Goal: Task Accomplishment & Management: Use online tool/utility

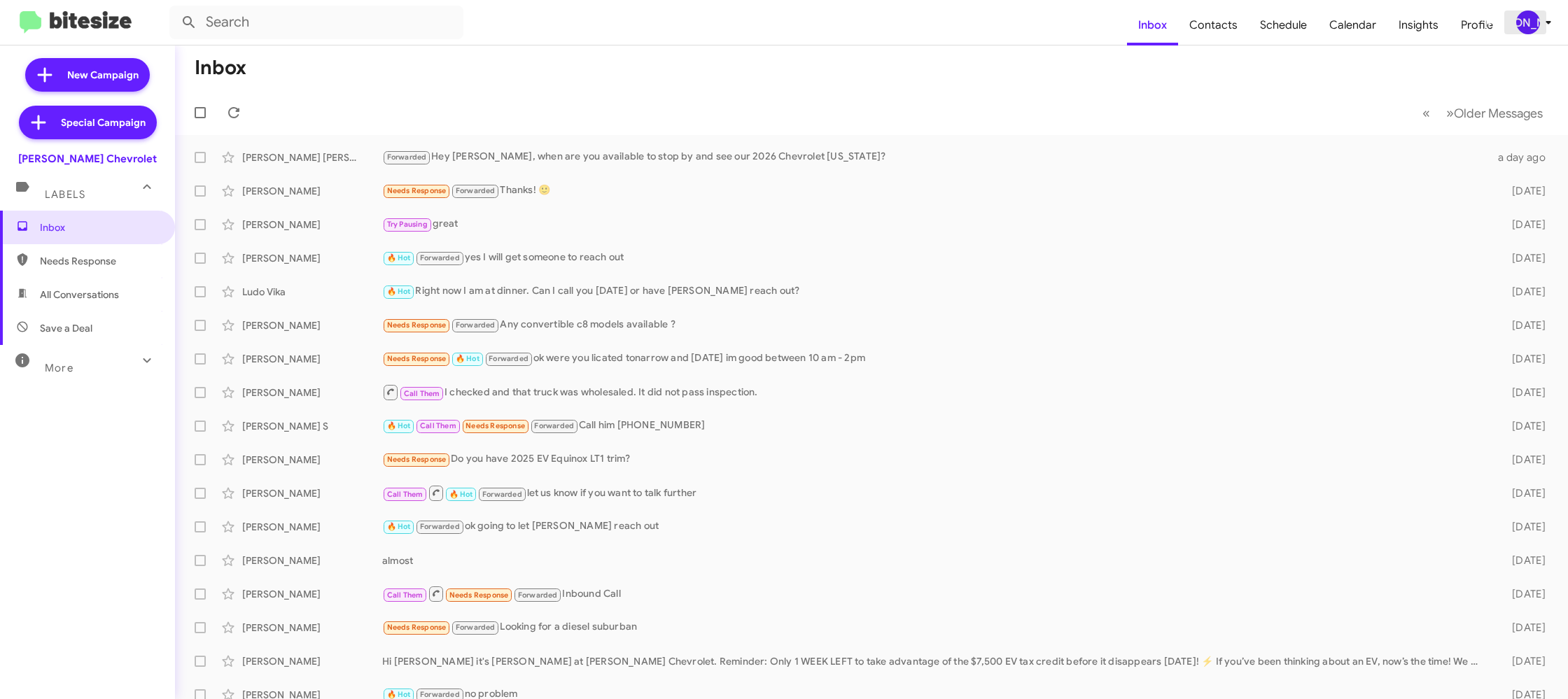
click at [1532, 25] on div "[PERSON_NAME]" at bounding box center [1528, 22] width 24 height 24
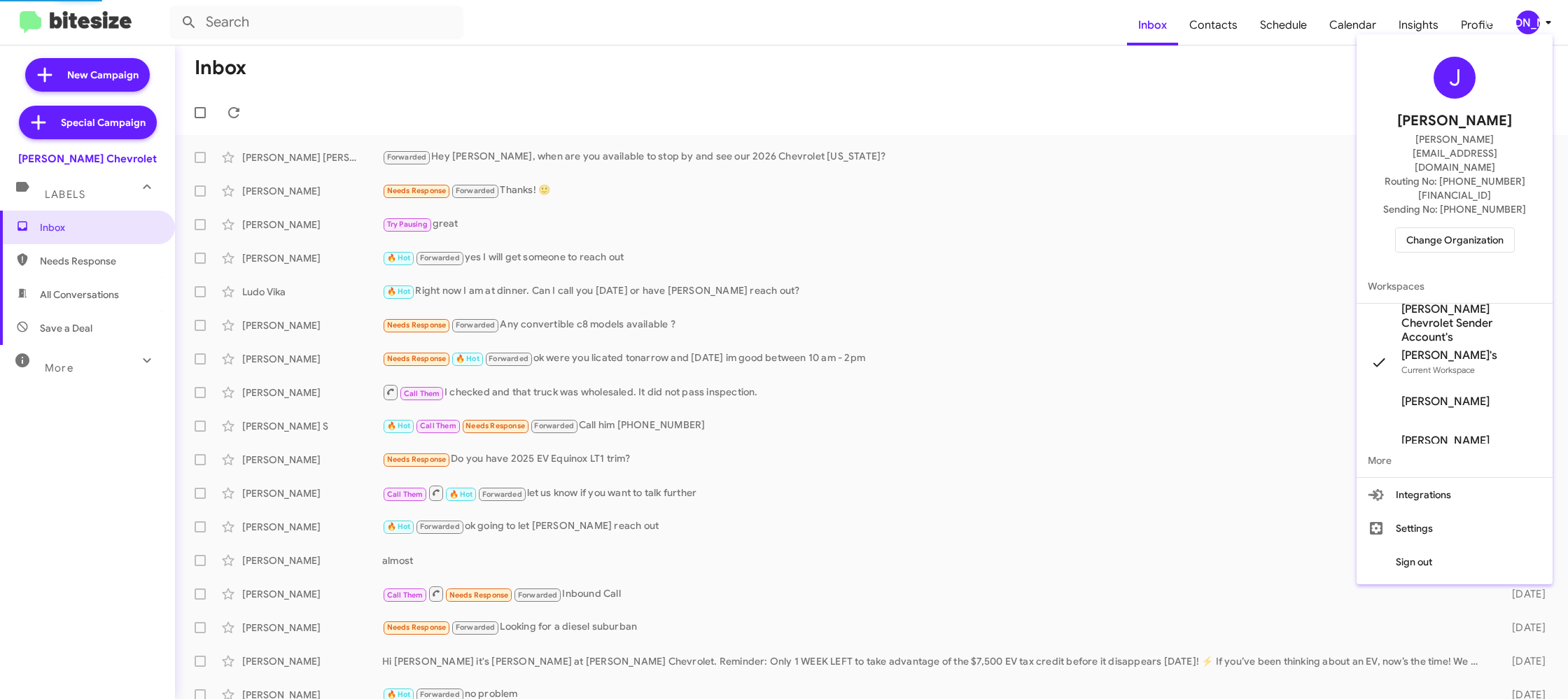
click at [1475, 228] on span "Change Organization" at bounding box center [1455, 240] width 97 height 24
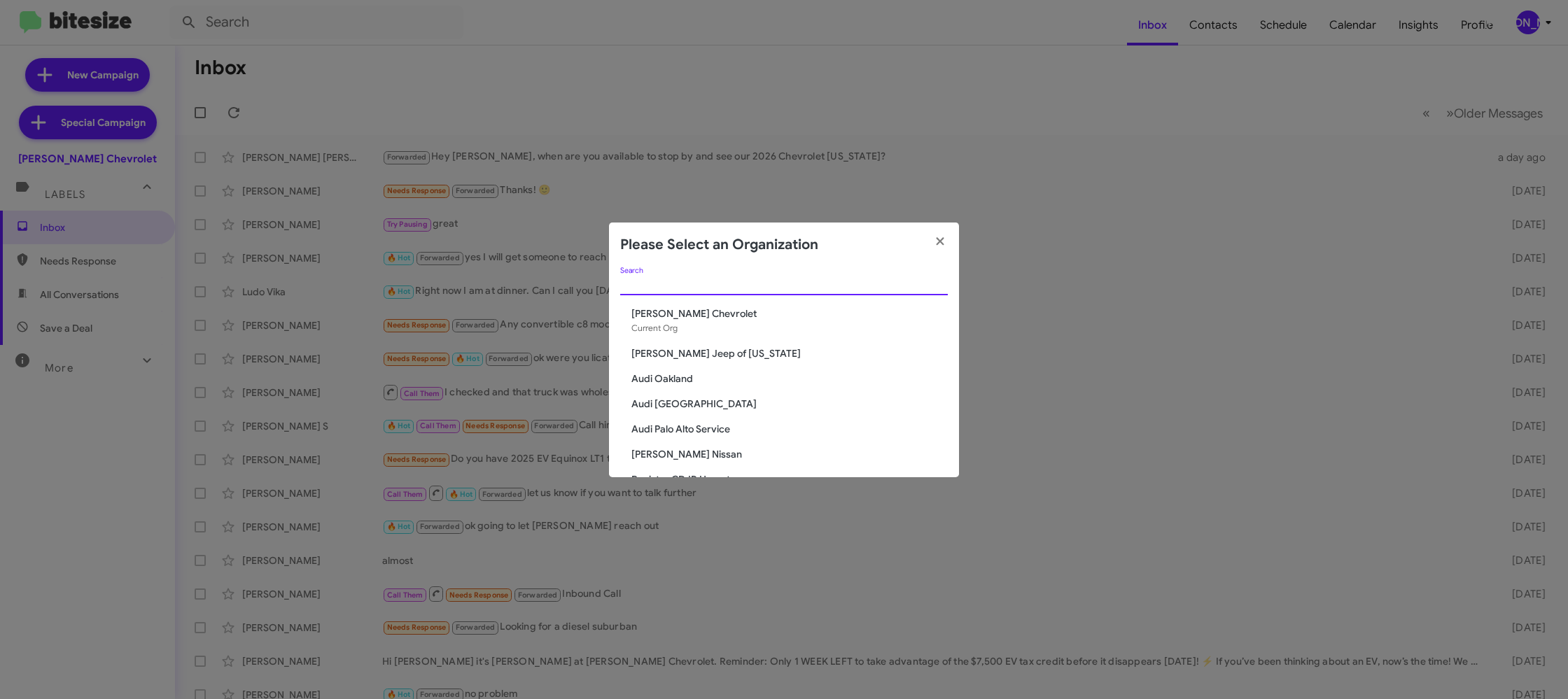
click at [735, 283] on input "Search" at bounding box center [784, 284] width 328 height 11
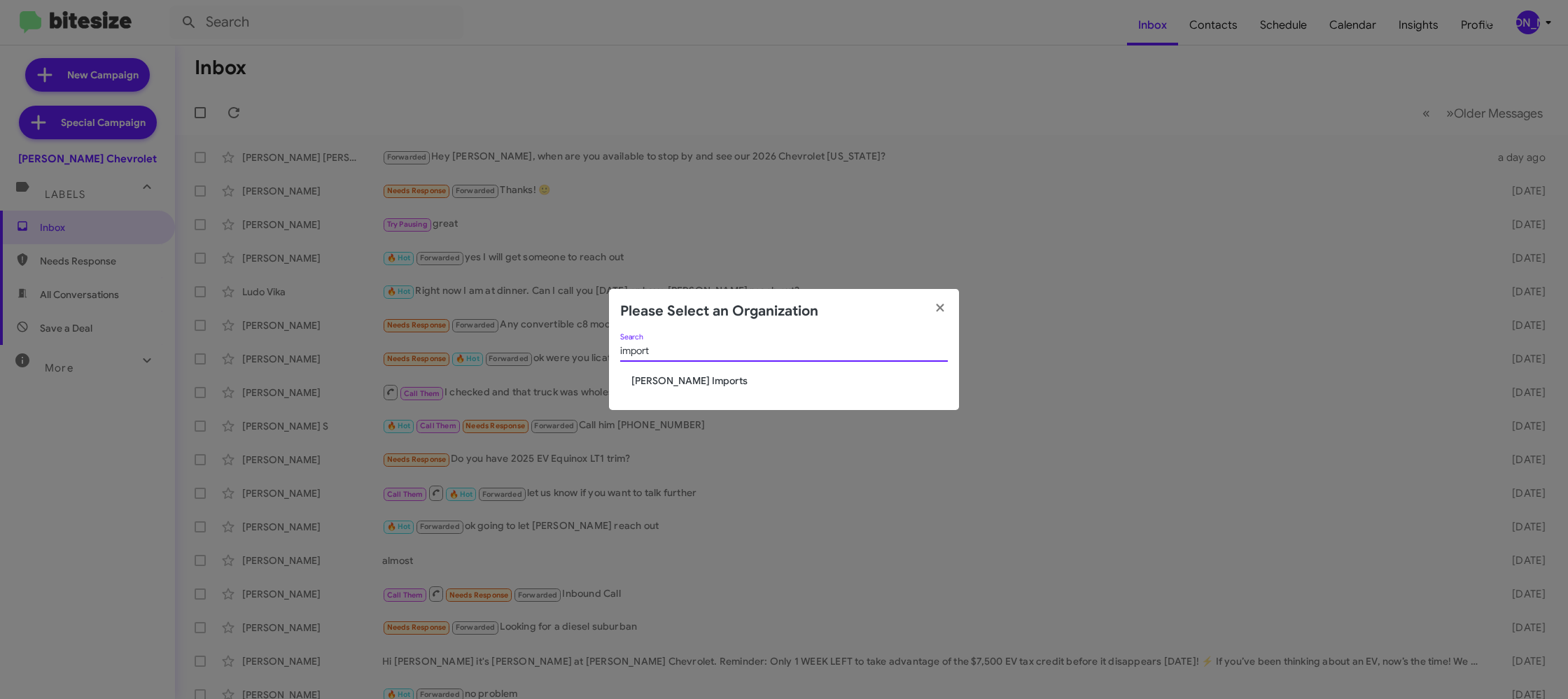
type input "import"
click at [685, 372] on div "import Search" at bounding box center [784, 354] width 328 height 40
click at [679, 381] on span "Ed Hicks Imports" at bounding box center [789, 380] width 317 height 14
click at [678, 379] on span "[PERSON_NAME] Imports" at bounding box center [789, 380] width 317 height 14
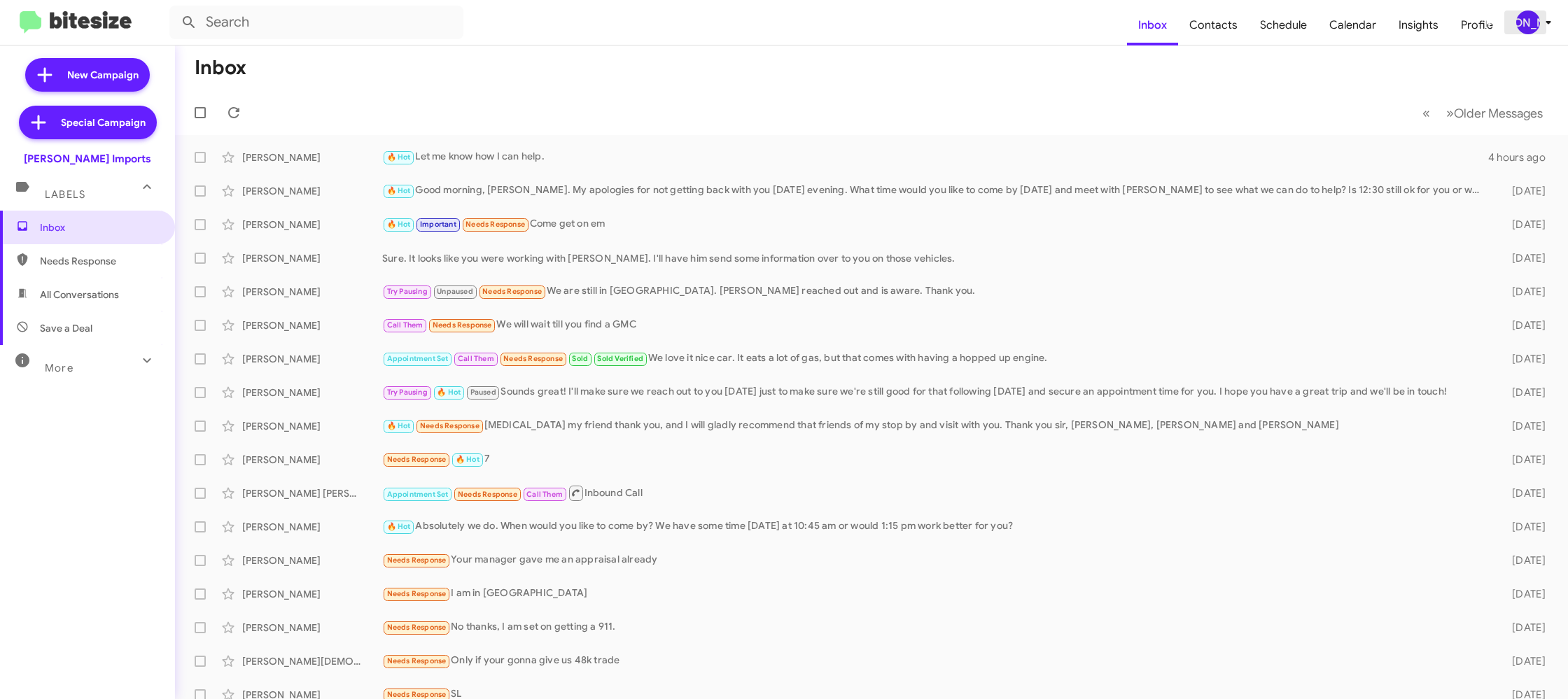
click at [1534, 20] on div "[PERSON_NAME]" at bounding box center [1528, 22] width 24 height 24
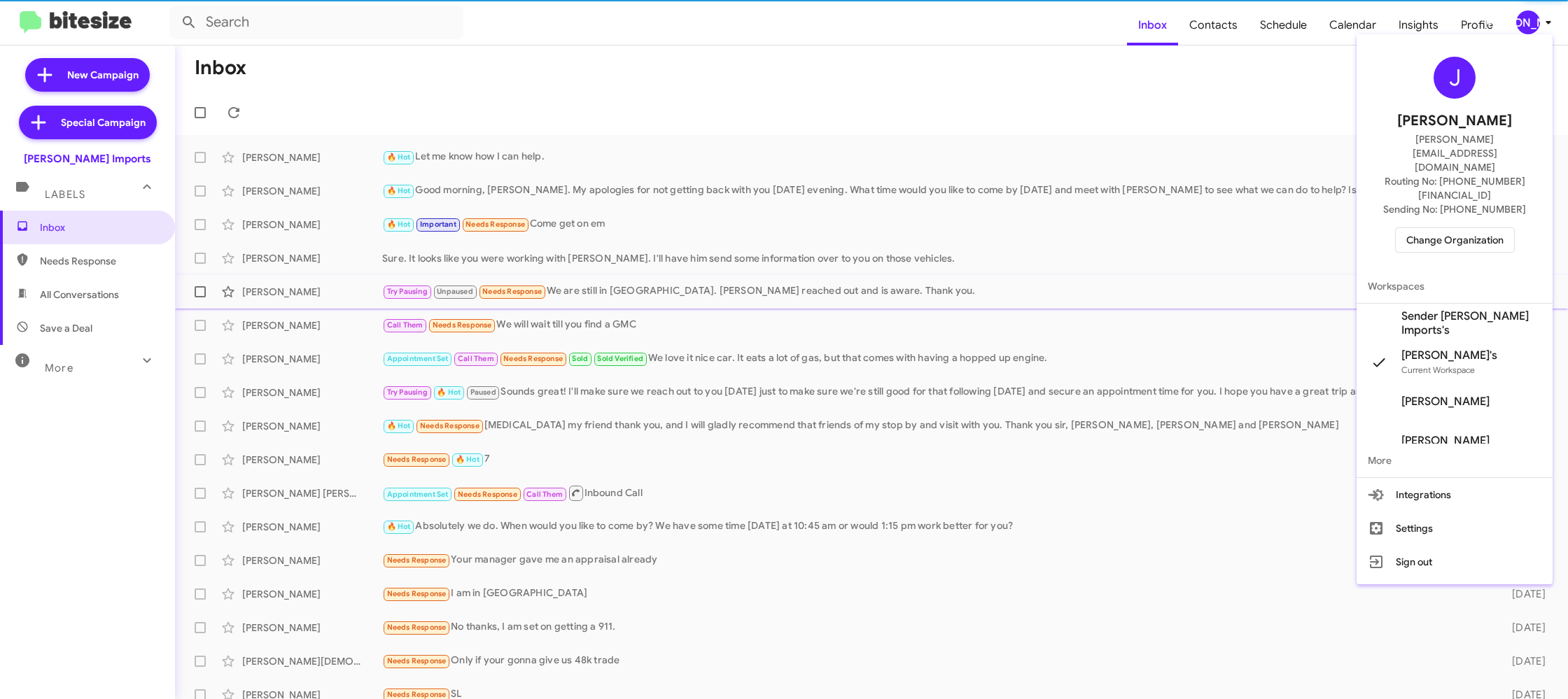
click at [1449, 309] on span "Sender [PERSON_NAME] Imports's" at bounding box center [1471, 323] width 140 height 28
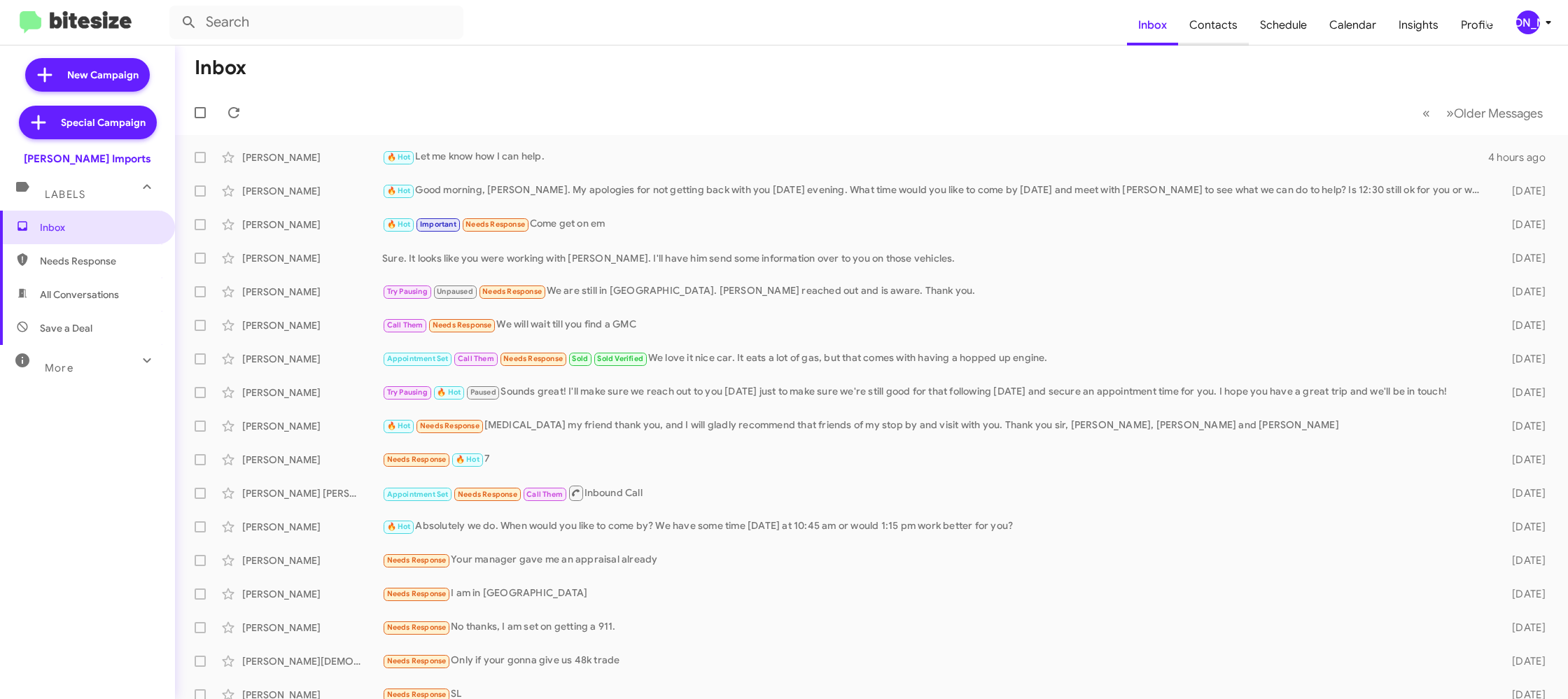
click at [1197, 30] on span "Contacts" at bounding box center [1214, 25] width 71 height 41
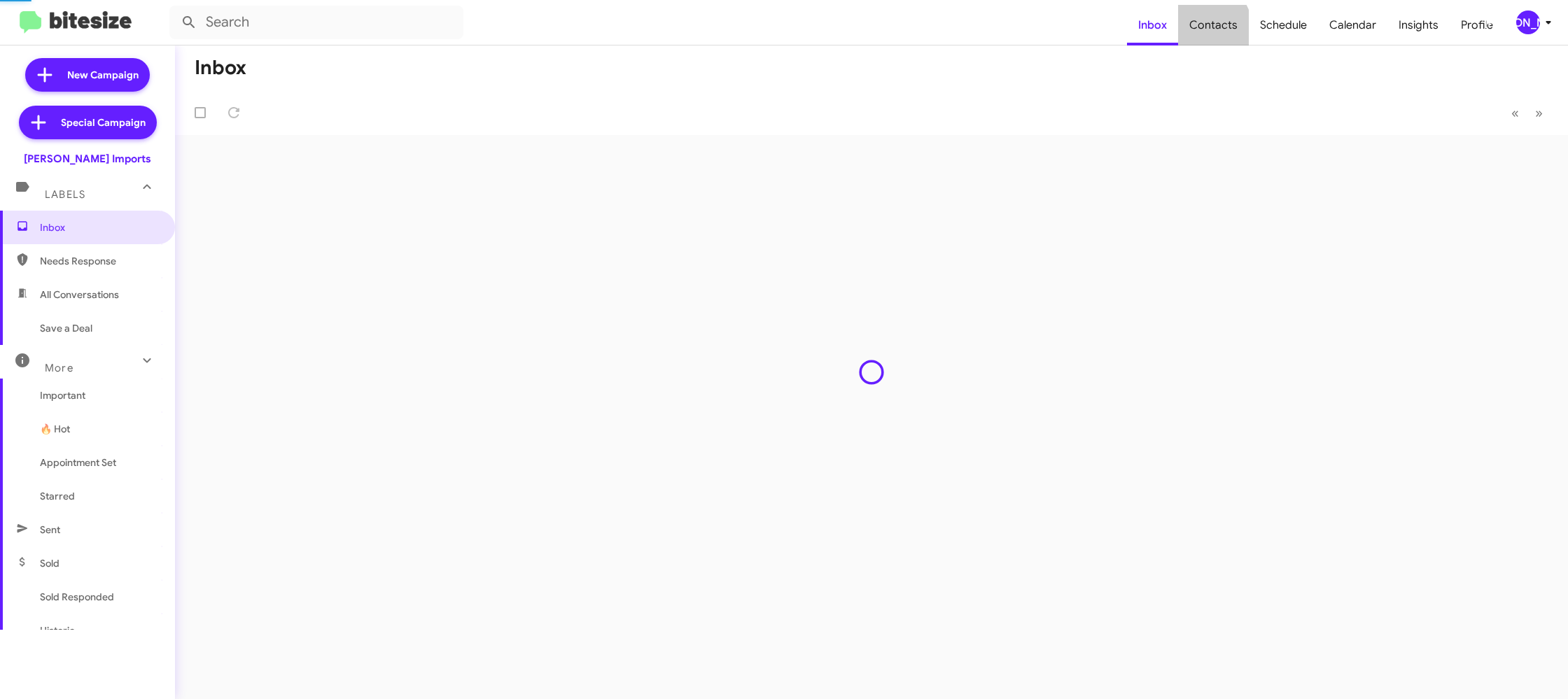
click at [1207, 29] on span "Contacts" at bounding box center [1214, 25] width 71 height 41
type input "in:groups"
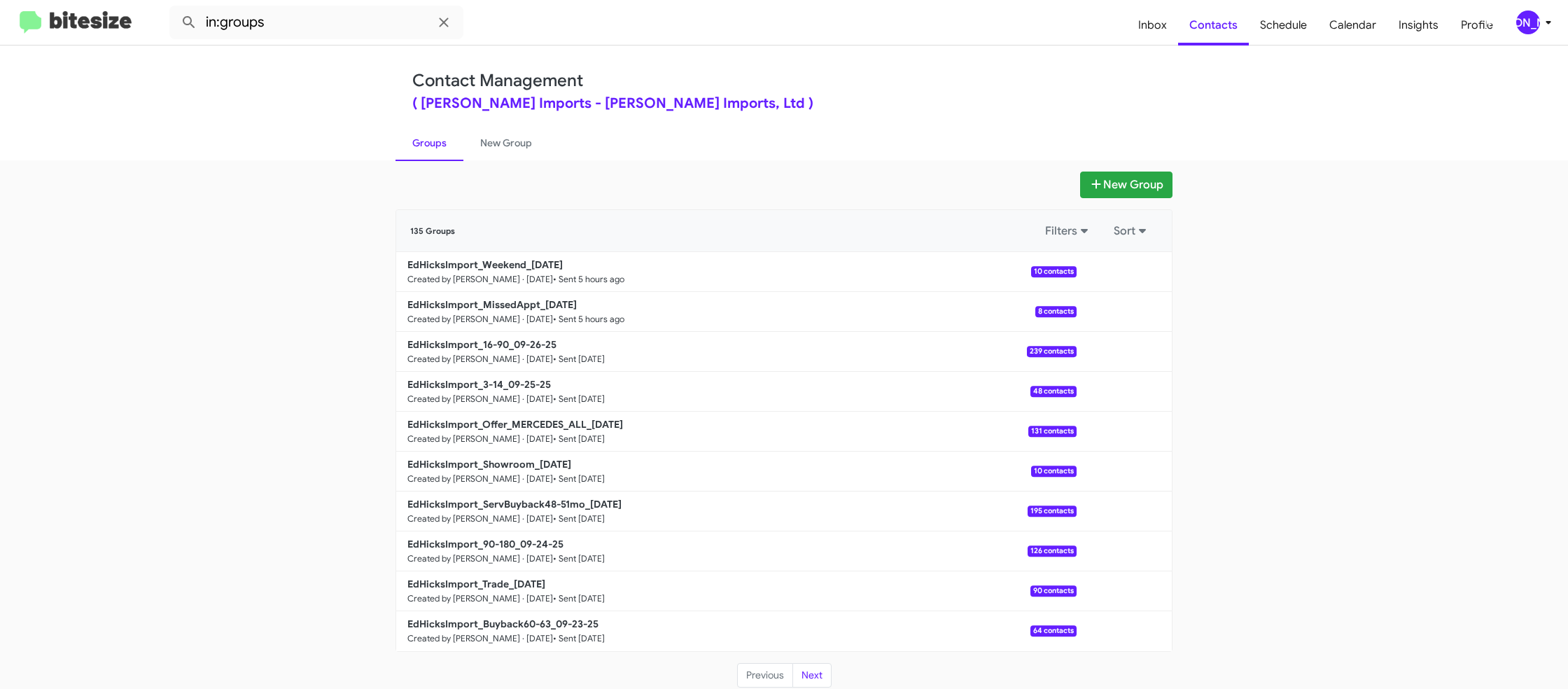
click at [1549, 24] on icon at bounding box center [1548, 22] width 17 height 17
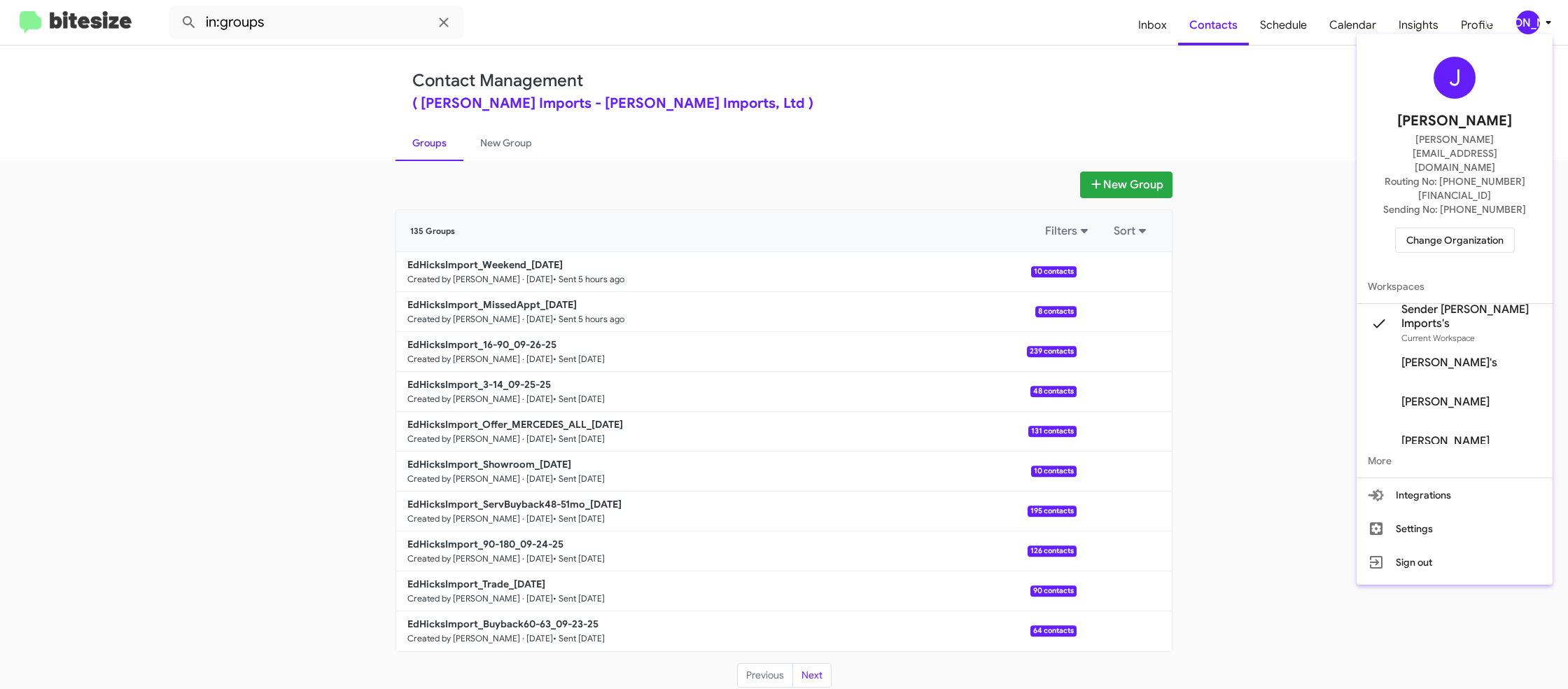
click at [530, 131] on div at bounding box center [784, 344] width 1568 height 689
click at [529, 131] on link "New Group" at bounding box center [506, 143] width 86 height 36
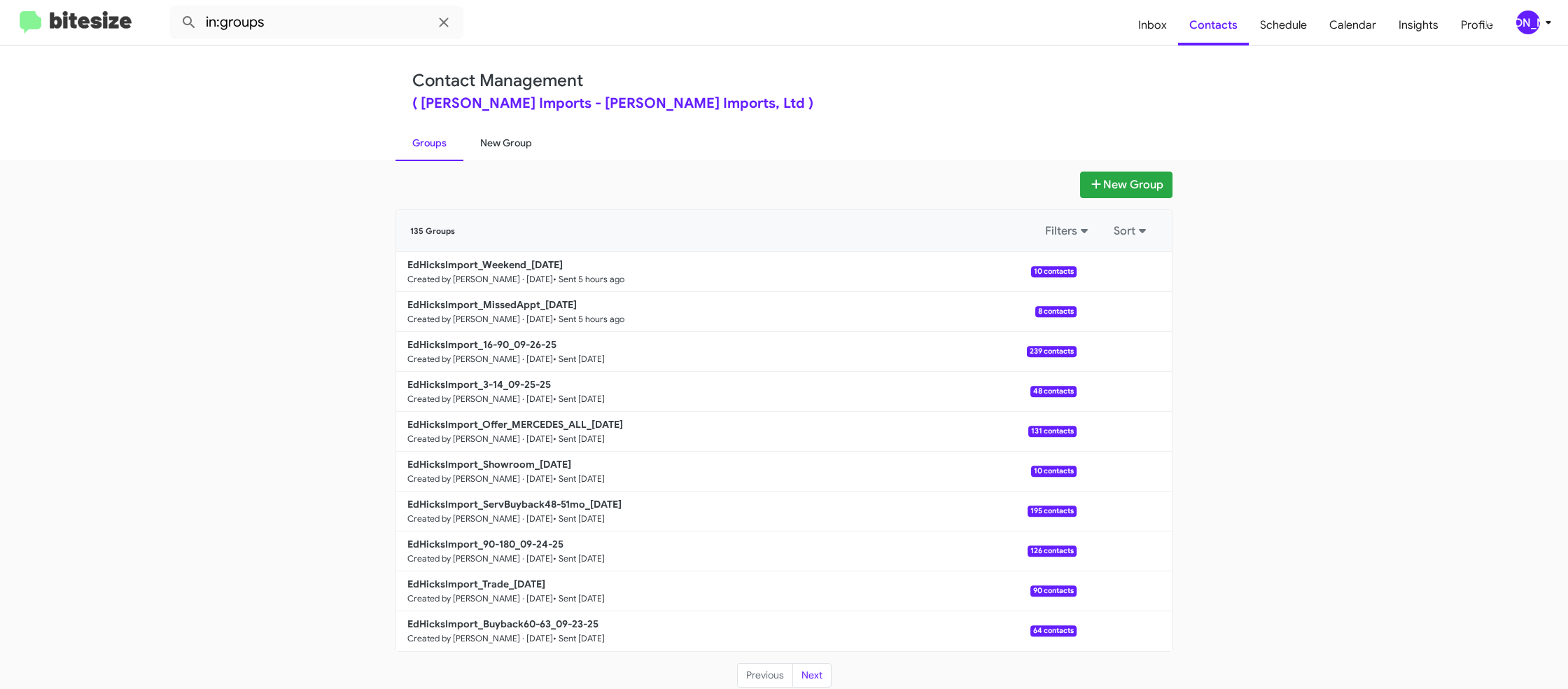
click at [529, 131] on link "New Group" at bounding box center [506, 143] width 86 height 36
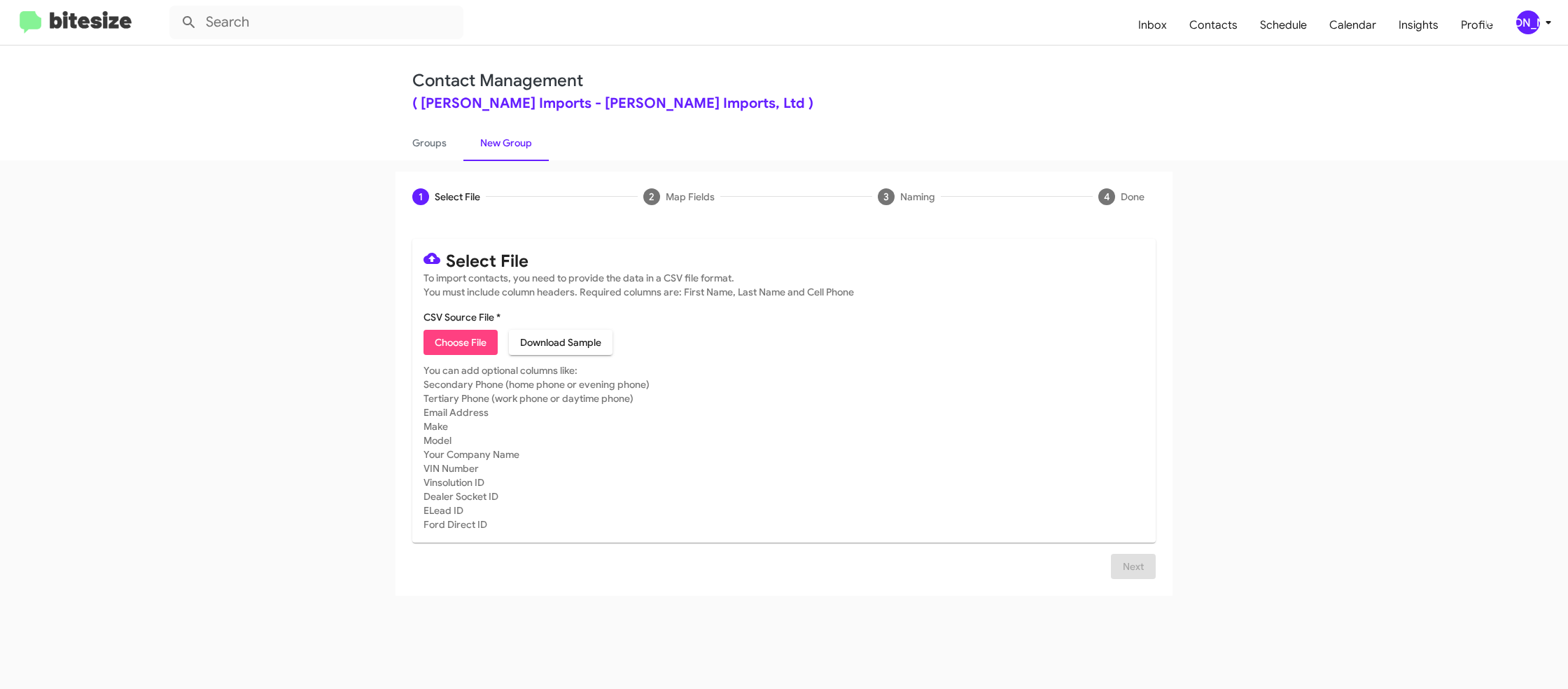
click at [1531, 22] on div "[PERSON_NAME]" at bounding box center [1528, 22] width 24 height 24
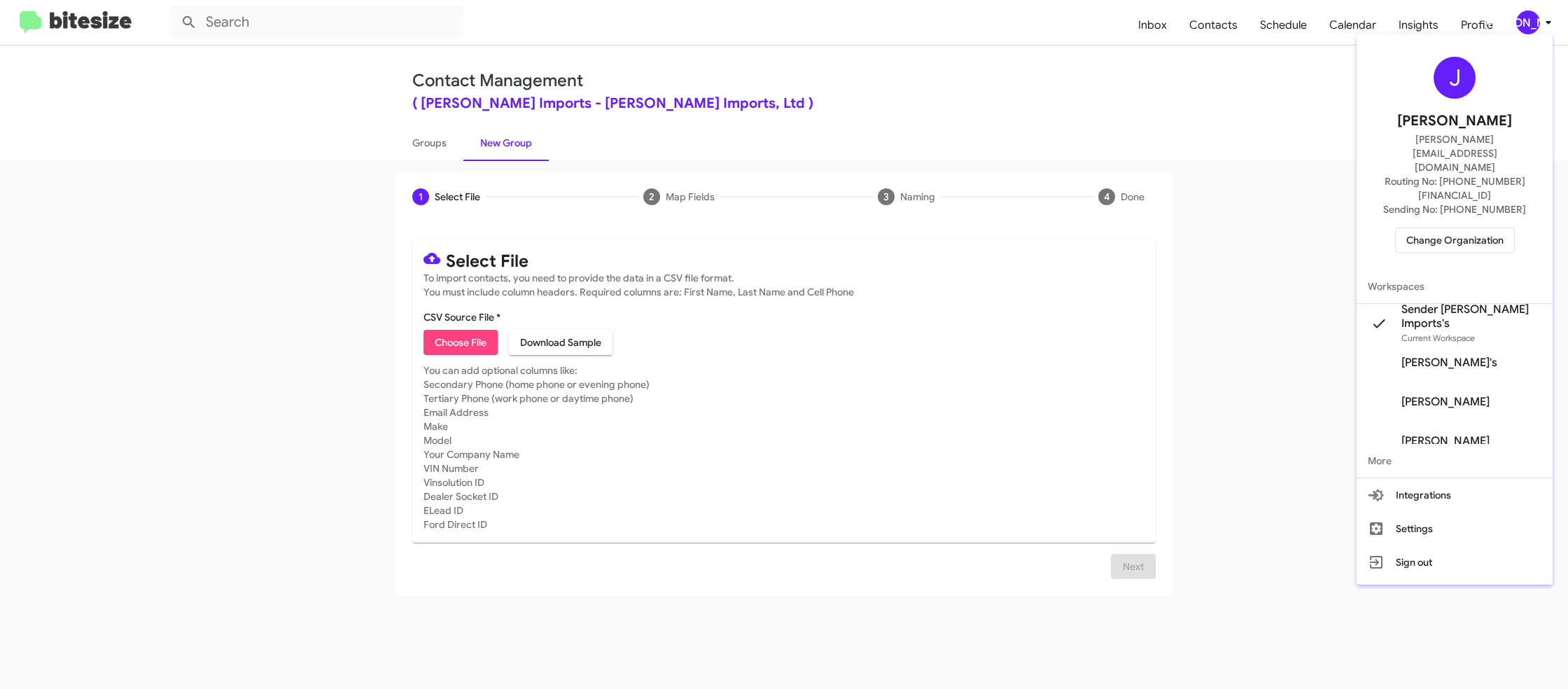
click at [417, 149] on div at bounding box center [784, 344] width 1568 height 689
click at [417, 149] on link "Groups" at bounding box center [430, 143] width 68 height 36
type input "in:groups"
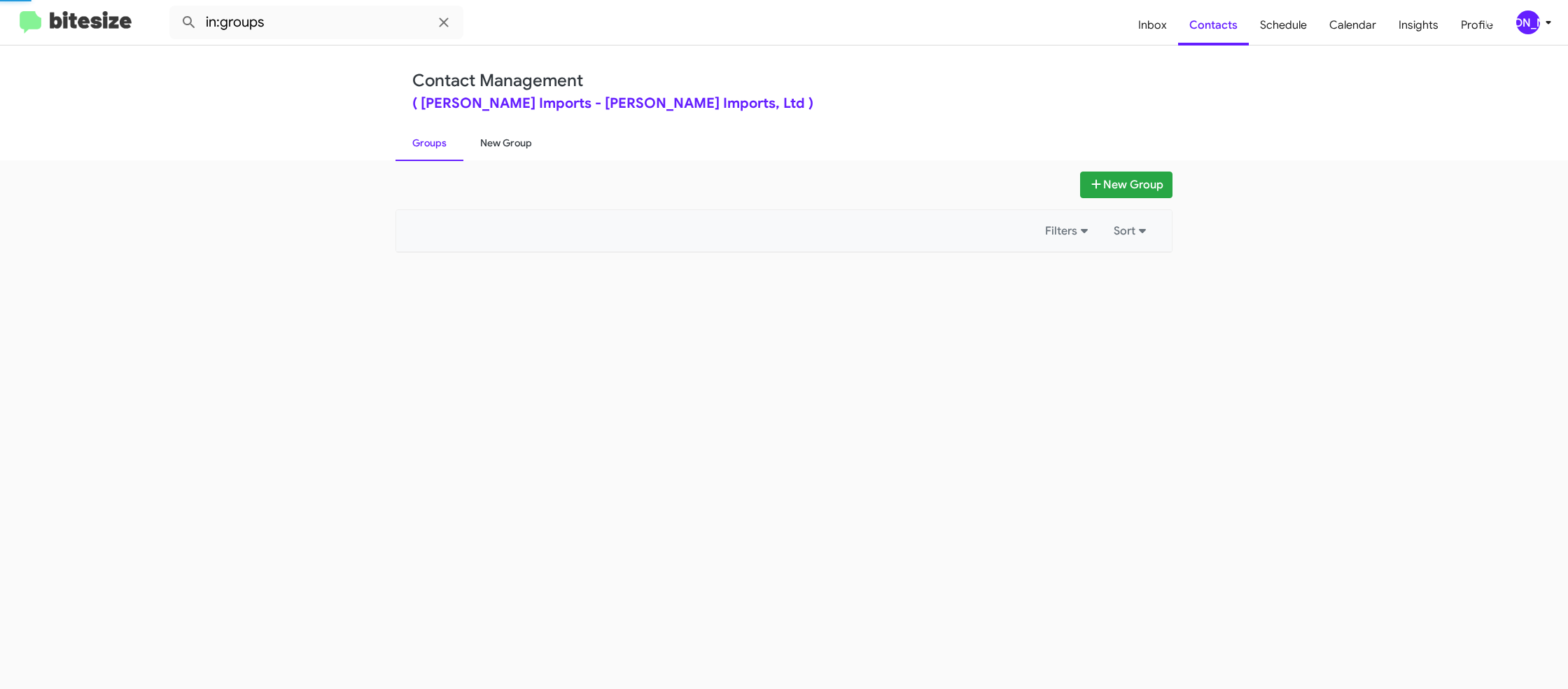
drag, startPoint x: 417, startPoint y: 149, endPoint x: 472, endPoint y: 143, distance: 55.3
click at [419, 149] on link "Groups" at bounding box center [430, 143] width 68 height 36
click at [472, 143] on link "New Group" at bounding box center [506, 143] width 86 height 36
drag, startPoint x: 472, startPoint y: 143, endPoint x: 511, endPoint y: 79, distance: 74.9
click at [473, 137] on link "New Group" at bounding box center [506, 143] width 86 height 36
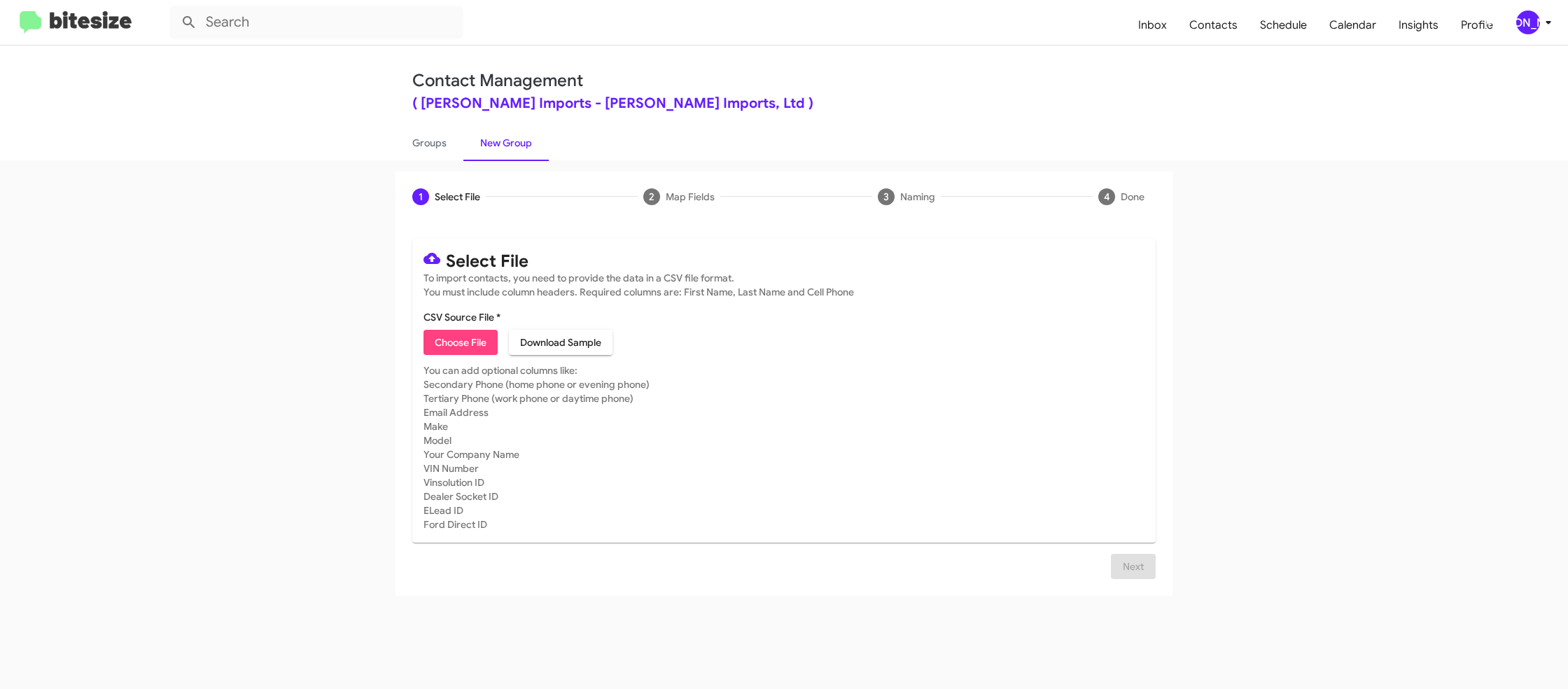
click at [1536, 20] on div "[PERSON_NAME]" at bounding box center [1528, 22] width 24 height 24
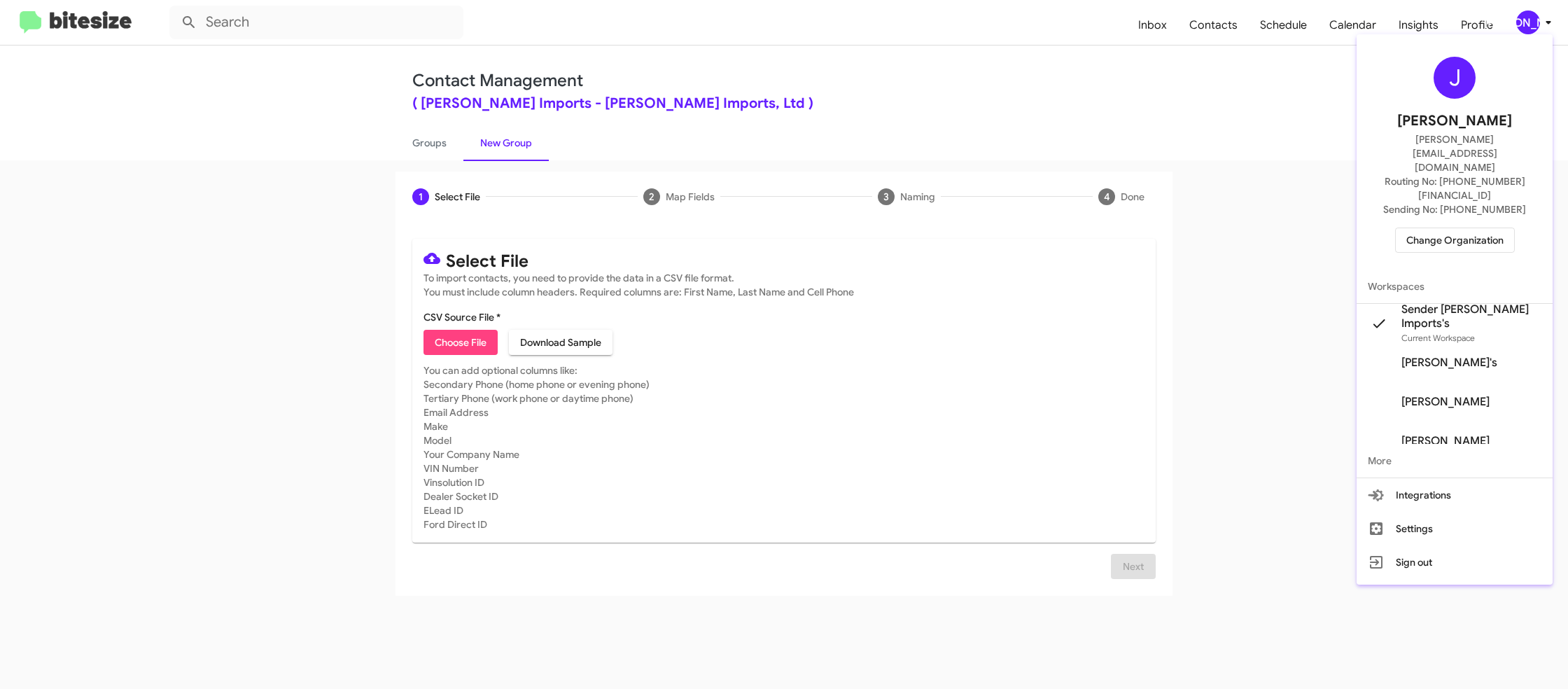
click at [1536, 20] on div at bounding box center [784, 344] width 1568 height 689
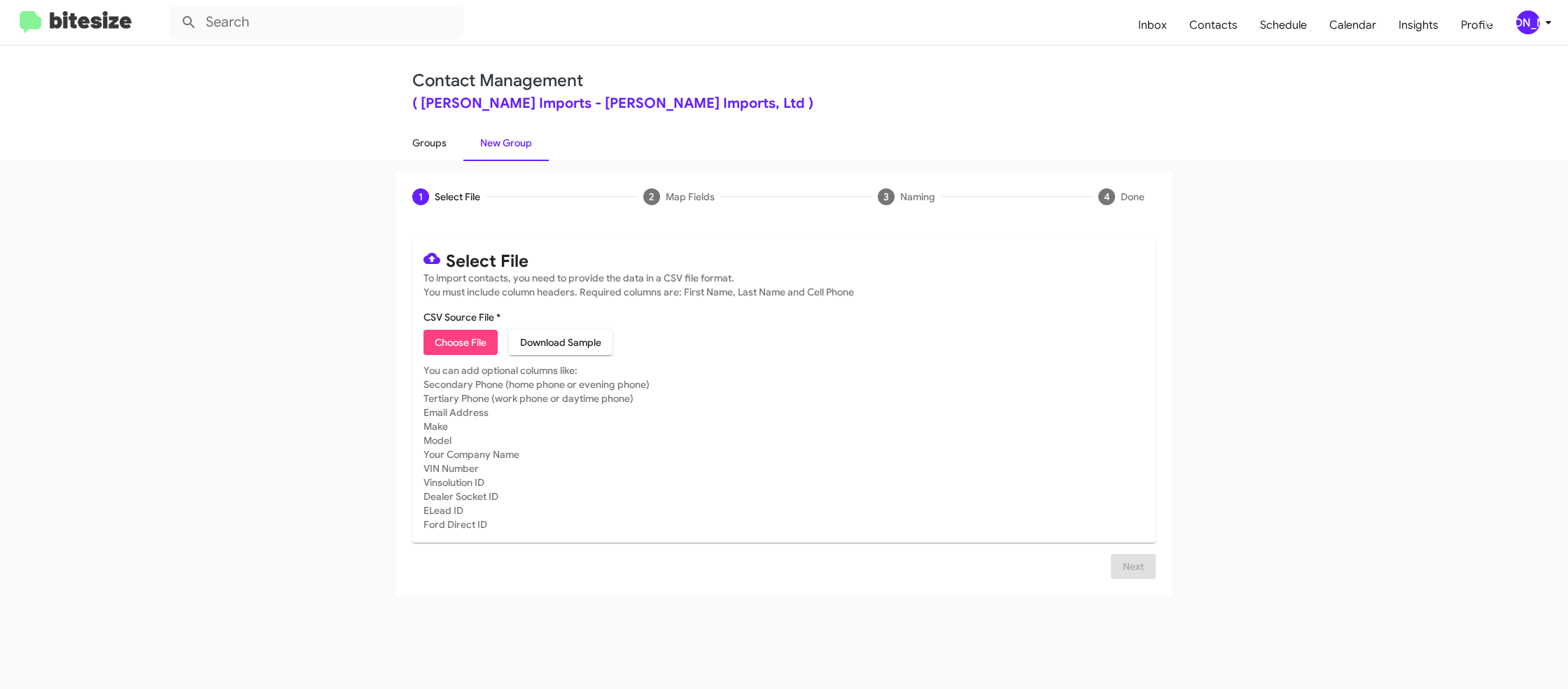
click at [449, 158] on link "Groups" at bounding box center [430, 143] width 68 height 36
type input "in:groups"
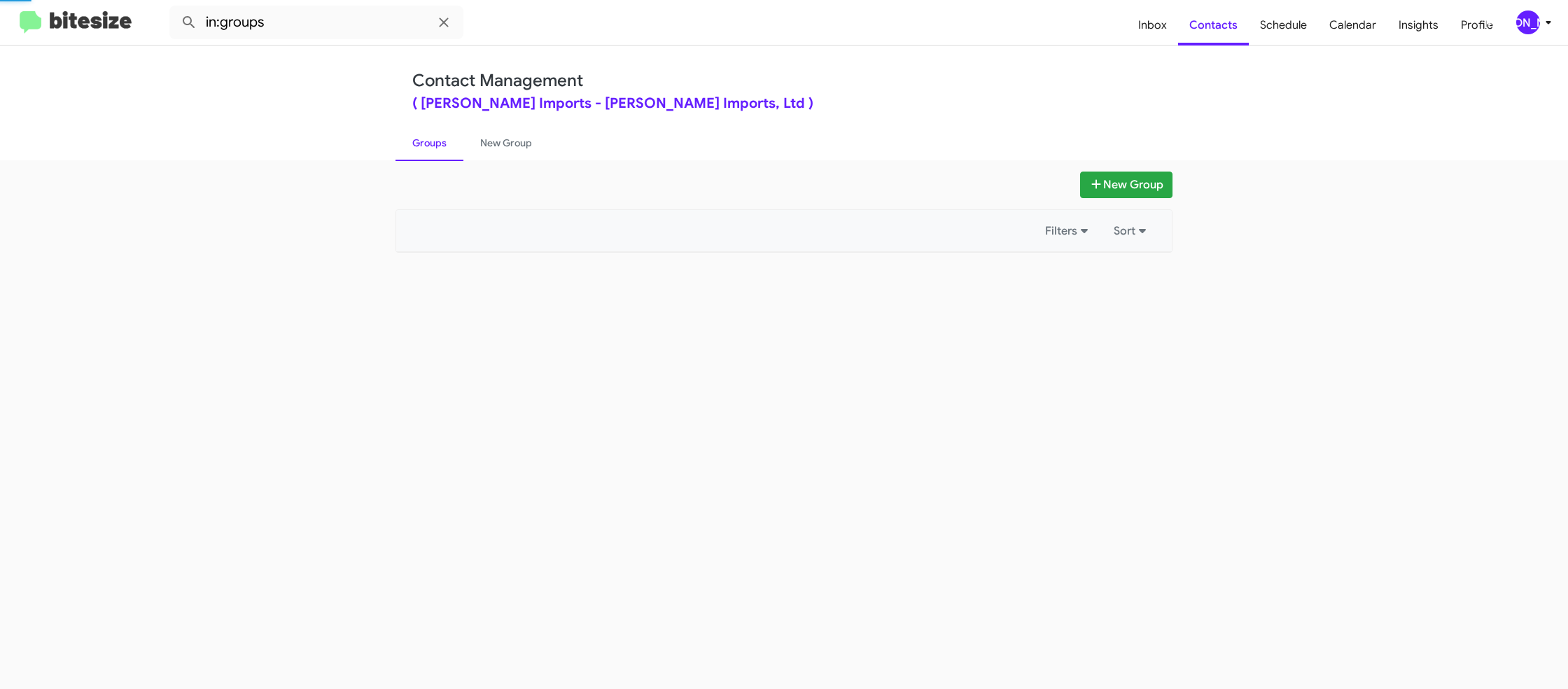
click at [449, 158] on link "Groups" at bounding box center [430, 143] width 68 height 36
click at [500, 148] on link "New Group" at bounding box center [506, 143] width 86 height 36
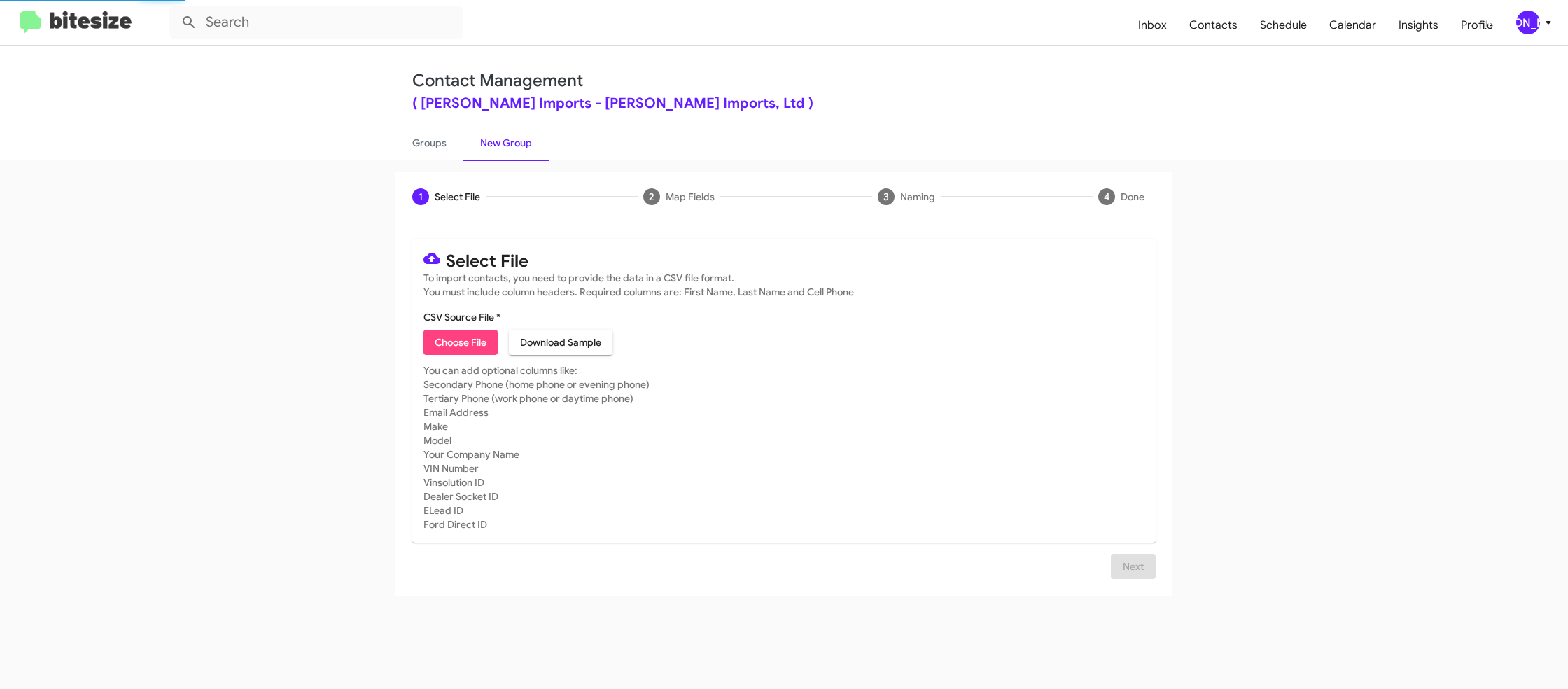
click at [500, 148] on link "New Group" at bounding box center [506, 143] width 86 height 36
click at [470, 334] on span "Choose File" at bounding box center [461, 343] width 52 height 25
type input "EdHicksImport_Buyback36-39_09-30-25"
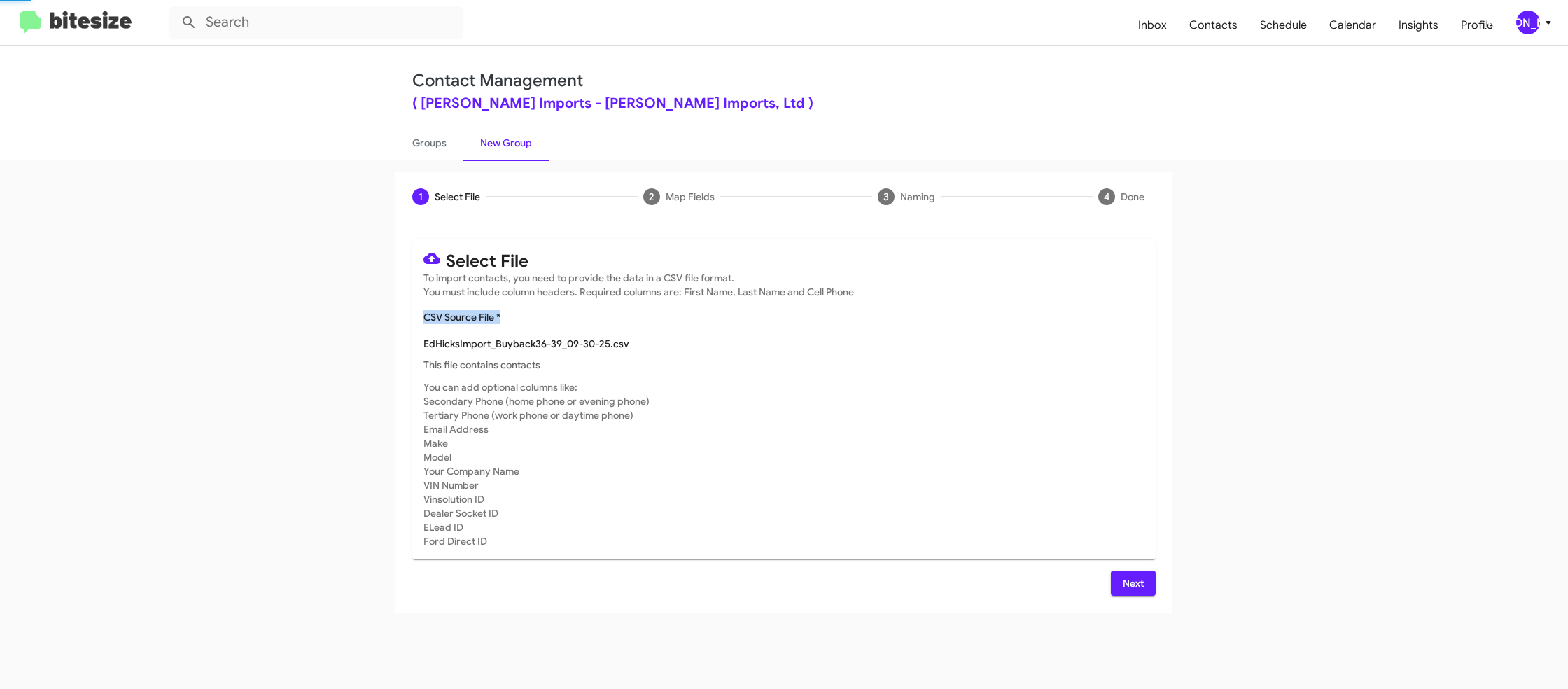
click at [858, 312] on mat-card "Select File To import contacts, you need to provide the data in a CSV file form…" at bounding box center [784, 399] width 743 height 320
drag, startPoint x: 1121, startPoint y: 589, endPoint x: 953, endPoint y: 507, distance: 186.9
click at [1121, 589] on button "Next" at bounding box center [1133, 583] width 45 height 25
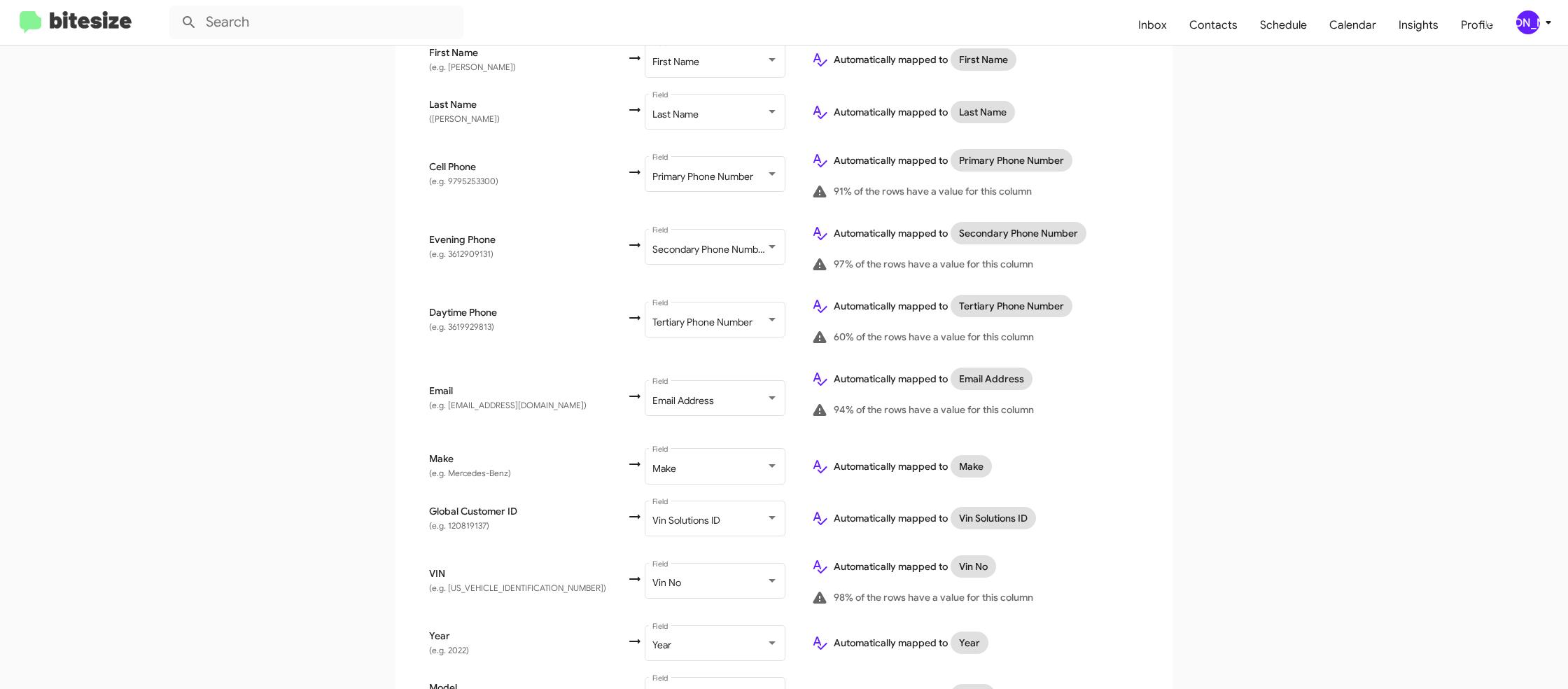
scroll to position [493, 0]
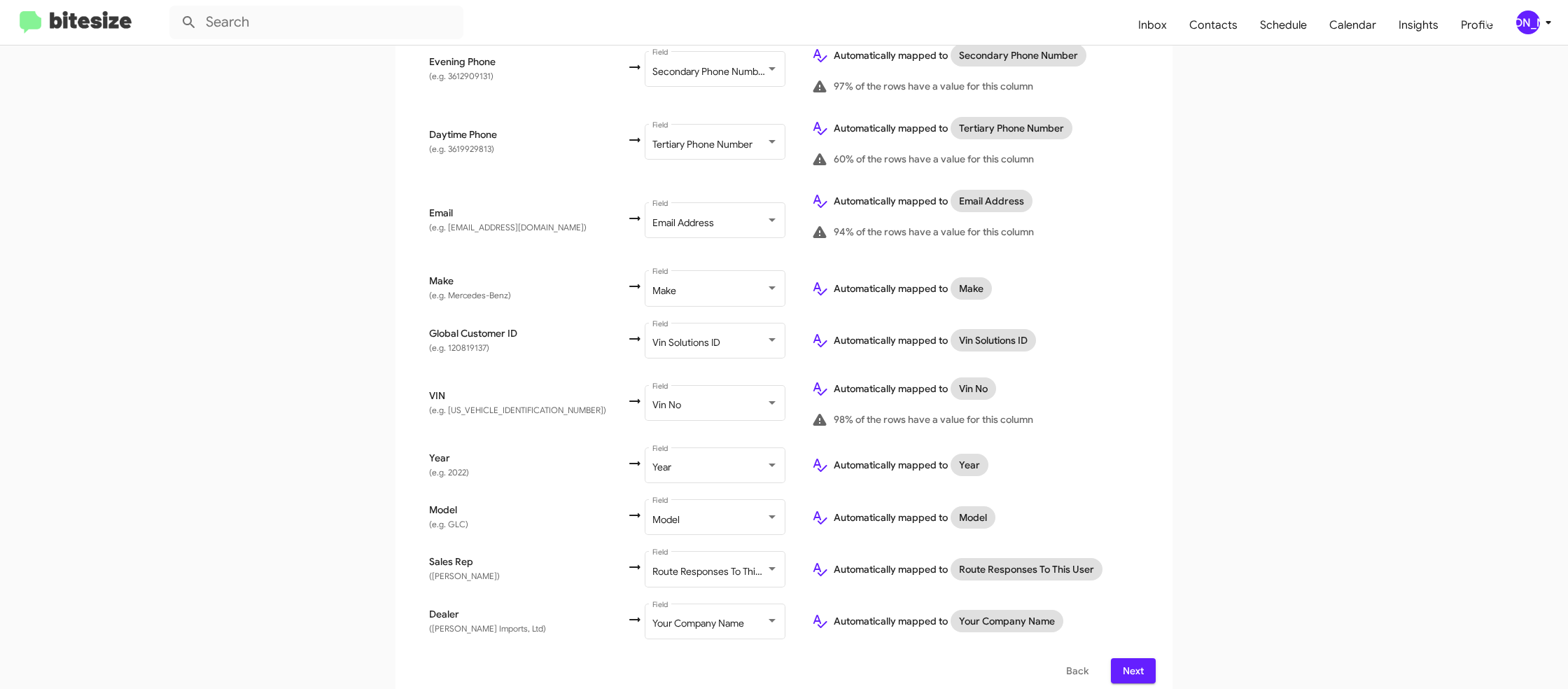
click at [1137, 658] on span "Next" at bounding box center [1133, 671] width 22 height 25
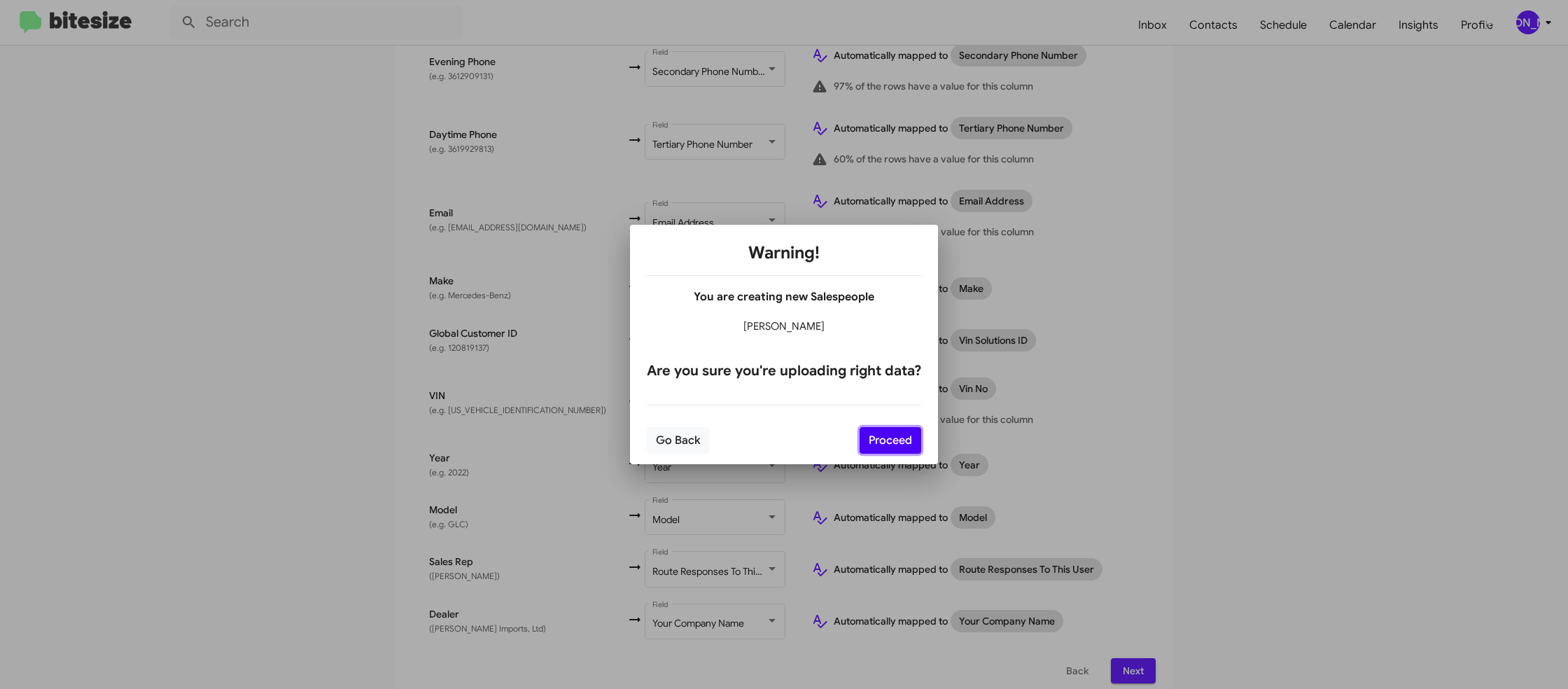
click at [898, 449] on button "Proceed" at bounding box center [890, 440] width 61 height 27
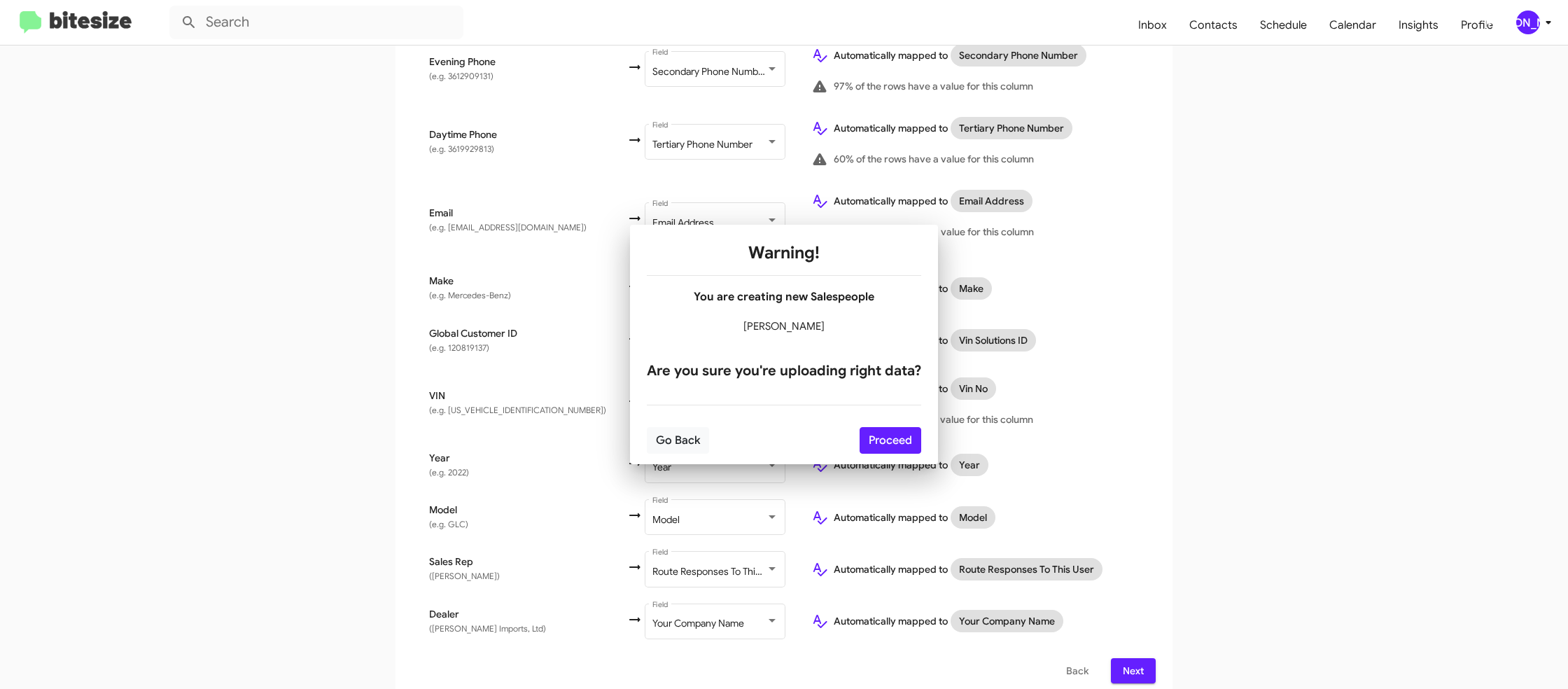
scroll to position [0, 0]
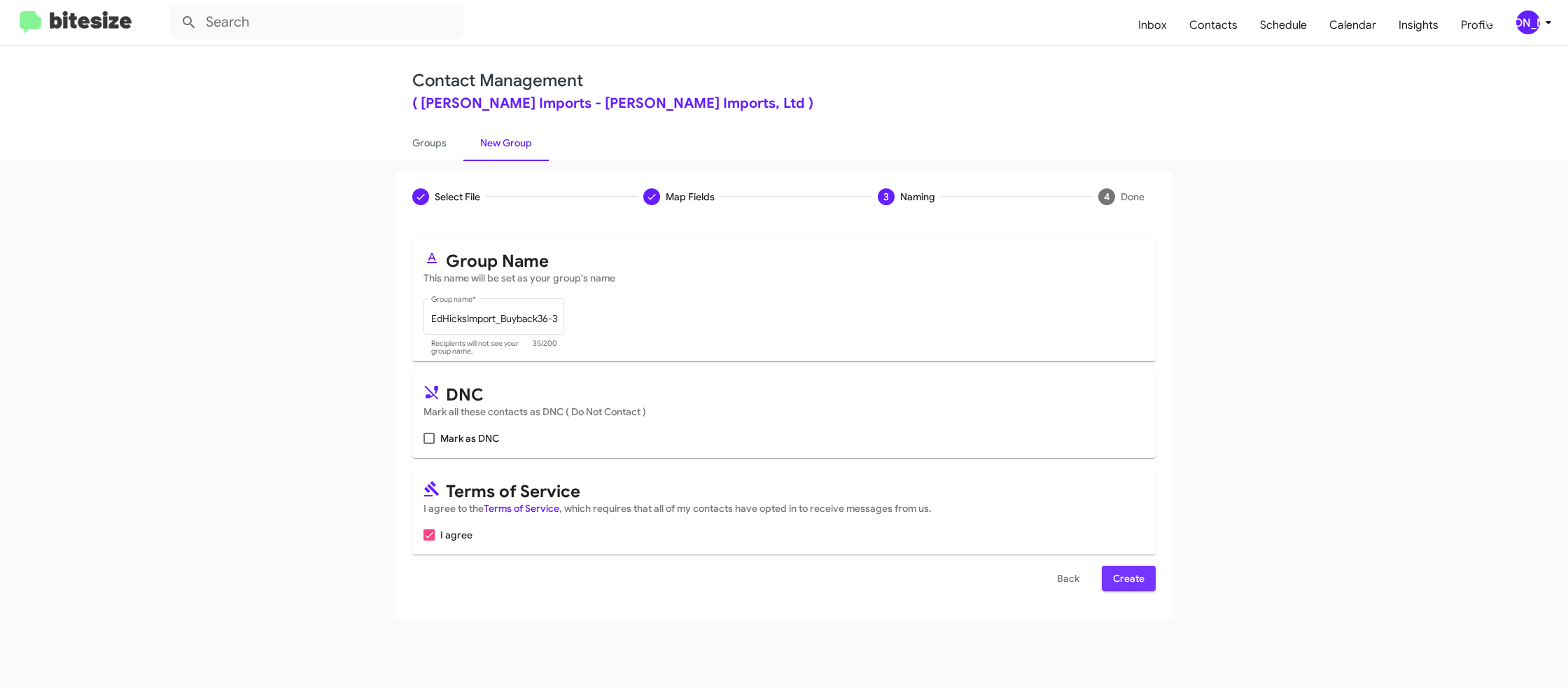
drag, startPoint x: 1125, startPoint y: 573, endPoint x: 1129, endPoint y: 583, distance: 10.8
click at [1126, 575] on span "Create" at bounding box center [1129, 578] width 32 height 25
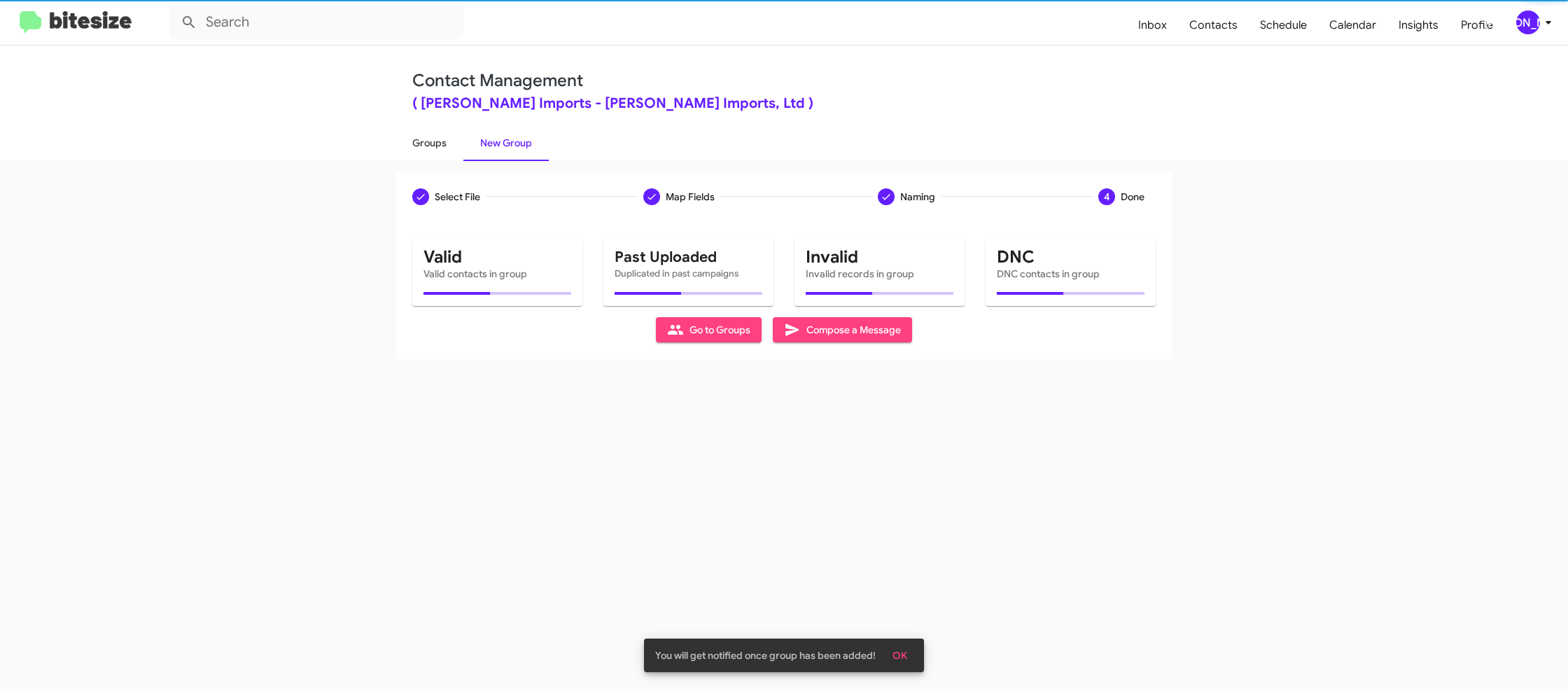
click at [453, 143] on link "Groups" at bounding box center [430, 143] width 68 height 36
type input "in:groups"
click at [453, 143] on link "Groups" at bounding box center [430, 143] width 68 height 36
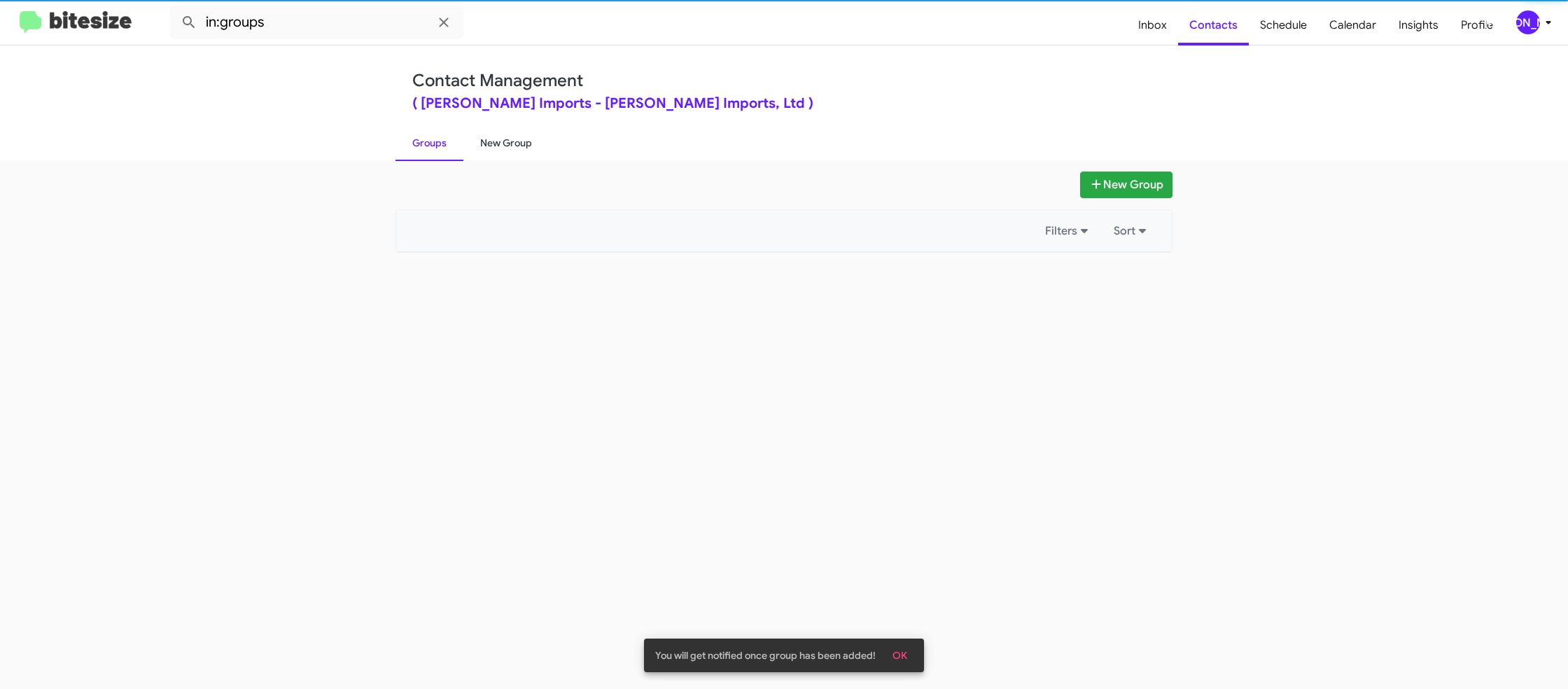
drag, startPoint x: 453, startPoint y: 143, endPoint x: 480, endPoint y: 142, distance: 27.0
click at [455, 143] on link "Groups" at bounding box center [430, 143] width 68 height 36
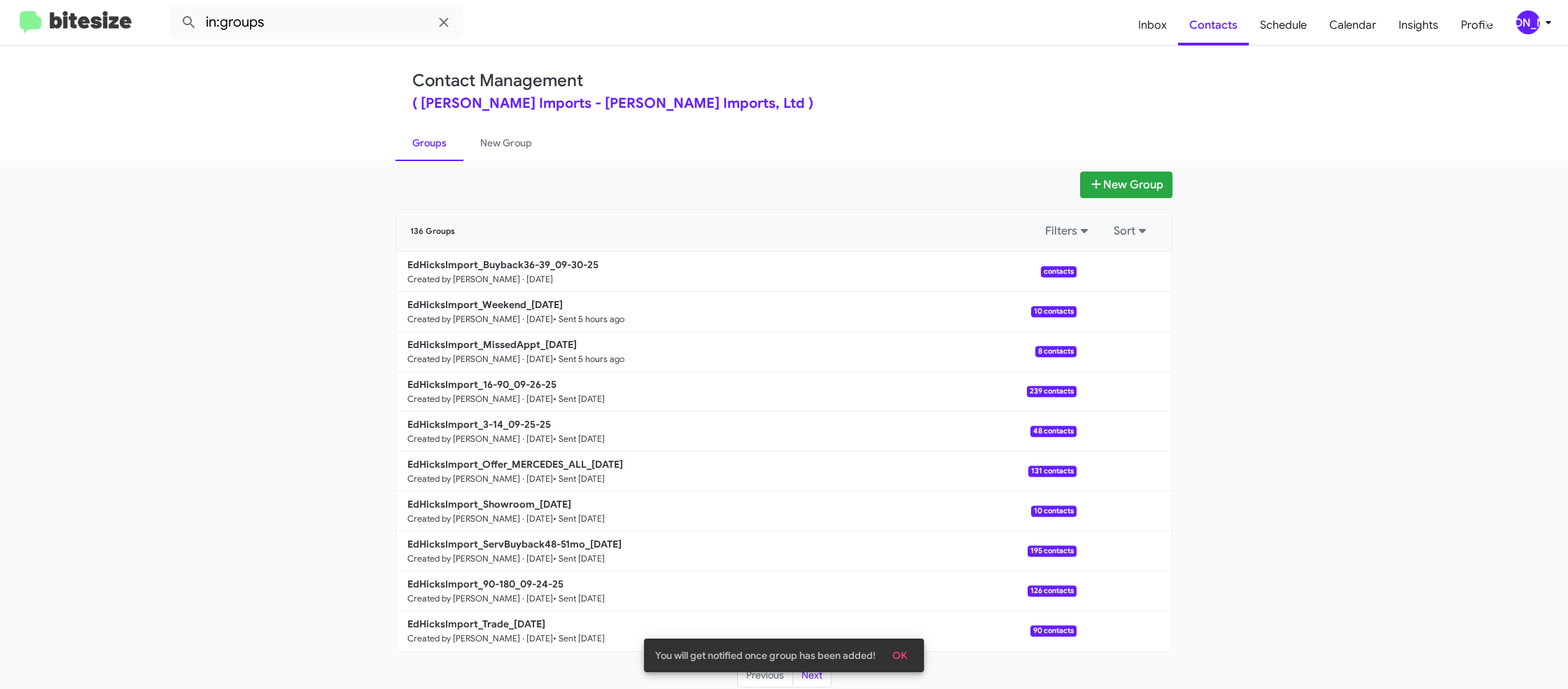
click at [523, 160] on div "New Group 136 Groups Filters Sort EdHicksImport_Buyback36-39_09-30-25 Created b…" at bounding box center [784, 425] width 1568 height 529
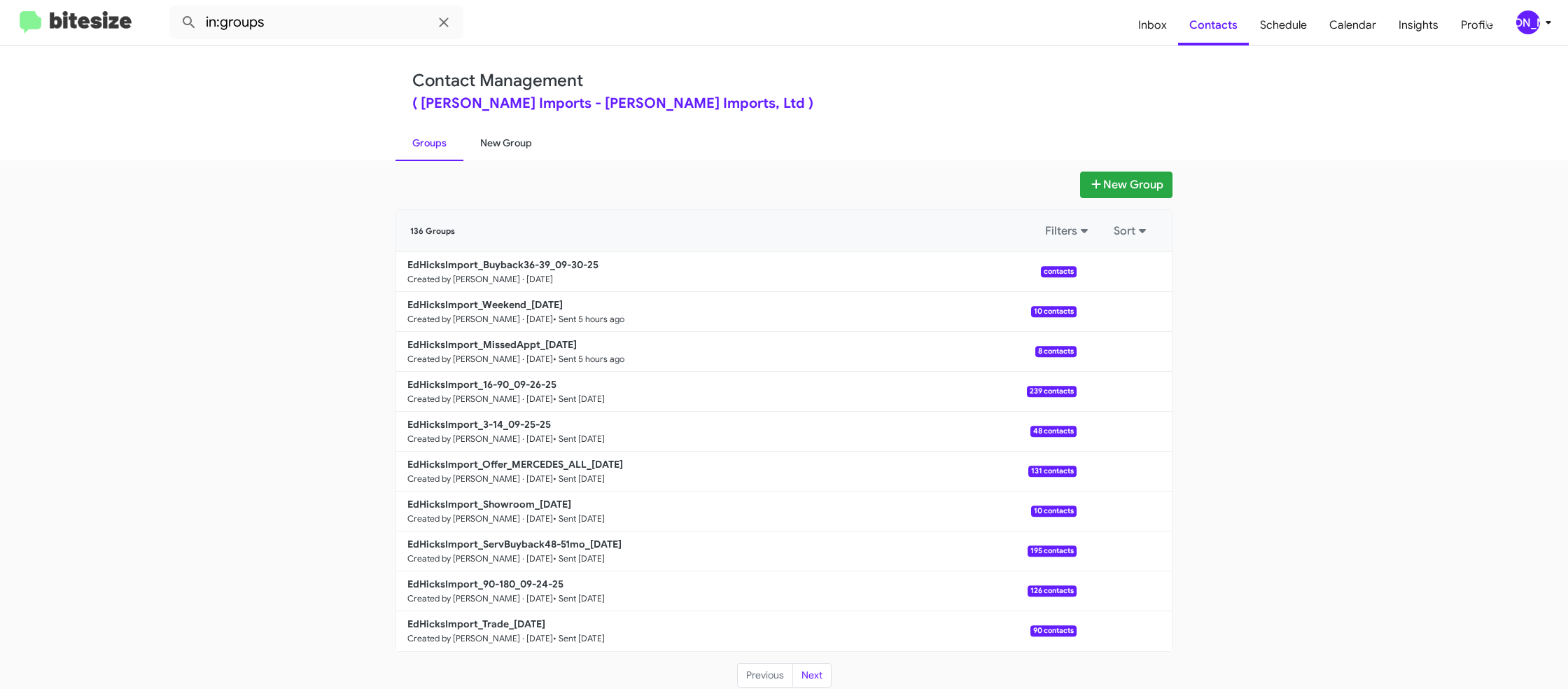
click at [524, 151] on link "New Group" at bounding box center [506, 143] width 86 height 36
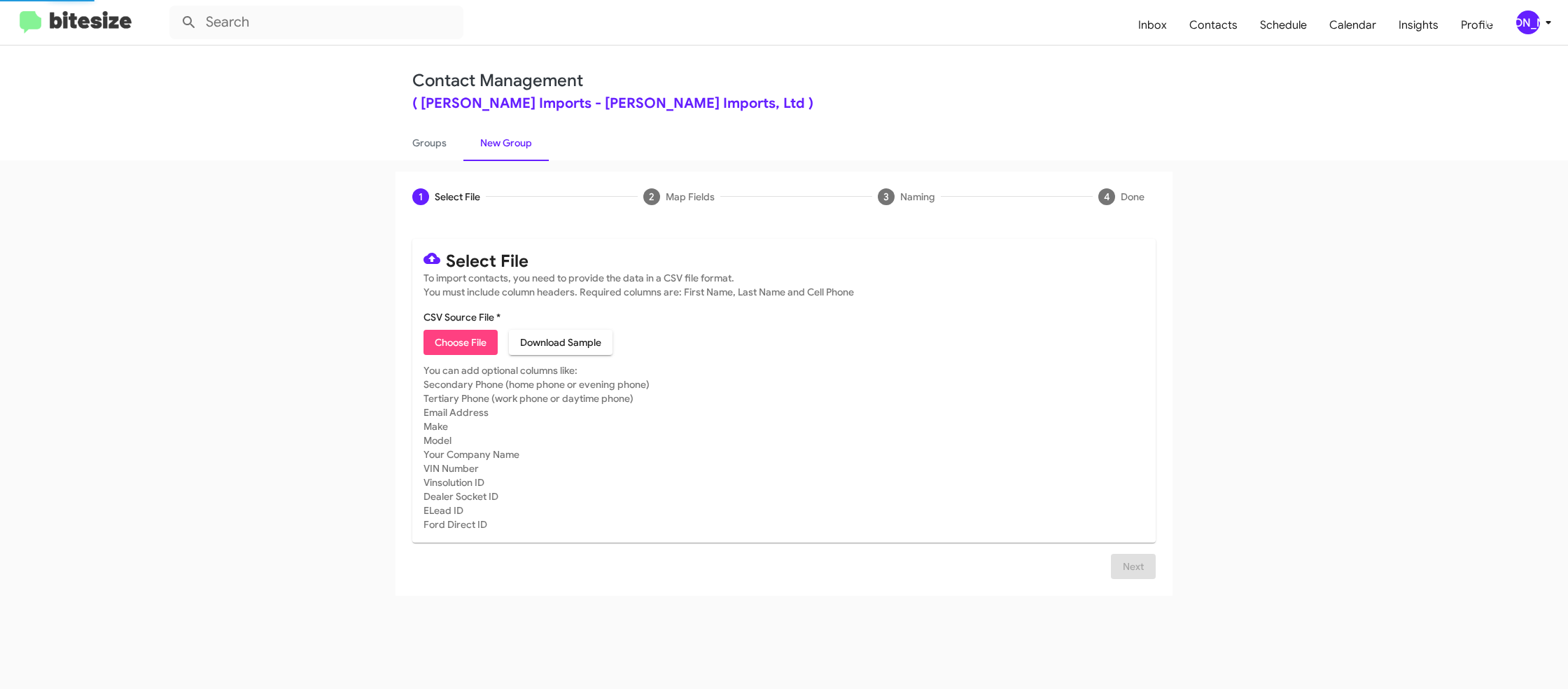
click at [444, 346] on span "Choose File" at bounding box center [461, 343] width 52 height 25
type input "EdHicksImport_Trade_09-30-25"
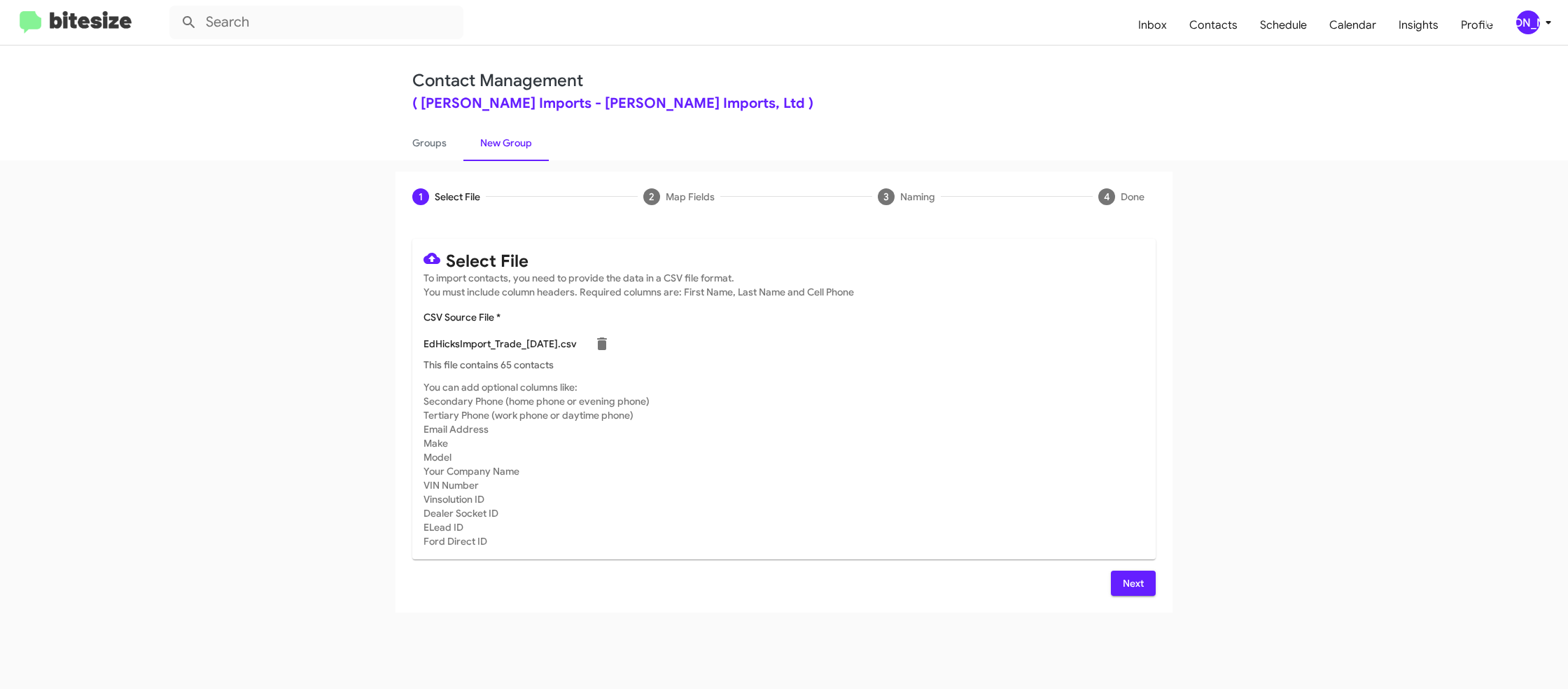
click at [859, 335] on div "EdHicksImport_Trade_09-30-25.csv" at bounding box center [784, 344] width 721 height 28
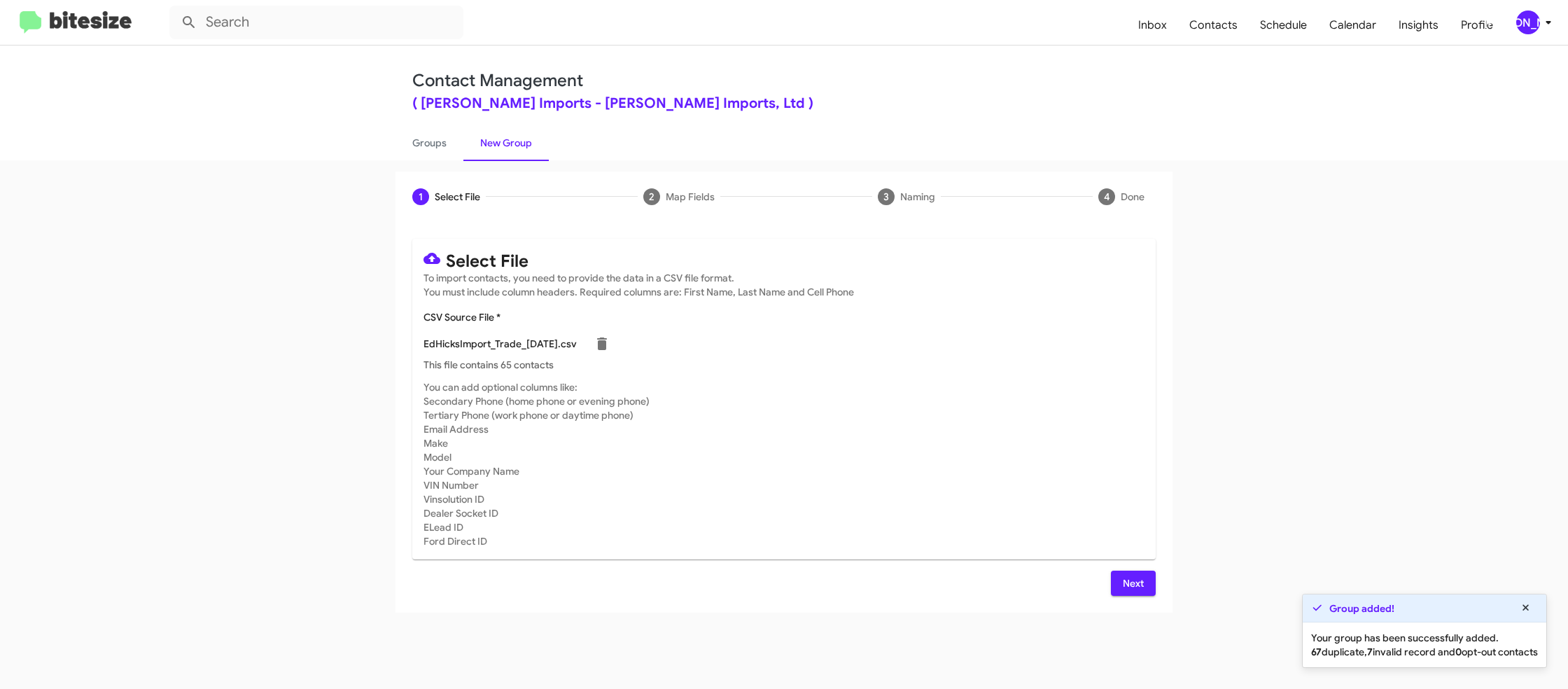
click at [1135, 572] on span "Next" at bounding box center [1133, 583] width 22 height 25
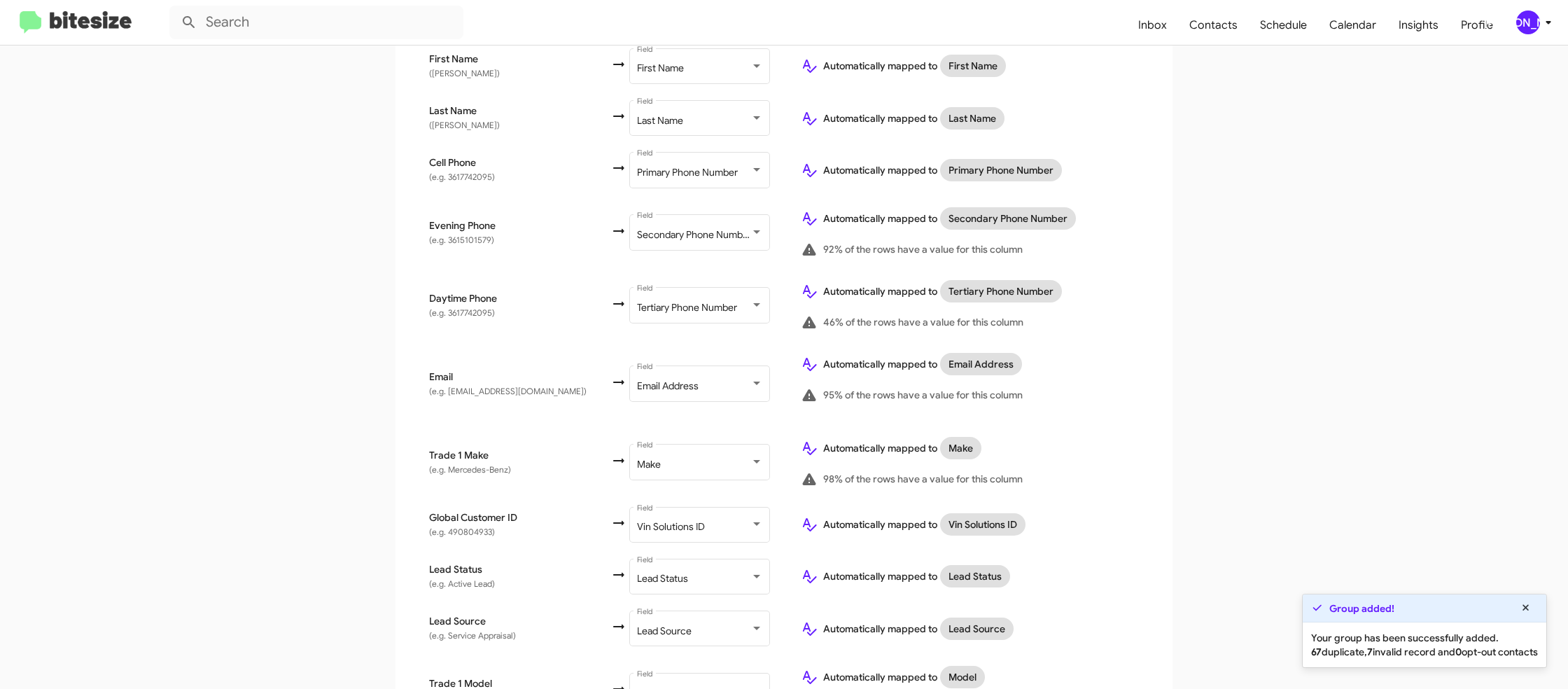
scroll to position [545, 0]
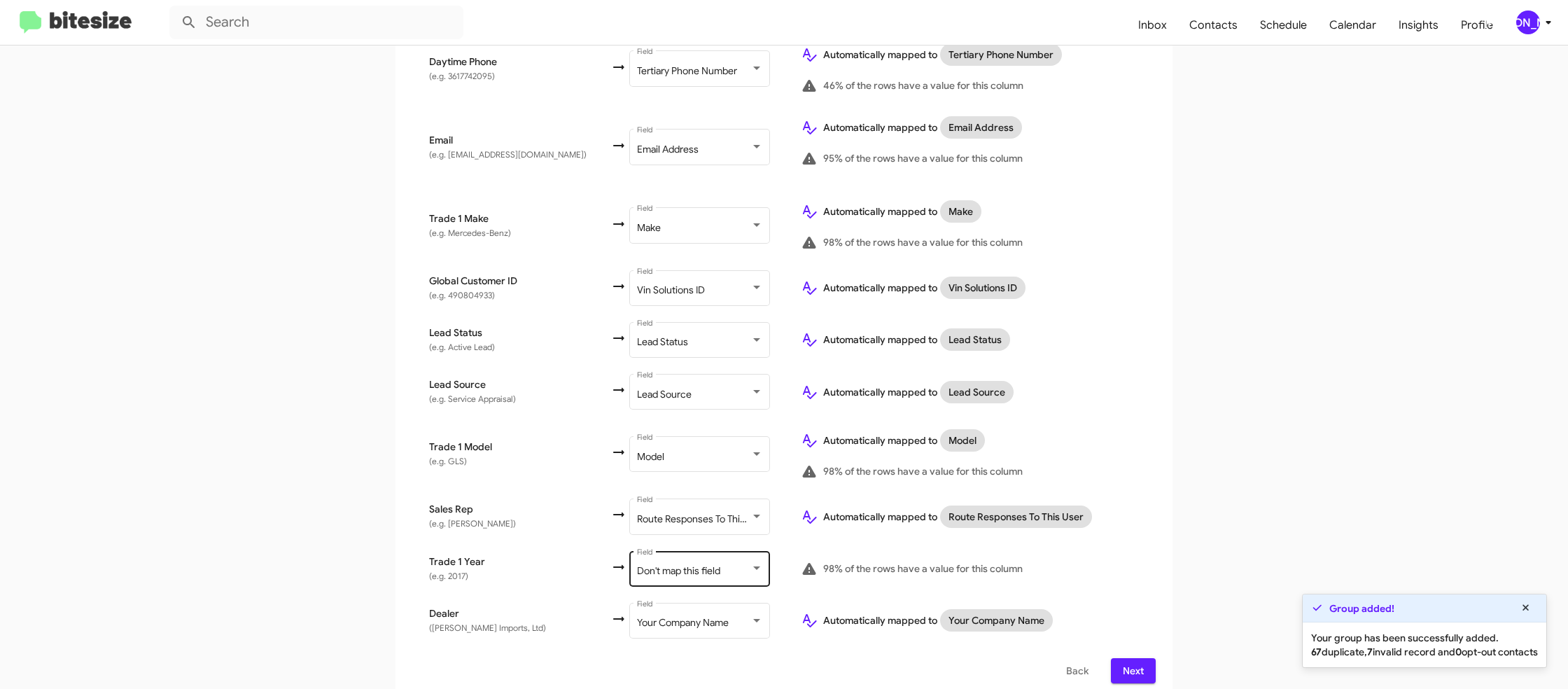
click at [713, 548] on div "Don't map this field Field" at bounding box center [700, 567] width 126 height 38
click at [703, 532] on span "Year" at bounding box center [699, 522] width 157 height 30
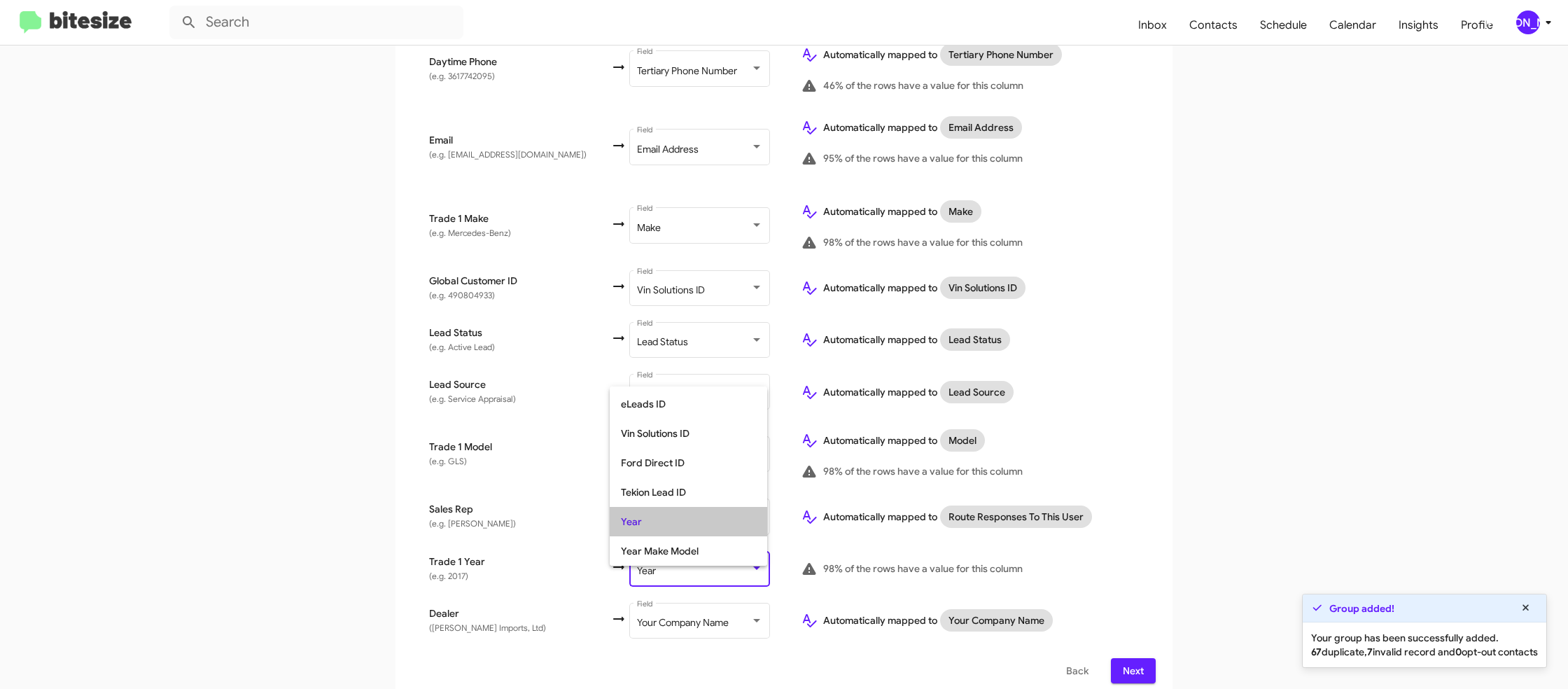
click at [1224, 544] on app-new-group "Select File 2 Map Fields 3 Naming 4 Done Select File To import contacts, you ne…" at bounding box center [784, 164] width 1568 height 1074
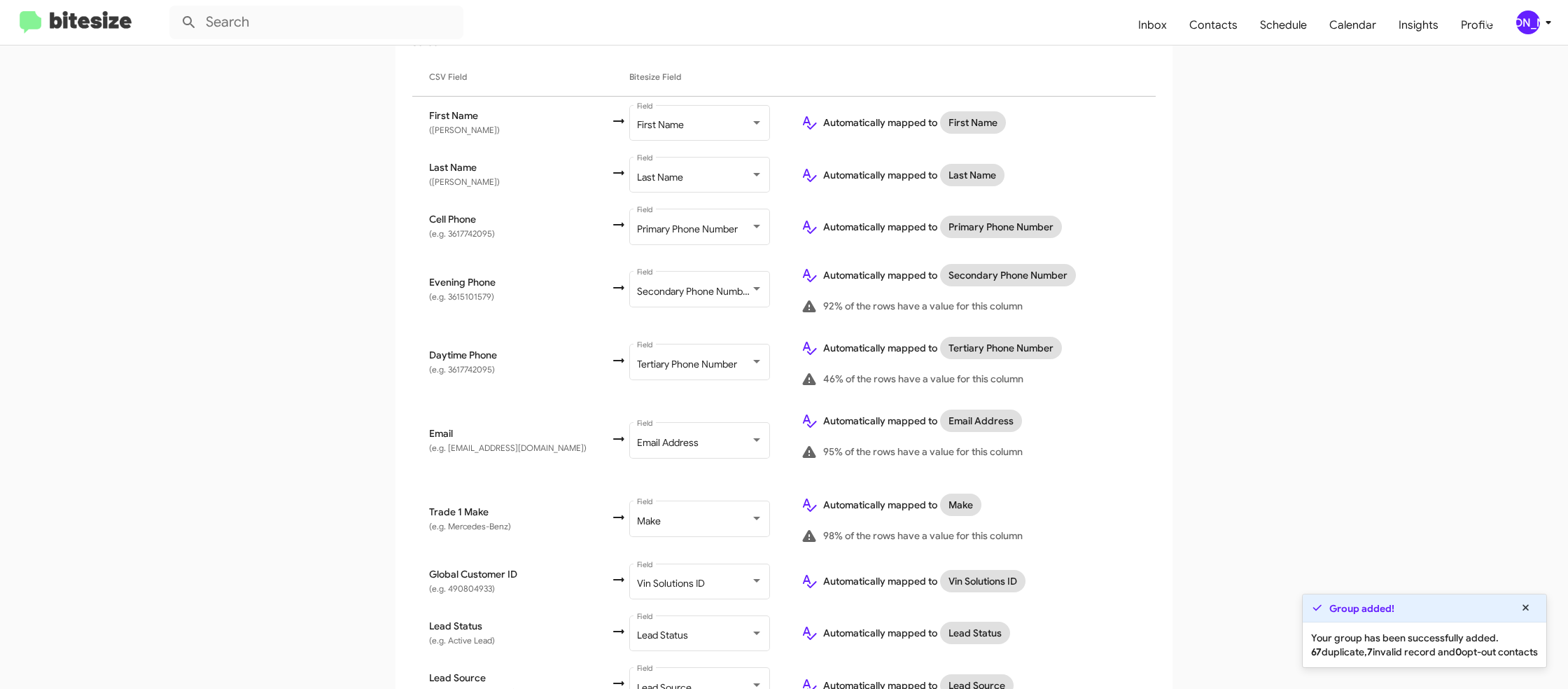
scroll to position [545, 0]
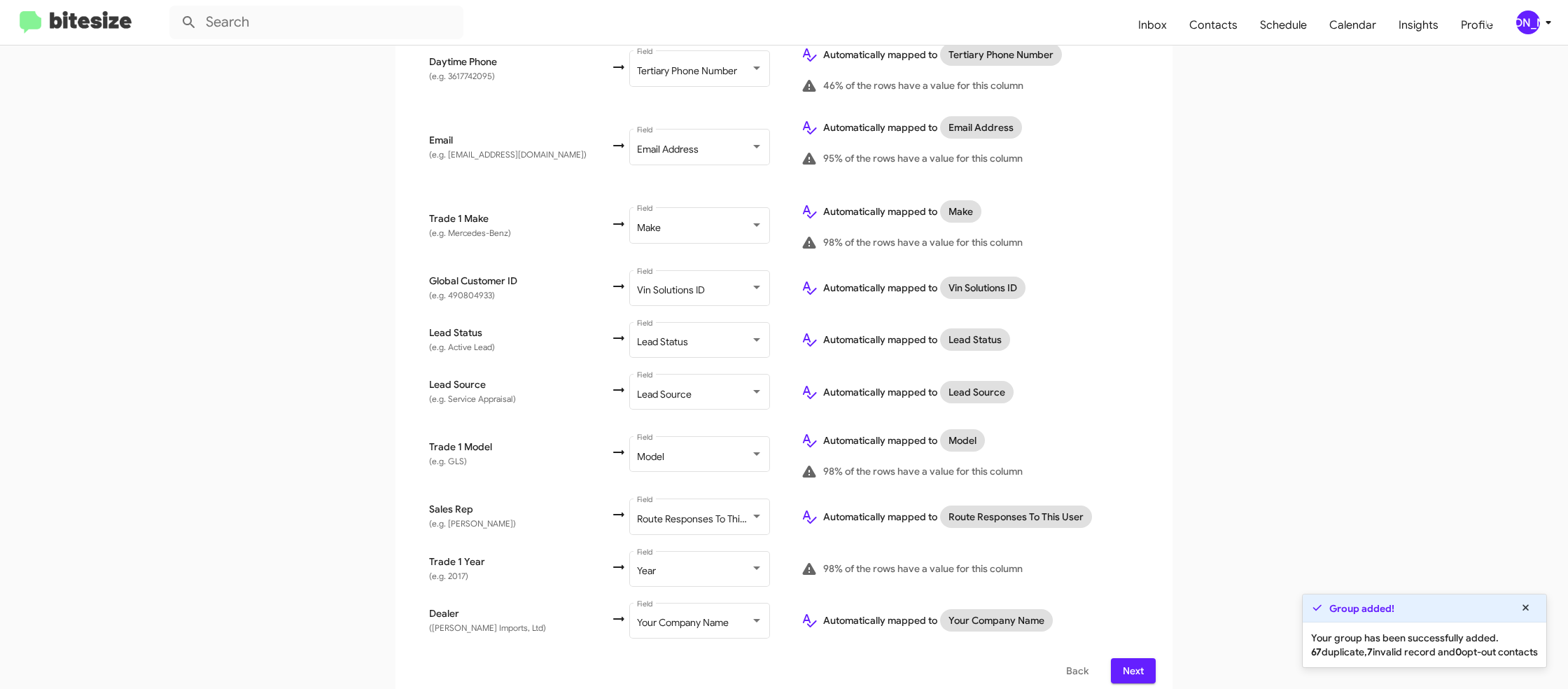
click at [1142, 660] on span "Next" at bounding box center [1133, 671] width 22 height 25
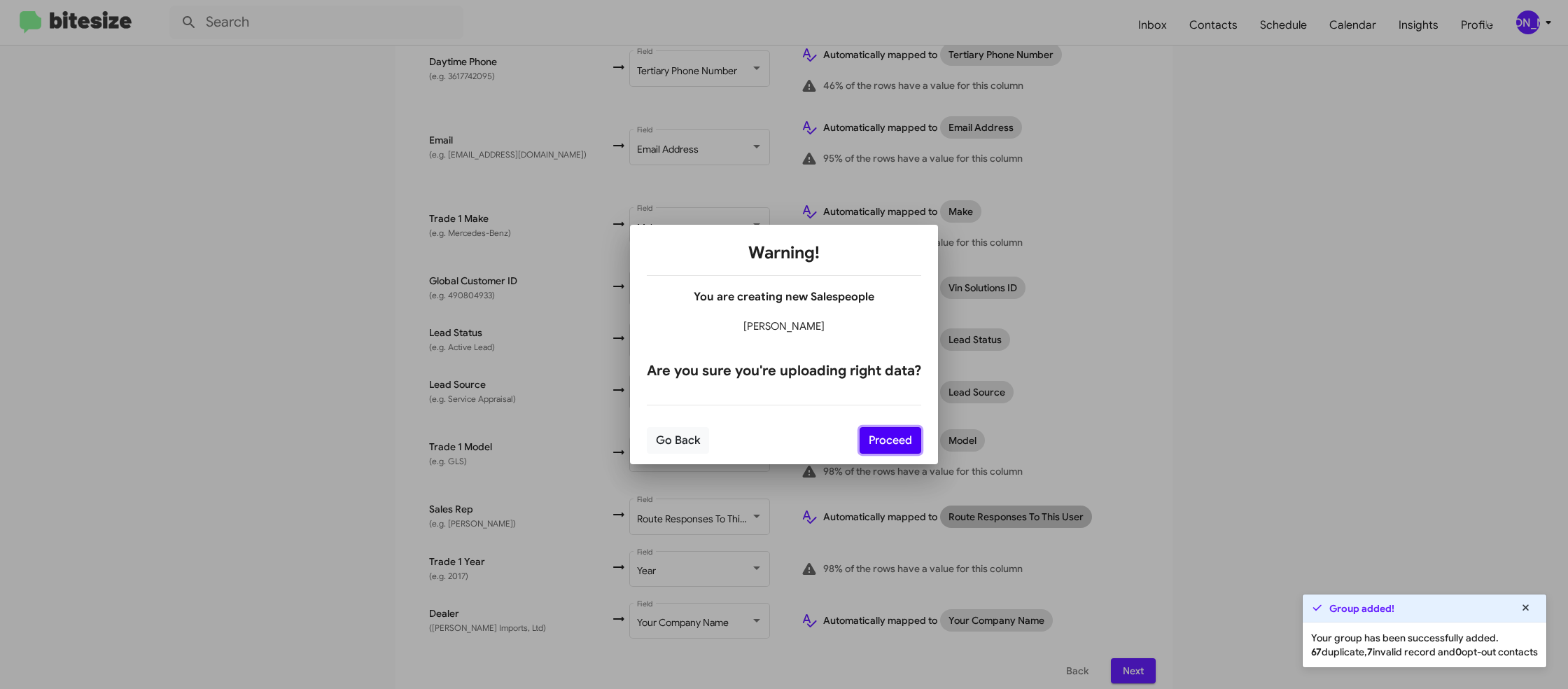
drag, startPoint x: 891, startPoint y: 439, endPoint x: 988, endPoint y: 514, distance: 122.6
click at [891, 439] on button "Proceed" at bounding box center [890, 440] width 61 height 27
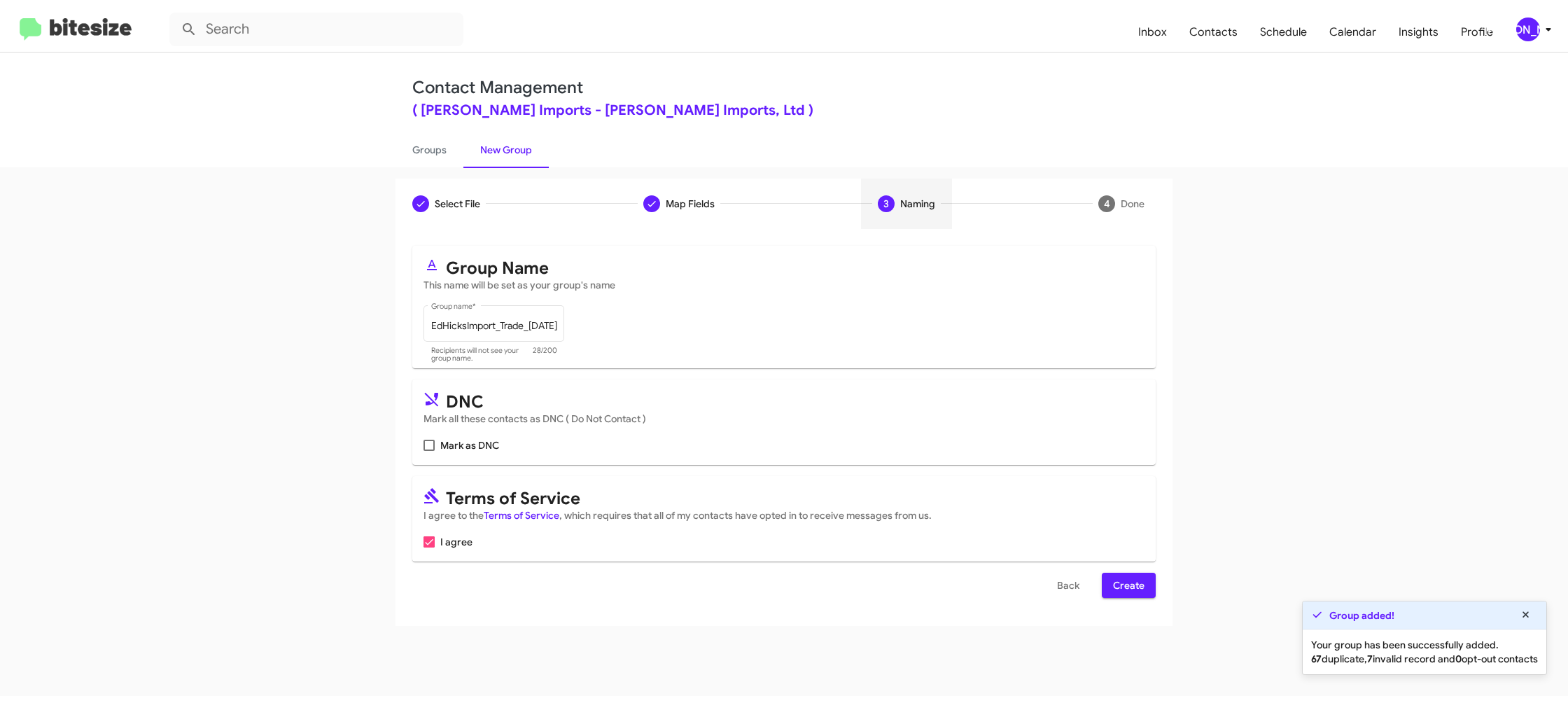
scroll to position [0, 0]
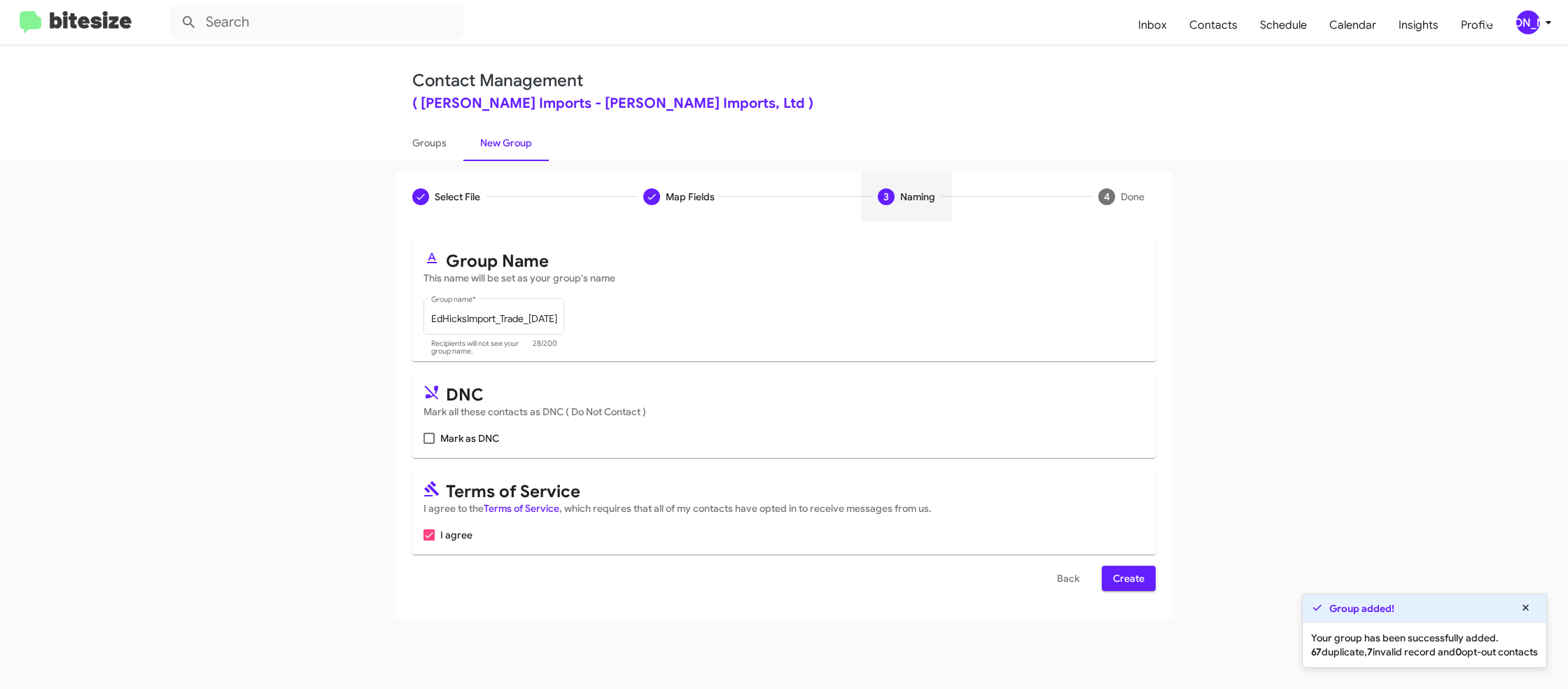
click at [1127, 576] on span "Create" at bounding box center [1129, 578] width 32 height 25
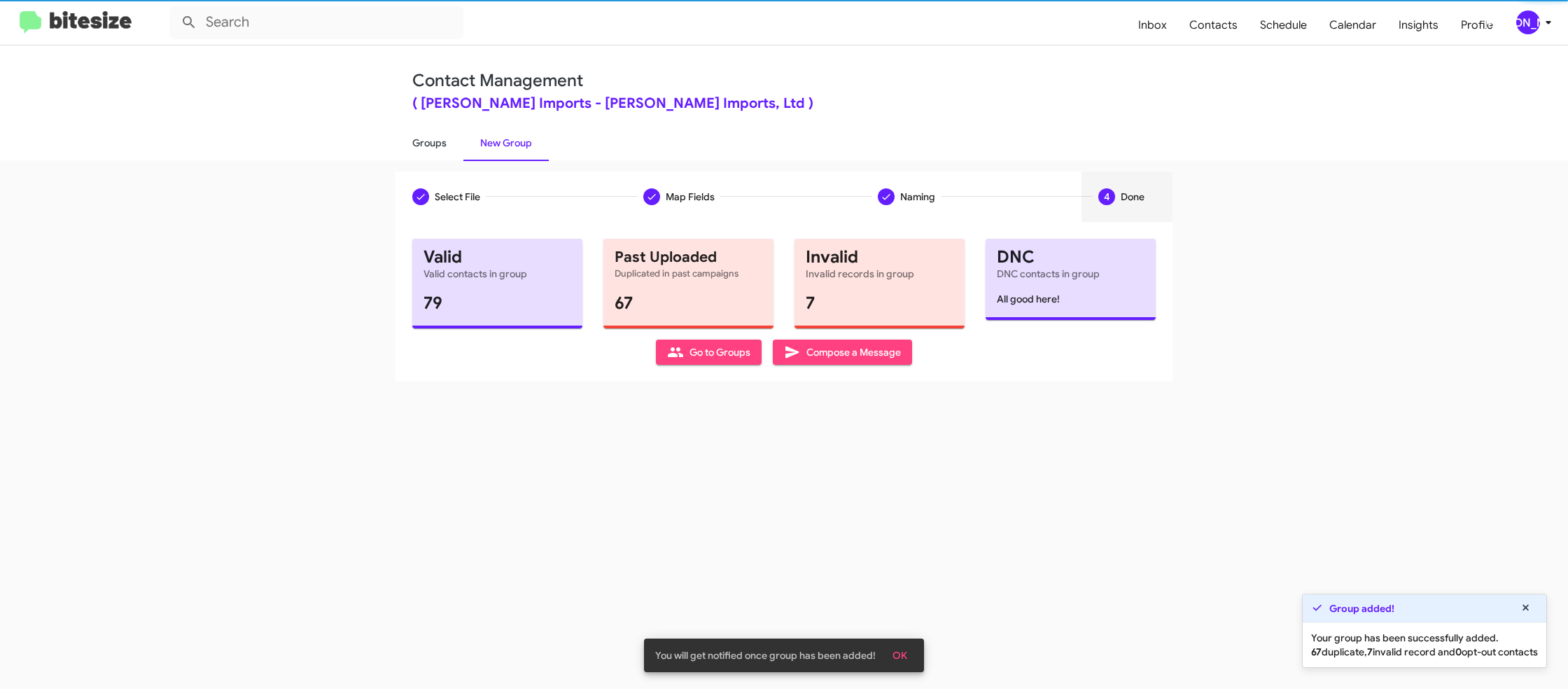
click at [437, 153] on link "Groups" at bounding box center [430, 143] width 68 height 36
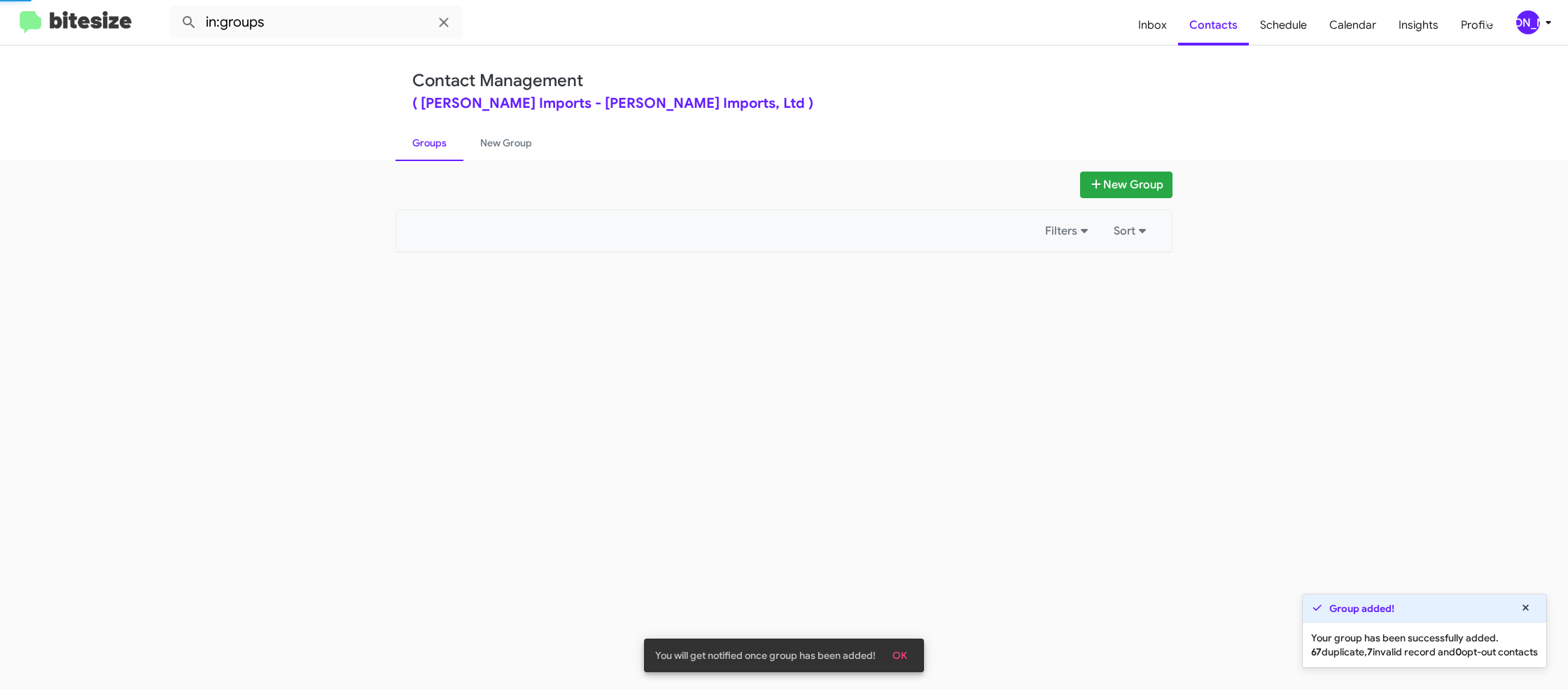
click at [437, 153] on link "Groups" at bounding box center [430, 143] width 68 height 36
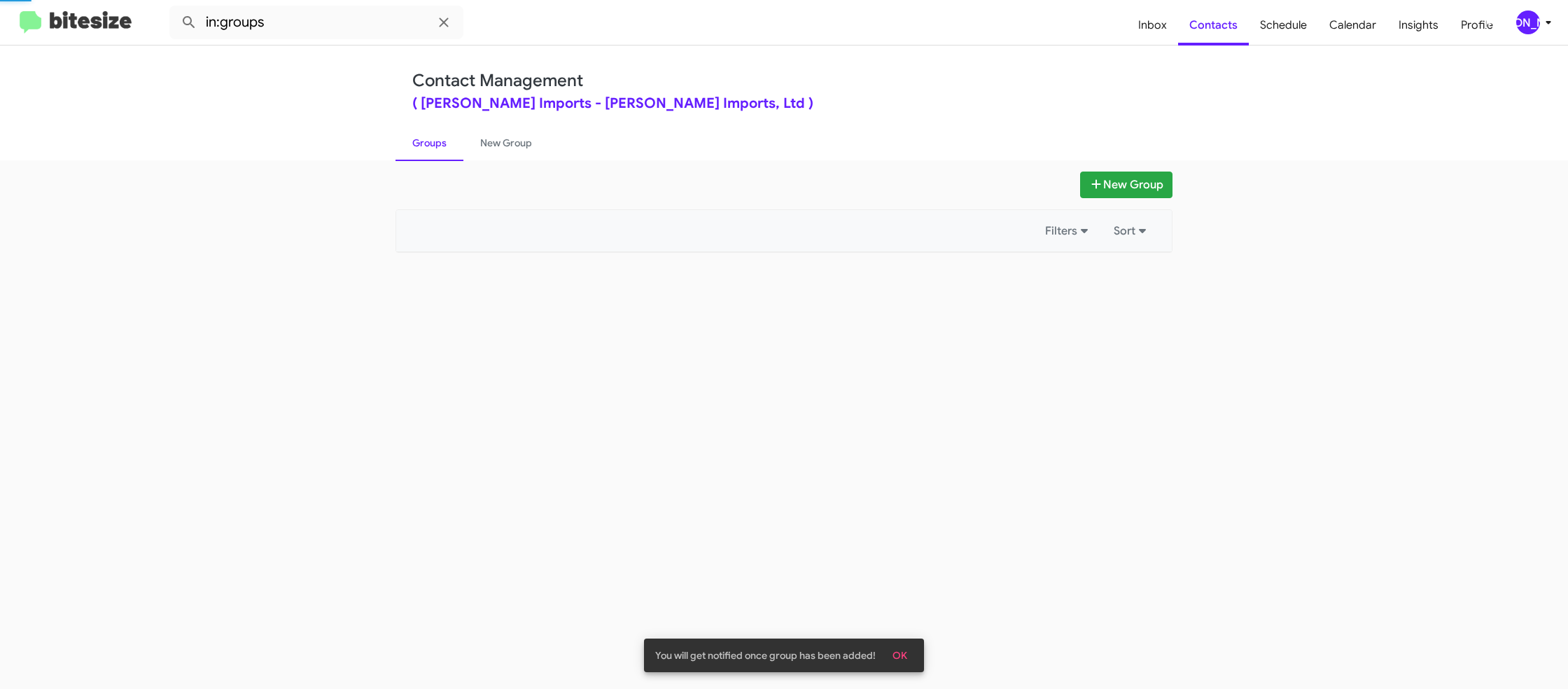
click at [437, 152] on link "Groups" at bounding box center [430, 143] width 68 height 36
drag, startPoint x: 437, startPoint y: 152, endPoint x: 348, endPoint y: 51, distance: 134.6
click at [430, 140] on link "Groups" at bounding box center [430, 143] width 68 height 36
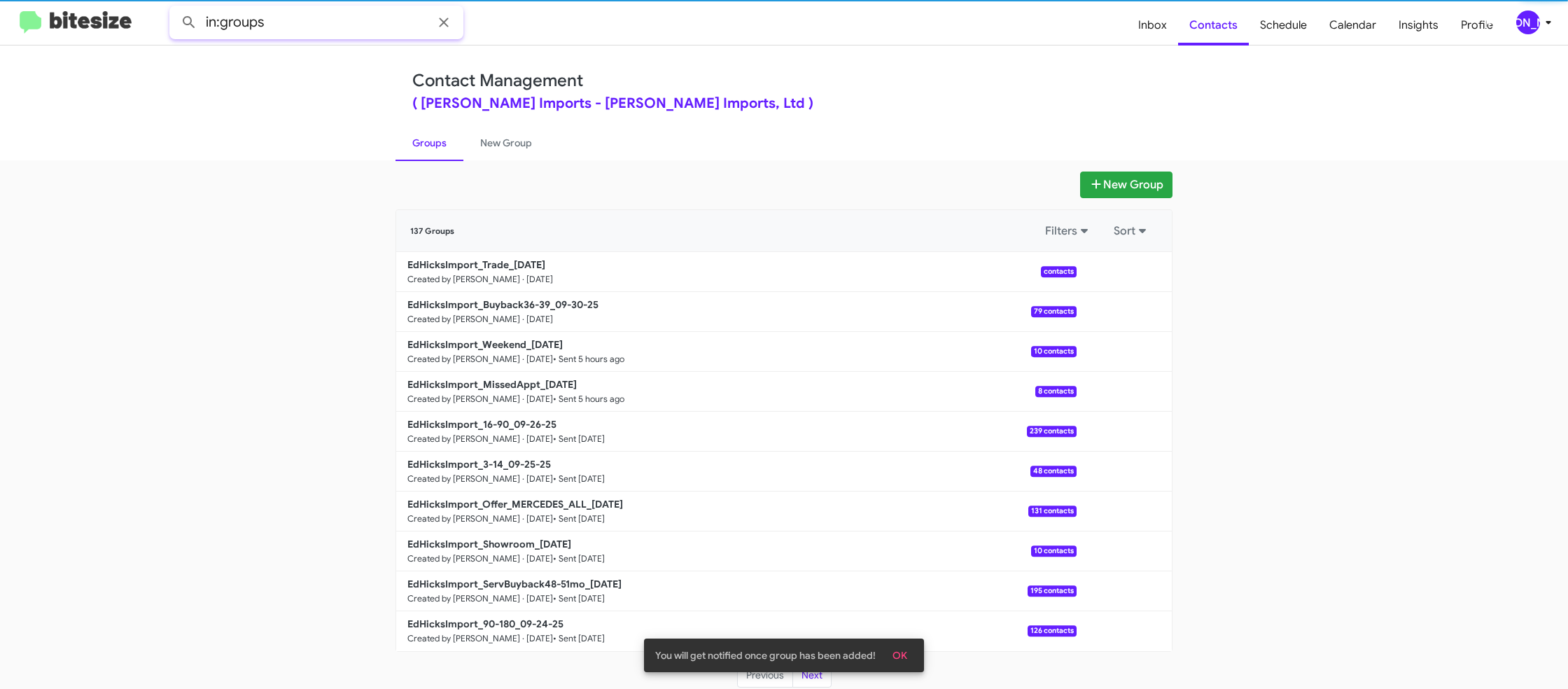
click at [338, 21] on input "in:groups" at bounding box center [316, 23] width 294 height 34
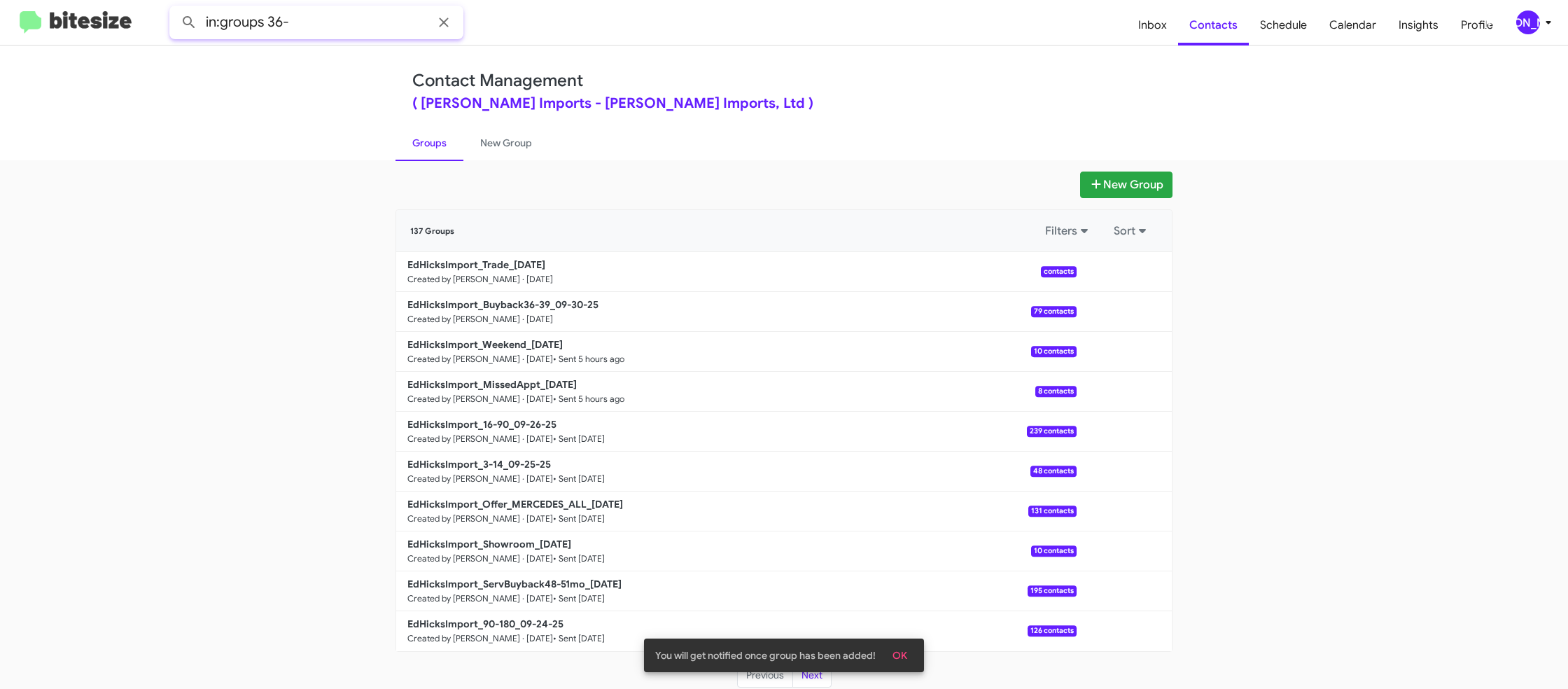
click at [175, 8] on button at bounding box center [189, 22] width 28 height 28
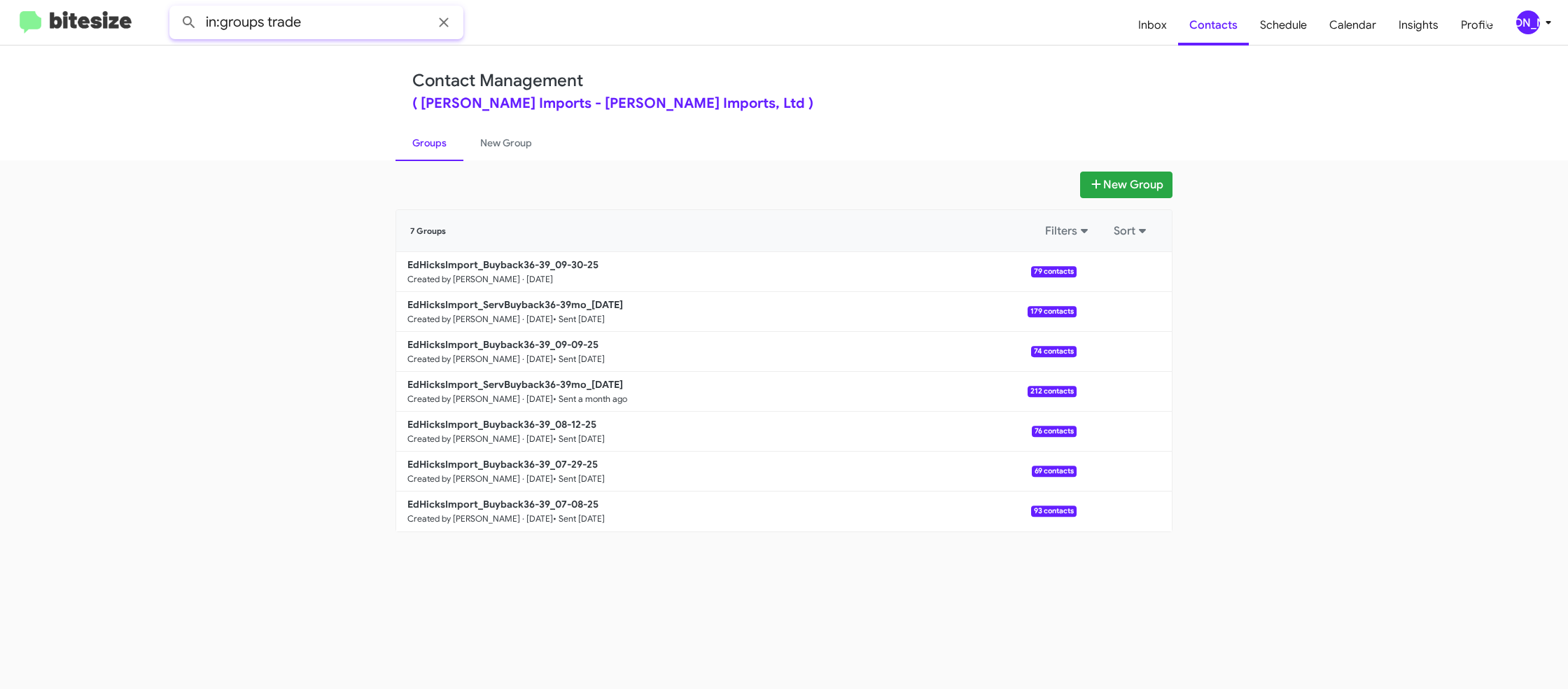
type input "in:groups trade"
click at [175, 8] on button at bounding box center [189, 22] width 28 height 28
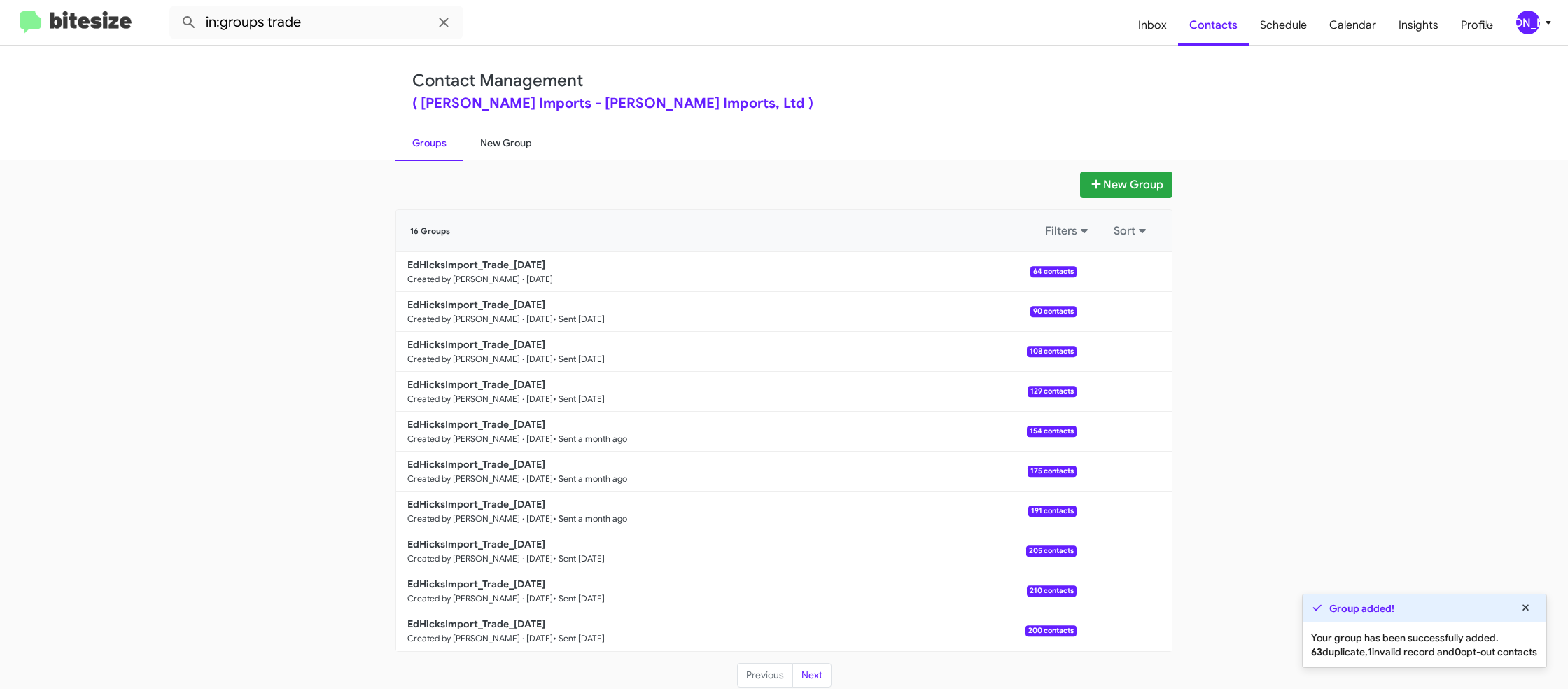
click at [472, 143] on link "New Group" at bounding box center [506, 143] width 86 height 36
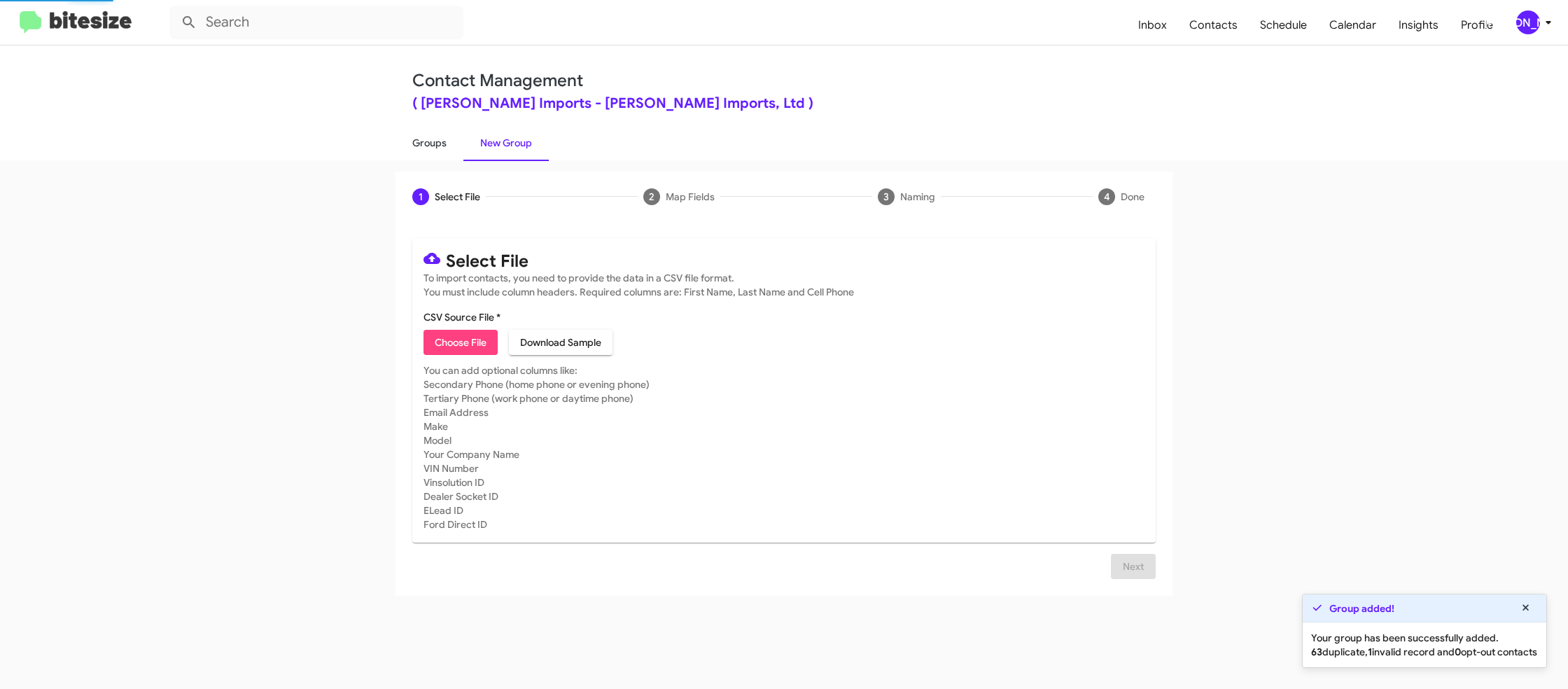
click at [444, 143] on link "Groups" at bounding box center [430, 143] width 68 height 36
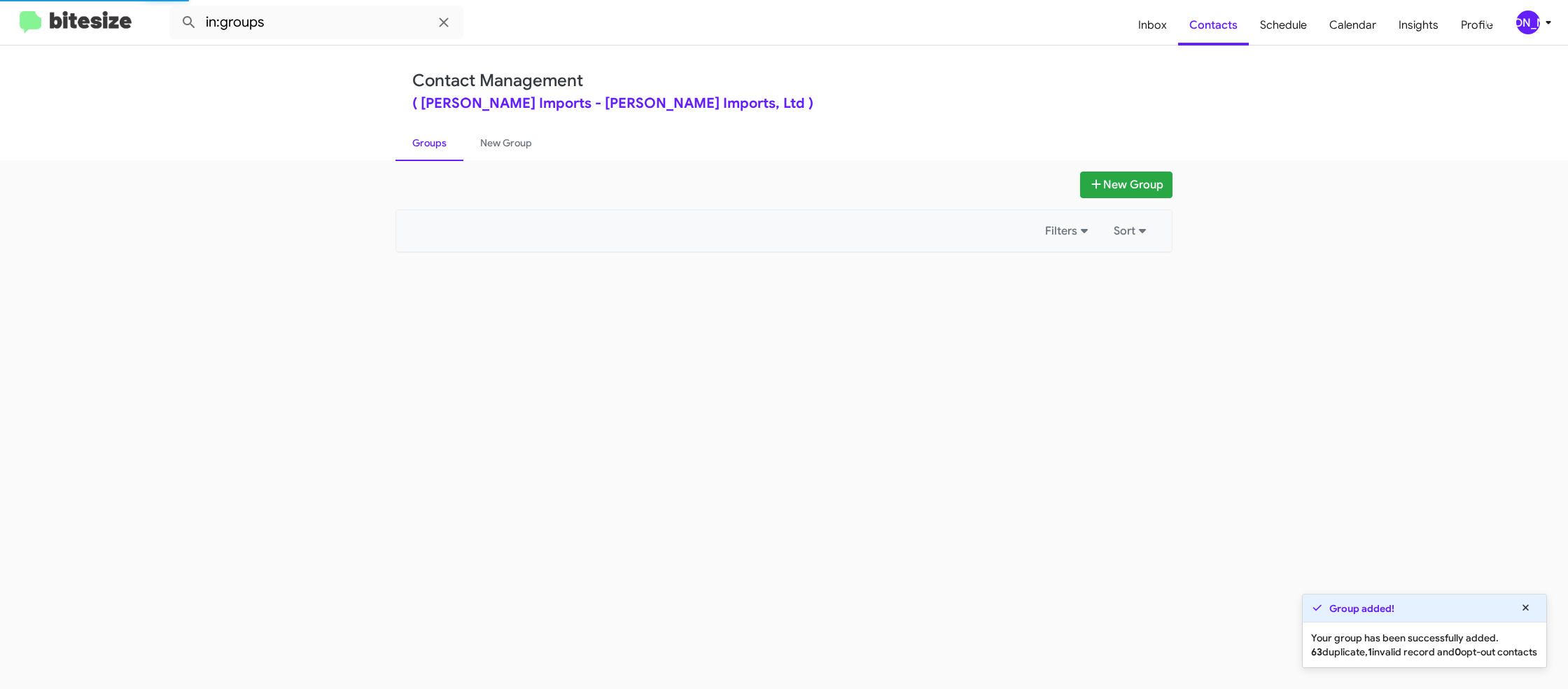
click at [444, 143] on link "Groups" at bounding box center [430, 143] width 68 height 36
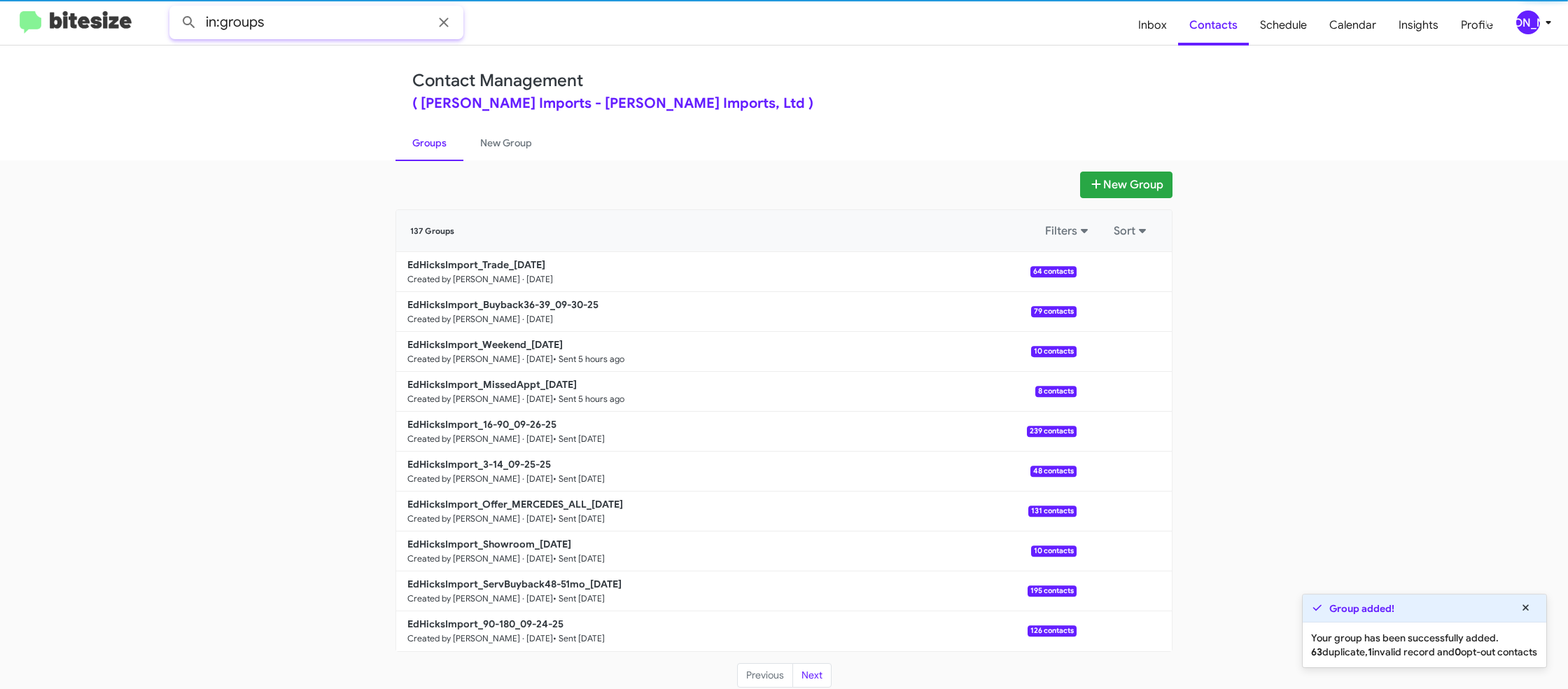
click at [320, 14] on input "in:groups" at bounding box center [316, 23] width 294 height 34
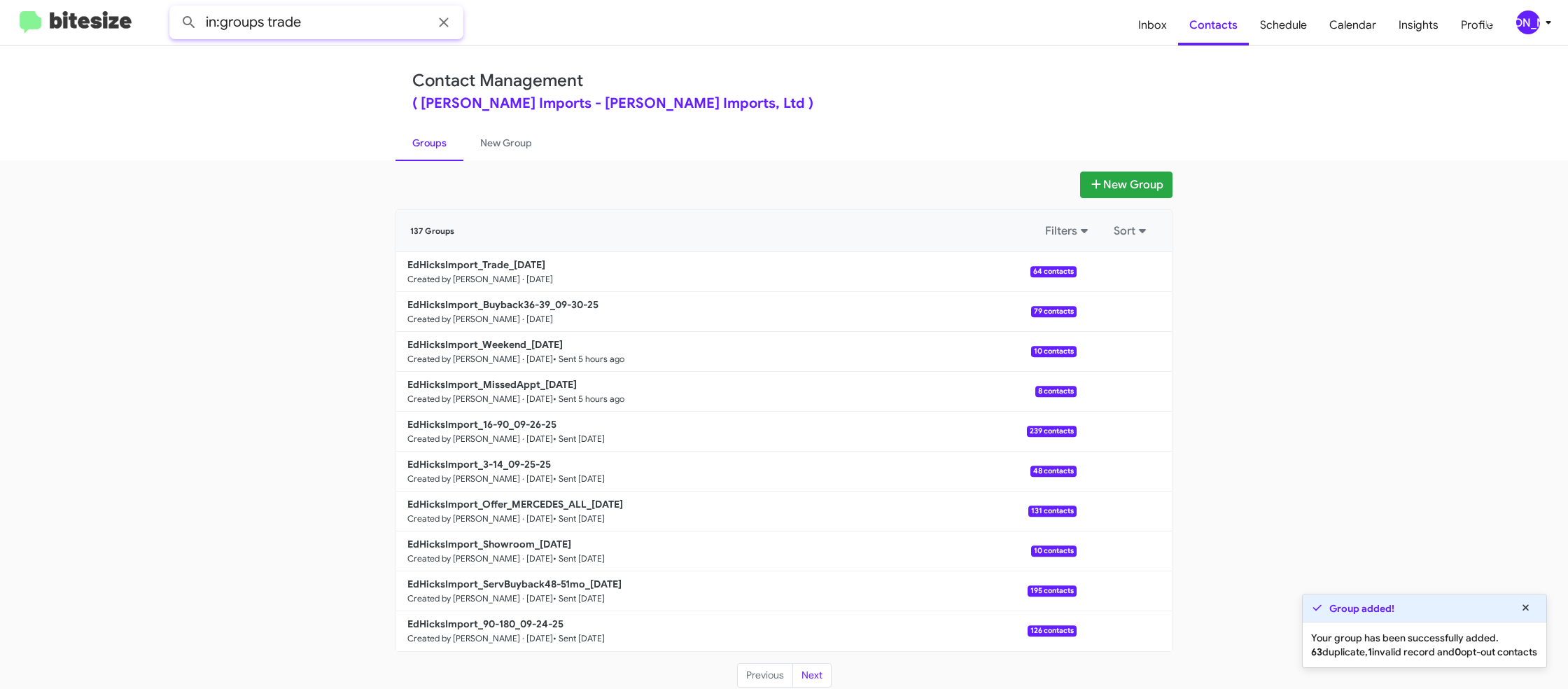
click at [175, 8] on button at bounding box center [189, 22] width 28 height 28
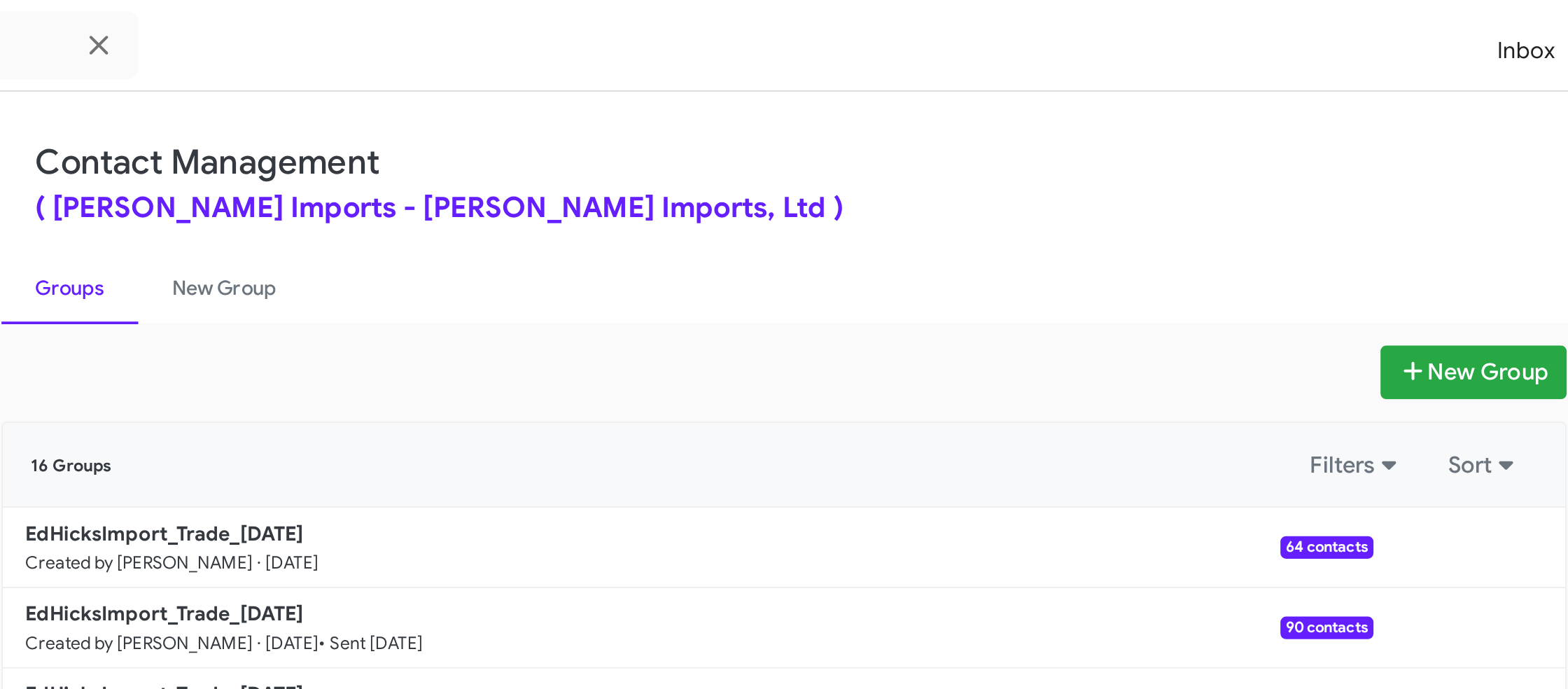
click at [635, 71] on div "Contact Management ( Ed Hicks Imports - Ed Hicks Imports, Ltd )" at bounding box center [784, 91] width 743 height 40
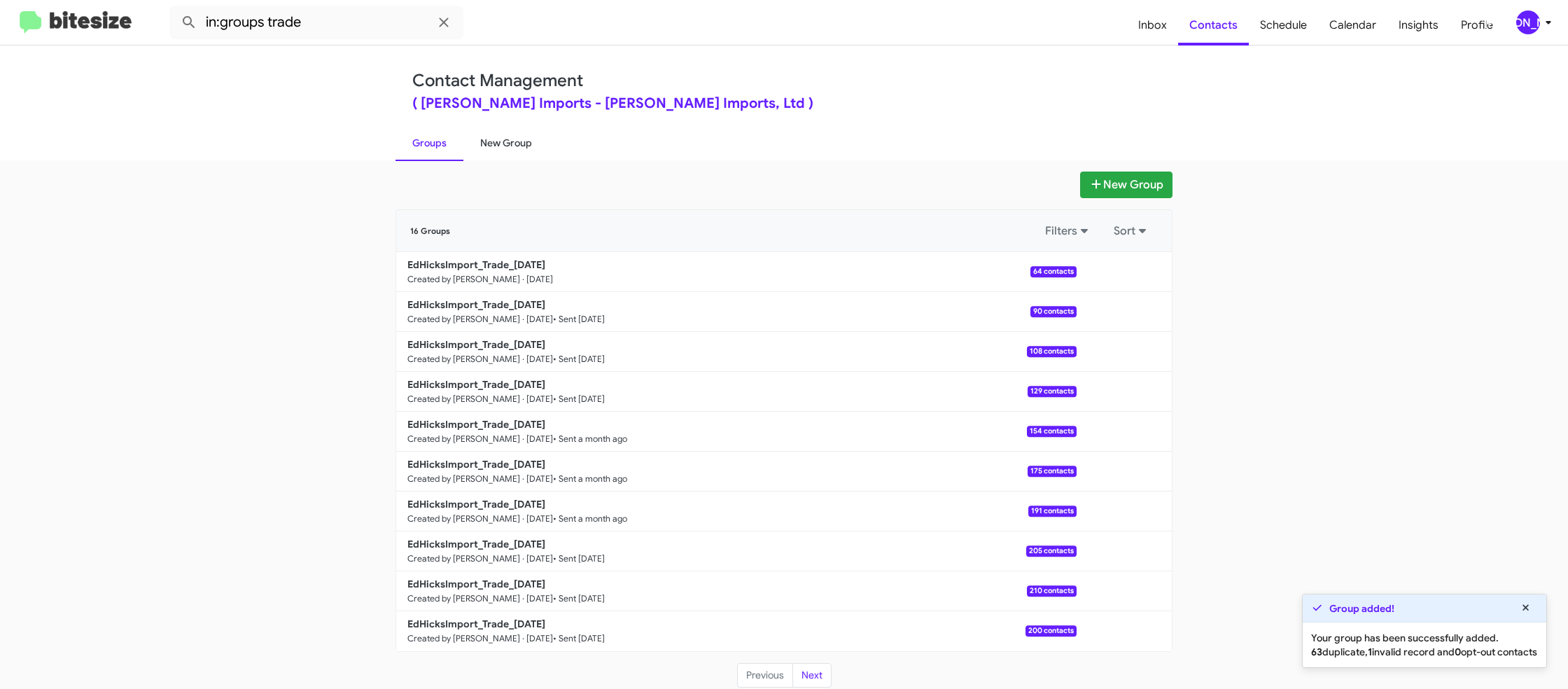
drag, startPoint x: 488, startPoint y: 162, endPoint x: 463, endPoint y: 145, distance: 30.2
click at [488, 162] on div "New Group 16 Groups Filters Sort EdHicksImport_Trade_09-30-25 Created by Jason …" at bounding box center [784, 425] width 1568 height 529
click at [459, 143] on link "Groups" at bounding box center [430, 143] width 68 height 36
type input "in:groups"
click at [459, 143] on link "Groups" at bounding box center [430, 143] width 68 height 36
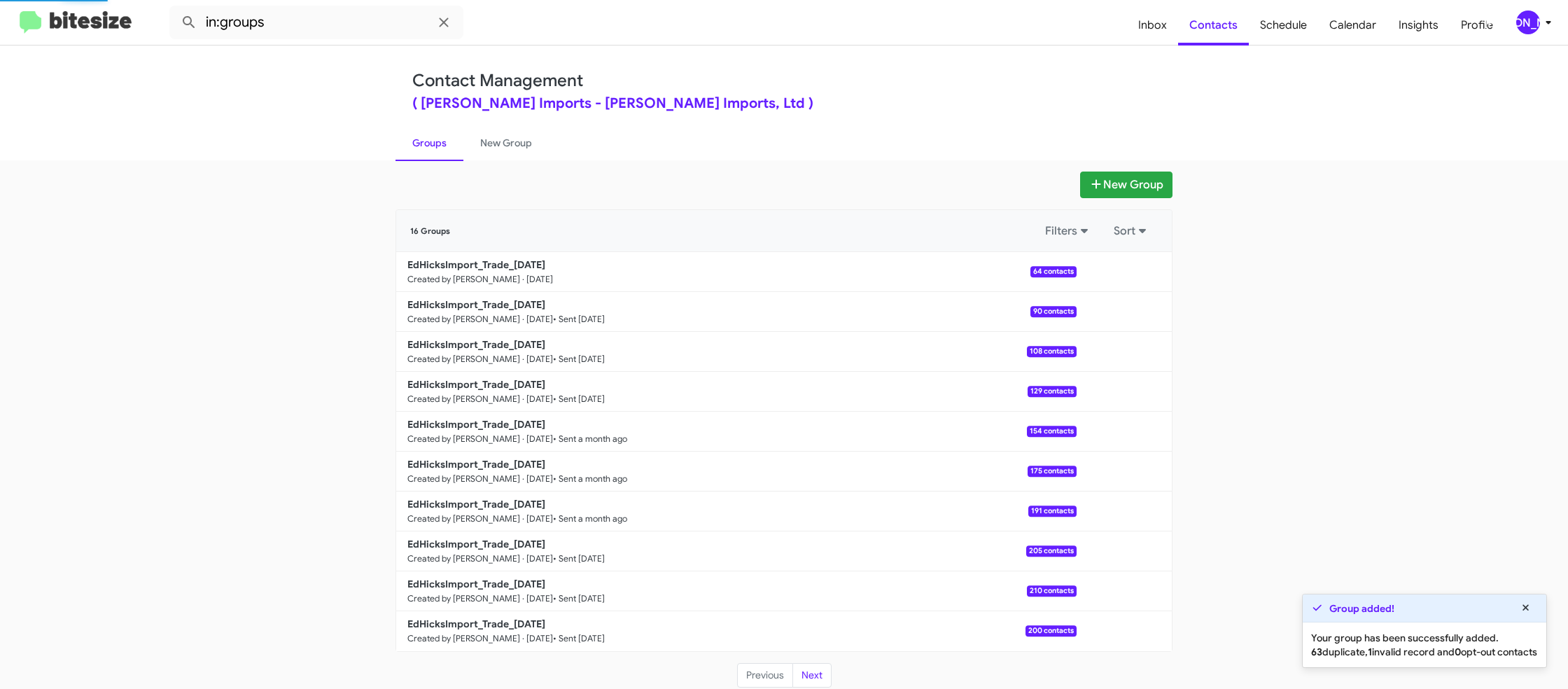
click at [440, 145] on link "Groups" at bounding box center [430, 143] width 68 height 36
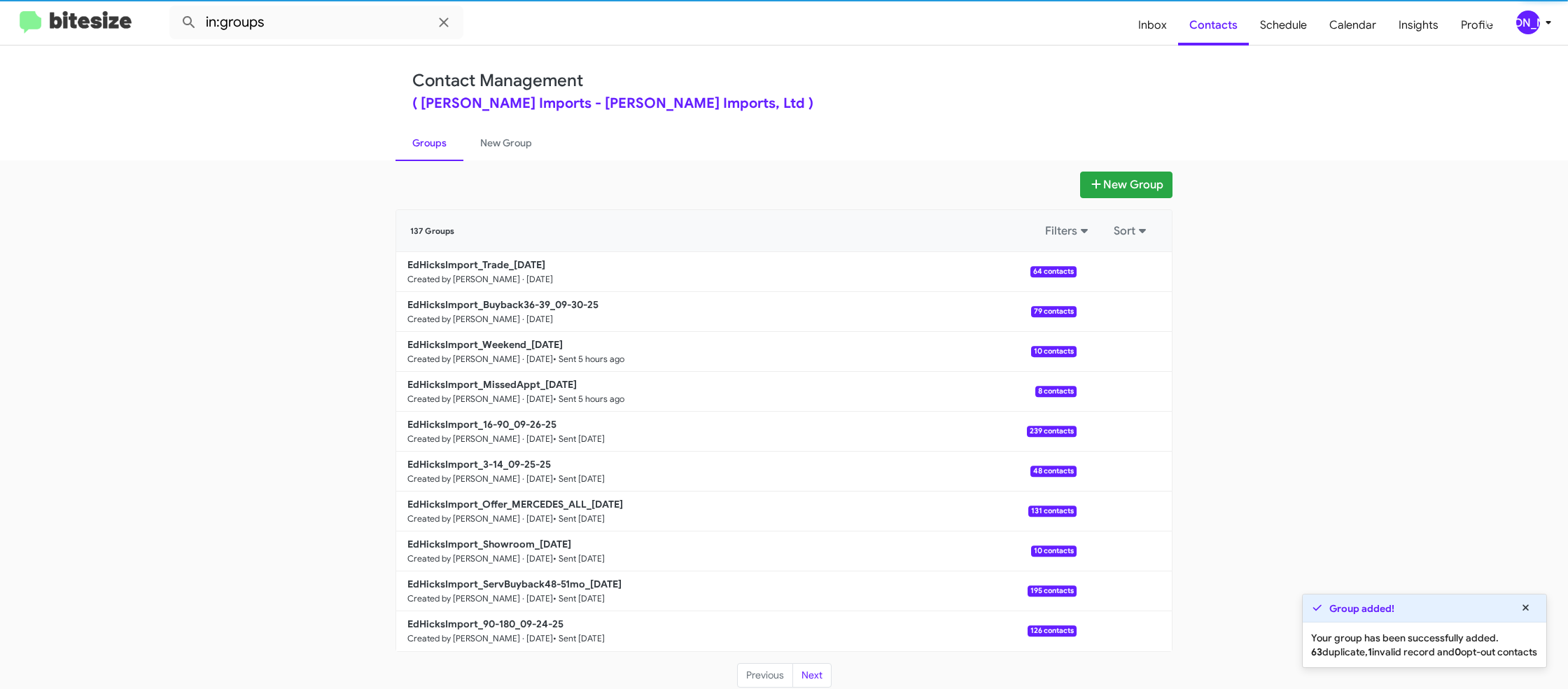
click at [440, 145] on link "Groups" at bounding box center [430, 143] width 68 height 36
drag, startPoint x: 440, startPoint y: 145, endPoint x: 943, endPoint y: 300, distance: 526.3
click at [447, 143] on link "Groups" at bounding box center [430, 143] width 68 height 36
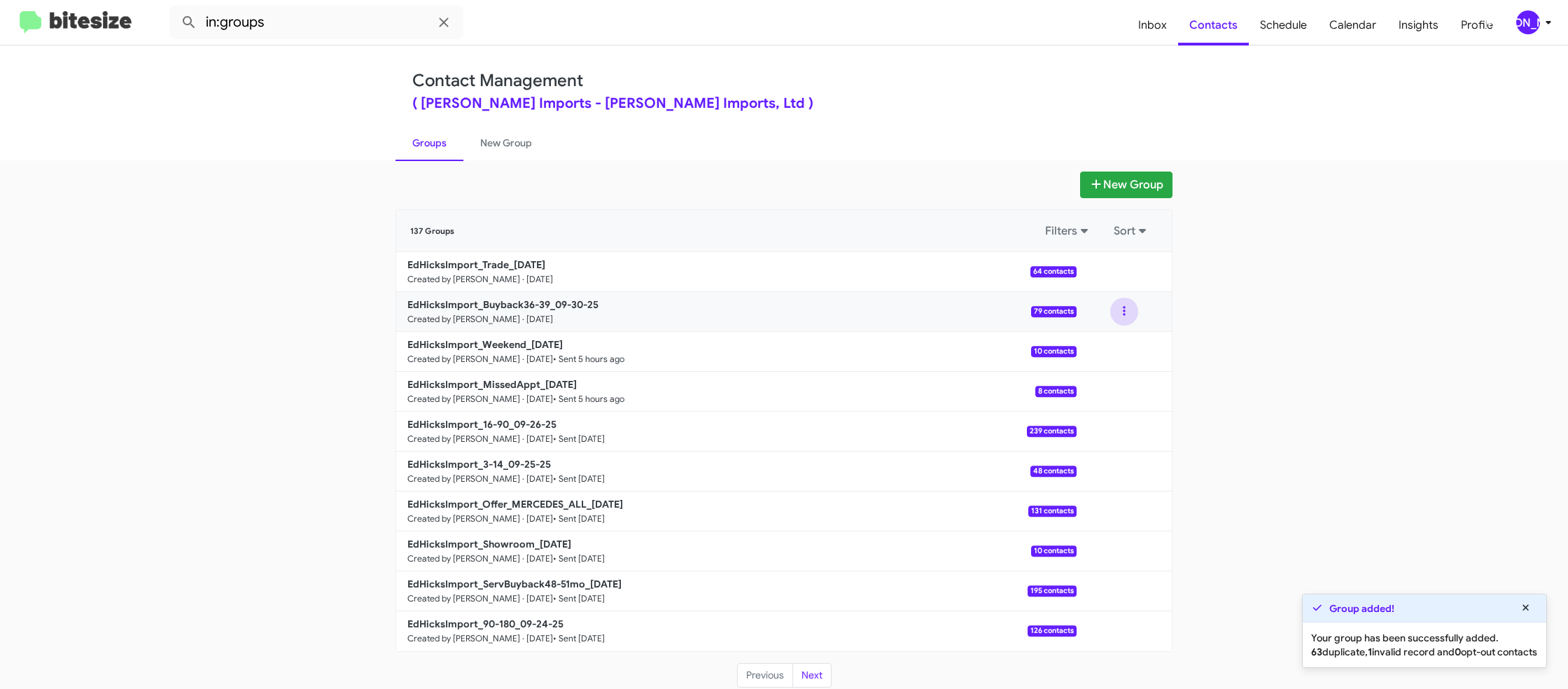
click at [1129, 317] on button at bounding box center [1124, 312] width 28 height 28
click at [1111, 346] on button "View contacts" at bounding box center [1082, 349] width 112 height 34
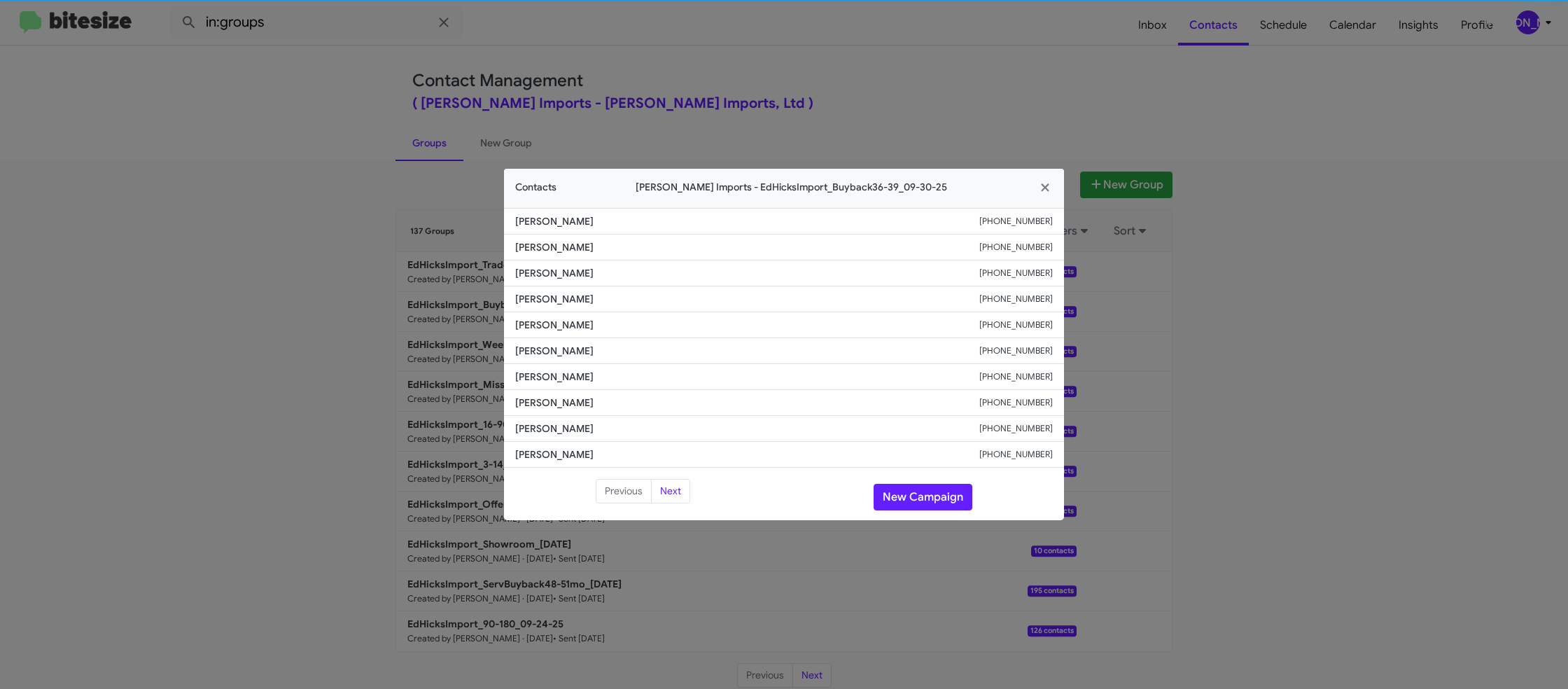
click at [562, 352] on span "Eva Eureste" at bounding box center [747, 351] width 464 height 14
copy span "Eva Eureste"
drag, startPoint x: 757, startPoint y: 48, endPoint x: 1031, endPoint y: 212, distance: 319.3
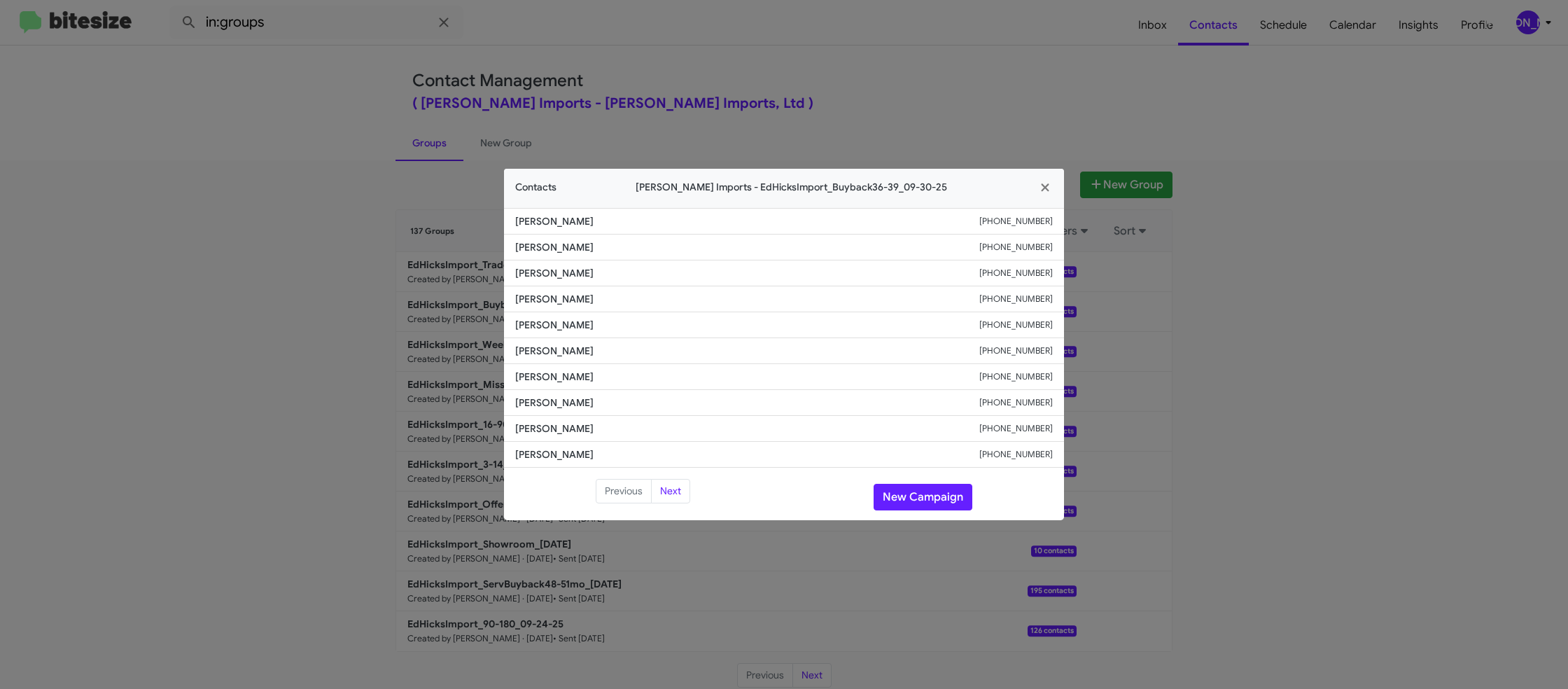
click at [811, 80] on modal-container "Contacts Ed Hicks Imports - EdHicksImport_Buyback36-39_09-30-25 Dennis Shiryaey…" at bounding box center [784, 344] width 1568 height 689
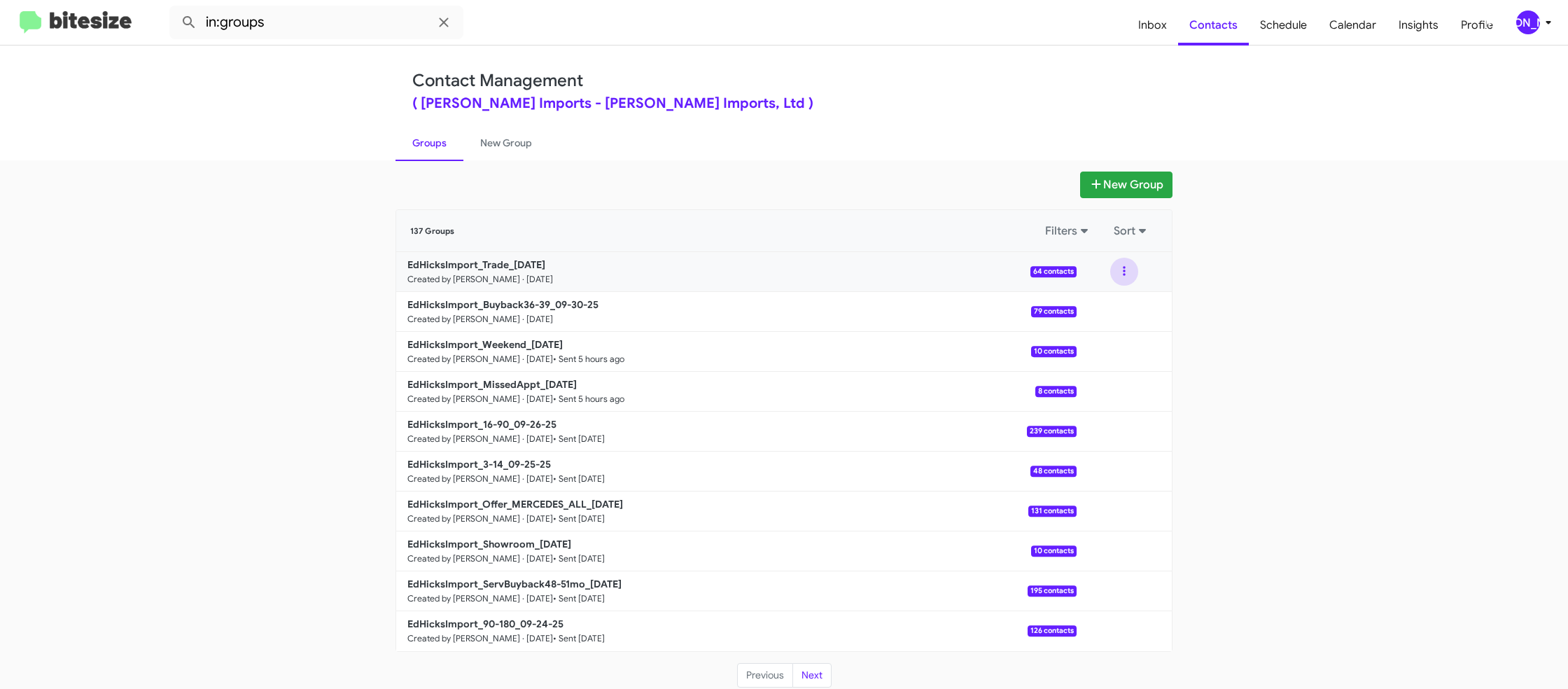
drag, startPoint x: 1124, startPoint y: 274, endPoint x: 1127, endPoint y: 281, distance: 7.6
click at [1127, 281] on button at bounding box center [1124, 272] width 28 height 28
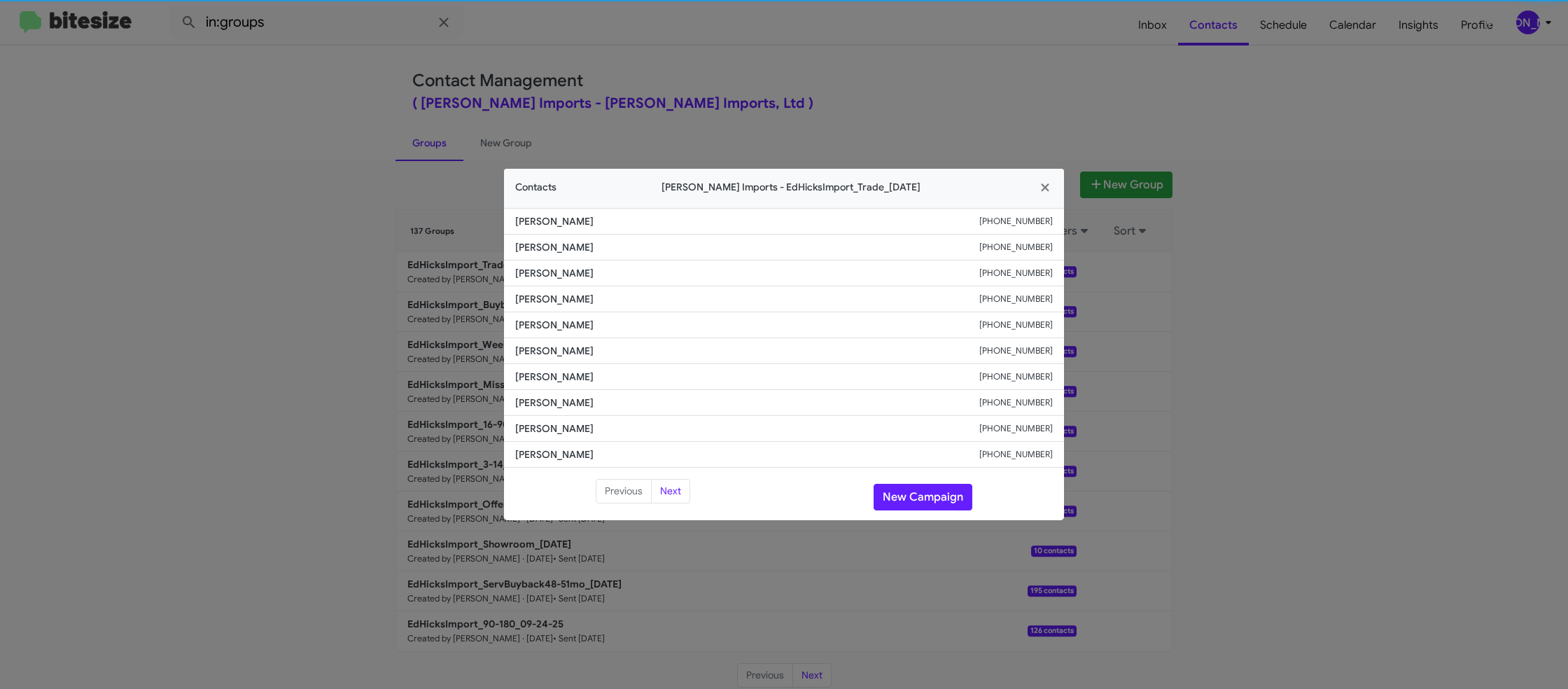
click at [569, 347] on span "Yvonne Espejel" at bounding box center [747, 351] width 464 height 14
drag, startPoint x: 569, startPoint y: 347, endPoint x: 578, endPoint y: 345, distance: 9.2
click at [569, 347] on span "Yvonne Espejel" at bounding box center [747, 351] width 464 height 14
copy span "Yvonne Espejel"
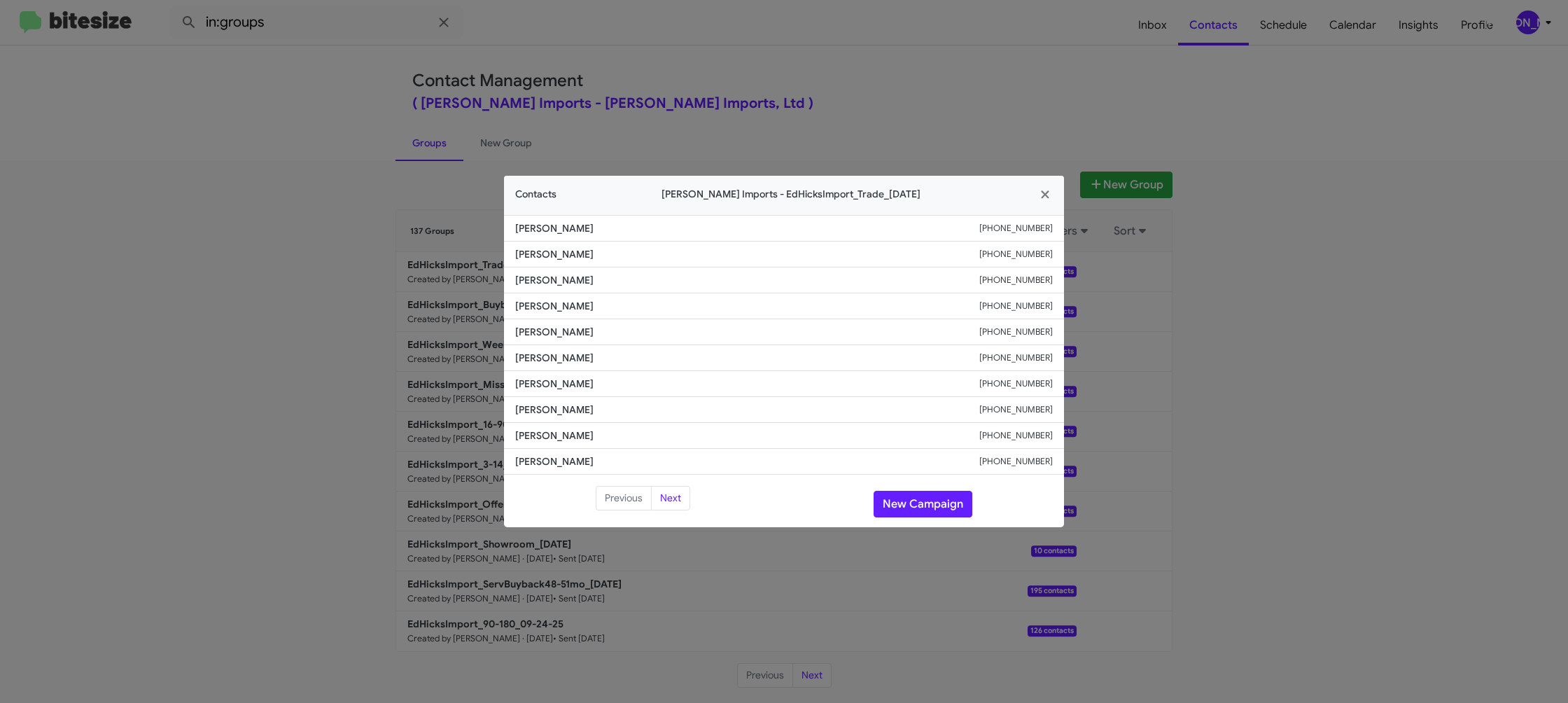
drag, startPoint x: 737, startPoint y: 43, endPoint x: 866, endPoint y: 176, distance: 185.3
click at [770, 66] on modal-container "Contacts Ed Hicks Imports - EdHicksImport_Trade_09-30-25 Cheryle Flournoy +1361…" at bounding box center [784, 352] width 1568 height 703
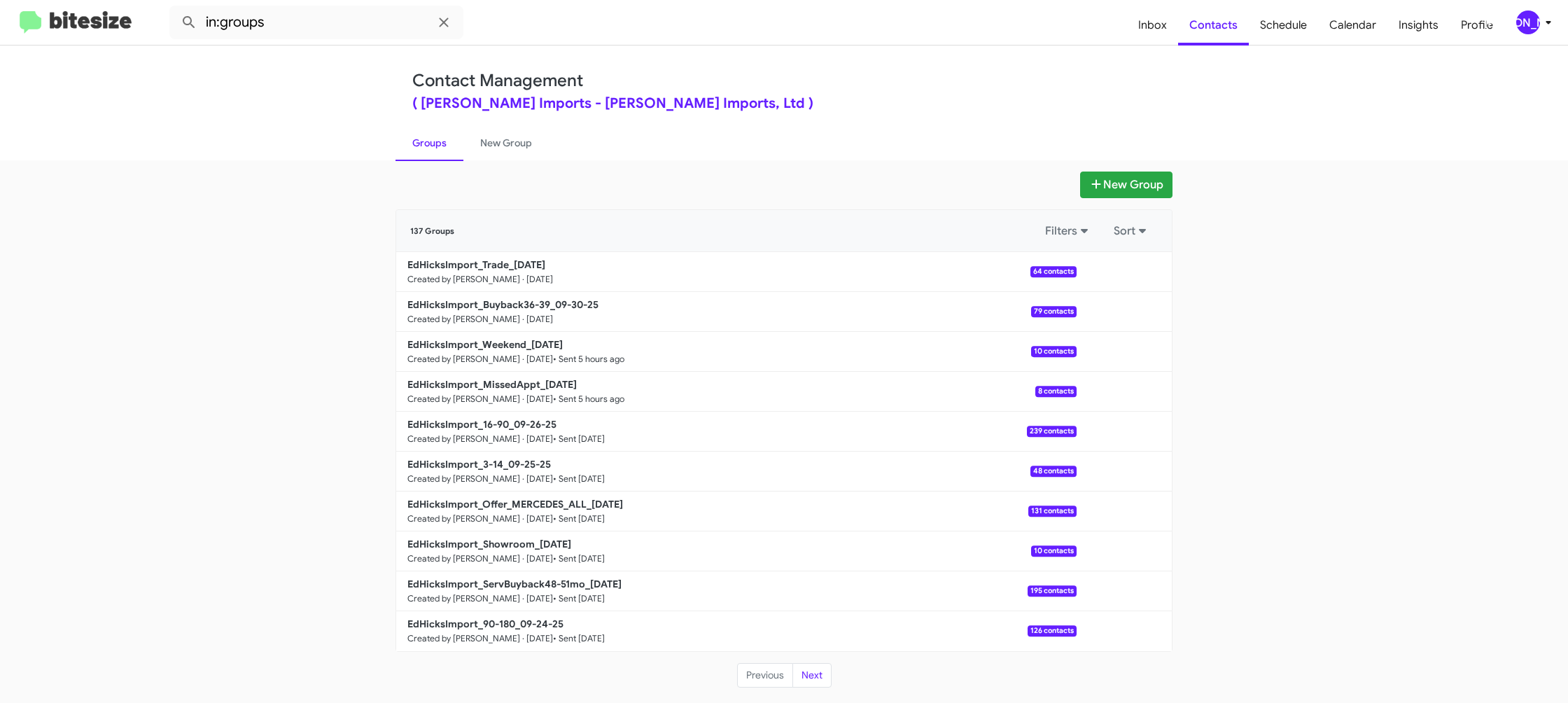
click at [377, 275] on app-groups "New Group 137 Groups Filters Sort EdHicksImport_Trade_09-30-25 Created by Jason…" at bounding box center [784, 430] width 1568 height 517
click at [495, 306] on b "EdHicksImport_Buyback36-39_09-30-25" at bounding box center [503, 304] width 191 height 13
drag, startPoint x: 495, startPoint y: 306, endPoint x: 385, endPoint y: 7, distance: 318.6
click at [481, 281] on div "EdHicksImport_Trade_09-30-25 Created by Jason Apdua · Sep 30, 2025 64 contacts …" at bounding box center [784, 451] width 776 height 399
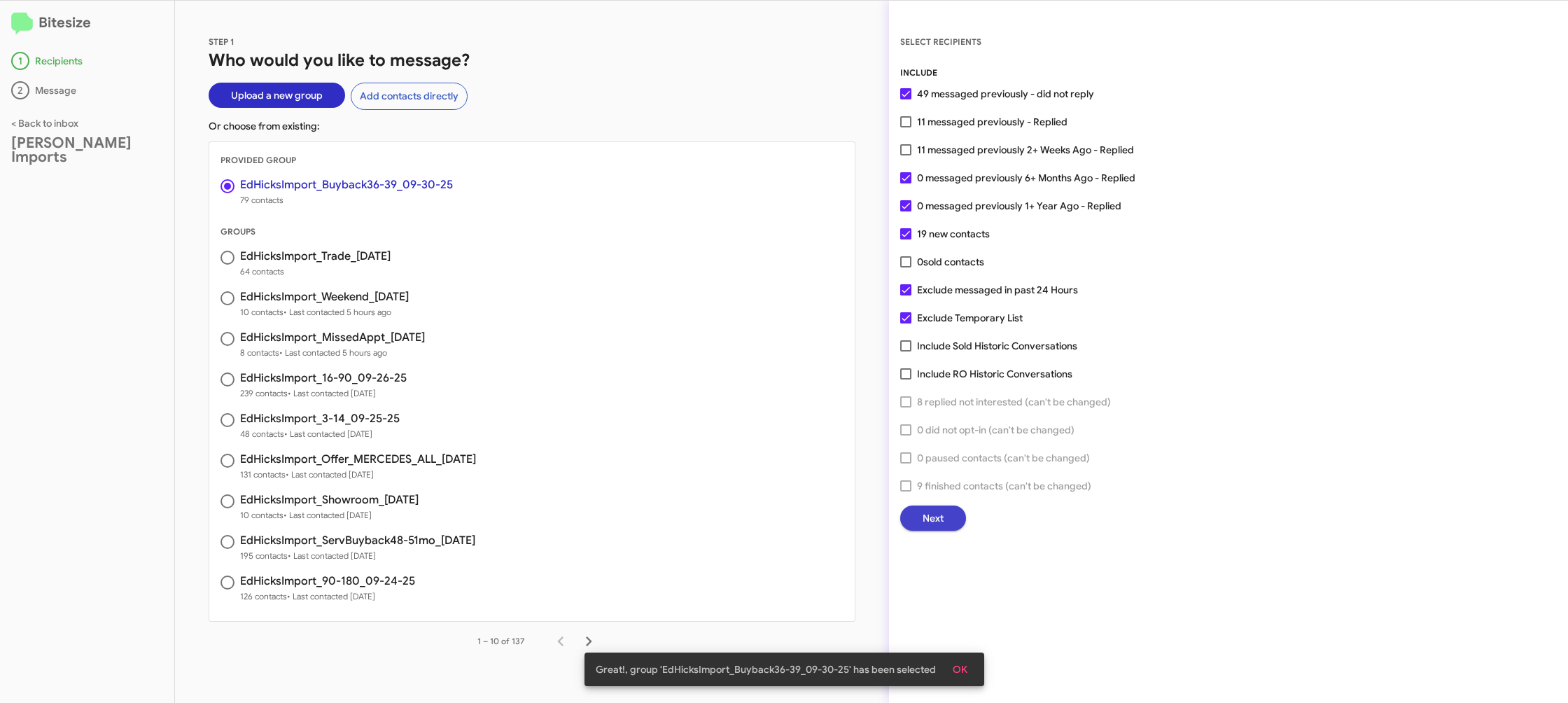
click at [926, 519] on span "Next" at bounding box center [933, 518] width 21 height 25
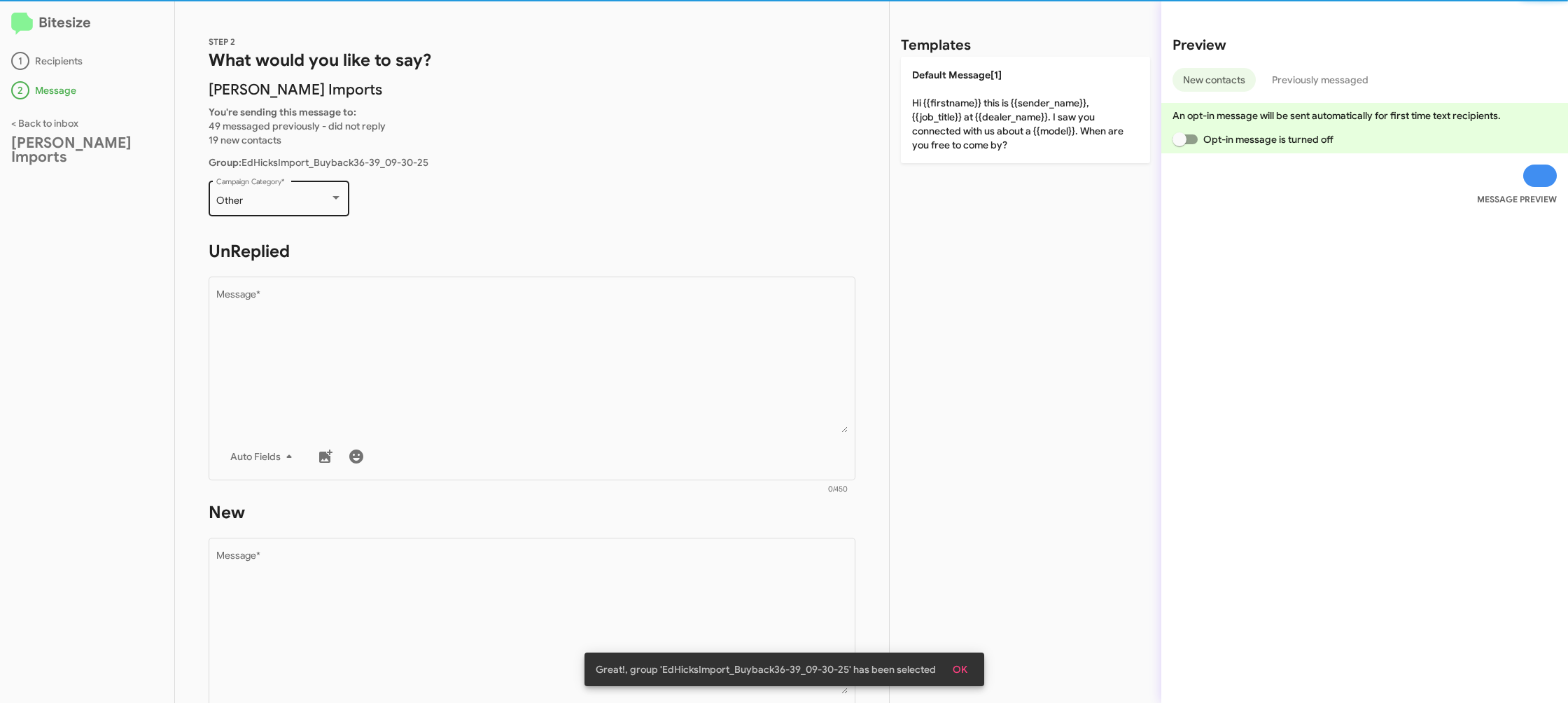
click at [326, 206] on div "Other" at bounding box center [273, 201] width 114 height 11
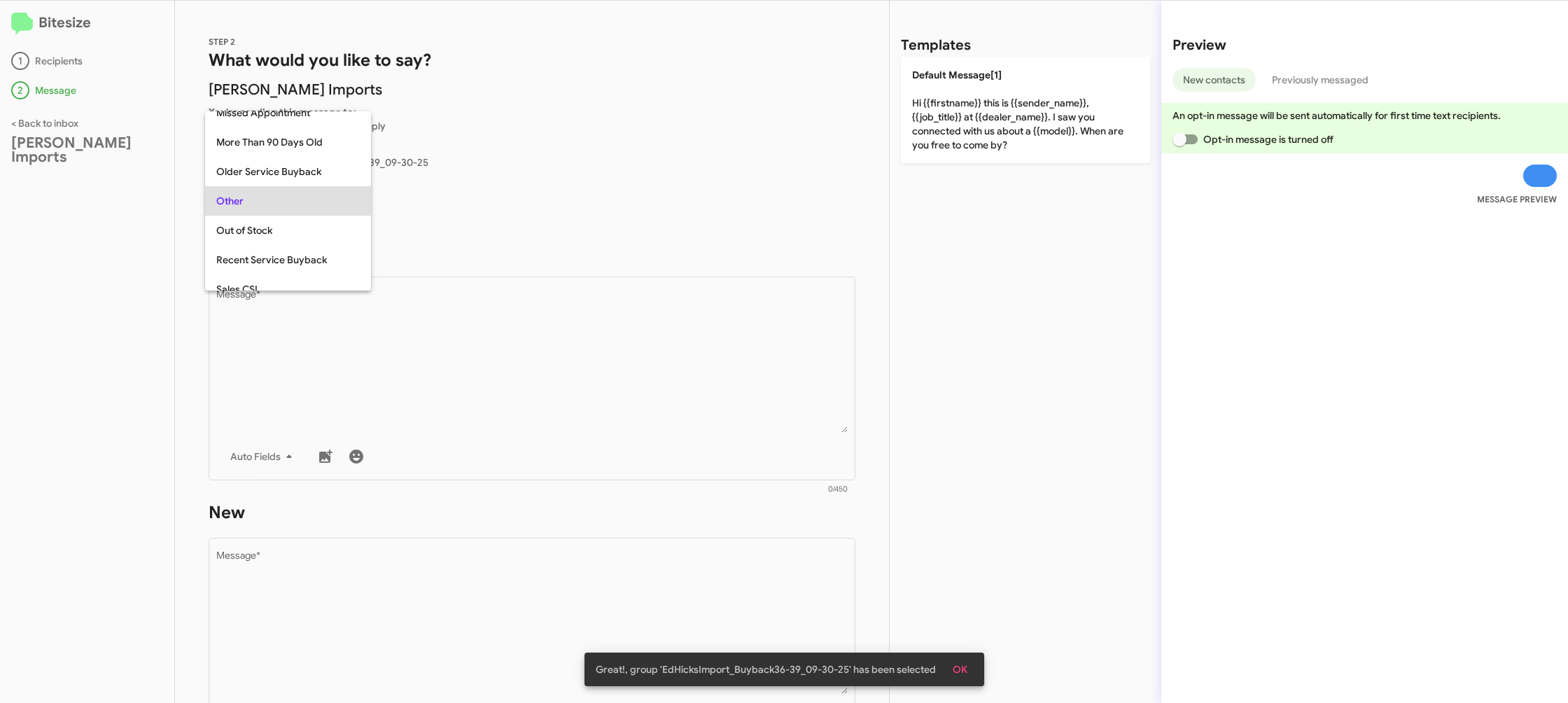
scroll to position [147, 0]
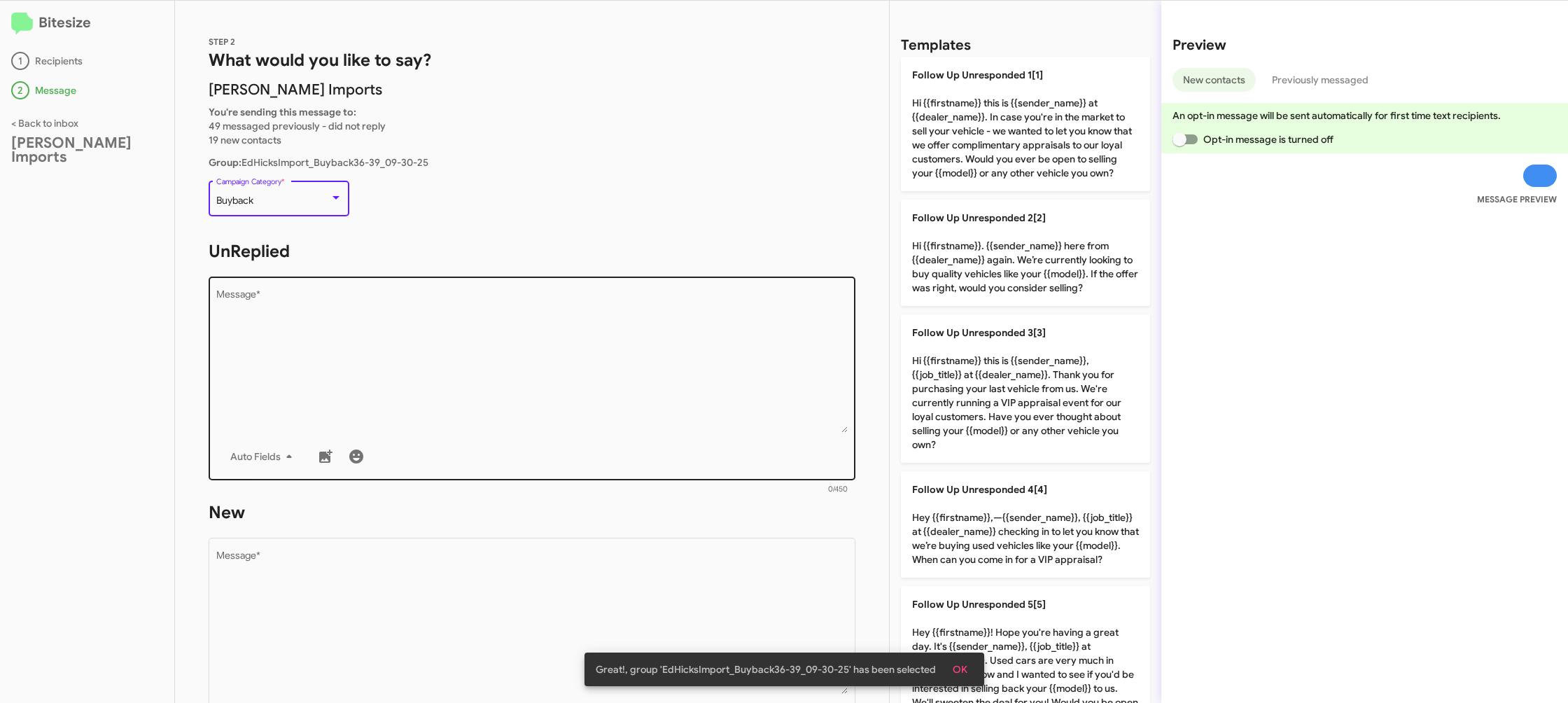
drag, startPoint x: 485, startPoint y: 332, endPoint x: 740, endPoint y: 362, distance: 256.8
click at [501, 342] on textarea "Message *" at bounding box center [532, 361] width 632 height 143
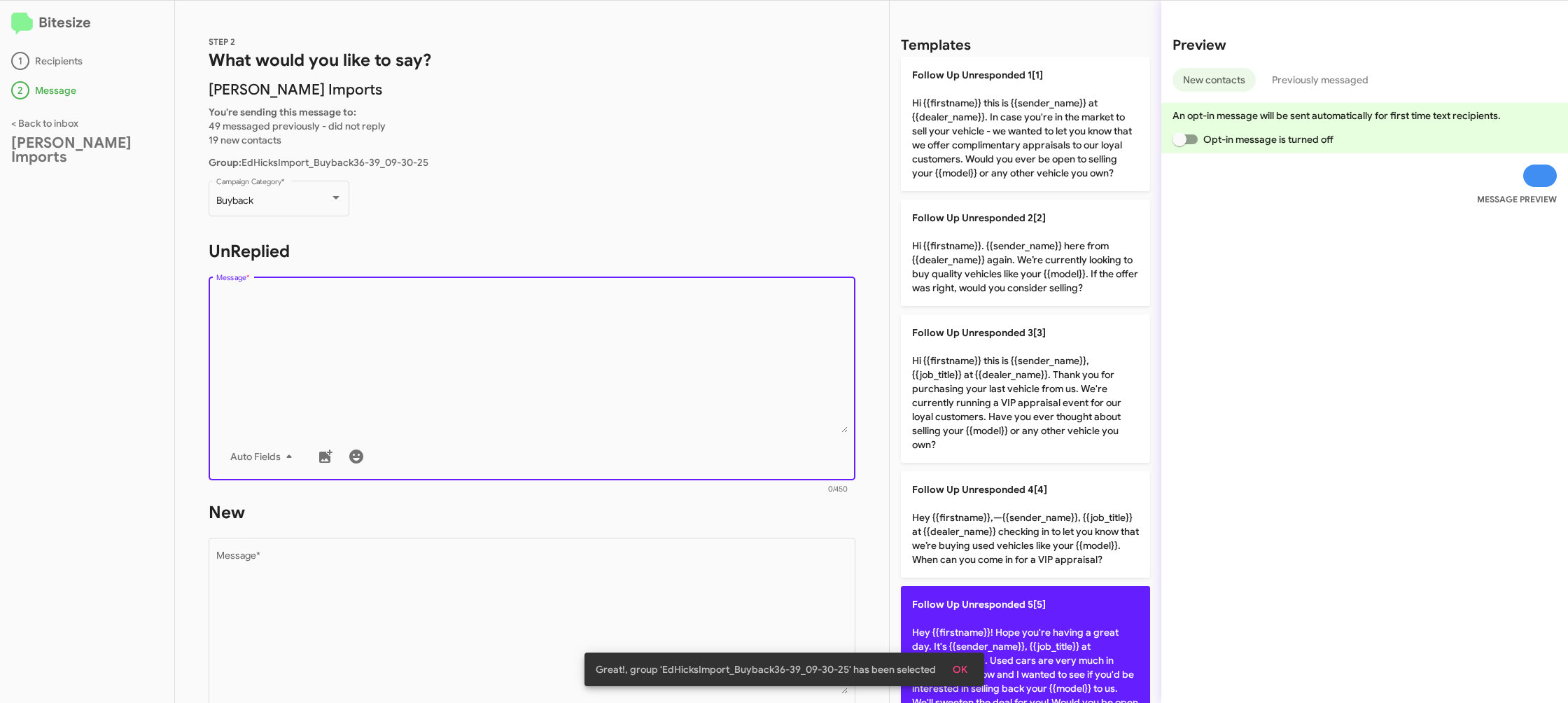
click at [1008, 607] on span "Follow Up Unresponded 5[5]" at bounding box center [979, 604] width 134 height 13
type textarea "Hey {{firstname}}! Hope you're having a great day. It's {{sender_name}}, {{job_…"
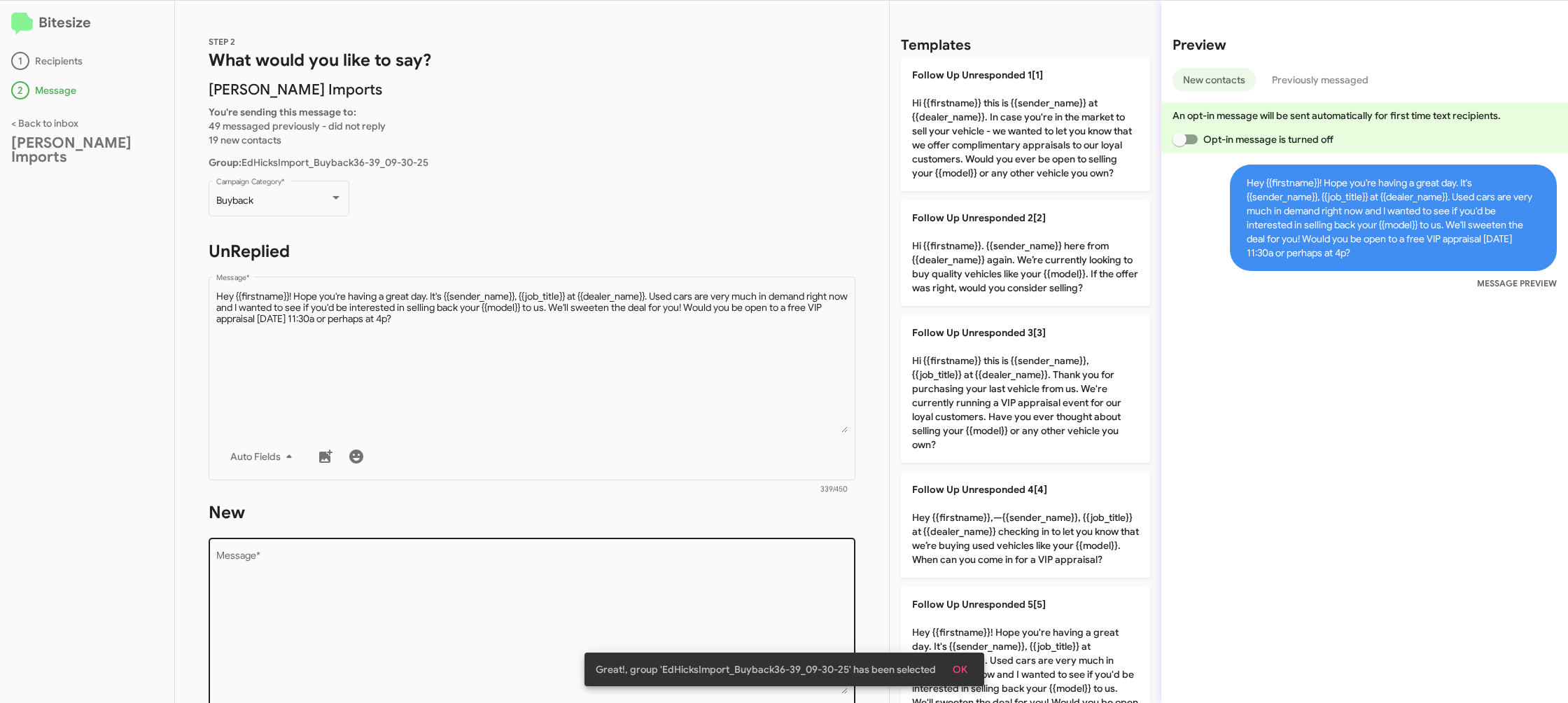
click at [642, 582] on textarea "Message *" at bounding box center [532, 622] width 632 height 143
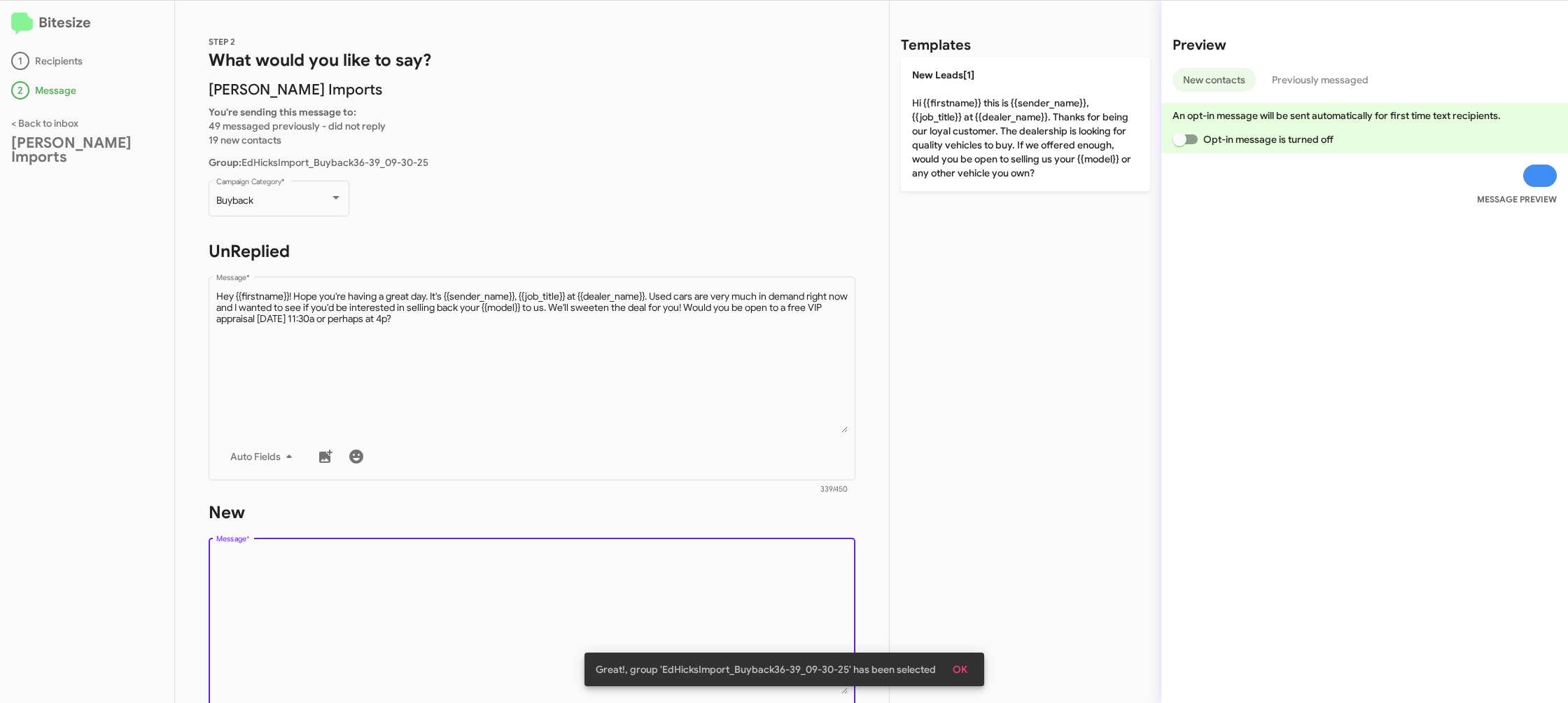
click at [642, 582] on textarea "Message *" at bounding box center [532, 622] width 632 height 143
drag, startPoint x: 642, startPoint y: 582, endPoint x: 613, endPoint y: 520, distance: 68.4
click at [634, 563] on textarea "Message *" at bounding box center [532, 622] width 632 height 143
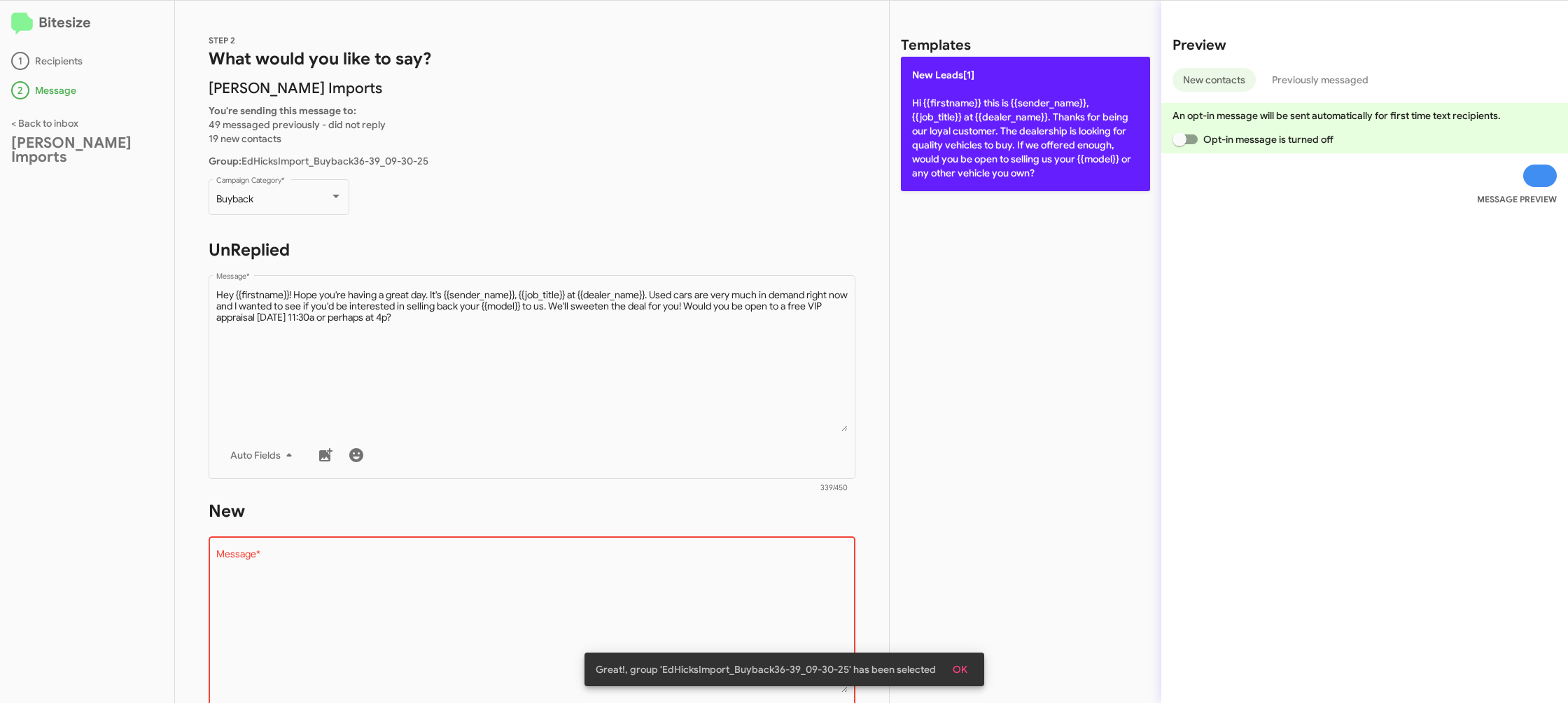
drag, startPoint x: 1021, startPoint y: 118, endPoint x: 590, endPoint y: 389, distance: 509.1
click at [1021, 120] on p "New Leads[1] Hi {{firstname}} this is {{sender_name}}, {{job_title}} at {{deale…" at bounding box center [1025, 124] width 250 height 134
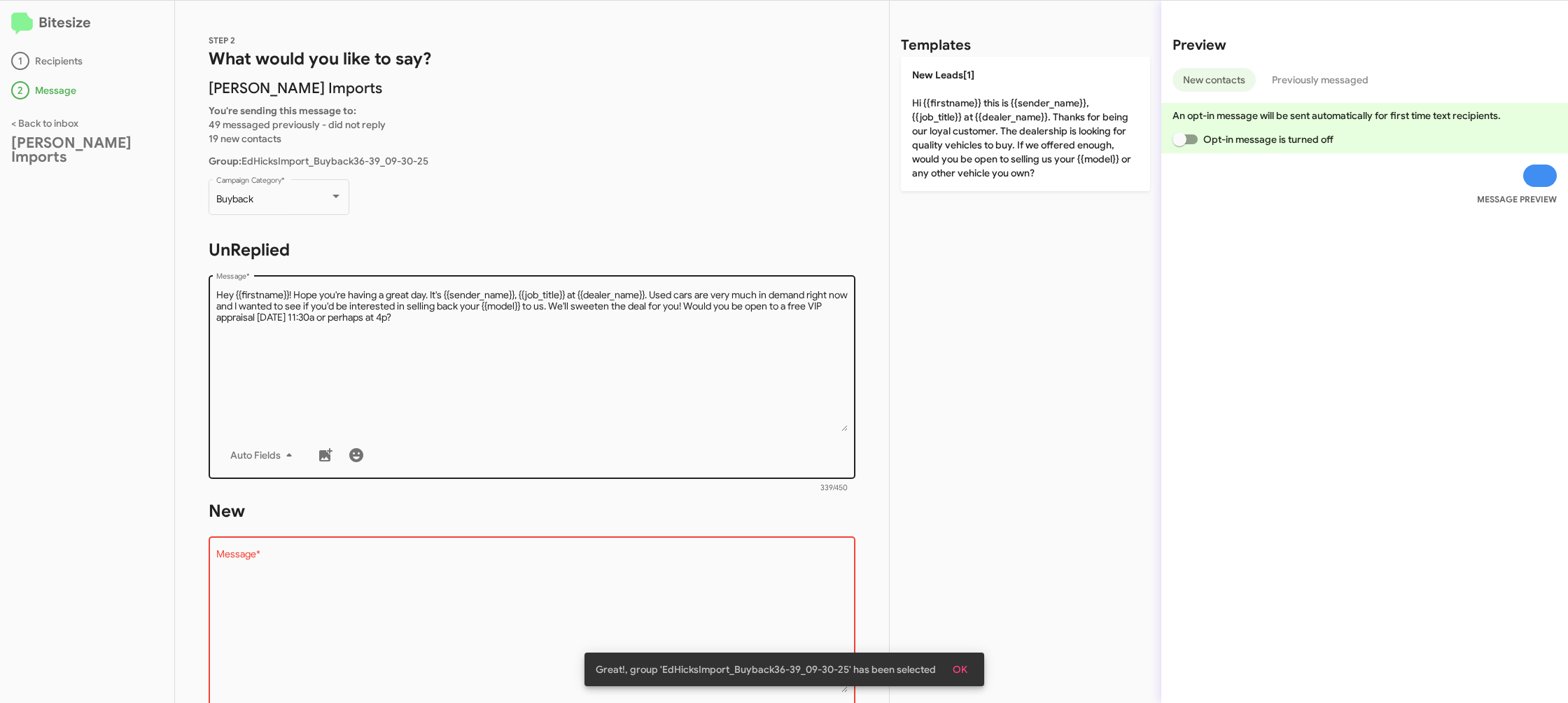
type textarea "Hi {{firstname}} this is {{sender_name}}, {{job_title}} at {{dealer_name}}. Tha…"
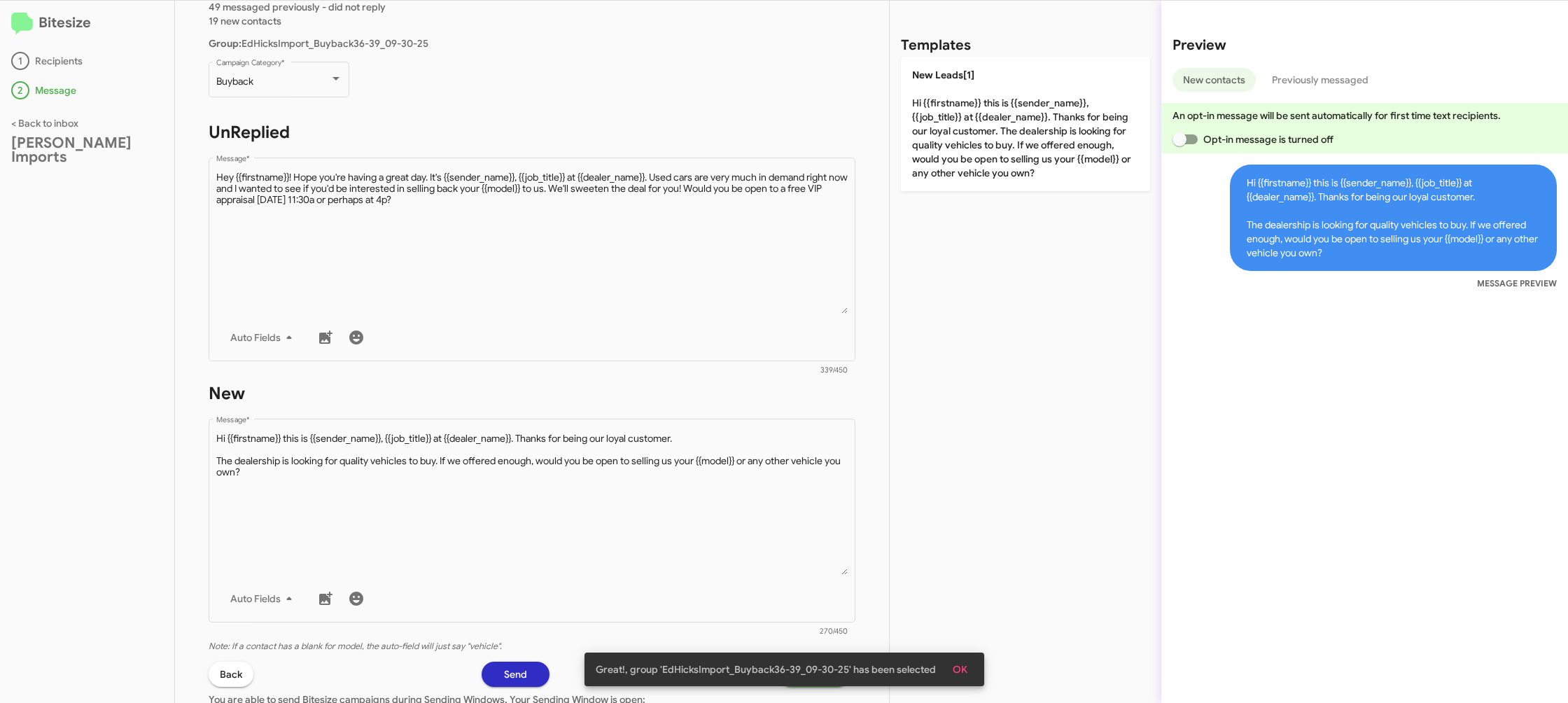
scroll to position [235, 0]
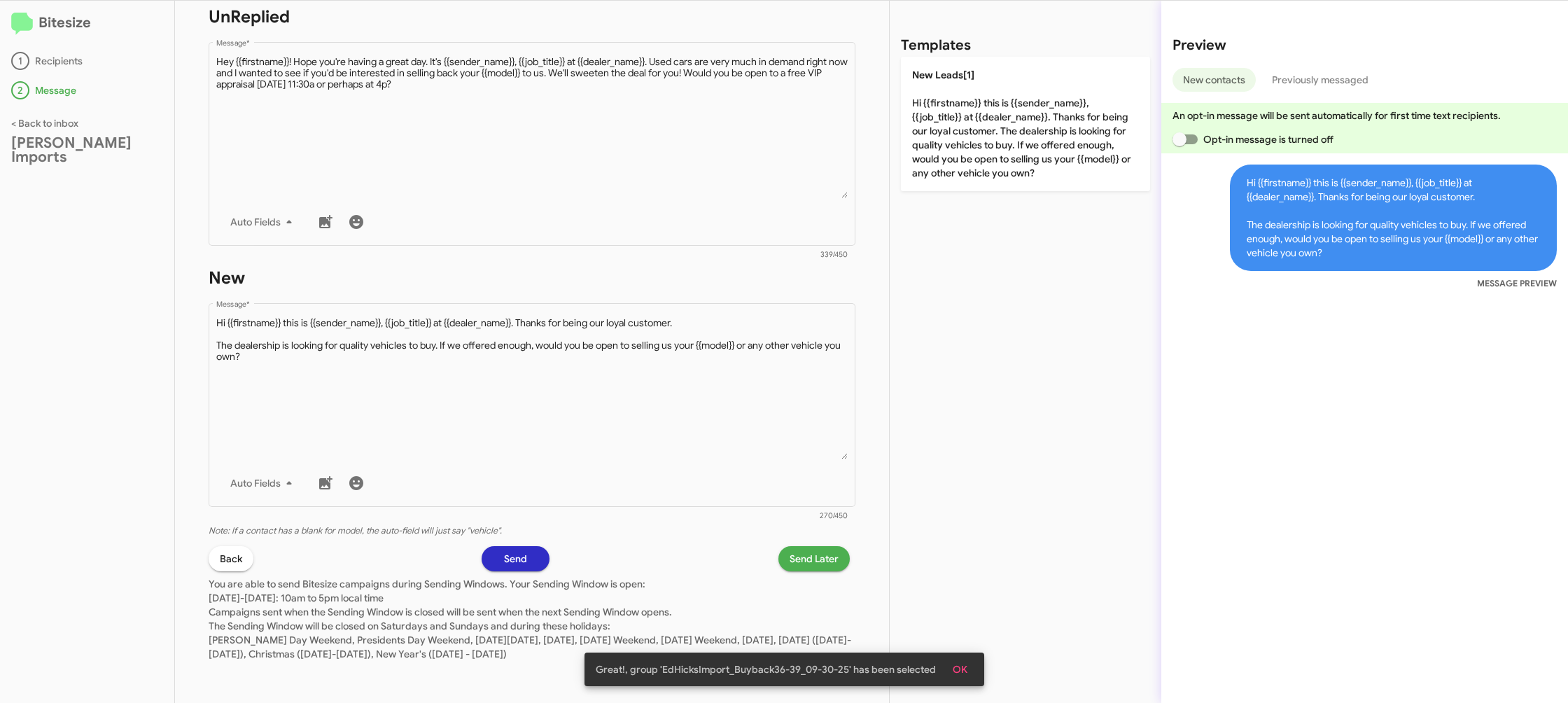
click at [816, 563] on span "Send Later" at bounding box center [814, 559] width 49 height 25
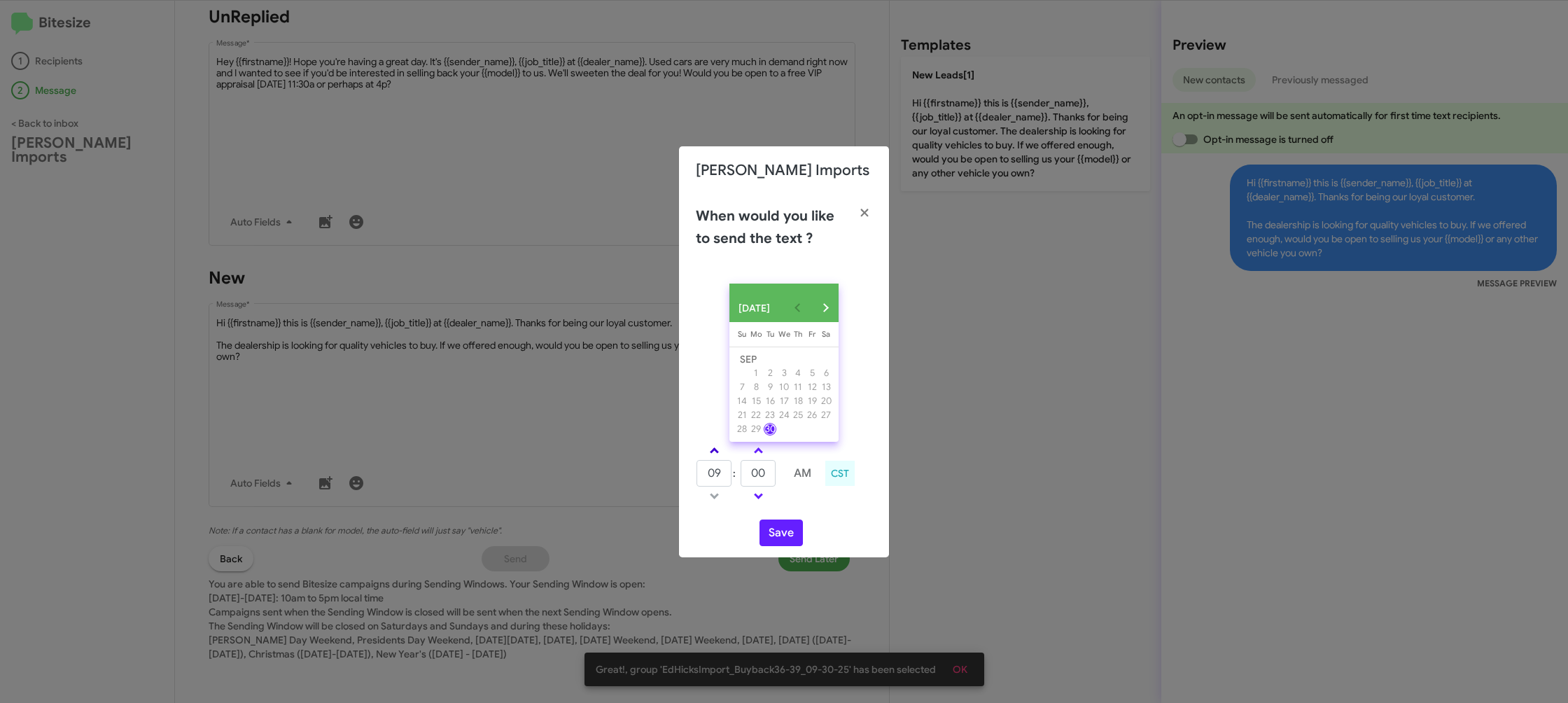
click at [713, 456] on span at bounding box center [714, 452] width 9 height 9
click at [714, 455] on span at bounding box center [714, 452] width 9 height 9
click at [714, 453] on span at bounding box center [714, 452] width 9 height 9
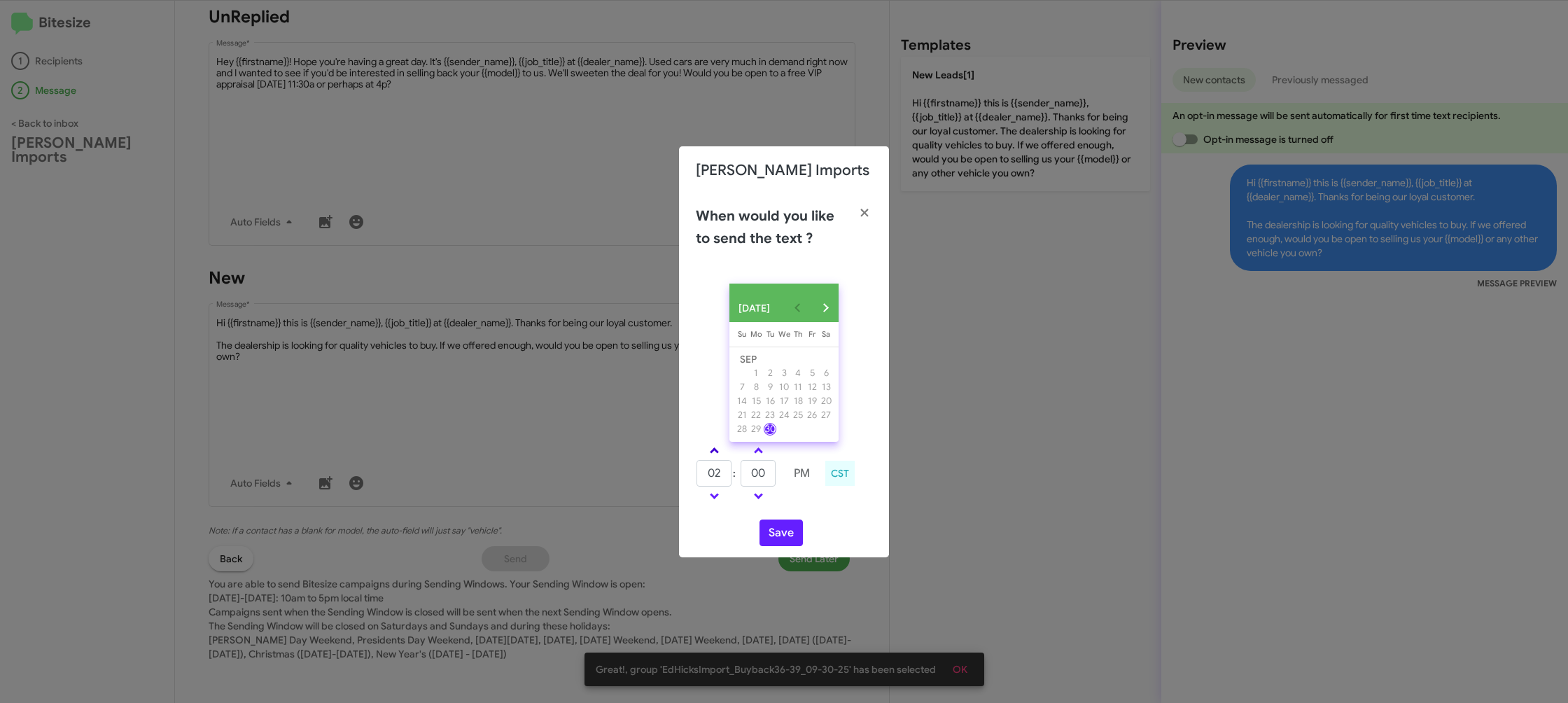
click at [714, 453] on span at bounding box center [714, 452] width 9 height 9
click at [718, 459] on link at bounding box center [714, 450] width 24 height 16
type input "05"
drag, startPoint x: 764, startPoint y: 477, endPoint x: 772, endPoint y: 479, distance: 8.2
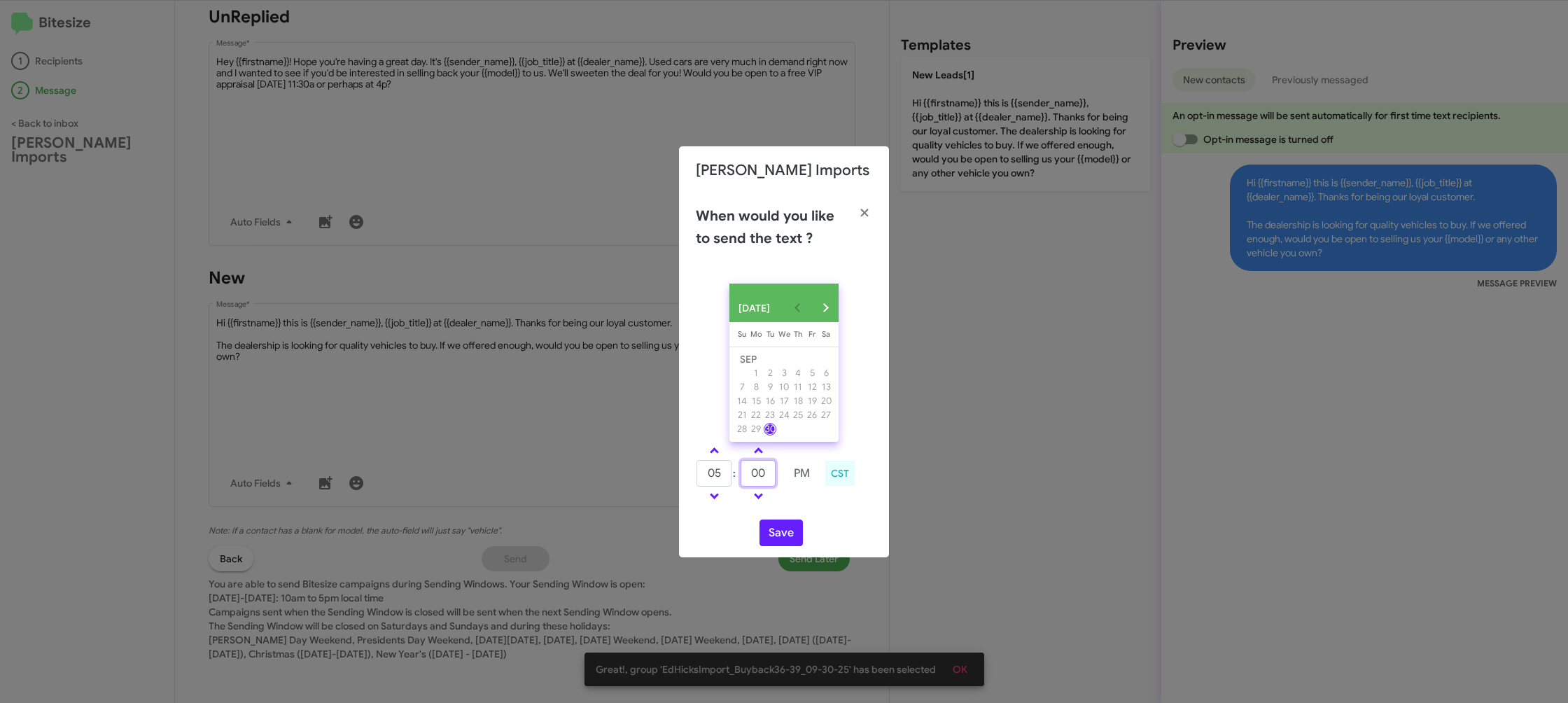
click at [764, 477] on input "00" at bounding box center [757, 473] width 35 height 27
click at [777, 479] on td at bounding box center [780, 473] width 7 height 28
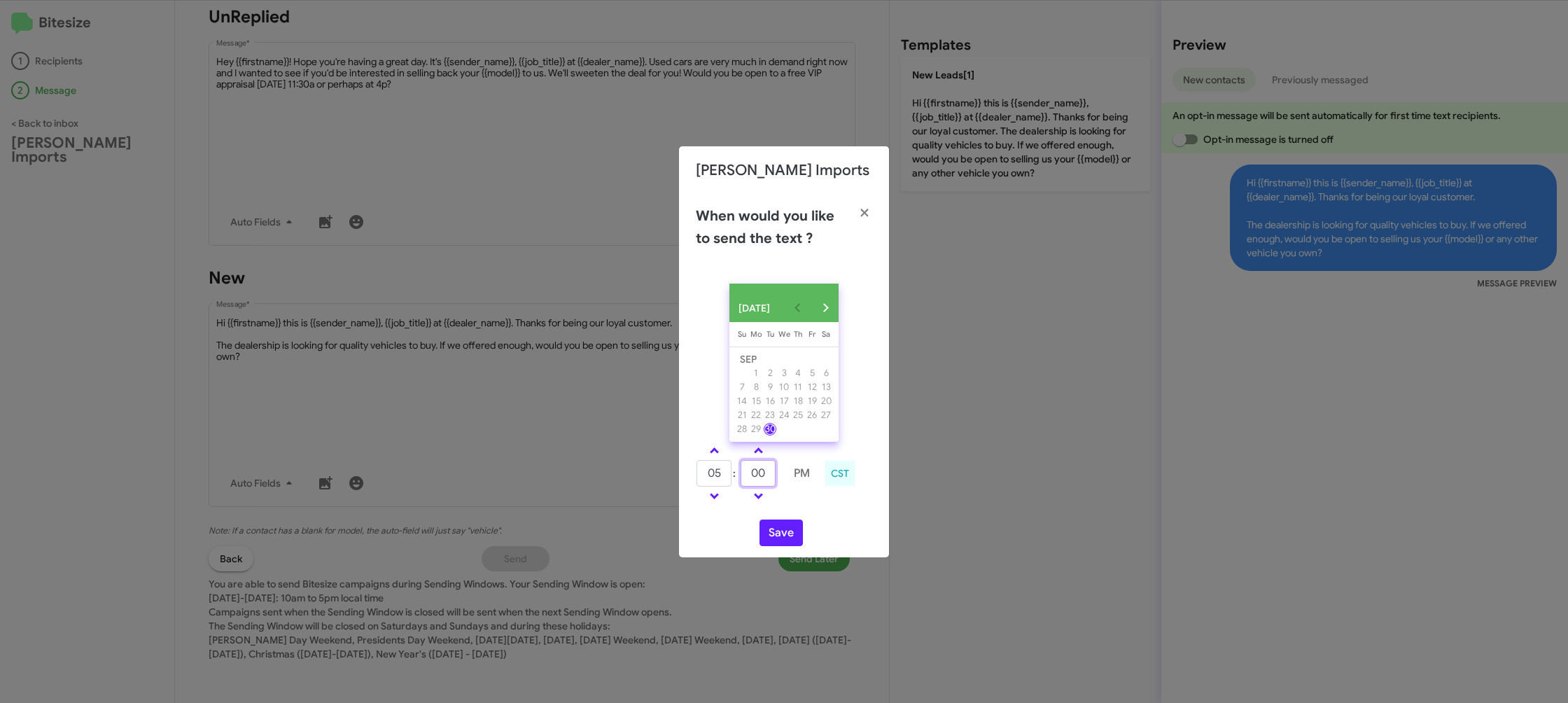
click at [774, 476] on input "00" at bounding box center [757, 473] width 35 height 27
type input "09"
drag, startPoint x: 800, startPoint y: 501, endPoint x: 791, endPoint y: 535, distance: 35.2
click at [798, 508] on div "05 : 09 PM CST" at bounding box center [783, 475] width 197 height 66
click at [791, 535] on button "Save" at bounding box center [781, 533] width 44 height 27
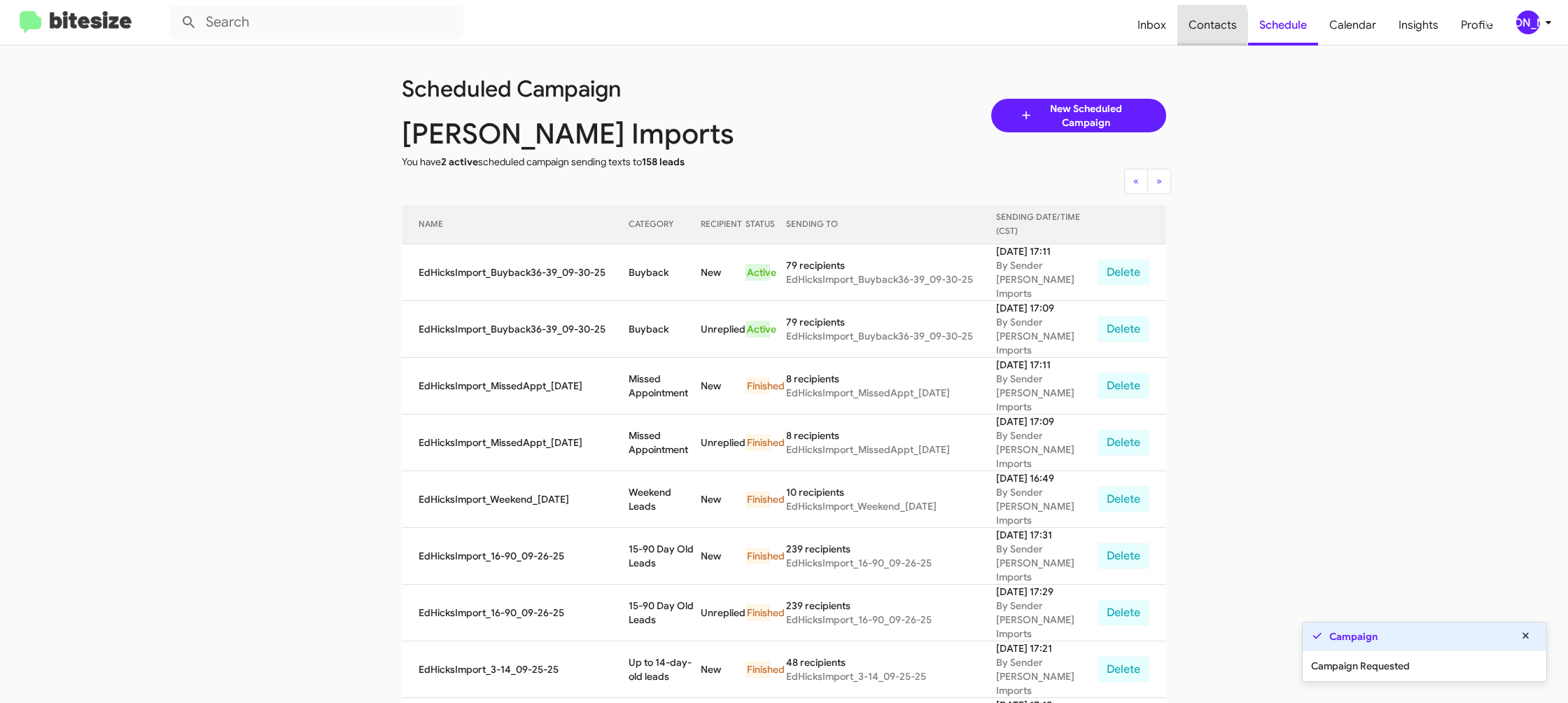
click at [1186, 26] on span "Contacts" at bounding box center [1213, 25] width 71 height 41
type input "in:groups"
click at [1186, 26] on span "Contacts" at bounding box center [1213, 25] width 71 height 41
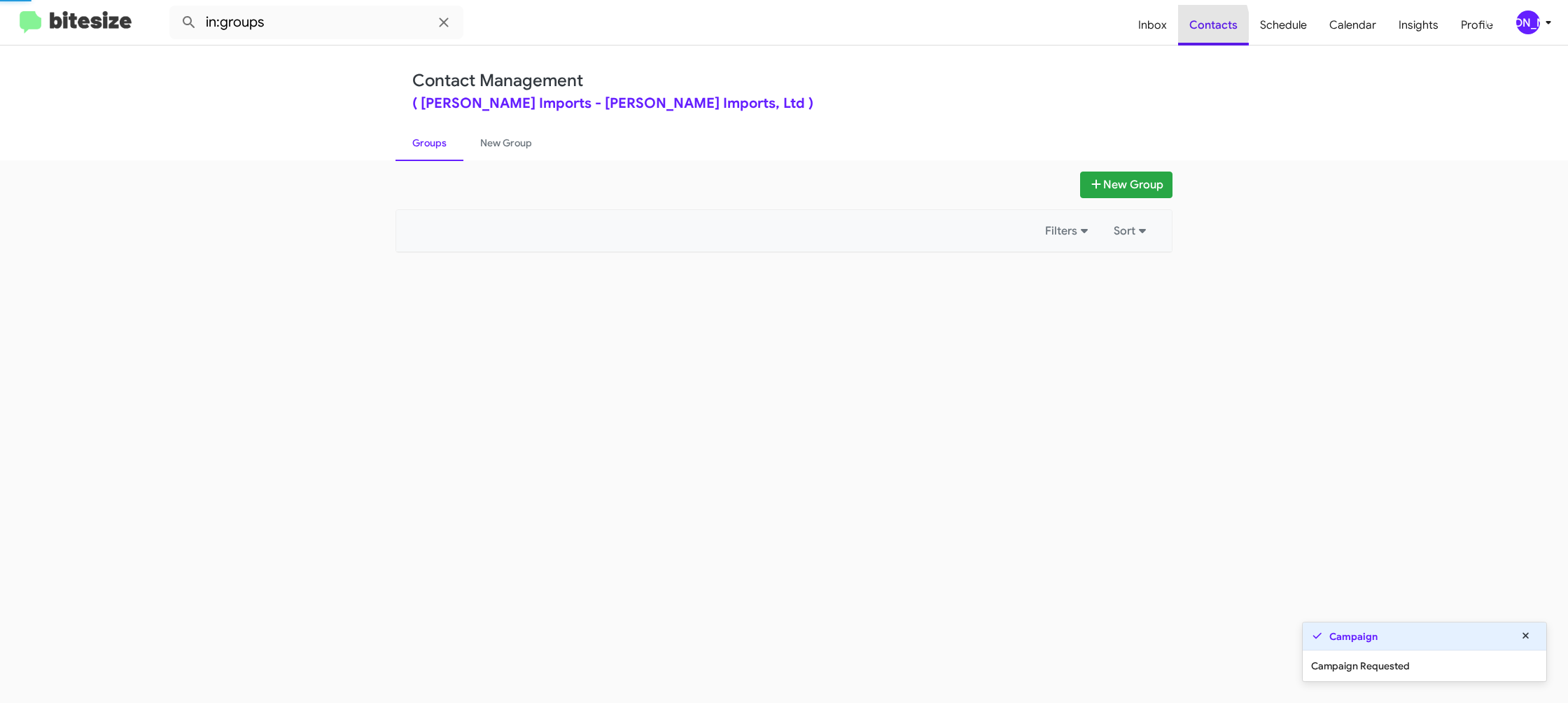
drag, startPoint x: 1186, startPoint y: 26, endPoint x: 635, endPoint y: 193, distance: 575.8
click at [1186, 25] on span "Contacts" at bounding box center [1214, 25] width 71 height 41
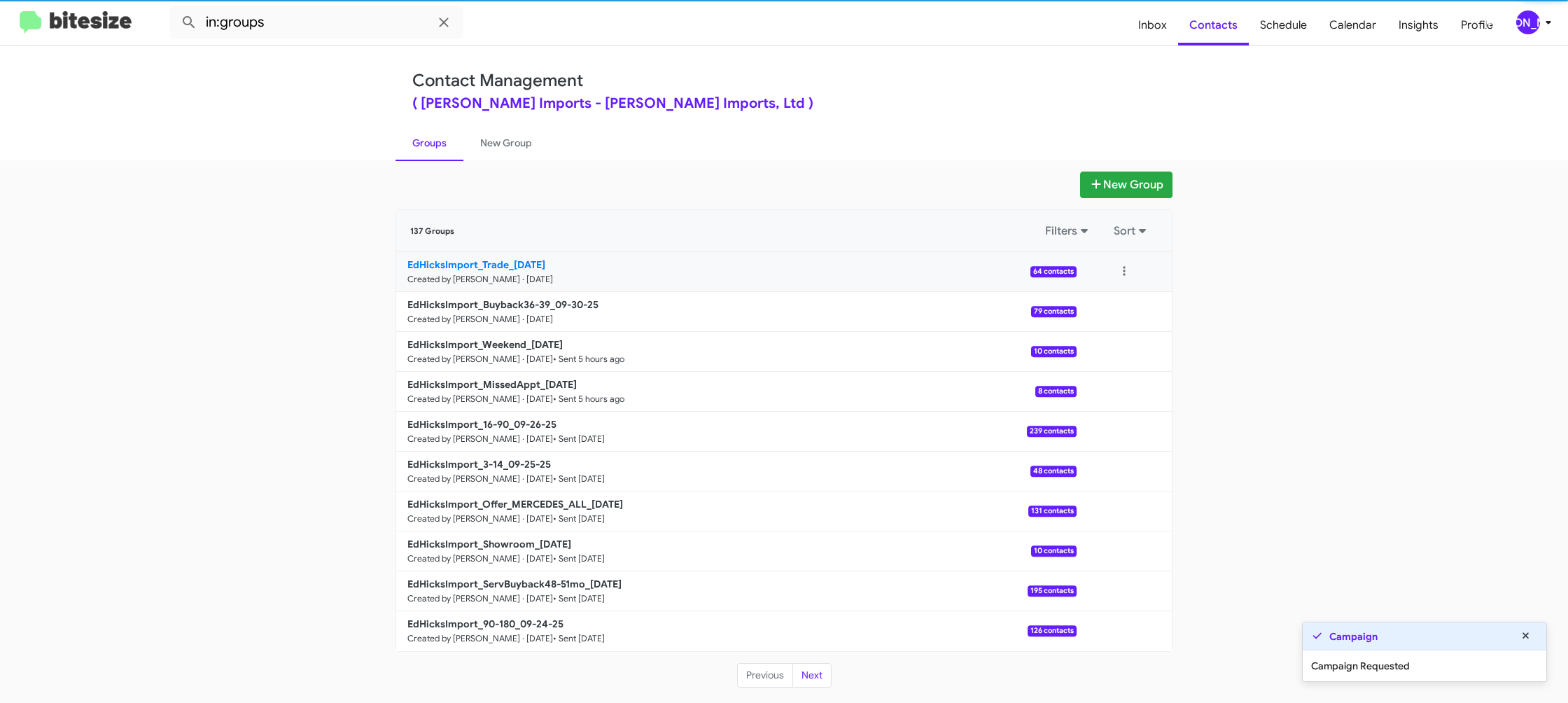
click at [496, 259] on b "EdHicksImport_Trade_09-30-25" at bounding box center [476, 264] width 138 height 13
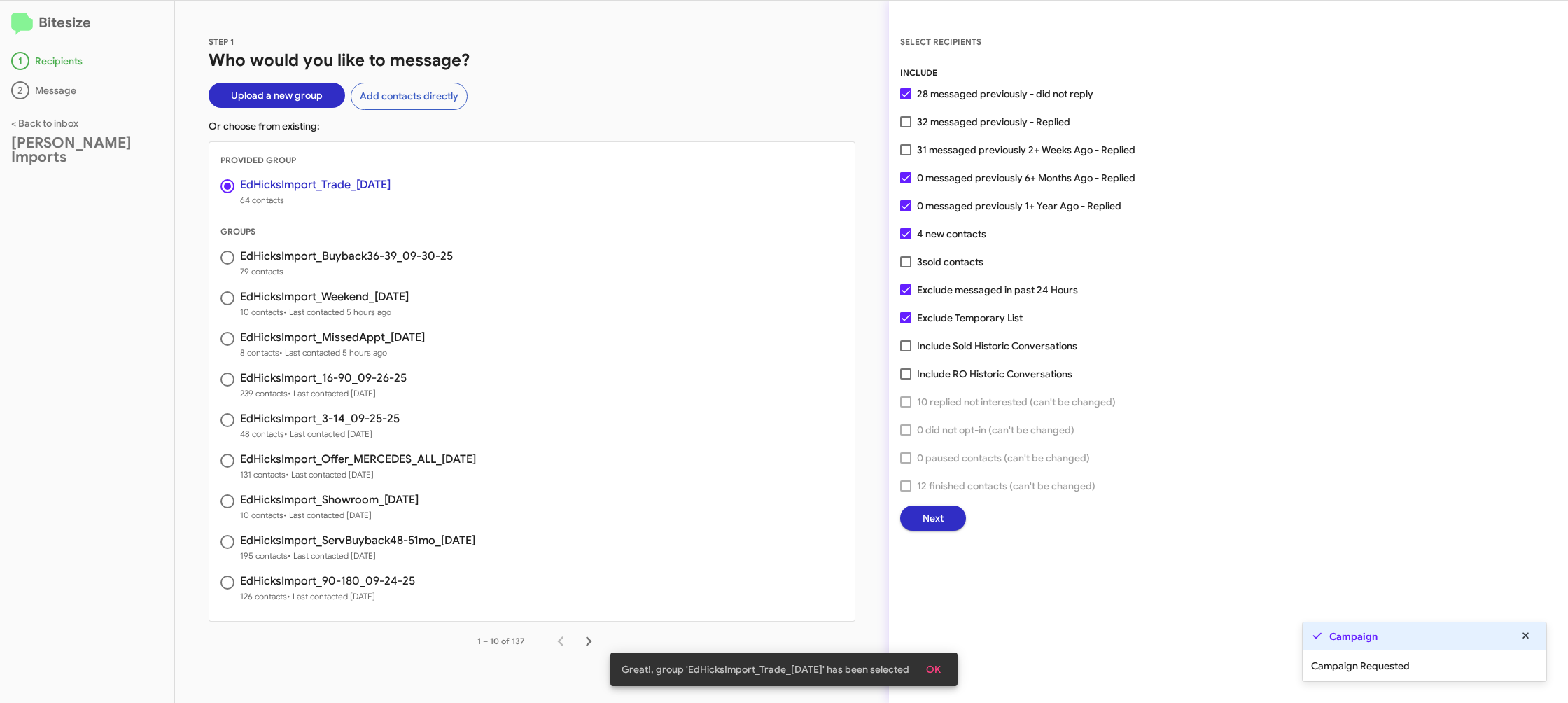
click at [929, 518] on span "Next" at bounding box center [933, 518] width 21 height 25
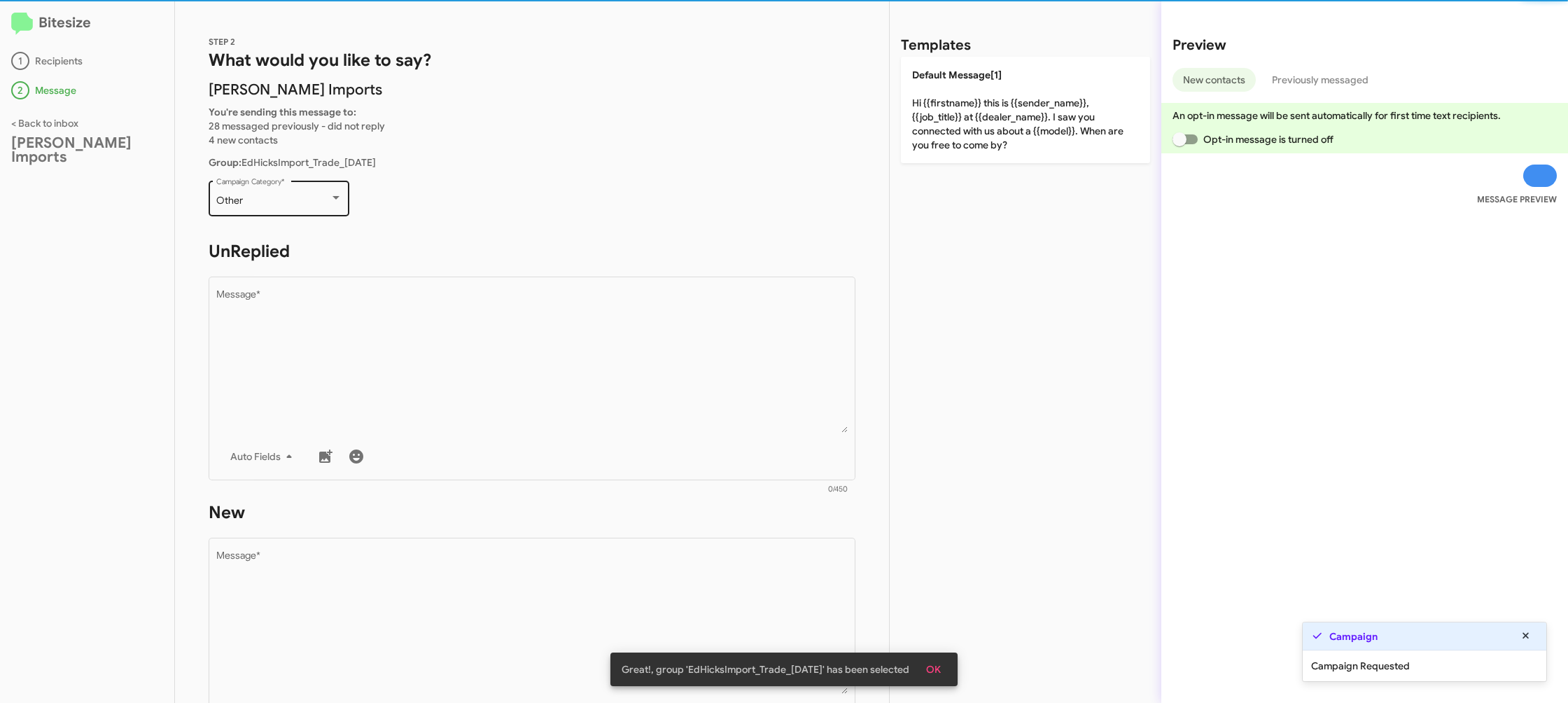
click at [237, 186] on div "Other Campaign Category *" at bounding box center [279, 197] width 126 height 38
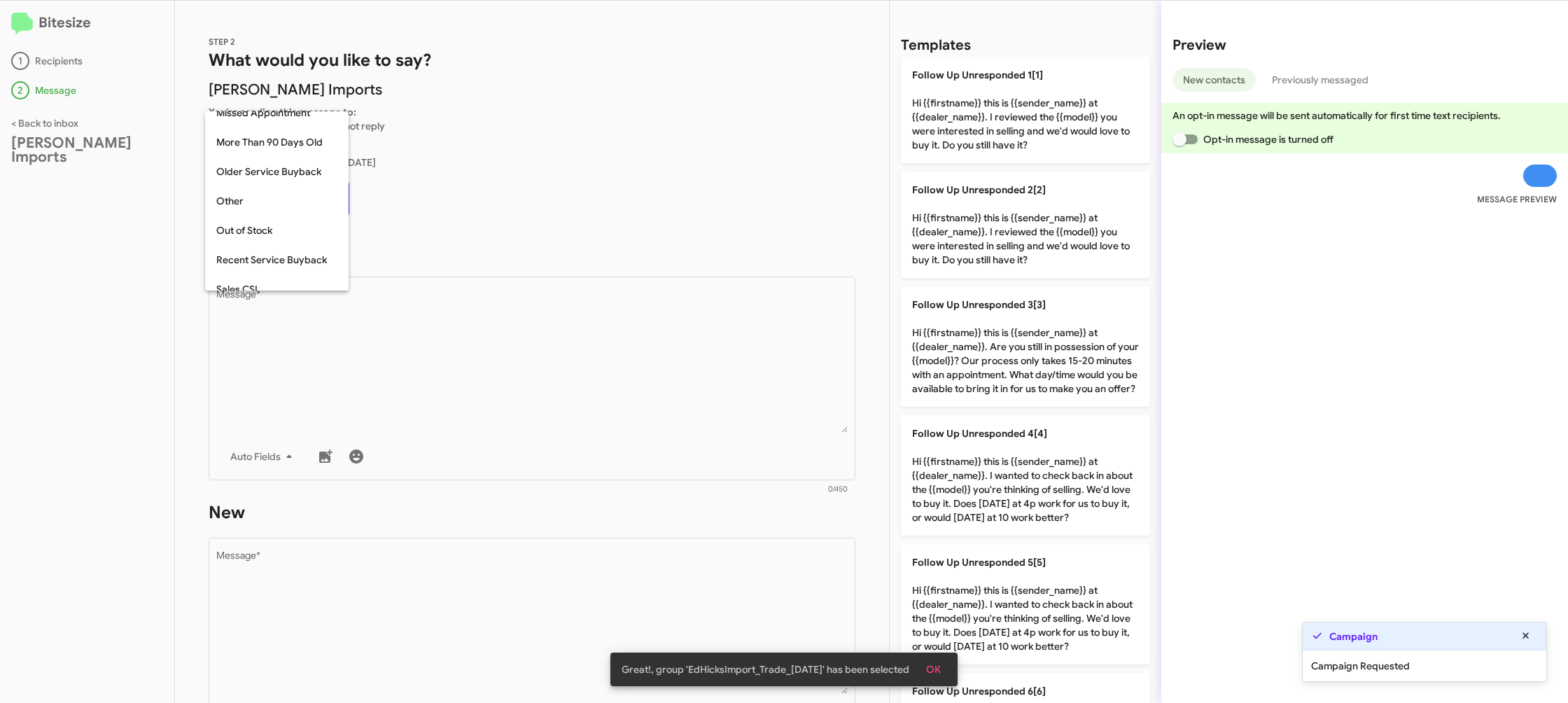
scroll to position [497, 0]
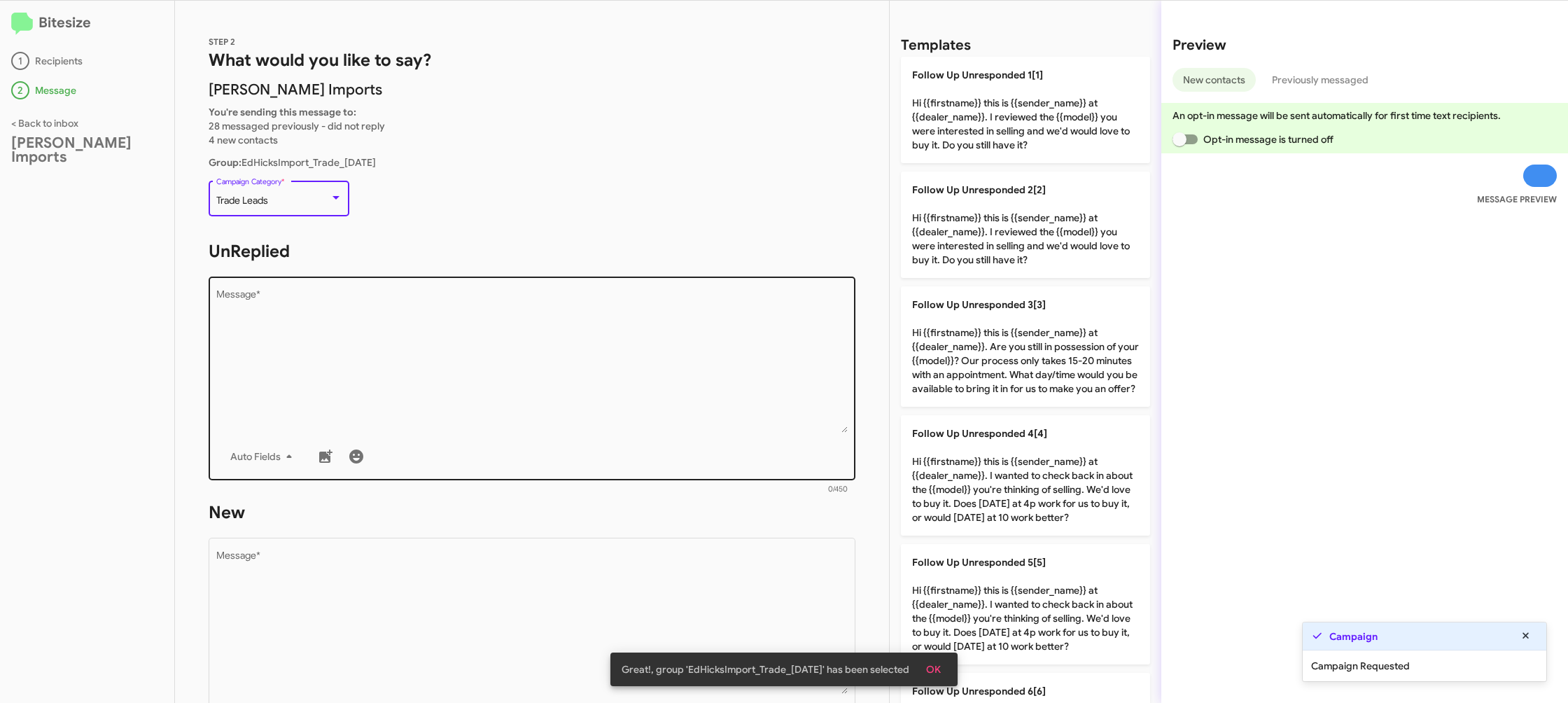
drag, startPoint x: 369, startPoint y: 310, endPoint x: 525, endPoint y: 329, distance: 157.2
click at [370, 310] on textarea "Message *" at bounding box center [532, 361] width 632 height 143
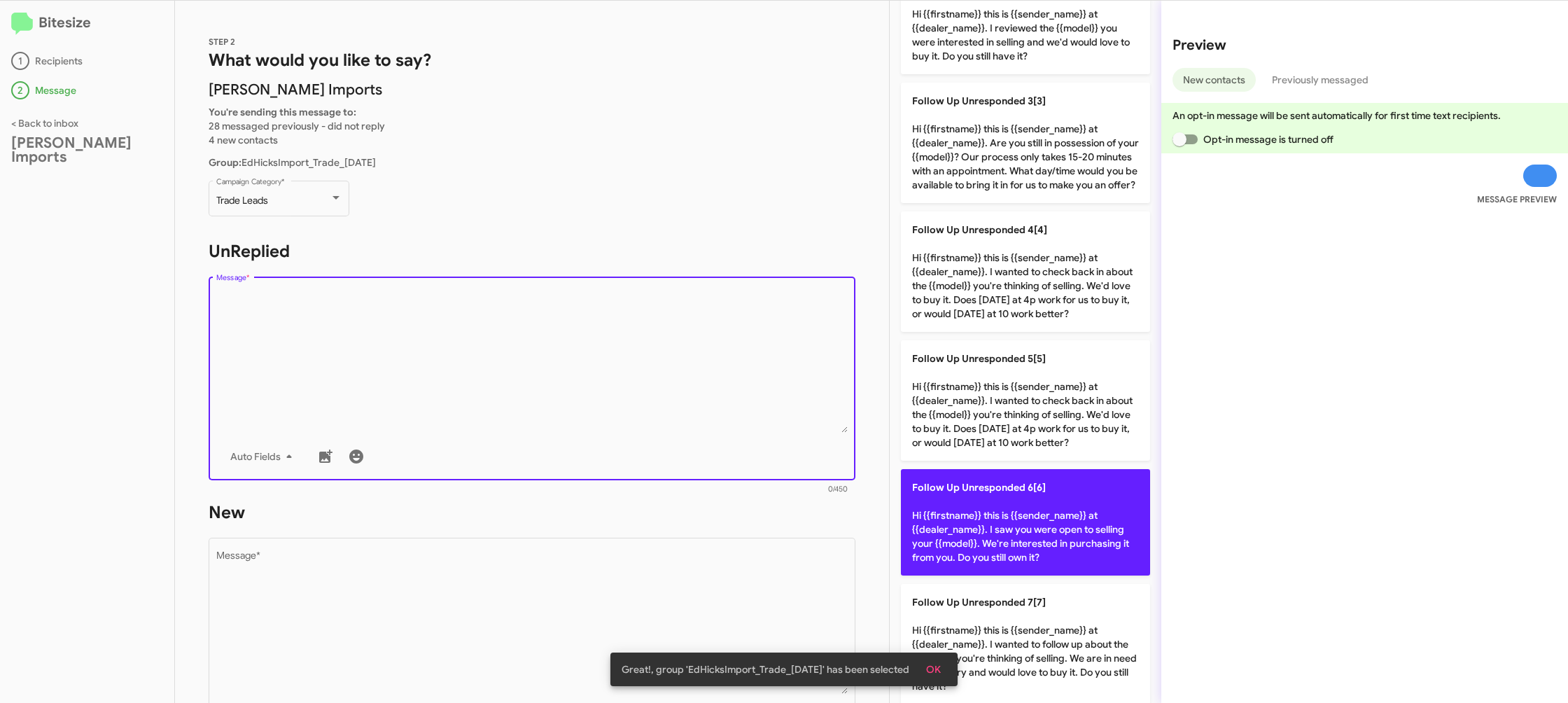
scroll to position [224, 0]
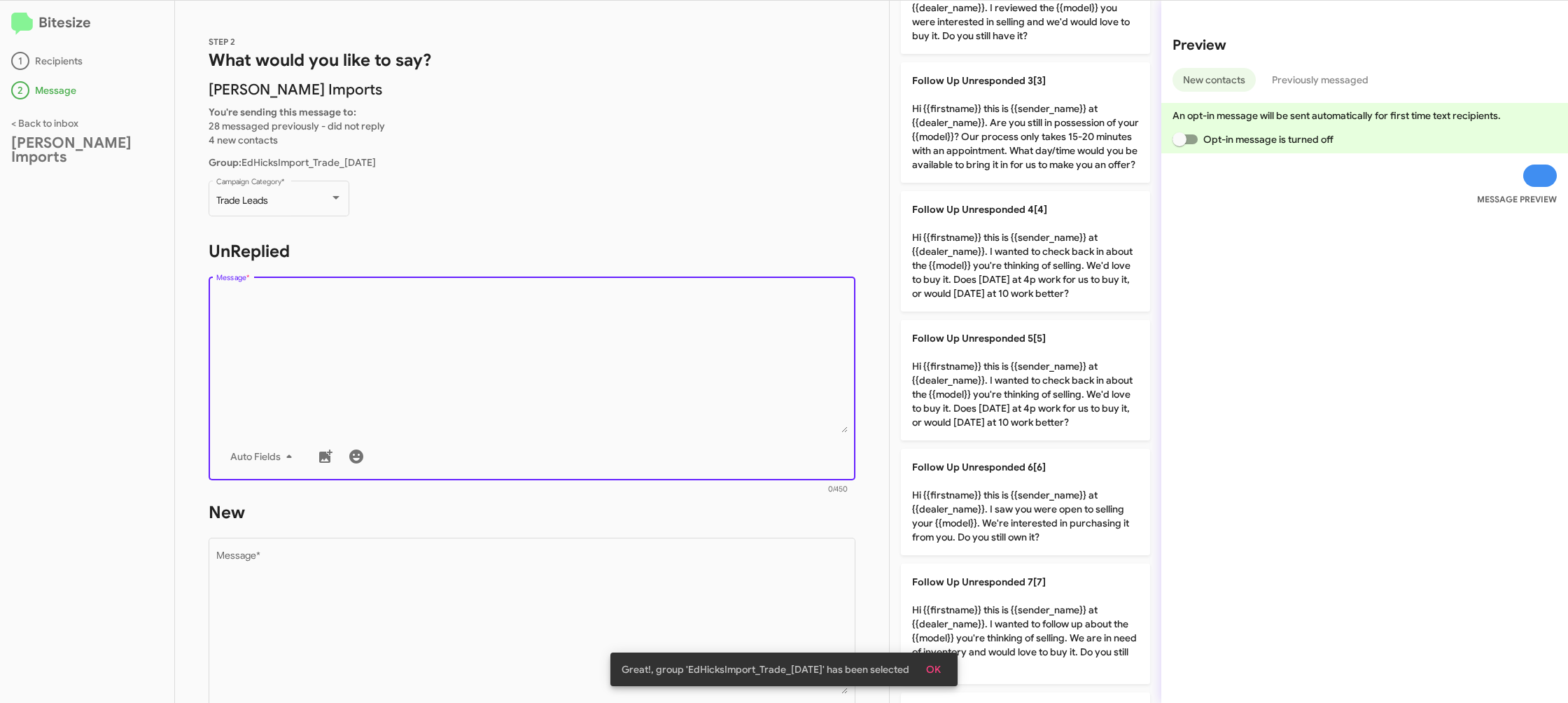
click at [958, 521] on p "Follow Up Unresponded 6[6] Hi {{firstname}} this is {{sender_name}} at {{dealer…" at bounding box center [1025, 502] width 250 height 106
type textarea "Hi {{firstname}} this is {{sender_name}} at {{dealer_name}}. I saw you were ope…"
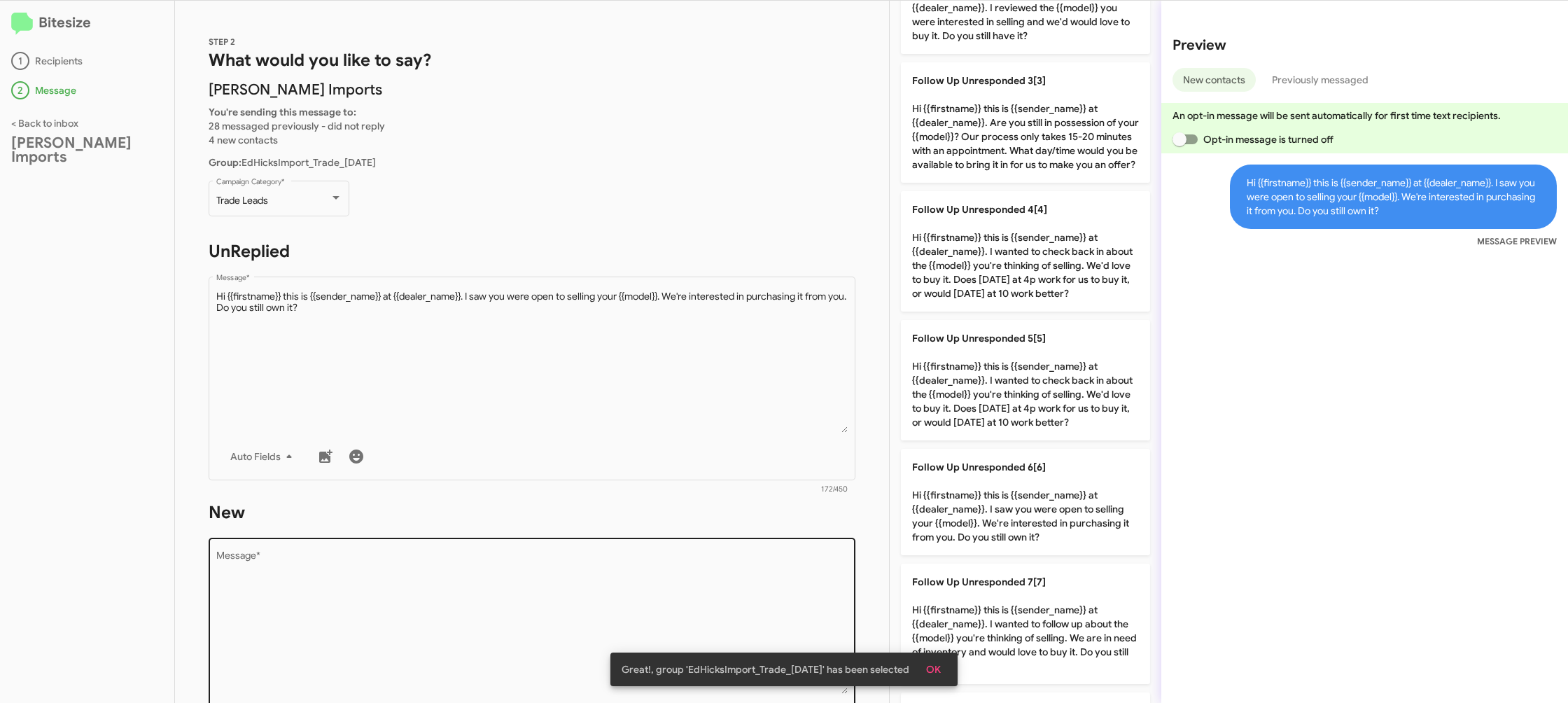
click at [756, 566] on textarea "Message *" at bounding box center [532, 622] width 632 height 143
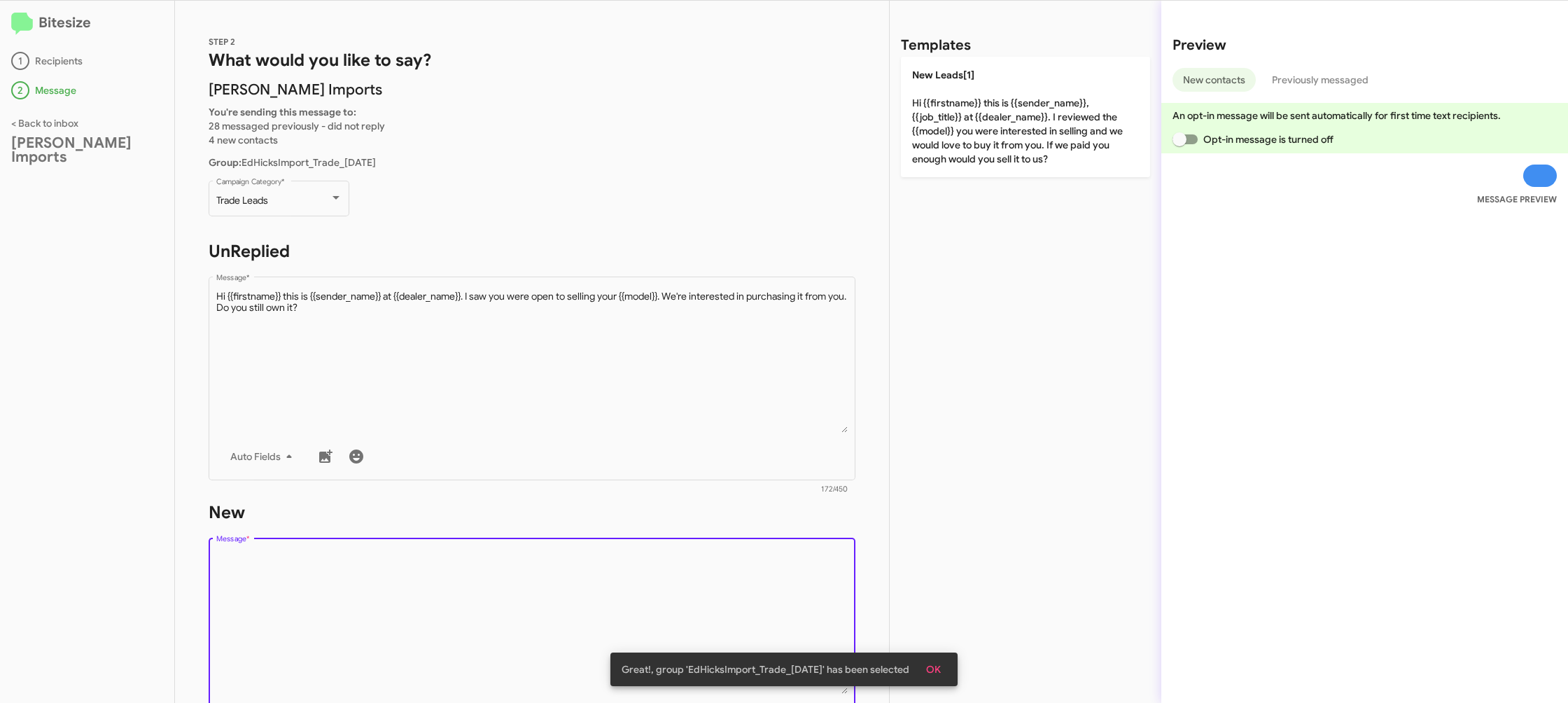
drag, startPoint x: 756, startPoint y: 566, endPoint x: 937, endPoint y: 288, distance: 331.7
click at [841, 455] on div "STEP 2 What would you like to say? Ed Hicks Imports You're sending this message…" at bounding box center [532, 352] width 714 height 702
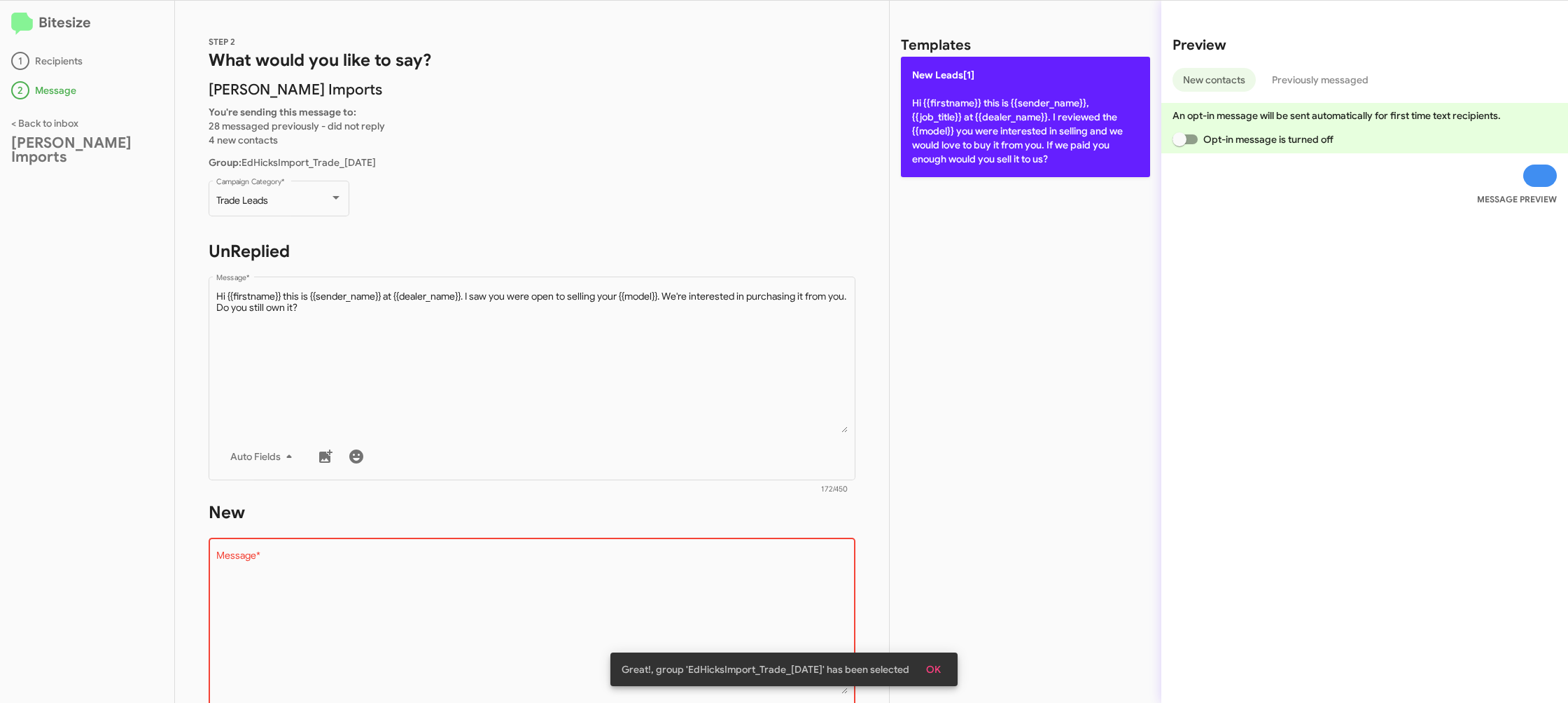
drag, startPoint x: 980, startPoint y: 151, endPoint x: 797, endPoint y: 326, distance: 253.2
click at [979, 148] on p "New Leads[1] Hi {{firstname}} this is {{sender_name}}, {{job_title}} at {{deale…" at bounding box center [1025, 117] width 250 height 120
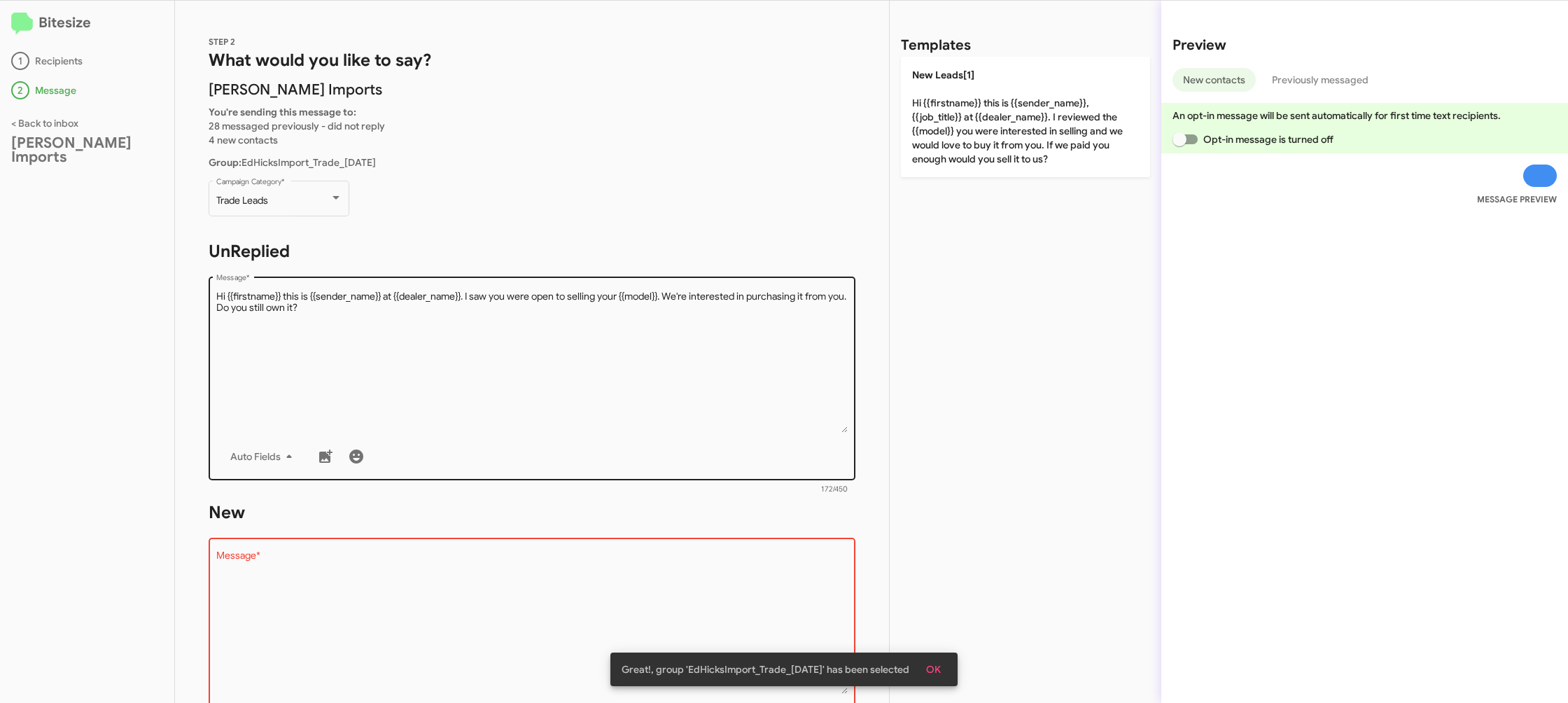
type textarea "Hi {{firstname}} this is {{sender_name}}, {{job_title}} at {{dealer_name}}. I r…"
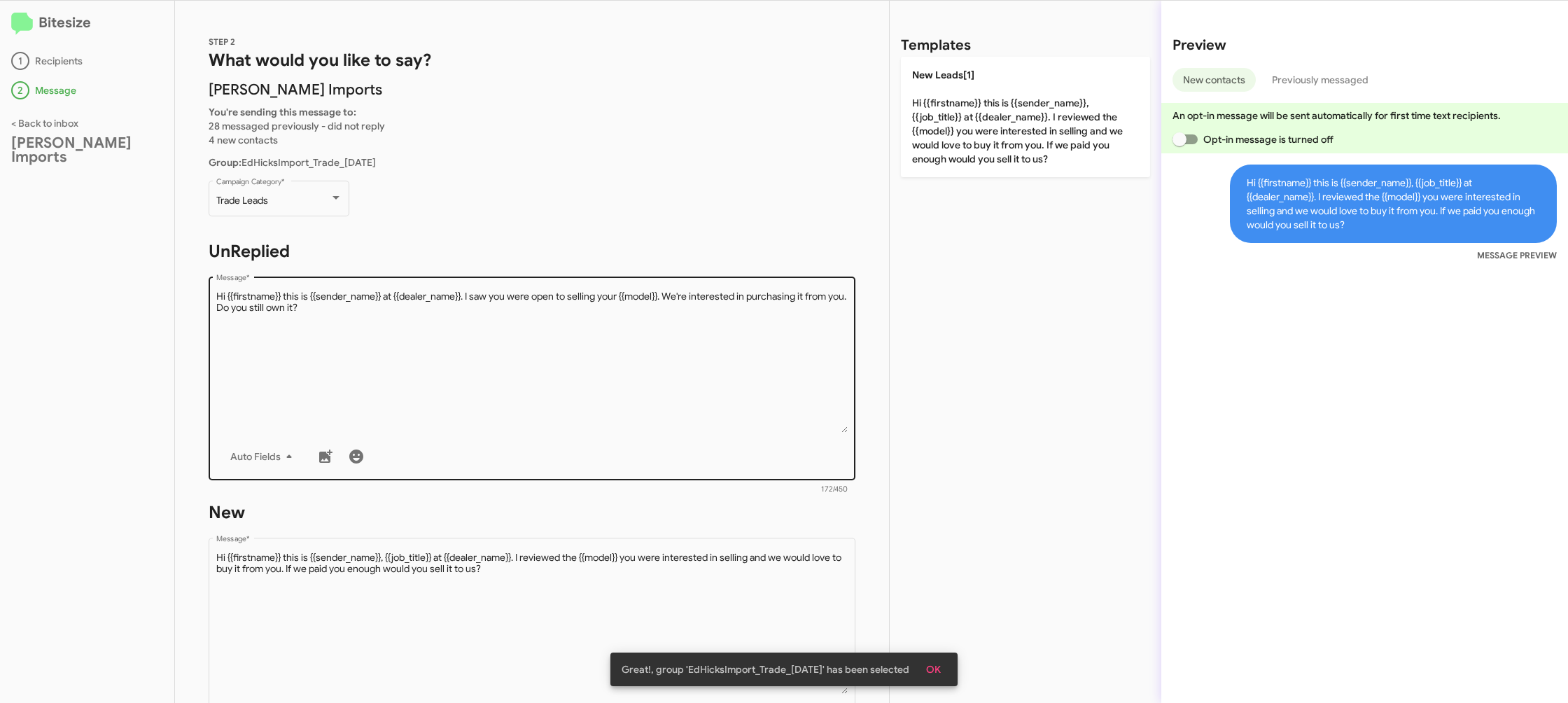
scroll to position [235, 0]
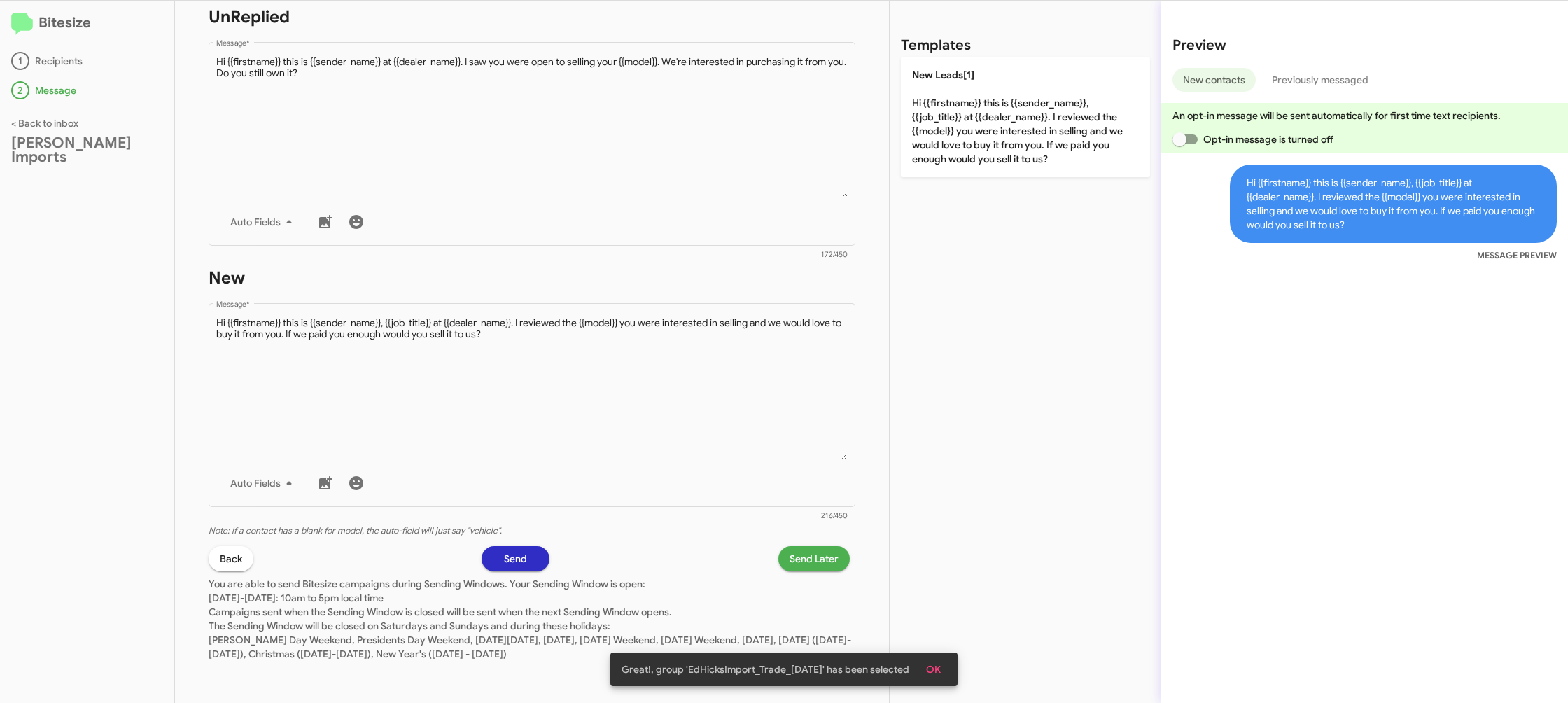
click at [822, 558] on span "Send Later" at bounding box center [814, 559] width 49 height 25
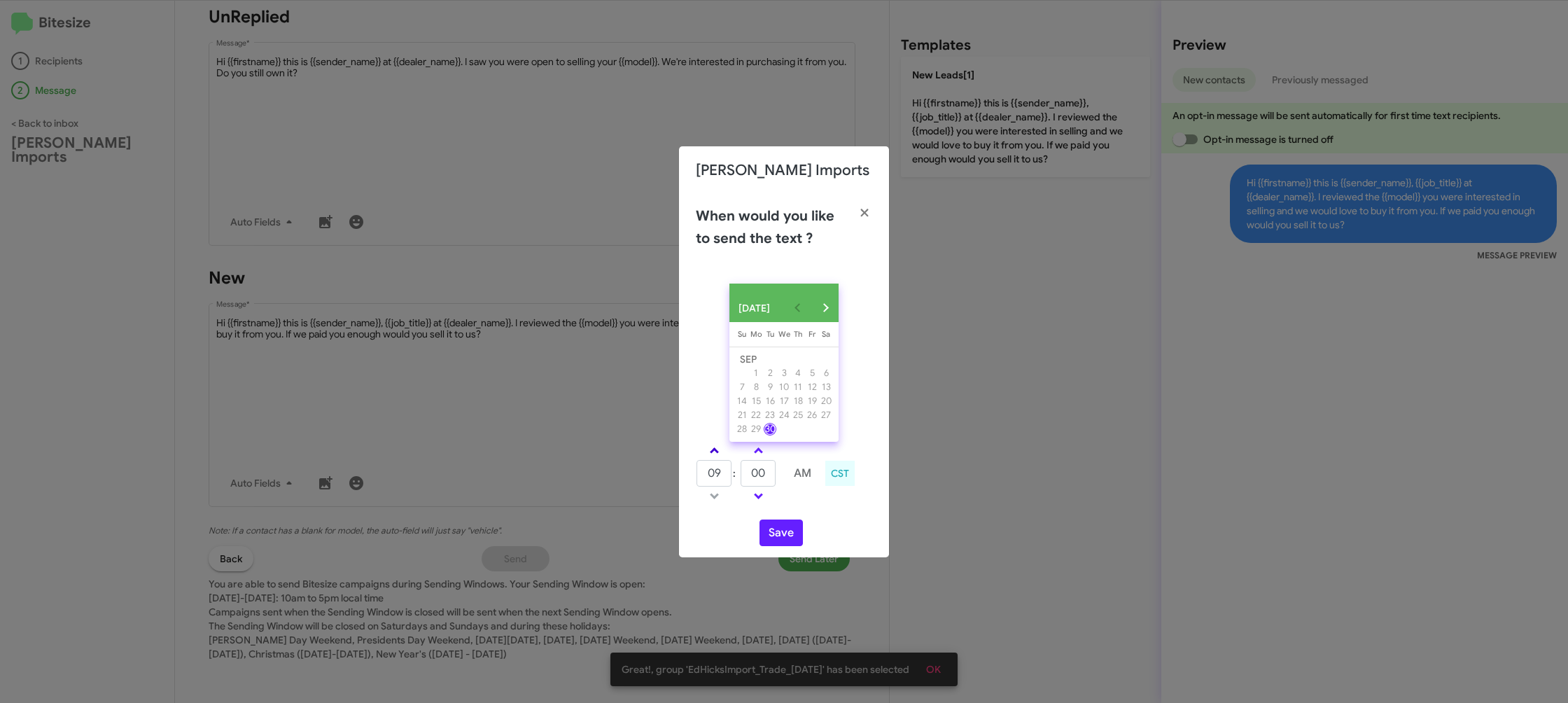
click at [720, 449] on link at bounding box center [714, 450] width 24 height 16
click at [719, 449] on link at bounding box center [714, 450] width 24 height 16
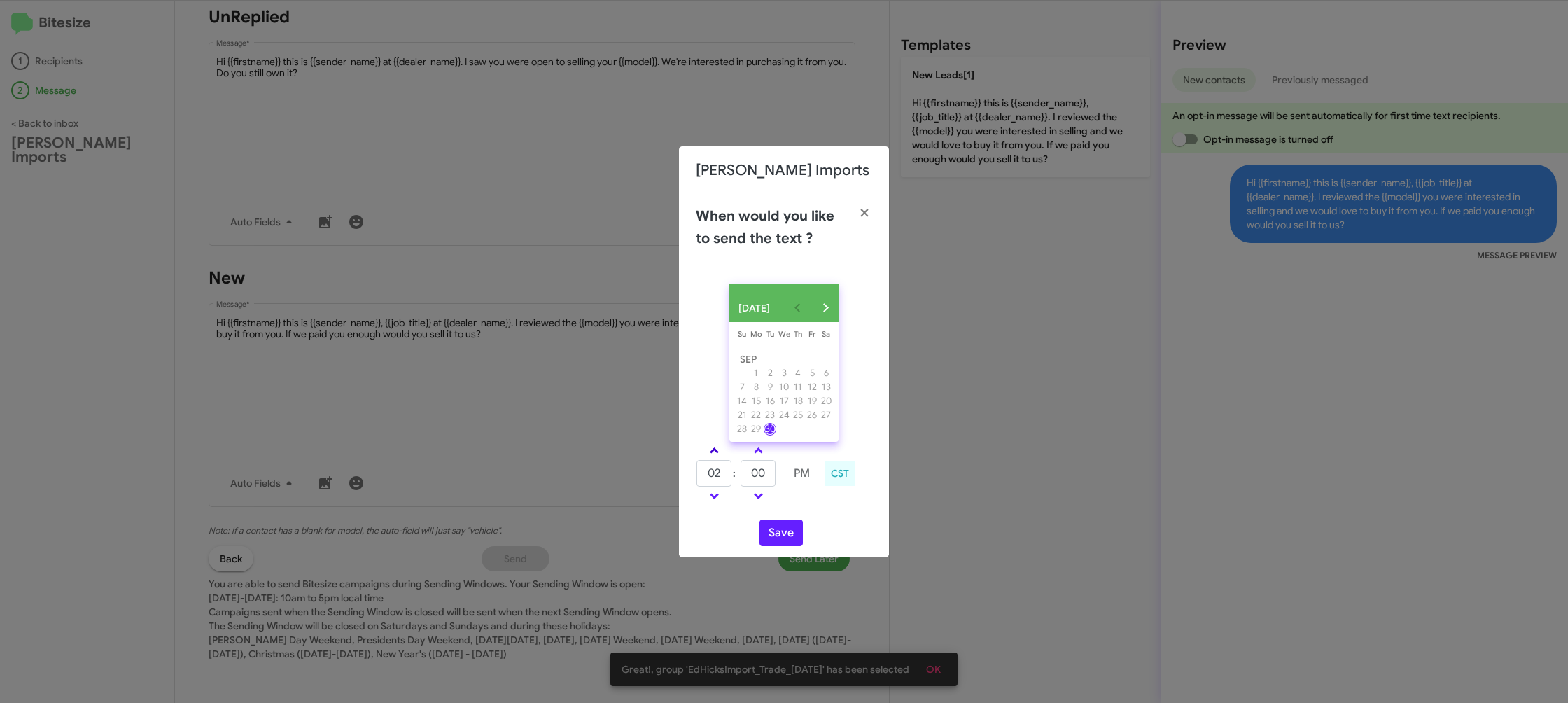
click at [719, 449] on link at bounding box center [714, 450] width 24 height 16
type input "05"
click at [754, 481] on input "00" at bounding box center [757, 473] width 35 height 27
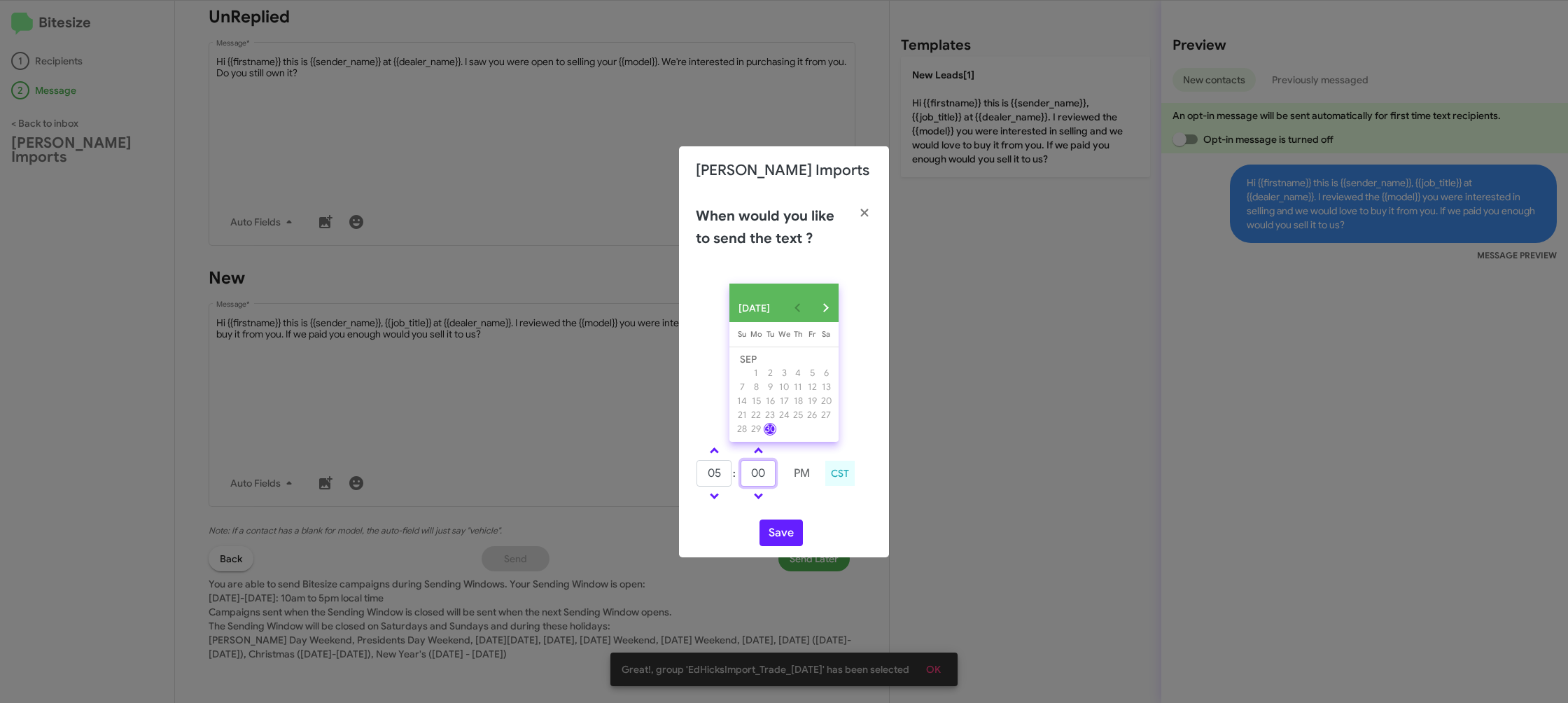
click at [755, 481] on input "00" at bounding box center [757, 473] width 35 height 27
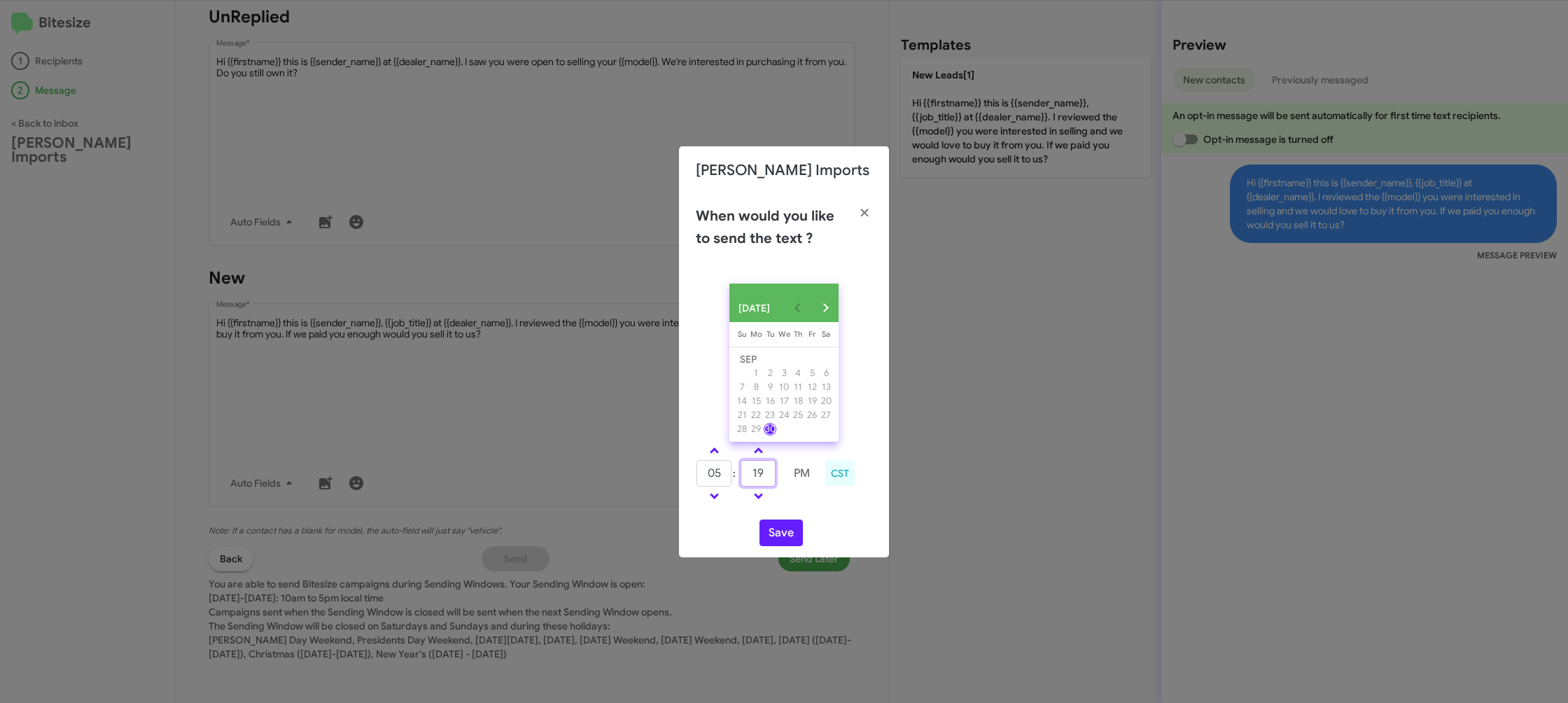
type input "19"
click at [800, 508] on div "05 : 19 PM CST" at bounding box center [783, 475] width 197 height 66
click at [787, 531] on button "Save" at bounding box center [781, 533] width 44 height 27
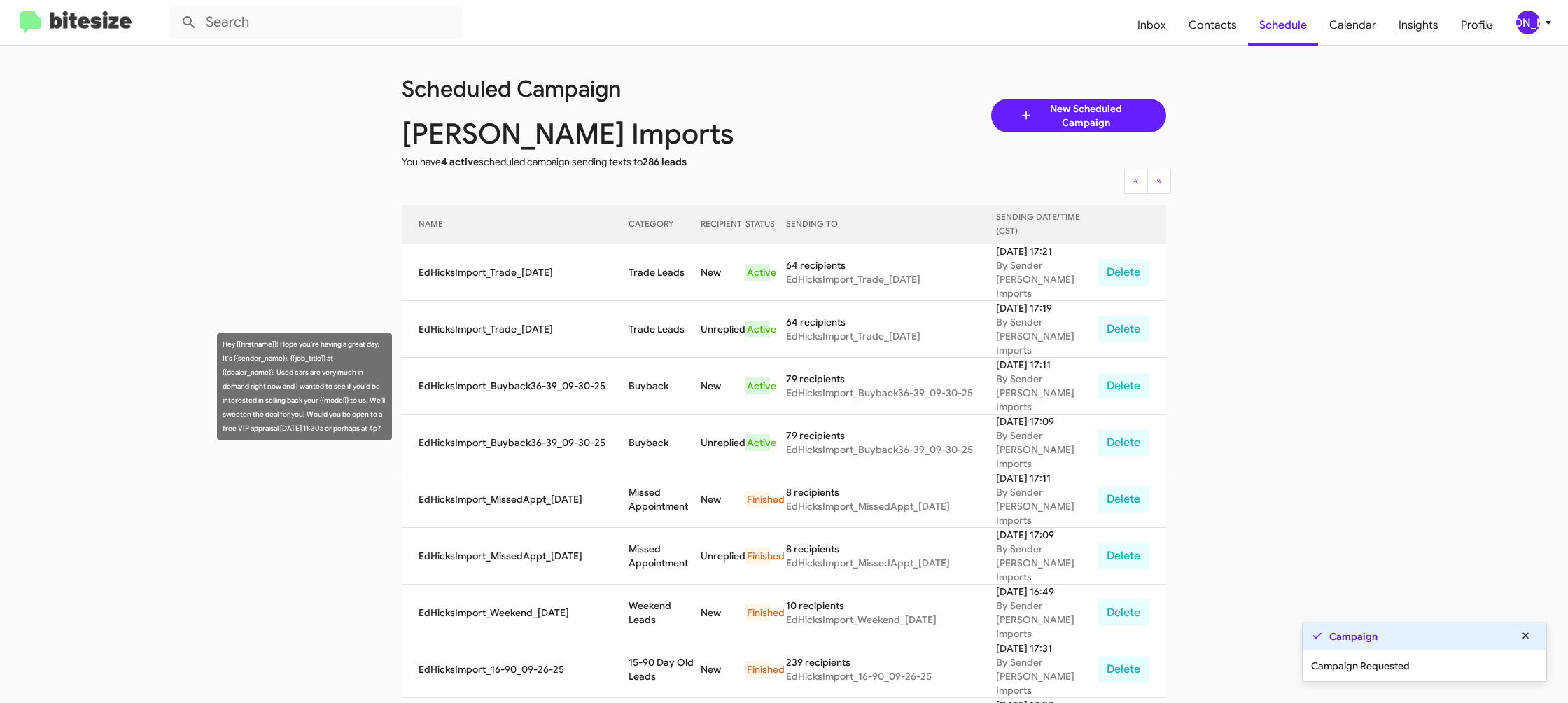
click at [642, 414] on td "Buyback" at bounding box center [665, 442] width 72 height 57
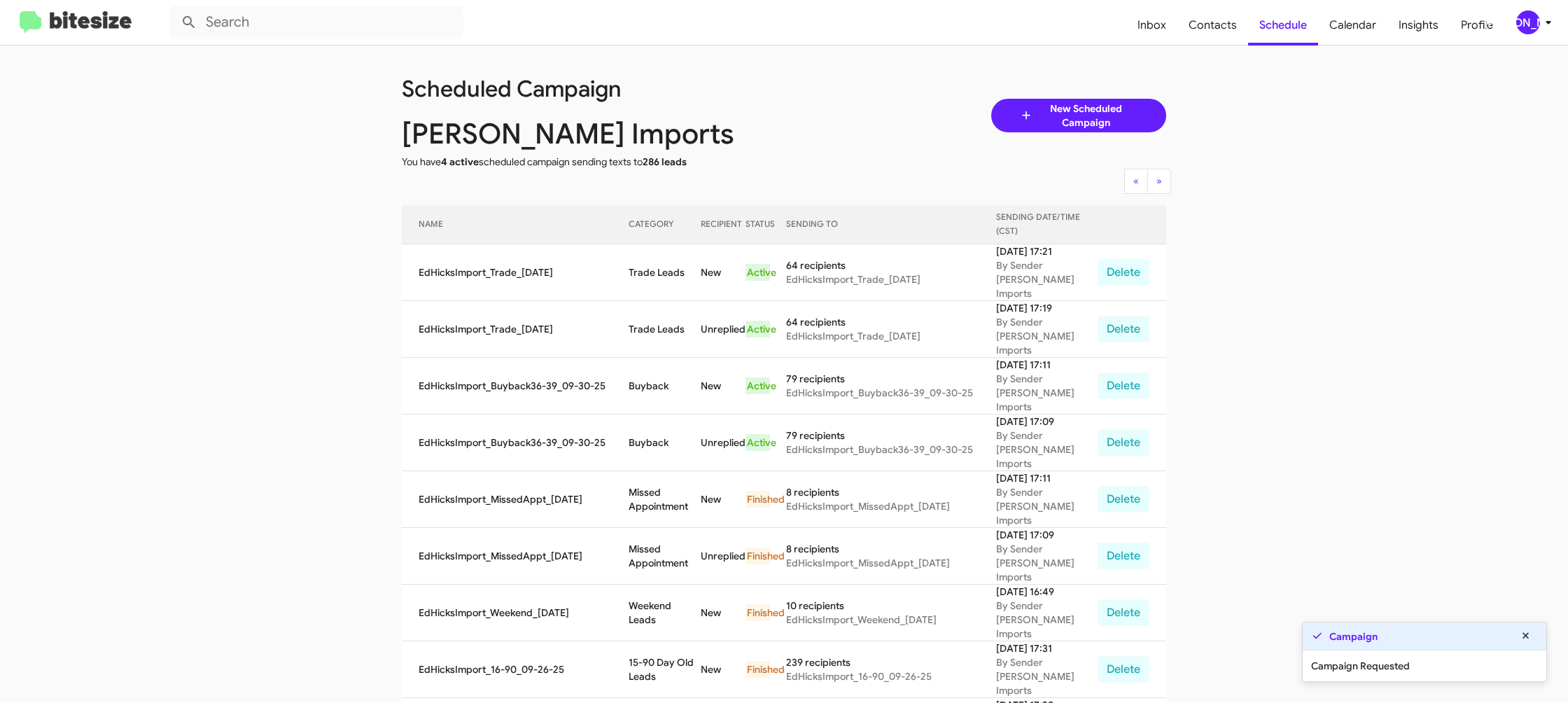
click at [642, 414] on td "Buyback" at bounding box center [665, 442] width 72 height 57
copy td "Buyback"
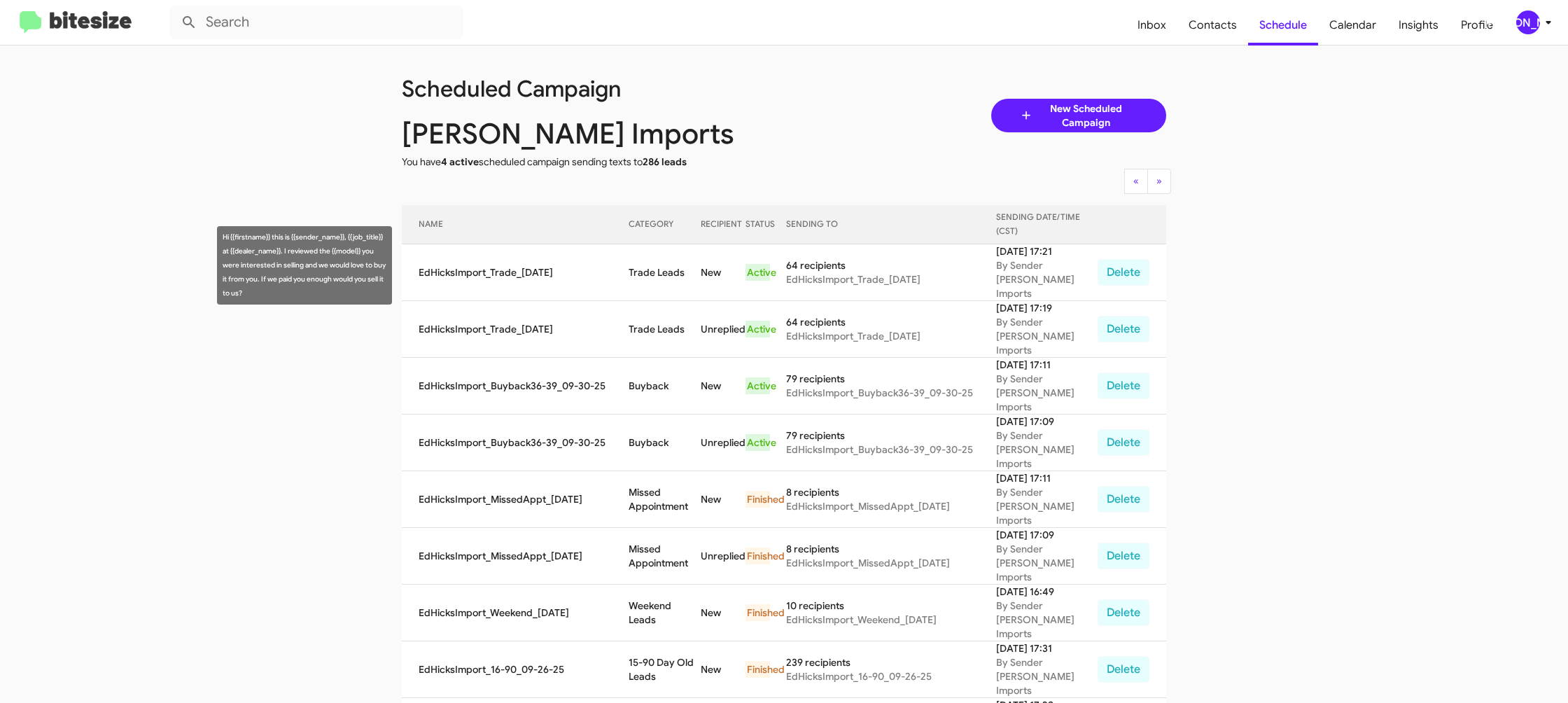
click at [677, 265] on td "Trade Leads" at bounding box center [665, 272] width 72 height 57
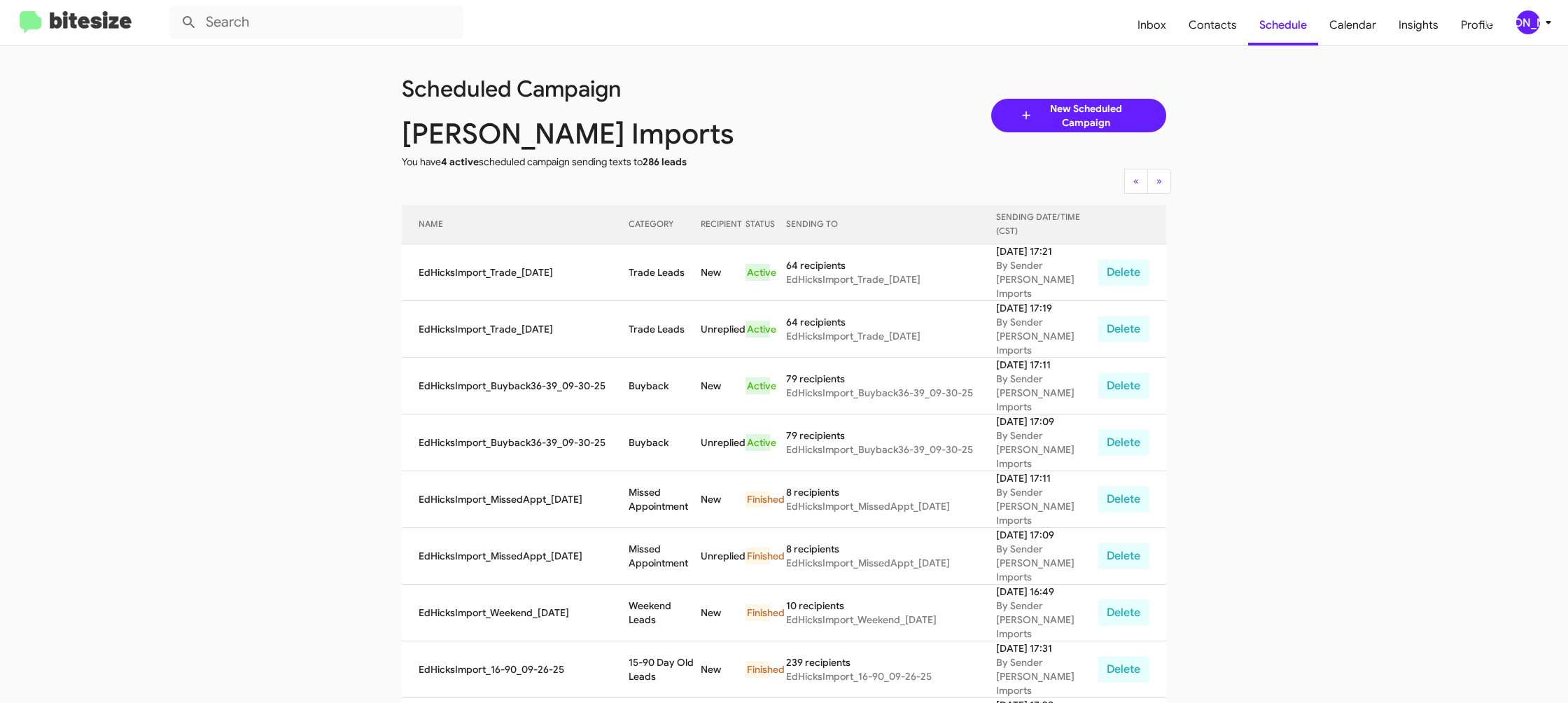
click at [677, 265] on td "Trade Leads" at bounding box center [665, 272] width 72 height 57
copy td "Trade Leads"
click at [1526, 25] on div "[PERSON_NAME]" at bounding box center [1528, 22] width 24 height 24
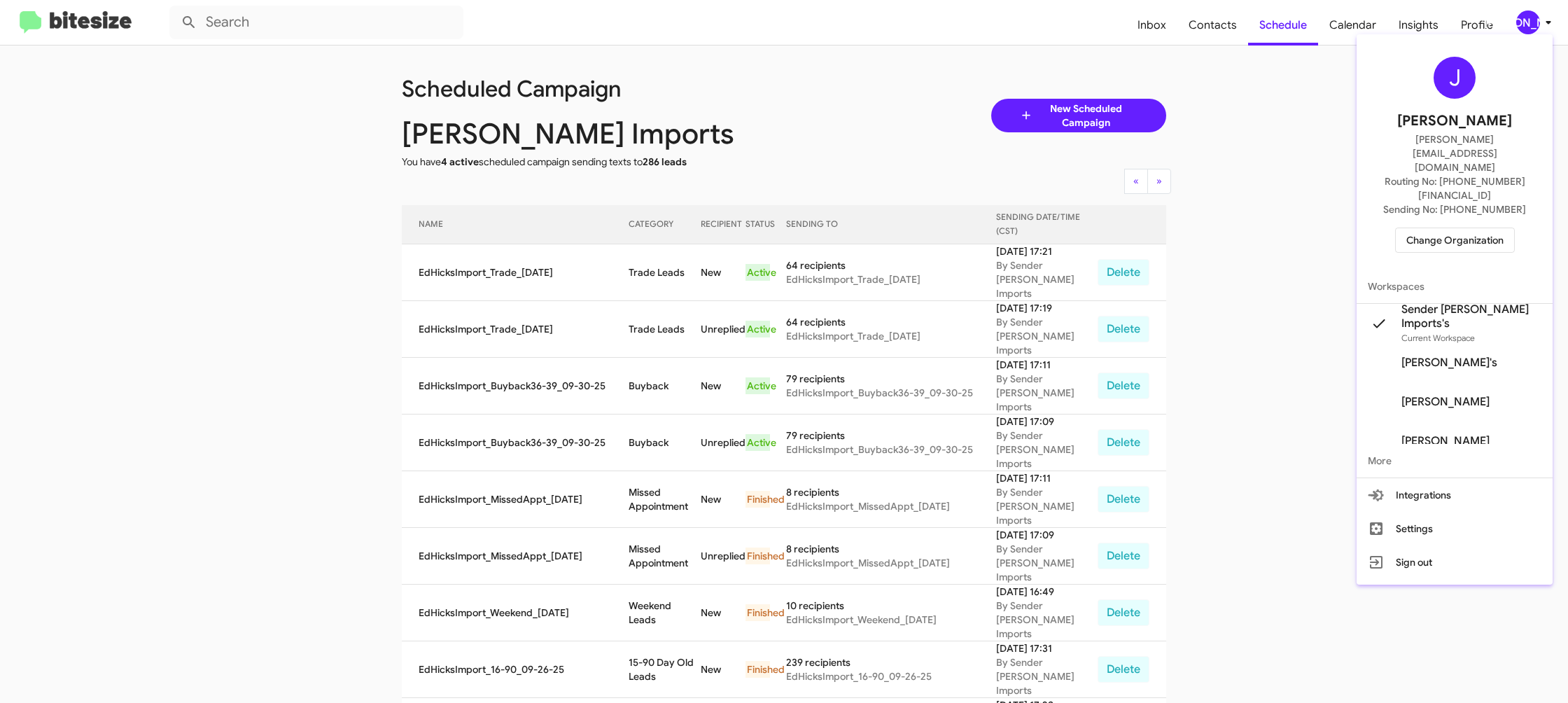
click at [1421, 227] on button "Change Organization" at bounding box center [1455, 240] width 120 height 25
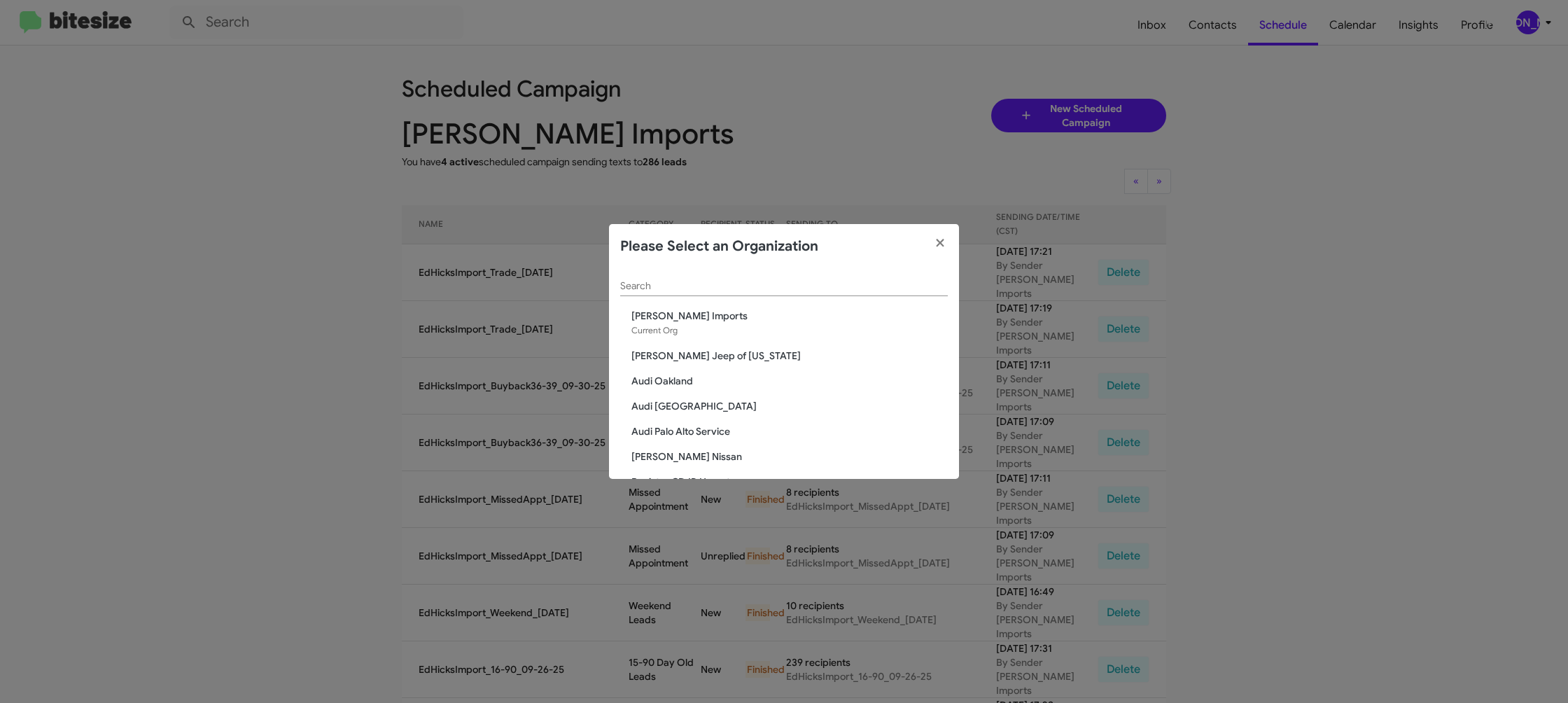
drag, startPoint x: 687, startPoint y: 301, endPoint x: 688, endPoint y: 292, distance: 9.1
click at [687, 300] on div "Search" at bounding box center [784, 289] width 328 height 40
drag, startPoint x: 688, startPoint y: 292, endPoint x: 692, endPoint y: 287, distance: 6.4
click at [690, 289] on div "Search" at bounding box center [784, 282] width 328 height 27
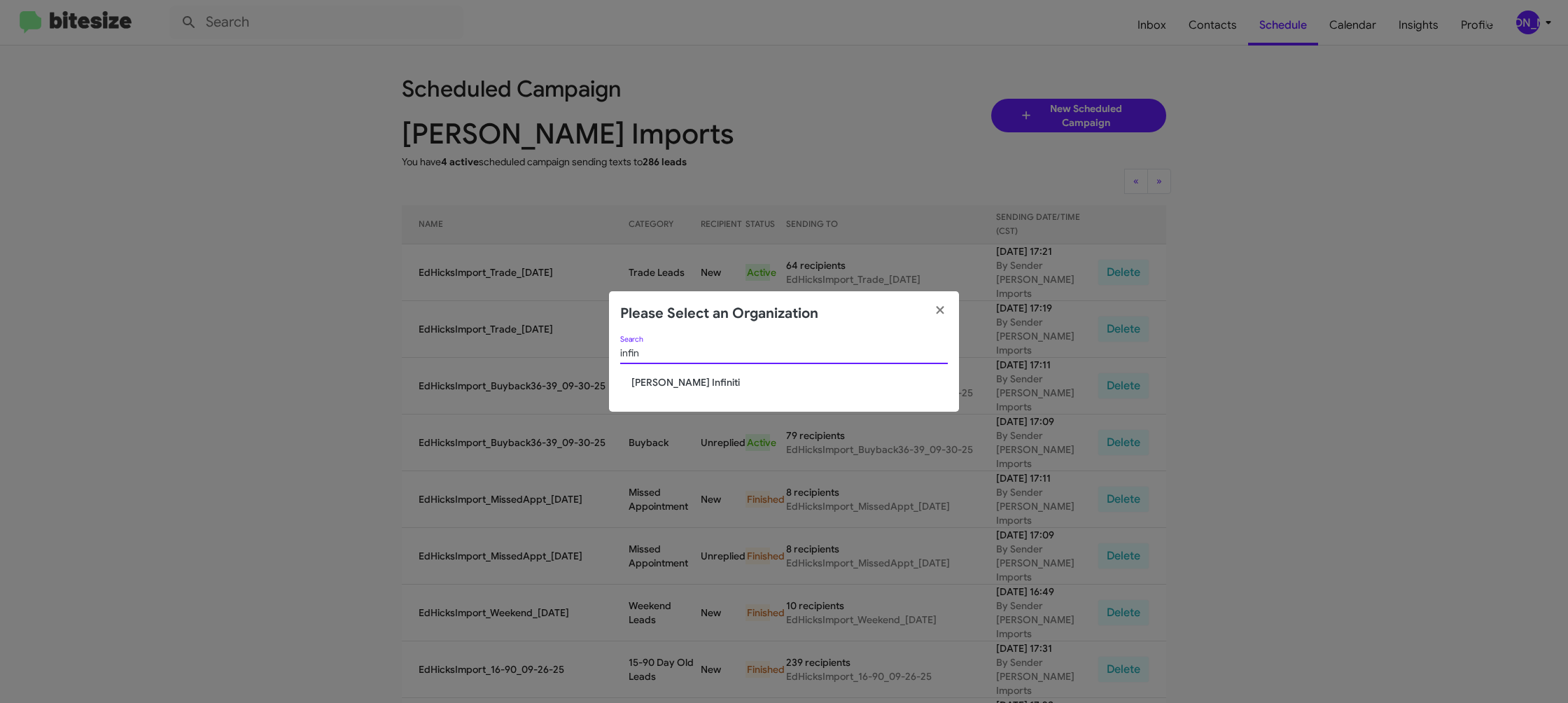
type input "infin"
click at [666, 385] on span "Ed Hicks Infiniti" at bounding box center [789, 382] width 317 height 14
click at [667, 384] on span "Ed Hicks Infiniti" at bounding box center [789, 382] width 317 height 14
click at [665, 383] on span "Ed Hicks Infiniti" at bounding box center [789, 382] width 317 height 14
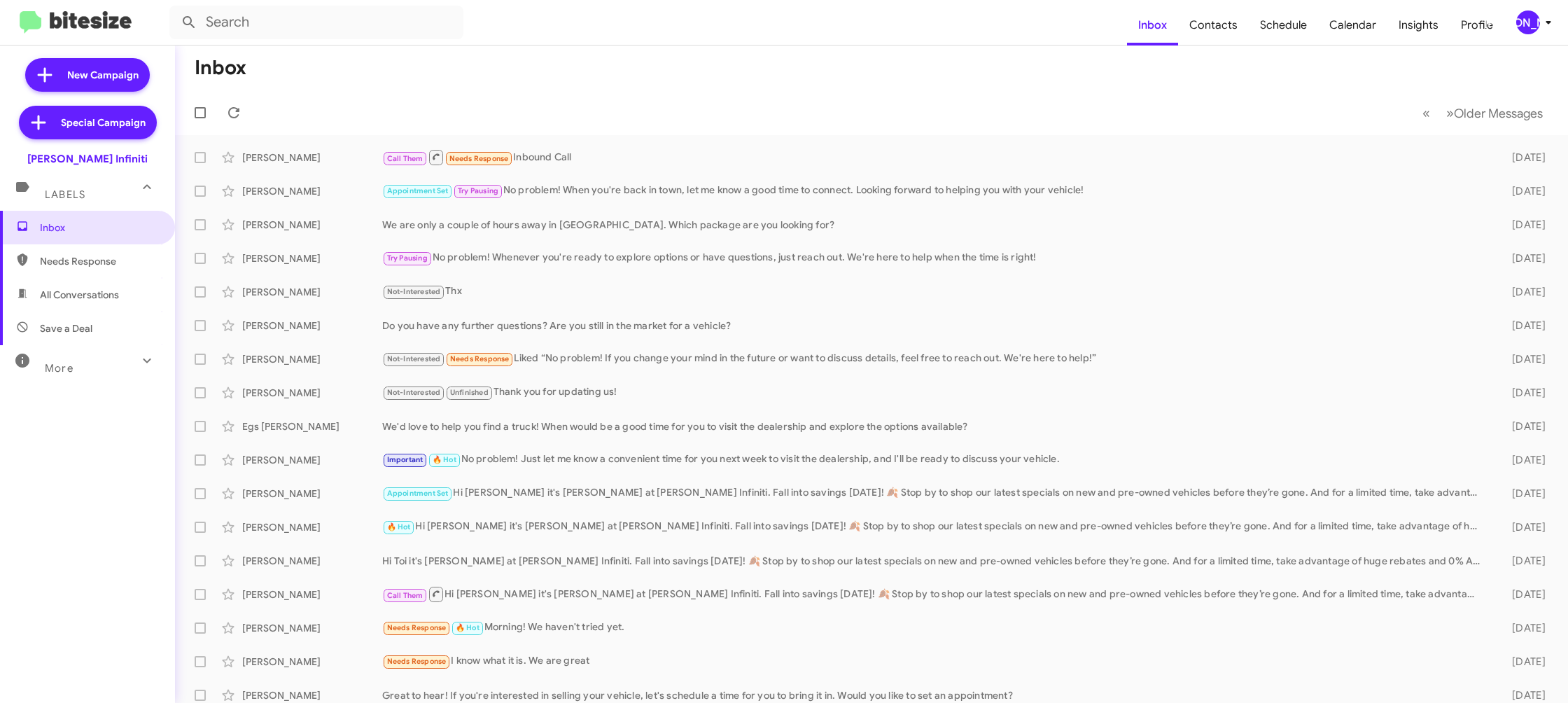
click at [1534, 23] on div "[PERSON_NAME]" at bounding box center [1528, 22] width 24 height 24
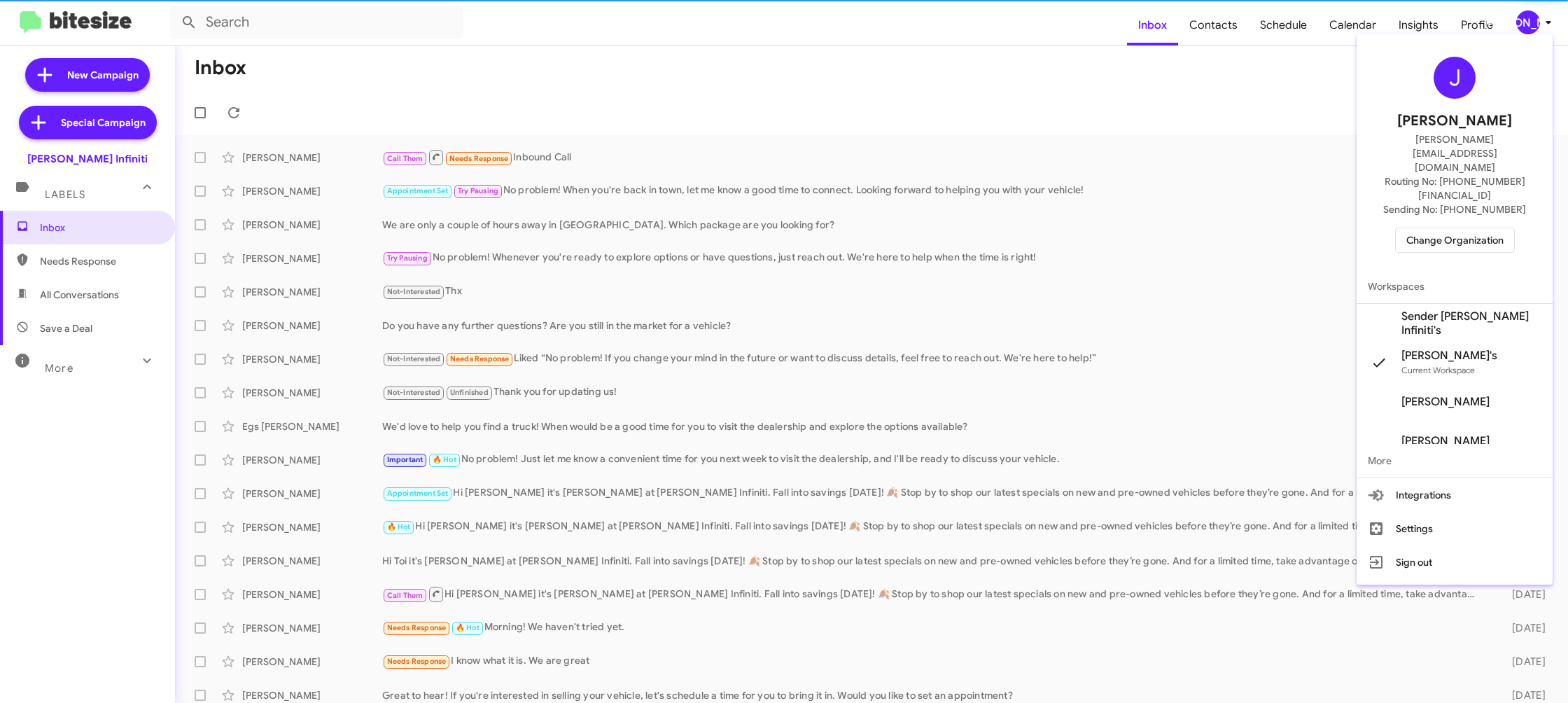
click at [1469, 309] on span "Sender [PERSON_NAME] Infiniti's" at bounding box center [1471, 323] width 140 height 28
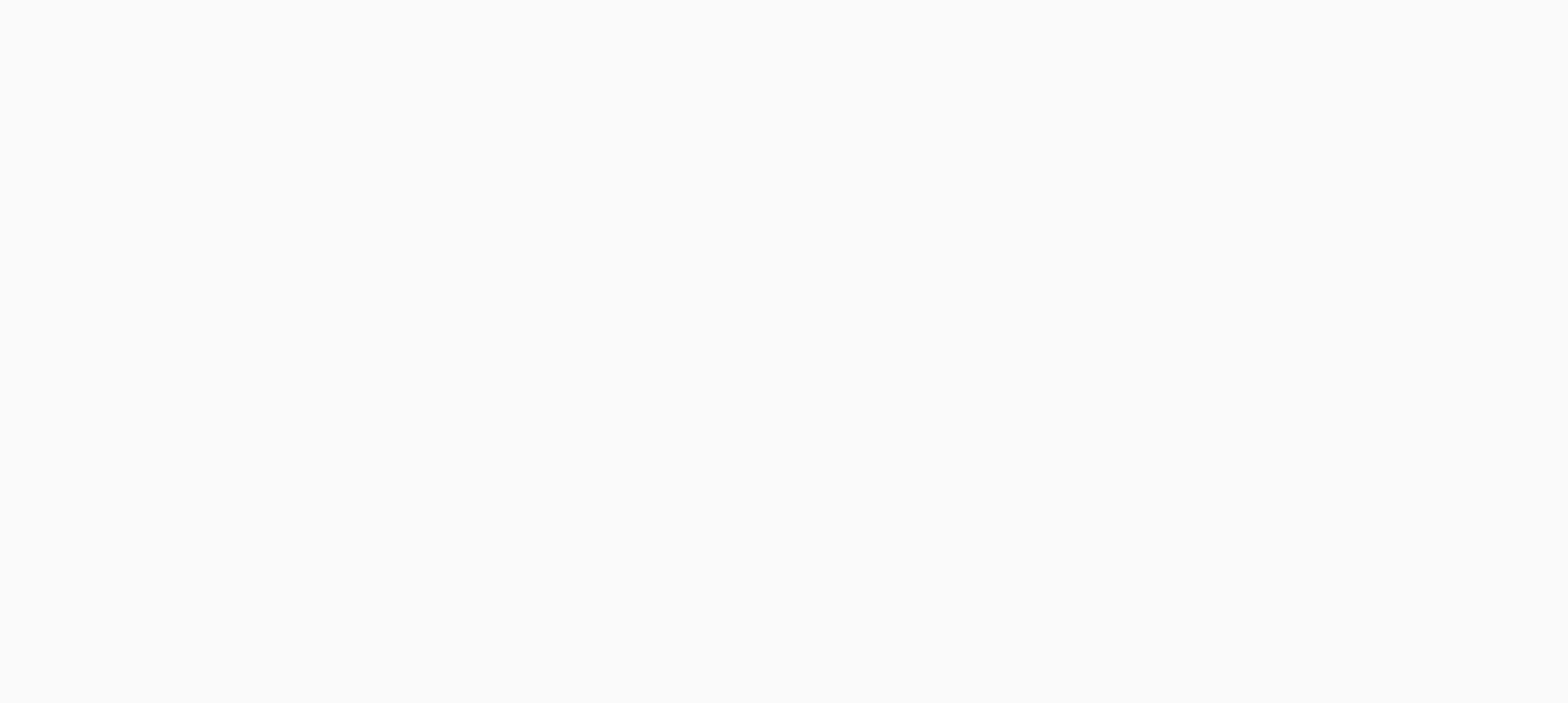
click at [1216, 33] on body at bounding box center [784, 352] width 1568 height 703
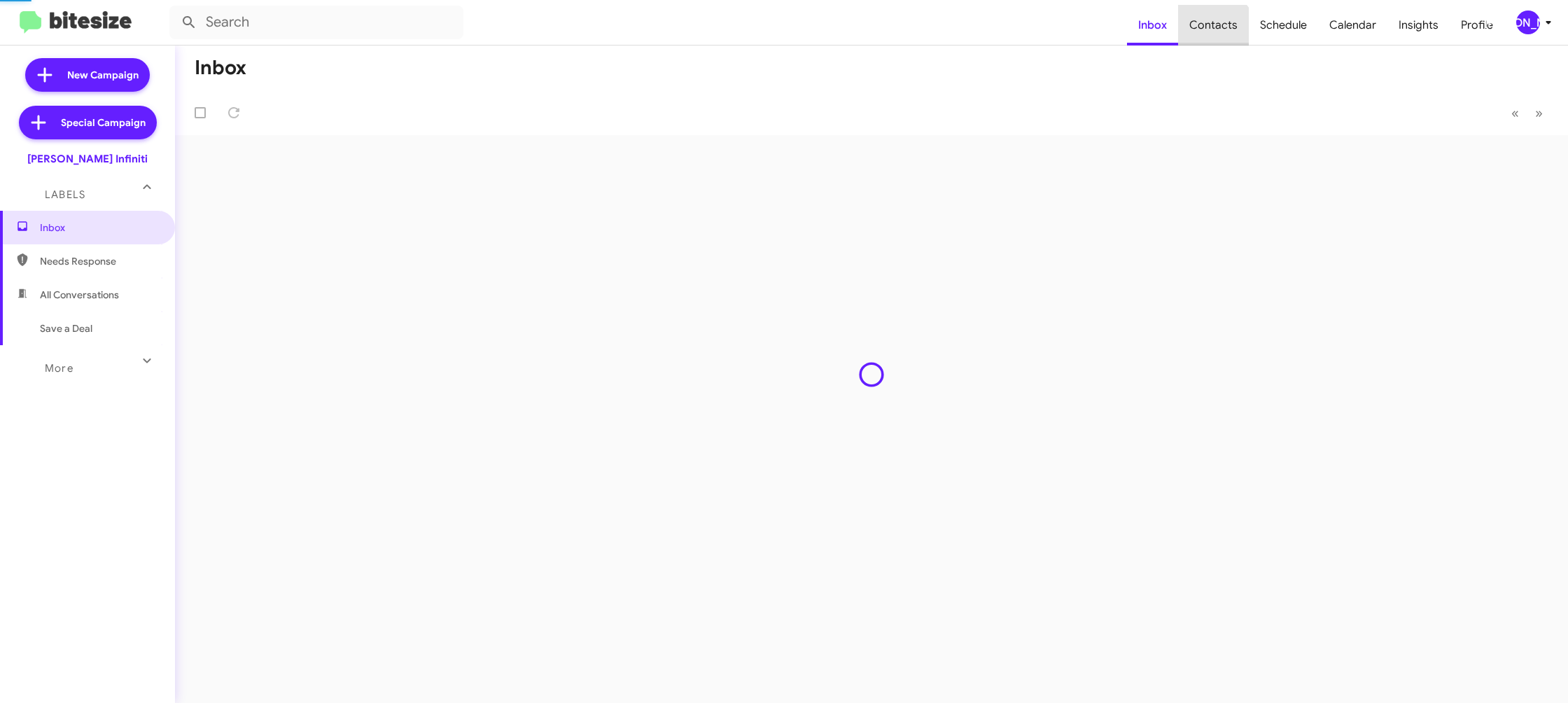
drag, startPoint x: 0, startPoint y: 0, endPoint x: 1217, endPoint y: 33, distance: 1217.4
click at [1217, 33] on span "Contacts" at bounding box center [1214, 25] width 71 height 41
type input "in:groups"
click at [1217, 32] on span "Contacts" at bounding box center [1214, 25] width 71 height 41
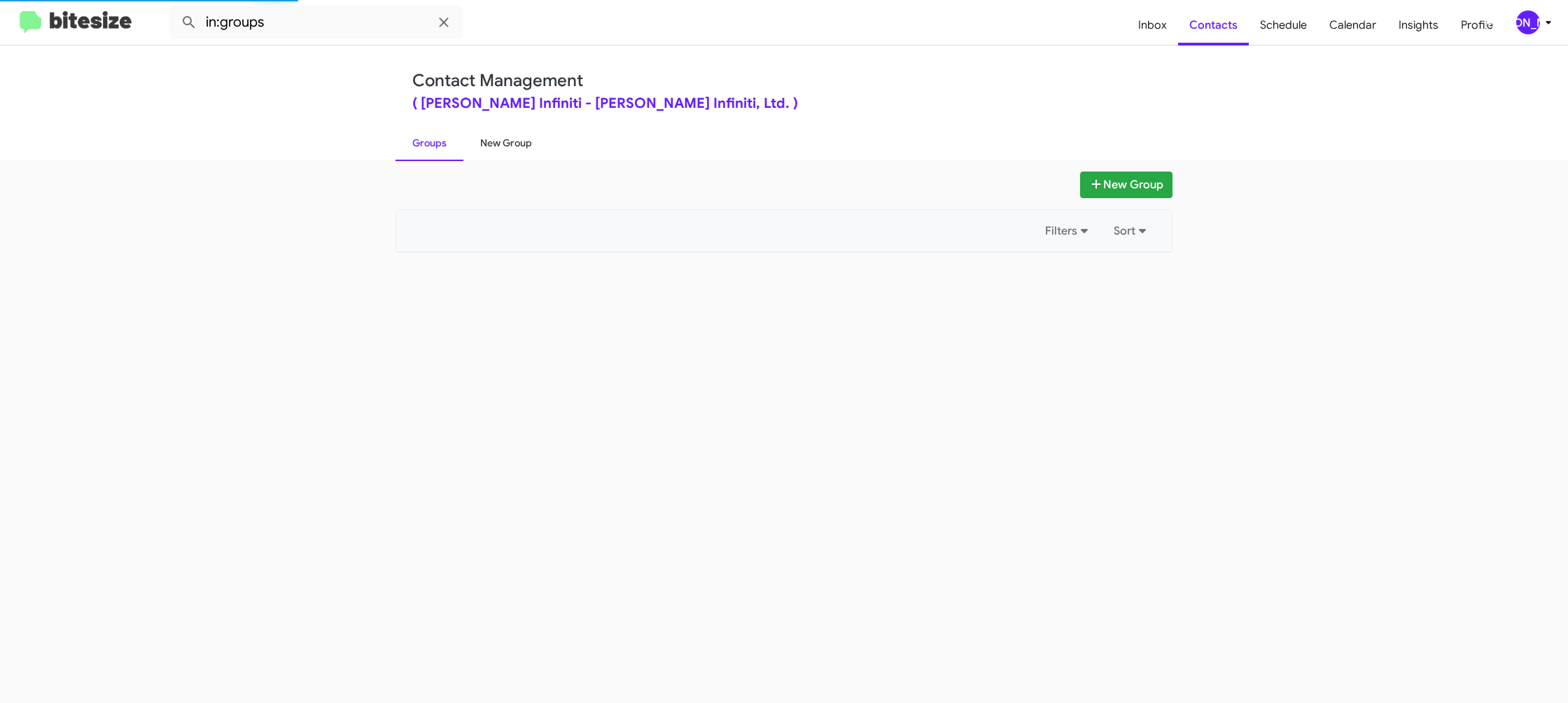
click at [523, 140] on link "New Group" at bounding box center [506, 143] width 86 height 36
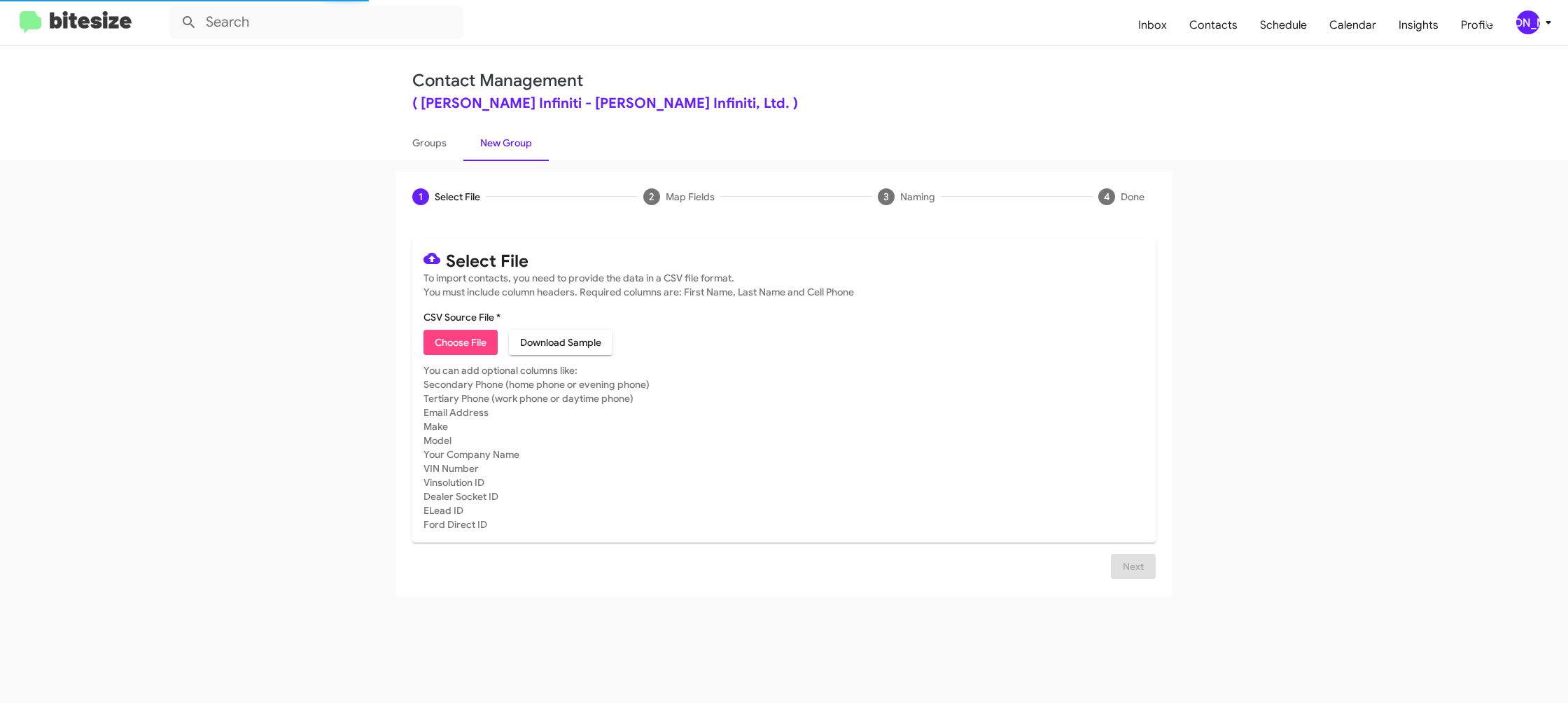
click at [523, 140] on link "New Group" at bounding box center [506, 143] width 86 height 36
click at [437, 338] on span "Choose File" at bounding box center [461, 343] width 52 height 25
type input "EdHicksInfin_Buyback36-39_09-30-25"
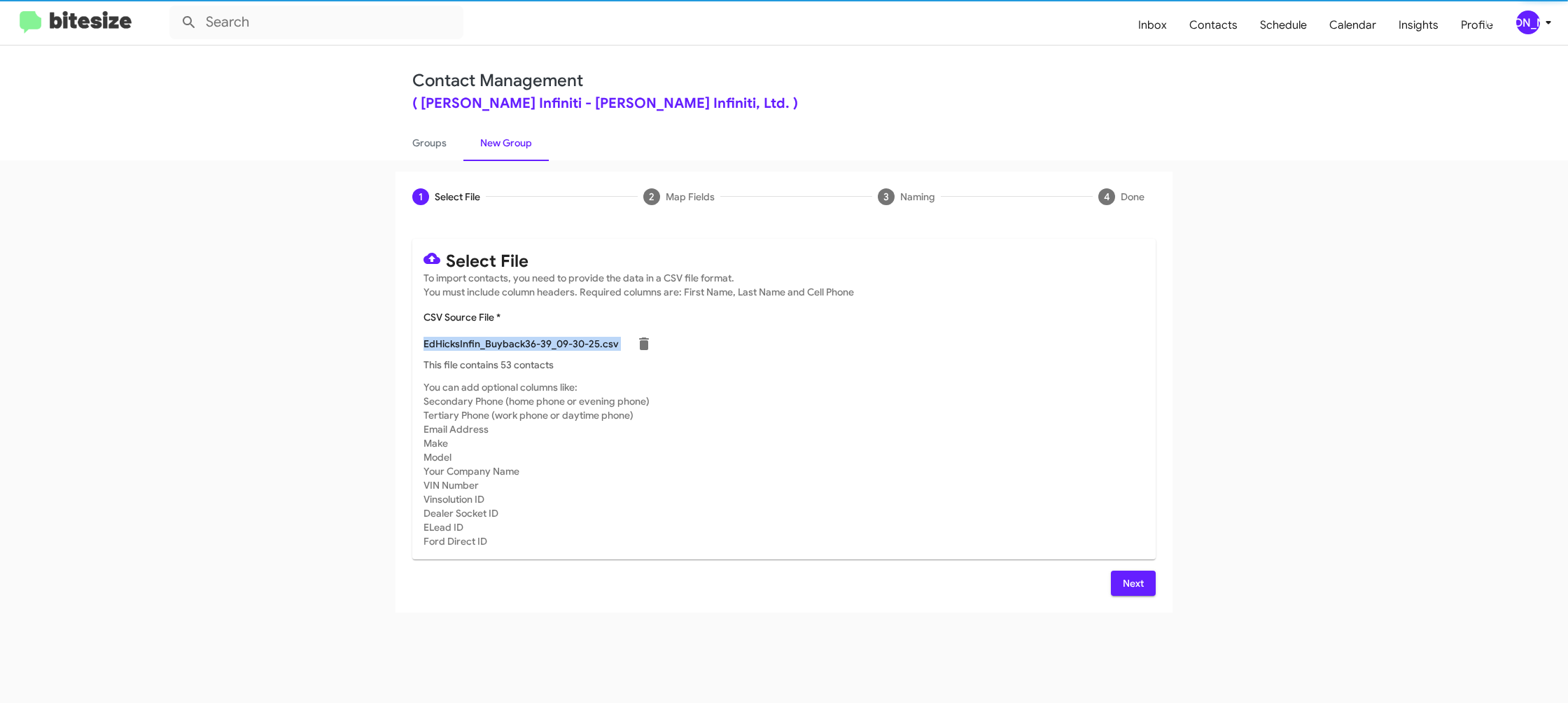
click at [956, 337] on mat-card-content "CSV Source File * EdHicksInfin_Buyback36-39_09-30-25.csv This file contains 53 …" at bounding box center [784, 340] width 721 height 61
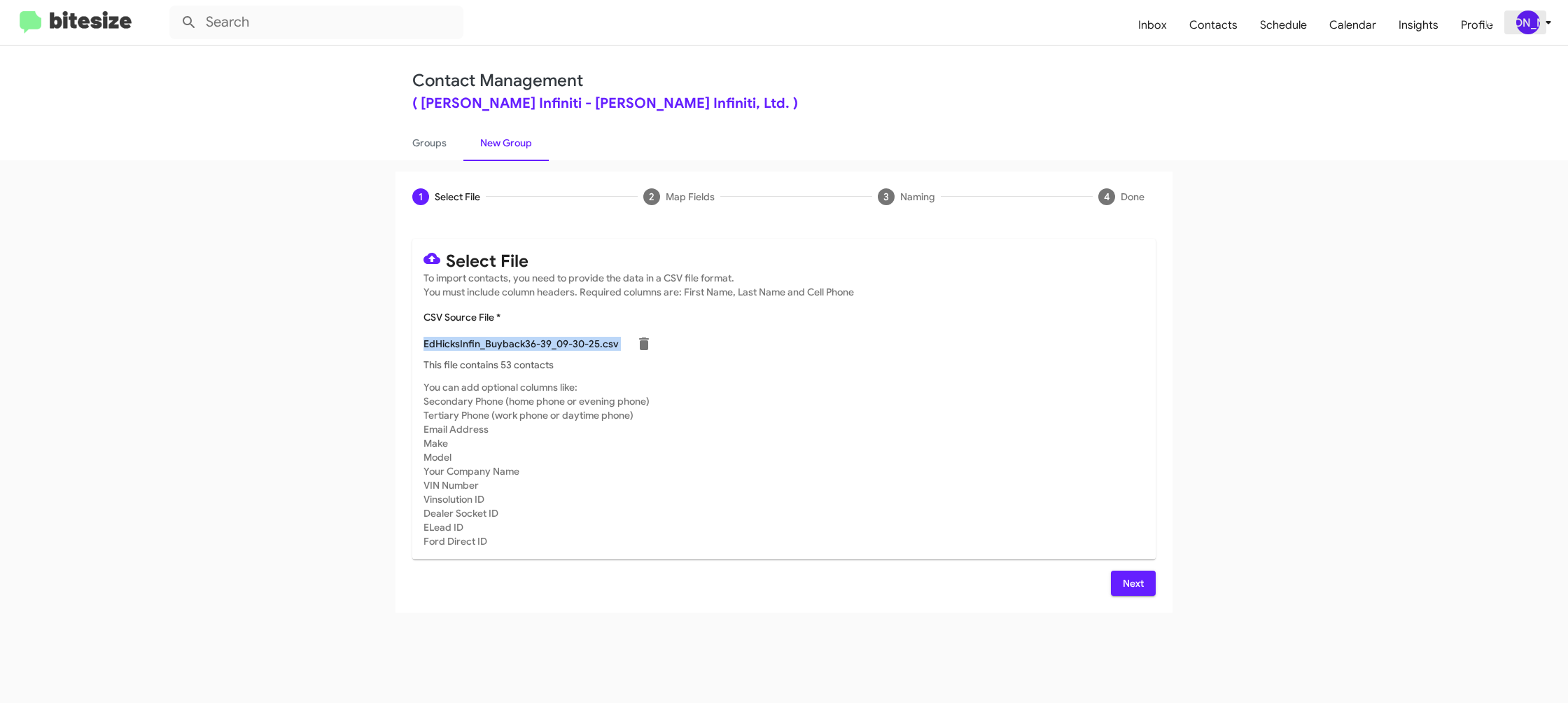
click at [1528, 22] on div "[PERSON_NAME]" at bounding box center [1528, 22] width 24 height 24
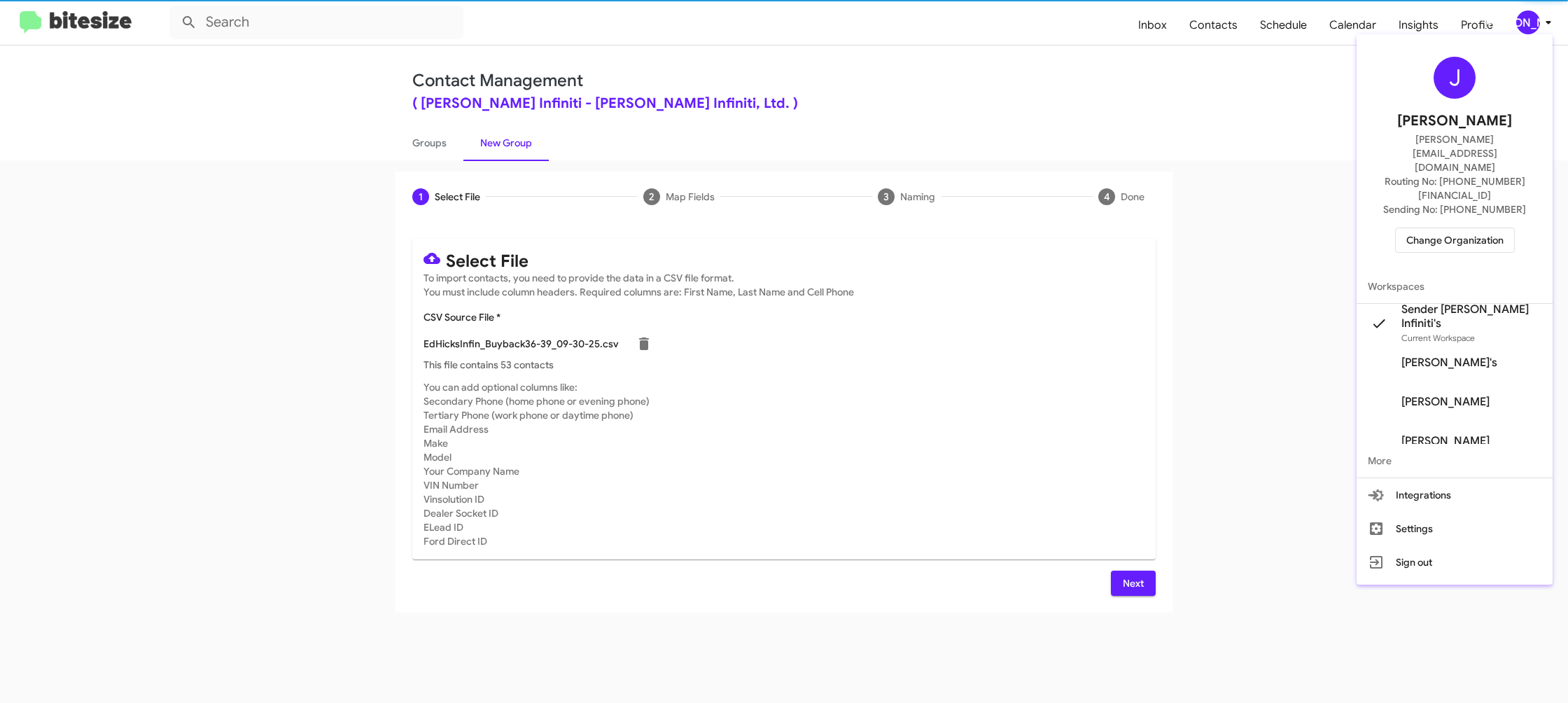
click at [1528, 24] on div at bounding box center [784, 352] width 1568 height 703
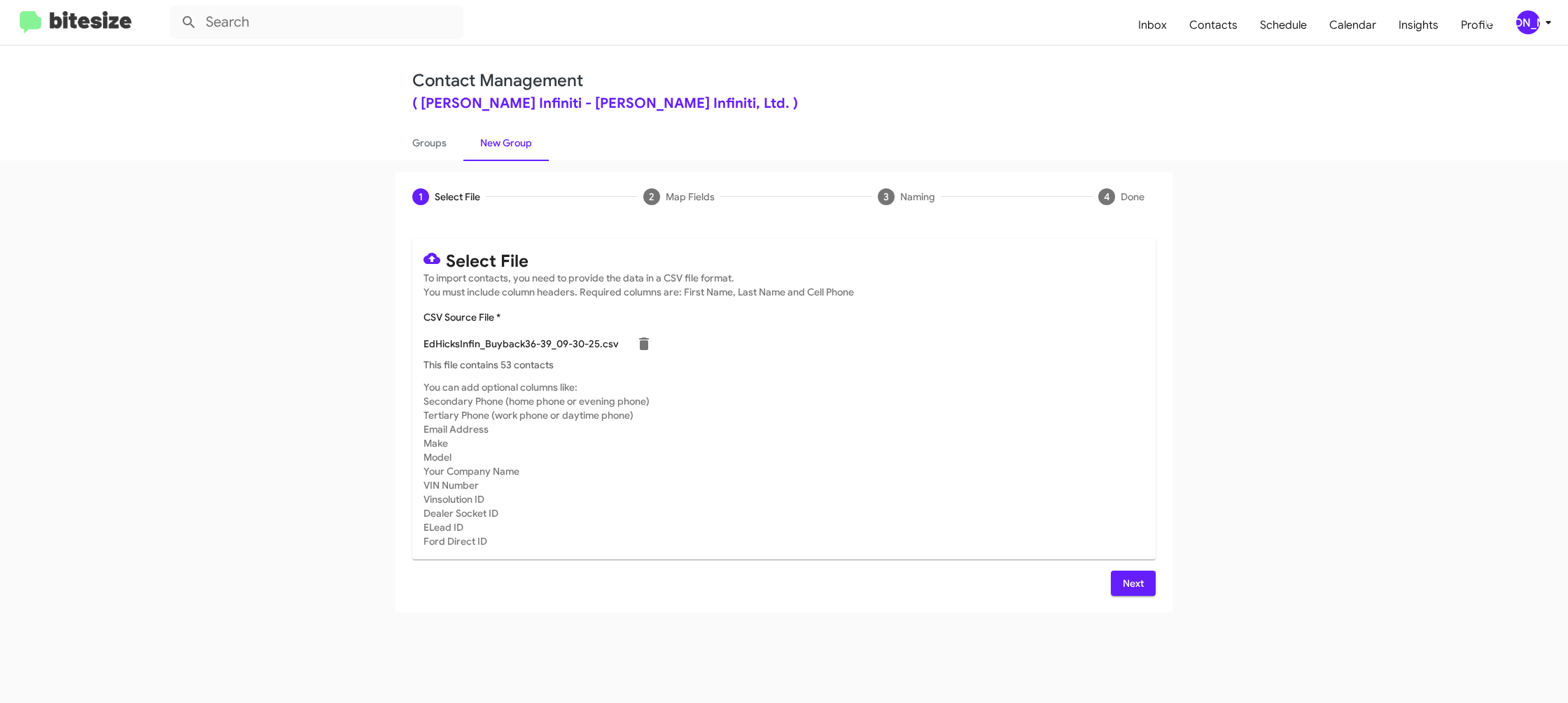
click at [1129, 577] on span "Next" at bounding box center [1133, 583] width 22 height 25
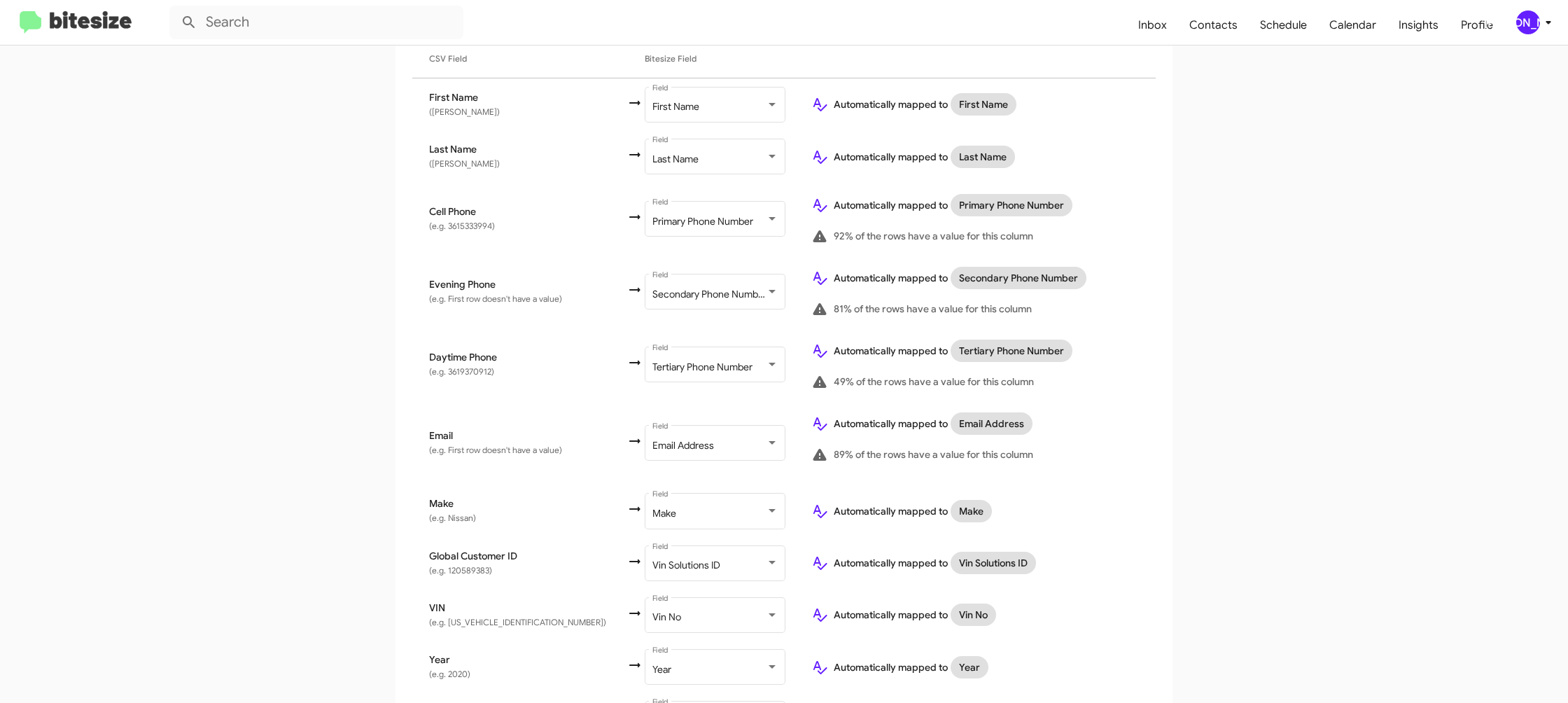
scroll to position [458, 0]
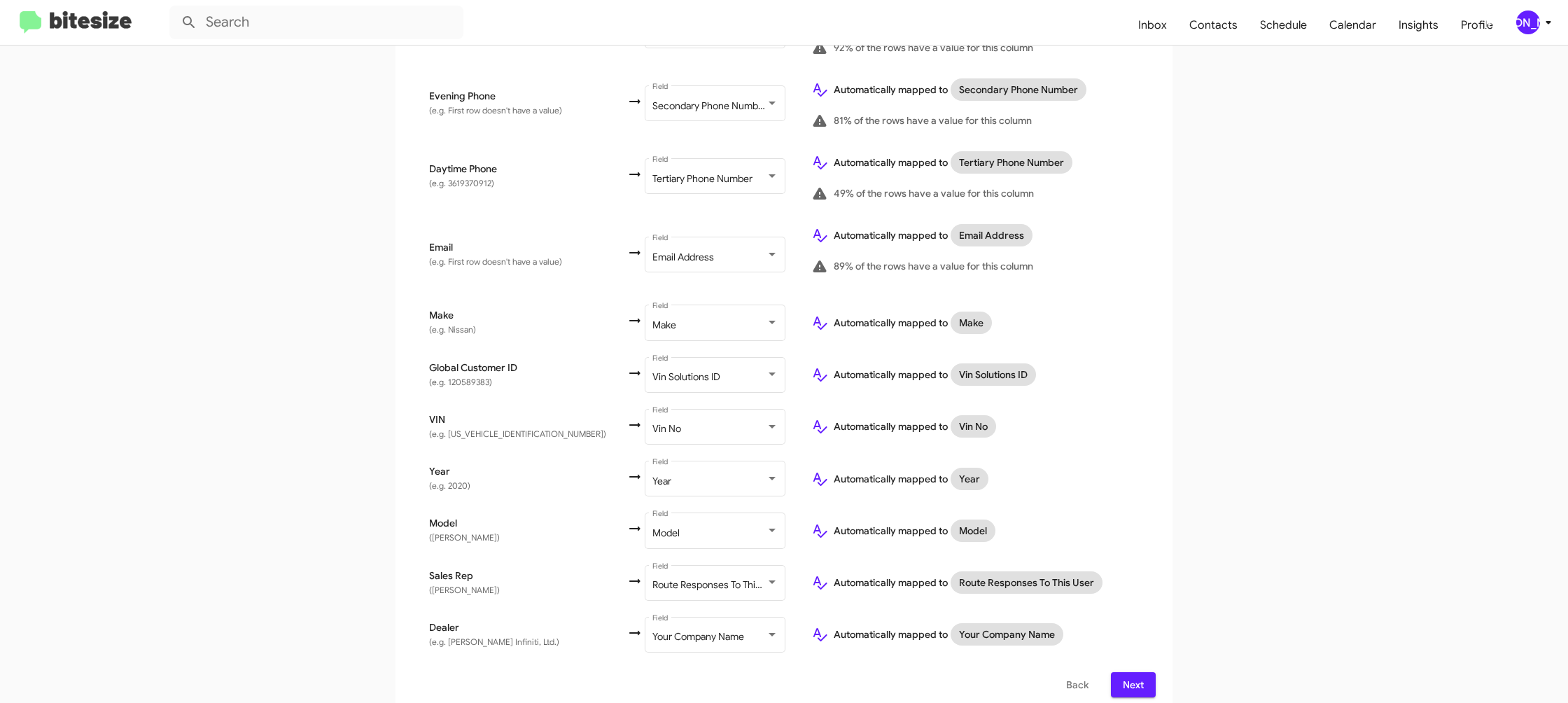
click at [1146, 680] on button "Next" at bounding box center [1133, 685] width 45 height 25
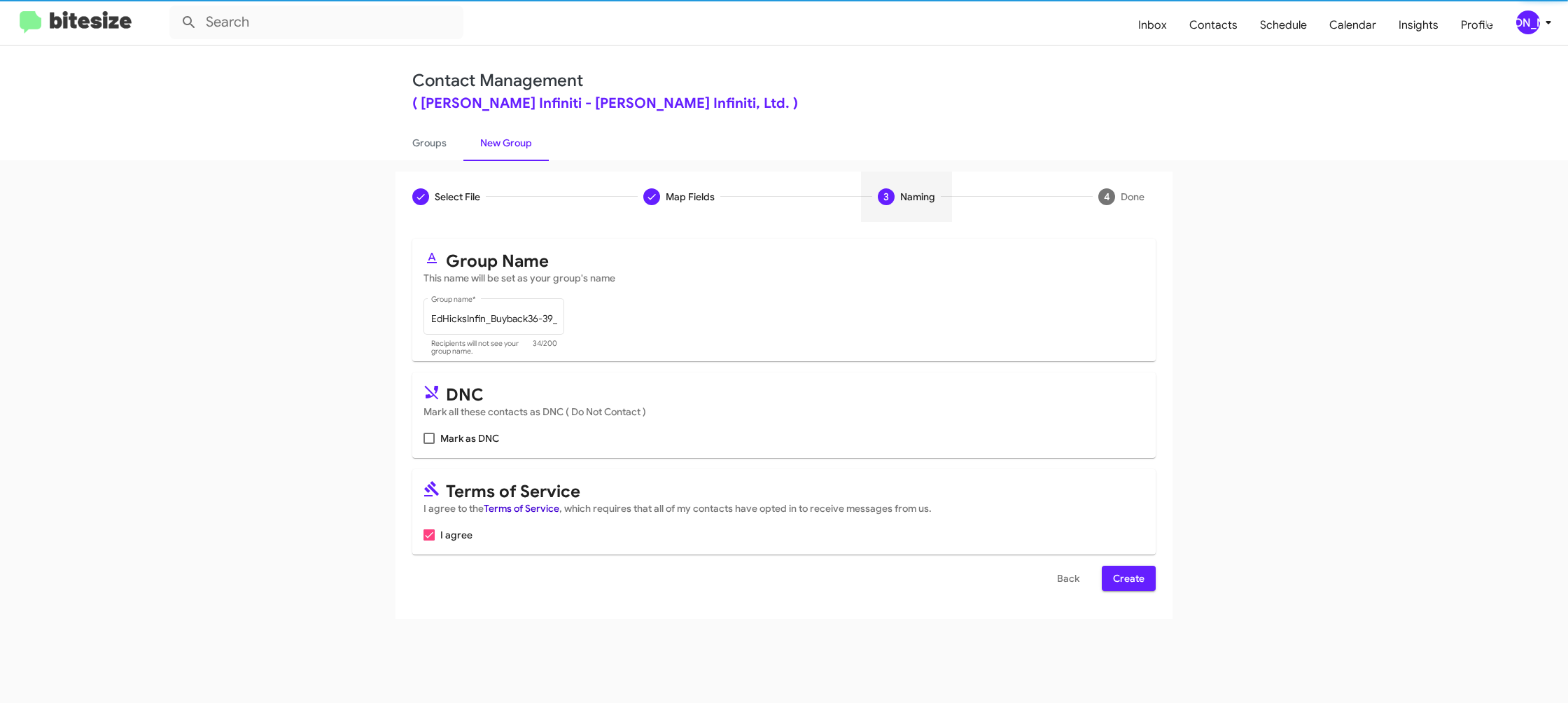
scroll to position [0, 0]
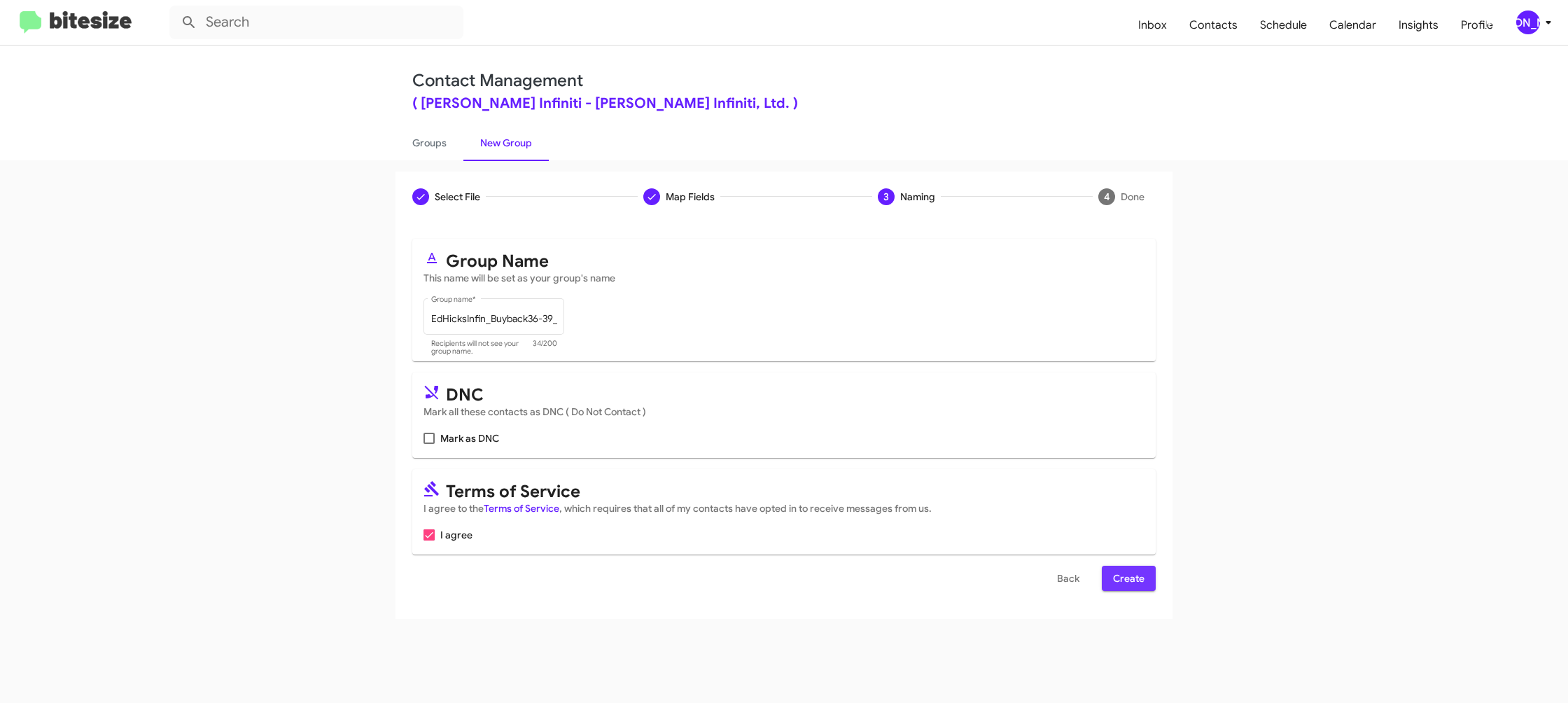
click at [1126, 575] on span "Create" at bounding box center [1129, 578] width 32 height 25
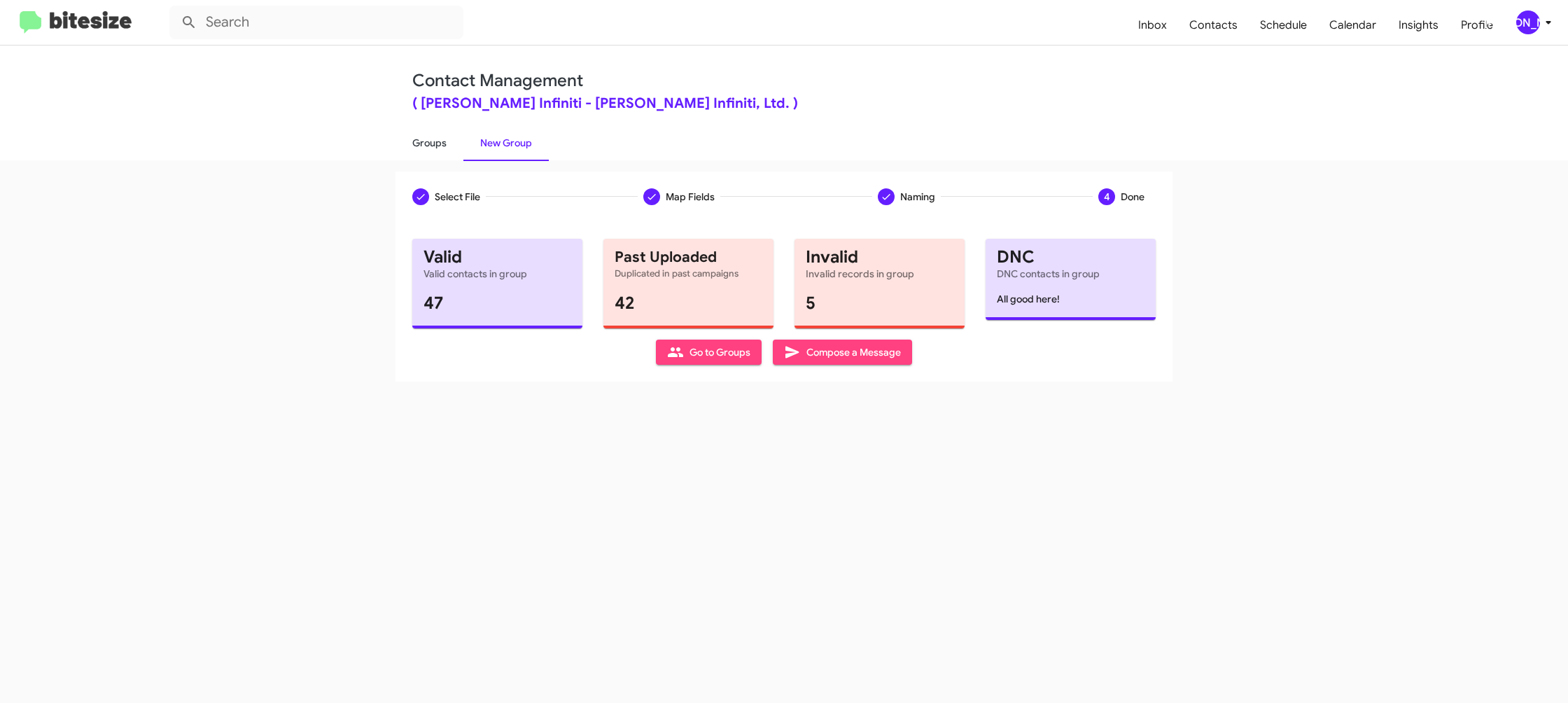
click at [433, 139] on link "Groups" at bounding box center [430, 143] width 68 height 36
type input "in:groups"
click at [433, 139] on link "Groups" at bounding box center [430, 143] width 68 height 36
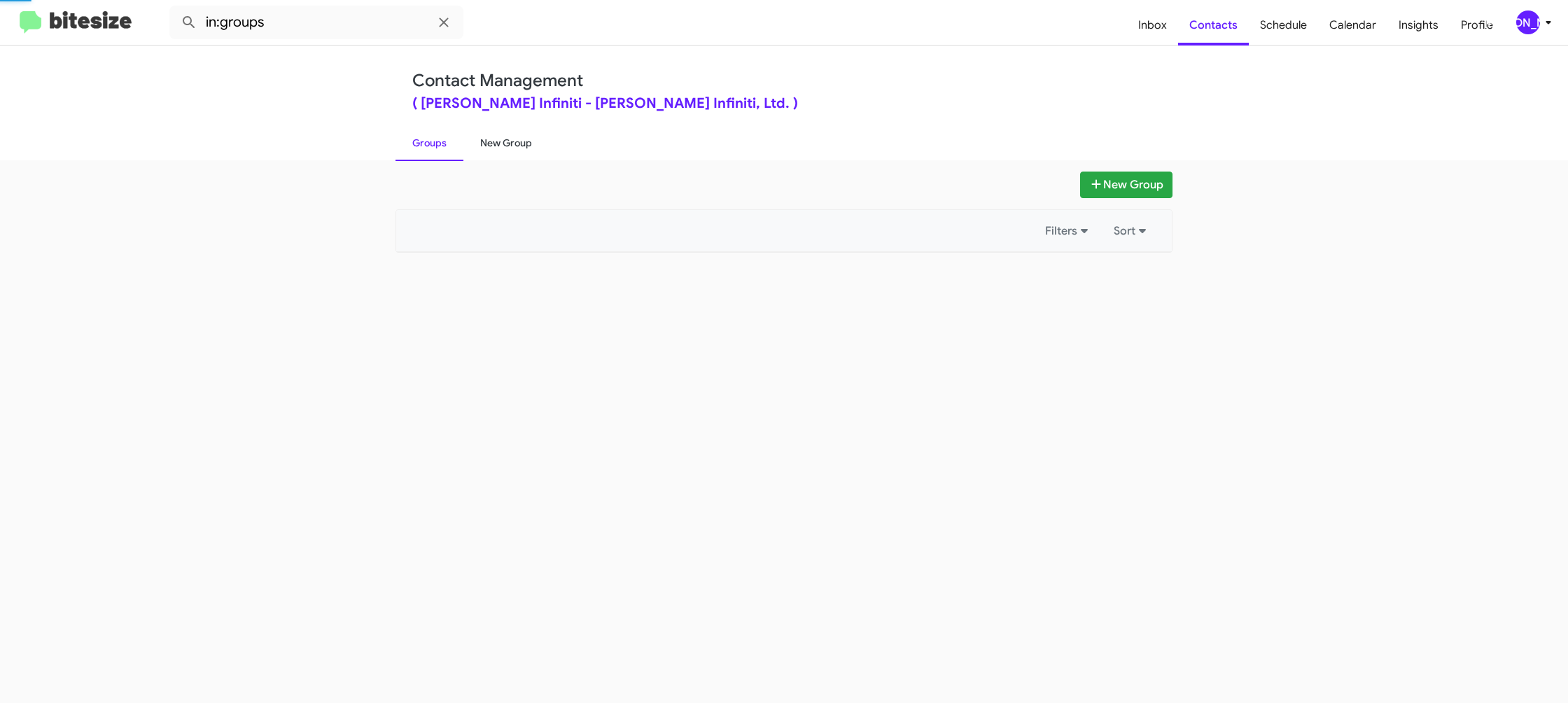
drag, startPoint x: 433, startPoint y: 139, endPoint x: 490, endPoint y: 140, distance: 57.0
click at [434, 139] on link "Groups" at bounding box center [430, 143] width 68 height 36
click at [490, 140] on link "New Group" at bounding box center [506, 143] width 86 height 36
click at [491, 140] on link "New Group" at bounding box center [506, 143] width 86 height 36
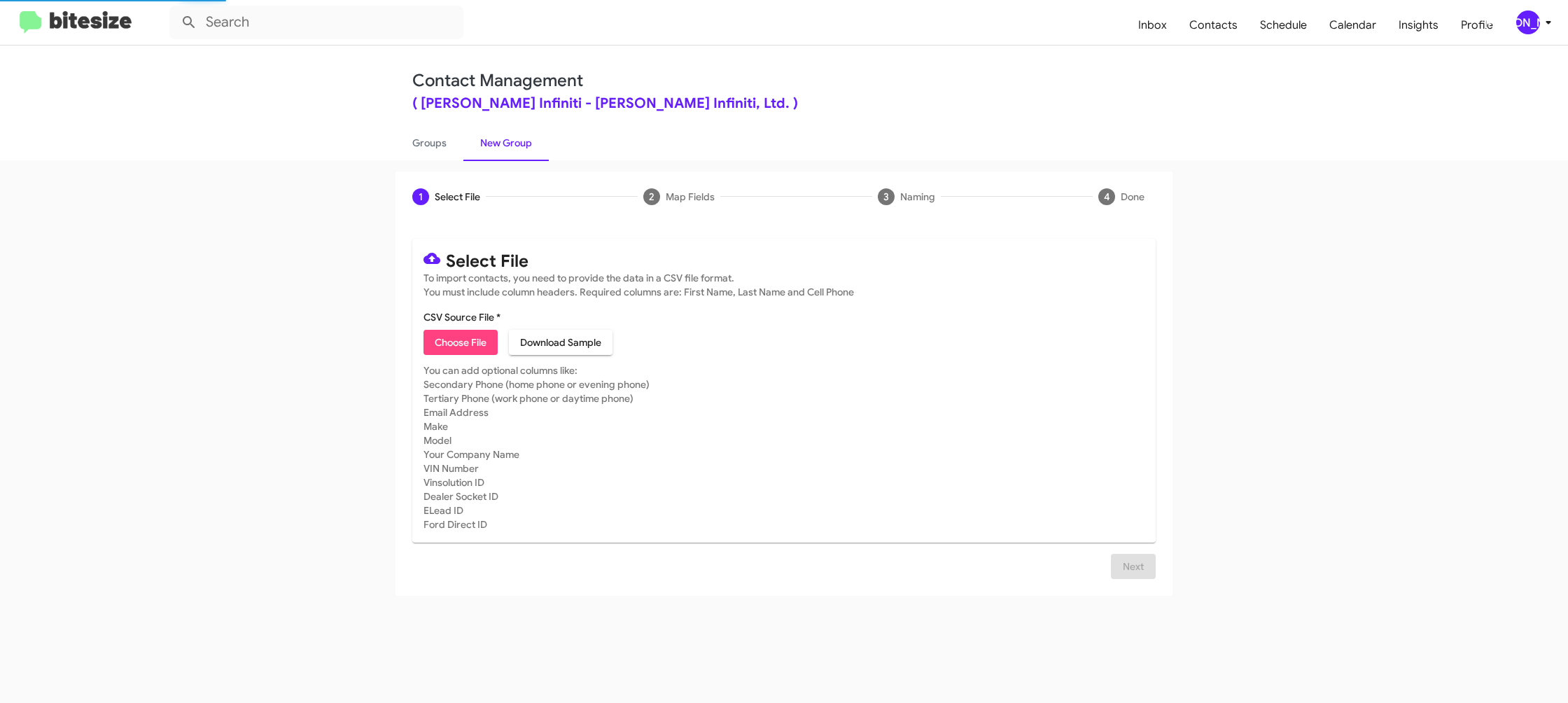
click at [466, 354] on span "Choose File" at bounding box center [461, 343] width 52 height 25
type input "EdHicksInfin_Trade_09-30-25"
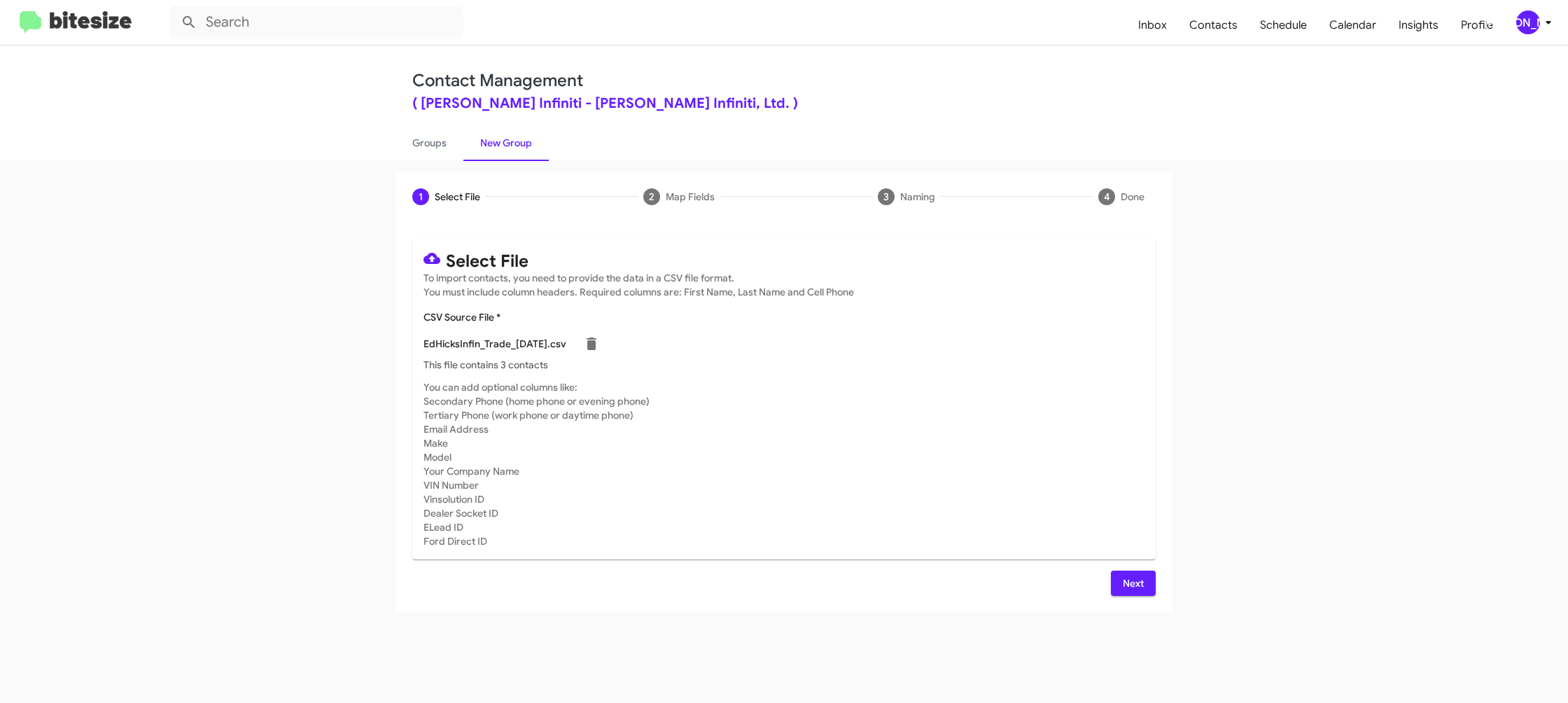
click at [866, 361] on p "This file contains 3 contacts" at bounding box center [784, 365] width 721 height 14
click at [1538, 34] on mat-toolbar "Inbox Contacts Schedule Calendar Insights Profile JA" at bounding box center [784, 22] width 1568 height 45
click at [1536, 24] on div "[PERSON_NAME]" at bounding box center [1528, 22] width 24 height 24
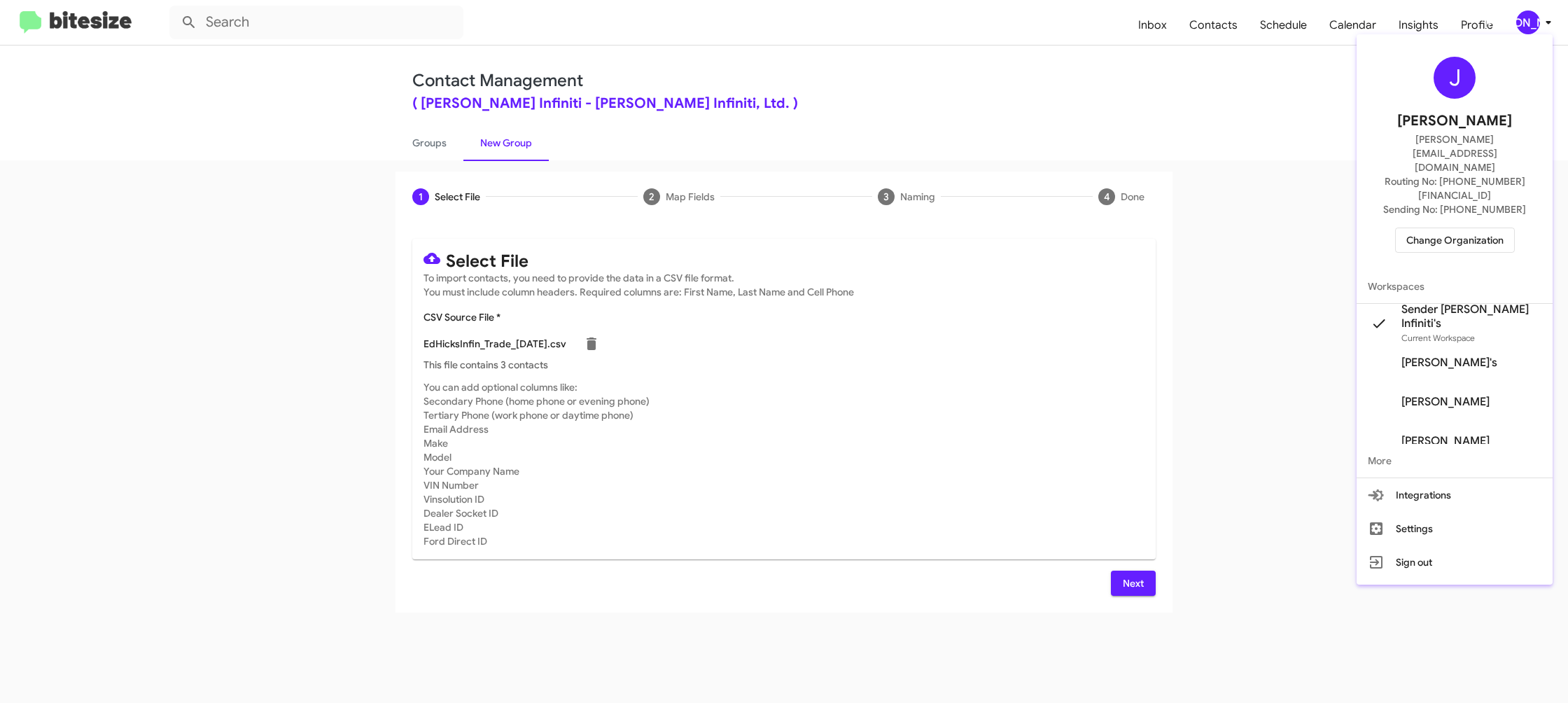
drag, startPoint x: 1536, startPoint y: 25, endPoint x: 1335, endPoint y: 158, distance: 241.0
click at [1536, 25] on div at bounding box center [784, 352] width 1568 height 703
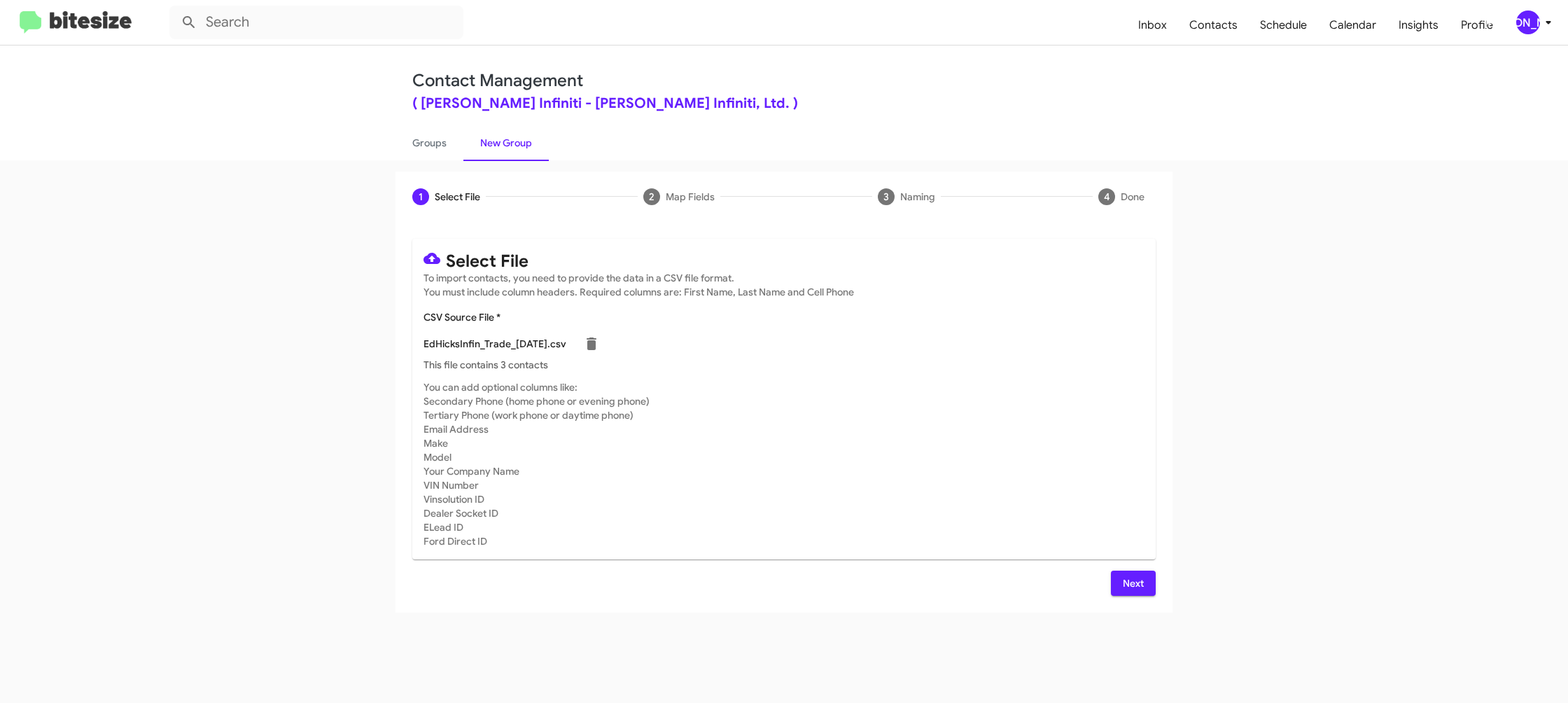
drag, startPoint x: 1132, startPoint y: 591, endPoint x: 1122, endPoint y: 587, distance: 10.8
click at [1132, 591] on span "Next" at bounding box center [1133, 583] width 22 height 25
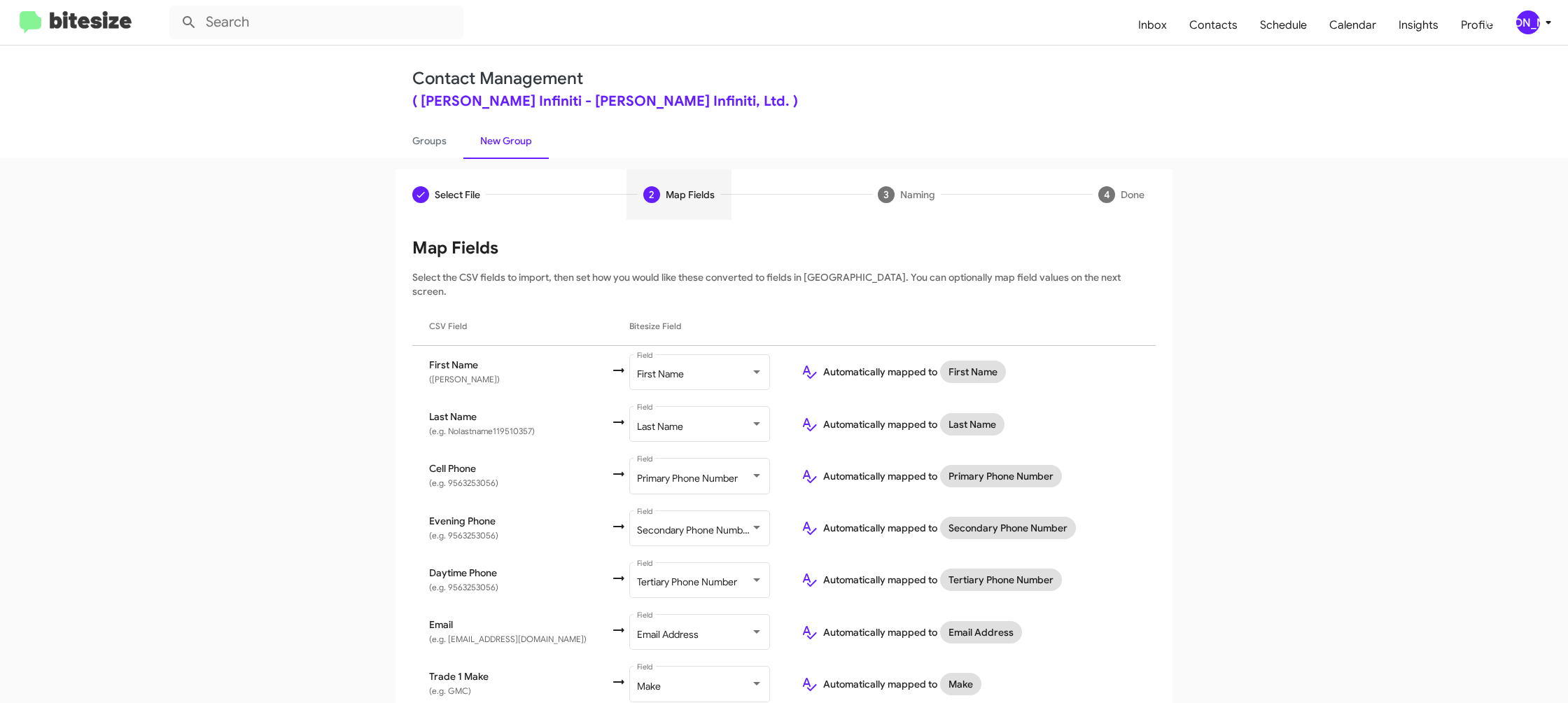
scroll to position [417, 0]
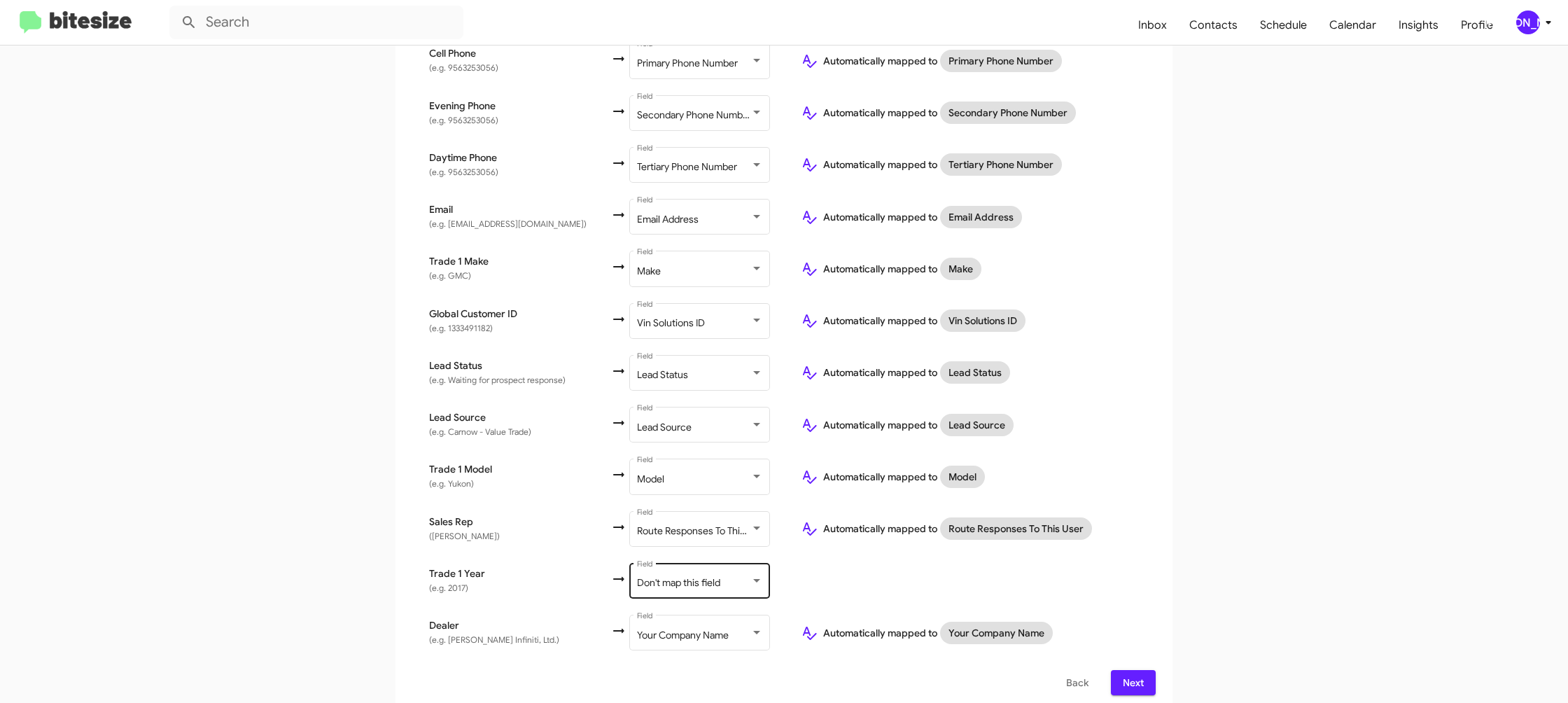
click at [686, 563] on div "Don't map this field Field" at bounding box center [700, 580] width 126 height 38
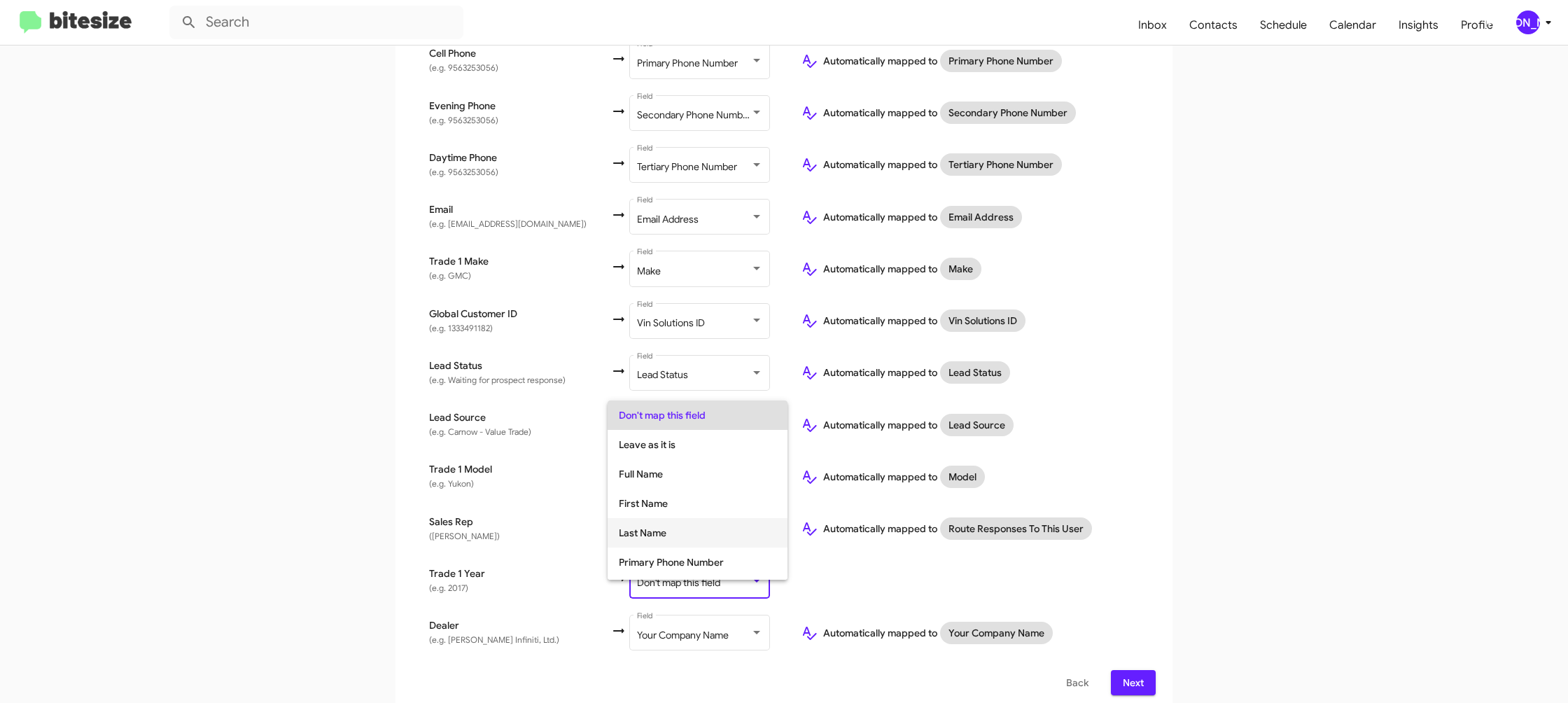
scroll to position [527, 0]
click at [714, 529] on span "Year" at bounding box center [697, 535] width 157 height 30
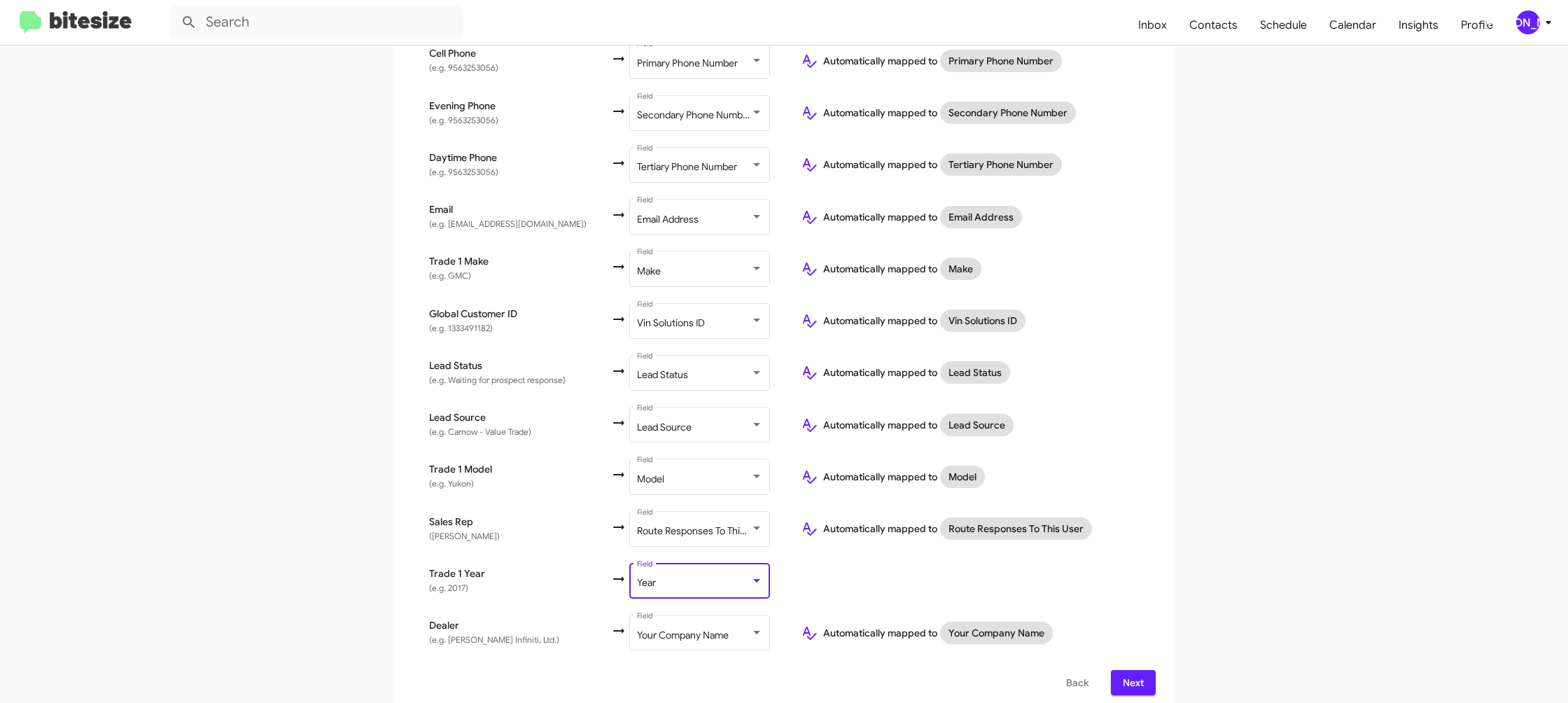
click at [1107, 555] on td at bounding box center [973, 580] width 366 height 52
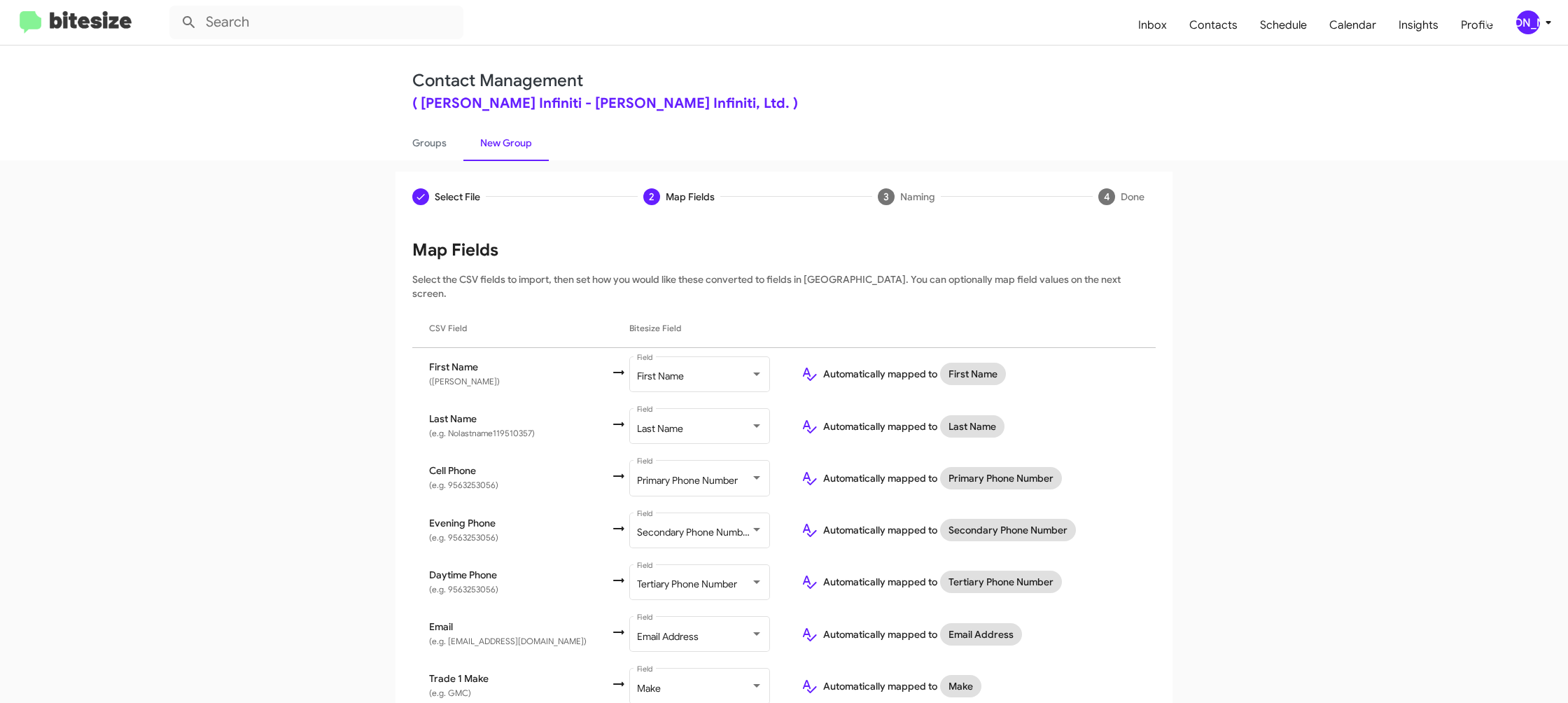
scroll to position [417, 0]
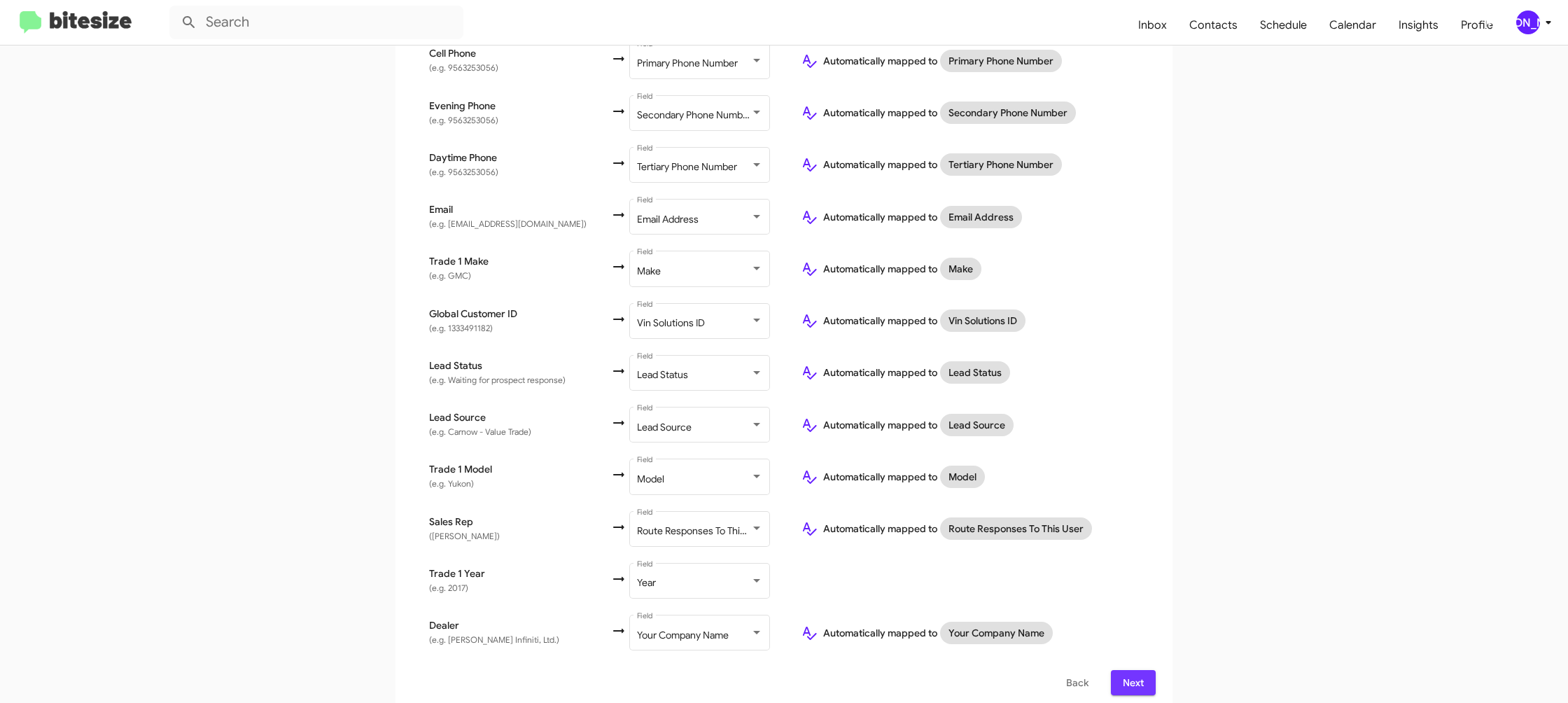
click at [1147, 679] on button "Next" at bounding box center [1133, 682] width 45 height 25
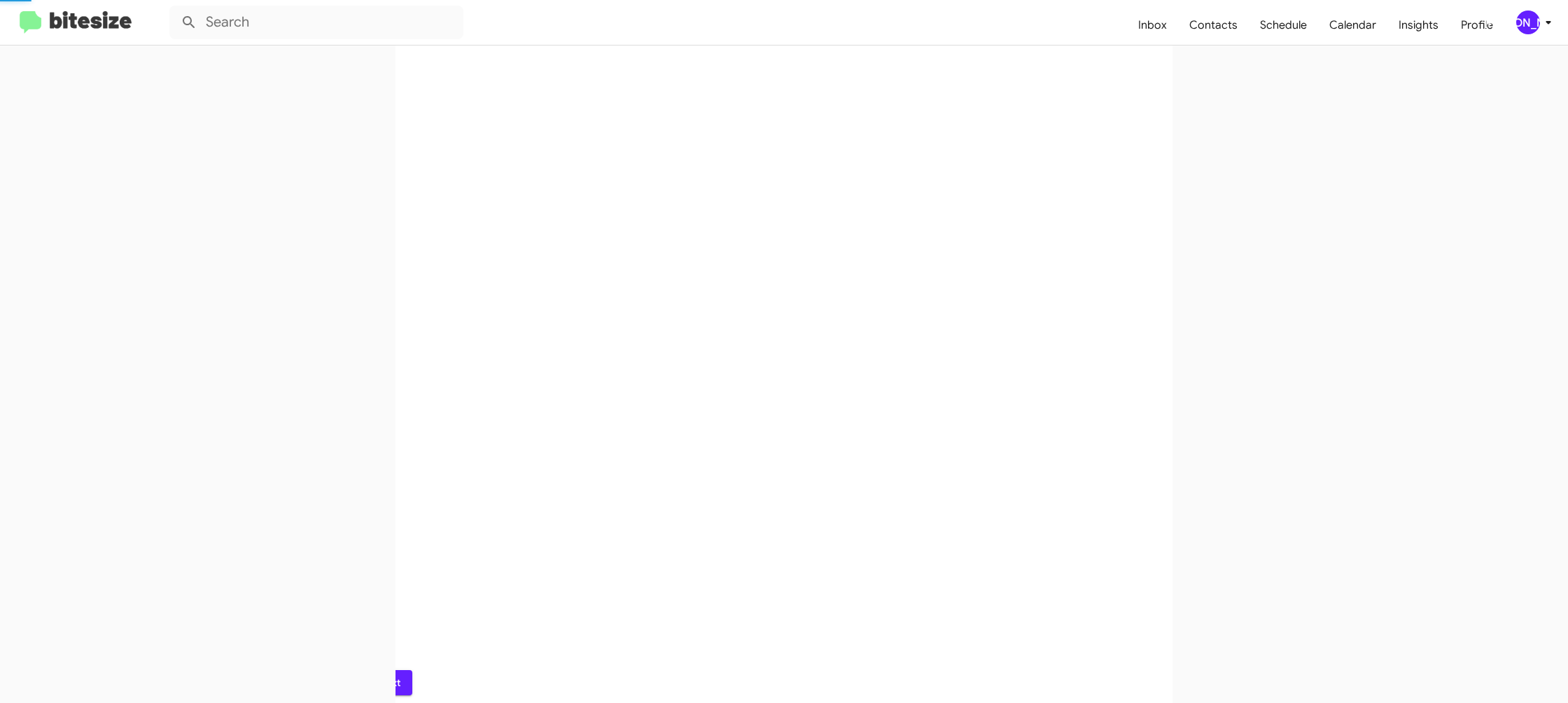
scroll to position [0, 0]
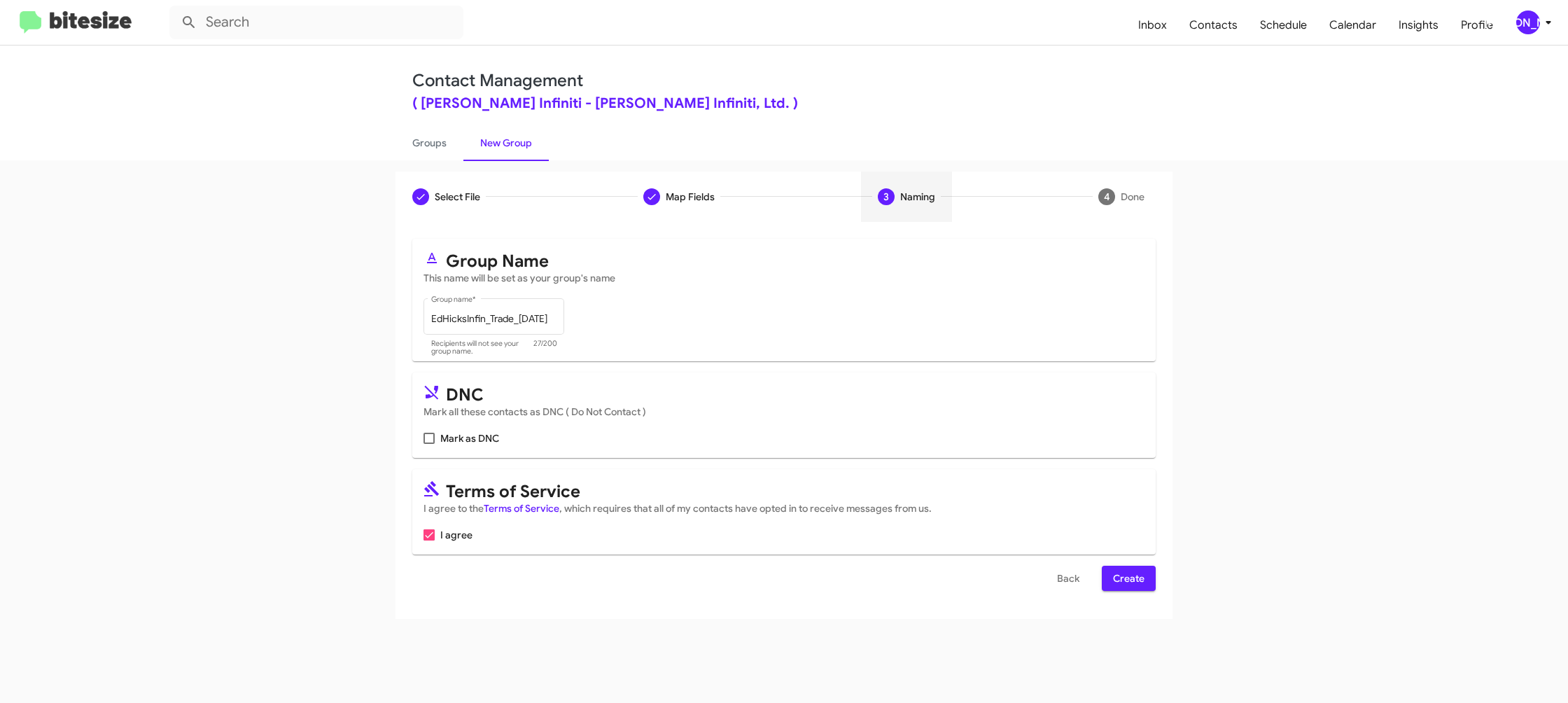
click at [1129, 589] on span "Create" at bounding box center [1129, 578] width 32 height 25
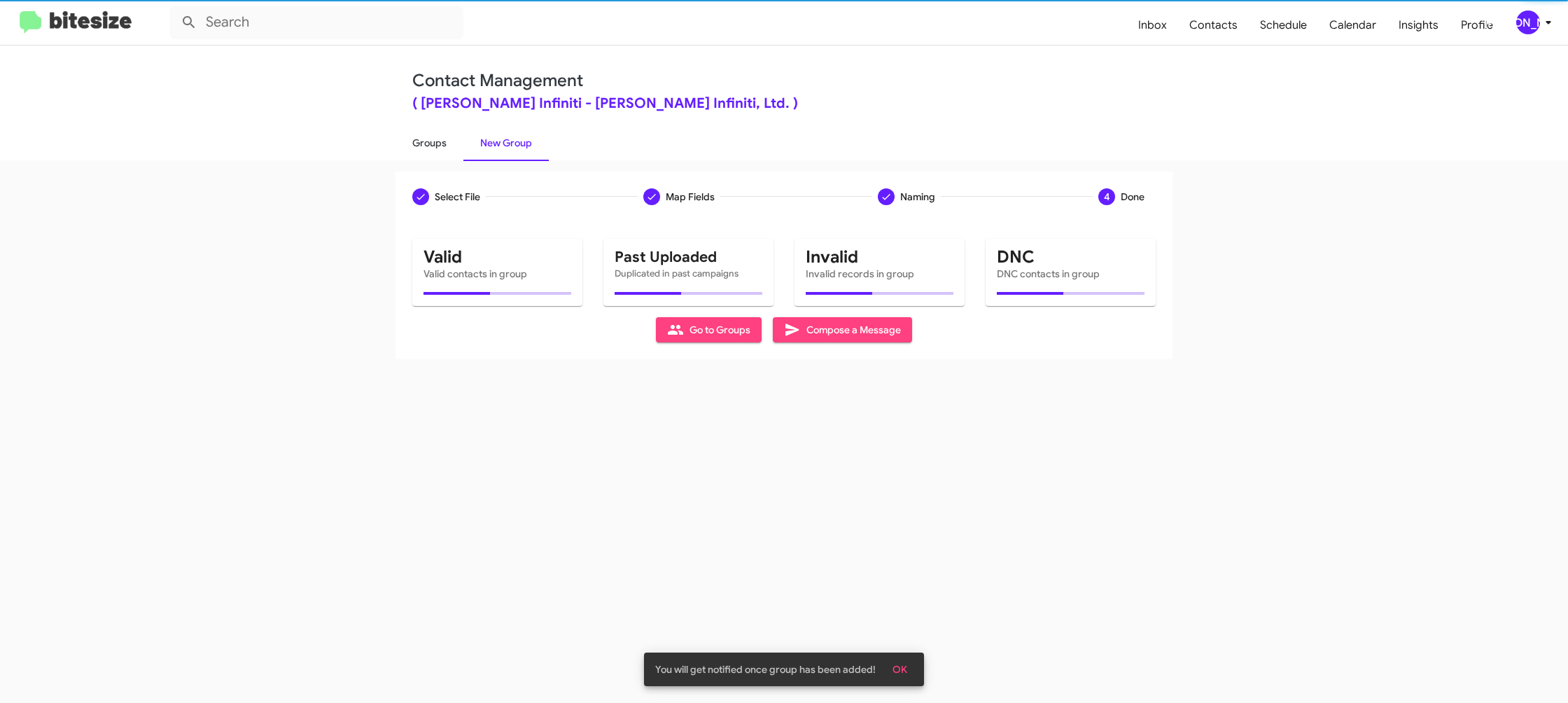
click at [417, 142] on link "Groups" at bounding box center [430, 143] width 68 height 36
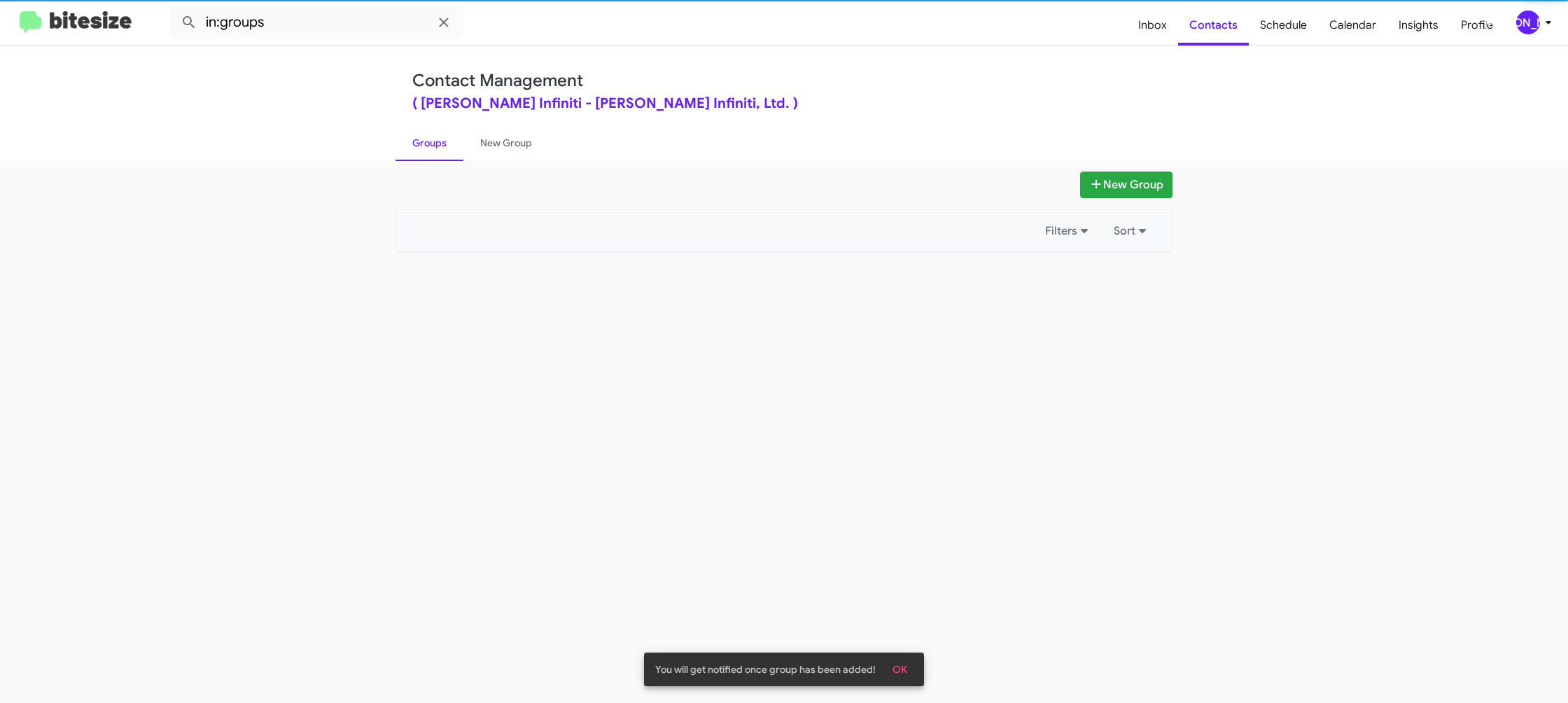
click at [417, 142] on link "Groups" at bounding box center [430, 143] width 68 height 36
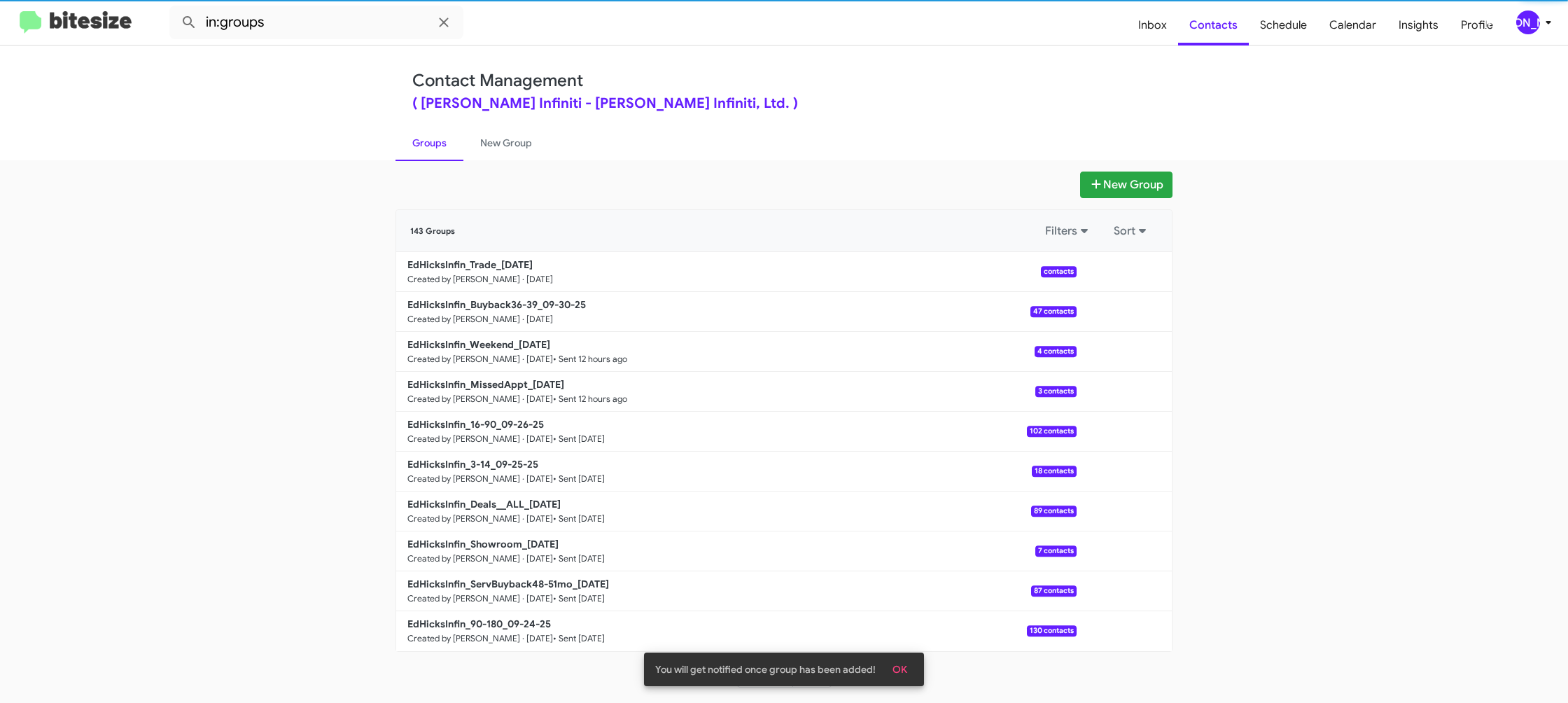
drag, startPoint x: 417, startPoint y: 142, endPoint x: 396, endPoint y: 46, distance: 98.3
click at [416, 137] on link "Groups" at bounding box center [430, 143] width 68 height 36
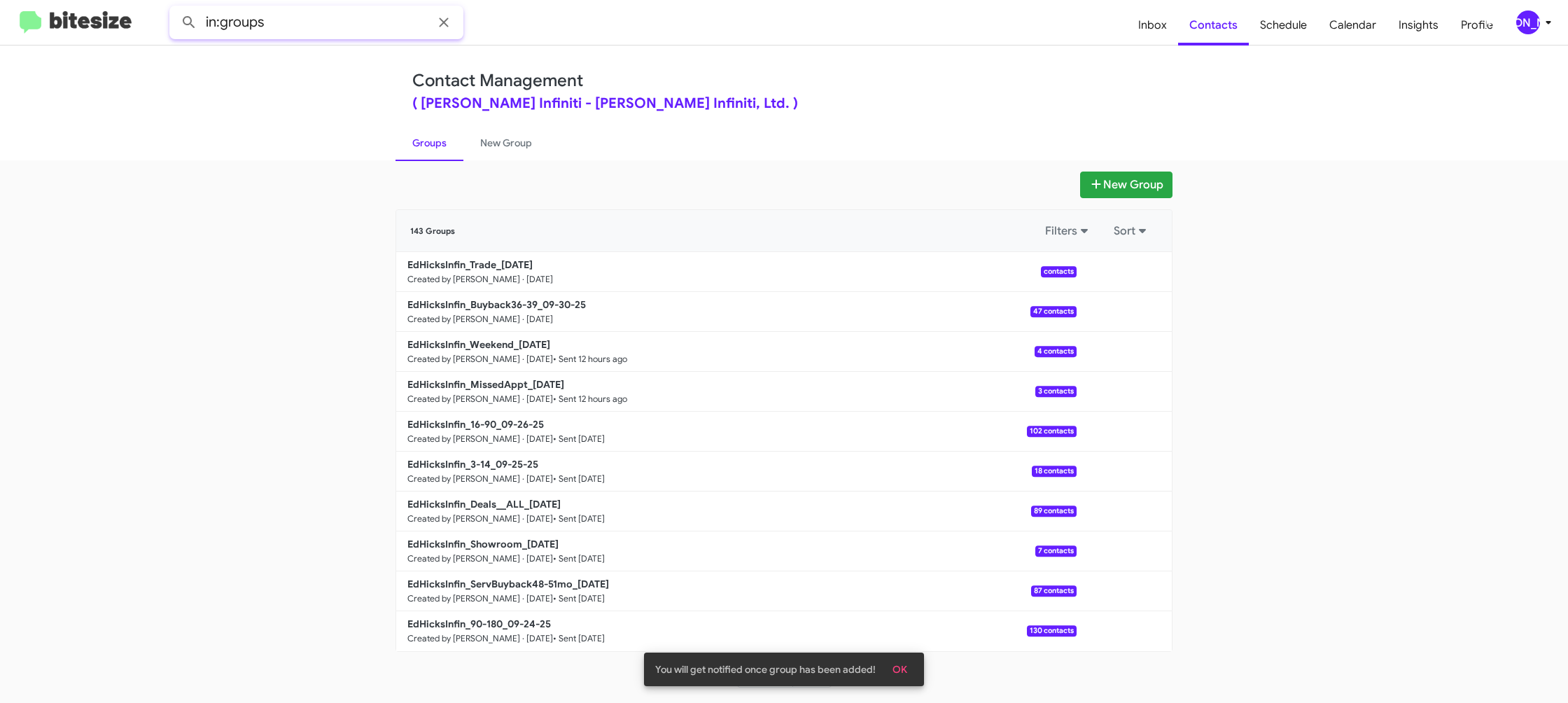
click at [356, 30] on input "in:groups" at bounding box center [316, 23] width 294 height 34
click at [175, 8] on button at bounding box center [189, 22] width 28 height 28
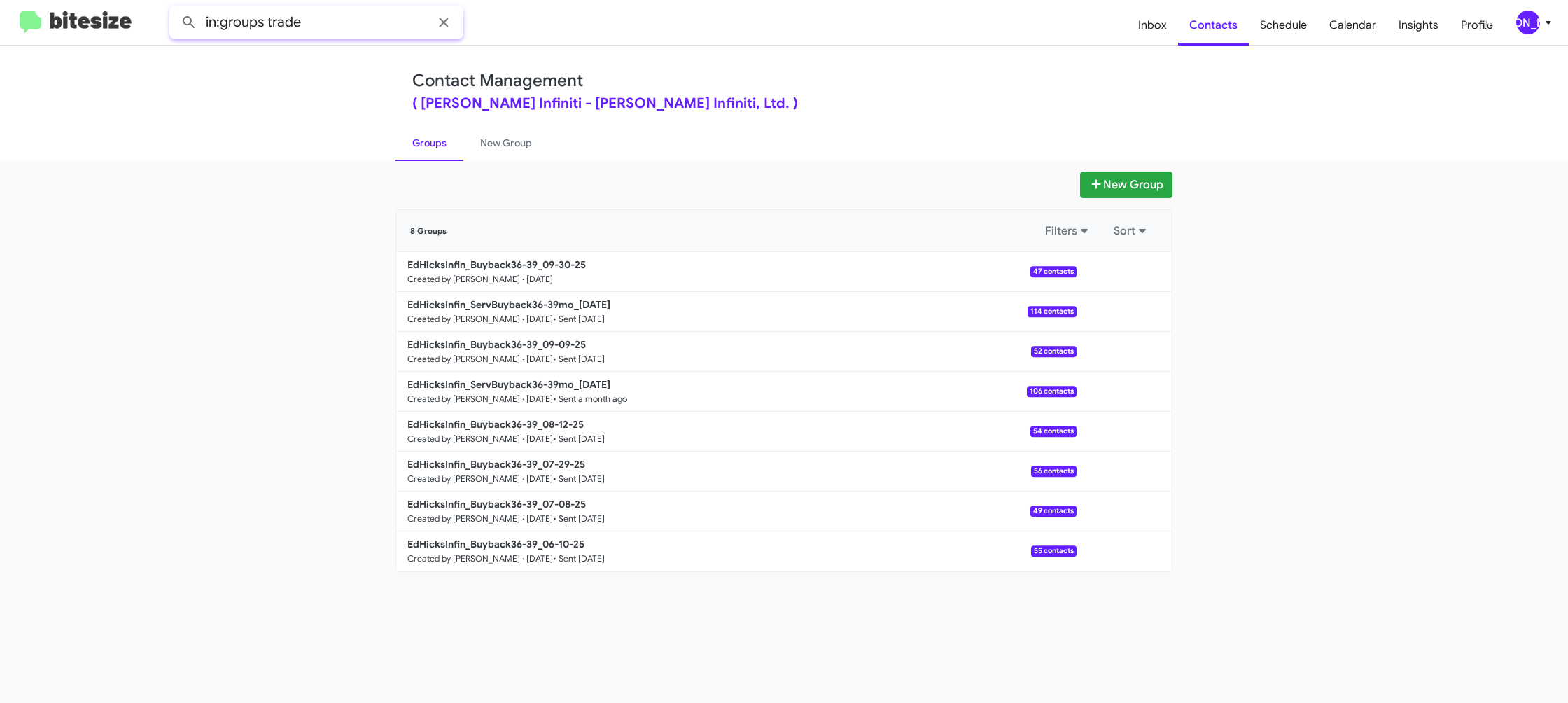
type input "in:groups trade"
click at [175, 8] on button at bounding box center [189, 22] width 28 height 28
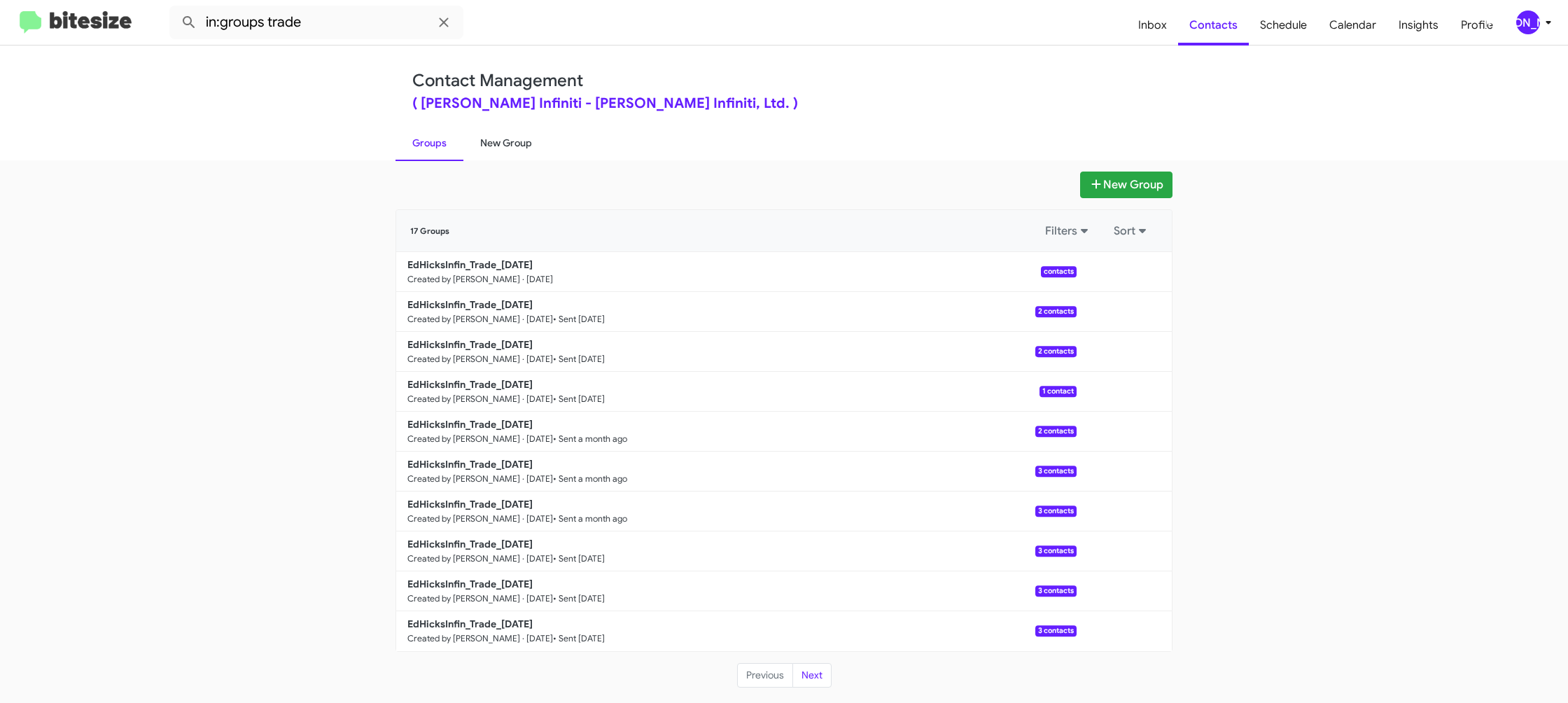
click at [489, 146] on link "New Group" at bounding box center [506, 143] width 86 height 36
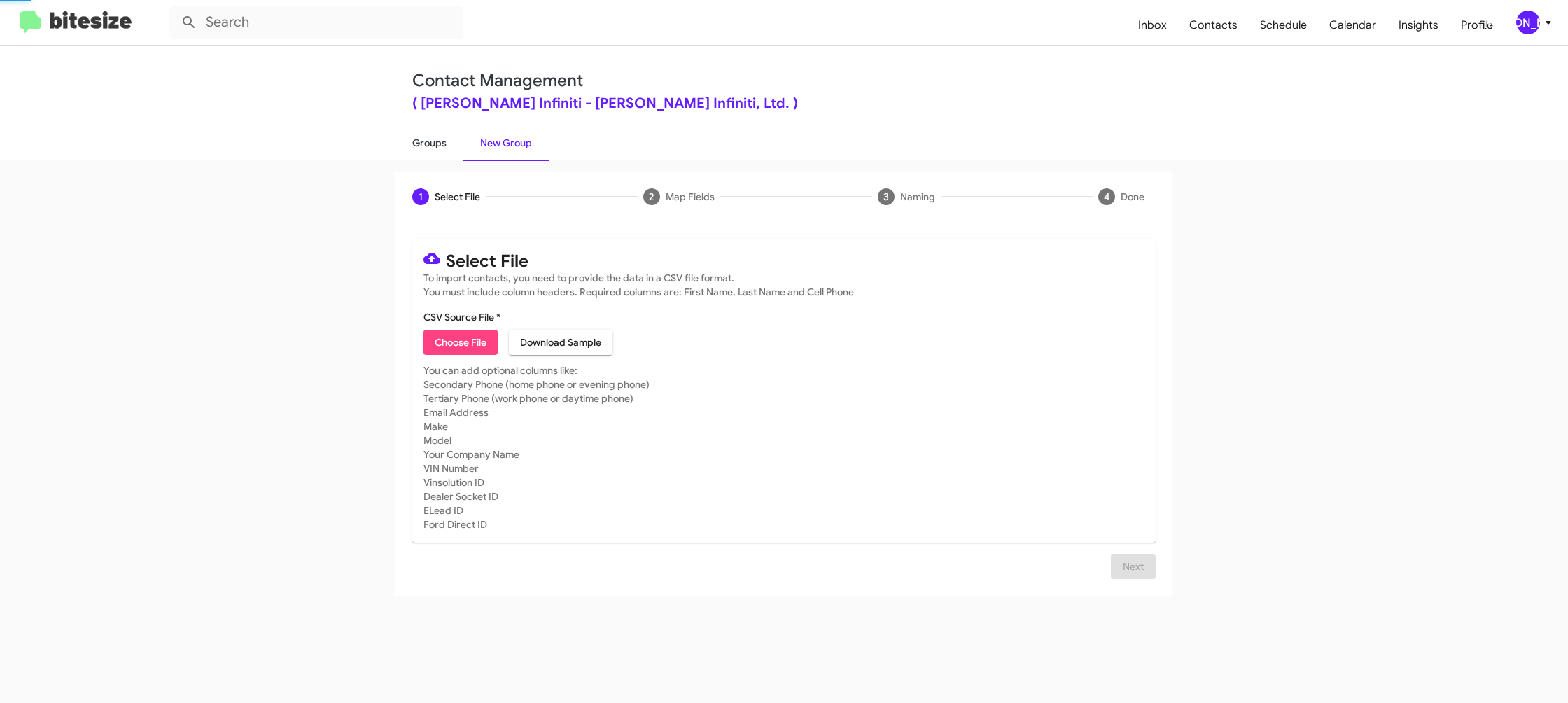
click at [418, 145] on link "Groups" at bounding box center [430, 143] width 68 height 36
type input "in:groups"
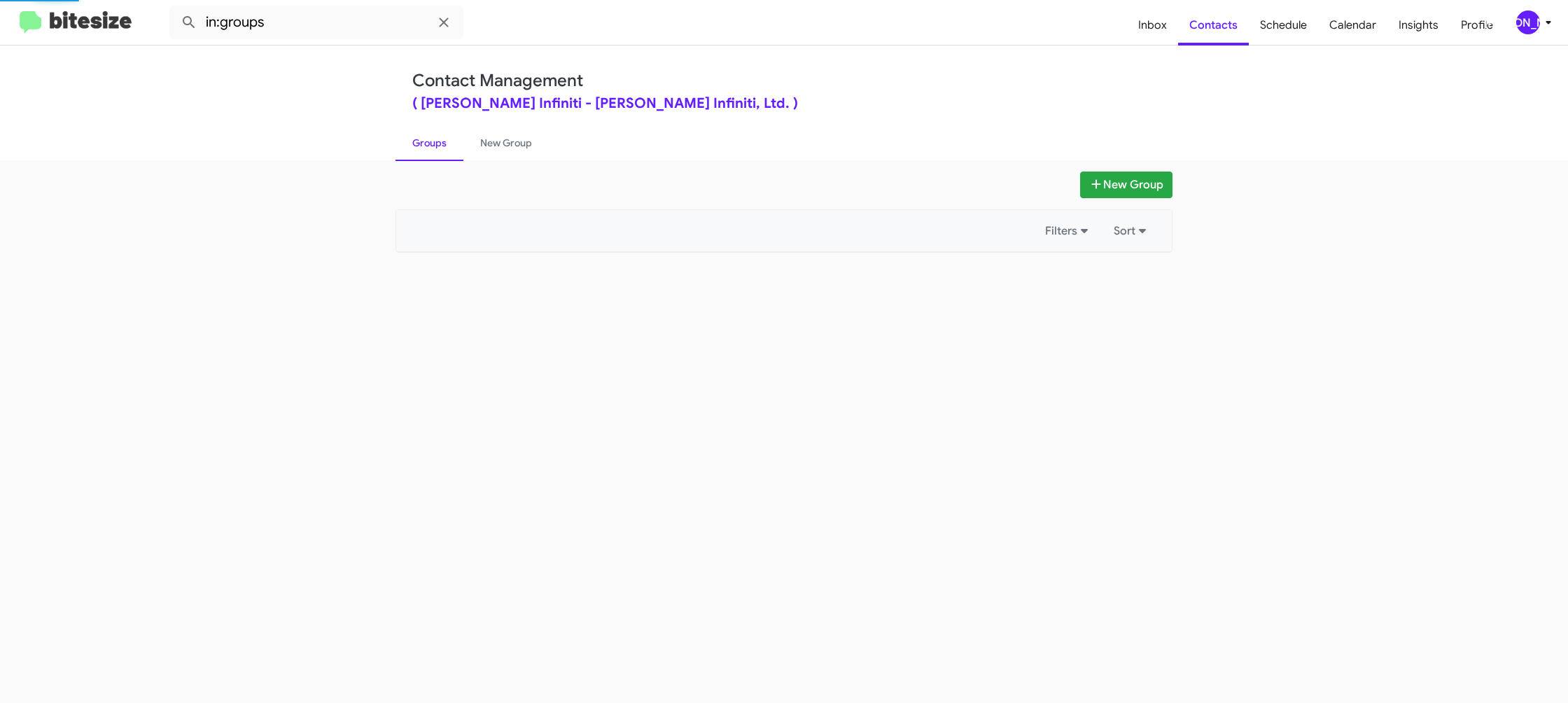
click at [418, 145] on link "Groups" at bounding box center [430, 143] width 68 height 36
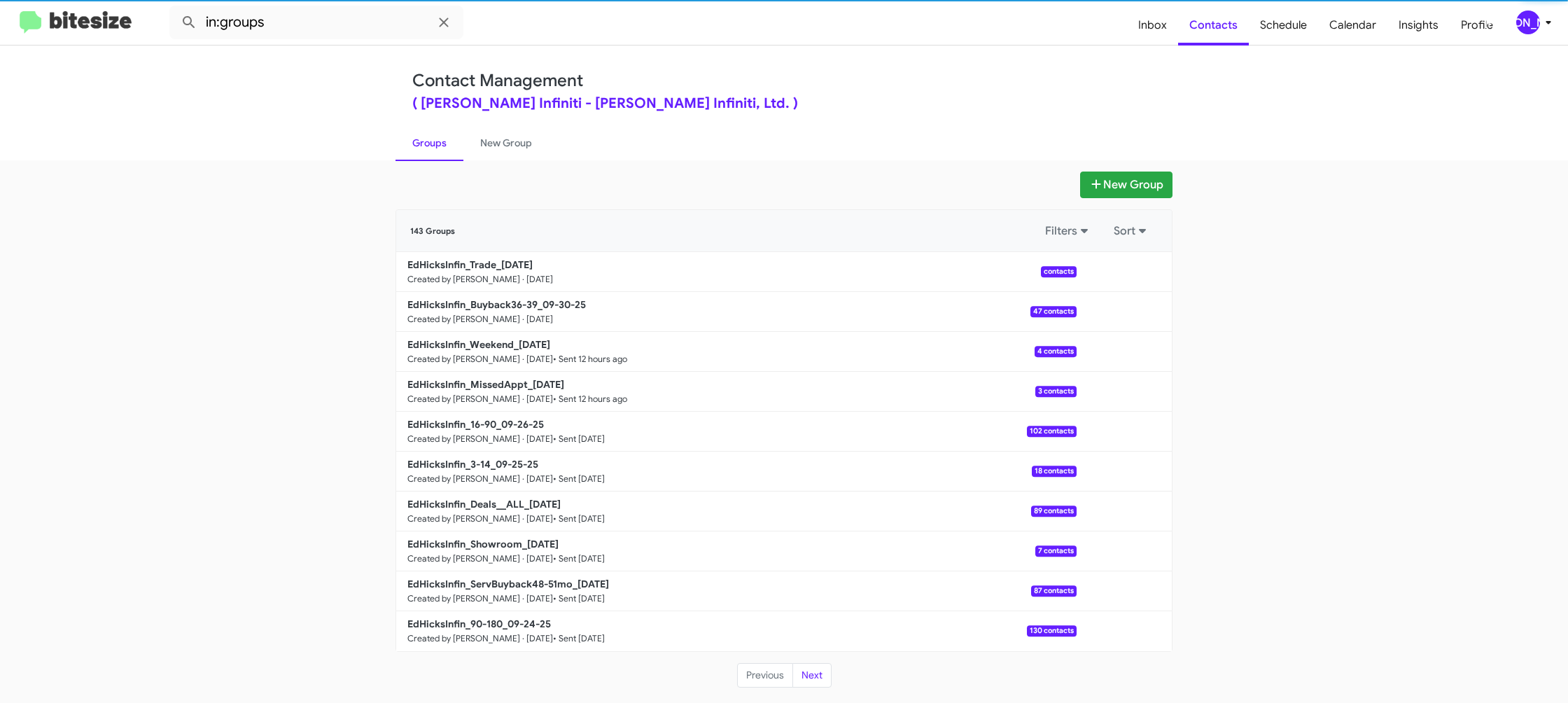
click at [418, 145] on link "Groups" at bounding box center [430, 143] width 68 height 36
drag, startPoint x: 418, startPoint y: 145, endPoint x: 466, endPoint y: 137, distance: 48.7
click at [419, 142] on link "Groups" at bounding box center [430, 143] width 68 height 36
click at [466, 137] on link "New Group" at bounding box center [506, 143] width 86 height 36
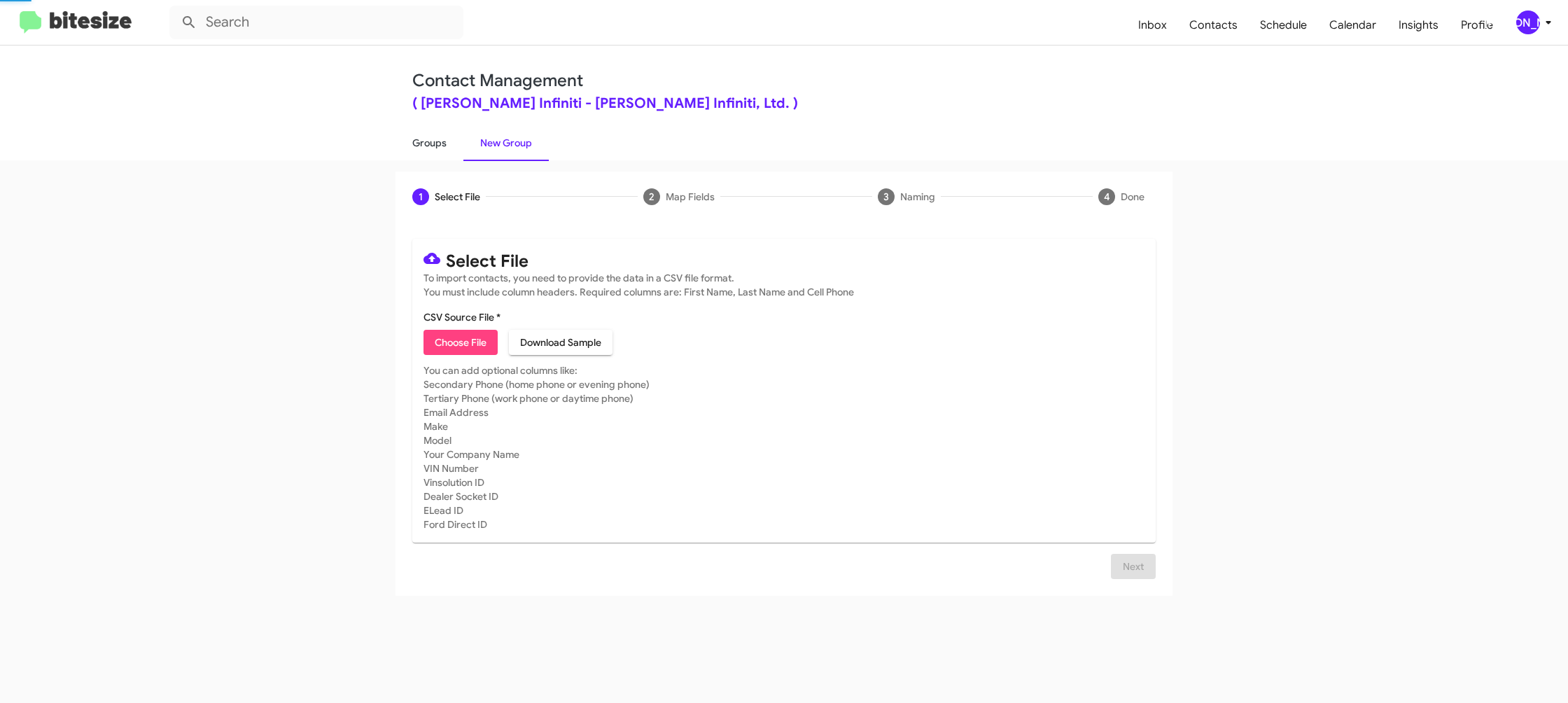
click at [424, 138] on link "Groups" at bounding box center [430, 143] width 68 height 36
type input "in:groups"
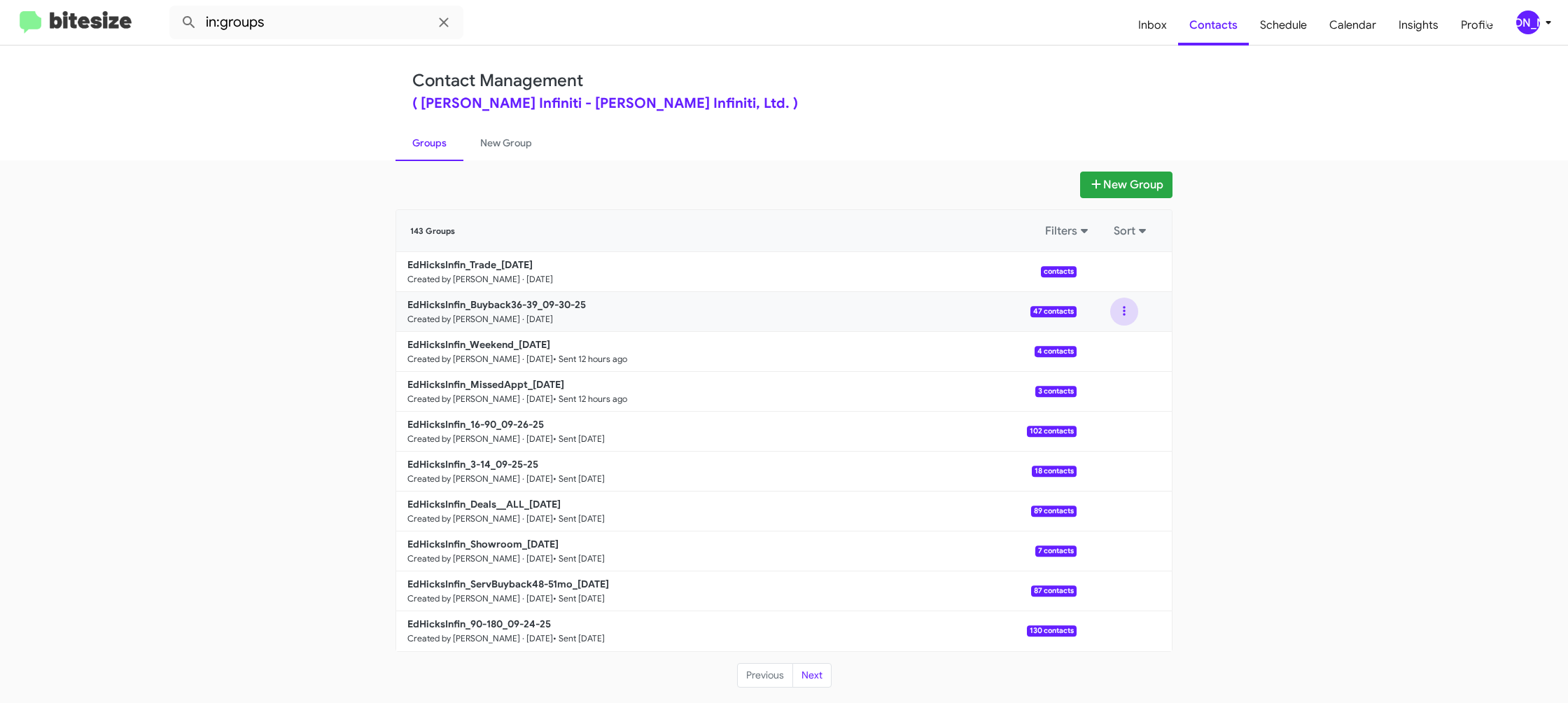
click at [1123, 312] on button at bounding box center [1124, 312] width 28 height 28
click at [1114, 340] on button "View contacts" at bounding box center [1082, 349] width 112 height 34
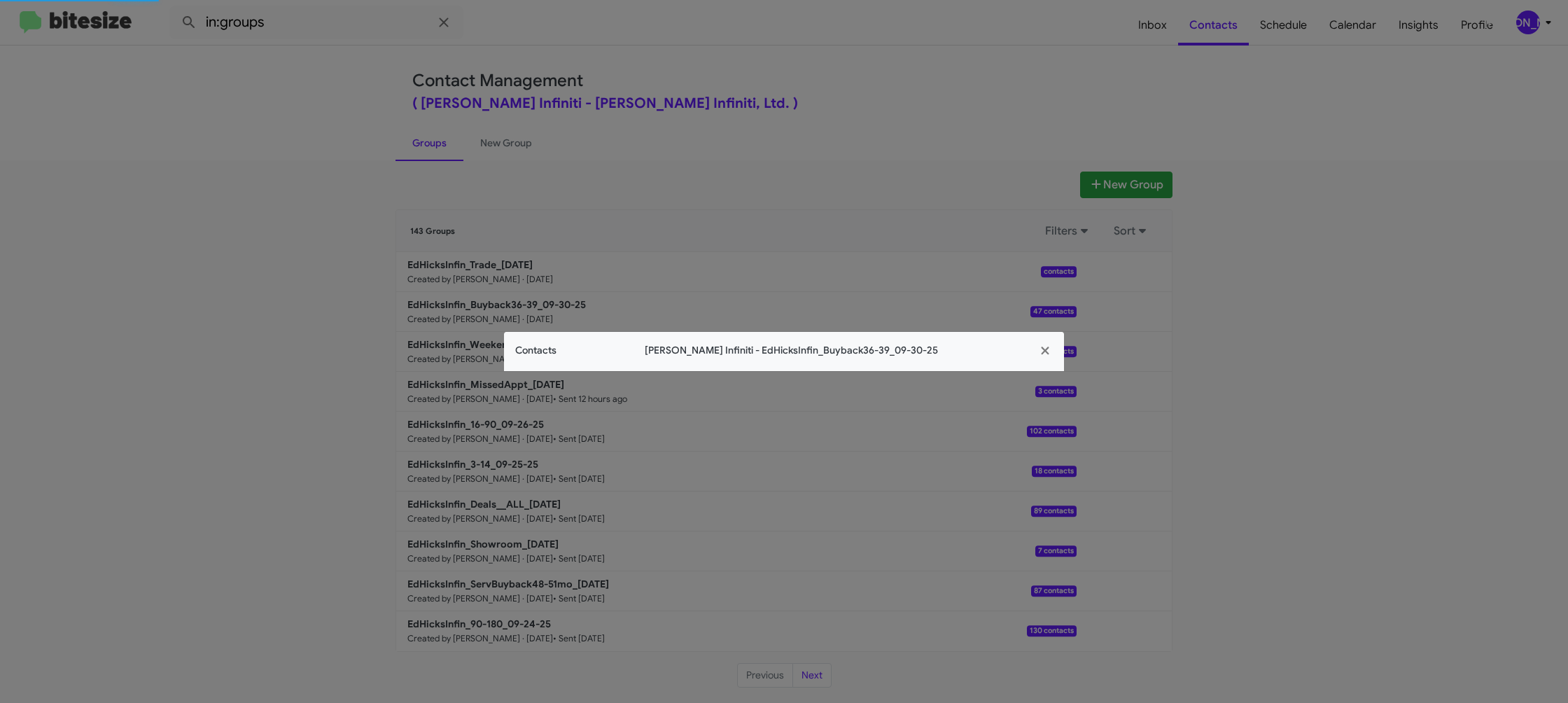
click at [542, 346] on span "Contacts" at bounding box center [536, 351] width 41 height 15
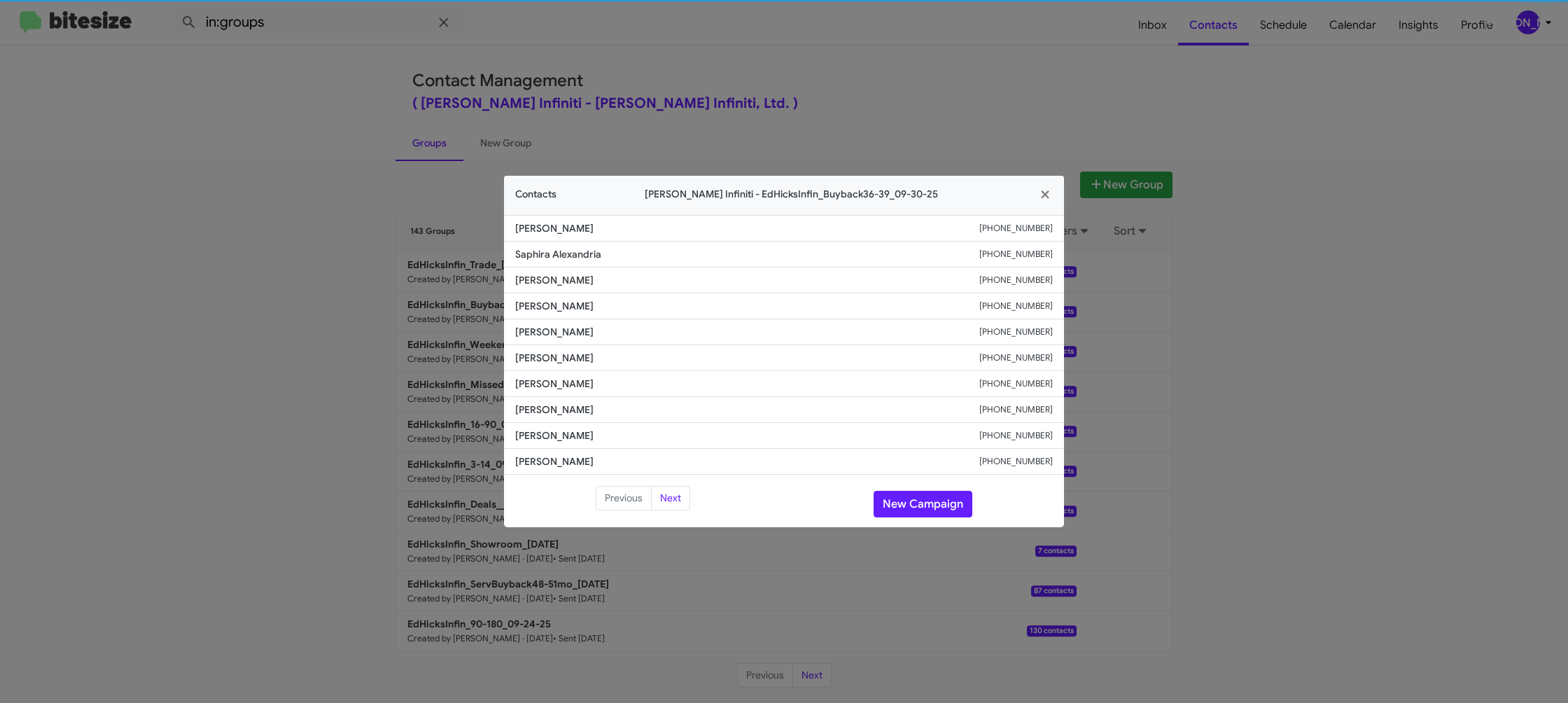
click at [542, 346] on app-contacts-modal "Contacts Ed Hicks Infiniti - EdHicksInfin_Buyback36-39_09-30-25 James Lopez +13…" at bounding box center [784, 352] width 560 height 352
click at [542, 346] on li "Keith Nichols +19858171569" at bounding box center [784, 357] width 560 height 26
click at [540, 345] on li "Keith Nichols +19858171569" at bounding box center [784, 357] width 560 height 26
copy span "Keith Nichols"
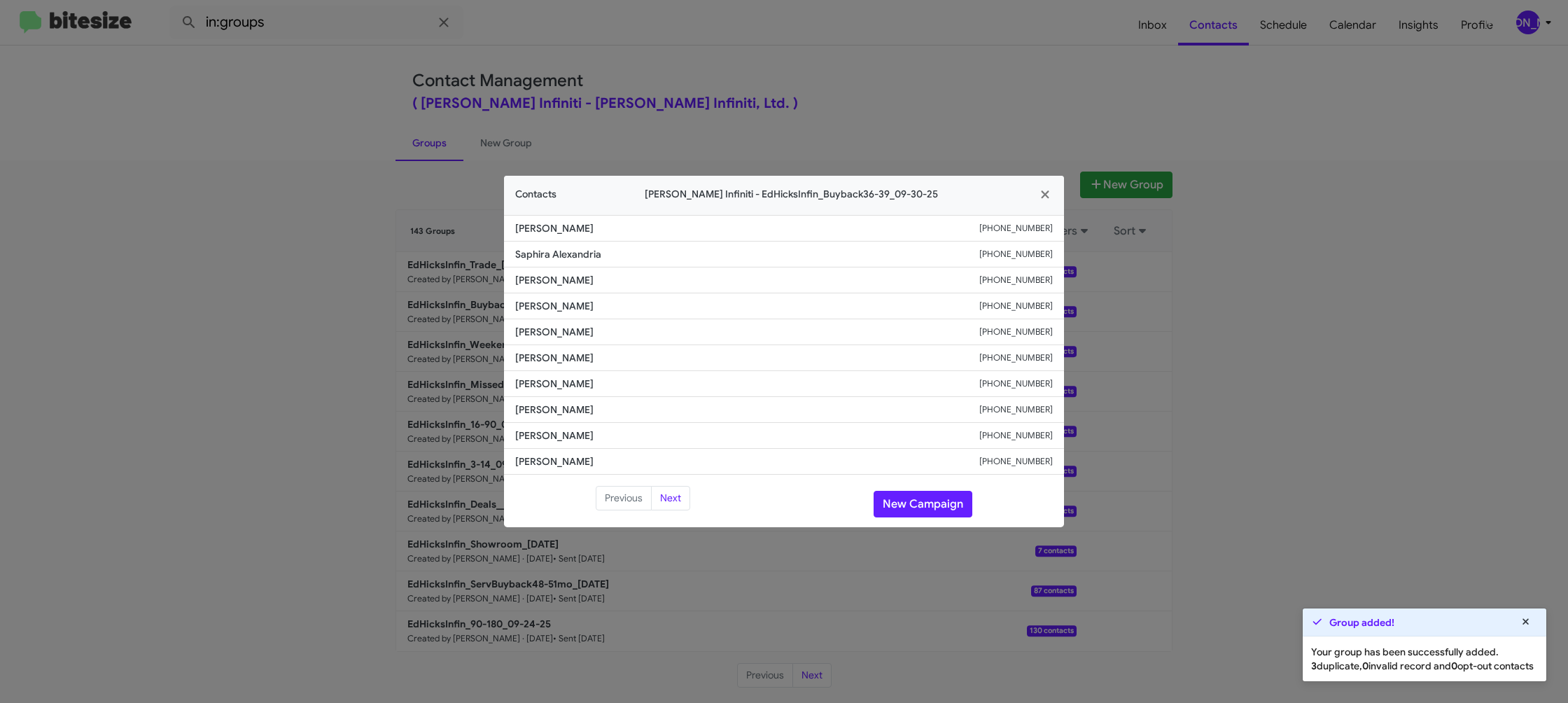
drag, startPoint x: 798, startPoint y: 46, endPoint x: 1118, endPoint y: 201, distance: 355.6
click at [814, 53] on modal-container "Contacts Ed Hicks Infiniti - EdHicksInfin_Buyback36-39_09-30-25 James Lopez +13…" at bounding box center [784, 352] width 1568 height 703
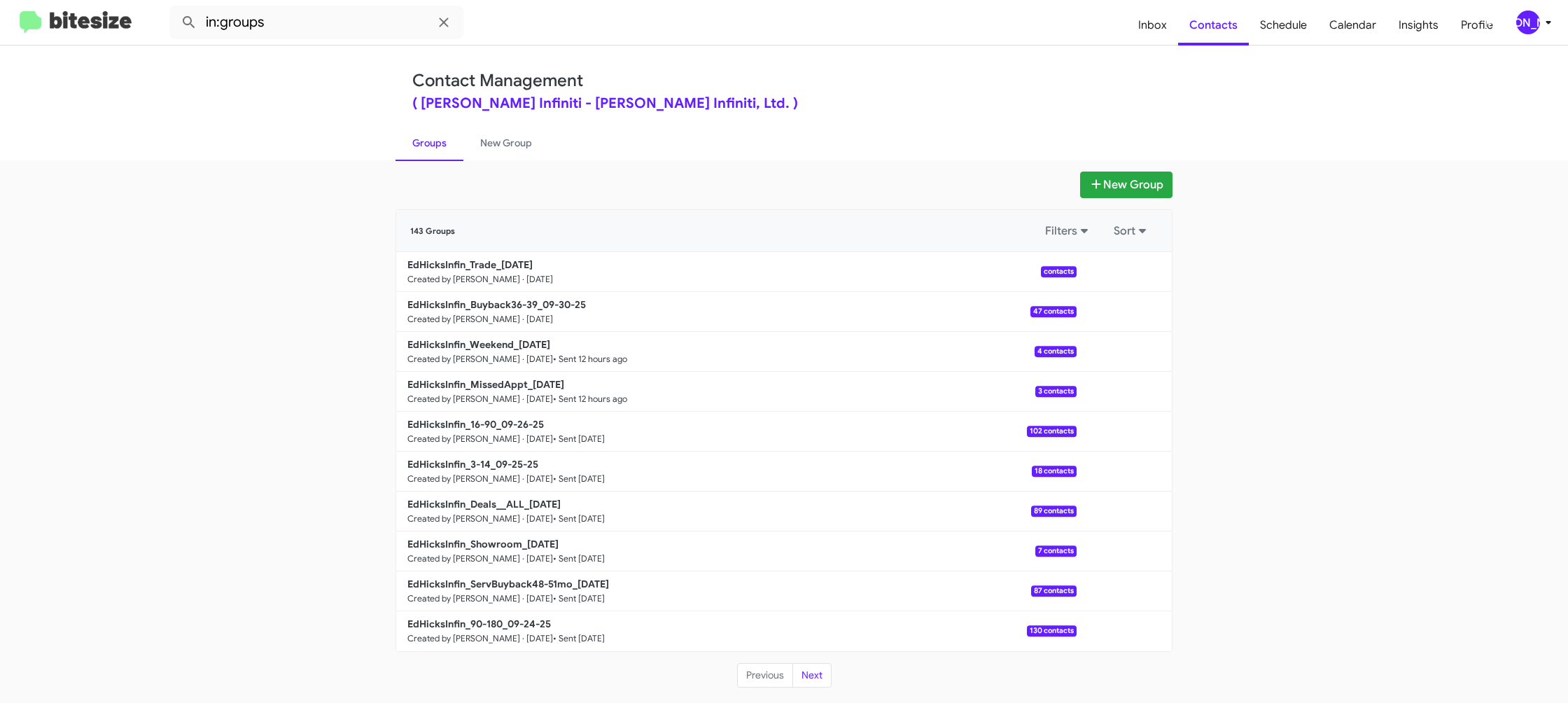
drag, startPoint x: 517, startPoint y: 140, endPoint x: 459, endPoint y: 142, distance: 58.0
click at [517, 140] on link "New Group" at bounding box center [506, 143] width 86 height 36
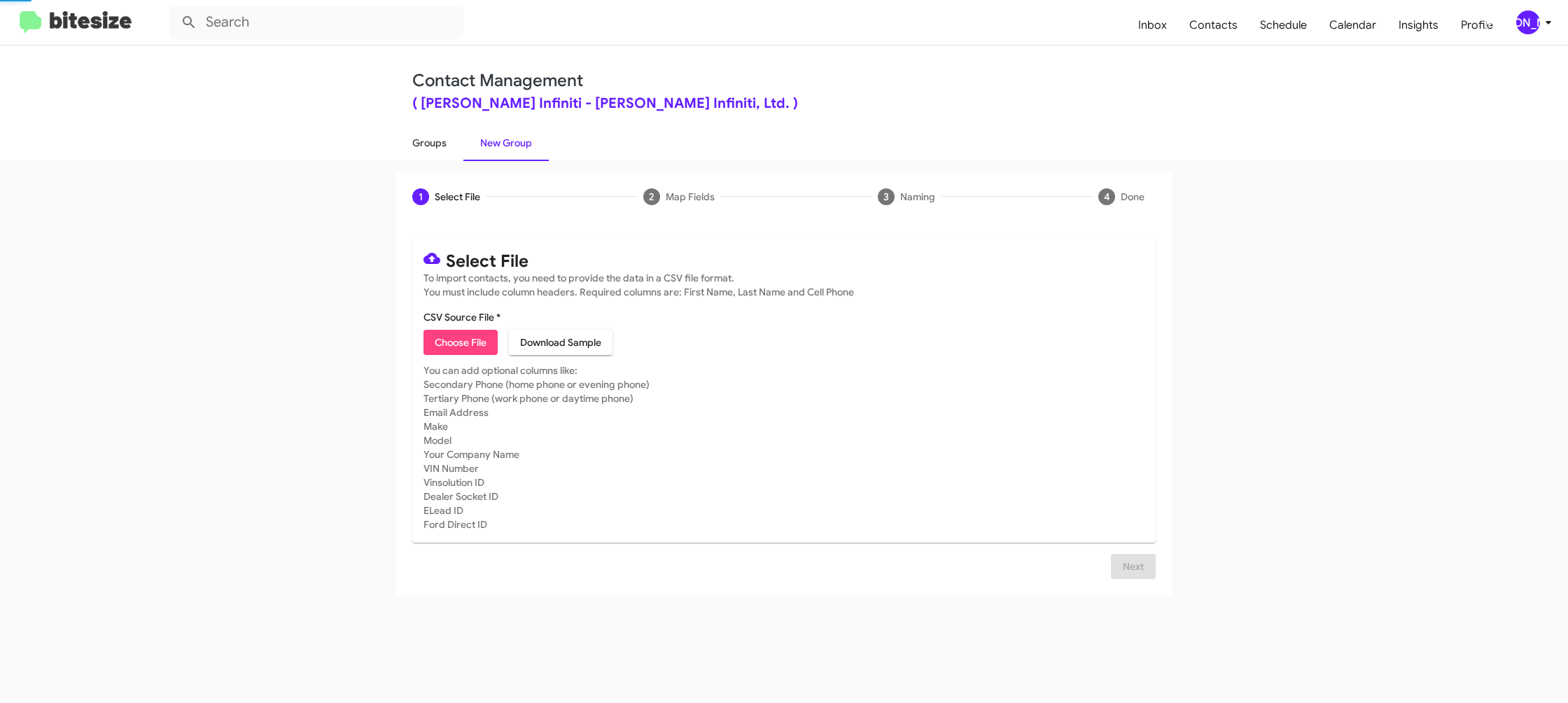
click at [444, 142] on link "Groups" at bounding box center [430, 143] width 68 height 36
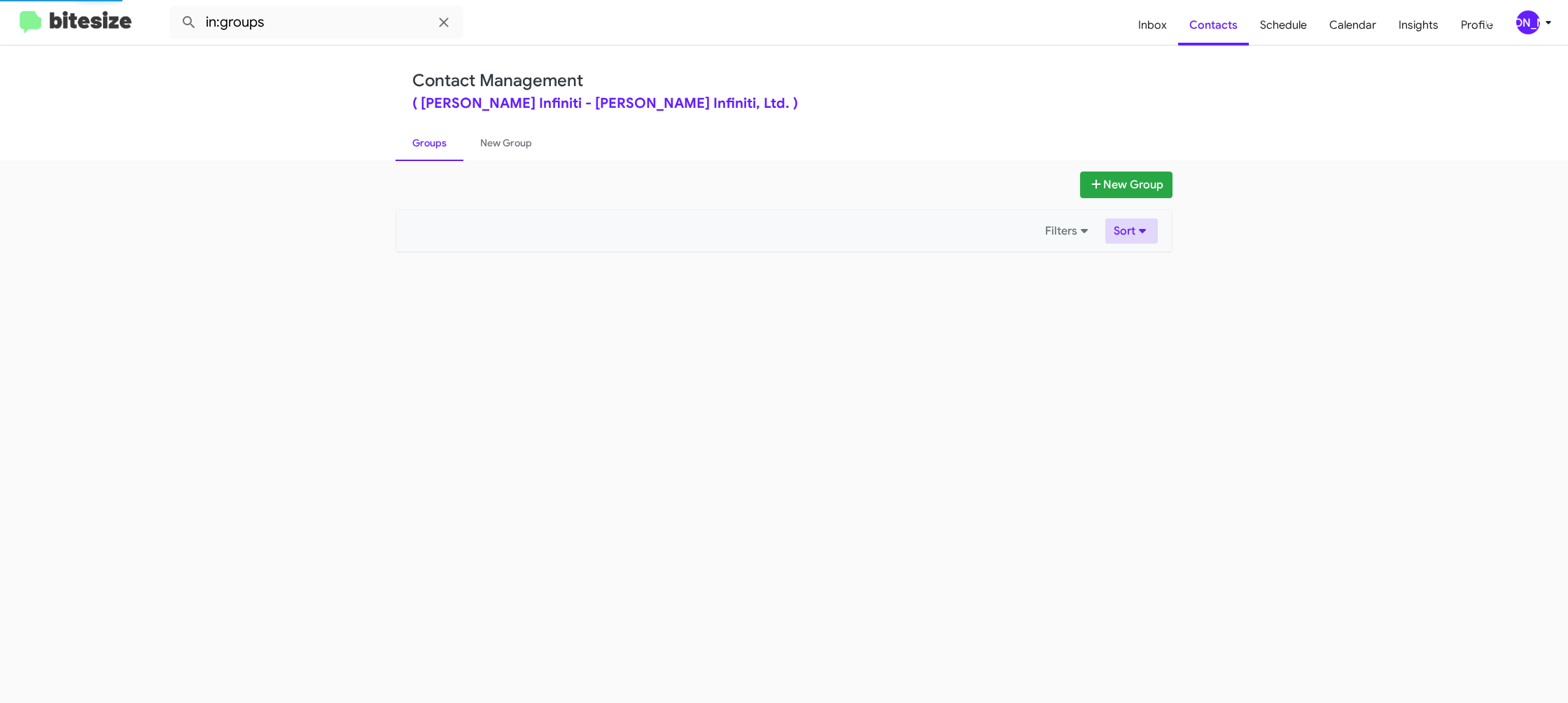
drag, startPoint x: 444, startPoint y: 142, endPoint x: 1112, endPoint y: 239, distance: 675.0
click at [444, 142] on link "Groups" at bounding box center [430, 143] width 68 height 36
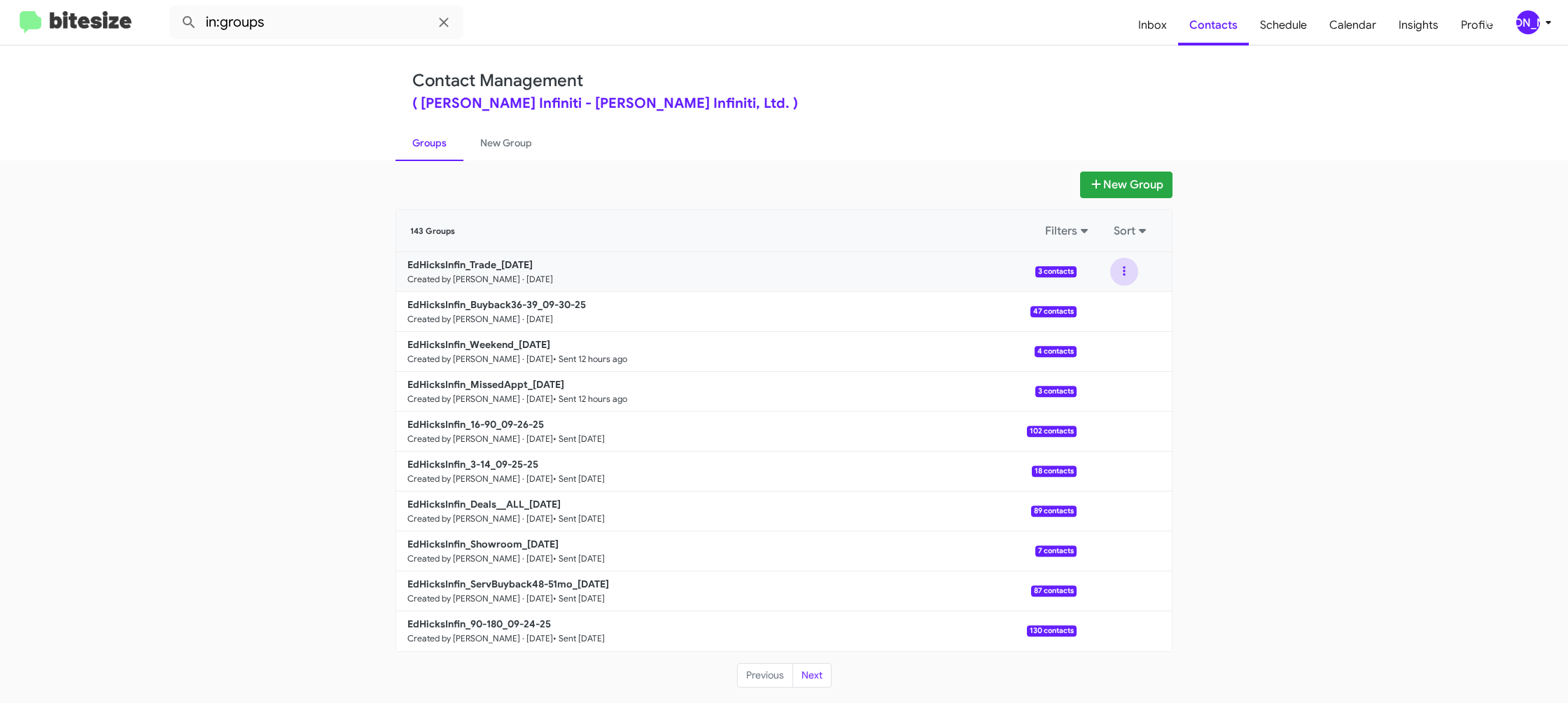
drag, startPoint x: 1134, startPoint y: 270, endPoint x: 1130, endPoint y: 277, distance: 8.1
click at [1132, 274] on button at bounding box center [1124, 272] width 28 height 28
click at [360, 64] on div "Contact Management ( Ed Hicks Infiniti - Ed Hicks Infiniti, Ltd. ) Groups New G…" at bounding box center [784, 103] width 1568 height 115
click at [354, 27] on input "in:groups" at bounding box center [316, 23] width 294 height 34
type input "in:groups trade"
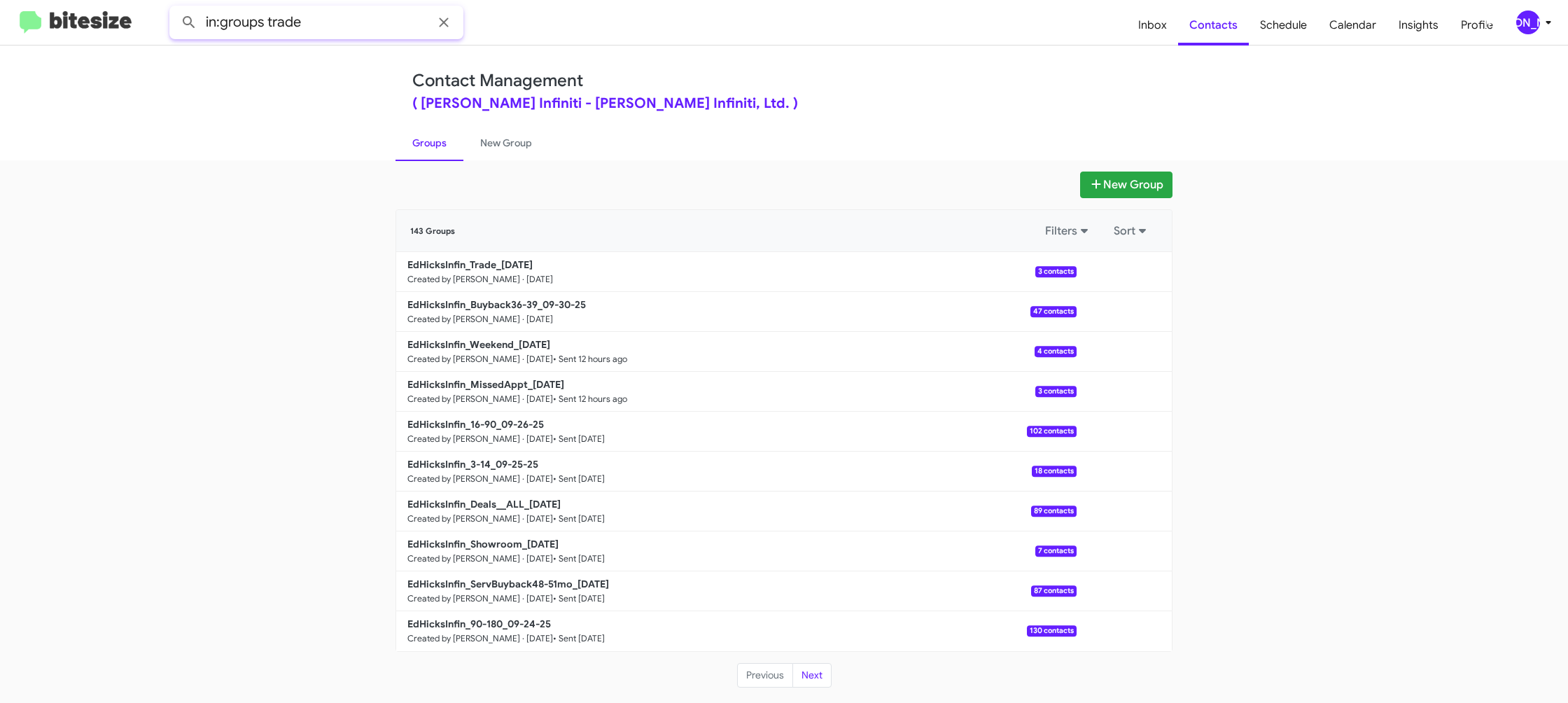
click at [175, 8] on button at bounding box center [189, 22] width 28 height 28
click at [480, 145] on link "New Group" at bounding box center [506, 143] width 86 height 36
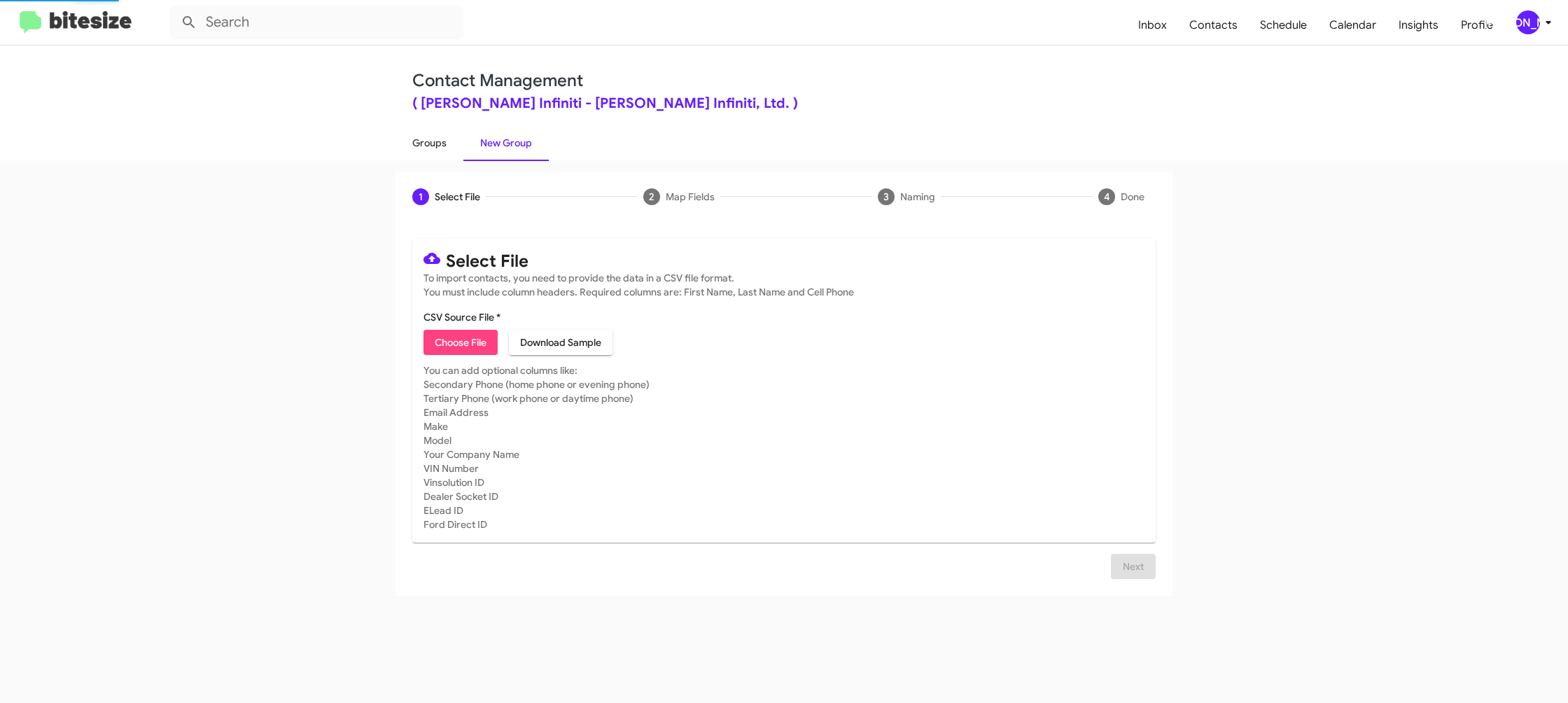
click at [412, 140] on link "Groups" at bounding box center [430, 143] width 68 height 36
type input "in:groups"
drag, startPoint x: 412, startPoint y: 140, endPoint x: 912, endPoint y: 258, distance: 513.7
click at [424, 141] on link "Groups" at bounding box center [430, 143] width 68 height 36
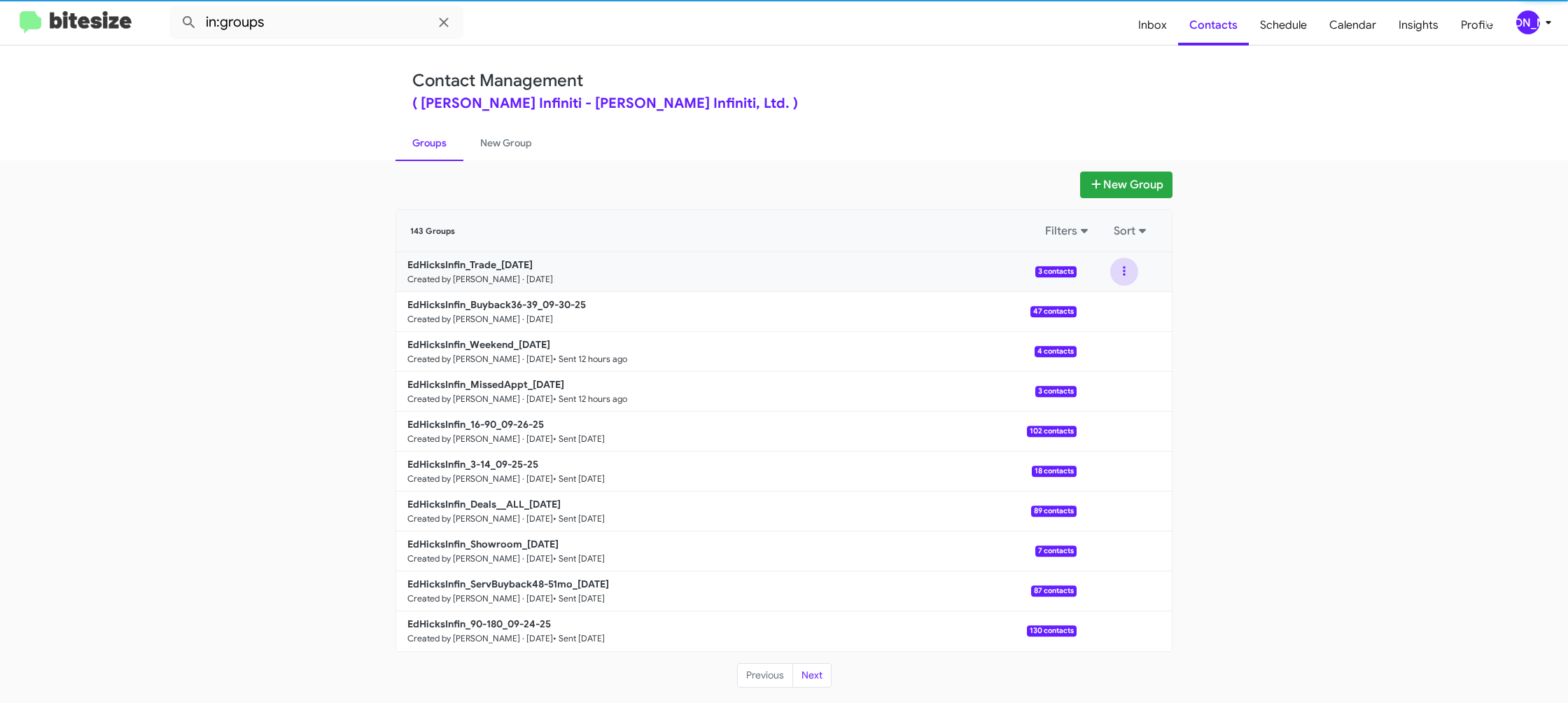
drag, startPoint x: 1117, startPoint y: 276, endPoint x: 1122, endPoint y: 283, distance: 8.6
click at [1117, 276] on button at bounding box center [1124, 272] width 28 height 28
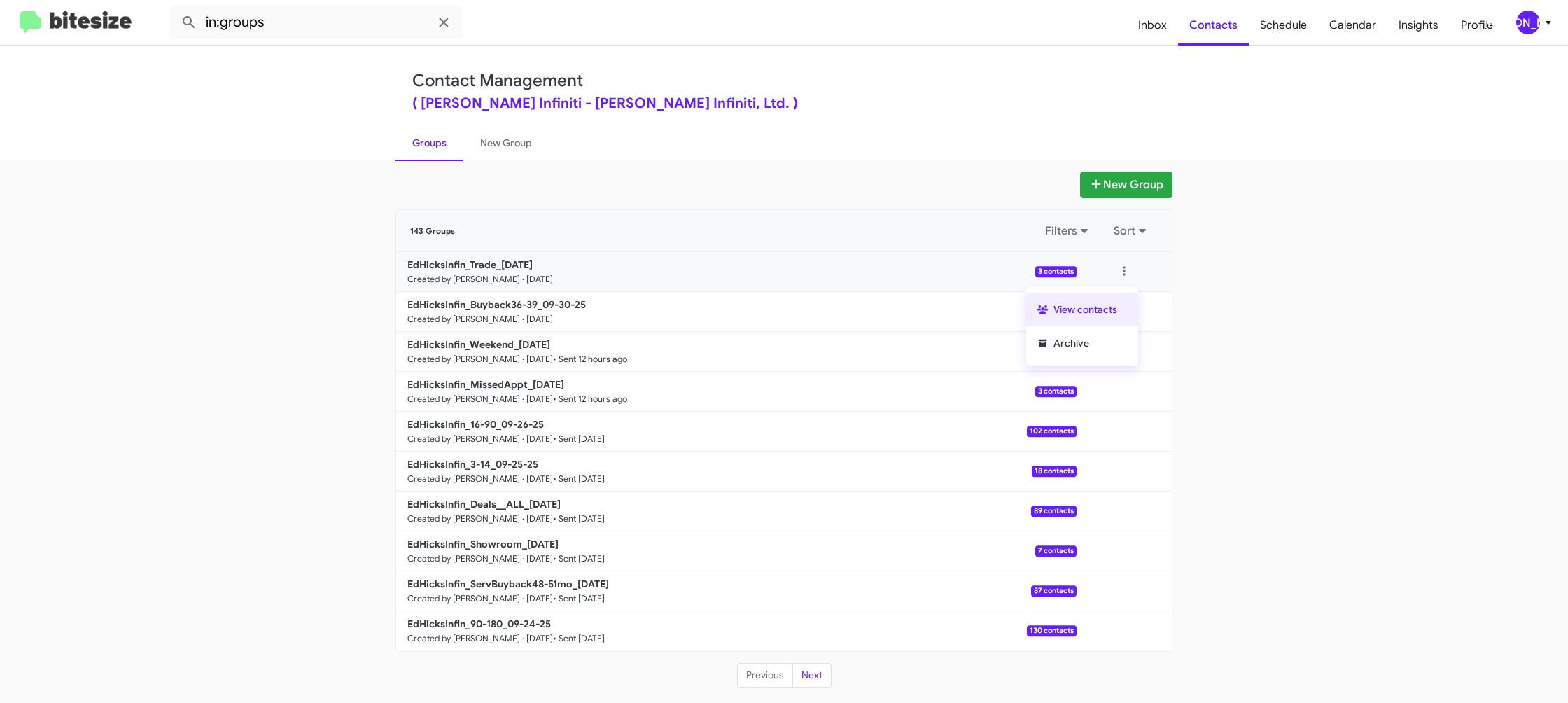
click at [1122, 301] on button "View contacts" at bounding box center [1082, 309] width 112 height 34
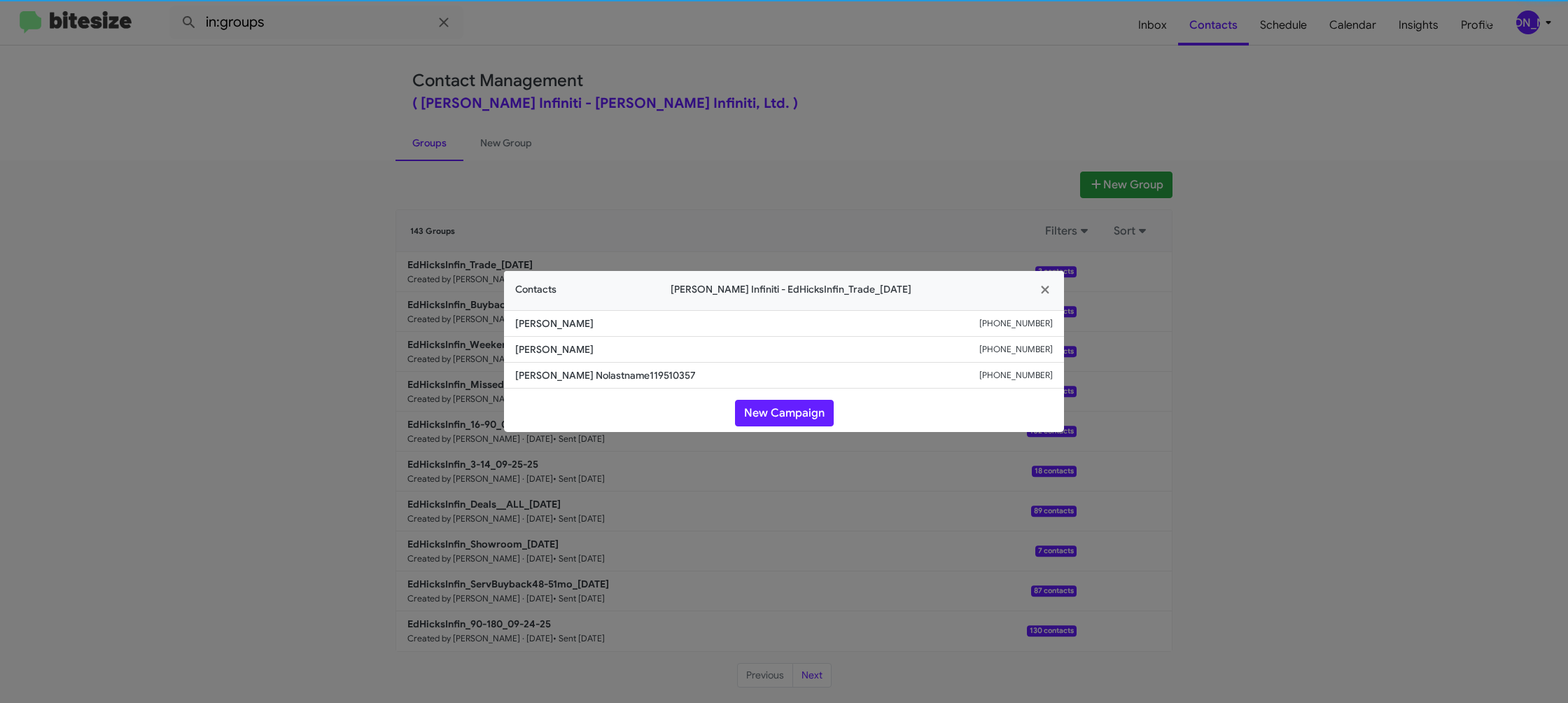
click at [548, 353] on span "Deborah A Galatzan" at bounding box center [747, 349] width 464 height 14
drag, startPoint x: 548, startPoint y: 353, endPoint x: 562, endPoint y: 356, distance: 14.3
click at [549, 352] on span "Deborah A Galatzan" at bounding box center [747, 349] width 464 height 14
drag, startPoint x: 360, startPoint y: 233, endPoint x: 483, endPoint y: 296, distance: 138.2
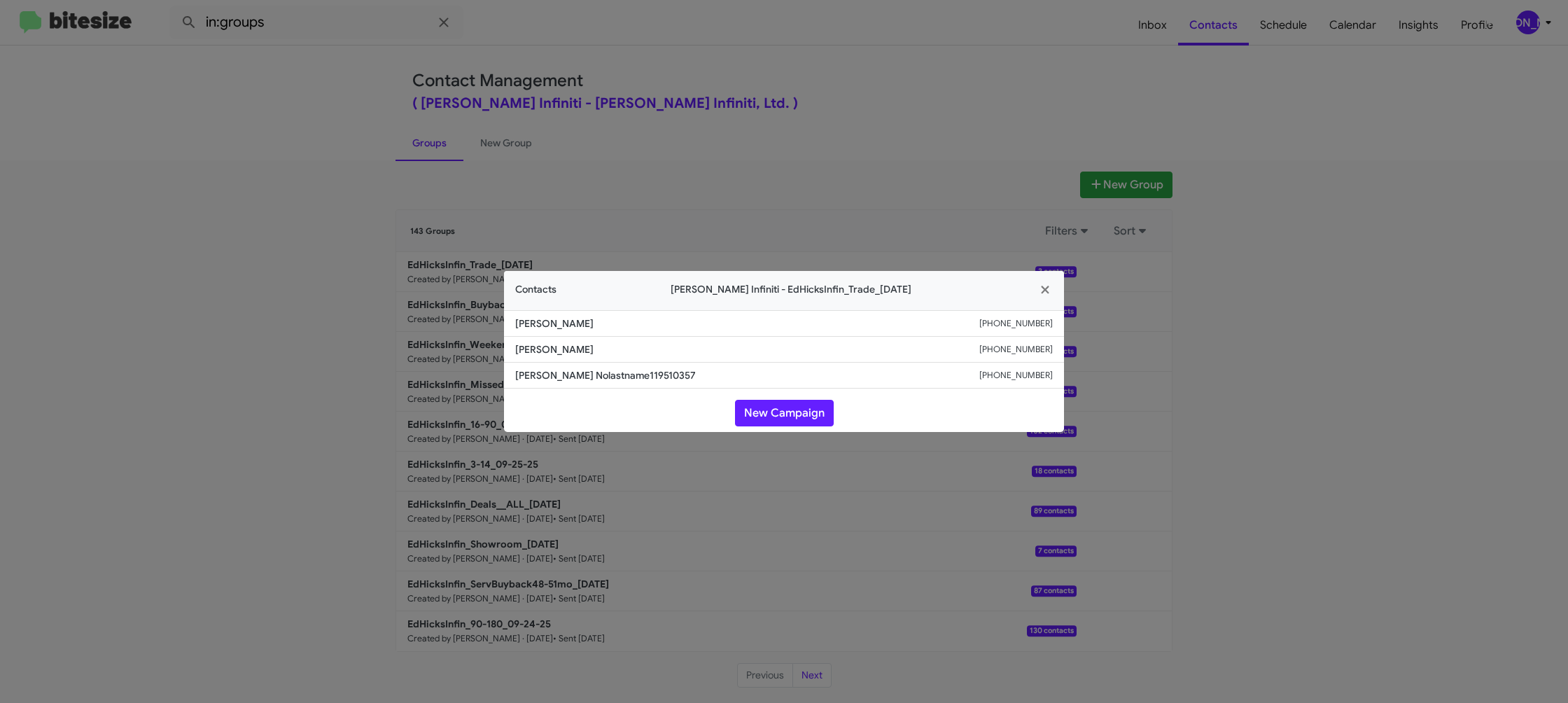
click at [365, 233] on modal-container "Contacts Ed Hicks Infiniti - EdHicksInfin_Trade_09-30-25 Dexter Dudding +157340…" at bounding box center [784, 352] width 1568 height 703
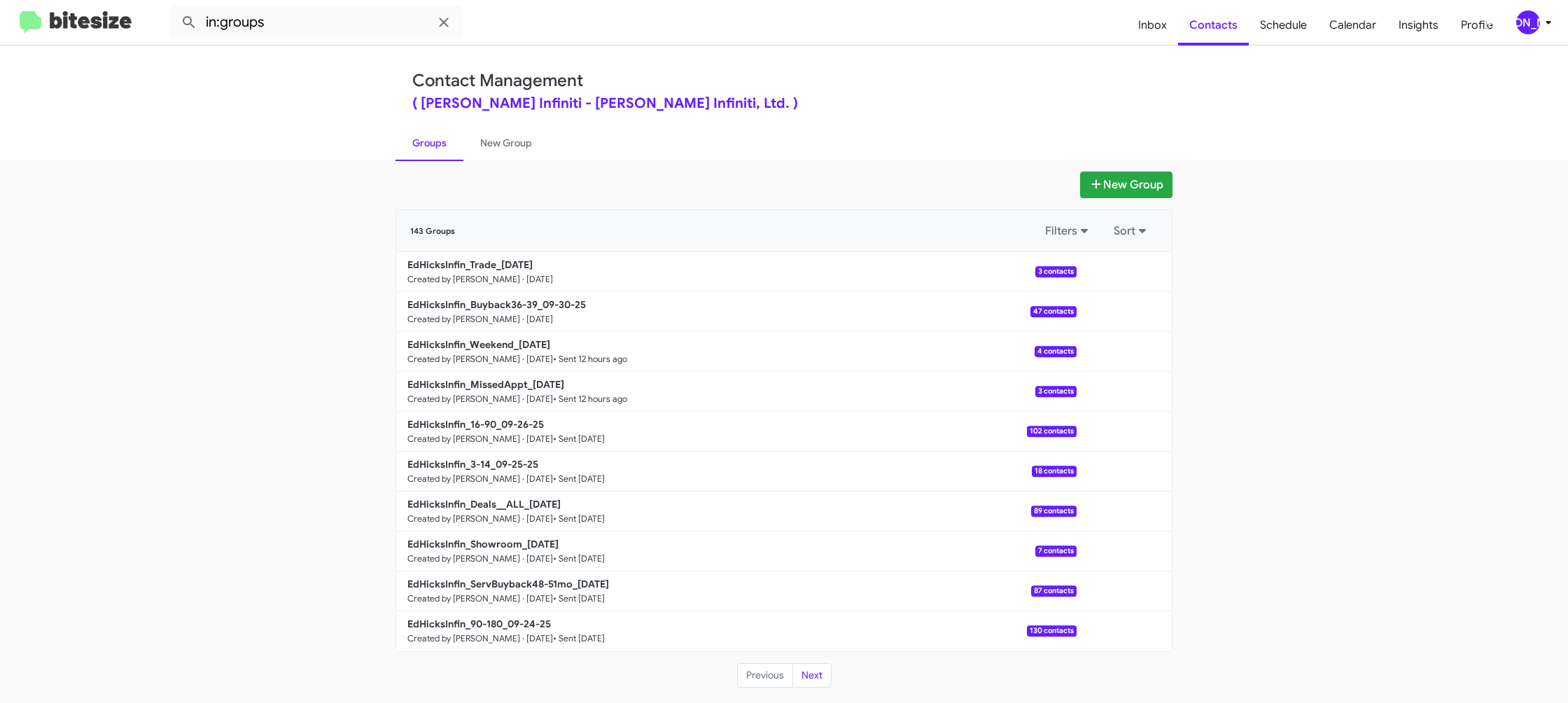
click at [484, 306] on b "EdHicksInfin_Buyback36-39_09-30-25" at bounding box center [497, 304] width 179 height 13
drag, startPoint x: 484, startPoint y: 306, endPoint x: 350, endPoint y: 38, distance: 299.6
click at [484, 296] on link "EdHicksInfin_Buyback36-39_09-30-25 Created by Jason Apdua · Sep 30, 2025 47 con…" at bounding box center [737, 312] width 681 height 40
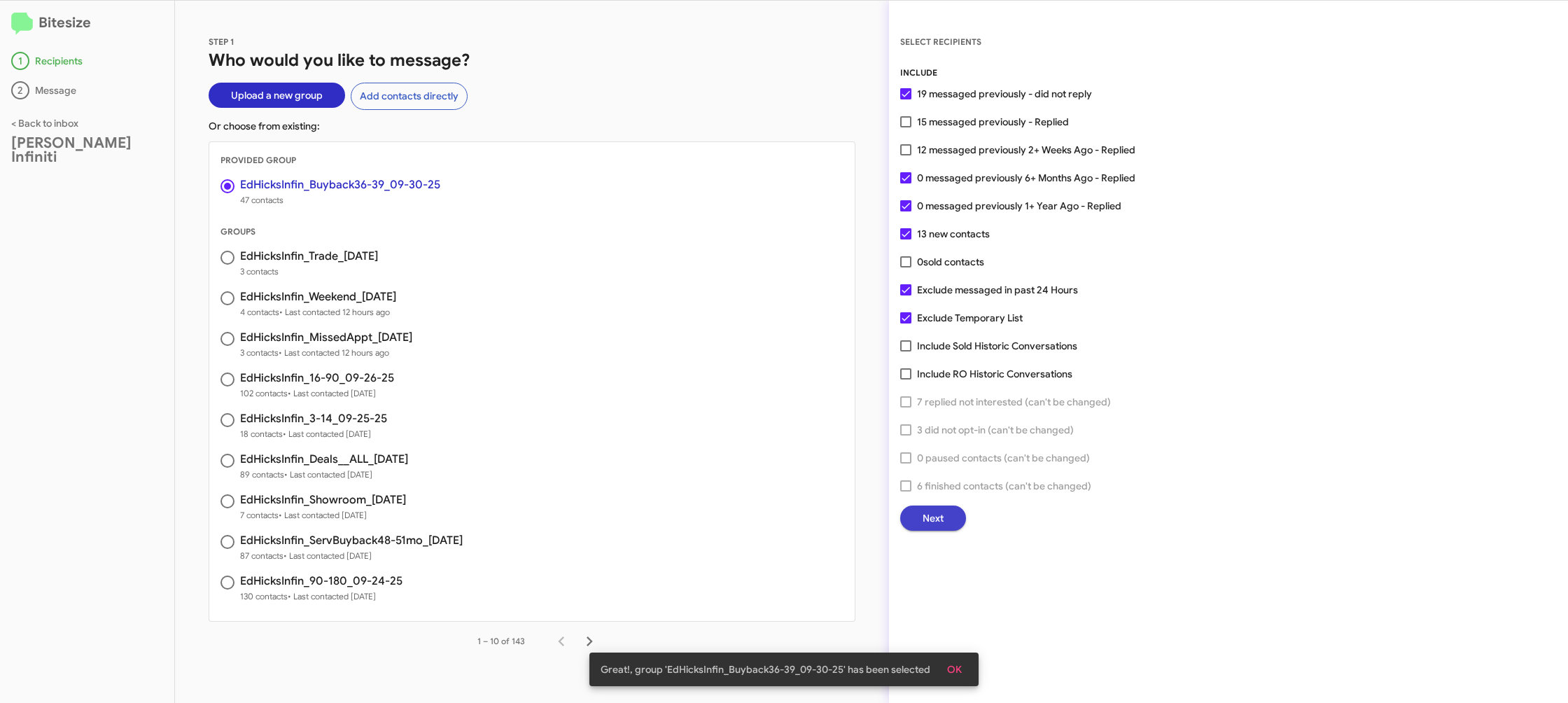
click at [957, 528] on button "Next" at bounding box center [932, 518] width 66 height 25
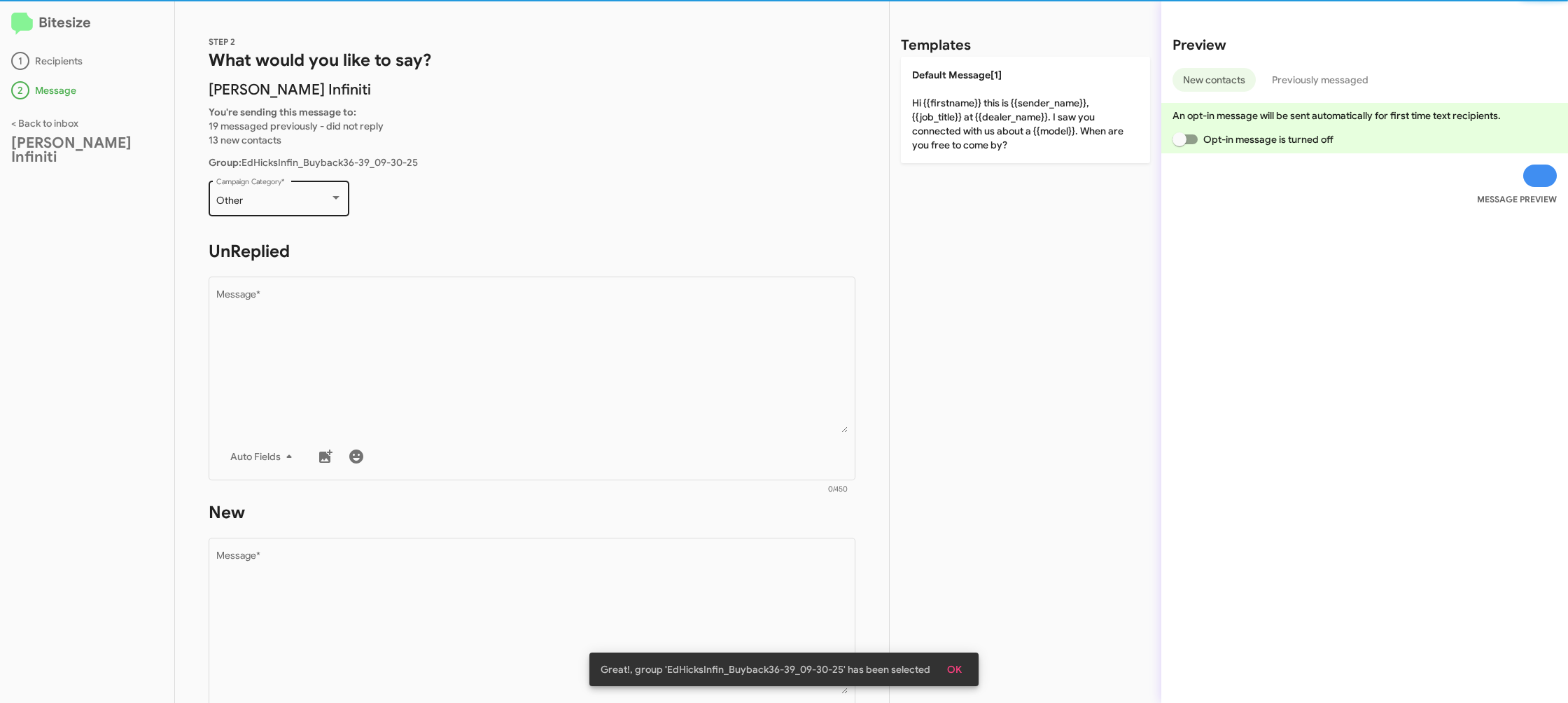
click at [289, 197] on div "Other" at bounding box center [273, 201] width 114 height 11
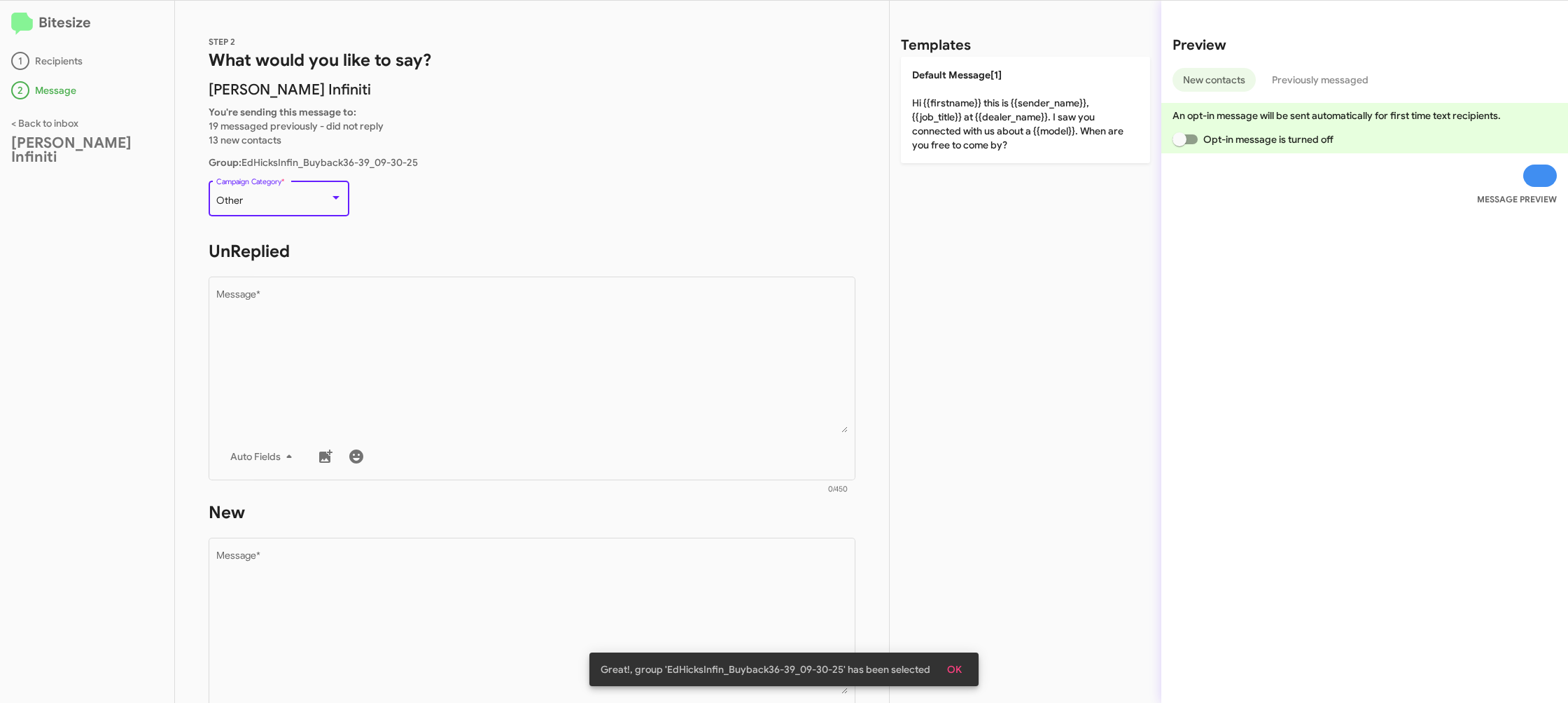
scroll to position [147, 0]
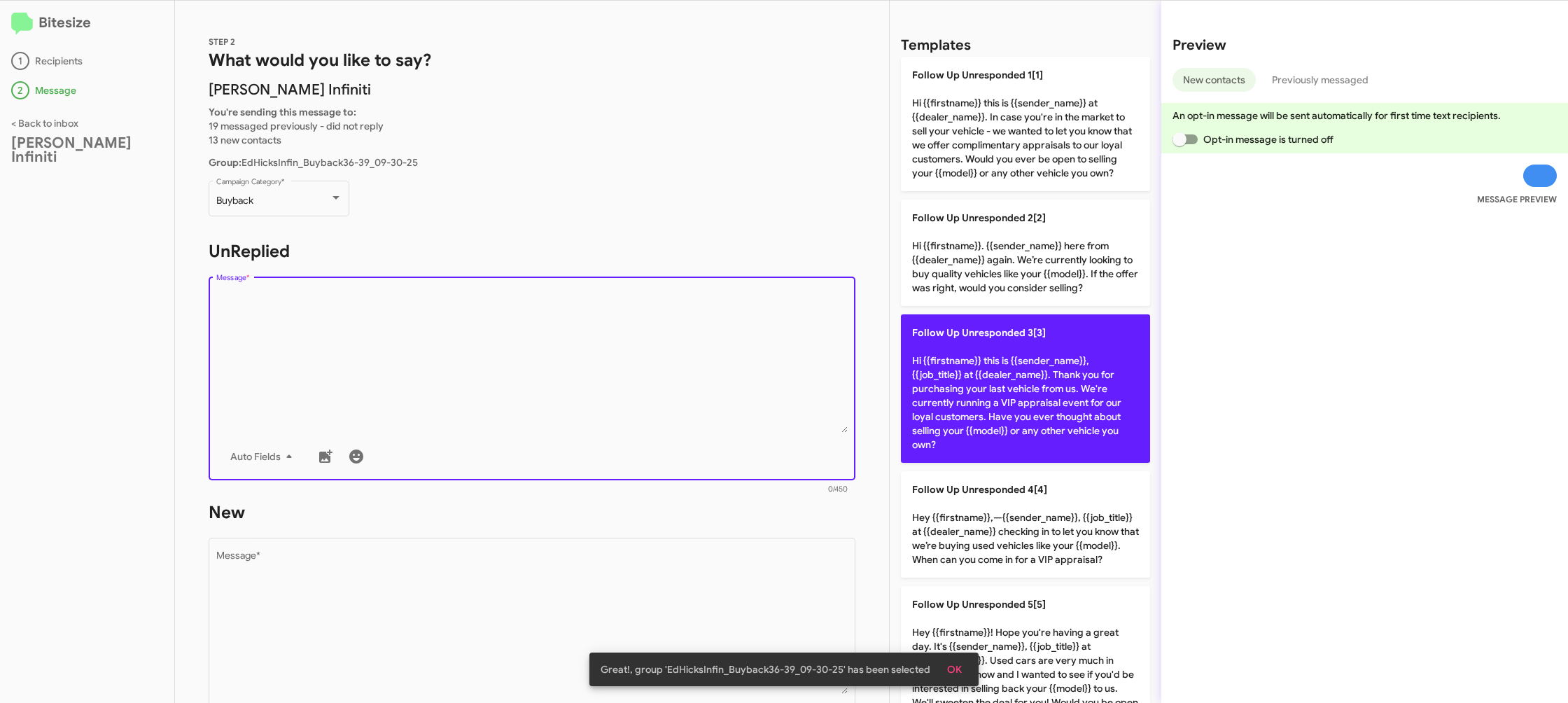
drag, startPoint x: 464, startPoint y: 331, endPoint x: 958, endPoint y: 380, distance: 496.4
click at [464, 331] on textarea "Message *" at bounding box center [532, 361] width 632 height 143
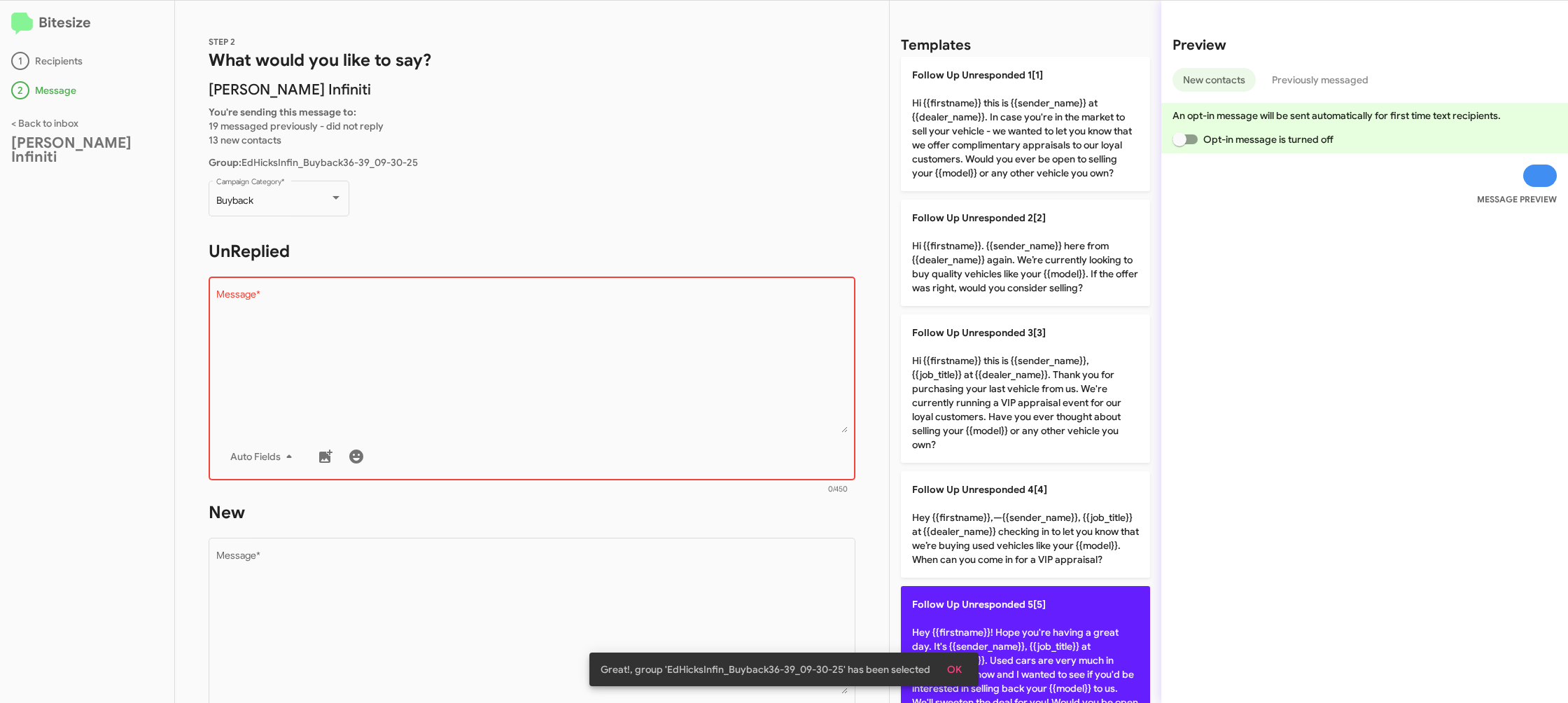
click at [1038, 592] on p "Follow Up Unresponded 5[5] Hey {{firstname}}! Hope you're having a great day. I…" at bounding box center [1025, 668] width 250 height 162
type textarea "Hey {{firstname}}! Hope you're having a great day. It's {{sender_name}}, {{job_…"
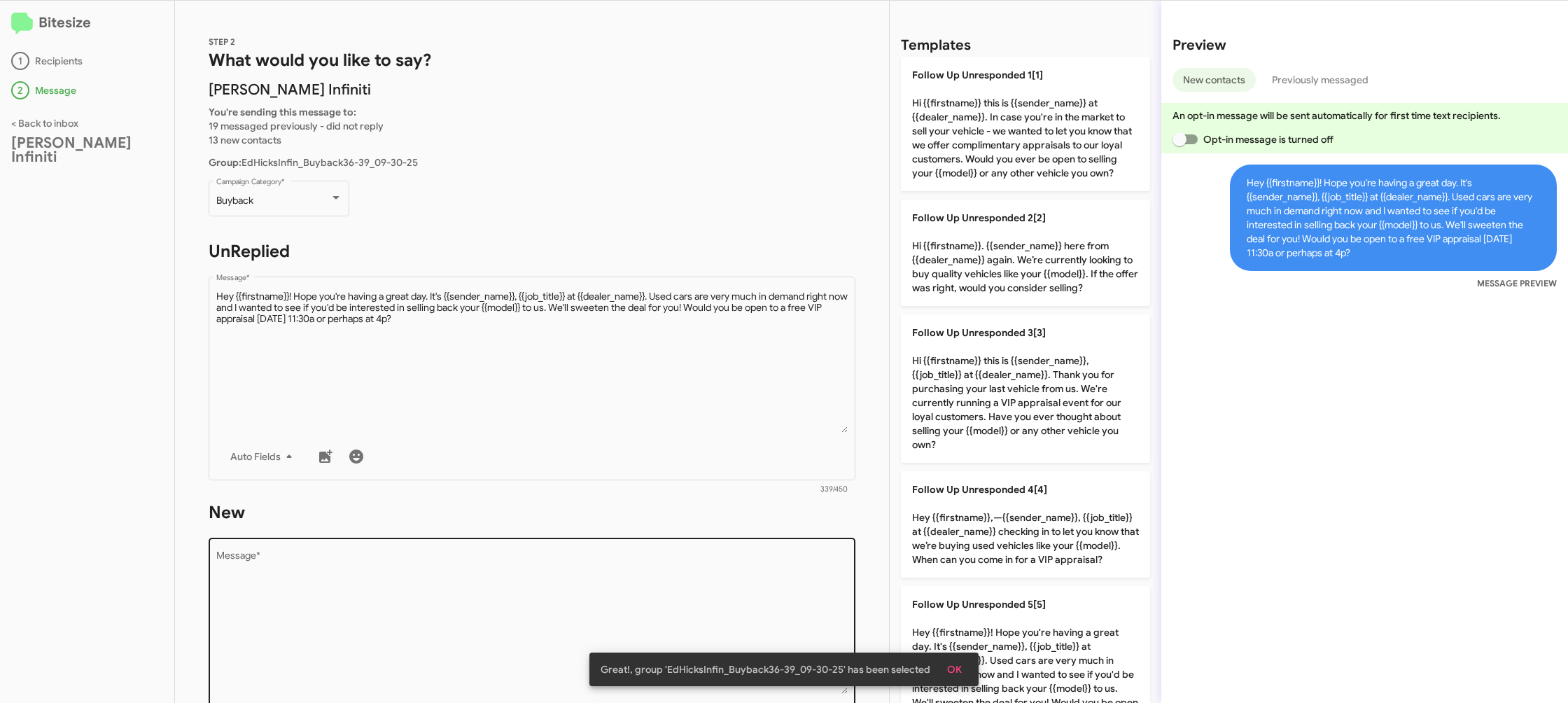
click at [681, 580] on textarea "Message *" at bounding box center [532, 622] width 632 height 143
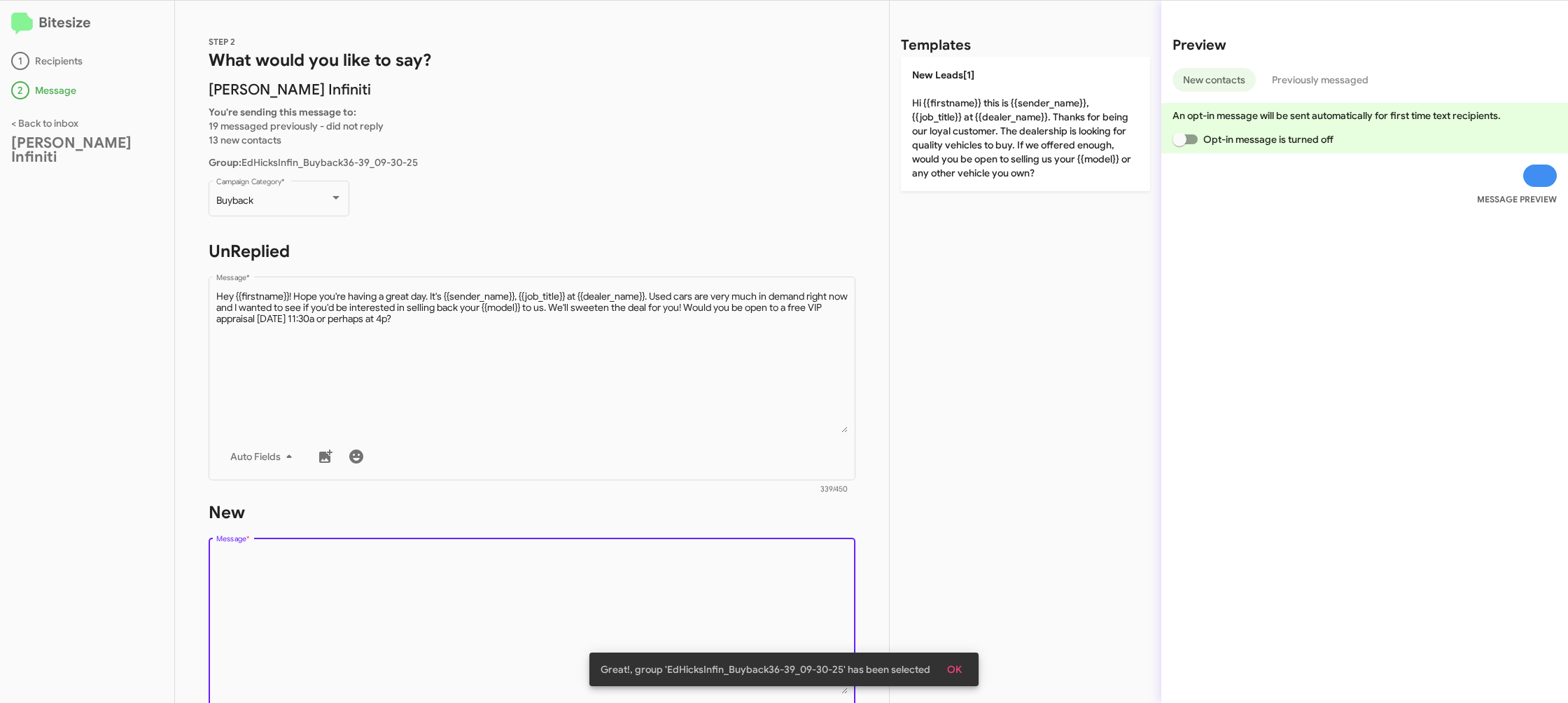
drag, startPoint x: 681, startPoint y: 580, endPoint x: 818, endPoint y: 481, distance: 169.0
click at [681, 580] on textarea "Message *" at bounding box center [532, 622] width 632 height 143
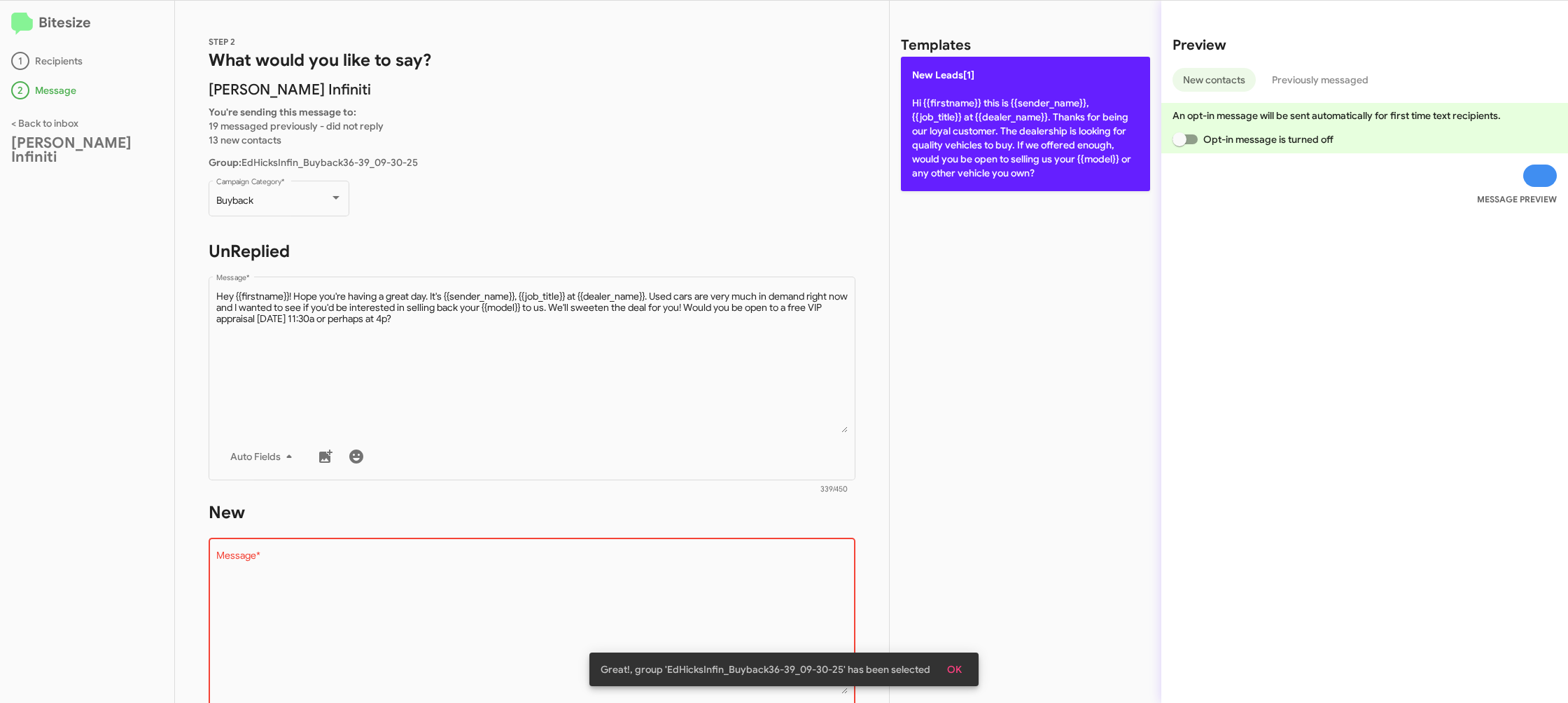
drag, startPoint x: 997, startPoint y: 132, endPoint x: 590, endPoint y: 264, distance: 427.9
click at [966, 131] on p "New Leads[1] Hi {{firstname}} this is {{sender_name}}, {{job_title}} at {{deale…" at bounding box center [1025, 124] width 250 height 134
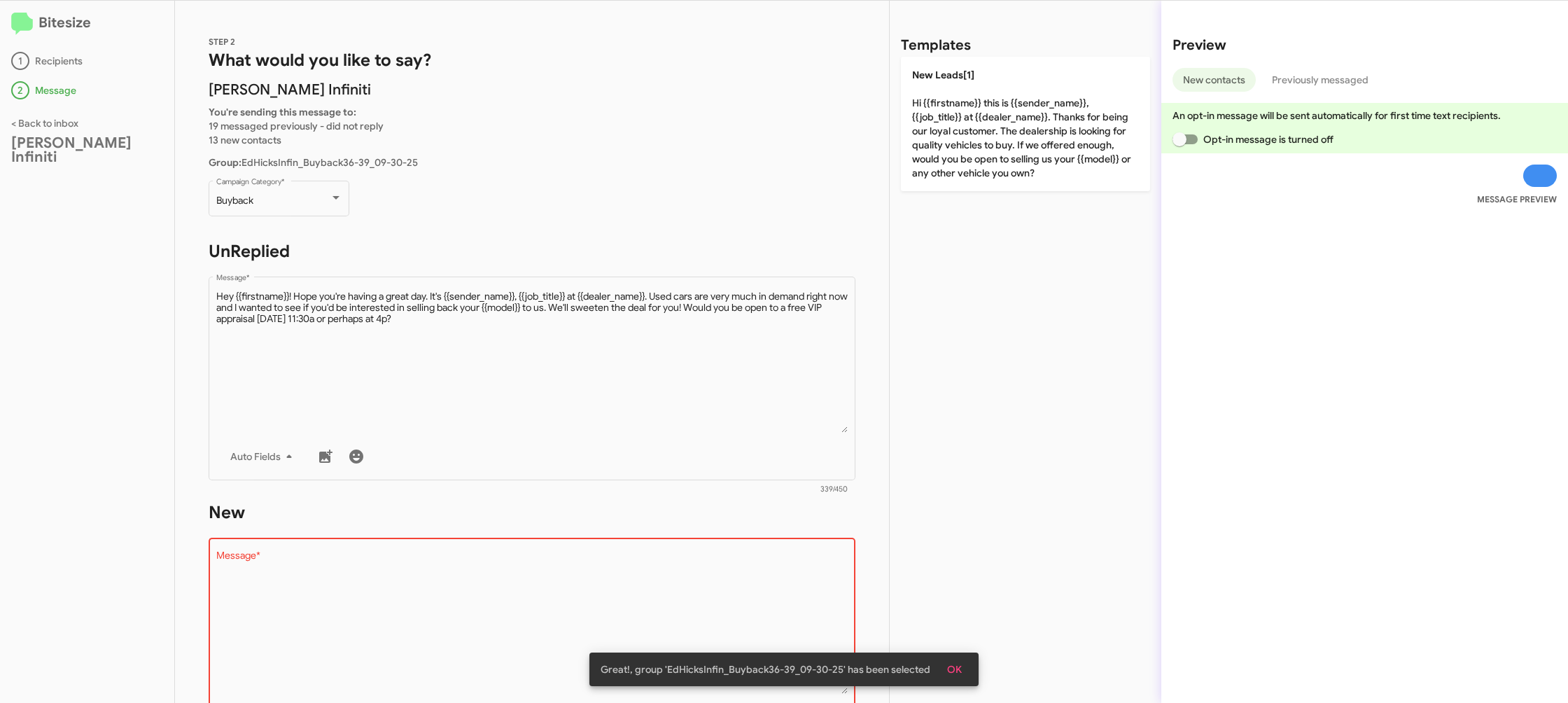
type textarea "Hi {{firstname}} this is {{sender_name}}, {{job_title}} at {{dealer_name}}. Tha…"
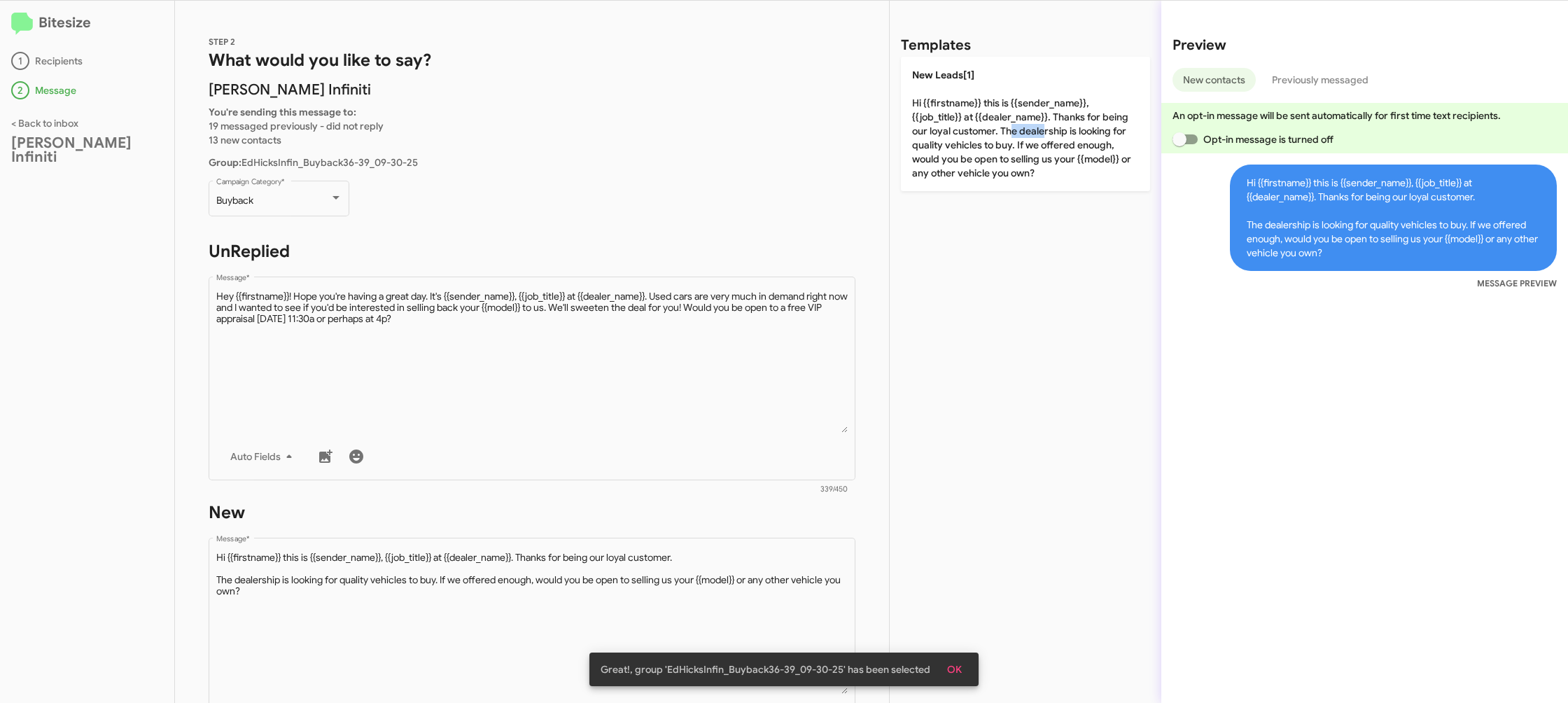
scroll to position [235, 0]
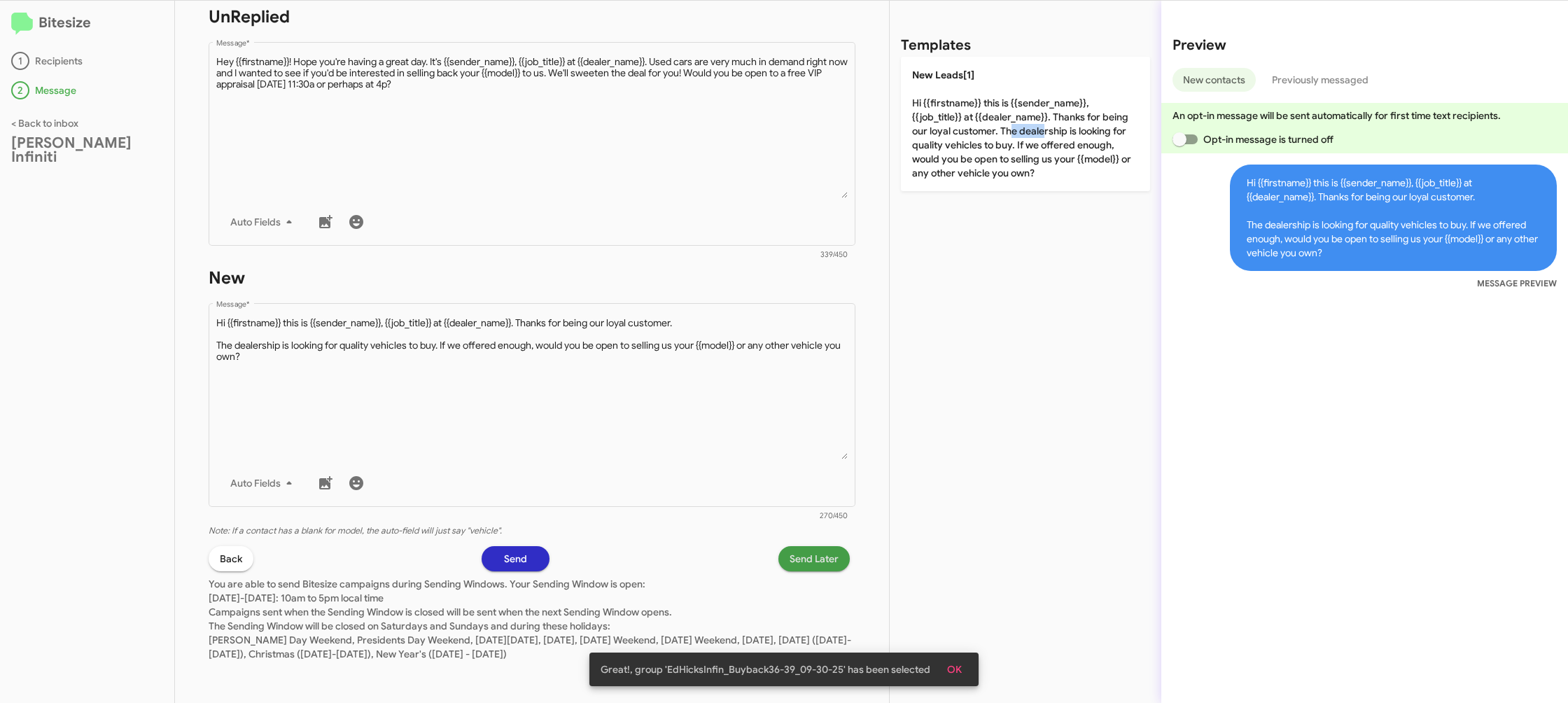
click at [803, 567] on span "Send Later" at bounding box center [814, 559] width 49 height 25
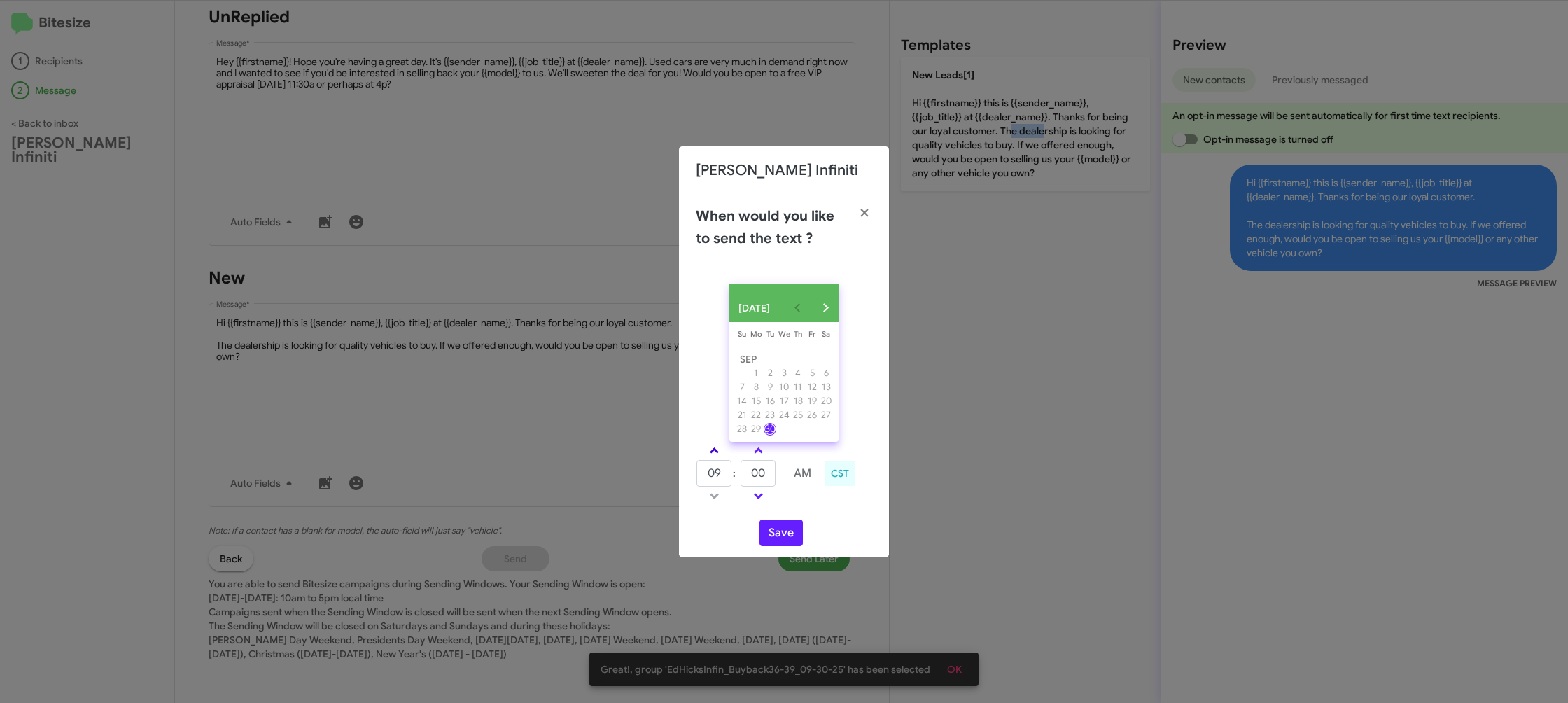
click at [705, 450] on link at bounding box center [714, 450] width 24 height 16
type input "10"
click at [754, 473] on input "00" at bounding box center [757, 473] width 35 height 27
click at [761, 473] on input "00" at bounding box center [757, 473] width 35 height 27
type input "09"
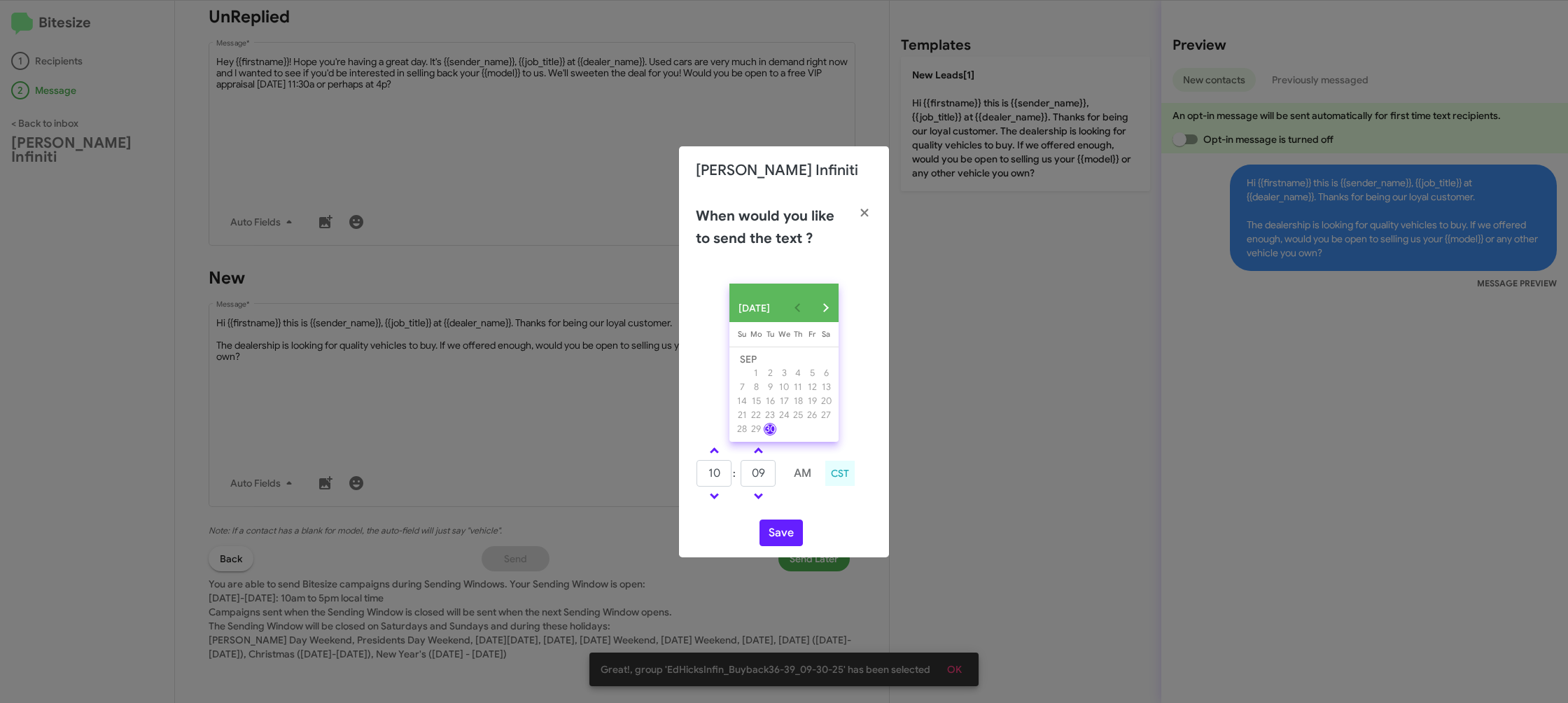
drag, startPoint x: 818, startPoint y: 512, endPoint x: 796, endPoint y: 523, distance: 24.6
click at [810, 516] on div "SEP 2025 Sunday Su Monday Mo Tuesday Tu Wednesday We Thursday Th Friday Fr Satu…" at bounding box center [784, 415] width 210 height 285
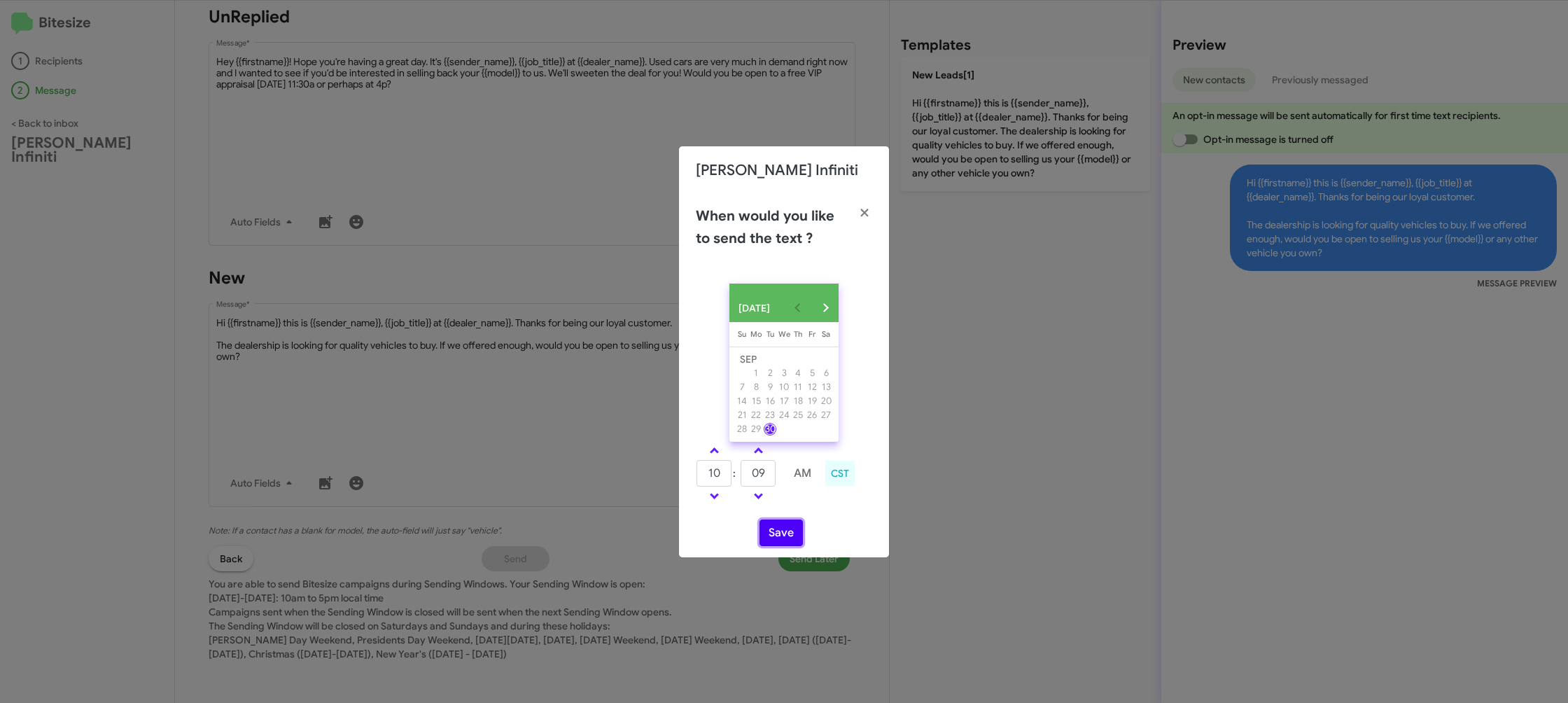
click at [771, 541] on button "Save" at bounding box center [781, 533] width 44 height 27
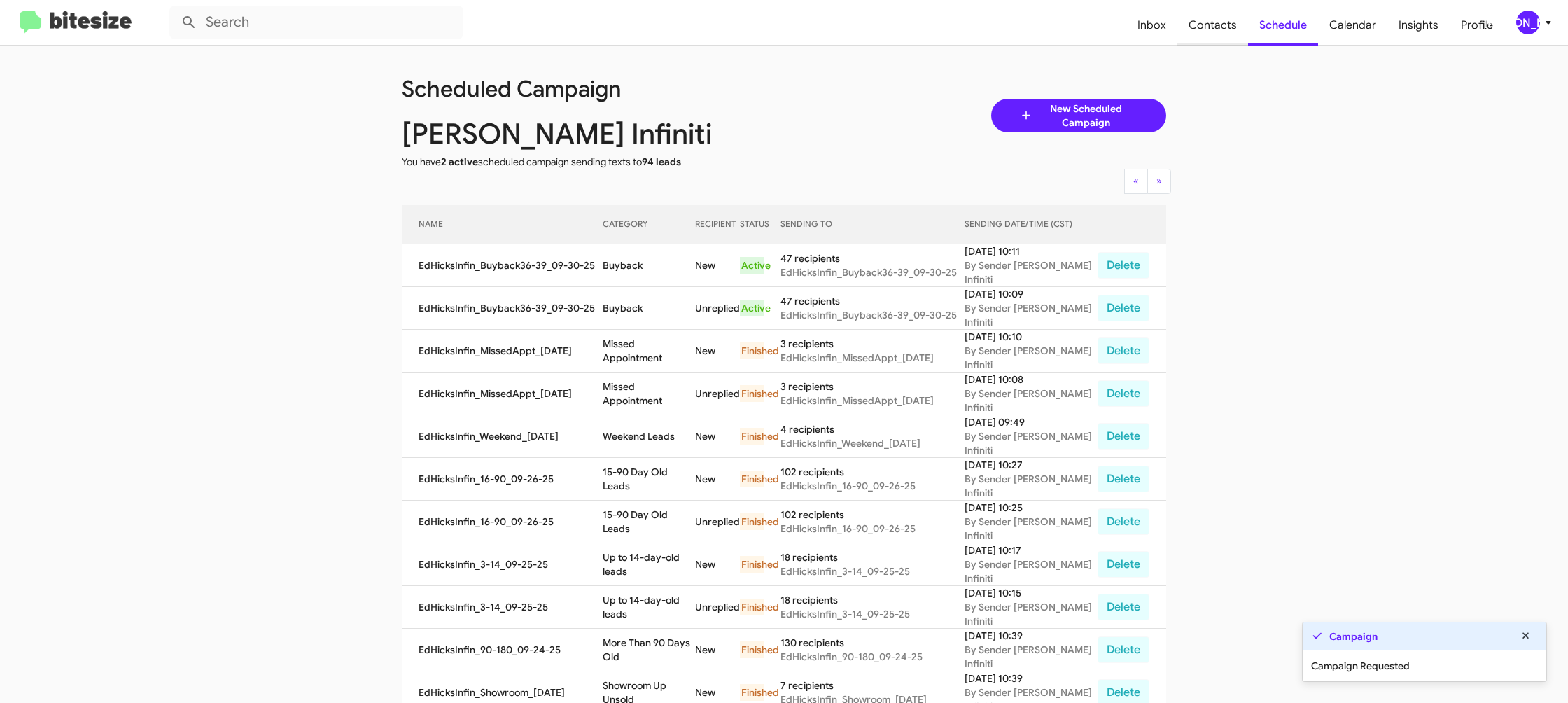
click at [1220, 33] on span "Contacts" at bounding box center [1213, 25] width 71 height 41
type input "in:groups"
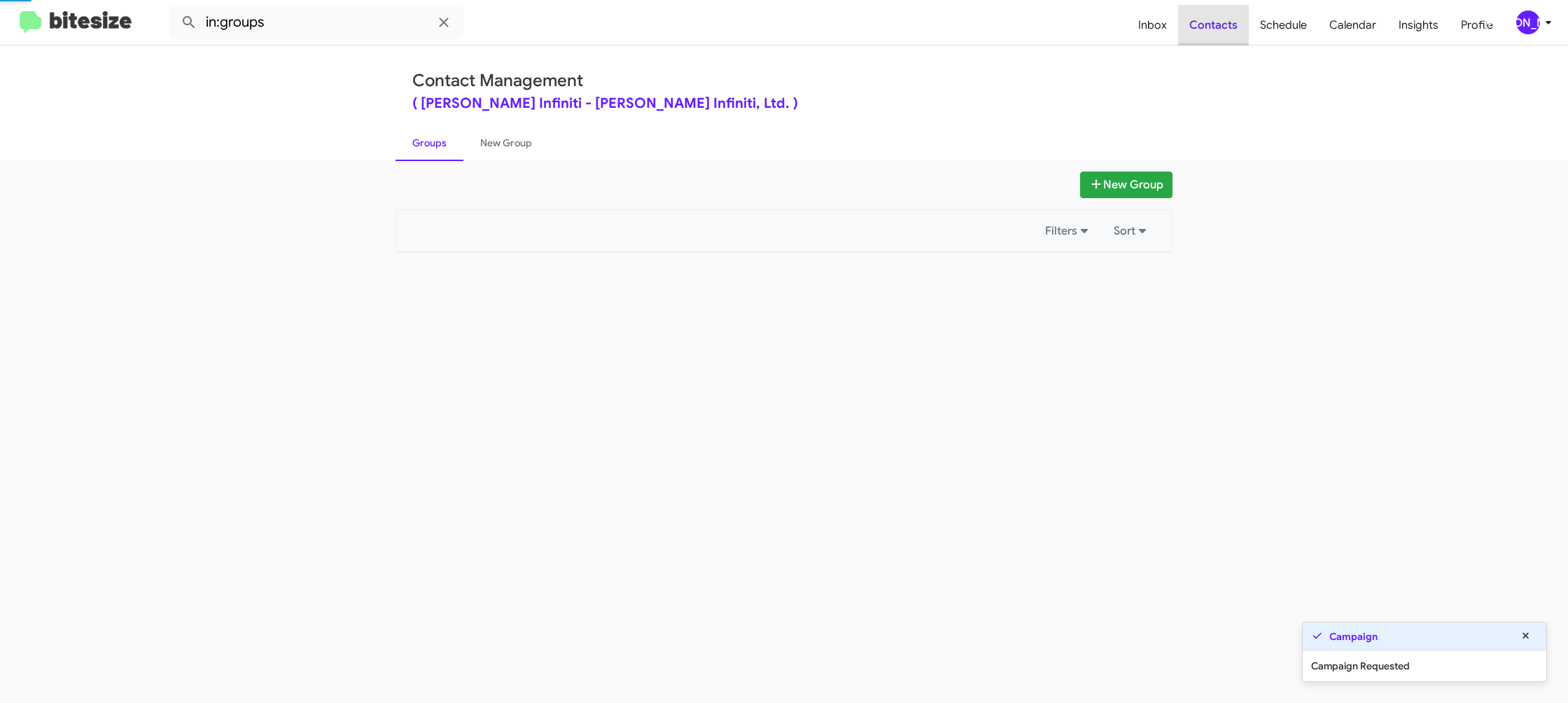
click at [1220, 34] on span "Contacts" at bounding box center [1214, 25] width 71 height 41
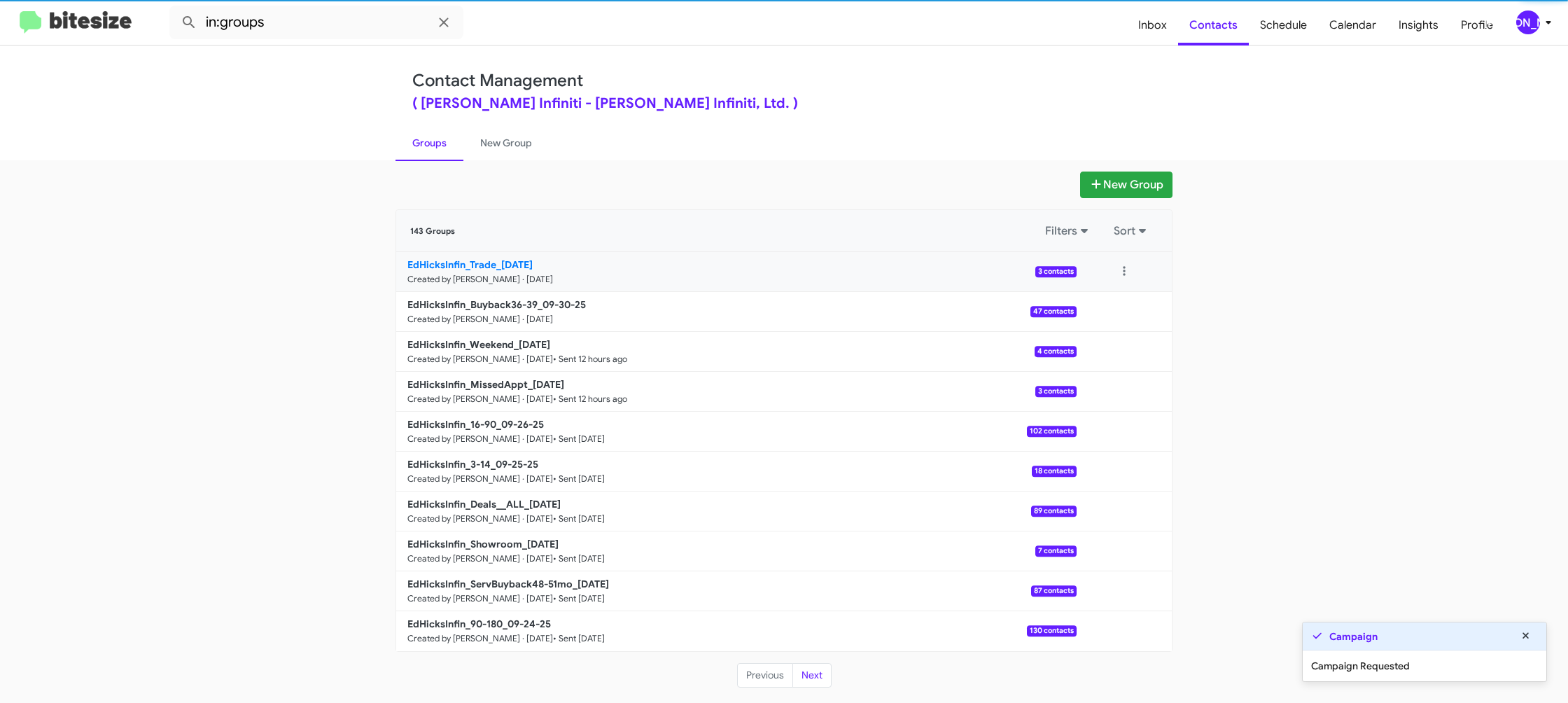
click at [538, 274] on small "Created by [PERSON_NAME] · [DATE]" at bounding box center [480, 279] width 145 height 11
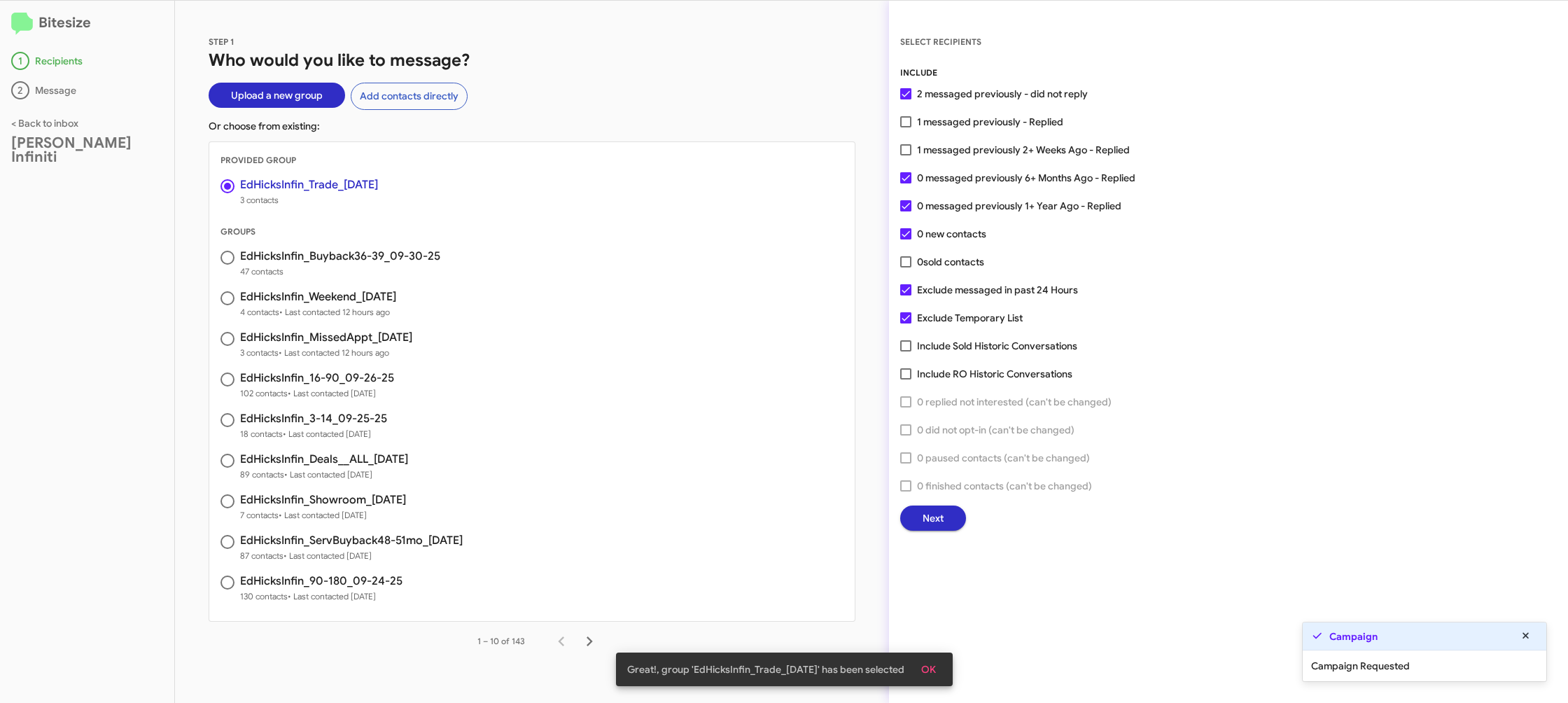
click at [926, 515] on span "Next" at bounding box center [933, 518] width 21 height 25
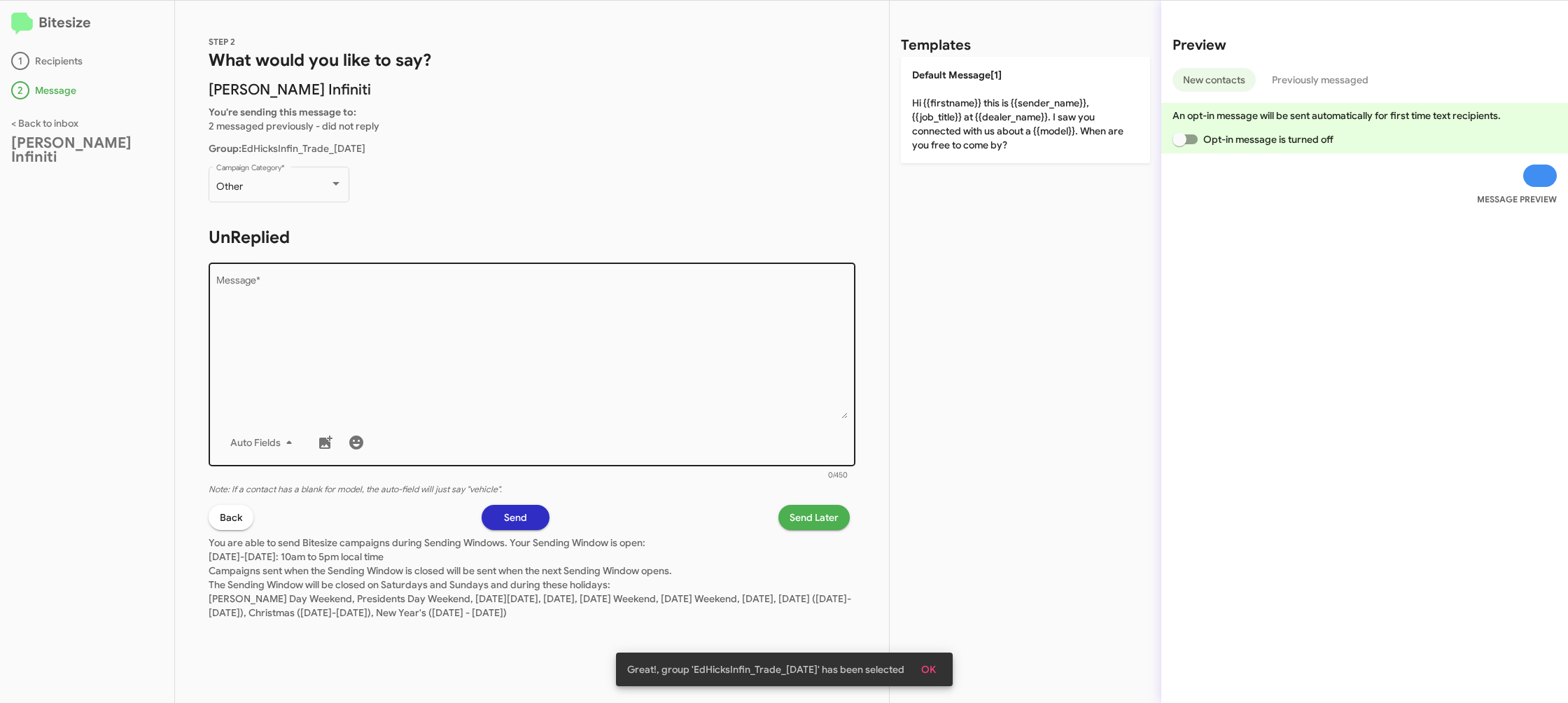
drag, startPoint x: 384, startPoint y: 311, endPoint x: 371, endPoint y: 291, distance: 23.9
click at [375, 298] on textarea "Message *" at bounding box center [532, 347] width 632 height 143
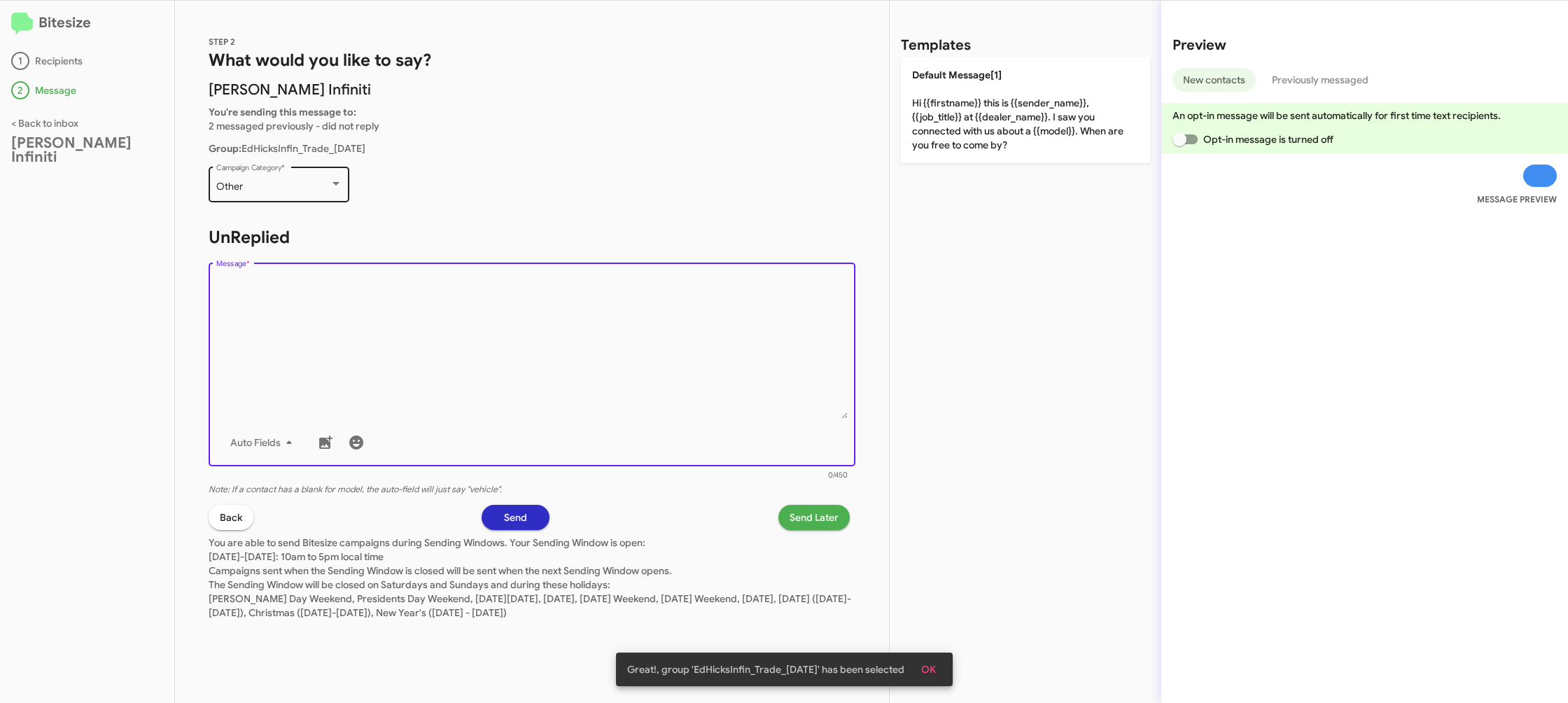
click at [326, 182] on div "Other" at bounding box center [273, 187] width 114 height 11
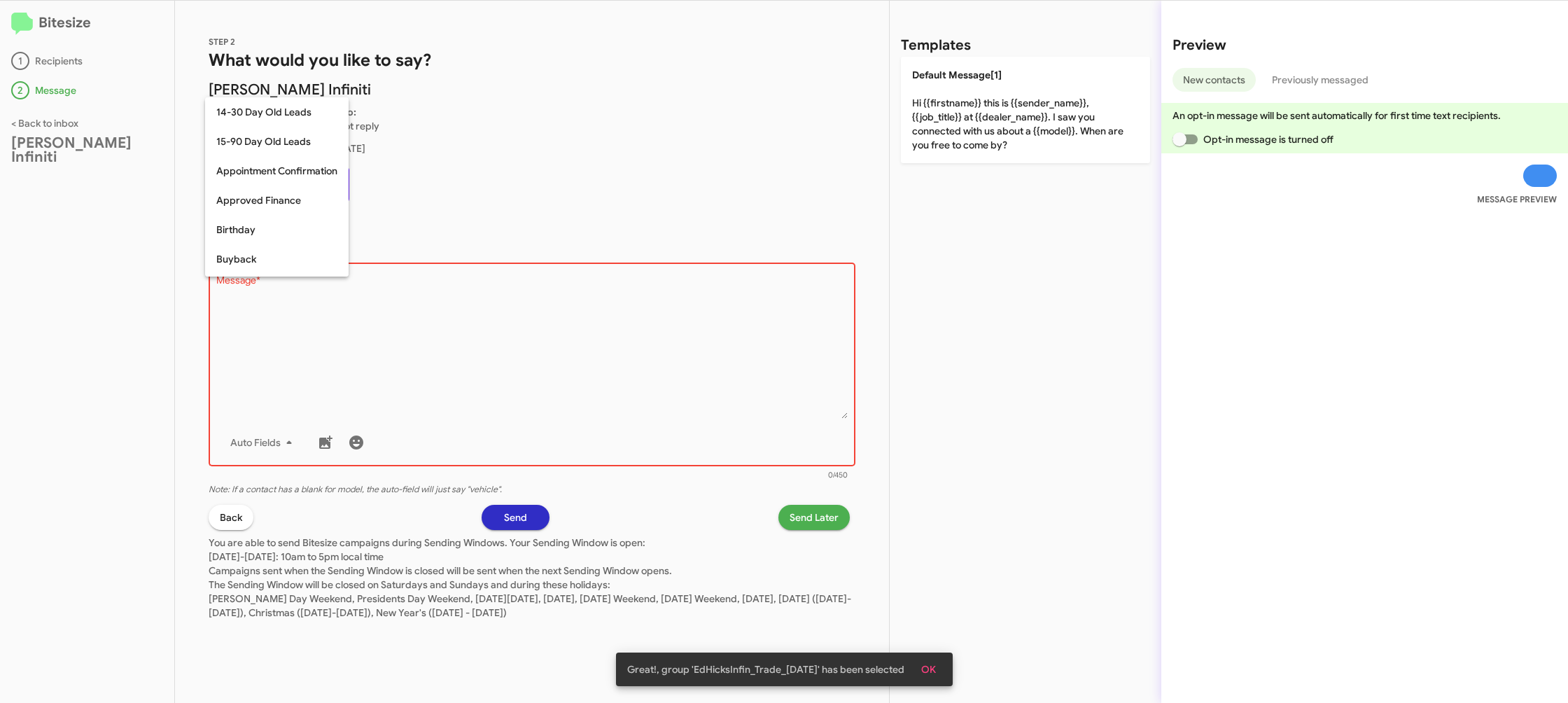
scroll to position [307, 0]
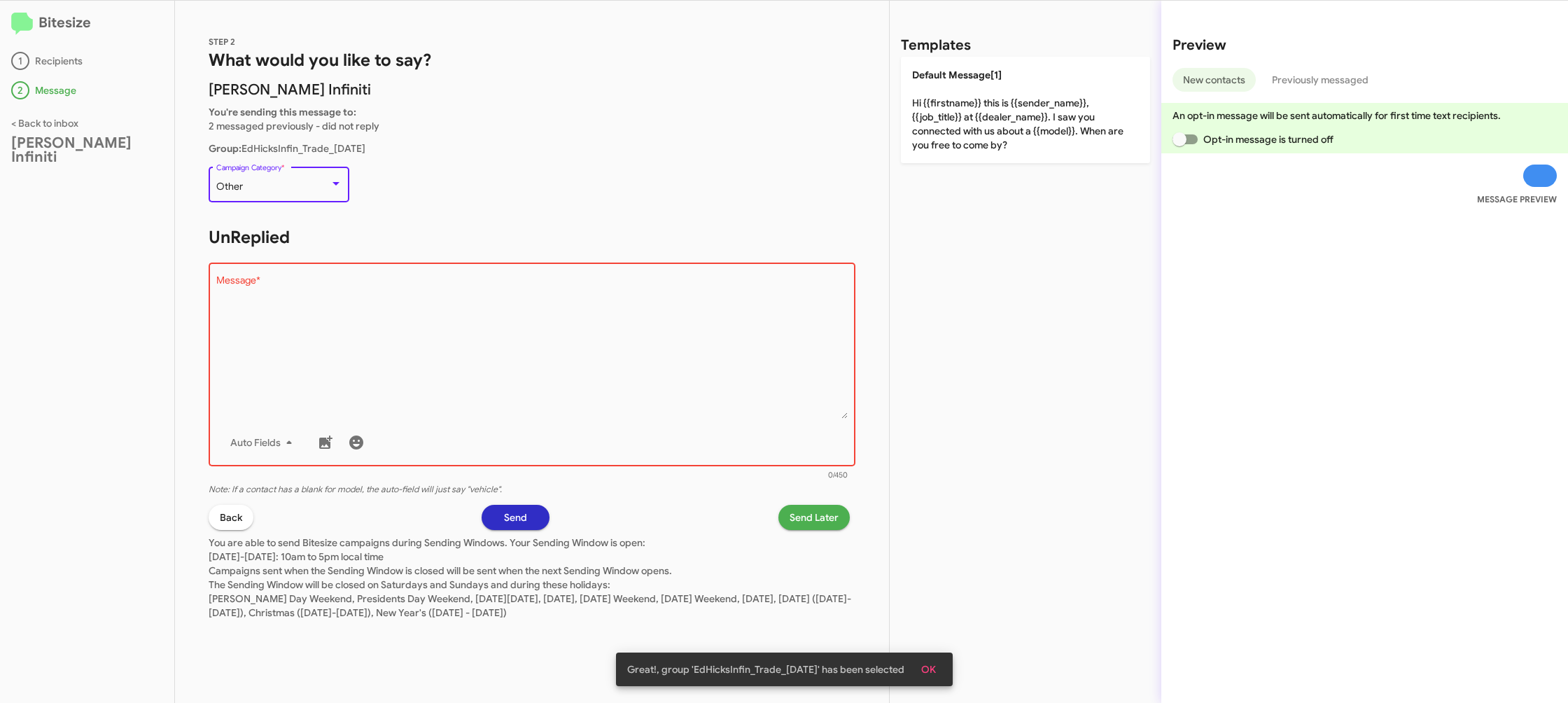
click at [375, 282] on textarea "Message *" at bounding box center [532, 347] width 632 height 143
click at [303, 182] on div "Other" at bounding box center [273, 187] width 114 height 11
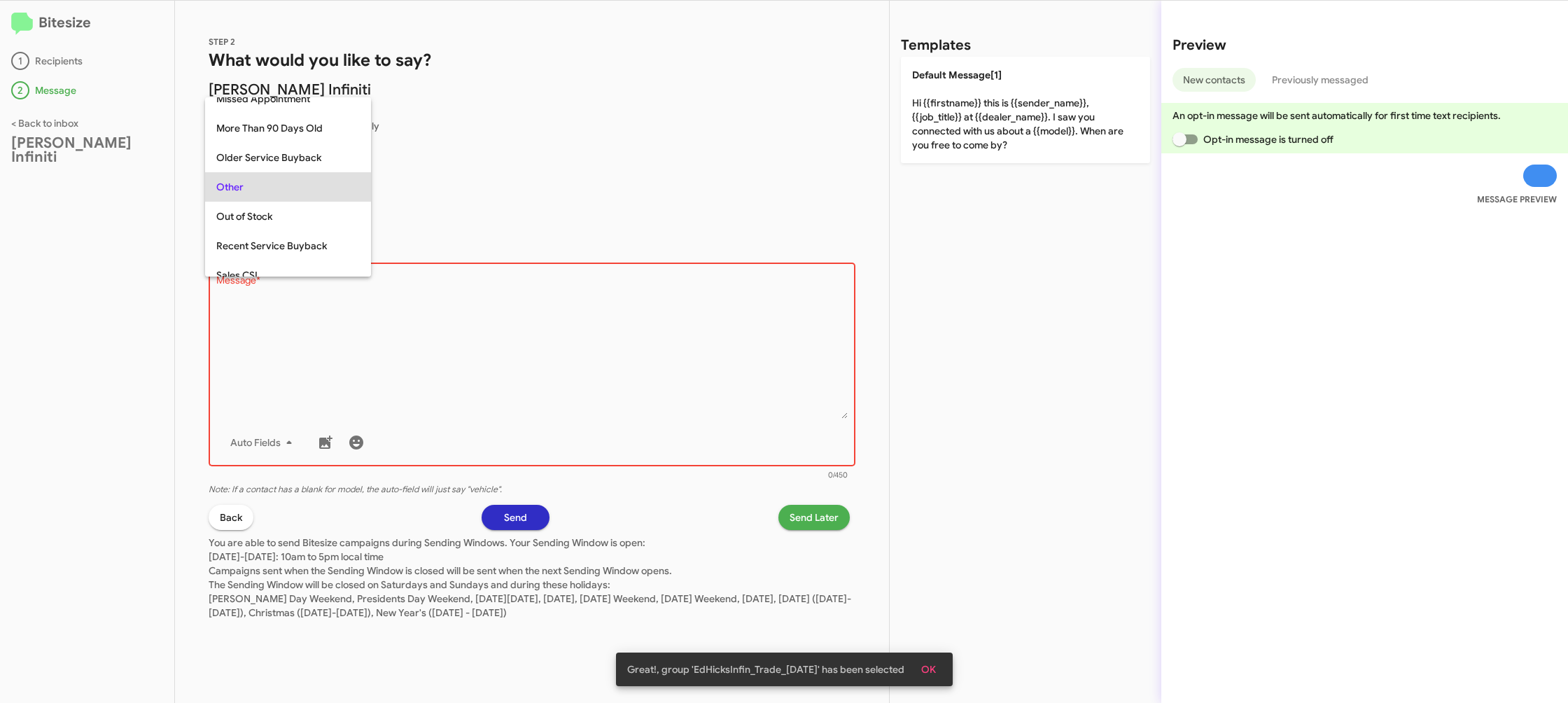
scroll to position [497, 0]
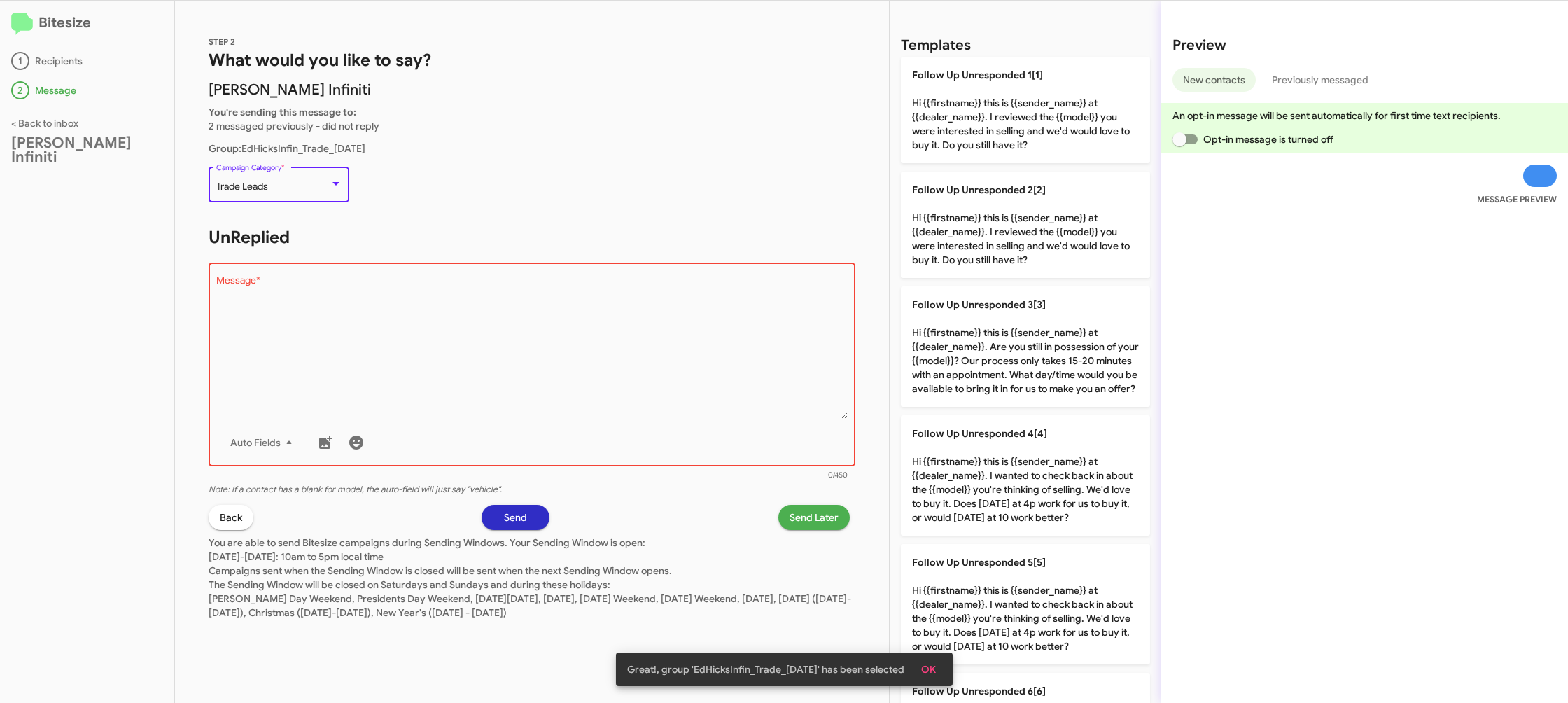
click at [425, 356] on textarea "Message *" at bounding box center [532, 347] width 632 height 143
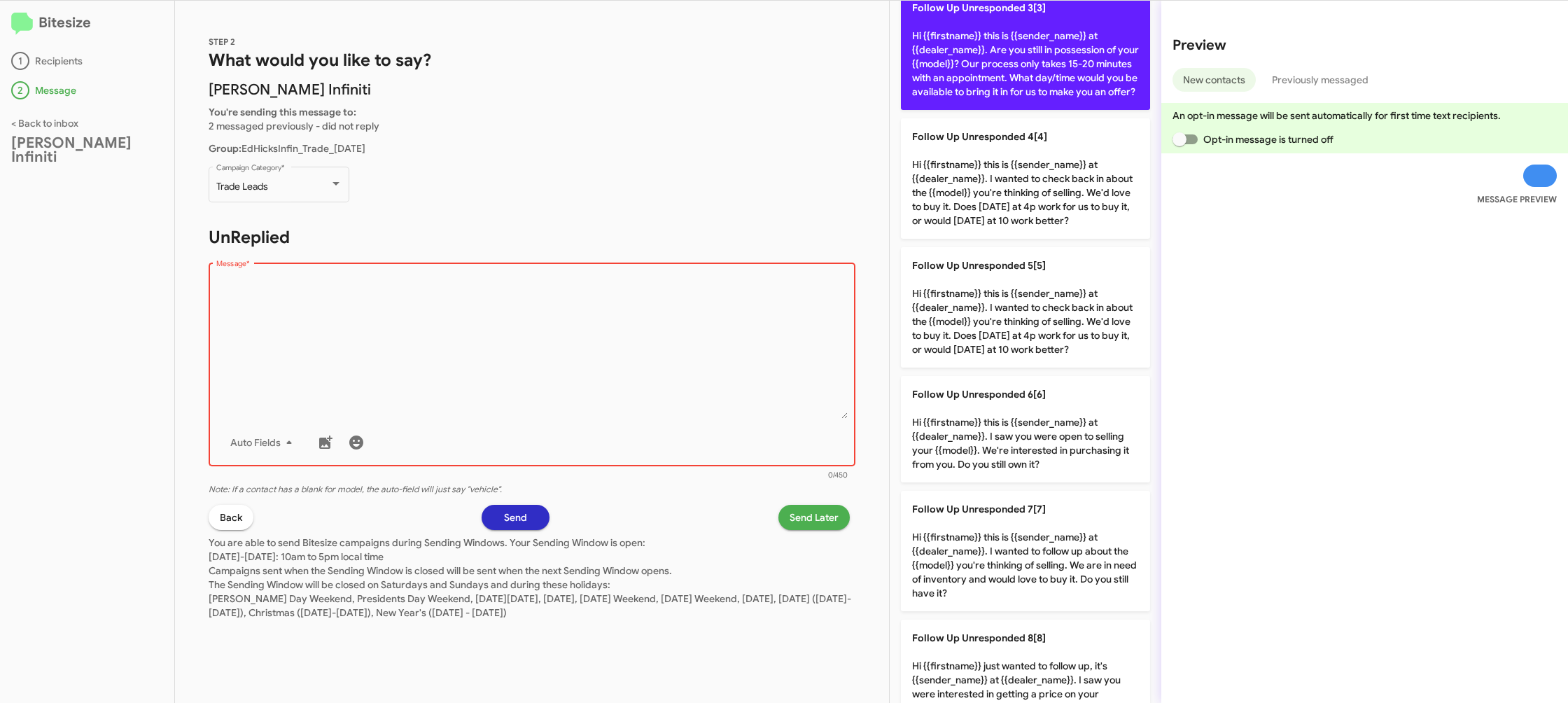
scroll to position [572, 0]
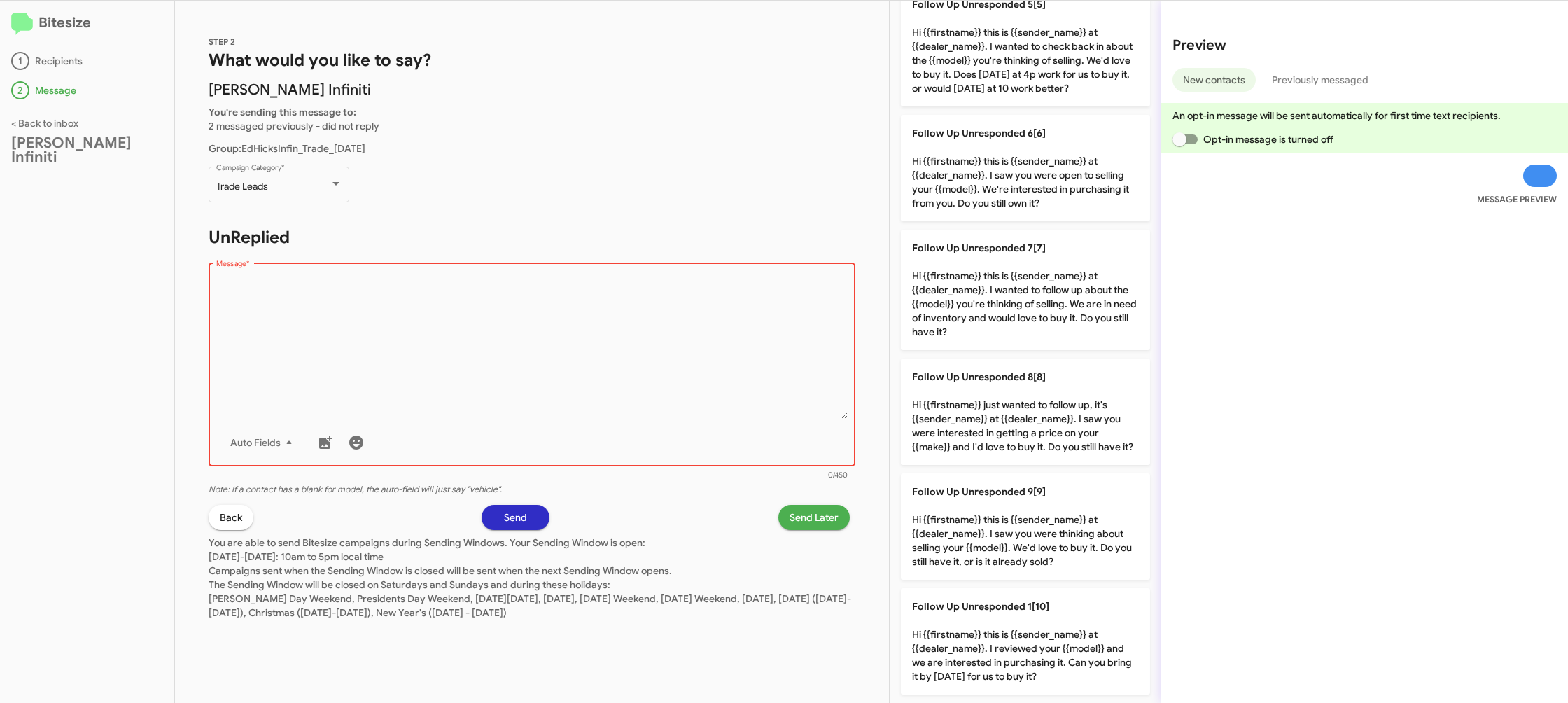
click at [1053, 284] on p "Follow Up Unresponded 7[7] Hi {{firstname}} this is {{sender_name}} at {{dealer…" at bounding box center [1025, 289] width 250 height 120
type textarea "Hi {{firstname}} this is {{sender_name}} at {{dealer_name}}. I wanted to follow…"
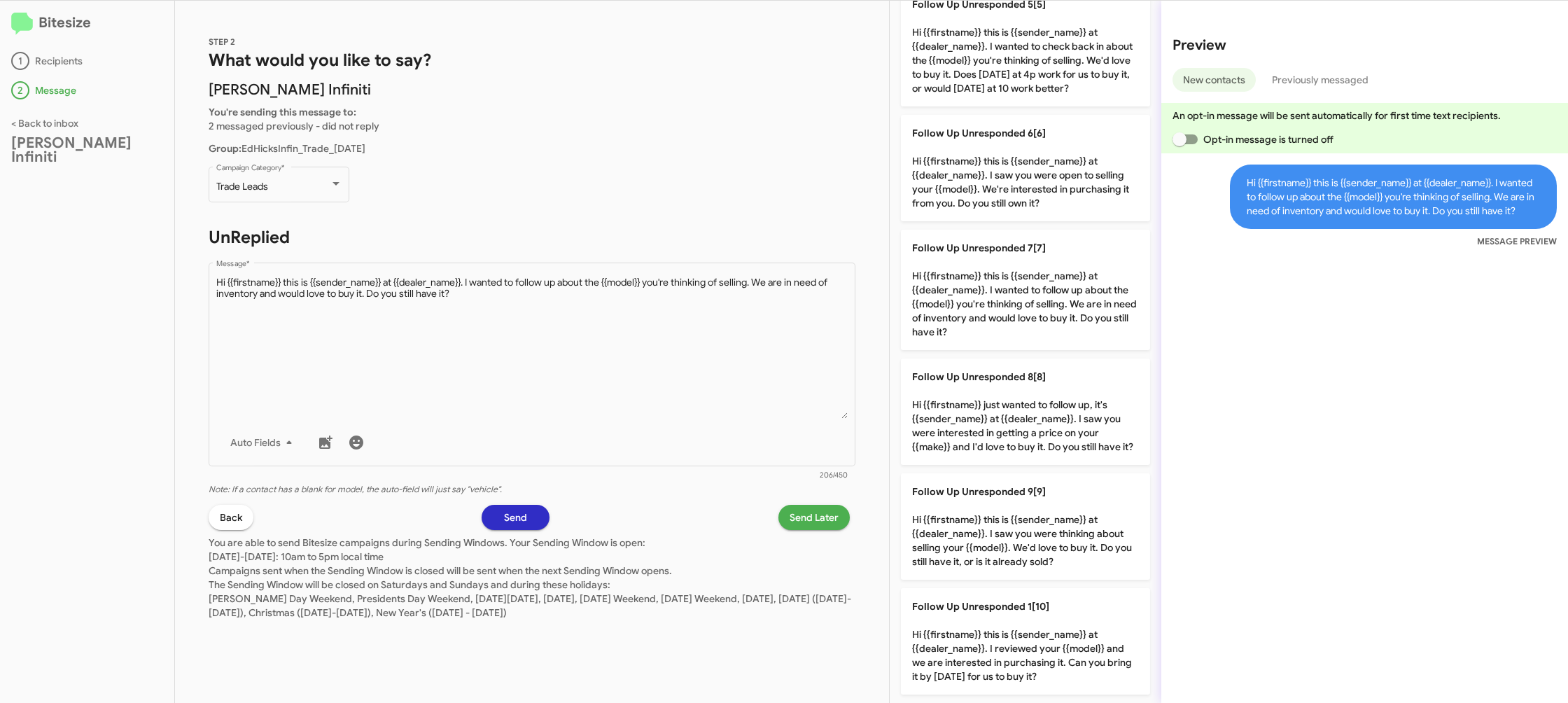
click at [814, 508] on span "Send Later" at bounding box center [814, 518] width 49 height 25
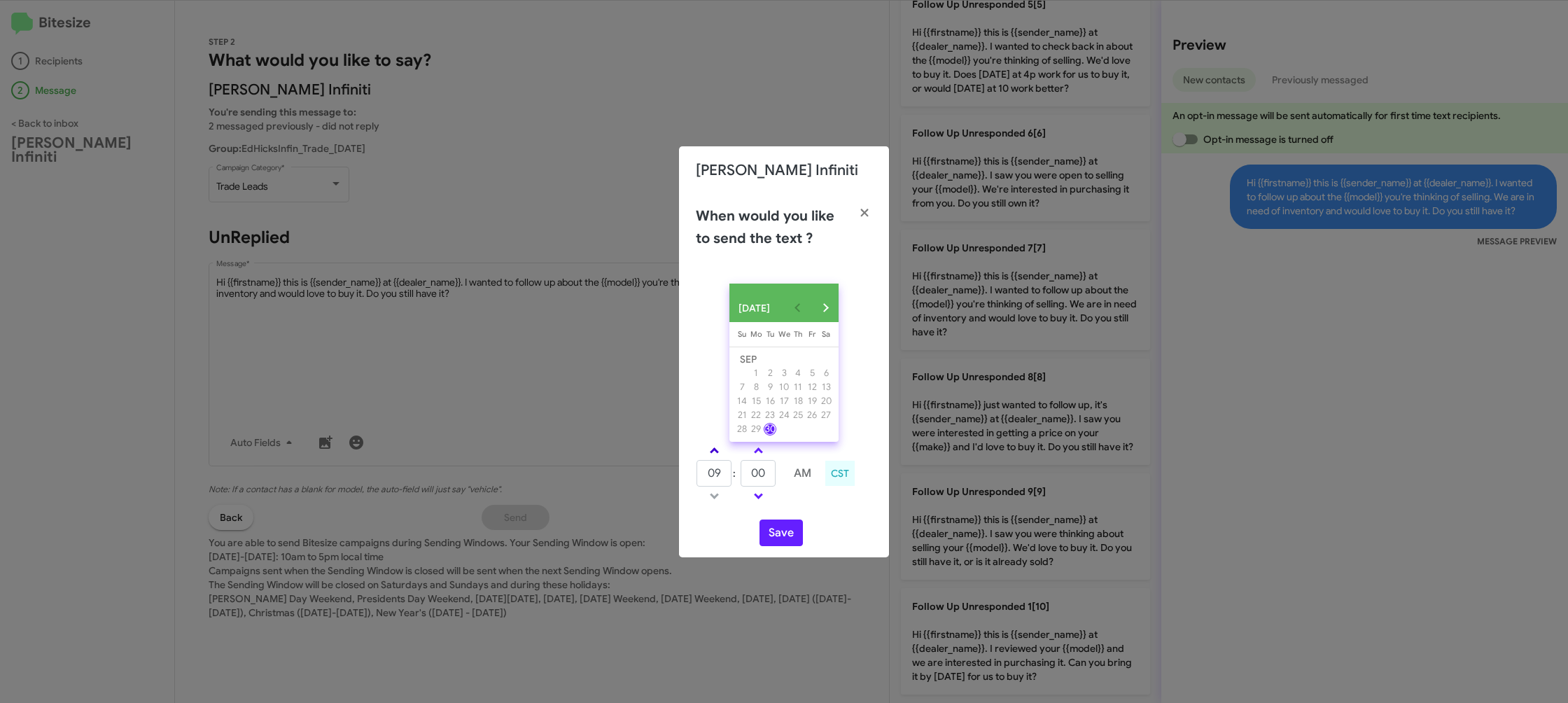
click at [722, 454] on link at bounding box center [714, 450] width 24 height 16
type input "10"
click at [763, 475] on input "00" at bounding box center [757, 473] width 35 height 27
type input "18"
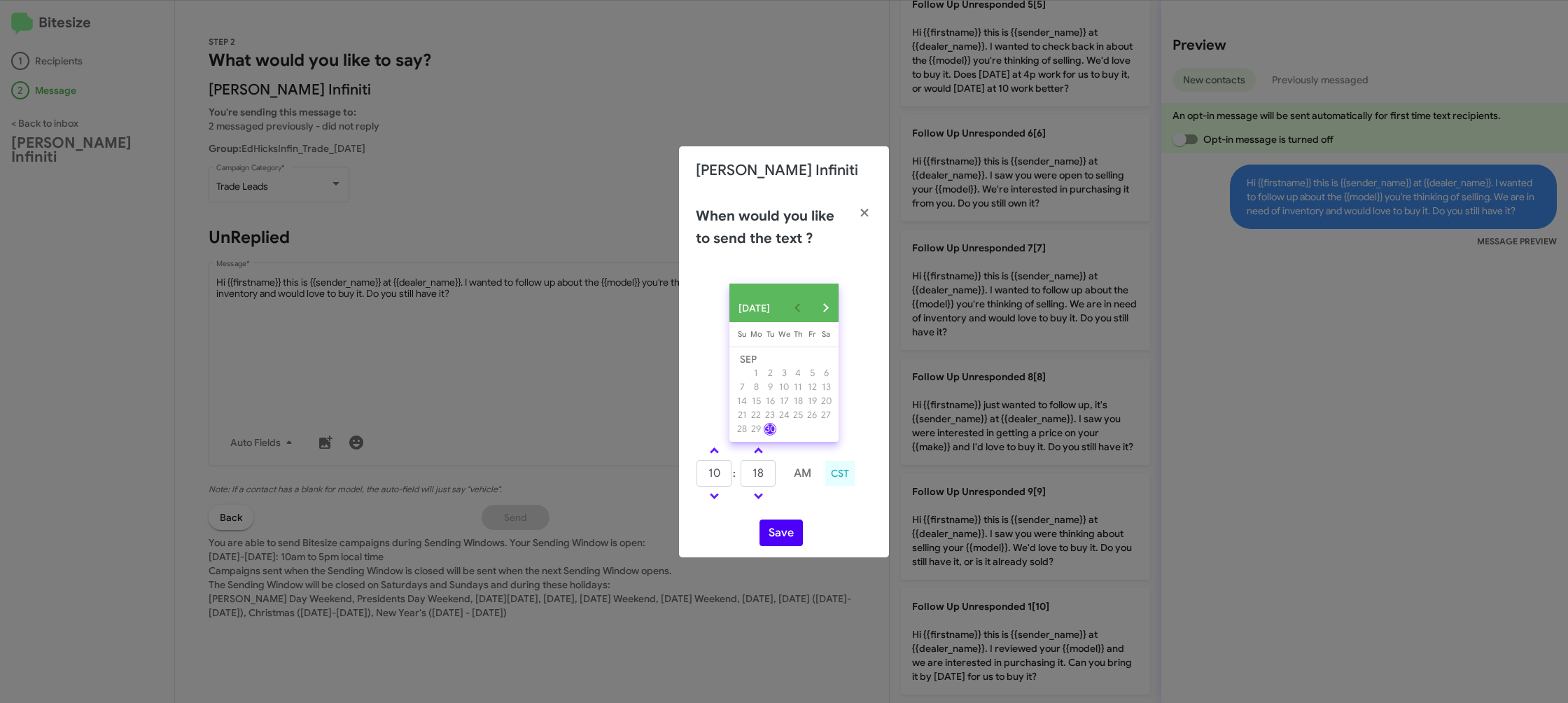
drag, startPoint x: 838, startPoint y: 536, endPoint x: 777, endPoint y: 547, distance: 62.0
click at [830, 535] on div "Save" at bounding box center [784, 533] width 176 height 27
click at [777, 546] on button "Save" at bounding box center [781, 533] width 44 height 27
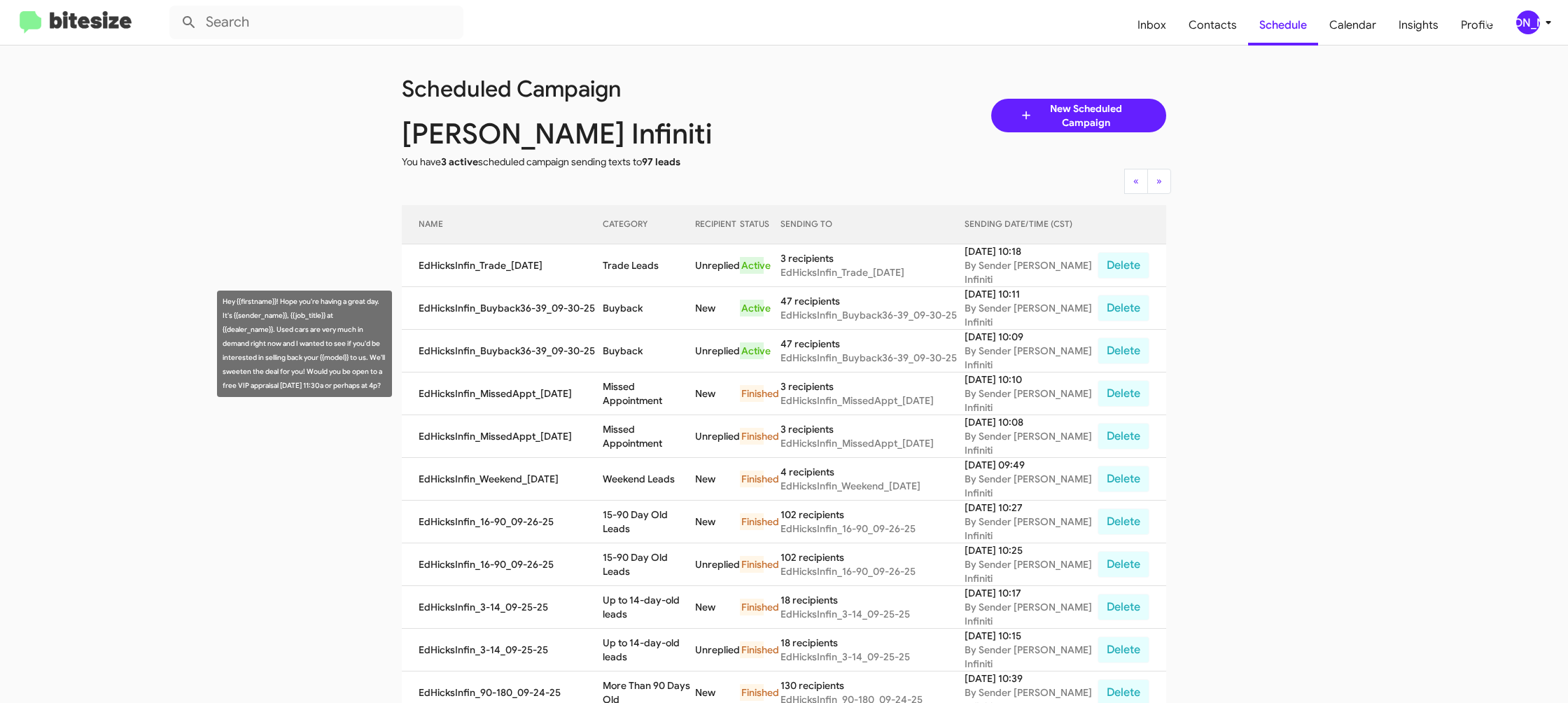
click at [635, 357] on td "Buyback" at bounding box center [648, 352] width 92 height 43
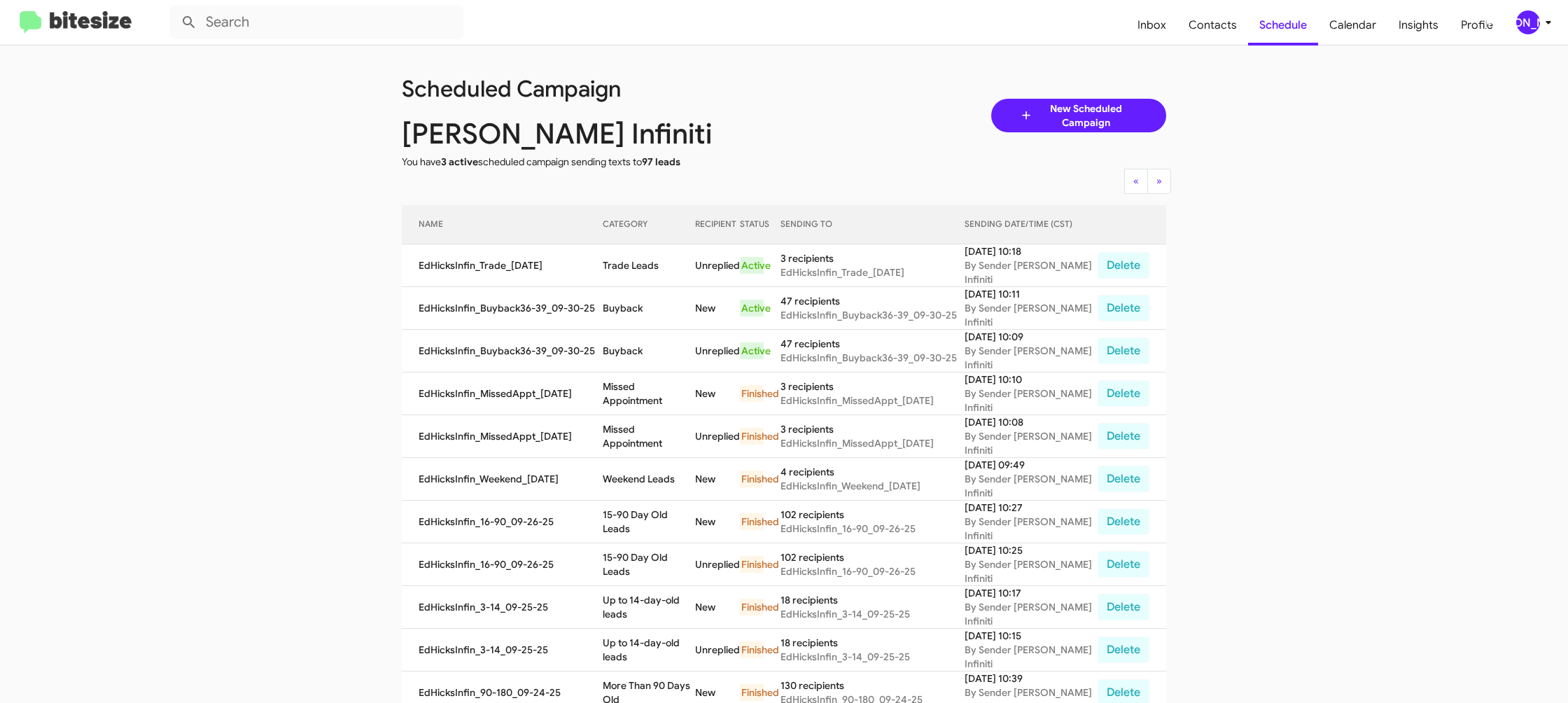
click at [635, 357] on td "Buyback" at bounding box center [648, 352] width 92 height 43
copy td "Buyback"
click at [638, 265] on td "Trade Leads" at bounding box center [648, 266] width 92 height 43
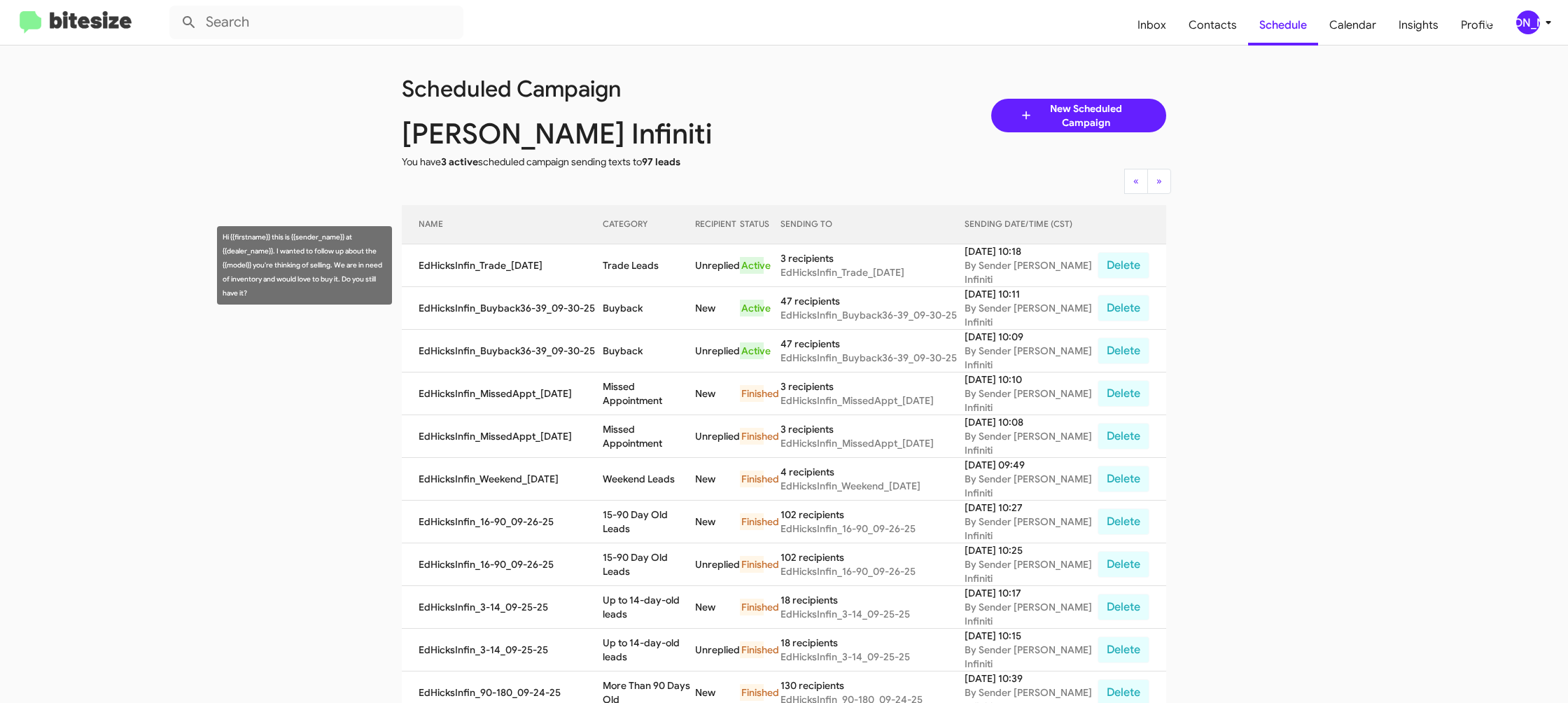
click at [638, 265] on td "Trade Leads" at bounding box center [648, 266] width 92 height 43
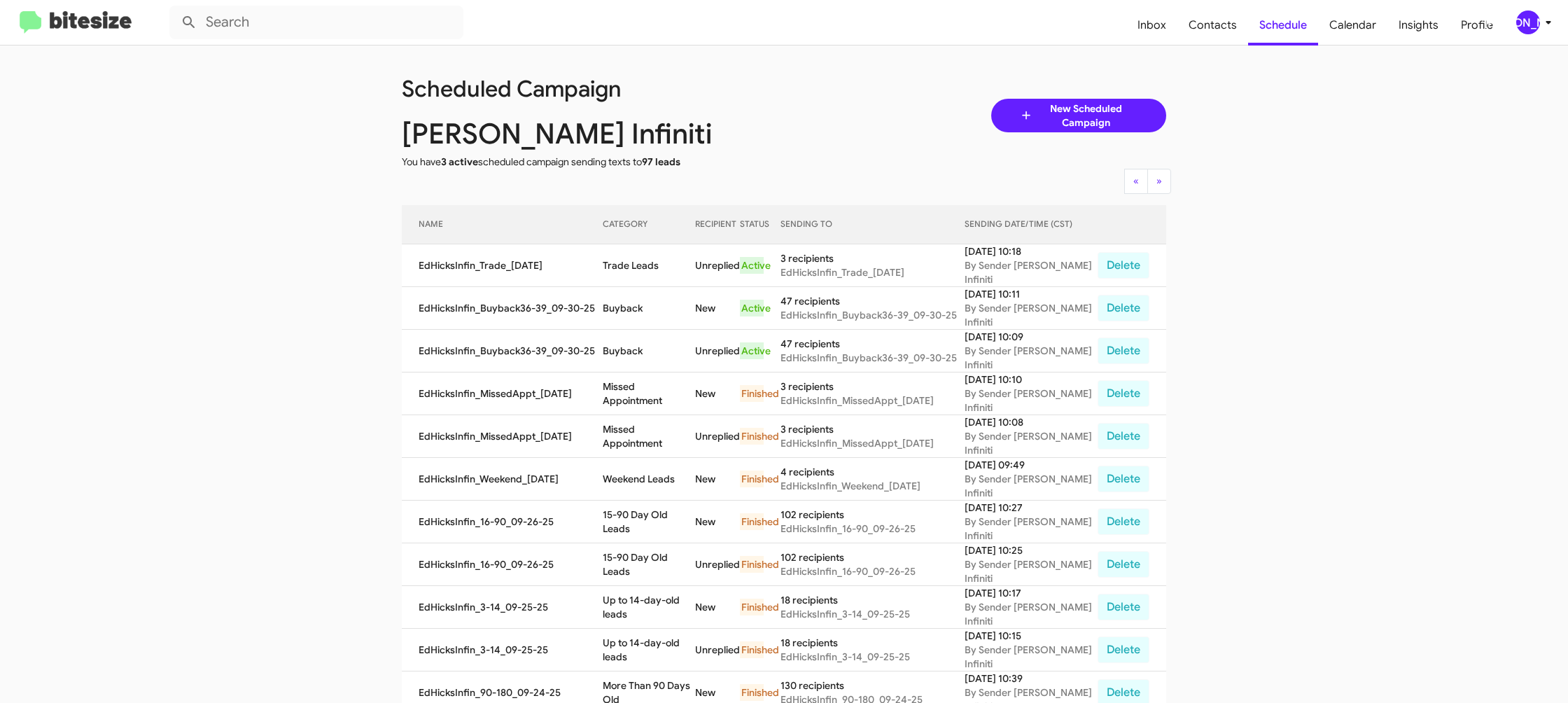
click at [637, 265] on td "Trade Leads" at bounding box center [648, 266] width 92 height 43
copy td "Trade Leads"
drag, startPoint x: 1536, startPoint y: 21, endPoint x: 1534, endPoint y: 32, distance: 11.2
click at [1536, 21] on div "[PERSON_NAME]" at bounding box center [1528, 22] width 24 height 24
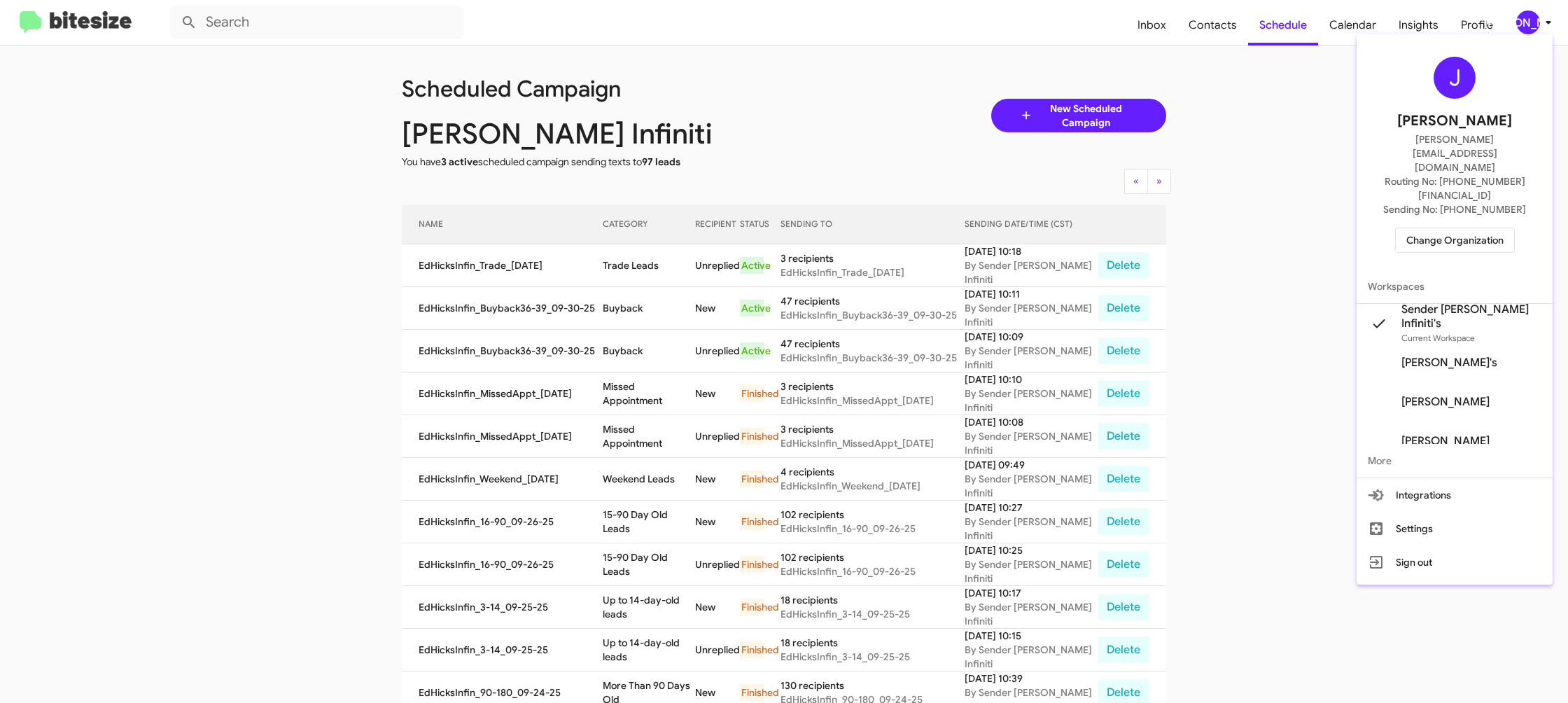
click at [1474, 228] on span "Change Organization" at bounding box center [1455, 240] width 97 height 24
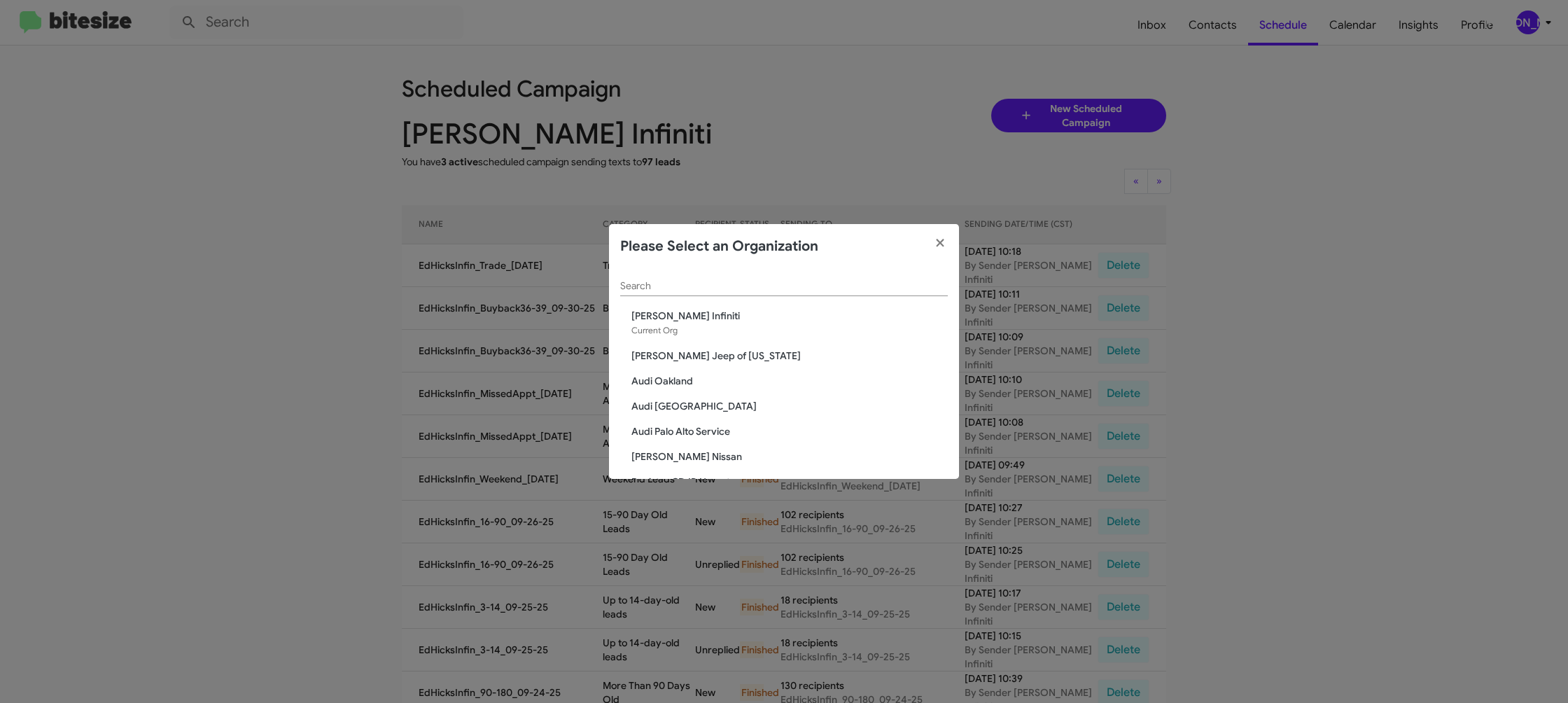
click at [652, 292] on div "Search" at bounding box center [784, 282] width 328 height 27
click at [665, 292] on div "d Search" at bounding box center [784, 282] width 328 height 27
click at [665, 291] on input "e" at bounding box center [784, 286] width 328 height 11
type input "ed"
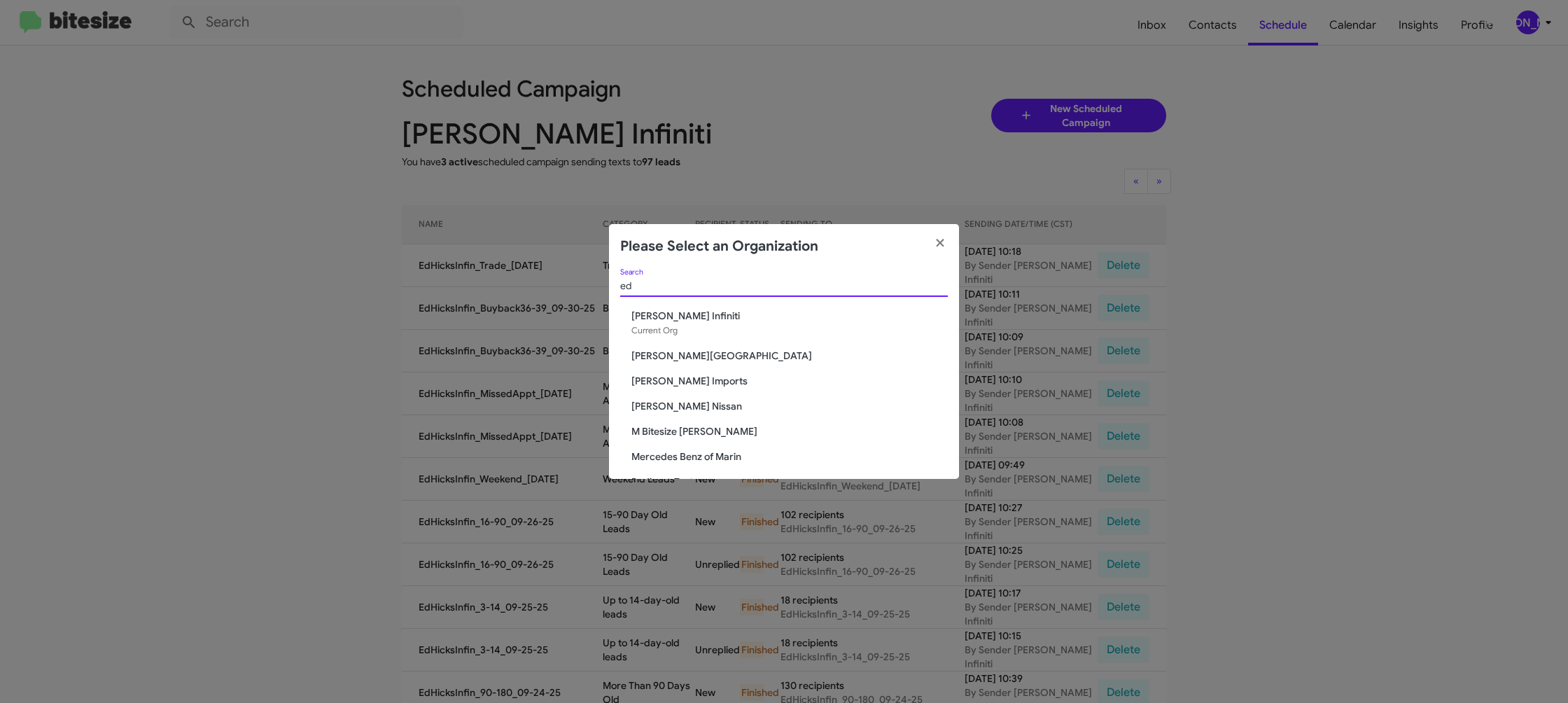
click at [700, 411] on span "[PERSON_NAME] Nissan" at bounding box center [789, 405] width 317 height 14
drag, startPoint x: 700, startPoint y: 411, endPoint x: 711, endPoint y: 405, distance: 12.5
click at [697, 405] on span "[PERSON_NAME] Nissan" at bounding box center [789, 405] width 317 height 14
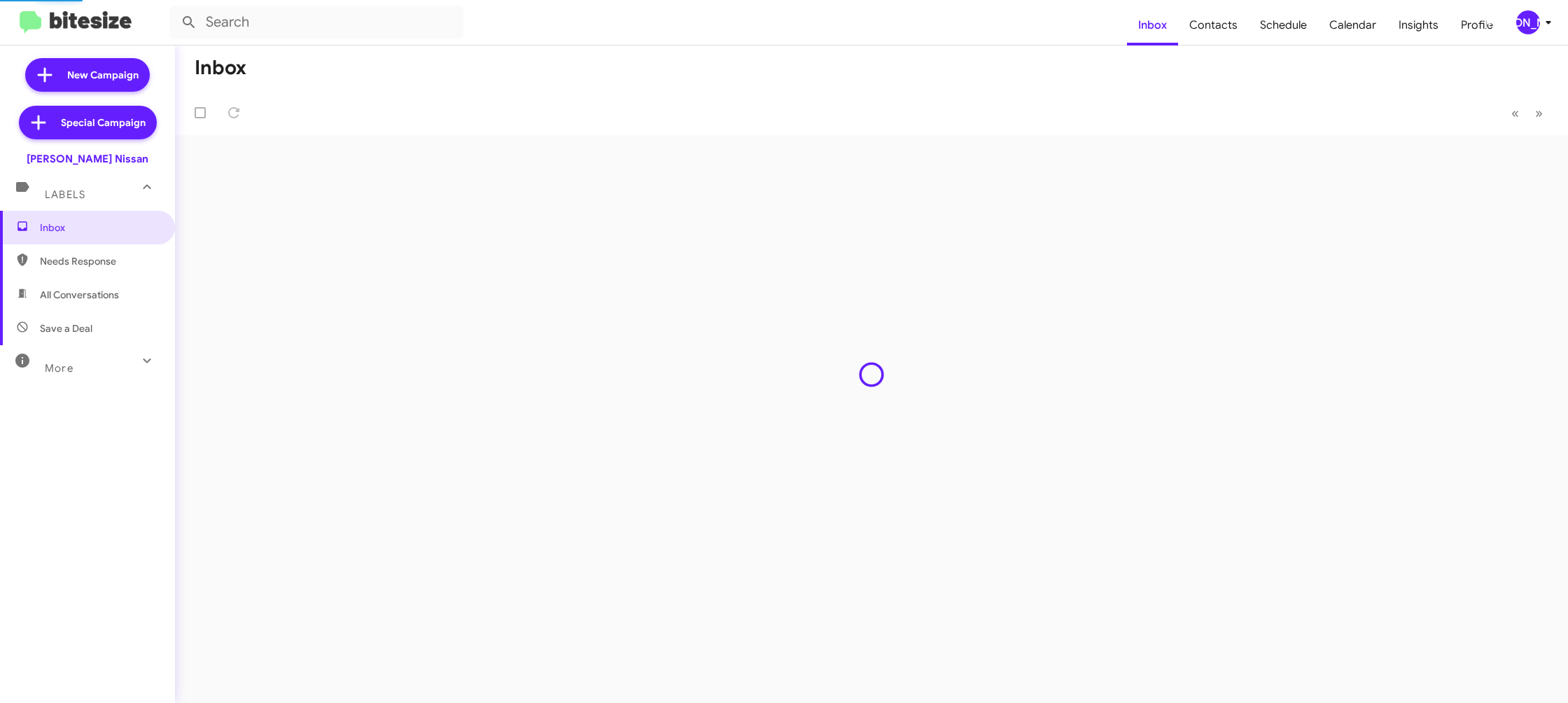
click at [1540, 26] on icon at bounding box center [1548, 22] width 17 height 17
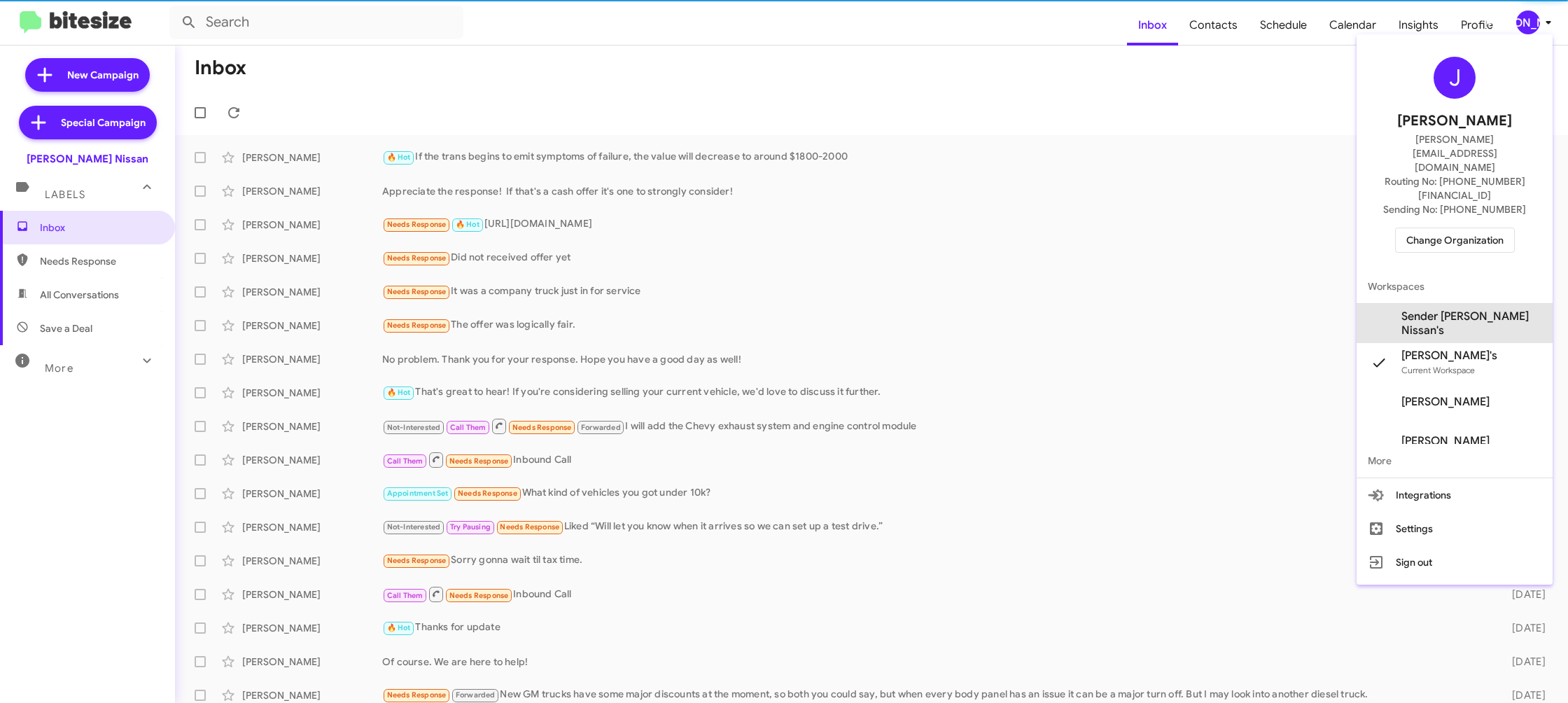
drag, startPoint x: 1476, startPoint y: 281, endPoint x: 1329, endPoint y: 175, distance: 181.2
click at [1476, 309] on span "Sender [PERSON_NAME] Nissan's" at bounding box center [1471, 323] width 140 height 28
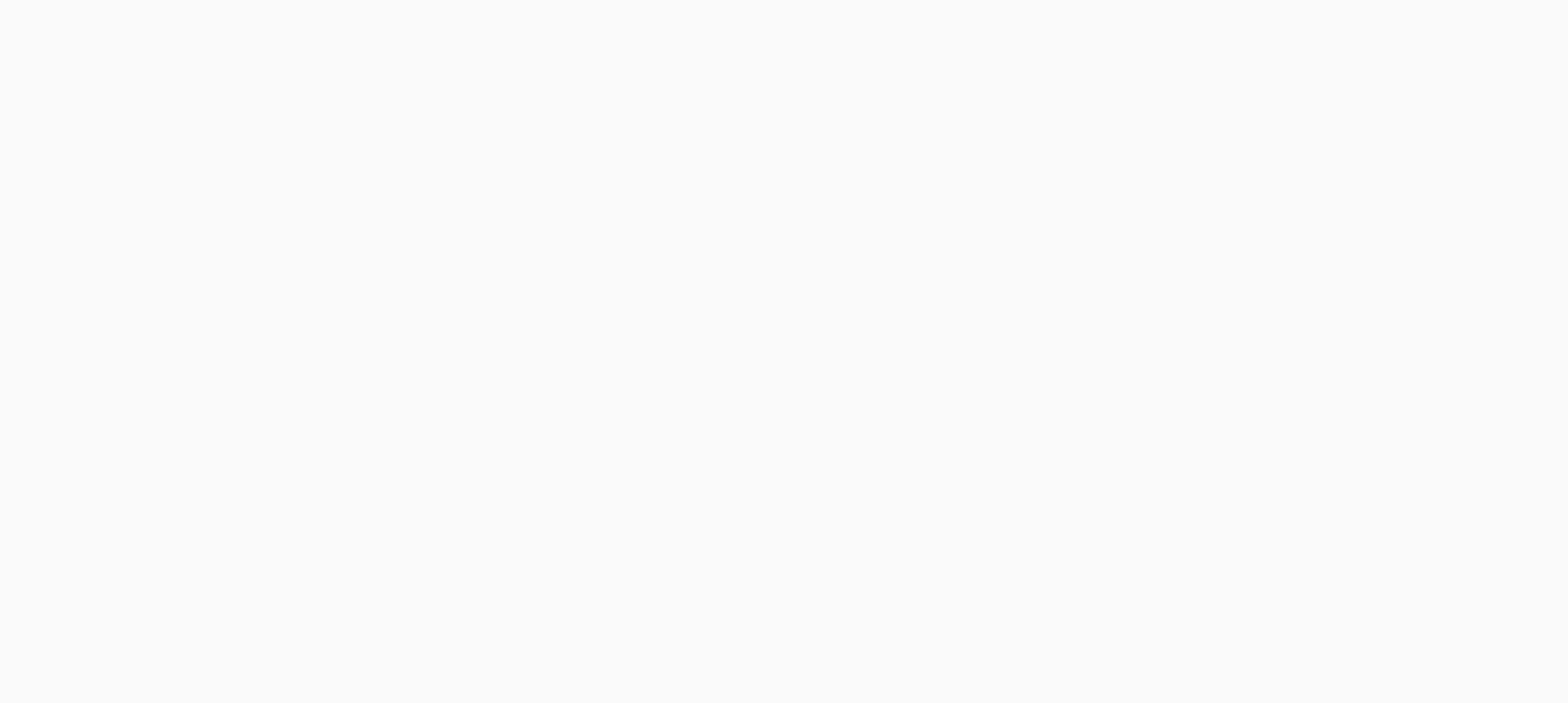
click at [1210, 23] on body at bounding box center [784, 352] width 1568 height 703
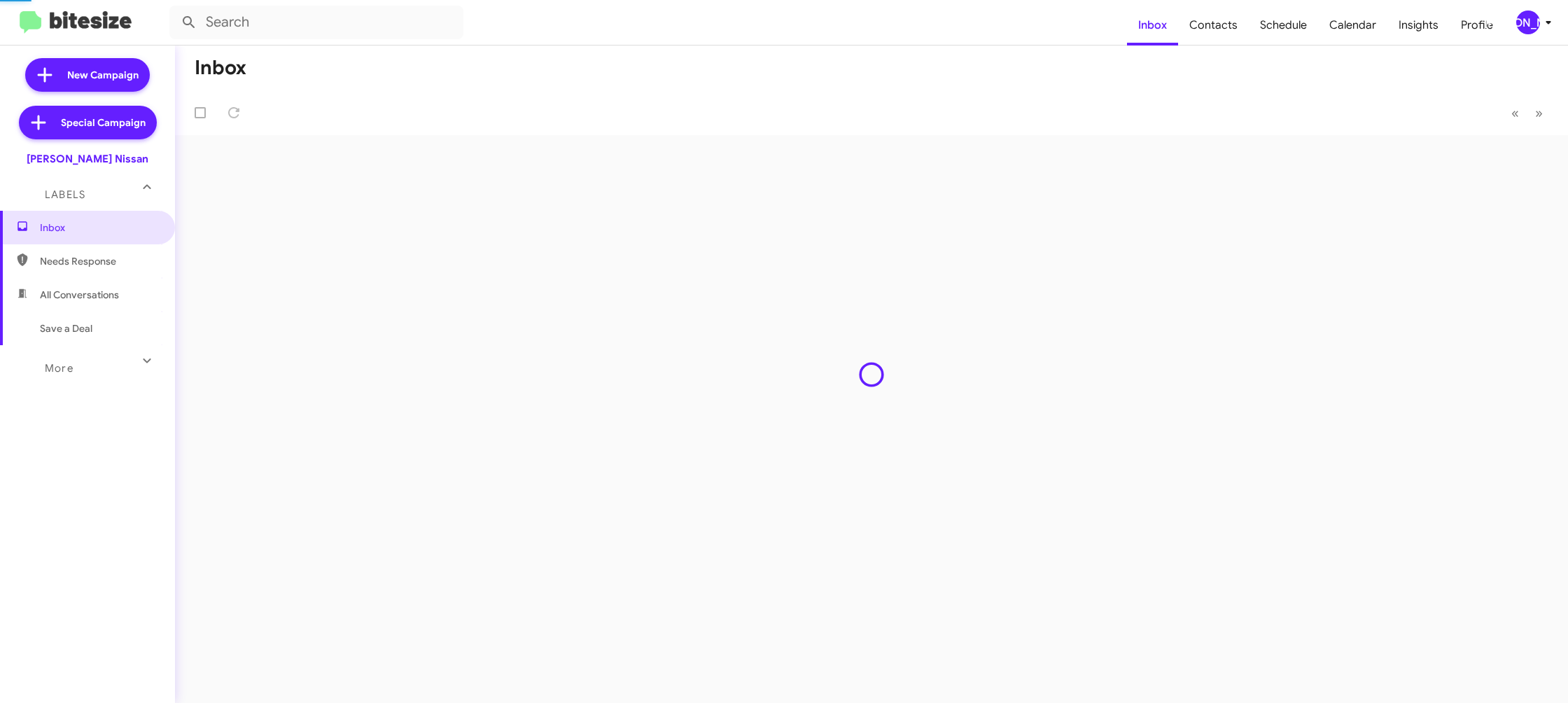
click at [1210, 23] on span "Contacts" at bounding box center [1214, 25] width 71 height 41
drag, startPoint x: 0, startPoint y: 0, endPoint x: 1210, endPoint y: 23, distance: 1210.2
click at [1210, 23] on span "Contacts" at bounding box center [1214, 25] width 71 height 41
type input "in:groups"
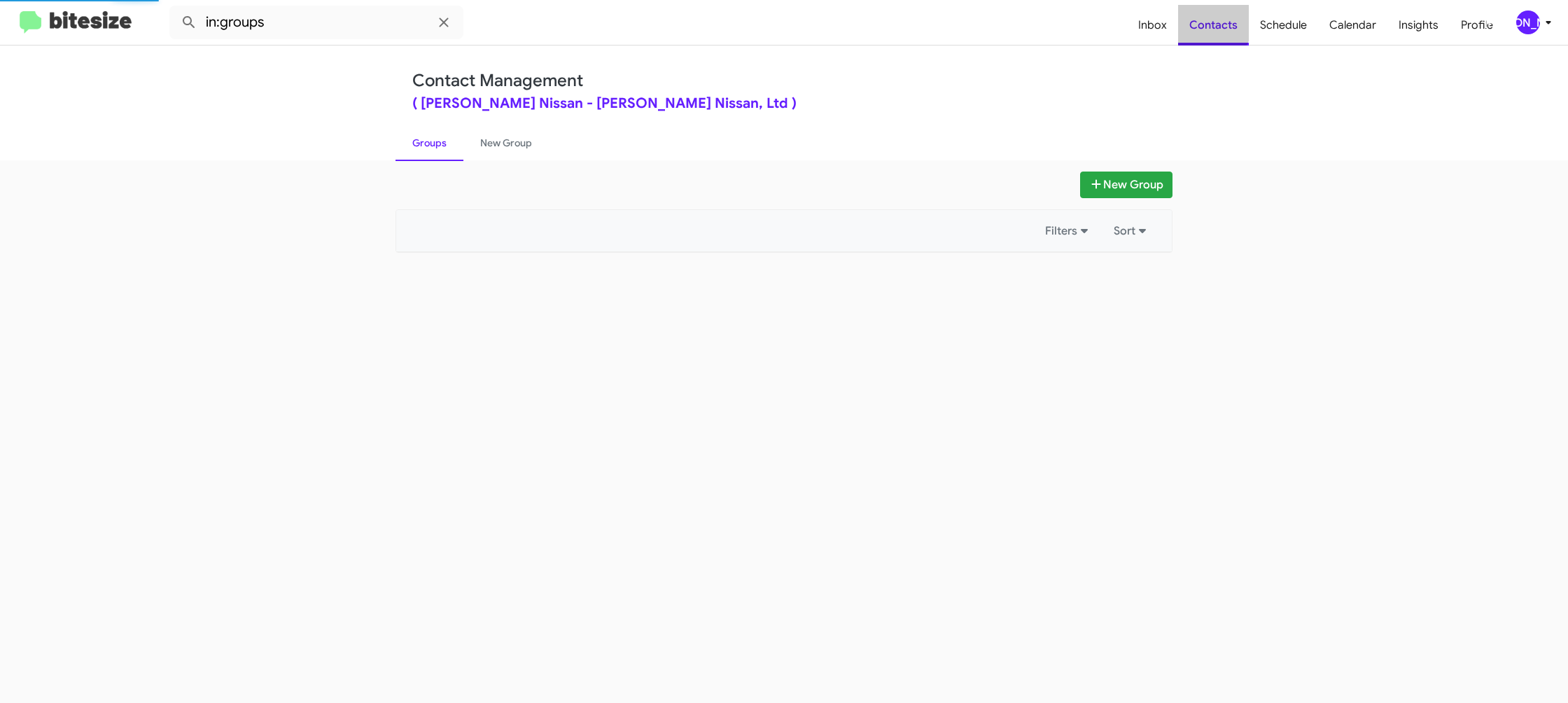
drag, startPoint x: 1210, startPoint y: 23, endPoint x: 1272, endPoint y: 50, distance: 67.6
click at [1210, 24] on span "Contacts" at bounding box center [1214, 25] width 71 height 41
click at [506, 140] on link "New Group" at bounding box center [506, 143] width 86 height 36
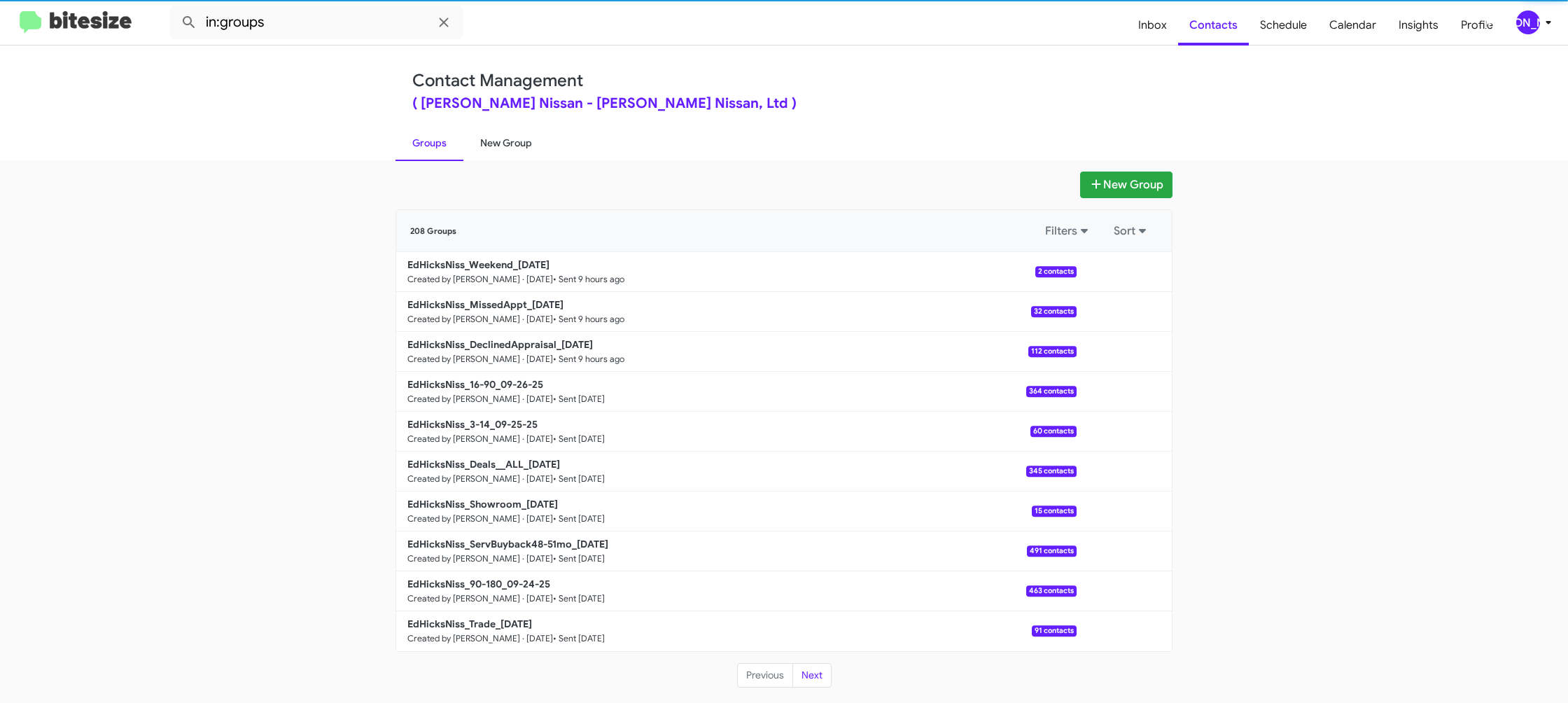
click at [506, 140] on link "New Group" at bounding box center [506, 143] width 86 height 36
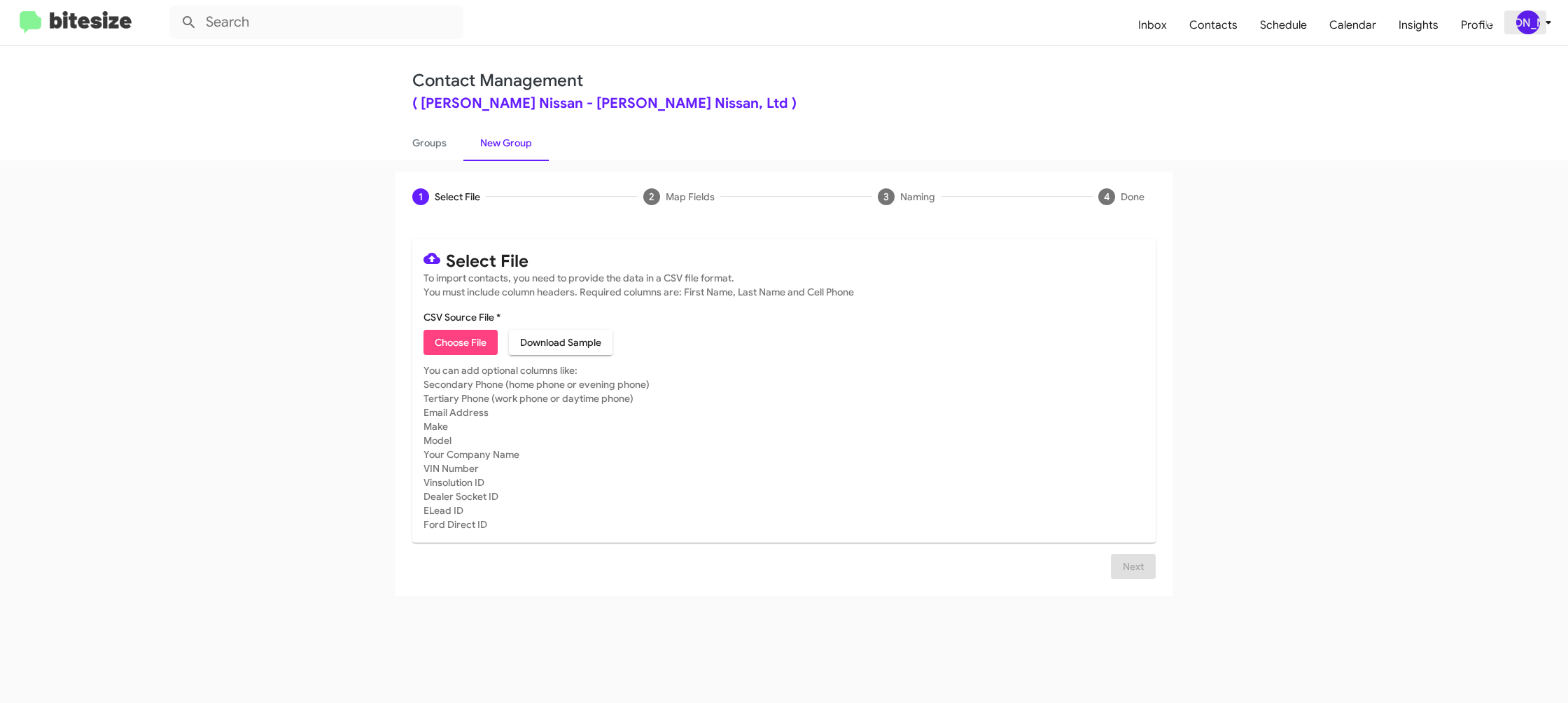
click at [1527, 16] on div "[PERSON_NAME]" at bounding box center [1528, 22] width 24 height 24
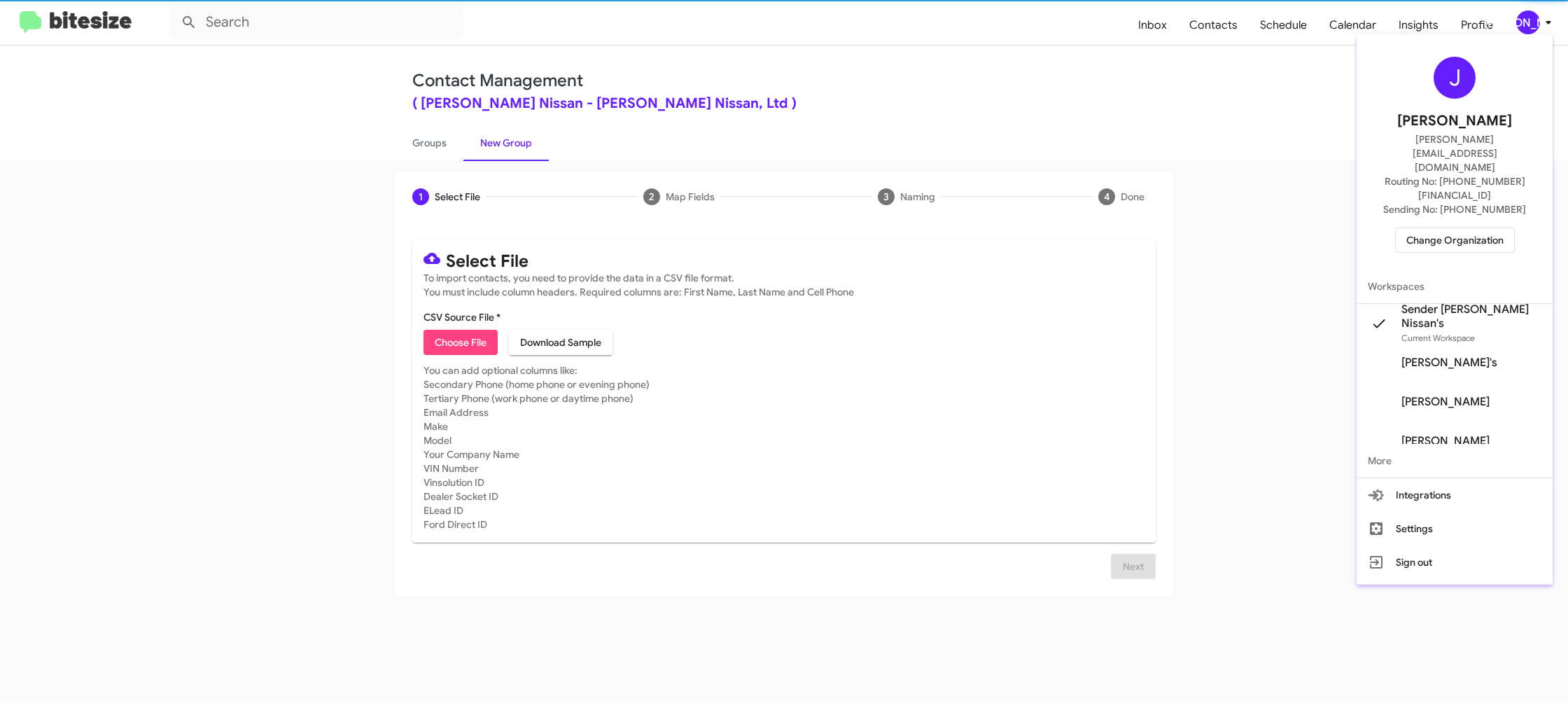
click at [1527, 17] on div at bounding box center [784, 352] width 1568 height 703
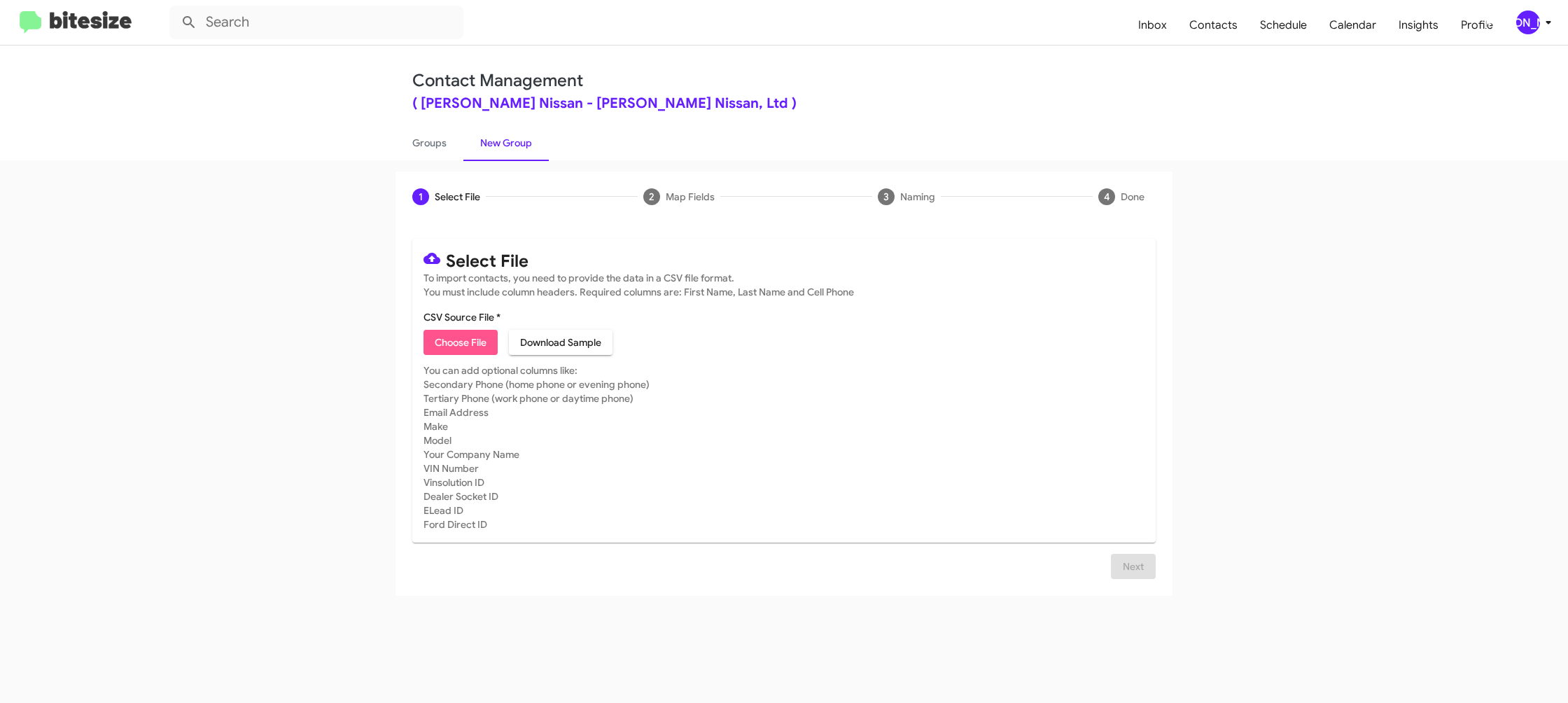
click at [466, 342] on span "Choose File" at bounding box center [461, 343] width 52 height 25
type input "EdHicksNiss_Buyback36-39_09-30-25"
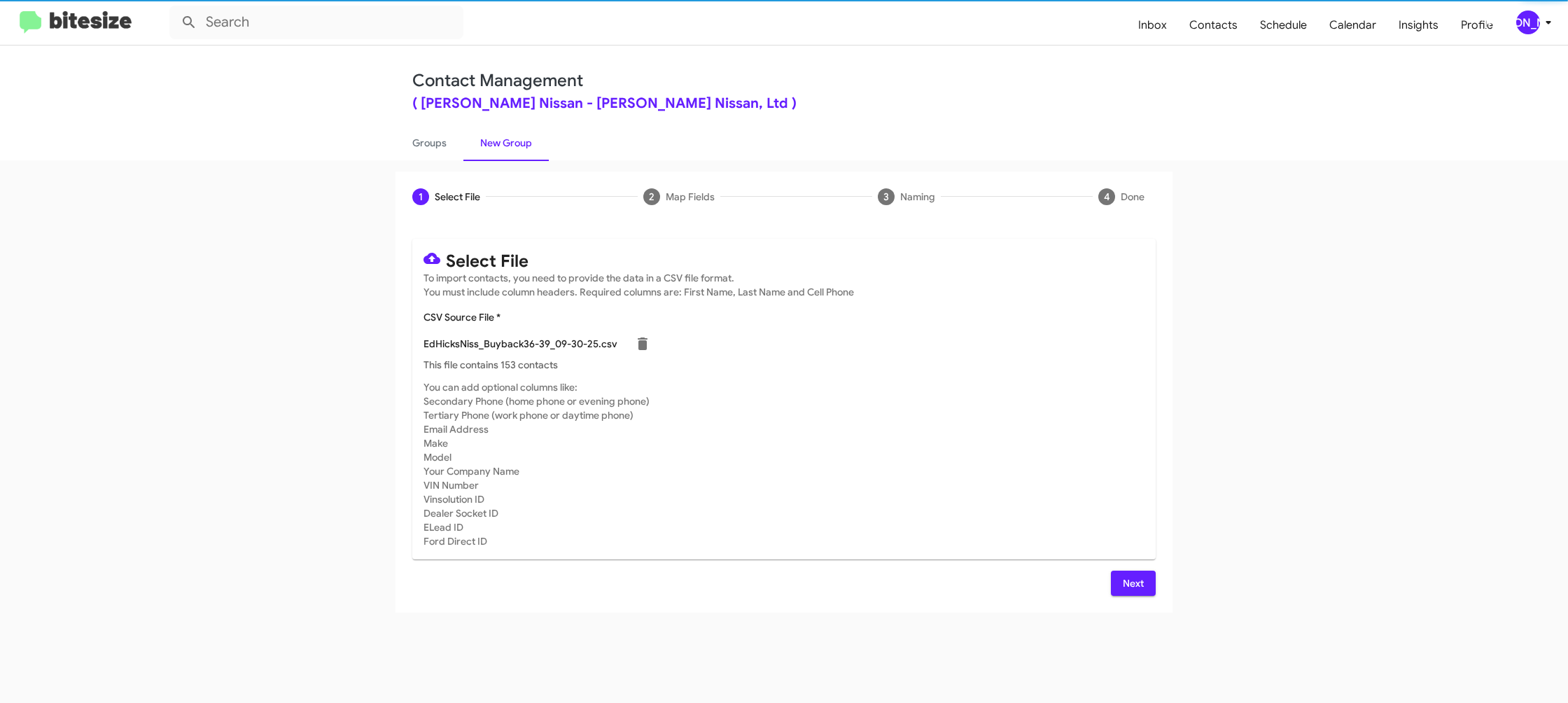
click at [1098, 437] on mat-card-subtitle "You can add optional columns like: Secondary Phone (home phone or evening phone…" at bounding box center [784, 464] width 721 height 168
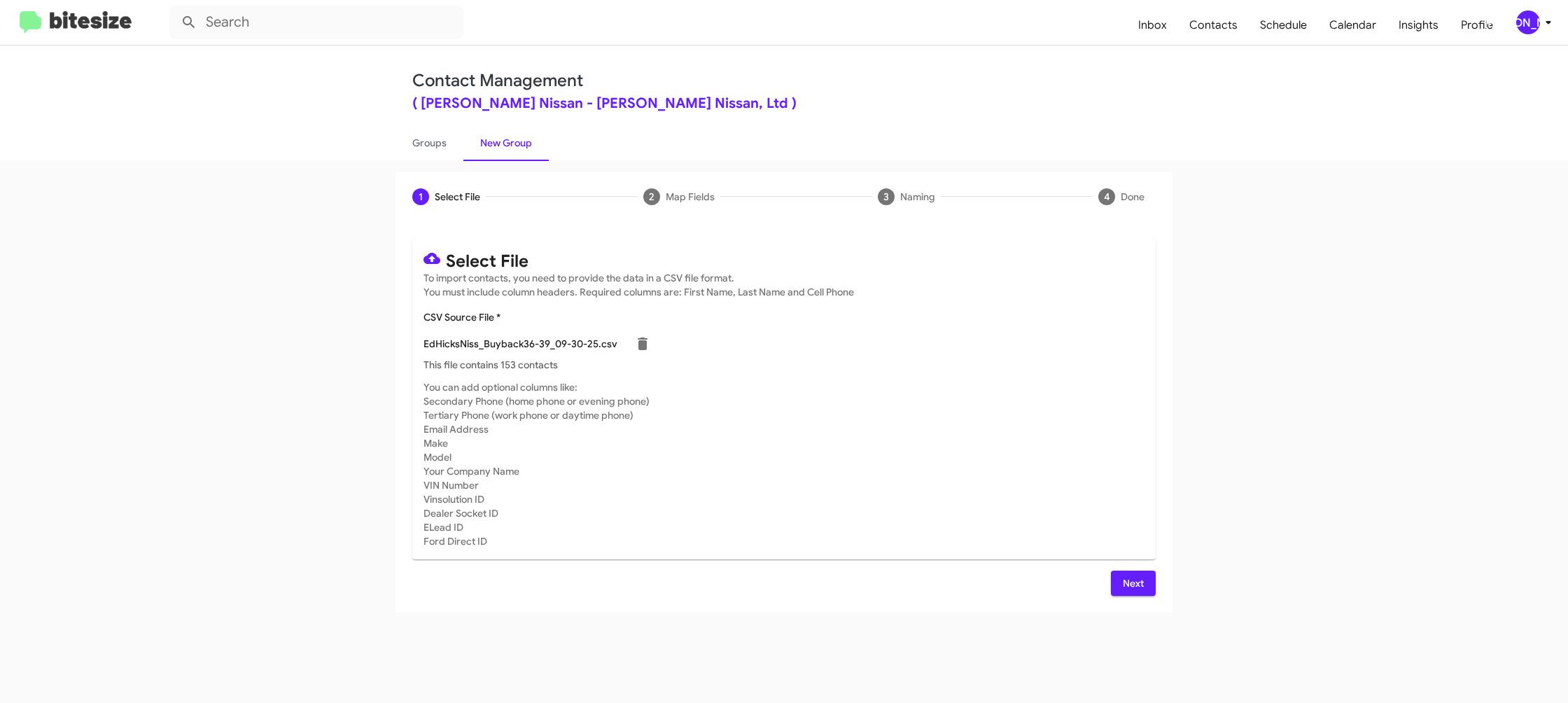
click at [1531, 21] on div "[PERSON_NAME]" at bounding box center [1528, 22] width 24 height 24
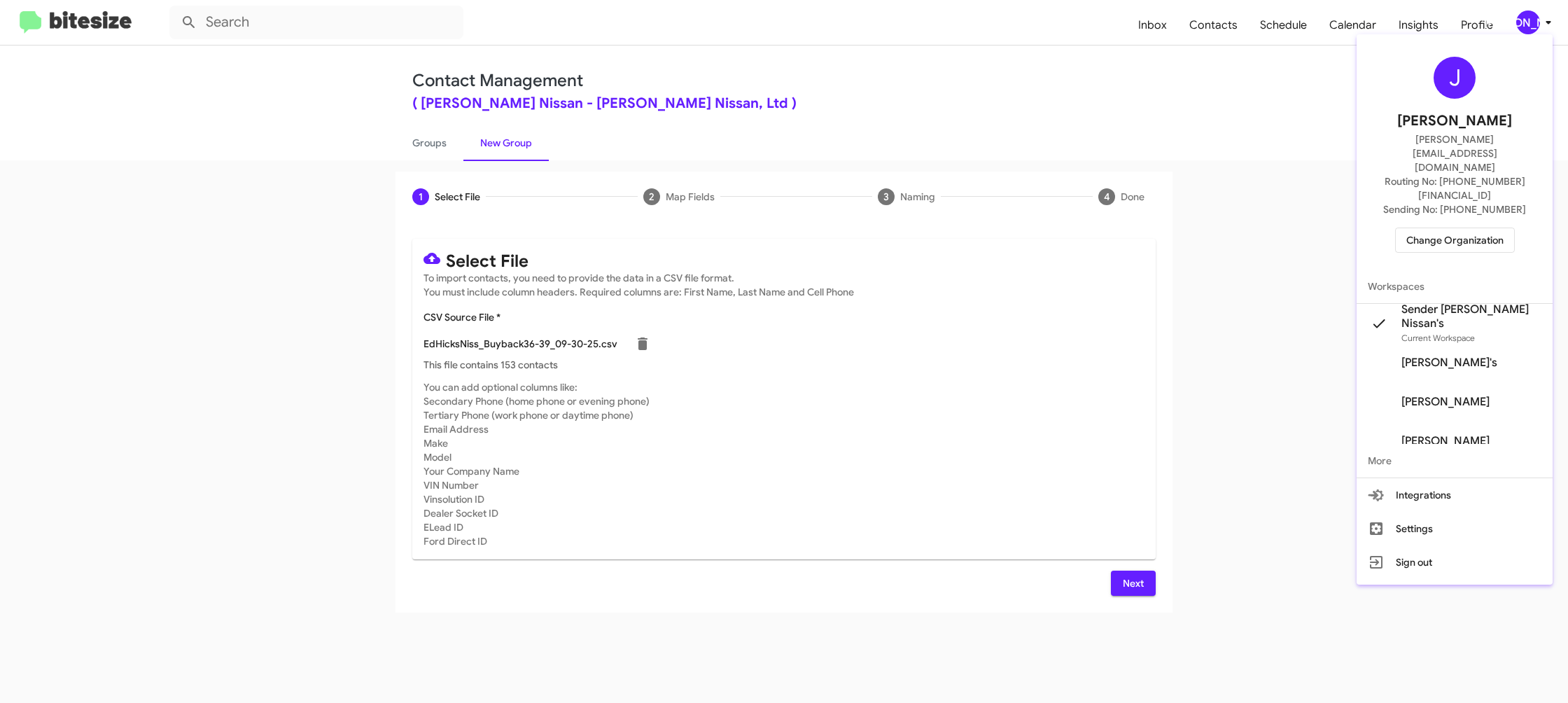
click at [1529, 21] on div at bounding box center [784, 352] width 1568 height 703
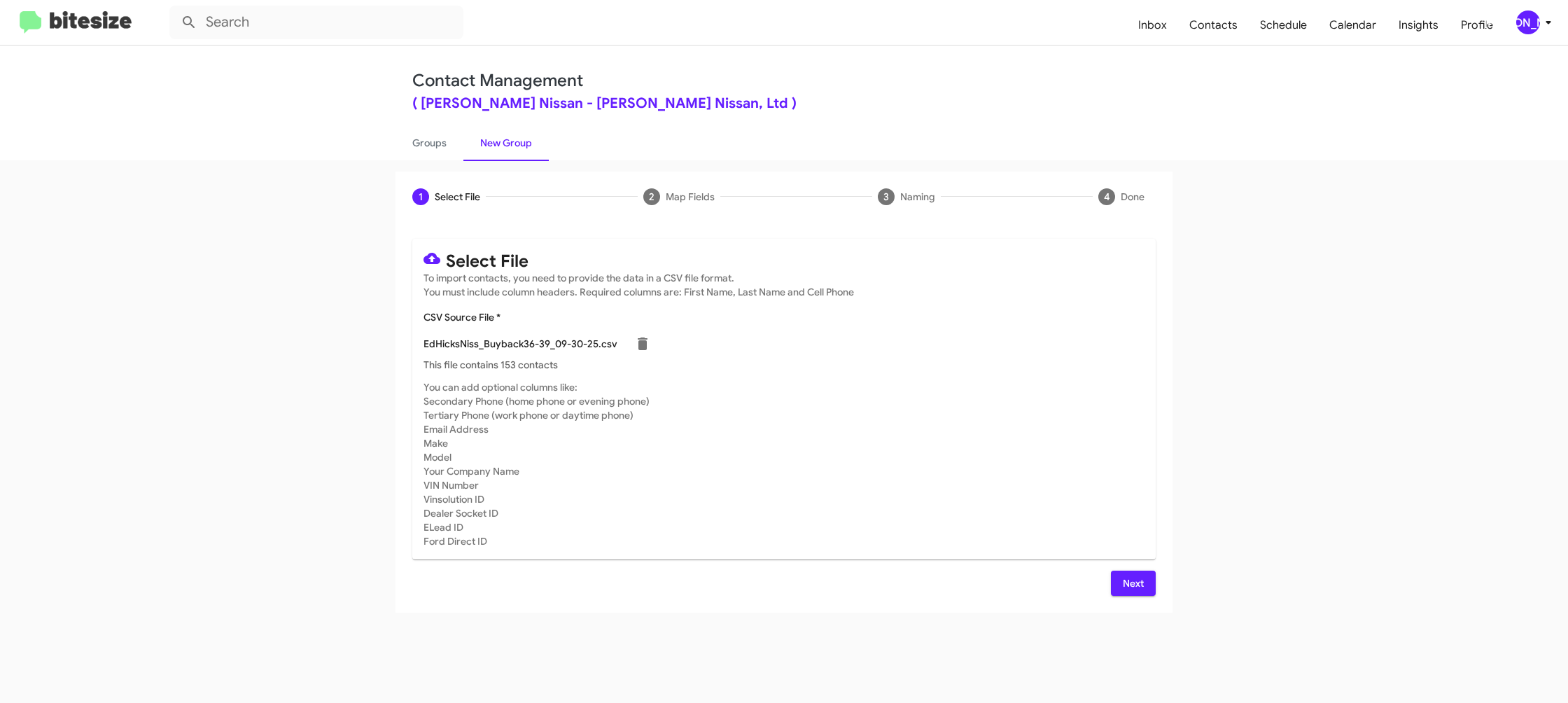
click at [1130, 589] on span "Next" at bounding box center [1133, 583] width 22 height 25
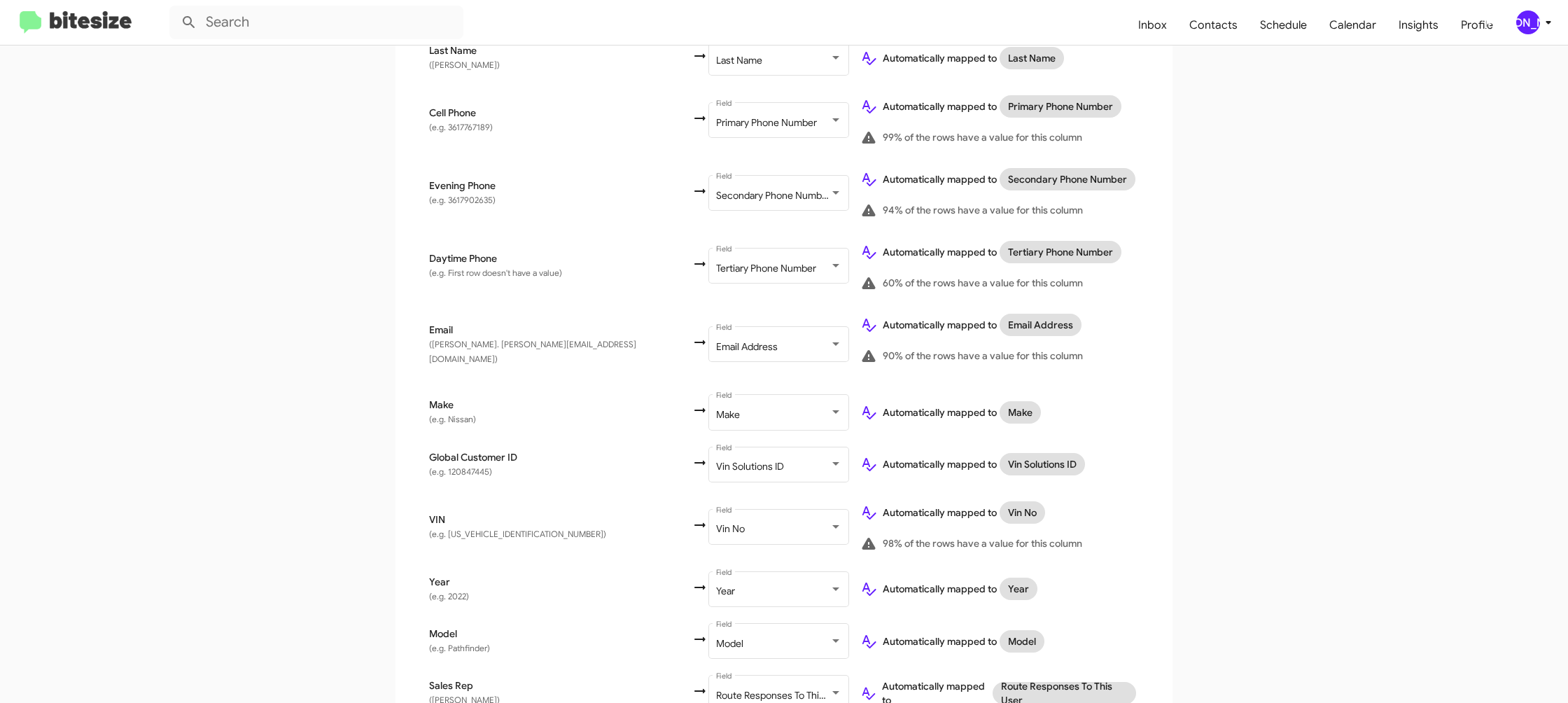
scroll to position [479, 0]
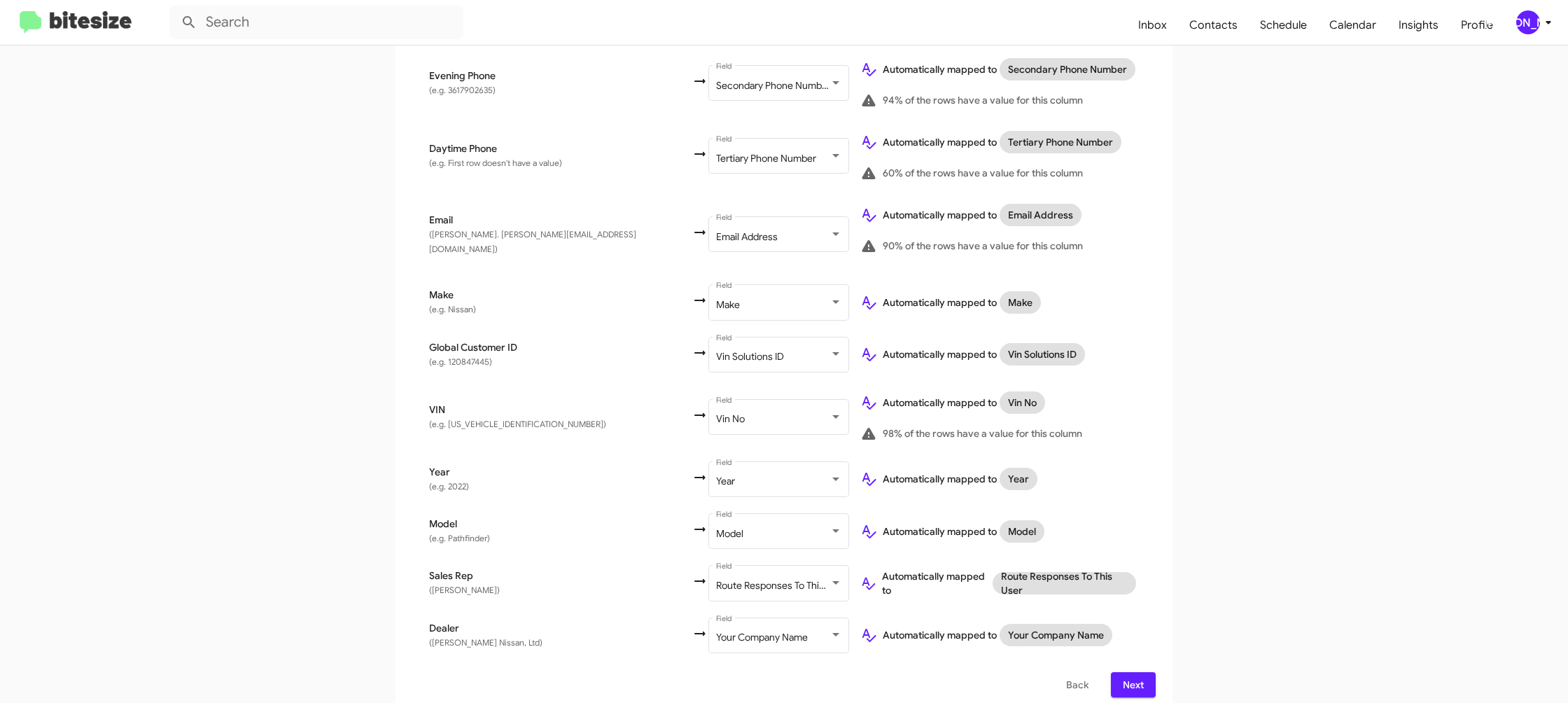
click at [1132, 672] on span "Next" at bounding box center [1133, 685] width 22 height 25
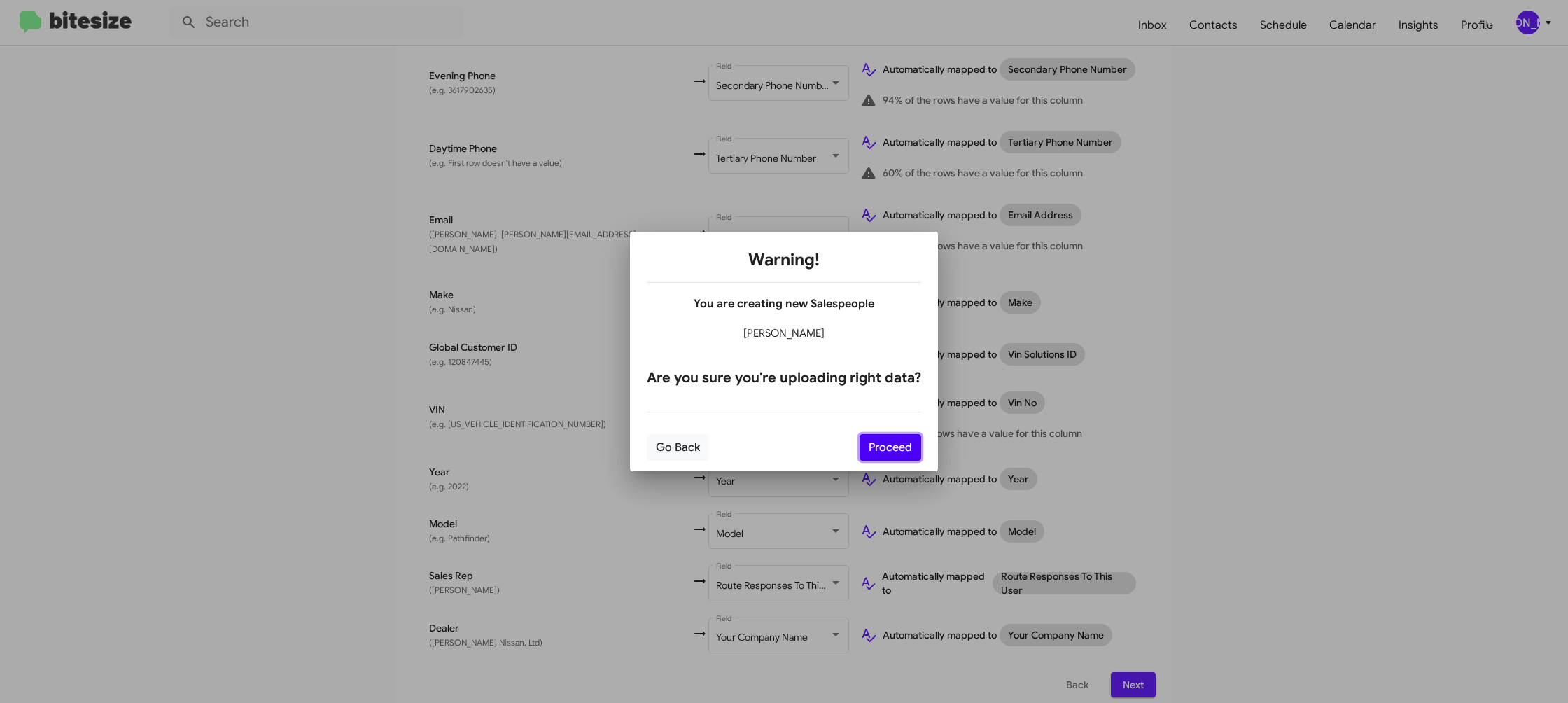
click at [900, 445] on button "Proceed" at bounding box center [890, 447] width 61 height 27
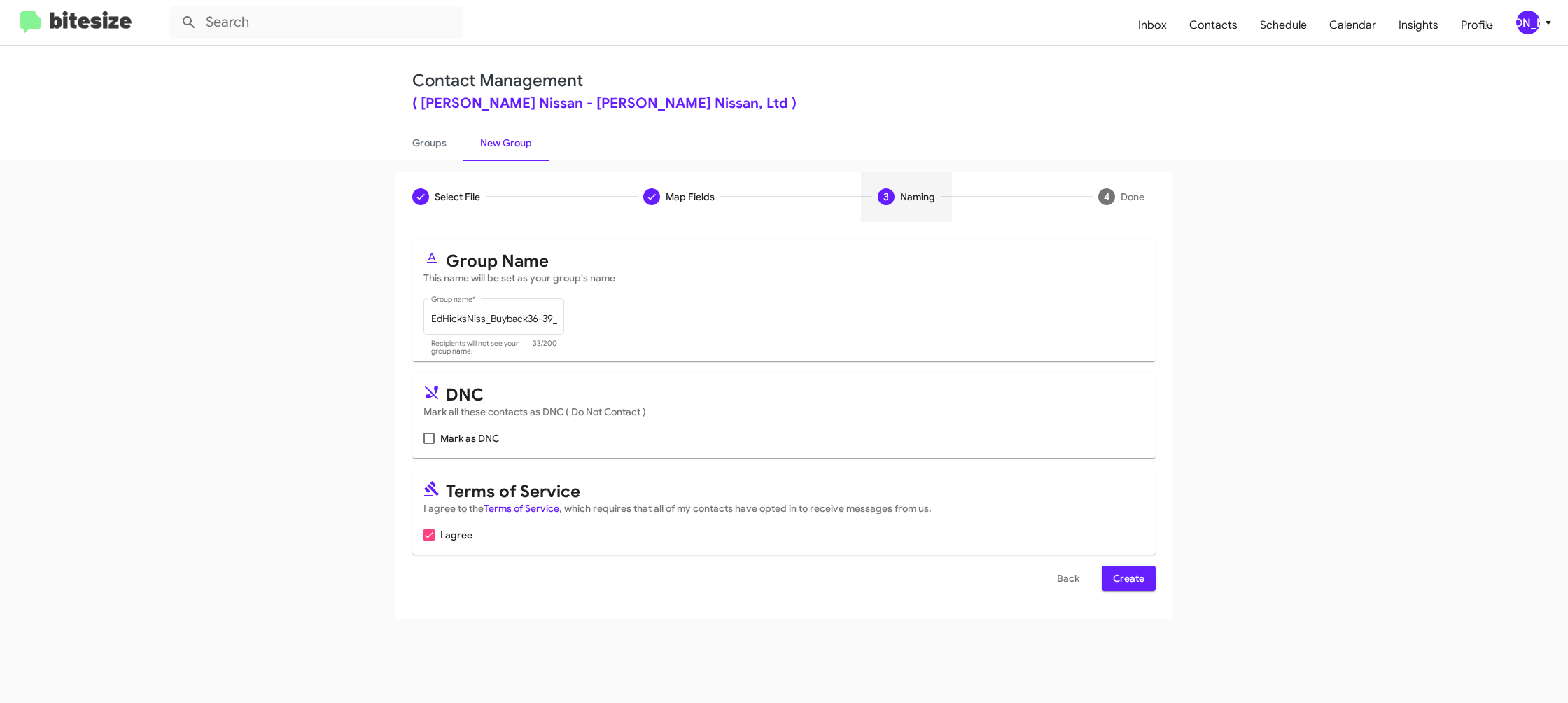
scroll to position [0, 0]
click at [1138, 575] on span "Create" at bounding box center [1129, 578] width 32 height 25
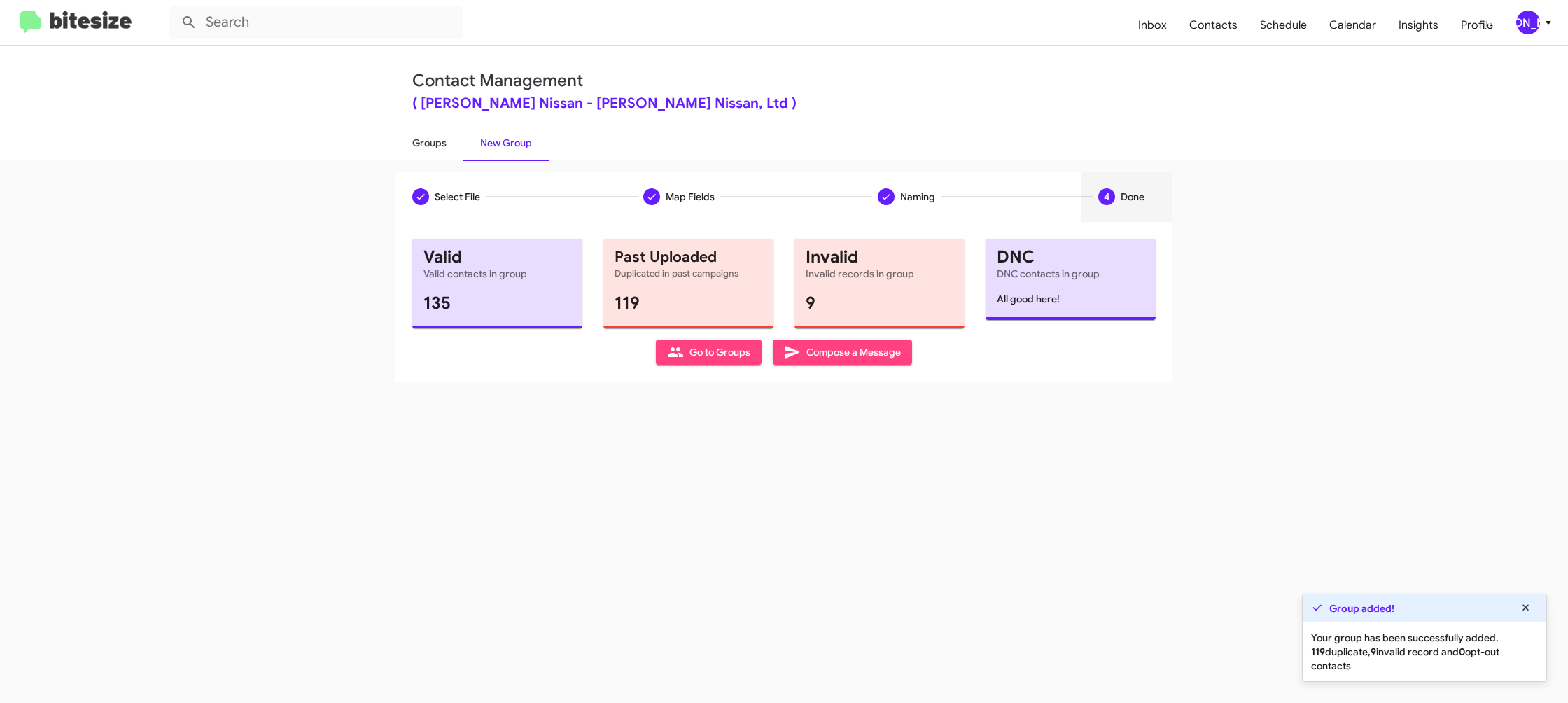
click at [441, 154] on link "Groups" at bounding box center [430, 143] width 68 height 36
type input "in:groups"
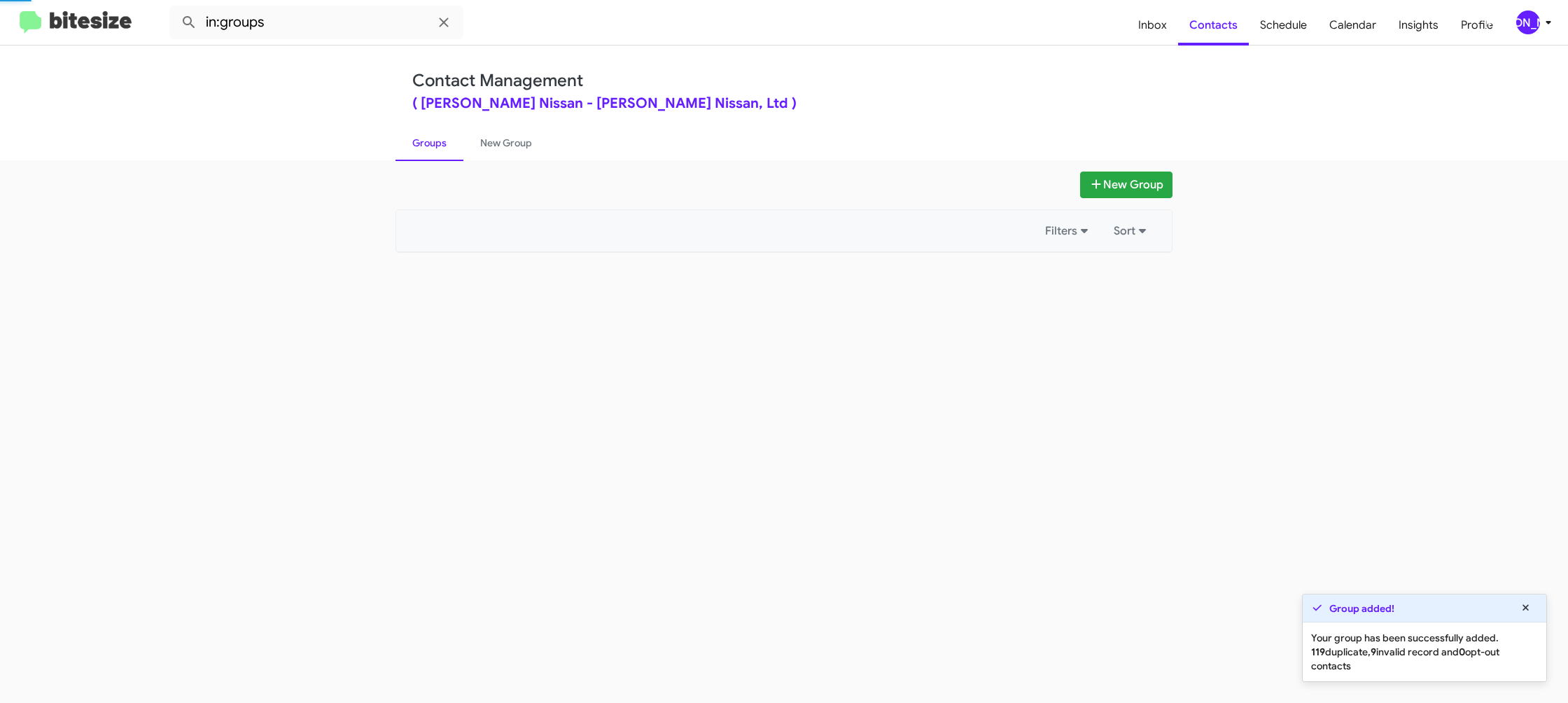
click at [441, 154] on link "Groups" at bounding box center [430, 143] width 68 height 36
drag, startPoint x: 441, startPoint y: 154, endPoint x: 467, endPoint y: 149, distance: 26.5
click at [441, 153] on link "Groups" at bounding box center [430, 143] width 68 height 36
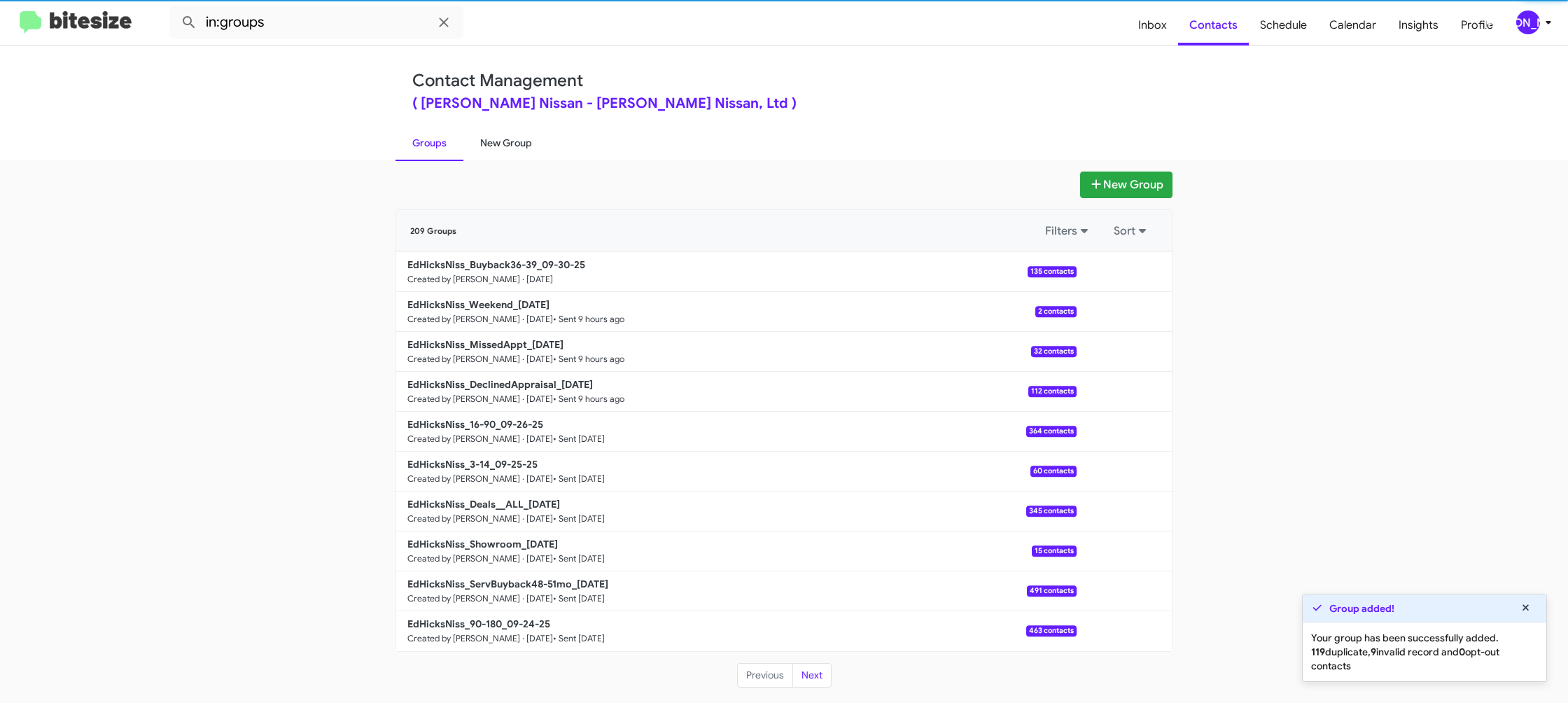
click at [470, 149] on link "New Group" at bounding box center [506, 143] width 86 height 36
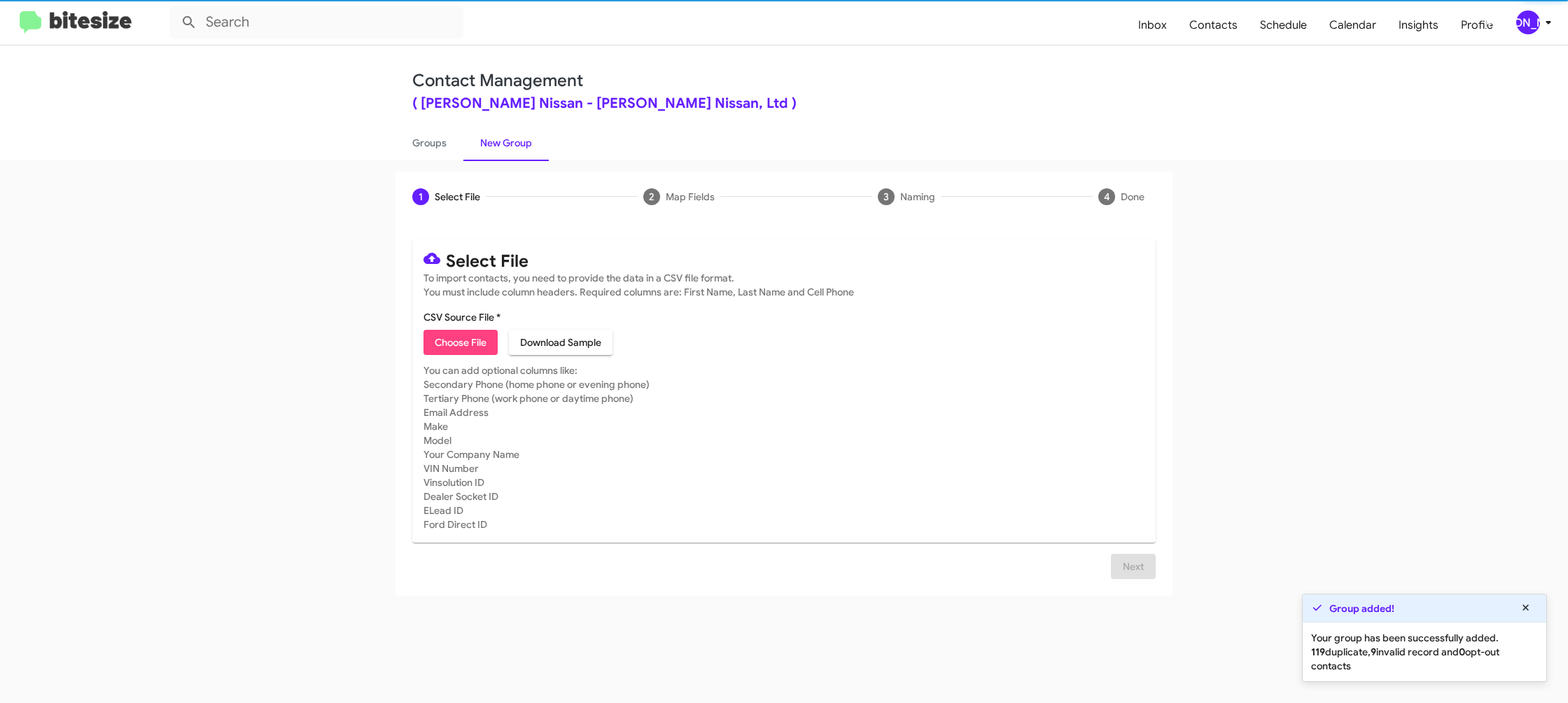
click at [470, 149] on link "New Group" at bounding box center [506, 143] width 86 height 36
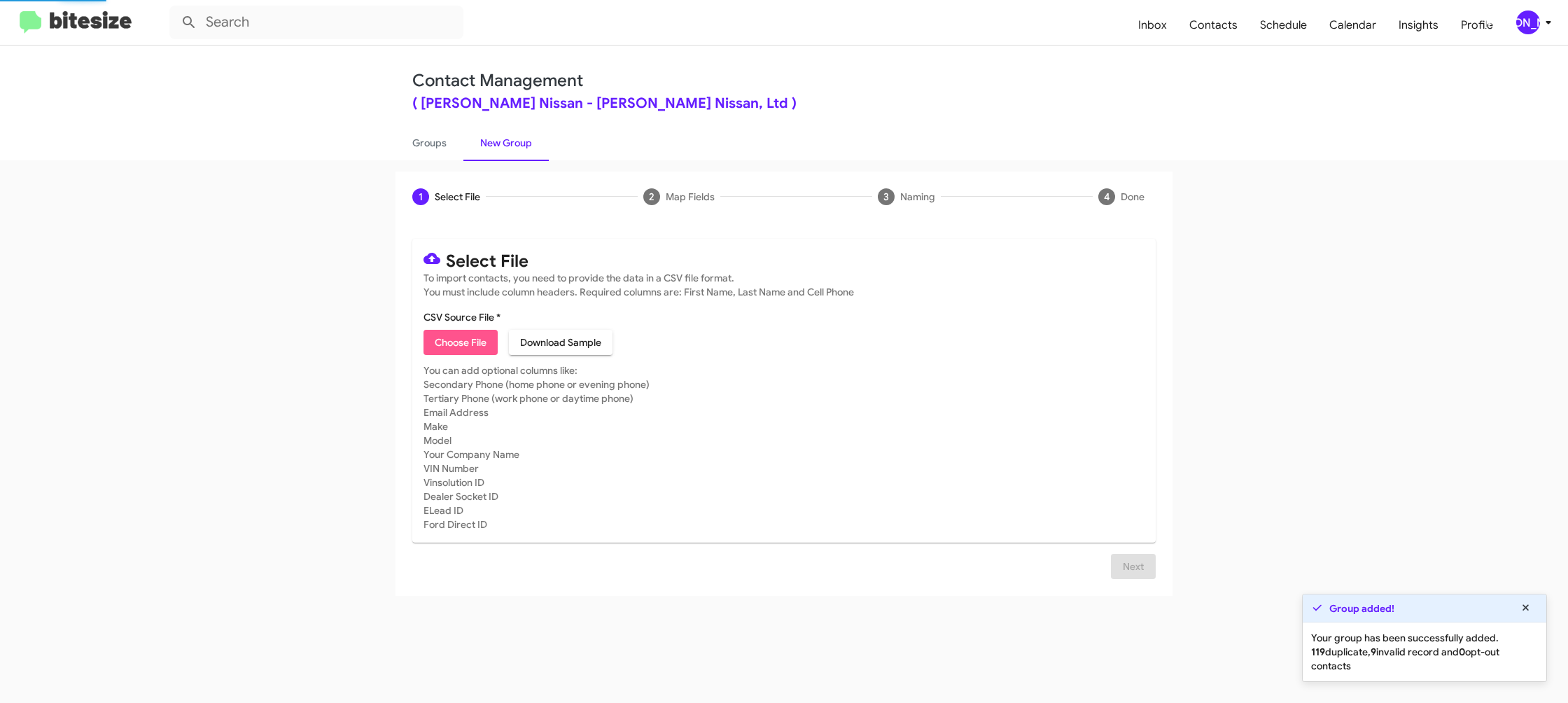
click at [461, 354] on span "Choose File" at bounding box center [461, 343] width 52 height 25
type input "EdHicksNiss_Trade_09-30-25"
click at [937, 393] on mat-card-subtitle "You can add optional columns like: Secondary Phone (home phone or evening phone…" at bounding box center [784, 447] width 721 height 168
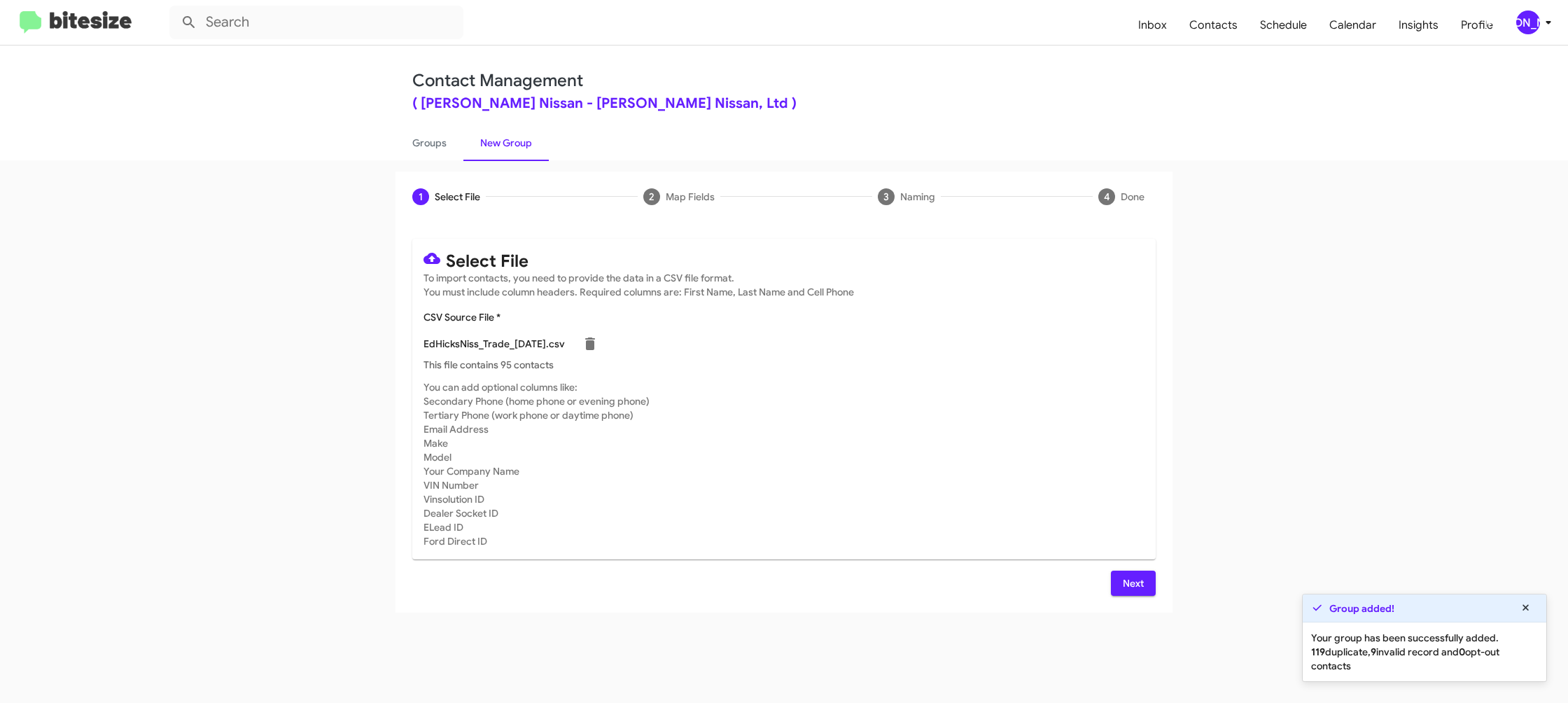
click at [1104, 571] on div "Next" at bounding box center [784, 583] width 743 height 25
click at [1124, 580] on span "Next" at bounding box center [1133, 583] width 22 height 25
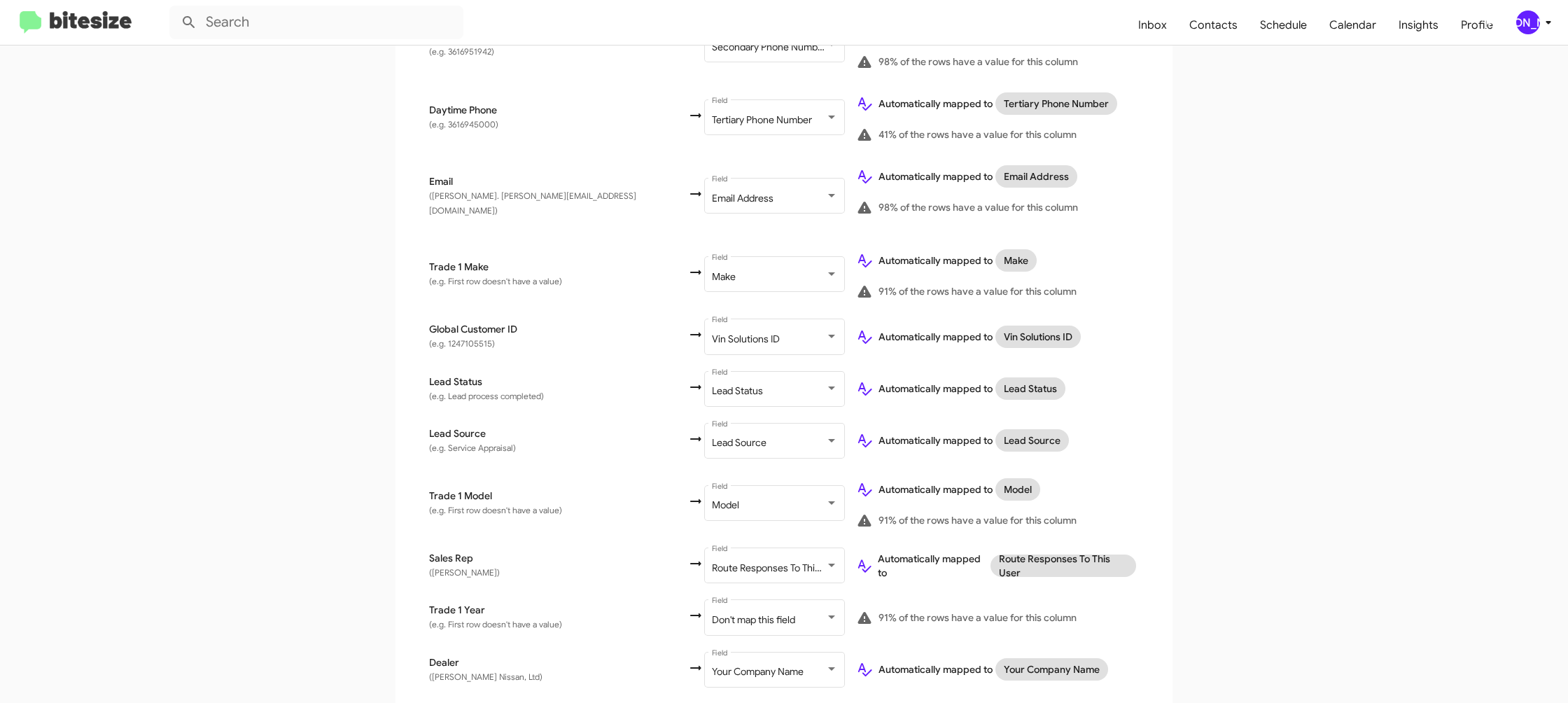
scroll to position [549, 0]
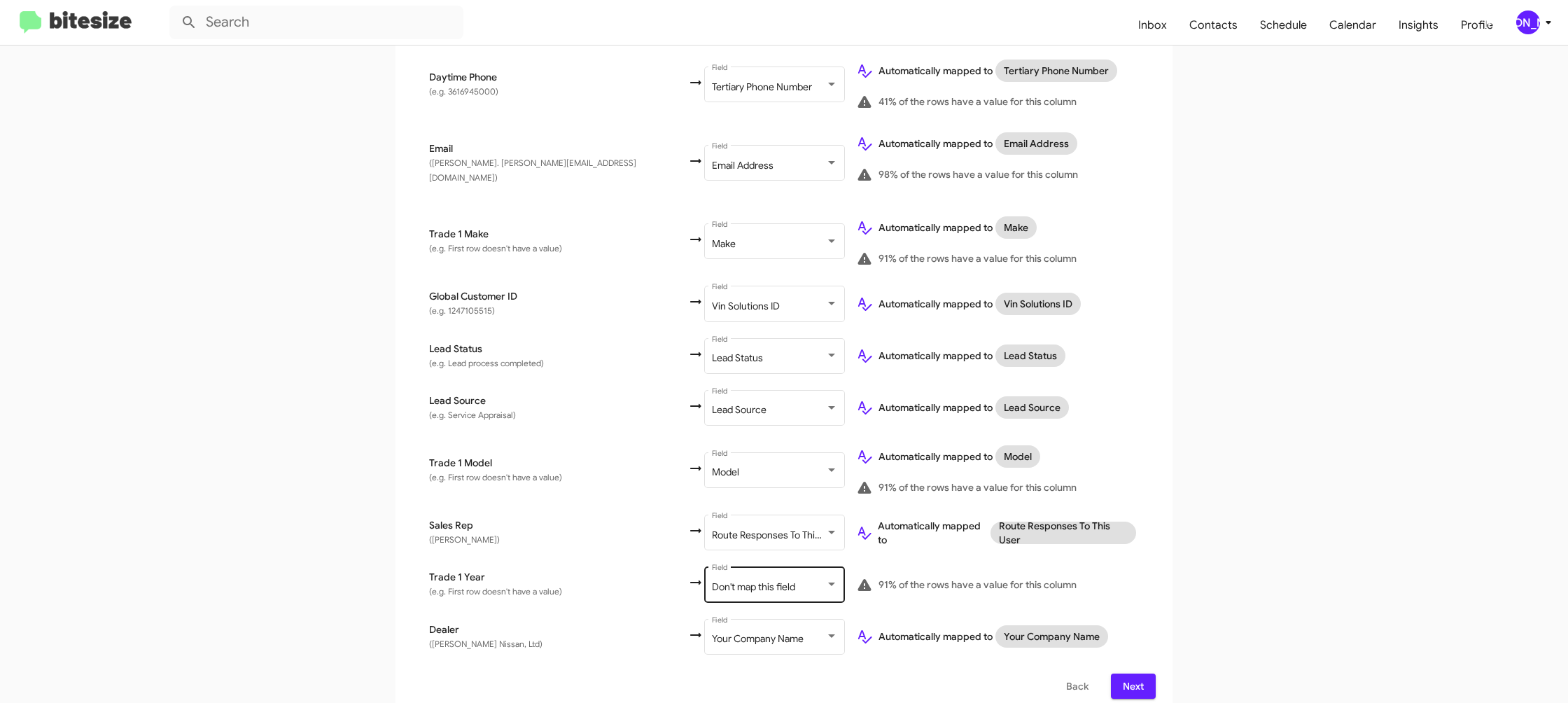
click at [712, 567] on div "Don't map this field Field" at bounding box center [774, 583] width 126 height 38
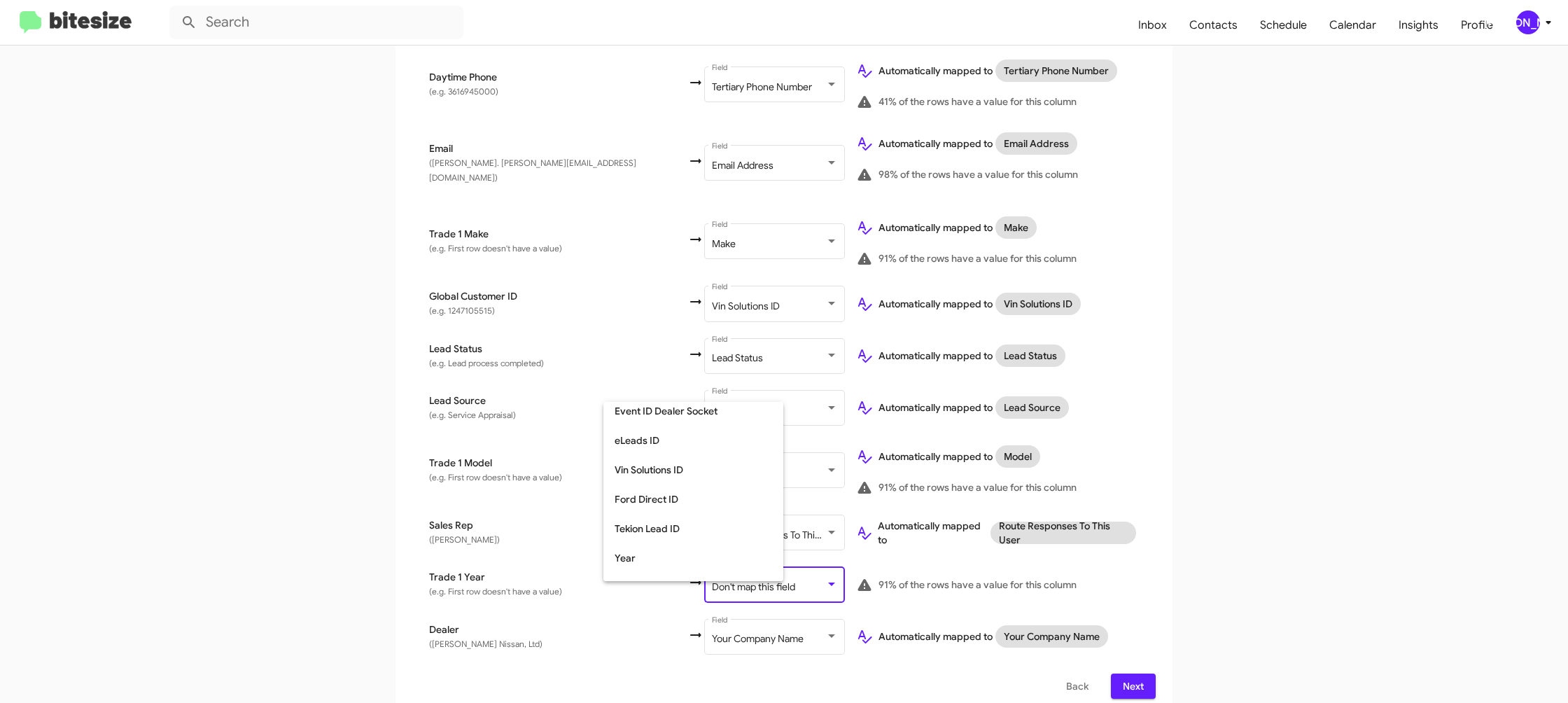
scroll to position [527, 0]
drag, startPoint x: 670, startPoint y: 540, endPoint x: 1180, endPoint y: 548, distance: 510.1
click at [671, 540] on span "Year" at bounding box center [693, 537] width 157 height 30
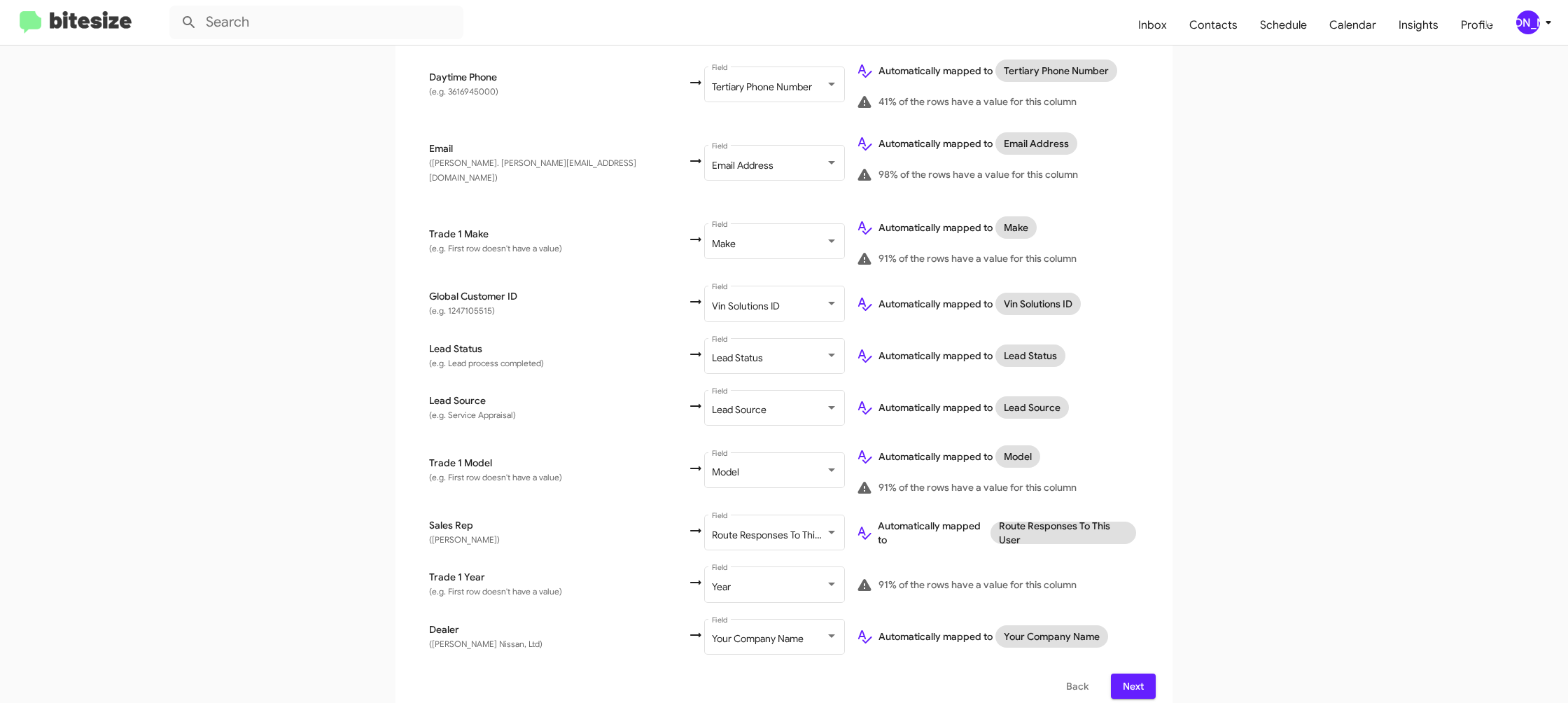
click at [1206, 550] on app-new-group "Select File 2 Map Fields 3 Naming 4 Done Select File To import contacts, you ne…" at bounding box center [784, 169] width 1568 height 1094
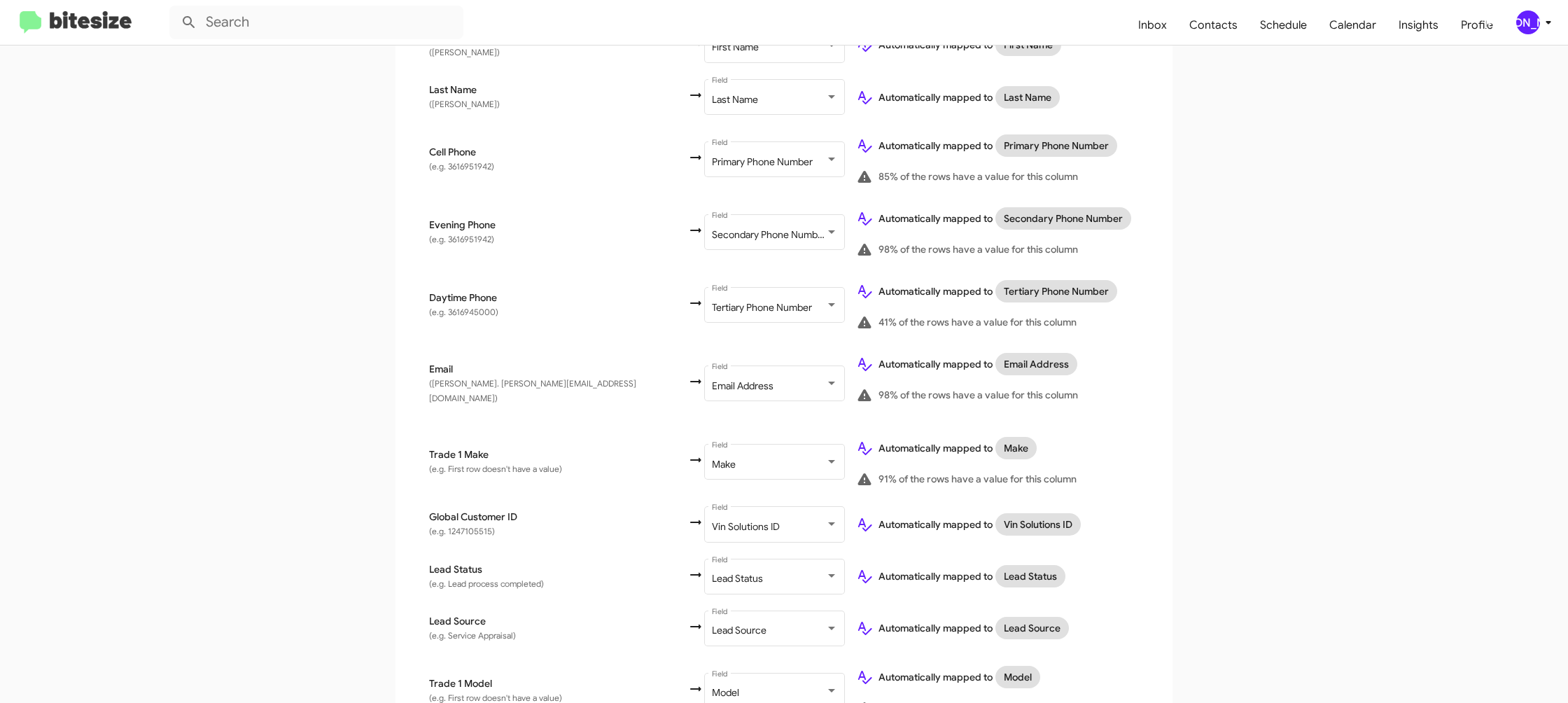
scroll to position [551, 0]
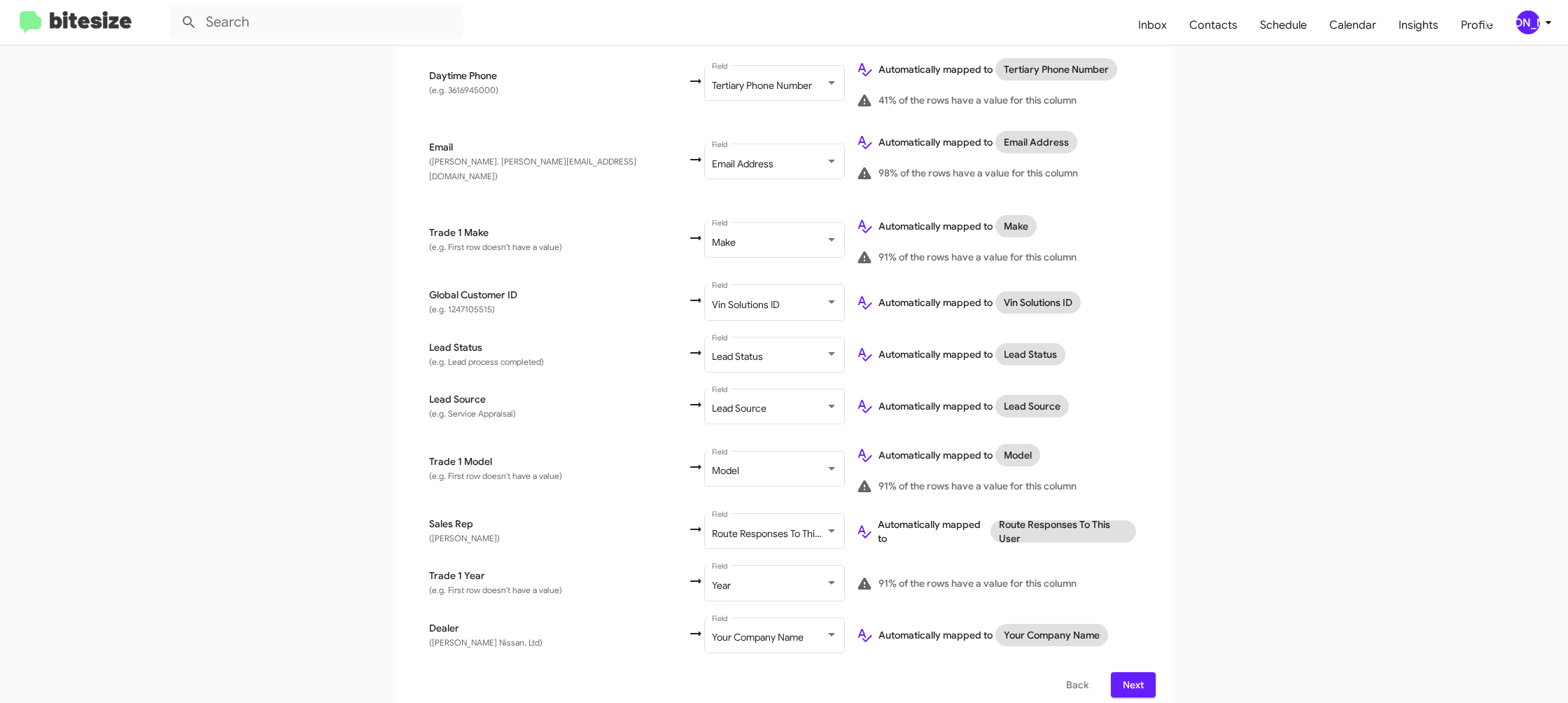
click at [1522, 15] on div "[PERSON_NAME]" at bounding box center [1528, 22] width 24 height 24
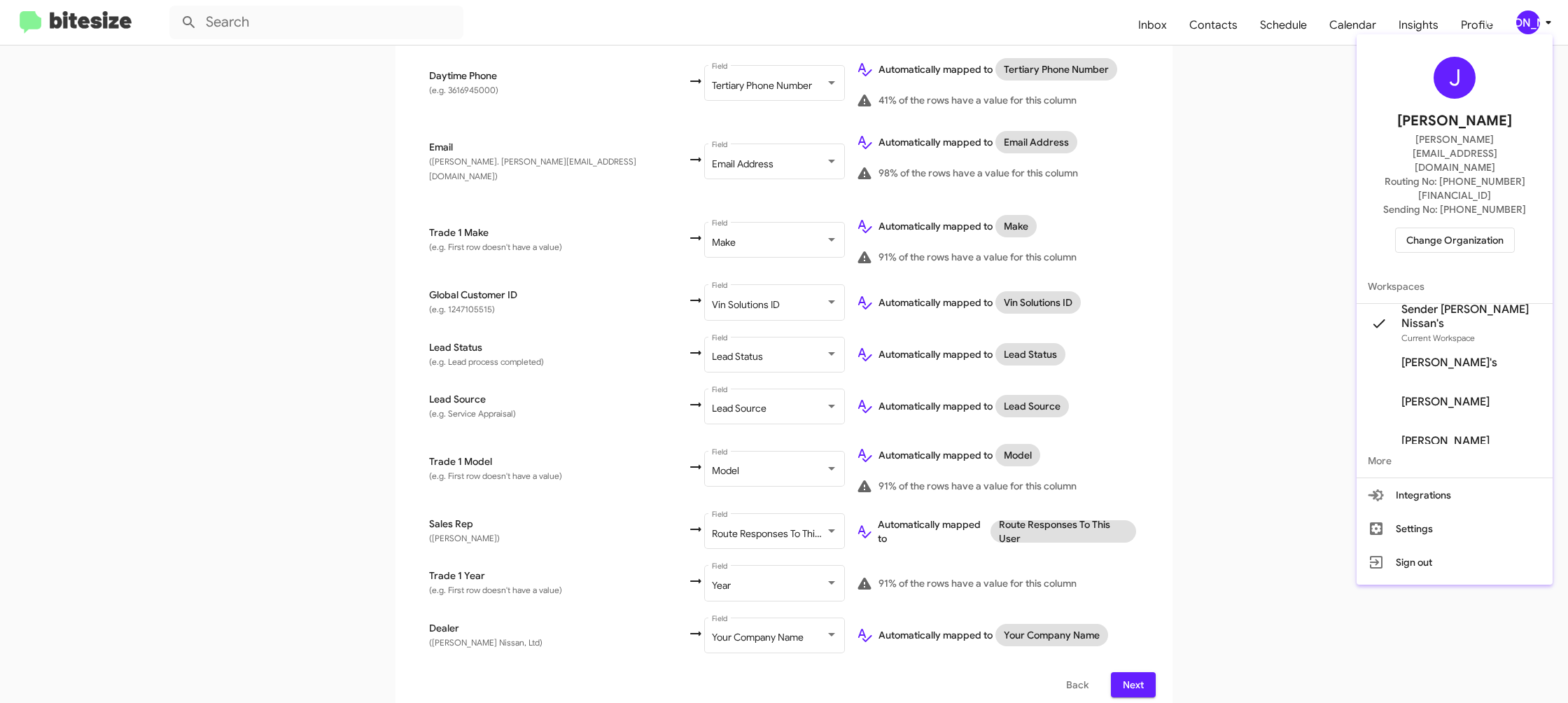
click at [1522, 15] on div at bounding box center [784, 352] width 1568 height 703
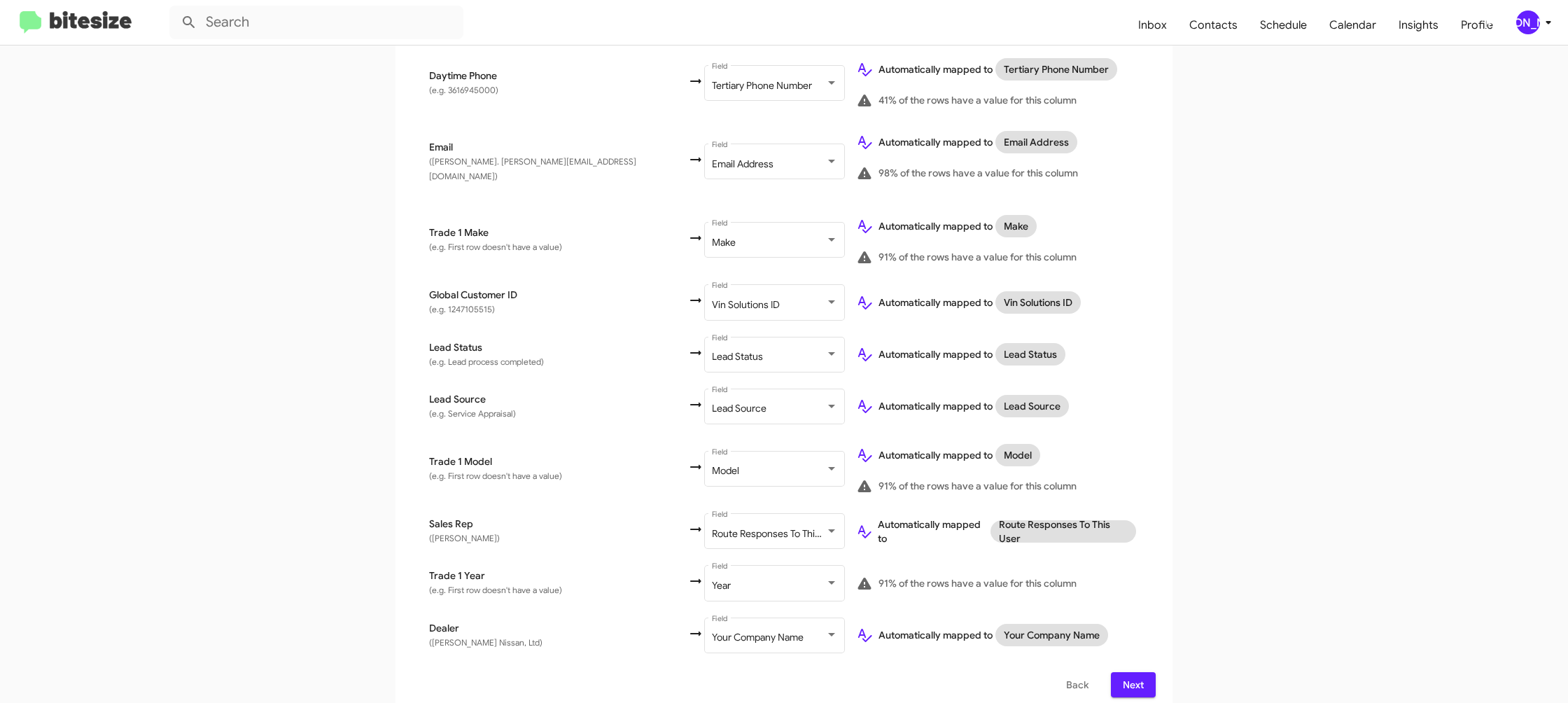
click at [1138, 682] on span "Next" at bounding box center [1133, 685] width 22 height 25
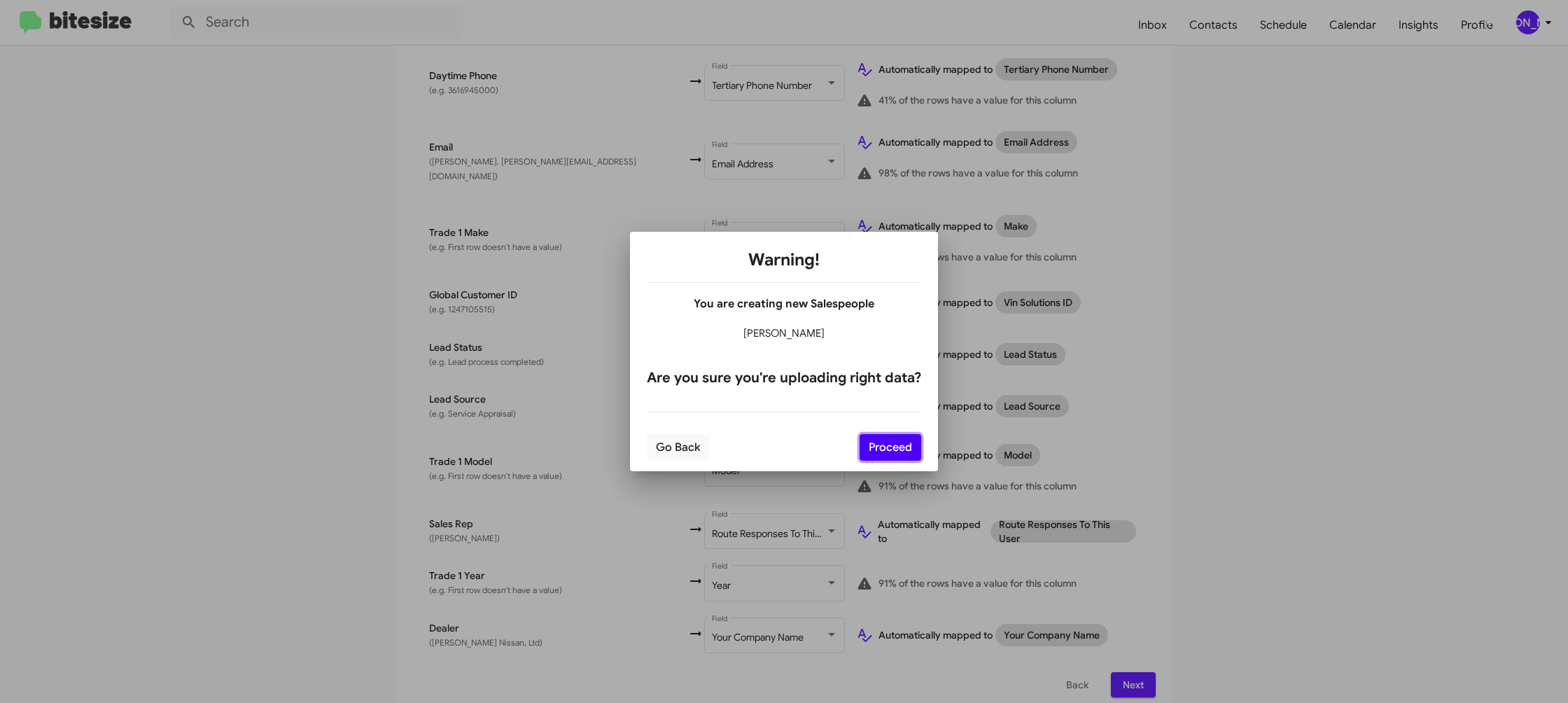
drag, startPoint x: 878, startPoint y: 443, endPoint x: 937, endPoint y: 464, distance: 62.6
click at [878, 444] on button "Proceed" at bounding box center [890, 447] width 61 height 27
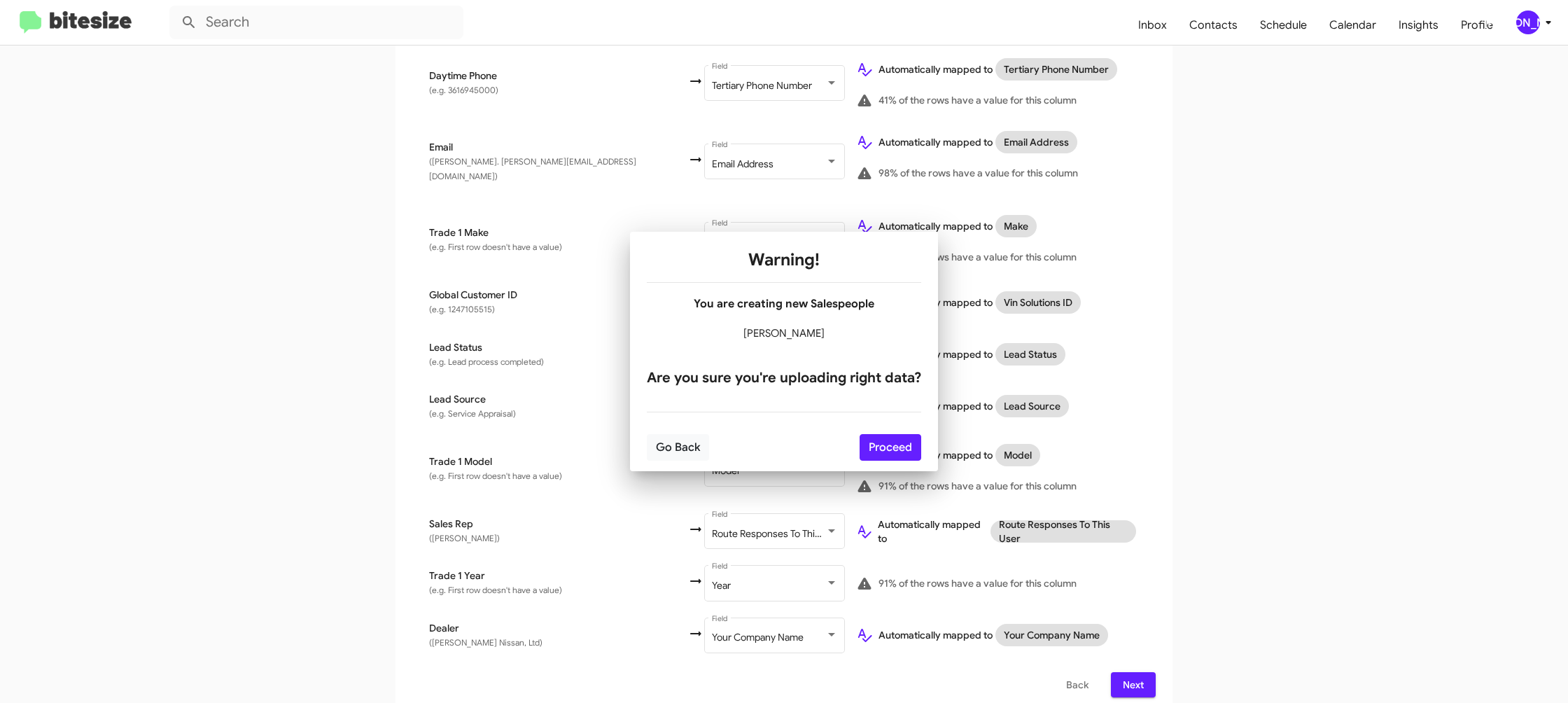
scroll to position [0, 0]
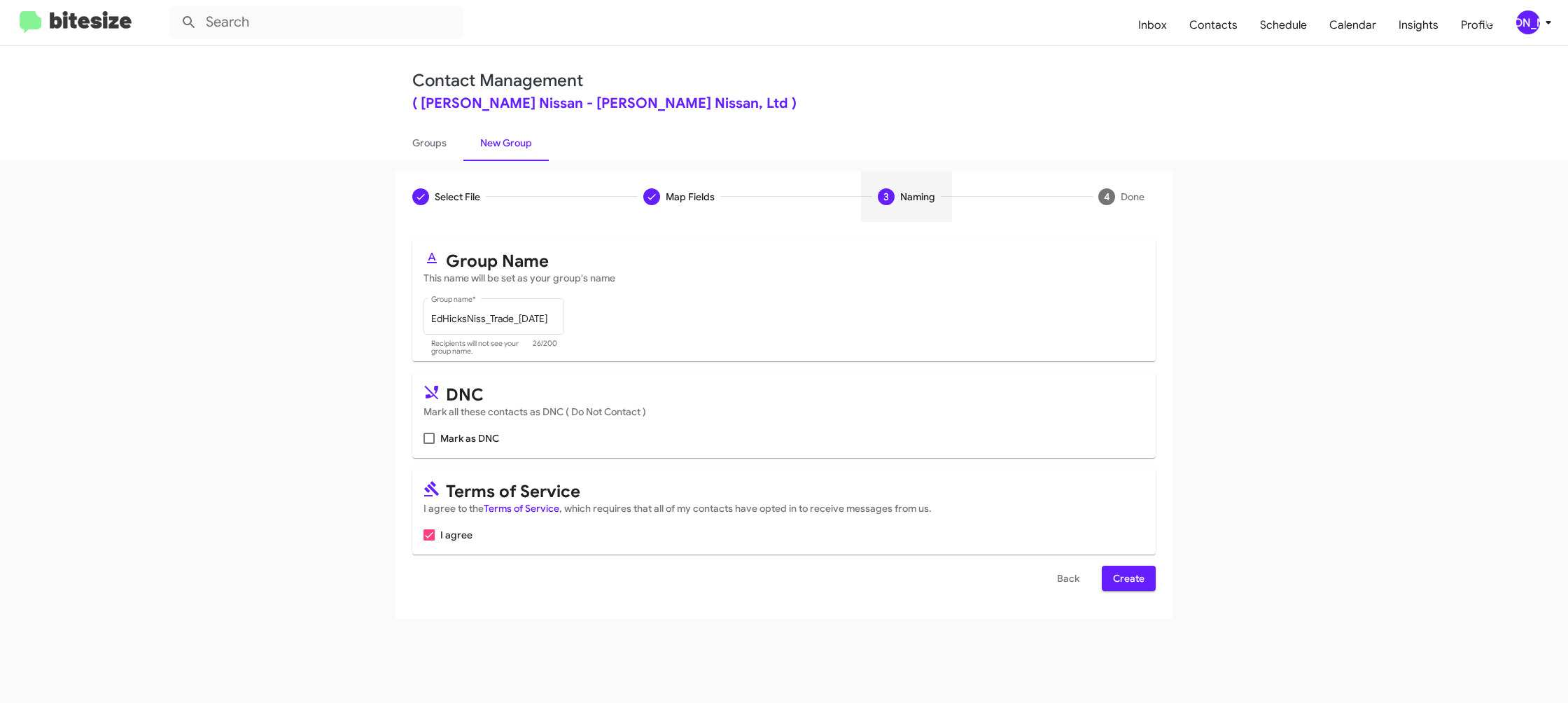
click at [1119, 581] on span "Create" at bounding box center [1129, 578] width 32 height 25
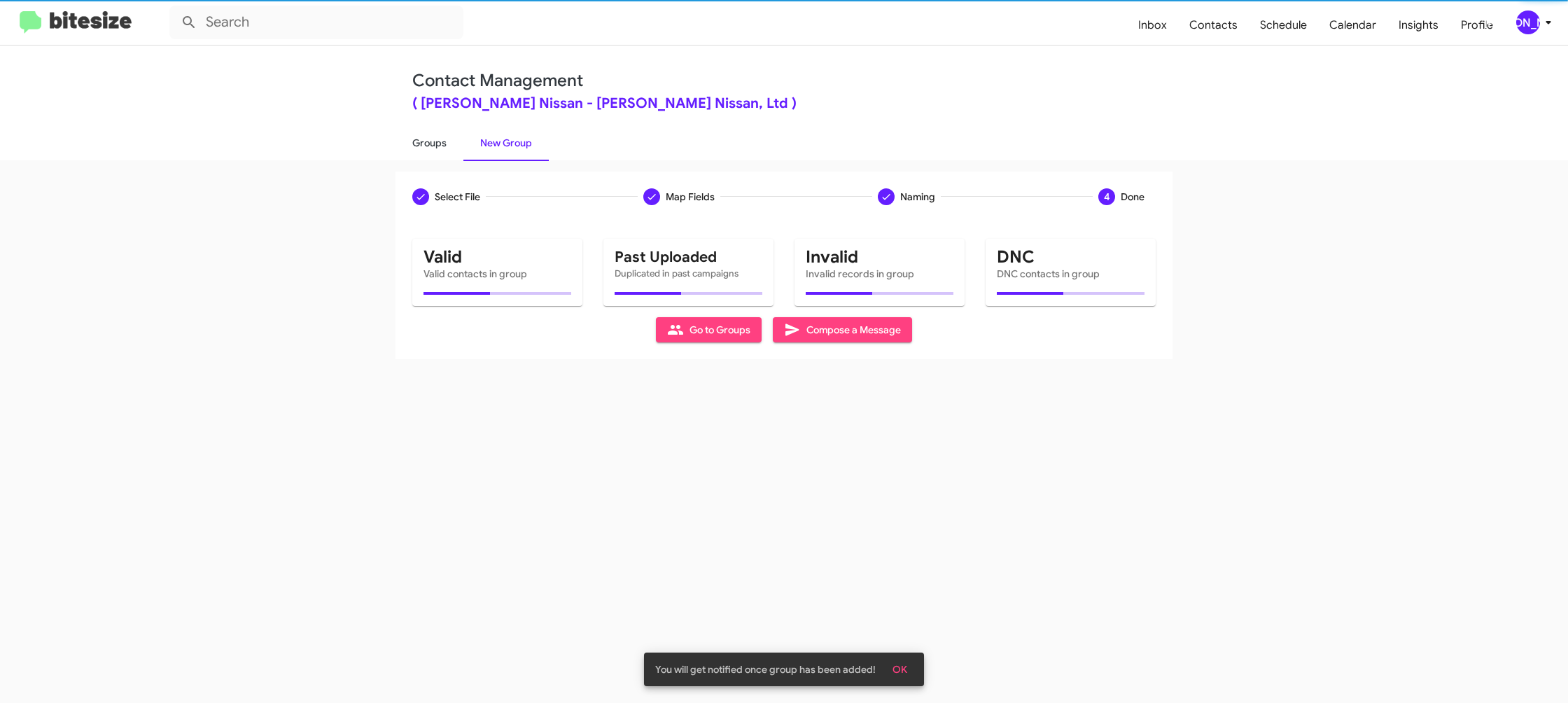
click at [434, 126] on link "Groups" at bounding box center [430, 143] width 68 height 36
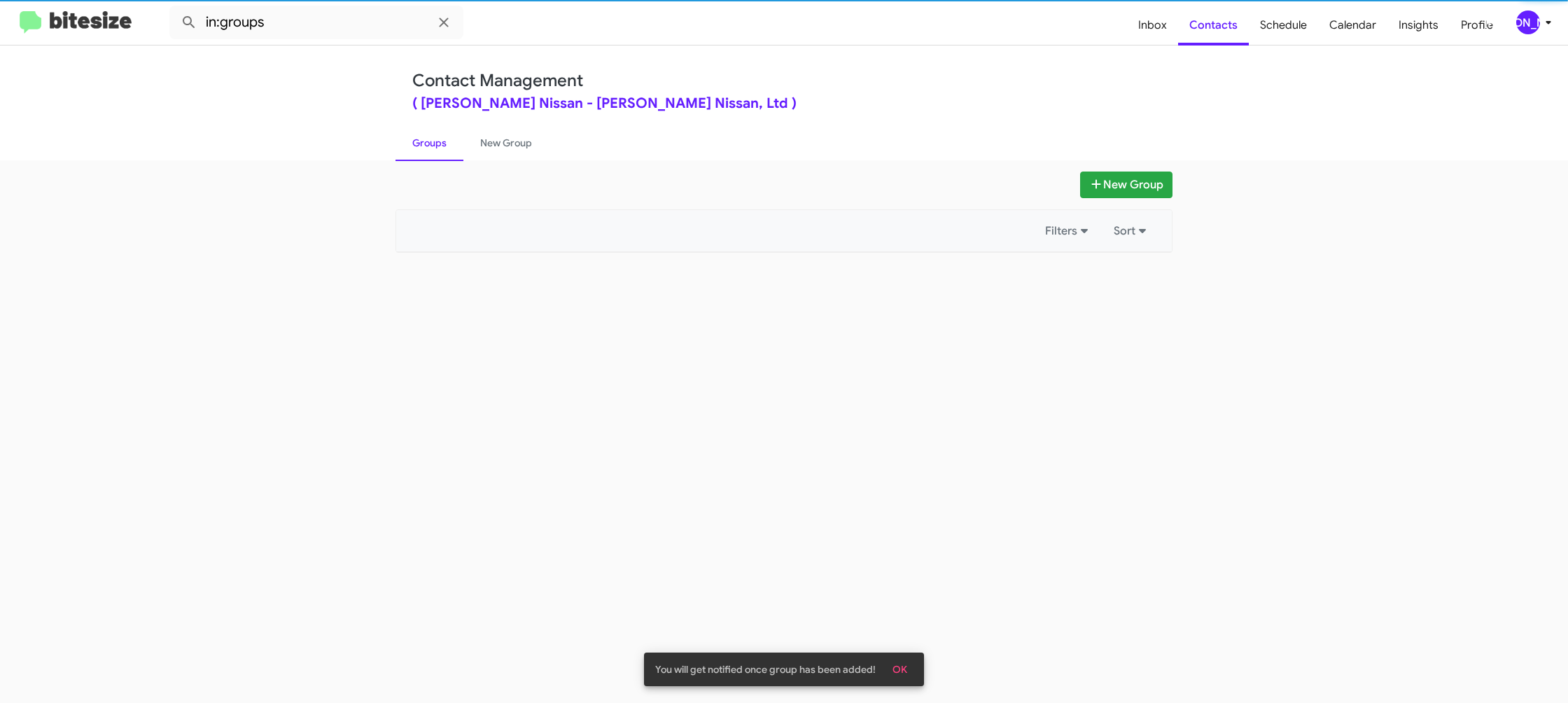
click at [434, 126] on link "Groups" at bounding box center [430, 143] width 68 height 36
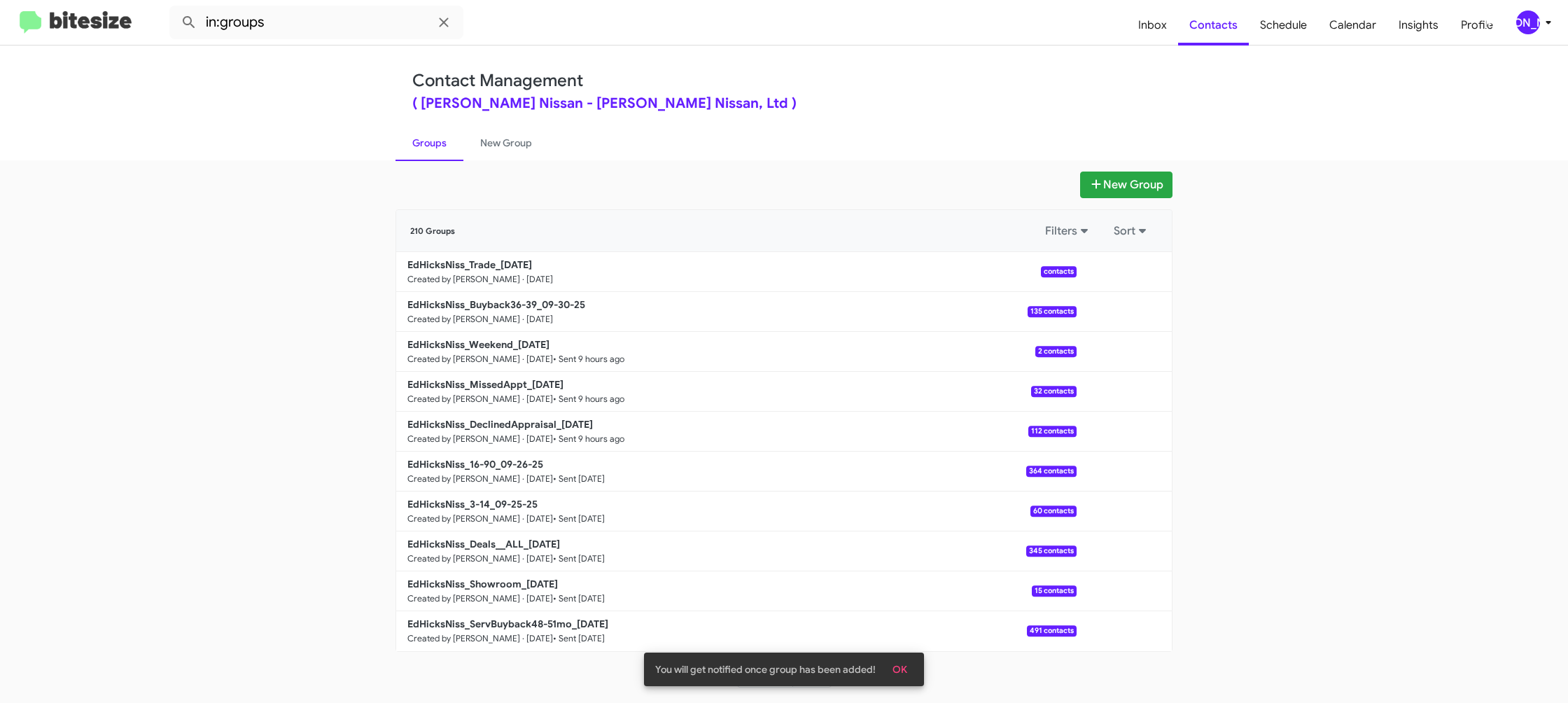
click at [324, 1] on mat-toolbar "in:groups Inbox Contacts Schedule Calendar Insights Profile [PERSON_NAME]" at bounding box center [784, 22] width 1568 height 45
click at [331, 15] on input "in:groups" at bounding box center [316, 23] width 294 height 34
click at [175, 8] on button at bounding box center [189, 22] width 28 height 28
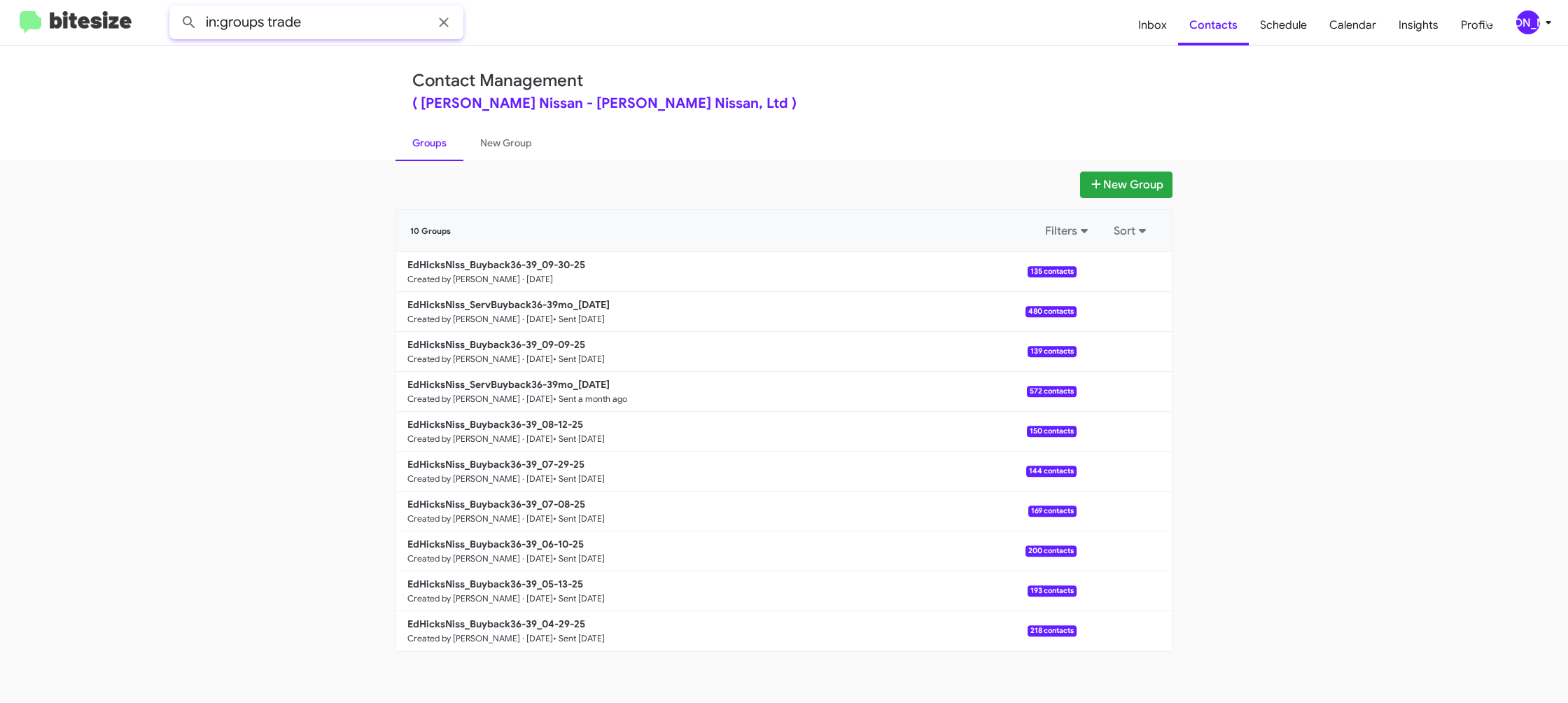
type input "in:groups trade"
click at [175, 8] on button at bounding box center [189, 22] width 28 height 28
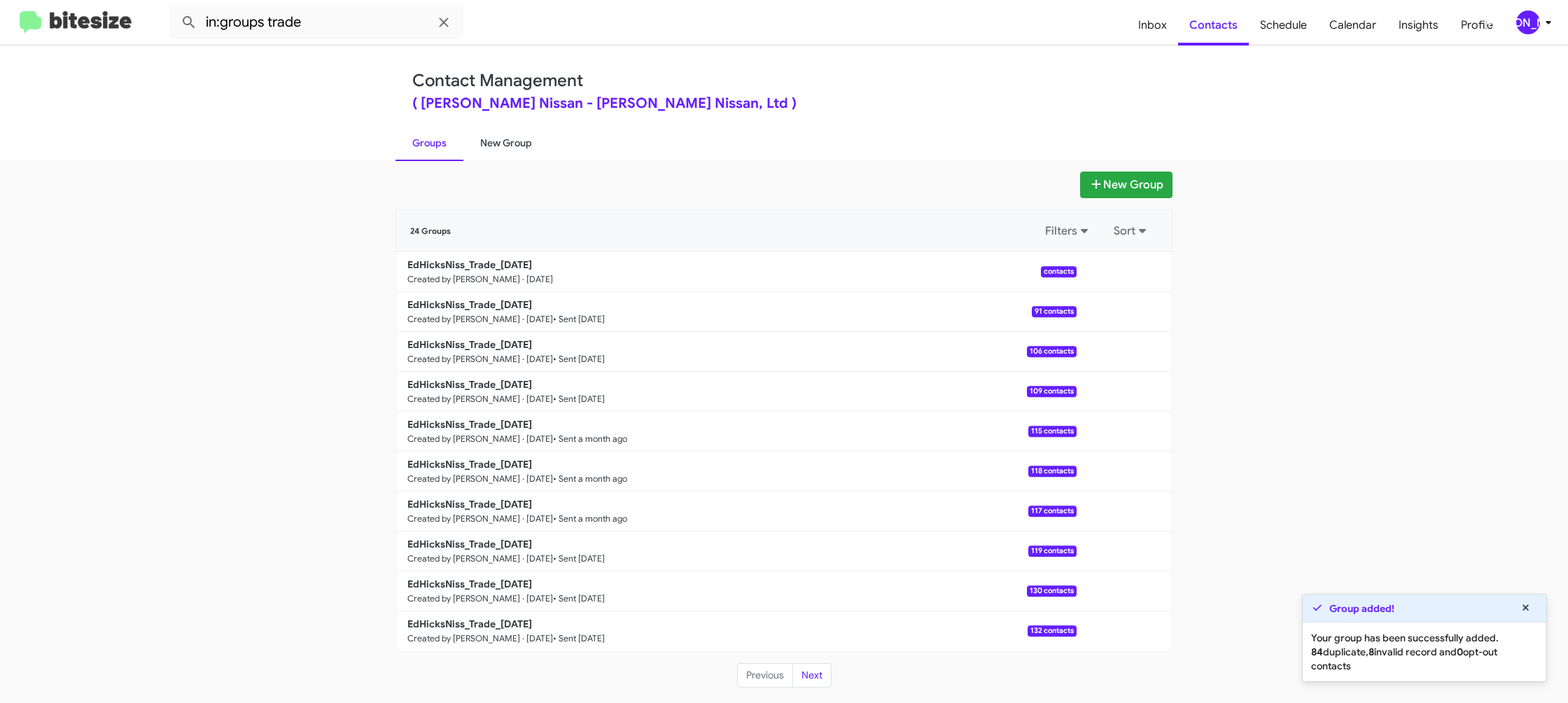
click at [506, 141] on link "New Group" at bounding box center [506, 143] width 86 height 36
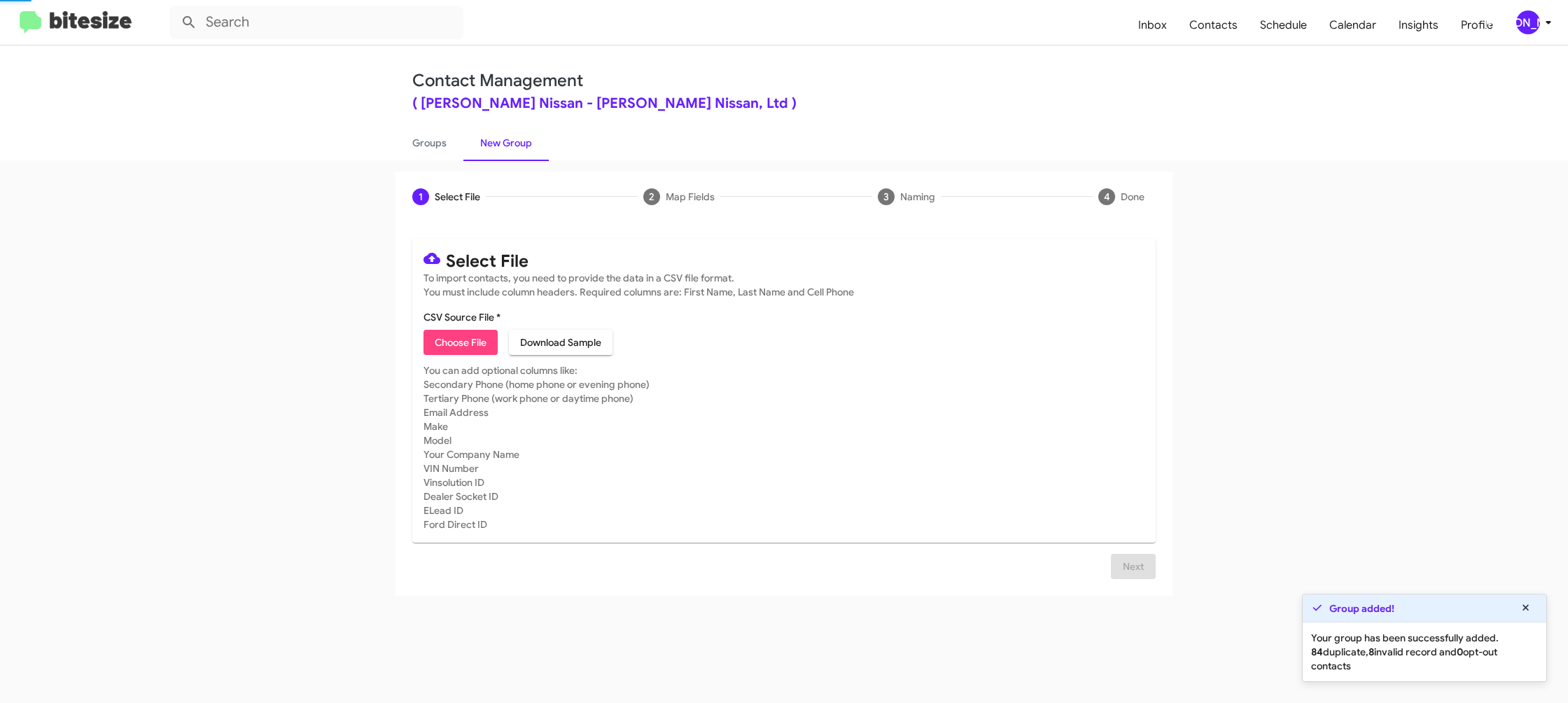
click at [471, 148] on link "New Group" at bounding box center [506, 143] width 86 height 36
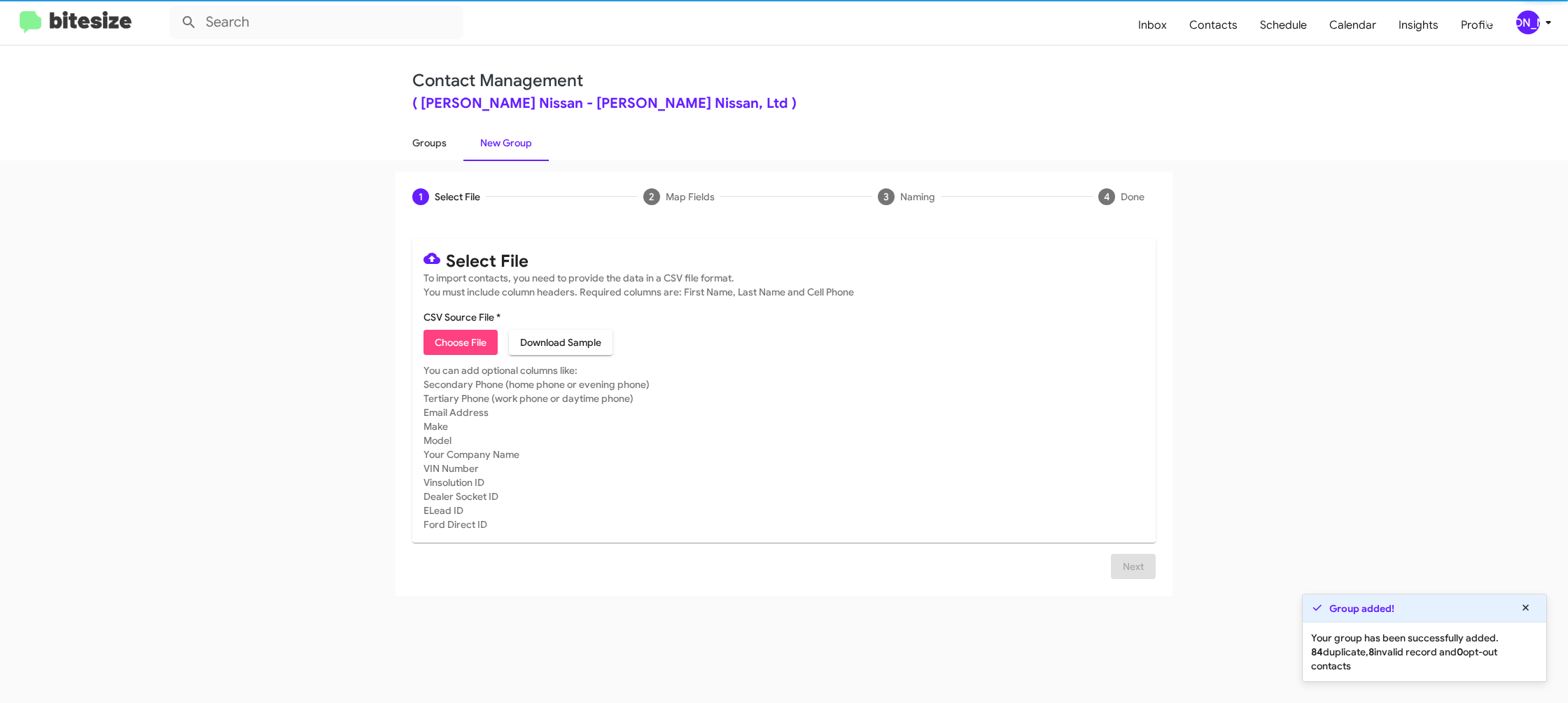
click at [447, 148] on link "Groups" at bounding box center [430, 143] width 68 height 36
type input "in:groups"
click at [446, 146] on link "Groups" at bounding box center [430, 143] width 68 height 36
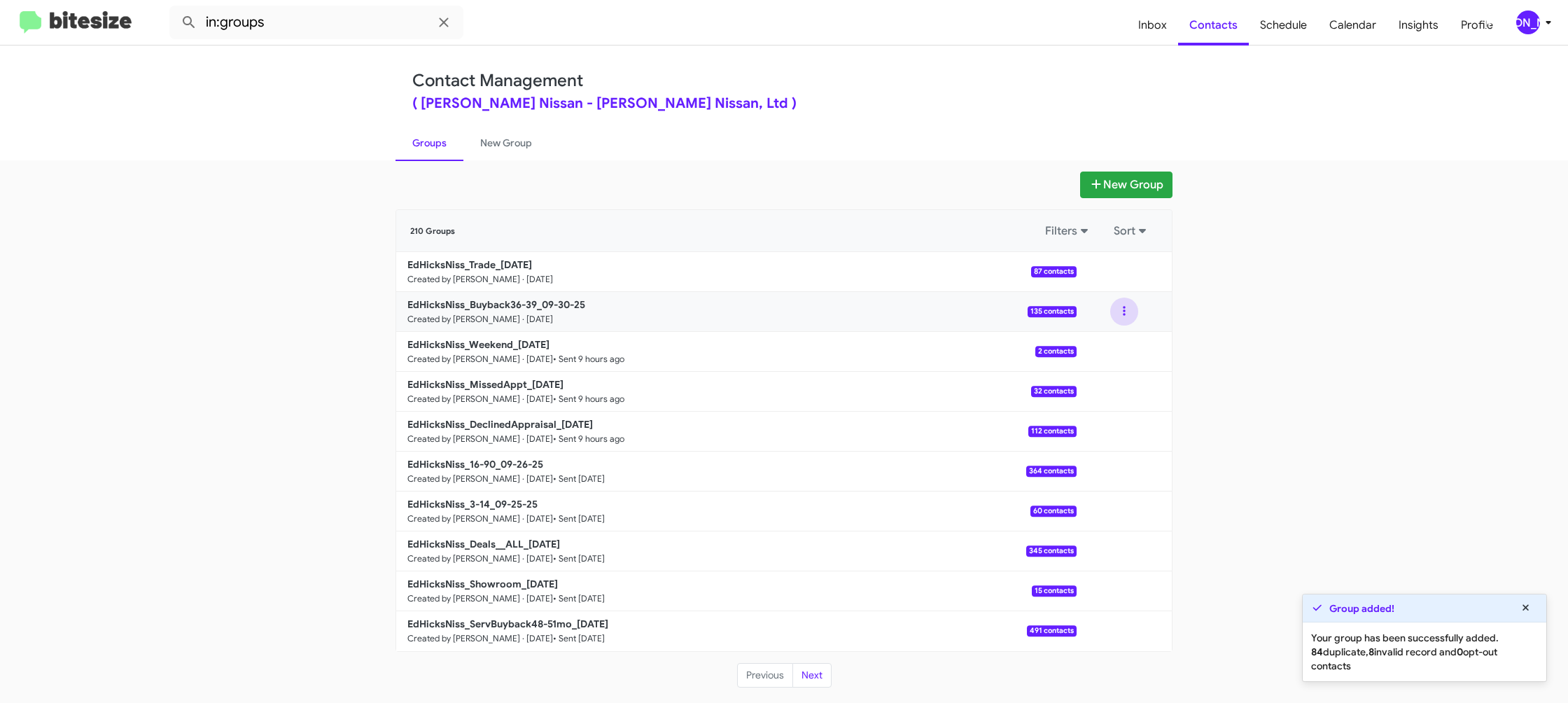
click at [1124, 314] on button at bounding box center [1124, 312] width 28 height 28
click at [1113, 340] on button "View contacts" at bounding box center [1082, 349] width 112 height 34
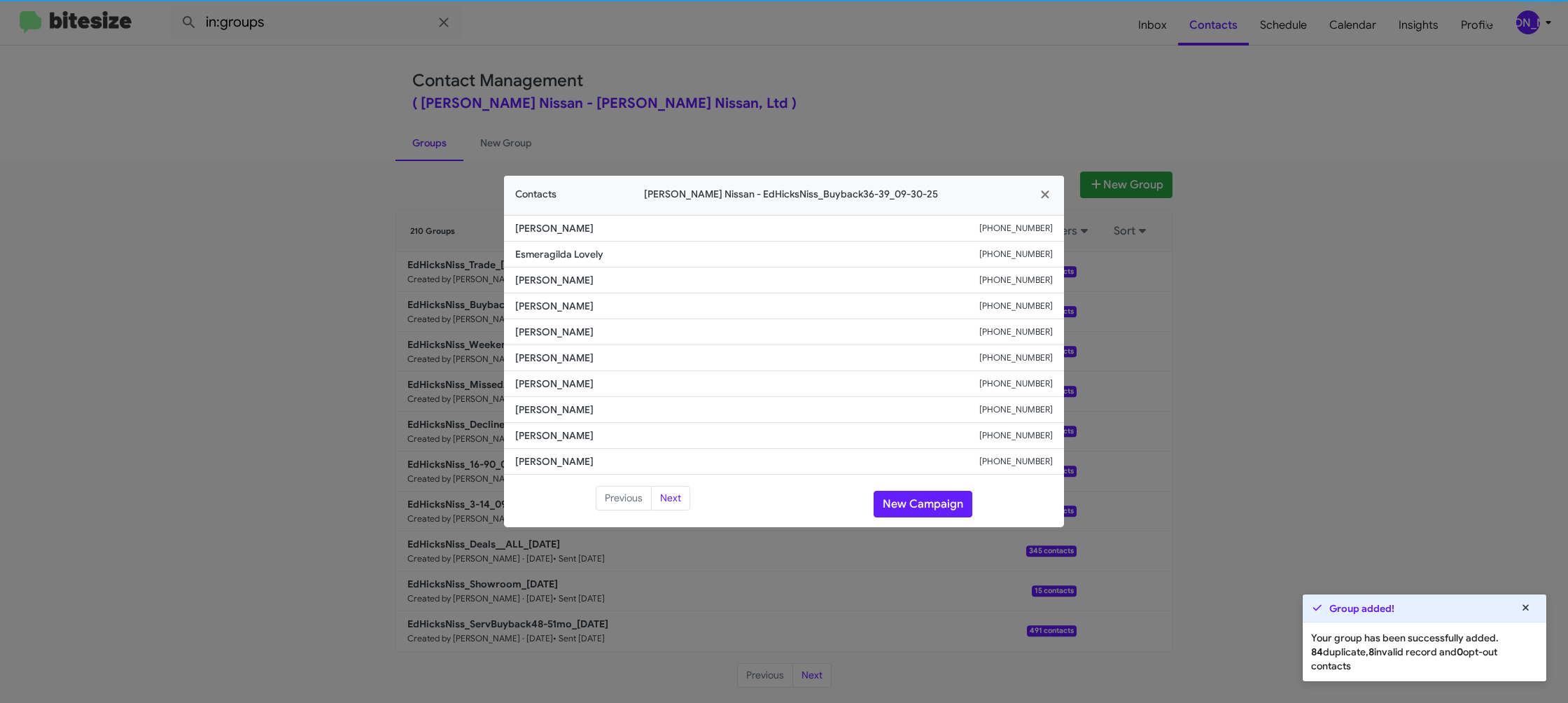
click at [557, 353] on span "Samuel Eulenfeld" at bounding box center [747, 357] width 464 height 14
click at [556, 353] on span "Samuel Eulenfeld" at bounding box center [747, 357] width 464 height 14
copy span "Samuel Eulenfeld"
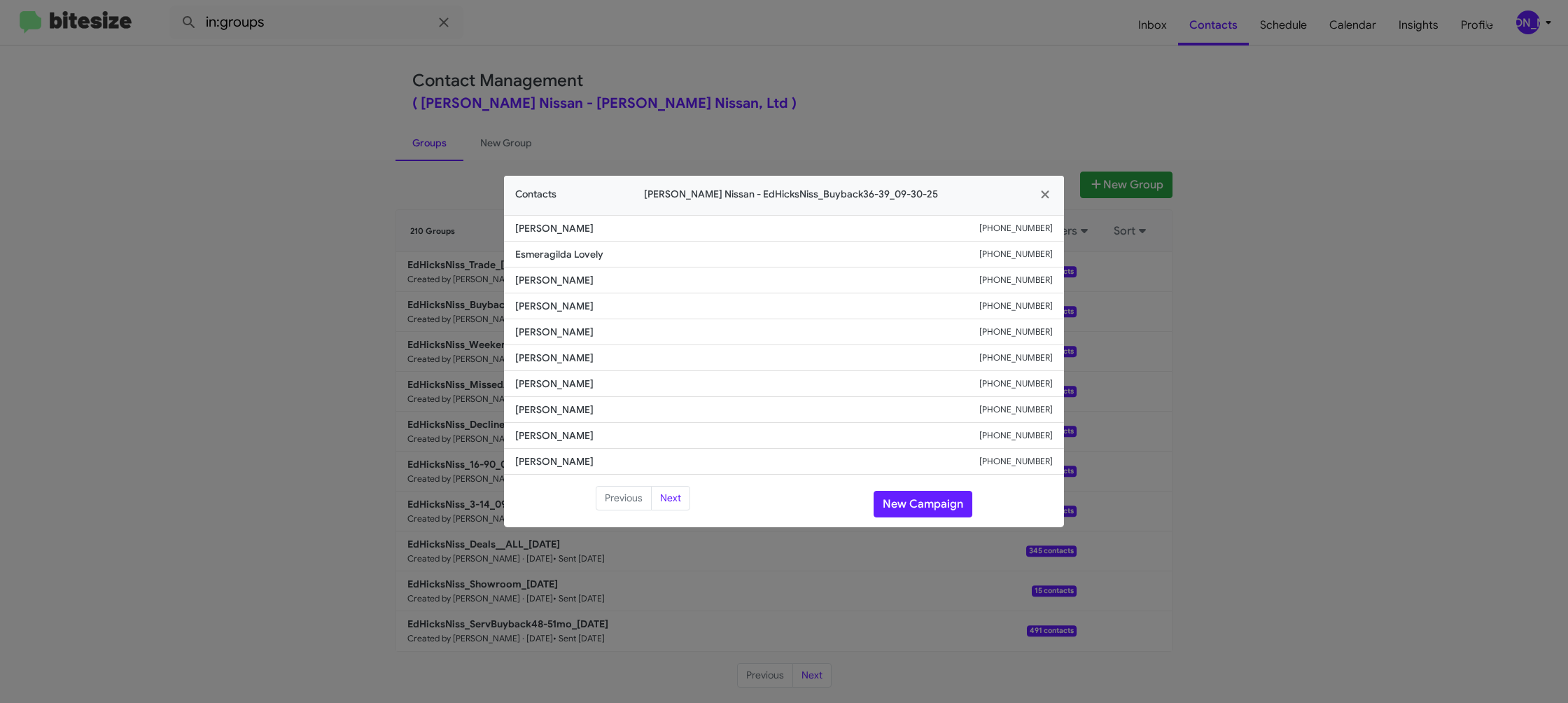
drag, startPoint x: 878, startPoint y: 81, endPoint x: 1293, endPoint y: 290, distance: 464.7
click at [885, 82] on modal-container "Contacts Ed Hicks Nissan - EdHicksNiss_Buyback36-39_09-30-25 Mercedes Castillo …" at bounding box center [784, 352] width 1568 height 703
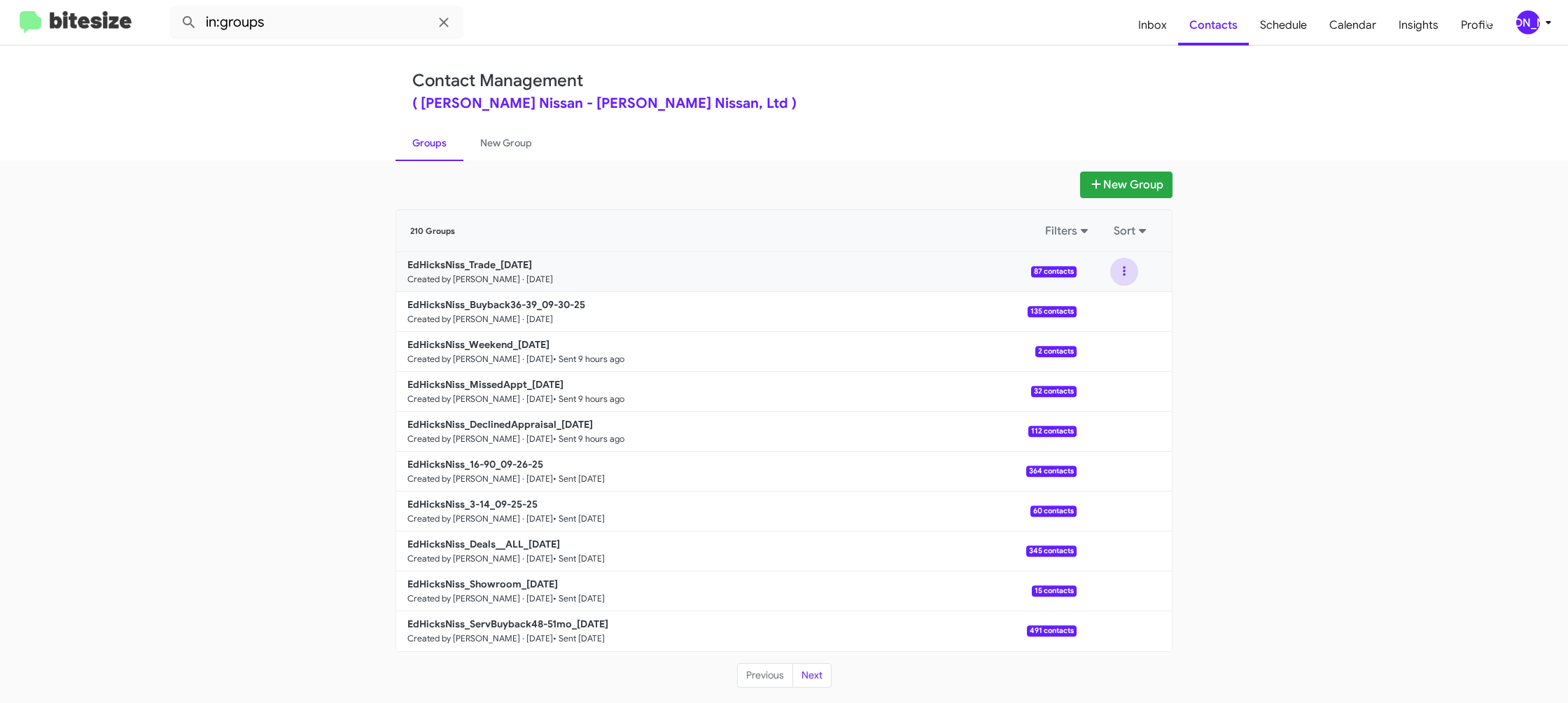
drag, startPoint x: 1129, startPoint y: 273, endPoint x: 1122, endPoint y: 286, distance: 14.8
click at [1129, 275] on button at bounding box center [1124, 272] width 28 height 28
click at [1118, 301] on button "View contacts" at bounding box center [1082, 309] width 112 height 34
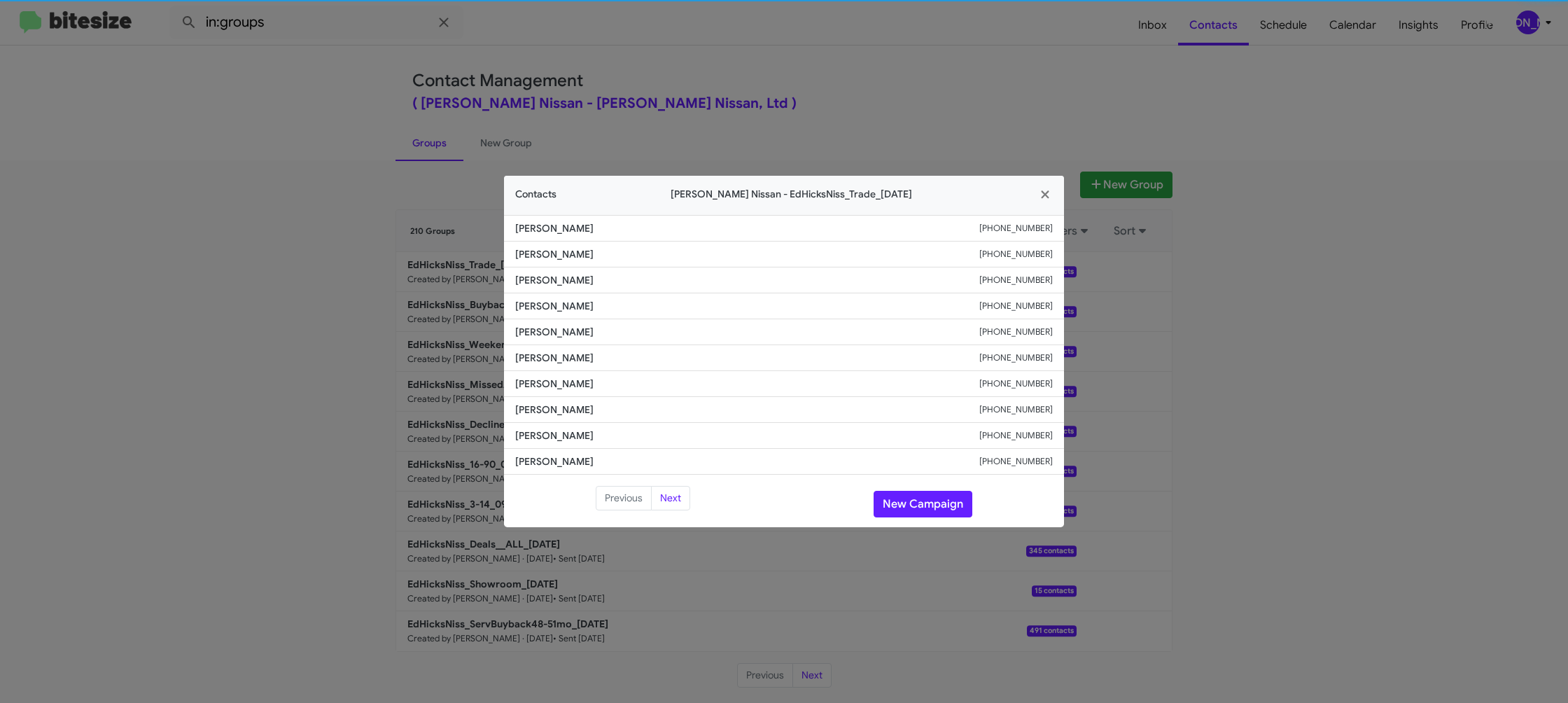
click at [532, 339] on li "William Ambler +13618775452" at bounding box center [784, 332] width 560 height 26
drag, startPoint x: 267, startPoint y: 368, endPoint x: 290, endPoint y: 367, distance: 23.0
click at [270, 368] on modal-container "Contacts Ed Hicks Nissan - EdHicksNiss_Trade_09-30-25 Alyissa Silva +1361445285…" at bounding box center [784, 352] width 1568 height 703
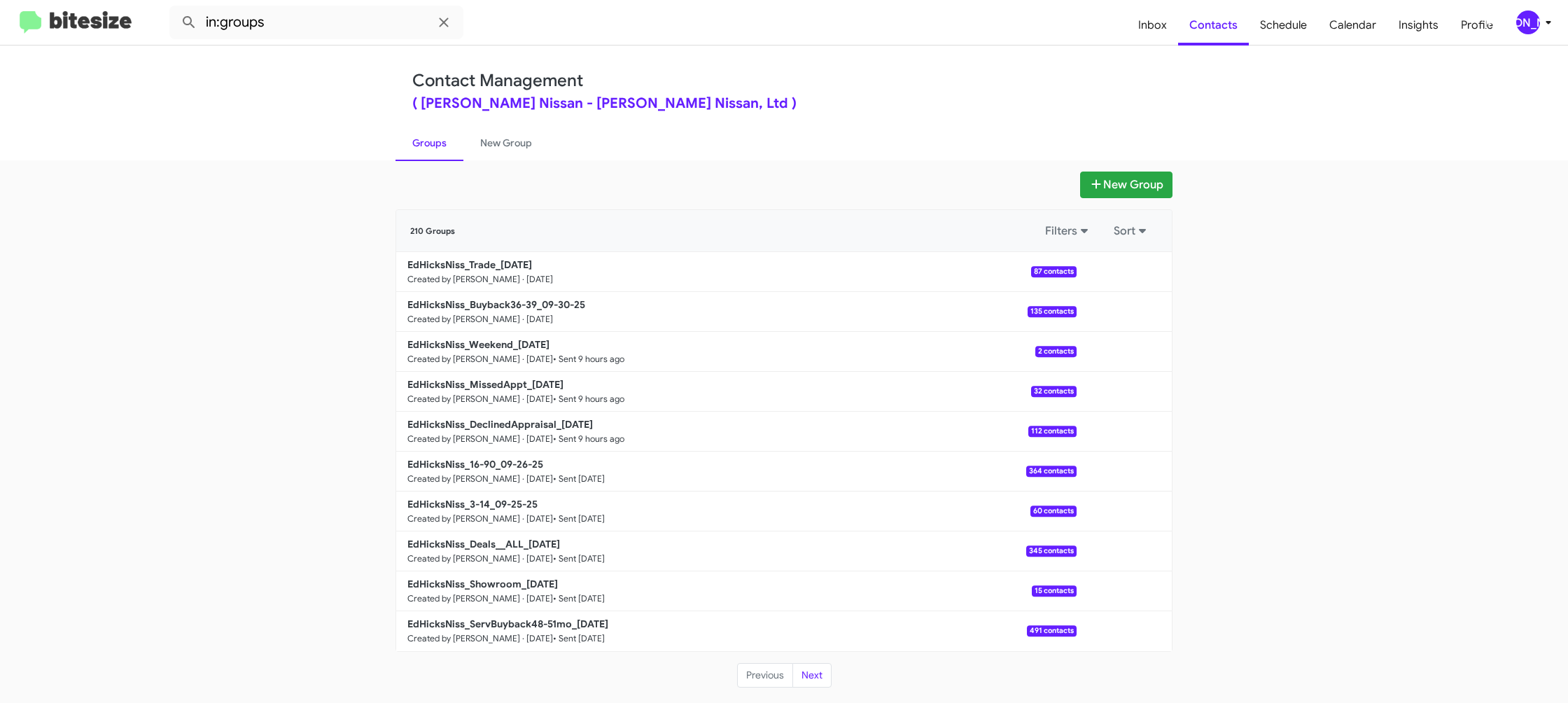
click at [482, 295] on link "EdHicksNiss_Buyback36-39_09-30-25 Created by Jason Apdua · Sep 30, 2025 135 con…" at bounding box center [737, 312] width 681 height 40
drag, startPoint x: 482, startPoint y: 295, endPoint x: 419, endPoint y: 74, distance: 229.8
click at [477, 285] on div "EdHicksNiss_Trade_09-30-25 Created by Jason Apdua · Sep 30, 2025 87 contacts Vi…" at bounding box center [784, 451] width 776 height 399
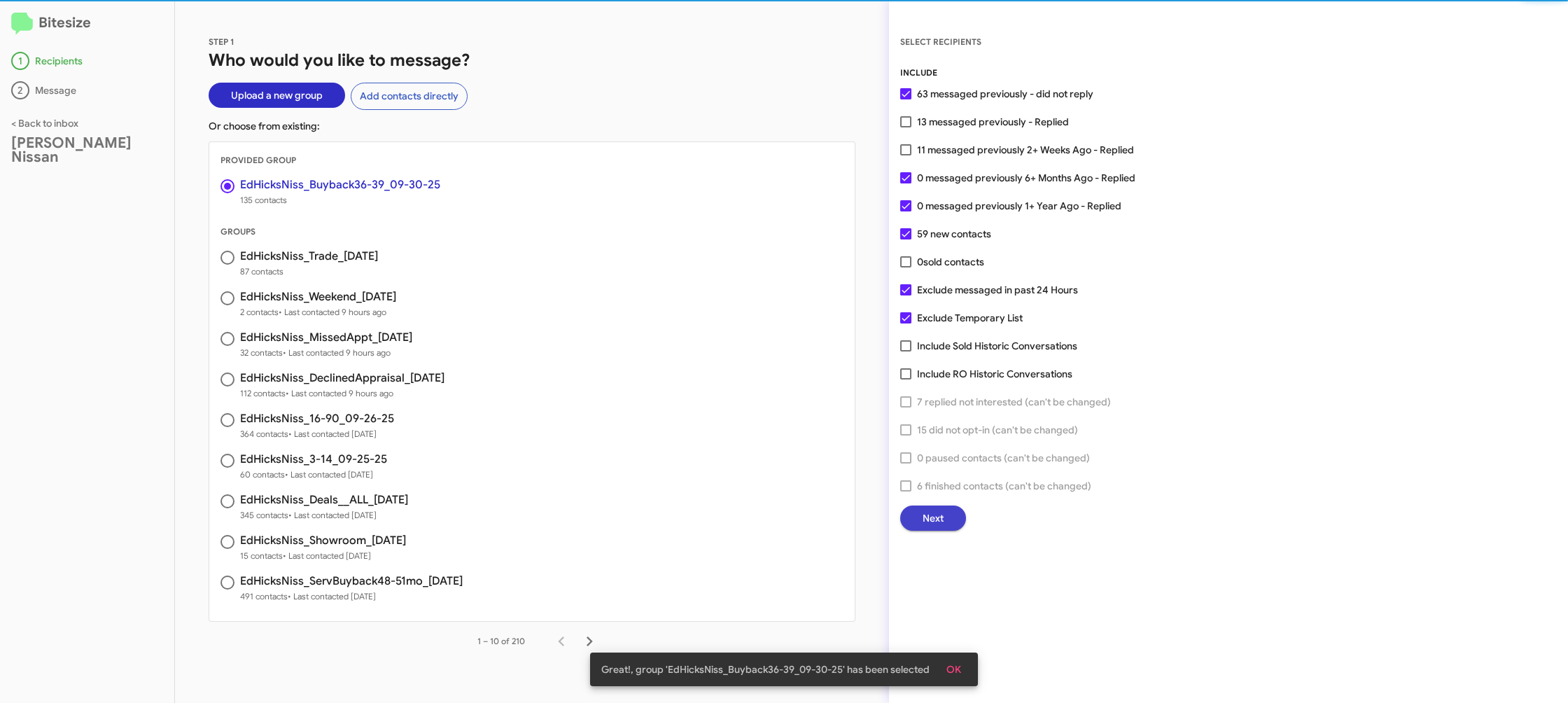
click at [937, 507] on span "Next" at bounding box center [933, 518] width 21 height 25
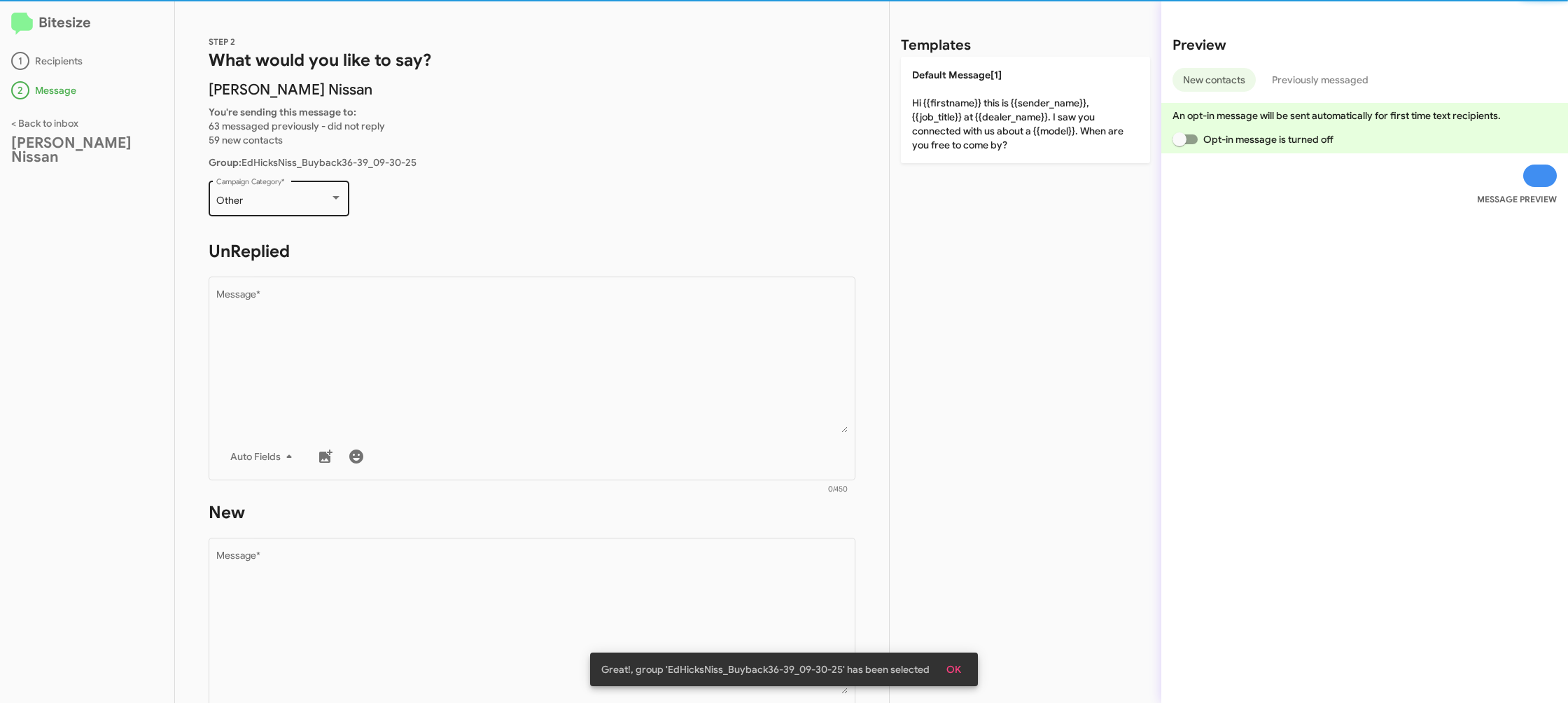
click at [285, 208] on div "Other Campaign Category *" at bounding box center [279, 197] width 126 height 38
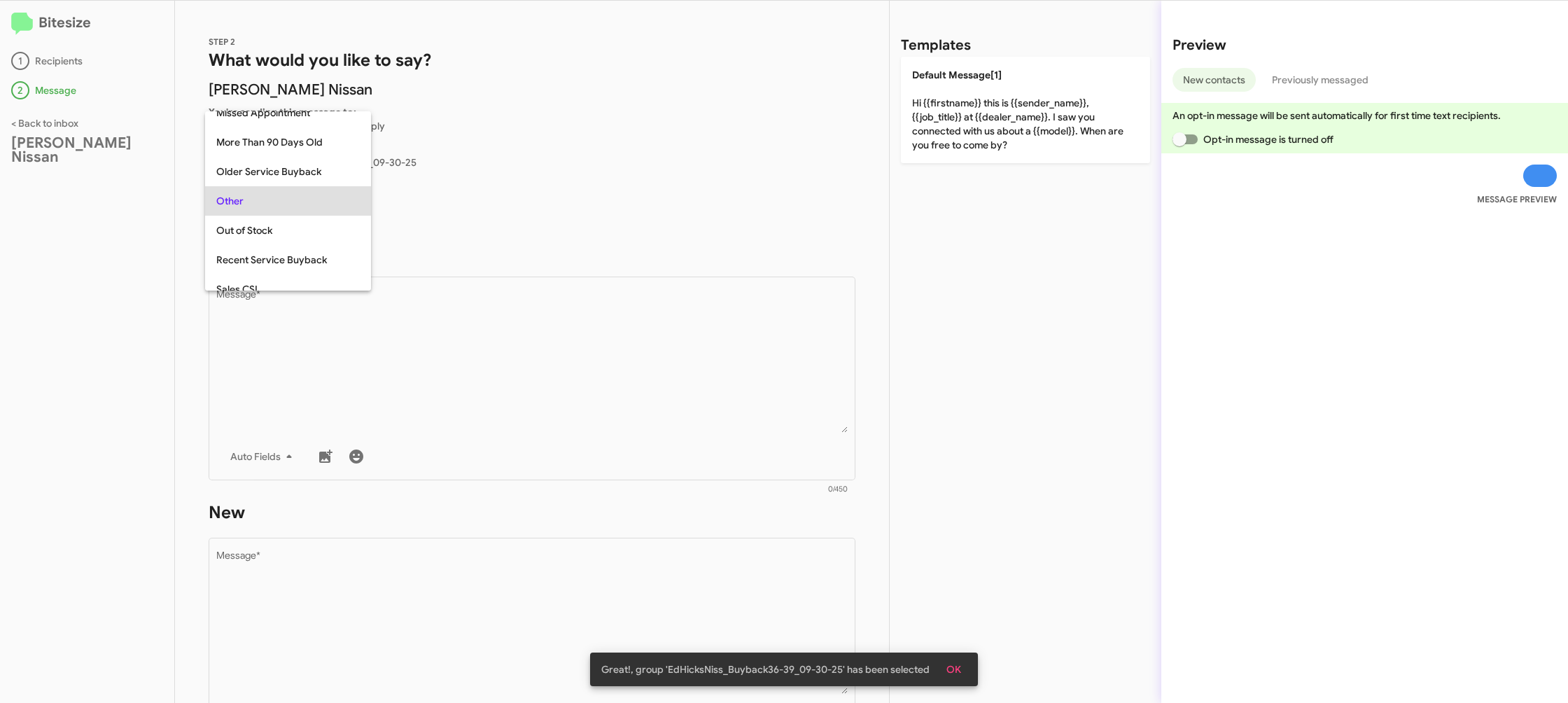
scroll to position [147, 0]
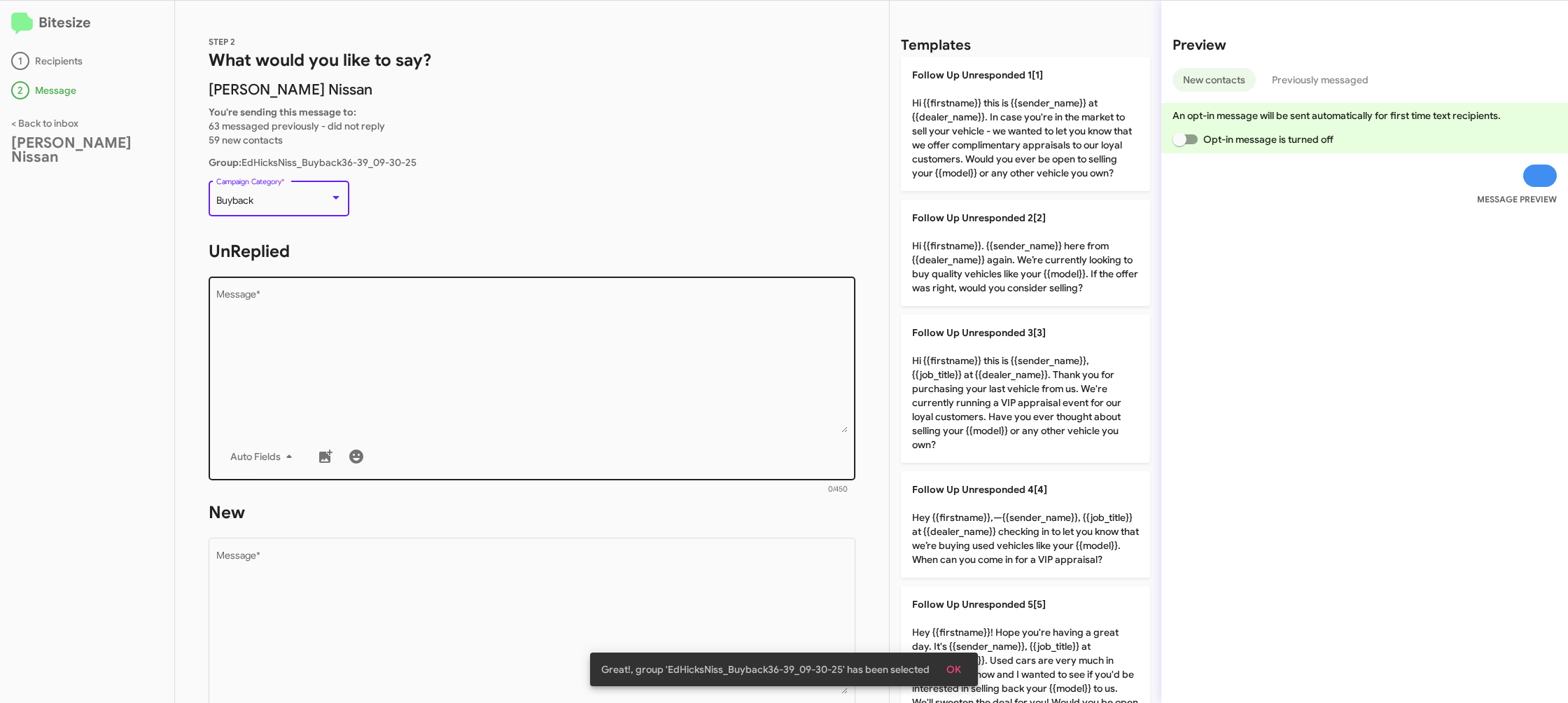
drag, startPoint x: 425, startPoint y: 319, endPoint x: 554, endPoint y: 332, distance: 129.7
click at [427, 325] on textarea "Message *" at bounding box center [532, 361] width 632 height 143
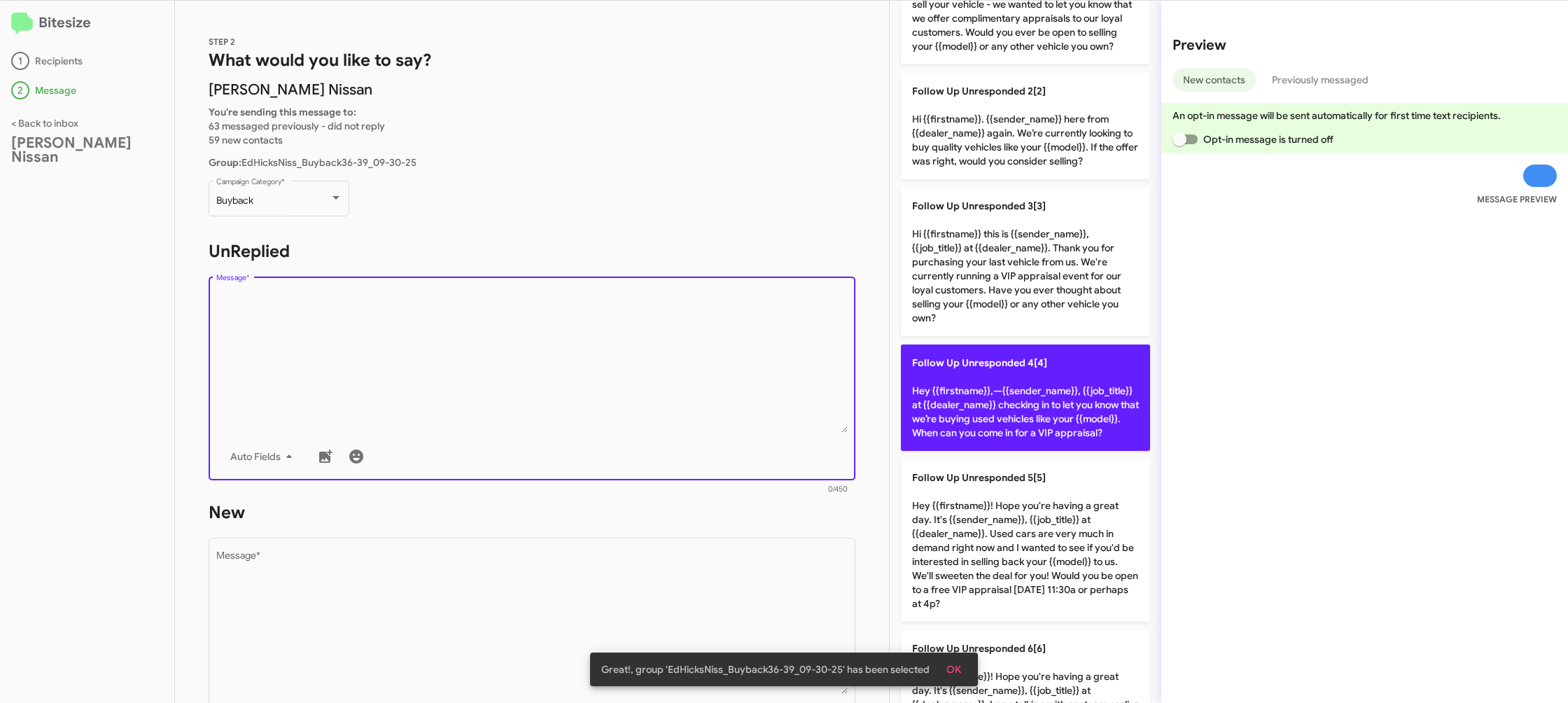
scroll to position [106, 0]
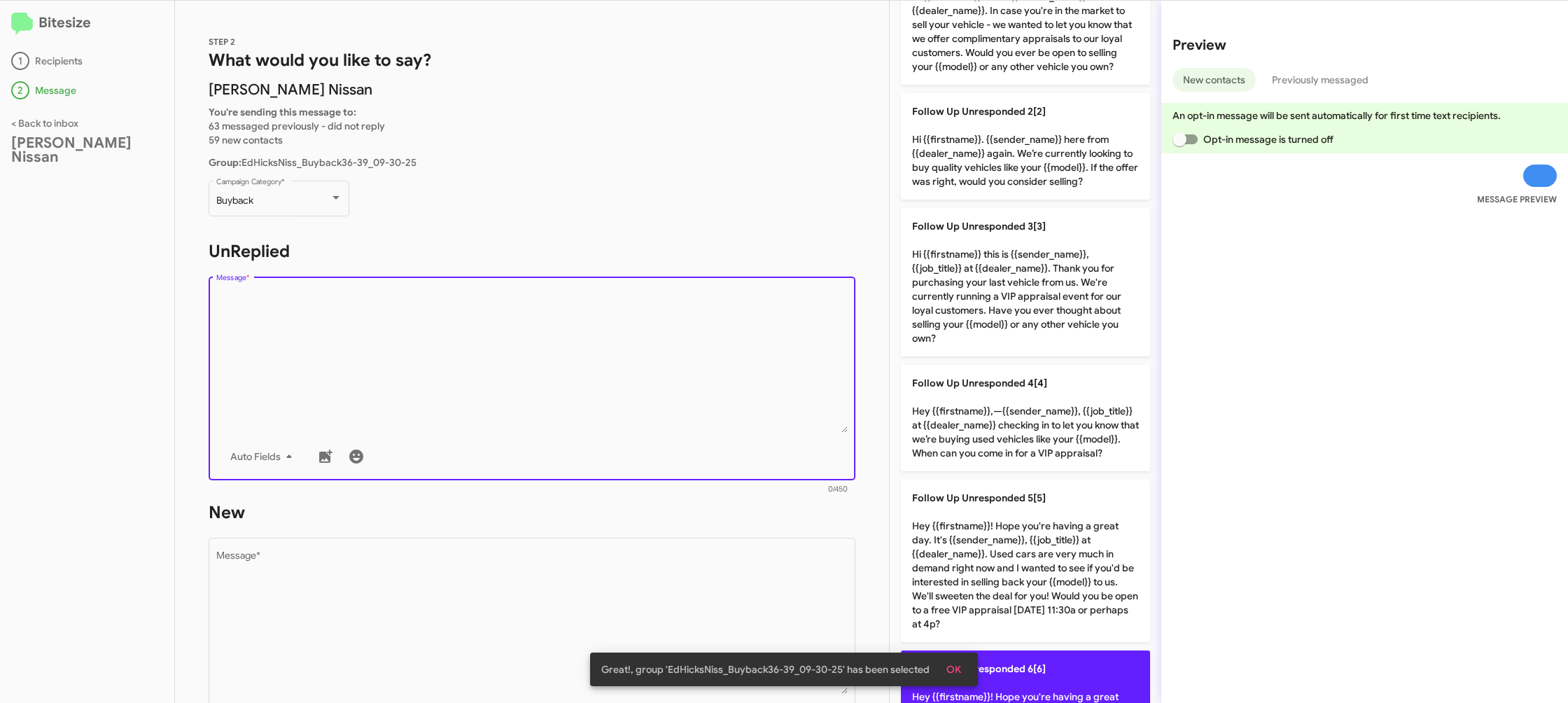
drag, startPoint x: 1052, startPoint y: 661, endPoint x: 995, endPoint y: 656, distance: 57.2
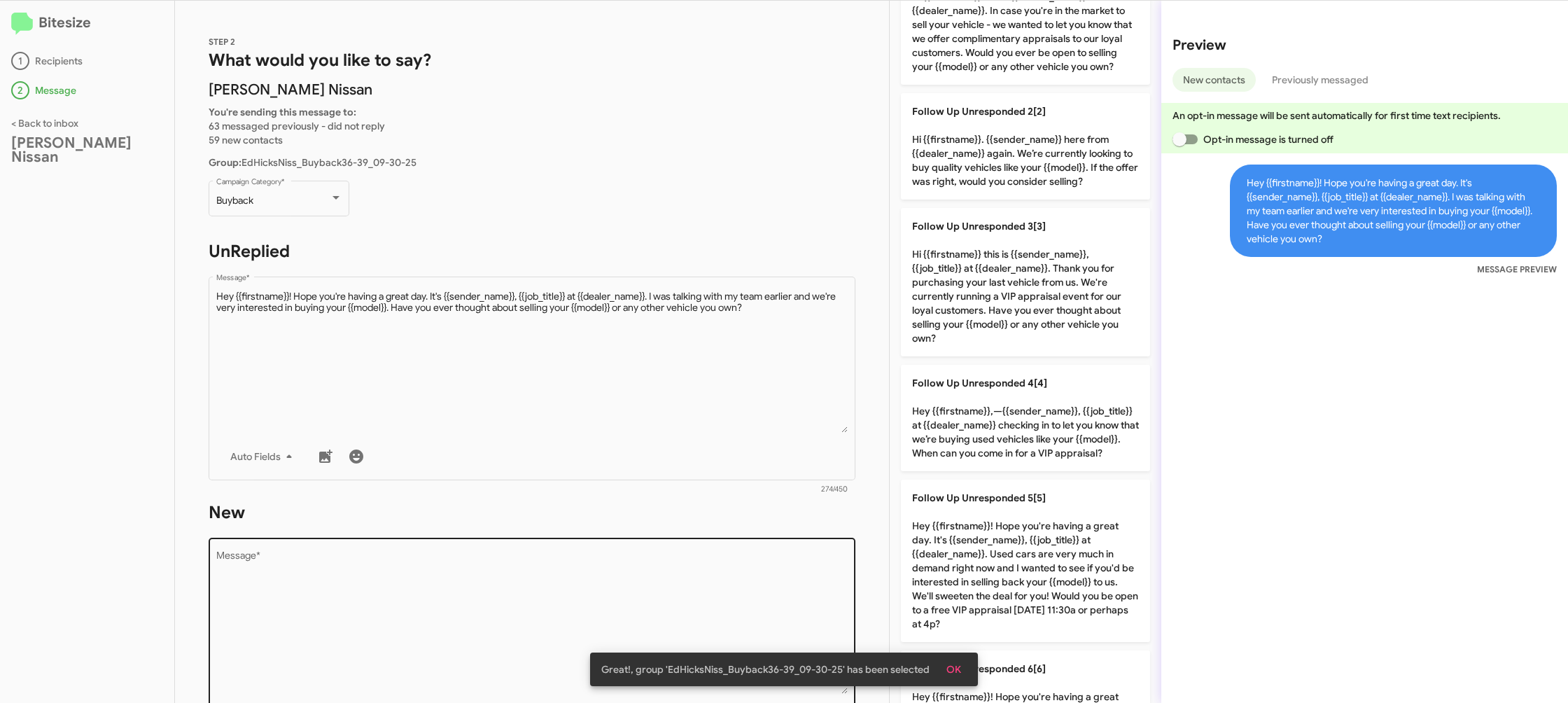
click at [794, 597] on textarea "Message *" at bounding box center [532, 622] width 632 height 143
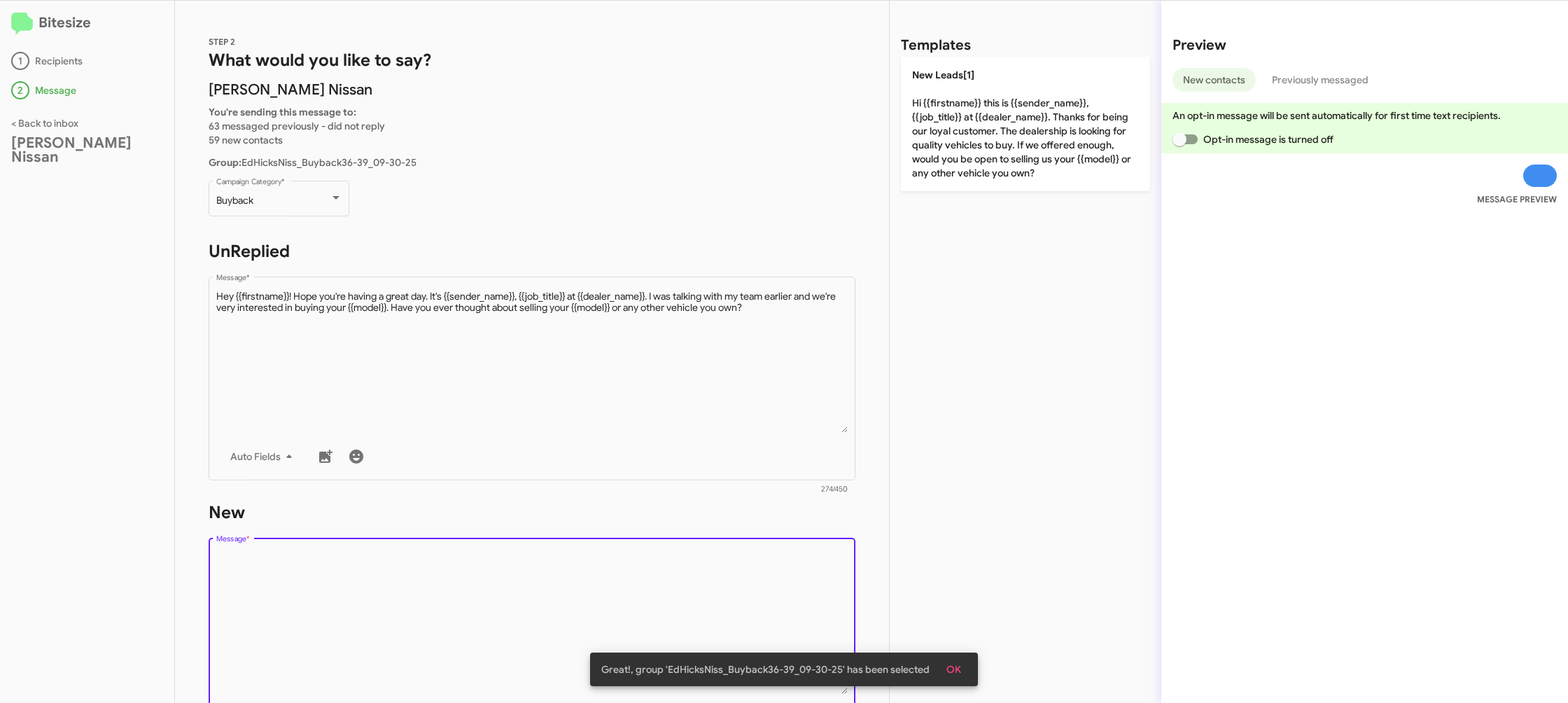
scroll to position [0, 0]
click at [791, 593] on textarea "Message *" at bounding box center [532, 622] width 632 height 143
drag, startPoint x: 791, startPoint y: 593, endPoint x: 962, endPoint y: 354, distance: 293.9
click at [818, 549] on div "Drop image here to insert Auto Fields Message *" at bounding box center [532, 638] width 632 height 207
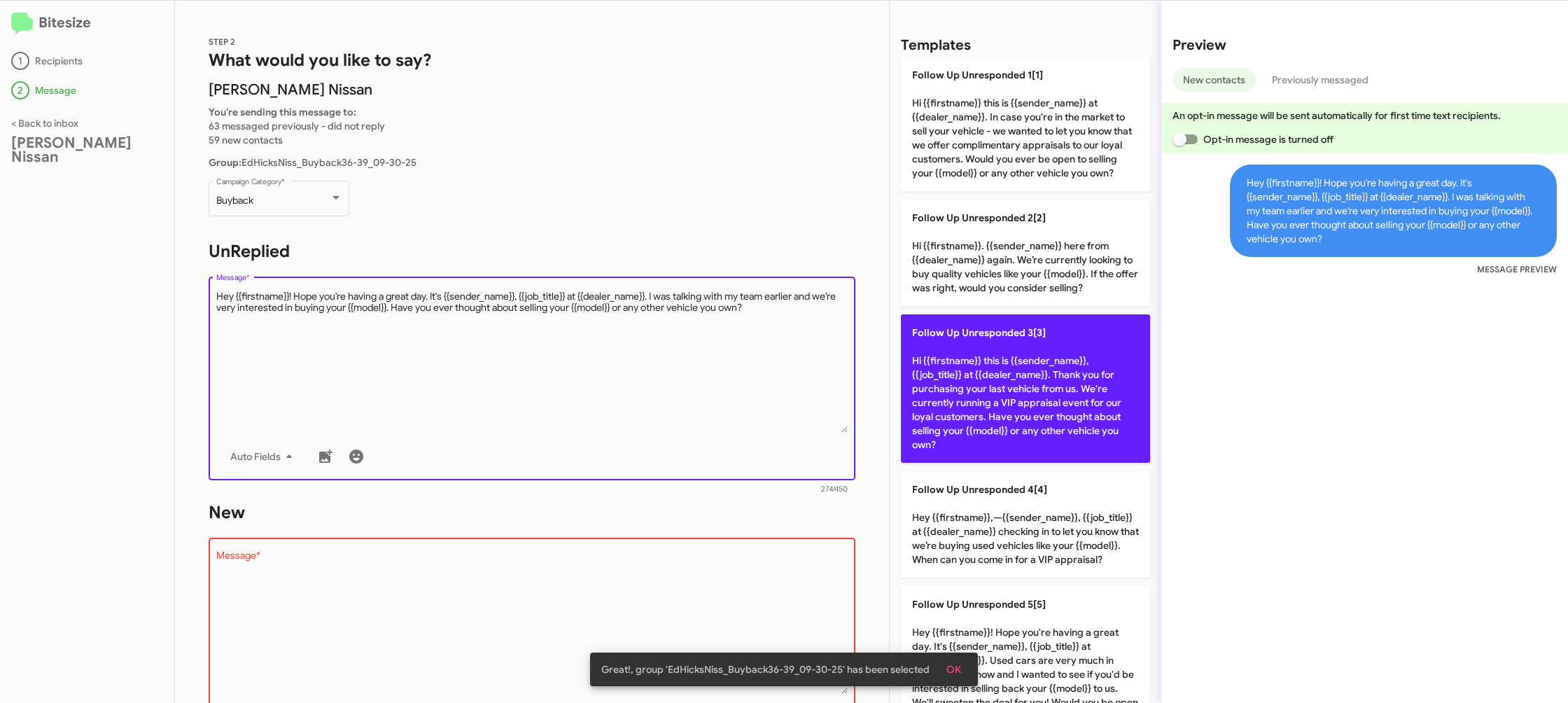
drag, startPoint x: 605, startPoint y: 355, endPoint x: 977, endPoint y: 323, distance: 373.4
click at [610, 353] on textarea "Message *" at bounding box center [532, 361] width 632 height 143
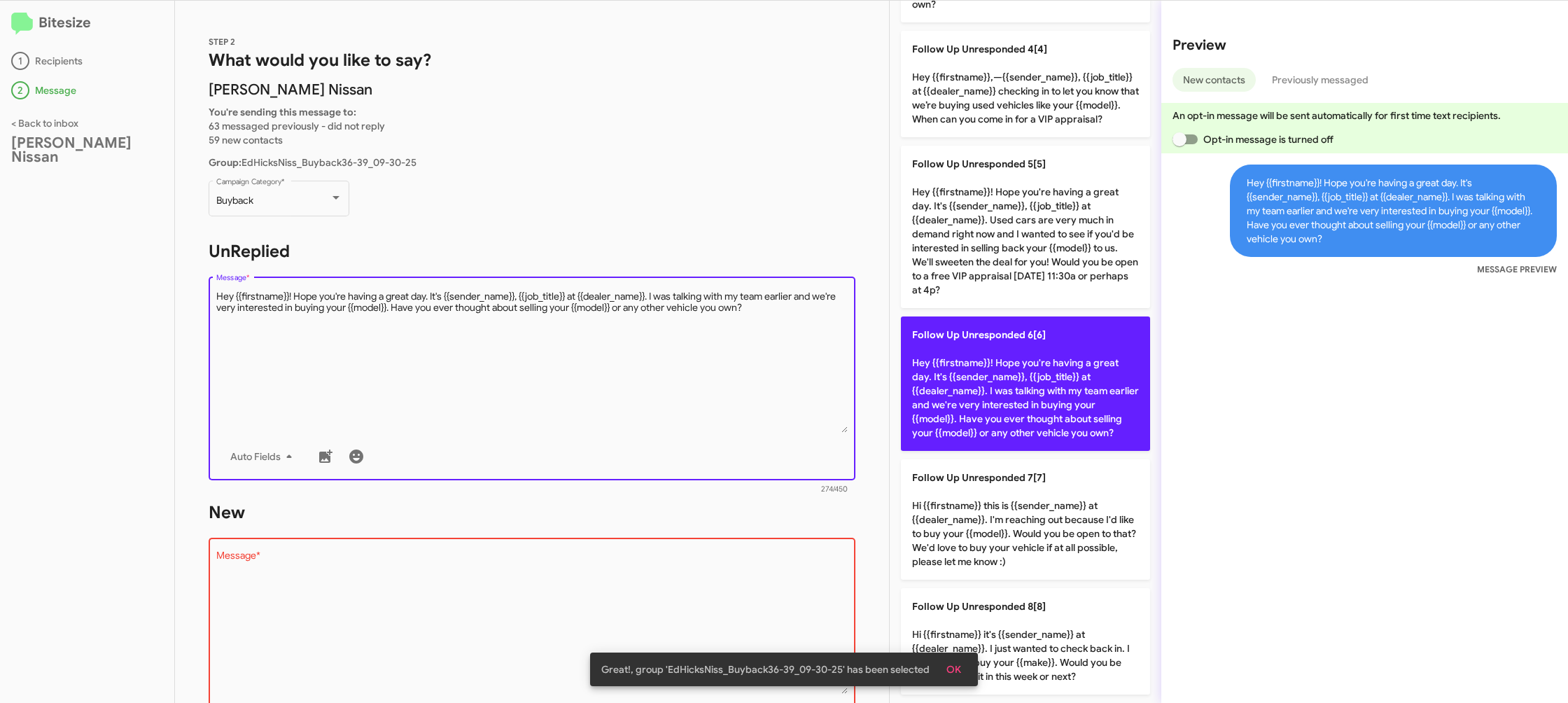
scroll to position [437, 0]
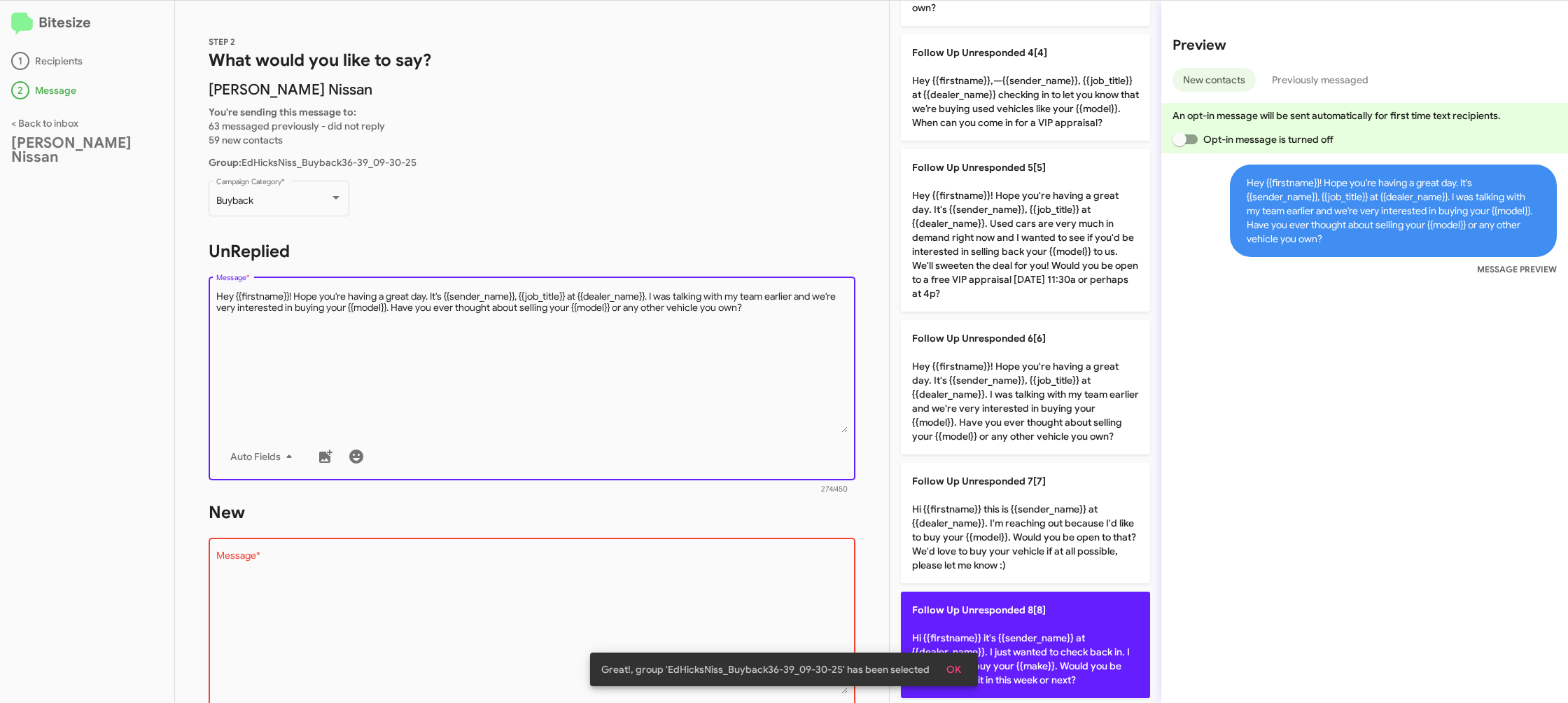
drag, startPoint x: 999, startPoint y: 604, endPoint x: 939, endPoint y: 606, distance: 60.0
click at [996, 606] on span "Follow Up Unresponded 8[8]" at bounding box center [979, 609] width 134 height 13
type textarea "Hi {{firstname}} it's {{sender_name}} at {{dealer_name}}. I just wanted to chec…"
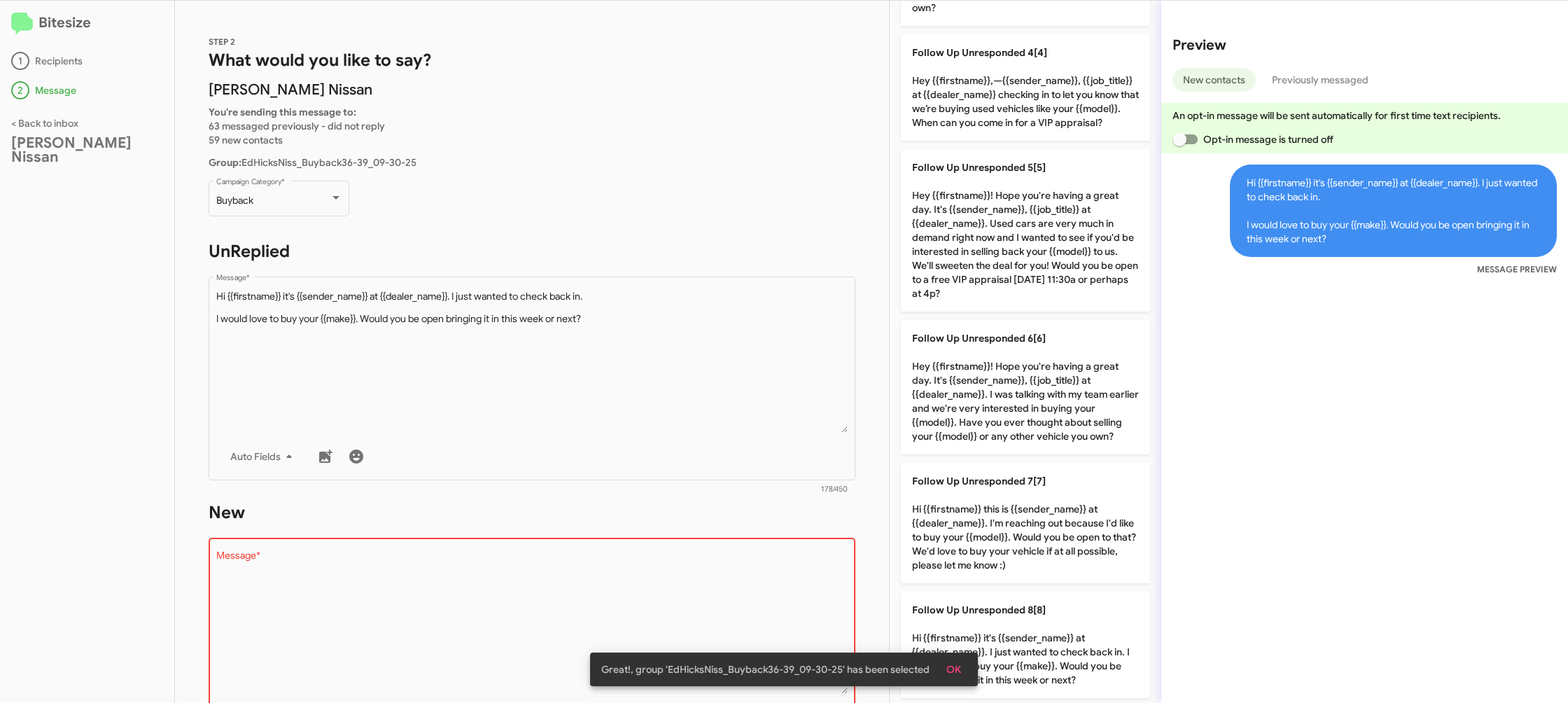
click at [685, 586] on textarea "Message *" at bounding box center [532, 622] width 632 height 143
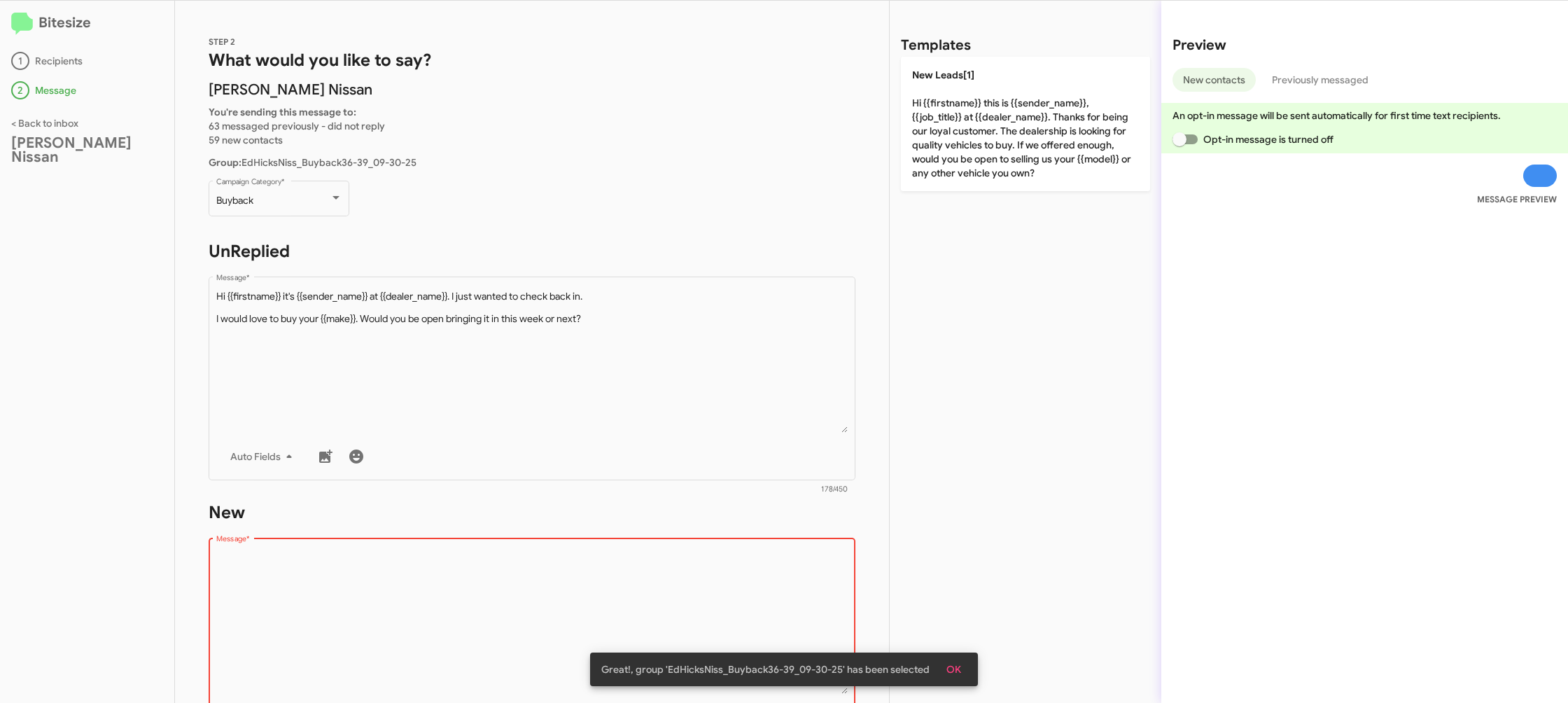
click at [685, 586] on textarea "Message *" at bounding box center [532, 622] width 632 height 143
drag, startPoint x: 685, startPoint y: 586, endPoint x: 748, endPoint y: 497, distance: 109.0
click at [721, 527] on form "New Drop image here to insert Auto Fields Message * 0/450" at bounding box center [532, 629] width 647 height 256
drag, startPoint x: 997, startPoint y: 157, endPoint x: 685, endPoint y: 523, distance: 480.9
click at [996, 157] on p "New Leads[1] Hi {{firstname}} this is {{sender_name}}, {{job_title}} at {{deale…" at bounding box center [1025, 124] width 250 height 134
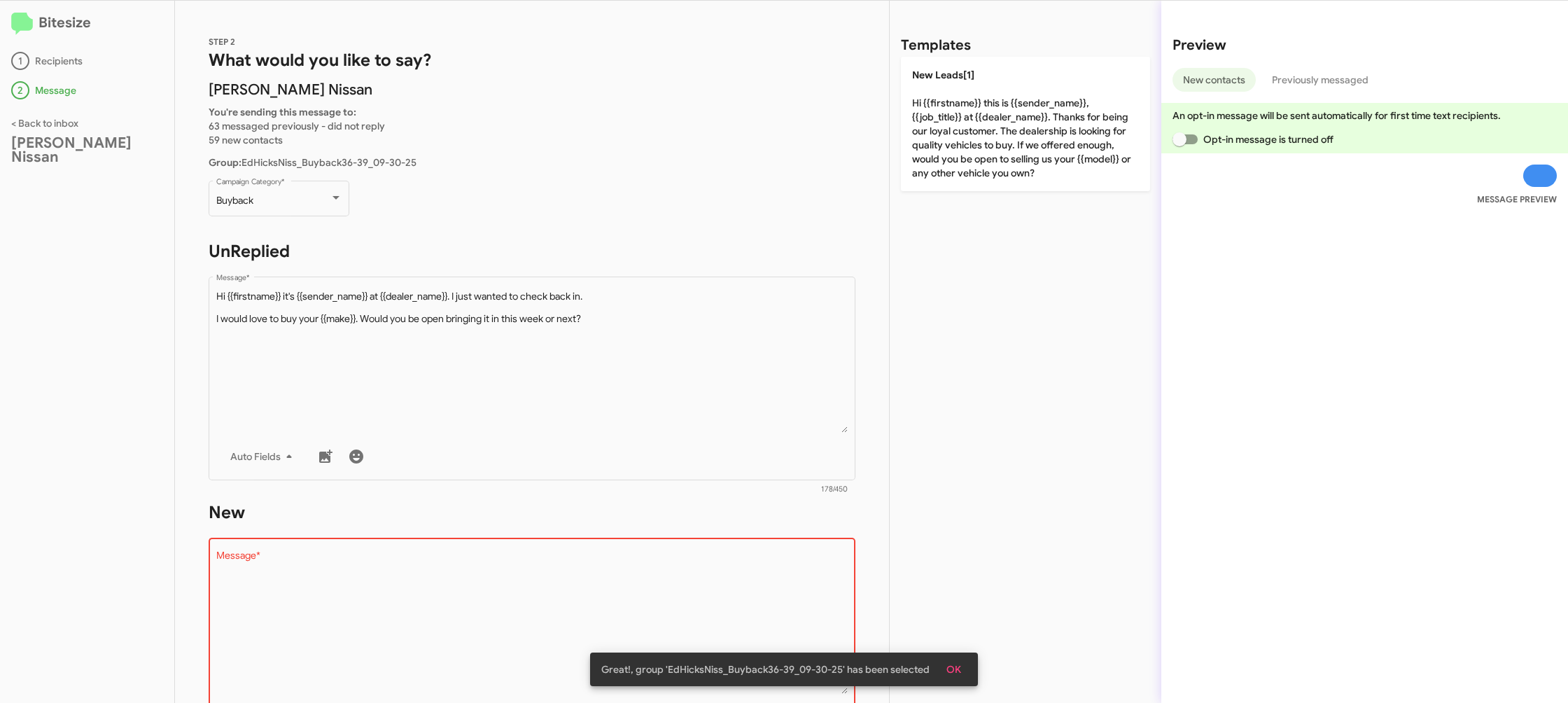
type textarea "Hi {{firstname}} this is {{sender_name}}, {{job_title}} at {{dealer_name}}. Tha…"
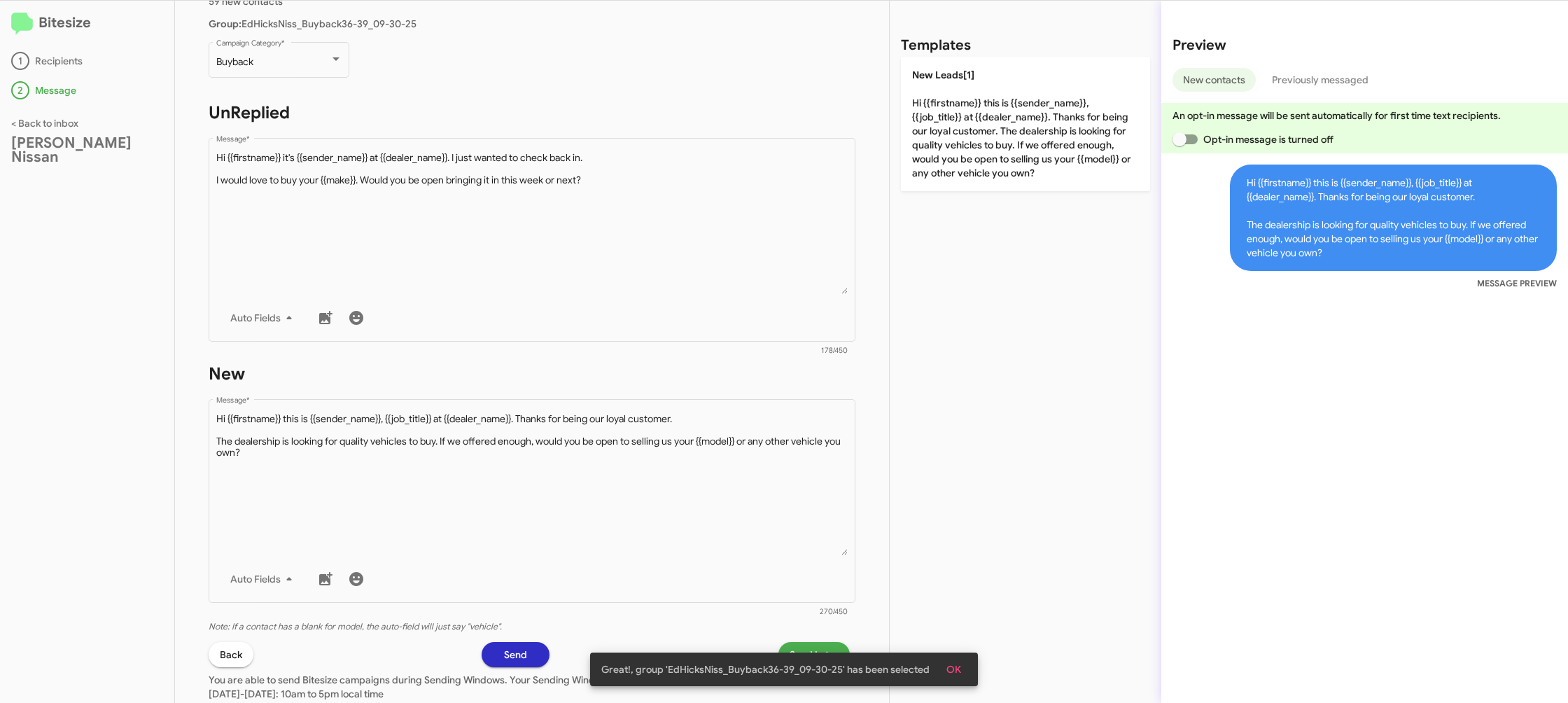
scroll to position [235, 0]
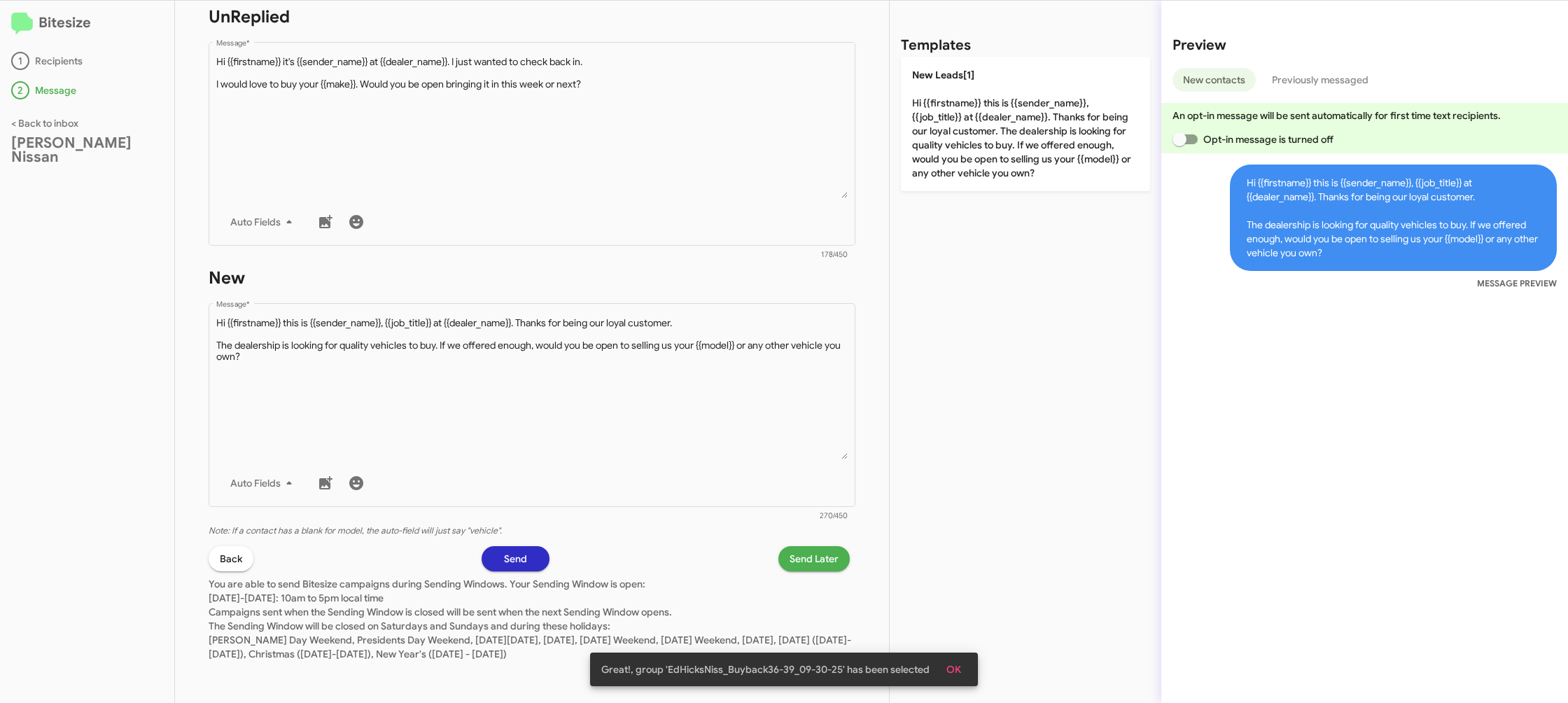
drag, startPoint x: 809, startPoint y: 573, endPoint x: 788, endPoint y: 562, distance: 23.7
click at [808, 572] on p "You are able to send Bitesize campaigns during Sending Windows. Your Sending Wi…" at bounding box center [532, 616] width 647 height 89
click at [792, 558] on span "Send Later" at bounding box center [814, 559] width 49 height 25
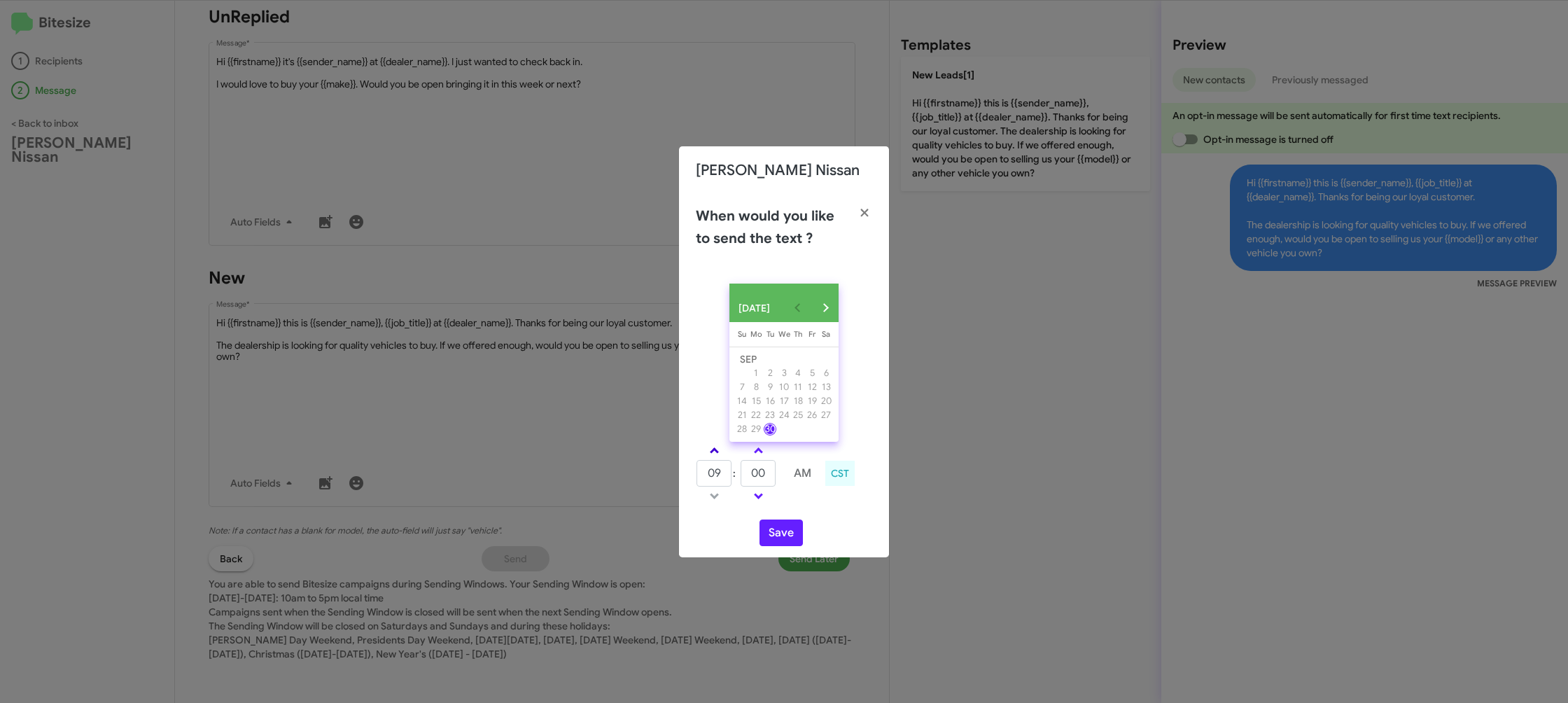
click at [714, 455] on span at bounding box center [714, 452] width 9 height 9
drag, startPoint x: 714, startPoint y: 455, endPoint x: 752, endPoint y: 470, distance: 40.9
click at [714, 453] on span at bounding box center [714, 452] width 9 height 9
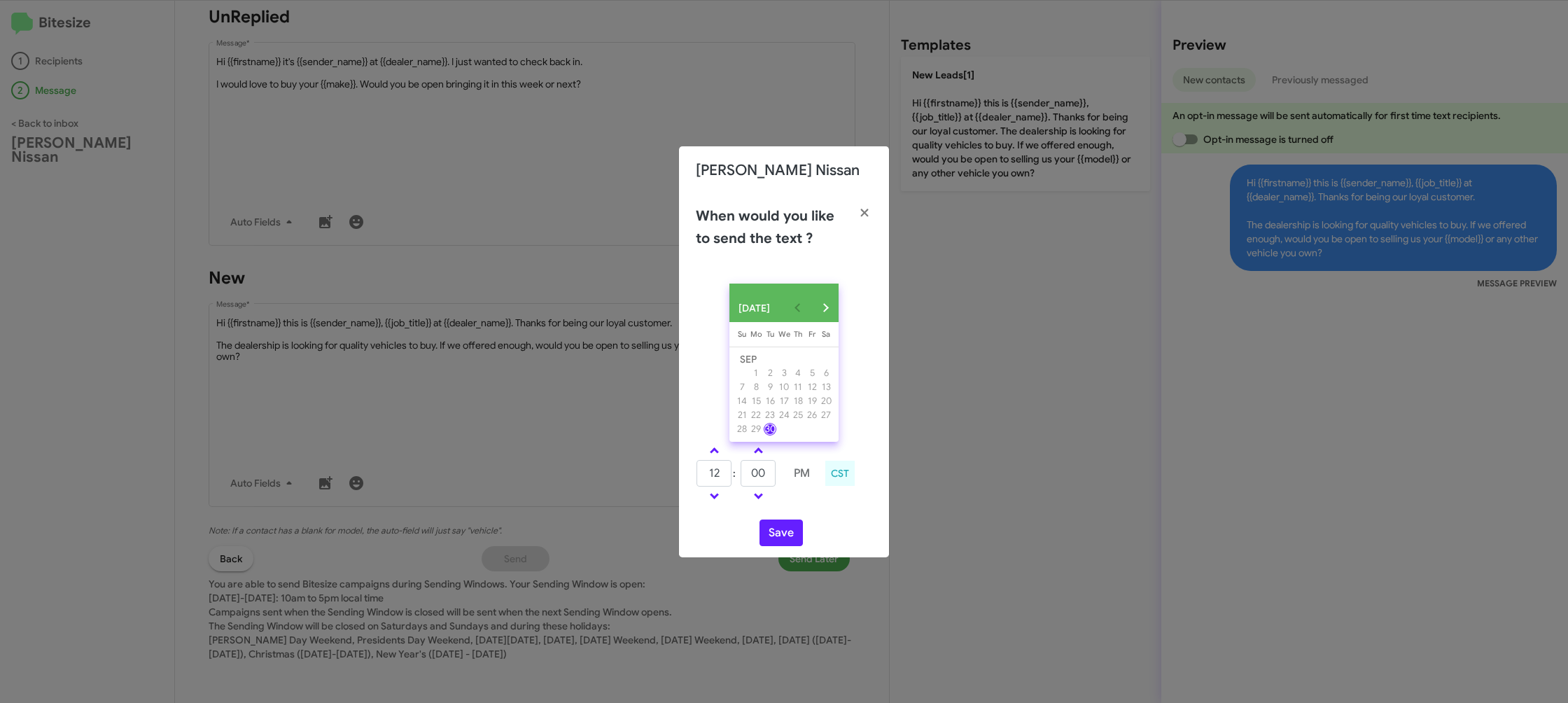
type input "01"
click at [763, 473] on input "00" at bounding box center [757, 473] width 35 height 27
click at [766, 475] on input "00" at bounding box center [757, 473] width 35 height 27
type input "07"
drag, startPoint x: 802, startPoint y: 509, endPoint x: 780, endPoint y: 529, distance: 29.7
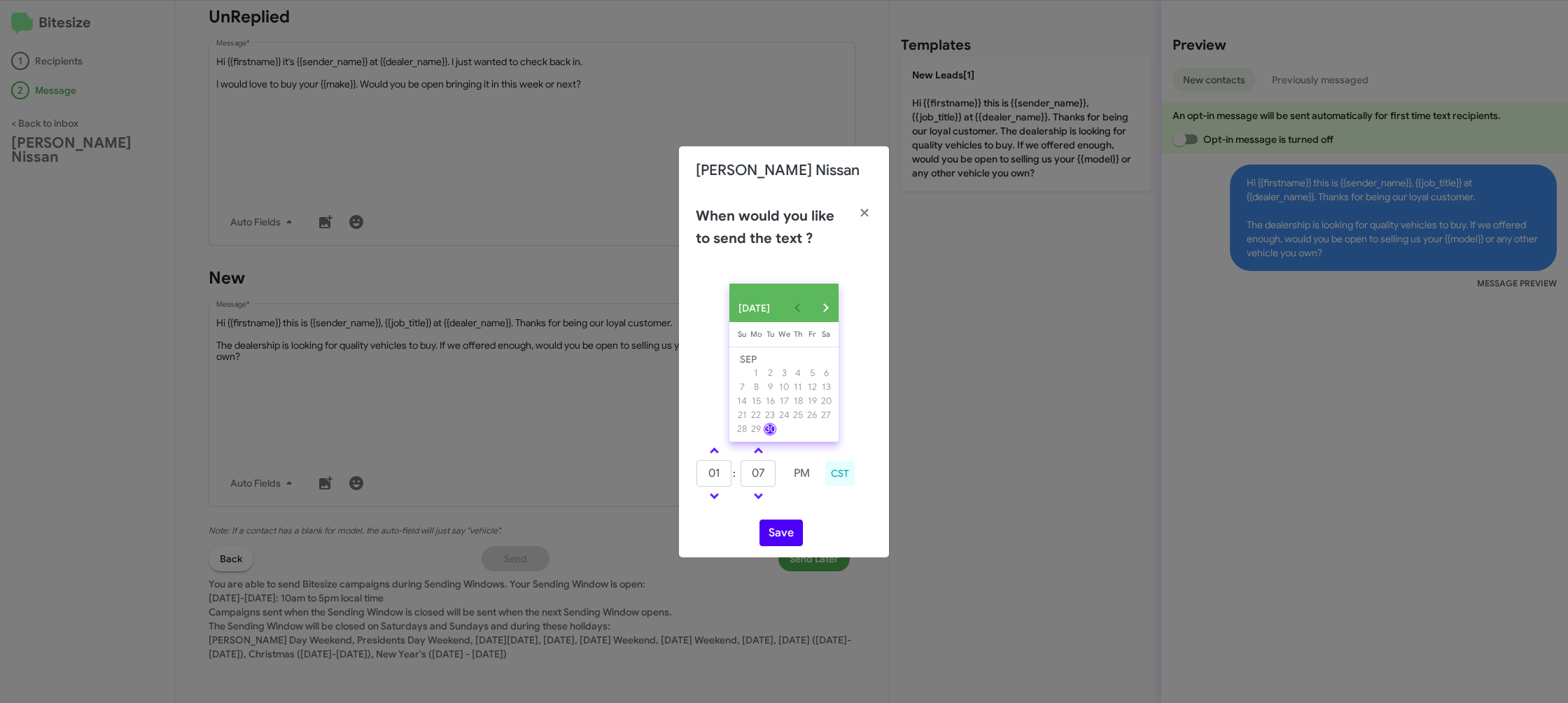
click at [791, 513] on div "SEP 2025 Sunday Su Monday Mo Tuesday Tu Wednesday We Thursday Th Friday Fr Satu…" at bounding box center [784, 415] width 210 height 285
click at [776, 539] on button "Save" at bounding box center [781, 533] width 44 height 27
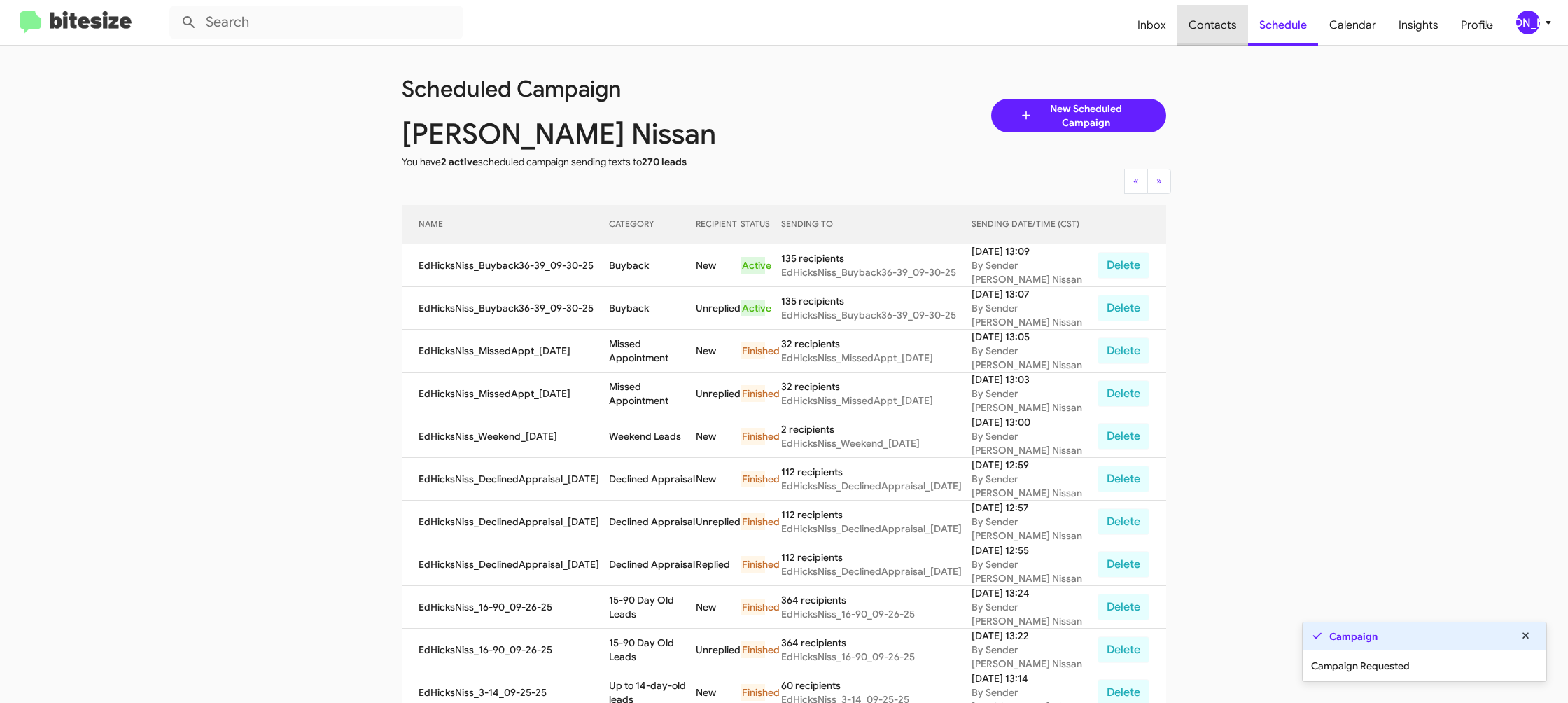
click at [1234, 30] on span "Contacts" at bounding box center [1213, 25] width 71 height 41
type input "in:groups"
drag, startPoint x: 1234, startPoint y: 30, endPoint x: 1168, endPoint y: 40, distance: 66.8
click at [1234, 30] on span "Contacts" at bounding box center [1213, 25] width 71 height 41
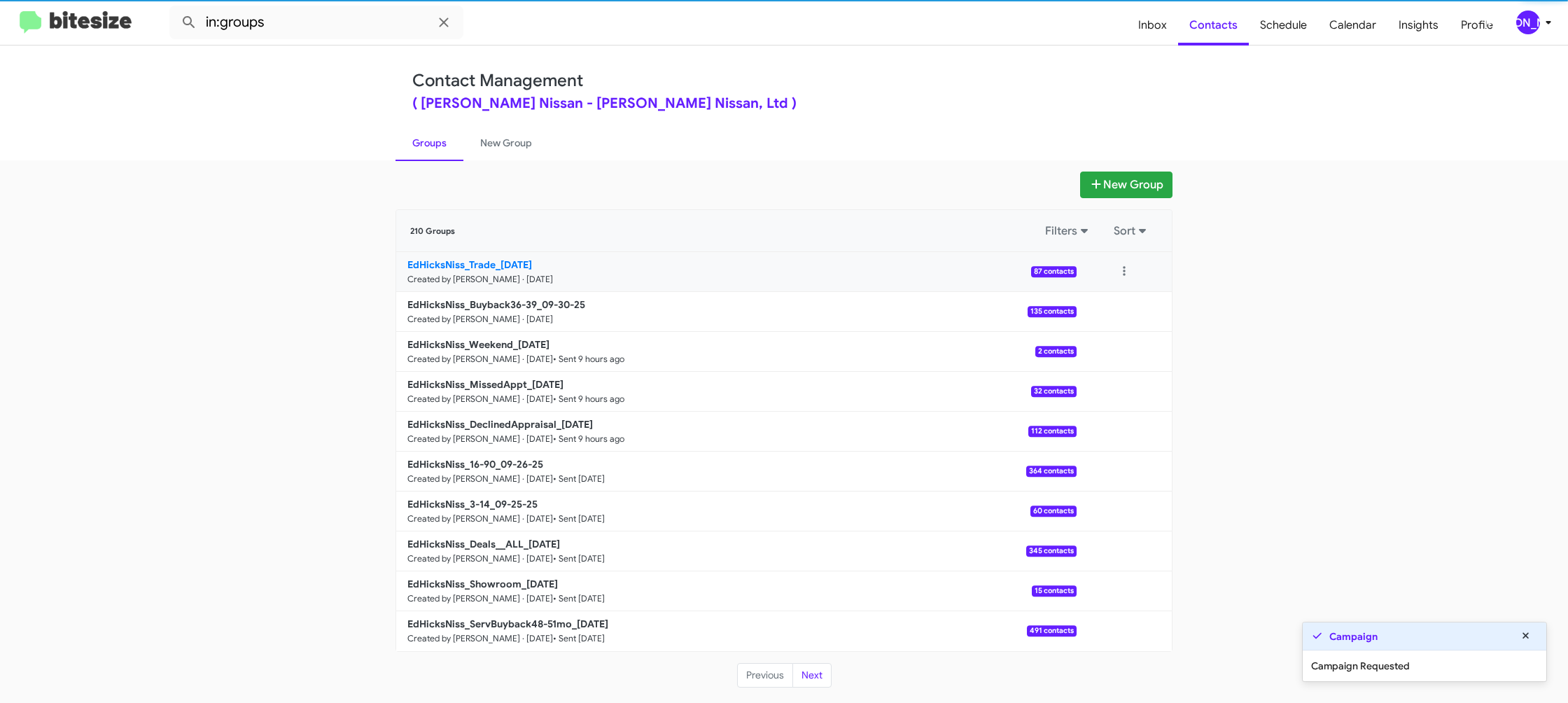
click at [548, 256] on link "EdHicksNiss_Trade_09-30-25 Created by Jason Apdua · Sep 30, 2025 87 contacts" at bounding box center [737, 272] width 681 height 40
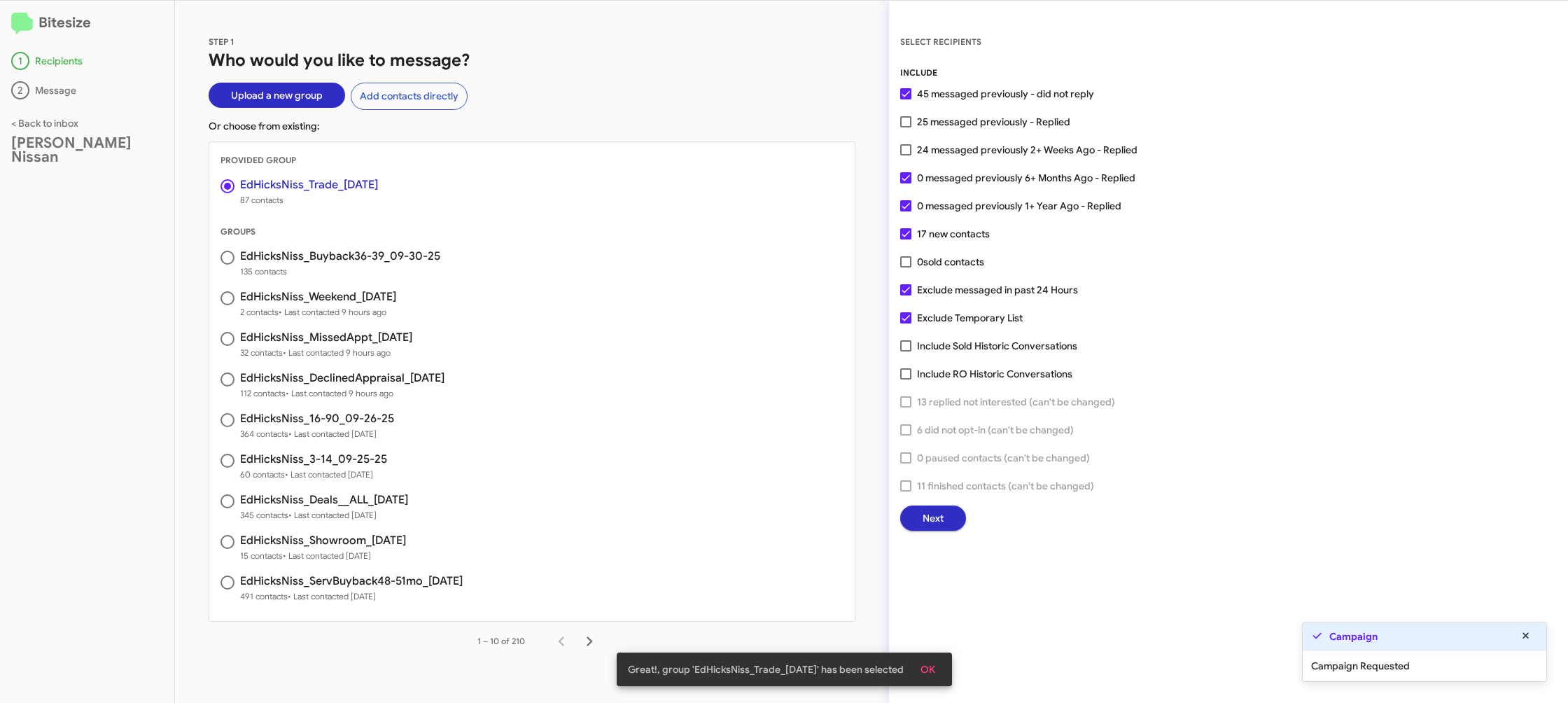
click at [926, 513] on span "Next" at bounding box center [933, 518] width 21 height 25
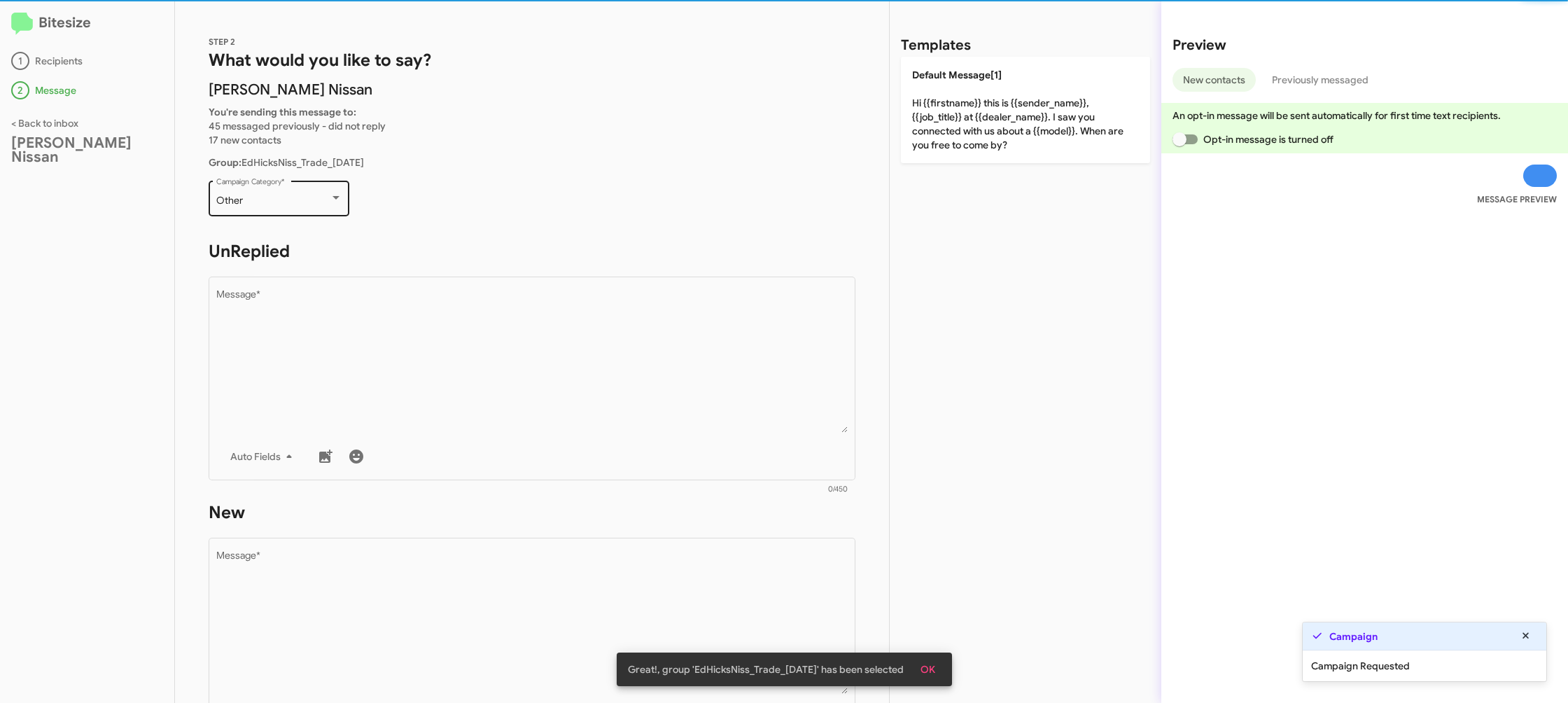
click at [299, 205] on div "Other" at bounding box center [273, 201] width 114 height 11
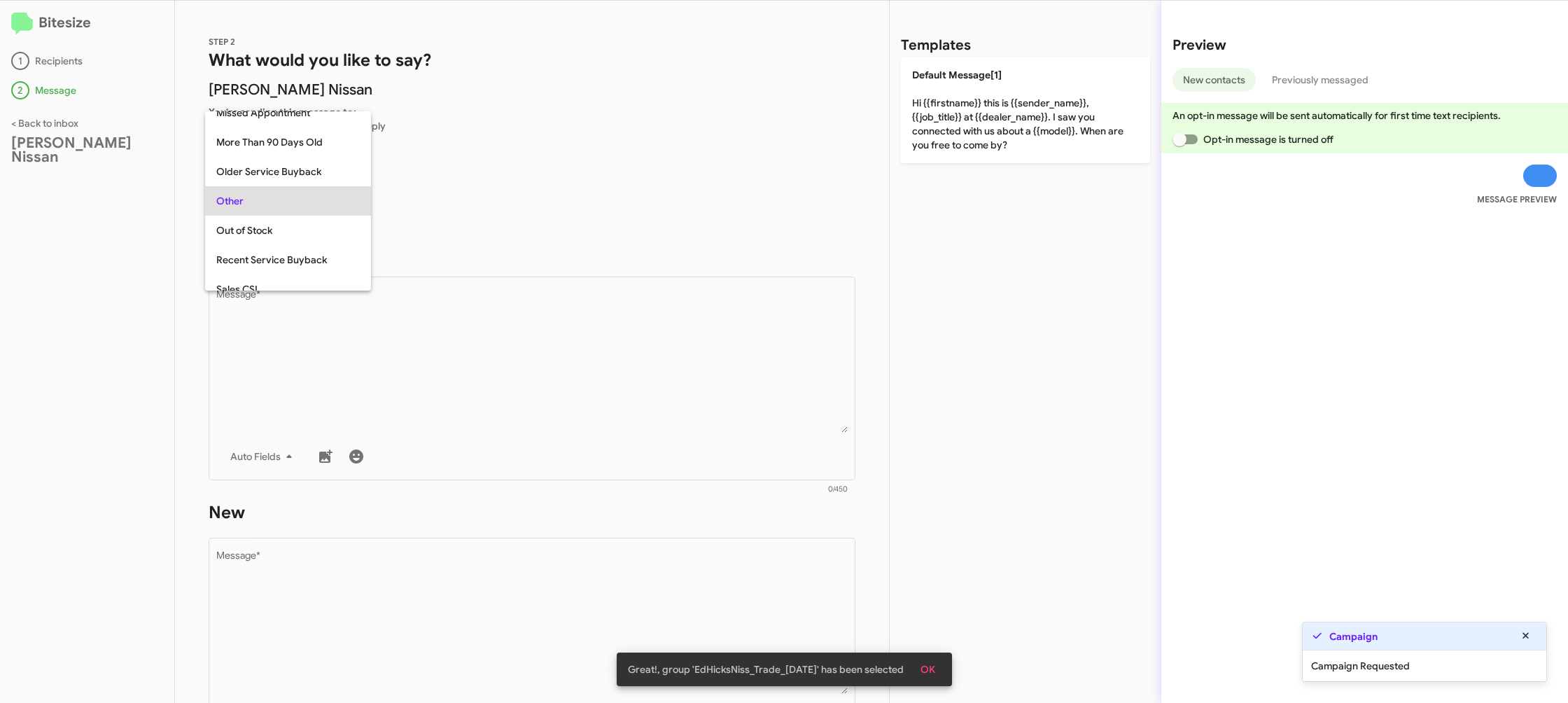
scroll to position [497, 0]
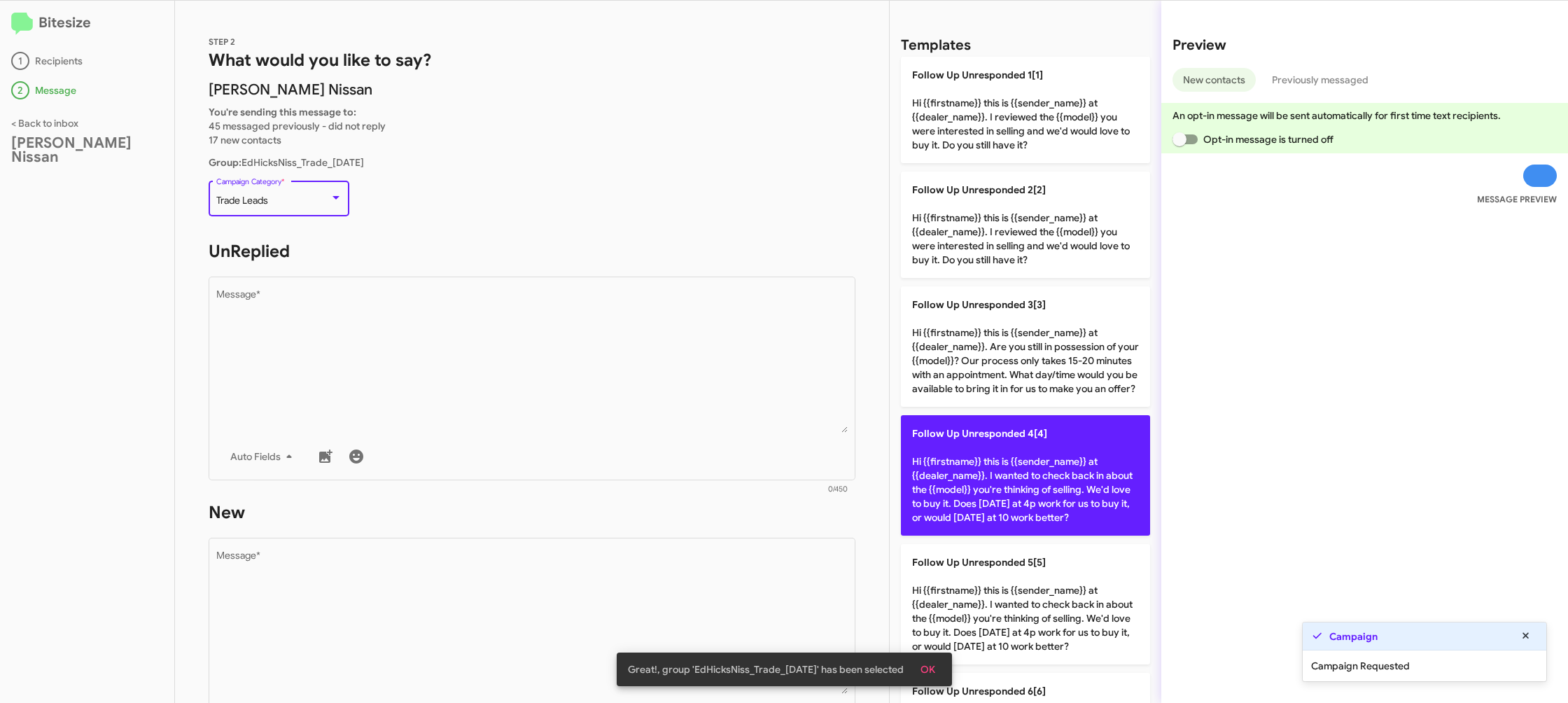
drag, startPoint x: 453, startPoint y: 371, endPoint x: 960, endPoint y: 483, distance: 519.2
click at [465, 365] on textarea "Message *" at bounding box center [532, 361] width 632 height 143
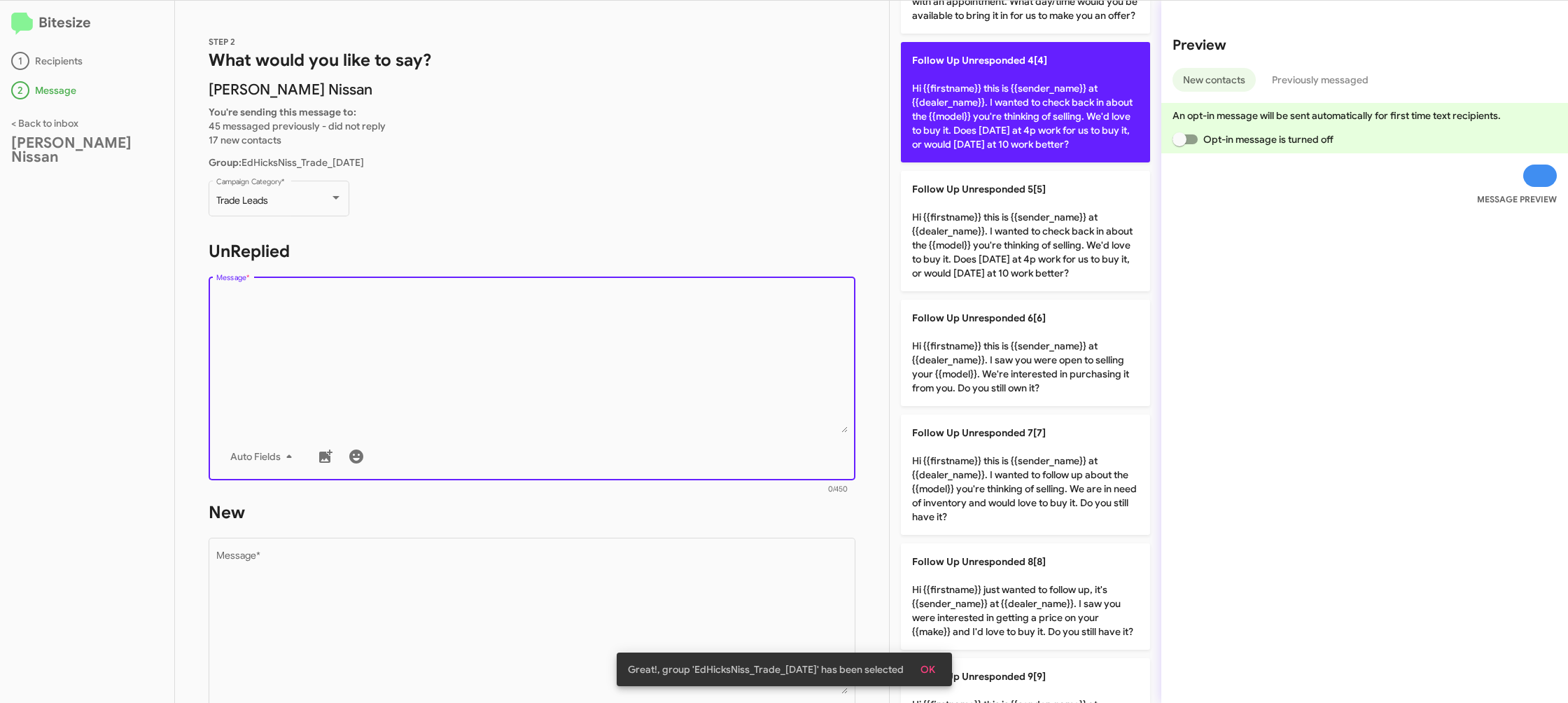
scroll to position [572, 0]
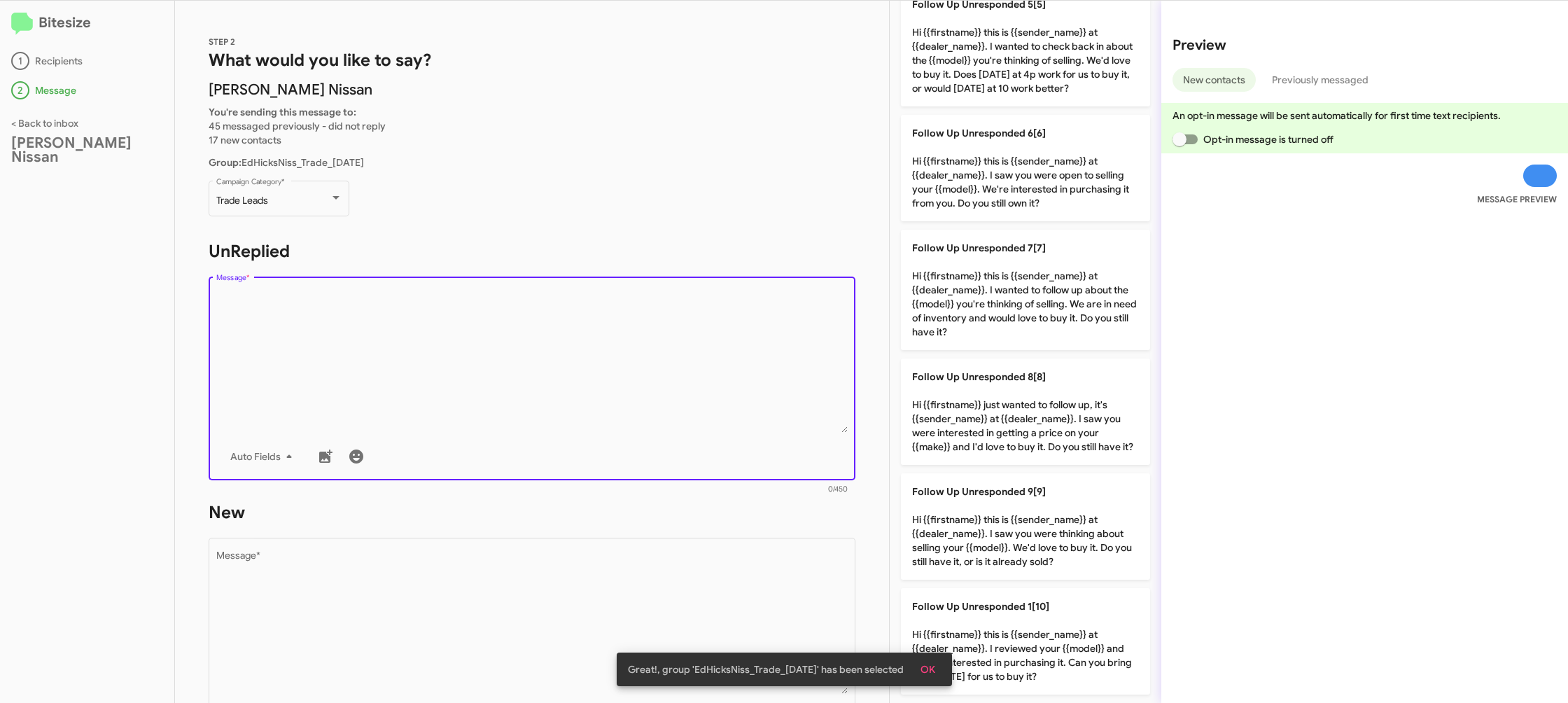
drag, startPoint x: 1042, startPoint y: 40, endPoint x: 808, endPoint y: 241, distance: 308.5
click at [1031, 43] on p "Follow Up Unresponded 5[5] Hi {{firstname}} this is {{sender_name}} at {{dealer…" at bounding box center [1025, 46] width 250 height 120
type textarea "Hi {{firstname}} this is {{sender_name}} at {{dealer_name}}. I wanted to check …"
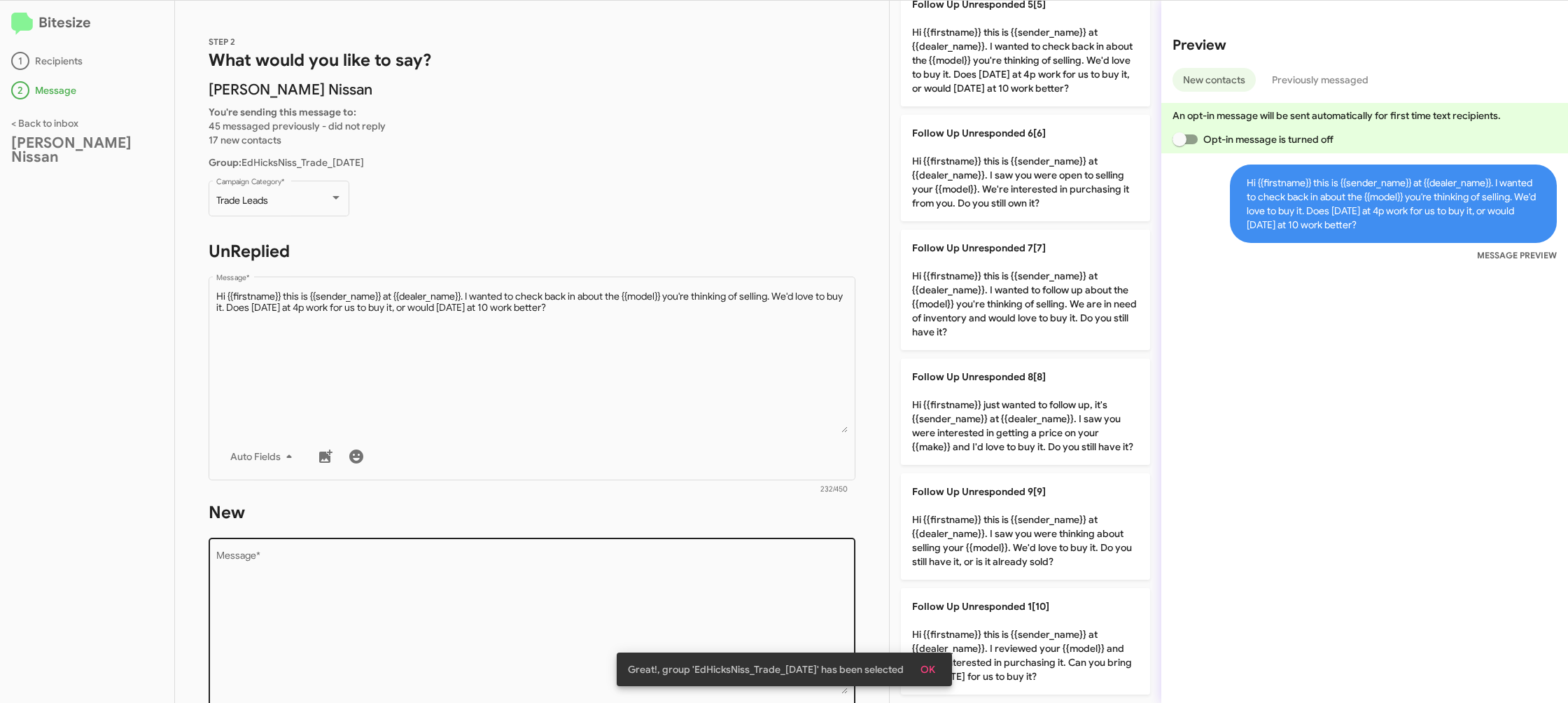
click at [739, 583] on textarea "Message *" at bounding box center [532, 622] width 632 height 143
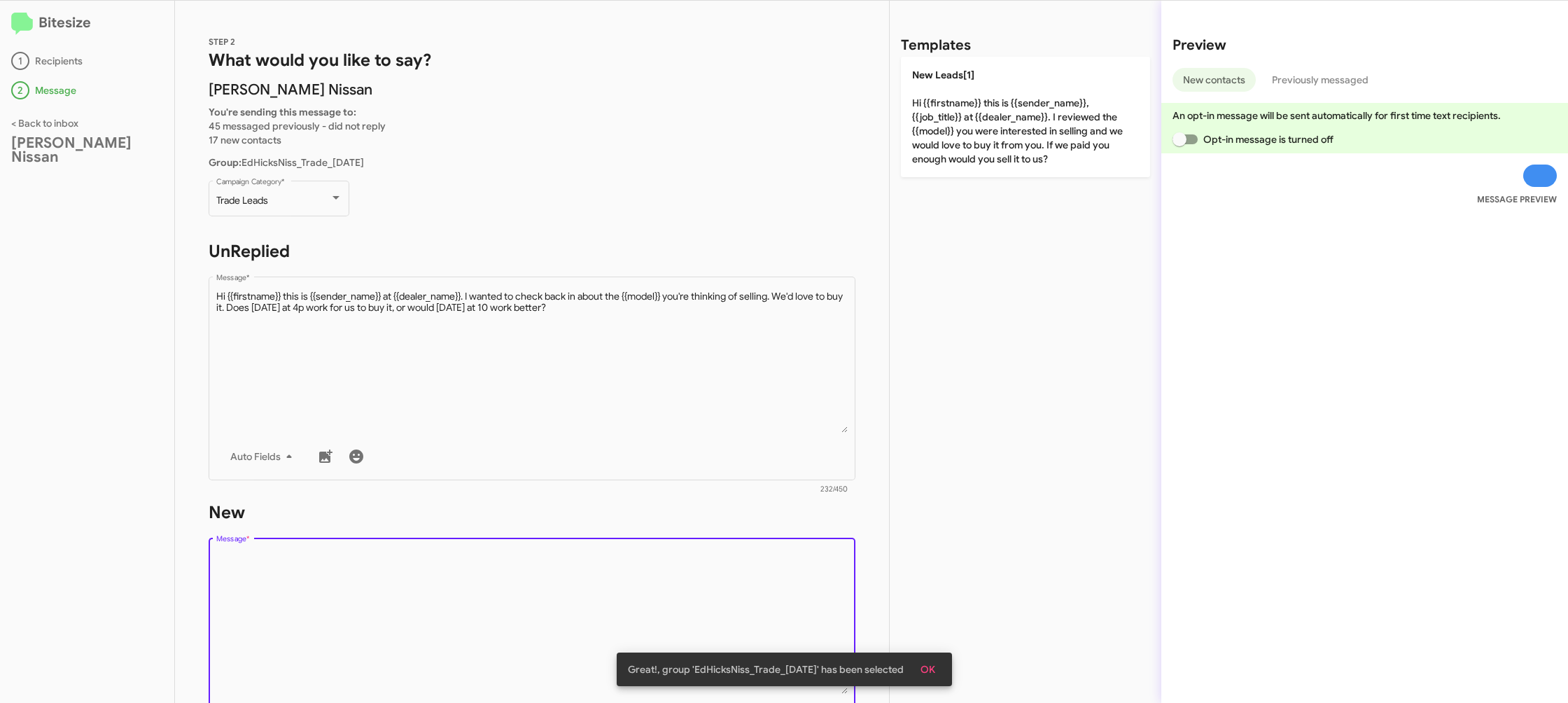
drag, startPoint x: 739, startPoint y: 584, endPoint x: 858, endPoint y: 345, distance: 267.0
click at [741, 559] on textarea "Message *" at bounding box center [532, 622] width 632 height 143
click at [922, 216] on div "Templates New Leads[1] Hi {{firstname}} this is {{sender_name}}, {{job_title}} …" at bounding box center [1025, 352] width 272 height 702
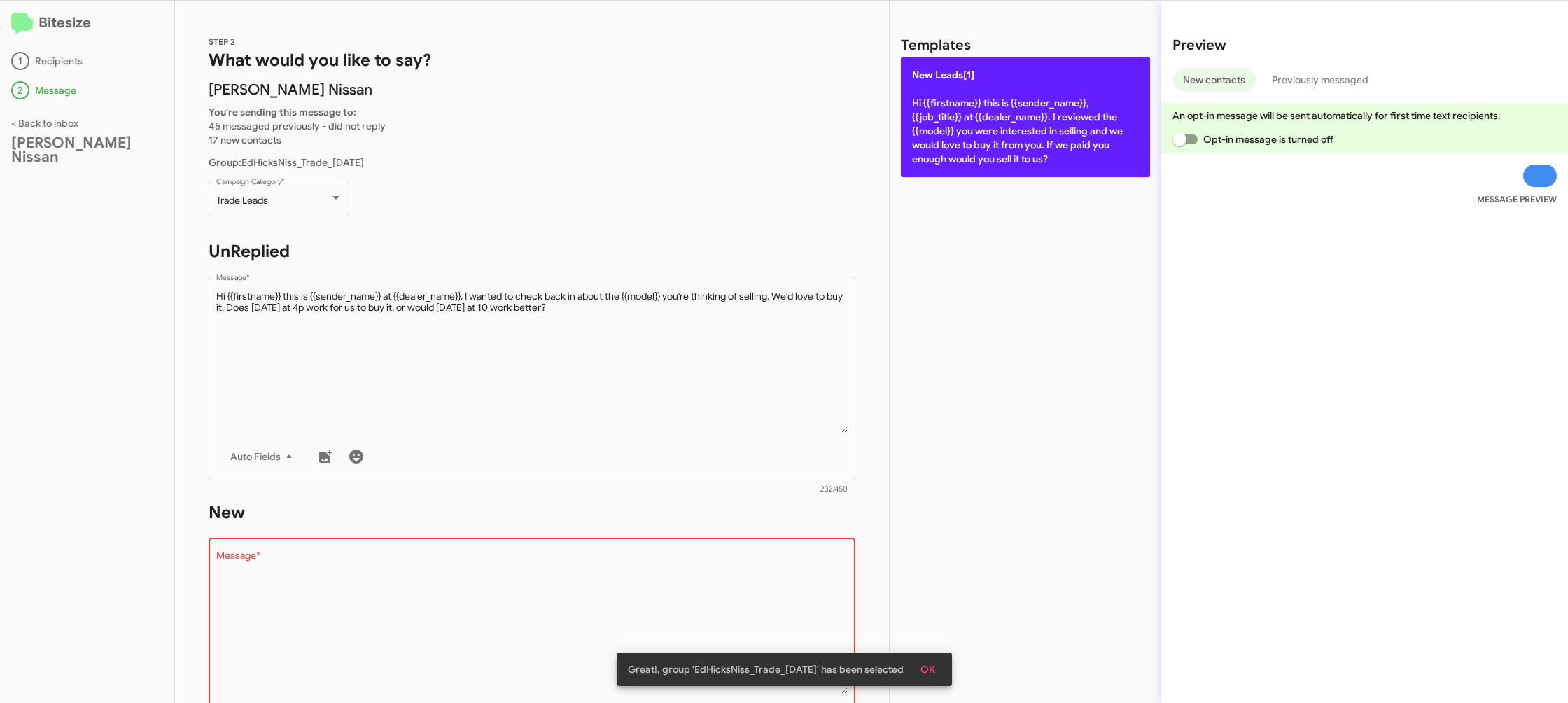
click at [926, 156] on p "New Leads[1] Hi {{firstname}} this is {{sender_name}}, {{job_title}} at {{deale…" at bounding box center [1025, 117] width 250 height 120
type textarea "Hi {{firstname}} this is {{sender_name}}, {{job_title}} at {{dealer_name}}. I r…"
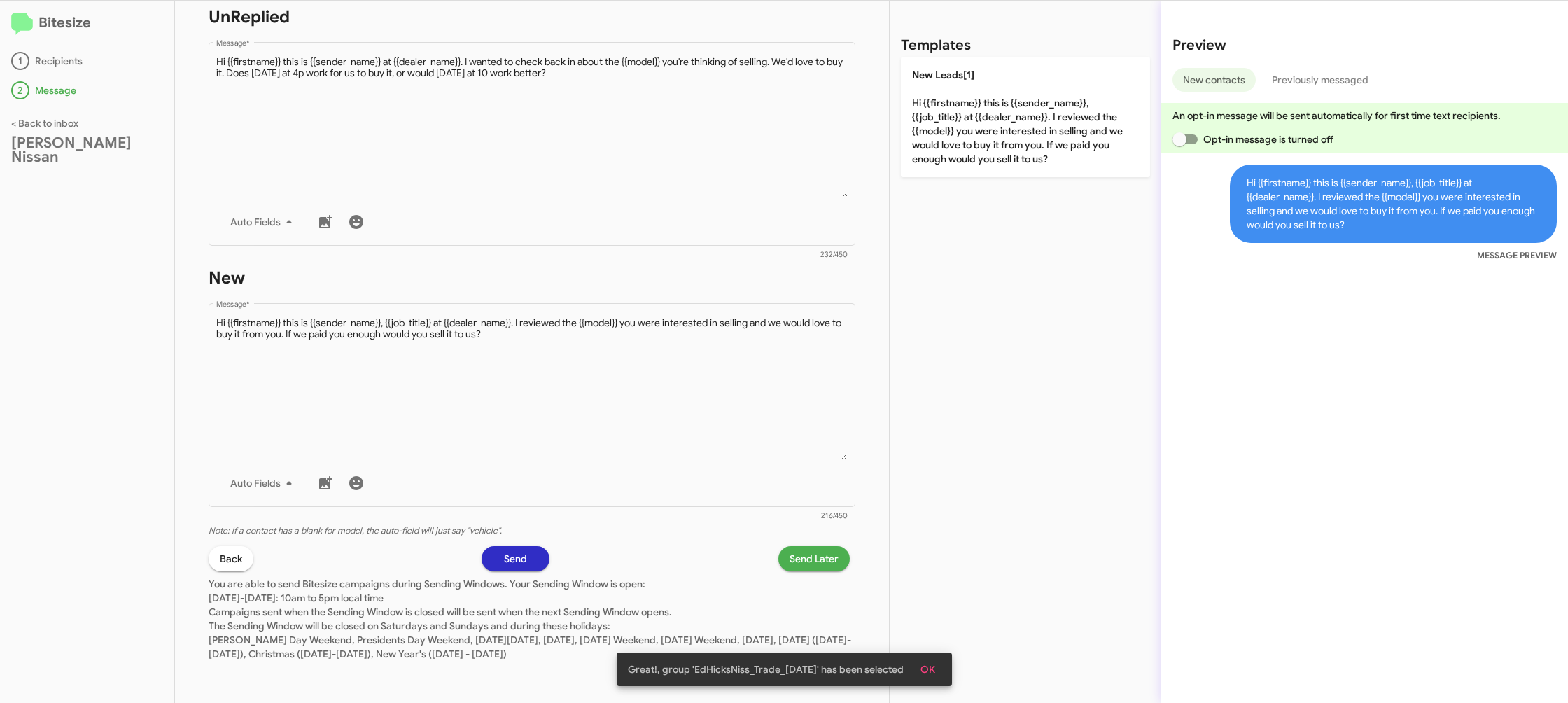
scroll to position [234, 0]
click at [797, 559] on span "Send Later" at bounding box center [814, 560] width 49 height 25
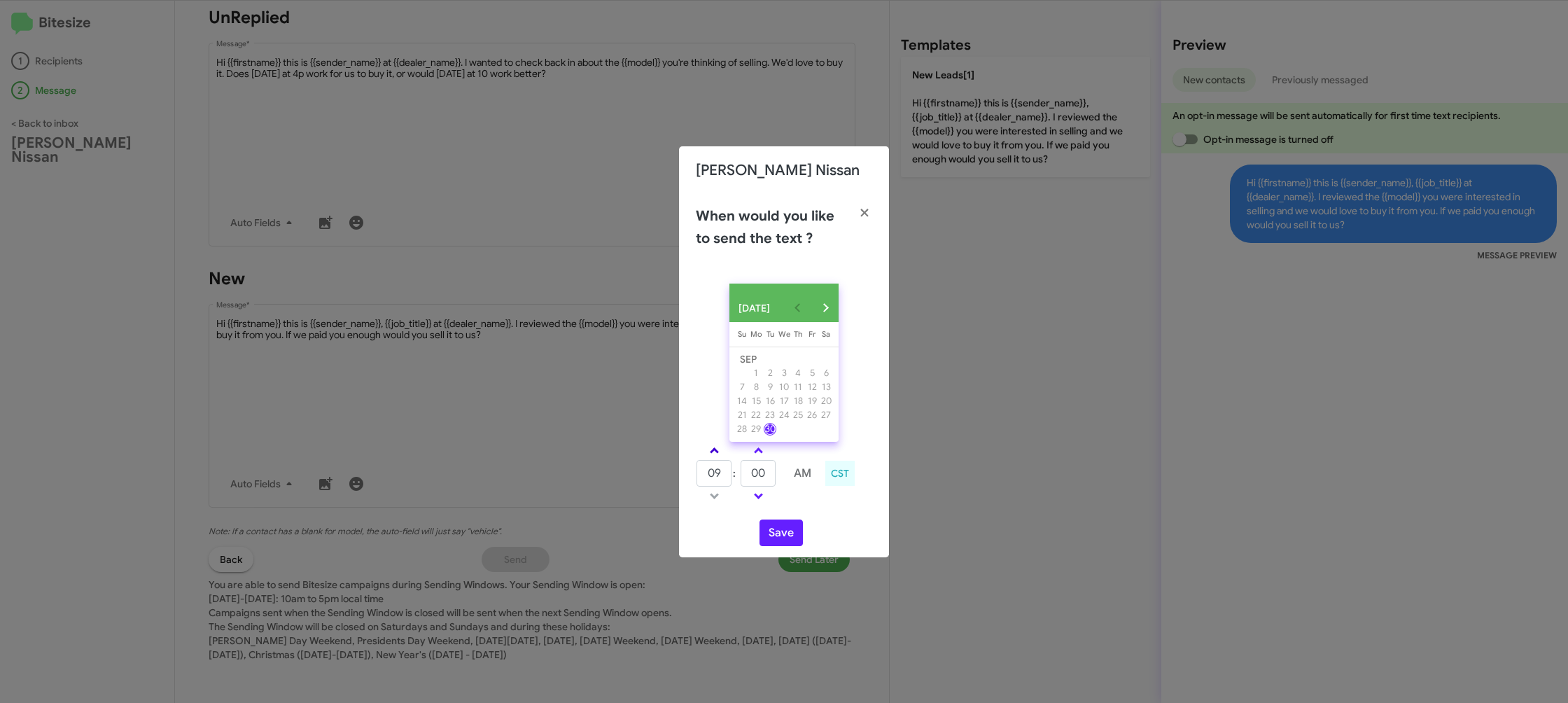
click at [711, 456] on span at bounding box center [714, 452] width 9 height 9
drag, startPoint x: 711, startPoint y: 456, endPoint x: 750, endPoint y: 476, distance: 43.8
click at [712, 455] on span at bounding box center [714, 452] width 9 height 9
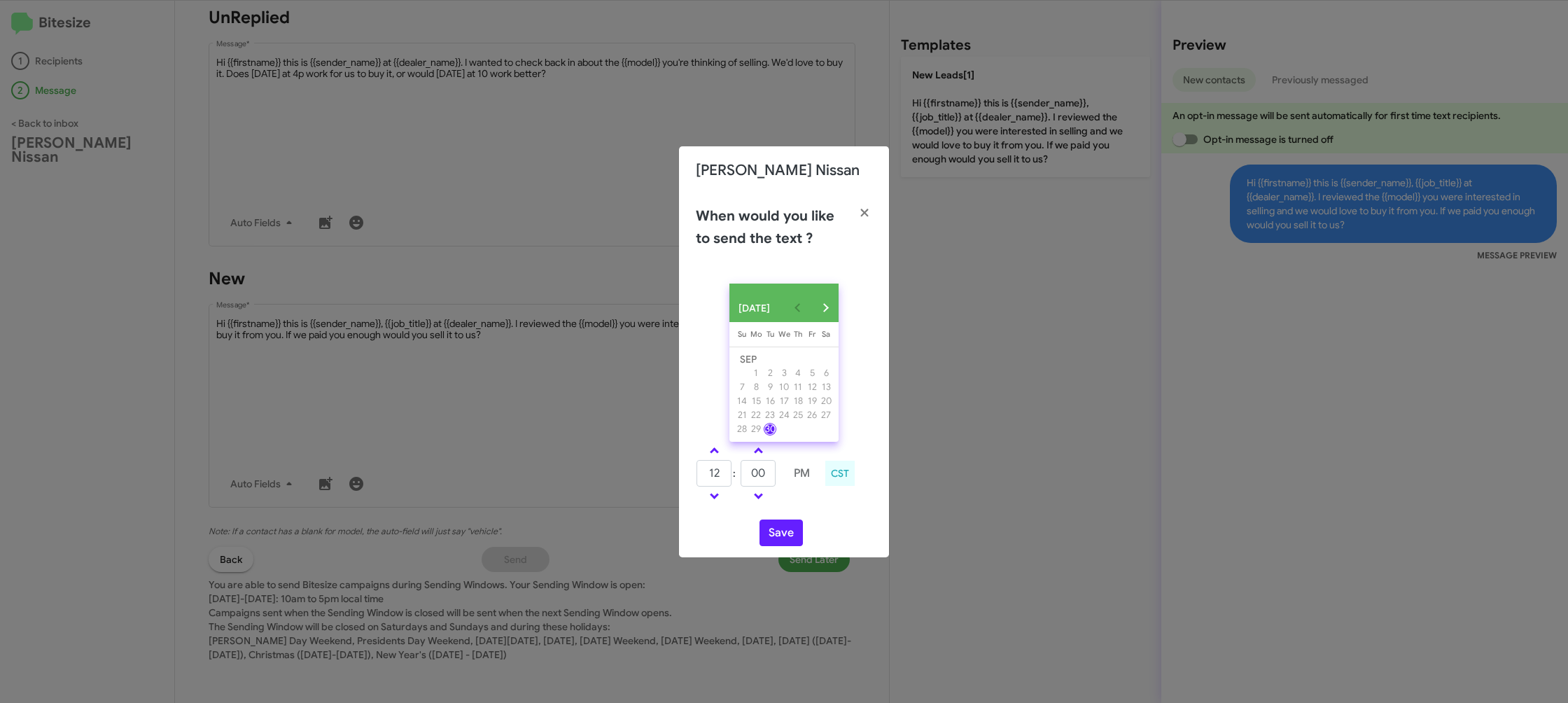
type input "01"
click at [750, 476] on input "00" at bounding box center [757, 473] width 35 height 27
type input "1"
type input "13"
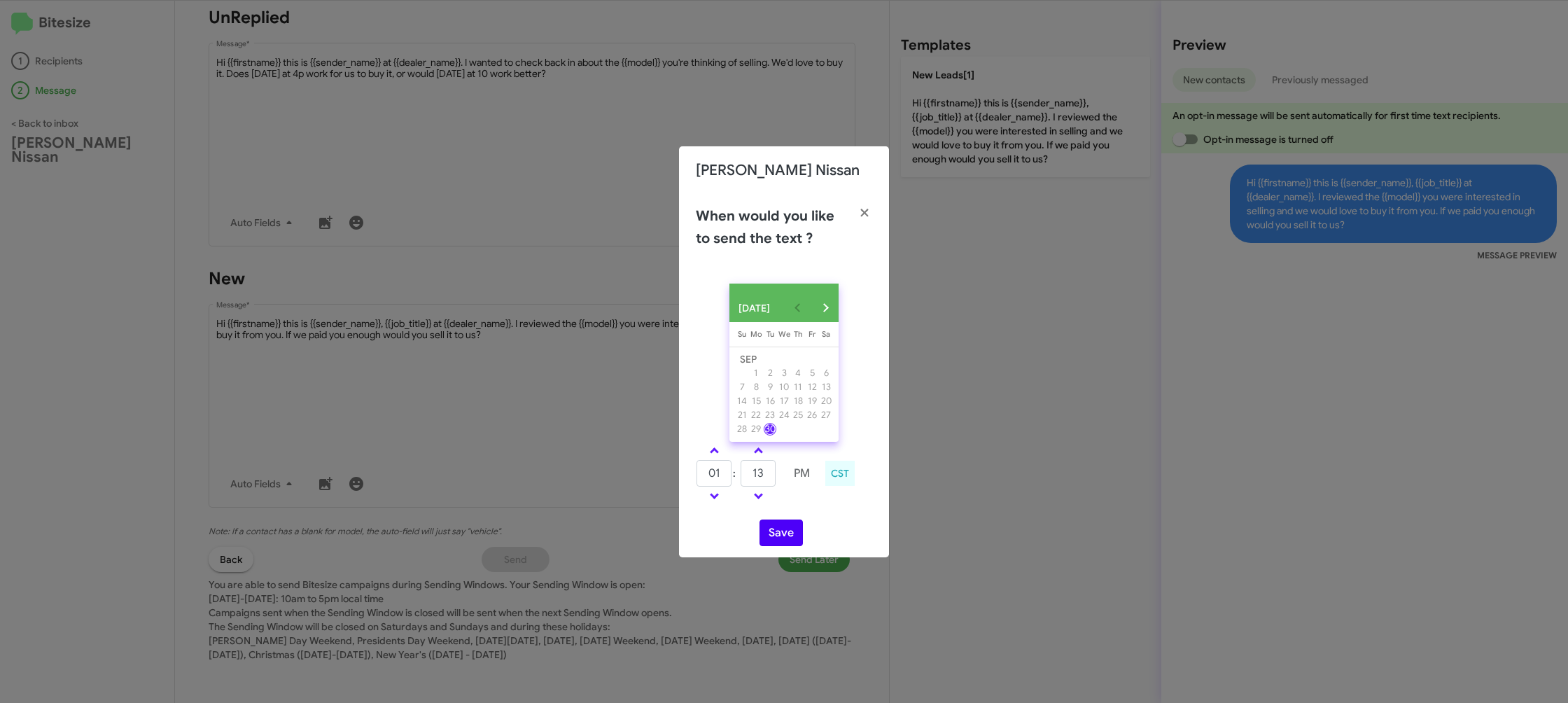
drag, startPoint x: 819, startPoint y: 521, endPoint x: 791, endPoint y: 542, distance: 35.0
click at [816, 524] on div "SEP 2025 Sunday Su Monday Mo Tuesday Tu Wednesday We Thursday Th Friday Fr Satu…" at bounding box center [784, 415] width 210 height 285
click at [791, 542] on button "Save" at bounding box center [781, 533] width 44 height 27
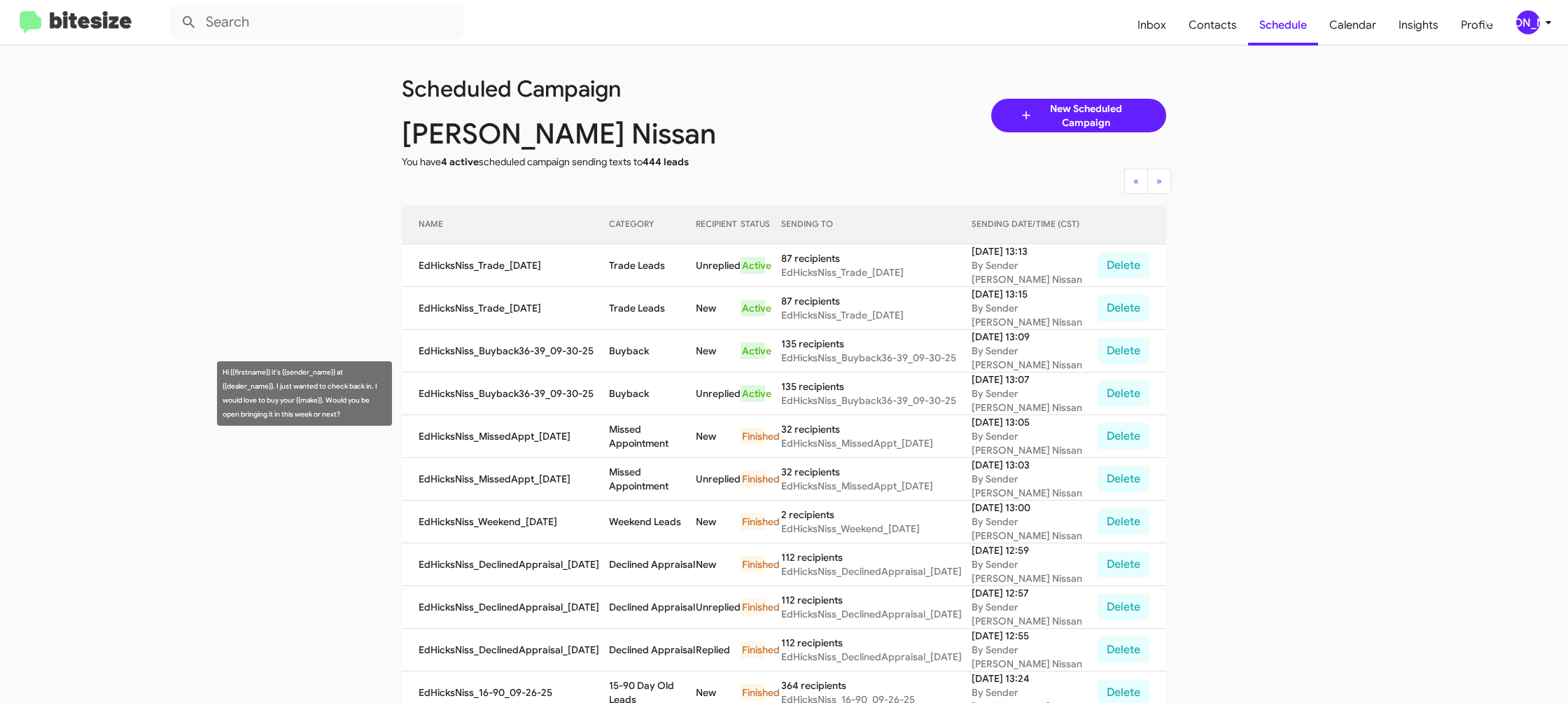
click at [636, 405] on td "Buyback" at bounding box center [653, 394] width 87 height 43
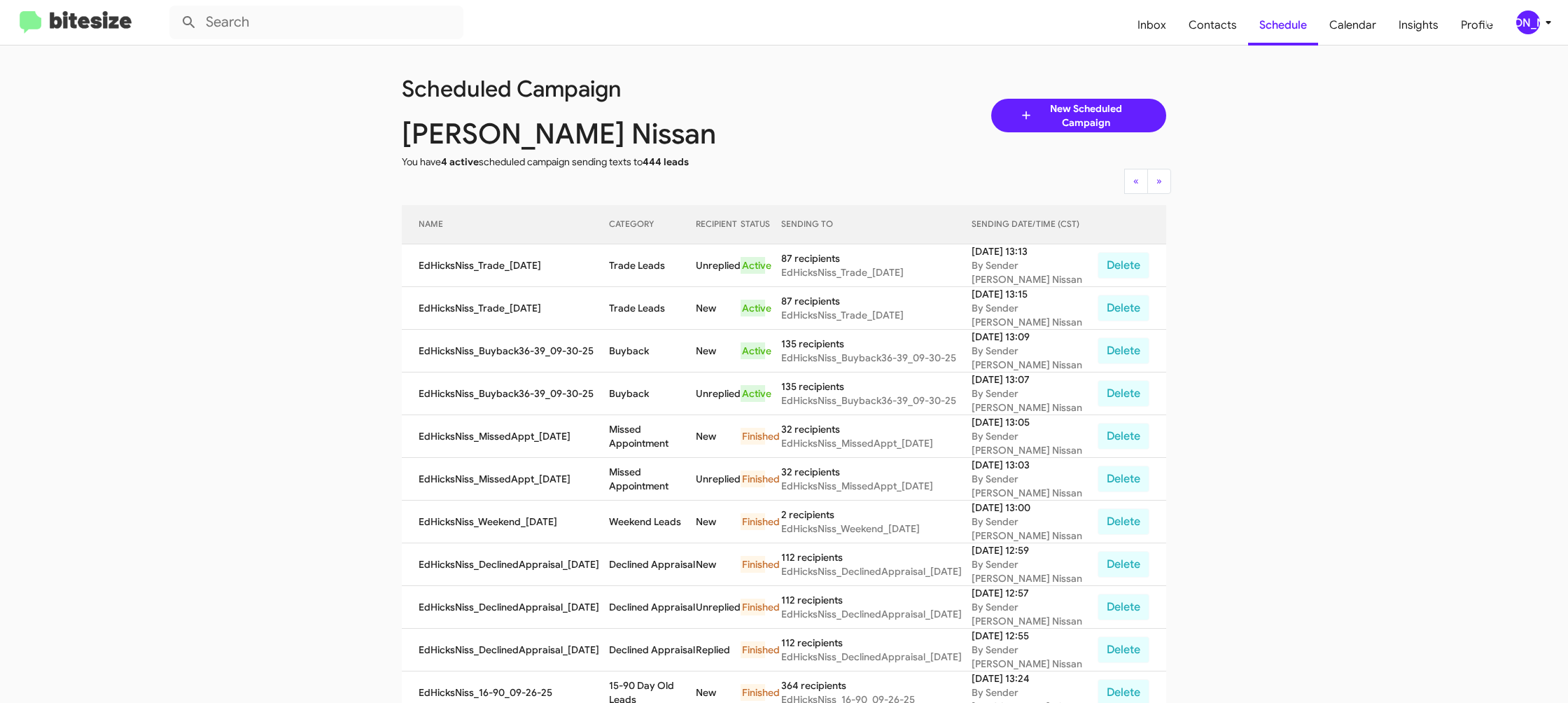
click at [636, 405] on td "Buyback" at bounding box center [653, 394] width 87 height 43
copy td "Buyback"
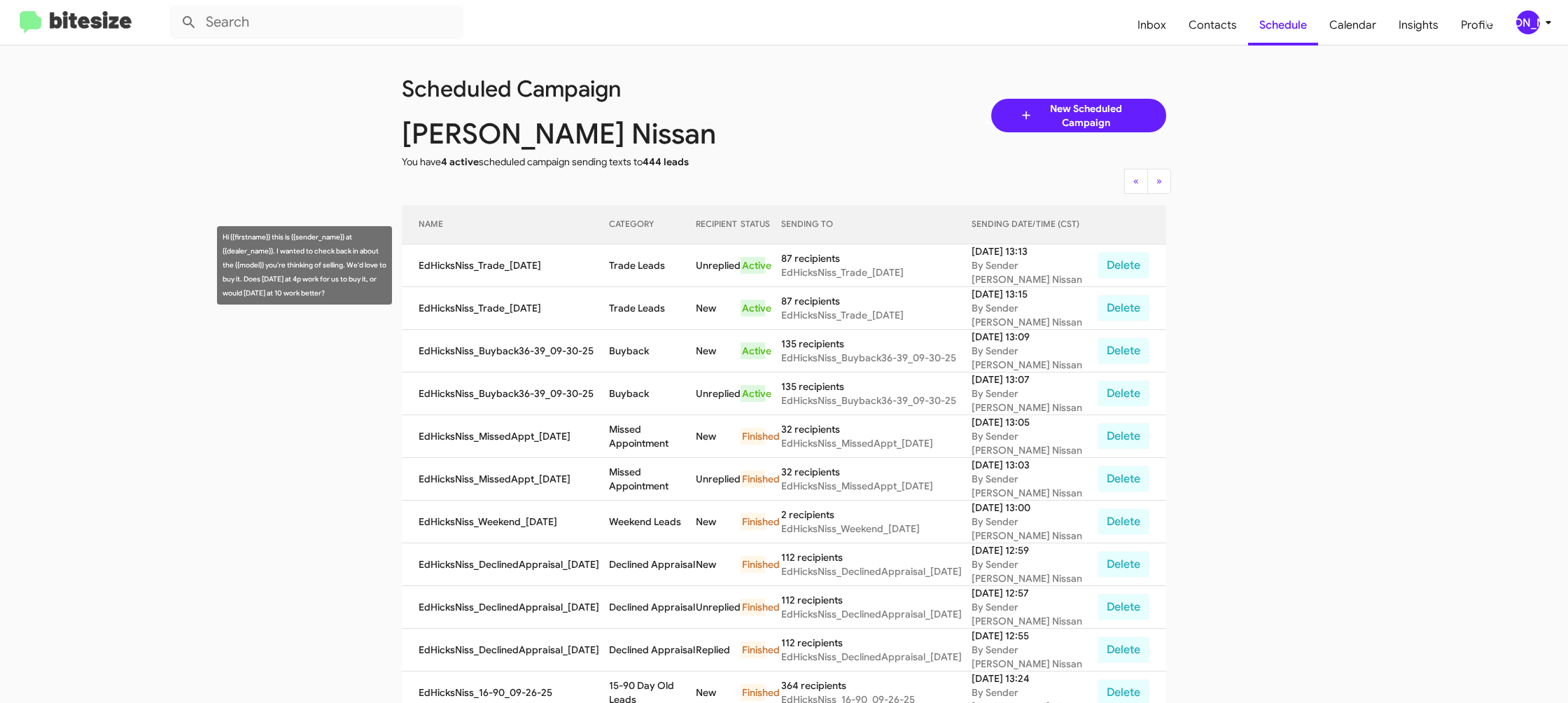
click at [637, 271] on td "Trade Leads" at bounding box center [653, 266] width 87 height 43
click at [638, 270] on td "Trade Leads" at bounding box center [653, 266] width 87 height 43
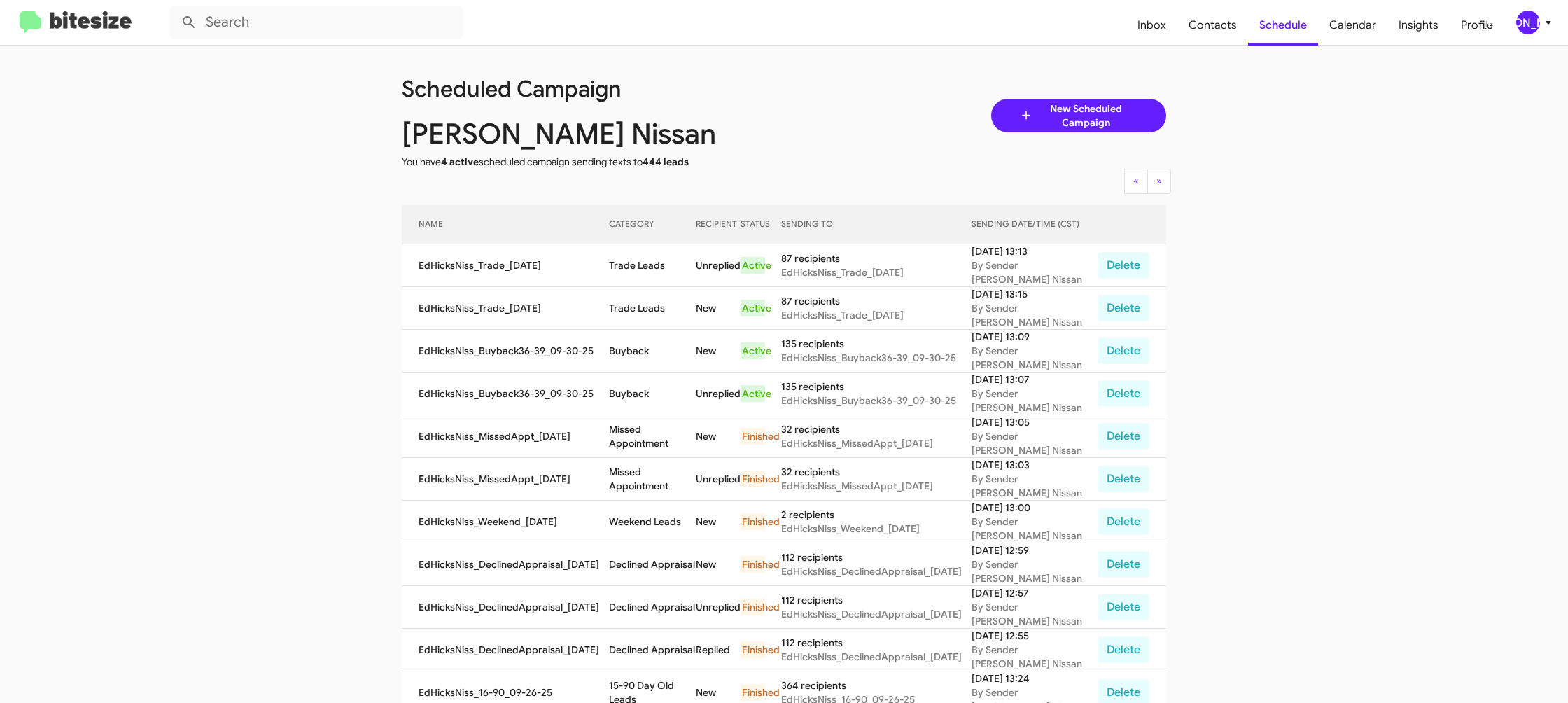
drag, startPoint x: 638, startPoint y: 270, endPoint x: 568, endPoint y: 160, distance: 130.4
click at [638, 268] on td "Trade Leads" at bounding box center [653, 266] width 87 height 43
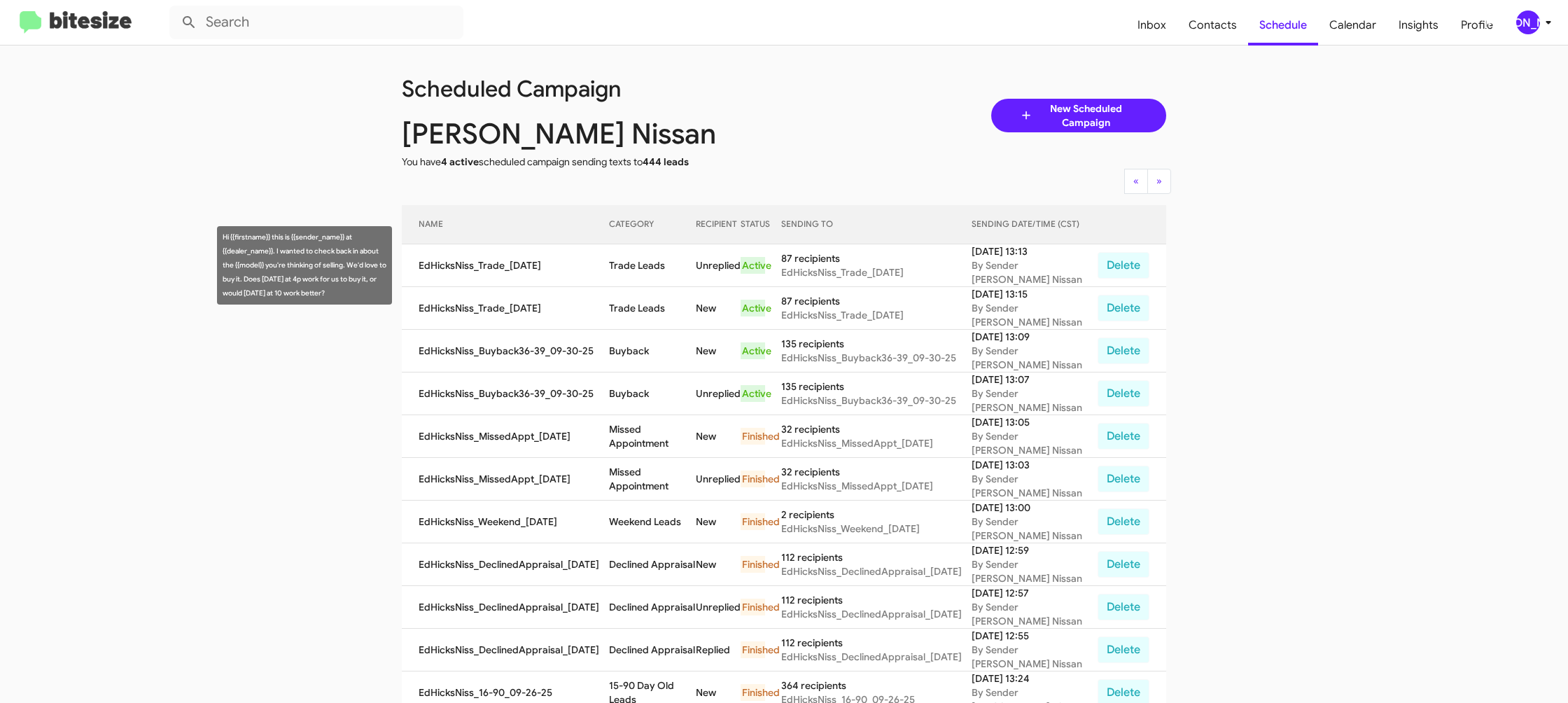
click at [636, 264] on td "Trade Leads" at bounding box center [653, 266] width 87 height 43
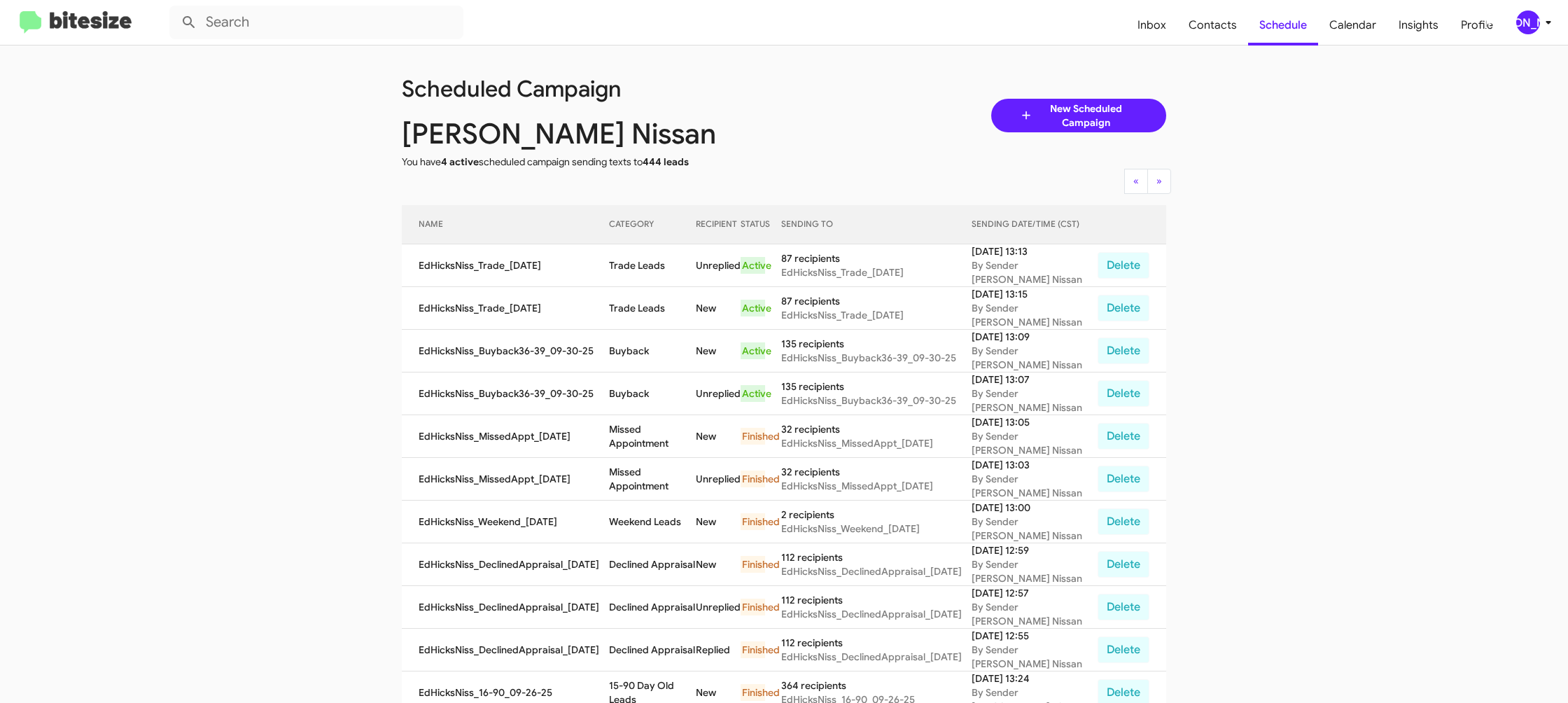
drag, startPoint x: 636, startPoint y: 264, endPoint x: 520, endPoint y: 106, distance: 196.0
click at [636, 261] on td "Trade Leads" at bounding box center [653, 266] width 87 height 43
drag, startPoint x: 1527, startPoint y: 30, endPoint x: 1521, endPoint y: 34, distance: 7.2
click at [1527, 30] on div "[PERSON_NAME]" at bounding box center [1528, 22] width 24 height 24
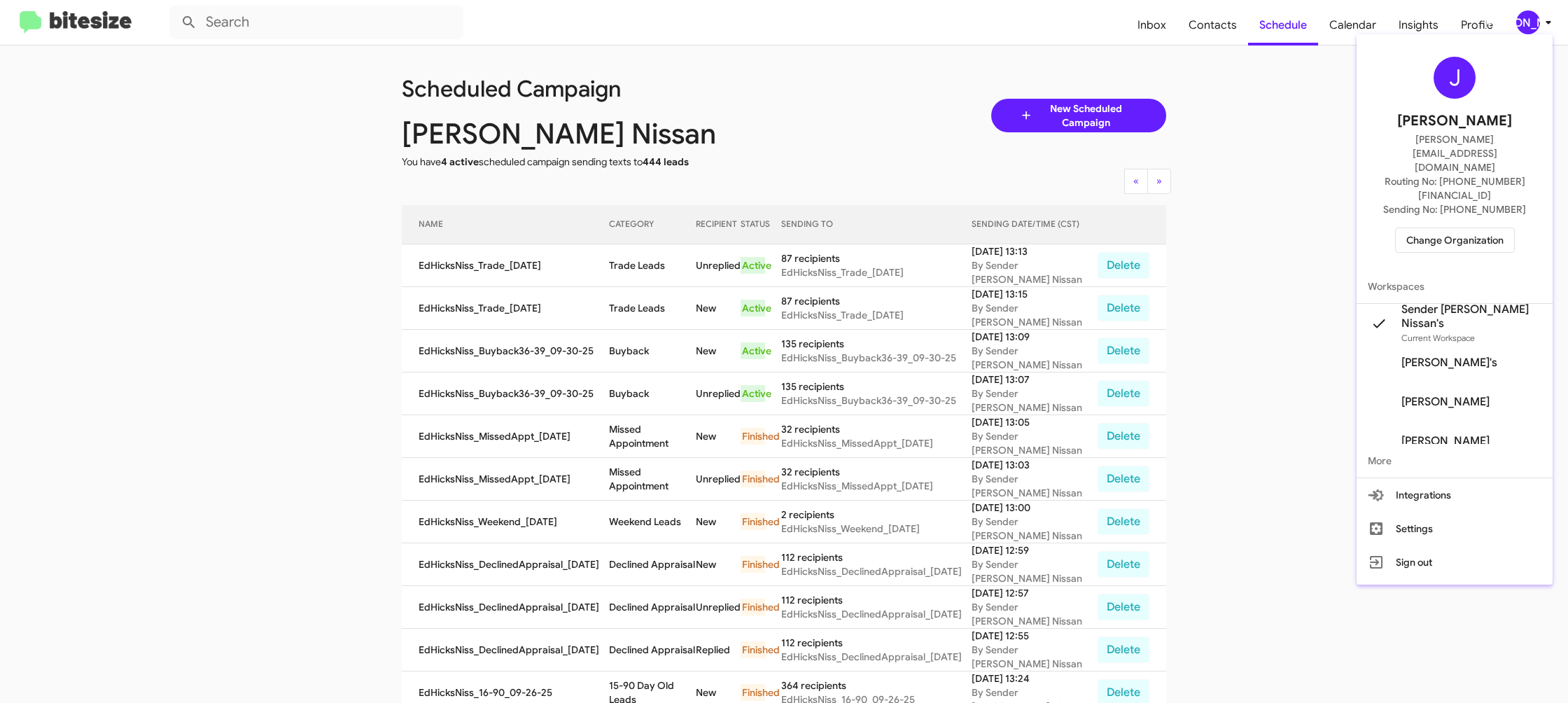
click at [1431, 228] on span "Change Organization" at bounding box center [1455, 240] width 97 height 24
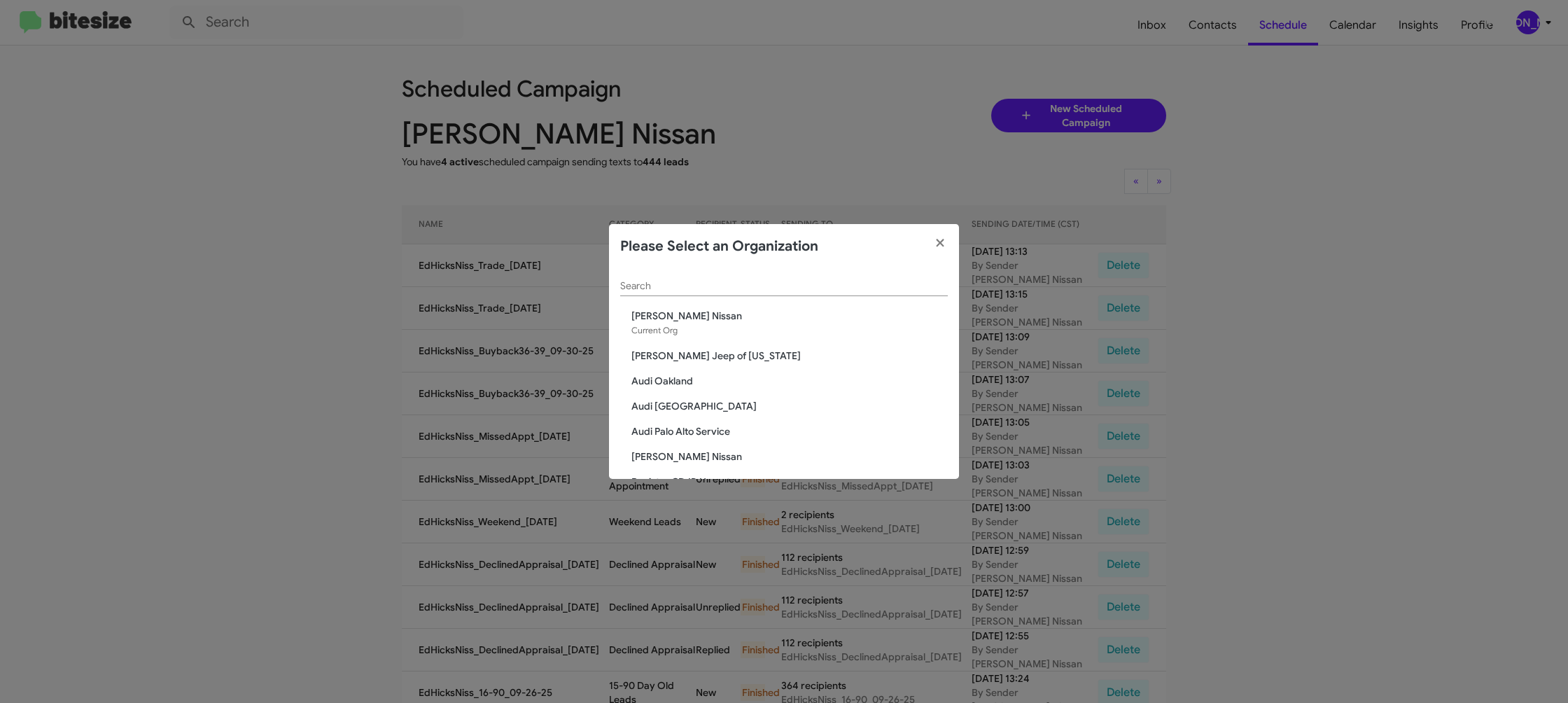
click at [616, 286] on div "Search Ed Hicks Nissan Current Org Adams Jeep of Maryland Audi Oakland Audi Pal…" at bounding box center [784, 374] width 350 height 210
click at [640, 285] on input "Search" at bounding box center [784, 286] width 328 height 11
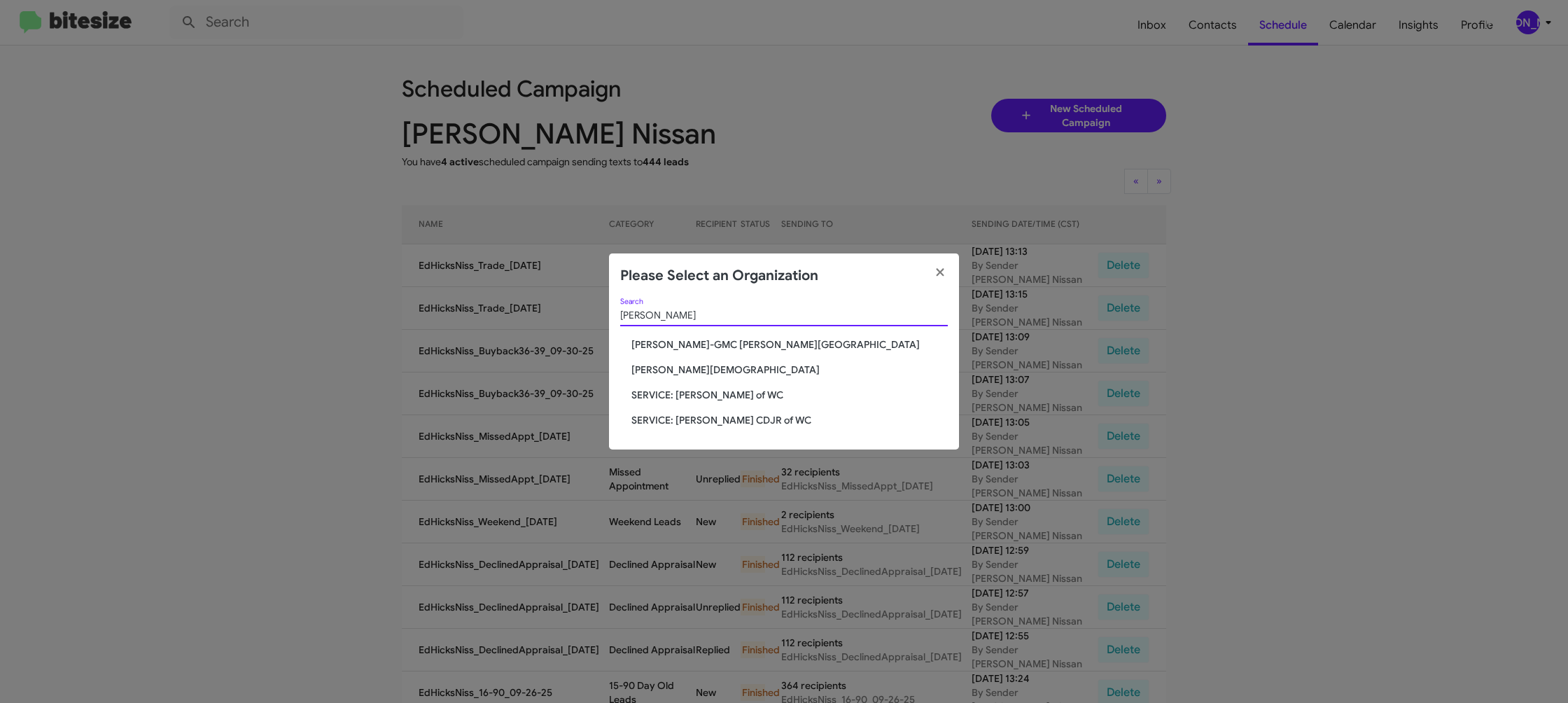
type input "ferman"
click at [730, 372] on span "[PERSON_NAME][DEMOGRAPHIC_DATA]" at bounding box center [789, 369] width 317 height 14
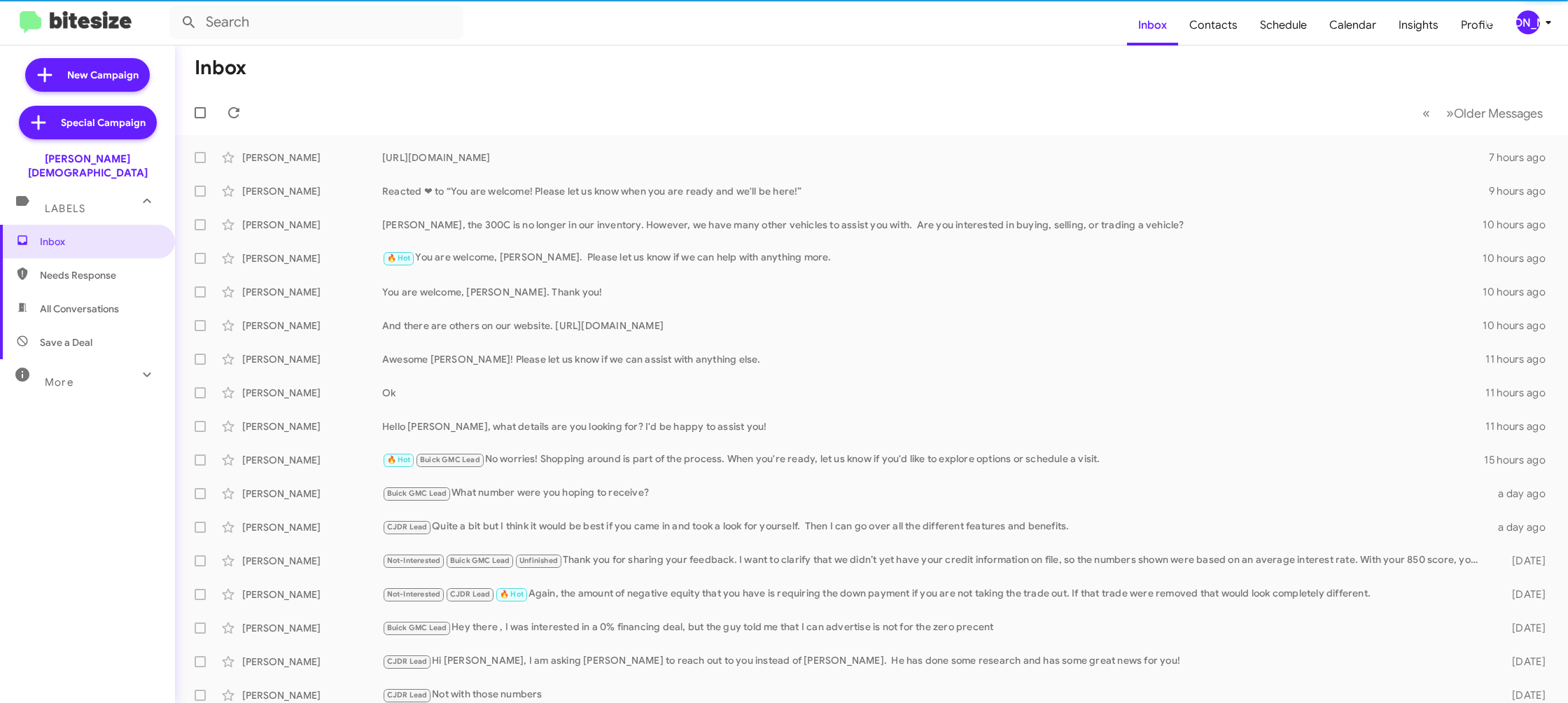
click at [1544, 25] on icon at bounding box center [1548, 22] width 17 height 17
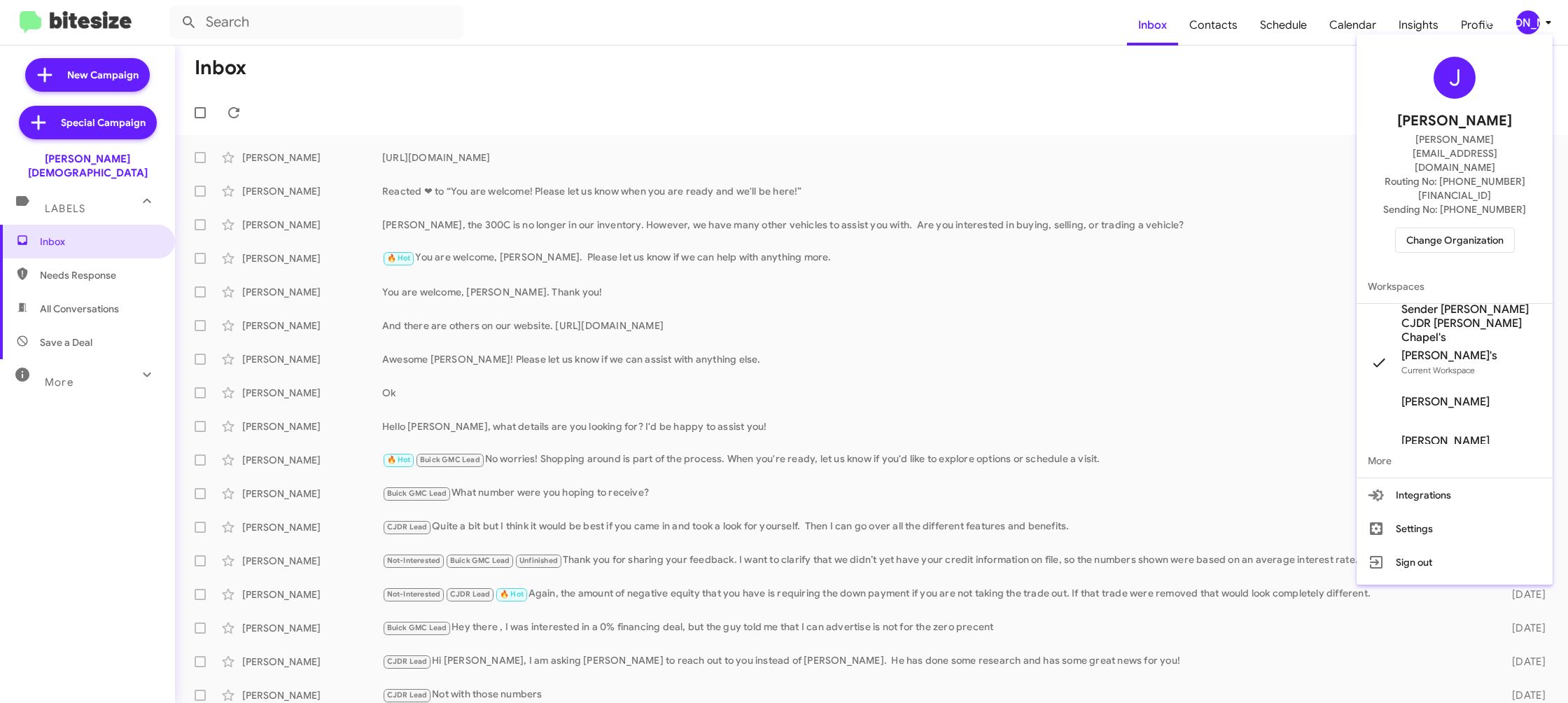
click at [1443, 303] on span "Sender [PERSON_NAME] CJDR [PERSON_NAME] Chapel's" at bounding box center [1471, 323] width 140 height 42
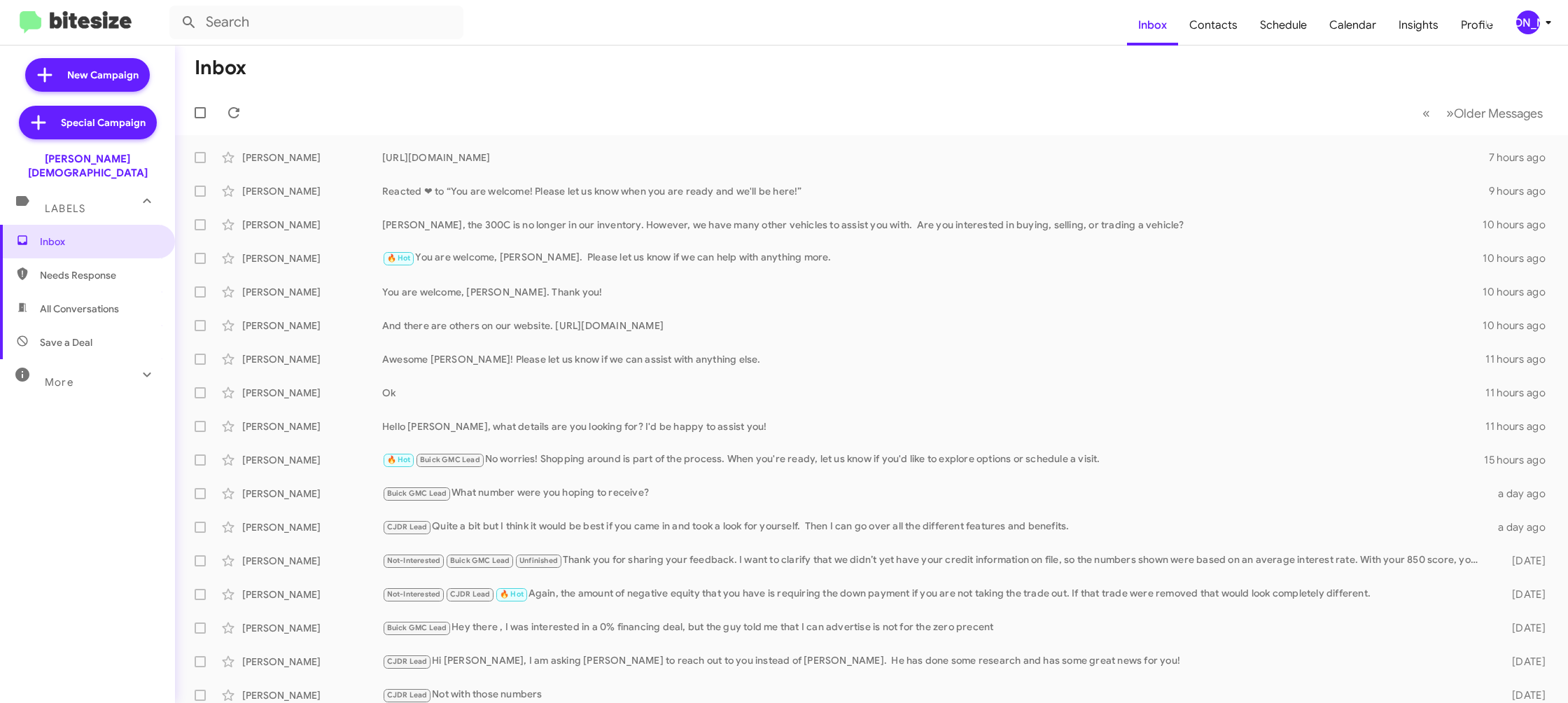
drag, startPoint x: 1533, startPoint y: 17, endPoint x: 1528, endPoint y: 32, distance: 15.8
click at [1531, 21] on div "[PERSON_NAME]" at bounding box center [1528, 22] width 24 height 24
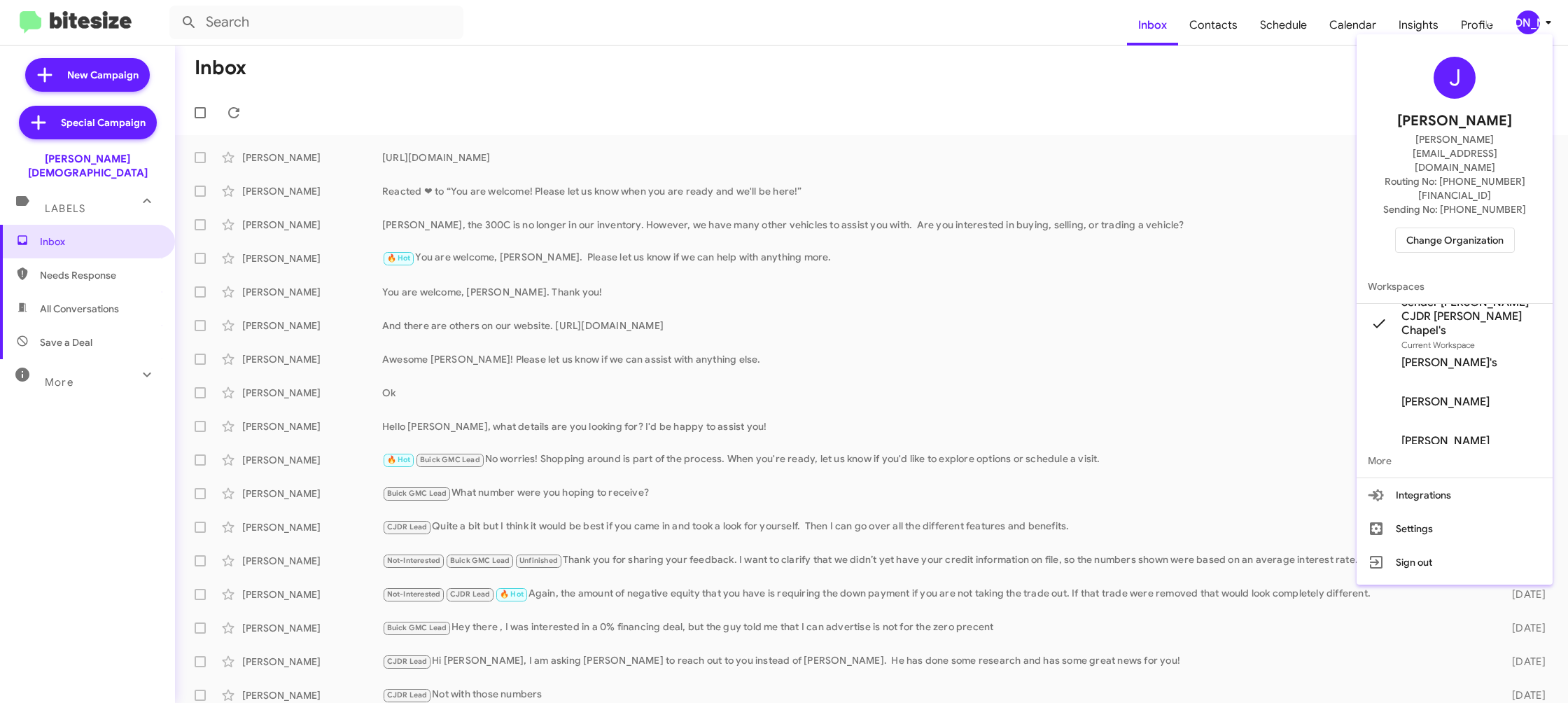
click at [1221, 33] on div at bounding box center [784, 352] width 1568 height 703
click at [1221, 33] on span "Contacts" at bounding box center [1214, 25] width 71 height 41
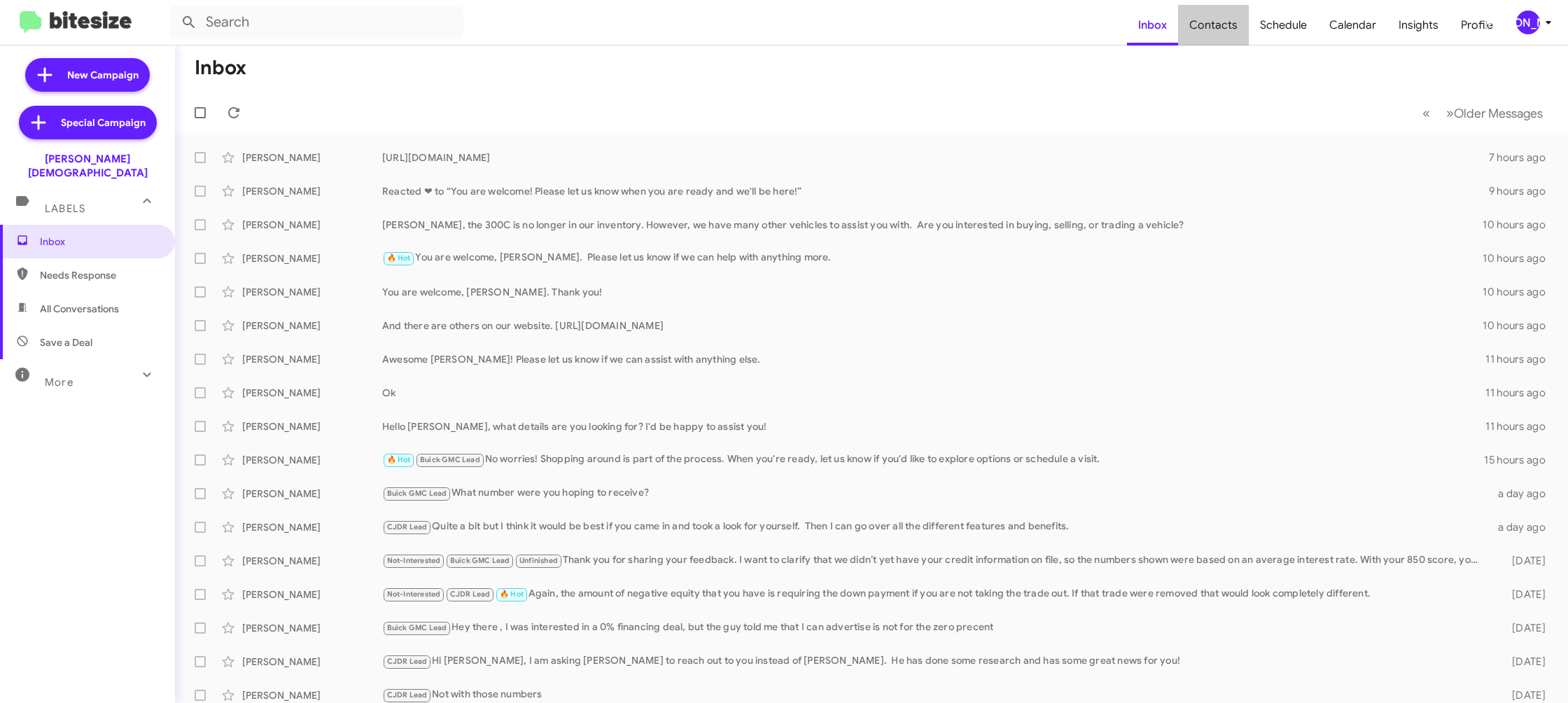
drag, startPoint x: 1221, startPoint y: 33, endPoint x: 995, endPoint y: 4, distance: 227.9
click at [1217, 32] on span "Contacts" at bounding box center [1214, 25] width 71 height 41
type input "in:groups"
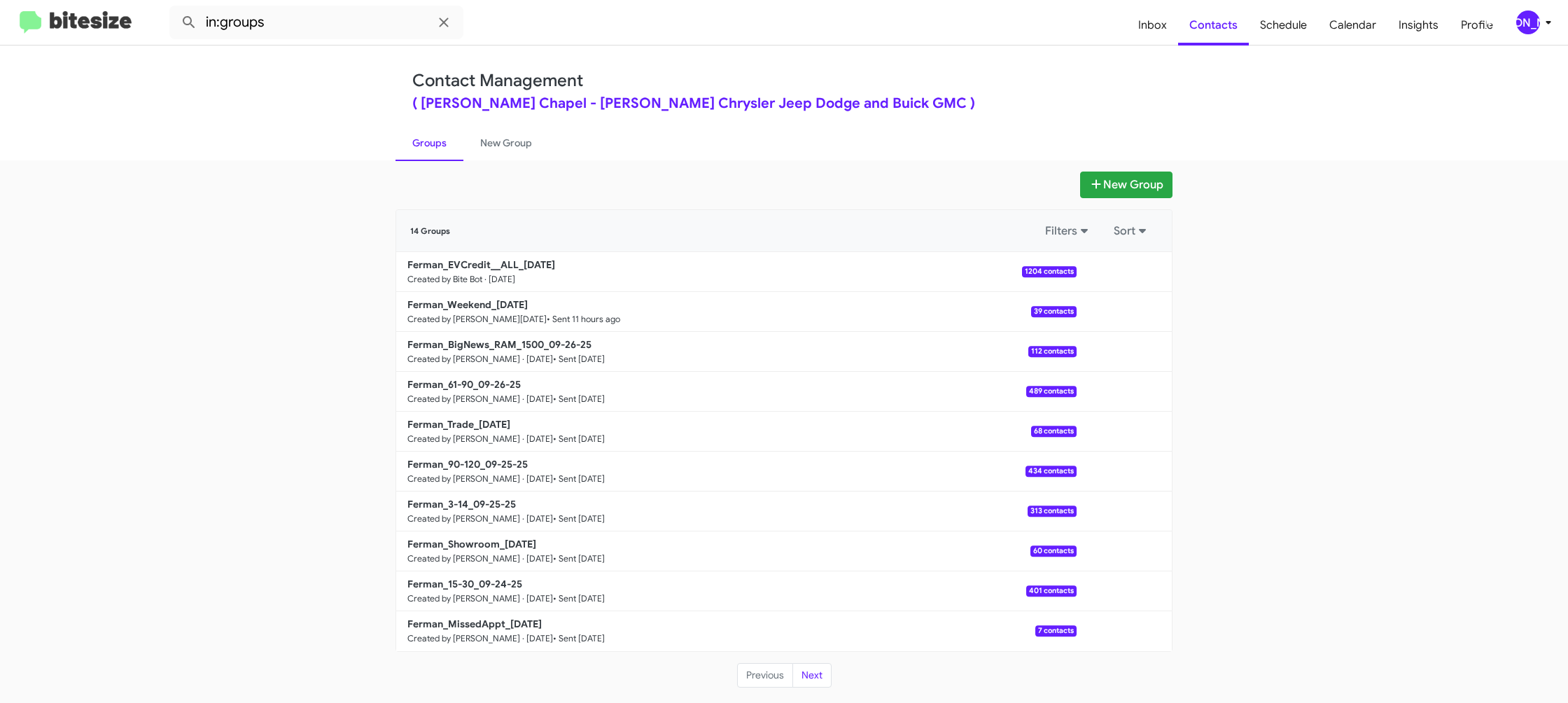
click at [508, 154] on link "New Group" at bounding box center [506, 143] width 86 height 36
click at [515, 148] on link "New Group" at bounding box center [506, 143] width 86 height 36
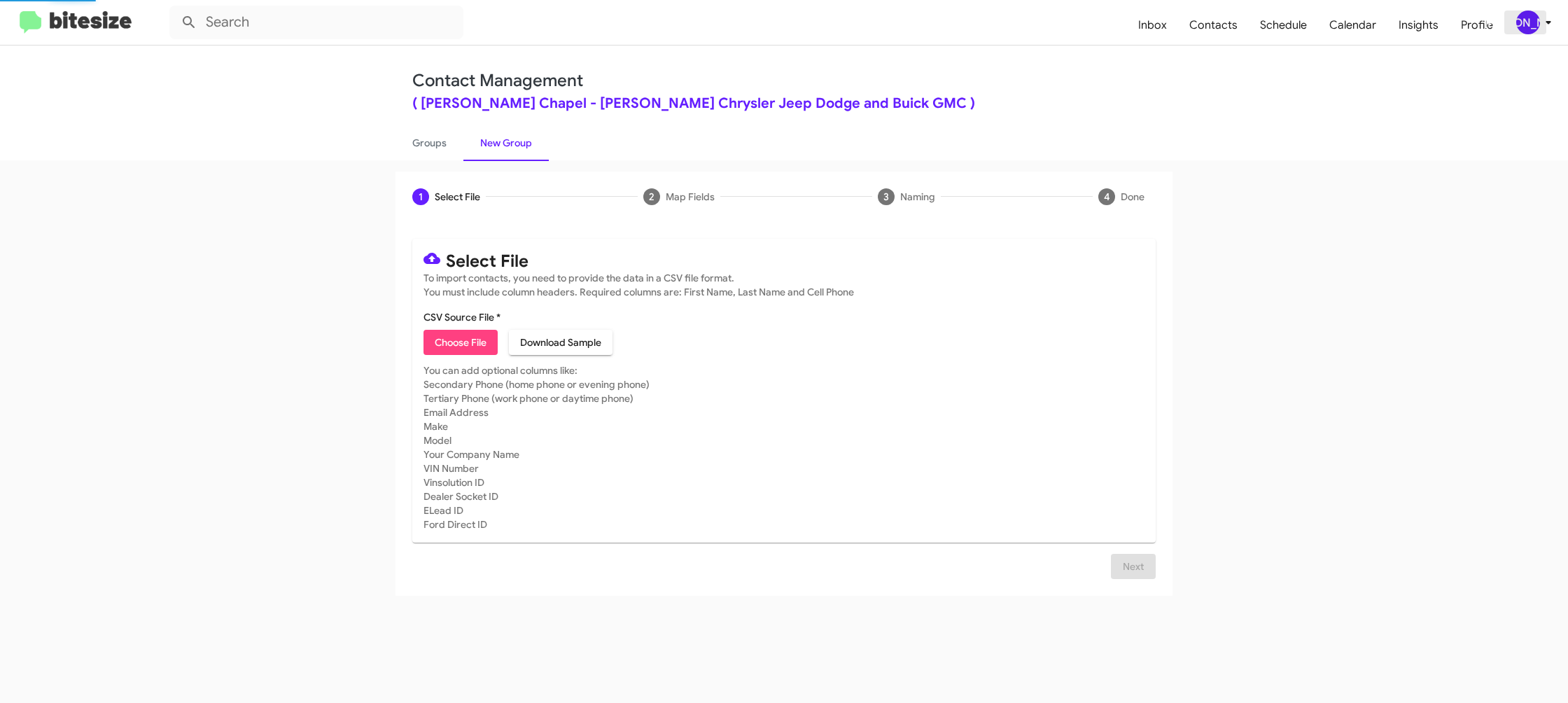
click at [1554, 30] on span "[PERSON_NAME]" at bounding box center [1536, 22] width 42 height 24
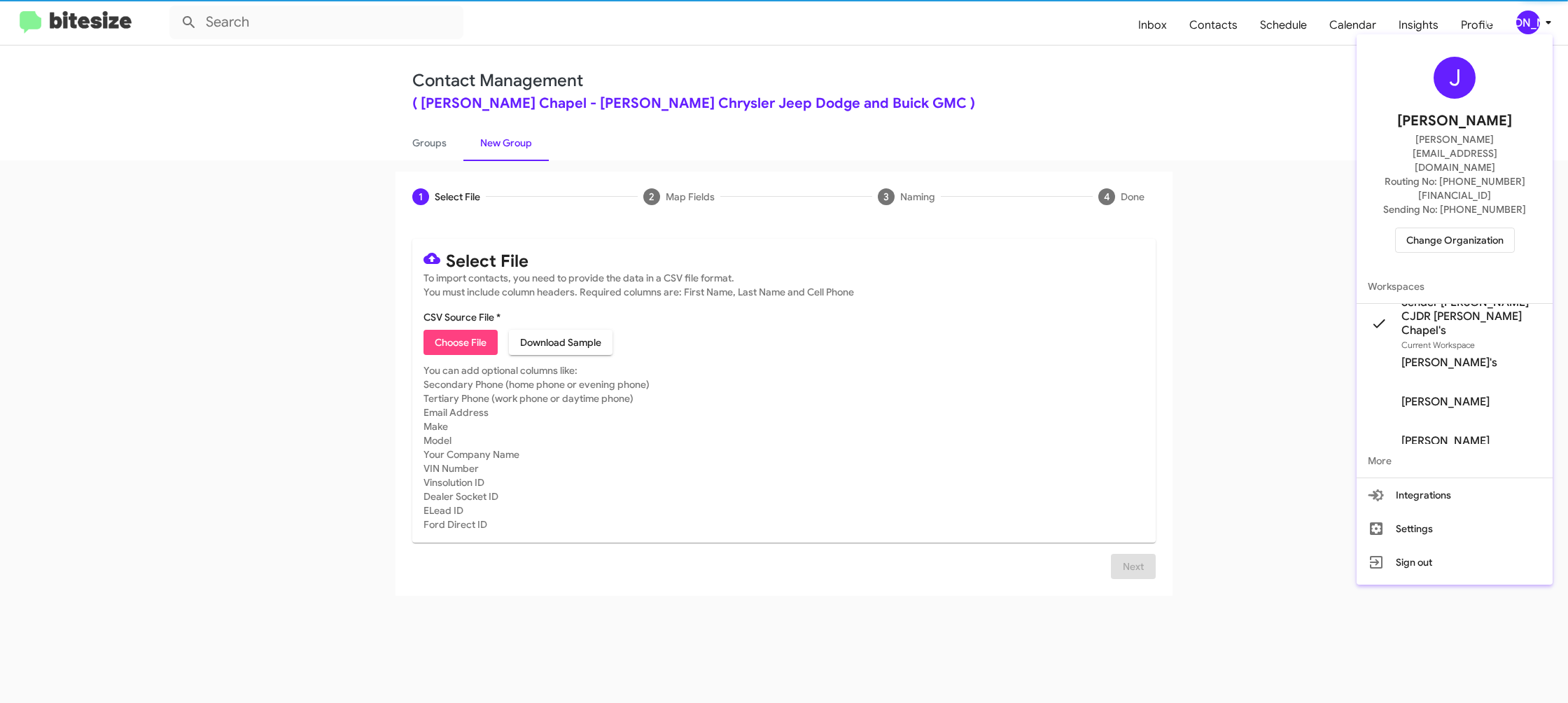
click at [1554, 30] on div at bounding box center [784, 352] width 1568 height 703
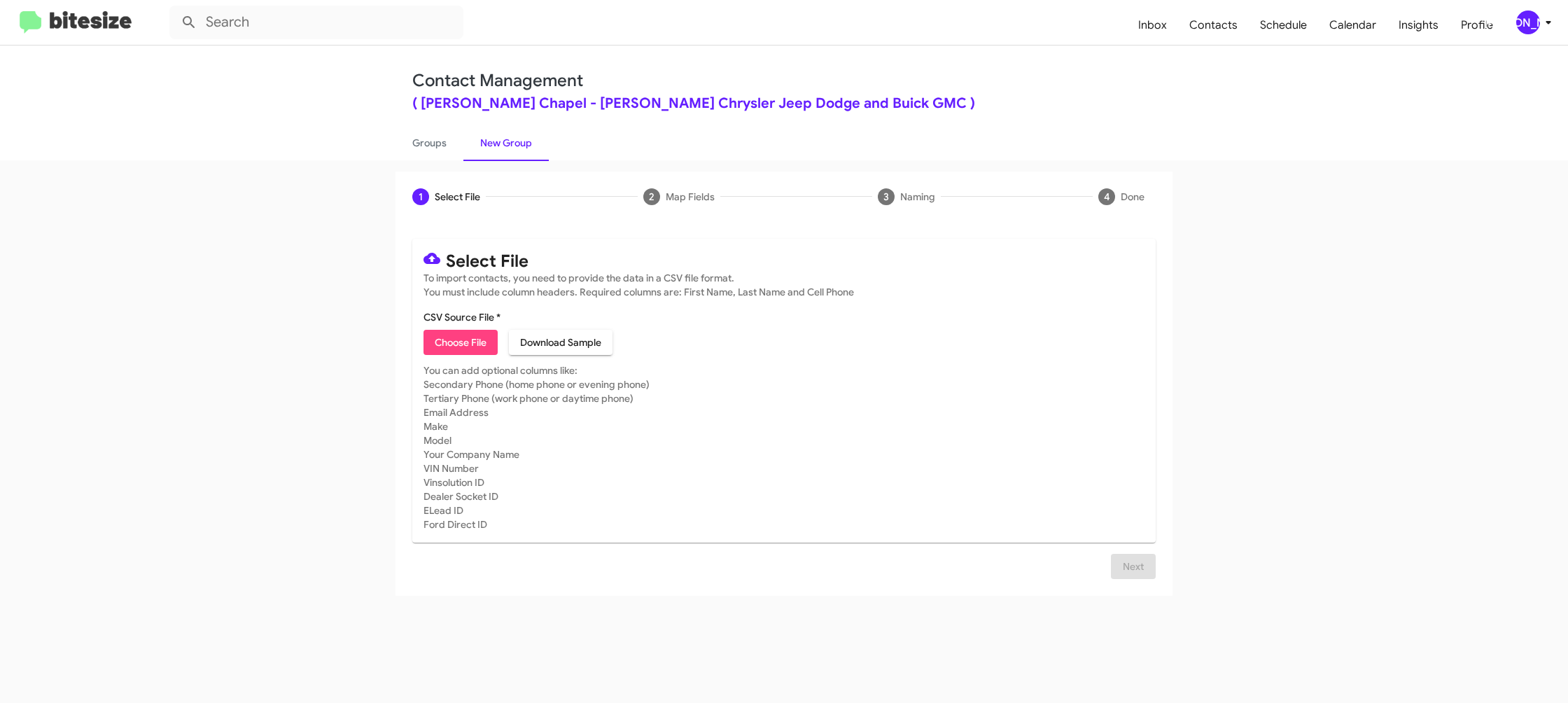
click at [1534, 25] on div "[PERSON_NAME]" at bounding box center [1528, 22] width 24 height 24
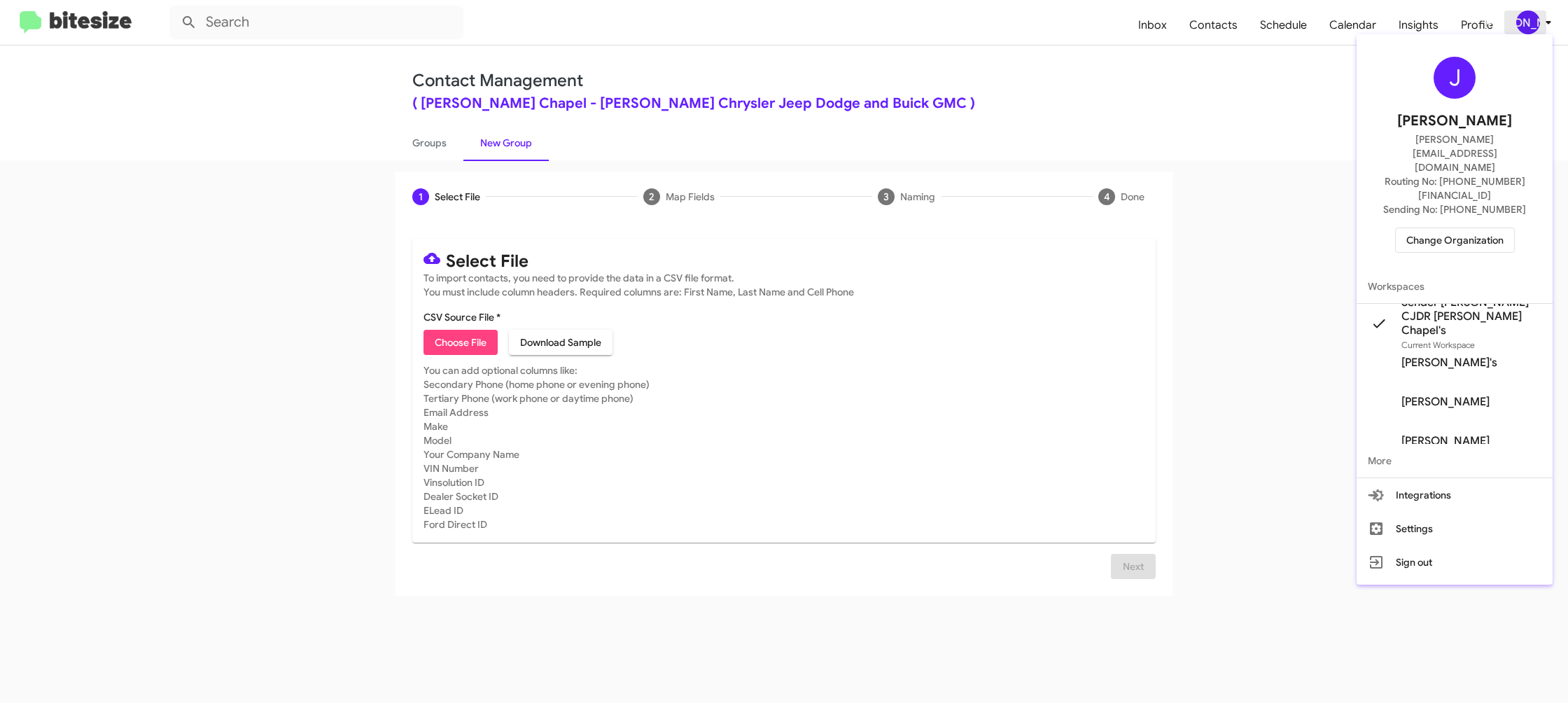
click at [1534, 25] on div at bounding box center [784, 352] width 1568 height 703
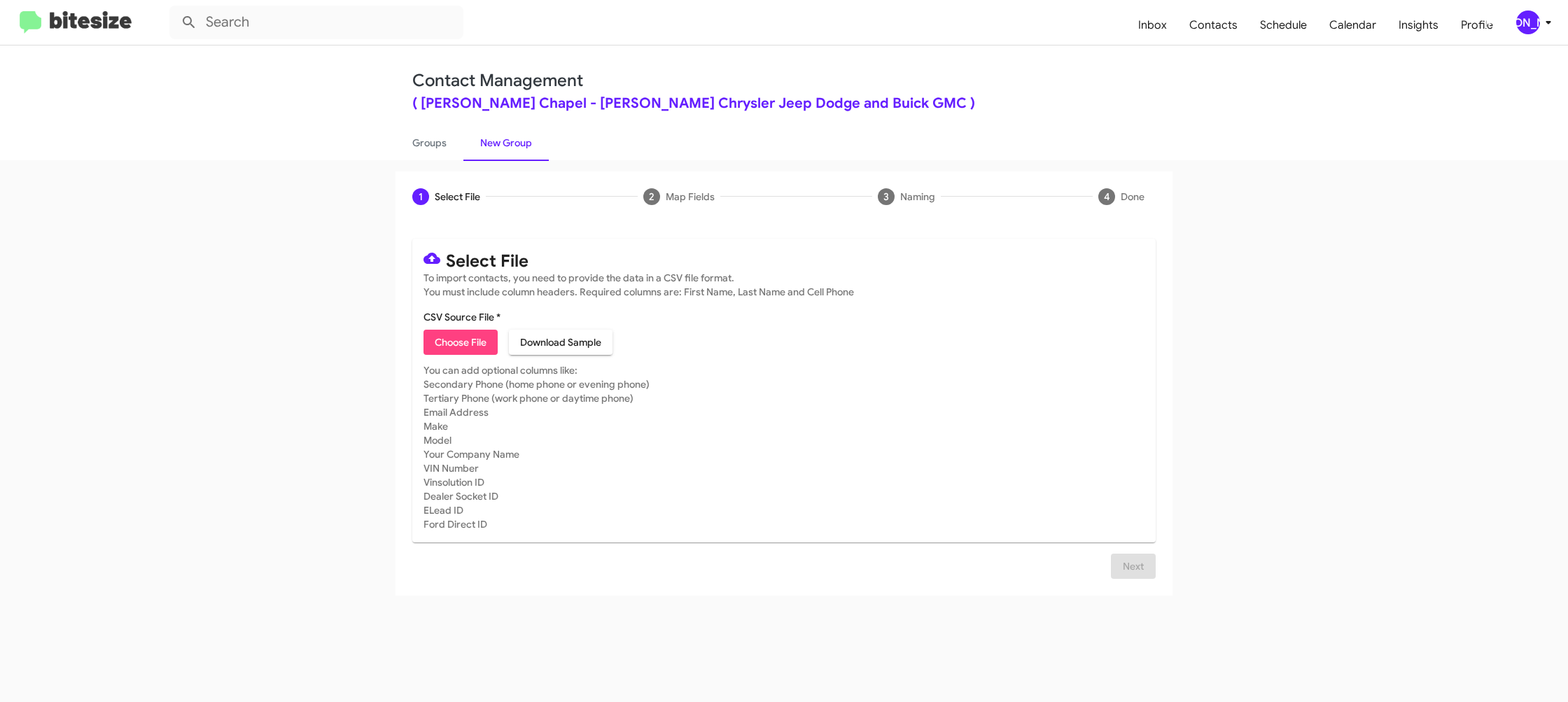
click at [1521, 21] on div "[PERSON_NAME]" at bounding box center [1528, 22] width 24 height 24
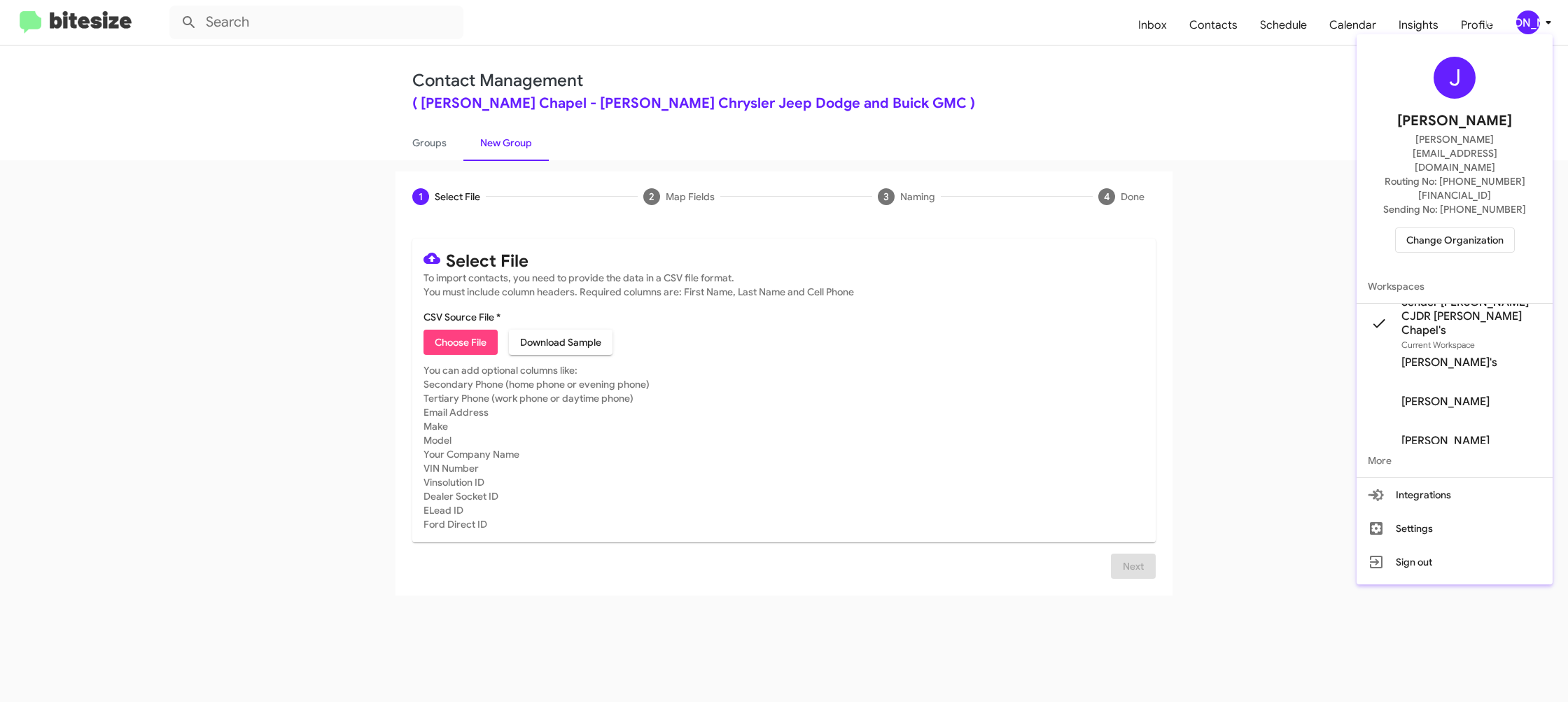
click at [1521, 21] on div at bounding box center [784, 351] width 1568 height 702
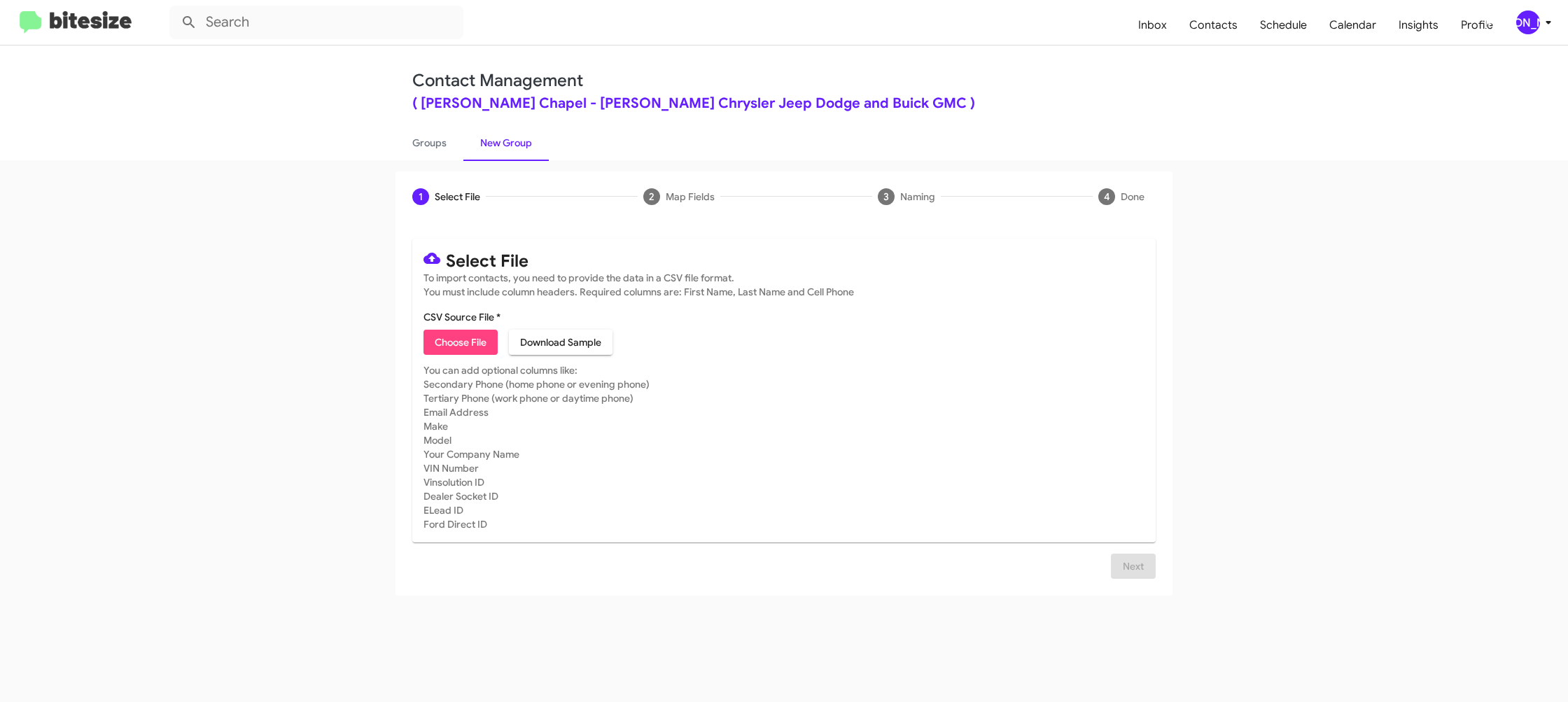
click at [462, 358] on mat-card "Select File To import contacts, you need to provide the data in a CSV file form…" at bounding box center [784, 390] width 743 height 304
click at [461, 339] on span "Choose File" at bounding box center [461, 343] width 52 height 25
type input "Ferman_90-120_09-30-25"
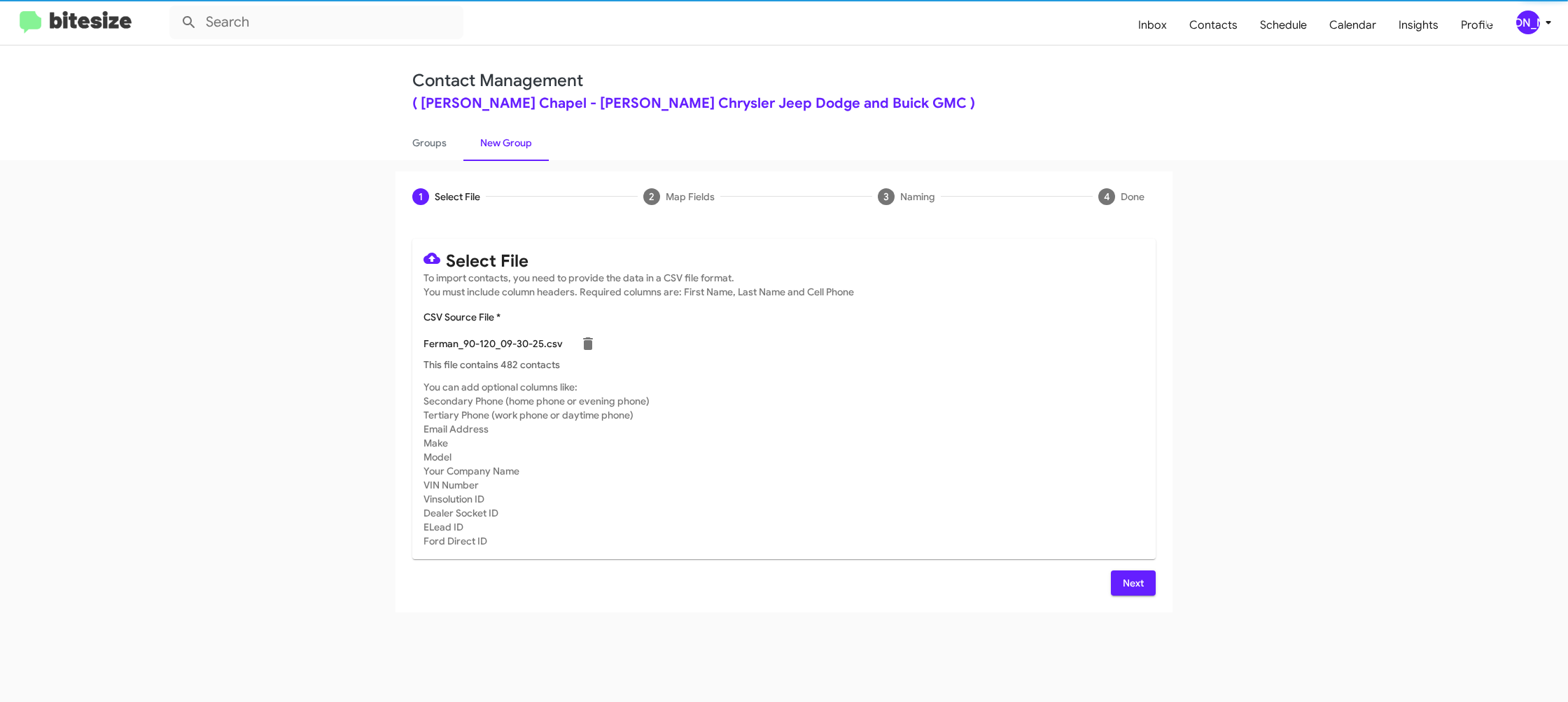
drag, startPoint x: 833, startPoint y: 428, endPoint x: 857, endPoint y: 427, distance: 24.0
click at [857, 427] on mat-card-subtitle "You can add optional columns like: Secondary Phone (home phone or evening phone…" at bounding box center [784, 464] width 721 height 168
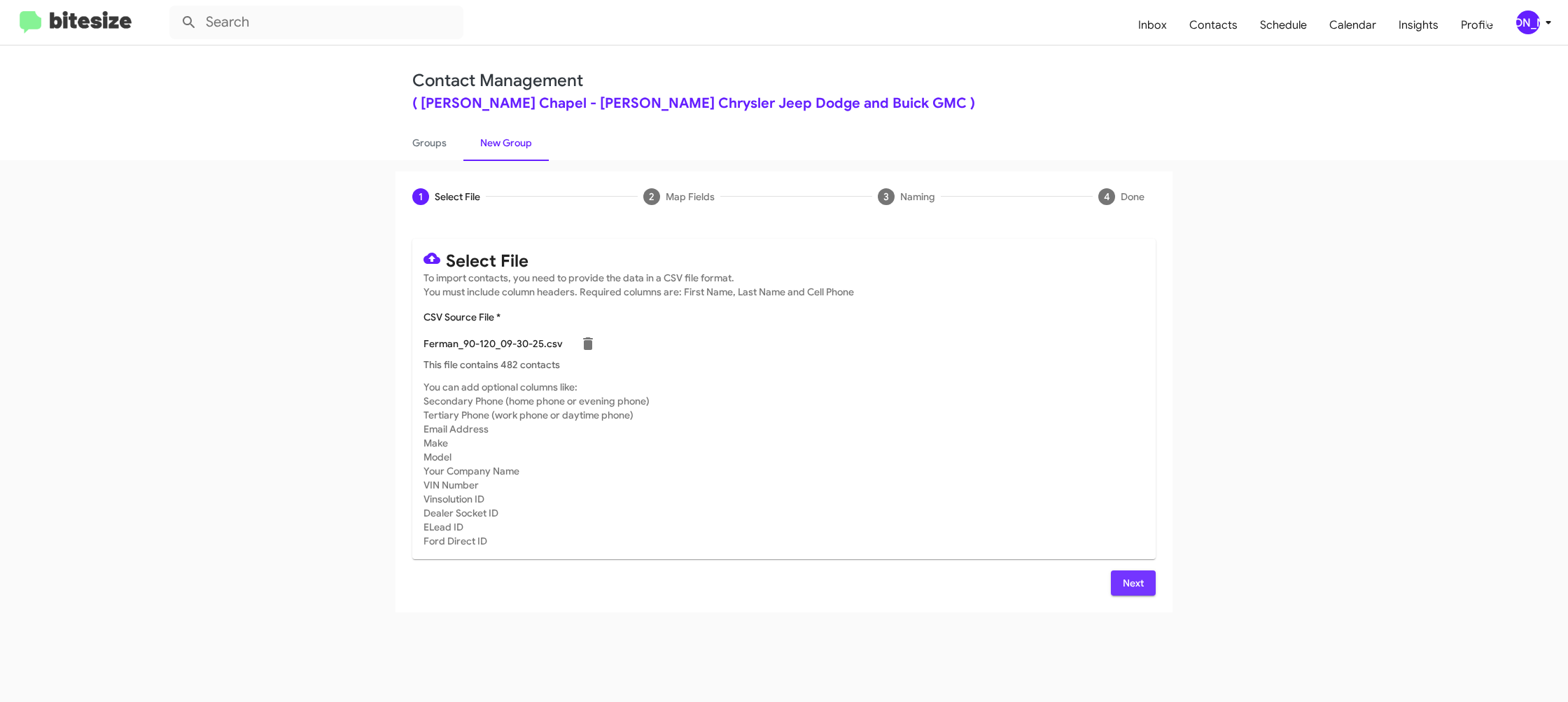
drag, startPoint x: 1126, startPoint y: 579, endPoint x: 899, endPoint y: 445, distance: 263.6
click at [1124, 579] on span "Next" at bounding box center [1133, 583] width 22 height 25
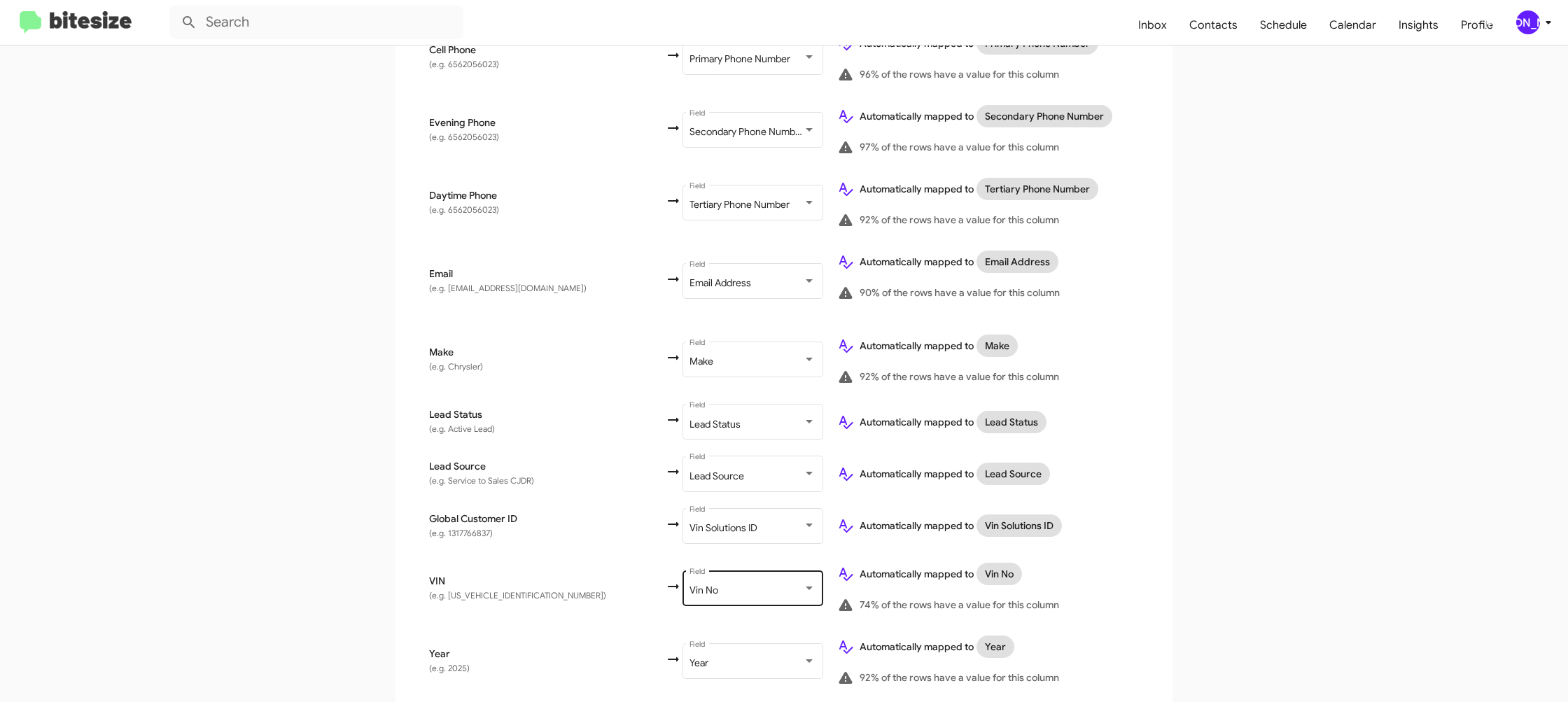
scroll to position [666, 0]
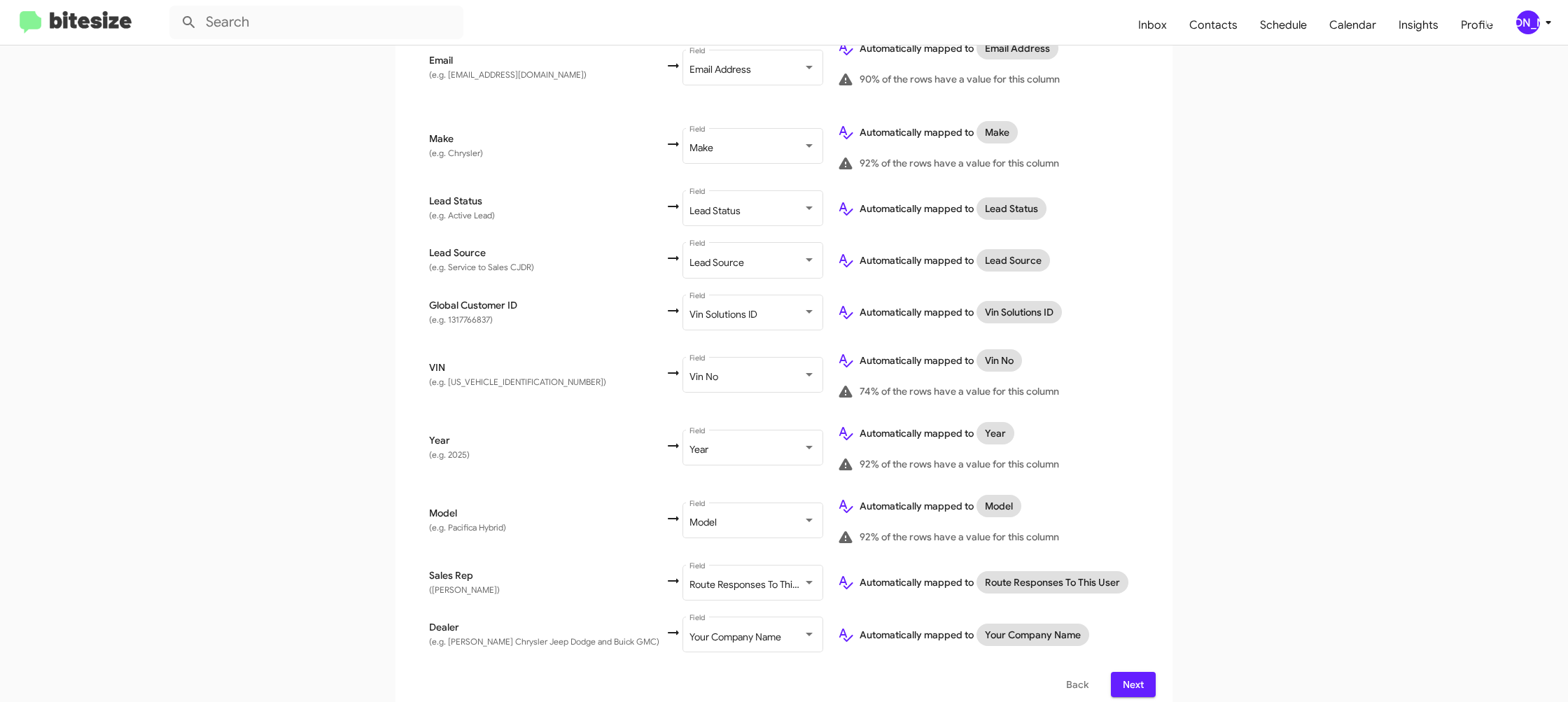
click at [1132, 672] on span "Next" at bounding box center [1133, 684] width 22 height 25
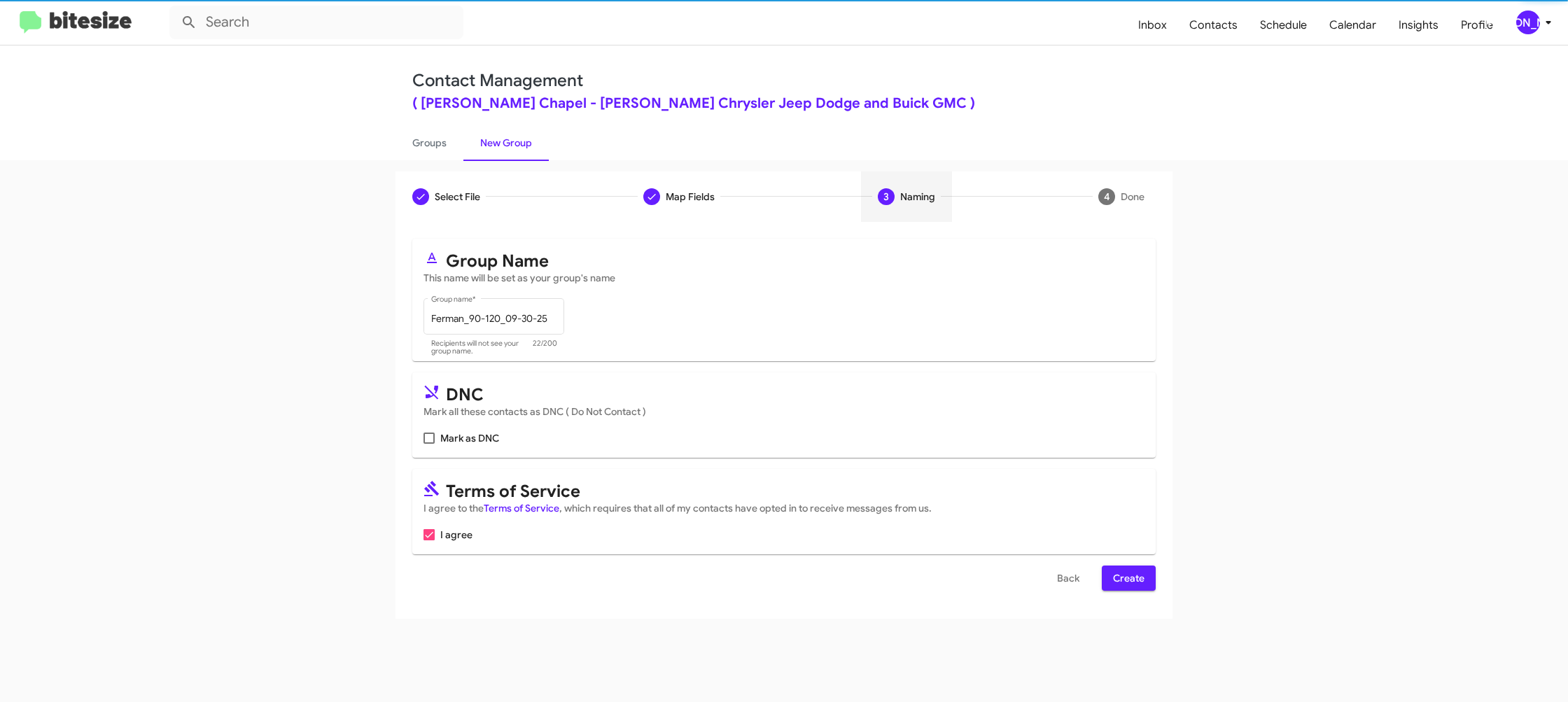
scroll to position [0, 0]
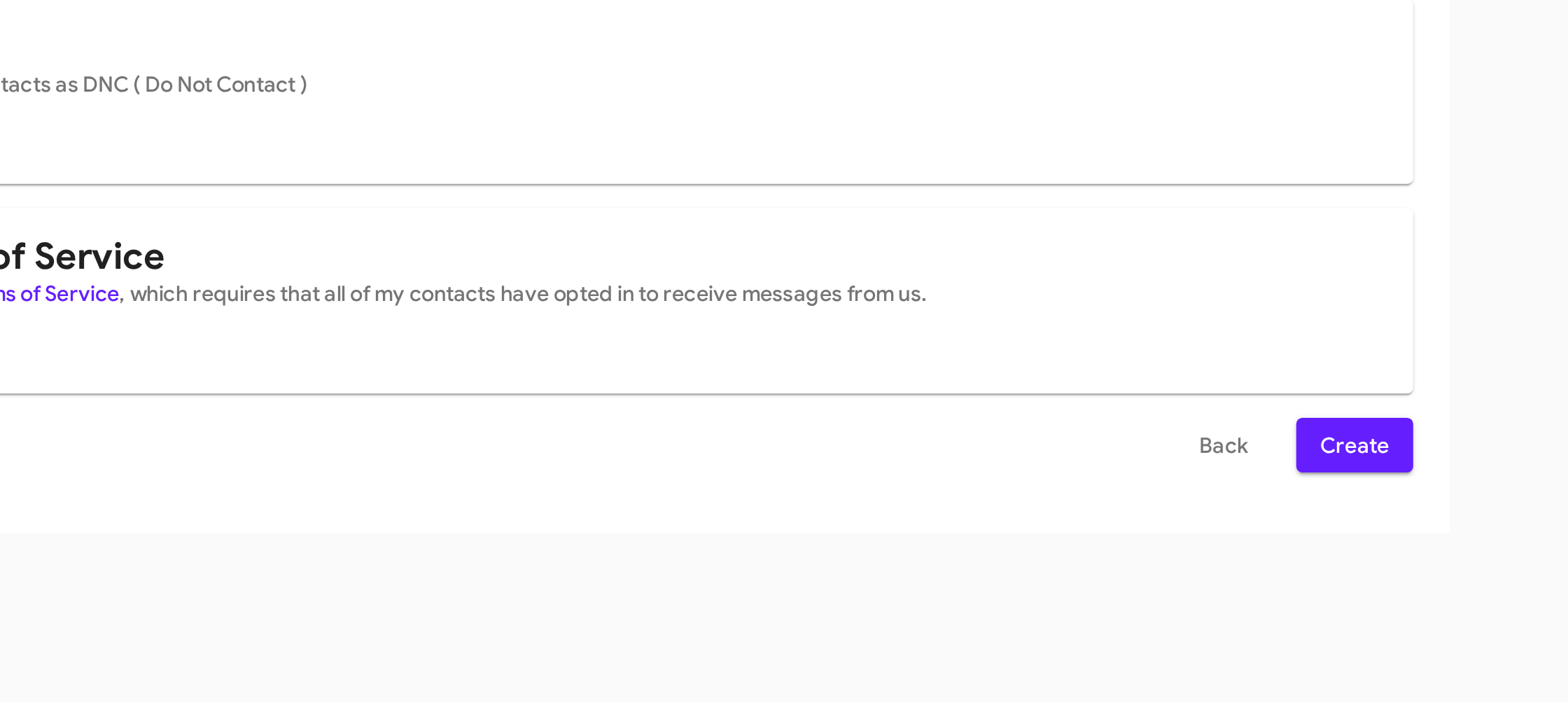
click at [1118, 588] on span "Create" at bounding box center [1129, 578] width 32 height 25
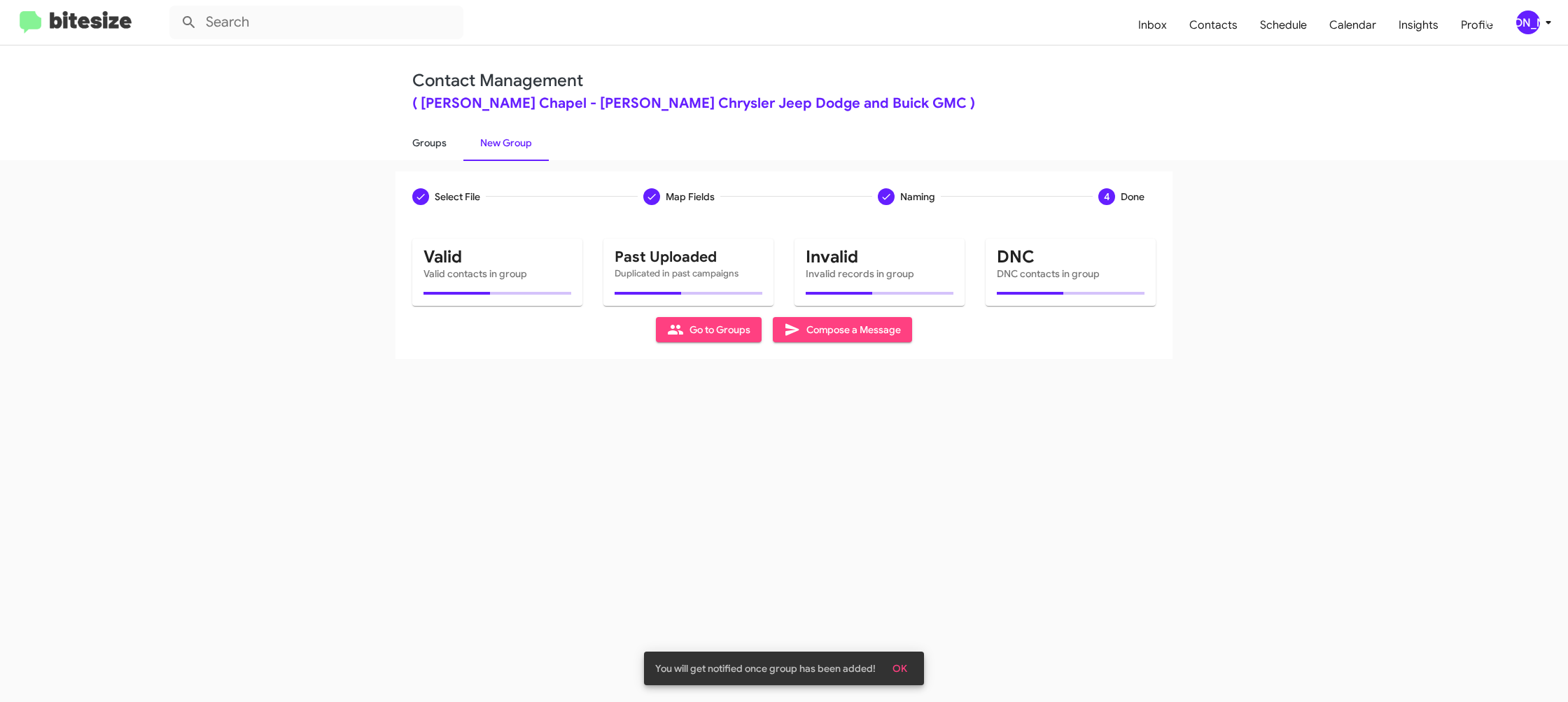
click at [426, 140] on link "Groups" at bounding box center [430, 142] width 68 height 36
type input "in:groups"
click at [426, 140] on link "Groups" at bounding box center [430, 142] width 68 height 36
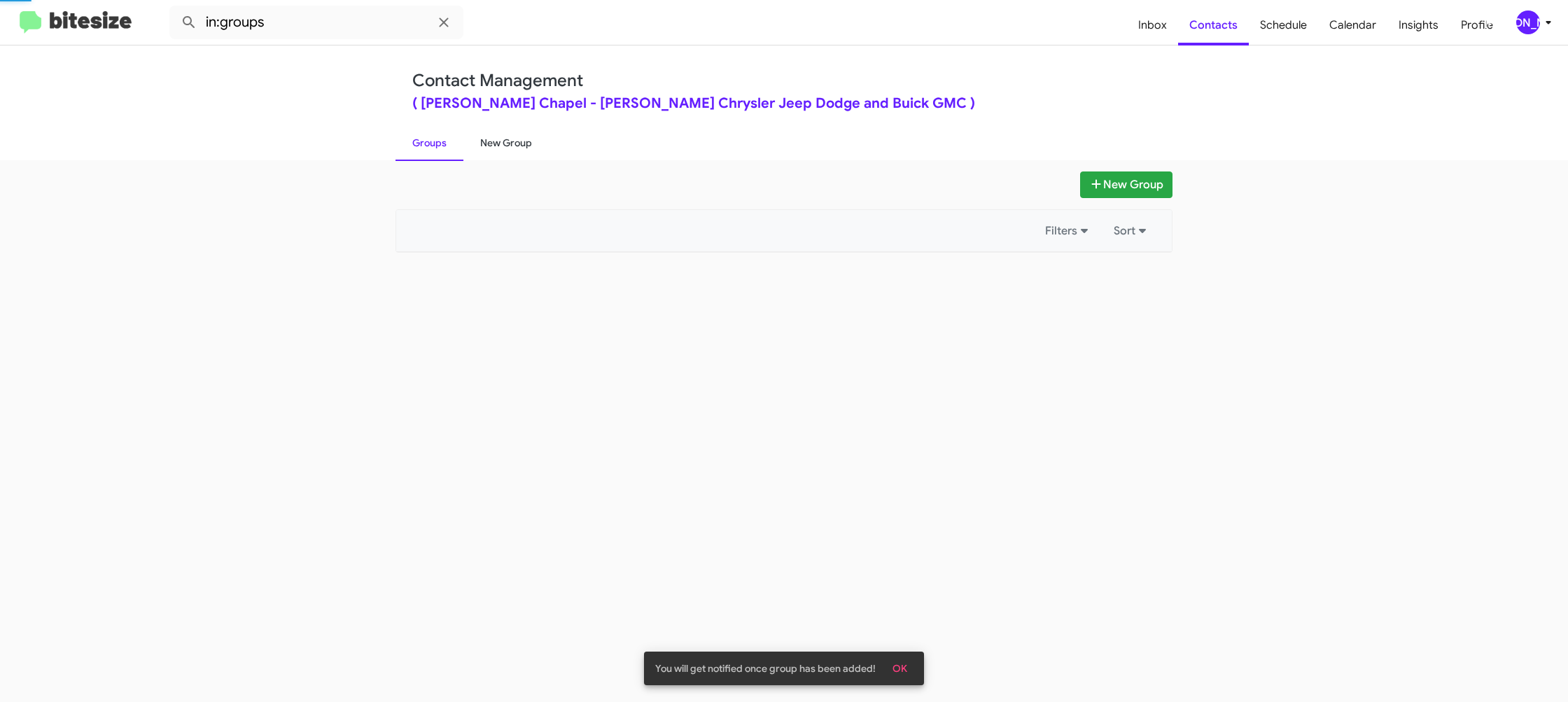
drag, startPoint x: 426, startPoint y: 140, endPoint x: 515, endPoint y: 142, distance: 89.0
click at [429, 140] on link "Groups" at bounding box center [430, 142] width 68 height 36
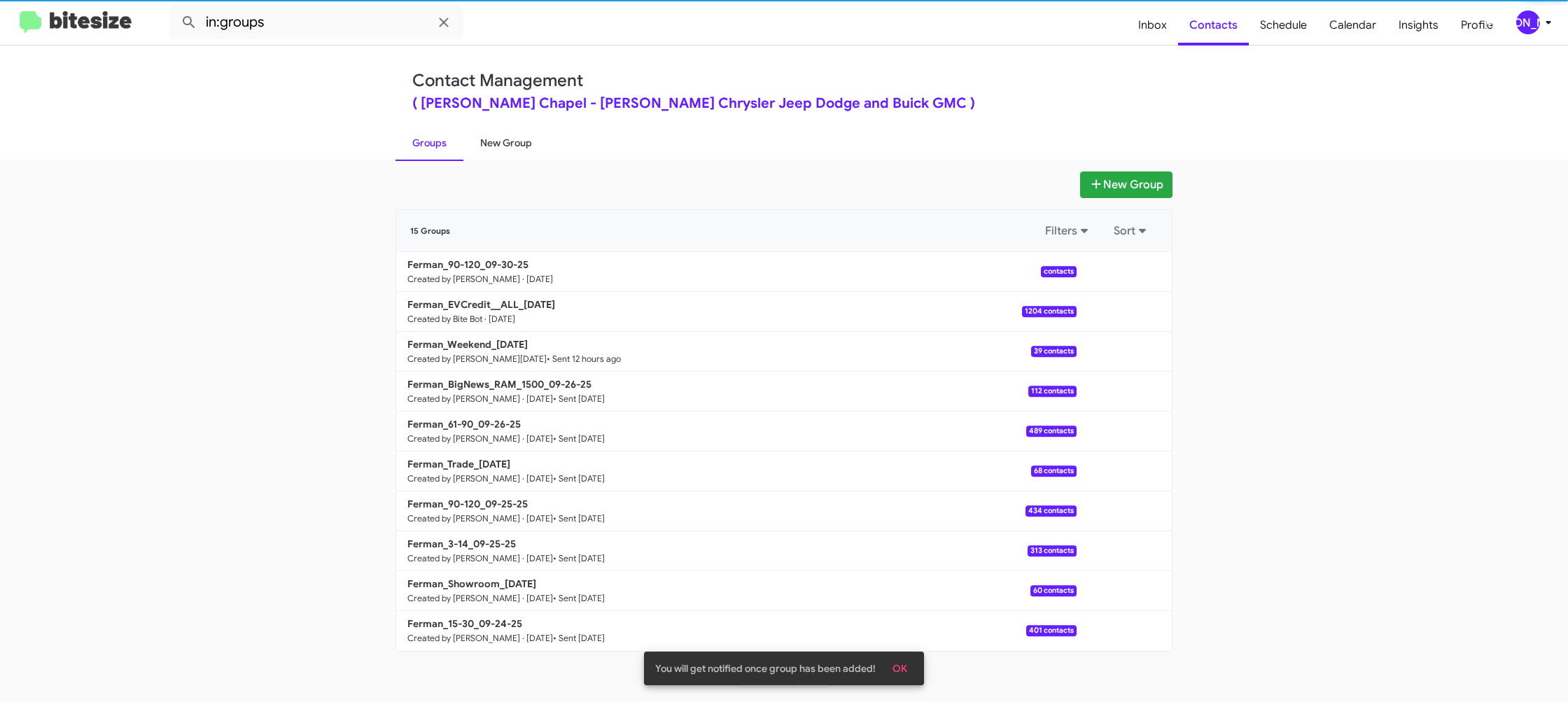
click at [515, 142] on link "New Group" at bounding box center [506, 142] width 86 height 36
click at [509, 128] on link "New Group" at bounding box center [506, 142] width 86 height 36
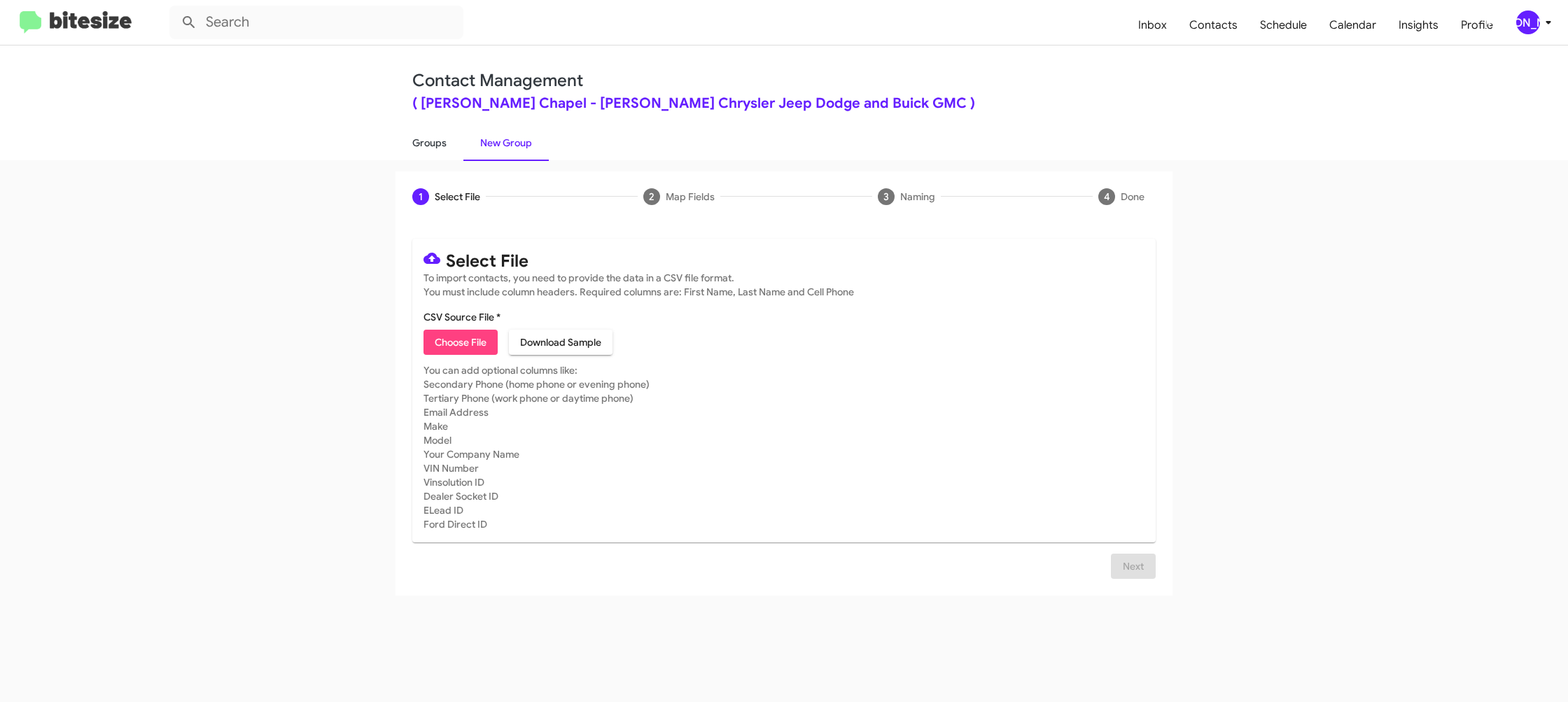
click at [427, 143] on link "Groups" at bounding box center [430, 142] width 68 height 36
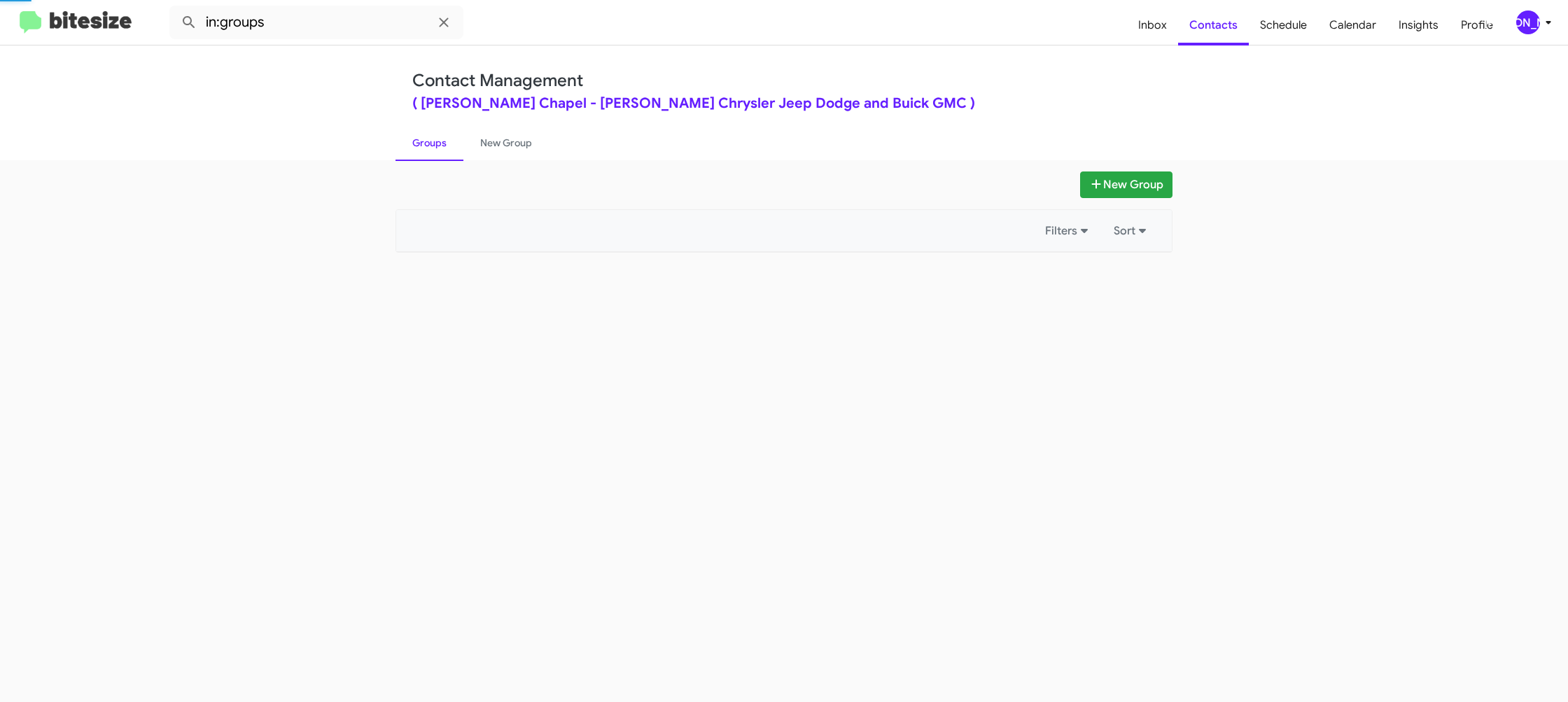
click at [427, 143] on link "Groups" at bounding box center [430, 142] width 68 height 36
drag, startPoint x: 427, startPoint y: 143, endPoint x: 380, endPoint y: 81, distance: 77.8
click at [422, 135] on link "Groups" at bounding box center [430, 142] width 68 height 36
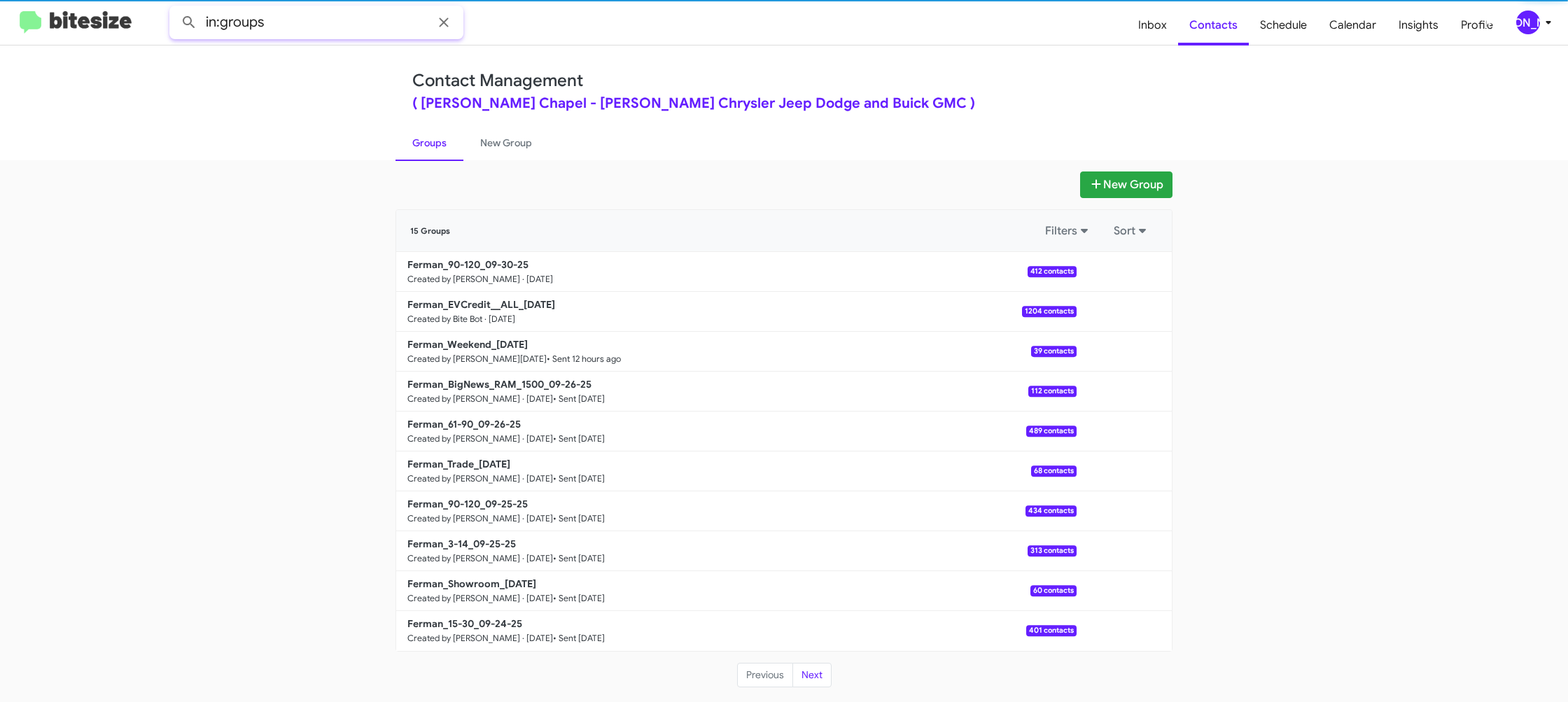
click at [331, 18] on input "in:groups" at bounding box center [316, 23] width 294 height 34
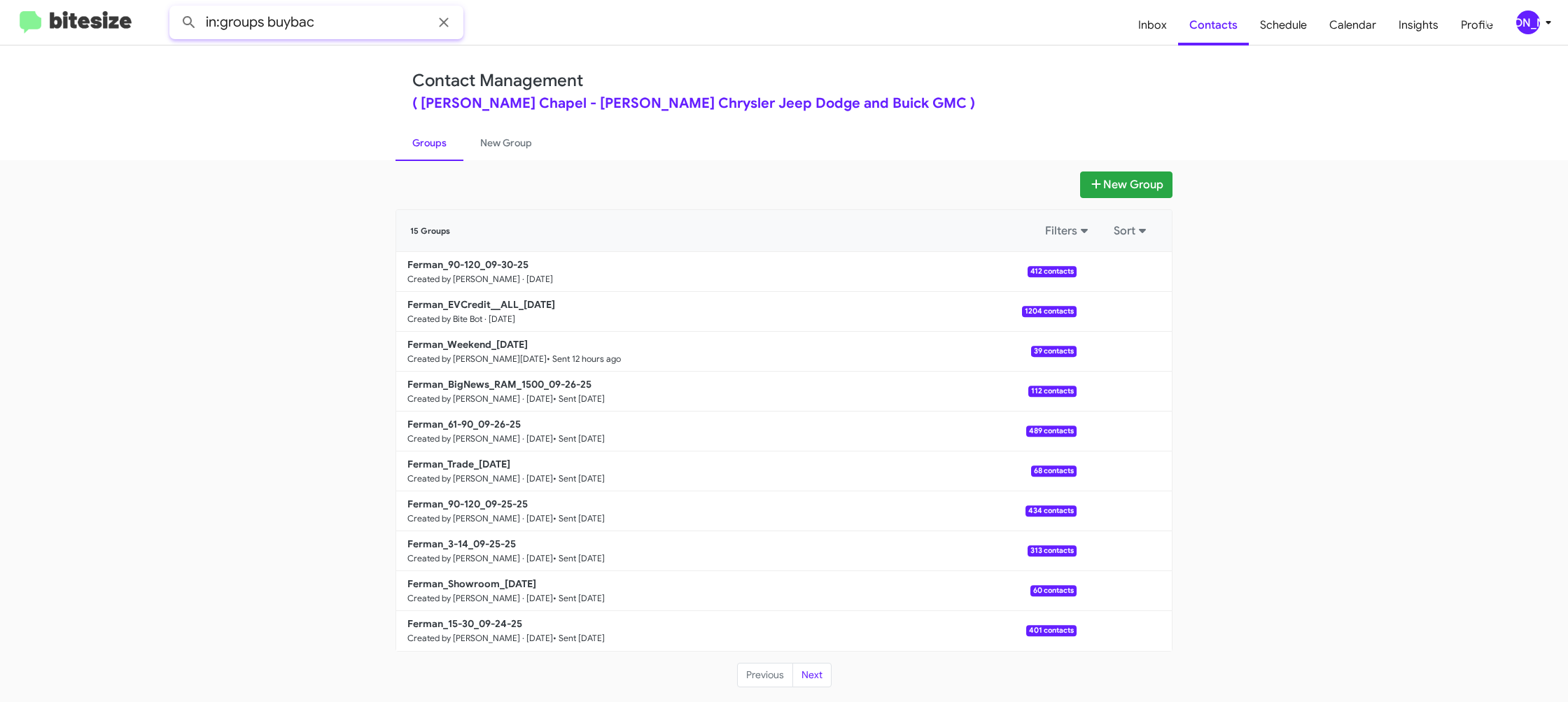
type input "in:groups buybac"
click at [175, 8] on button at bounding box center [189, 22] width 28 height 28
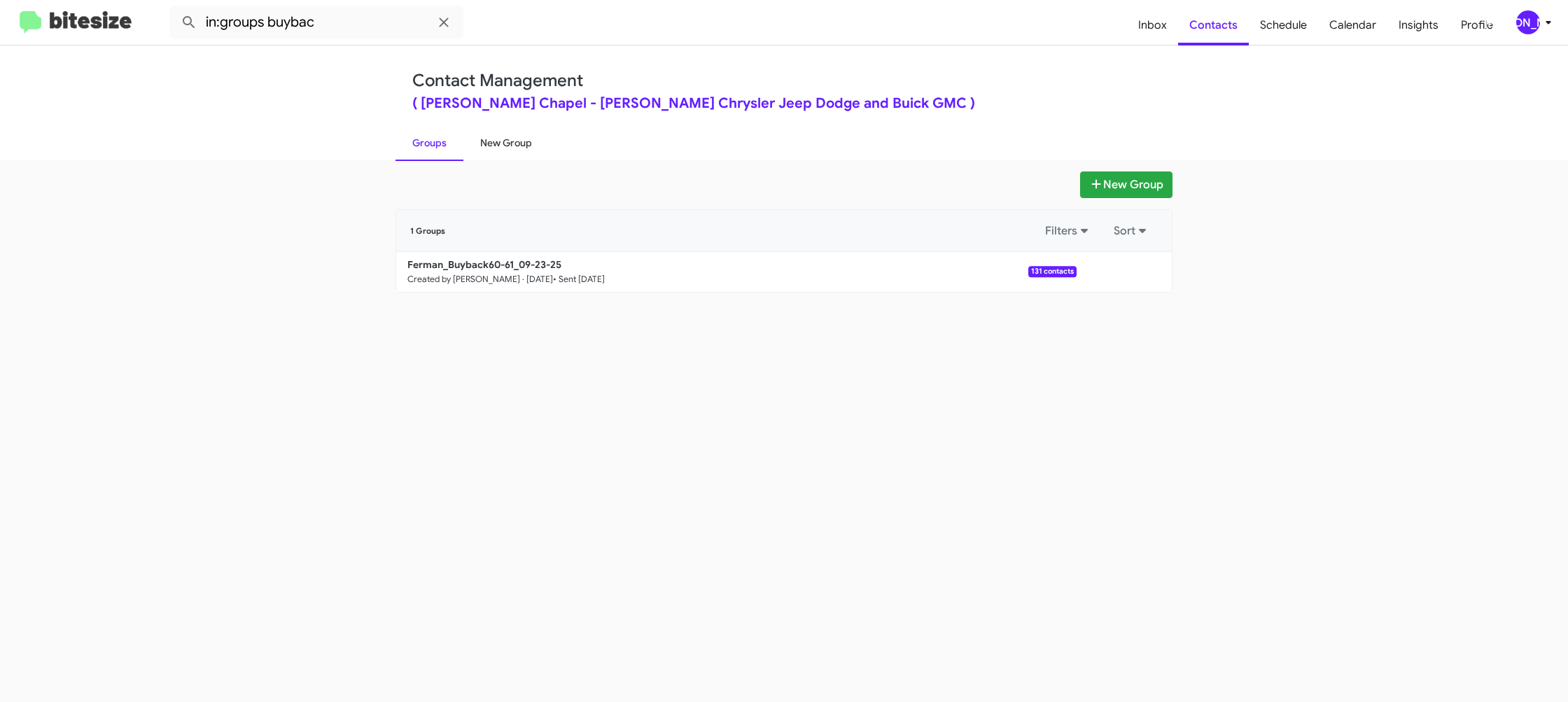
click at [510, 147] on link "New Group" at bounding box center [506, 142] width 86 height 36
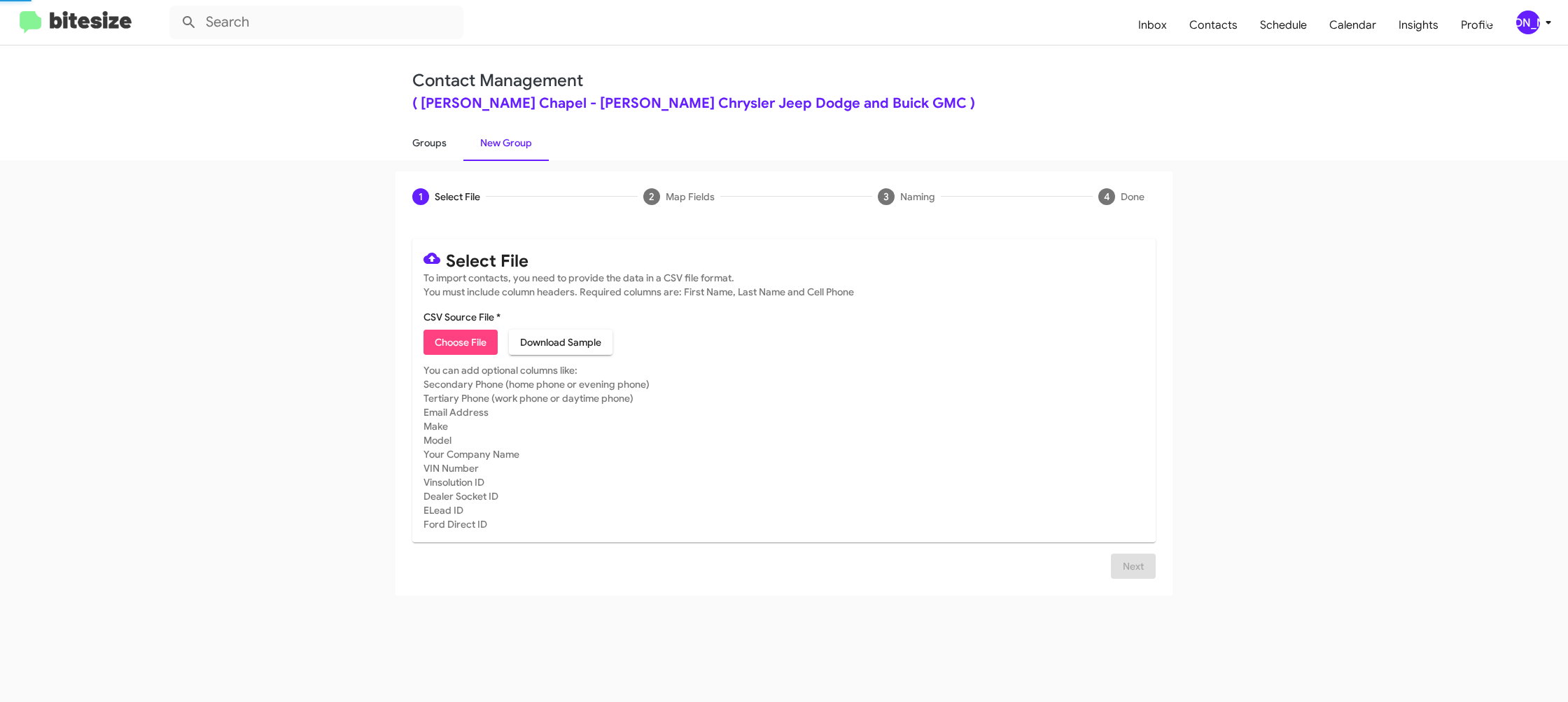
click at [424, 145] on link "Groups" at bounding box center [430, 142] width 68 height 36
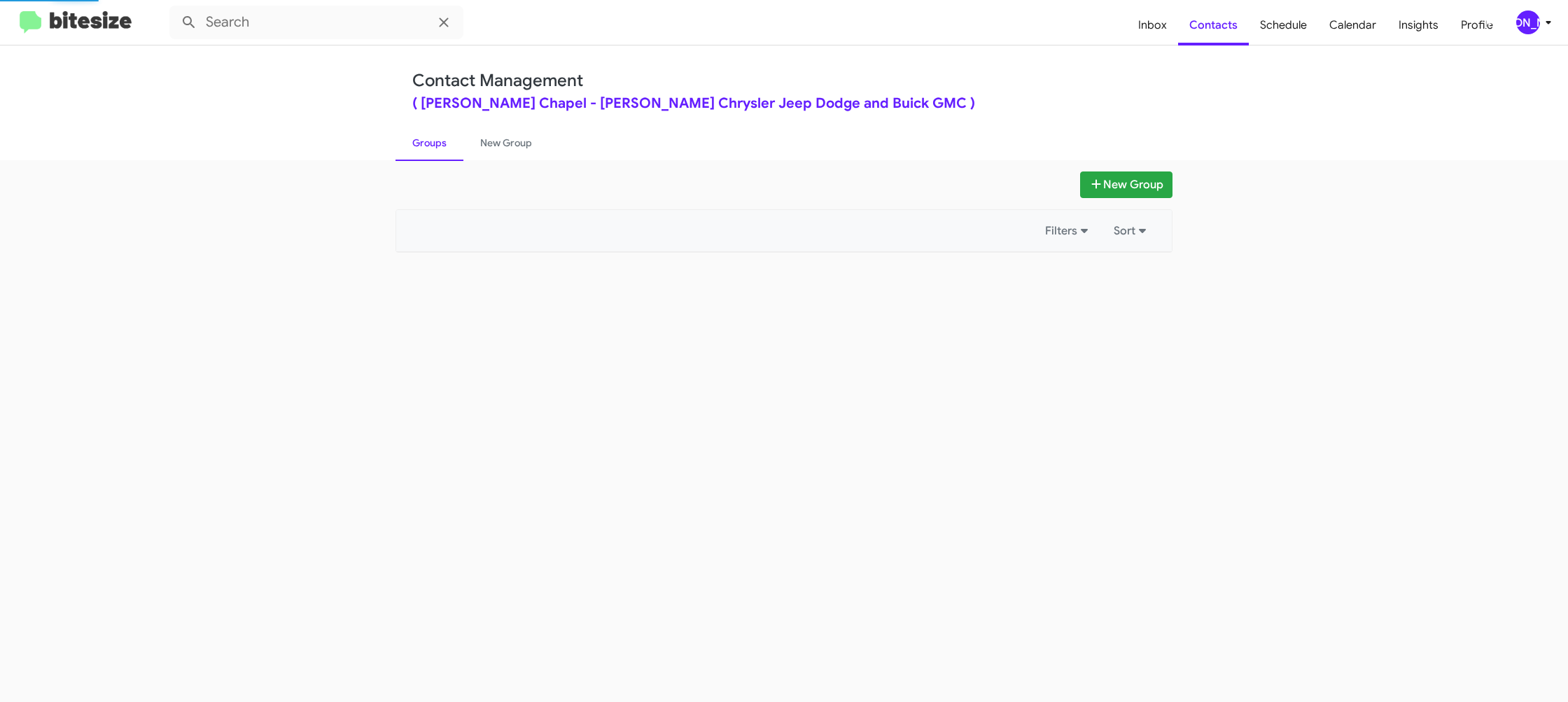
type input "in:groups"
drag, startPoint x: 424, startPoint y: 145, endPoint x: 439, endPoint y: 45, distance: 101.1
click at [424, 142] on link "Groups" at bounding box center [430, 142] width 68 height 36
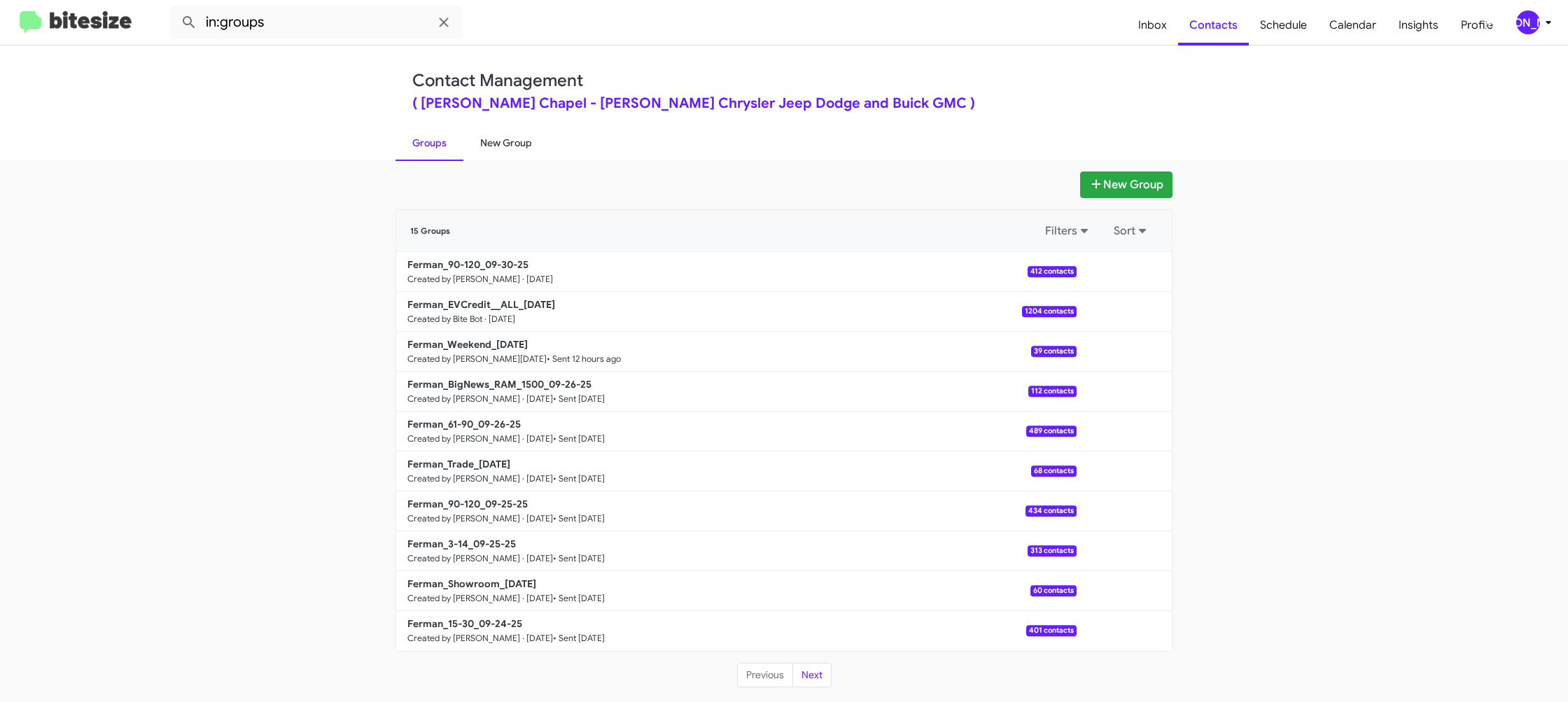
click at [516, 137] on link "New Group" at bounding box center [506, 142] width 86 height 36
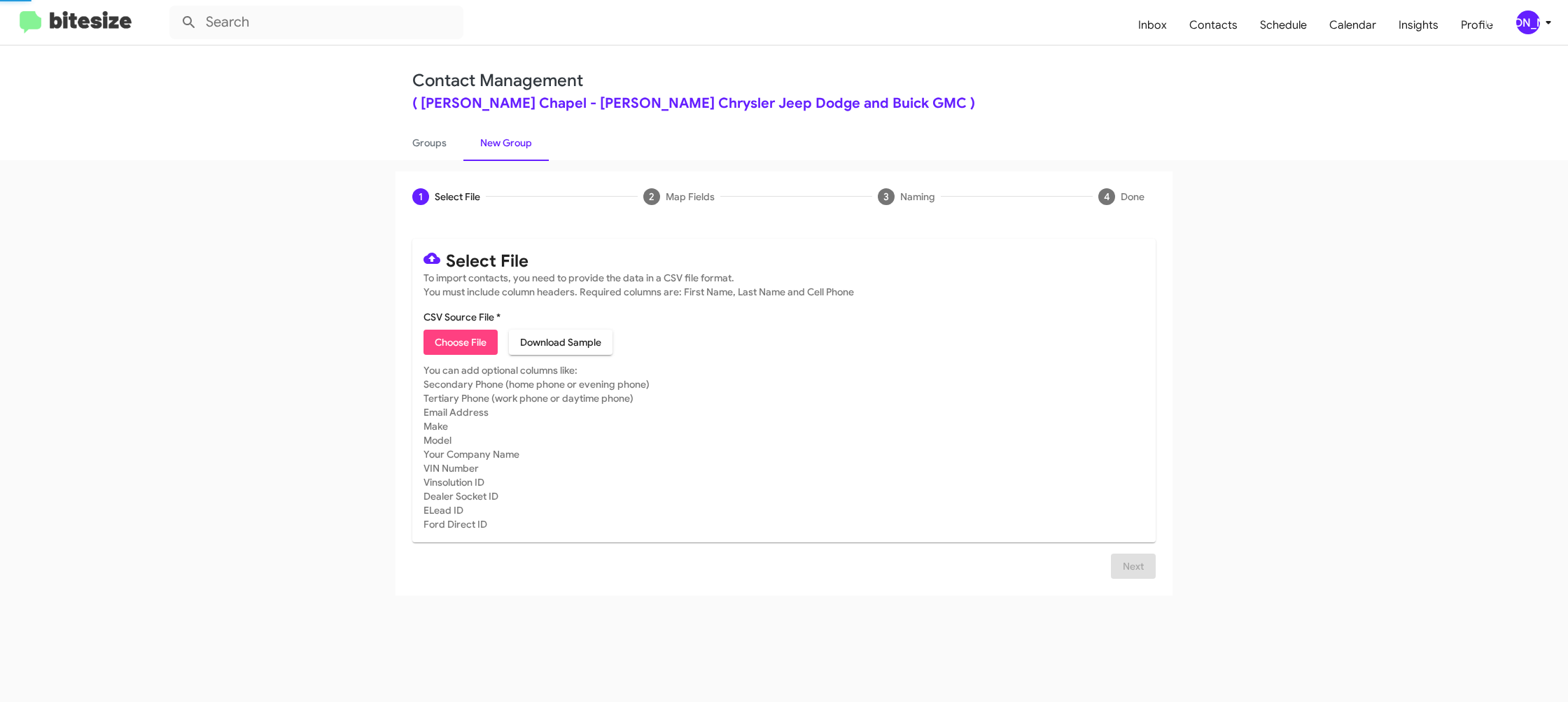
click at [516, 137] on link "New Group" at bounding box center [506, 142] width 86 height 36
drag, startPoint x: 516, startPoint y: 137, endPoint x: 452, endPoint y: 281, distance: 157.6
click at [517, 135] on link "New Group" at bounding box center [506, 142] width 86 height 36
click at [455, 340] on span "Choose File" at bounding box center [461, 343] width 52 height 25
type input "Ferman_MissedAppt_[DATE]"
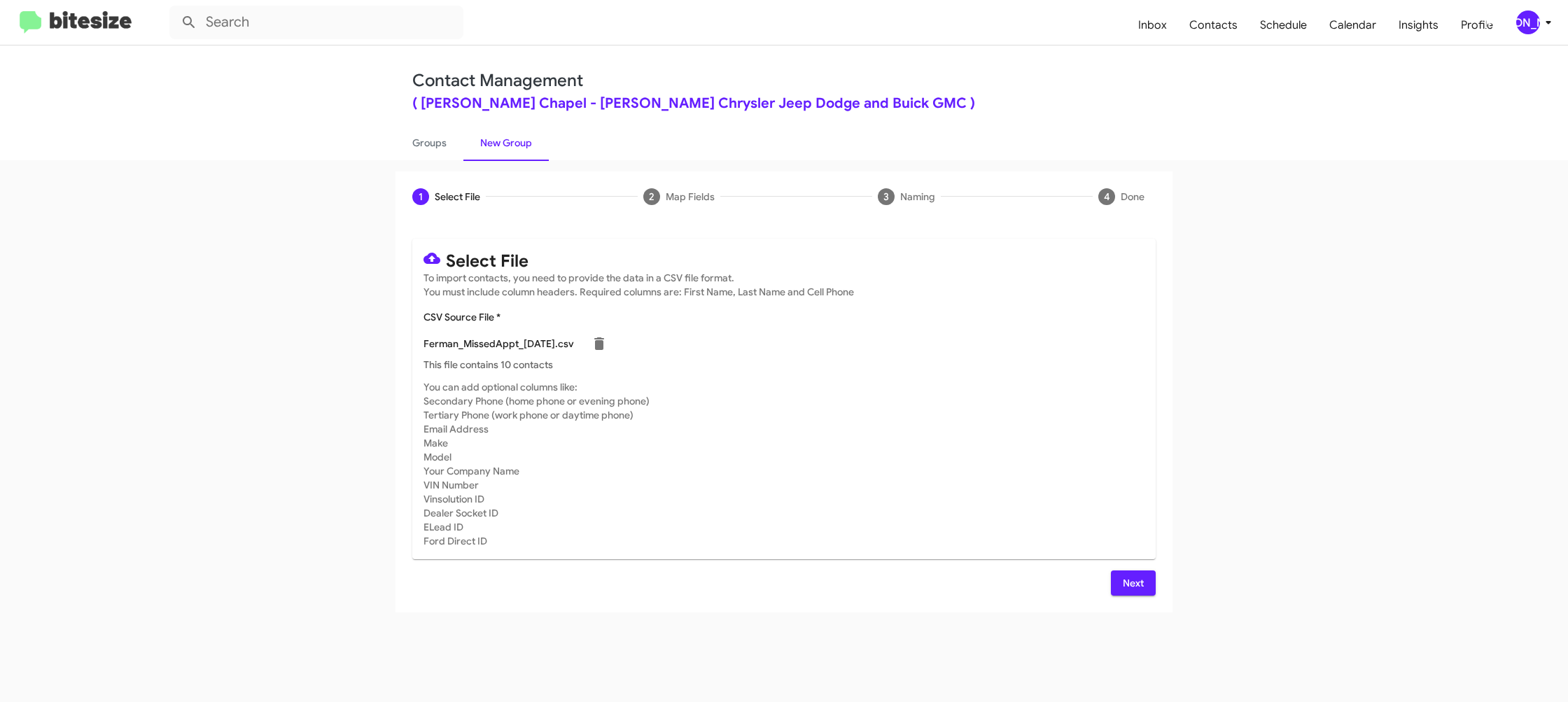
drag, startPoint x: 855, startPoint y: 413, endPoint x: 971, endPoint y: 517, distance: 155.8
click at [855, 413] on mat-card-subtitle "You can add optional columns like: Secondary Phone (home phone or evening phone…" at bounding box center [784, 464] width 721 height 168
click at [1129, 585] on span "Next" at bounding box center [1133, 583] width 22 height 25
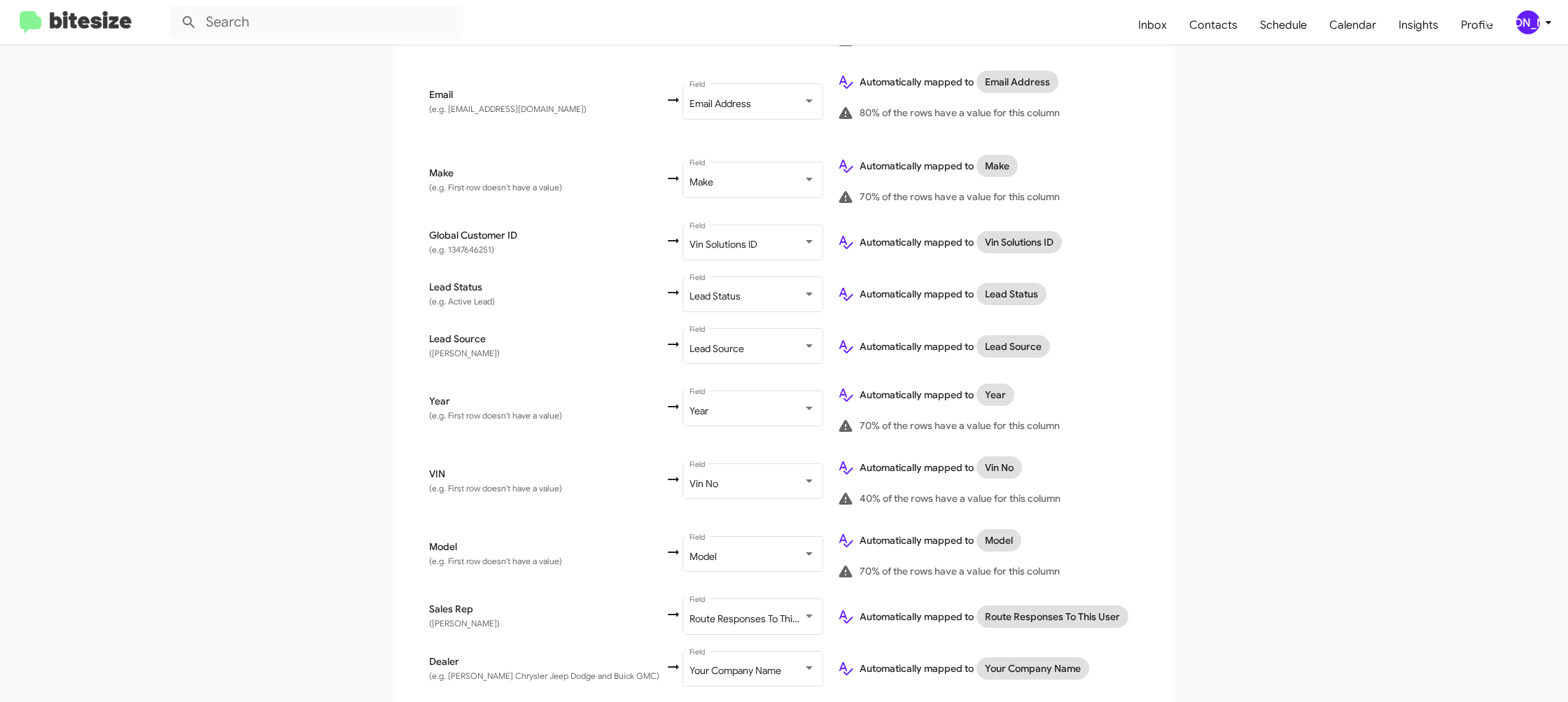
scroll to position [624, 0]
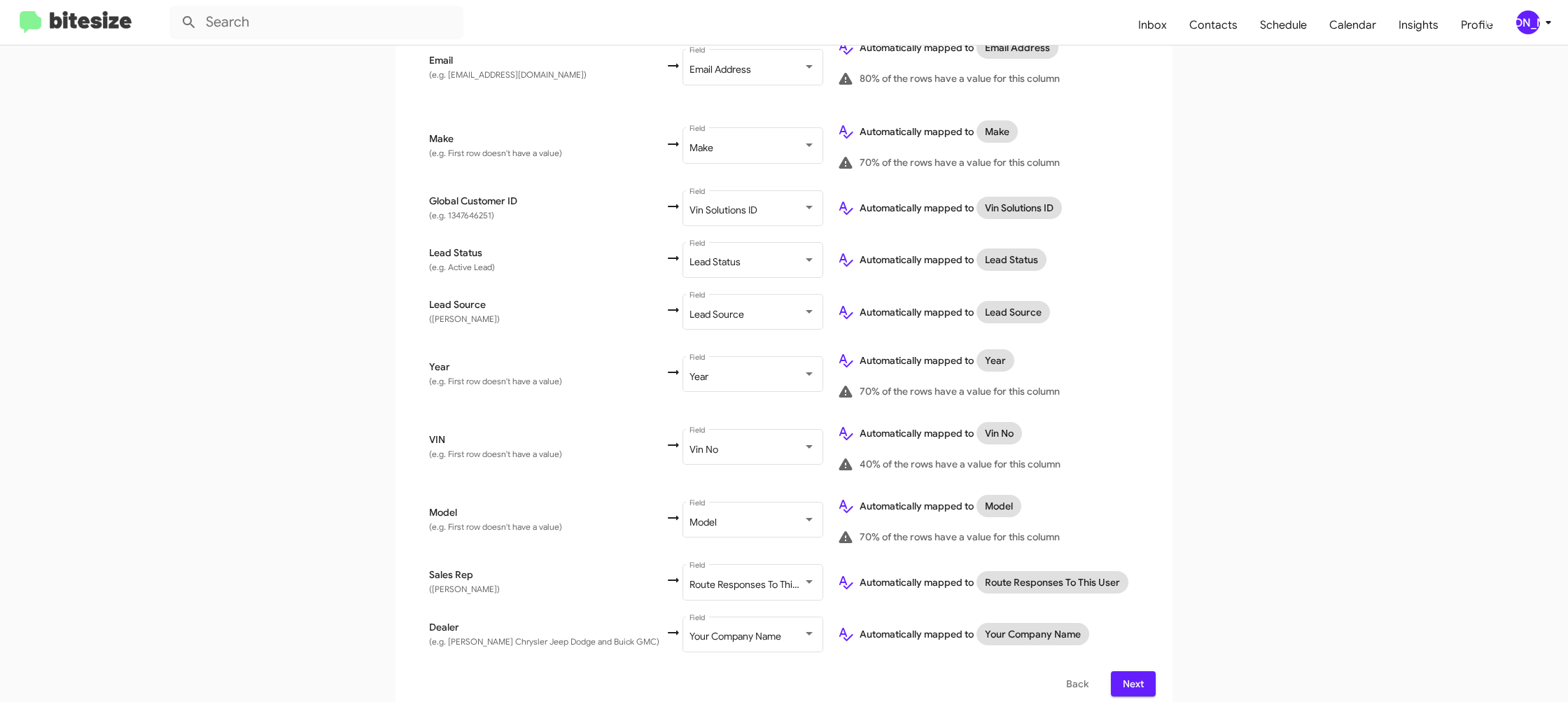
click at [1530, 29] on div "[PERSON_NAME]" at bounding box center [1528, 22] width 24 height 24
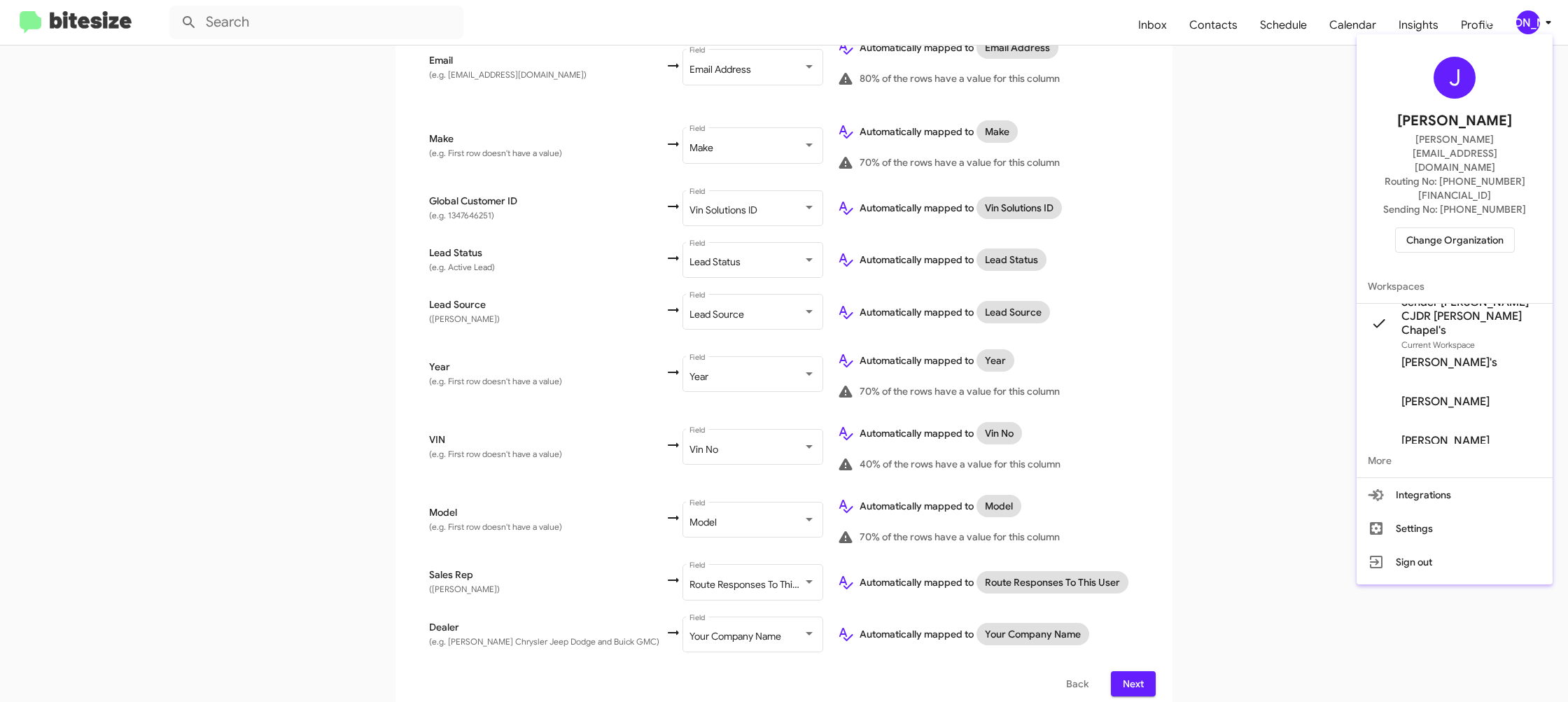
click at [1530, 29] on div at bounding box center [784, 351] width 1568 height 702
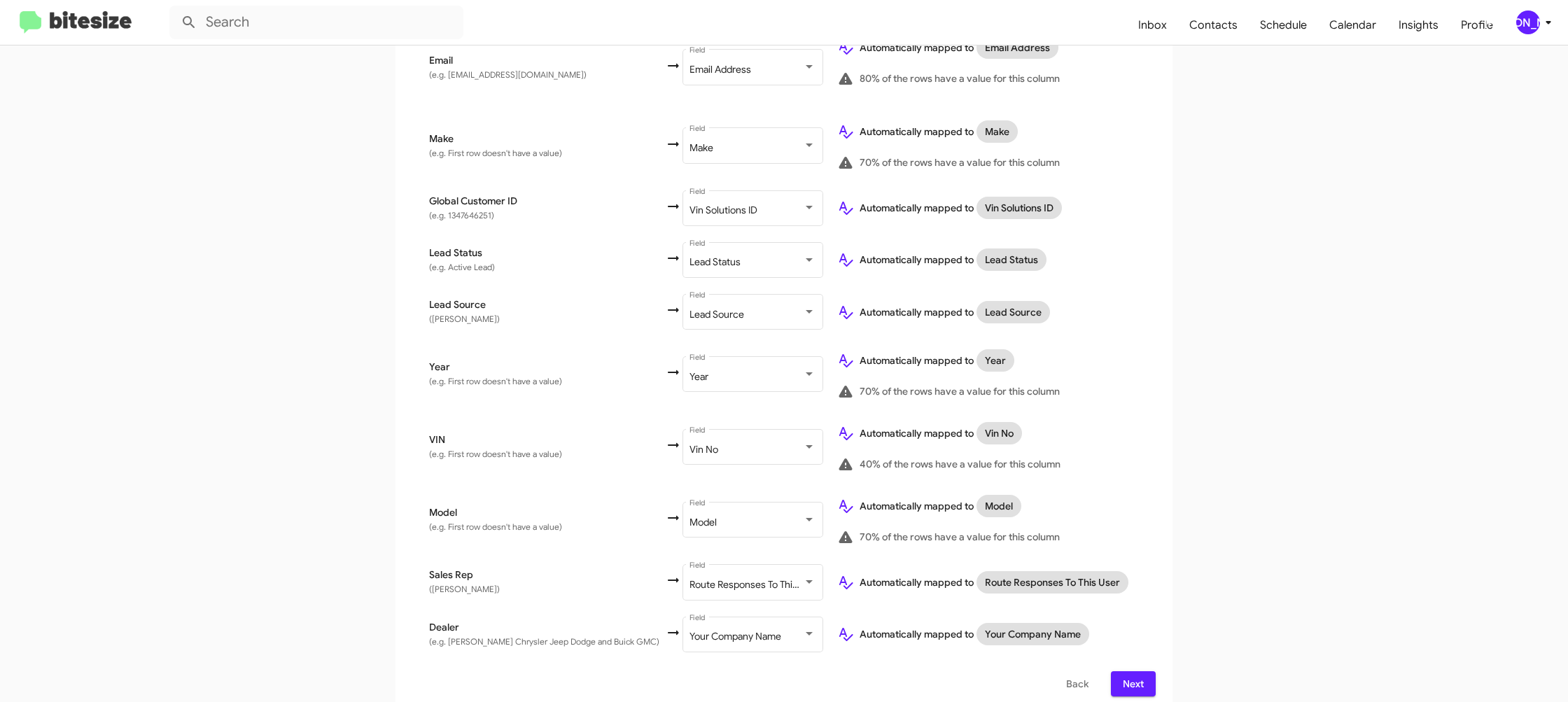
click at [1137, 672] on span "Next" at bounding box center [1133, 684] width 22 height 25
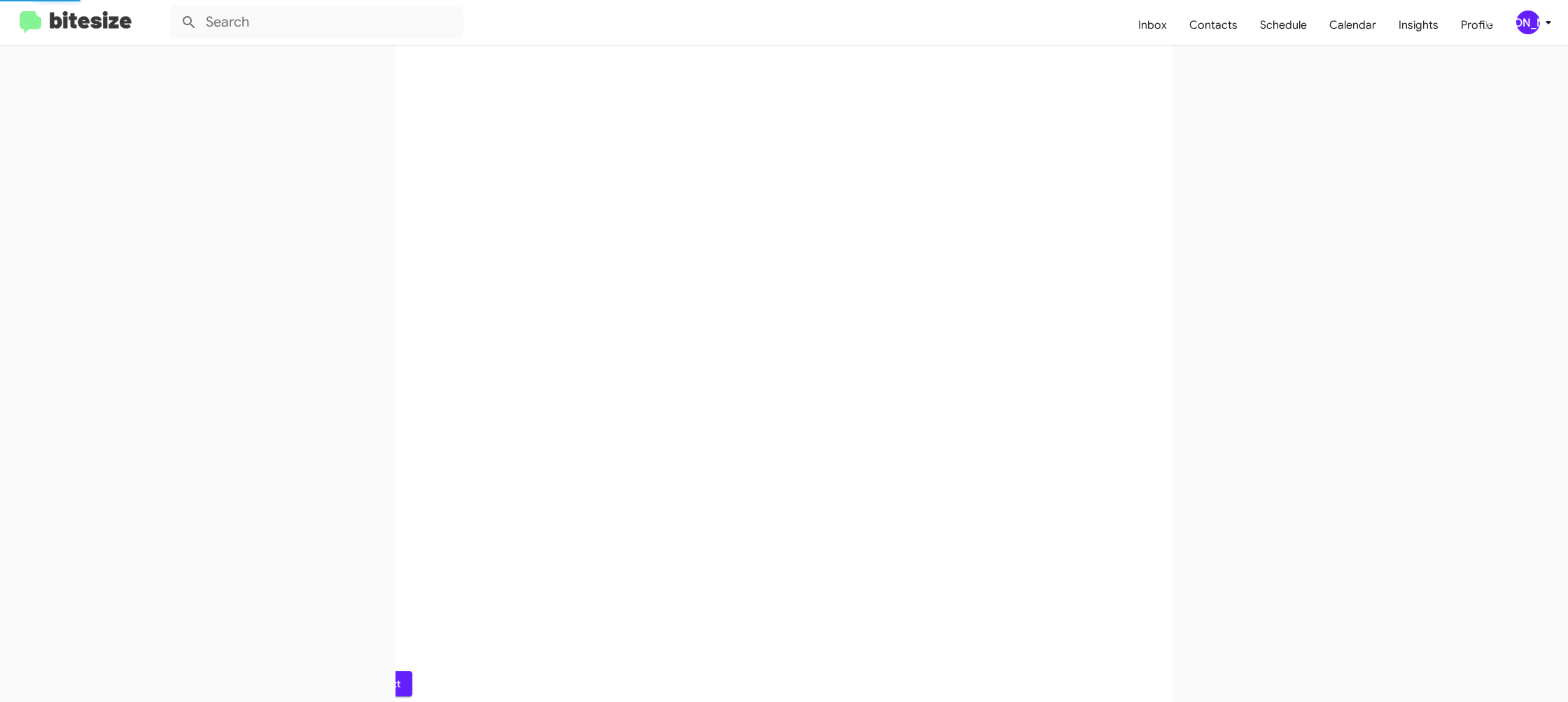
scroll to position [0, 0]
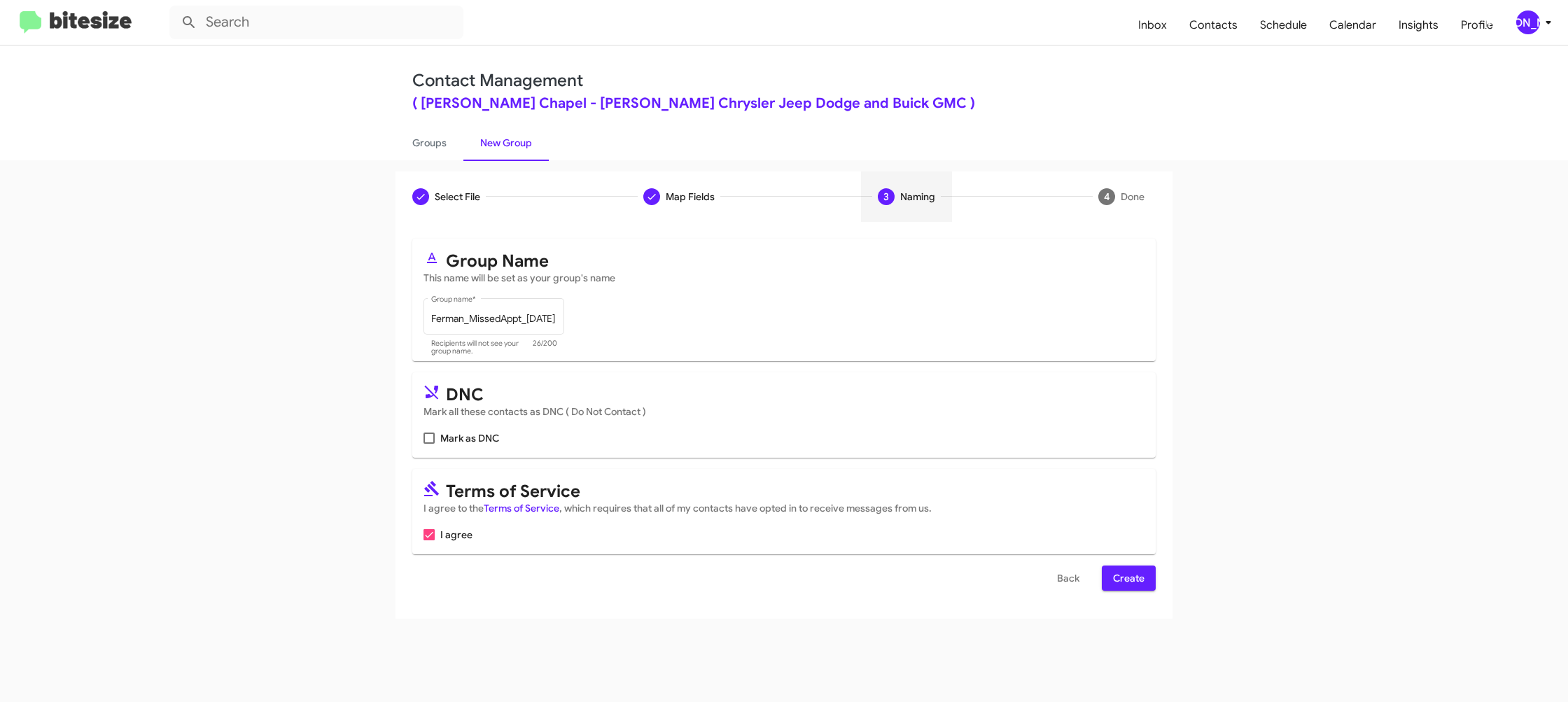
click at [1119, 573] on span "Create" at bounding box center [1129, 578] width 32 height 25
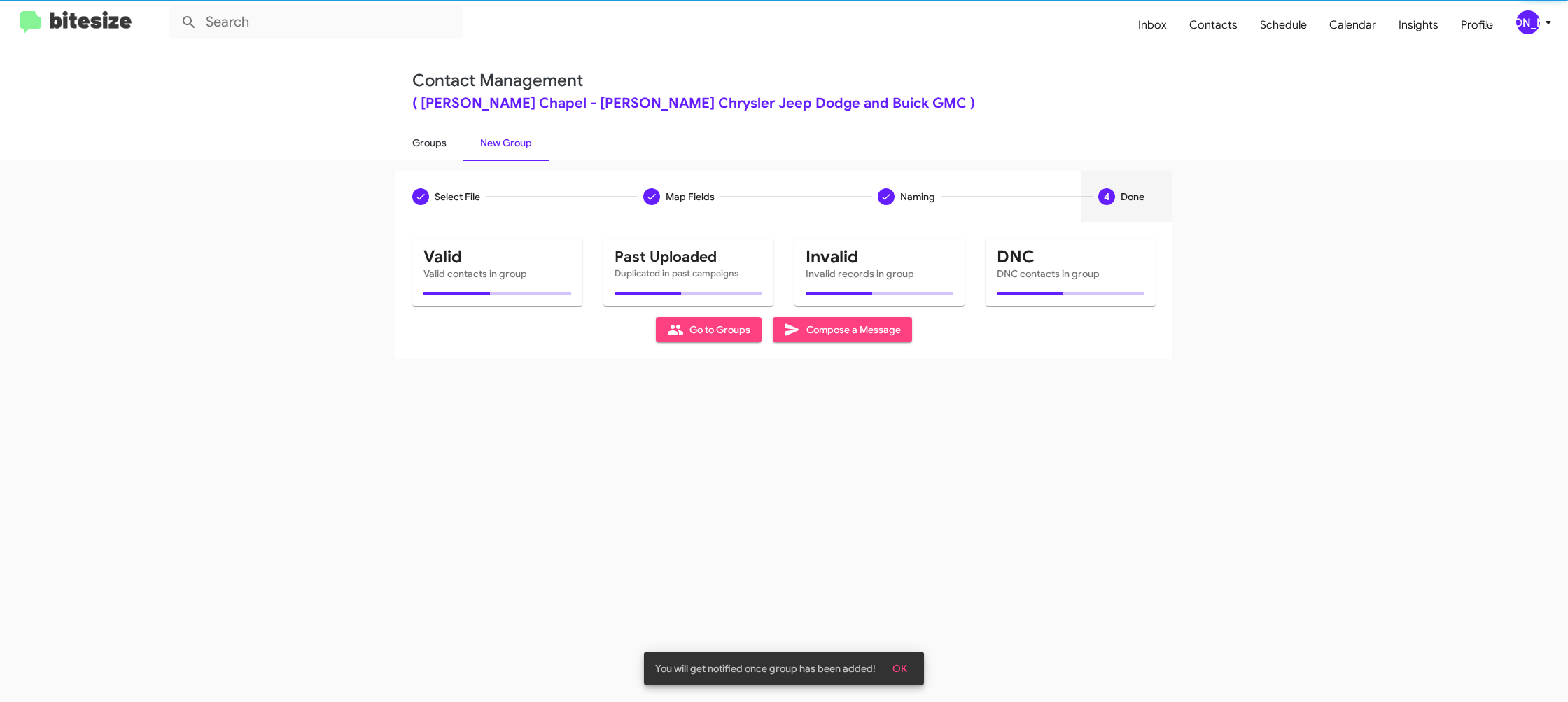
drag, startPoint x: 441, startPoint y: 166, endPoint x: 439, endPoint y: 159, distance: 7.3
click at [441, 166] on div "Select File Map Fields Naming 4 Done Select File To import contacts, you need t…" at bounding box center [784, 431] width 1568 height 542
click at [439, 156] on link "Groups" at bounding box center [430, 142] width 68 height 36
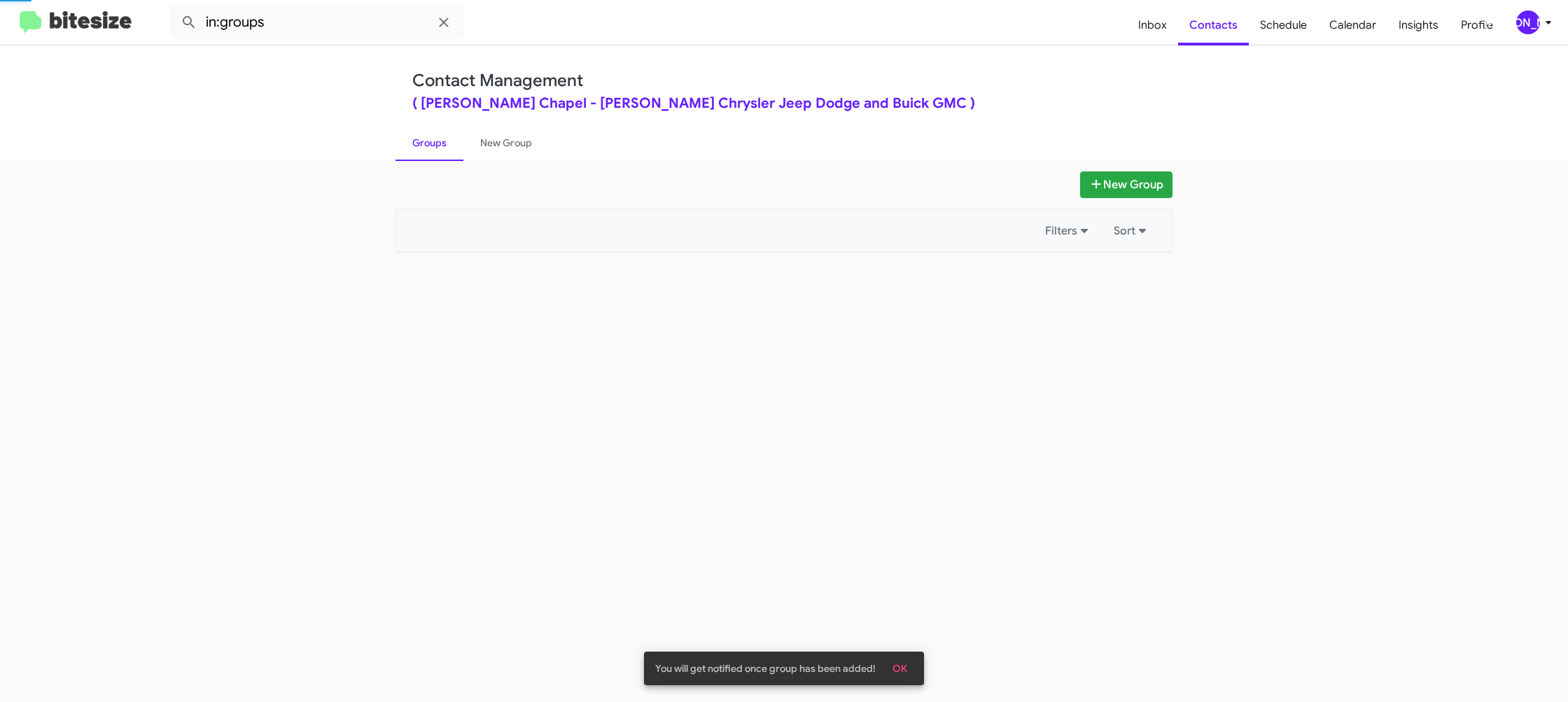
click at [439, 156] on link "Groups" at bounding box center [430, 142] width 68 height 36
click at [437, 156] on link "Groups" at bounding box center [430, 142] width 68 height 36
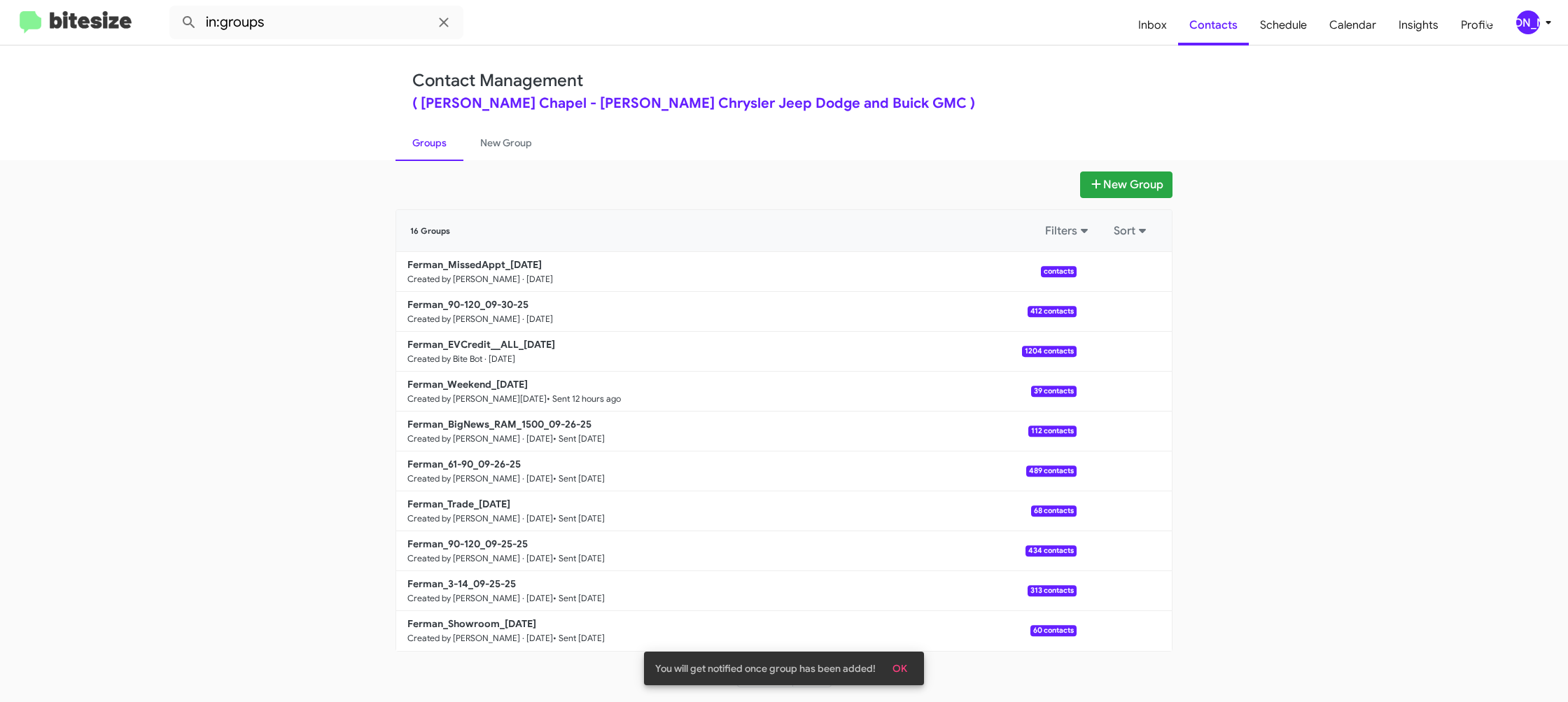
click at [332, 5] on mat-toolbar "in:groups Inbox Contacts Schedule Calendar Insights Profile [PERSON_NAME]" at bounding box center [784, 22] width 1568 height 45
click at [337, 24] on input "in:groups" at bounding box center [316, 23] width 294 height 34
click at [175, 8] on button at bounding box center [189, 22] width 28 height 28
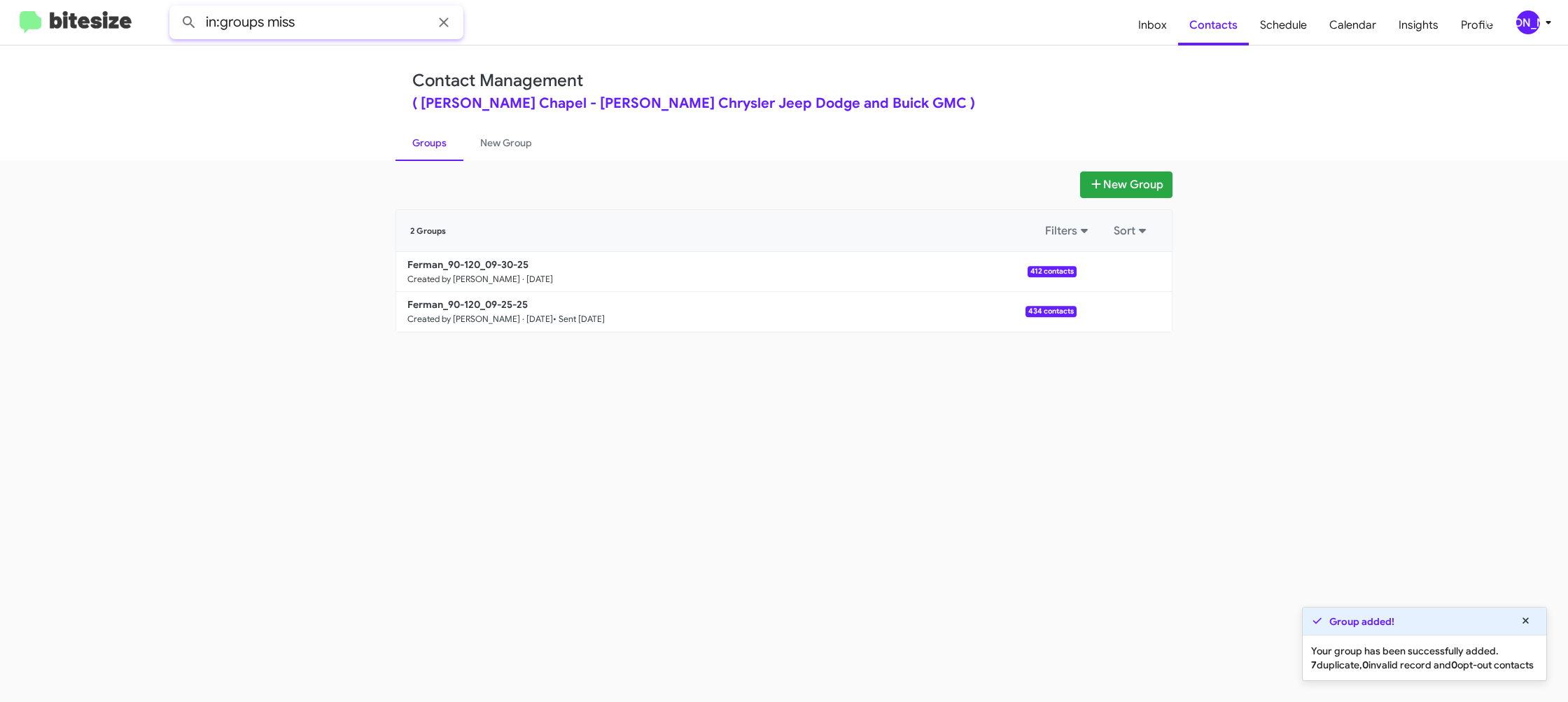
type input "in:groups miss"
click at [175, 8] on button at bounding box center [189, 22] width 28 height 28
drag, startPoint x: 470, startPoint y: 149, endPoint x: 457, endPoint y: 148, distance: 13.0
click at [470, 149] on link "New Group" at bounding box center [506, 142] width 86 height 36
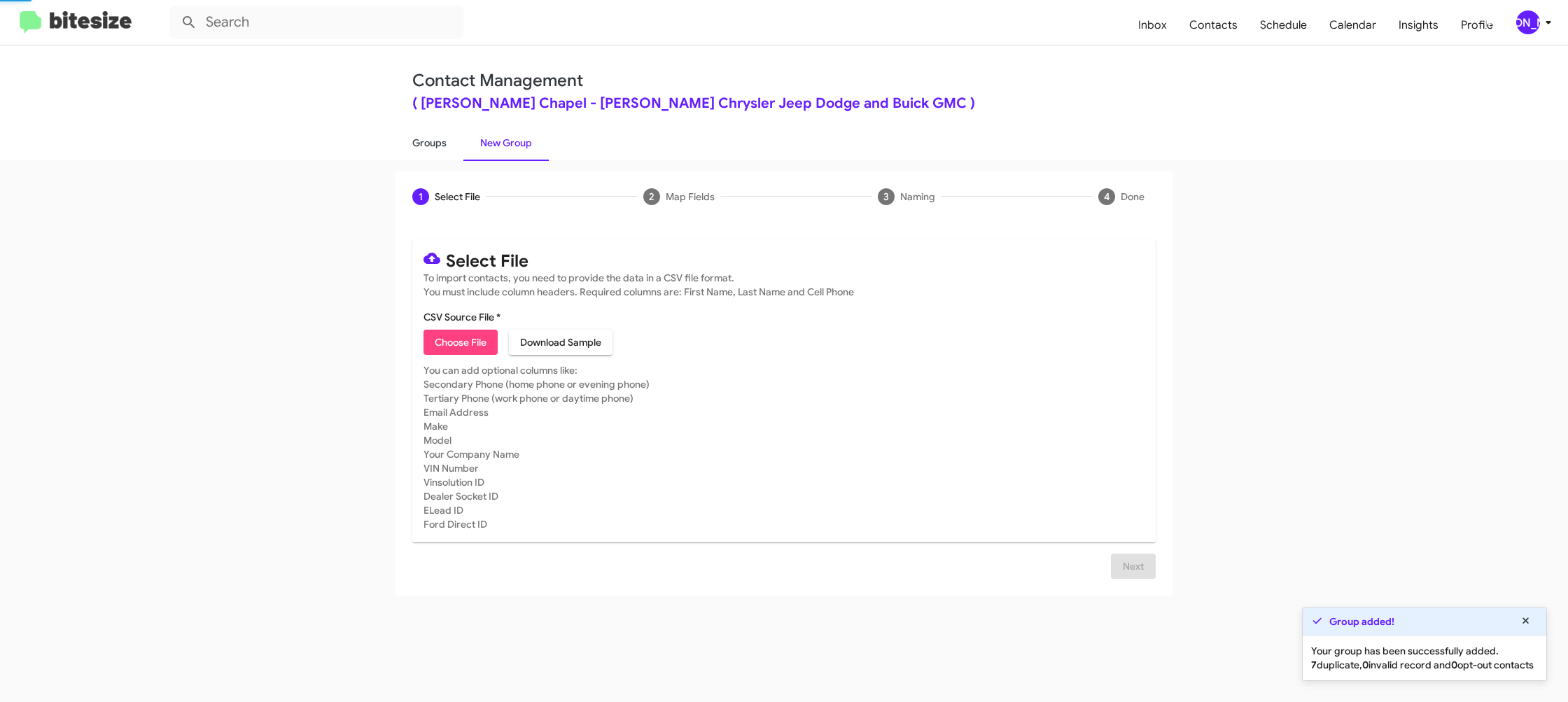
click at [434, 147] on link "Groups" at bounding box center [430, 142] width 68 height 36
type input "in:groups"
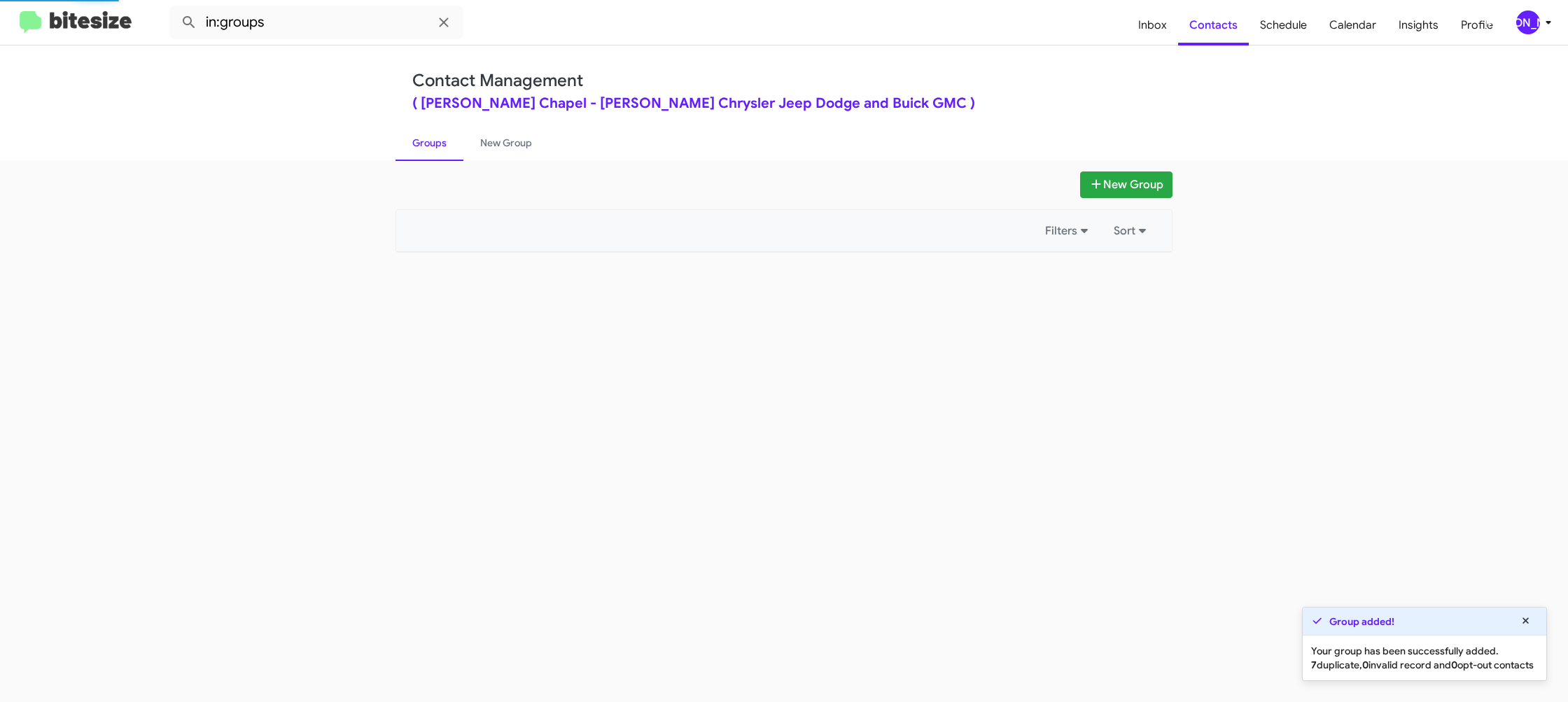
click at [434, 147] on link "Groups" at bounding box center [430, 142] width 68 height 36
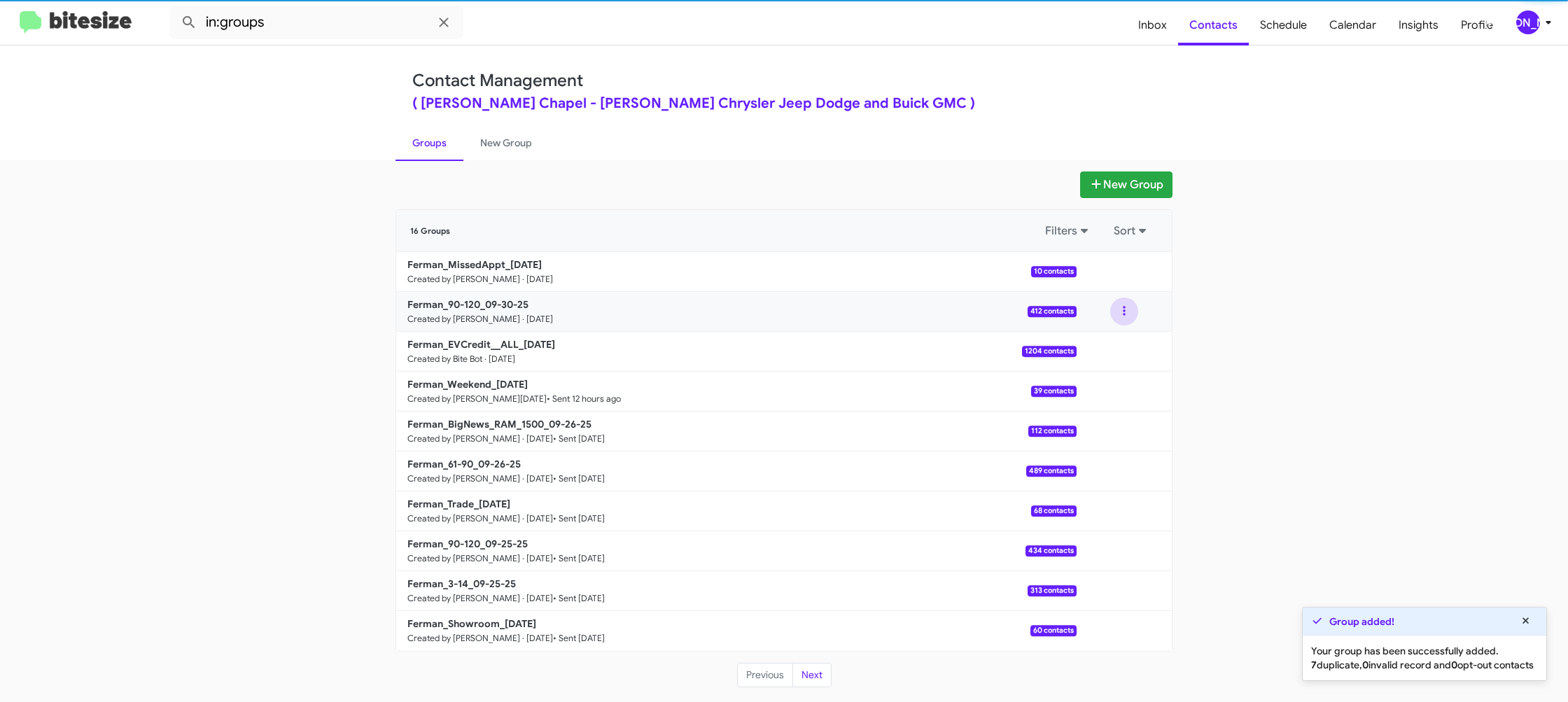
click at [1124, 317] on button at bounding box center [1124, 312] width 28 height 28
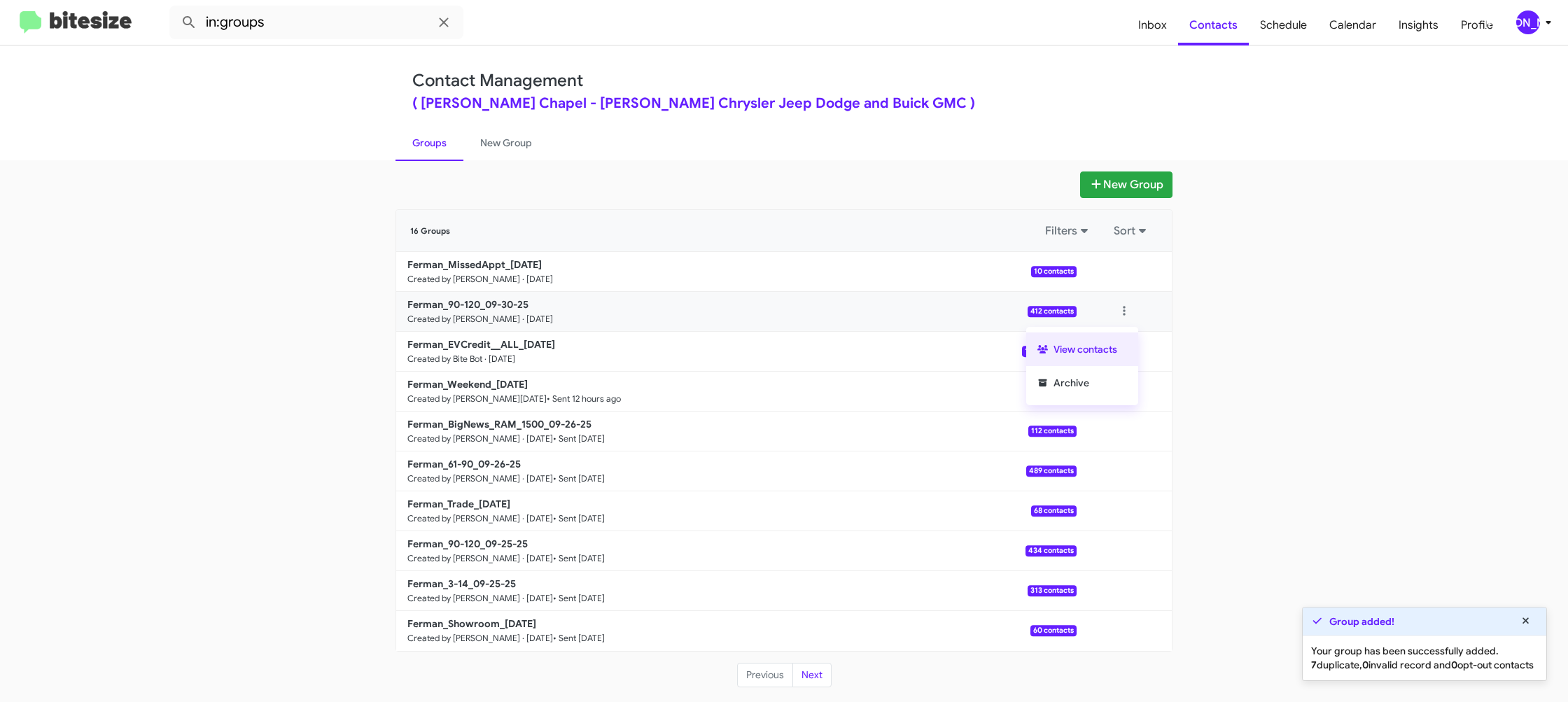
click at [1113, 344] on button "View contacts" at bounding box center [1082, 349] width 112 height 34
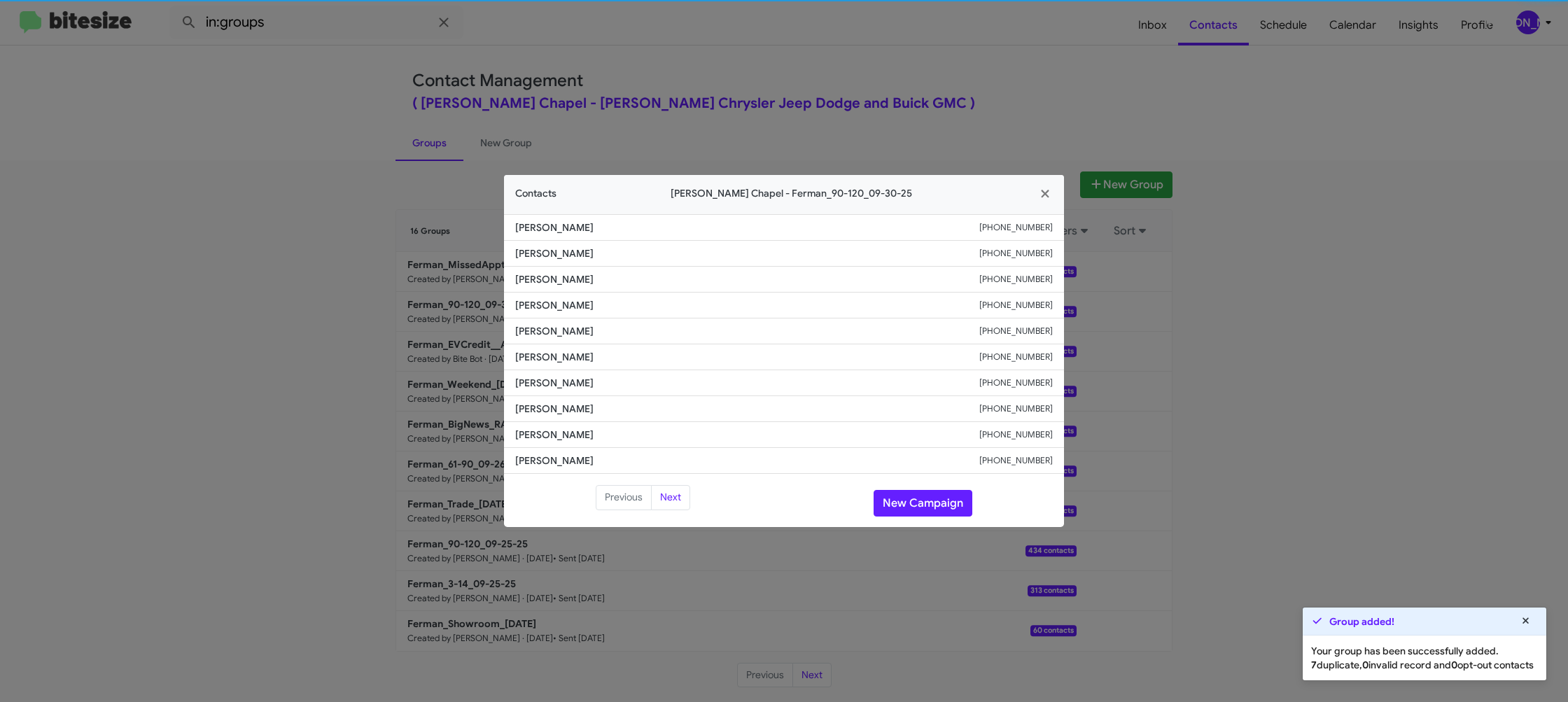
click at [558, 358] on span "[PERSON_NAME]" at bounding box center [747, 357] width 464 height 14
copy span "[PERSON_NAME]"
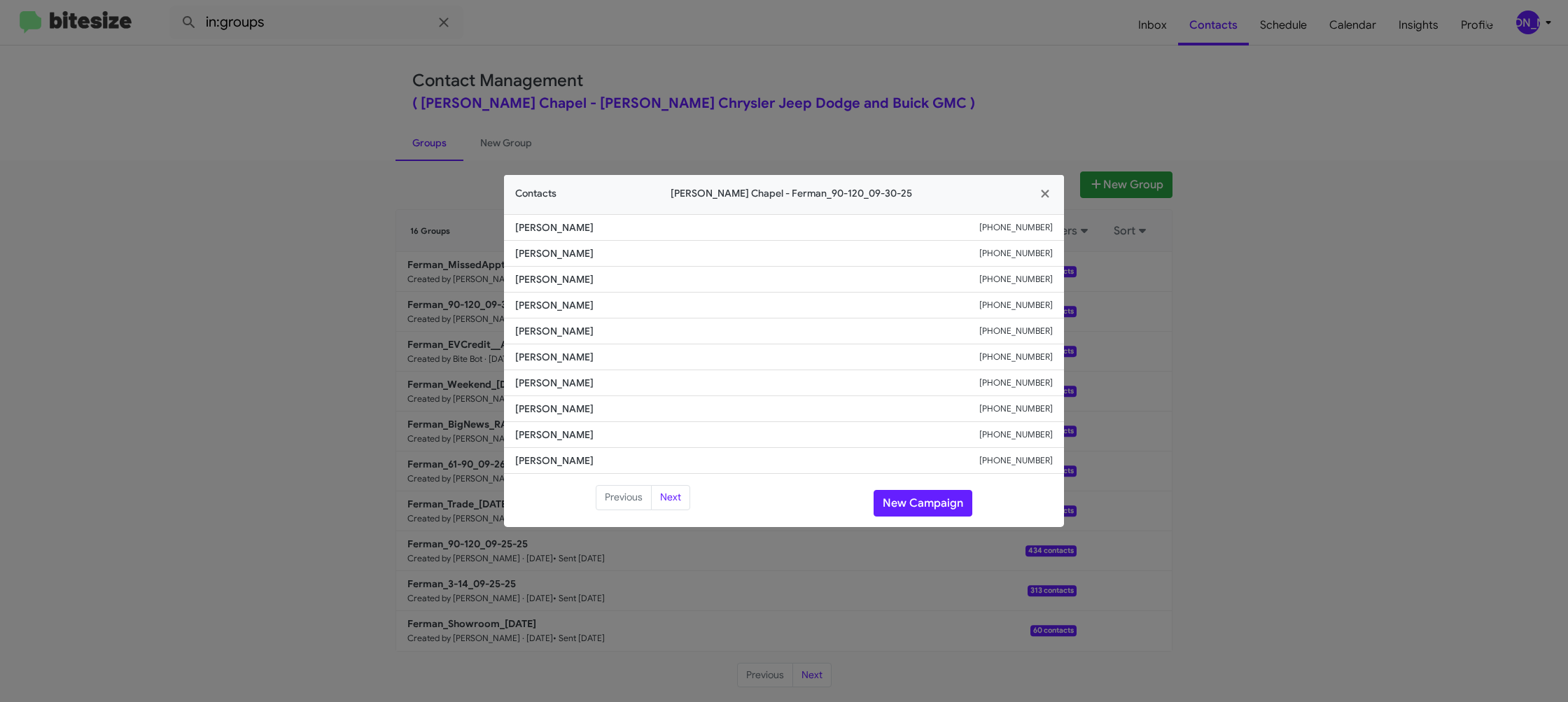
drag, startPoint x: 814, startPoint y: 86, endPoint x: 871, endPoint y: 125, distance: 69.1
click at [821, 89] on modal-container "Contacts [PERSON_NAME][GEOGRAPHIC_DATA] - Ferman_90-120_09-30-25 [PERSON_NAME] …" at bounding box center [784, 351] width 1568 height 702
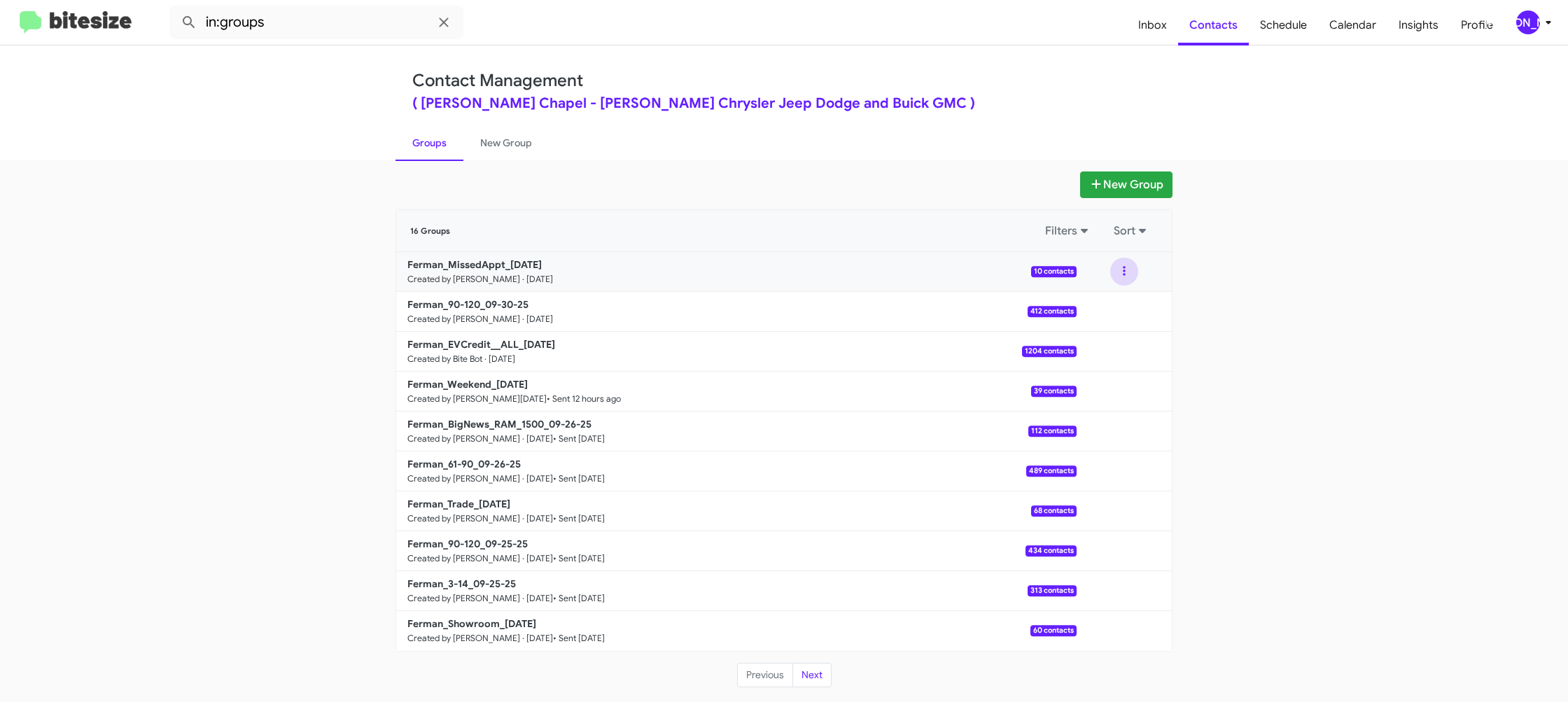
click at [1110, 267] on div at bounding box center [1124, 272] width 95 height 28
click at [1118, 275] on button at bounding box center [1124, 272] width 28 height 28
click at [1103, 298] on button "View contacts" at bounding box center [1082, 309] width 112 height 34
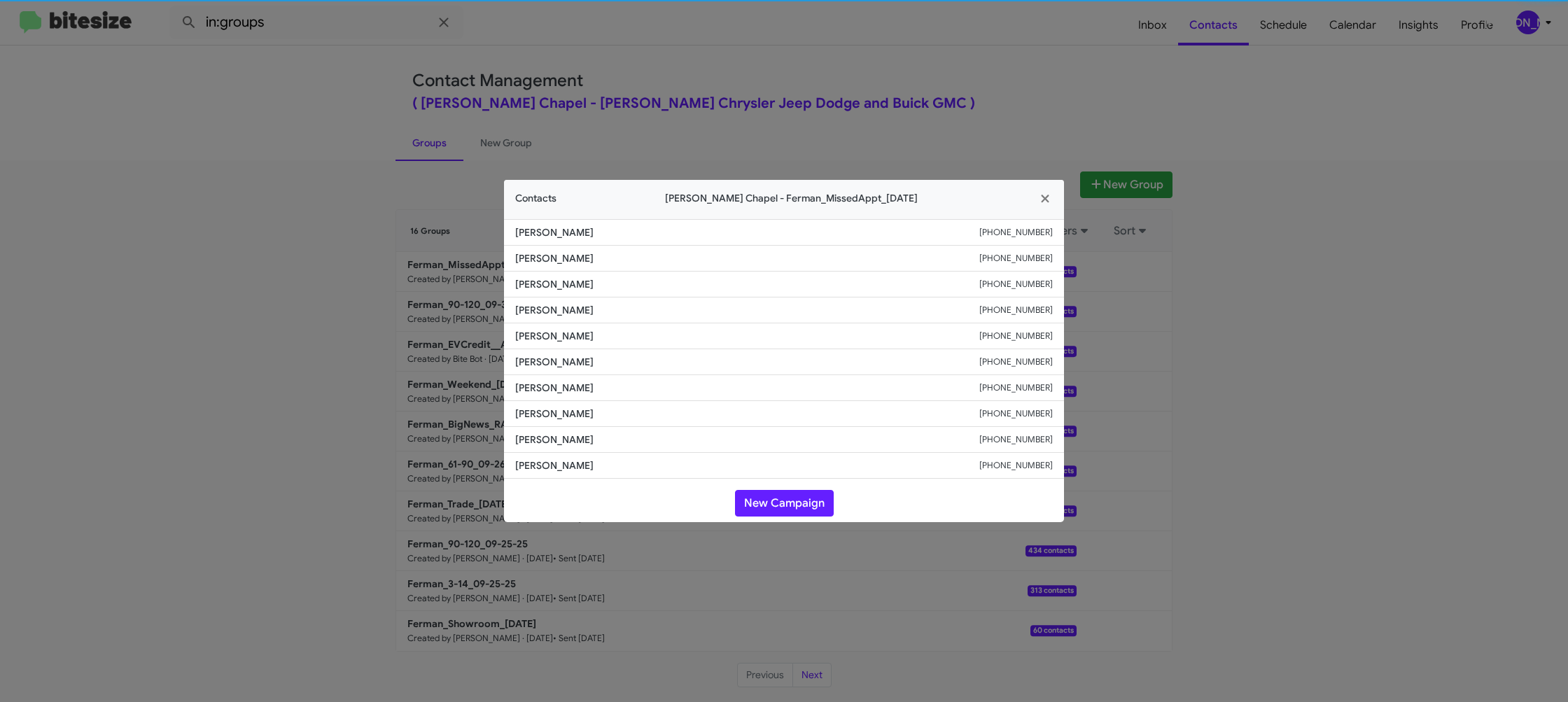
click at [537, 357] on span "[PERSON_NAME]" at bounding box center [747, 362] width 464 height 14
click at [534, 354] on li "[PERSON_NAME] [PHONE_NUMBER]" at bounding box center [784, 362] width 560 height 26
copy span "[PERSON_NAME]"
drag, startPoint x: 353, startPoint y: 137, endPoint x: 439, endPoint y: 214, distance: 115.4
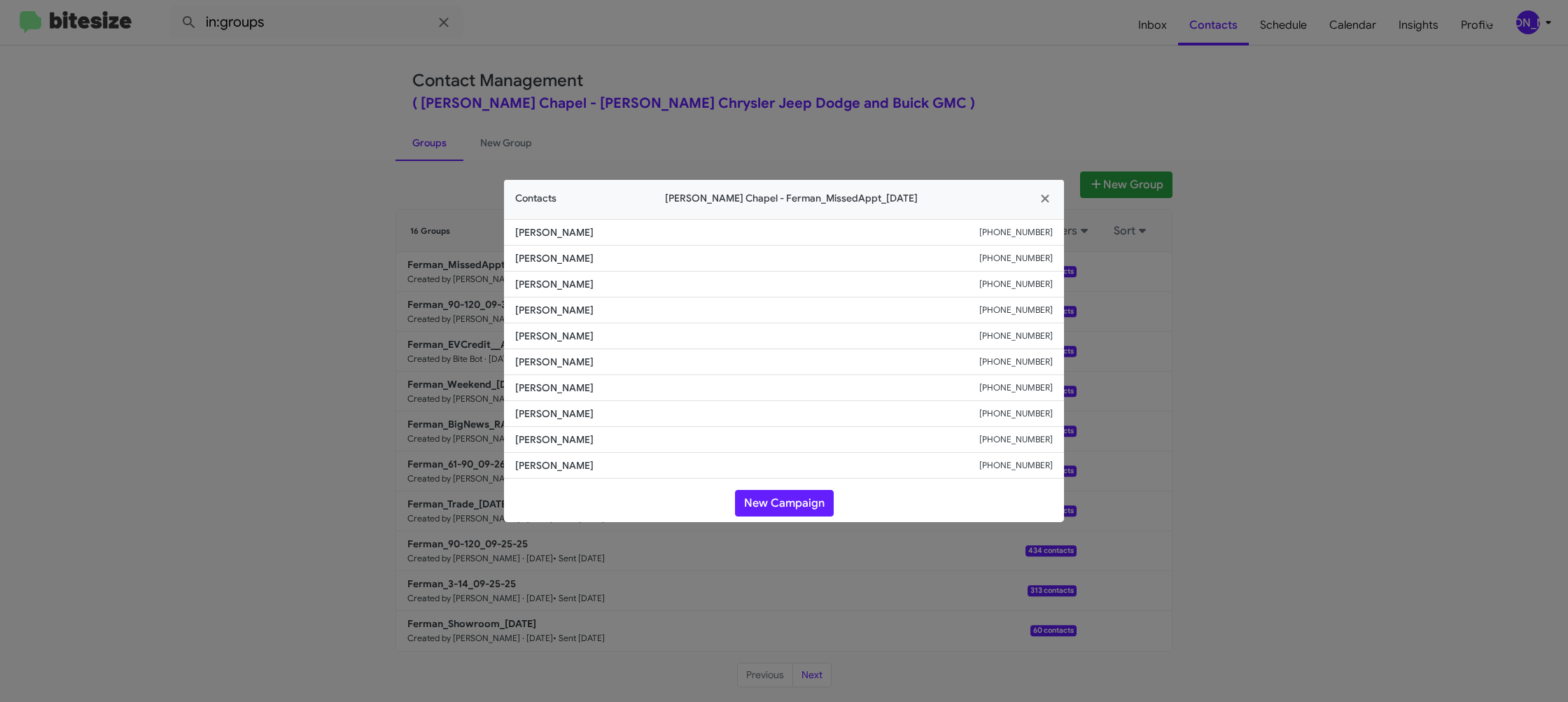
click at [353, 136] on modal-container "Contacts [PERSON_NAME][GEOGRAPHIC_DATA] - Ferman_MissedAppt_[DATE] [PERSON_NAME…" at bounding box center [784, 351] width 1568 height 702
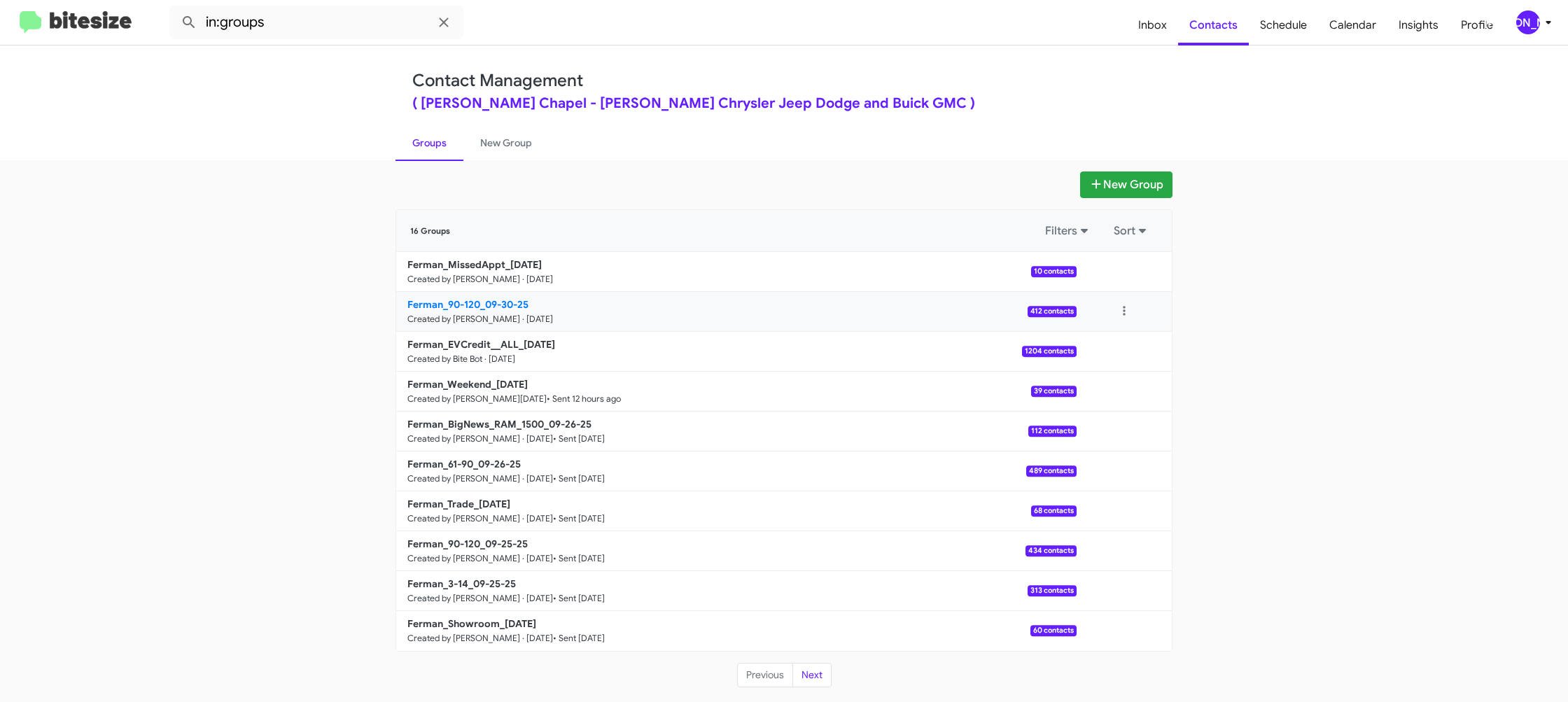
click at [493, 304] on b "Ferman_90-120_09-30-25" at bounding box center [468, 304] width 121 height 13
click at [493, 305] on b "Ferman_90-120_09-30-25" at bounding box center [468, 304] width 121 height 13
drag, startPoint x: 493, startPoint y: 305, endPoint x: 280, endPoint y: 62, distance: 323.1
click at [479, 281] on div "Ferman_MissedAppt_[DATE] Created by [PERSON_NAME] · [DATE] 10 contacts View con…" at bounding box center [784, 451] width 776 height 399
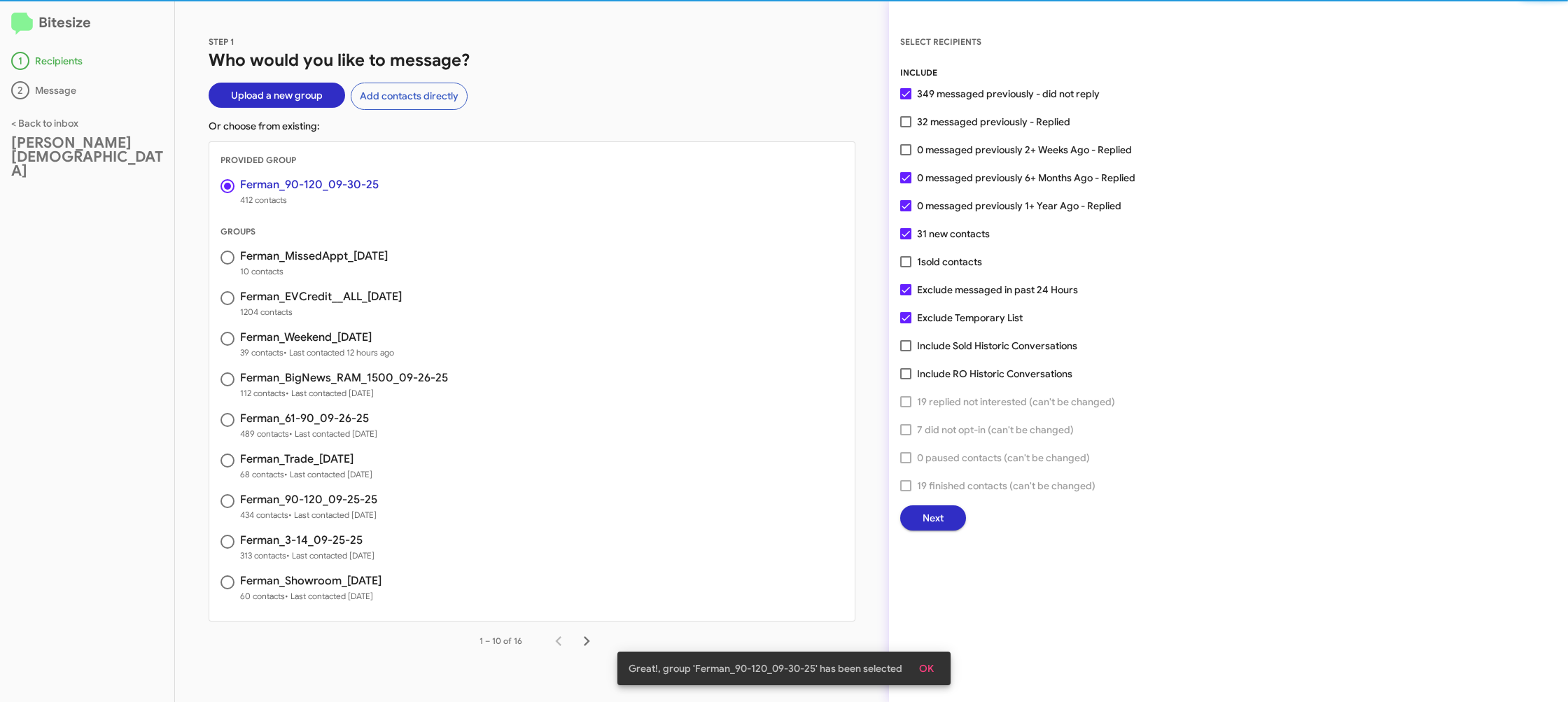
click at [944, 143] on span "0 messaged previously 2+ Weeks Ago - Replied" at bounding box center [1024, 150] width 215 height 17
click at [906, 156] on input "0 messaged previously 2+ Weeks Ago - Replied" at bounding box center [905, 156] width 1 height 1
checkbox input "true"
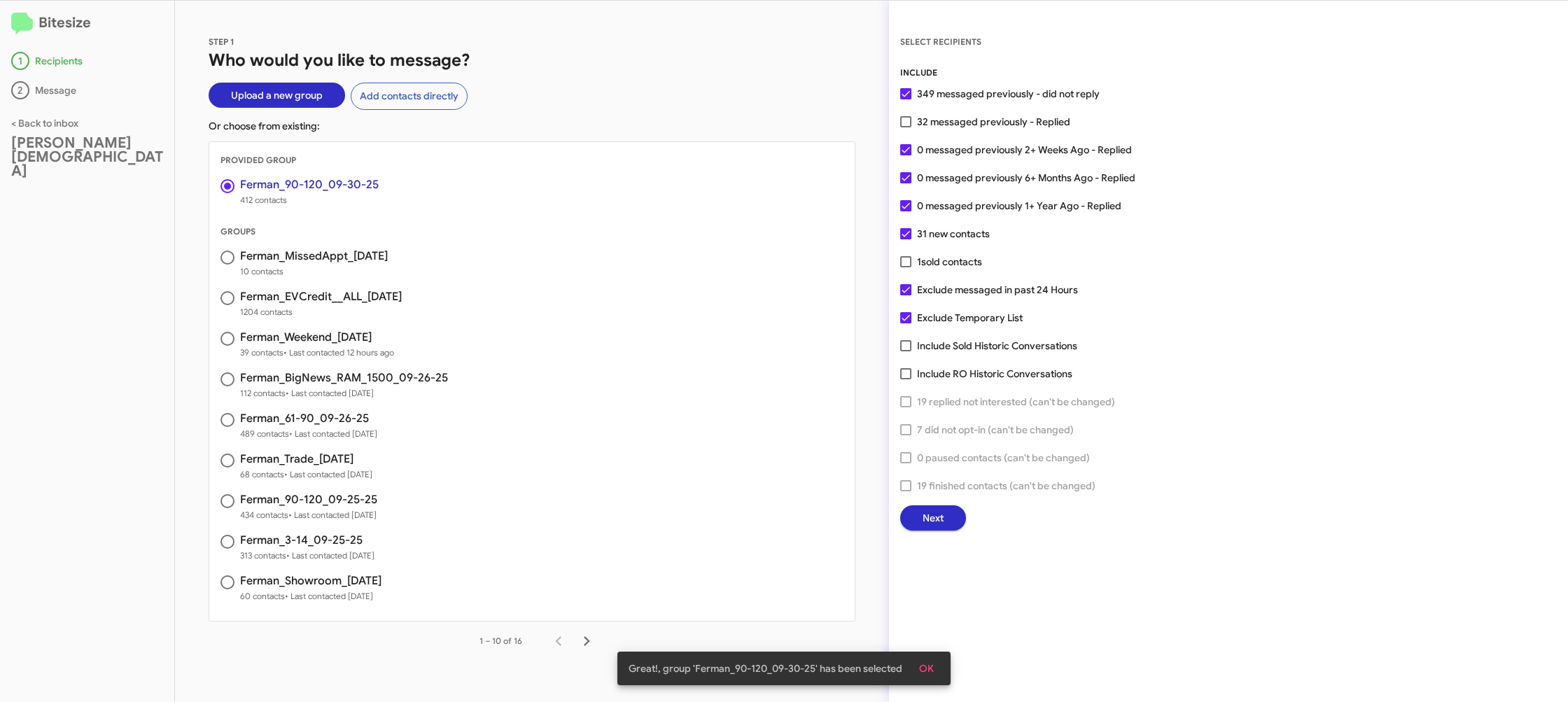
click at [947, 534] on div "SELECT RECIPIENTS INCLUDE 349 messaged previously - did not reply 32 messaged p…" at bounding box center [1228, 351] width 679 height 701
click at [935, 518] on span "Next" at bounding box center [933, 518] width 21 height 25
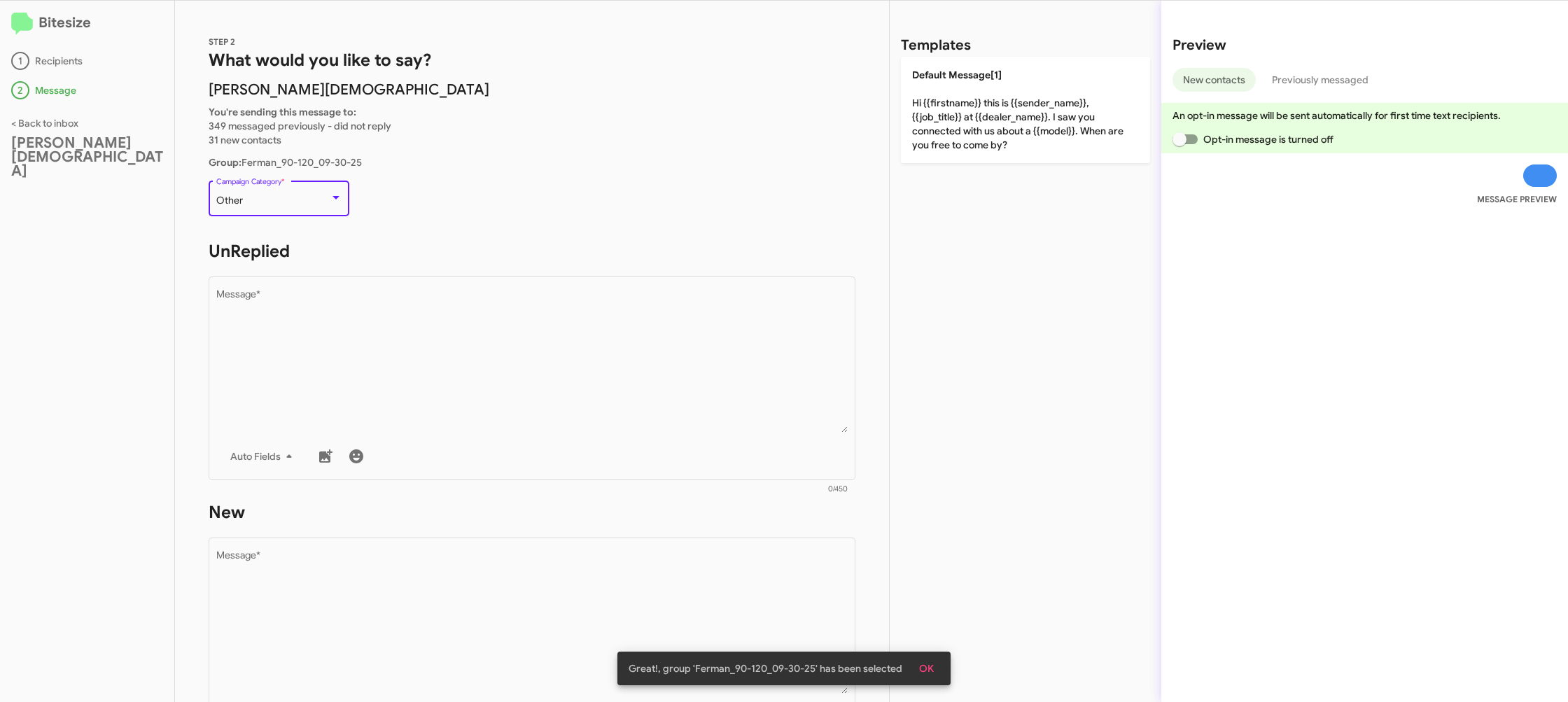
click at [264, 196] on div "Other" at bounding box center [273, 201] width 114 height 11
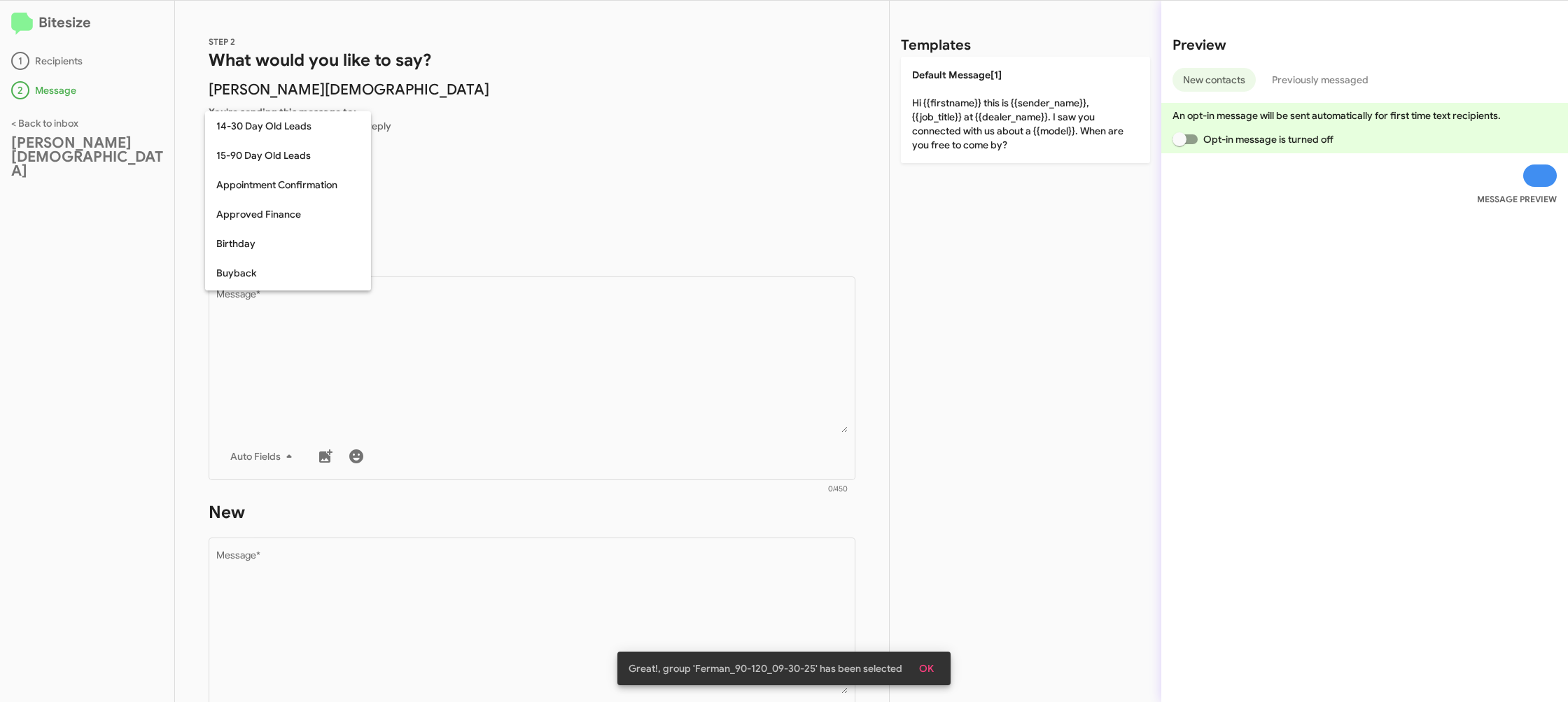
scroll to position [307, 0]
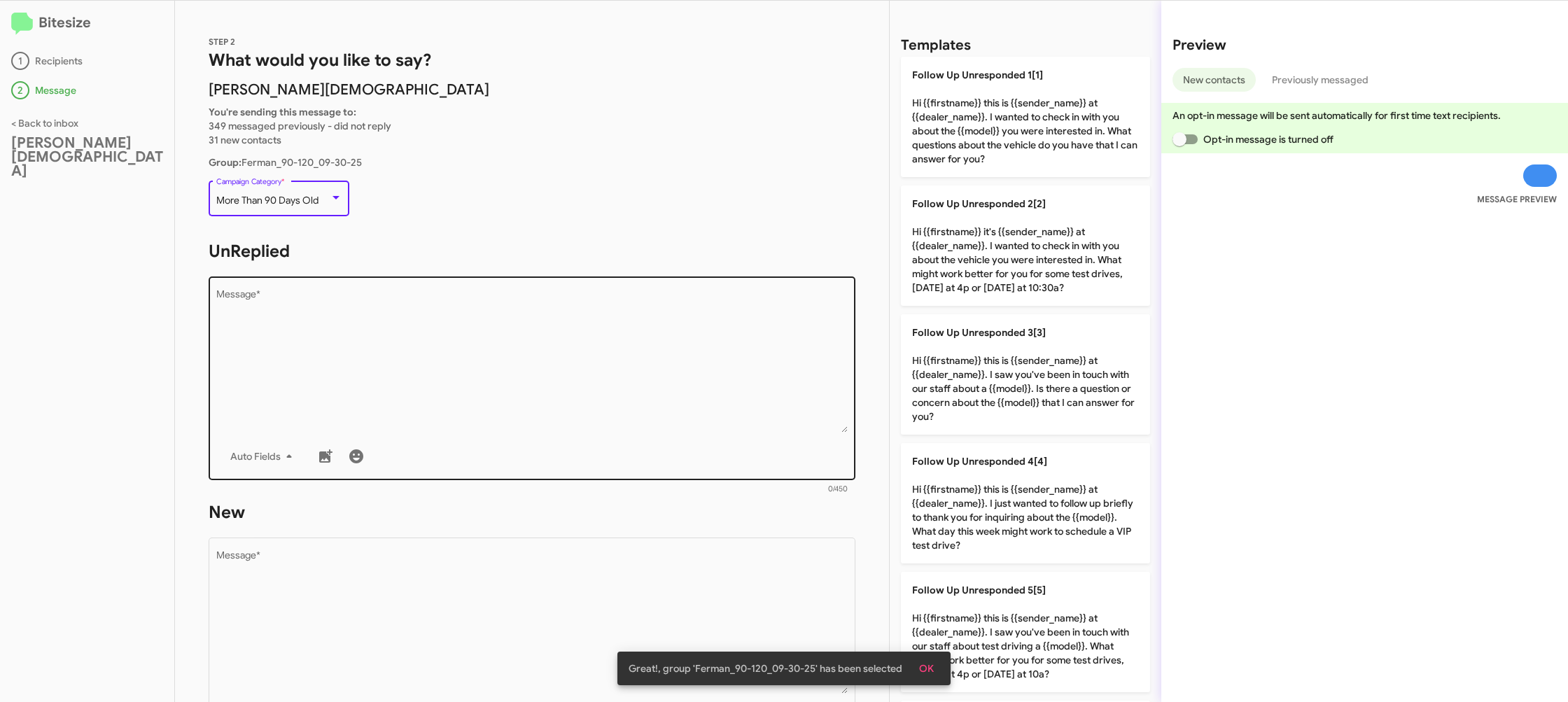
click at [534, 336] on textarea "Message *" at bounding box center [532, 361] width 632 height 142
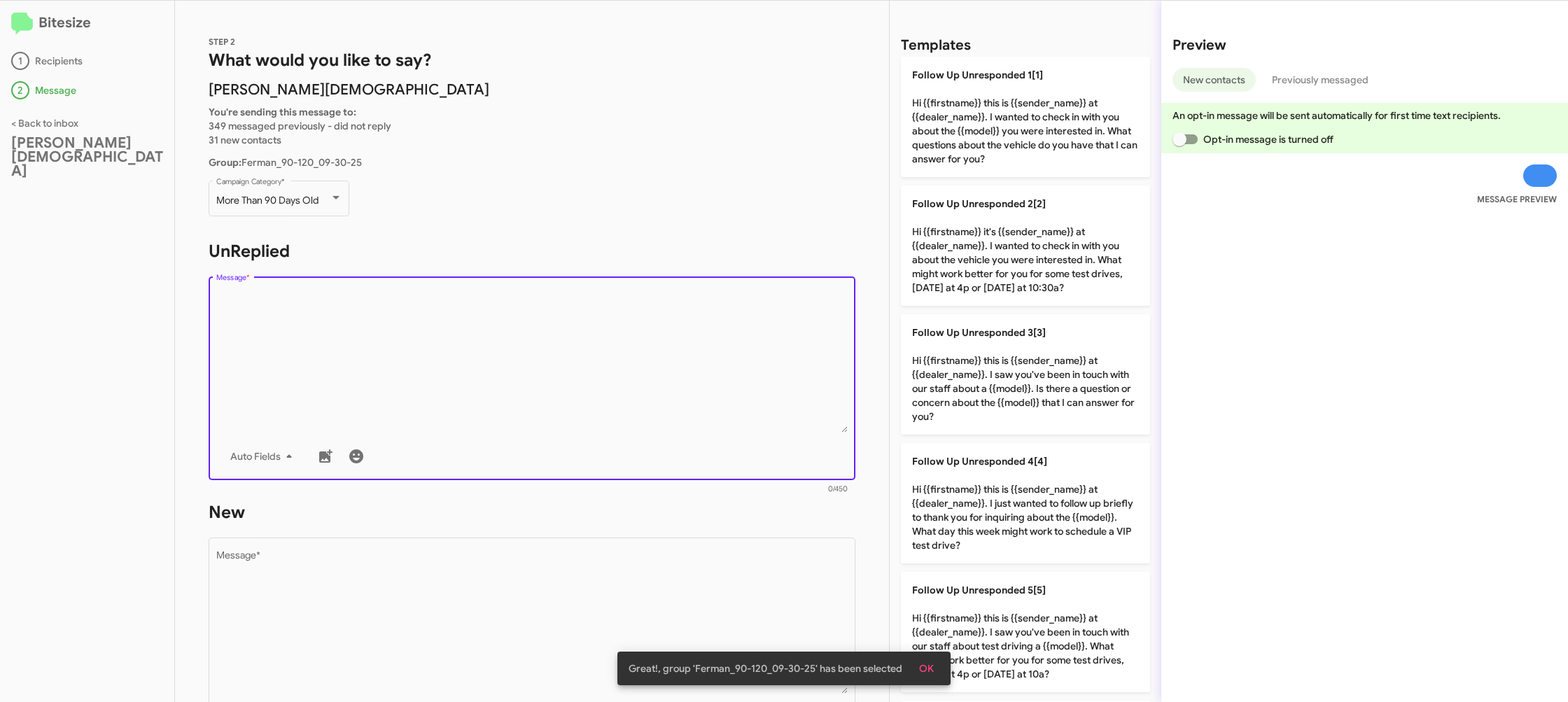
drag, startPoint x: 974, startPoint y: 228, endPoint x: 642, endPoint y: 378, distance: 364.3
click at [970, 233] on p "Follow Up Unresponded 2[2] Hi {{firstname}} it's {{sender_name}} at {{dealer_na…" at bounding box center [1025, 245] width 250 height 120
type textarea "Hi {{firstname}} it's {{sender_name}} at {{dealer_name}}. I wanted to check in …"
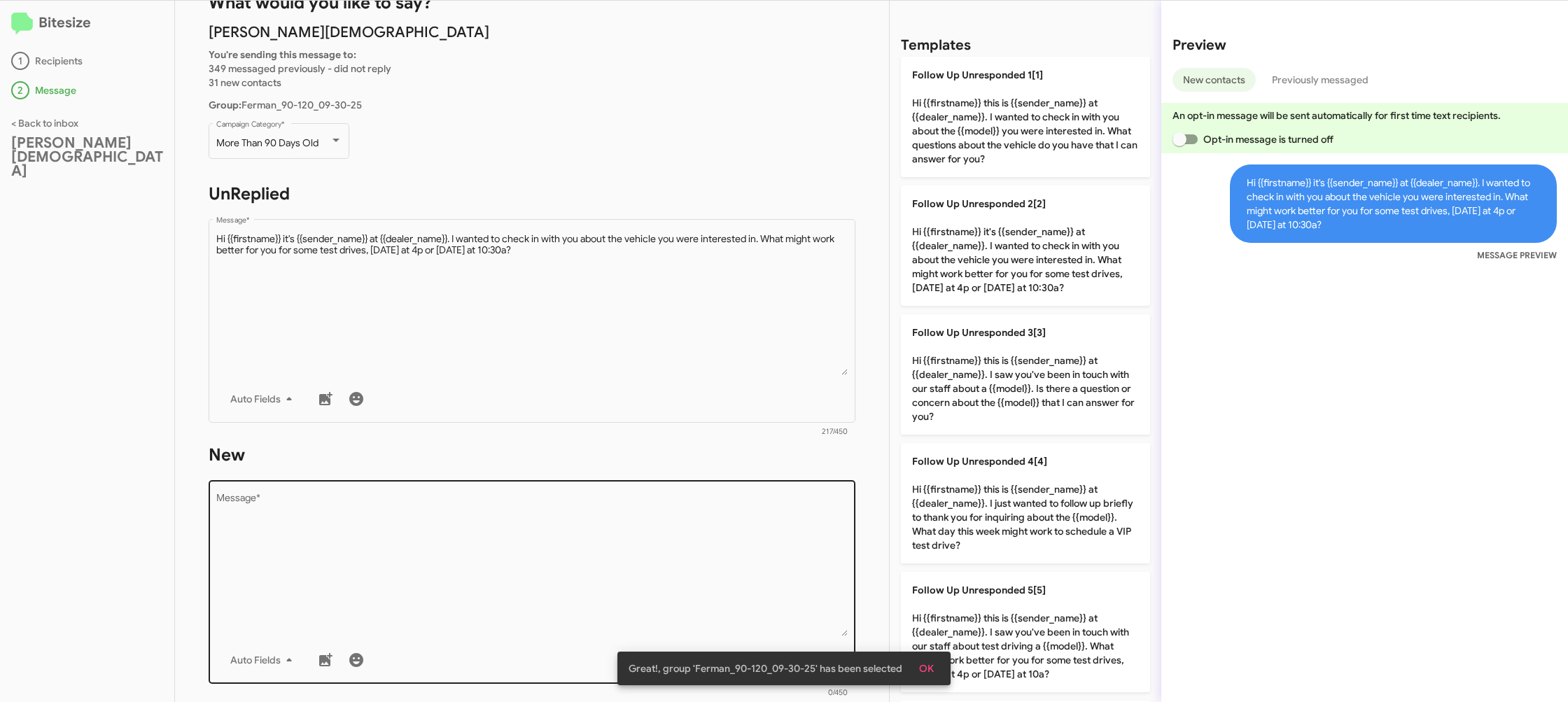
scroll to position [120, 0]
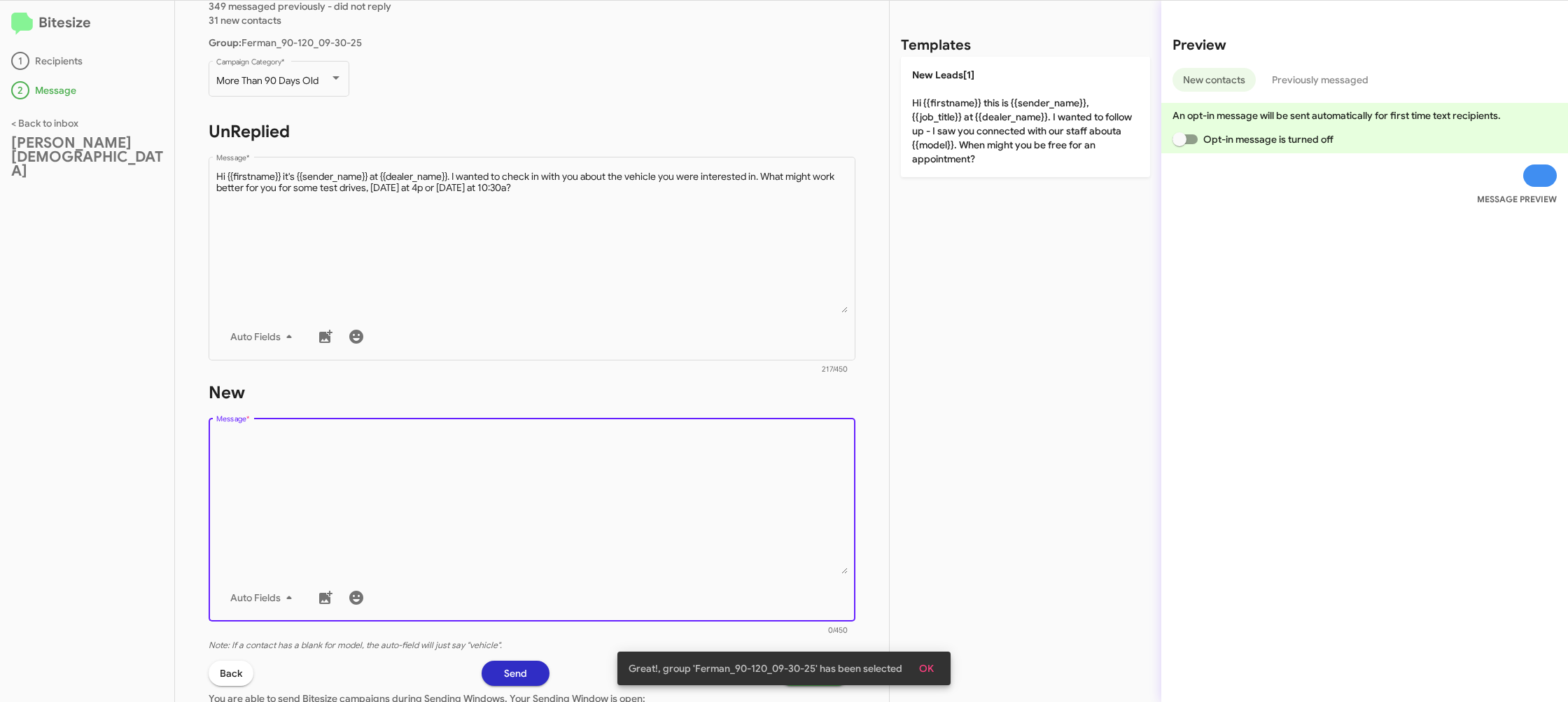
click at [622, 540] on textarea "Message *" at bounding box center [532, 502] width 632 height 142
click at [622, 539] on textarea "Message *" at bounding box center [532, 502] width 632 height 142
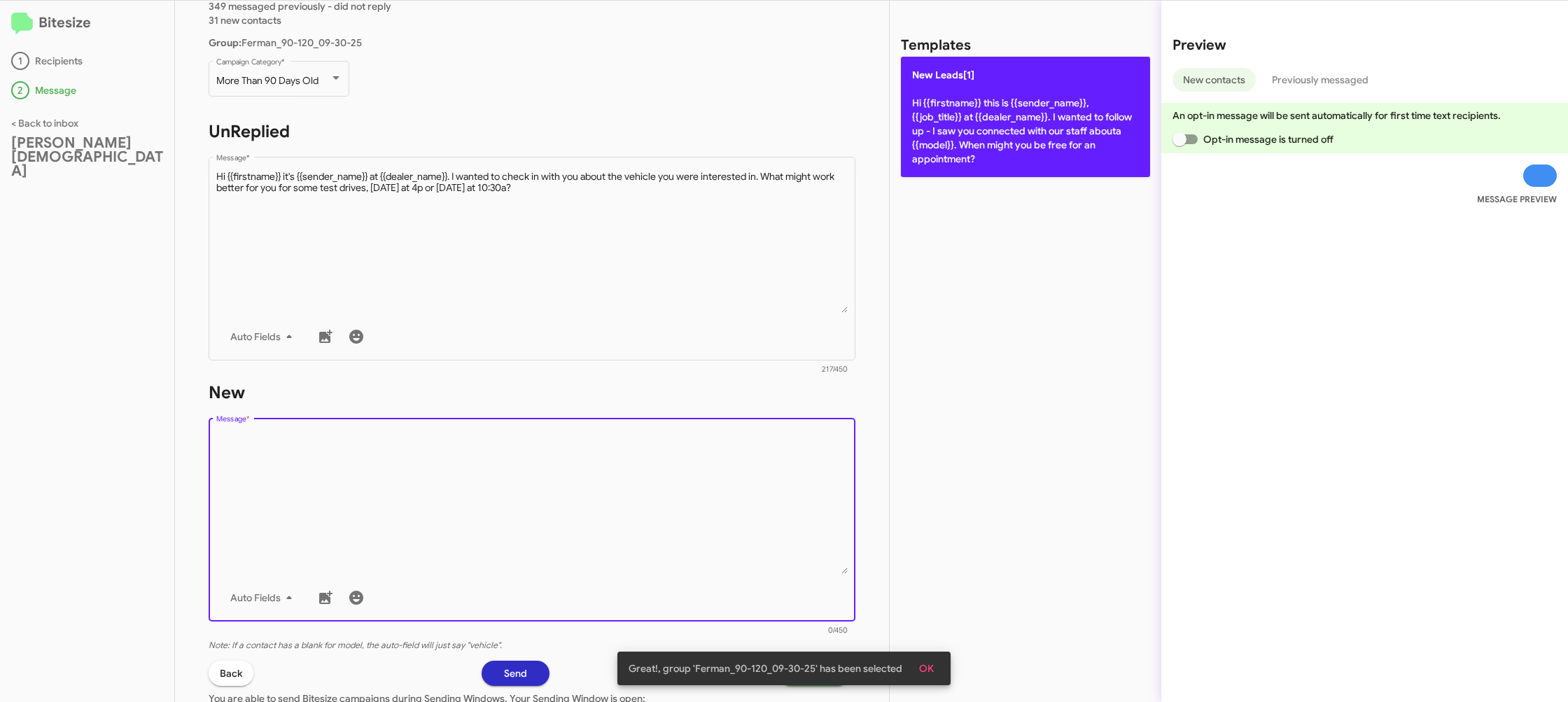
drag, startPoint x: 622, startPoint y: 539, endPoint x: 970, endPoint y: 142, distance: 527.9
click at [639, 486] on textarea "Message *" at bounding box center [532, 502] width 632 height 142
click at [1016, 125] on p "New Leads[1] Hi {{firstname}} this is {{sender_name}}, {{job_title}} at {{deale…" at bounding box center [1025, 117] width 250 height 120
type textarea "Hi {{firstname}} this is {{sender_name}}, {{job_title}} at {{dealer_name}}. I w…"
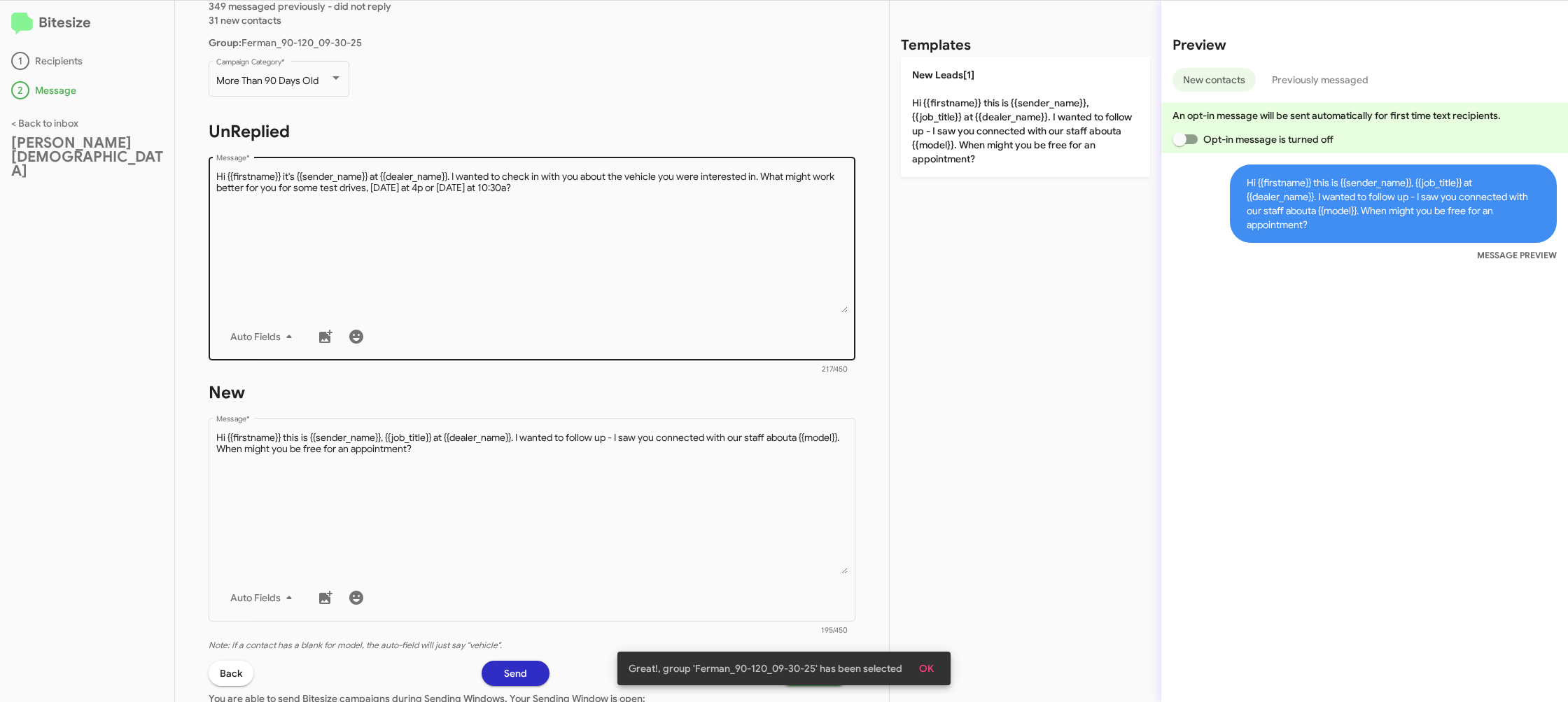
click at [555, 216] on textarea "Message *" at bounding box center [532, 241] width 632 height 142
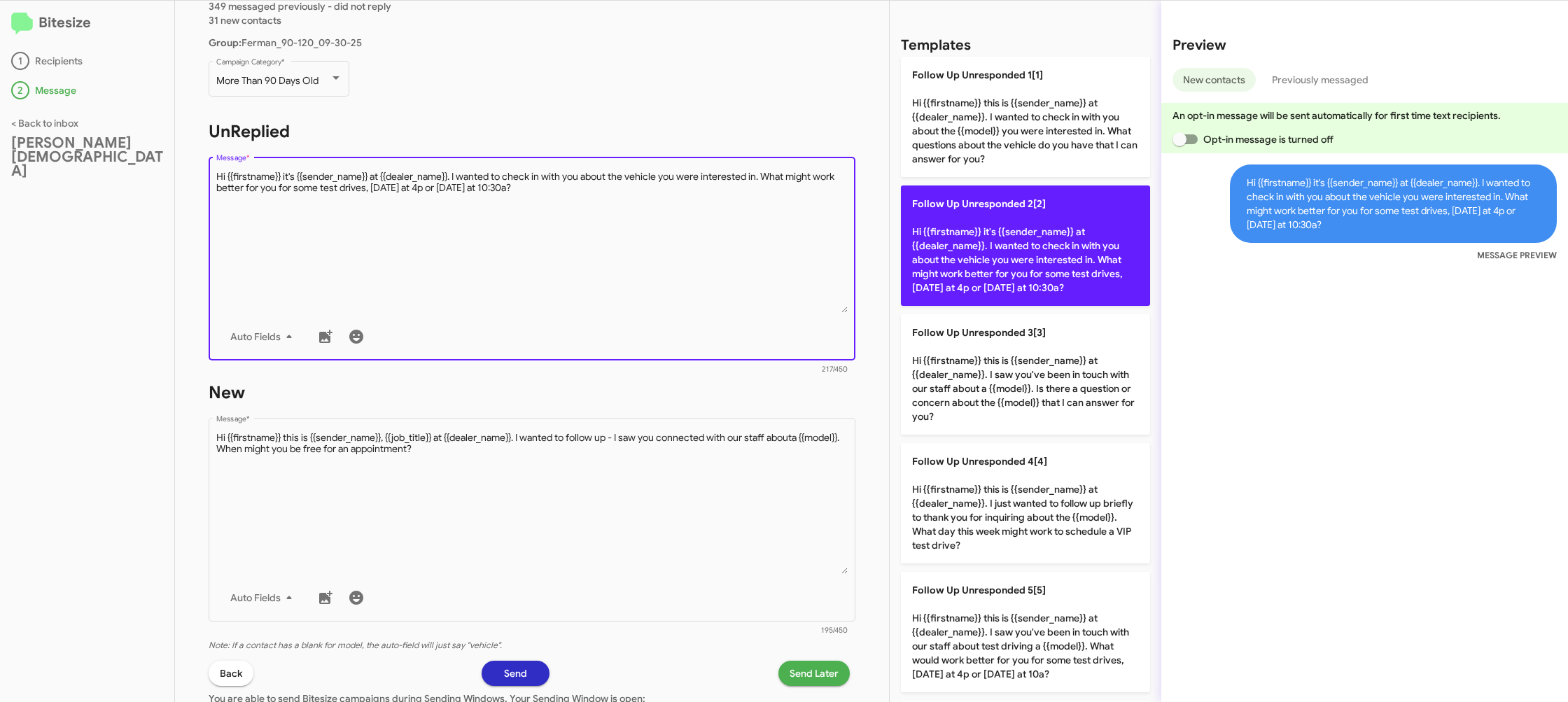
drag, startPoint x: 980, startPoint y: 248, endPoint x: 963, endPoint y: 253, distance: 17.7
click at [980, 246] on p "Follow Up Unresponded 2[2] Hi {{firstname}} it's {{sender_name}} at {{dealer_na…" at bounding box center [1025, 245] width 250 height 120
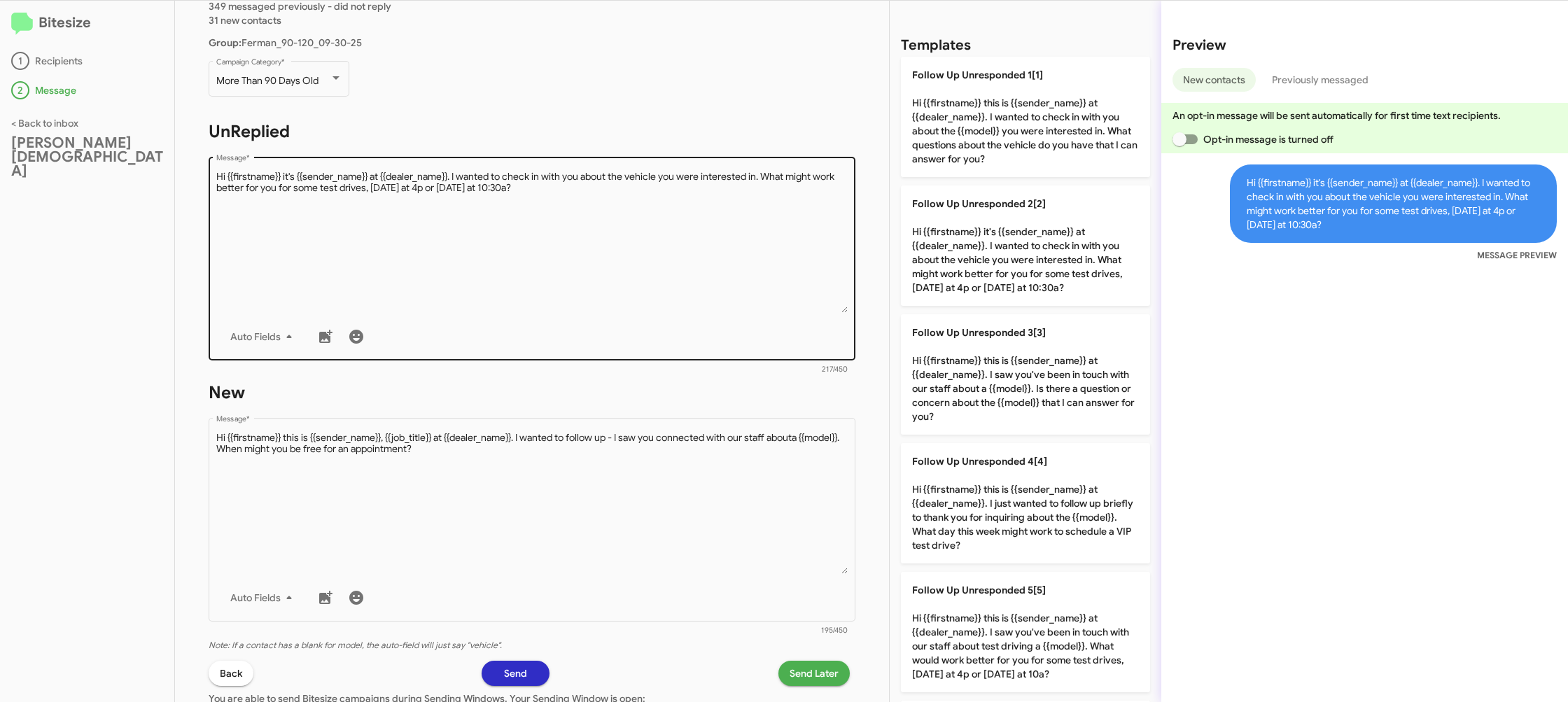
drag, startPoint x: 628, startPoint y: 480, endPoint x: 853, endPoint y: 200, distance: 359.2
click at [629, 480] on textarea "Message *" at bounding box center [532, 502] width 632 height 142
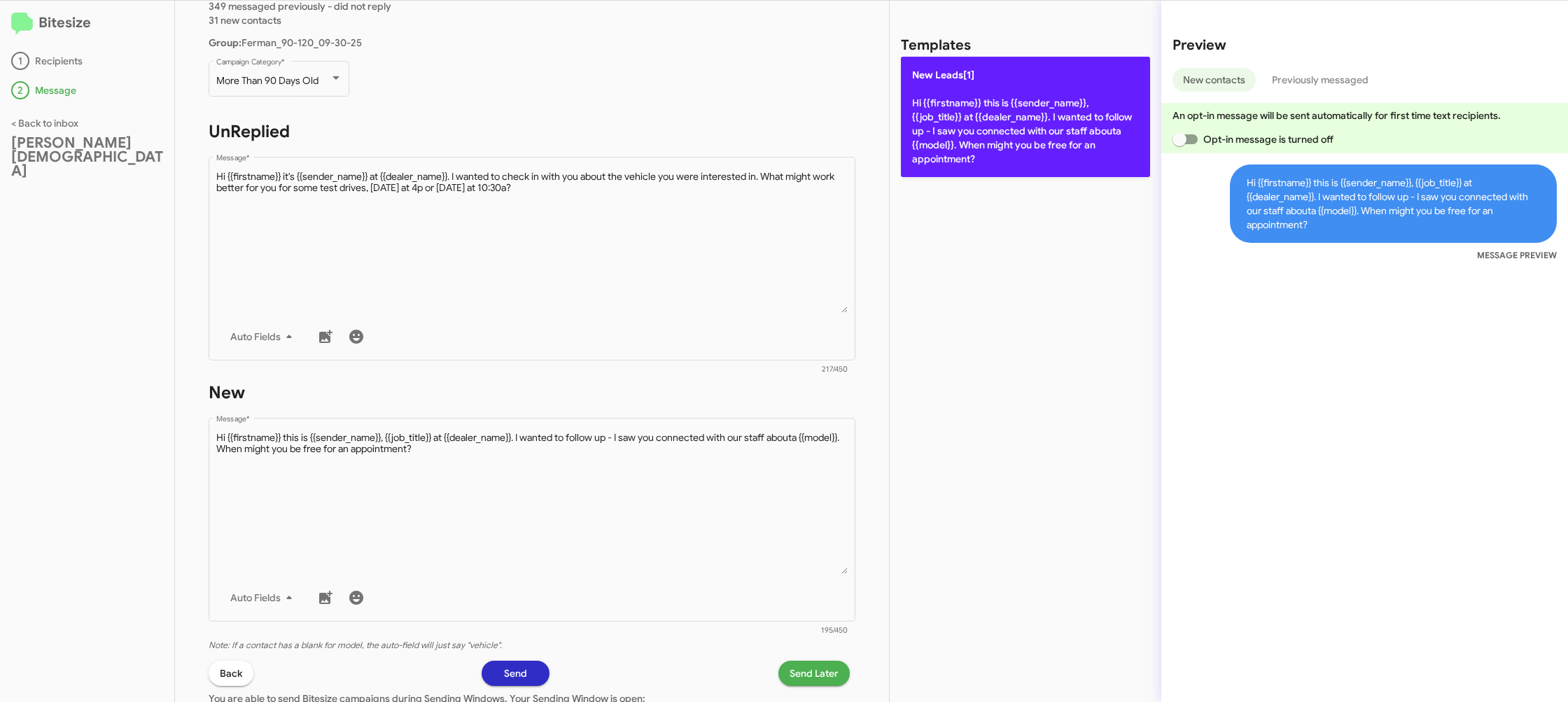
click at [941, 136] on p "New Leads[1] Hi {{firstname}} this is {{sender_name}}, {{job_title}} at {{deale…" at bounding box center [1025, 117] width 250 height 120
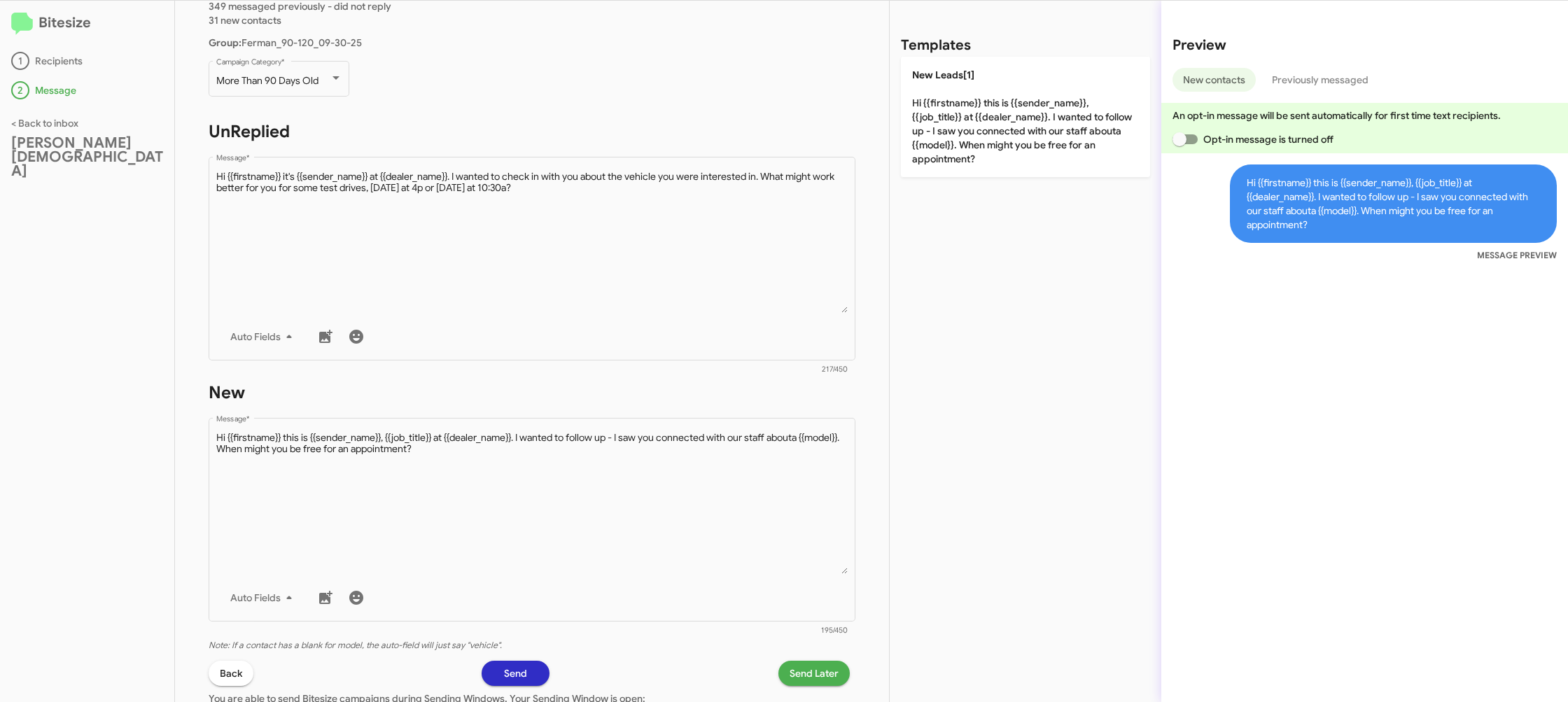
click at [802, 665] on span "Send Later" at bounding box center [814, 673] width 49 height 25
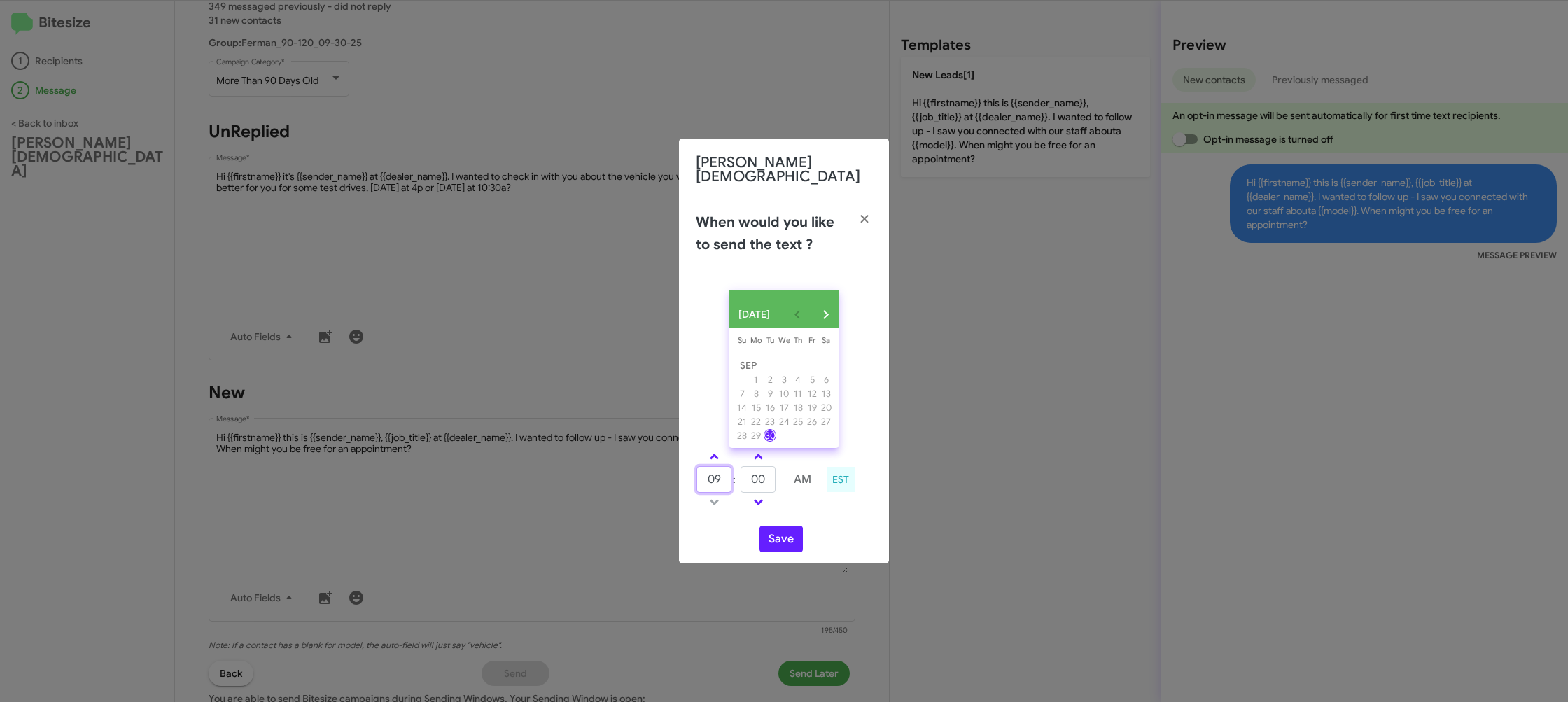
click at [717, 480] on input "09" at bounding box center [713, 480] width 35 height 27
type input "12"
click at [757, 480] on input "00" at bounding box center [757, 480] width 35 height 27
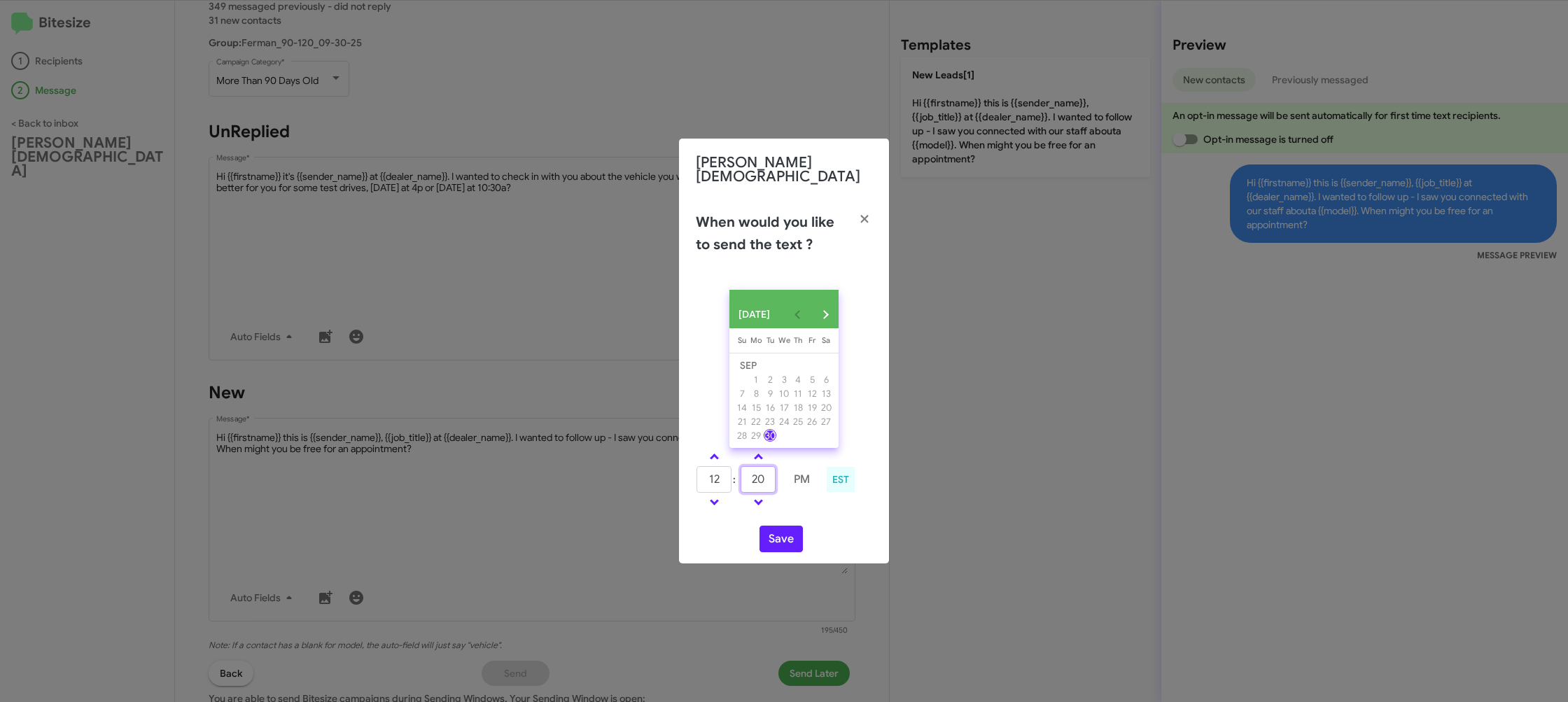
type input "20"
click at [841, 526] on div "Save" at bounding box center [784, 539] width 176 height 27
click at [791, 540] on button "Save" at bounding box center [781, 539] width 44 height 27
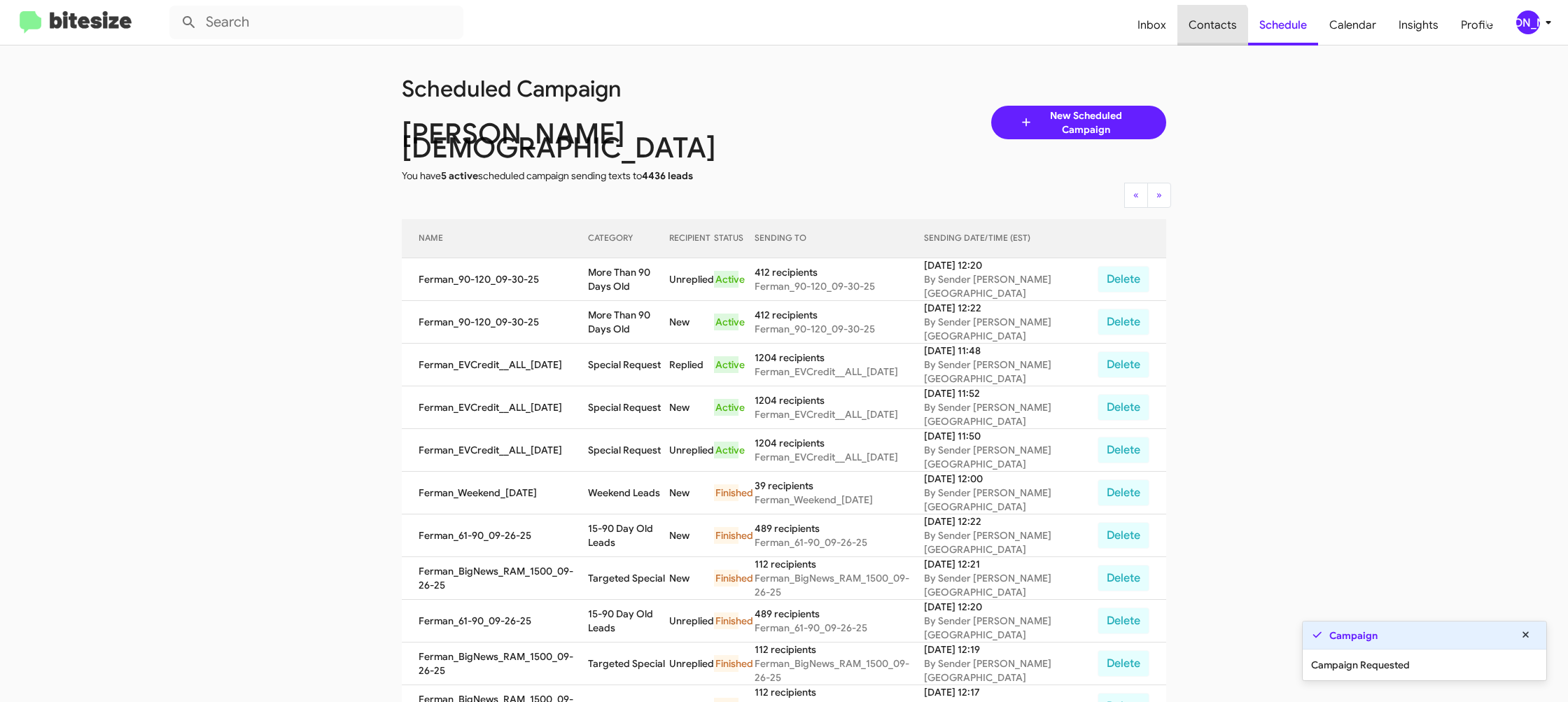
click at [1200, 35] on span "Contacts" at bounding box center [1213, 25] width 71 height 41
type input "in:groups"
click at [1200, 35] on span "Contacts" at bounding box center [1213, 25] width 71 height 41
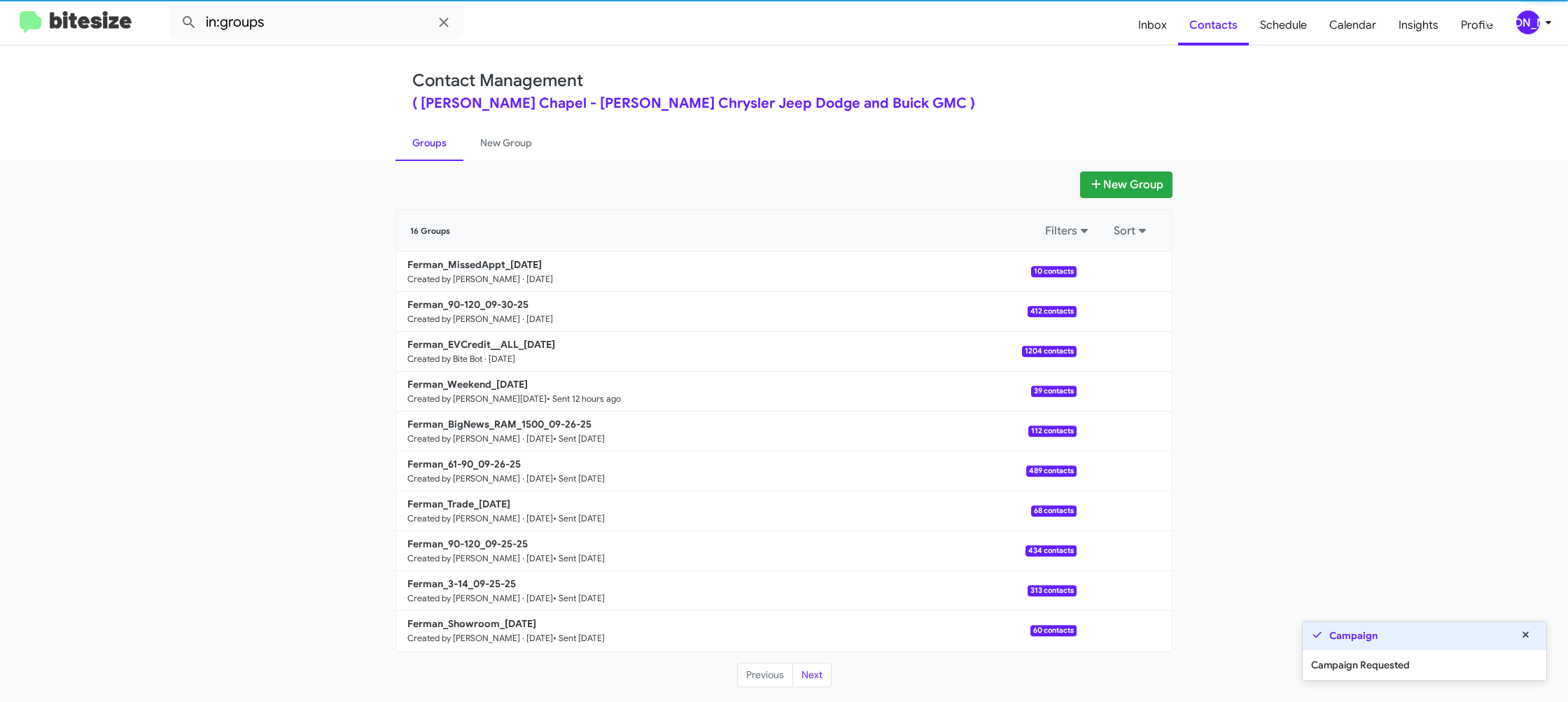
click at [485, 235] on div "16 Groups Filters Sort" at bounding box center [784, 231] width 748 height 25
click at [484, 264] on b "Ferman_MissedAppt_[DATE]" at bounding box center [475, 264] width 134 height 13
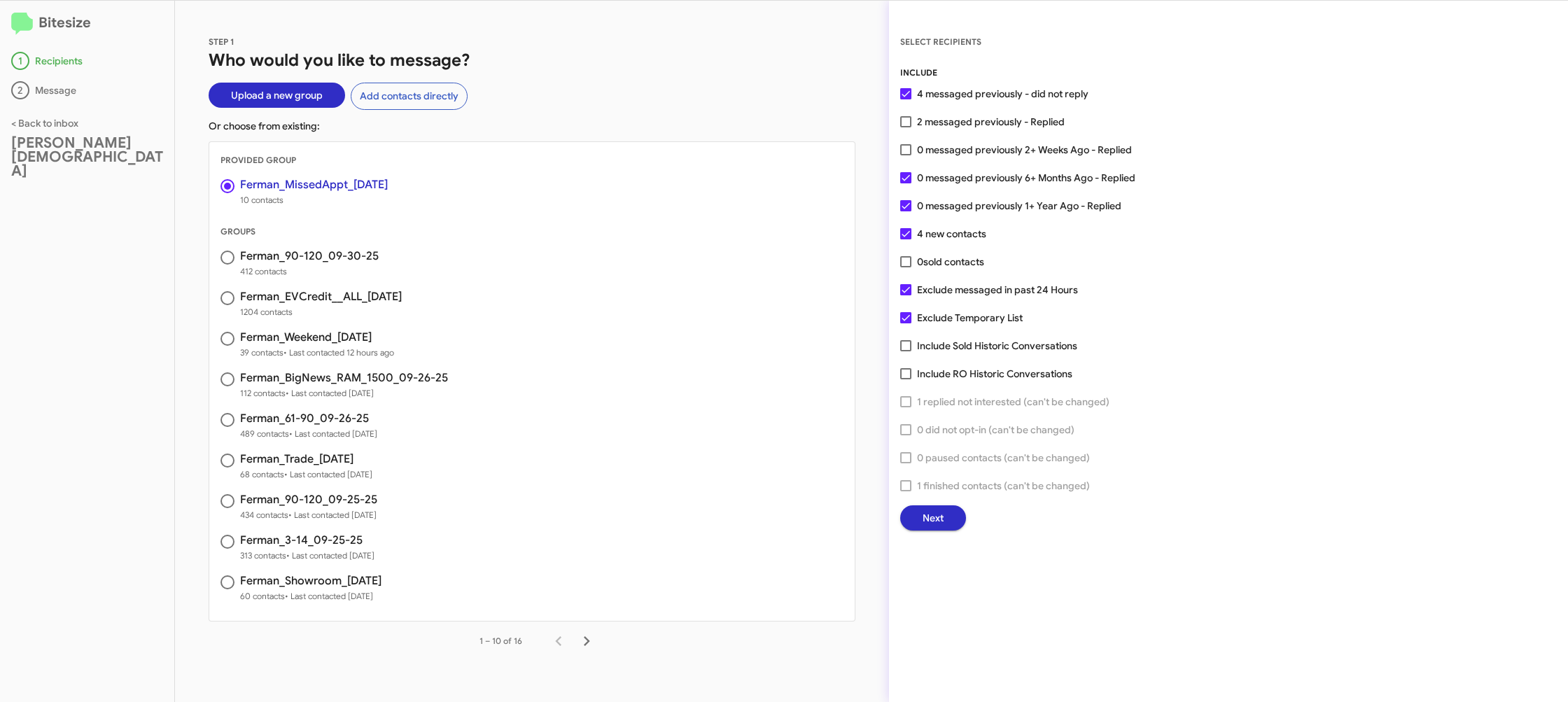
click at [941, 517] on span "Next" at bounding box center [933, 518] width 21 height 25
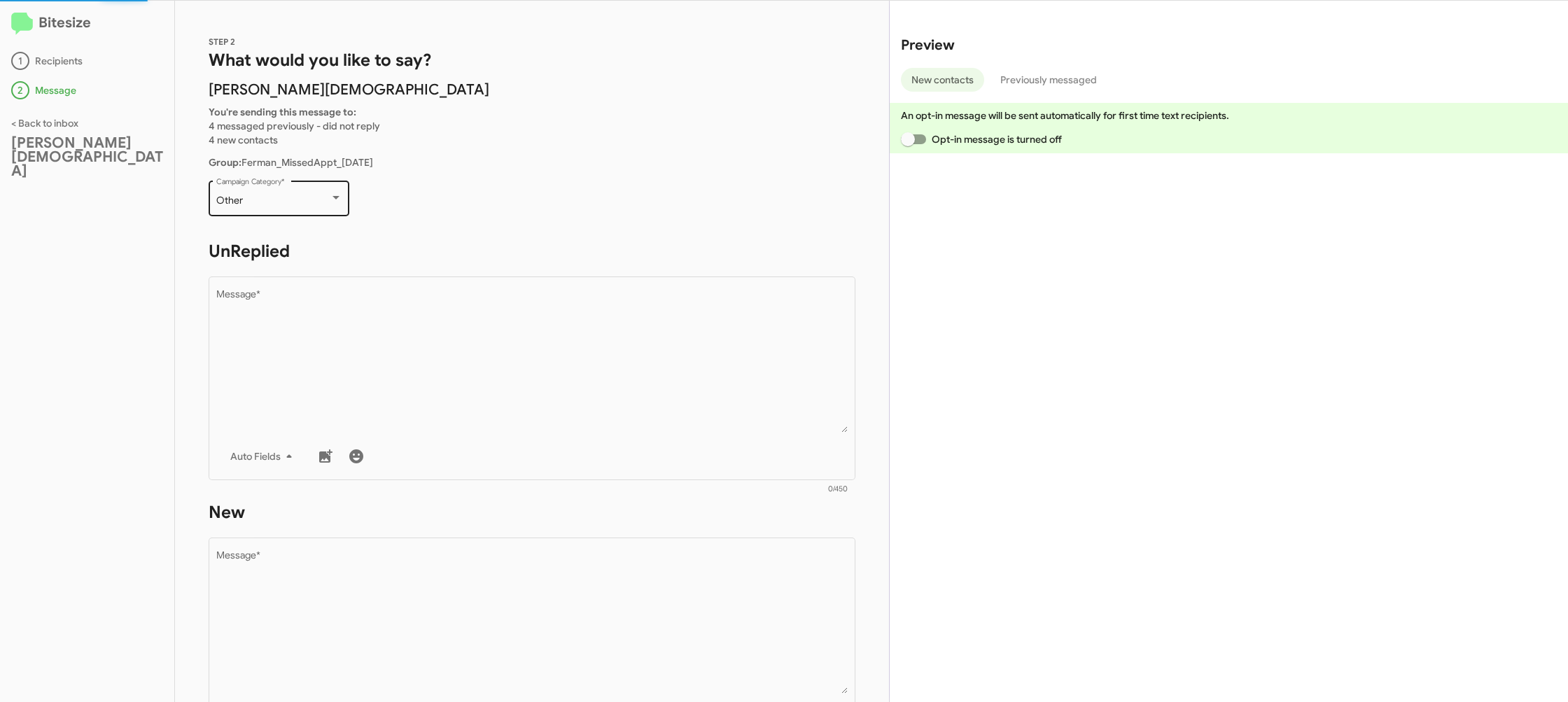
click at [308, 200] on div "Other" at bounding box center [273, 201] width 114 height 11
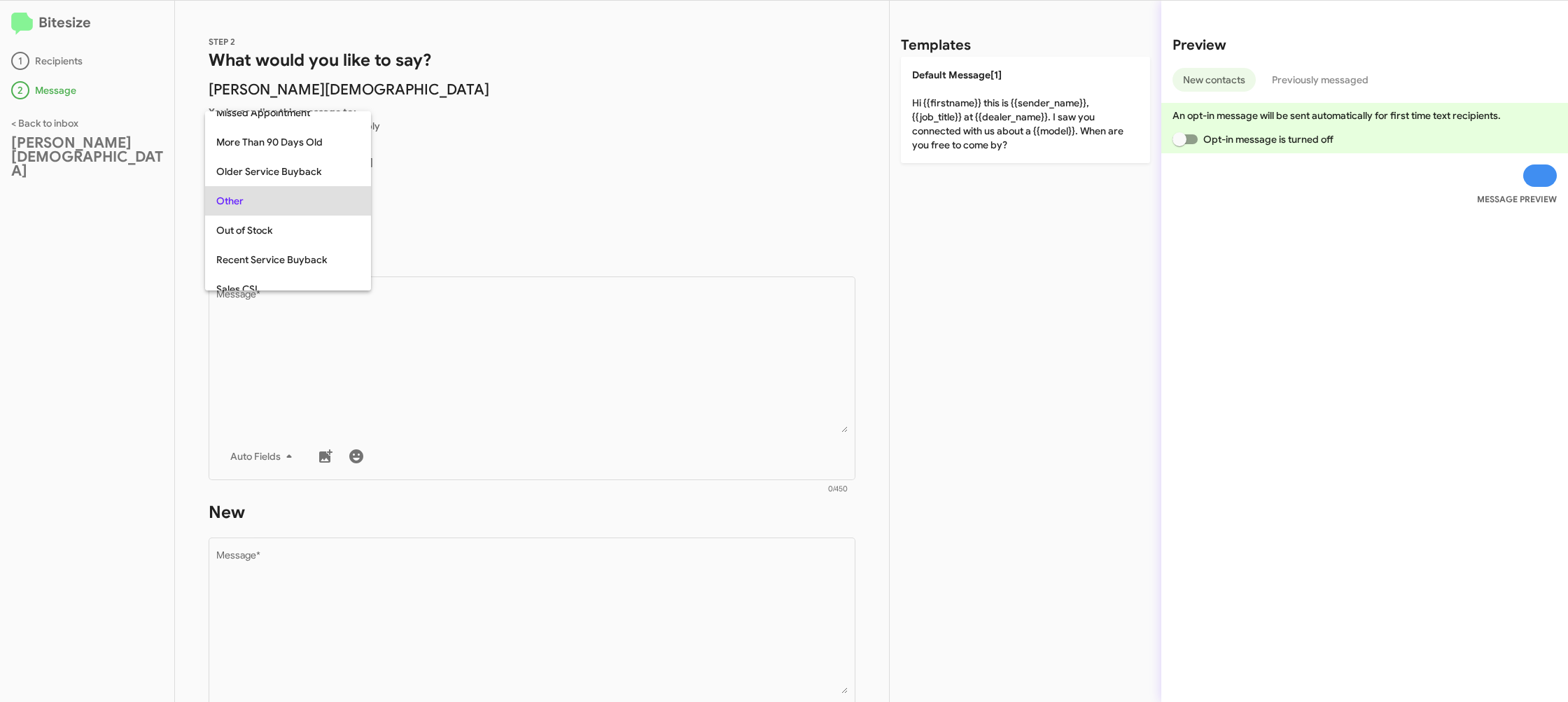
scroll to position [264, 0]
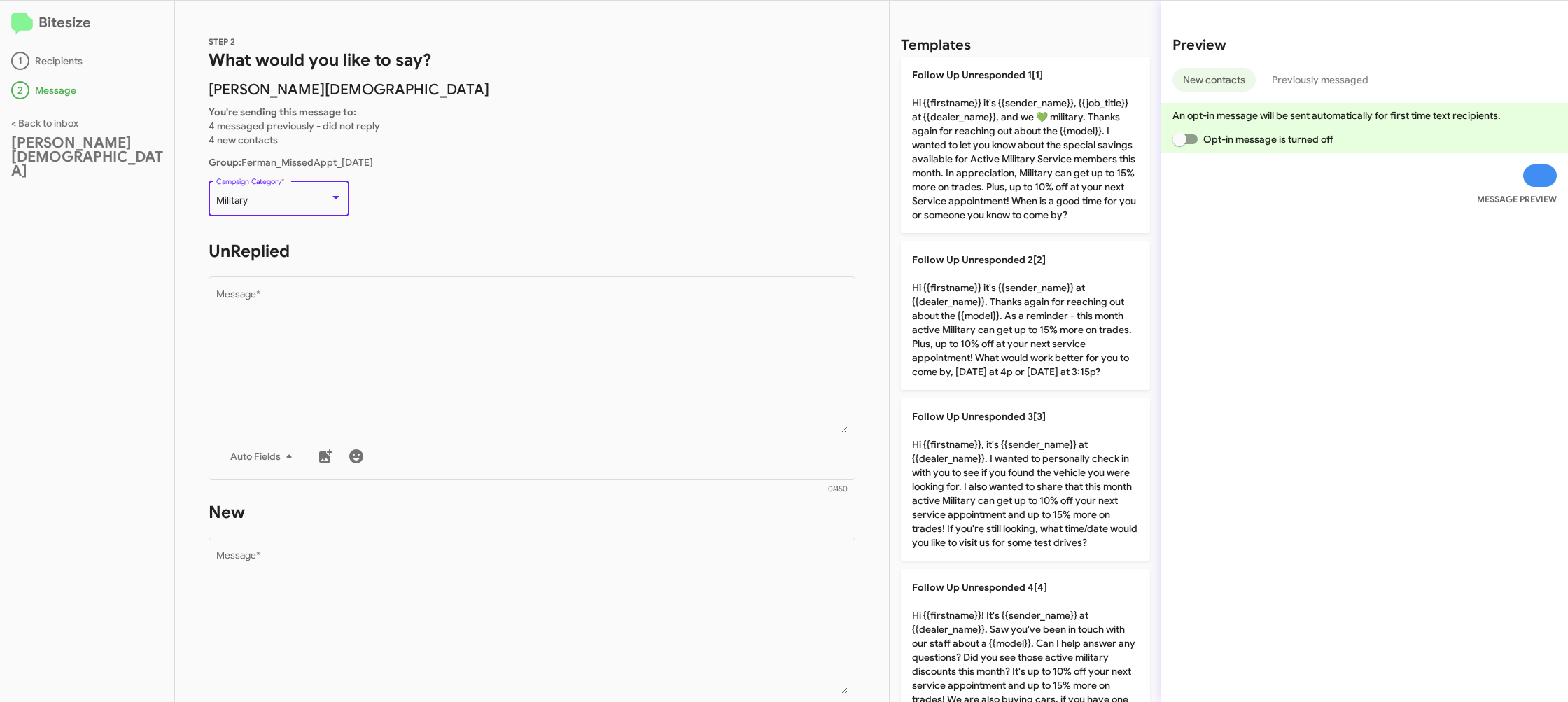
click at [306, 199] on div "Military" at bounding box center [273, 201] width 114 height 11
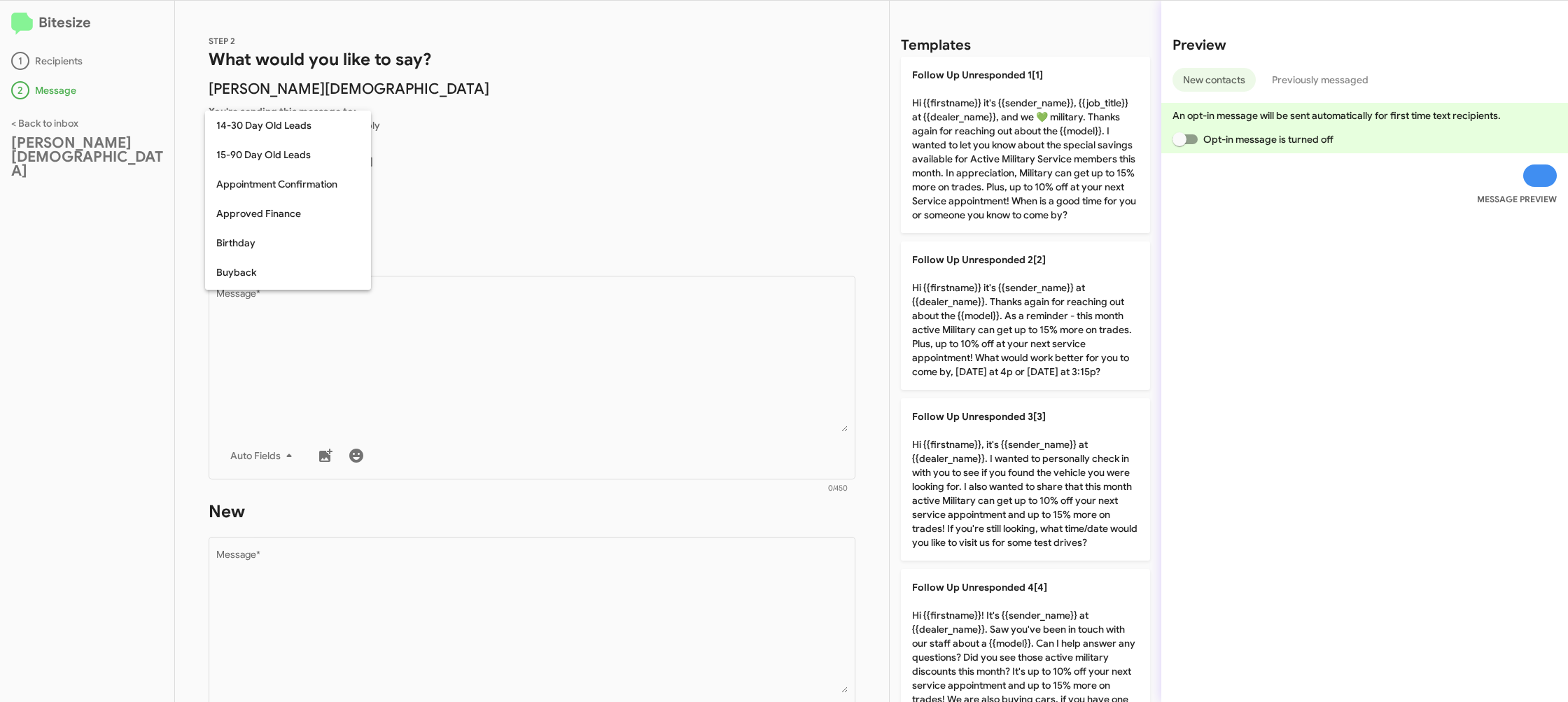
scroll to position [190, 0]
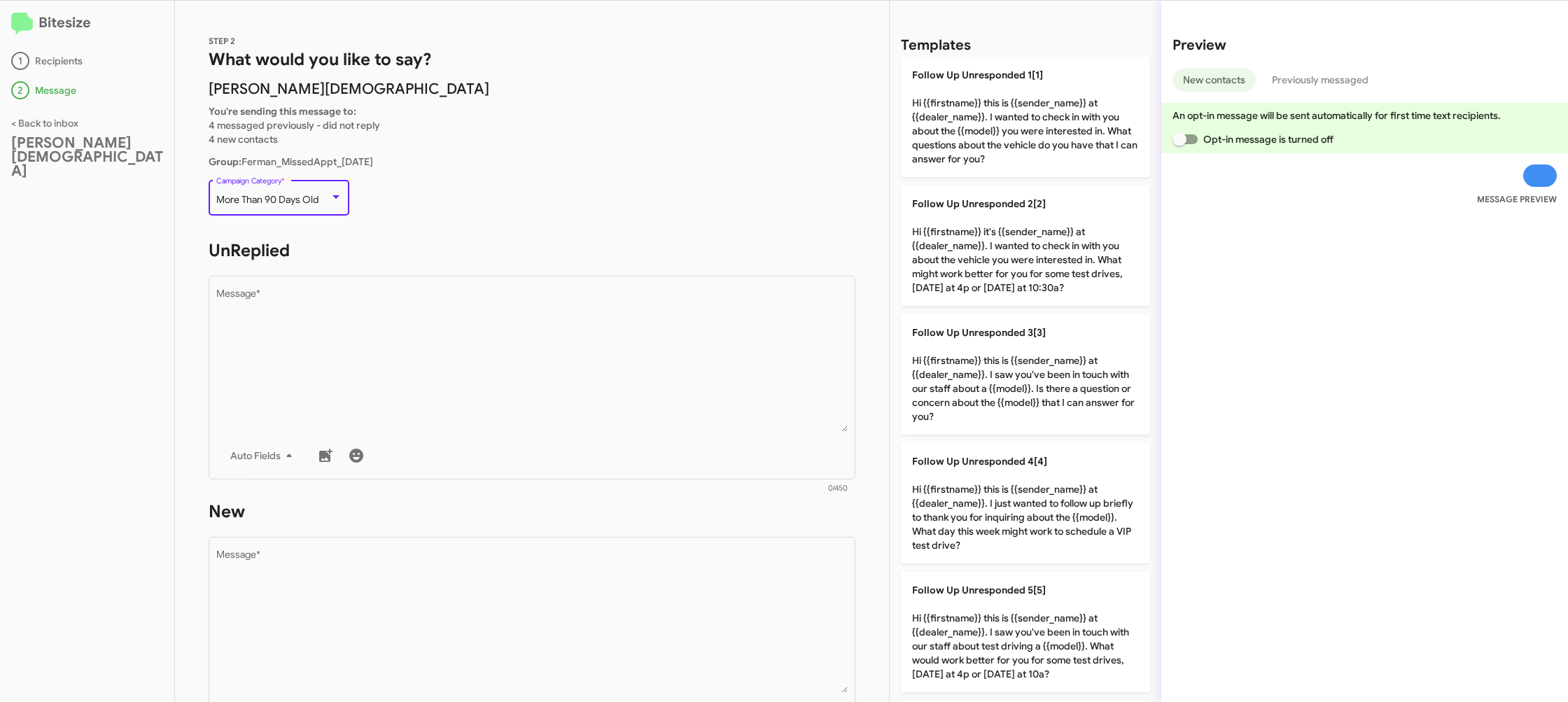
click at [306, 199] on div "More Than 90 Days Old Campaign Category *" at bounding box center [279, 196] width 126 height 38
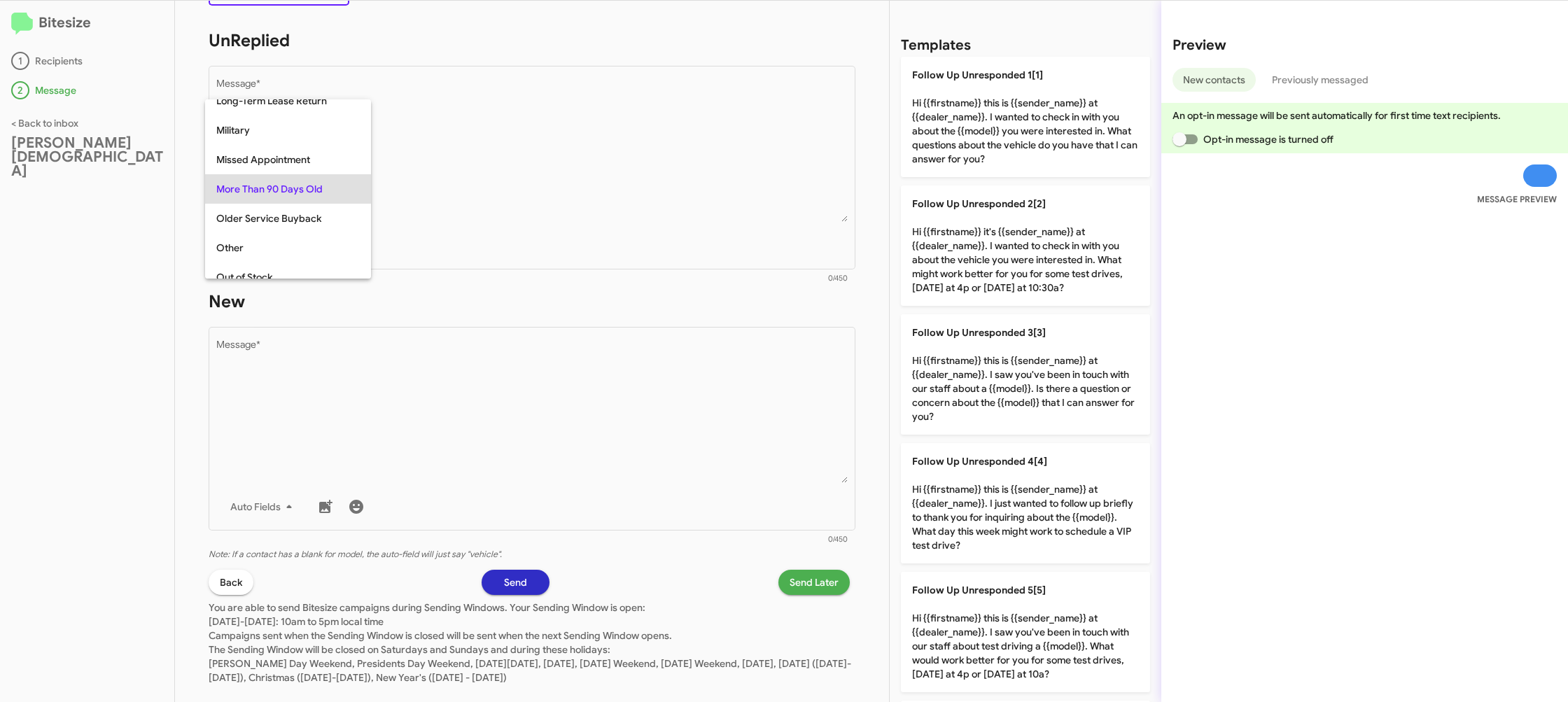
scroll to position [214, 0]
click at [304, 165] on span "Missed Appointment" at bounding box center [288, 159] width 143 height 30
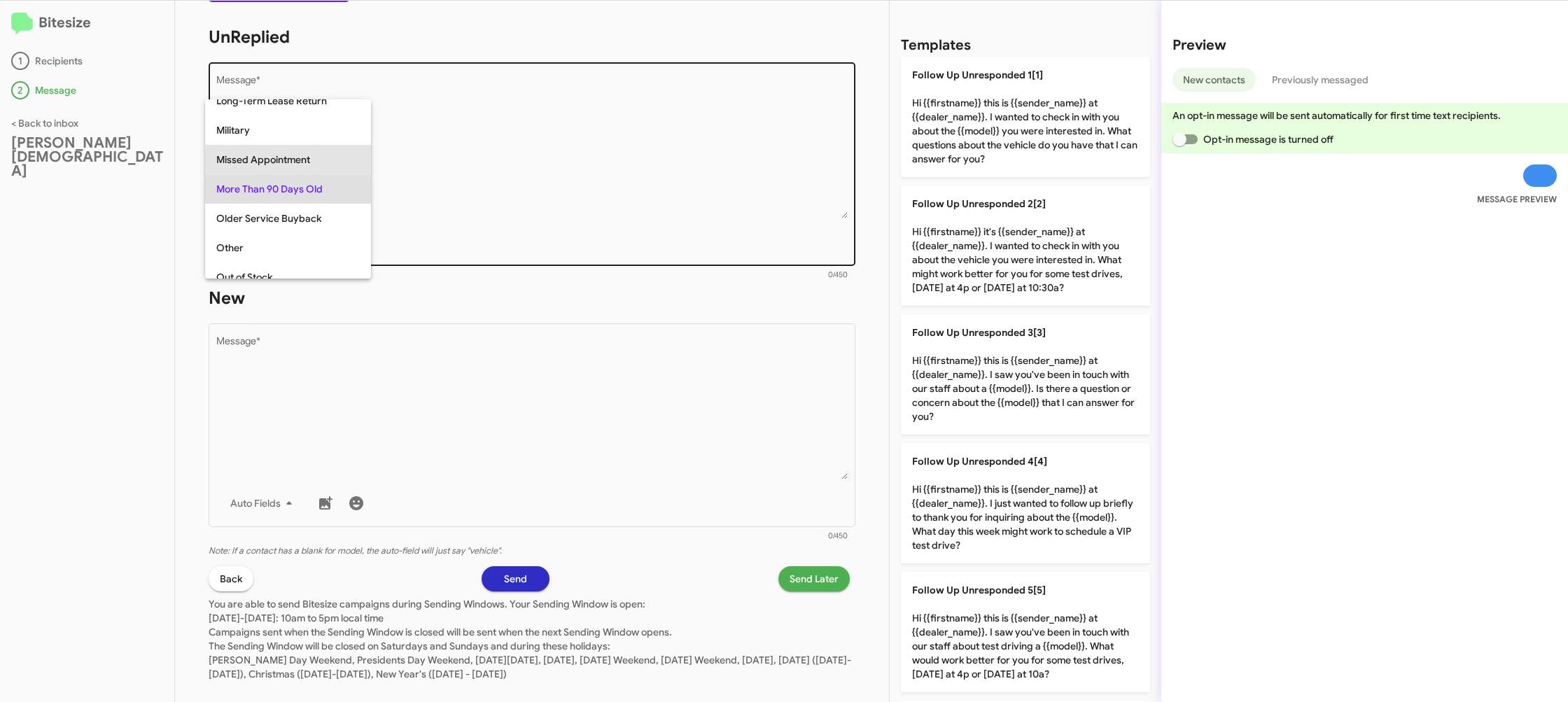
scroll to position [0, 0]
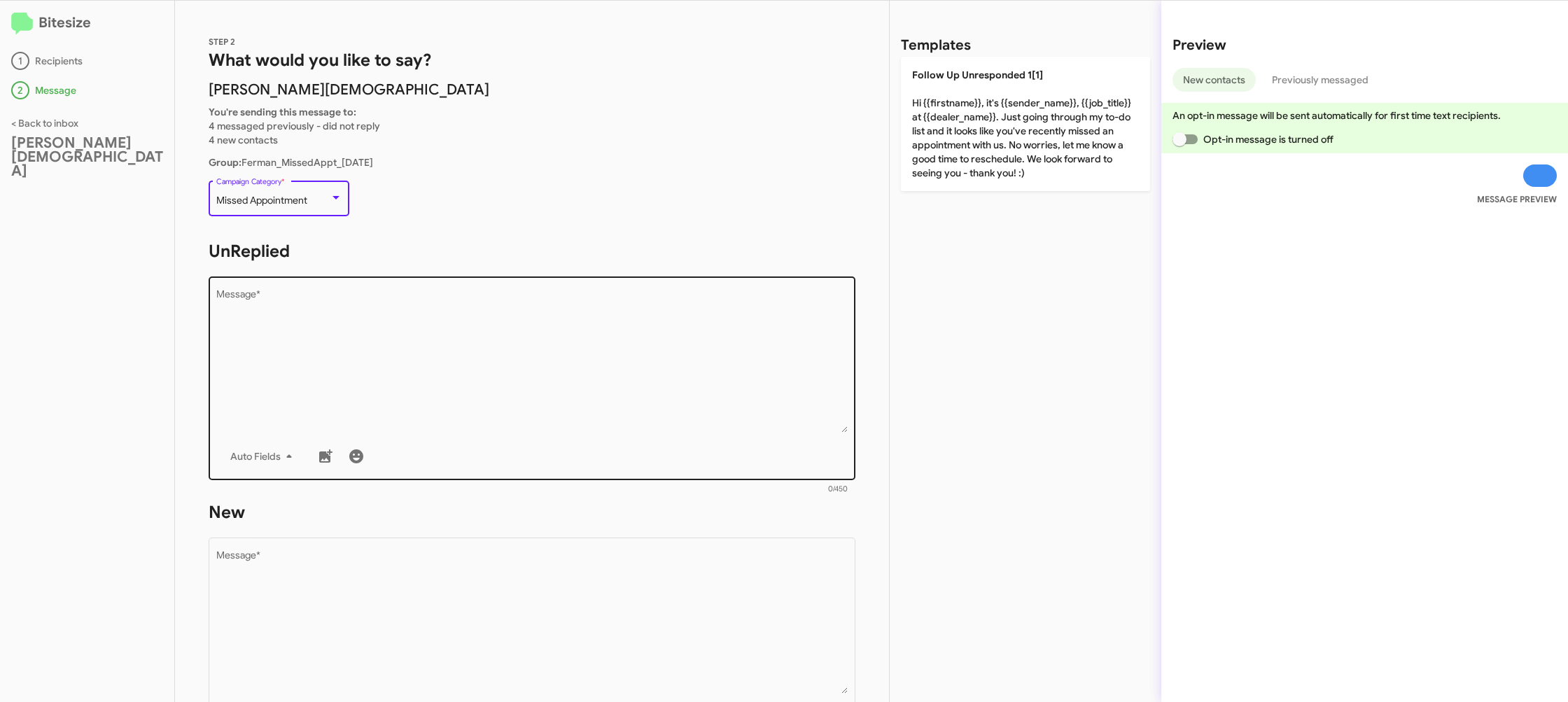
click at [449, 350] on textarea "Message *" at bounding box center [532, 361] width 632 height 142
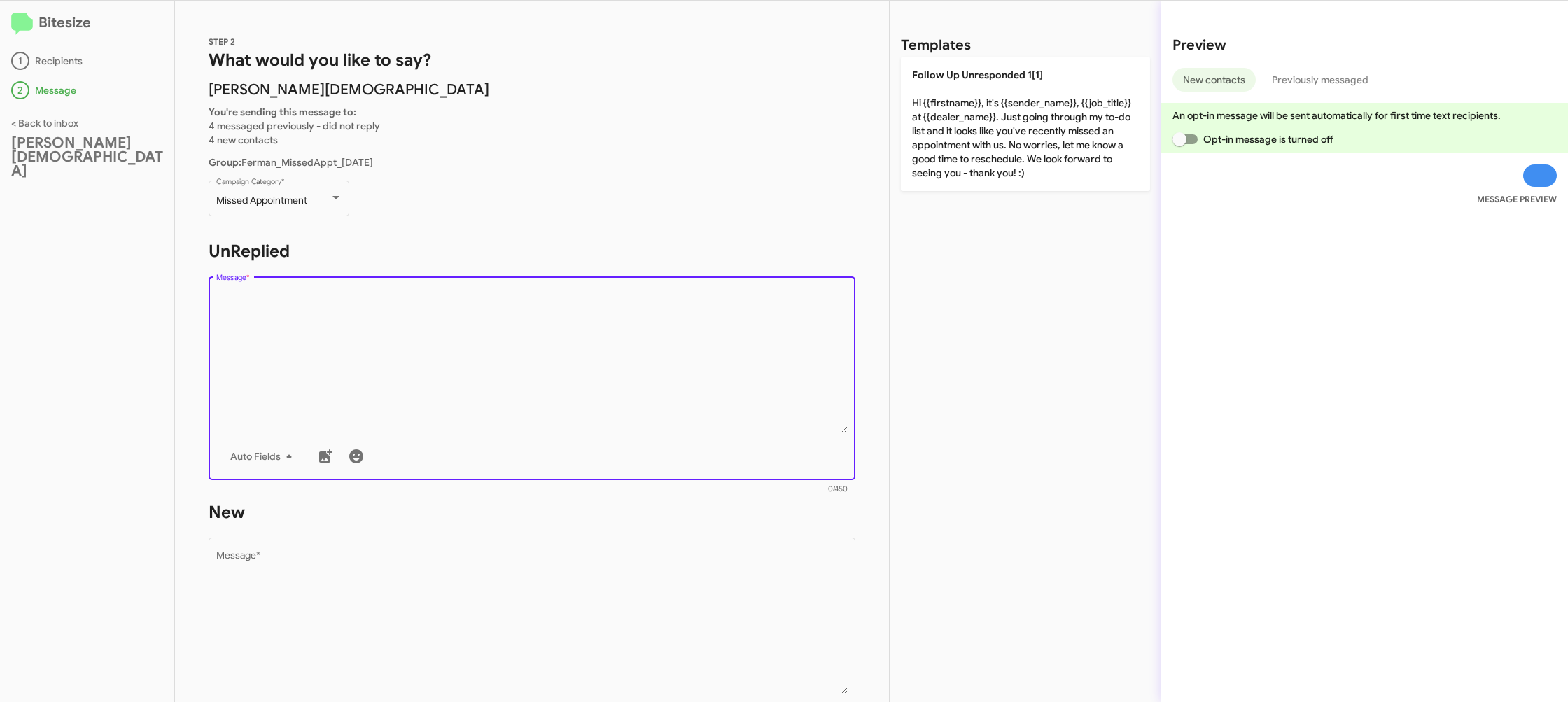
click at [450, 349] on textarea "Message *" at bounding box center [532, 361] width 632 height 142
drag, startPoint x: 450, startPoint y: 349, endPoint x: 741, endPoint y: 319, distance: 292.5
click at [479, 339] on textarea "Message *" at bounding box center [532, 361] width 632 height 142
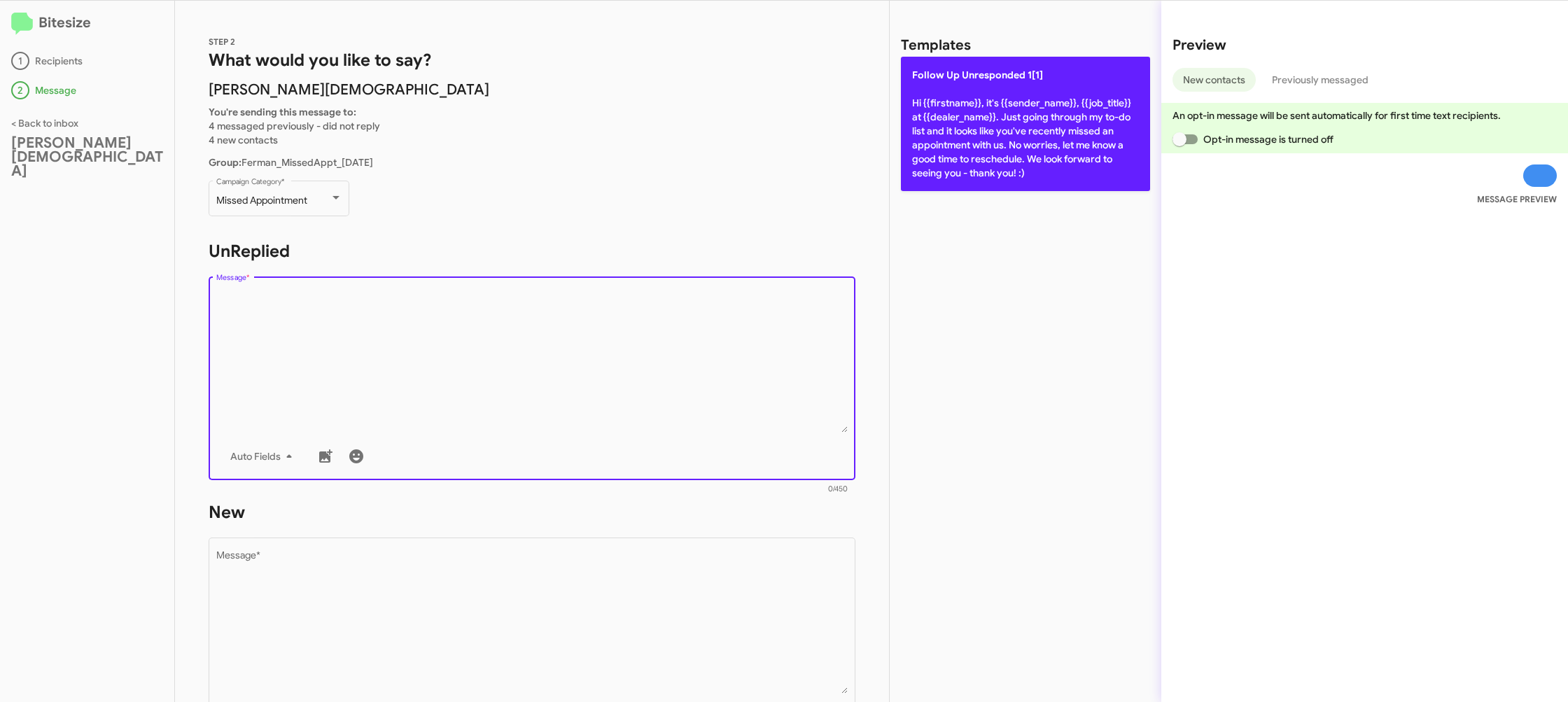
click at [955, 122] on p "Follow Up Unresponded 1[1] Hi {{firstname}}, it's {{sender_name}}, {{job_title}…" at bounding box center [1025, 124] width 250 height 134
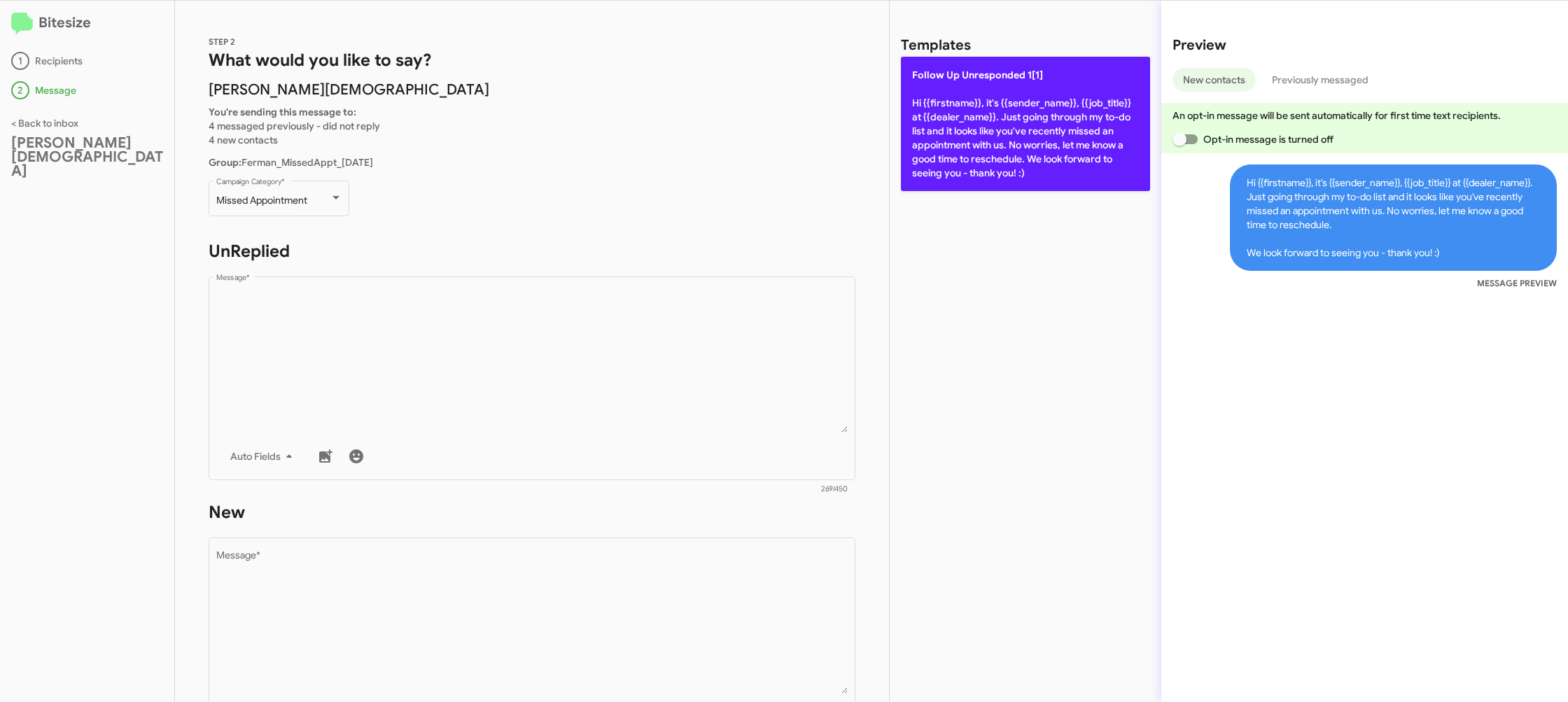
type textarea "Hi {{firstname}}, it's {{sender_name}}, {{job_title}} at {{dealer_name}}. Just …"
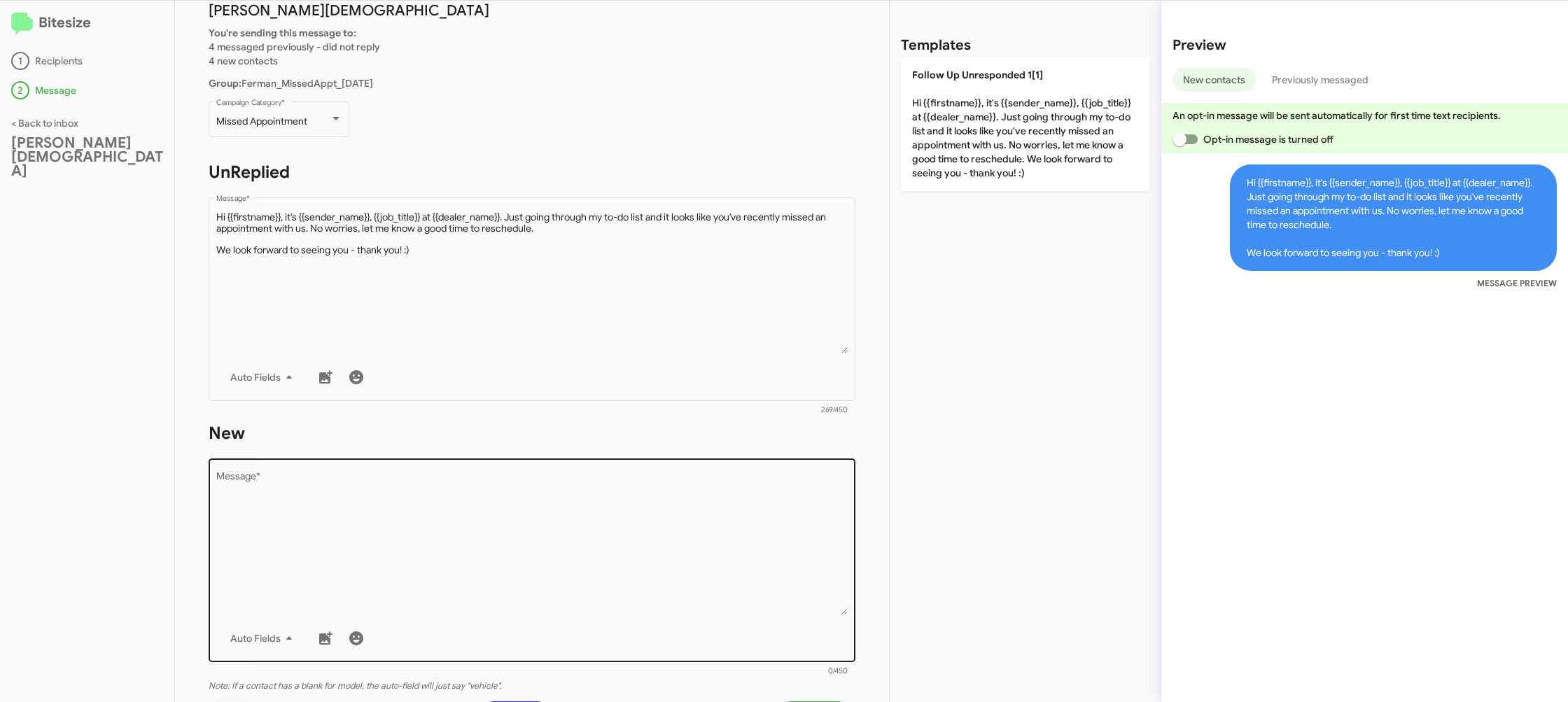
scroll to position [92, 0]
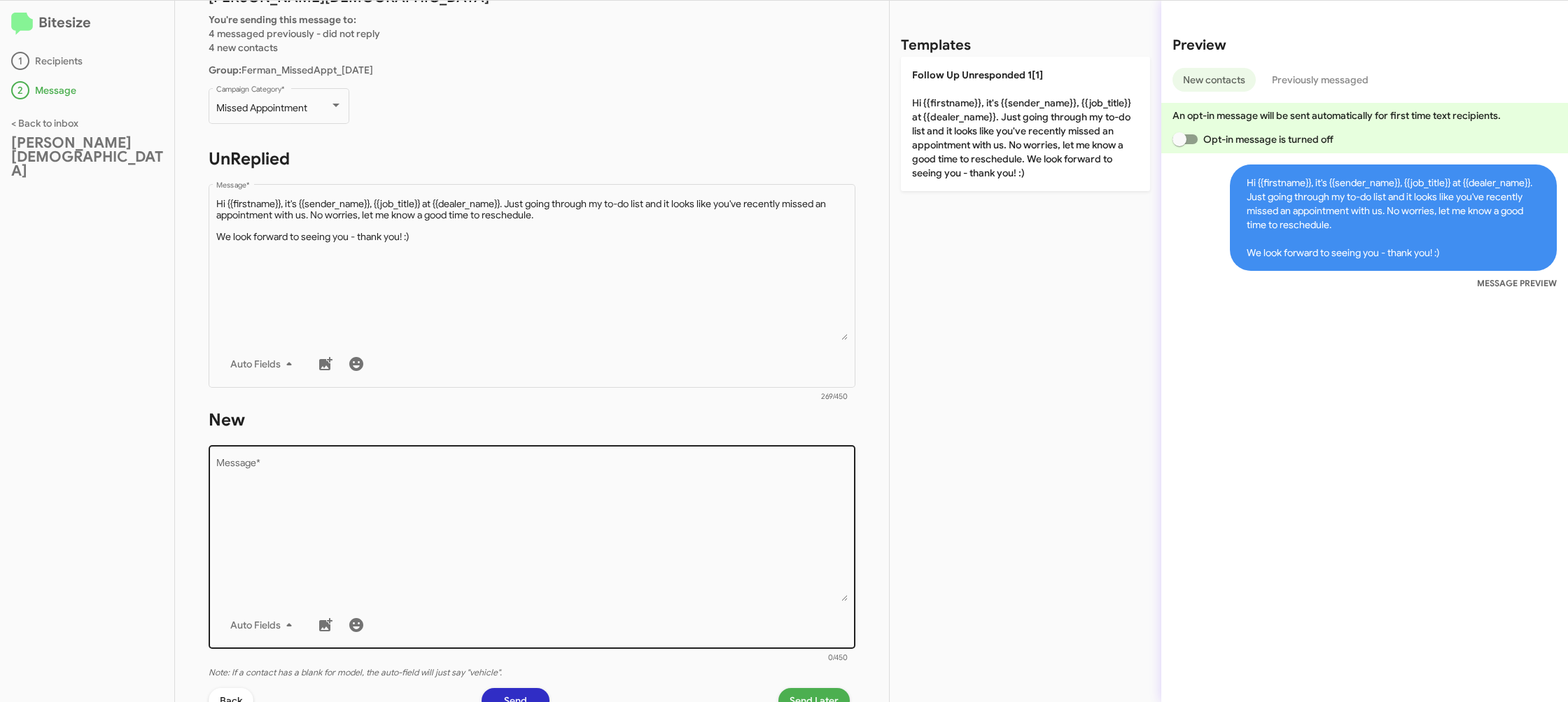
click at [629, 510] on textarea "Message *" at bounding box center [532, 529] width 632 height 142
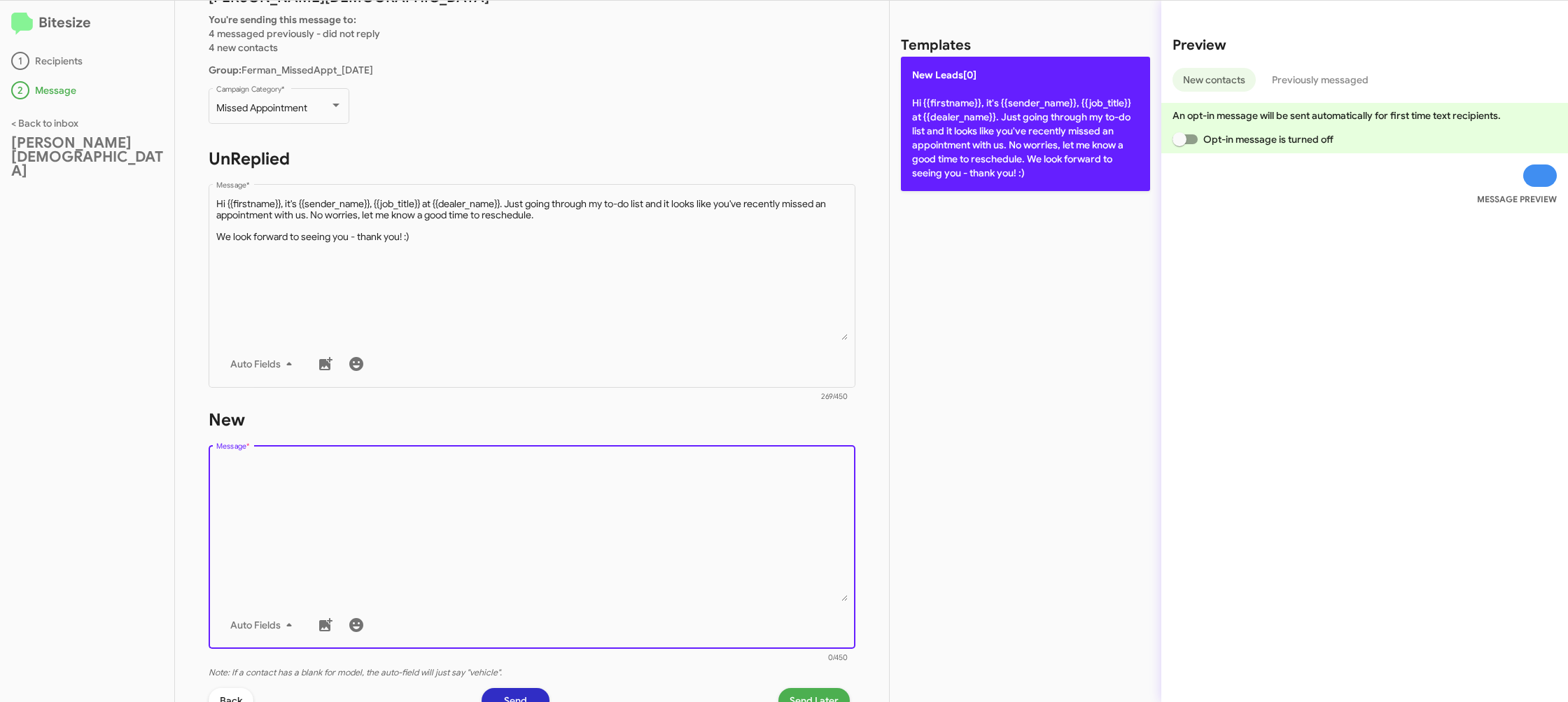
drag, startPoint x: 629, startPoint y: 510, endPoint x: 997, endPoint y: 179, distance: 495.0
click at [642, 489] on textarea "Message *" at bounding box center [532, 529] width 632 height 142
drag, startPoint x: 1045, startPoint y: 148, endPoint x: 1037, endPoint y: 151, distance: 8.5
click at [1042, 149] on p "New Leads[0] Hi {{firstname}}, it's {{sender_name}}, {{job_title}} at {{dealer_…" at bounding box center [1025, 124] width 250 height 134
type textarea "Hi {{firstname}}, it's {{sender_name}}, {{job_title}} at {{dealer_name}}. Just …"
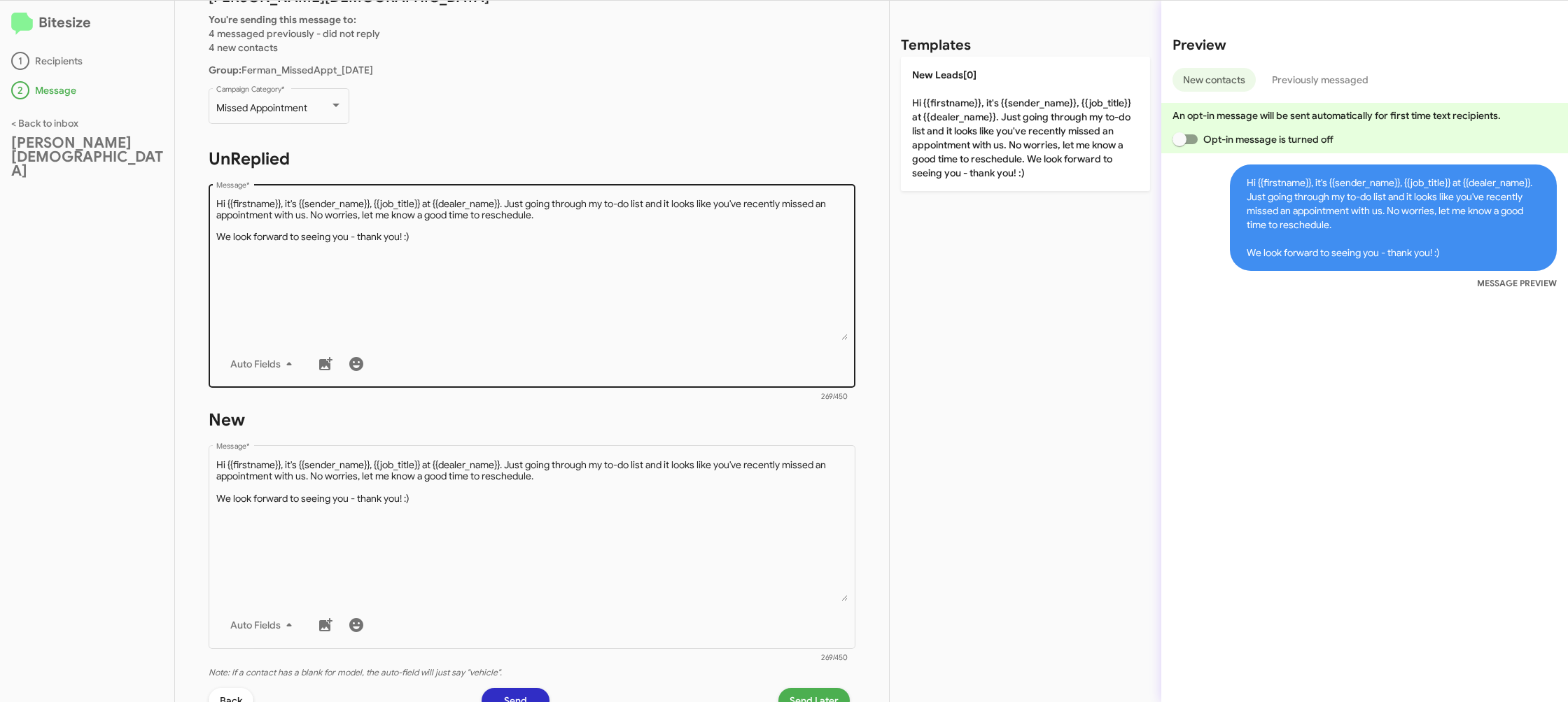
scroll to position [235, 0]
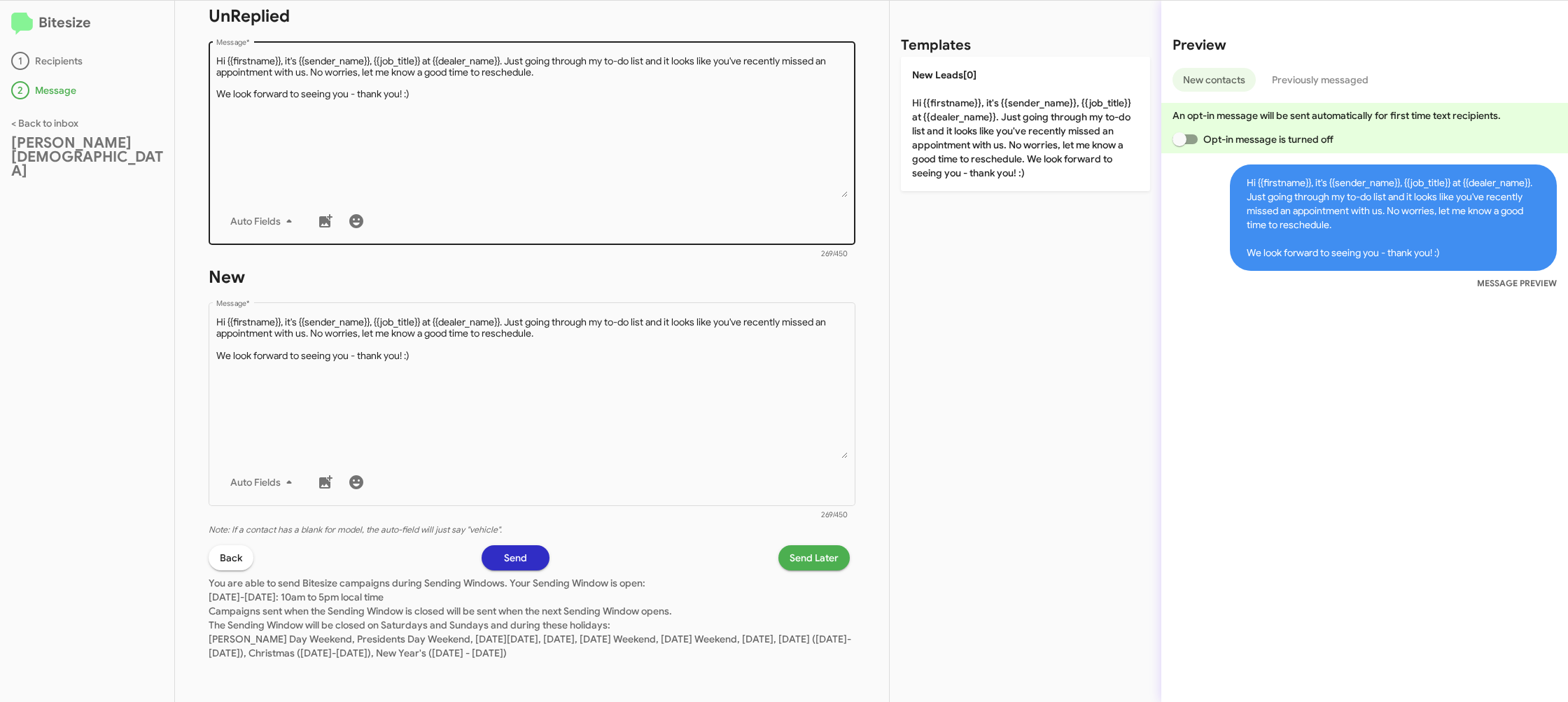
drag, startPoint x: 477, startPoint y: 120, endPoint x: 574, endPoint y: 154, distance: 102.8
click at [478, 120] on textarea "Message *" at bounding box center [532, 125] width 632 height 142
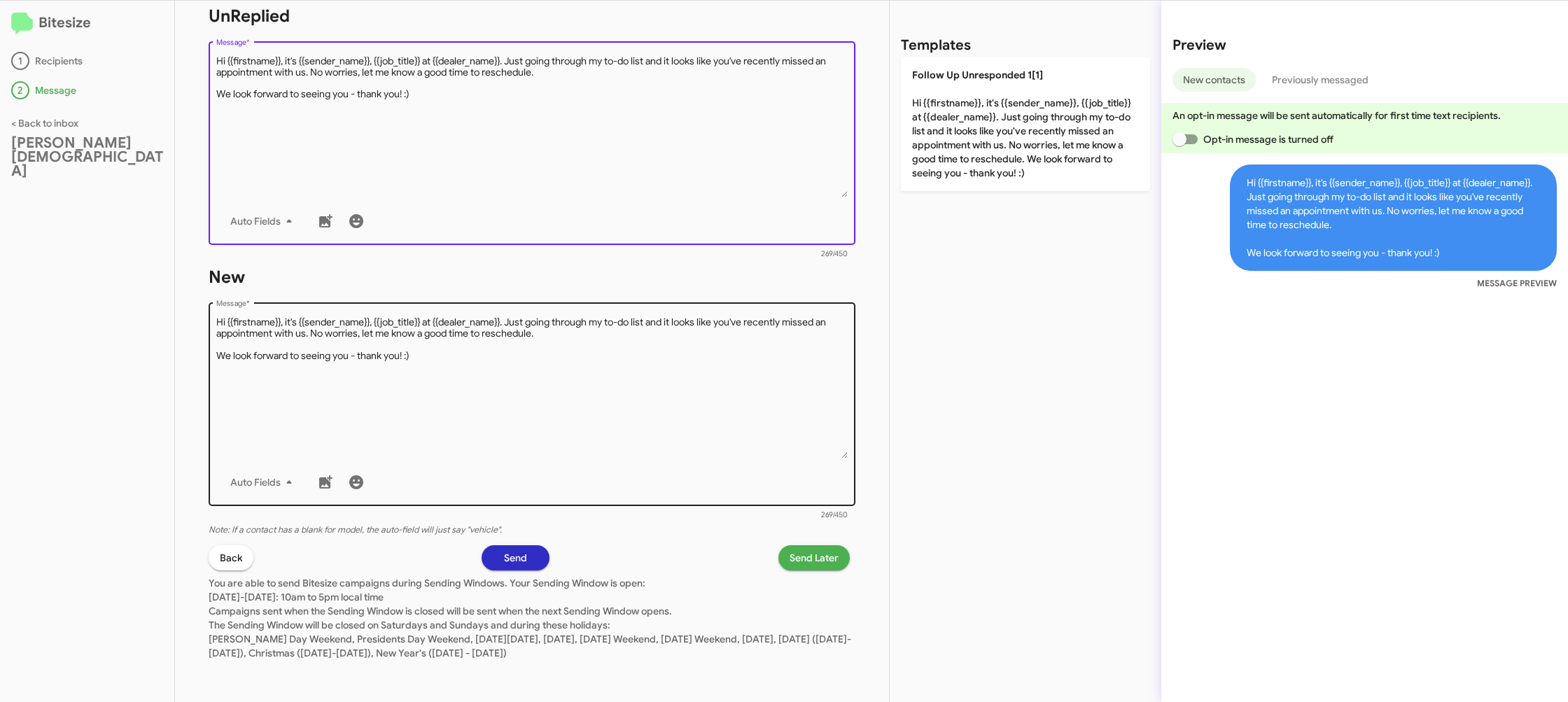
drag, startPoint x: 956, startPoint y: 149, endPoint x: 711, endPoint y: 355, distance: 320.1
click at [953, 153] on p "Follow Up Unresponded 1[1] Hi {{firstname}}, it's {{sender_name}}, {{job_title}…" at bounding box center [1025, 124] width 250 height 134
type textarea "Hi {{firstname}}, it's {{sender_name}}, {{job_title}} at {{dealer_name}}. Just …"
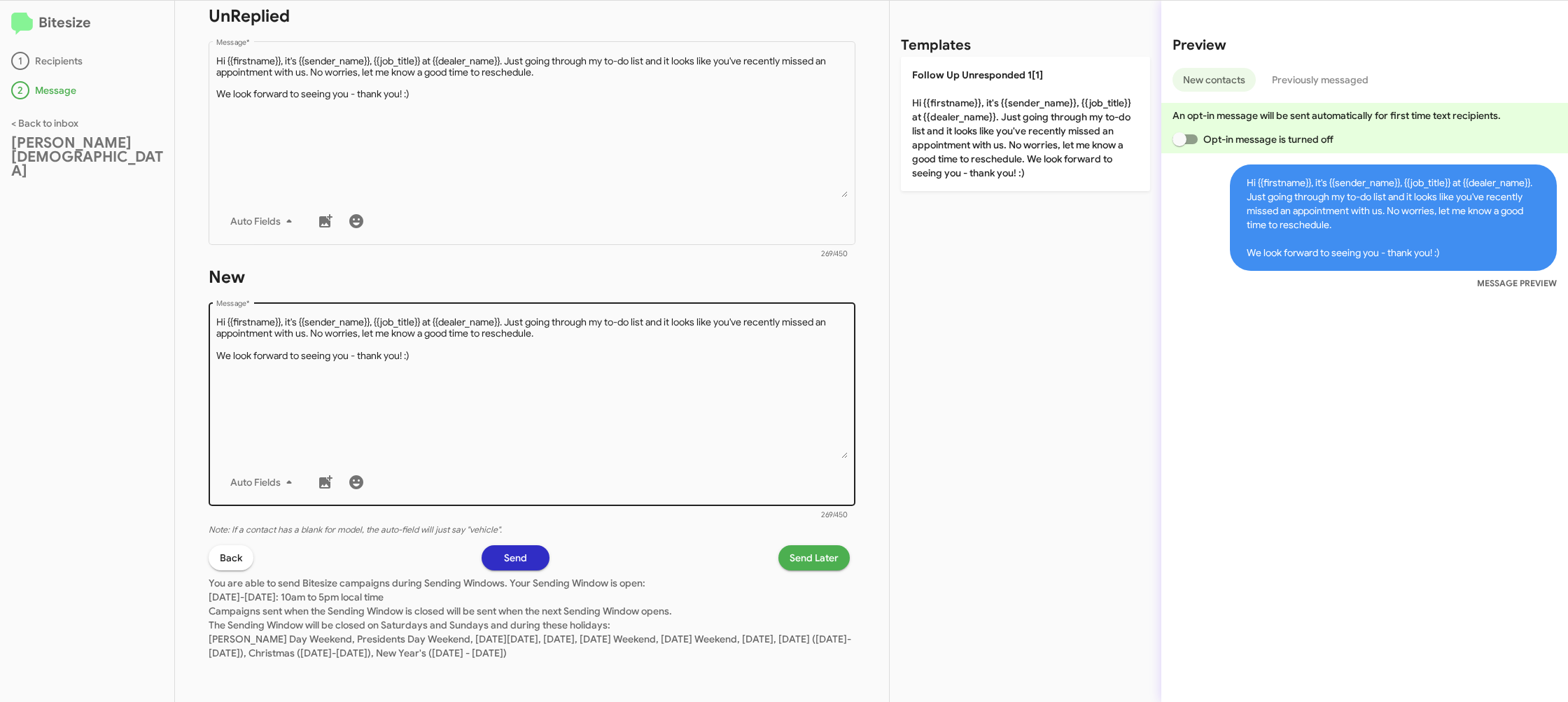
click at [709, 360] on textarea "Message *" at bounding box center [532, 387] width 632 height 142
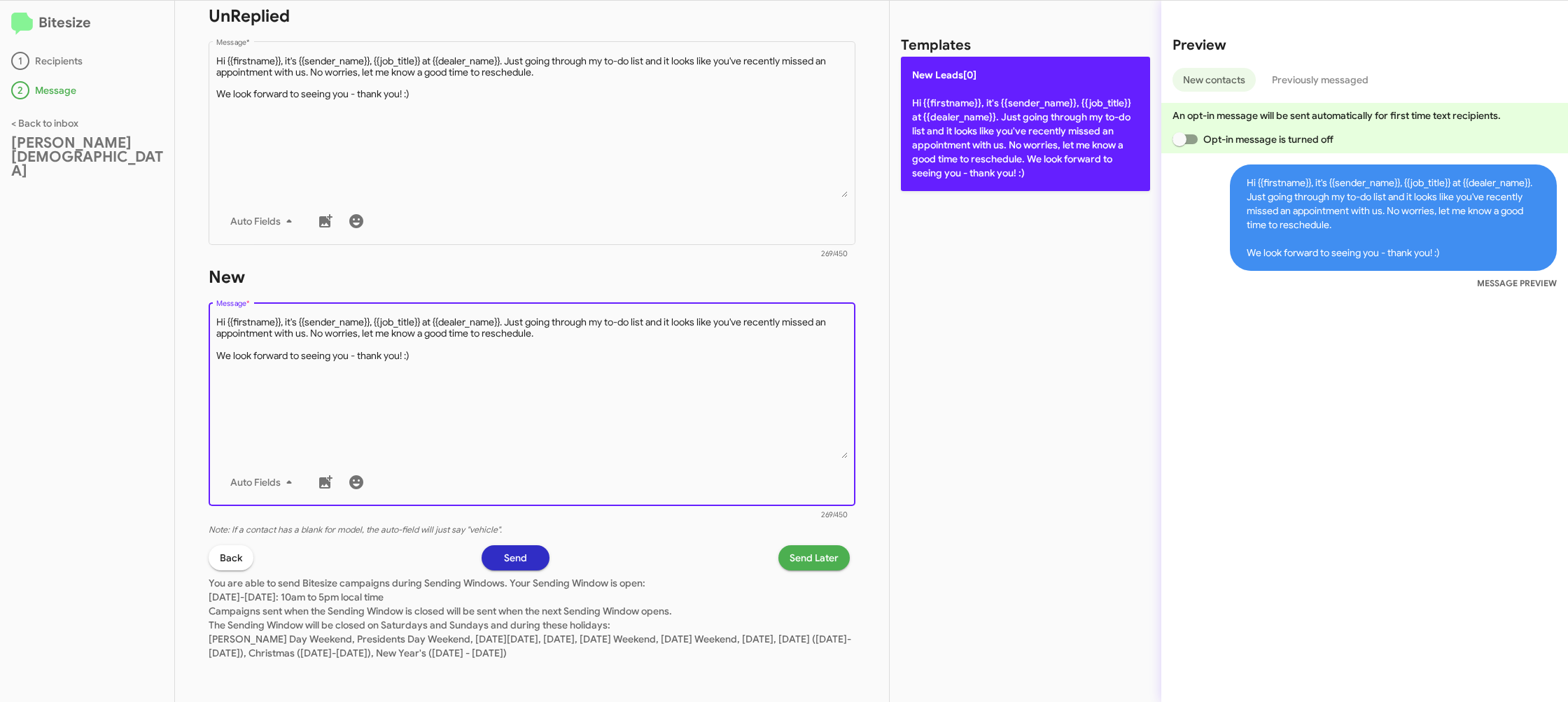
drag, startPoint x: 709, startPoint y: 360, endPoint x: 932, endPoint y: 179, distance: 287.2
click at [777, 283] on form "New Drop image here to insert Auto Fields Message * 269/450" at bounding box center [532, 393] width 647 height 255
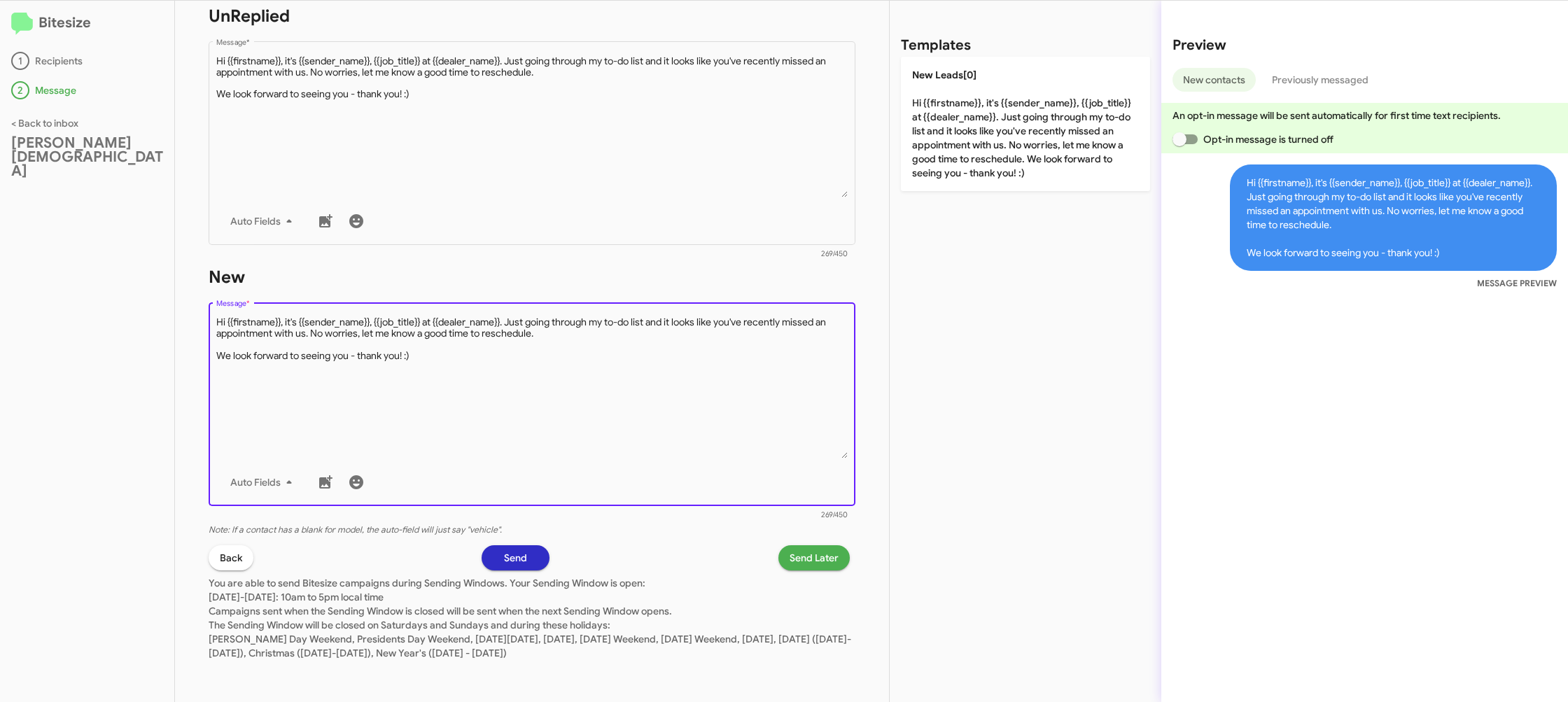
drag, startPoint x: 953, startPoint y: 168, endPoint x: 824, endPoint y: 464, distance: 322.9
click at [953, 169] on p "New Leads[0] Hi {{firstname}}, it's {{sender_name}}, {{job_title}} at {{dealer_…" at bounding box center [1025, 124] width 250 height 134
type textarea "Hi {{firstname}}, it's {{sender_name}}, {{job_title}} at {{dealer_name}}. Just …"
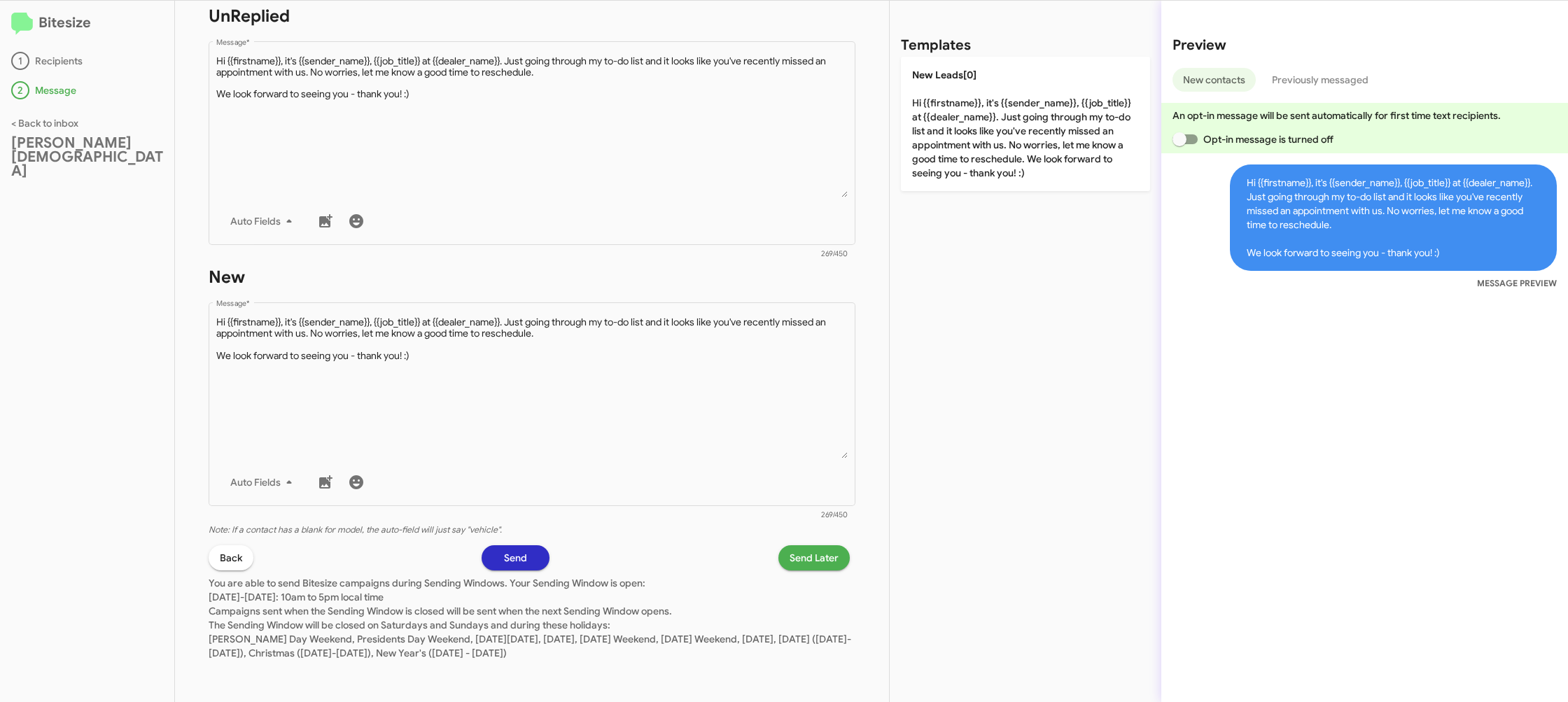
drag, startPoint x: 813, startPoint y: 571, endPoint x: 811, endPoint y: 563, distance: 8.2
click at [813, 570] on div "STEP 2 What would you like to say? Ferman Wesley Chapel You're sending this mes…" at bounding box center [532, 351] width 714 height 701
click at [813, 561] on span "Send Later" at bounding box center [814, 558] width 49 height 25
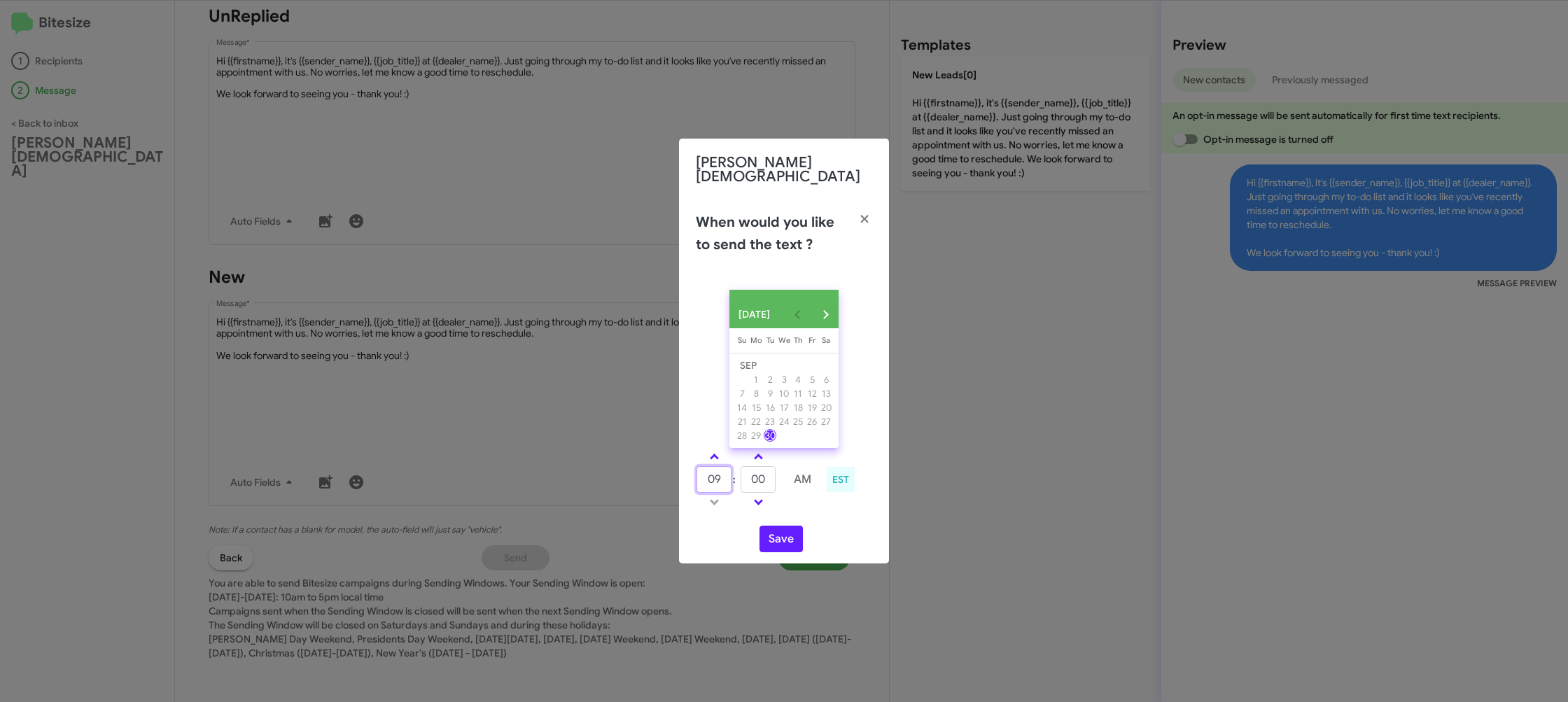
click at [729, 469] on input "09" at bounding box center [713, 480] width 35 height 27
type input "12"
click at [809, 504] on td at bounding box center [802, 502] width 35 height 18
click at [786, 541] on button "Save" at bounding box center [781, 539] width 44 height 27
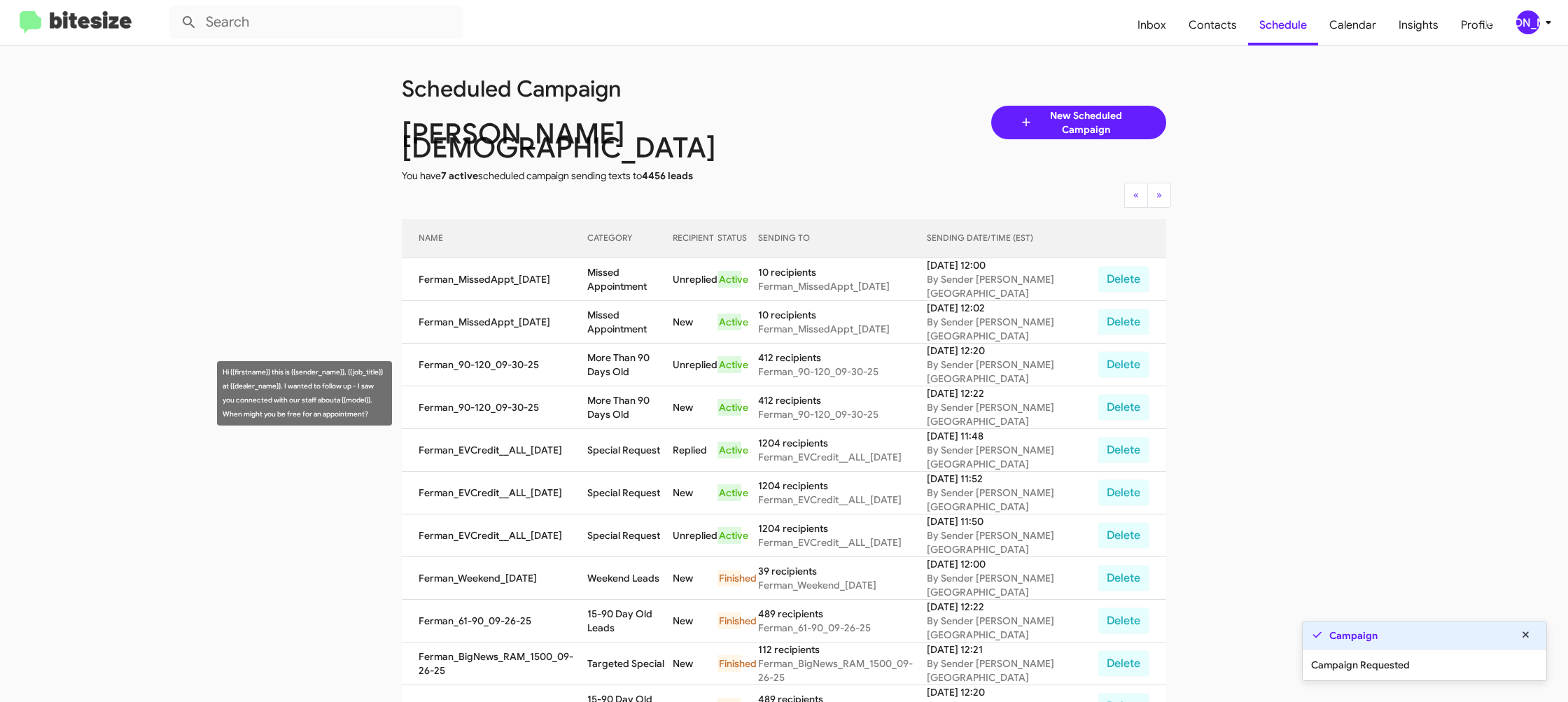
click at [627, 386] on td "More Than 90 Days Old" at bounding box center [630, 407] width 85 height 43
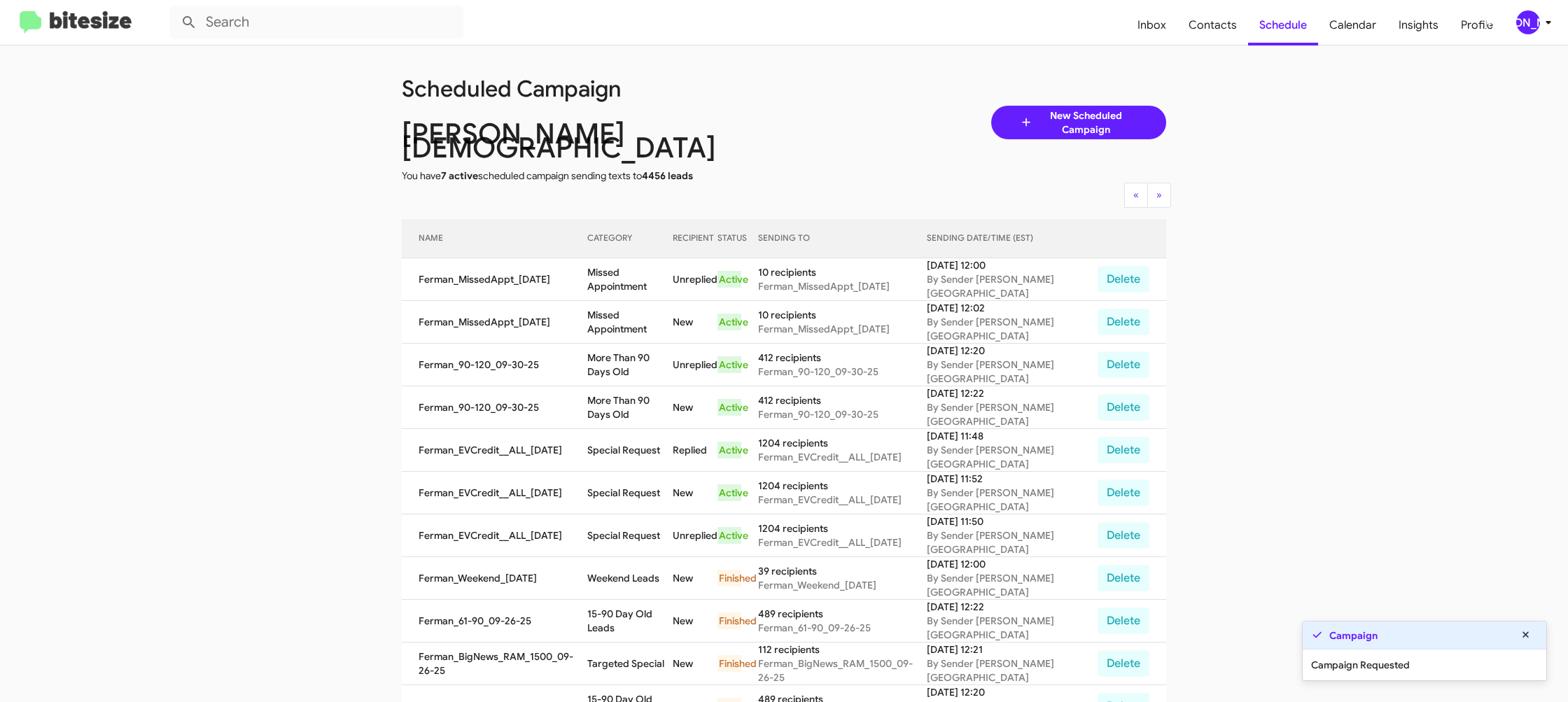
click at [627, 386] on td "More Than 90 Days Old" at bounding box center [630, 407] width 85 height 43
drag, startPoint x: 627, startPoint y: 386, endPoint x: 629, endPoint y: 352, distance: 34.1
click at [628, 386] on td "More Than 90 Days Old" at bounding box center [630, 407] width 85 height 43
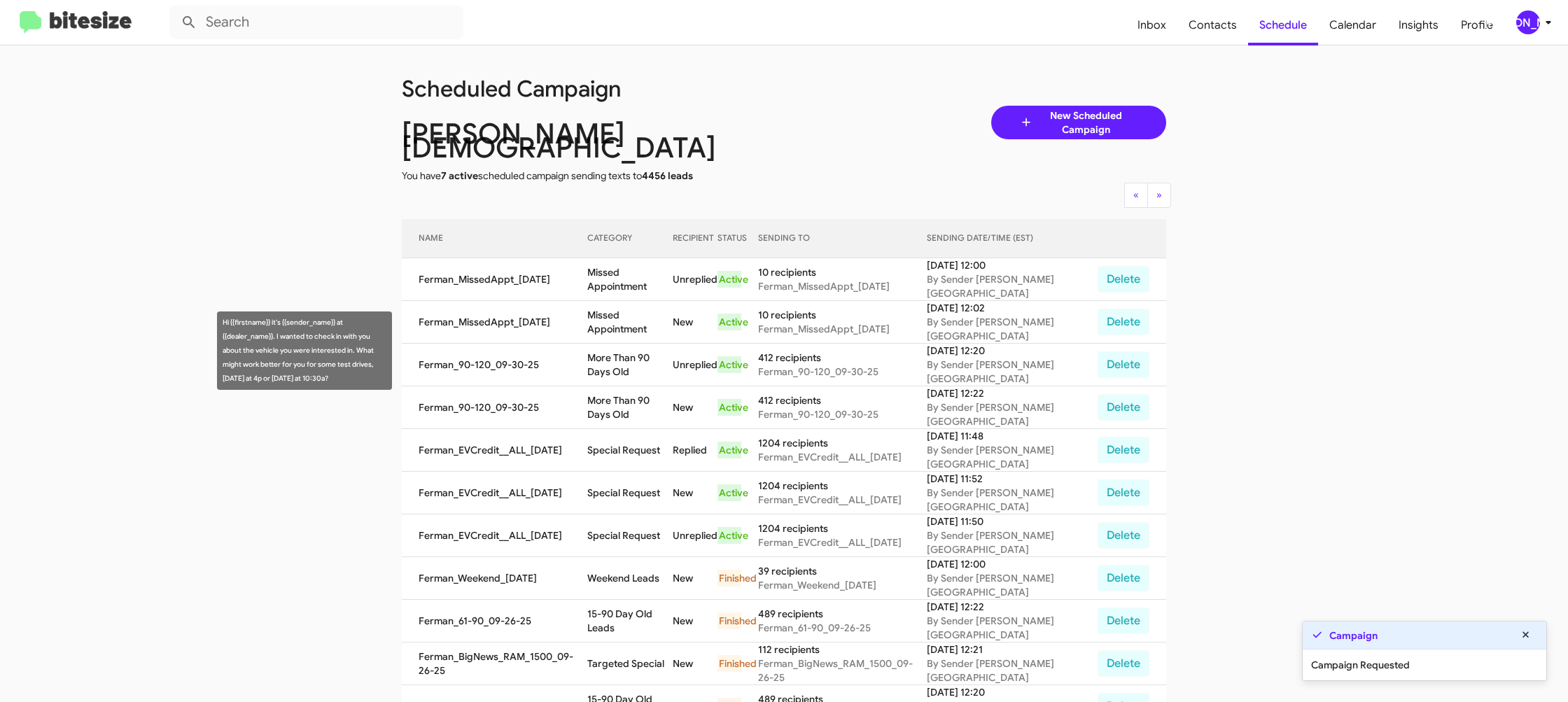
copy td "More Than 90 Days Old"
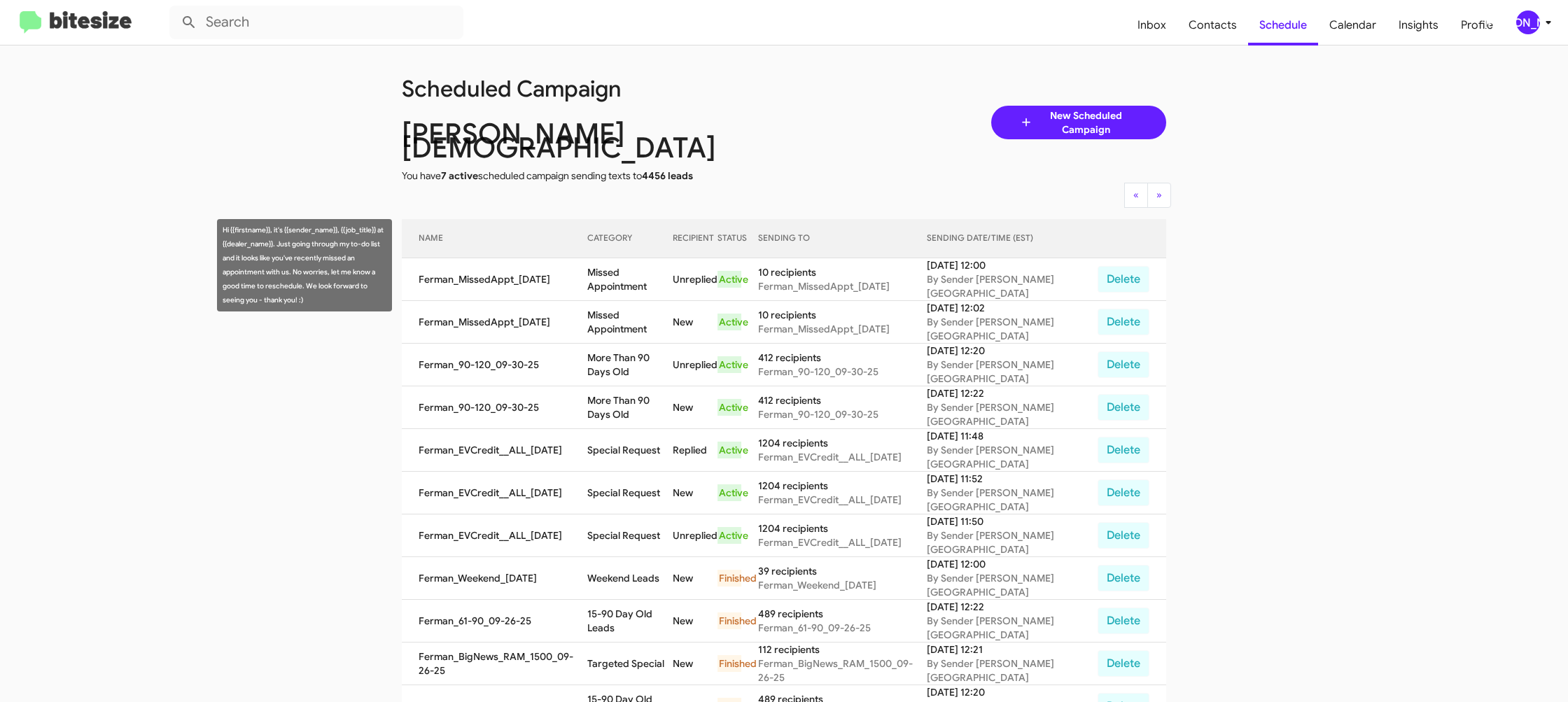
click at [626, 258] on td "Missed Appointment" at bounding box center [630, 280] width 85 height 43
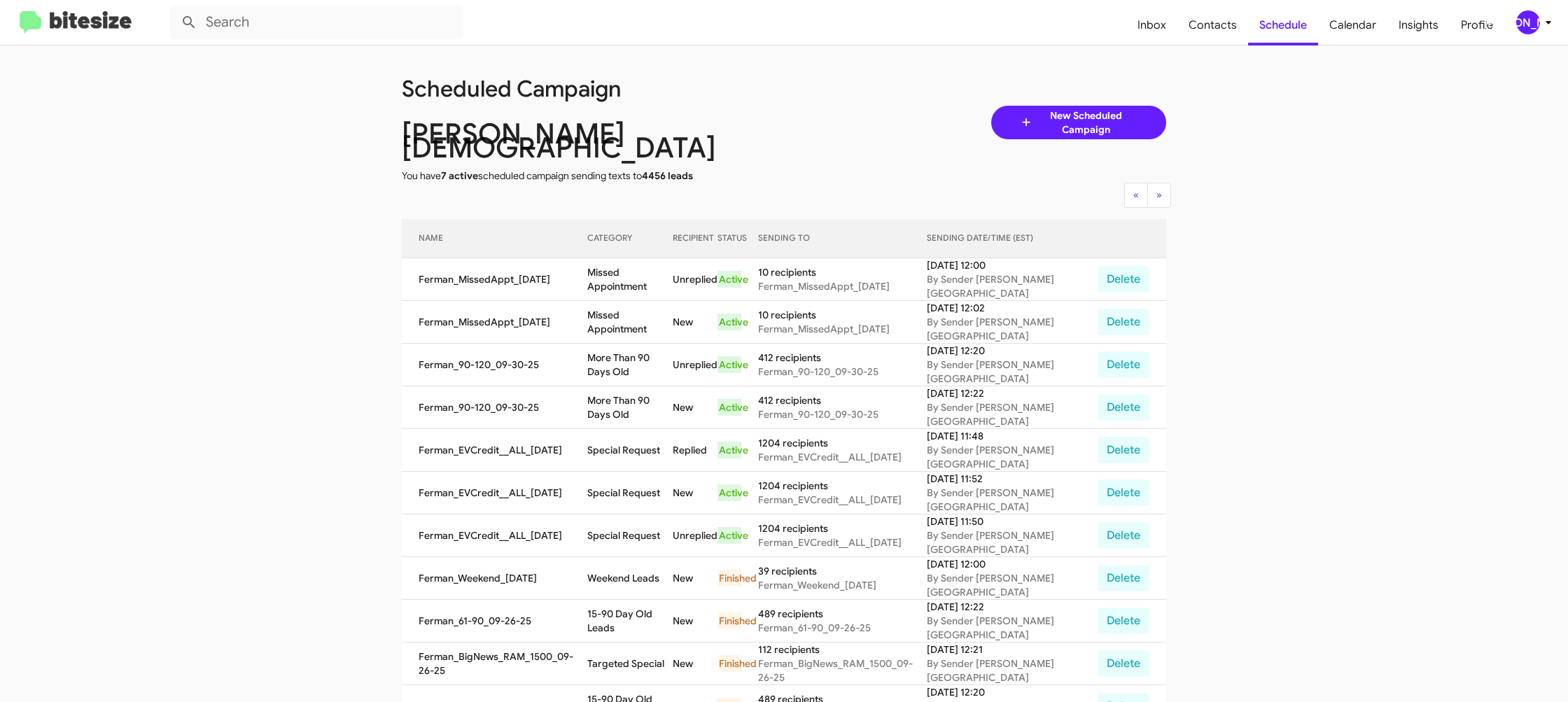
click at [626, 258] on td "Missed Appointment" at bounding box center [630, 280] width 85 height 43
copy td "Missed Appointment"
drag, startPoint x: 1524, startPoint y: 10, endPoint x: 1527, endPoint y: 30, distance: 20.2
click at [1524, 10] on div "[PERSON_NAME]" at bounding box center [1528, 22] width 24 height 24
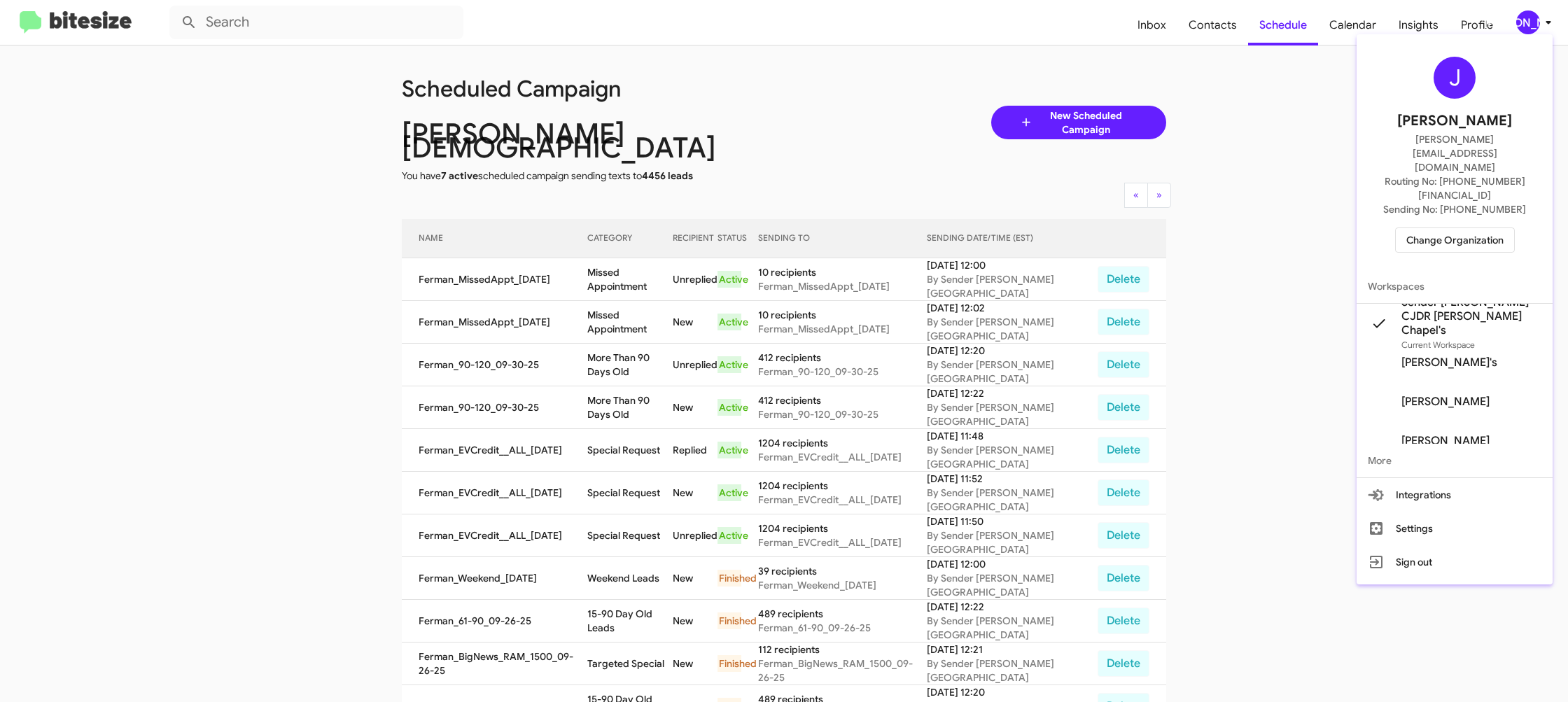
click at [1457, 228] on span "Change Organization" at bounding box center [1455, 240] width 97 height 24
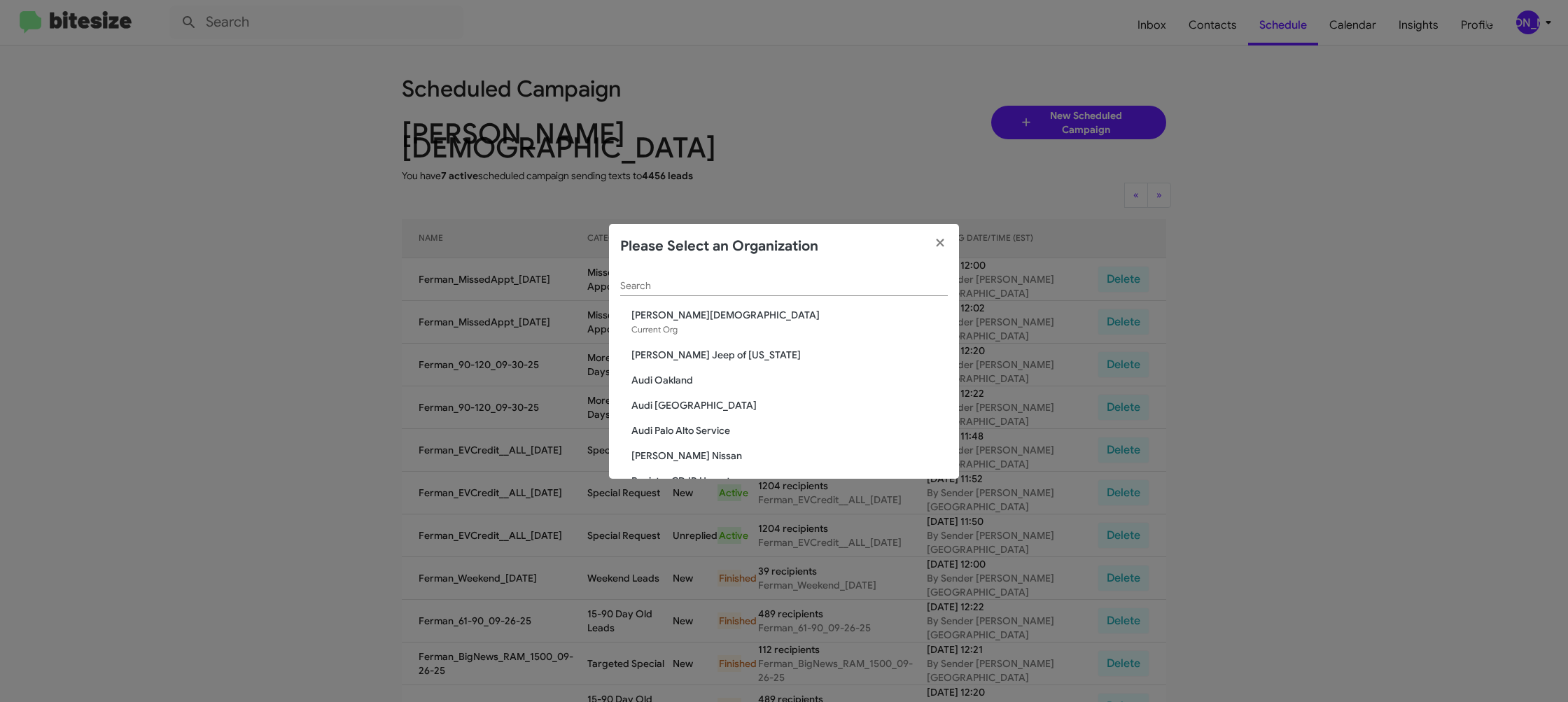
click at [639, 278] on div "Search" at bounding box center [784, 282] width 328 height 27
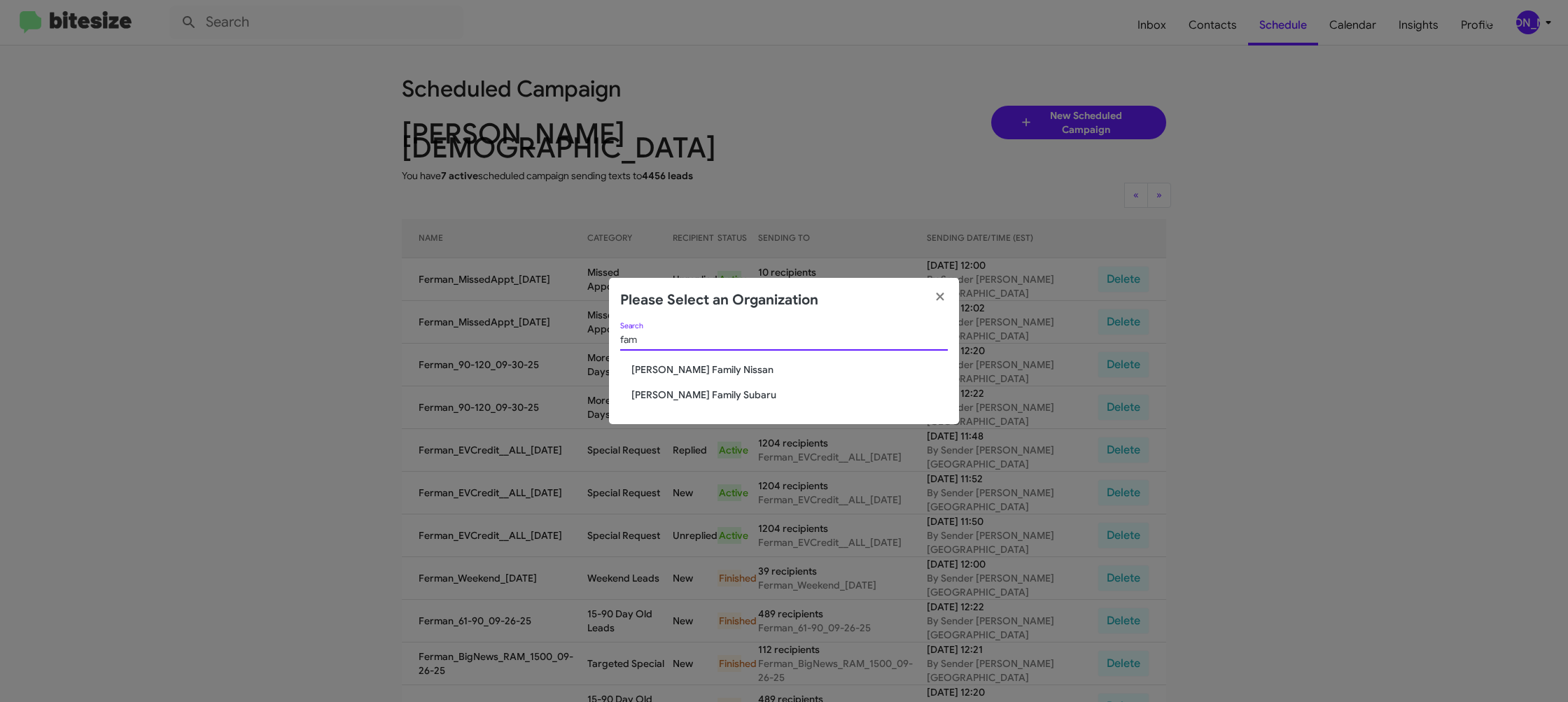
type input "fam"
click at [653, 368] on span "[PERSON_NAME] Family Nissan" at bounding box center [789, 369] width 317 height 14
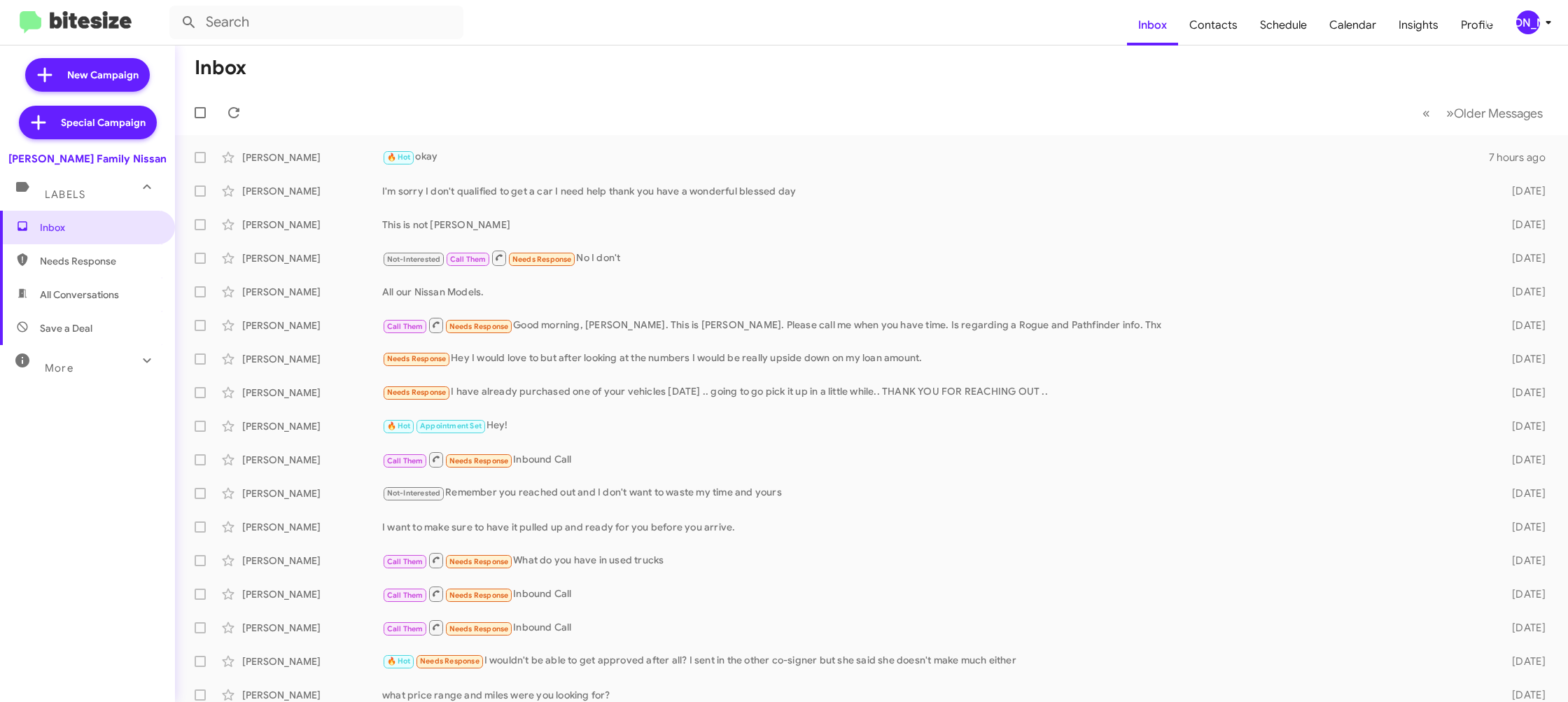
click at [1544, 20] on icon at bounding box center [1548, 22] width 17 height 17
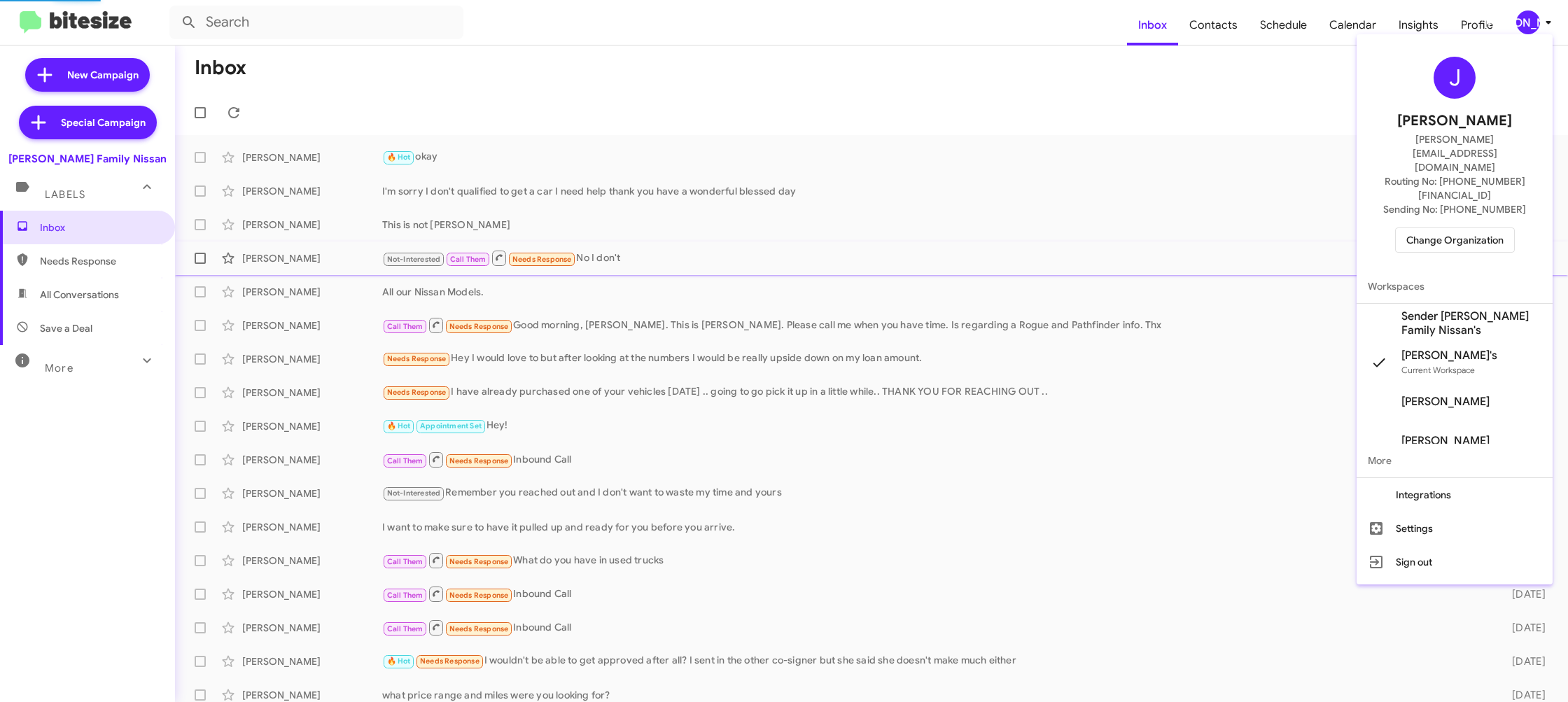
click at [1475, 309] on span "Sender [PERSON_NAME] Family Nissan's" at bounding box center [1471, 323] width 140 height 28
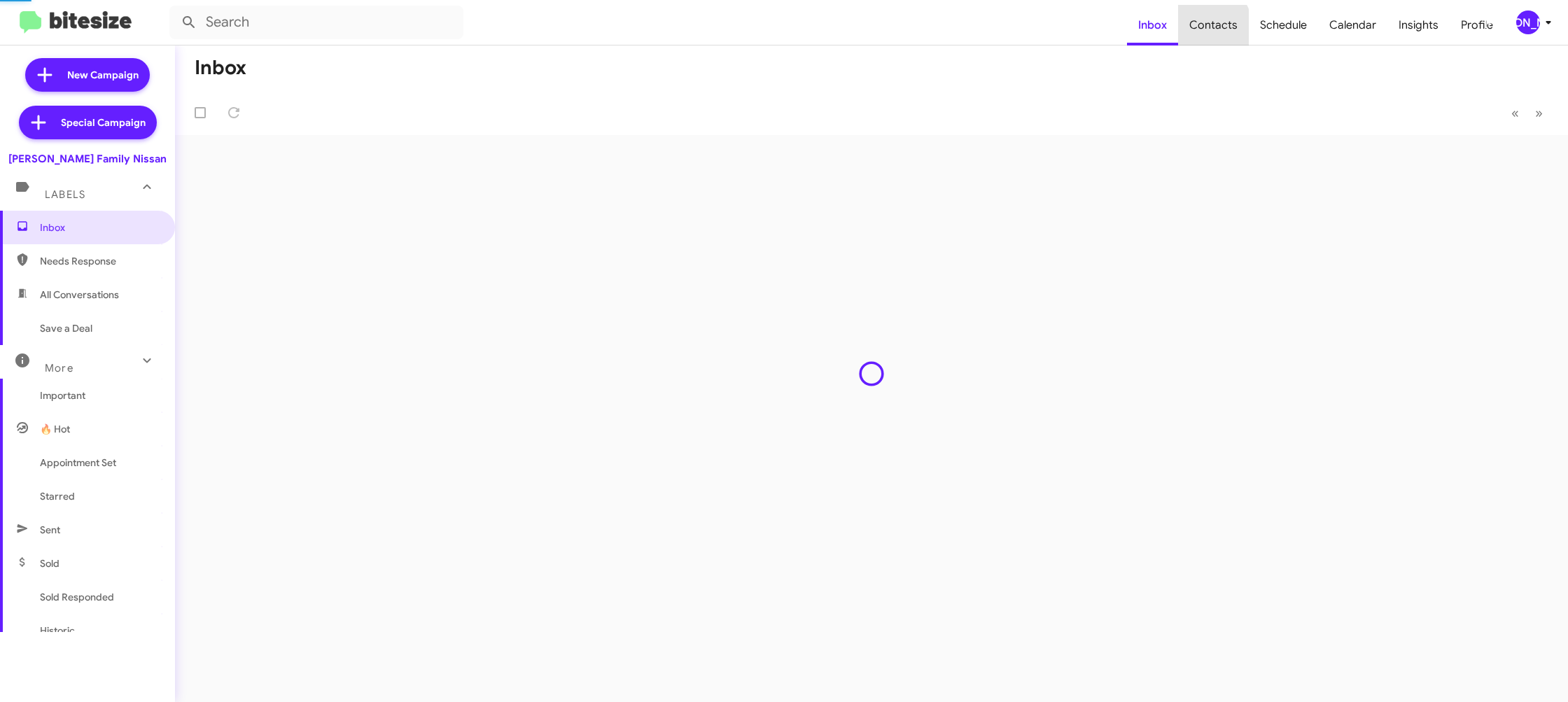
click at [1197, 32] on span "Contacts" at bounding box center [1214, 25] width 71 height 41
type input "in:groups"
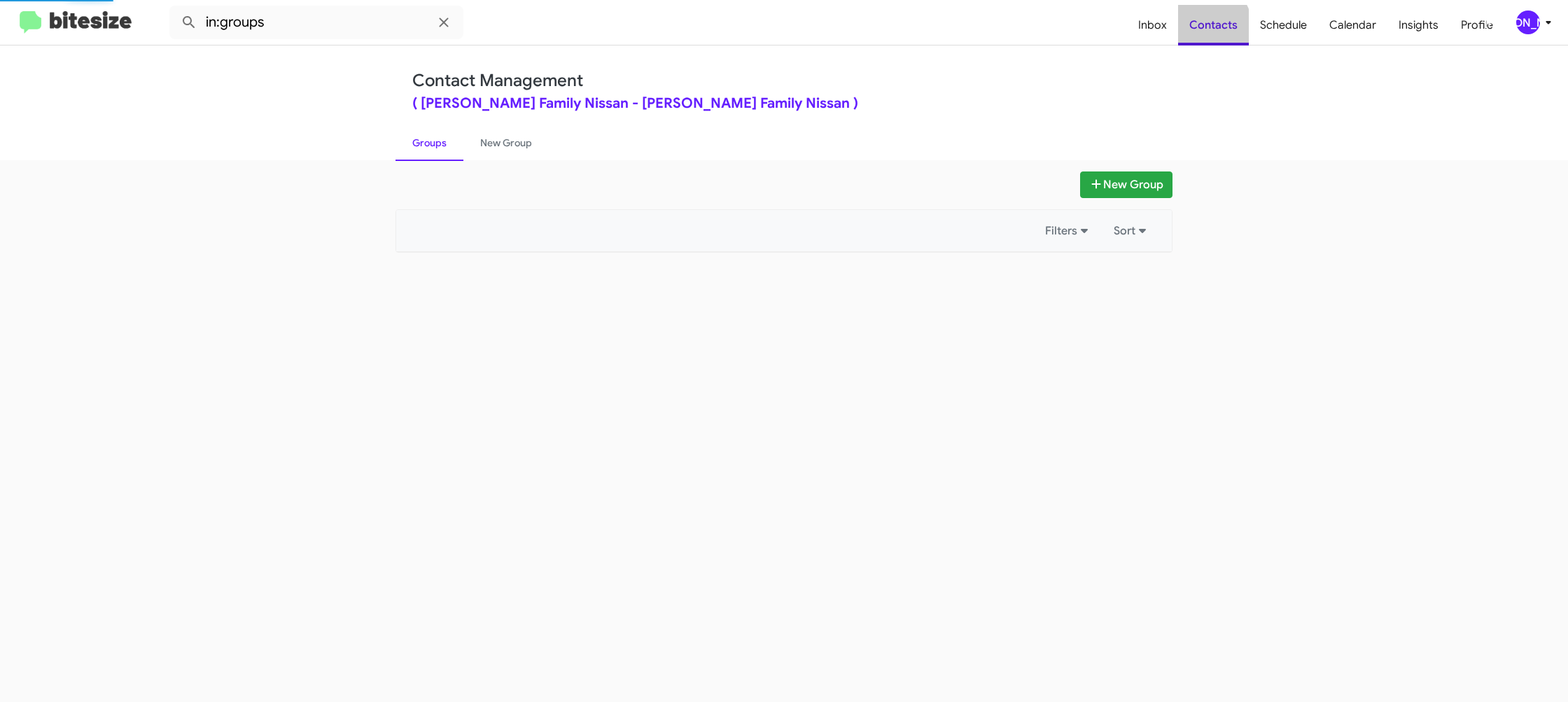
click at [1197, 32] on span "Contacts" at bounding box center [1214, 25] width 71 height 41
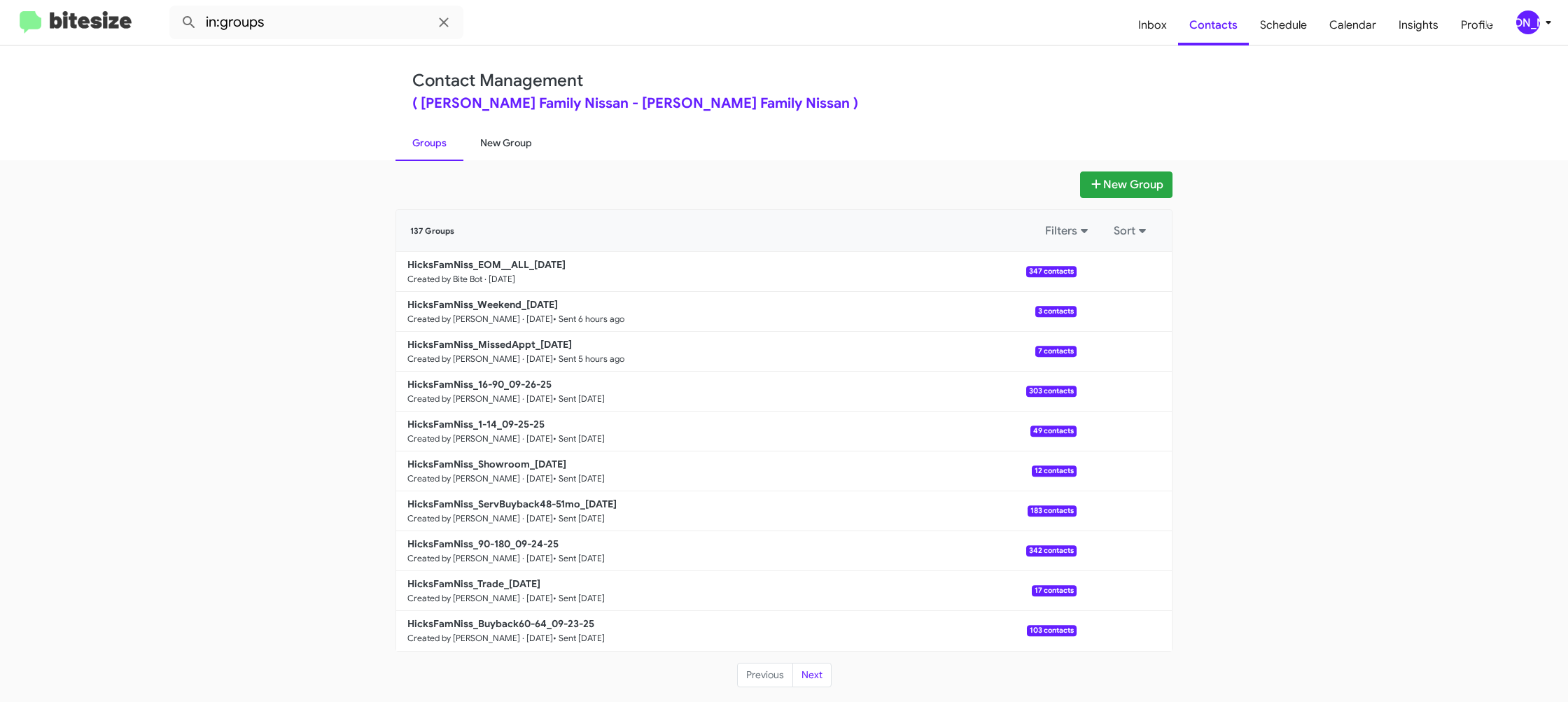
click at [528, 147] on link "New Group" at bounding box center [506, 142] width 86 height 36
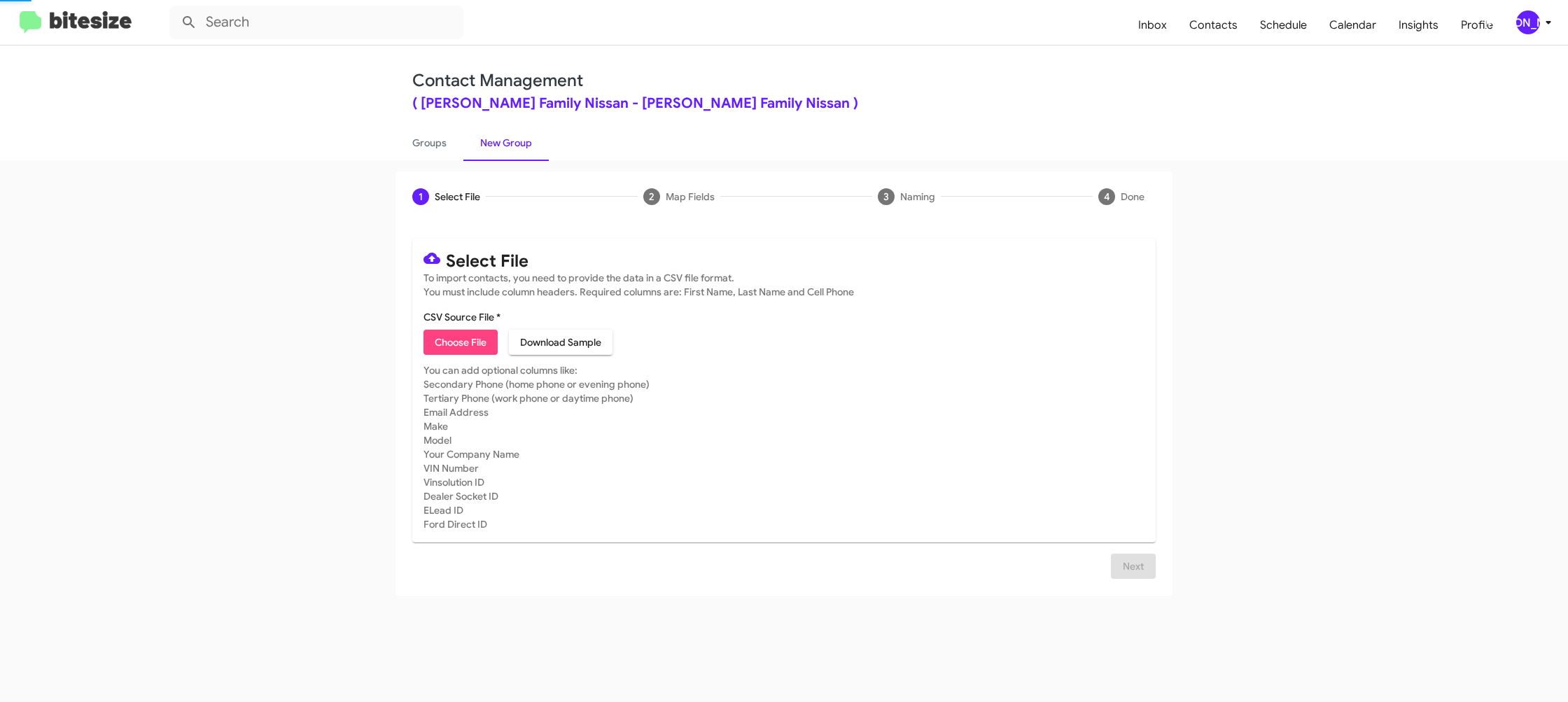
drag, startPoint x: 532, startPoint y: 145, endPoint x: 1271, endPoint y: 38, distance: 746.7
click at [536, 144] on link "New Group" at bounding box center [506, 142] width 86 height 36
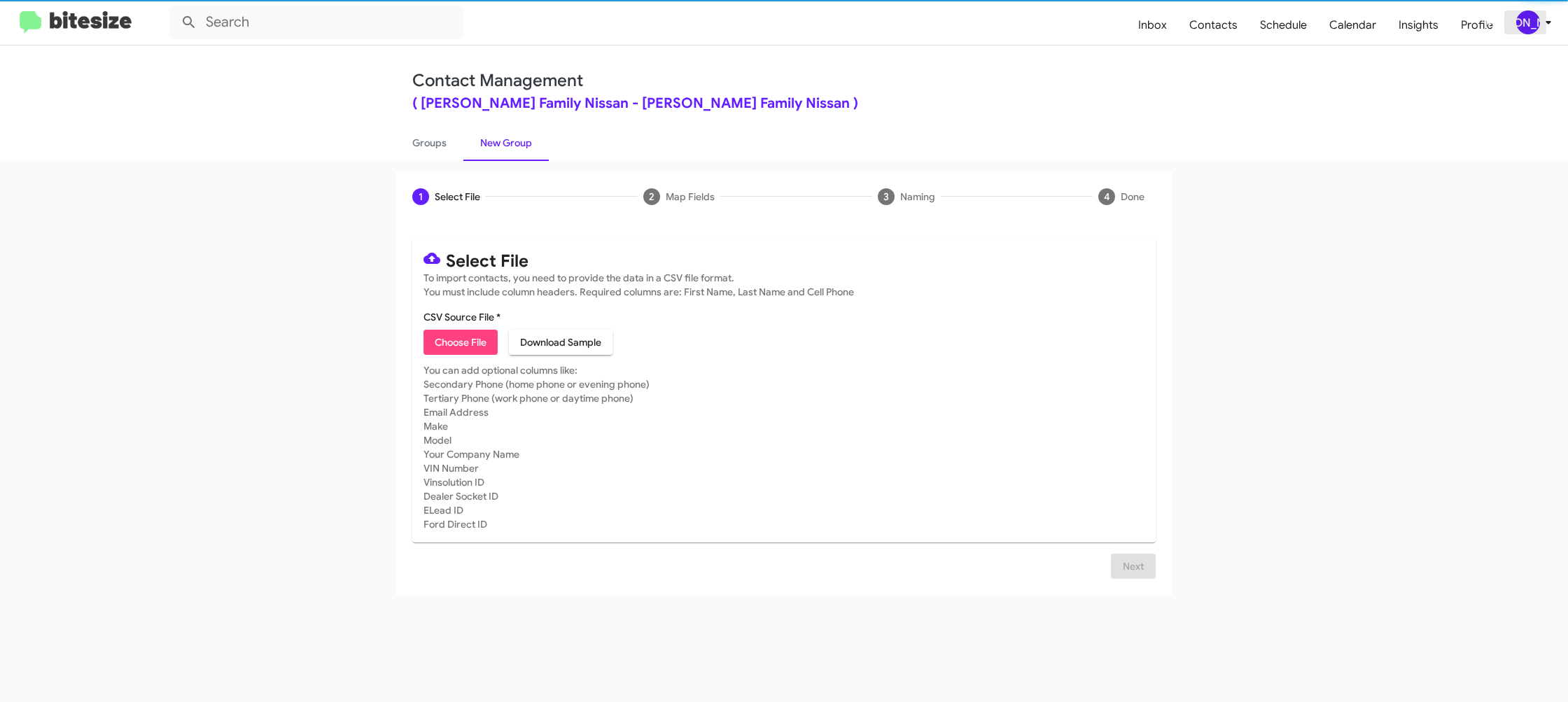
click at [1548, 26] on icon at bounding box center [1548, 22] width 17 height 17
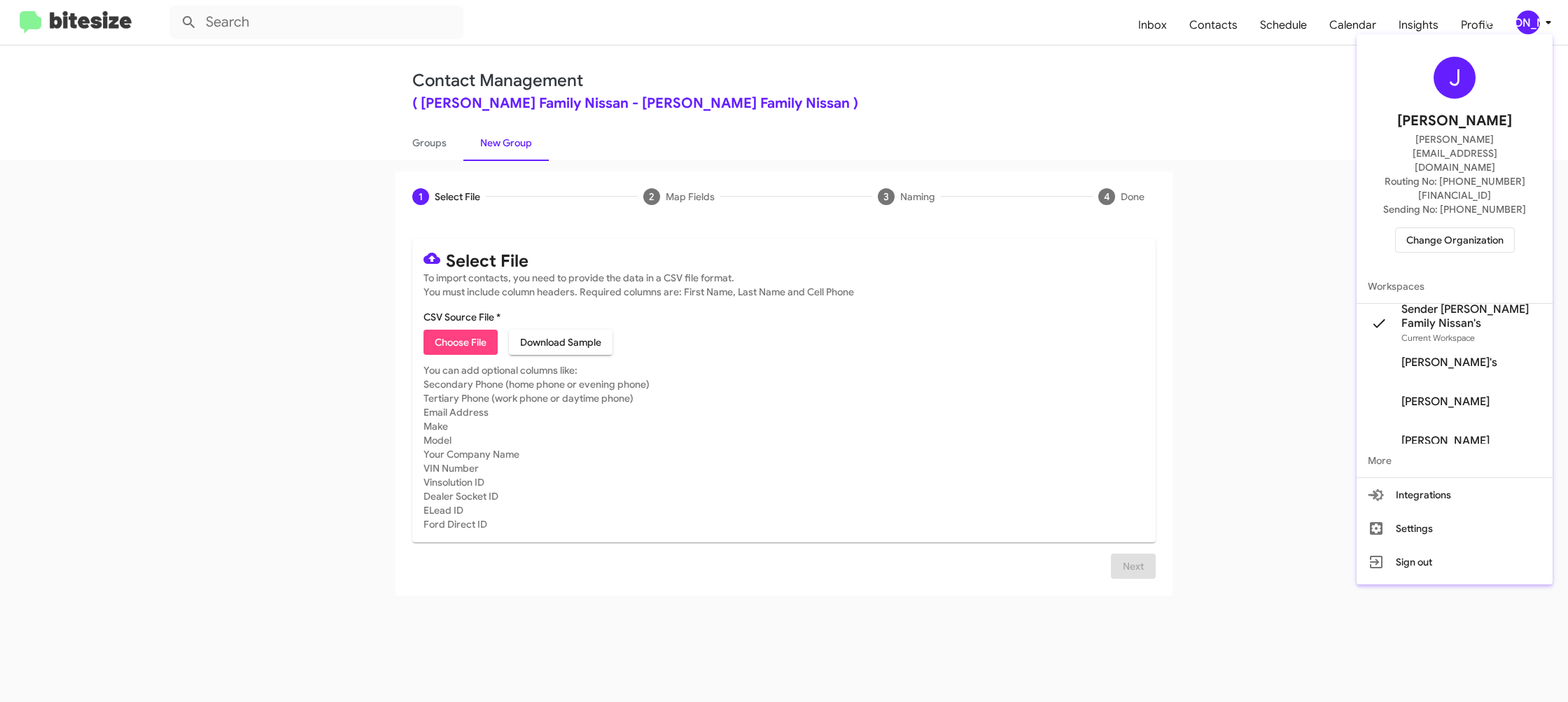
click at [1541, 19] on div at bounding box center [784, 351] width 1568 height 702
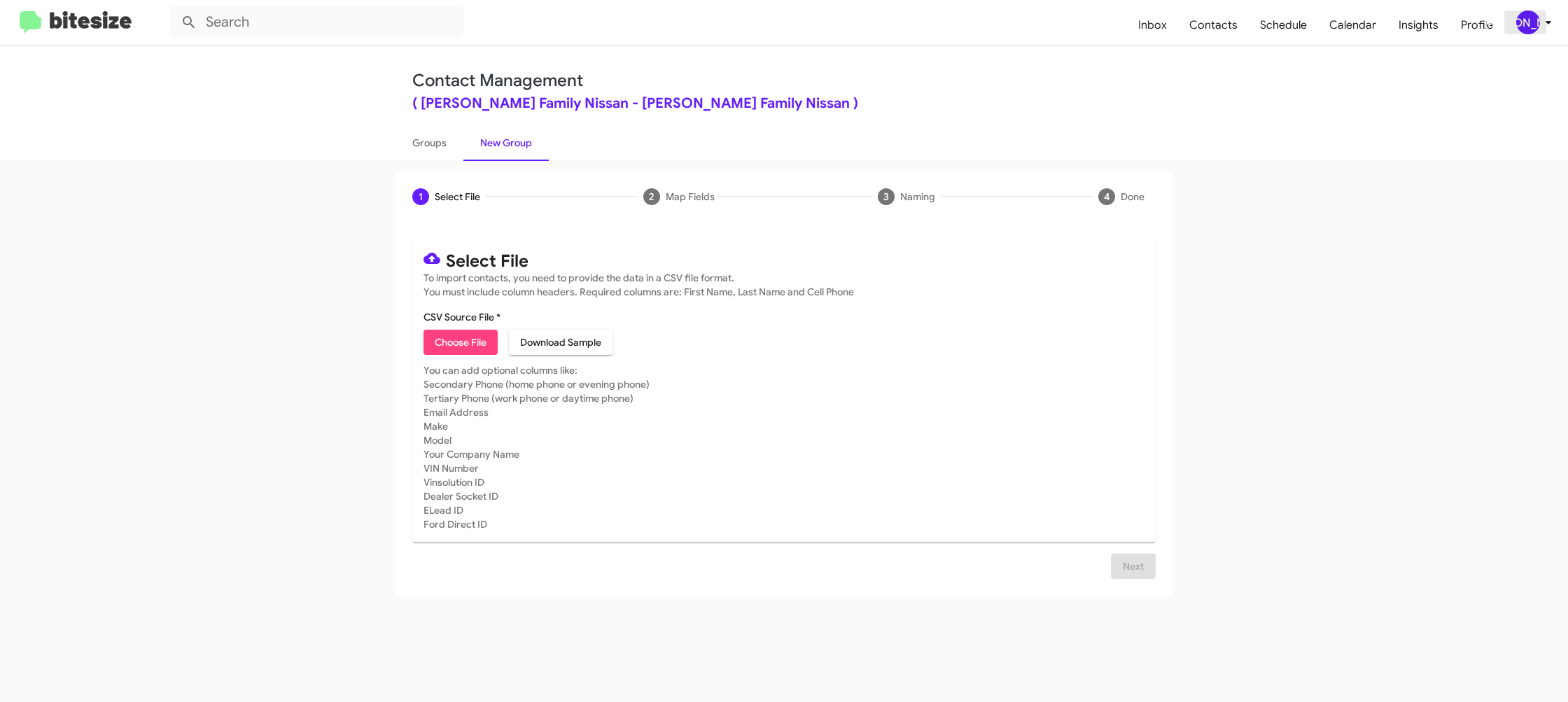
click at [1526, 19] on div "[PERSON_NAME]" at bounding box center [1528, 22] width 24 height 24
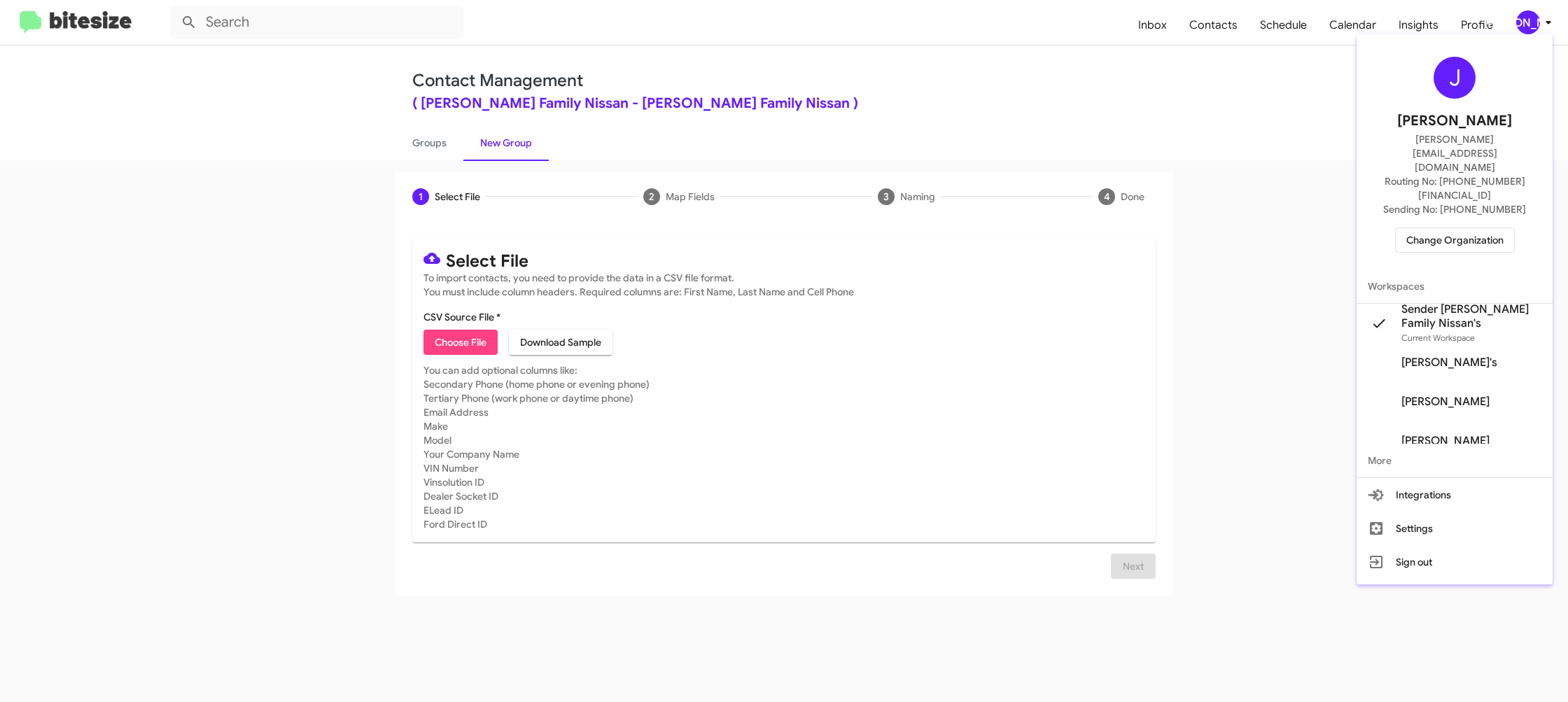
drag, startPoint x: 1526, startPoint y: 19, endPoint x: 1511, endPoint y: 7, distance: 19.2
click at [1526, 19] on div at bounding box center [784, 351] width 1568 height 702
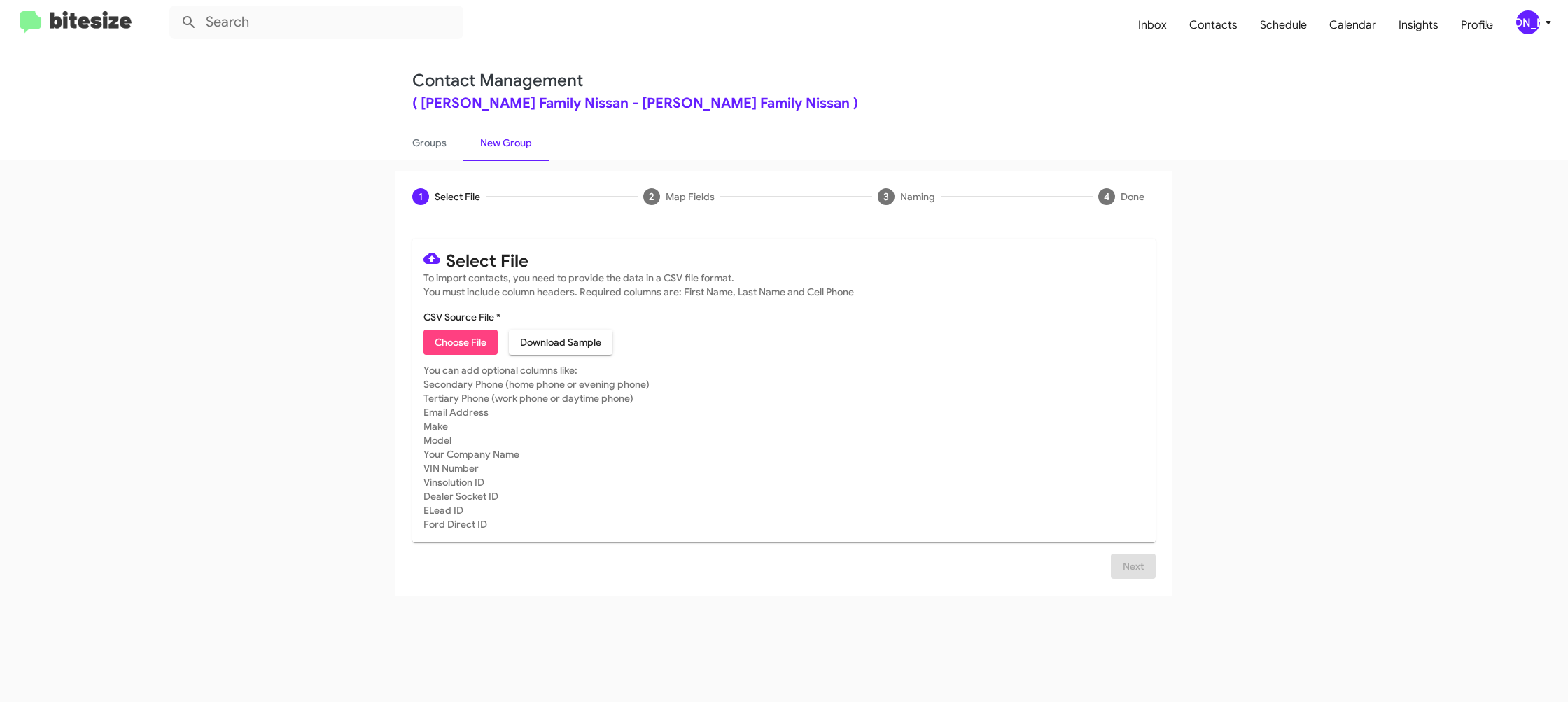
click at [467, 328] on mat-card-content "CSV Source File * Choose File Download Sample" at bounding box center [784, 332] width 721 height 45
click at [475, 331] on span "Choose File" at bounding box center [461, 343] width 52 height 25
type input "HicksFamNiss_Buyback36-39_09-30-25"
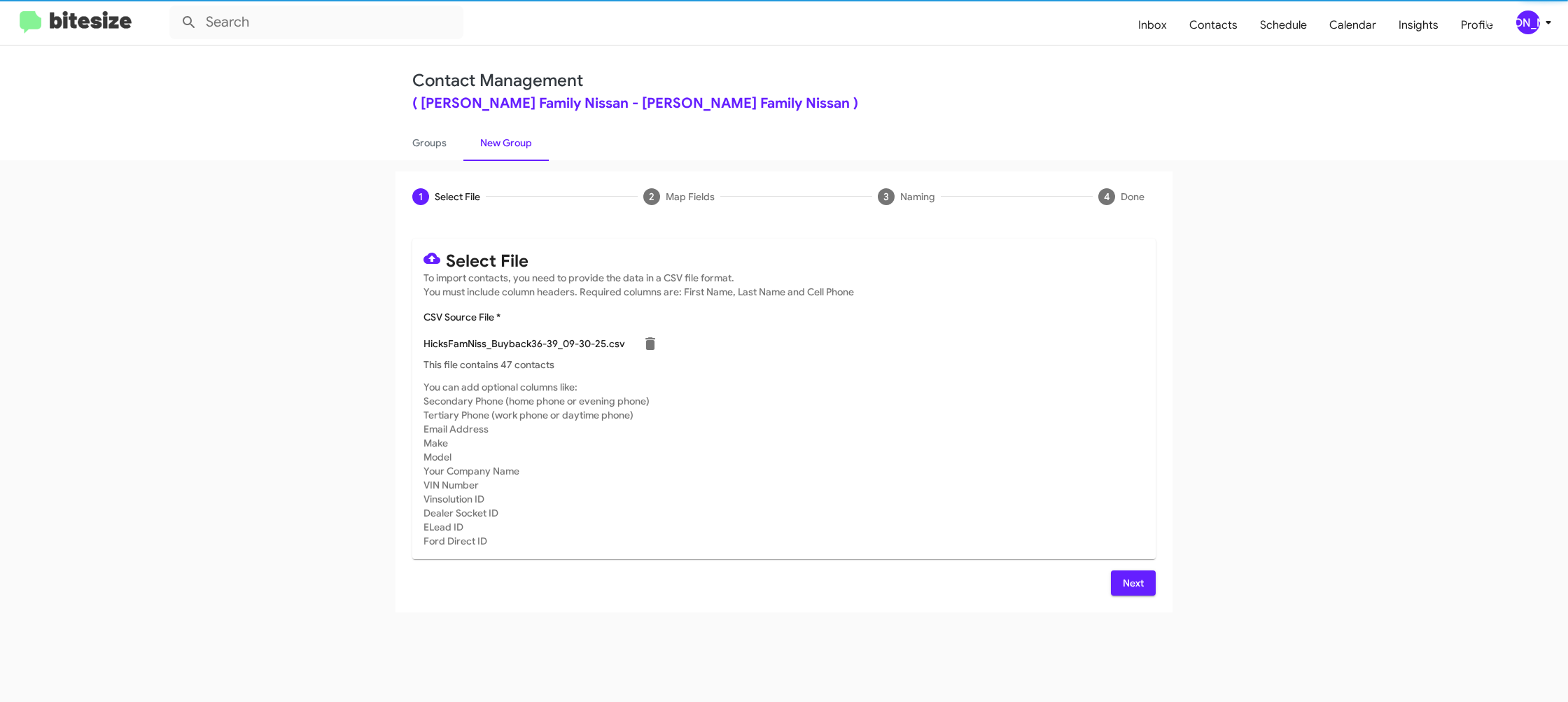
drag, startPoint x: 915, startPoint y: 365, endPoint x: 805, endPoint y: 277, distance: 140.9
click at [912, 363] on p "This file contains 47 contacts" at bounding box center [784, 365] width 721 height 14
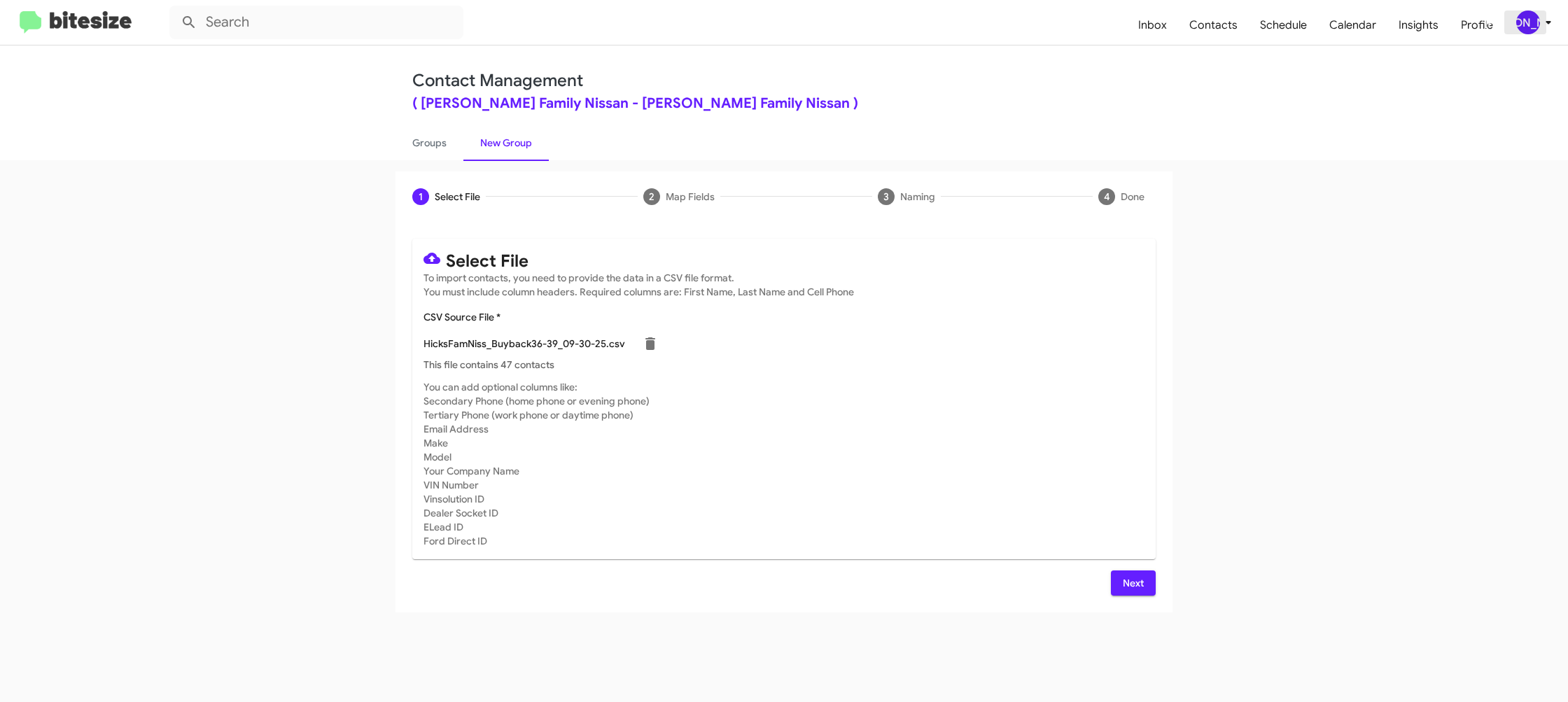
click at [1540, 31] on span "[PERSON_NAME]" at bounding box center [1536, 22] width 42 height 24
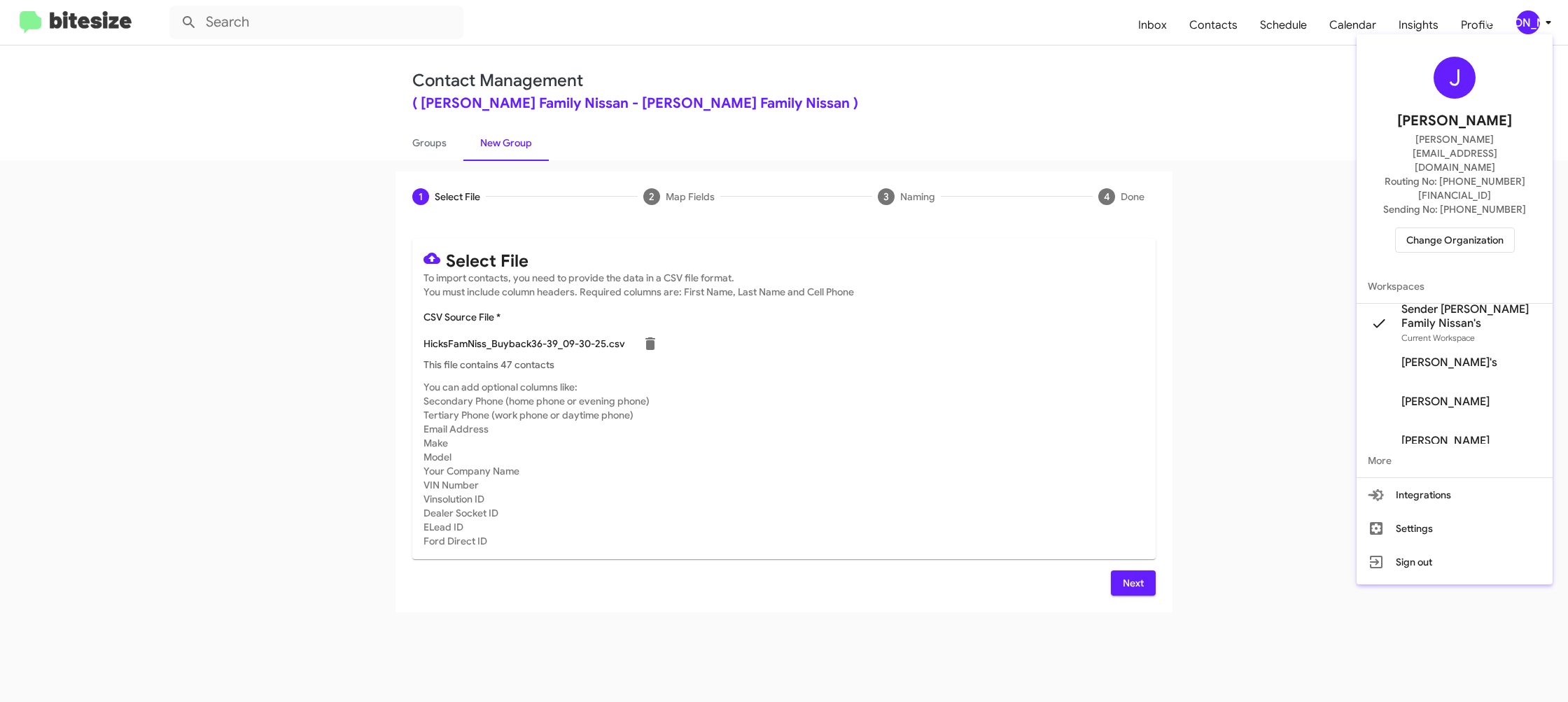
click at [1540, 30] on div at bounding box center [784, 351] width 1568 height 702
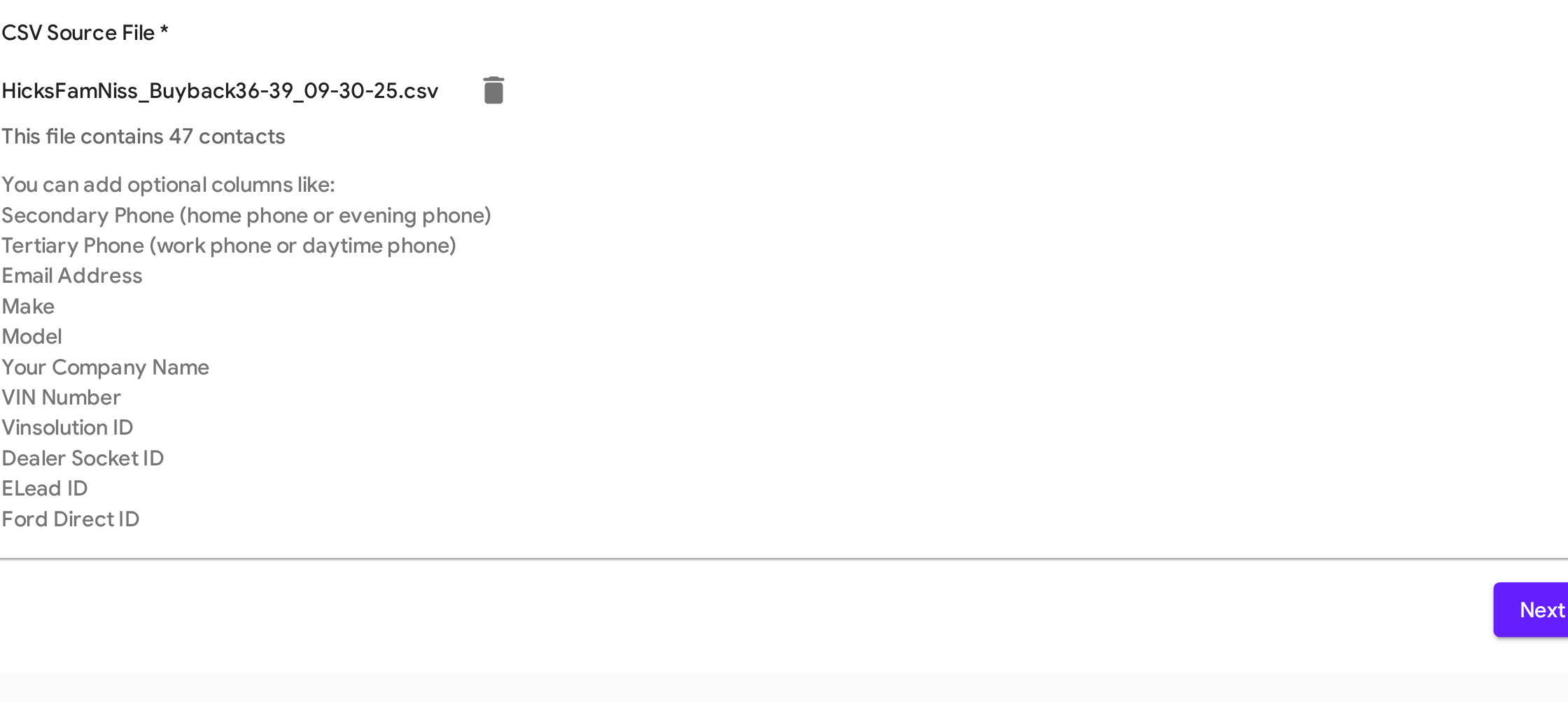
click at [946, 579] on div "Next" at bounding box center [784, 583] width 743 height 25
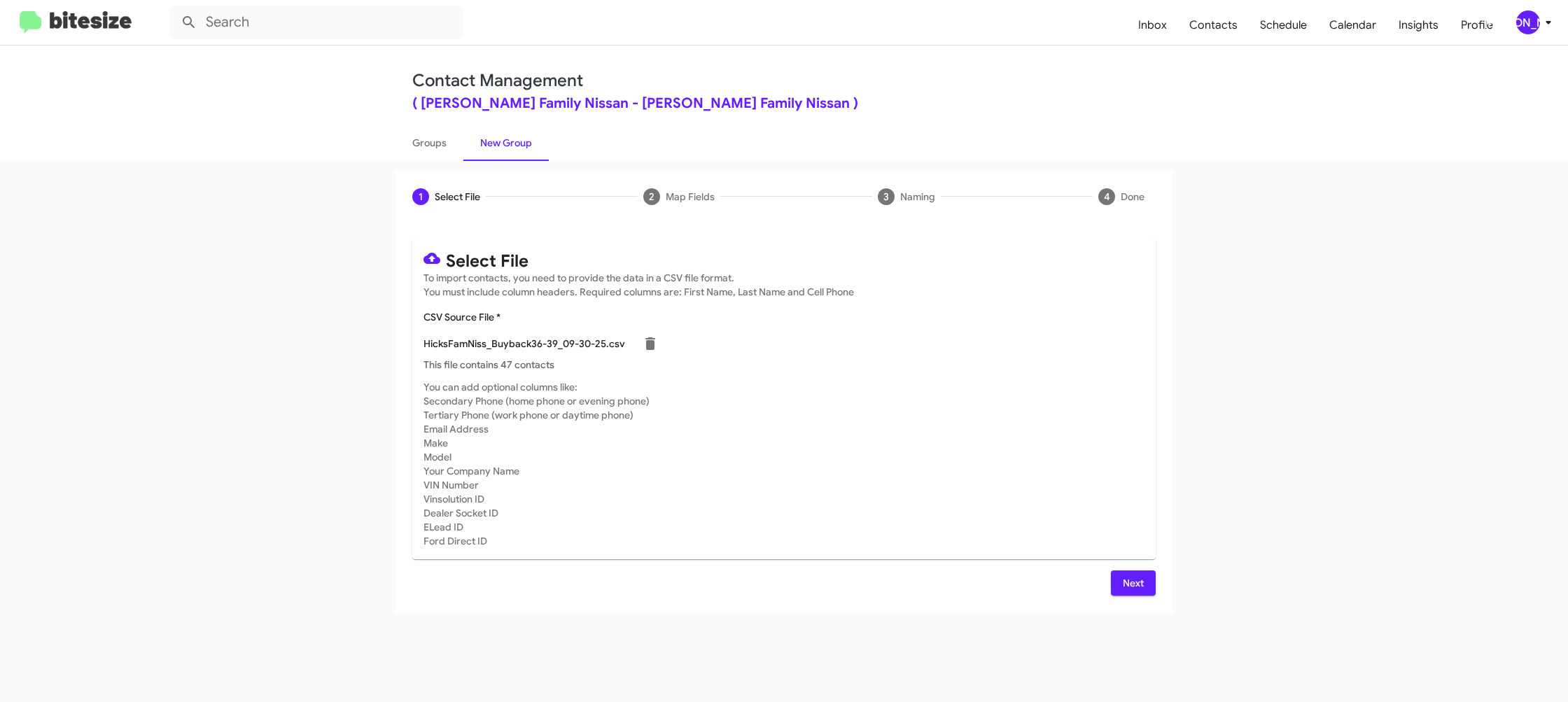
click at [1143, 576] on span "Next" at bounding box center [1133, 583] width 22 height 25
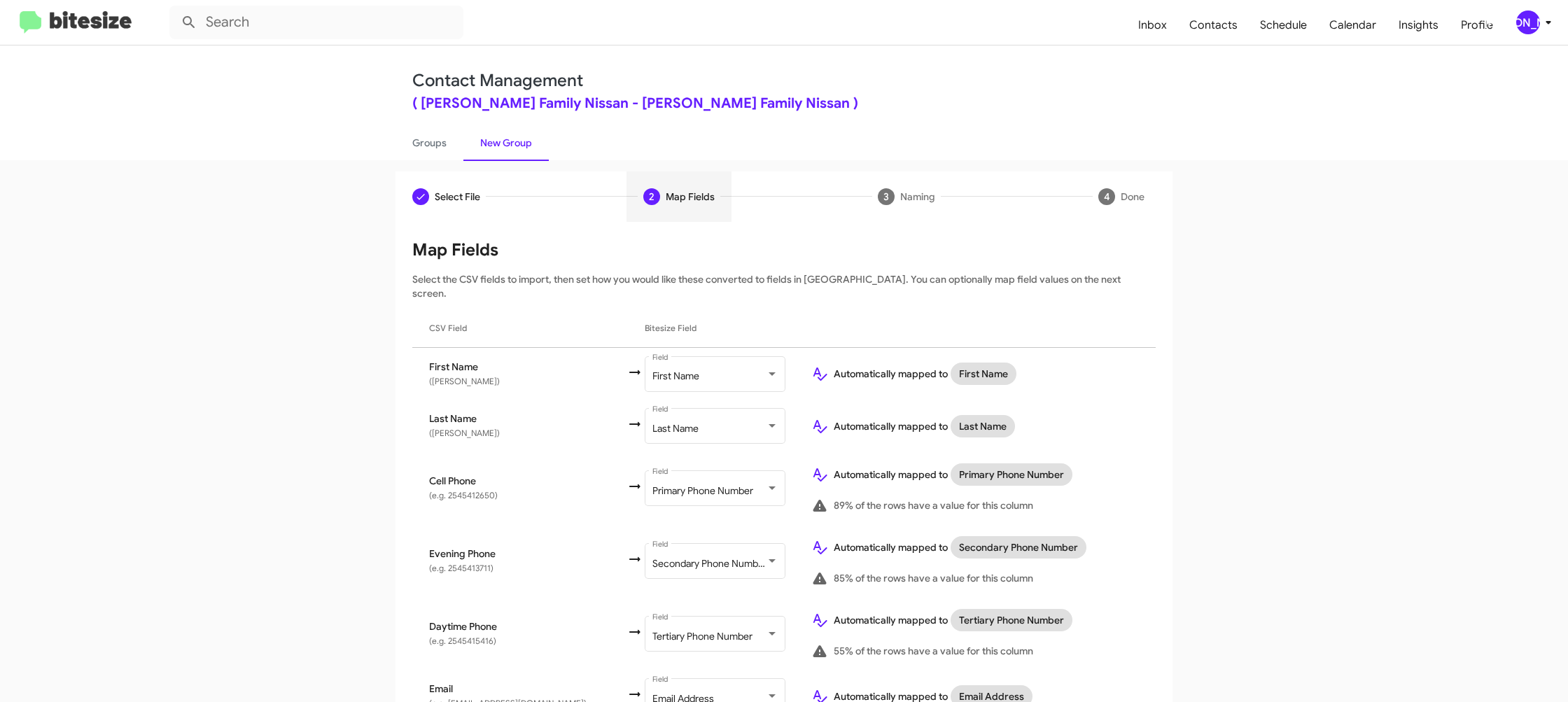
scroll to position [427, 0]
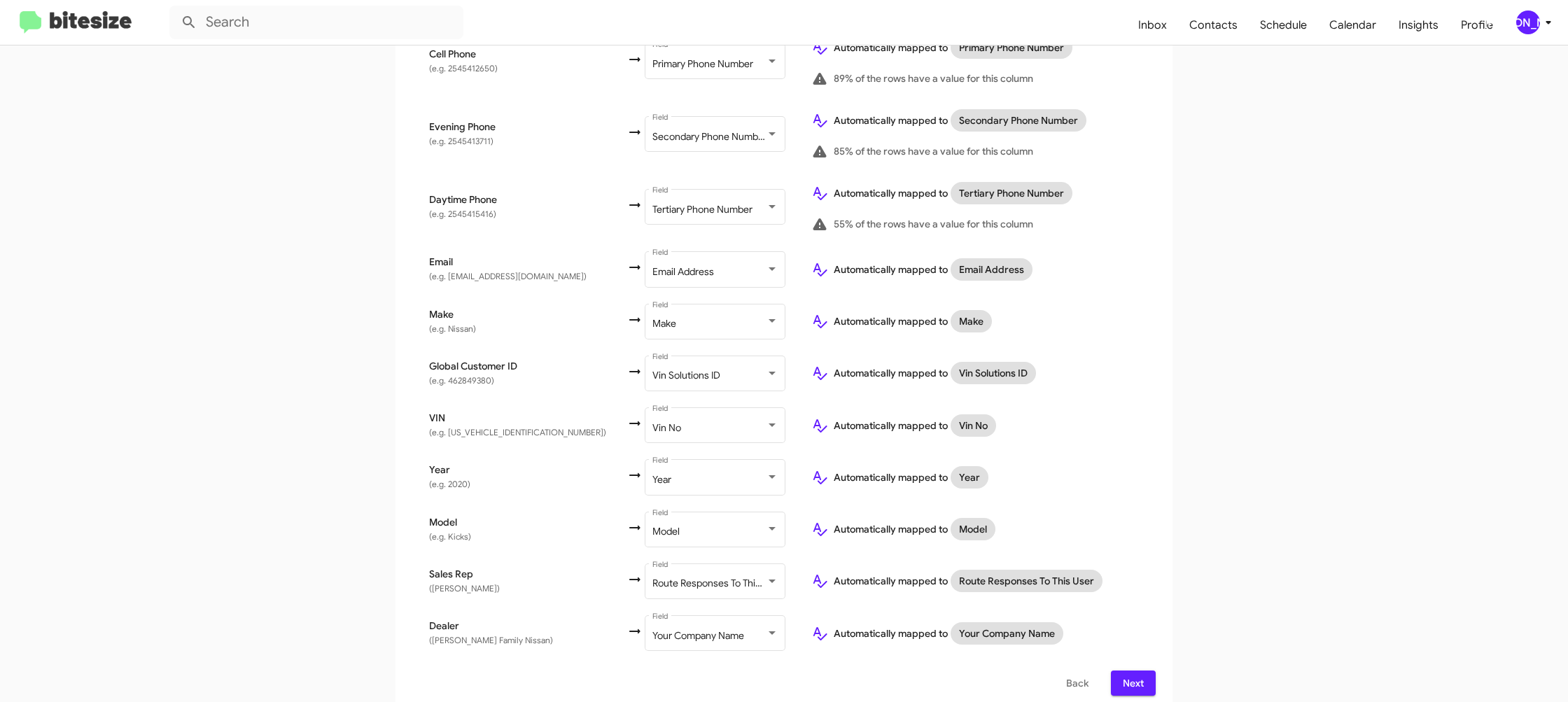
click at [1132, 670] on span "Next" at bounding box center [1133, 683] width 22 height 25
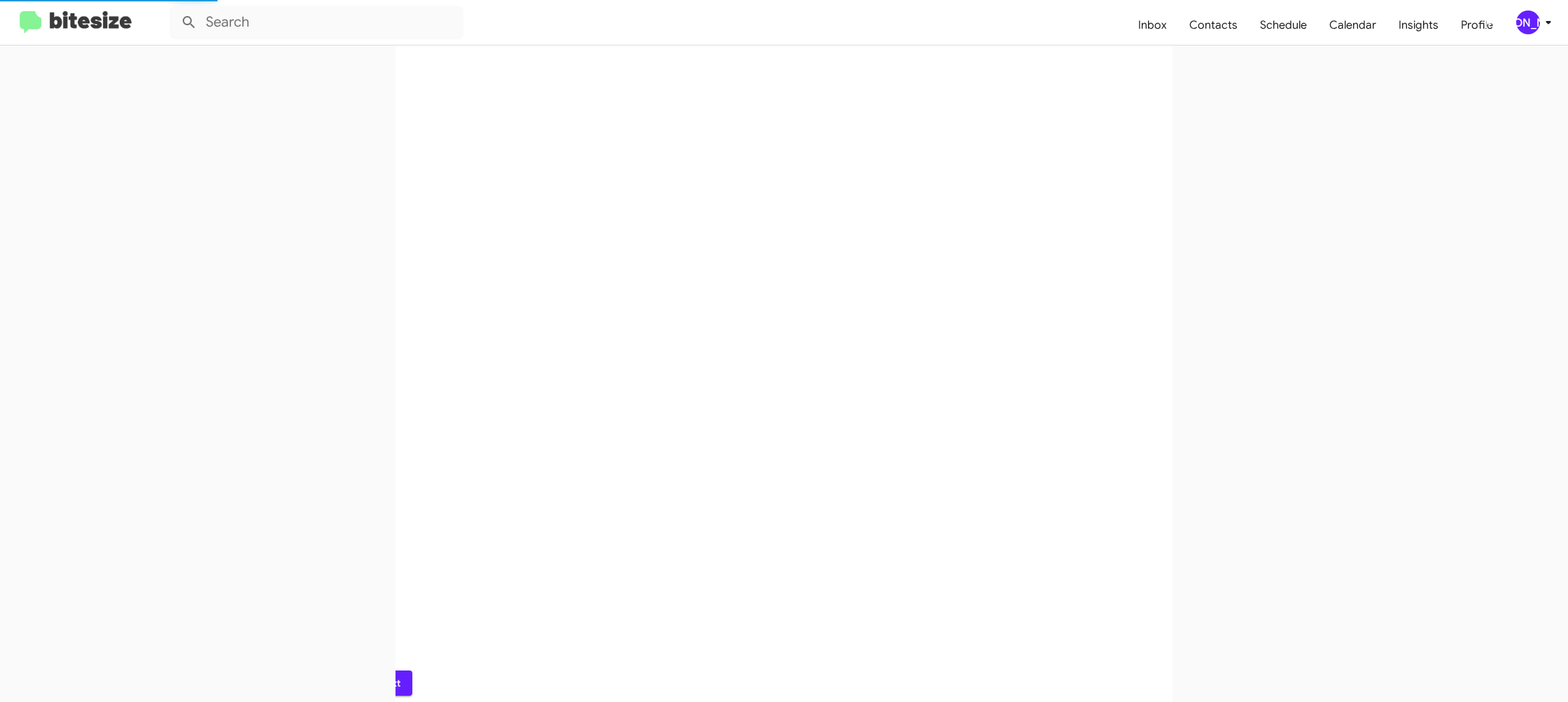
scroll to position [0, 0]
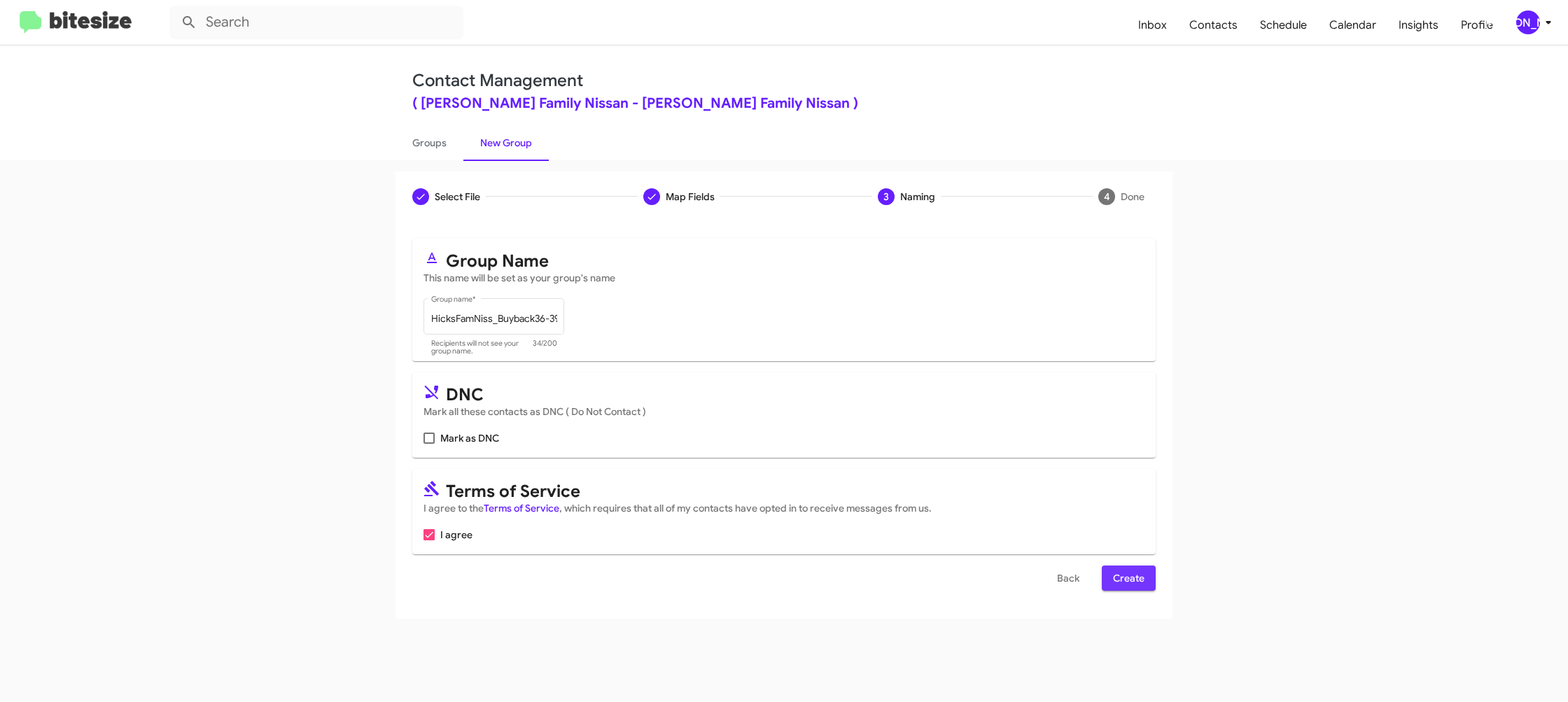
click at [1152, 578] on button "Create" at bounding box center [1128, 578] width 54 height 25
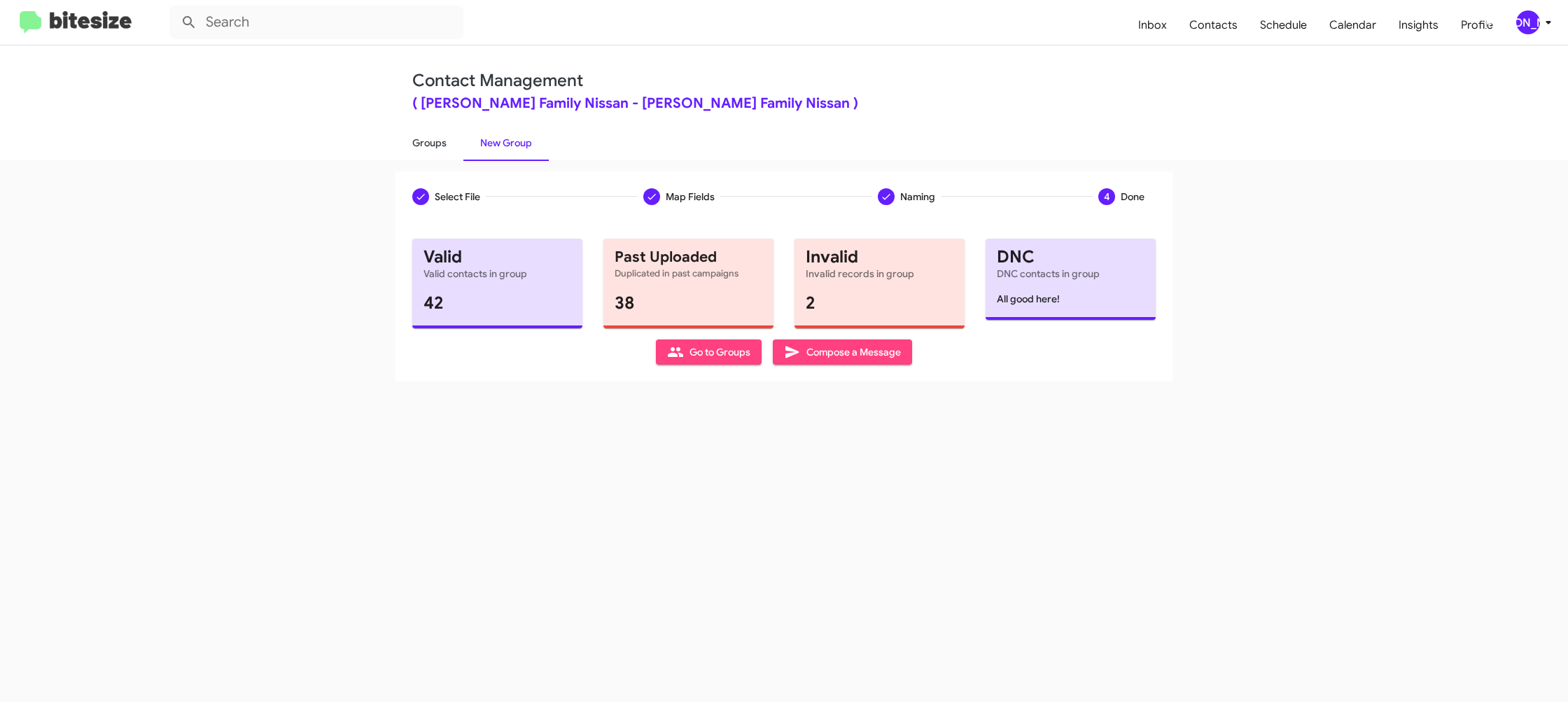
click at [426, 155] on link "Groups" at bounding box center [430, 142] width 68 height 36
type input "in:groups"
click at [426, 155] on link "Groups" at bounding box center [430, 142] width 68 height 36
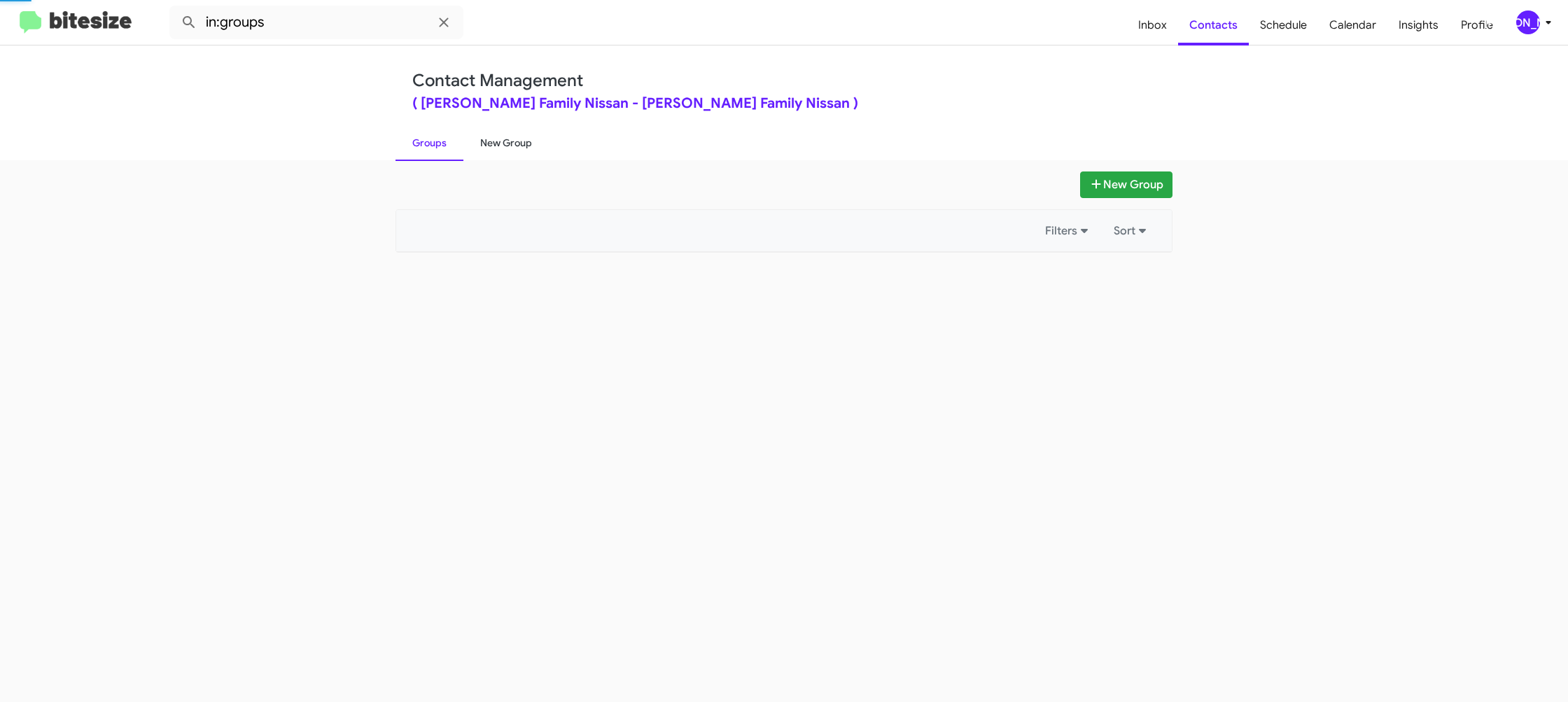
drag, startPoint x: 426, startPoint y: 155, endPoint x: 484, endPoint y: 144, distance: 59.0
click at [428, 152] on link "Groups" at bounding box center [430, 142] width 68 height 36
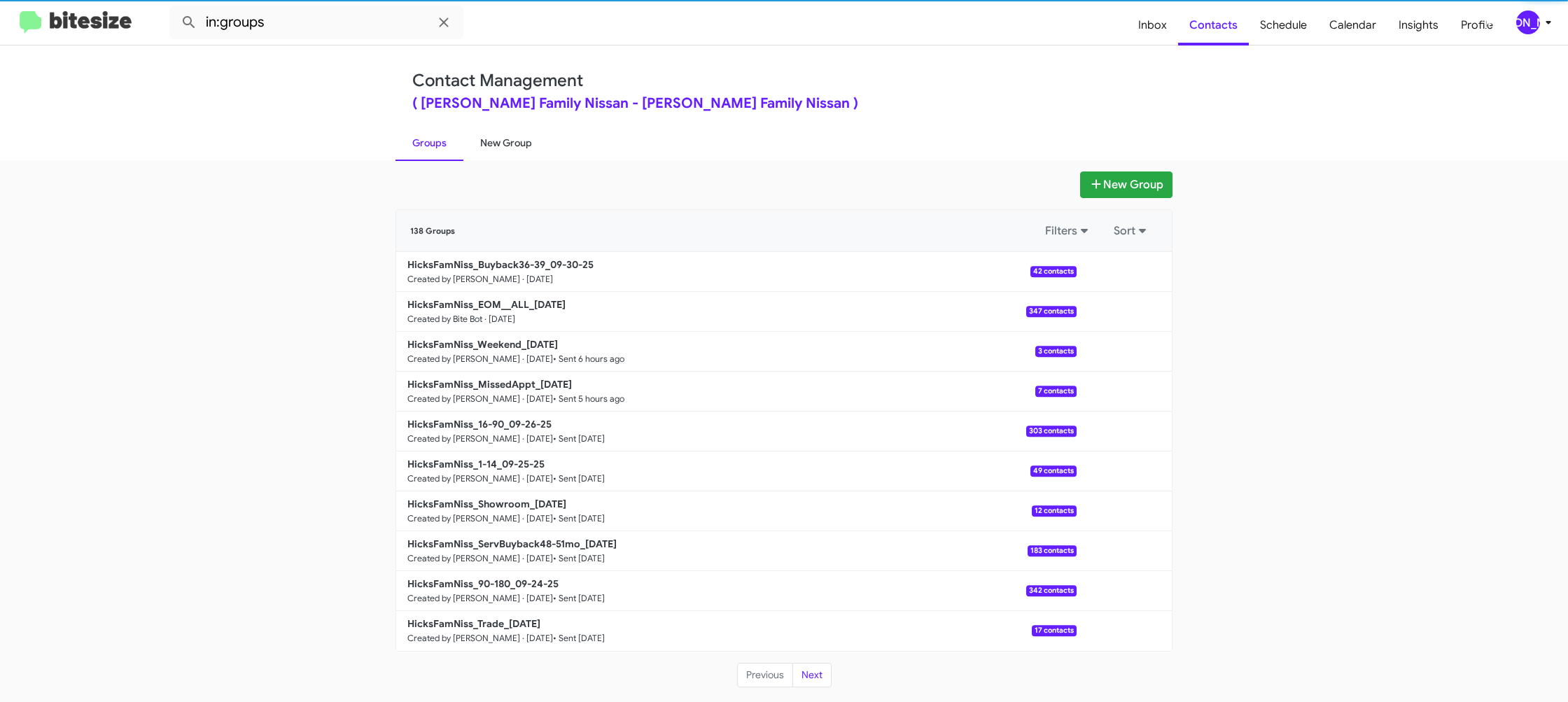
click at [484, 144] on link "New Group" at bounding box center [506, 142] width 86 height 36
drag, startPoint x: 484, startPoint y: 144, endPoint x: 486, endPoint y: 31, distance: 113.0
click at [484, 131] on link "New Group" at bounding box center [506, 142] width 86 height 36
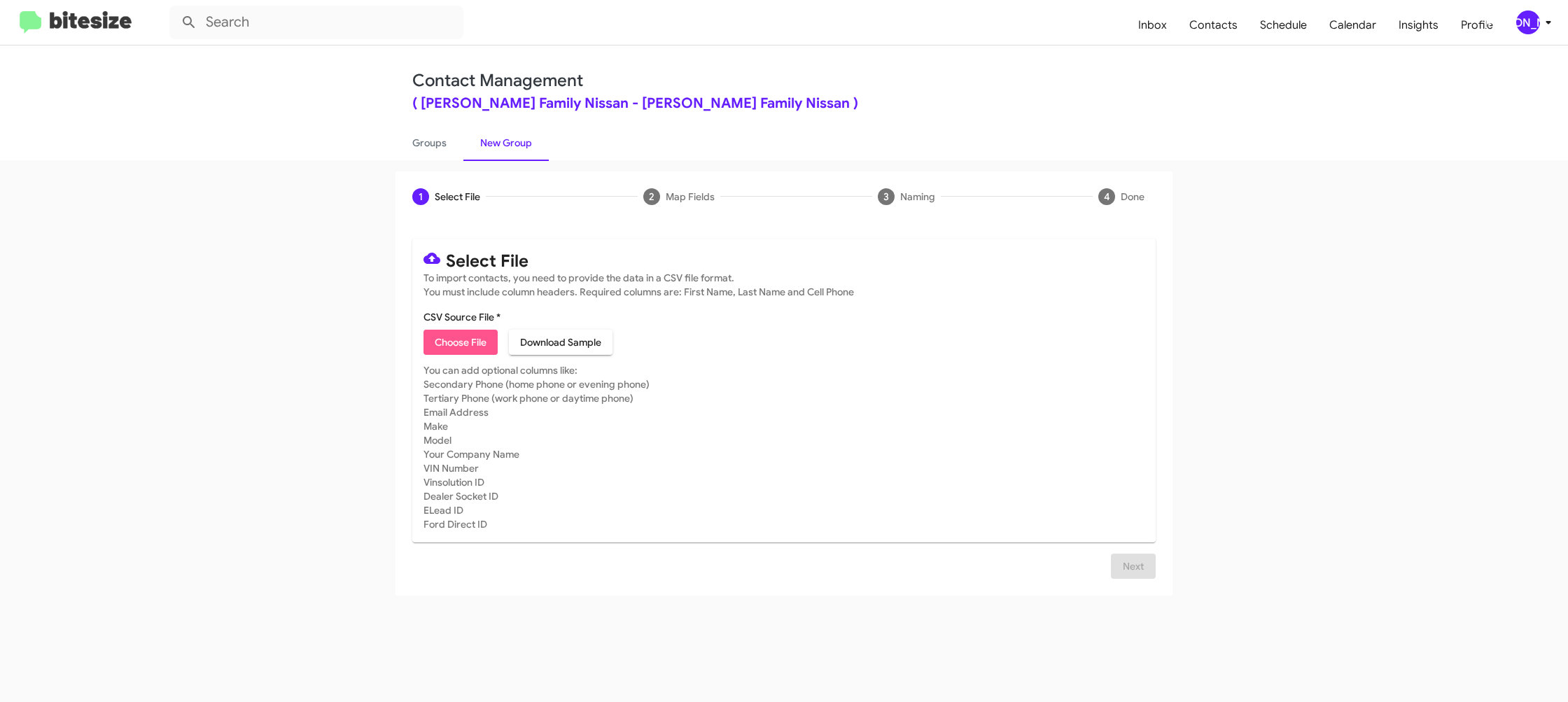
click at [464, 343] on span "Choose File" at bounding box center [461, 343] width 52 height 25
type input "HicksFamNiss_Trade_[DATE]"
click at [986, 446] on mat-card-subtitle "You can add optional columns like: Secondary Phone (home phone or evening phone…" at bounding box center [784, 464] width 721 height 168
click at [1541, 28] on span "[PERSON_NAME]" at bounding box center [1536, 22] width 42 height 24
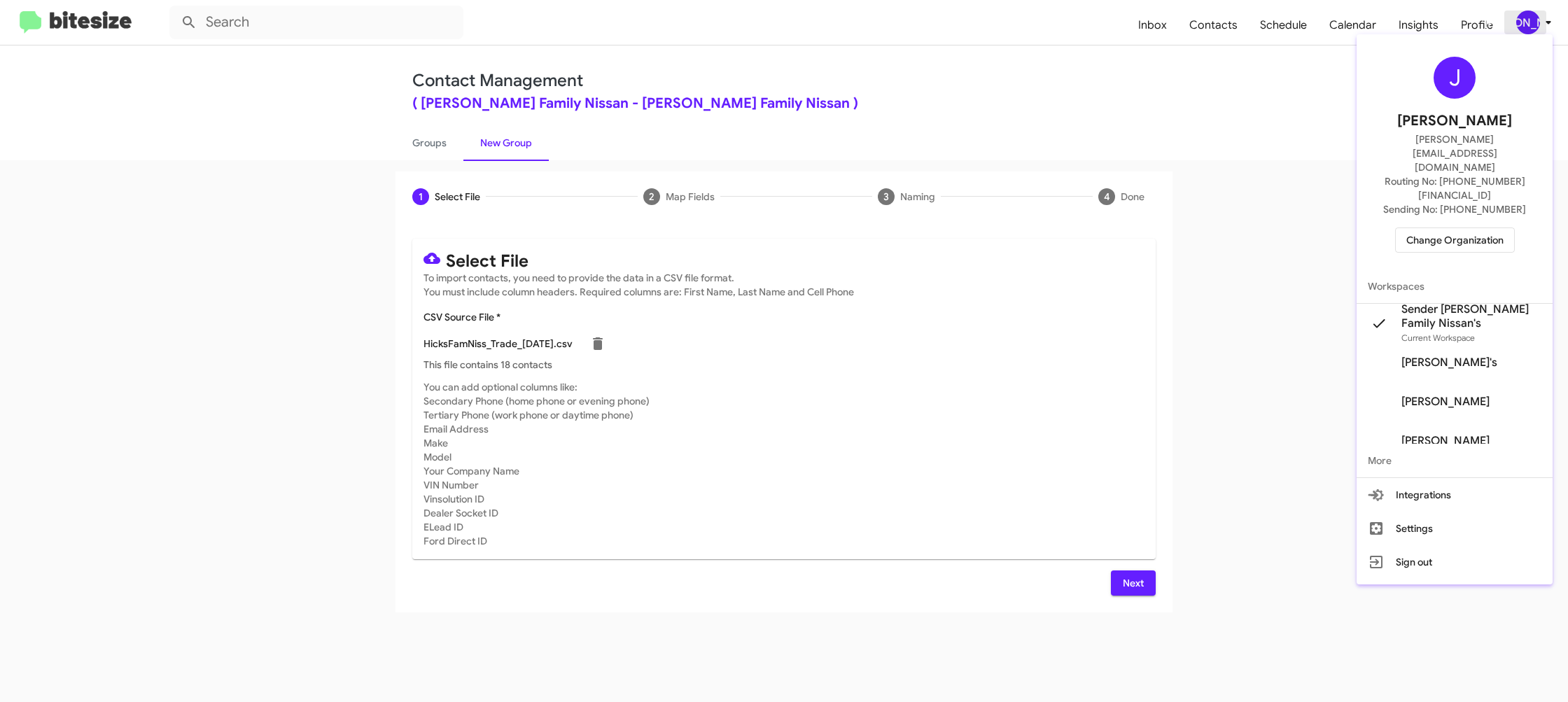
click at [1541, 27] on div at bounding box center [784, 351] width 1568 height 702
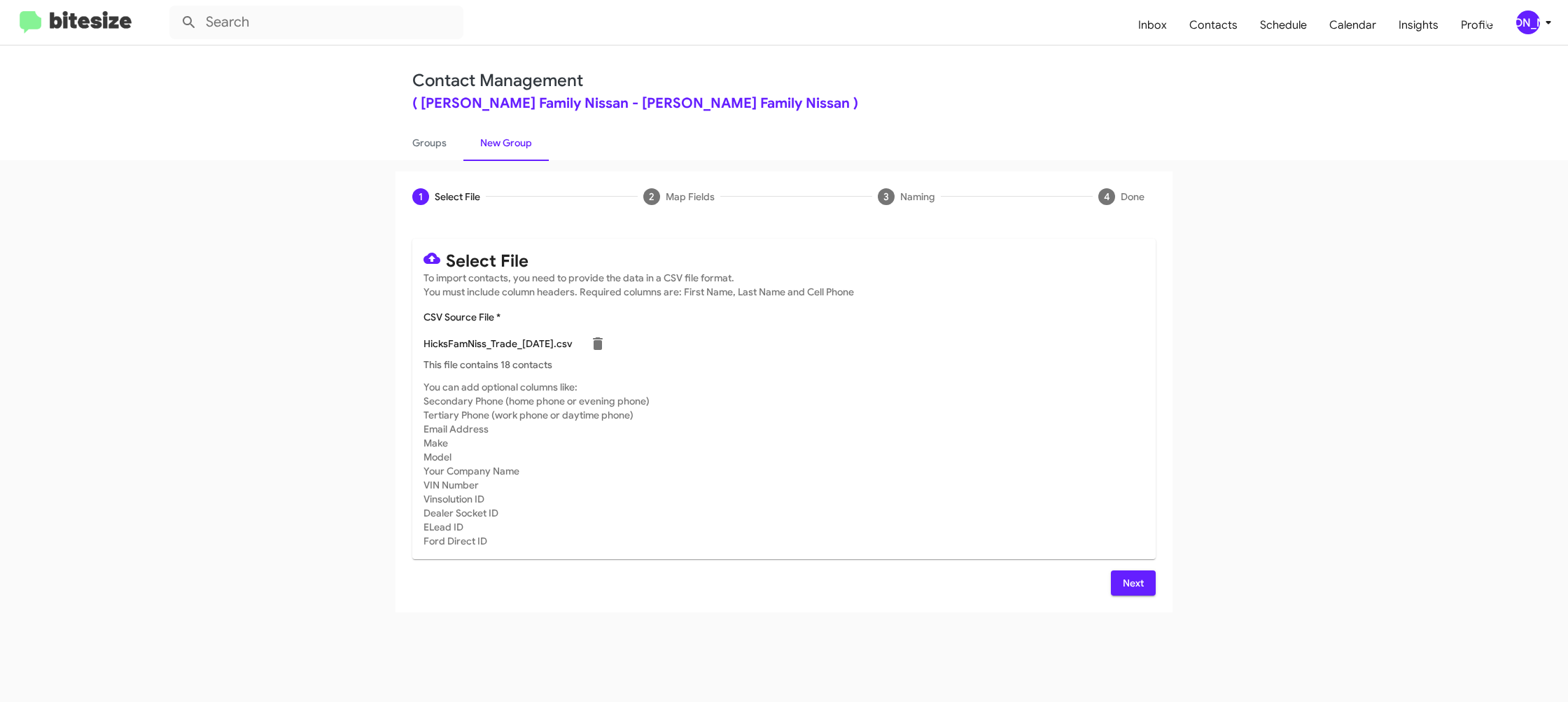
click at [1130, 585] on span "Next" at bounding box center [1133, 583] width 22 height 25
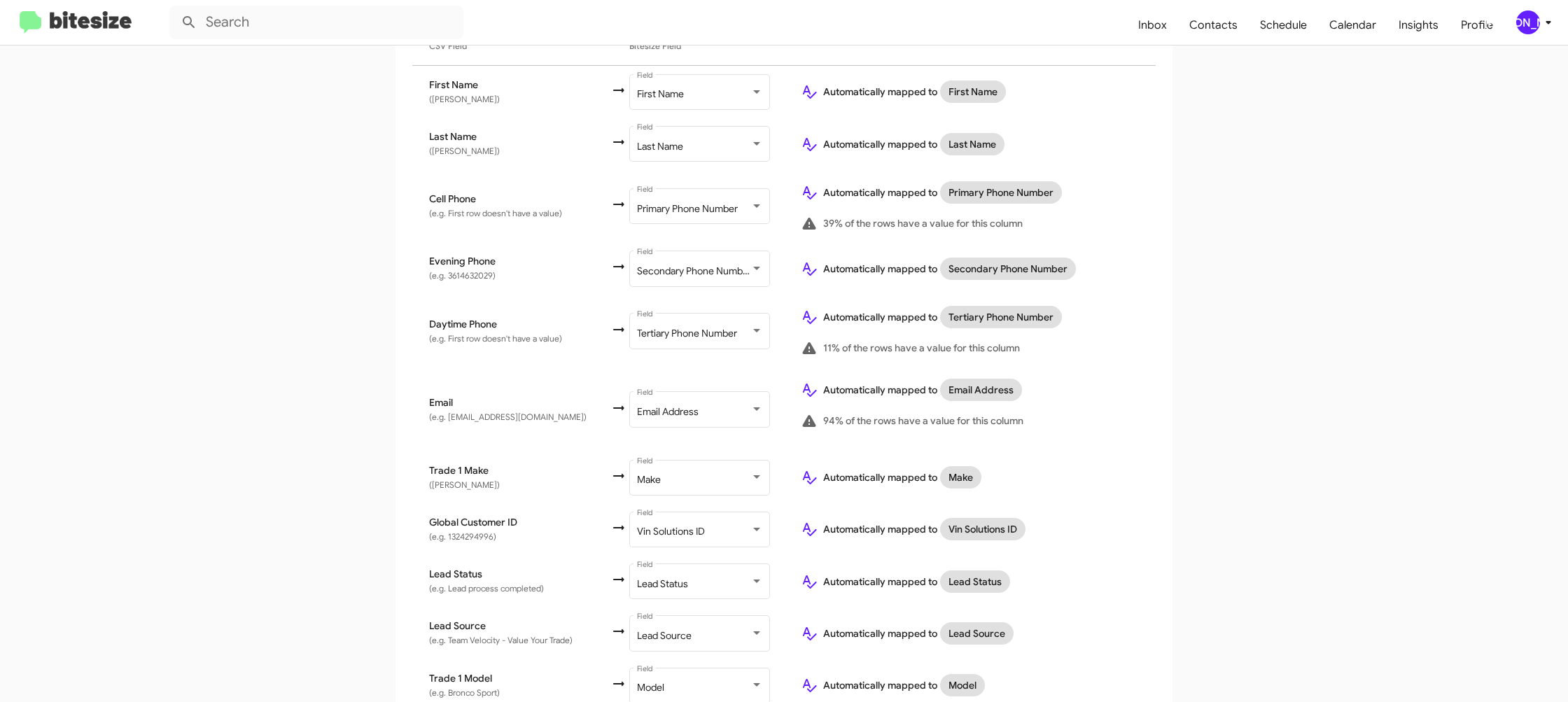
scroll to position [490, 0]
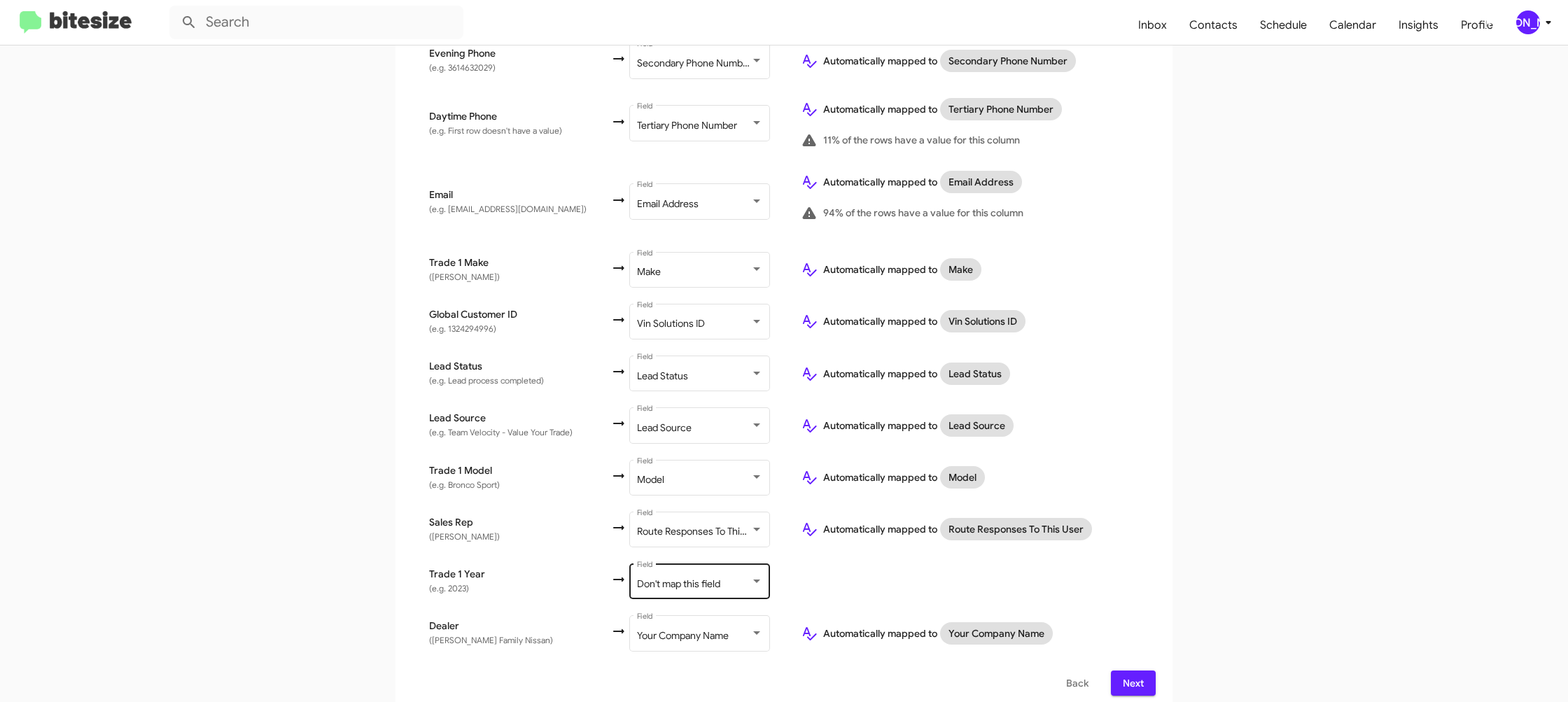
click at [737, 561] on div "Don't map this field Field" at bounding box center [700, 580] width 126 height 38
drag, startPoint x: 655, startPoint y: 529, endPoint x: 995, endPoint y: 551, distance: 340.7
click at [655, 529] on span "Year" at bounding box center [704, 535] width 157 height 30
click at [1177, 559] on div "Select File 2 Map Fields 3 Naming 4 Done Select File To import contacts, you ne…" at bounding box center [784, 197] width 798 height 1031
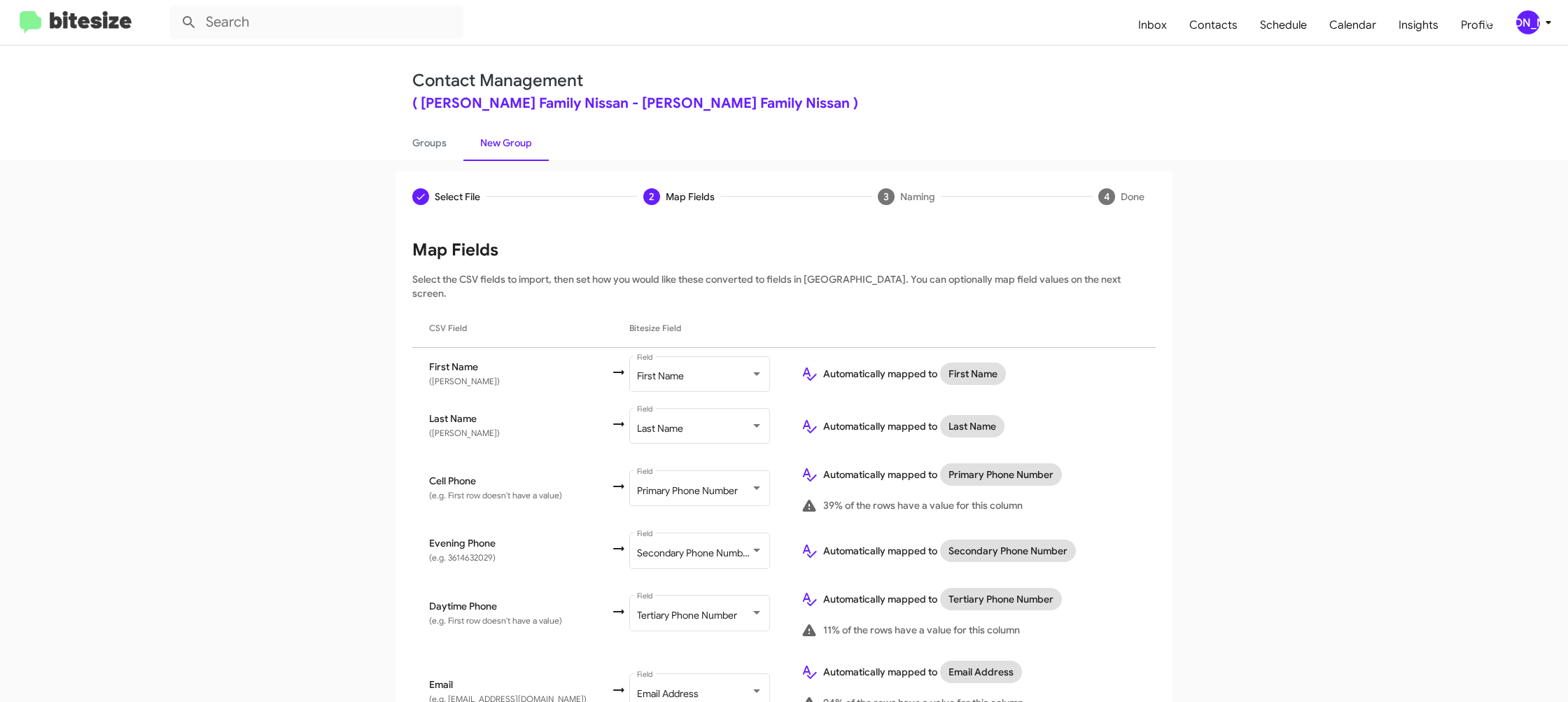
scroll to position [490, 0]
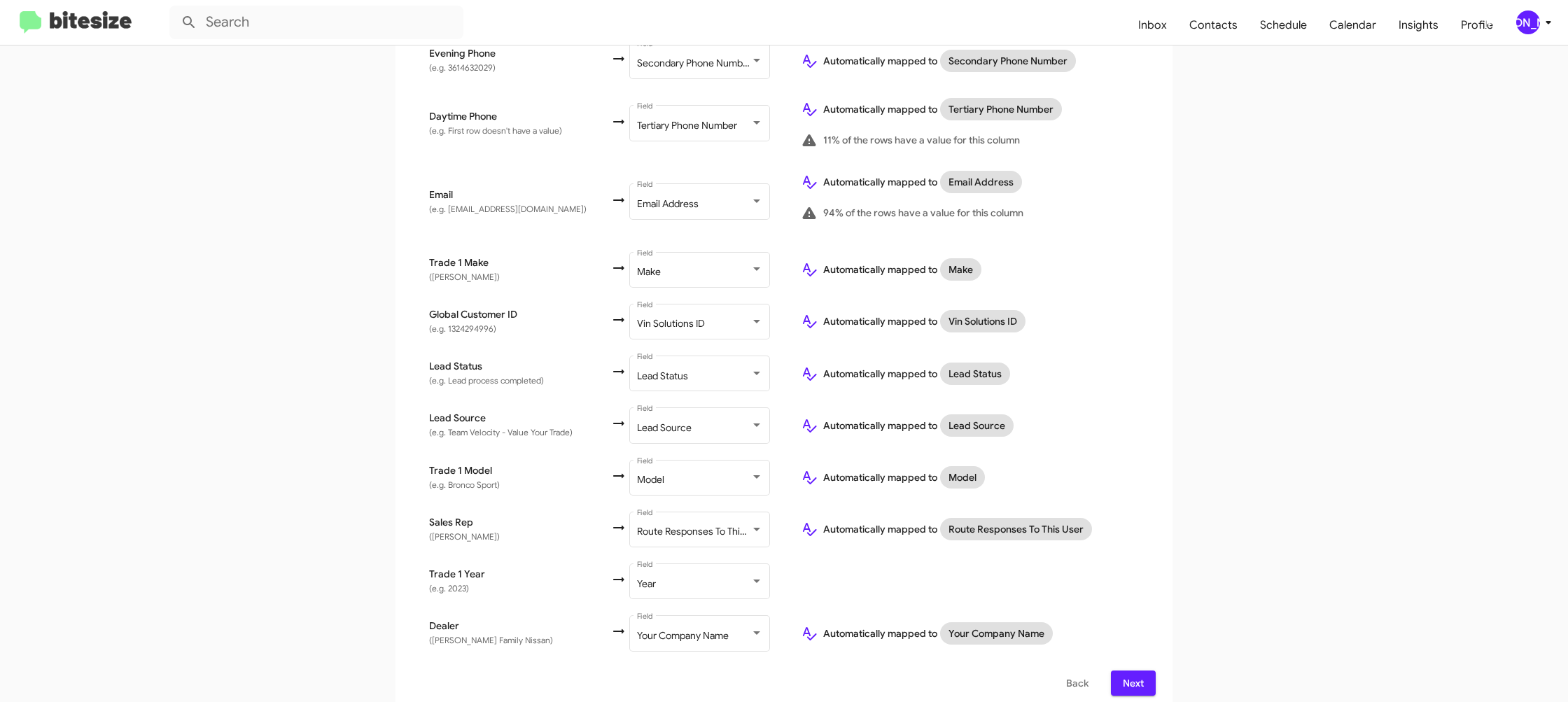
click at [1133, 673] on span "Next" at bounding box center [1133, 683] width 22 height 25
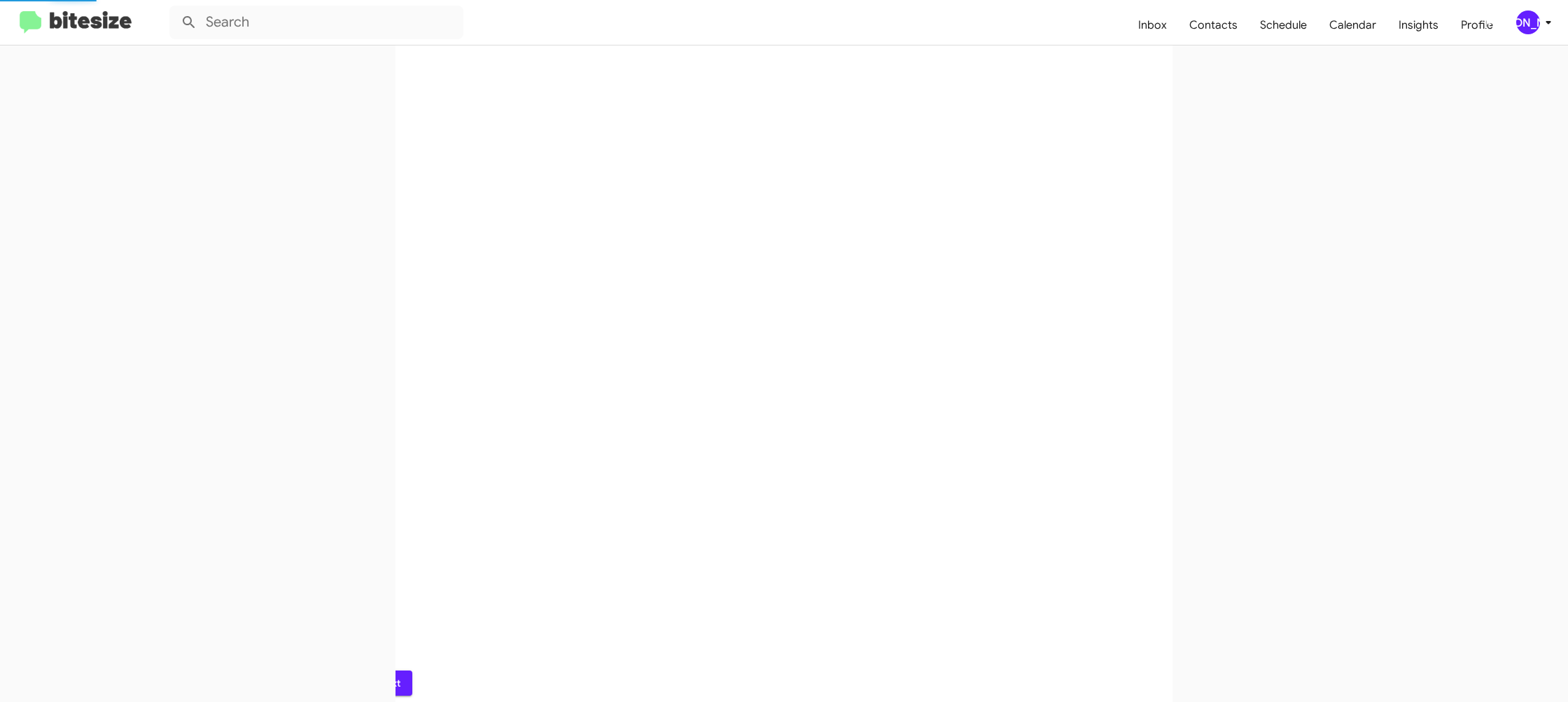
scroll to position [0, 0]
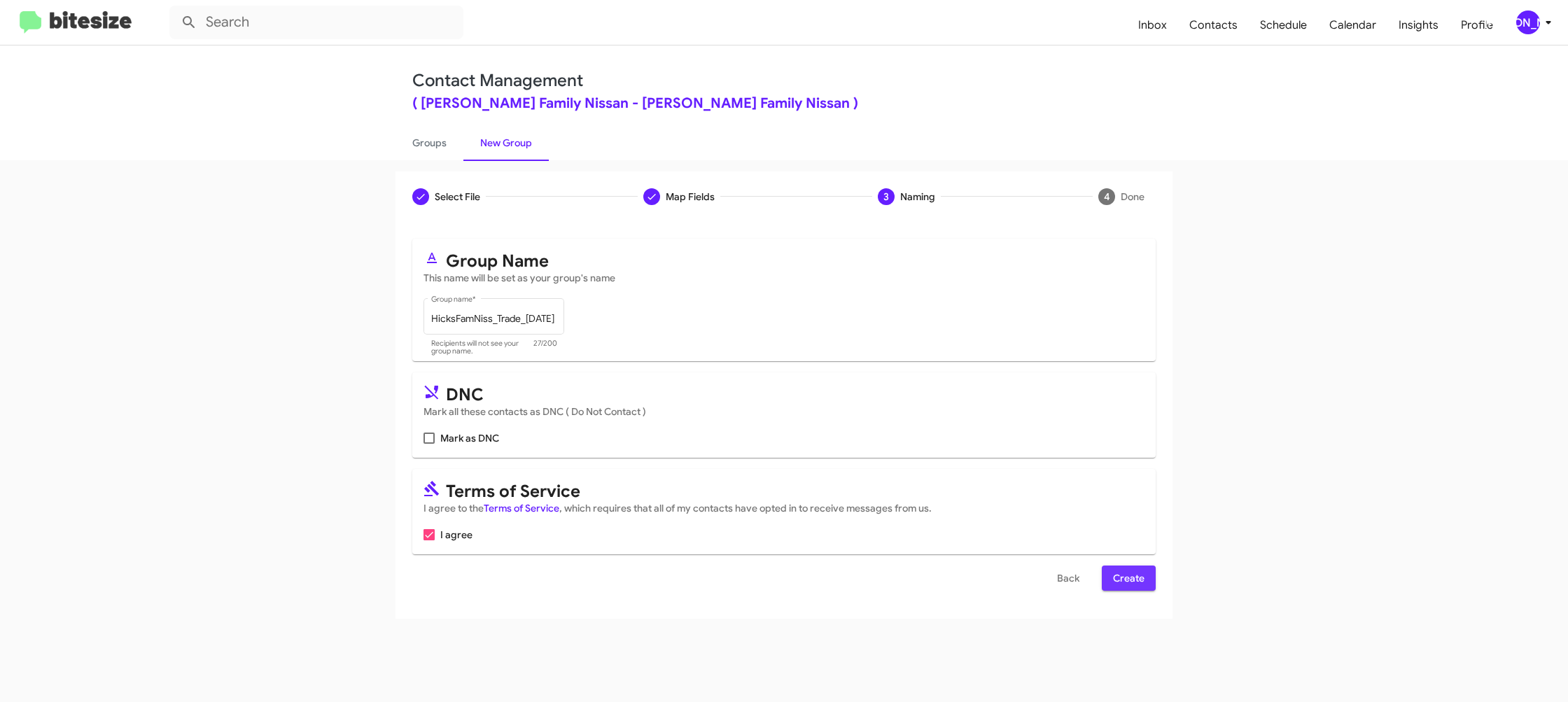
click at [1148, 581] on button "Create" at bounding box center [1128, 578] width 54 height 25
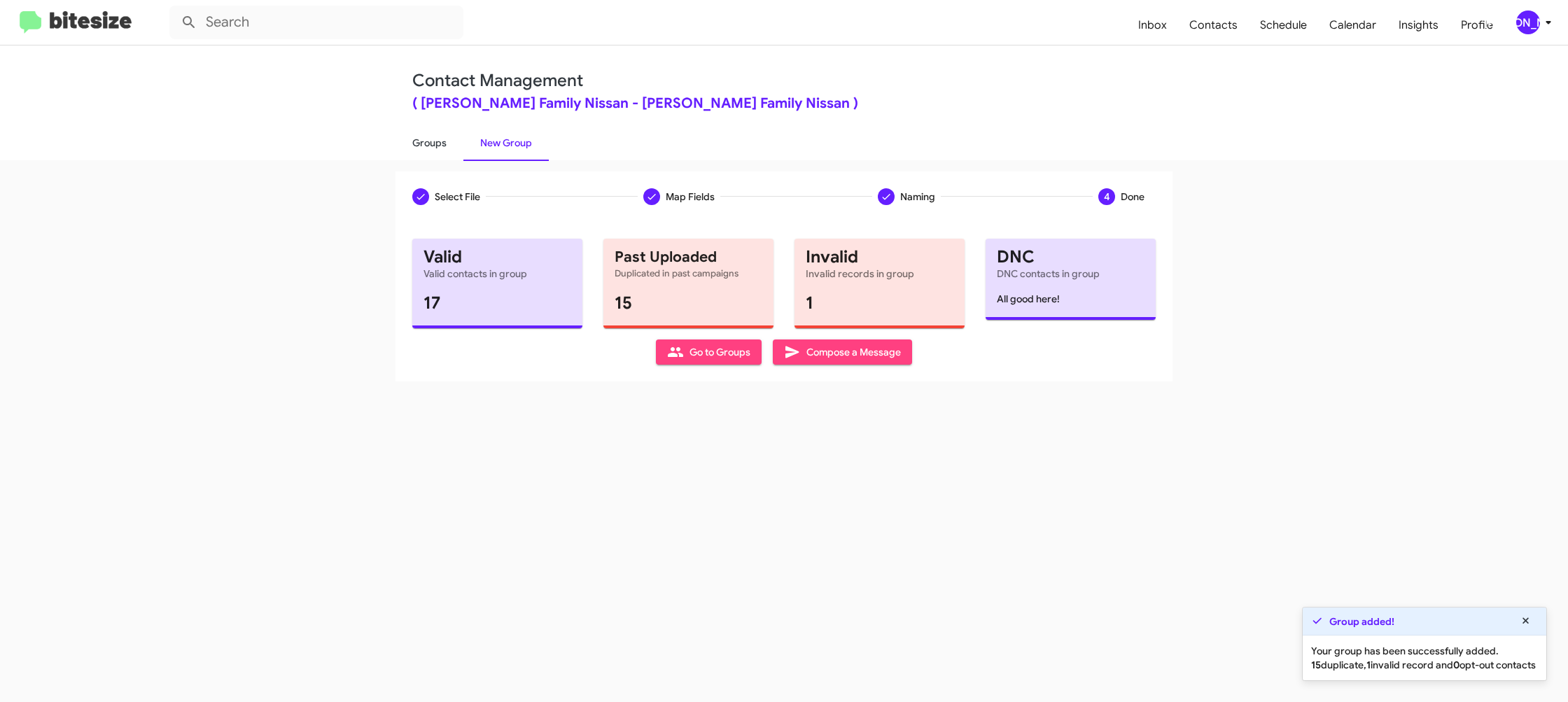
click at [436, 140] on link "Groups" at bounding box center [430, 142] width 68 height 36
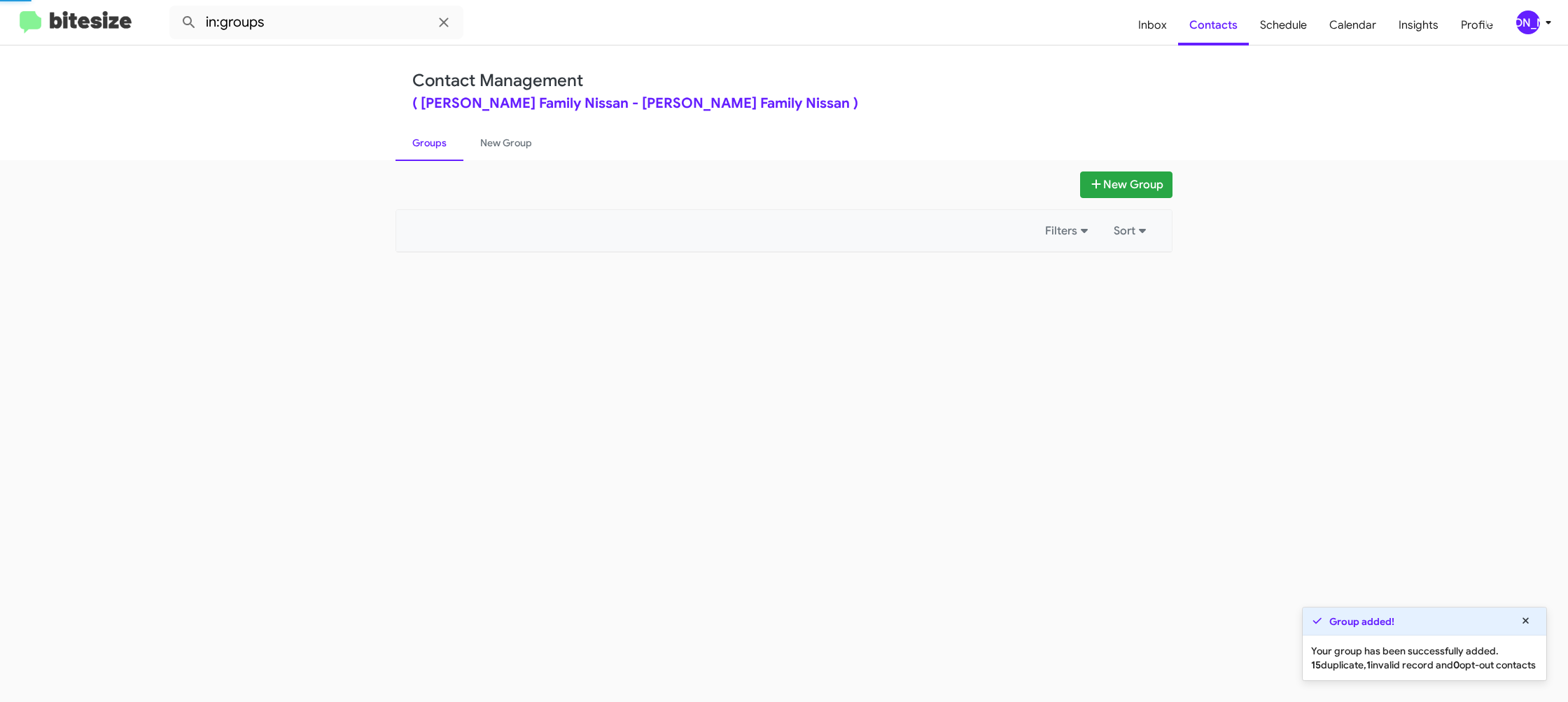
click at [436, 140] on link "Groups" at bounding box center [430, 142] width 68 height 36
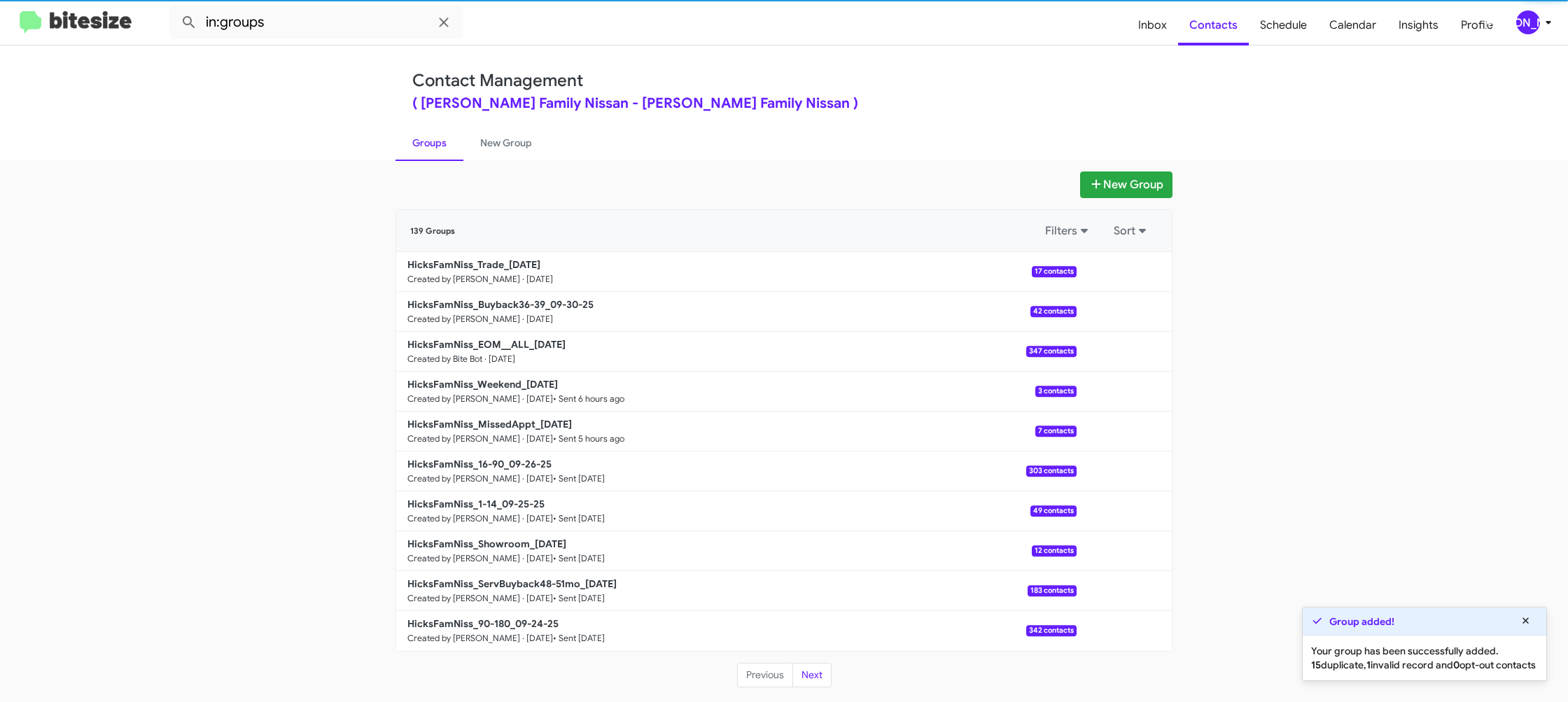
click at [436, 140] on link "Groups" at bounding box center [430, 142] width 68 height 36
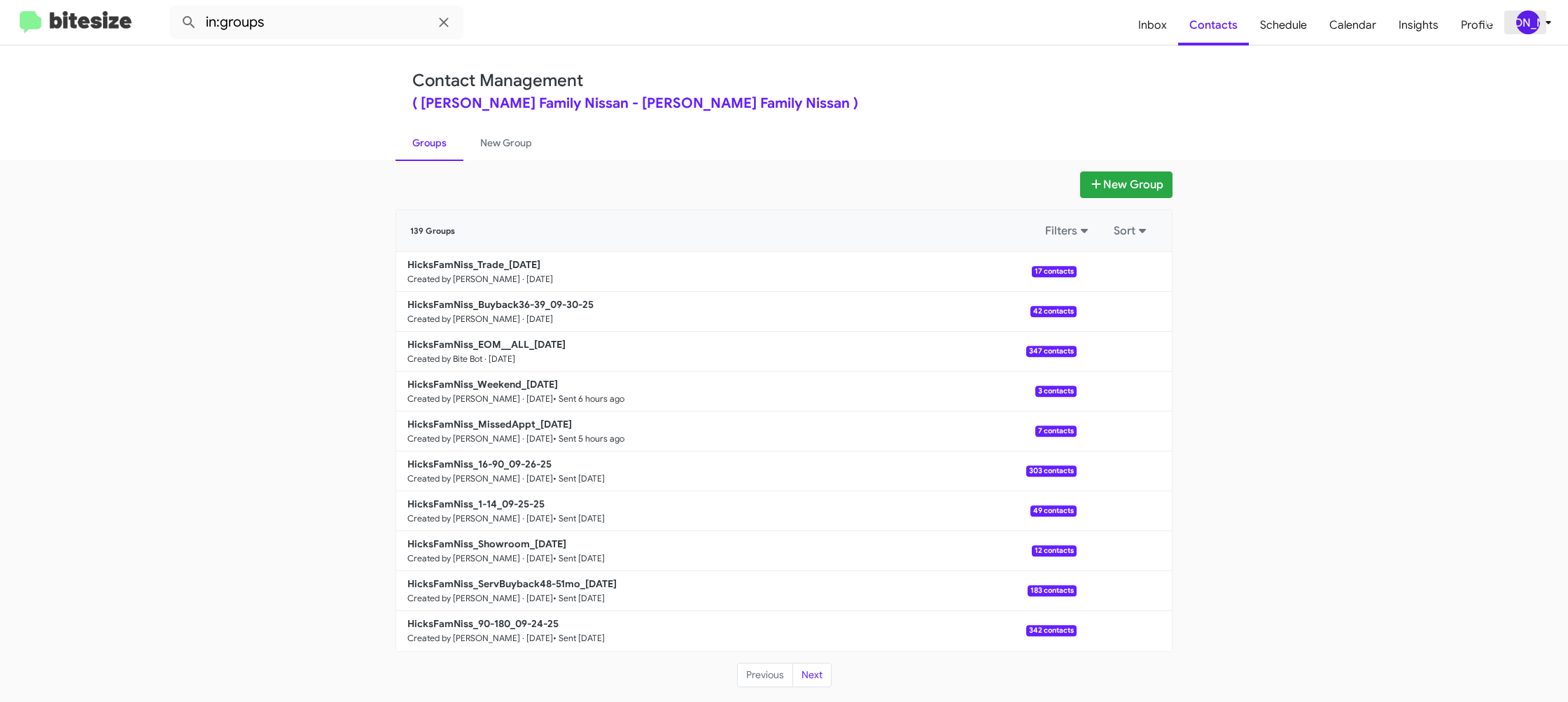
click at [1545, 18] on icon at bounding box center [1548, 22] width 17 height 17
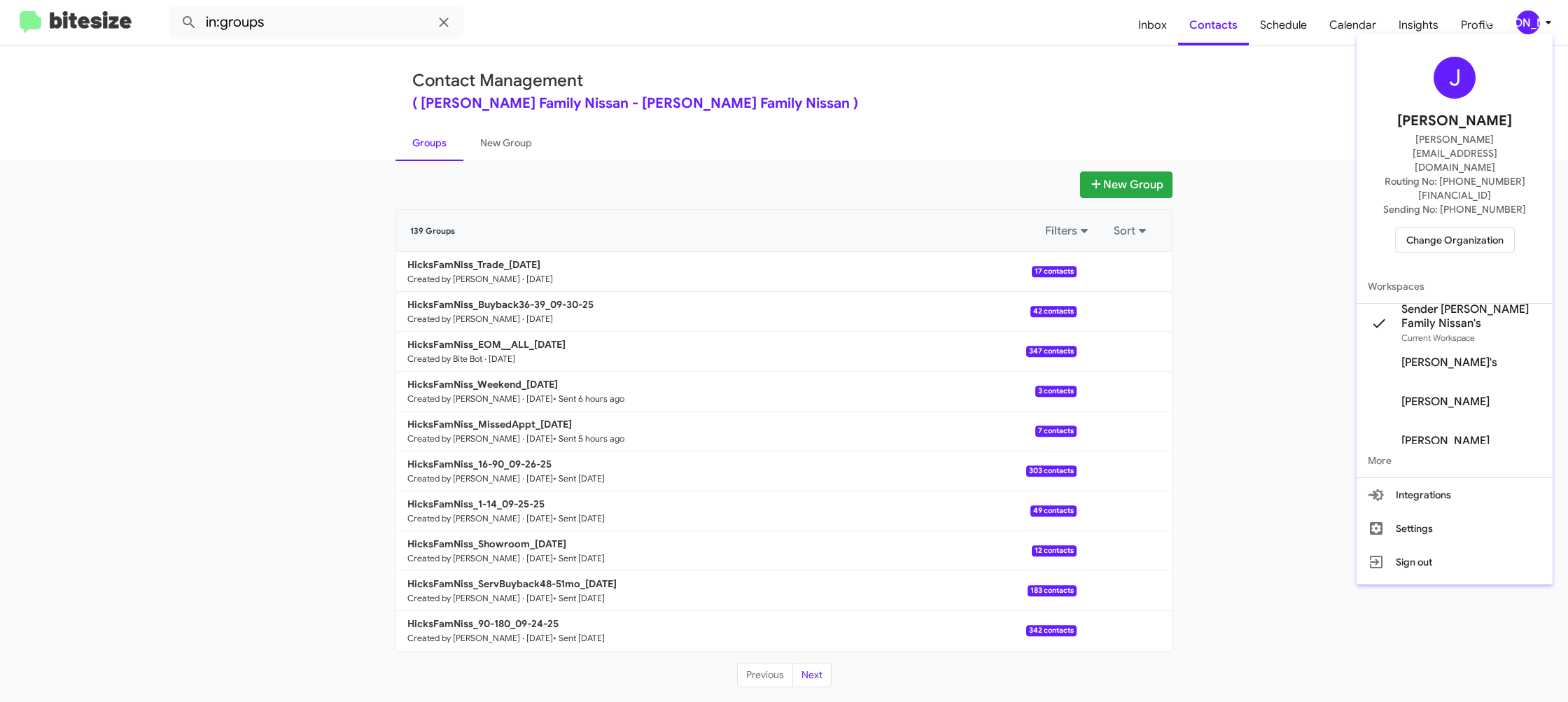
drag, startPoint x: 1534, startPoint y: 26, endPoint x: 1132, endPoint y: 101, distance: 408.9
click at [1534, 26] on div at bounding box center [784, 351] width 1568 height 702
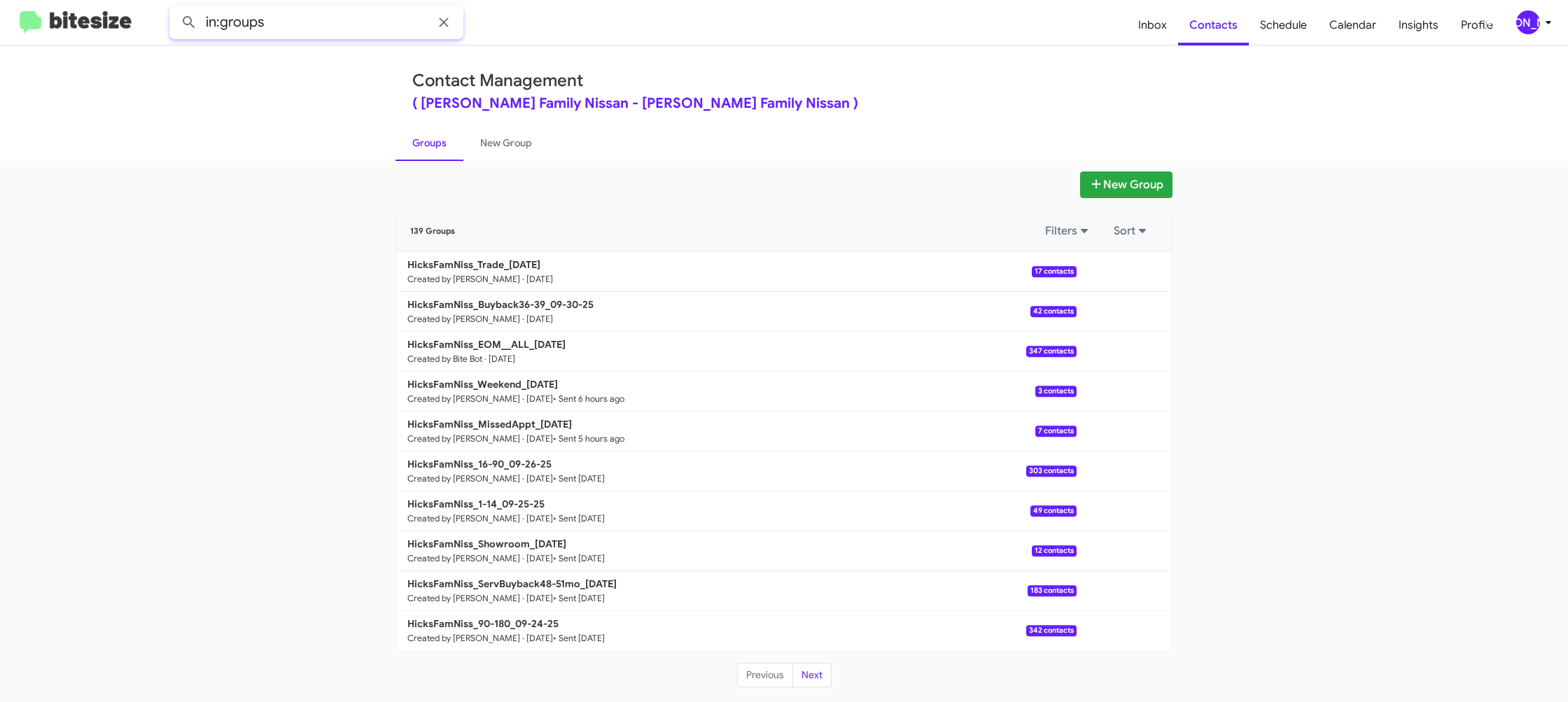
click at [321, 28] on input "in:groups" at bounding box center [316, 23] width 294 height 34
click at [175, 8] on button at bounding box center [189, 22] width 28 height 28
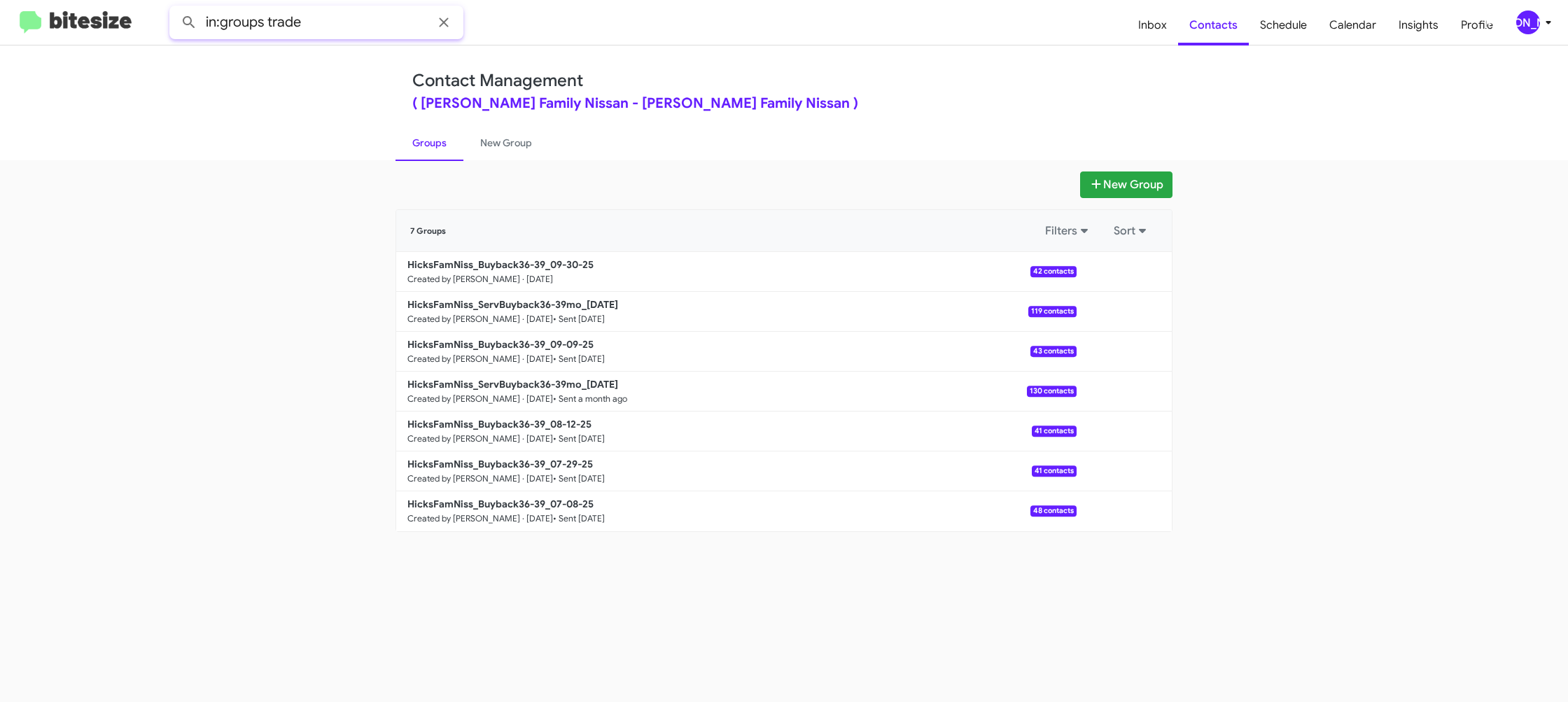
type input "in:groups trade"
click at [175, 8] on button at bounding box center [189, 22] width 28 height 28
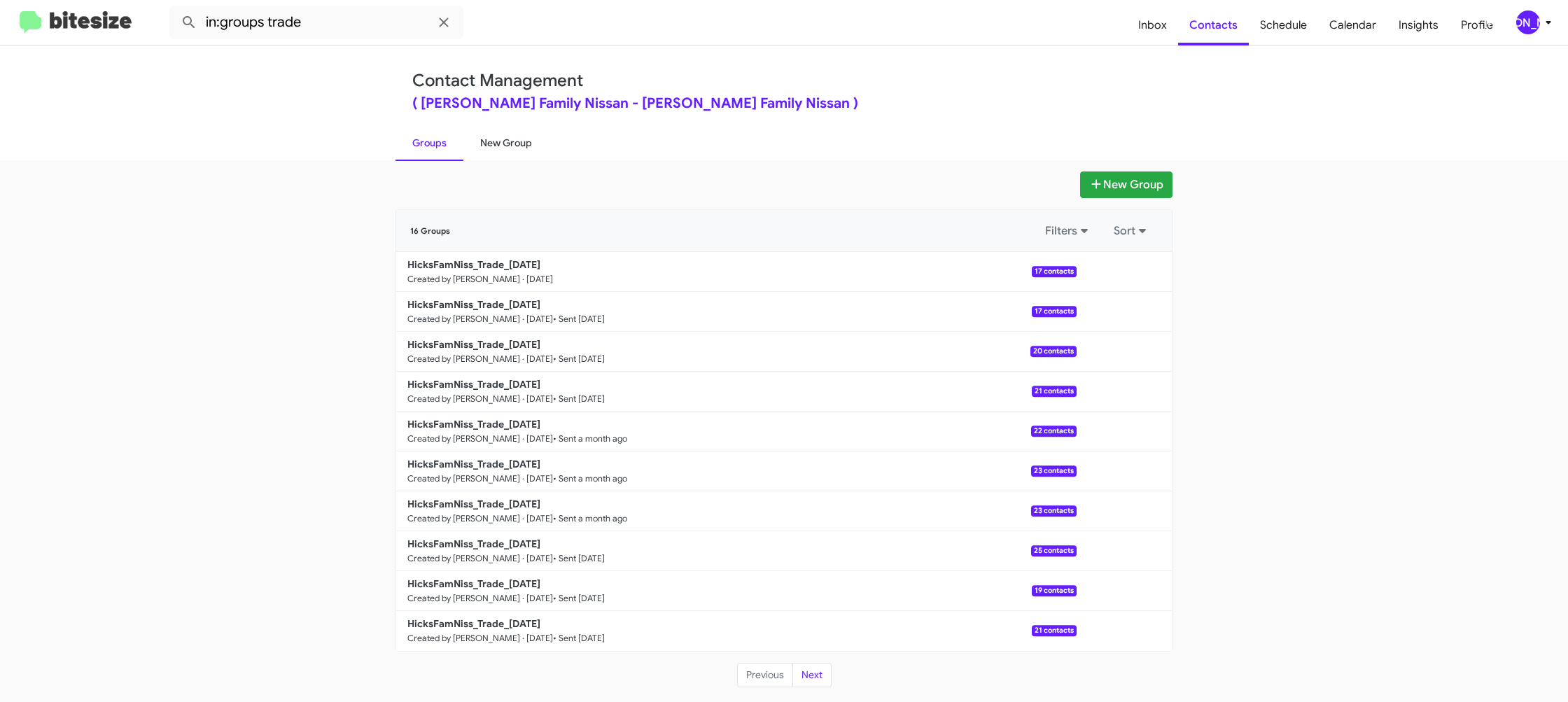
click at [514, 148] on link "New Group" at bounding box center [506, 142] width 86 height 36
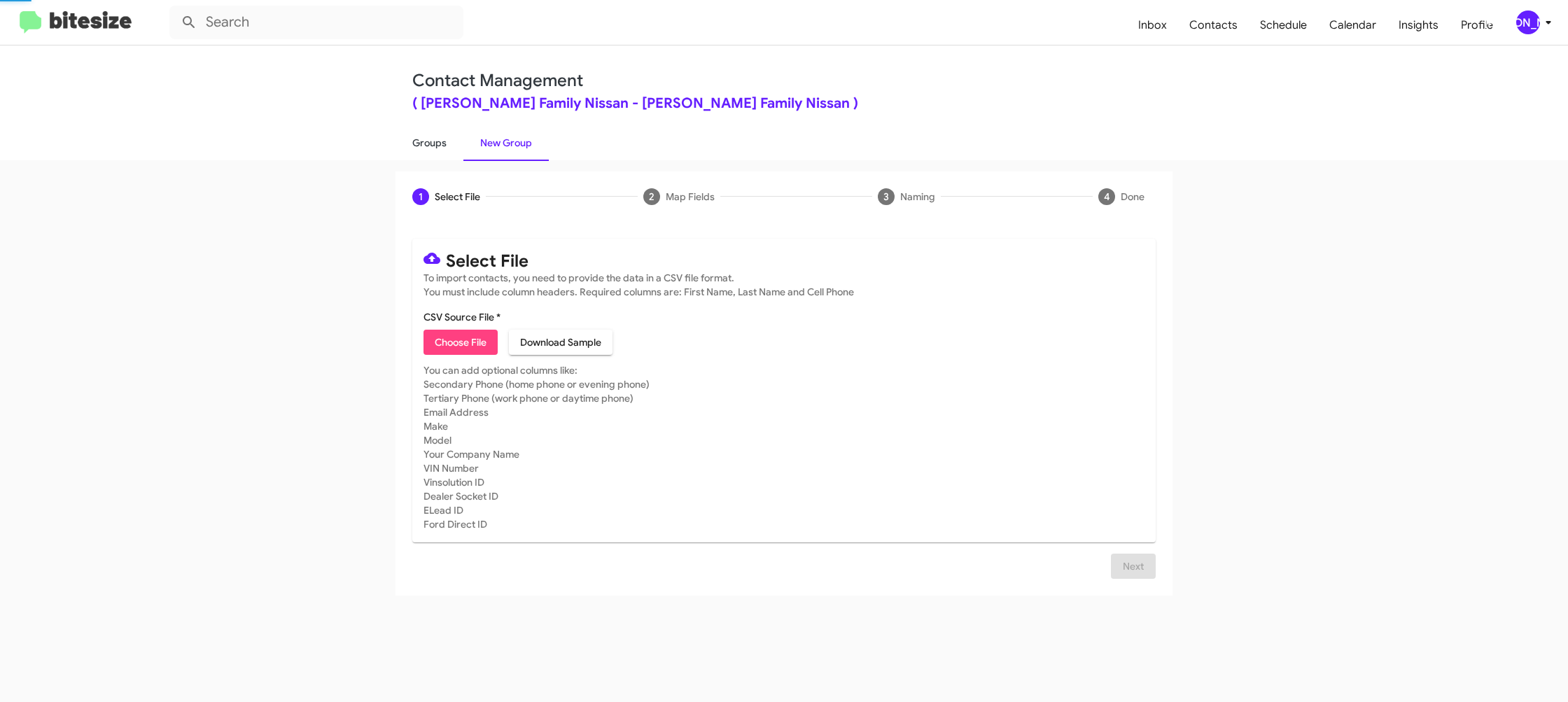
click at [437, 149] on link "Groups" at bounding box center [430, 142] width 68 height 36
type input "in:groups"
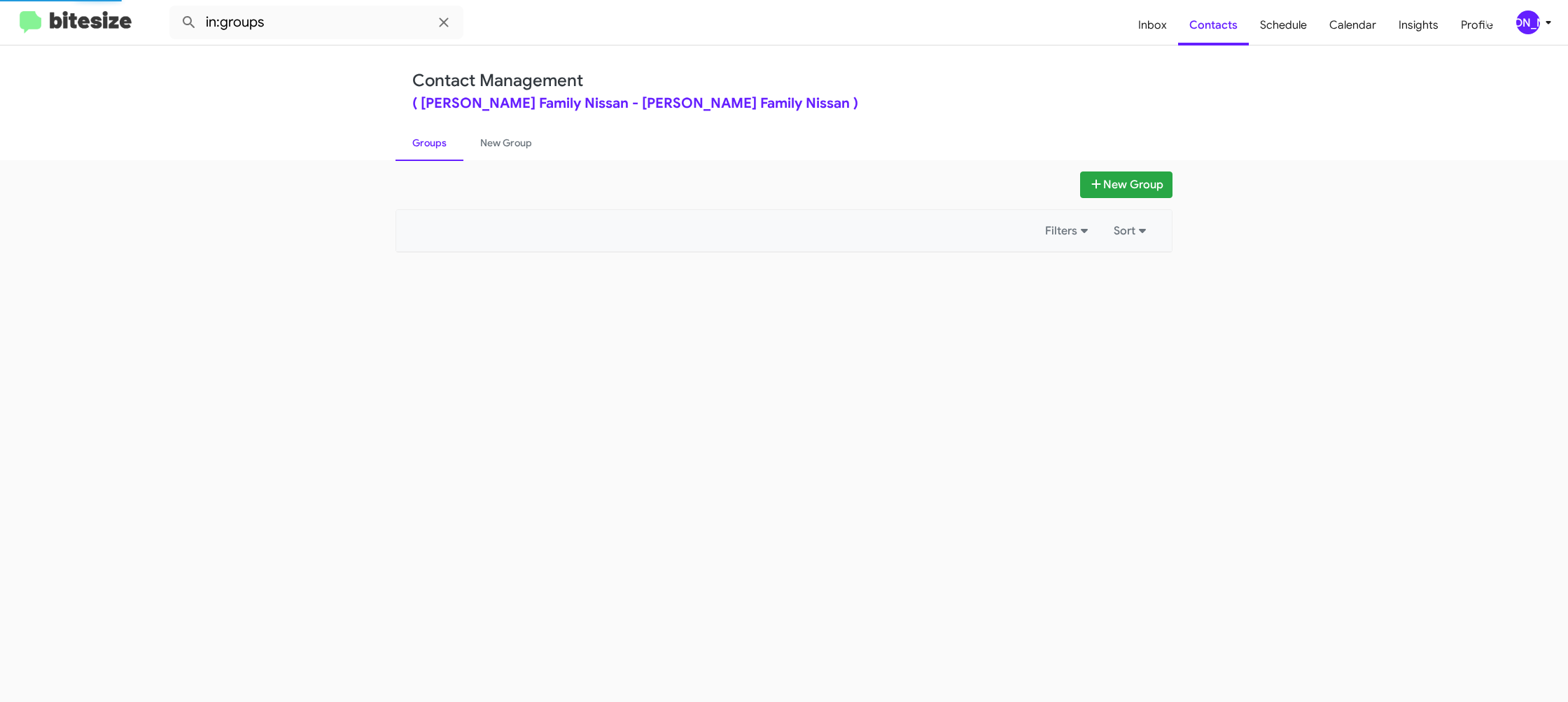
click at [437, 149] on link "Groups" at bounding box center [430, 142] width 68 height 36
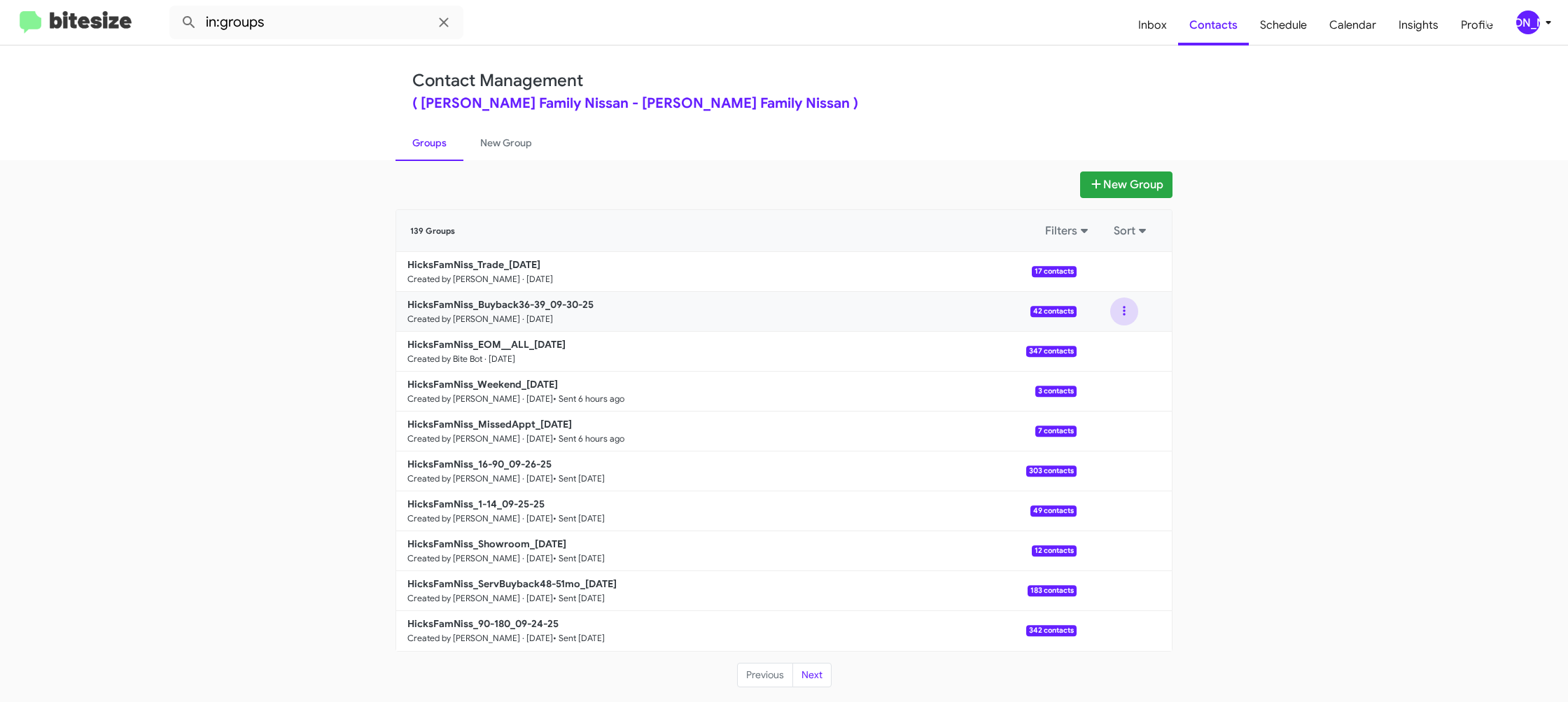
drag, startPoint x: 1127, startPoint y: 309, endPoint x: 1129, endPoint y: 320, distance: 11.2
click at [1127, 310] on button at bounding box center [1124, 312] width 28 height 28
click at [1126, 341] on button "View contacts" at bounding box center [1082, 349] width 112 height 34
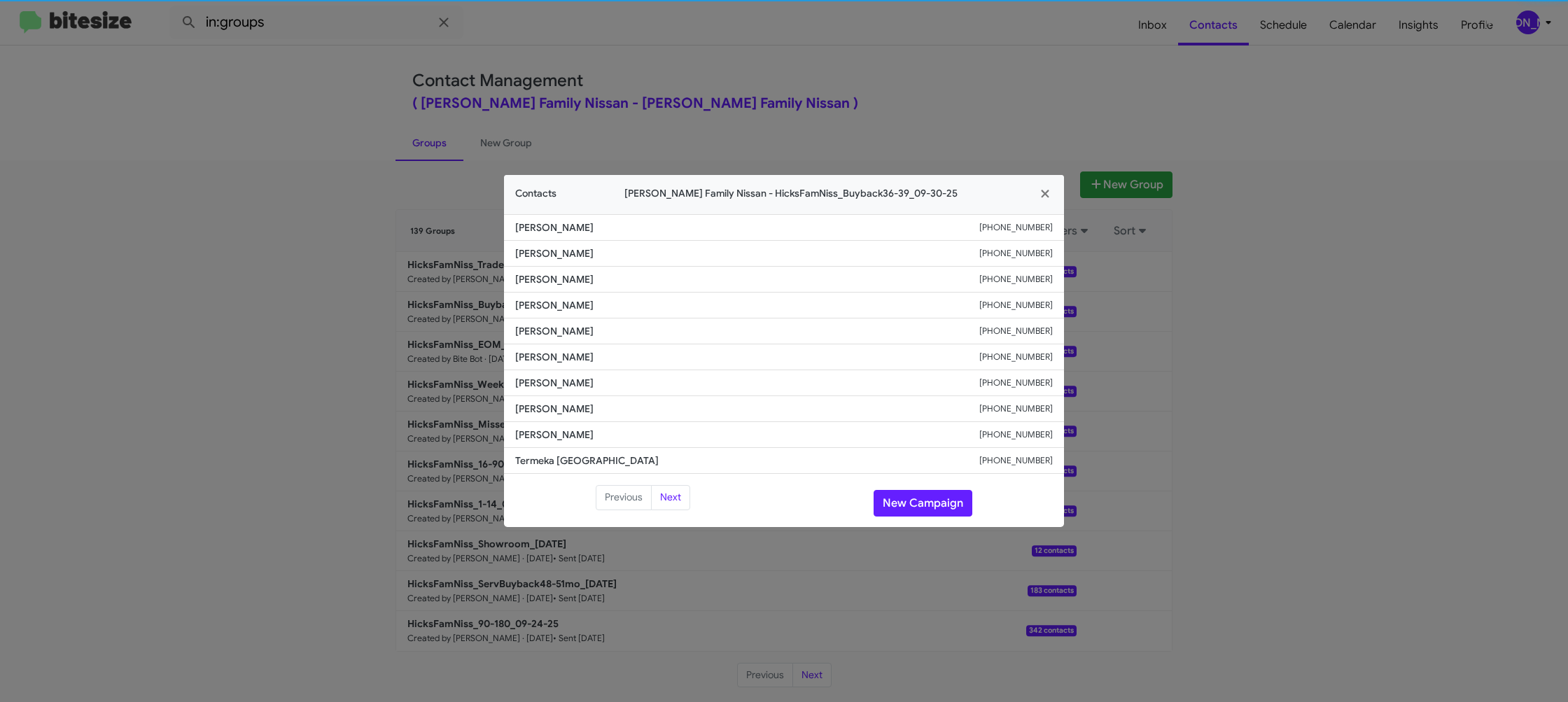
click at [576, 345] on li "Diana Zuniga +13612153672" at bounding box center [784, 357] width 560 height 26
copy span "Diana Zuniga"
drag, startPoint x: 1186, startPoint y: 134, endPoint x: 1118, endPoint y: 264, distance: 146.7
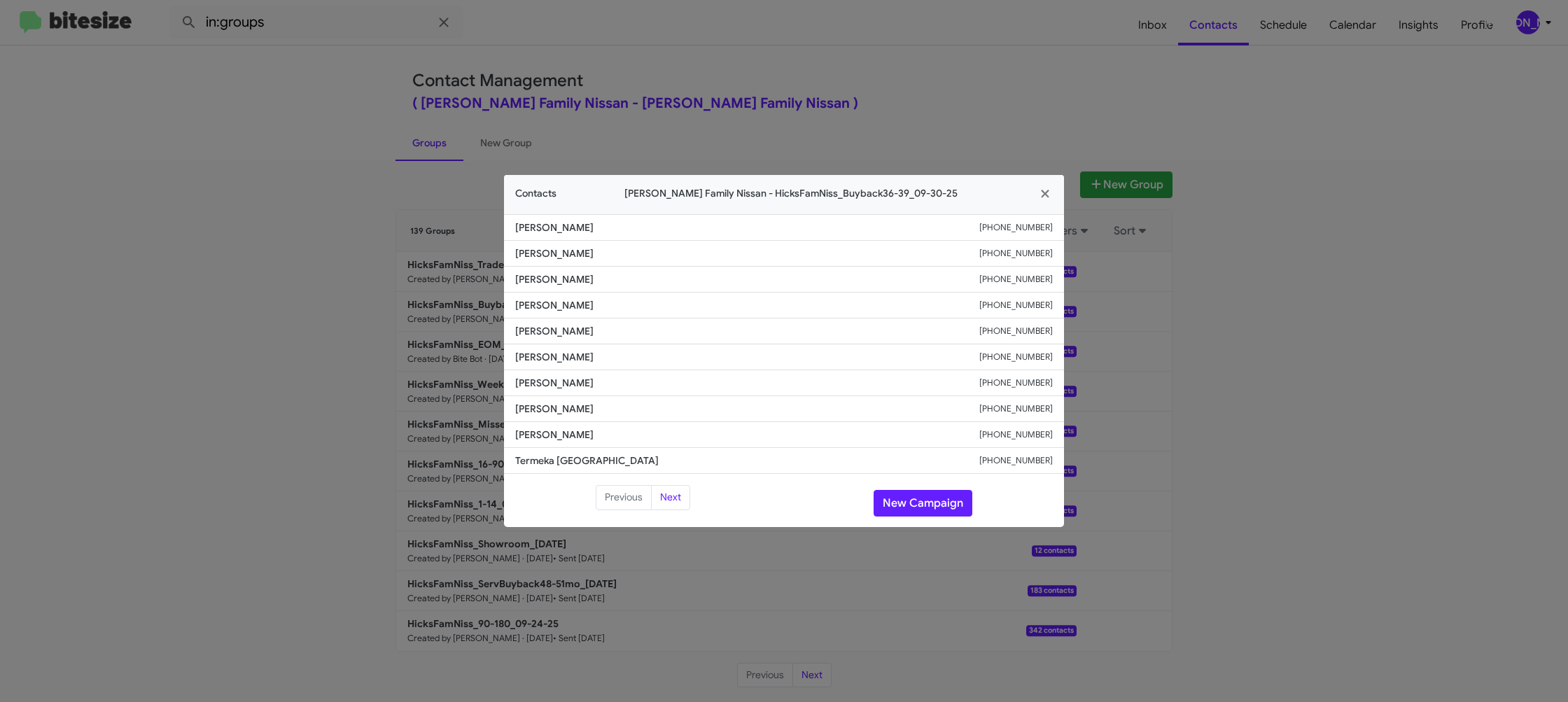
click at [1184, 137] on modal-container "Contacts Hicks Family Nissan - HicksFamNiss_Buyback36-39_09-30-25 Jose Tapia +1…" at bounding box center [784, 351] width 1568 height 702
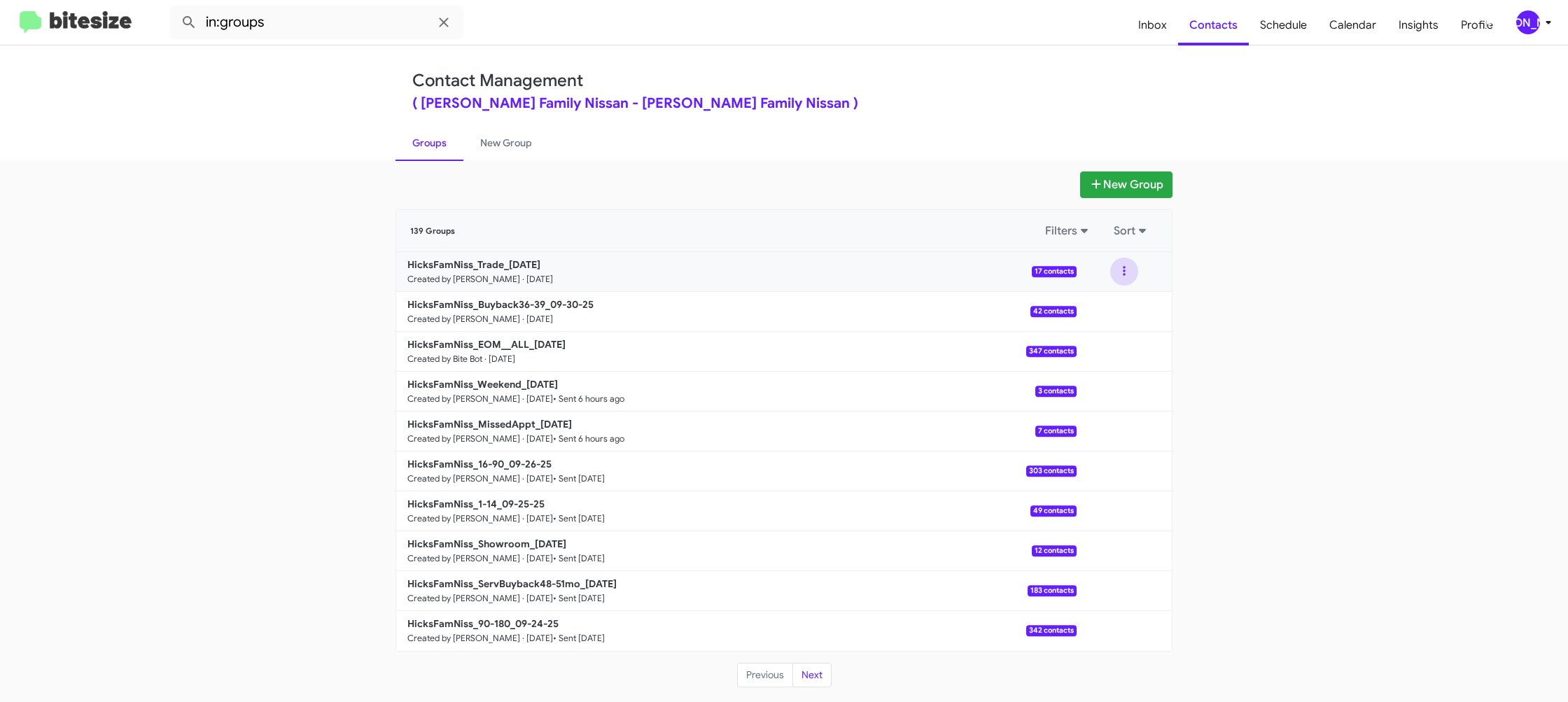
drag, startPoint x: 1123, startPoint y: 266, endPoint x: 1124, endPoint y: 280, distance: 14.0
click at [1123, 267] on button at bounding box center [1124, 272] width 28 height 28
click at [1123, 303] on button "View contacts" at bounding box center [1082, 309] width 112 height 34
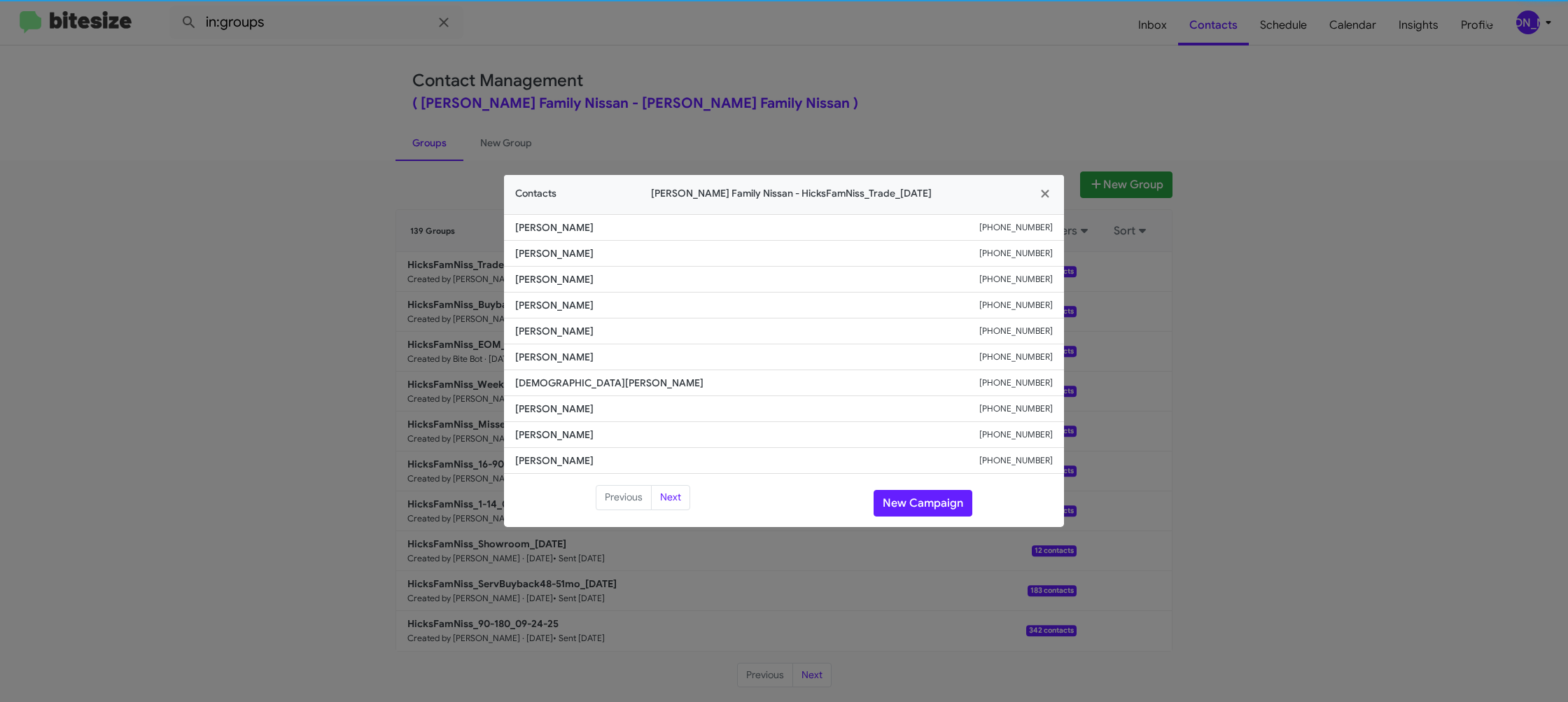
click at [566, 349] on li "Crystal Ibarra +13618771336" at bounding box center [784, 357] width 560 height 26
click at [565, 348] on li "Crystal Ibarra +13618771336" at bounding box center [784, 357] width 560 height 26
copy span "Crystal Ibarra"
click at [416, 261] on modal-container "Contacts Hicks Family Nissan - HicksFamNiss_Trade_09-30-25 Alexander Perez +136…" at bounding box center [784, 351] width 1568 height 702
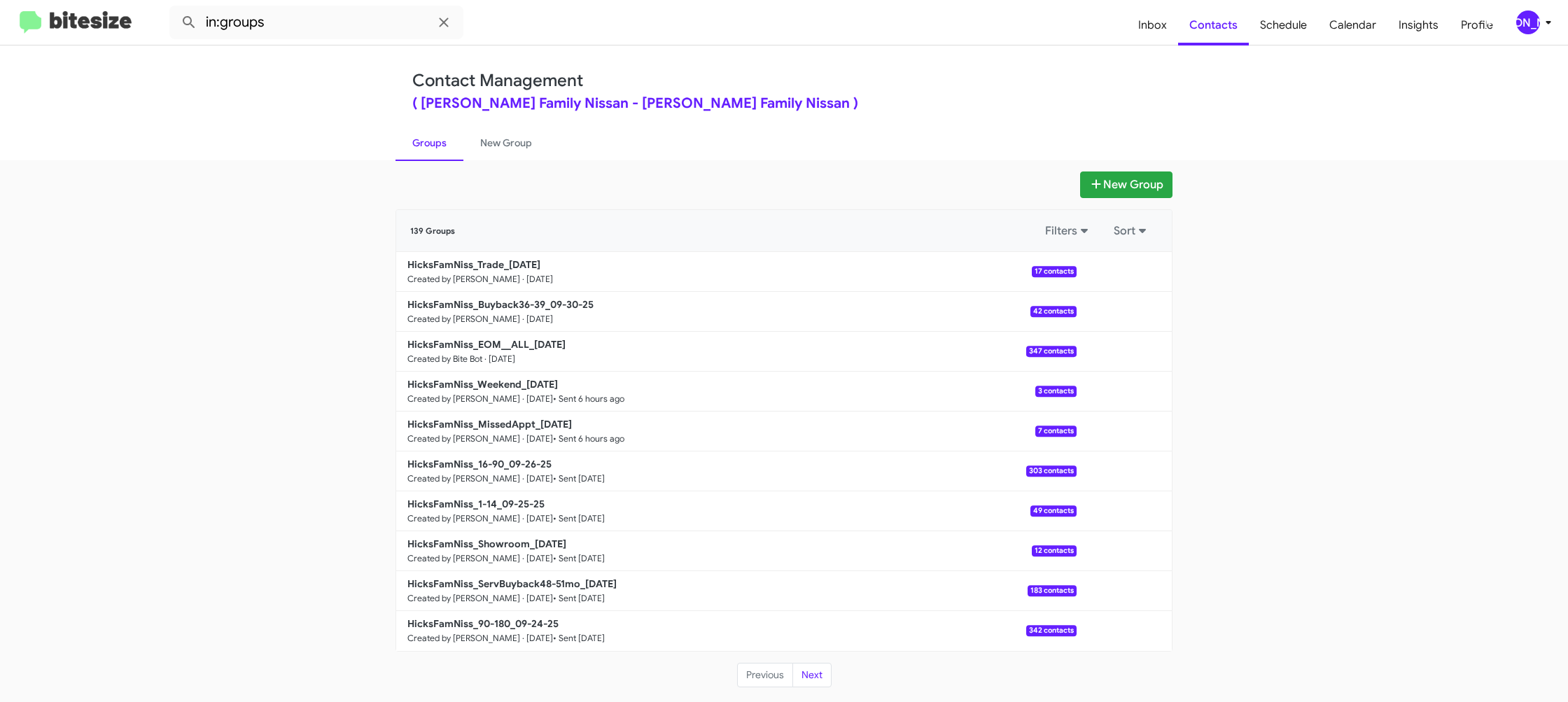
click at [467, 296] on link "HicksFamNiss_Buyback36-39_09-30-25 Created by Jason Apdua · Sep 30, 2025 42 con…" at bounding box center [737, 312] width 681 height 40
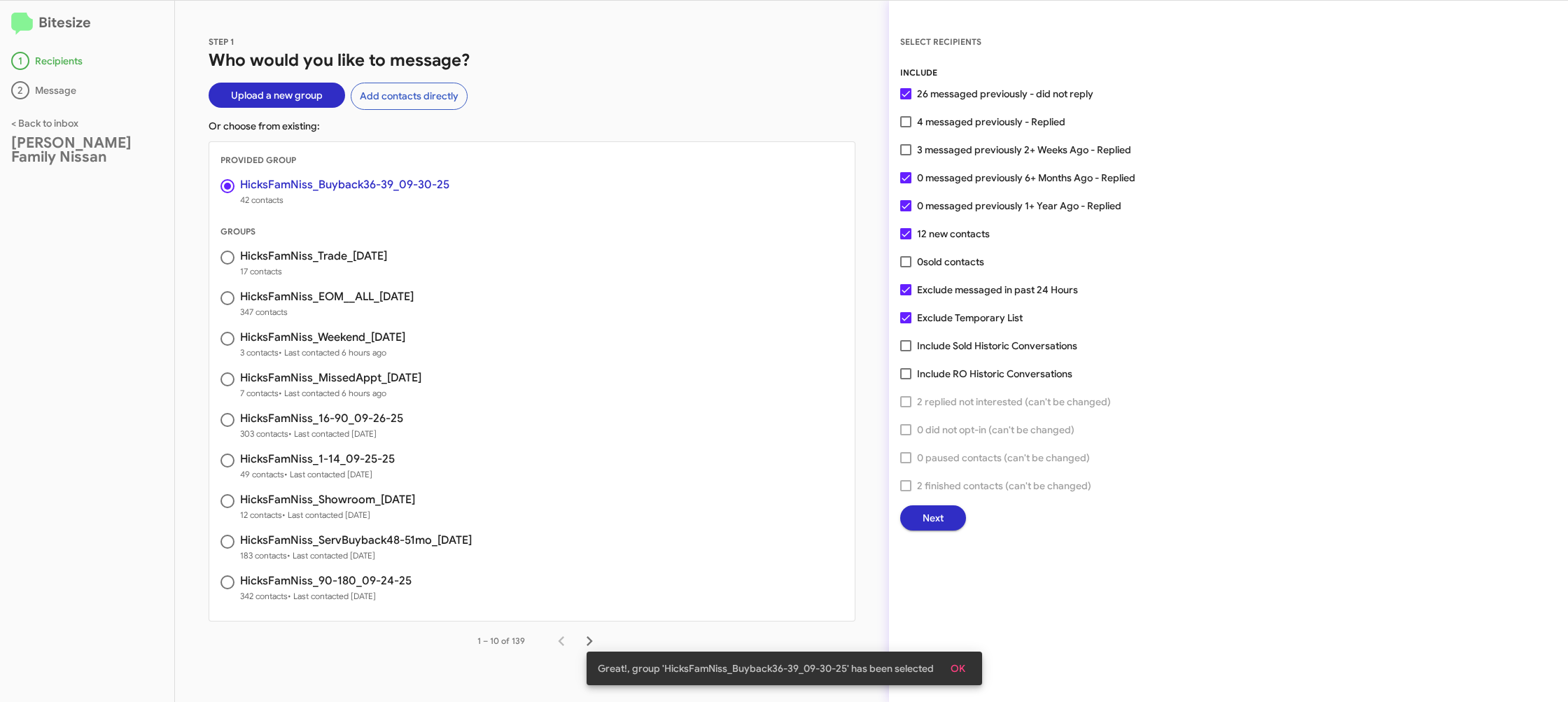
click at [932, 515] on span "Next" at bounding box center [933, 518] width 21 height 25
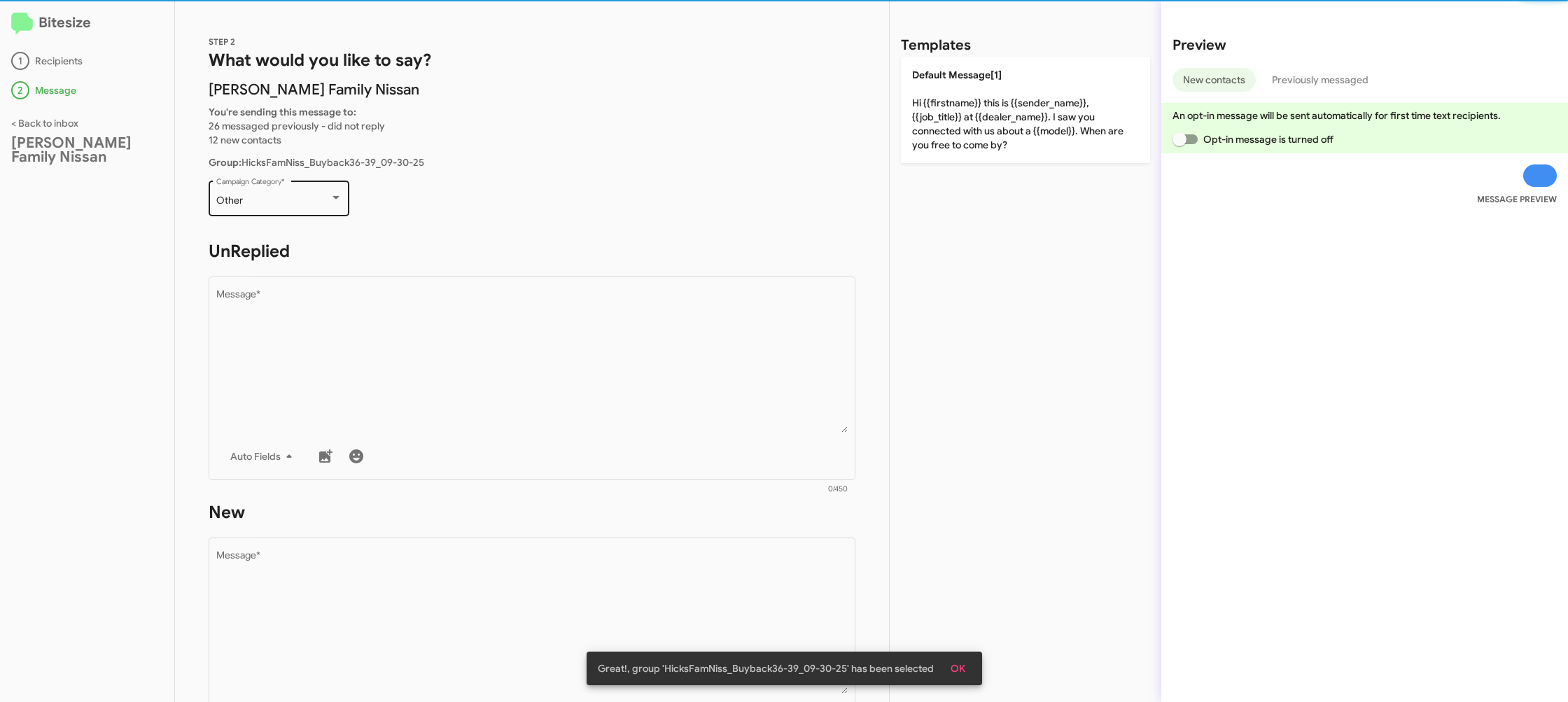
click at [319, 213] on div "Other Campaign Category *" at bounding box center [279, 197] width 126 height 38
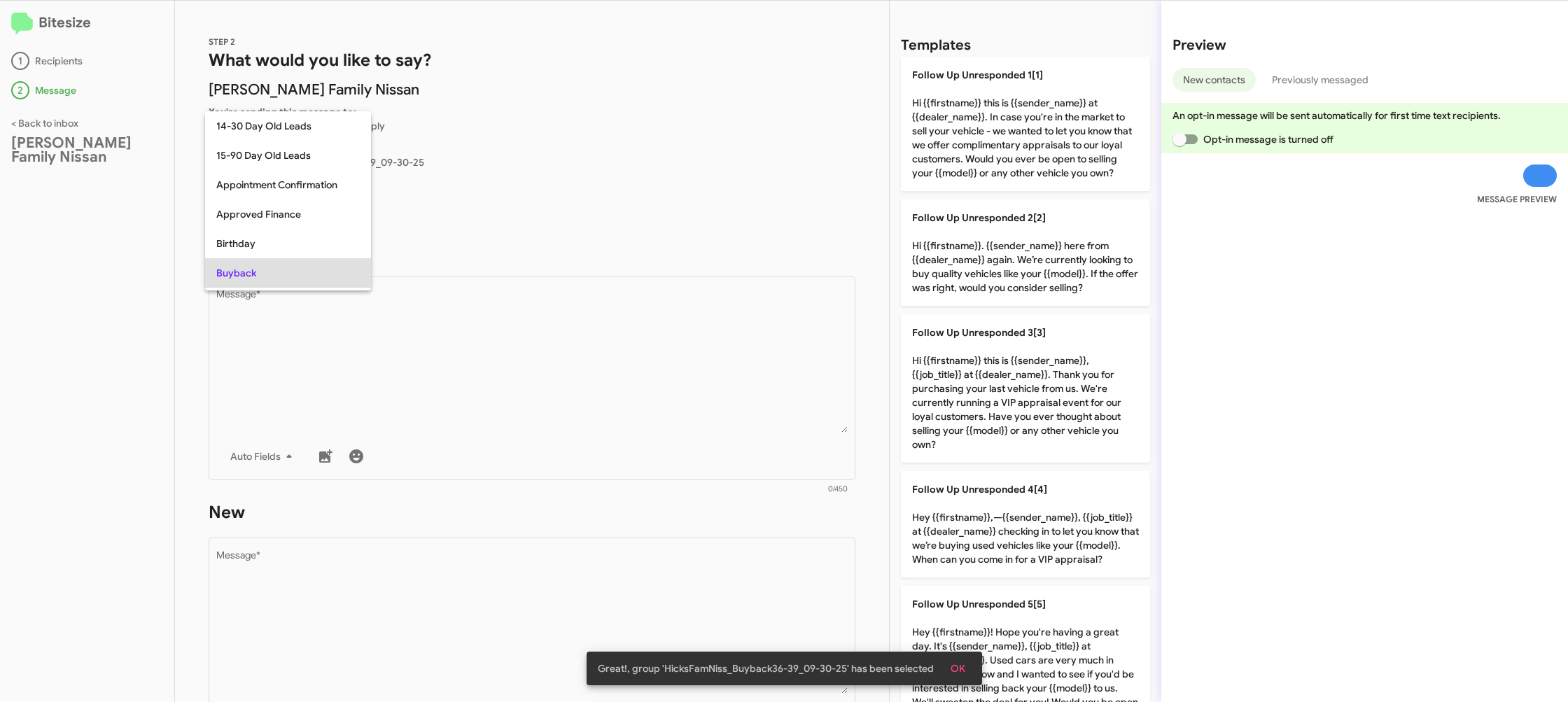
scroll to position [72, 0]
click at [518, 351] on div at bounding box center [784, 351] width 1568 height 702
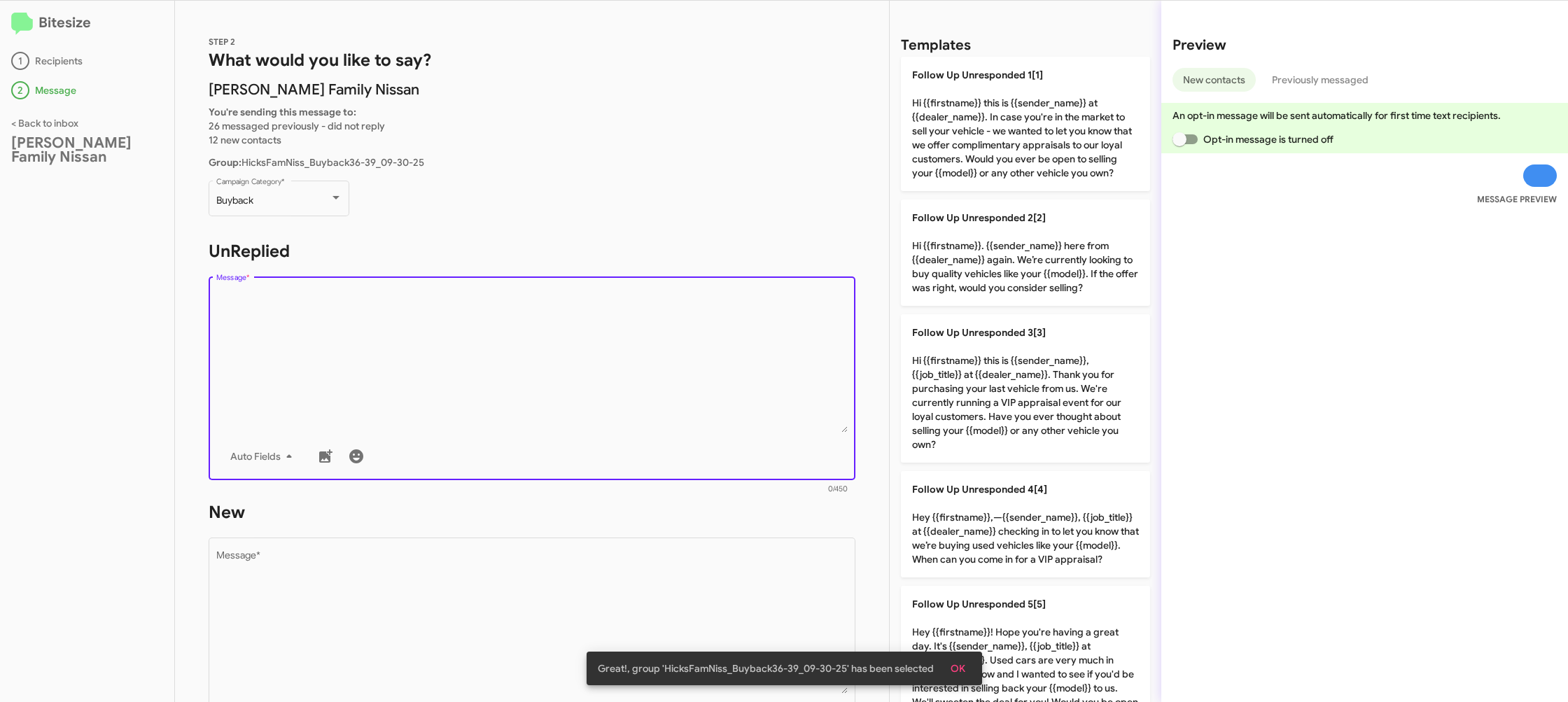
click at [518, 351] on textarea "Message *" at bounding box center [532, 361] width 632 height 142
click at [690, 371] on textarea "Message *" at bounding box center [532, 361] width 632 height 142
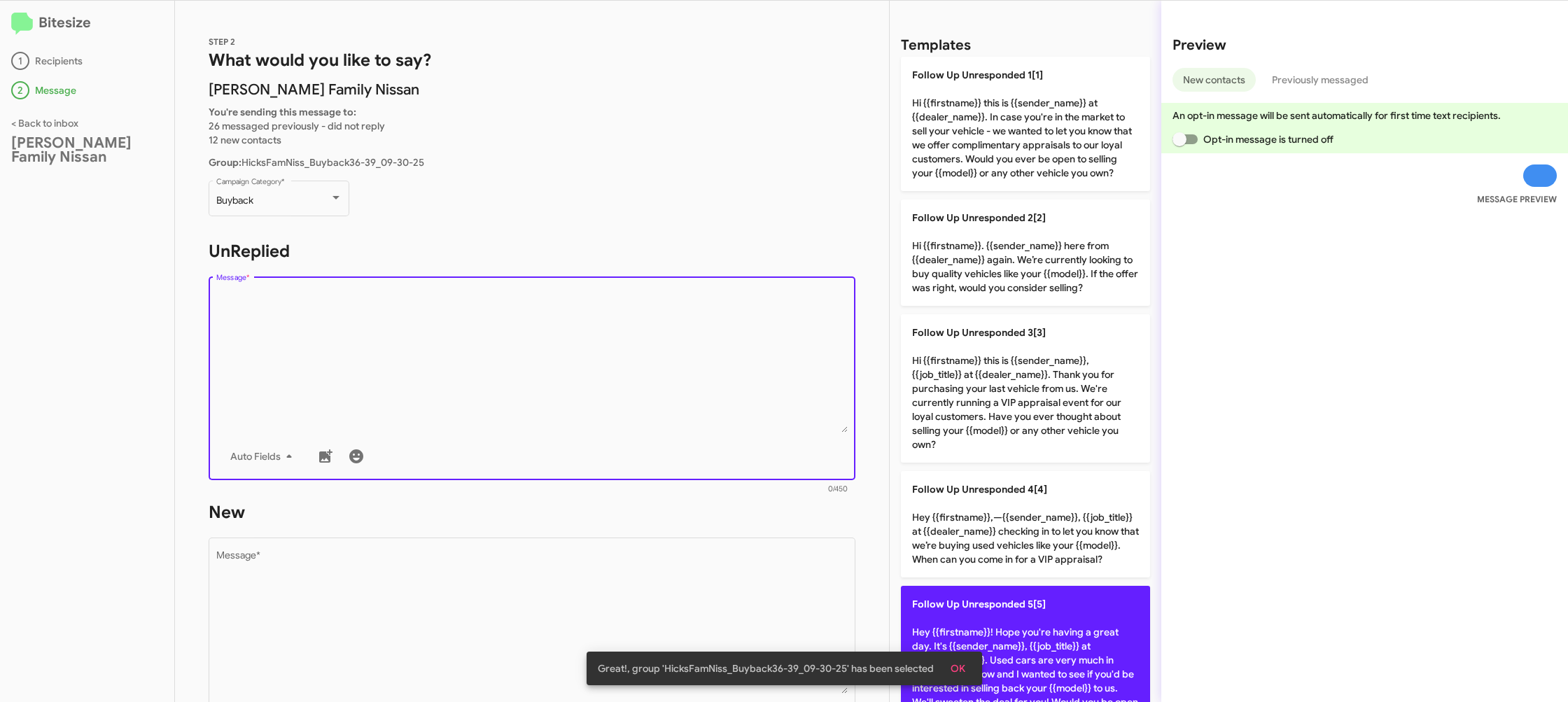
click at [1015, 598] on span "Follow Up Unresponded 5[5]" at bounding box center [979, 604] width 134 height 13
type textarea "Hey {{firstname}}! Hope you're having a great day. It's {{sender_name}}, {{job_…"
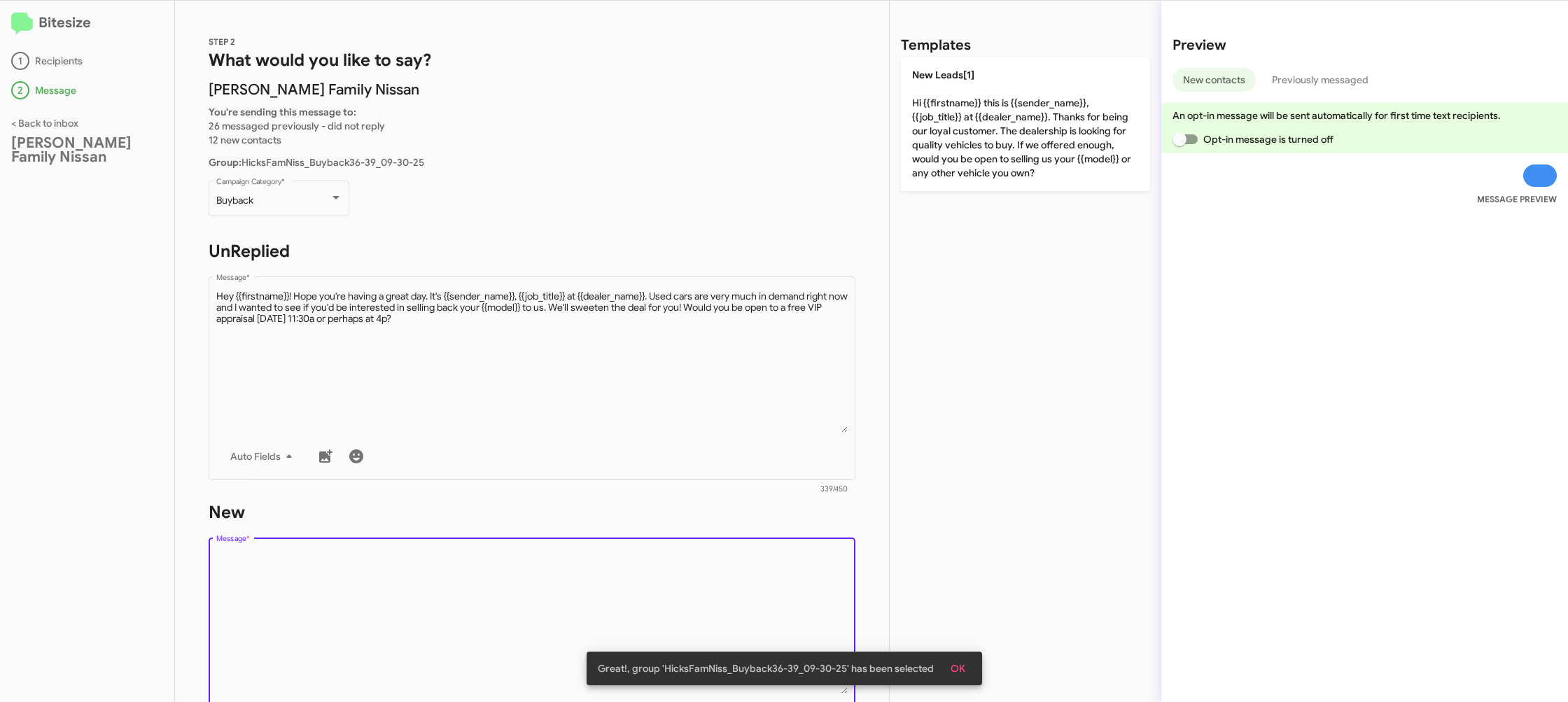
click at [704, 580] on textarea "Message *" at bounding box center [532, 622] width 632 height 142
drag, startPoint x: 704, startPoint y: 580, endPoint x: 797, endPoint y: 544, distance: 99.7
click at [706, 579] on textarea "Message *" at bounding box center [532, 622] width 632 height 142
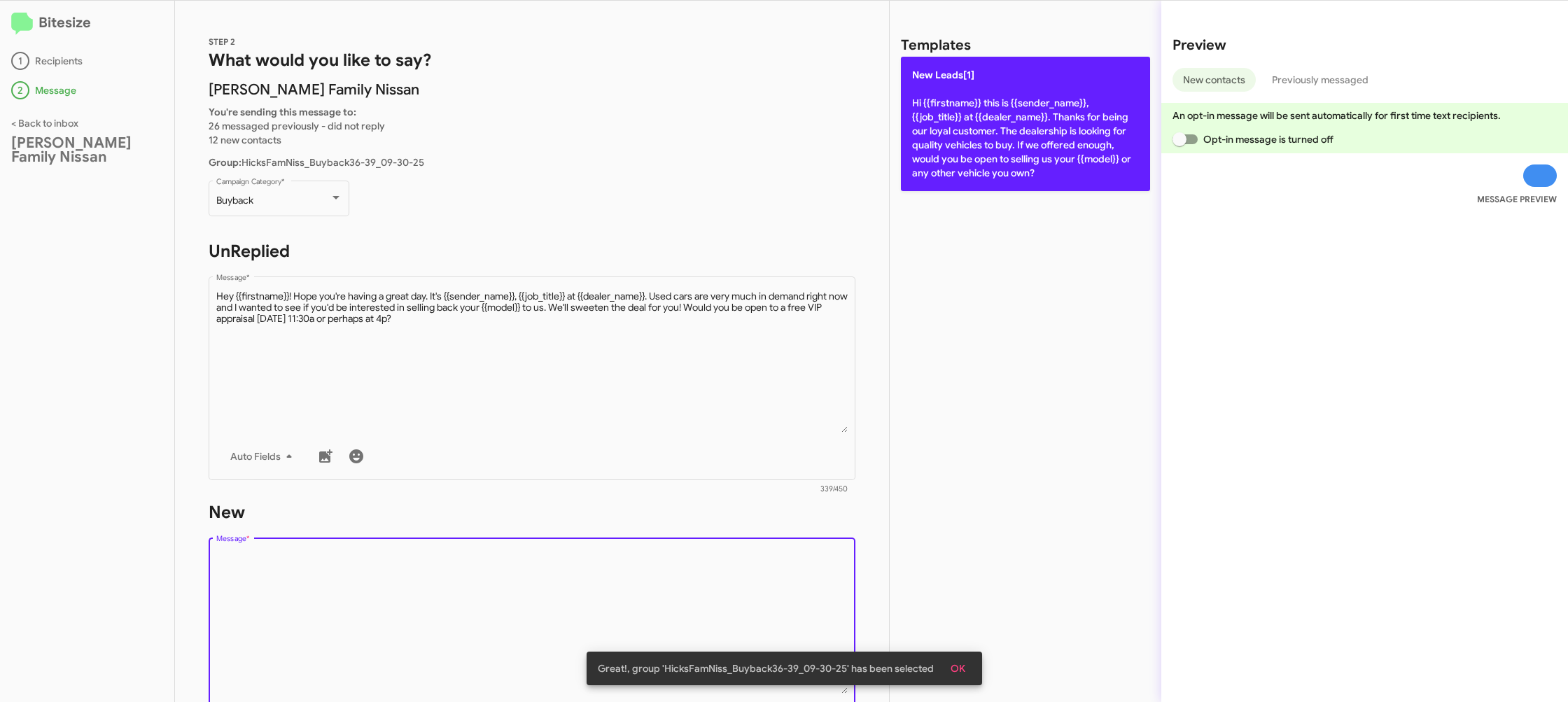
click at [922, 133] on p "New Leads[1] Hi {{firstname}} this is {{sender_name}}, {{job_title}} at {{deale…" at bounding box center [1025, 124] width 250 height 134
type textarea "Hi {{firstname}} this is {{sender_name}}, {{job_title}} at {{dealer_name}}. Tha…"
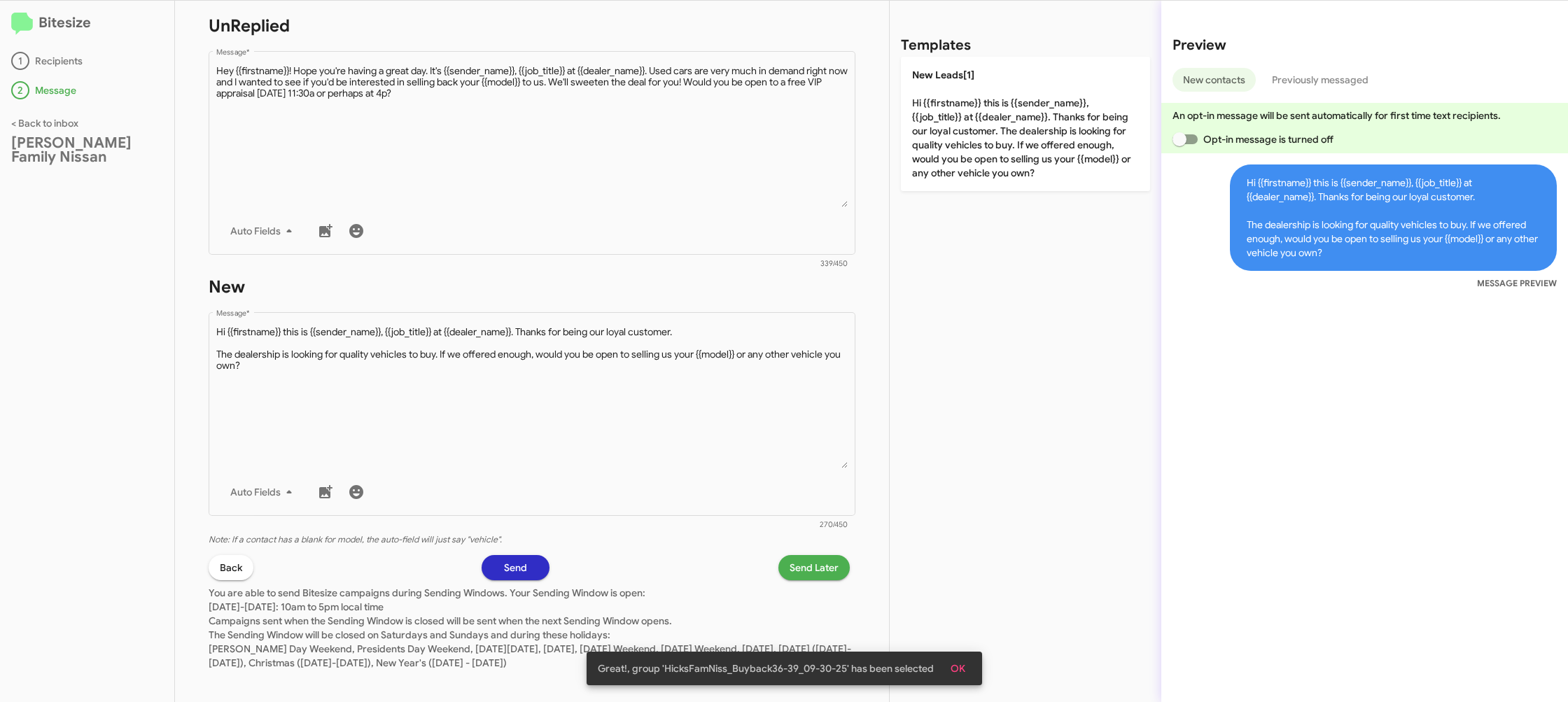
scroll to position [235, 0]
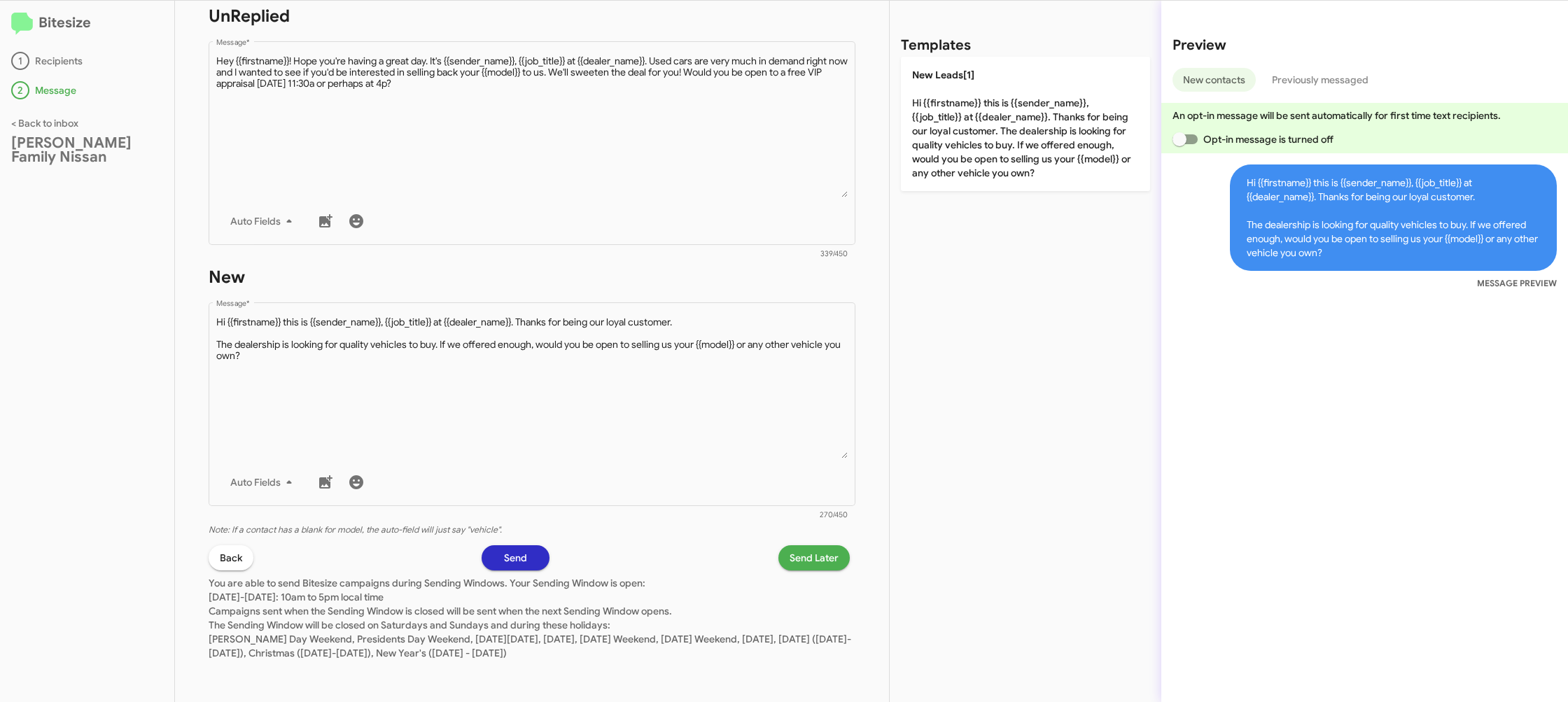
click at [798, 555] on span "Send Later" at bounding box center [814, 558] width 49 height 25
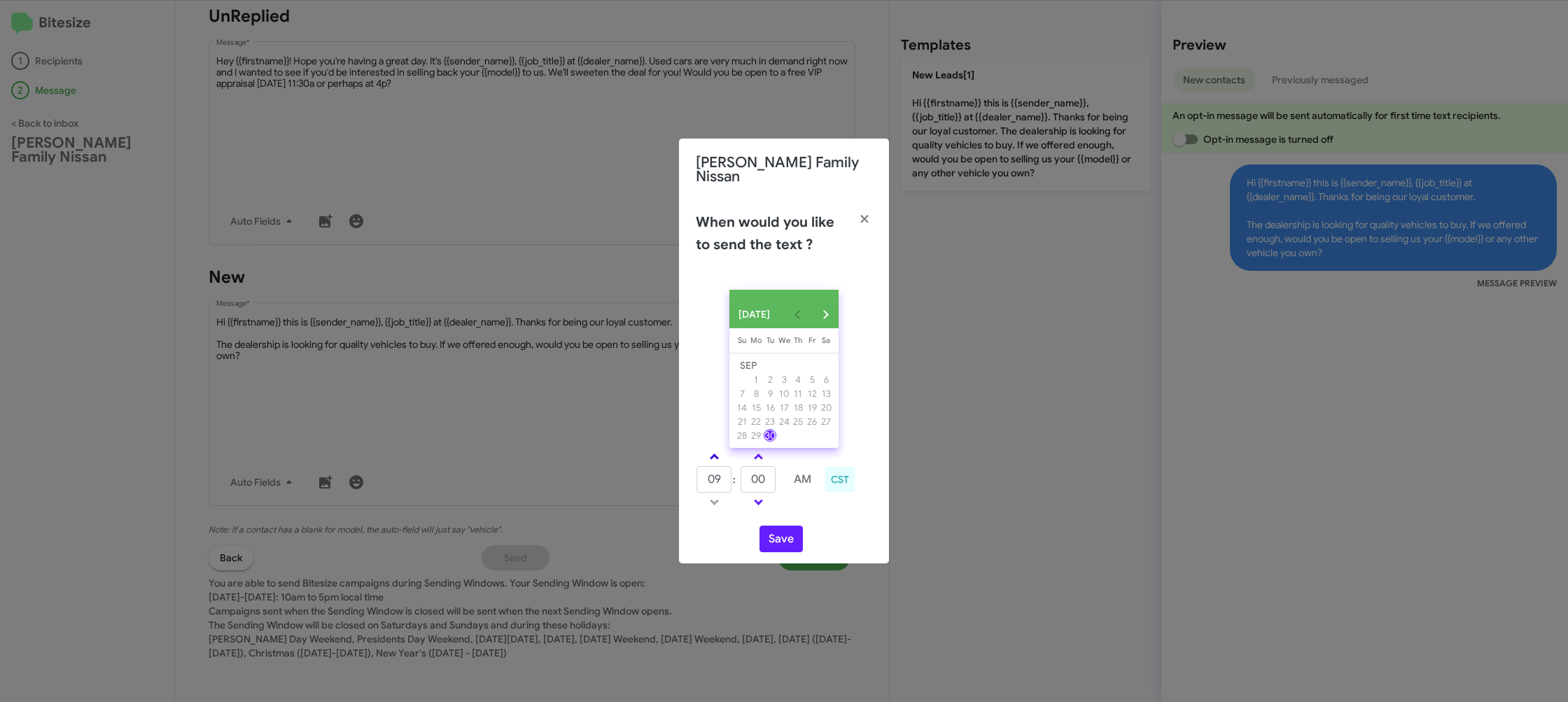
click at [718, 452] on link at bounding box center [714, 457] width 24 height 16
click at [719, 452] on link at bounding box center [714, 457] width 24 height 16
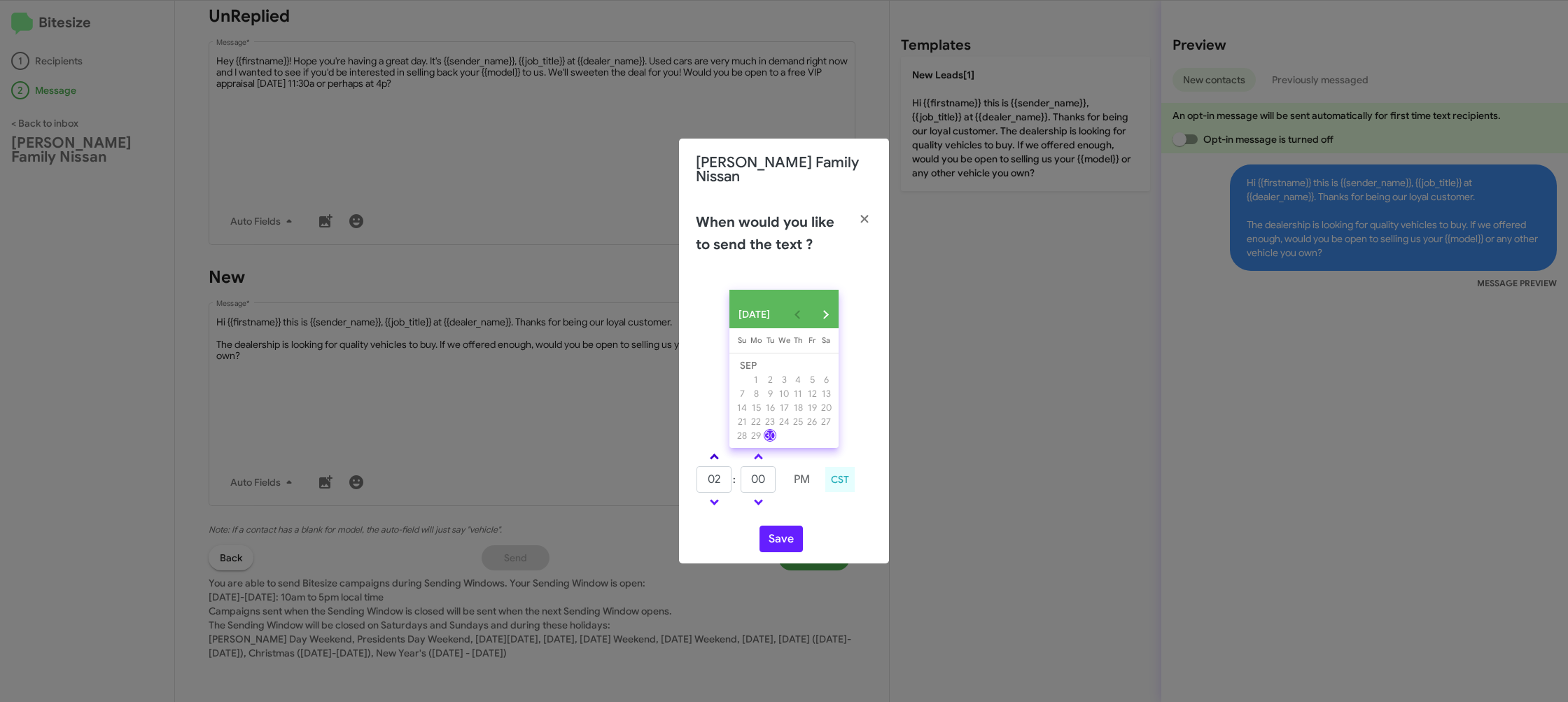
click at [719, 452] on link at bounding box center [714, 457] width 24 height 16
type input "05"
click at [751, 467] on input "00" at bounding box center [757, 480] width 35 height 27
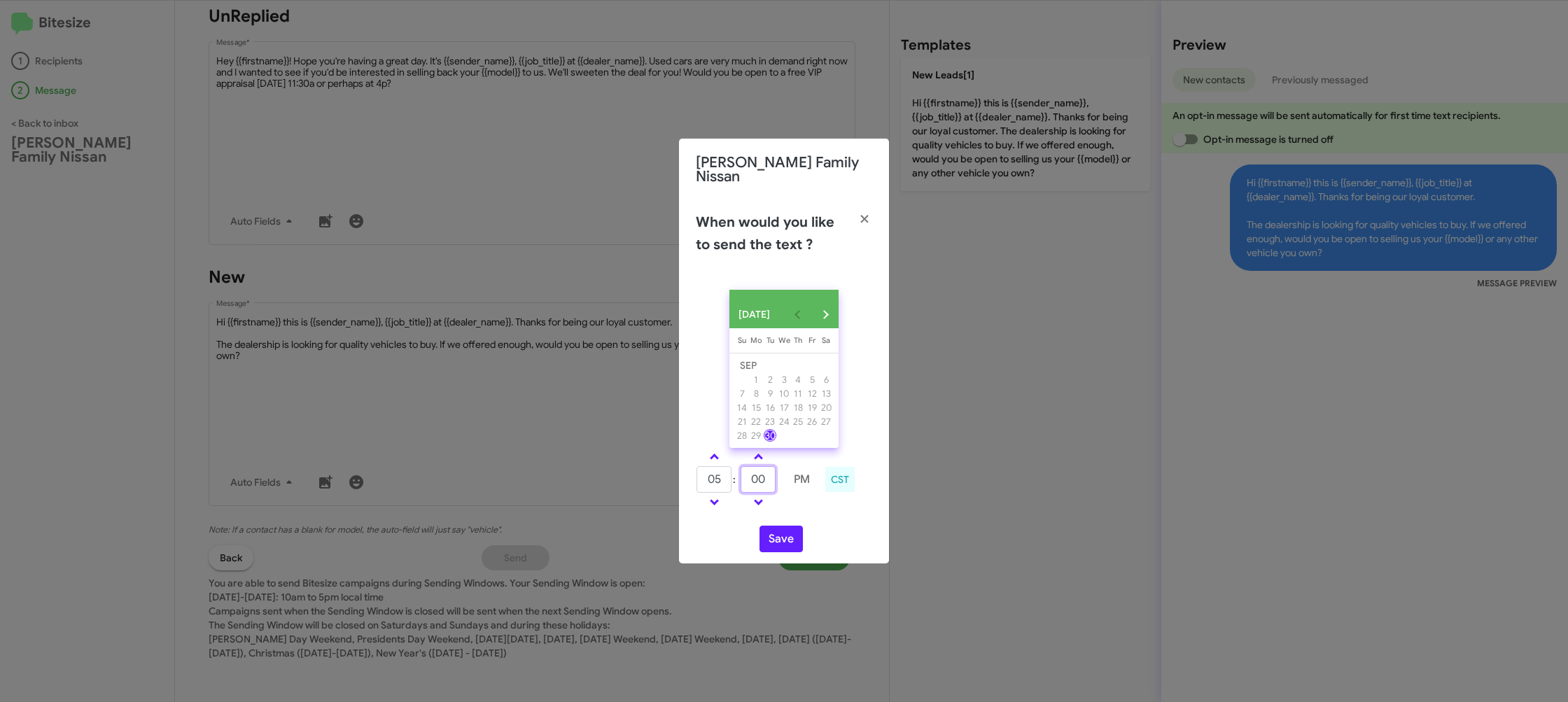
click at [751, 467] on input "00" at bounding box center [757, 480] width 35 height 27
type input "37"
drag, startPoint x: 802, startPoint y: 509, endPoint x: 767, endPoint y: 529, distance: 40.3
click at [788, 512] on div "05 : 37 PM CST" at bounding box center [783, 481] width 197 height 66
click at [771, 531] on button "Save" at bounding box center [781, 539] width 44 height 27
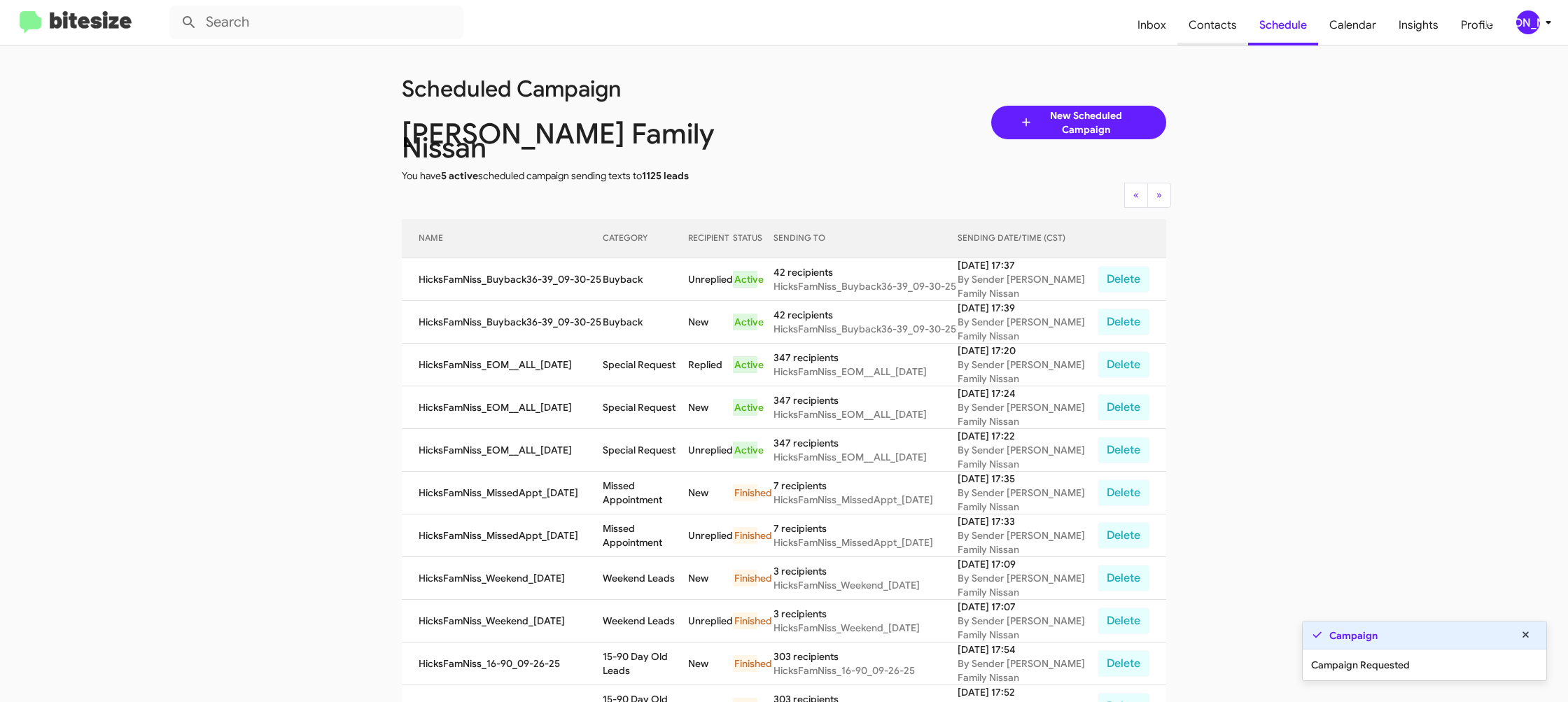
click at [1227, 28] on span "Contacts" at bounding box center [1213, 25] width 71 height 41
type input "in:groups"
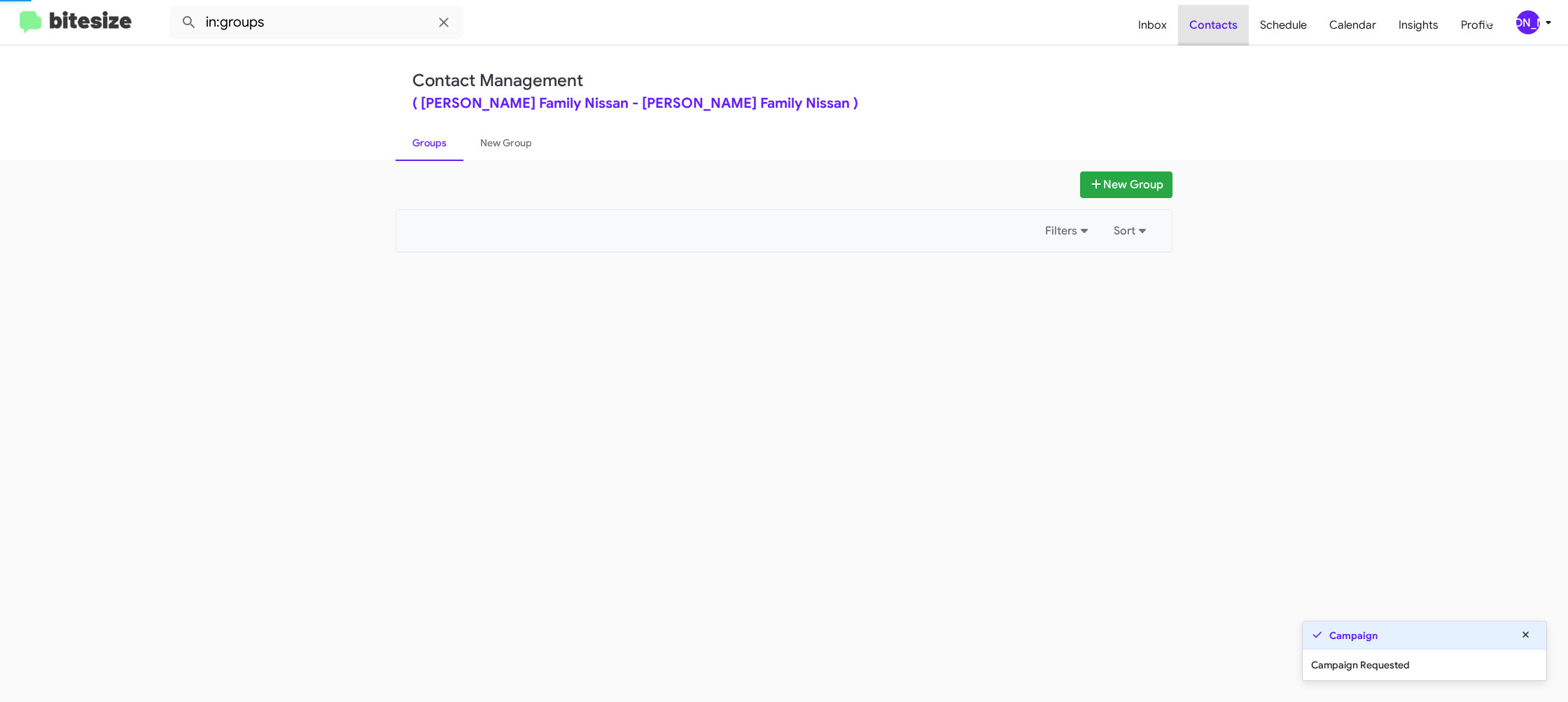
click at [1227, 28] on span "Contacts" at bounding box center [1214, 25] width 71 height 41
drag, startPoint x: 1227, startPoint y: 28, endPoint x: 710, endPoint y: 204, distance: 546.1
click at [1219, 29] on span "Contacts" at bounding box center [1214, 25] width 71 height 41
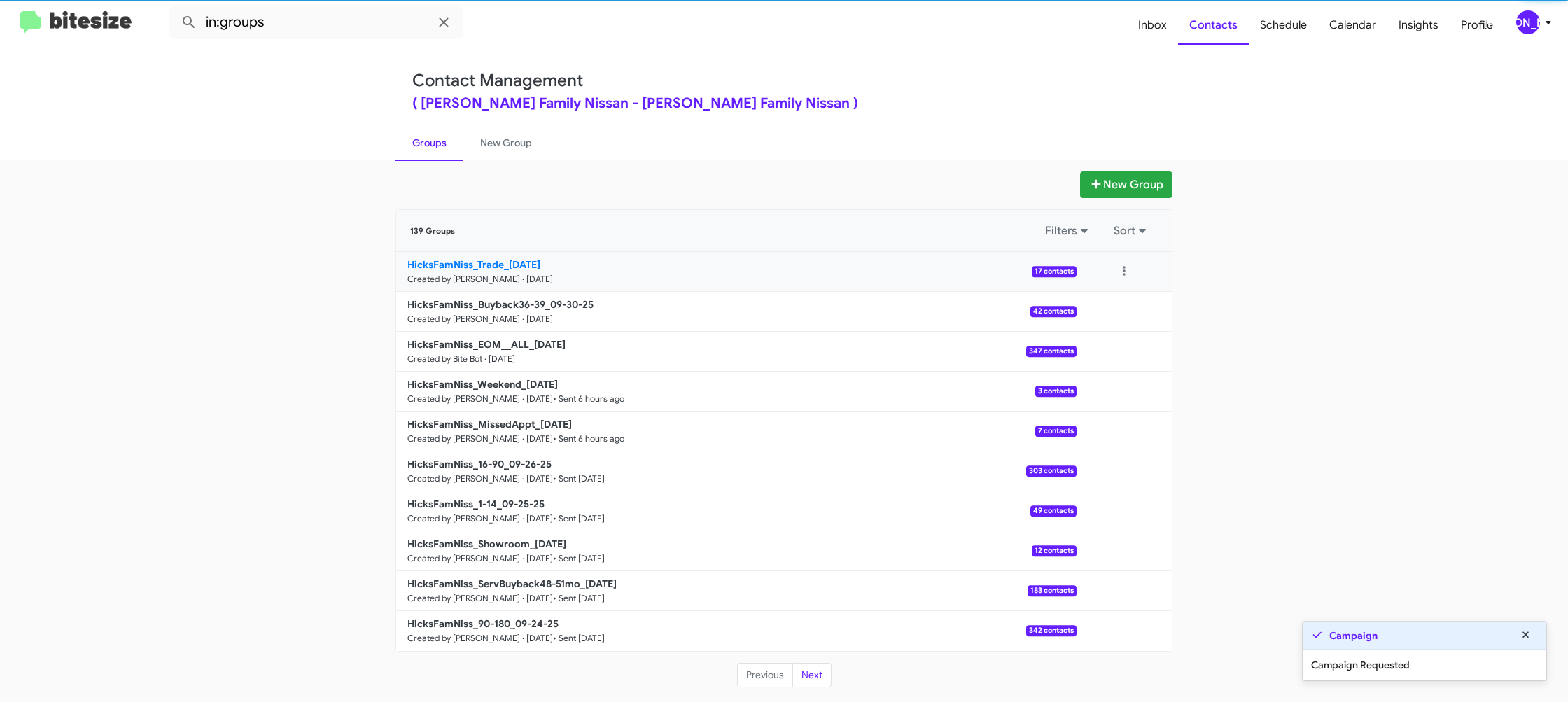
click at [494, 267] on b "HicksFamNiss_Trade_09-30-25" at bounding box center [474, 264] width 133 height 13
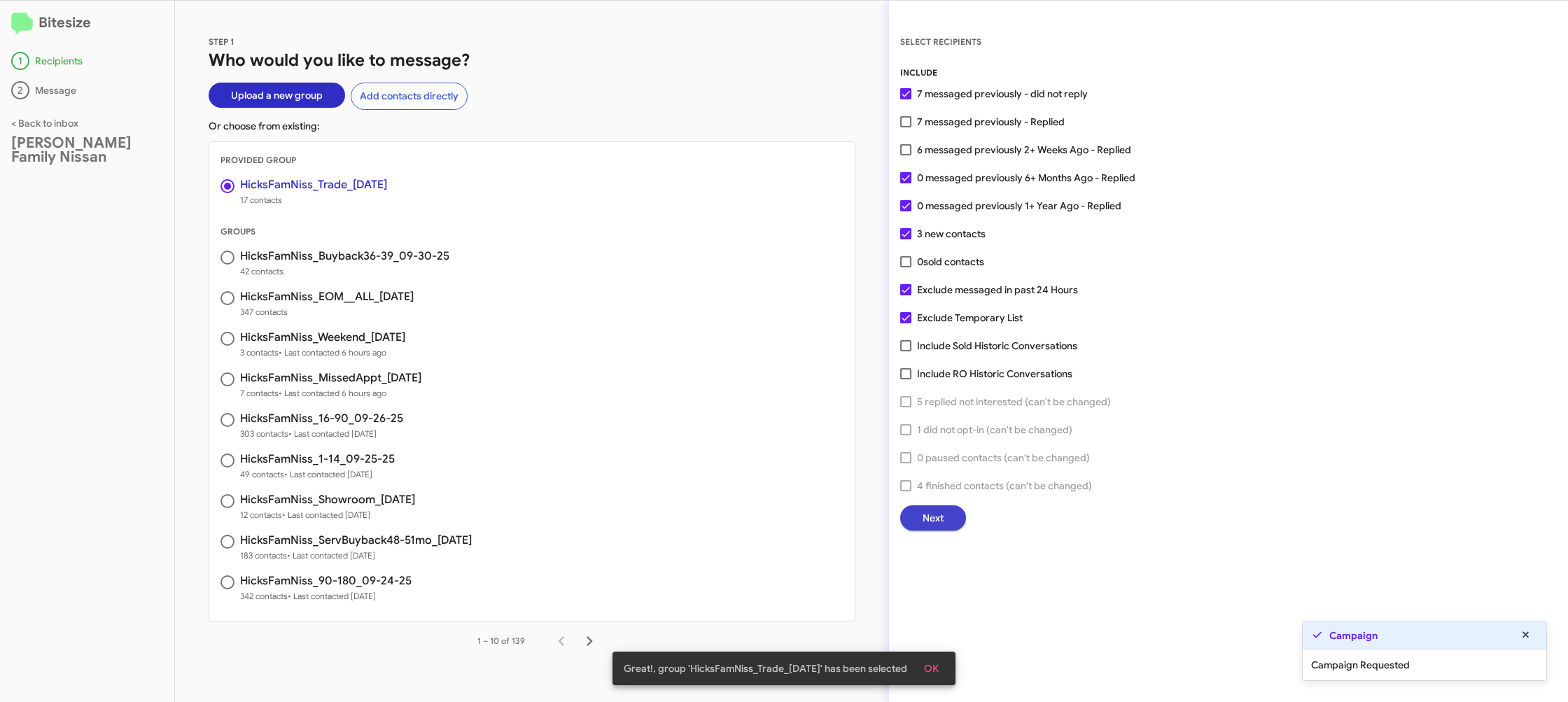
click at [949, 516] on button "Next" at bounding box center [932, 518] width 66 height 25
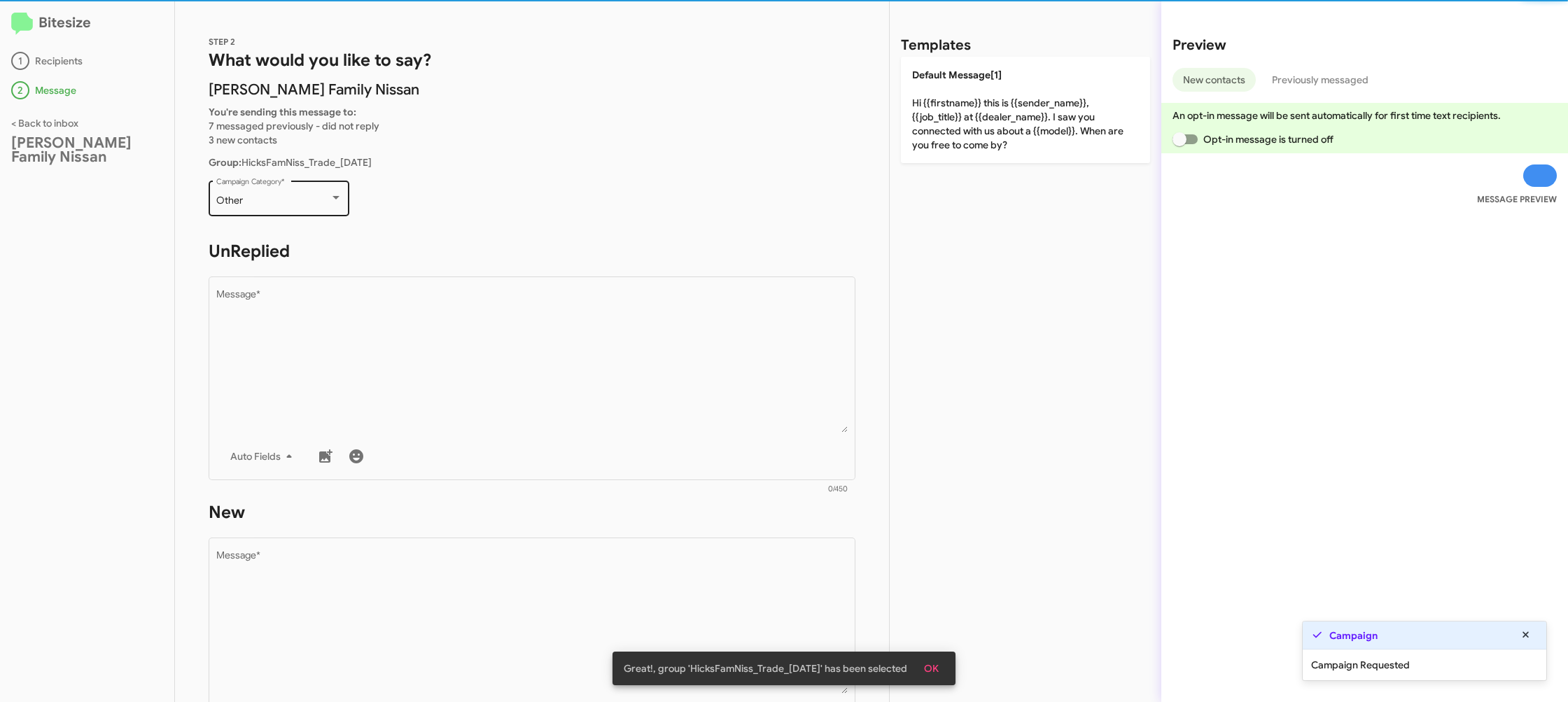
click at [332, 210] on div "Other Campaign Category *" at bounding box center [279, 197] width 126 height 38
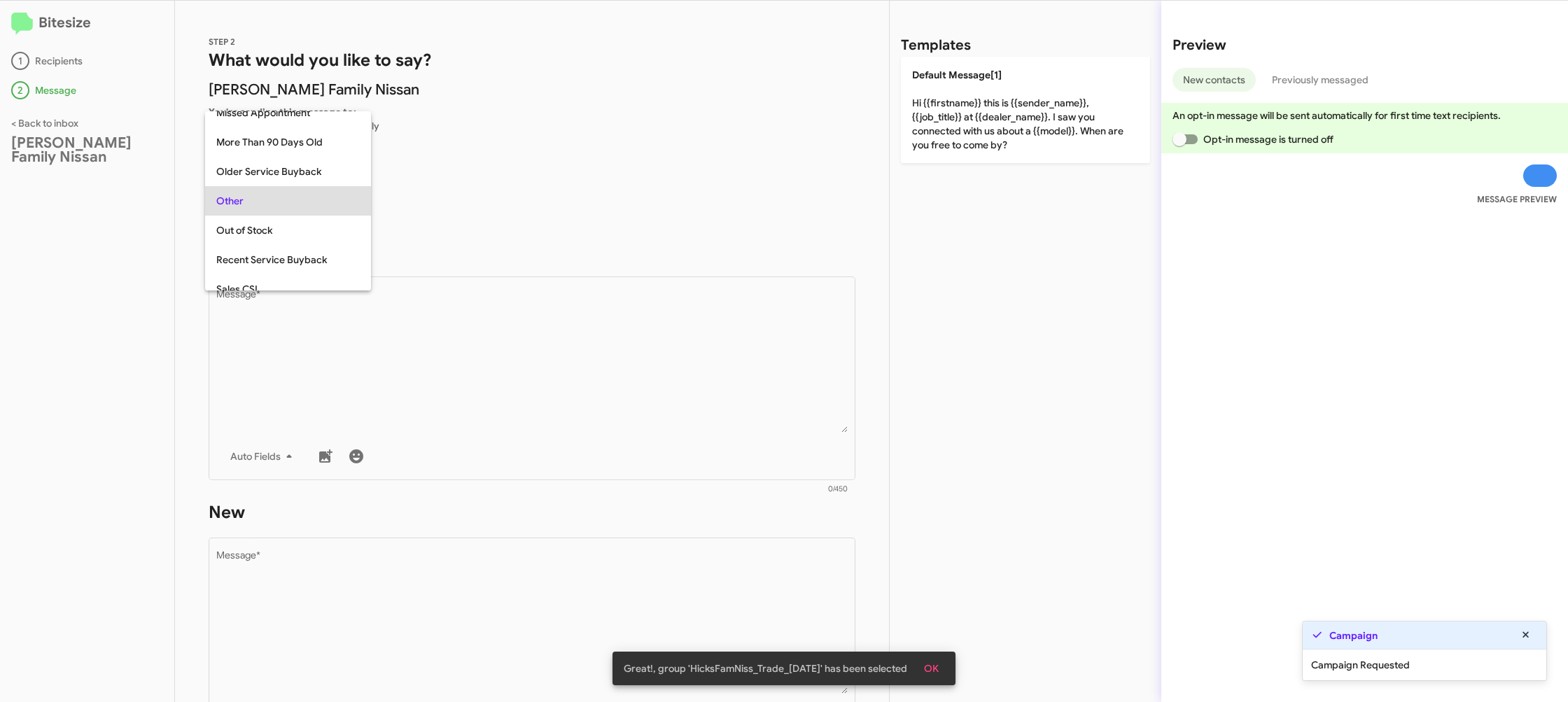
scroll to position [497, 0]
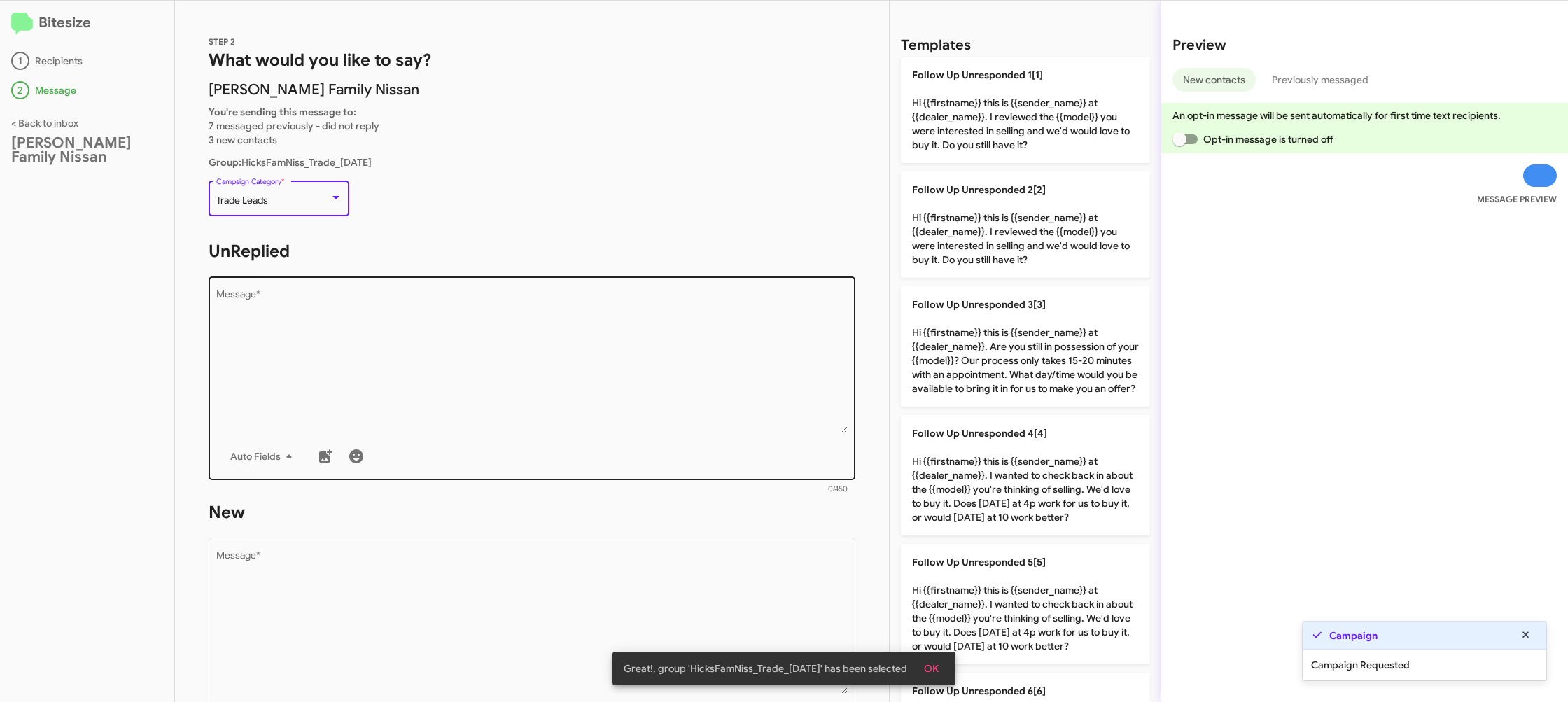
click at [465, 314] on textarea "Message *" at bounding box center [532, 361] width 632 height 142
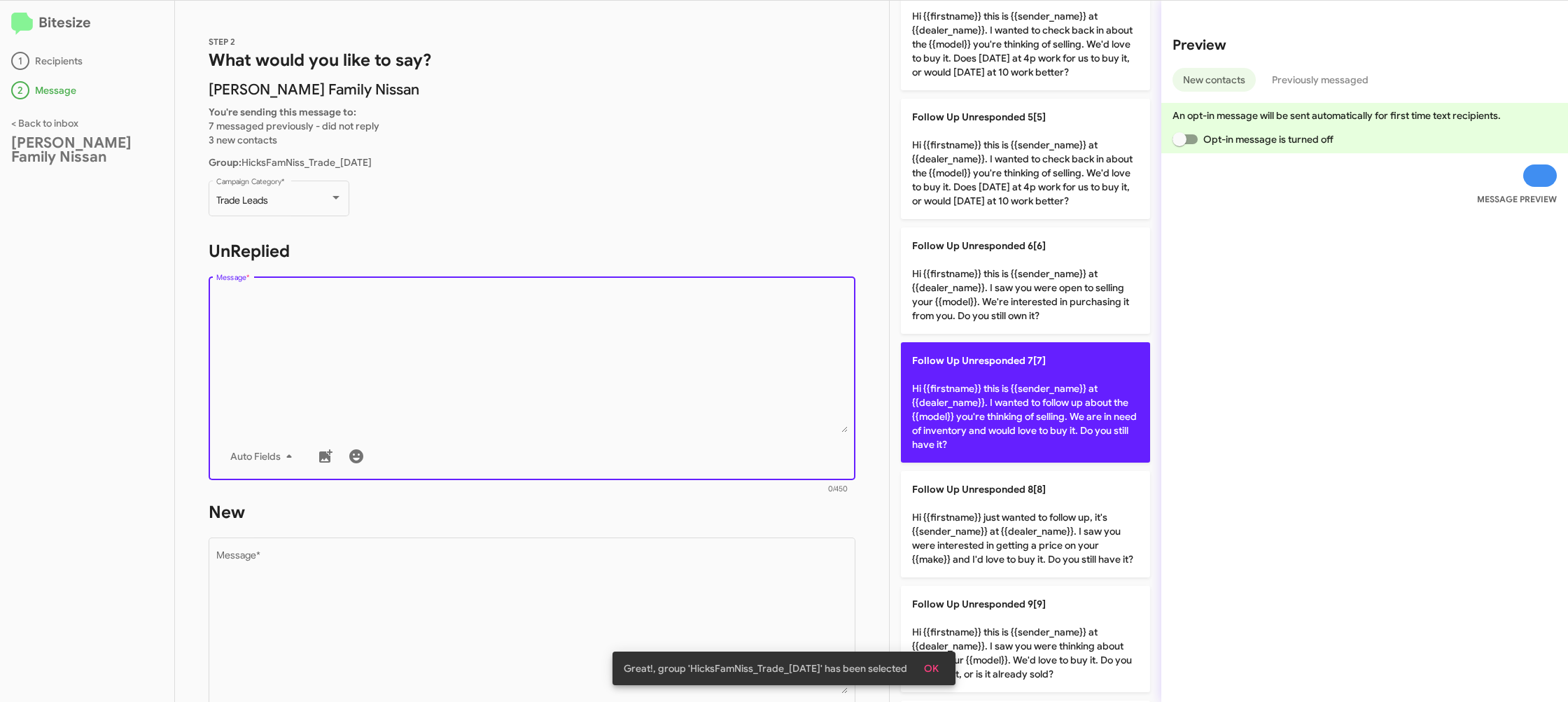
scroll to position [523, 0]
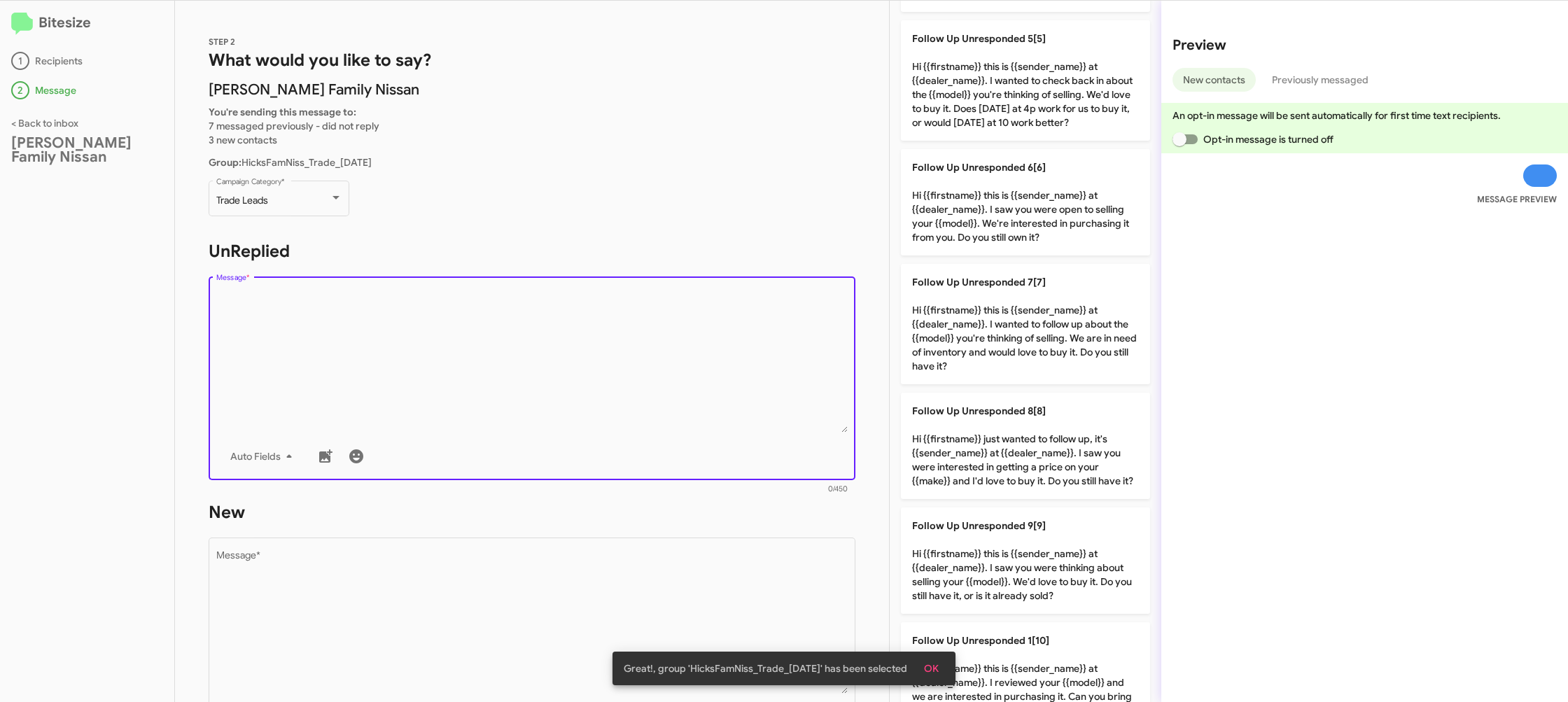
drag, startPoint x: 1024, startPoint y: 216, endPoint x: 588, endPoint y: 521, distance: 532.1
click at [1022, 216] on p "Follow Up Unresponded 6[6] Hi {{firstname}} this is {{sender_name}} at {{dealer…" at bounding box center [1025, 202] width 250 height 106
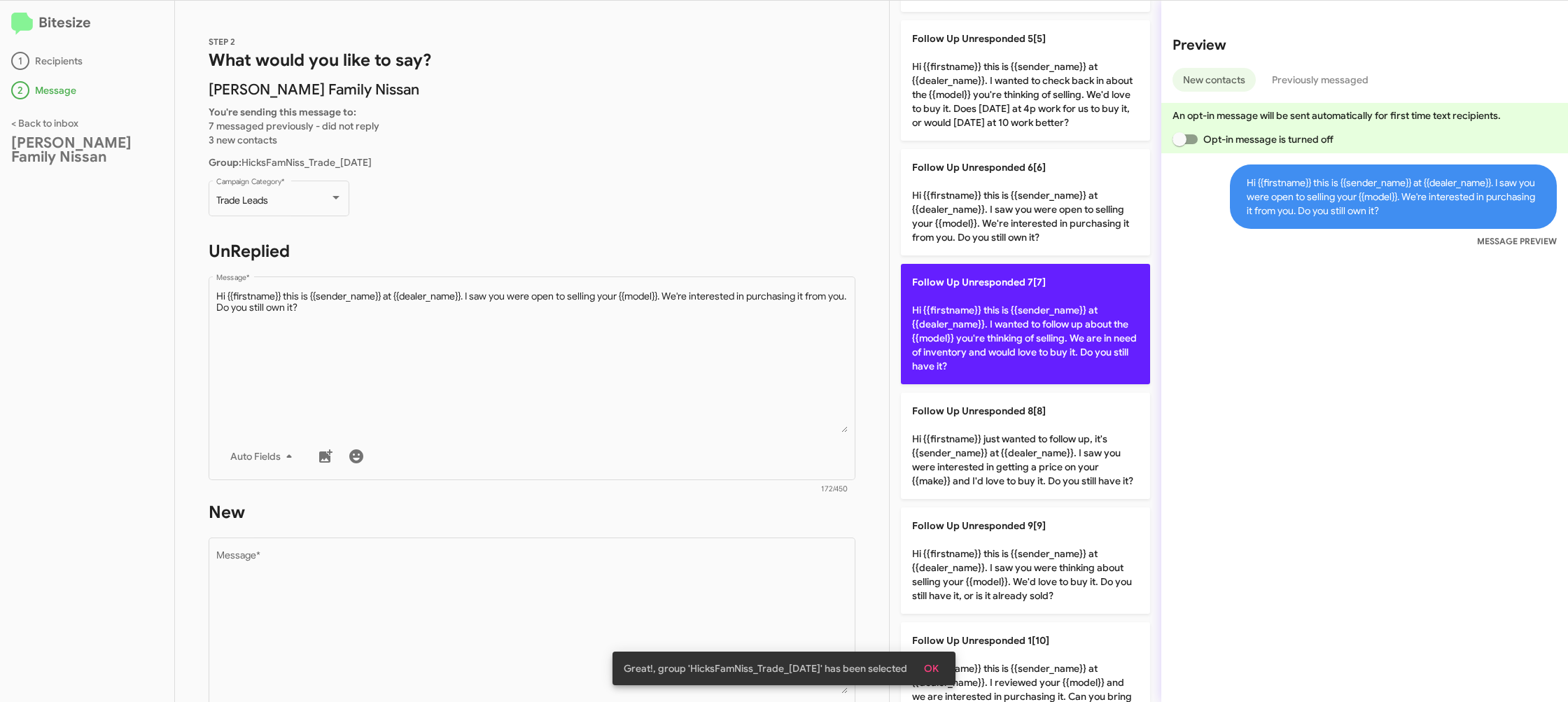
click at [994, 331] on p "Follow Up Unresponded 7[7] Hi {{firstname}} this is {{sender_name}} at {{dealer…" at bounding box center [1025, 323] width 250 height 120
type textarea "Hi {{firstname}} this is {{sender_name}} at {{dealer_name}}. I wanted to follow…"
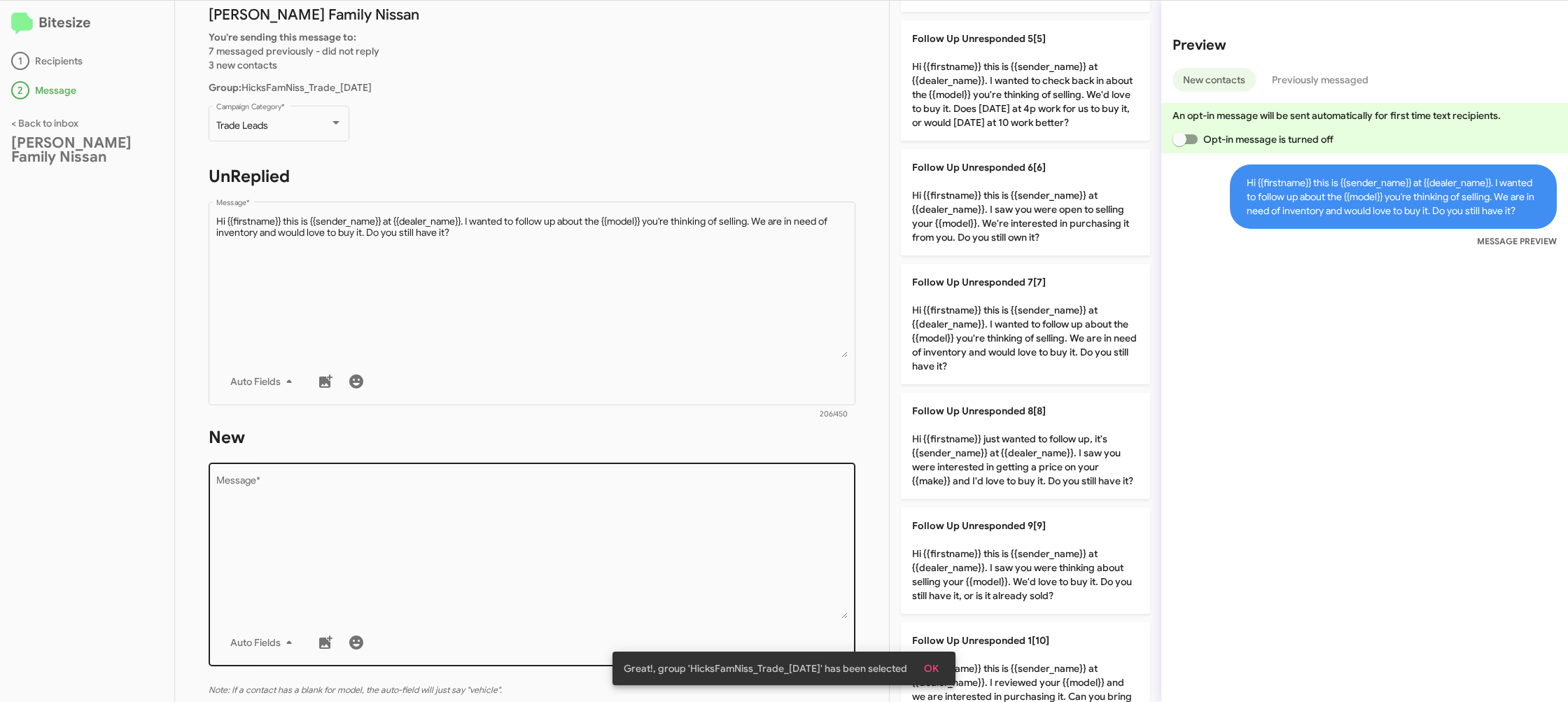
scroll to position [80, 0]
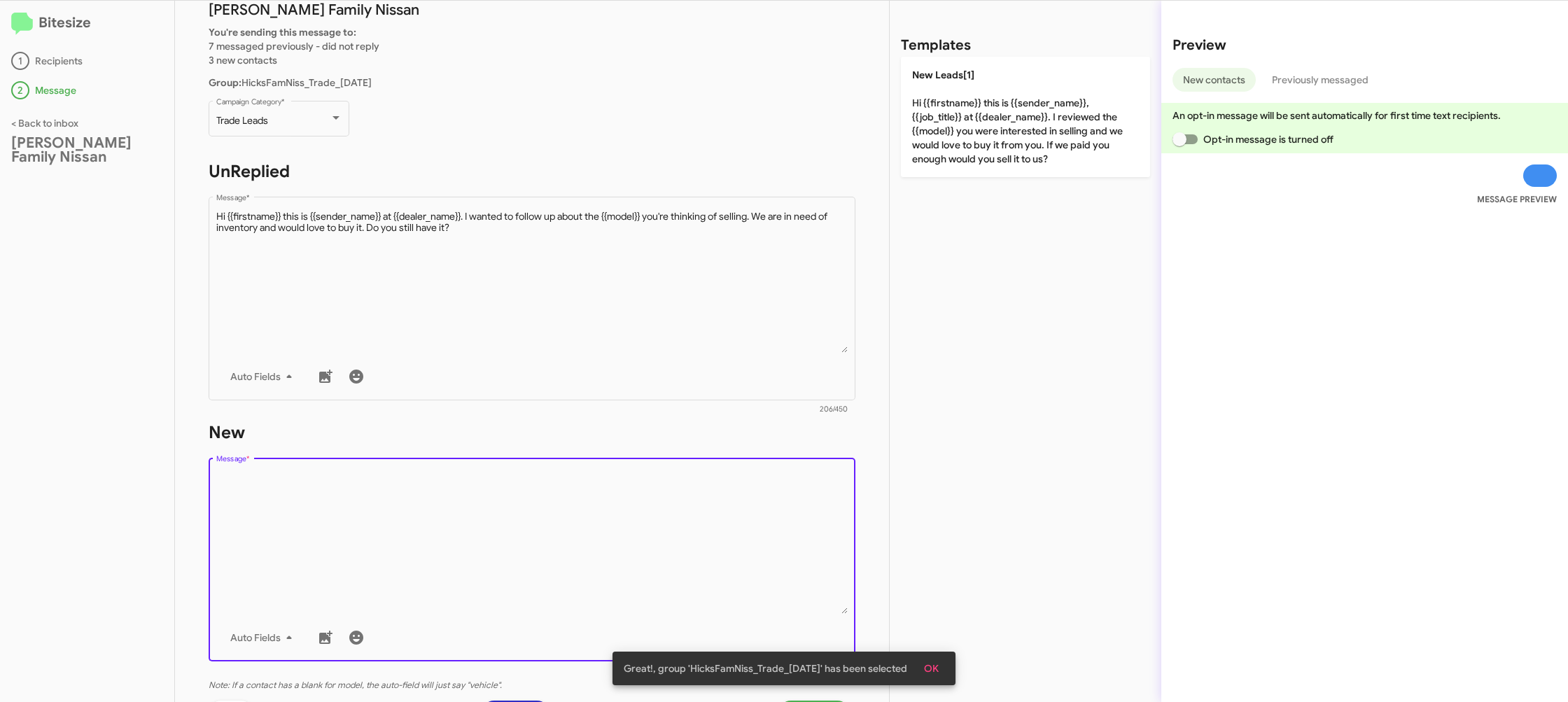
click at [711, 509] on textarea "Message *" at bounding box center [532, 542] width 632 height 142
drag, startPoint x: 712, startPoint y: 509, endPoint x: 729, endPoint y: 424, distance: 86.7
click at [717, 456] on div "Drop image here to insert Auto Fields Message *" at bounding box center [532, 558] width 632 height 207
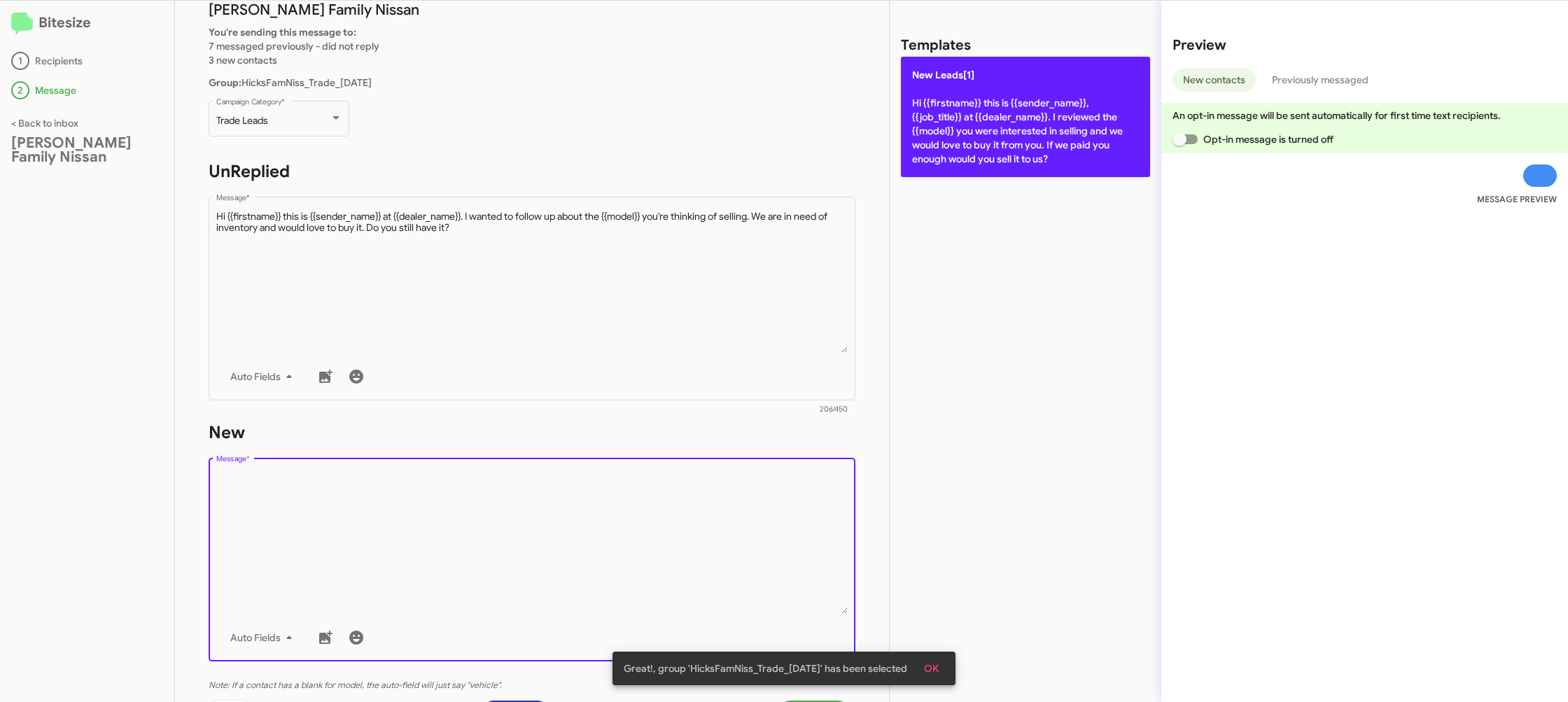
click at [961, 89] on p "New Leads[1] Hi {{firstname}} this is {{sender_name}}, {{job_title}} at {{deale…" at bounding box center [1025, 117] width 250 height 120
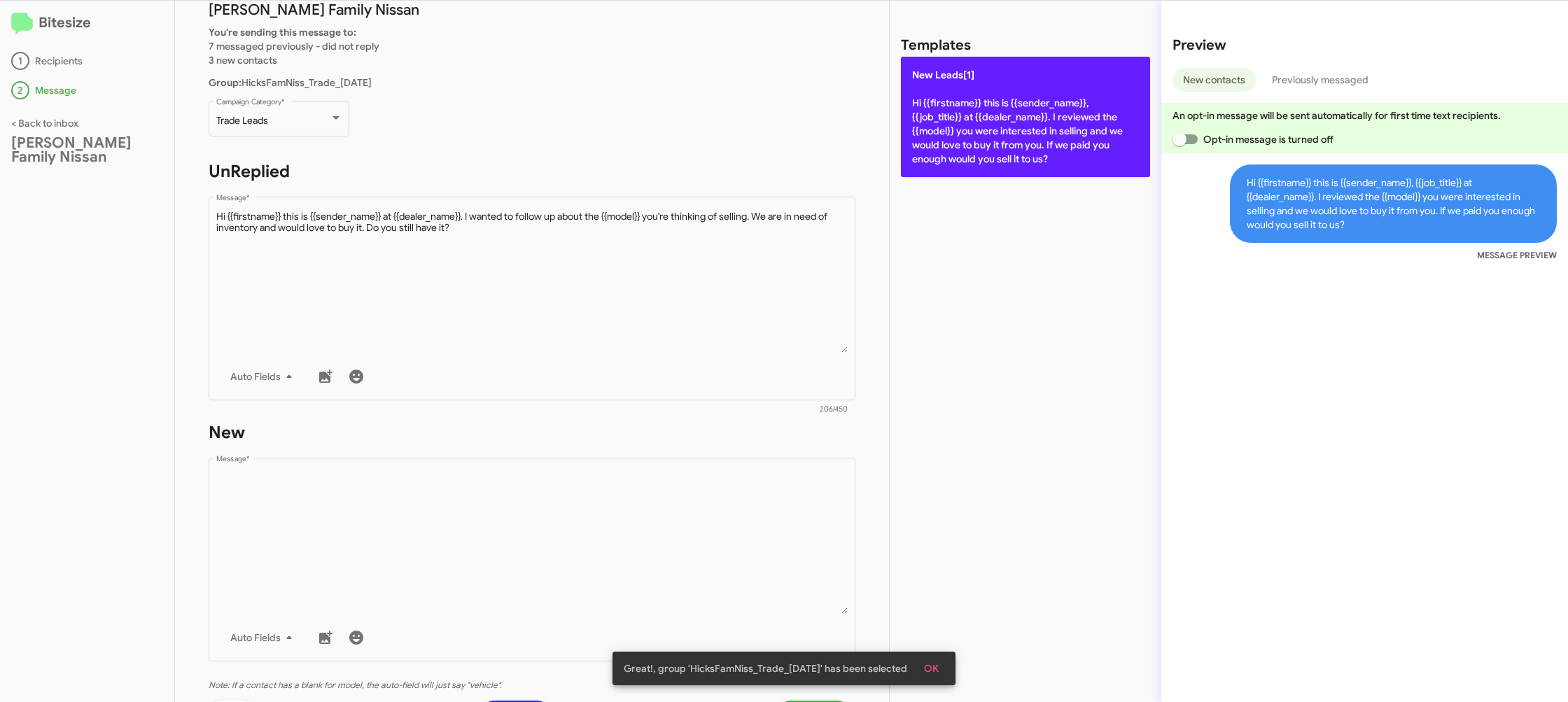
type textarea "Hi {{firstname}} this is {{sender_name}}, {{job_title}} at {{dealer_name}}. I r…"
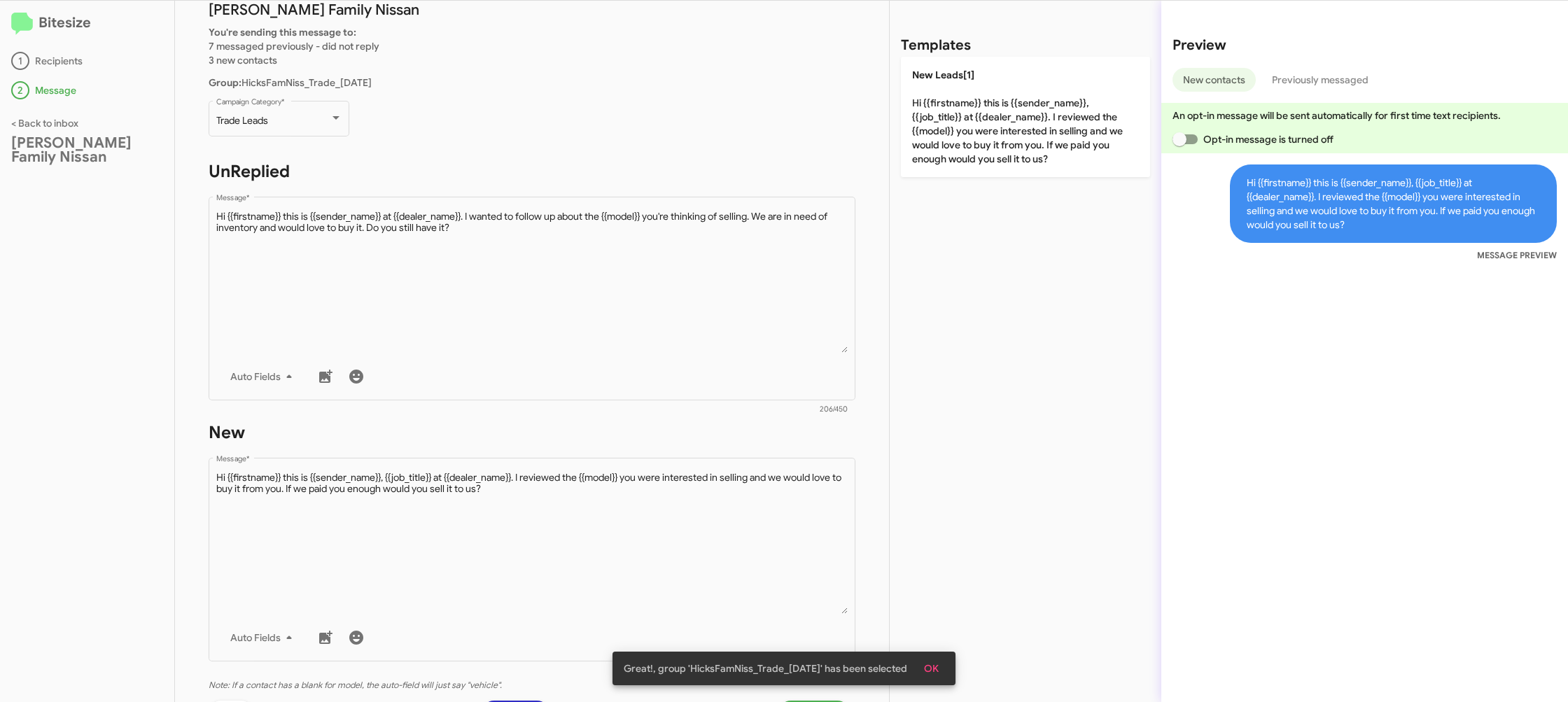
scroll to position [235, 0]
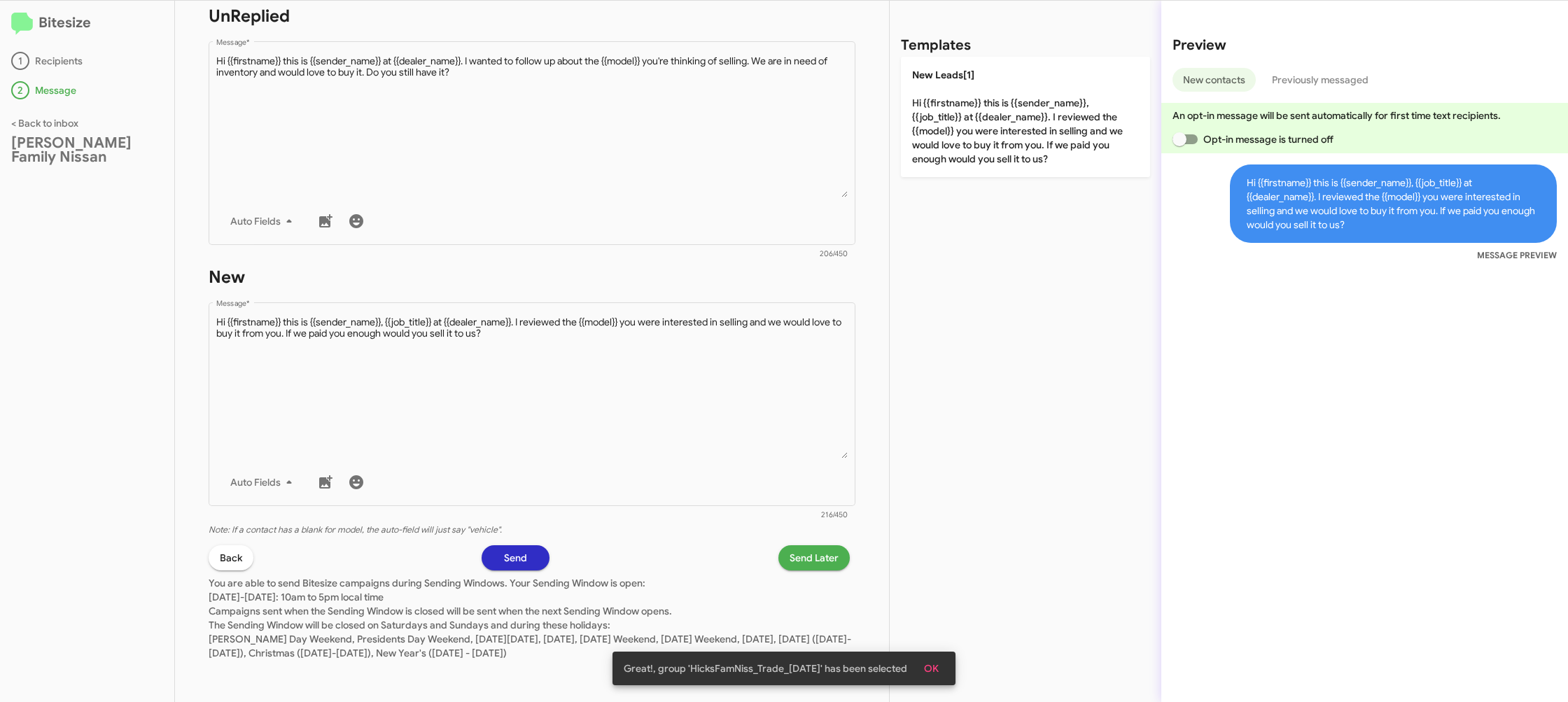
click at [813, 551] on span "Send Later" at bounding box center [814, 558] width 49 height 25
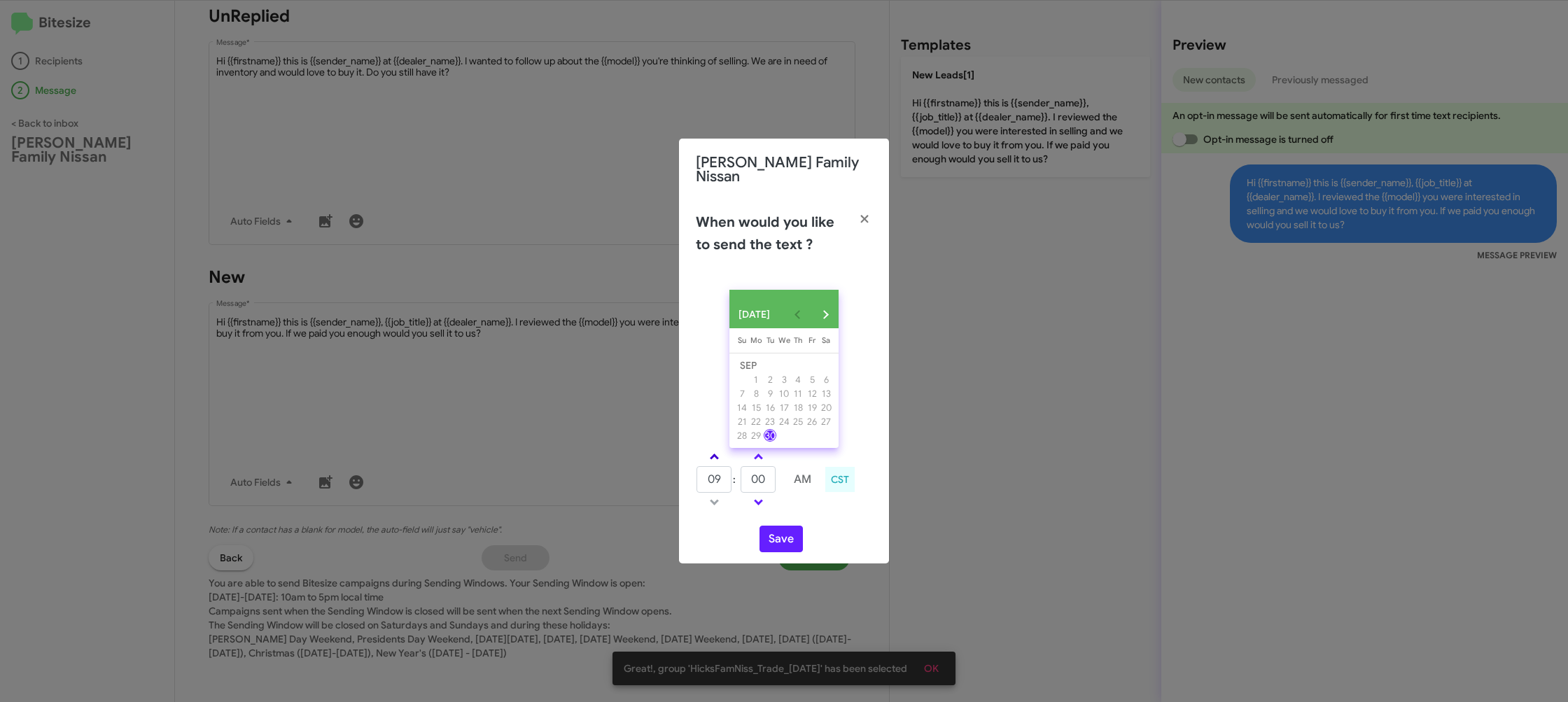
click at [707, 452] on link at bounding box center [714, 457] width 24 height 16
click at [708, 452] on link at bounding box center [714, 457] width 24 height 16
click at [708, 451] on link at bounding box center [714, 457] width 24 height 16
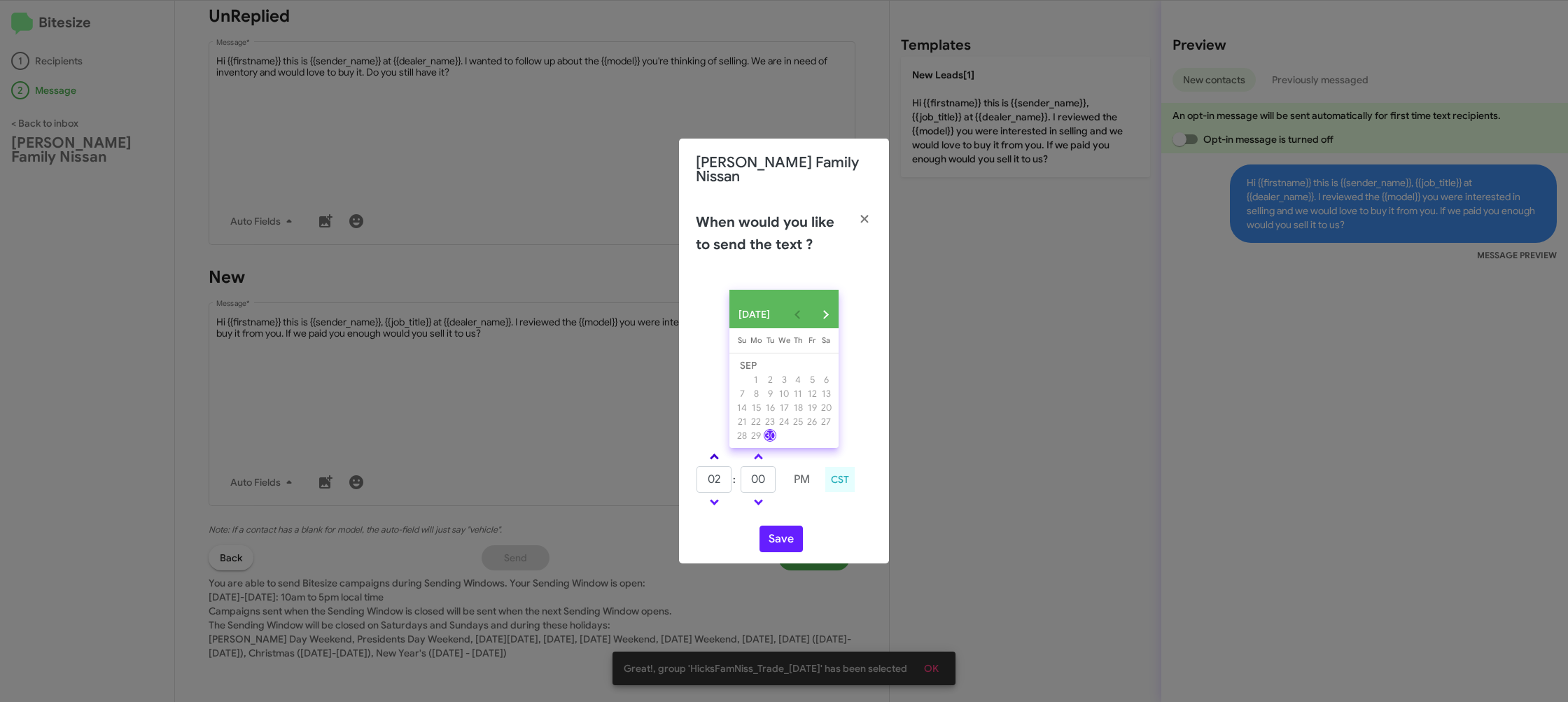
click at [708, 451] on link at bounding box center [714, 457] width 24 height 16
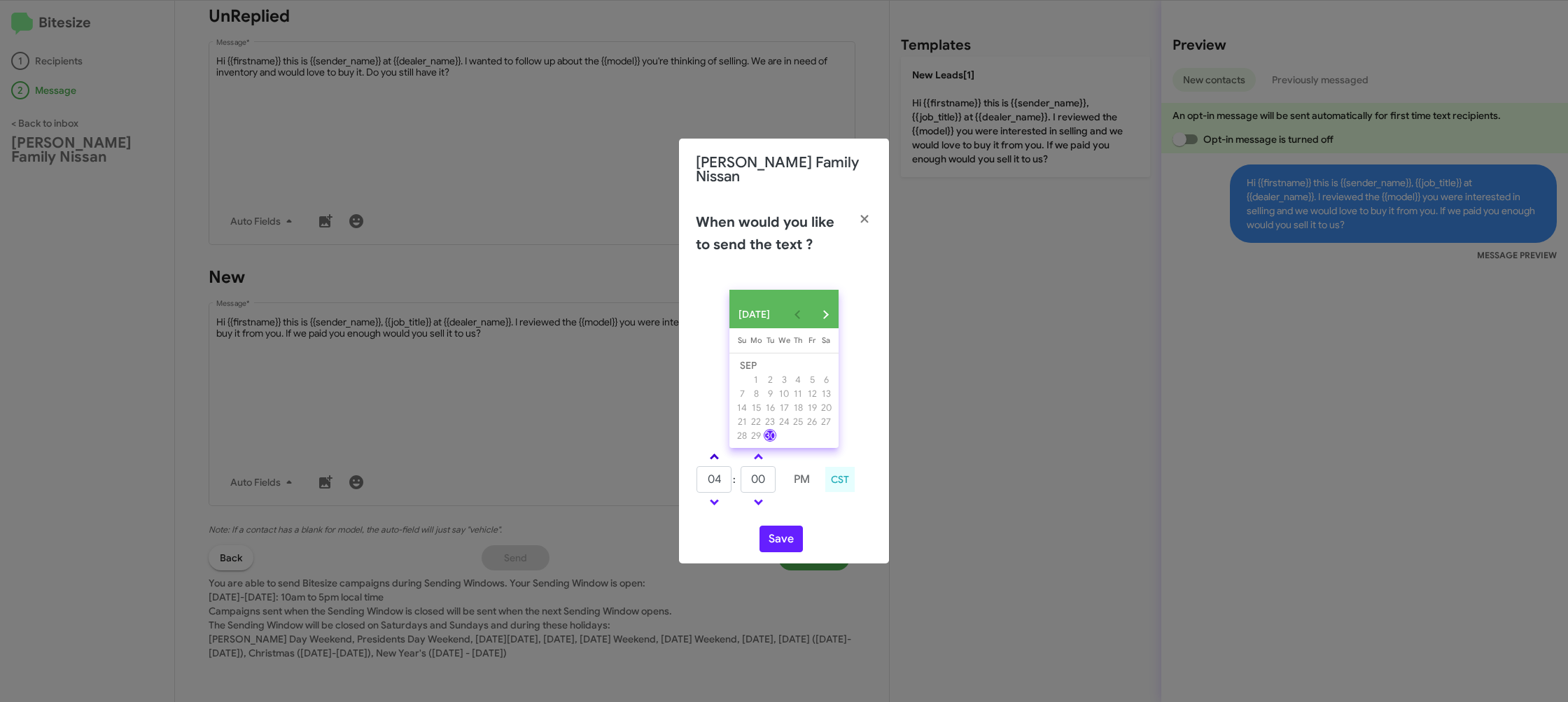
click at [708, 451] on link at bounding box center [714, 457] width 24 height 16
type input "05"
click at [760, 478] on input "00" at bounding box center [757, 480] width 35 height 27
click at [763, 472] on input "00" at bounding box center [757, 480] width 35 height 27
type input "30"
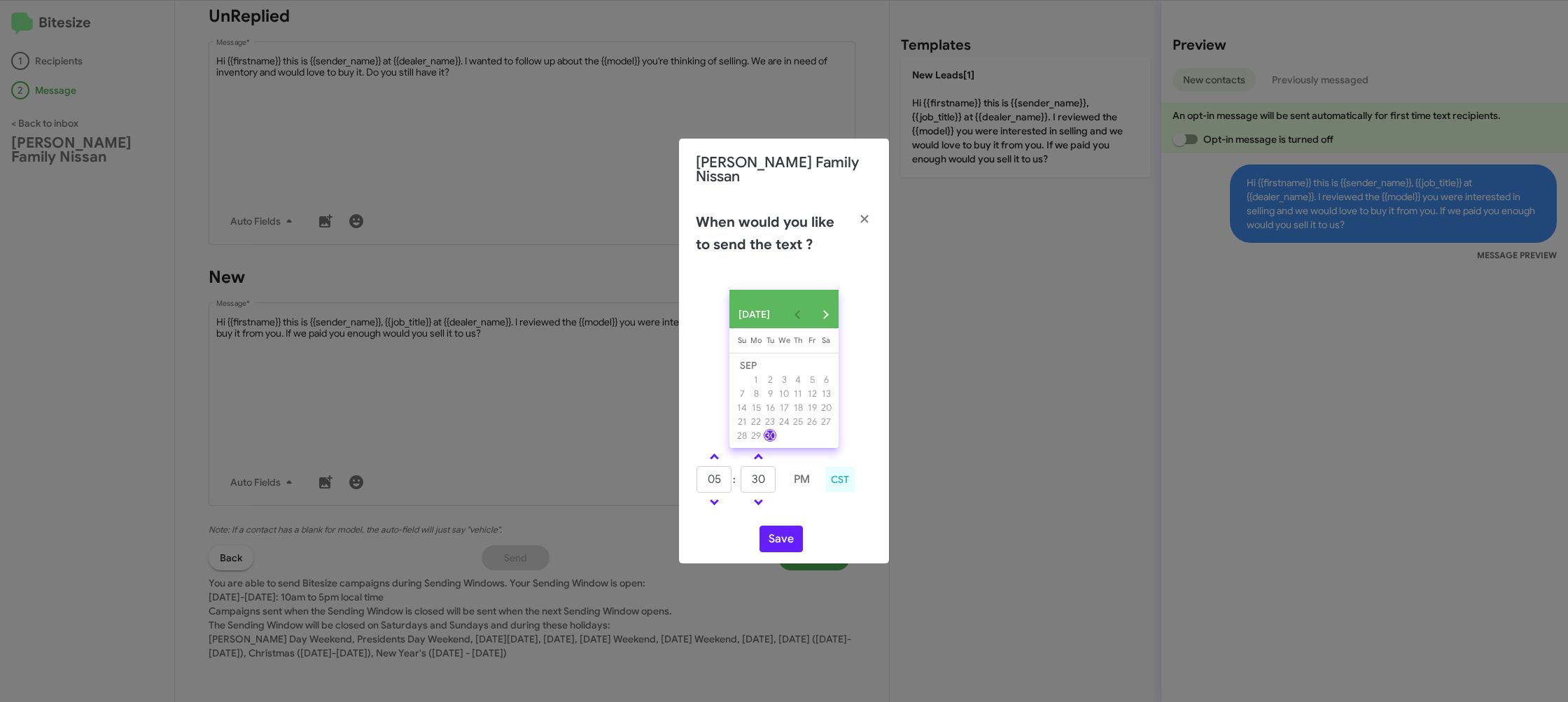
click at [806, 503] on td at bounding box center [802, 502] width 35 height 18
click at [781, 528] on button "Save" at bounding box center [781, 539] width 44 height 27
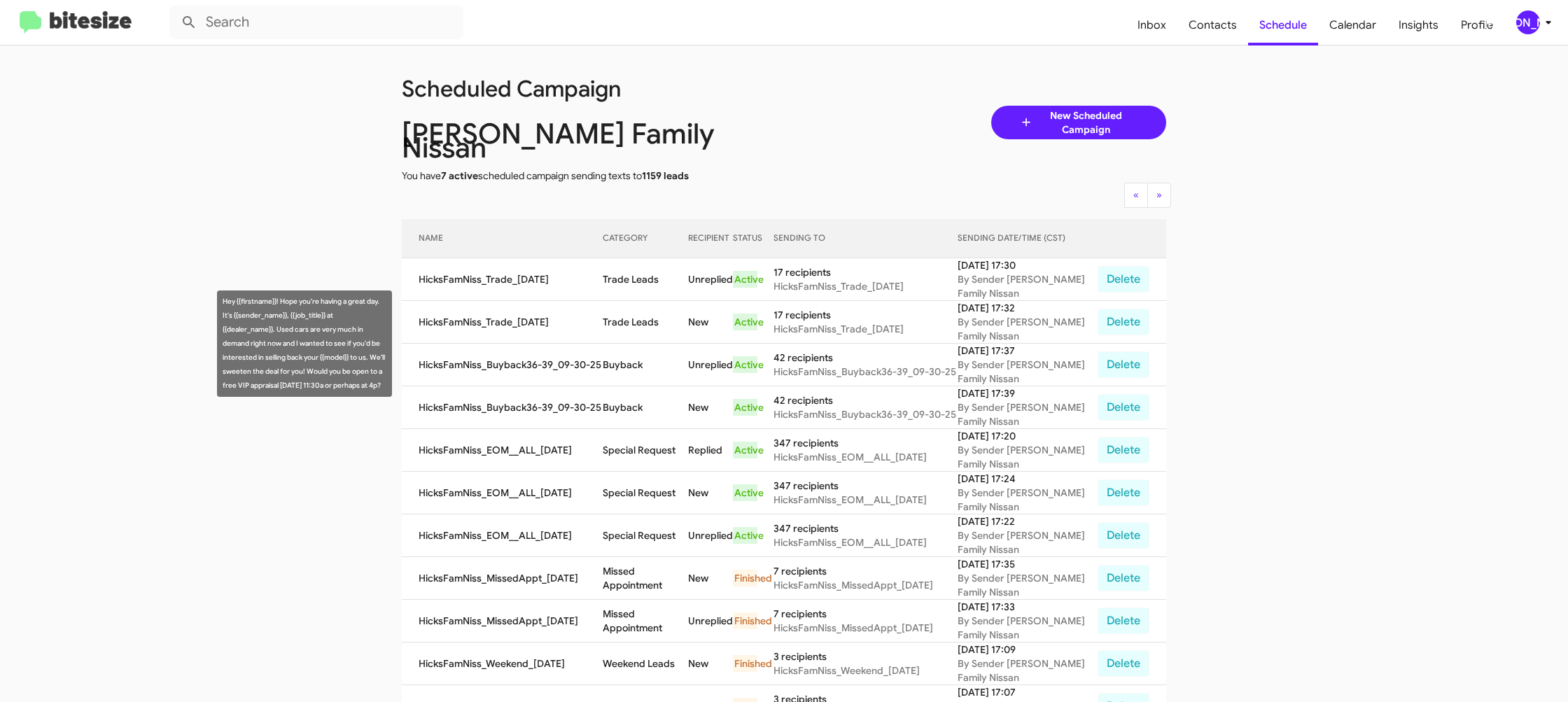
click at [647, 392] on td "Buyback" at bounding box center [645, 407] width 86 height 43
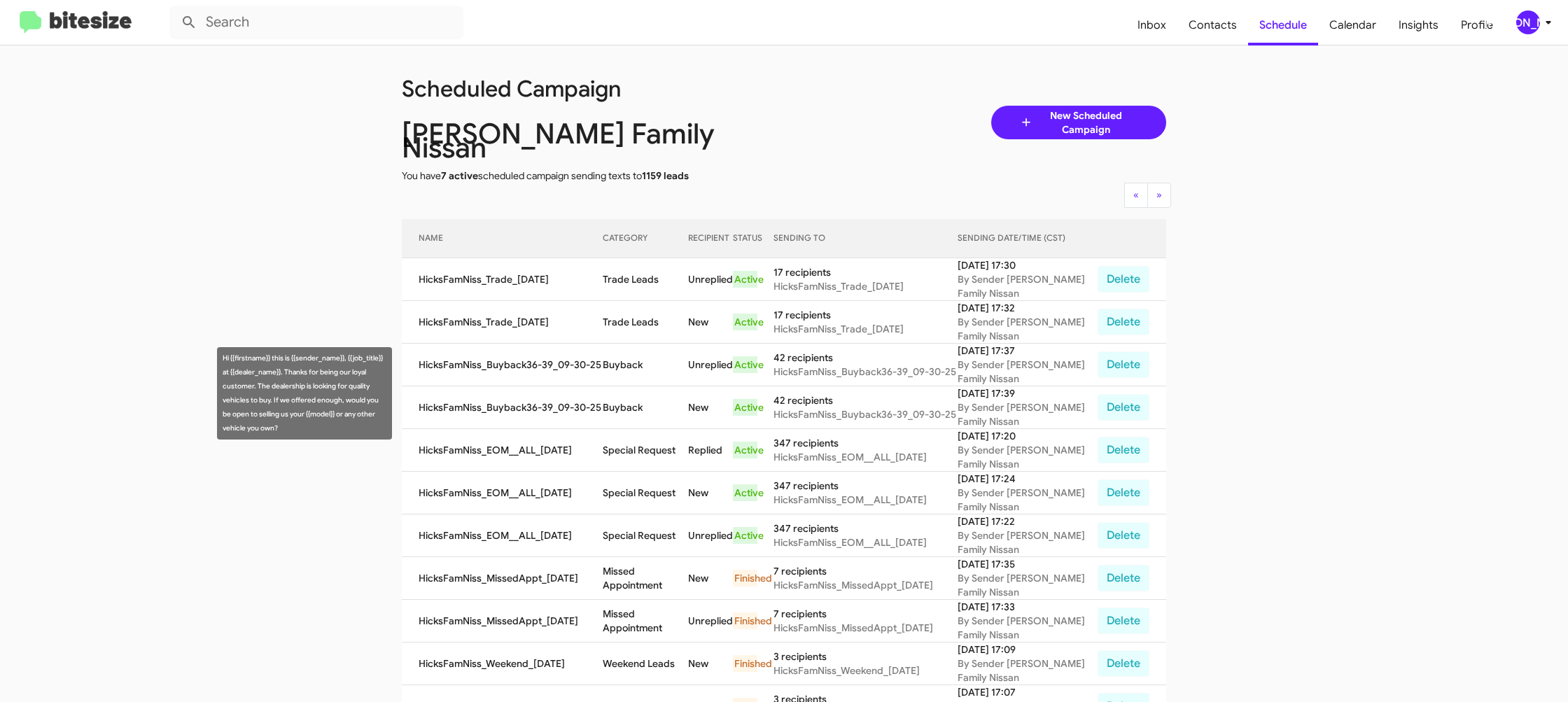
click at [647, 392] on td "Buyback" at bounding box center [645, 407] width 86 height 43
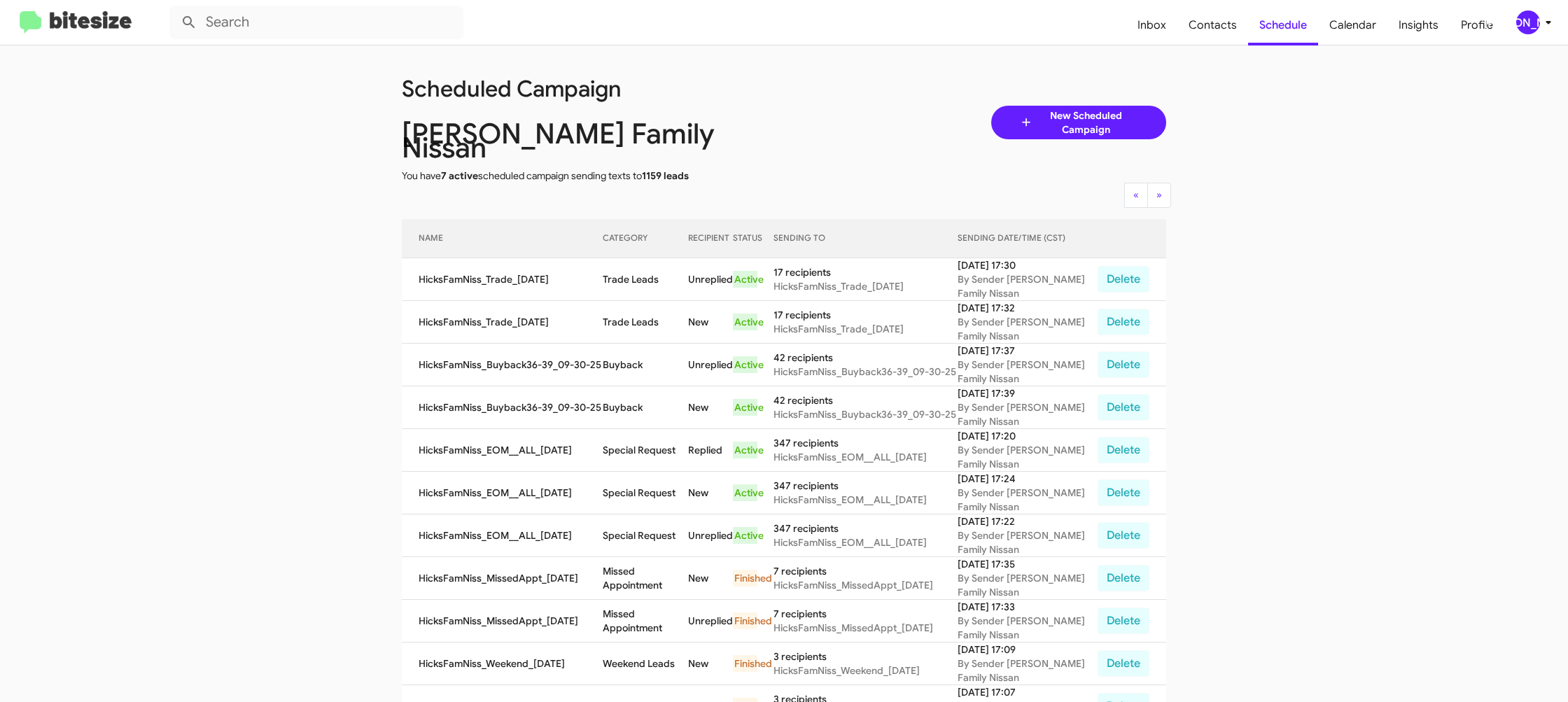
click at [647, 392] on td "Buyback" at bounding box center [645, 407] width 86 height 43
copy td "Buyback"
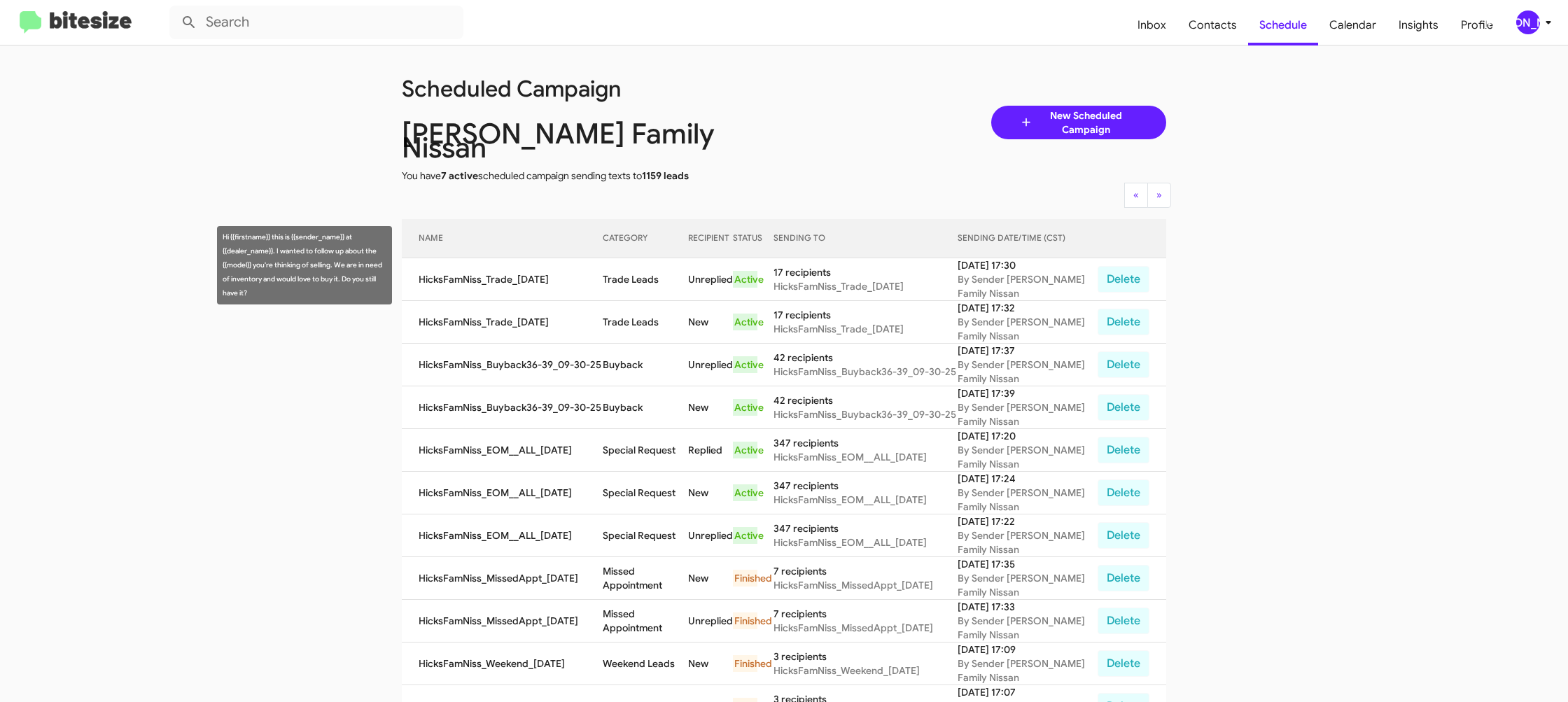
click at [643, 266] on td "Trade Leads" at bounding box center [645, 280] width 86 height 43
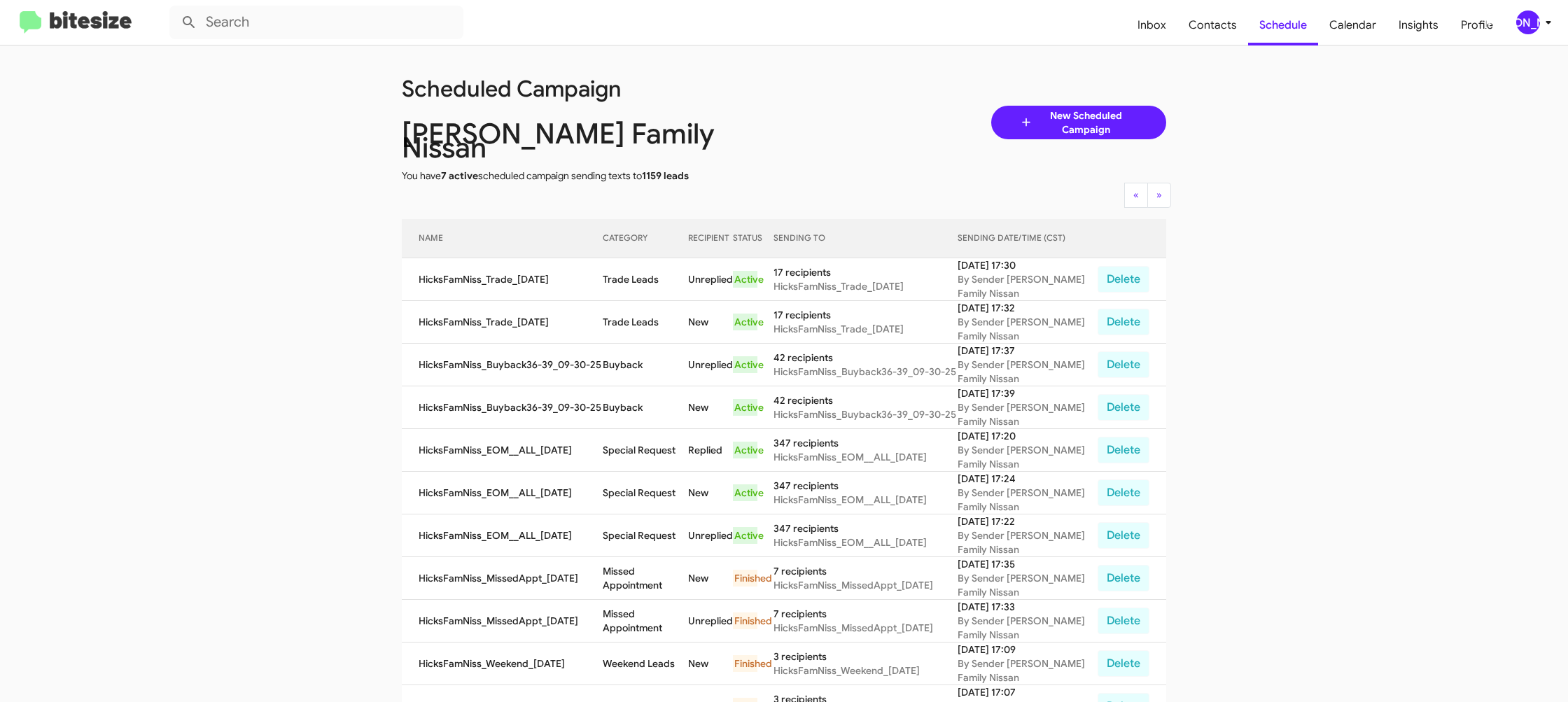
click at [643, 266] on td "Trade Leads" at bounding box center [645, 280] width 86 height 43
copy td "Trade Leads"
click at [1539, 27] on span "[PERSON_NAME]" at bounding box center [1536, 22] width 42 height 24
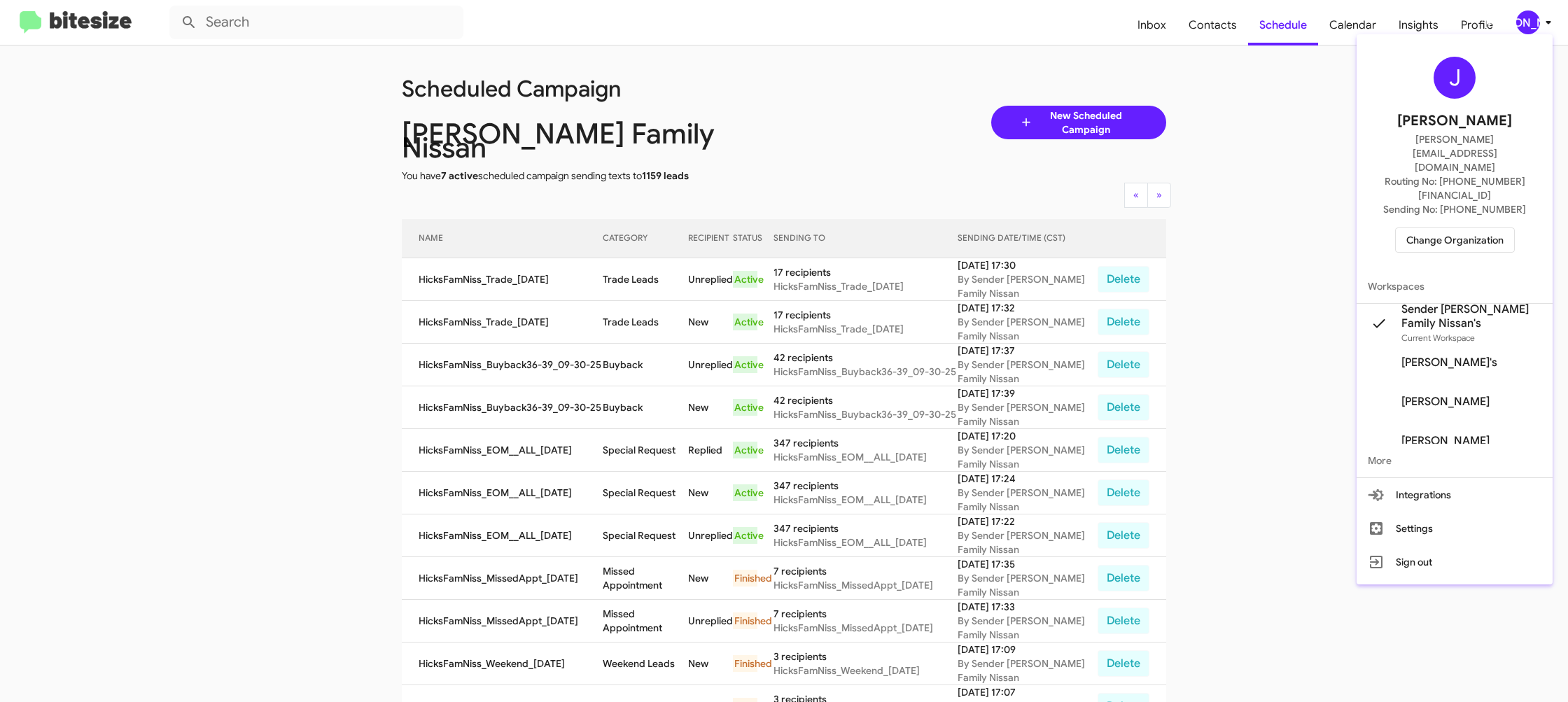
drag, startPoint x: 1436, startPoint y: 207, endPoint x: 1420, endPoint y: 201, distance: 17.1
click at [1420, 228] on span "Change Organization" at bounding box center [1455, 240] width 97 height 24
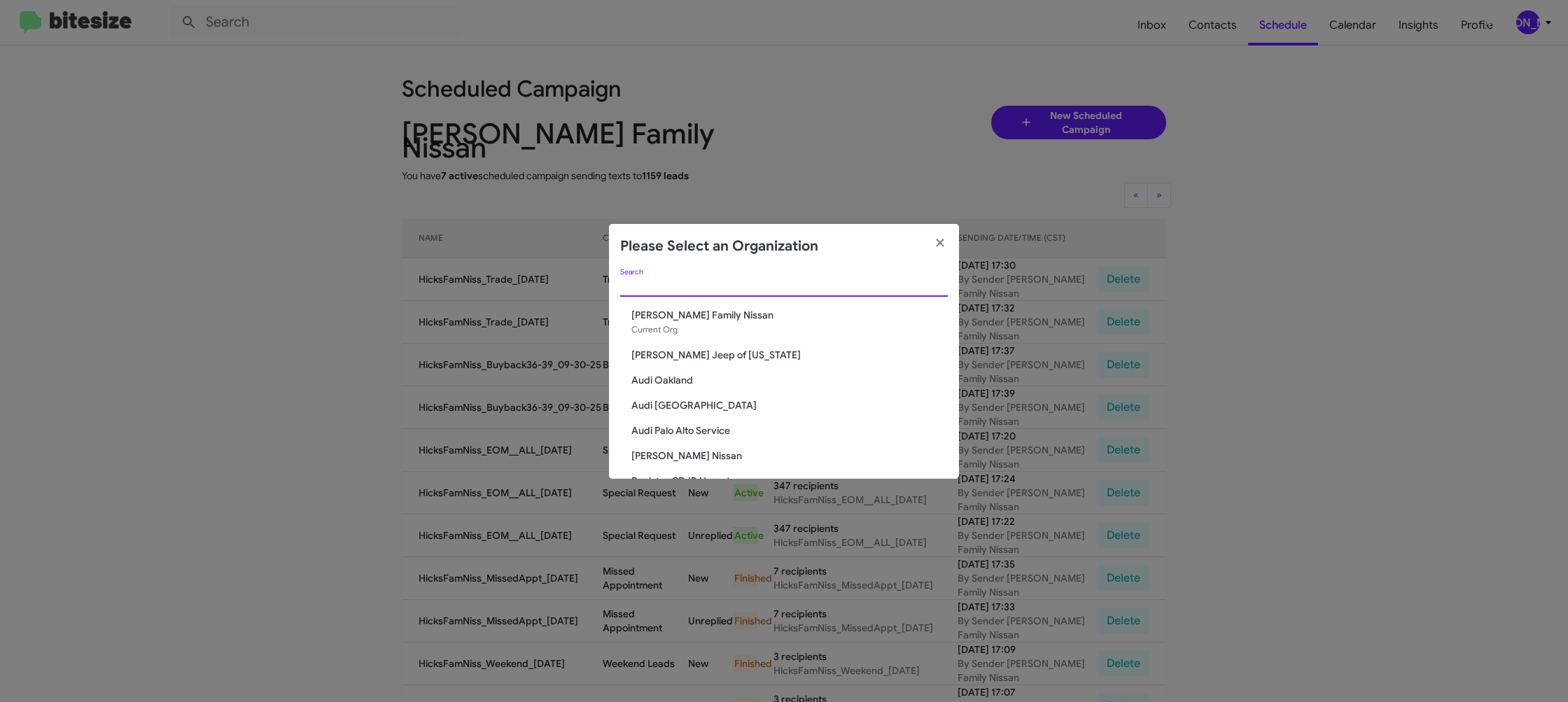
click at [646, 282] on input "Search" at bounding box center [784, 286] width 328 height 11
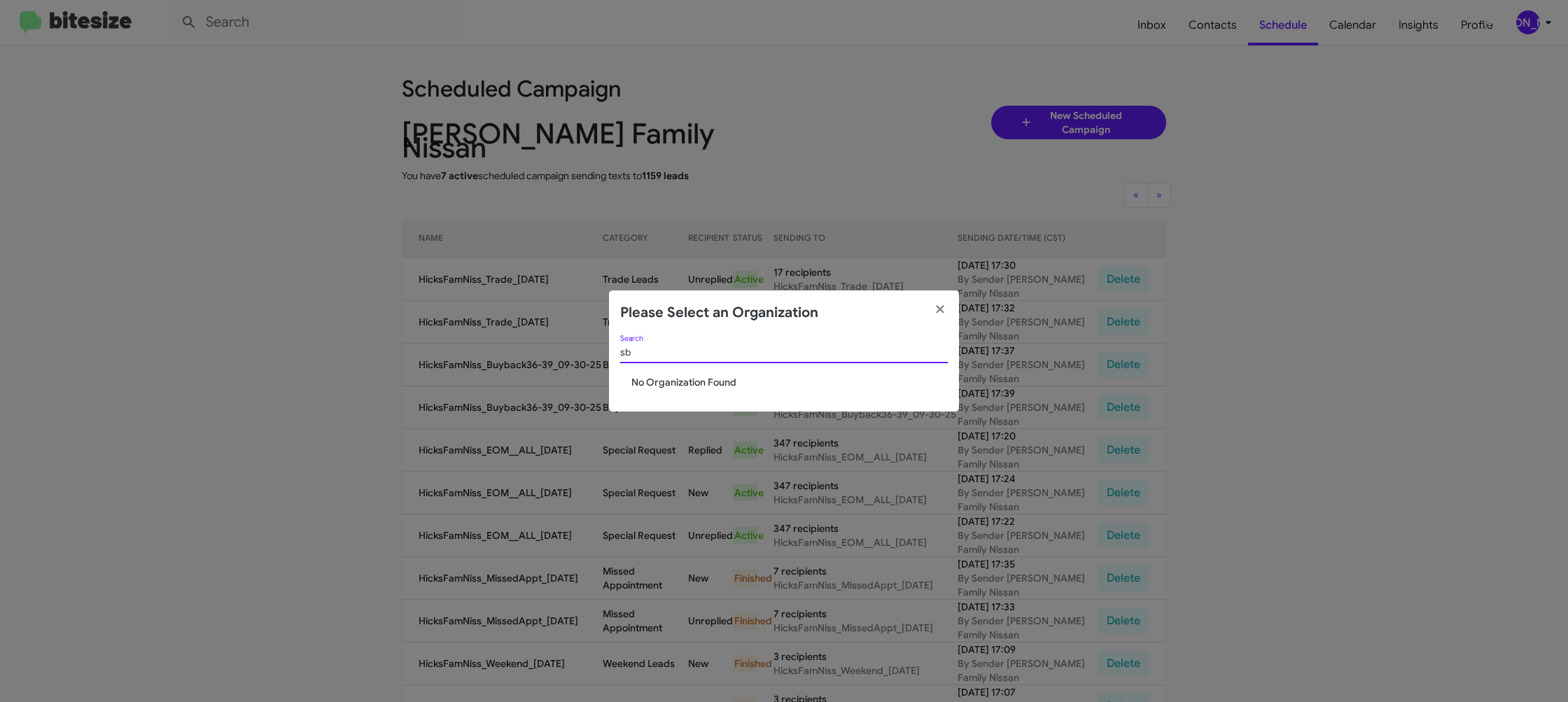
type input "s"
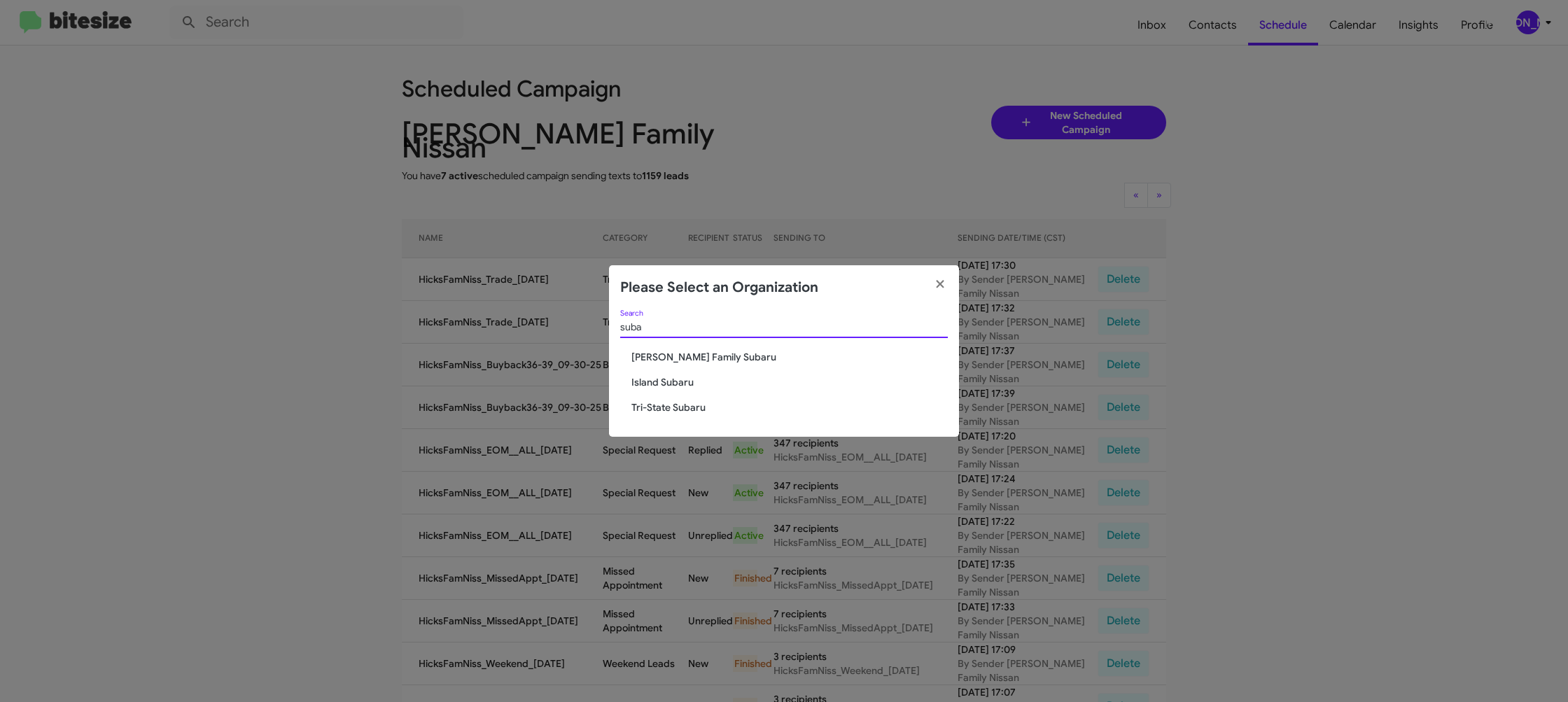
type input "suba"
click at [696, 354] on span "[PERSON_NAME] Family Subaru" at bounding box center [789, 357] width 317 height 14
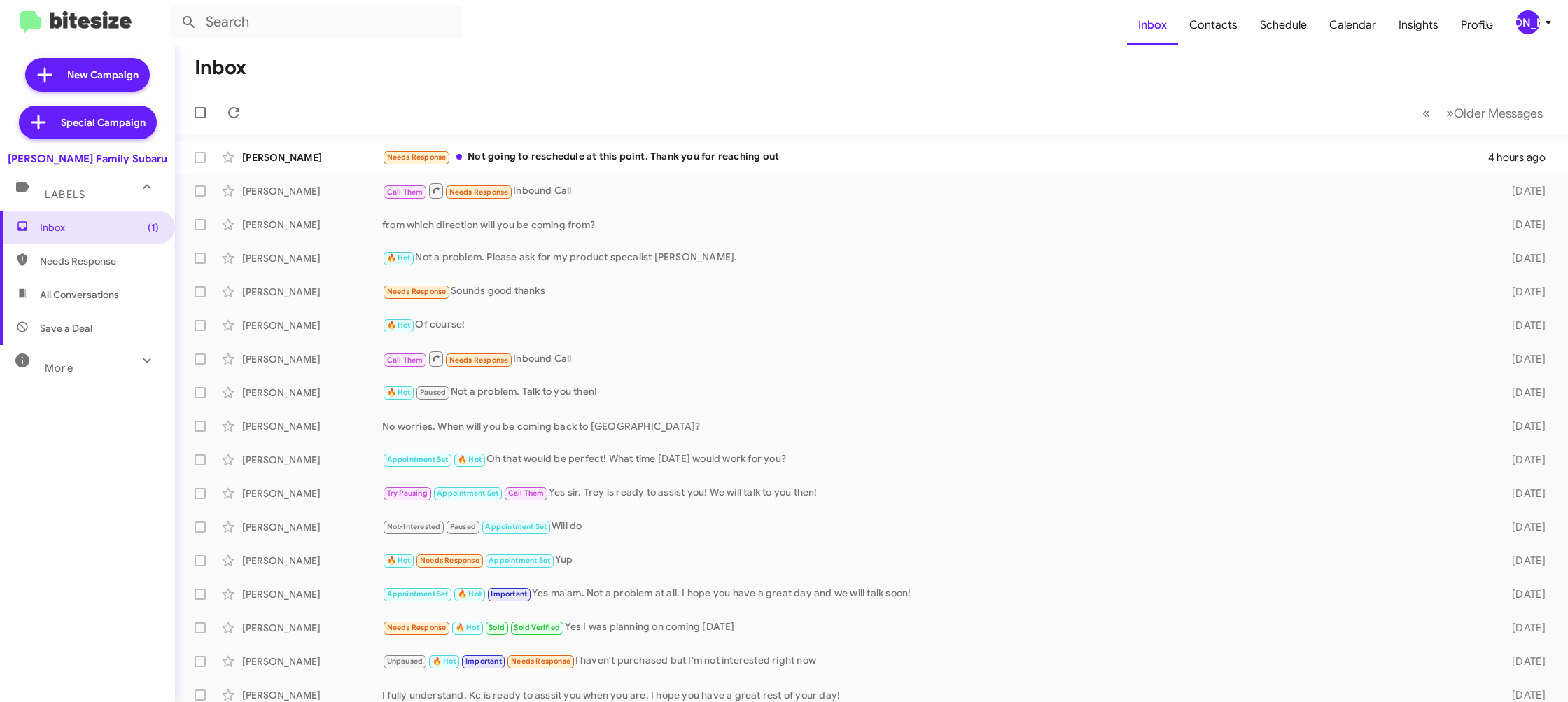
click at [1534, 18] on div "[PERSON_NAME]" at bounding box center [1528, 22] width 24 height 24
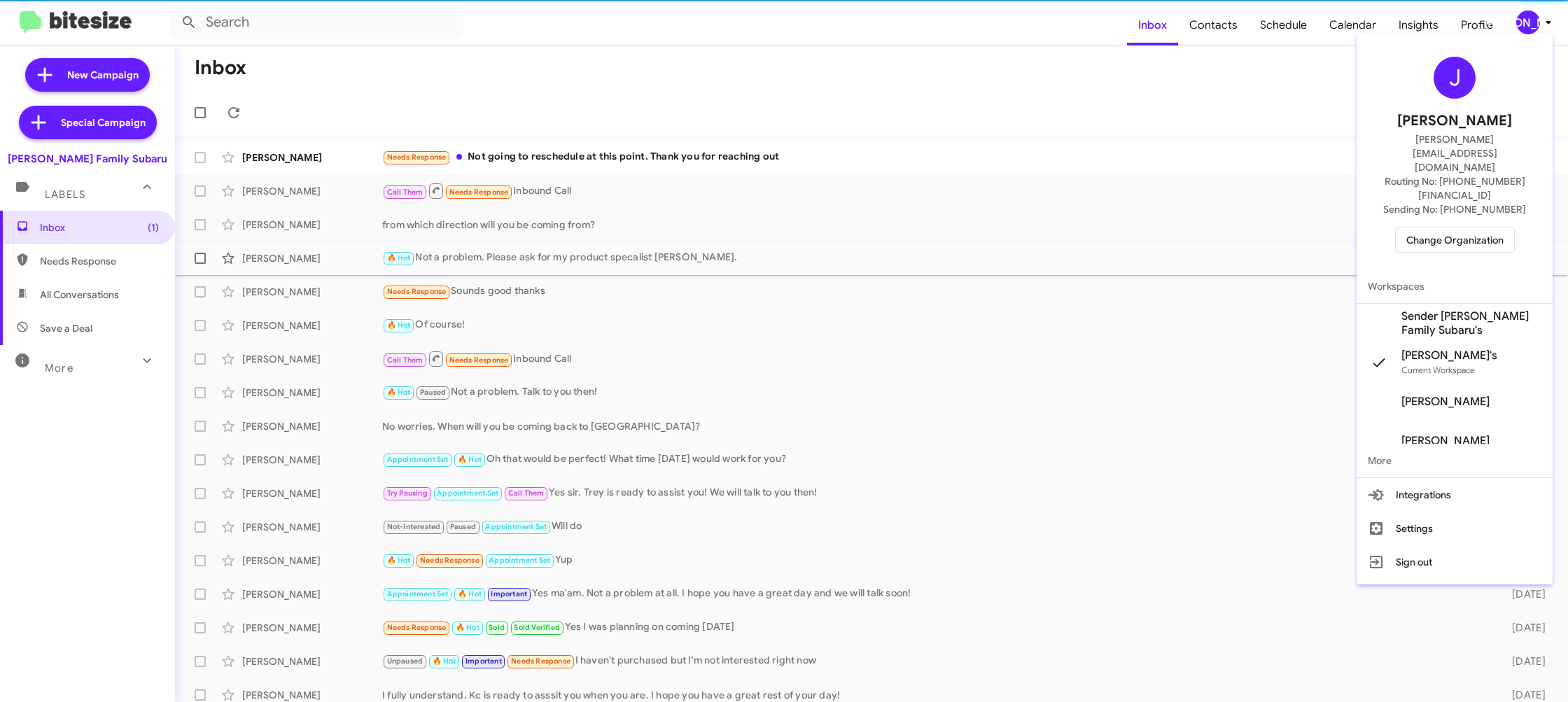
click at [1482, 309] on span "Sender [PERSON_NAME] Family Subaru's" at bounding box center [1471, 323] width 140 height 28
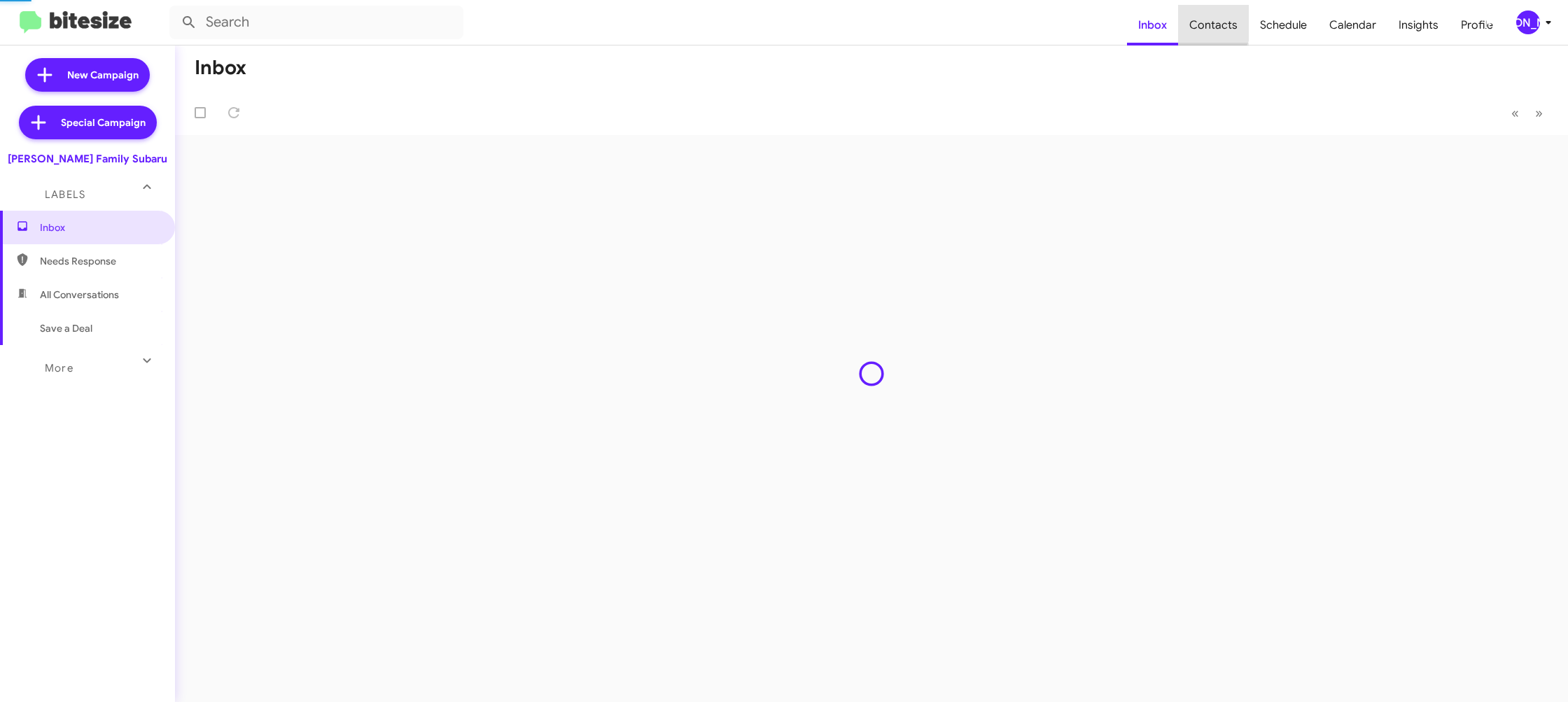
click at [1202, 21] on span "Contacts" at bounding box center [1214, 25] width 71 height 41
type input "in:groups"
click at [1202, 21] on span "Contacts" at bounding box center [1214, 25] width 71 height 41
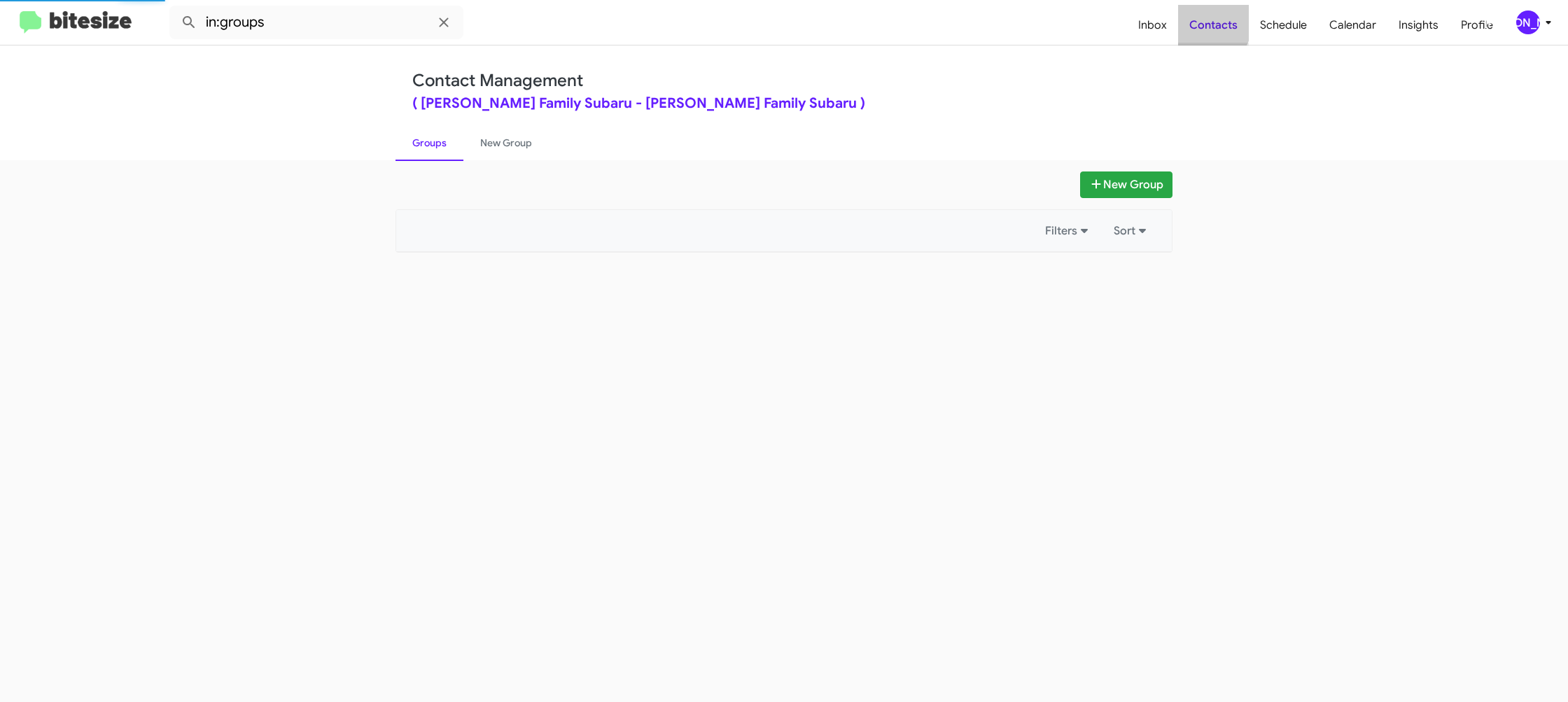
click at [1202, 21] on span "Contacts" at bounding box center [1214, 25] width 71 height 41
click at [1190, 18] on span "Contacts" at bounding box center [1214, 25] width 71 height 41
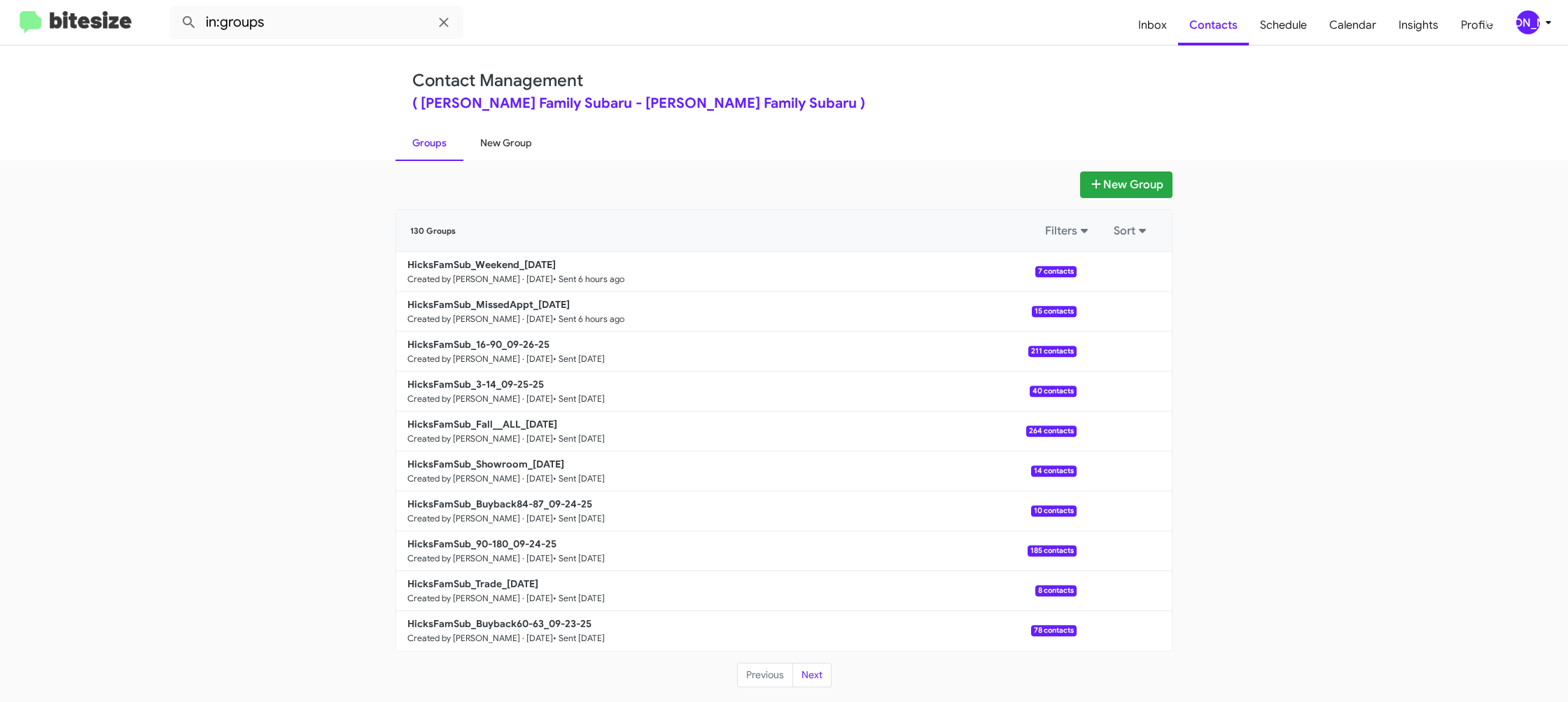
click at [523, 149] on link "New Group" at bounding box center [506, 142] width 86 height 36
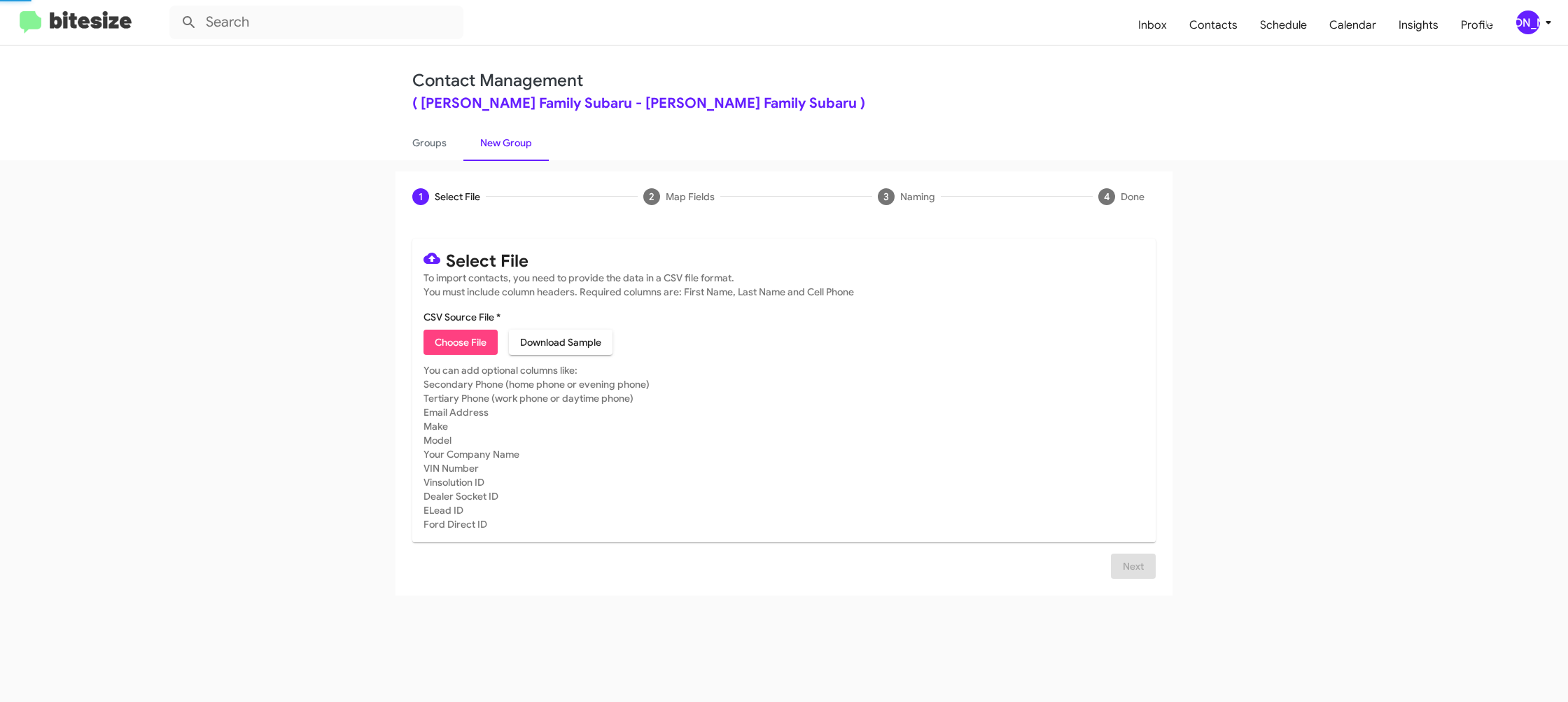
drag, startPoint x: 523, startPoint y: 149, endPoint x: 871, endPoint y: 111, distance: 350.1
click at [526, 146] on link "New Group" at bounding box center [506, 142] width 86 height 36
click at [1523, 33] on div "[PERSON_NAME]" at bounding box center [1528, 22] width 24 height 24
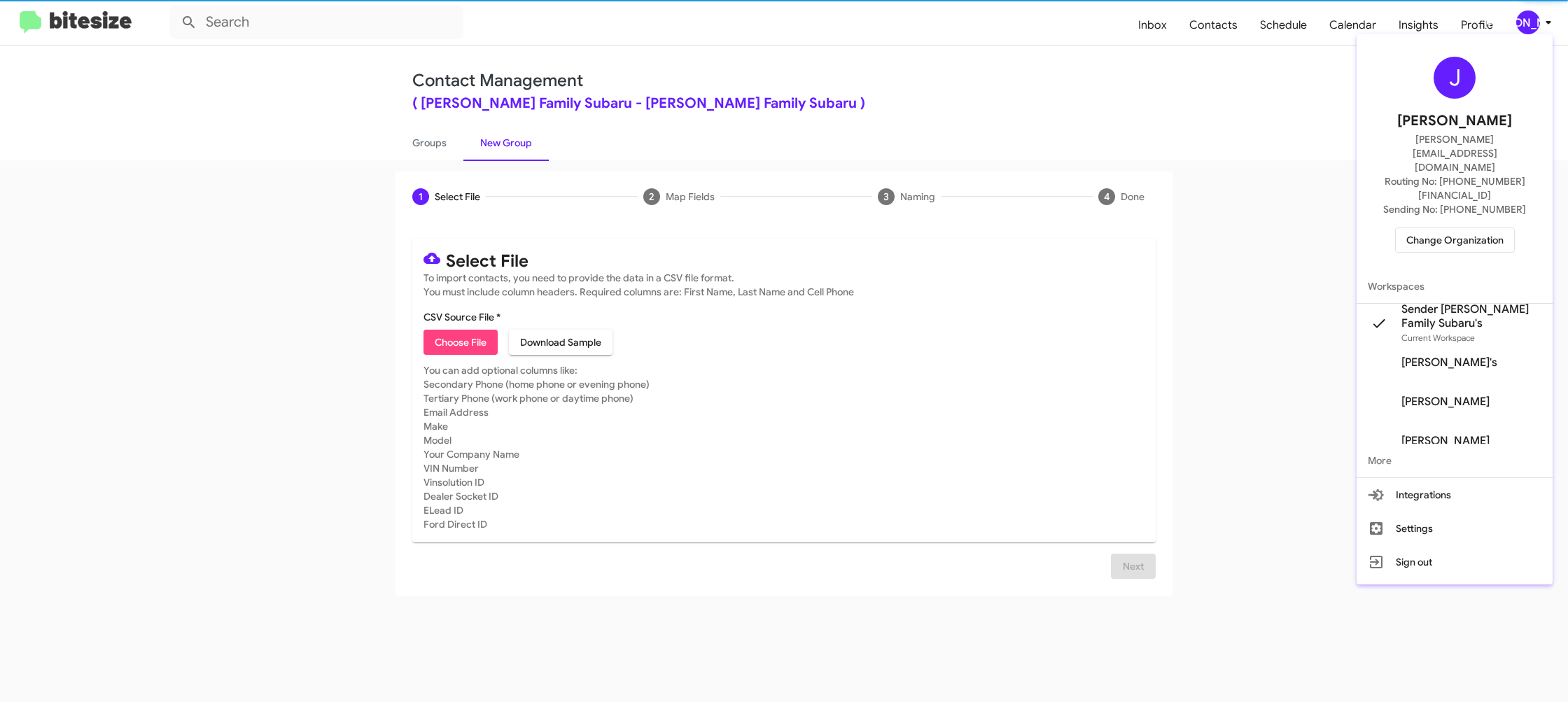
click at [1524, 31] on div at bounding box center [784, 351] width 1568 height 702
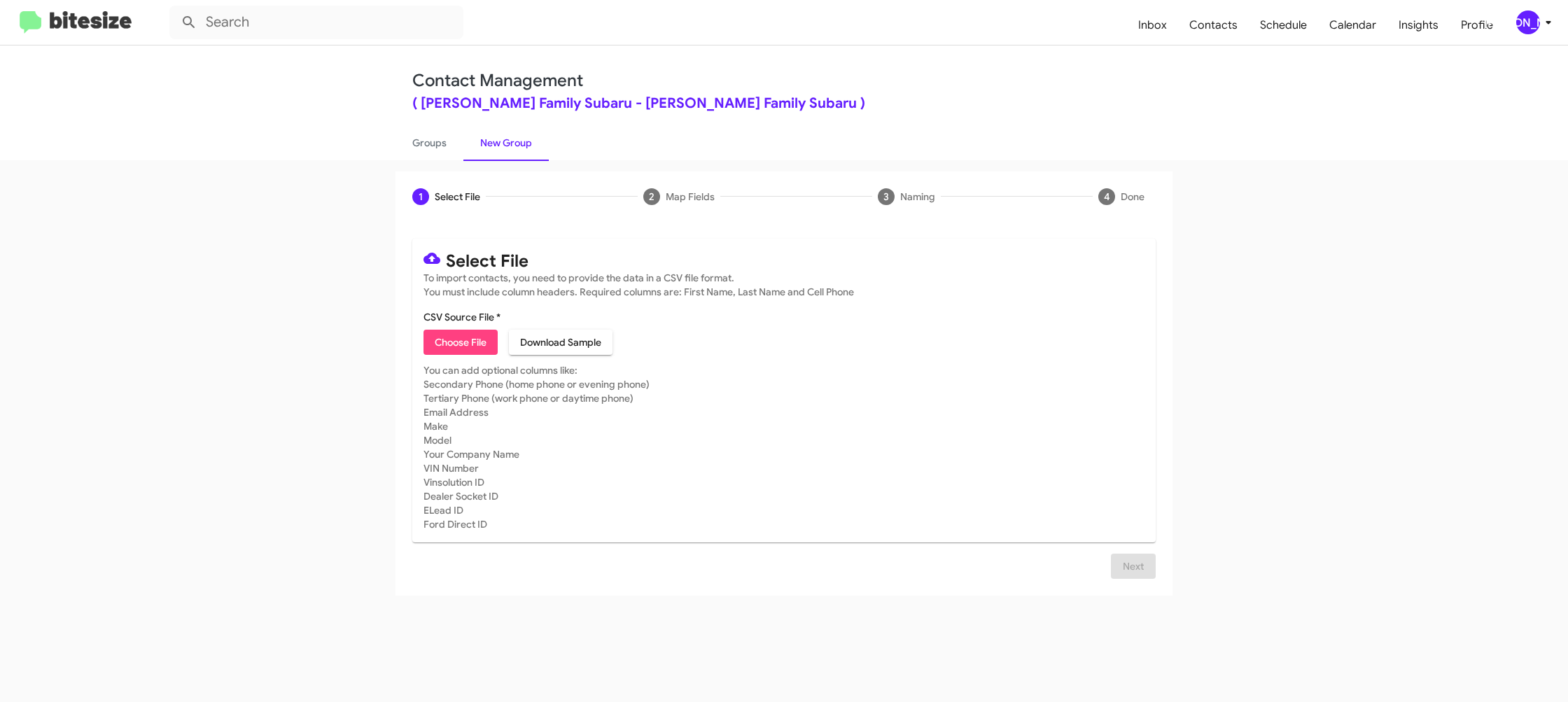
click at [467, 345] on span "Choose File" at bounding box center [461, 343] width 52 height 25
type input "HicksFamSub_Buyback36-39_09-30-25"
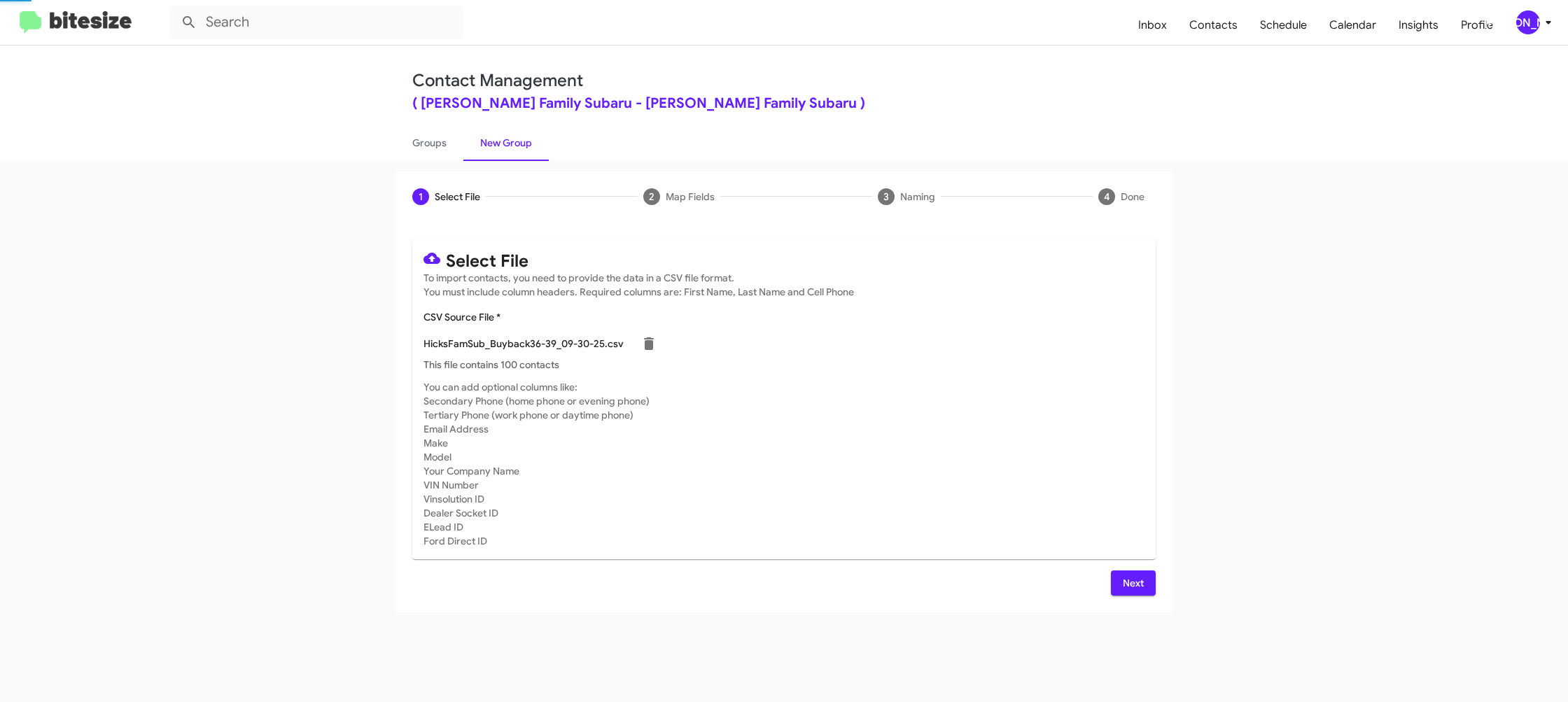
click at [926, 453] on mat-card-subtitle "You can add optional columns like: Secondary Phone (home phone or evening phone…" at bounding box center [784, 464] width 721 height 168
click at [1529, 20] on div "[PERSON_NAME]" at bounding box center [1528, 22] width 24 height 24
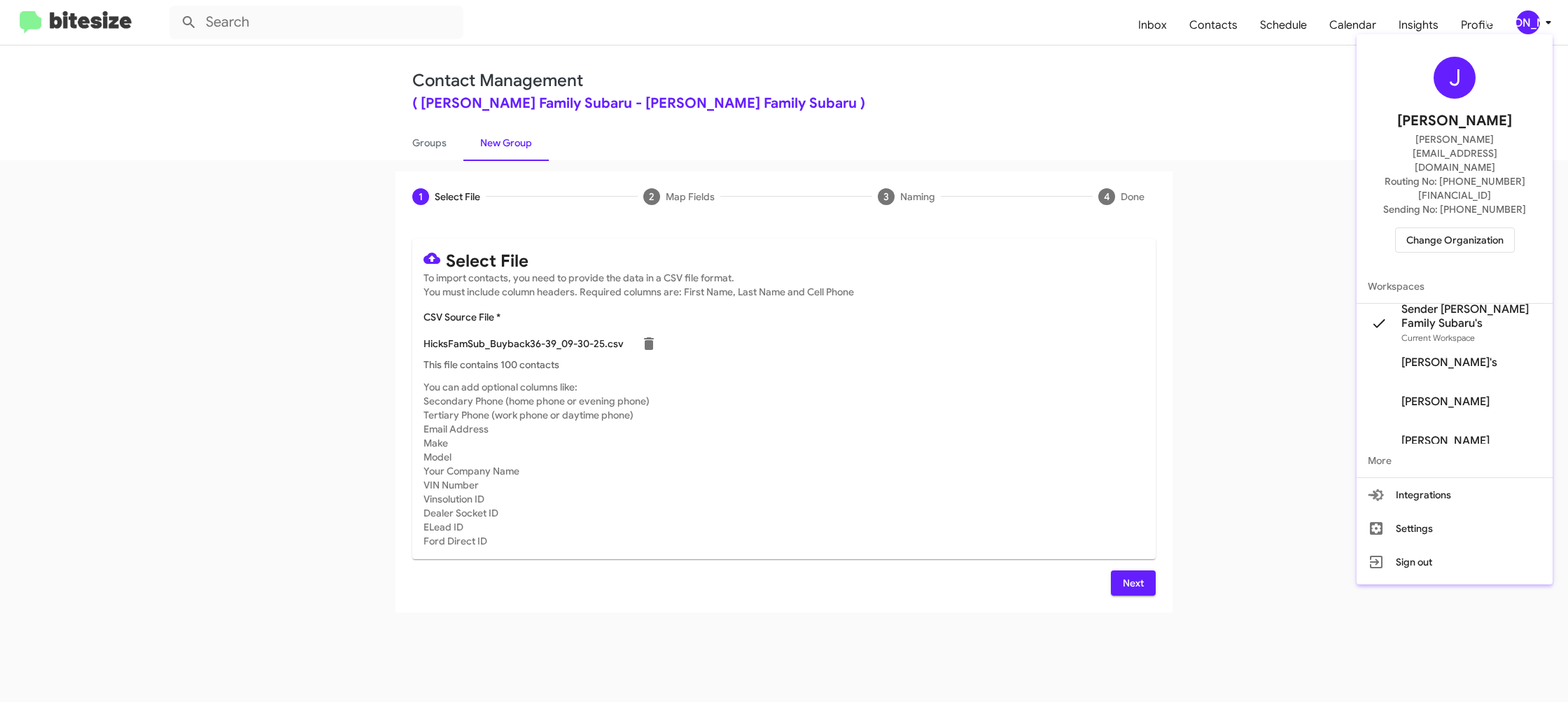
drag, startPoint x: 1529, startPoint y: 20, endPoint x: 1524, endPoint y: 13, distance: 8.6
click at [1527, 17] on div at bounding box center [784, 351] width 1568 height 702
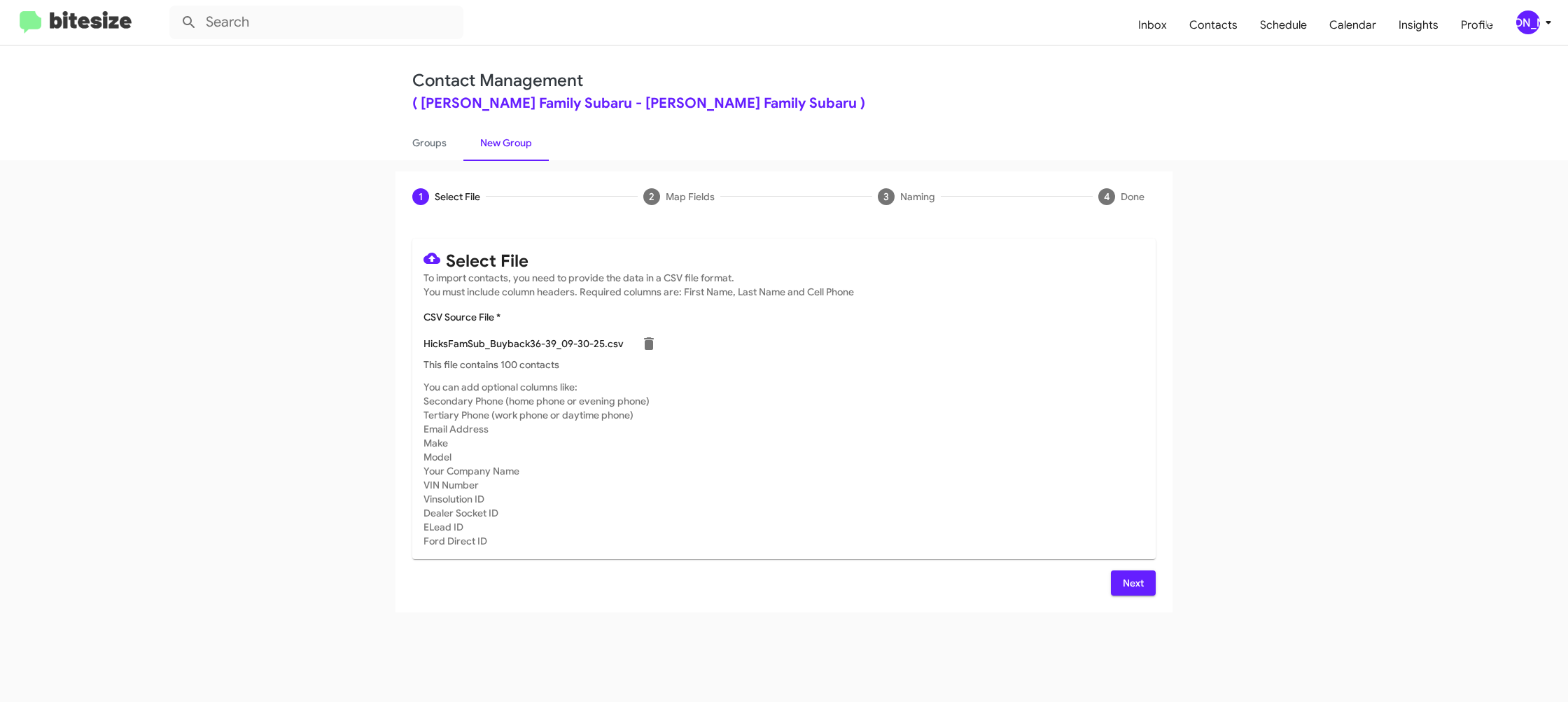
click at [1139, 582] on span "Next" at bounding box center [1133, 583] width 22 height 25
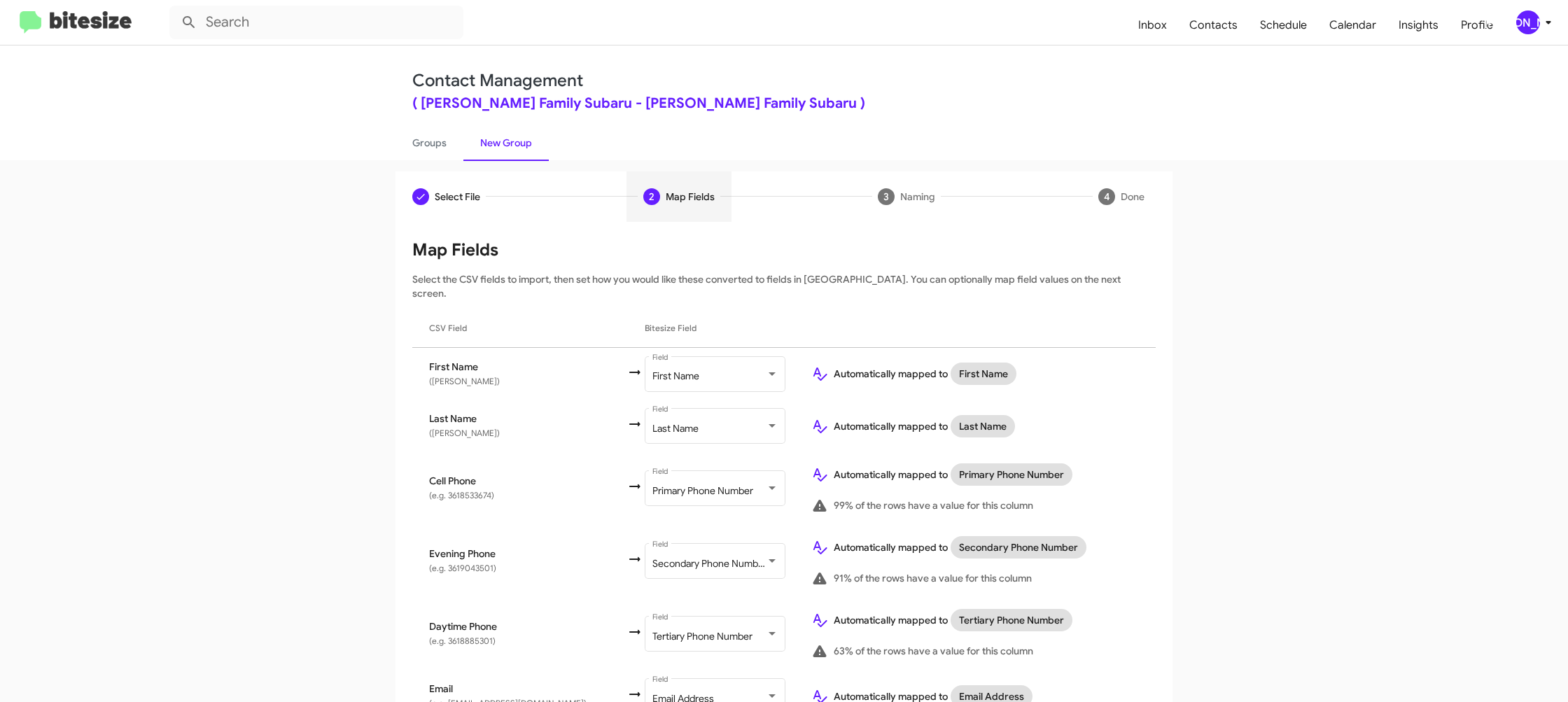
scroll to position [427, 0]
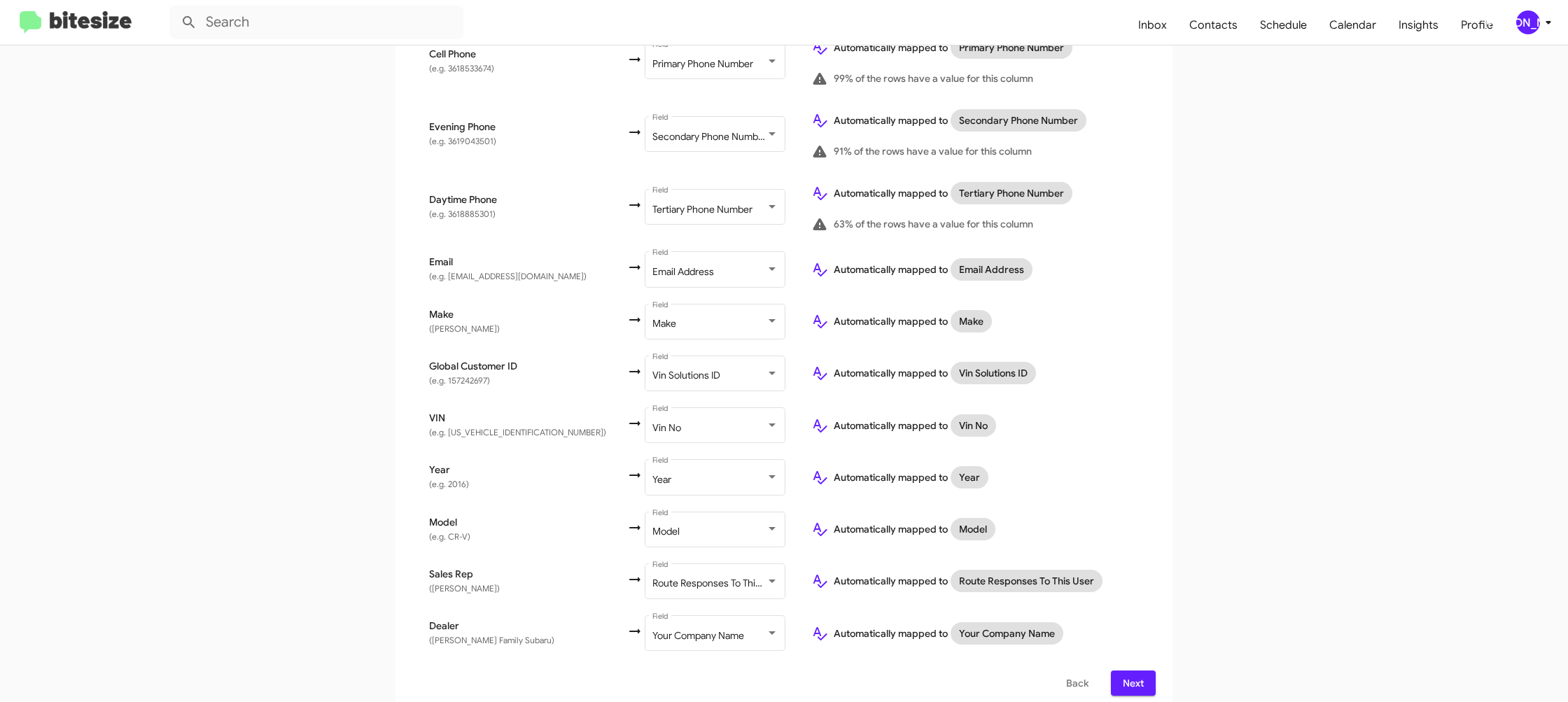
click at [1127, 672] on span "Next" at bounding box center [1133, 683] width 22 height 25
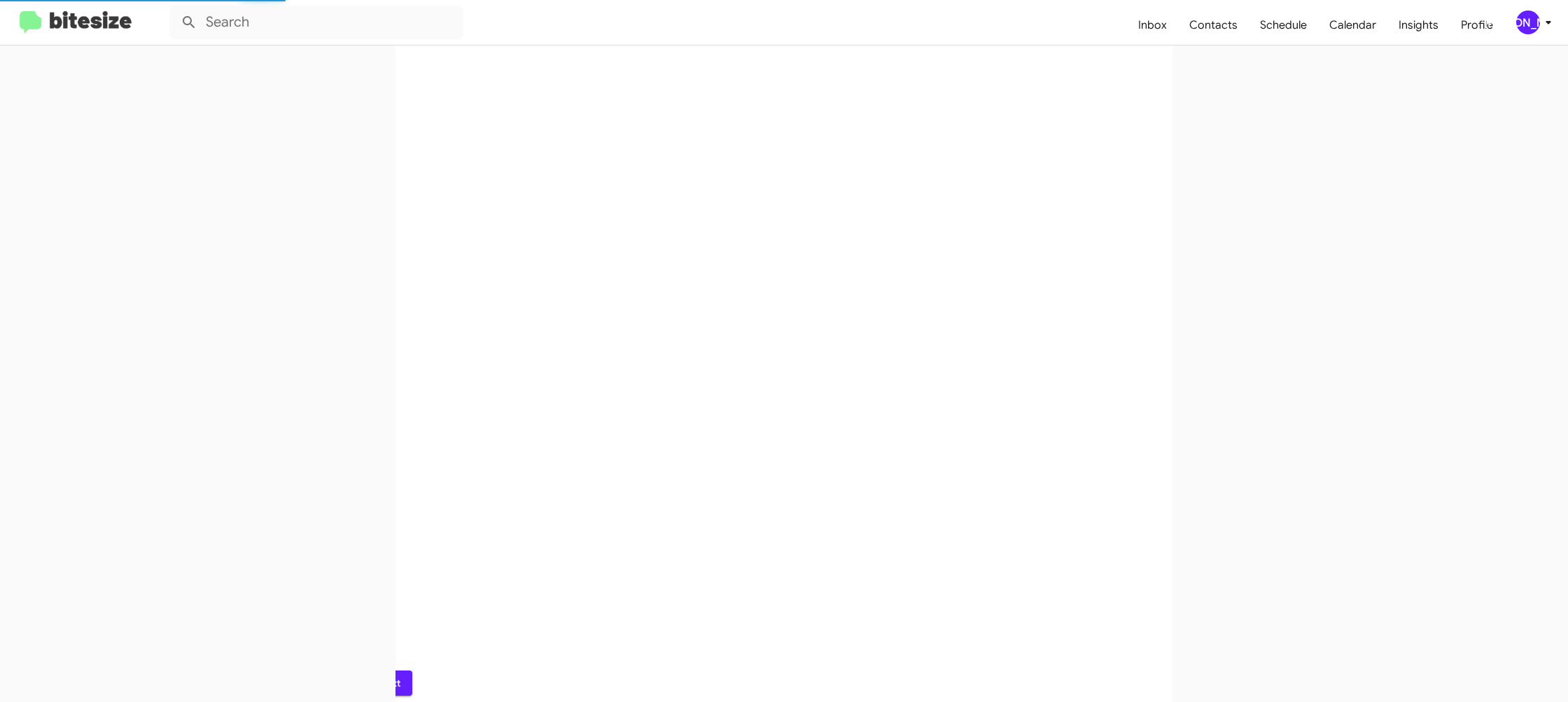
scroll to position [0, 0]
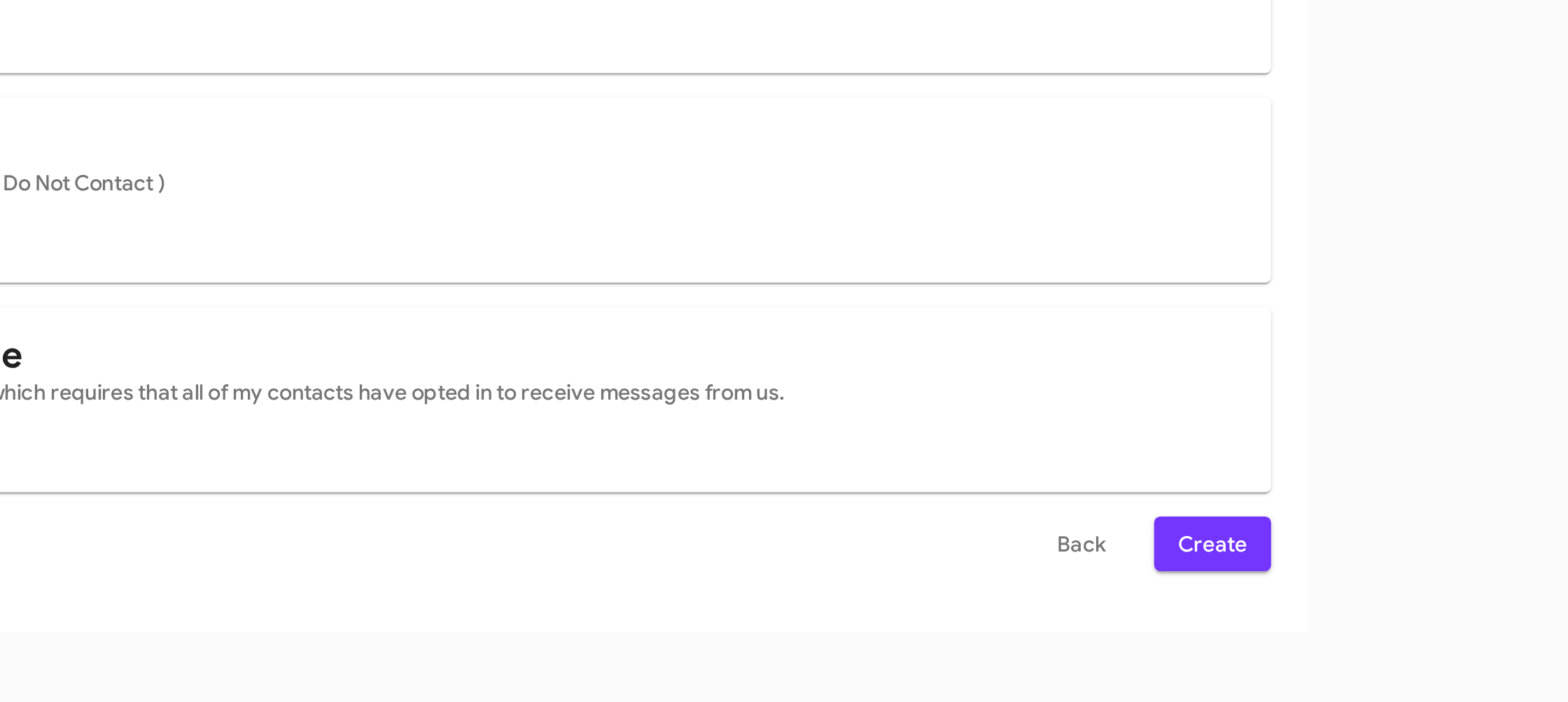
drag, startPoint x: 1113, startPoint y: 581, endPoint x: 1113, endPoint y: 289, distance: 292.0
click at [1113, 581] on button "Create" at bounding box center [1128, 578] width 54 height 25
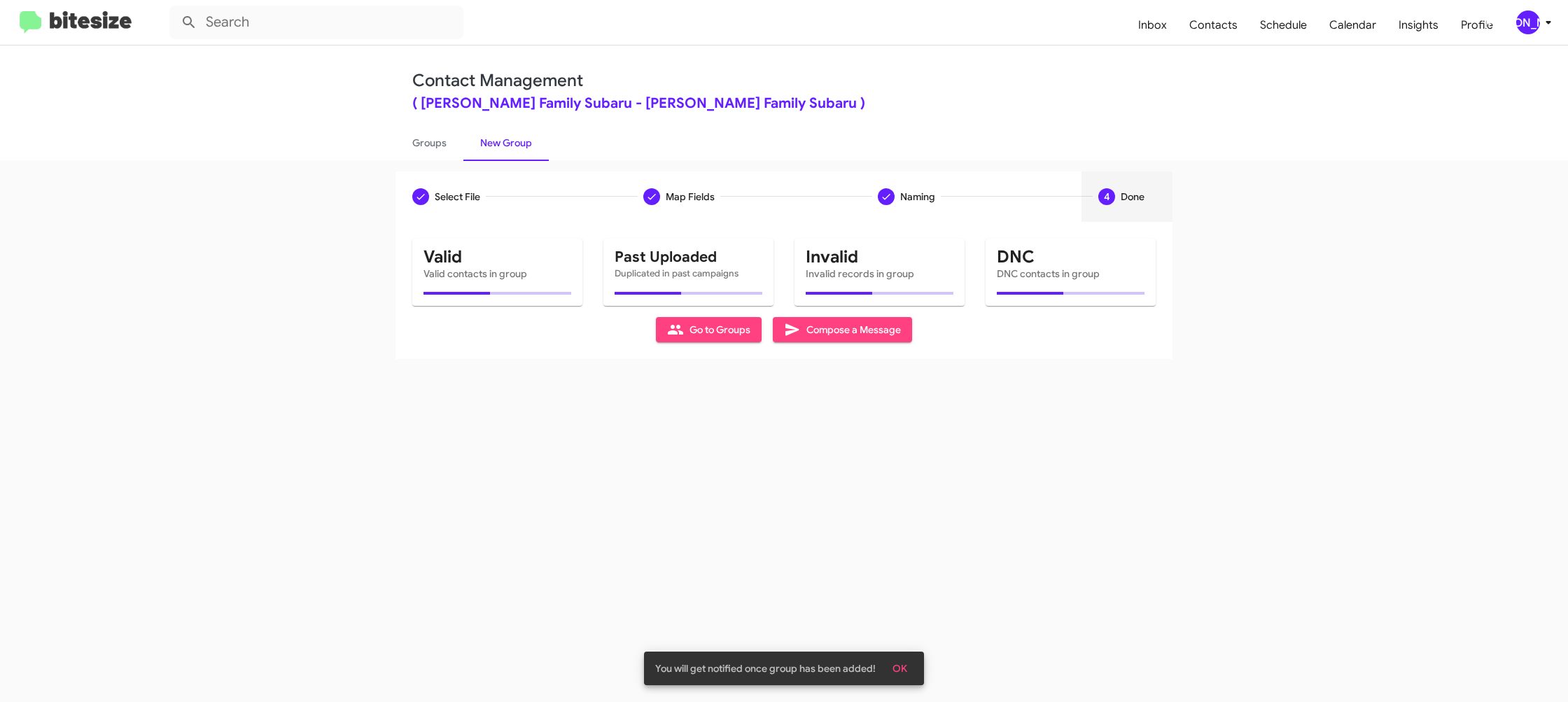
click at [364, 179] on app-new-group "Select File Map Fields Naming 4 Done Select File To import contacts, you need t…" at bounding box center [784, 265] width 1568 height 187
click at [462, 148] on link "Groups" at bounding box center [430, 142] width 68 height 36
type input "in:groups"
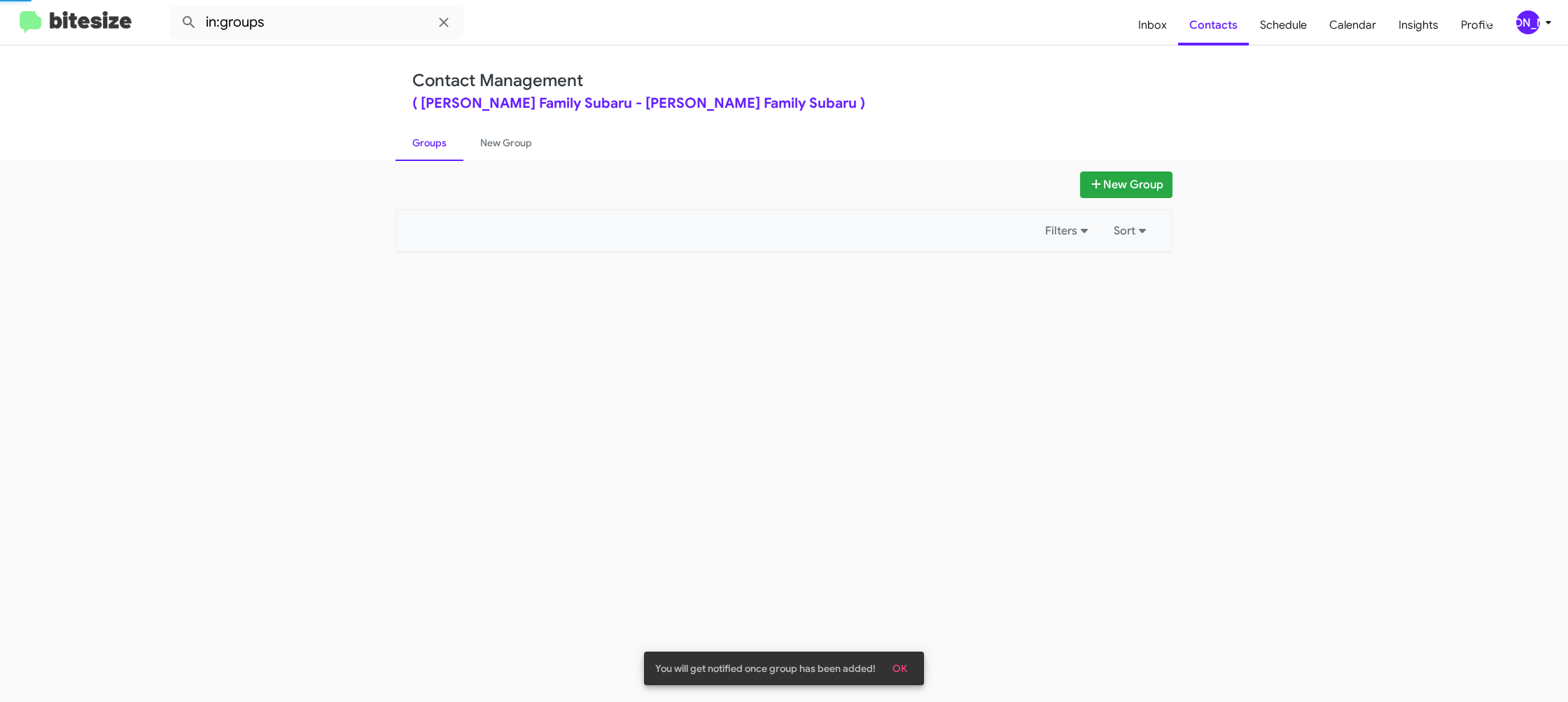
click at [462, 148] on link "Groups" at bounding box center [430, 142] width 68 height 36
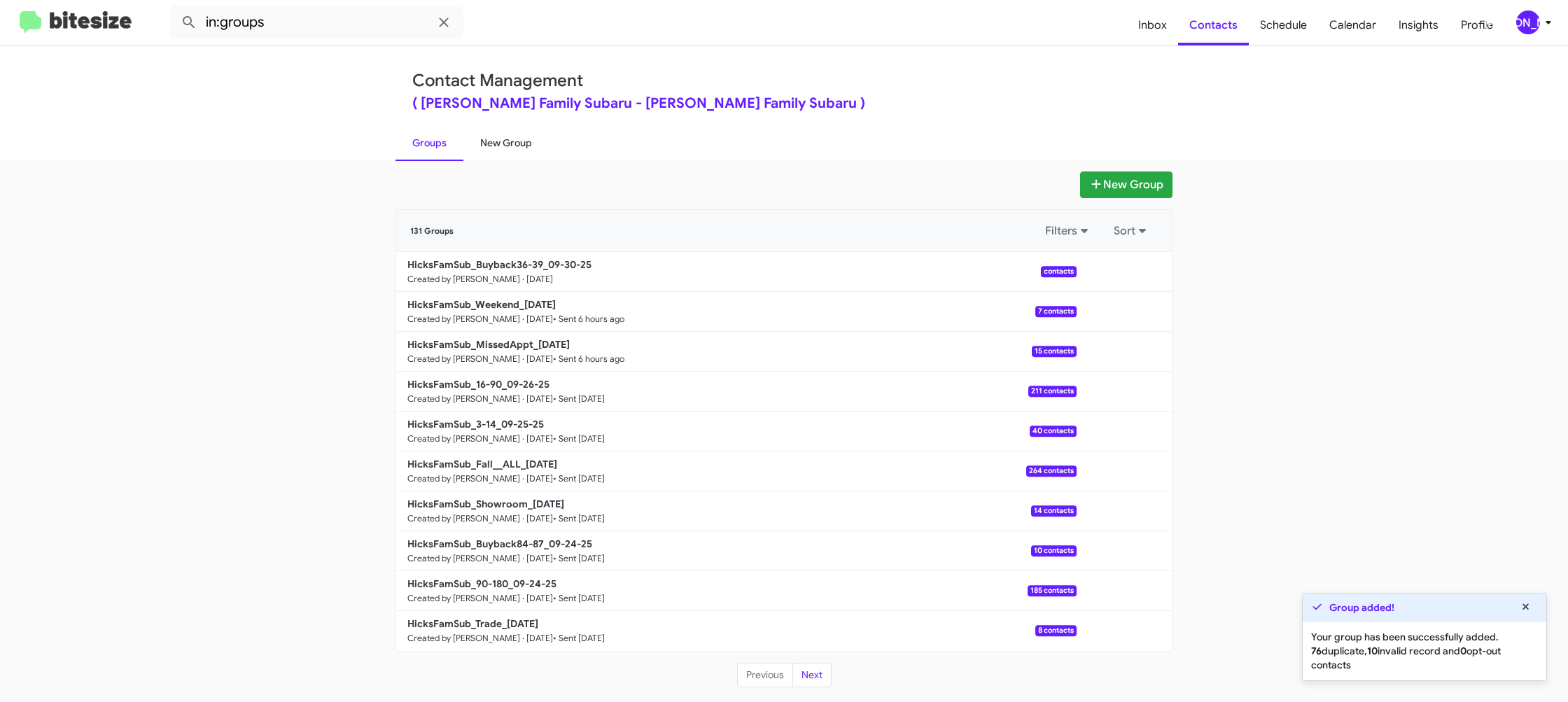
click at [495, 146] on link "New Group" at bounding box center [506, 142] width 86 height 36
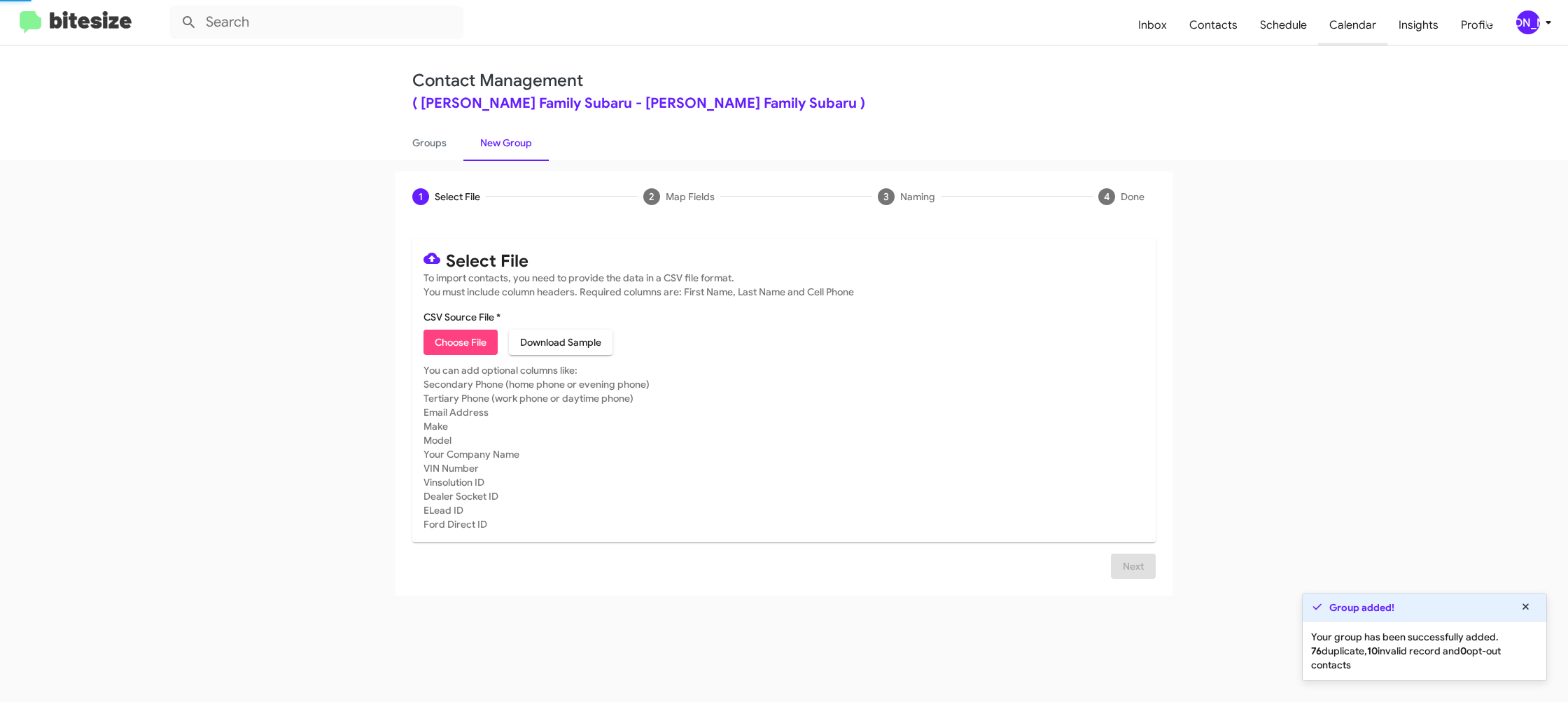
drag, startPoint x: 495, startPoint y: 146, endPoint x: 1347, endPoint y: 27, distance: 860.3
click at [496, 146] on link "New Group" at bounding box center [506, 142] width 86 height 36
click at [461, 342] on span "Choose File" at bounding box center [461, 343] width 52 height 25
type input "HicksFamSub_Trade_09-30-25"
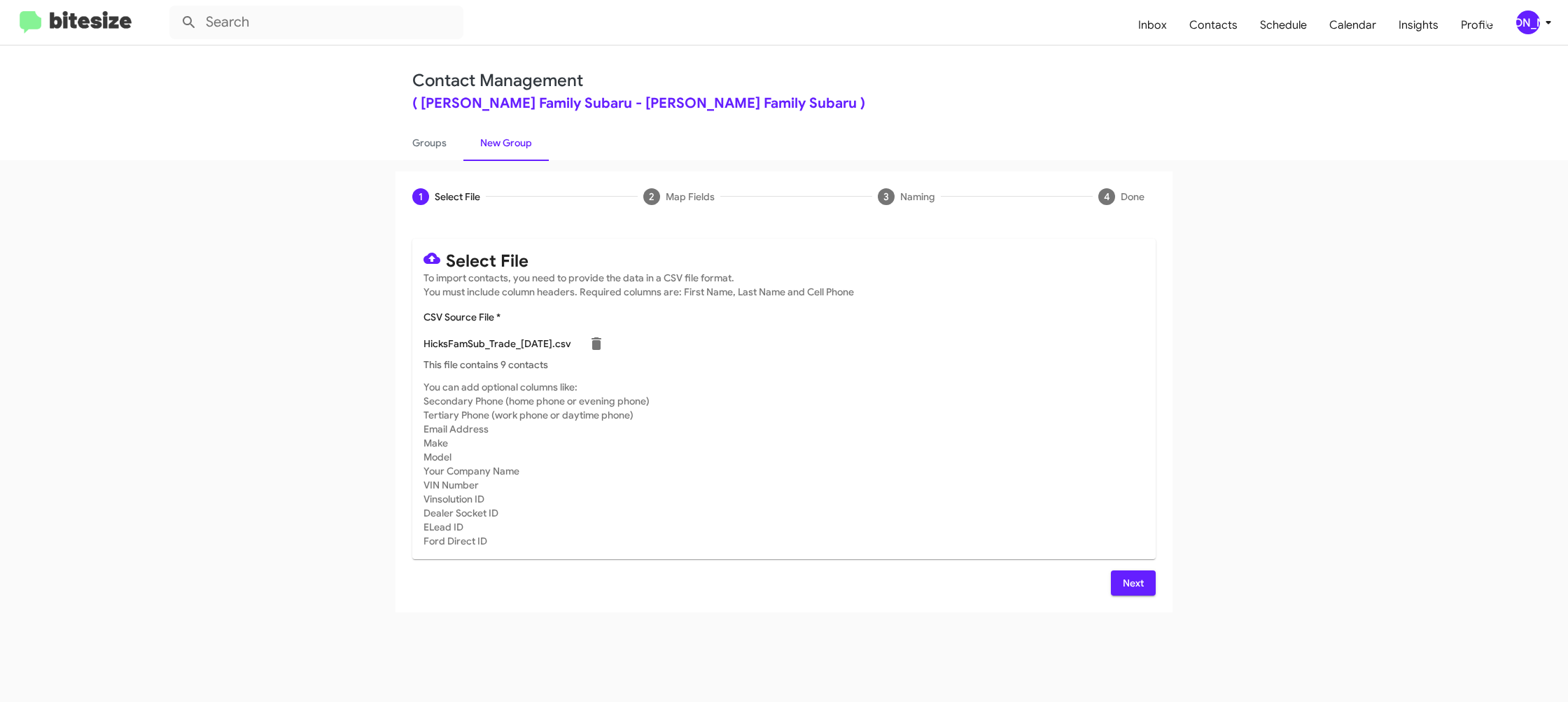
click at [936, 374] on mat-card "Select File To import contacts, you need to provide the data in a CSV file form…" at bounding box center [784, 399] width 743 height 320
click at [1545, 20] on icon at bounding box center [1548, 22] width 17 height 17
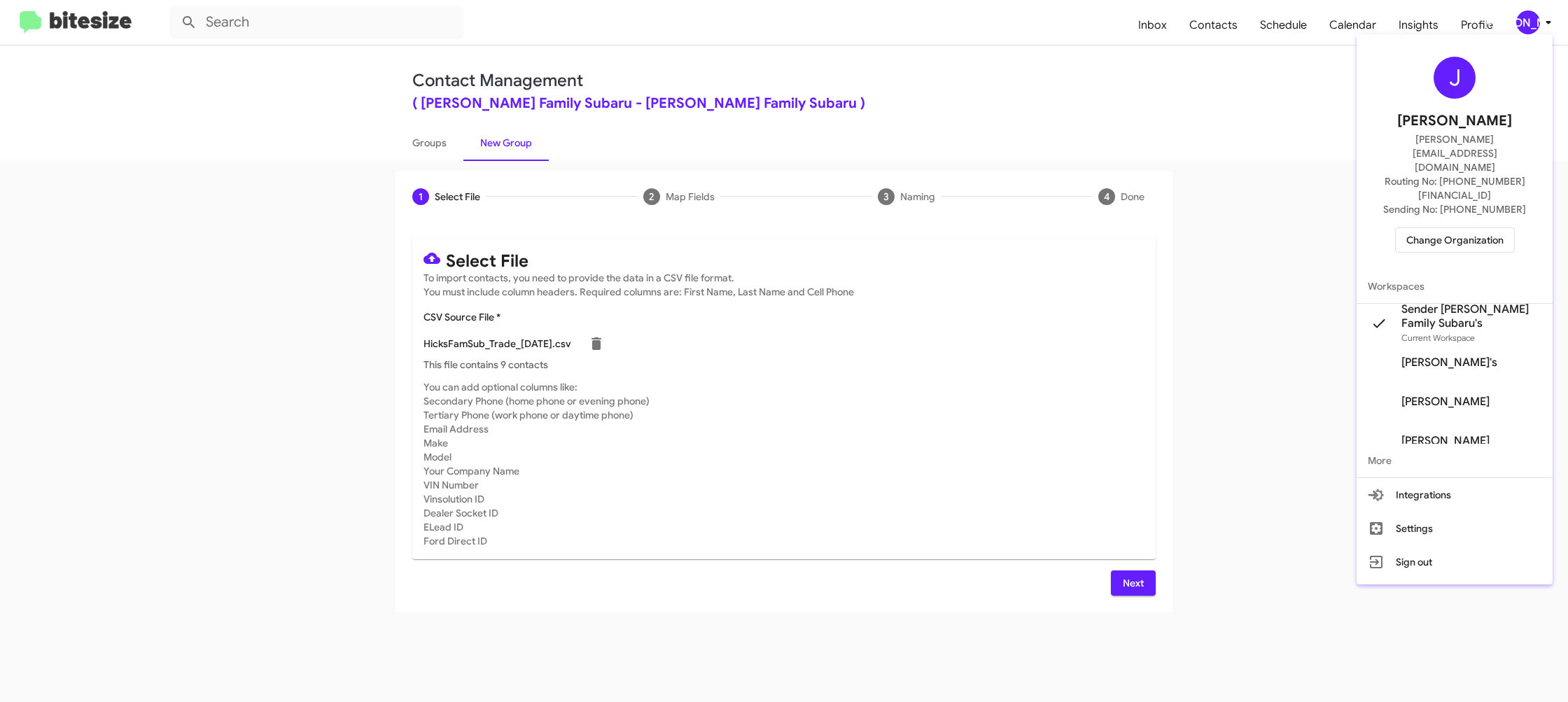
click at [1545, 20] on div at bounding box center [784, 351] width 1568 height 702
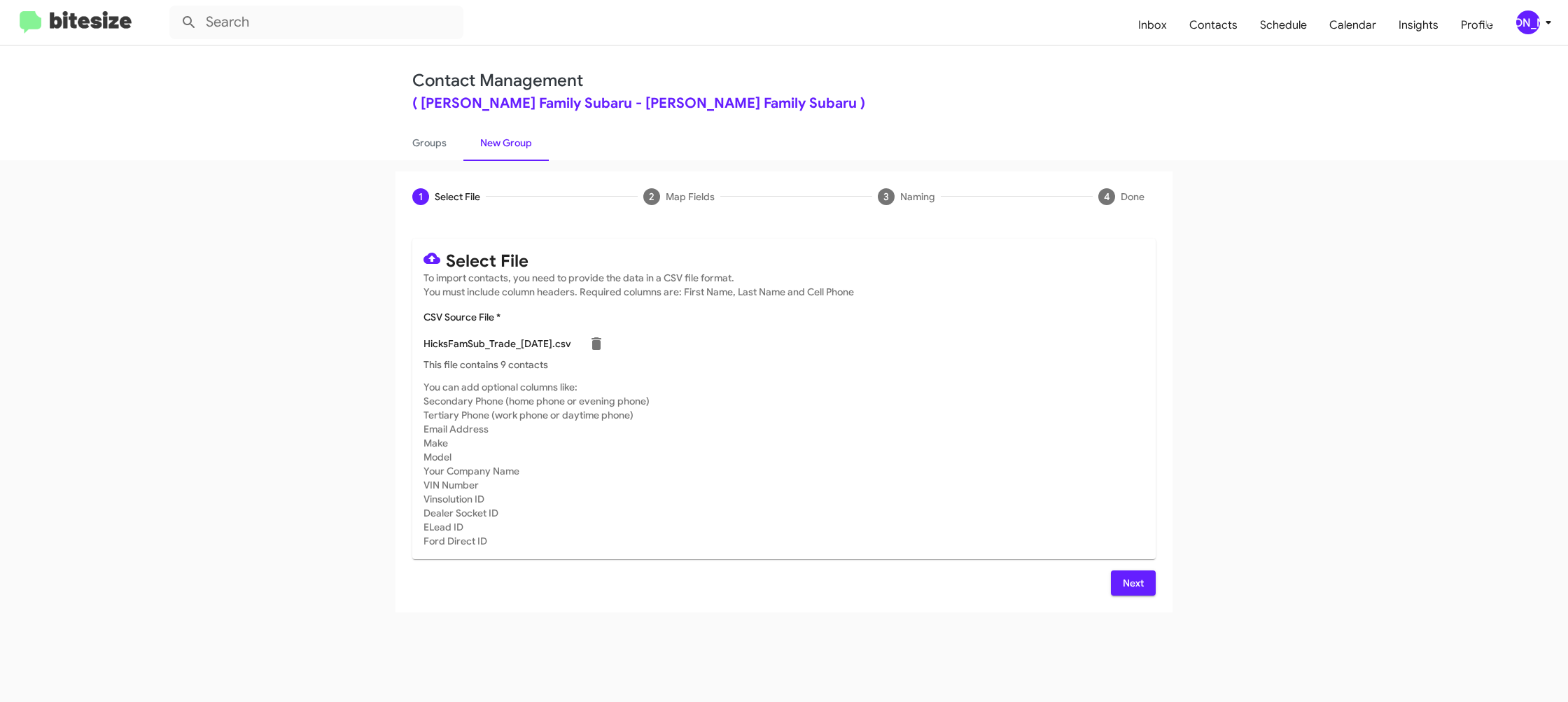
click at [1132, 593] on span "Next" at bounding box center [1133, 583] width 22 height 25
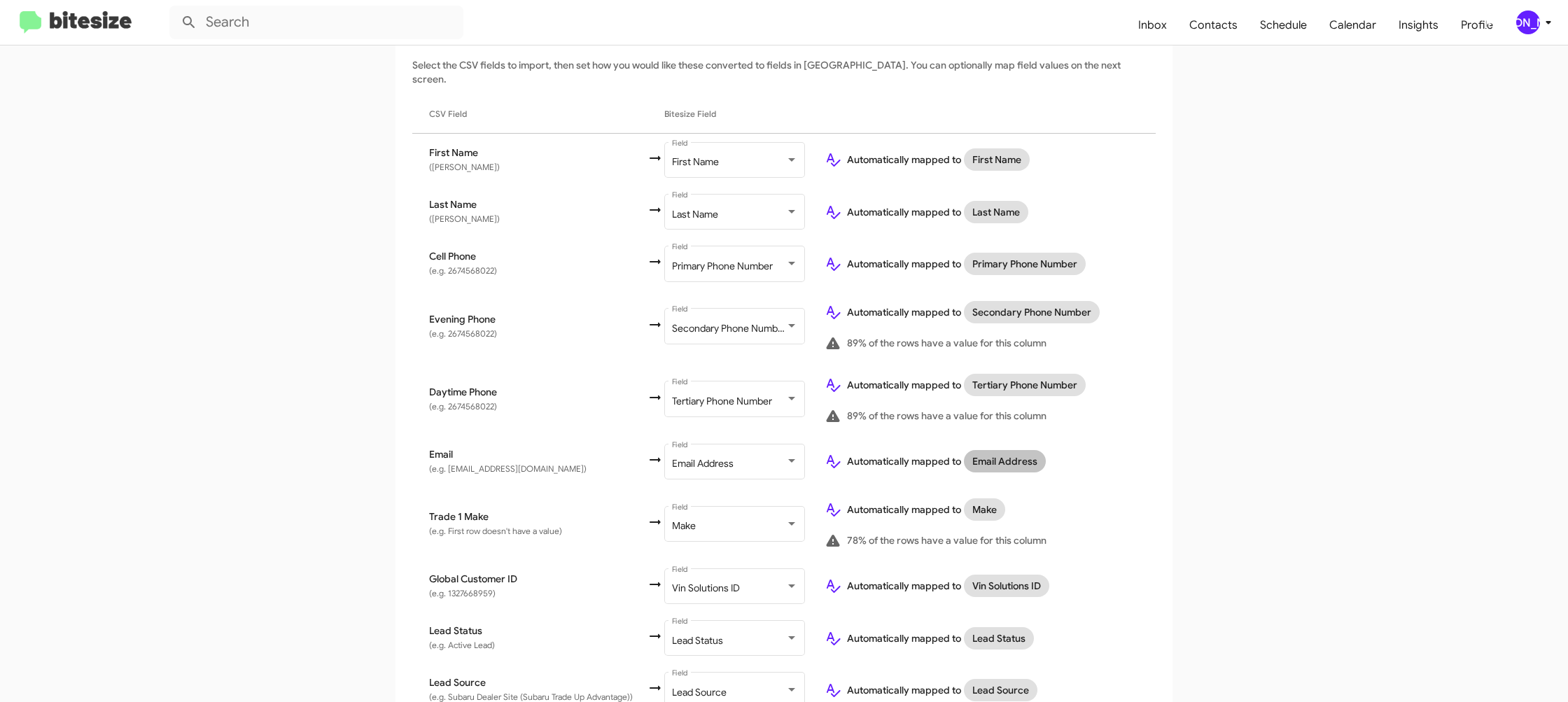
scroll to position [500, 0]
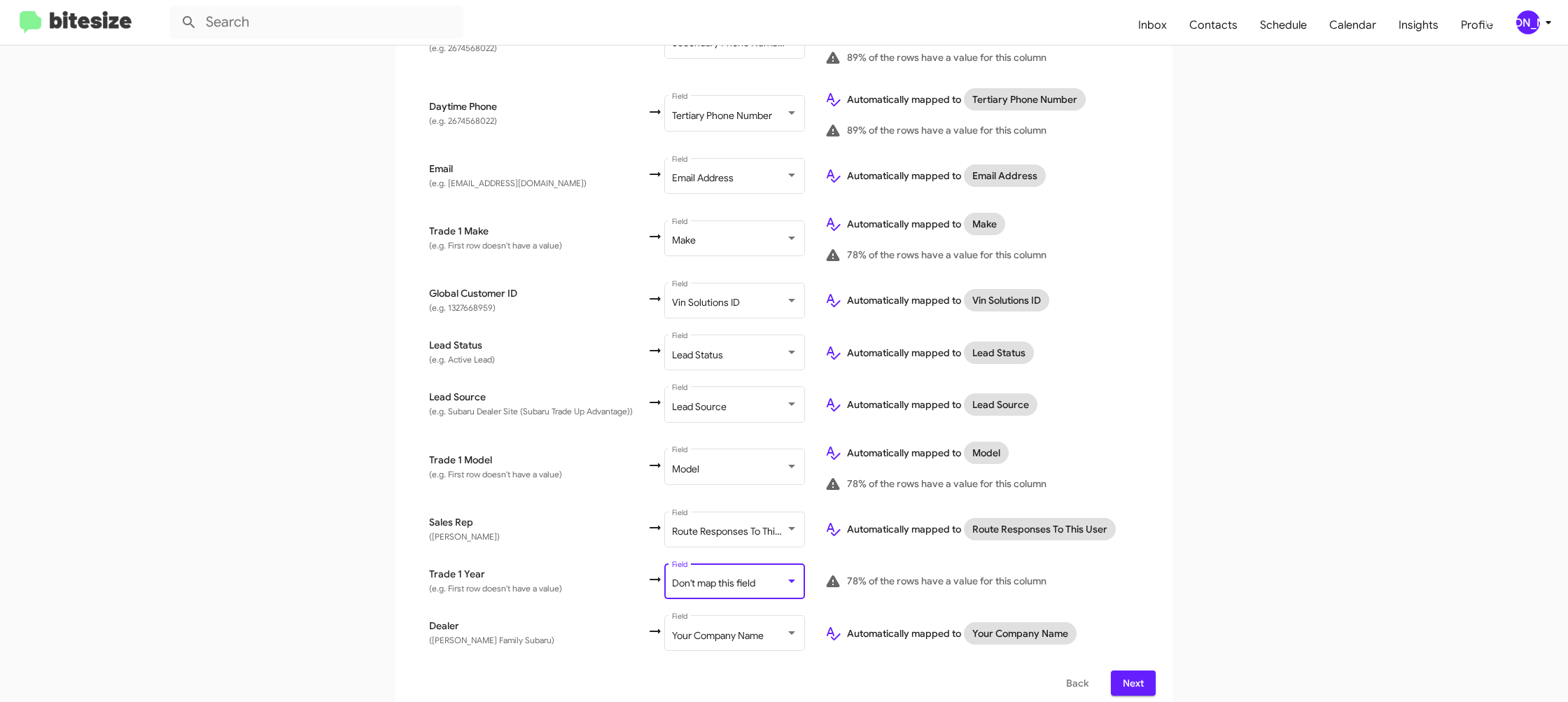
click at [713, 577] on span "Don't map this field" at bounding box center [713, 582] width 83 height 13
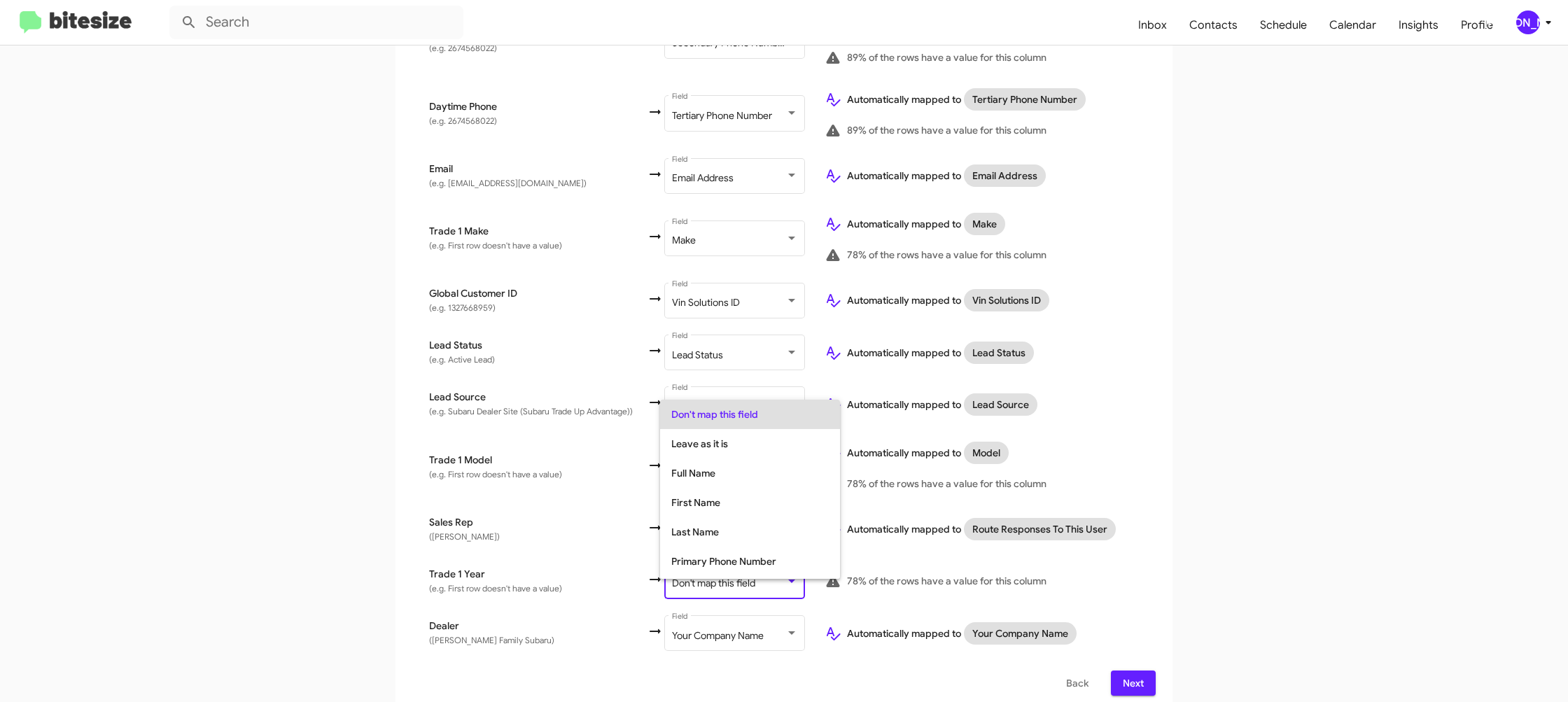
scroll to position [526, 0]
click at [723, 543] on span "Year" at bounding box center [749, 535] width 157 height 30
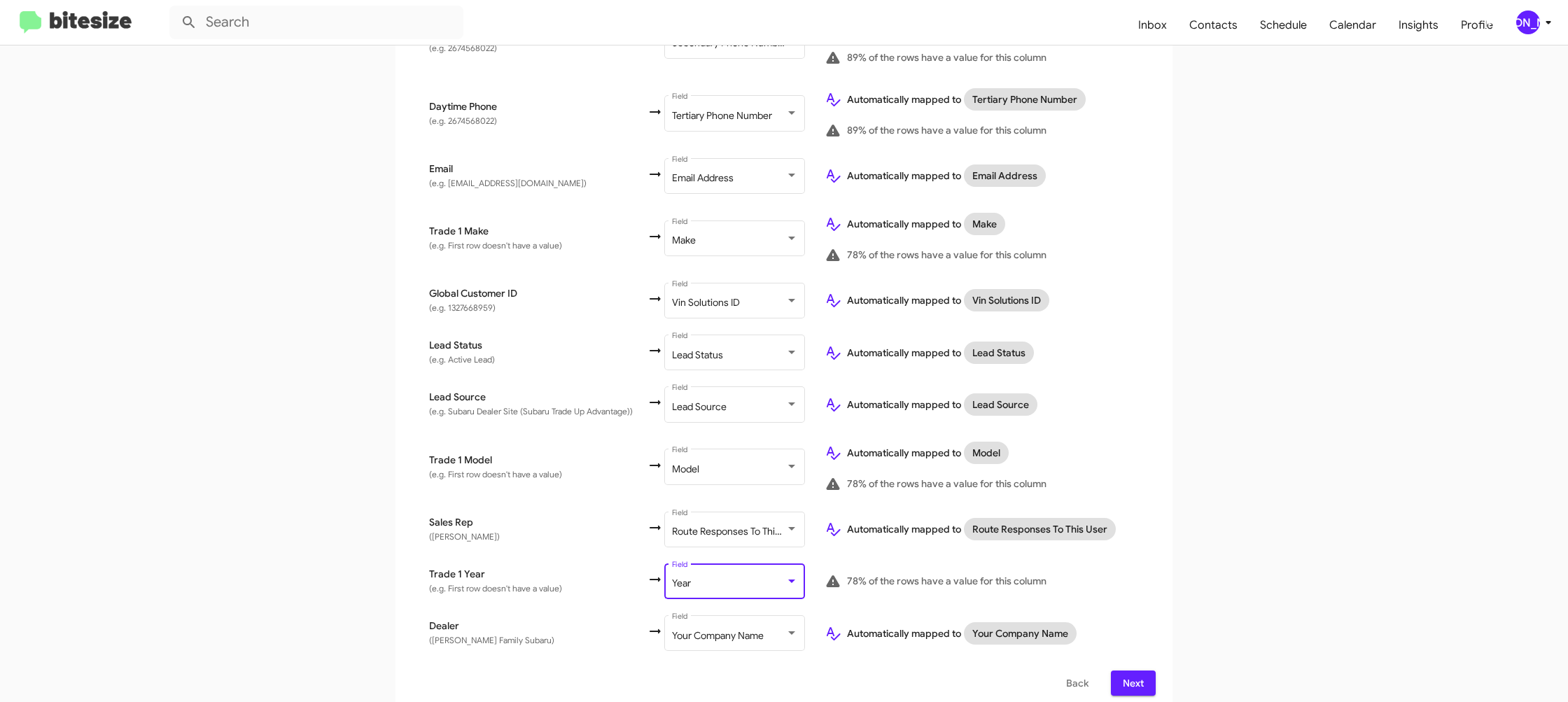
click at [1260, 592] on app-new-group "Select File 2 Map Fields 3 Naming 4 Done Select File To import contacts, you ne…" at bounding box center [784, 192] width 1568 height 1041
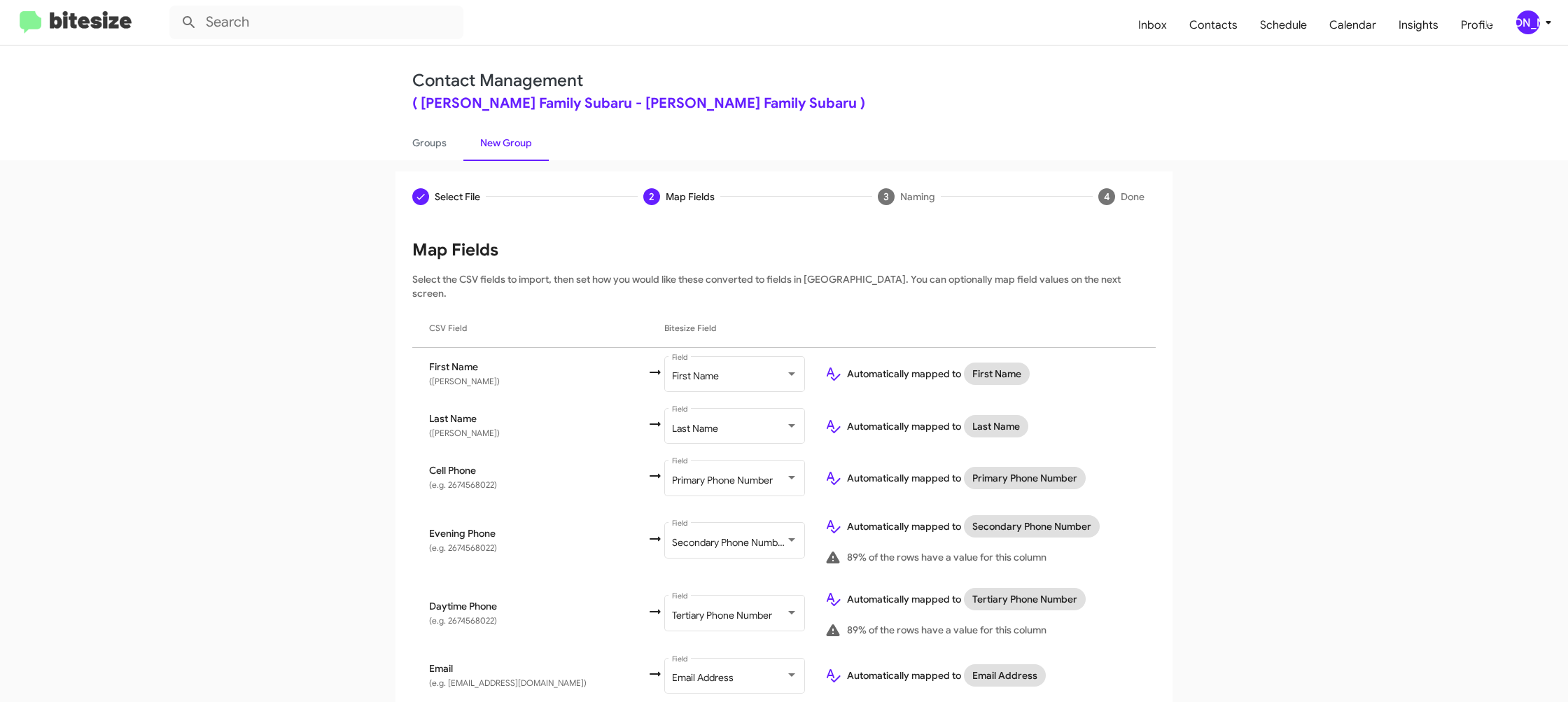
scroll to position [500, 0]
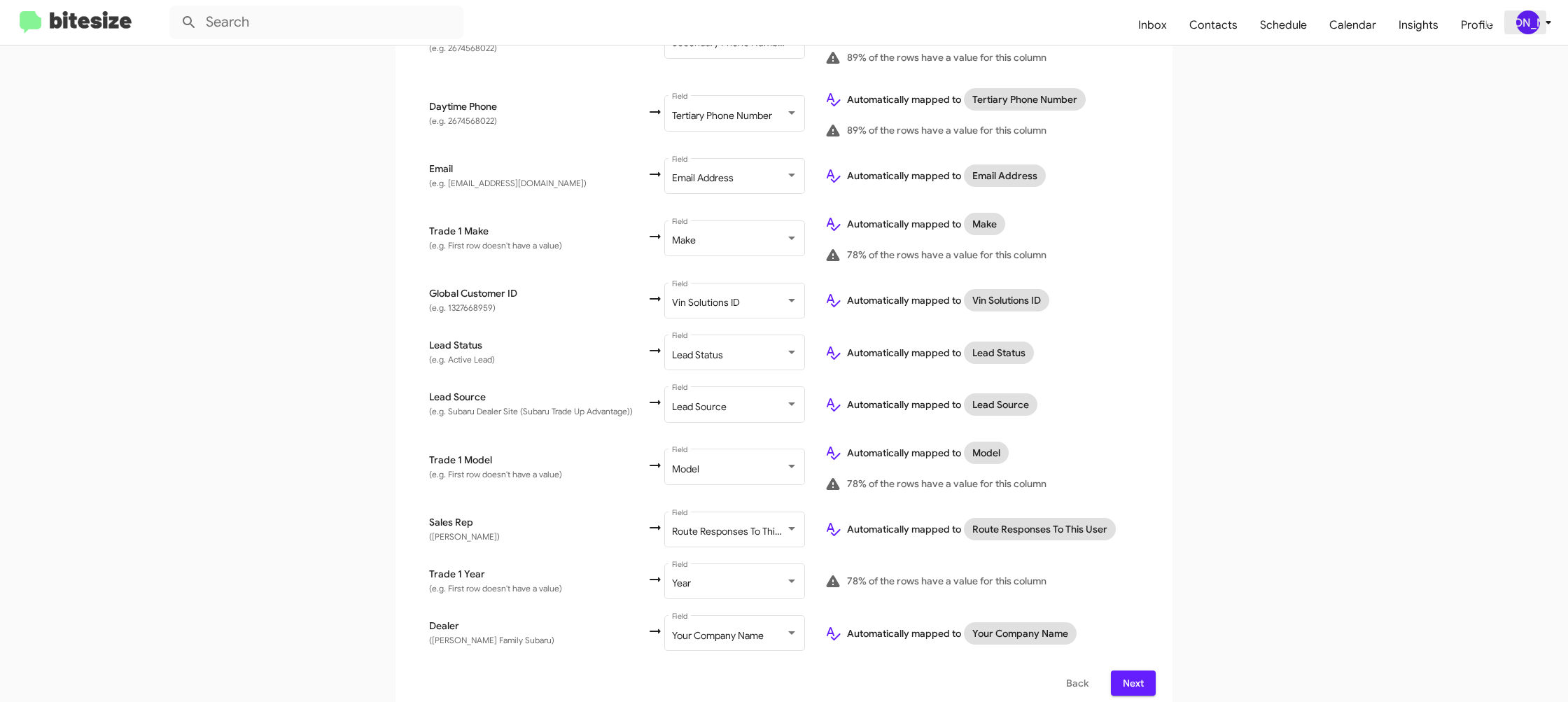
click at [1527, 20] on div "[PERSON_NAME]" at bounding box center [1528, 22] width 24 height 24
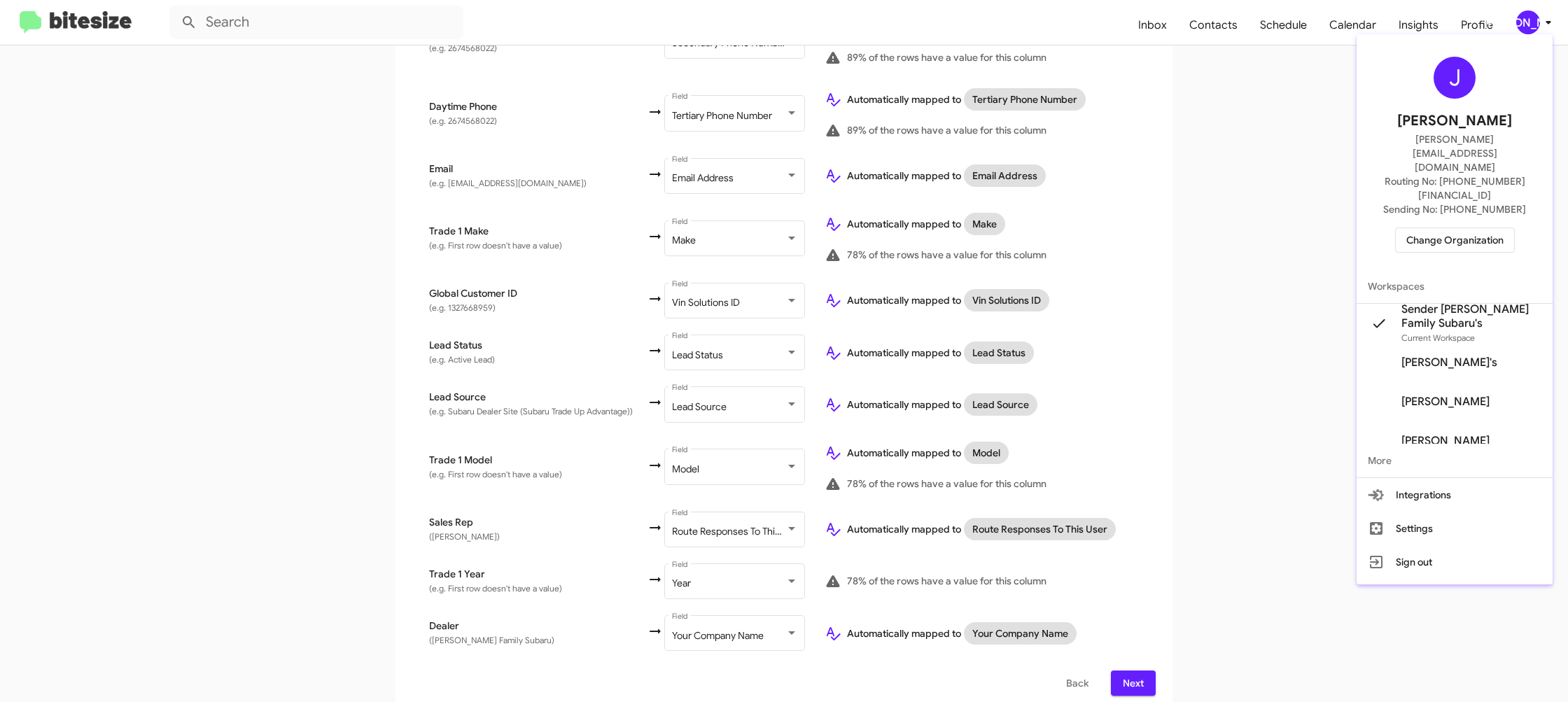
click at [1527, 20] on div at bounding box center [784, 351] width 1568 height 702
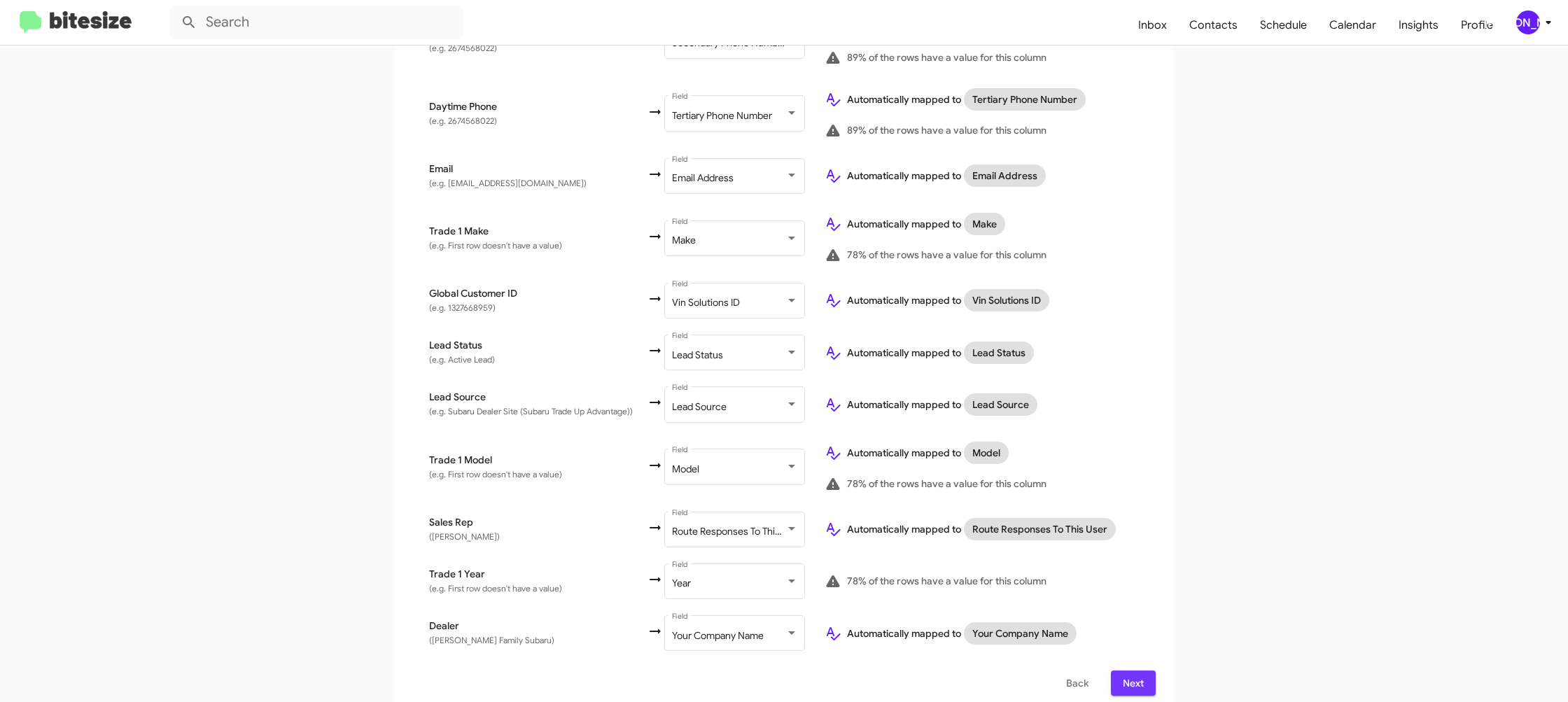
click at [1132, 672] on span "Next" at bounding box center [1133, 683] width 22 height 25
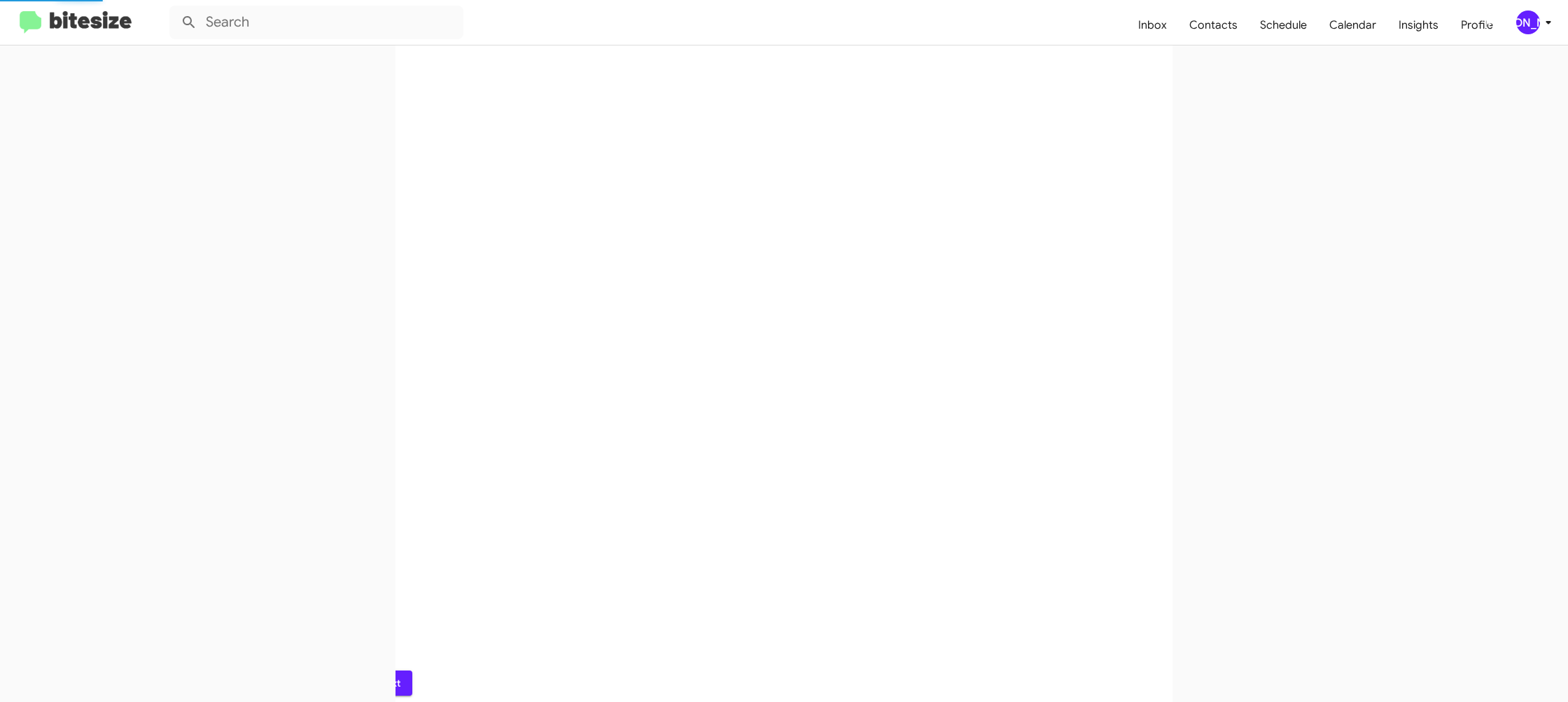
scroll to position [0, 0]
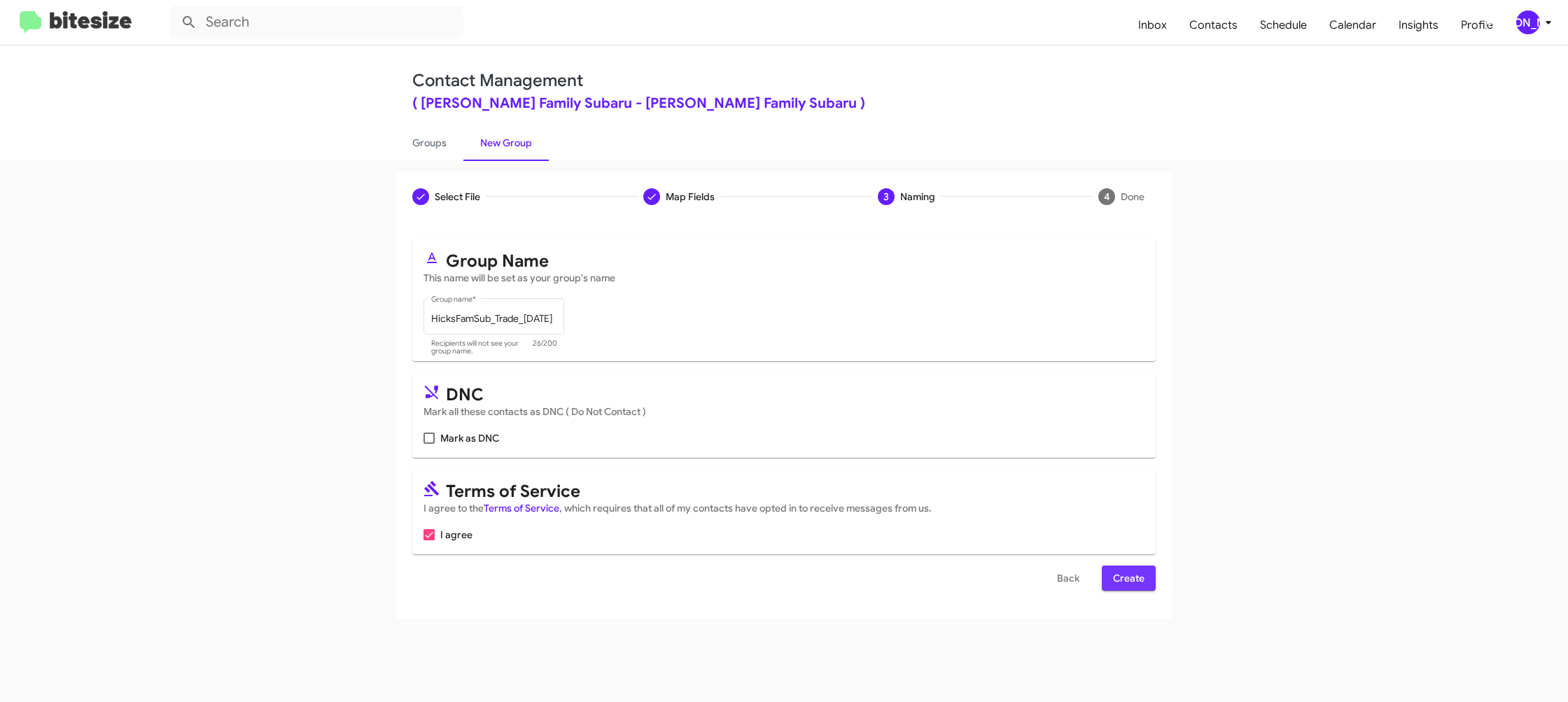
click at [1131, 575] on span "Create" at bounding box center [1129, 578] width 32 height 25
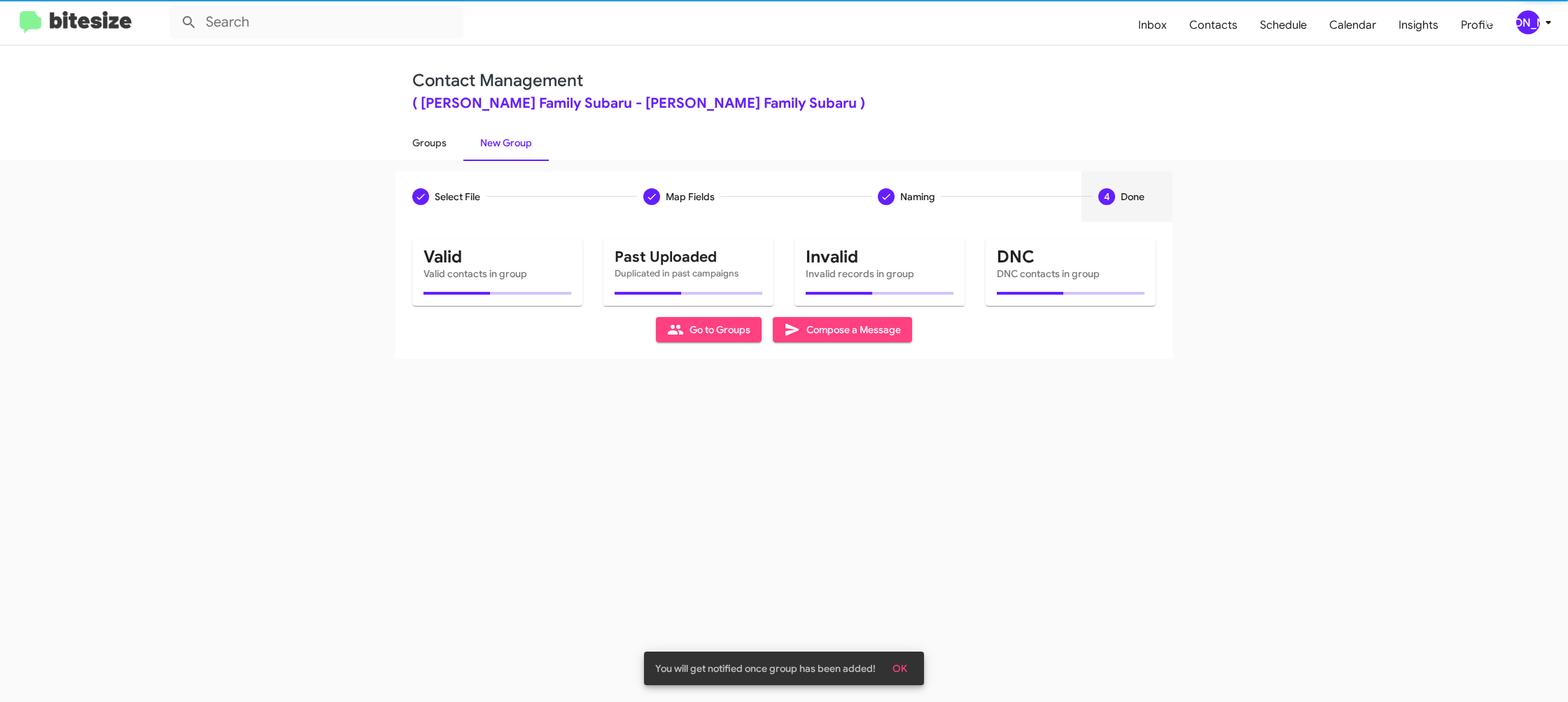
click at [435, 133] on link "Groups" at bounding box center [430, 142] width 68 height 36
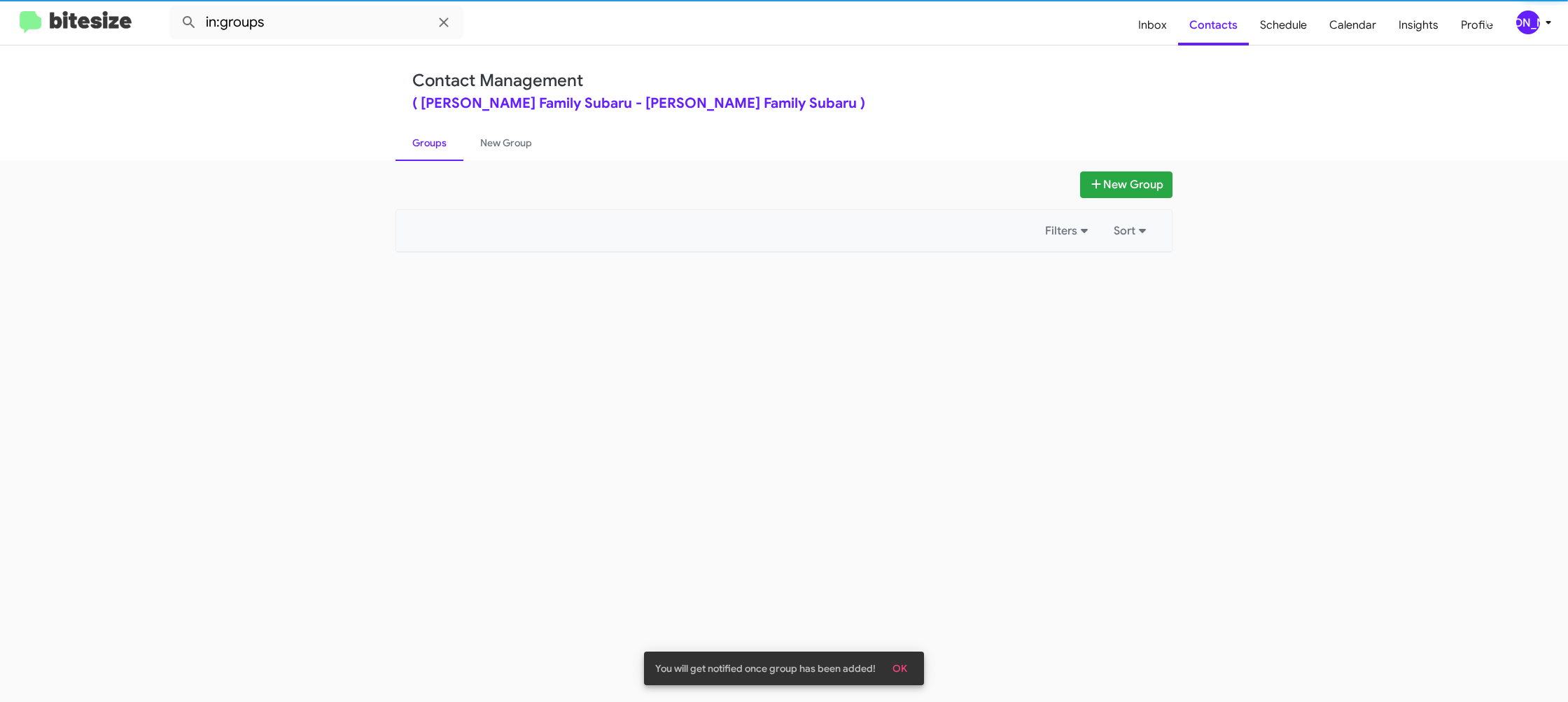
click at [435, 133] on link "Groups" at bounding box center [430, 142] width 68 height 36
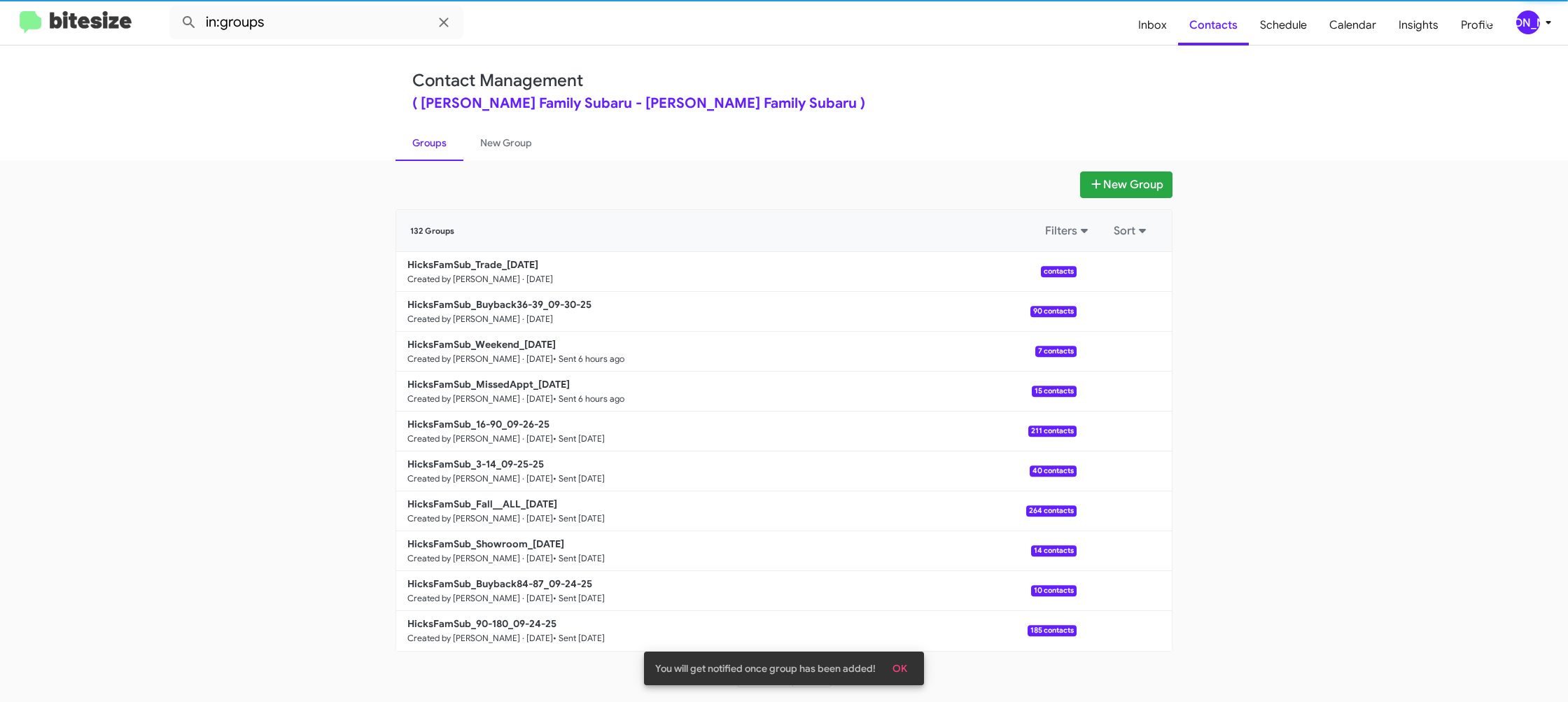
click at [436, 133] on link "Groups" at bounding box center [430, 142] width 68 height 36
click at [439, 133] on link "Groups" at bounding box center [430, 142] width 68 height 36
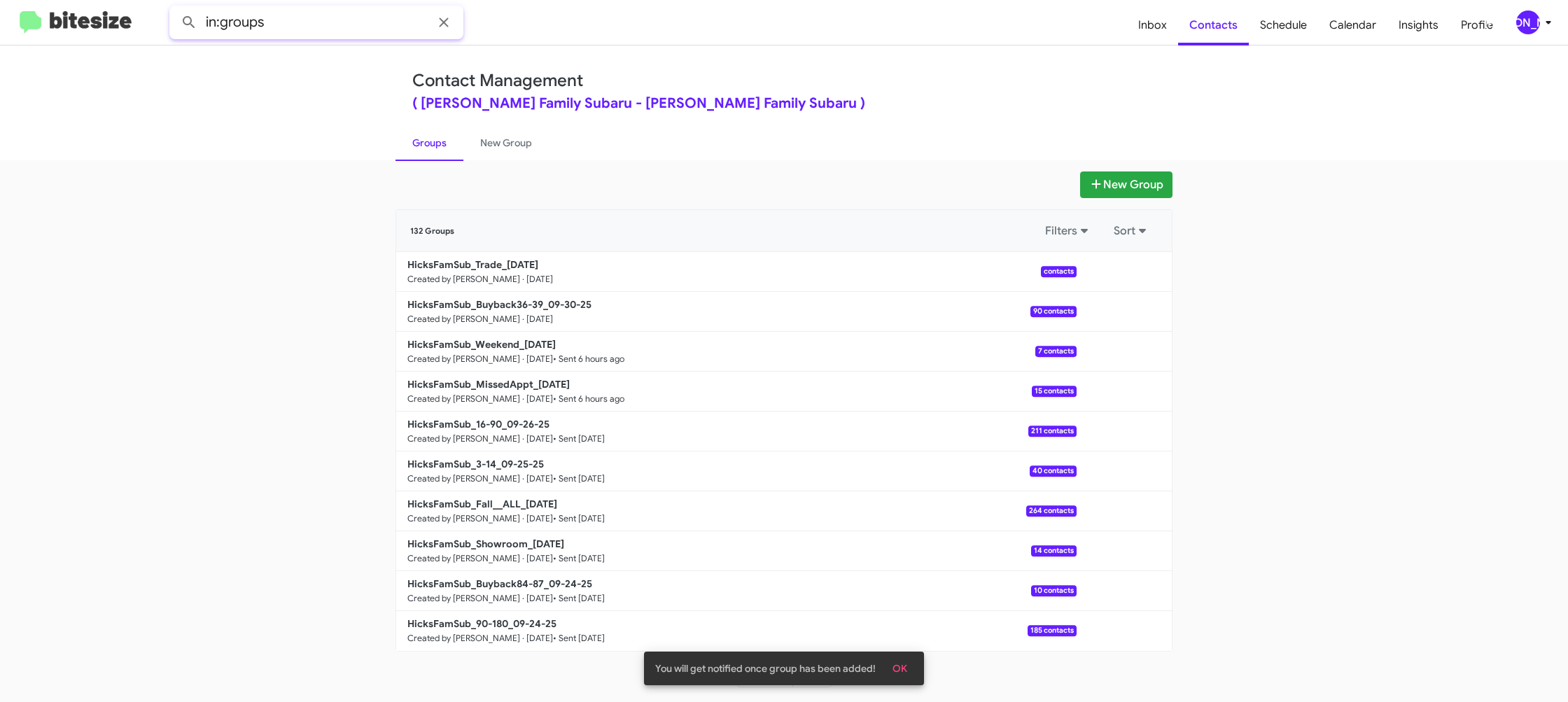
click at [349, 18] on input "in:groups" at bounding box center [316, 23] width 294 height 34
click at [175, 8] on button at bounding box center [189, 22] width 28 height 28
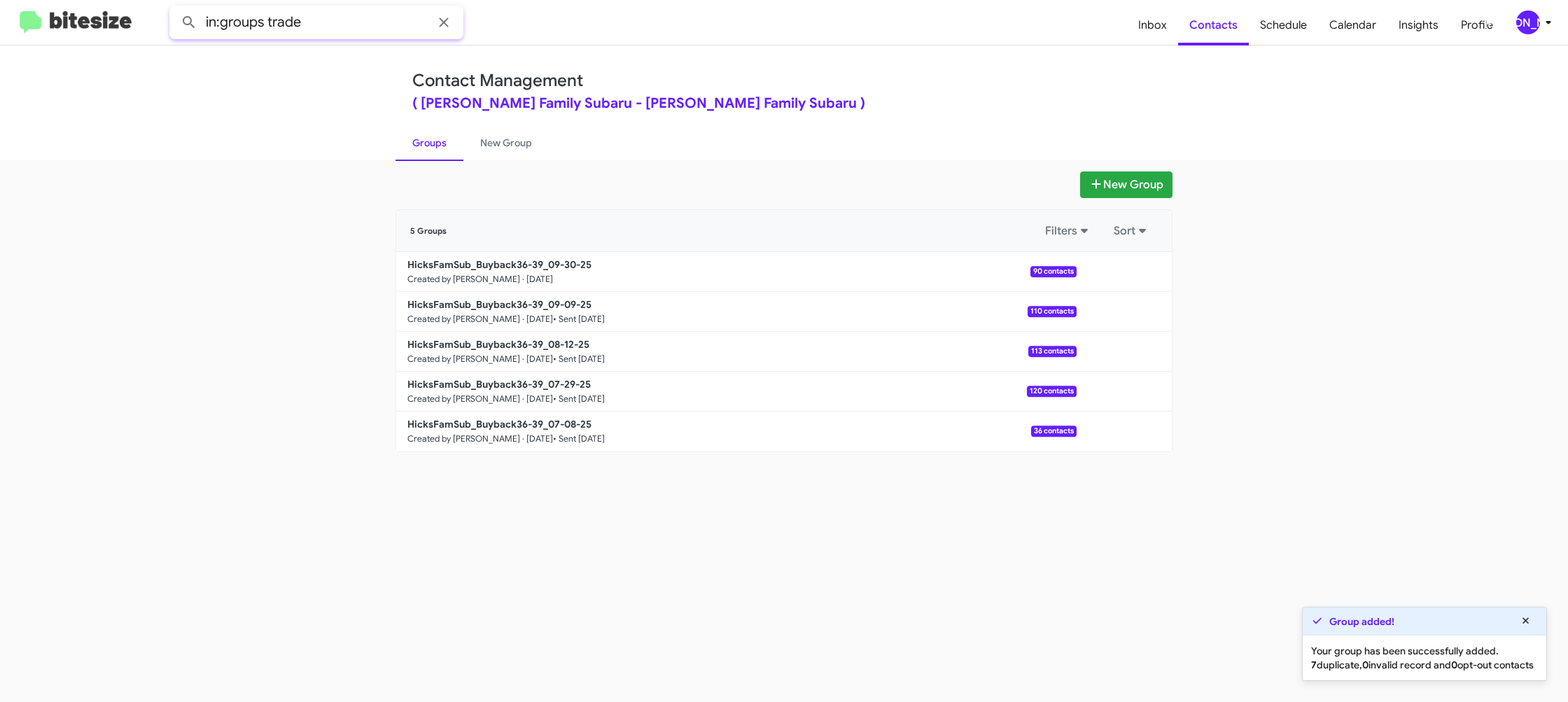
type input "in:groups trade"
click at [175, 8] on button at bounding box center [189, 22] width 28 height 28
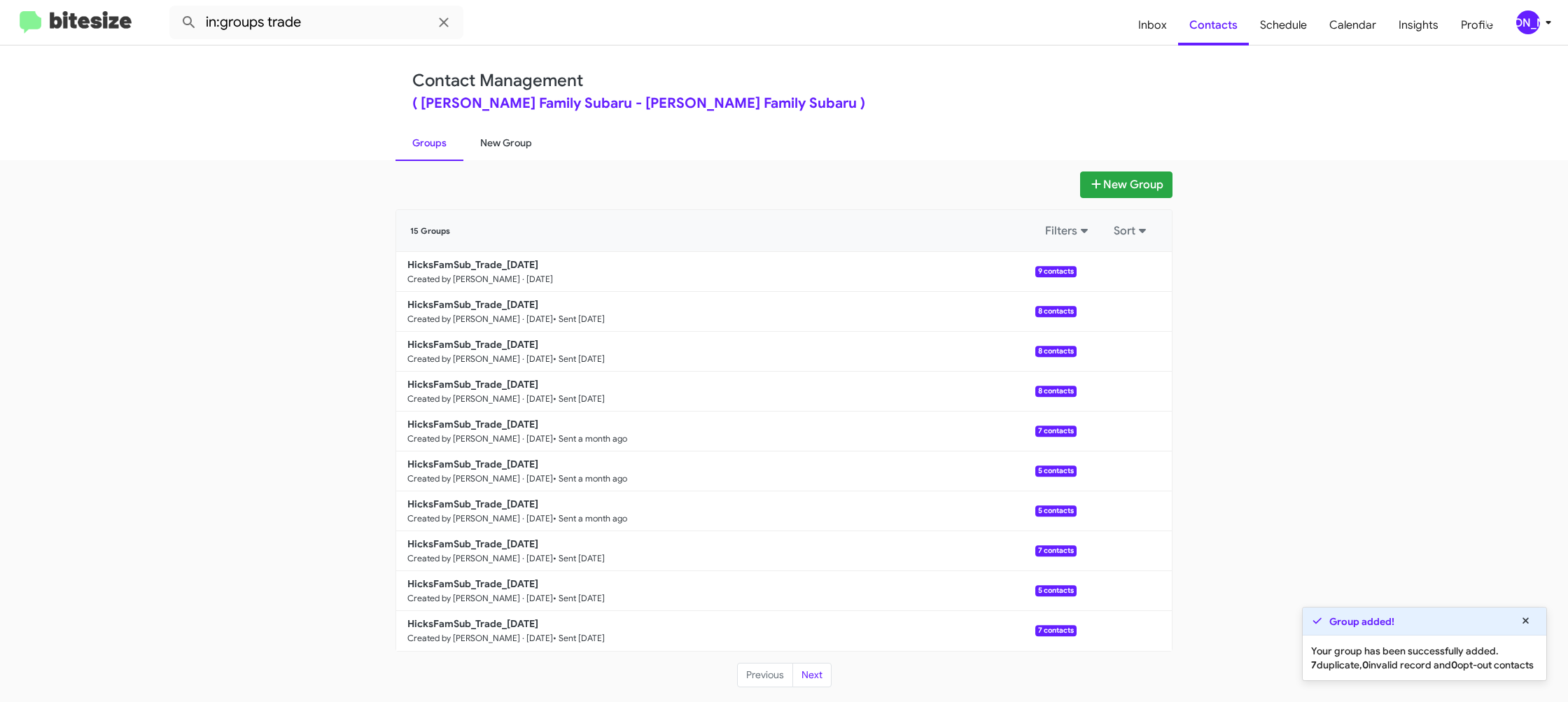
click at [478, 156] on link "New Group" at bounding box center [506, 142] width 86 height 36
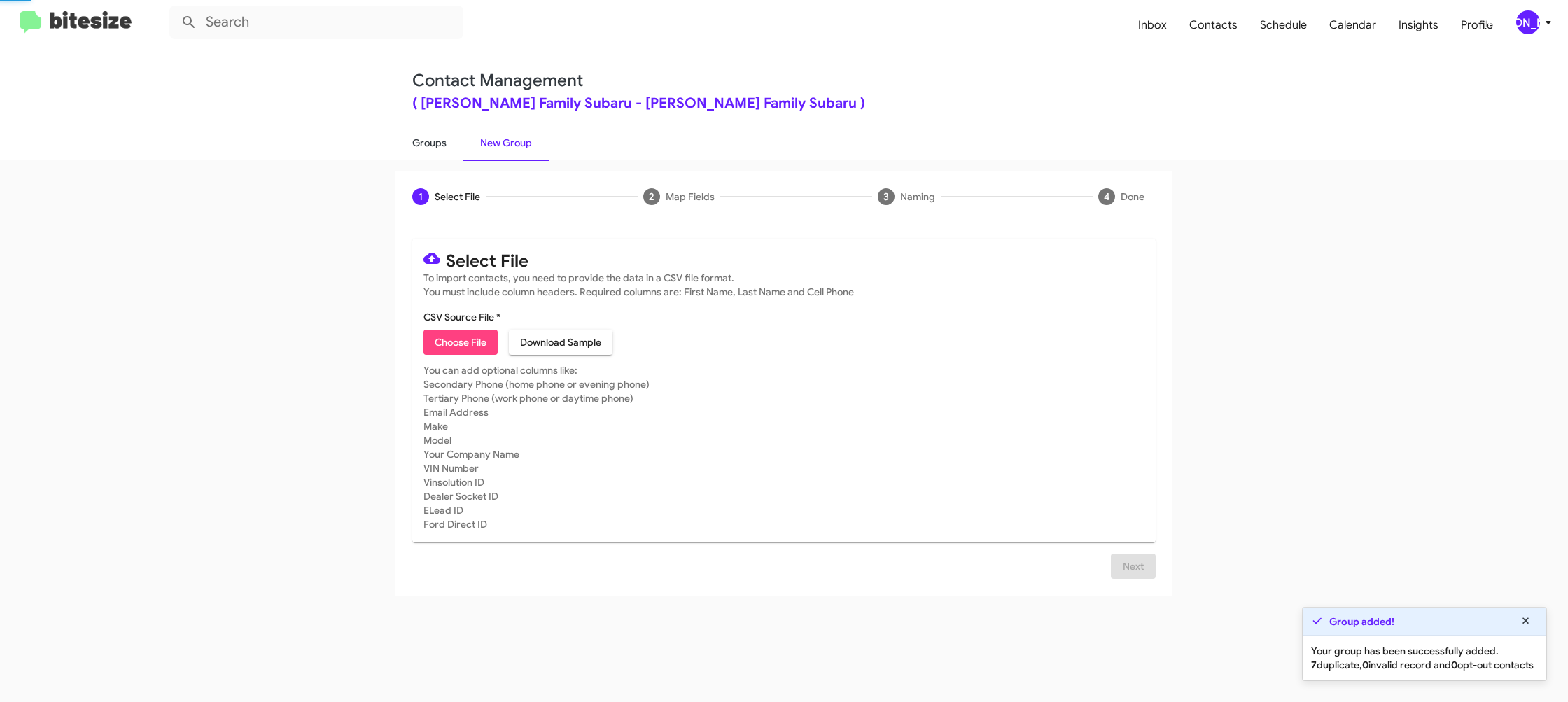
click at [451, 156] on link "Groups" at bounding box center [430, 142] width 68 height 36
type input "in:groups"
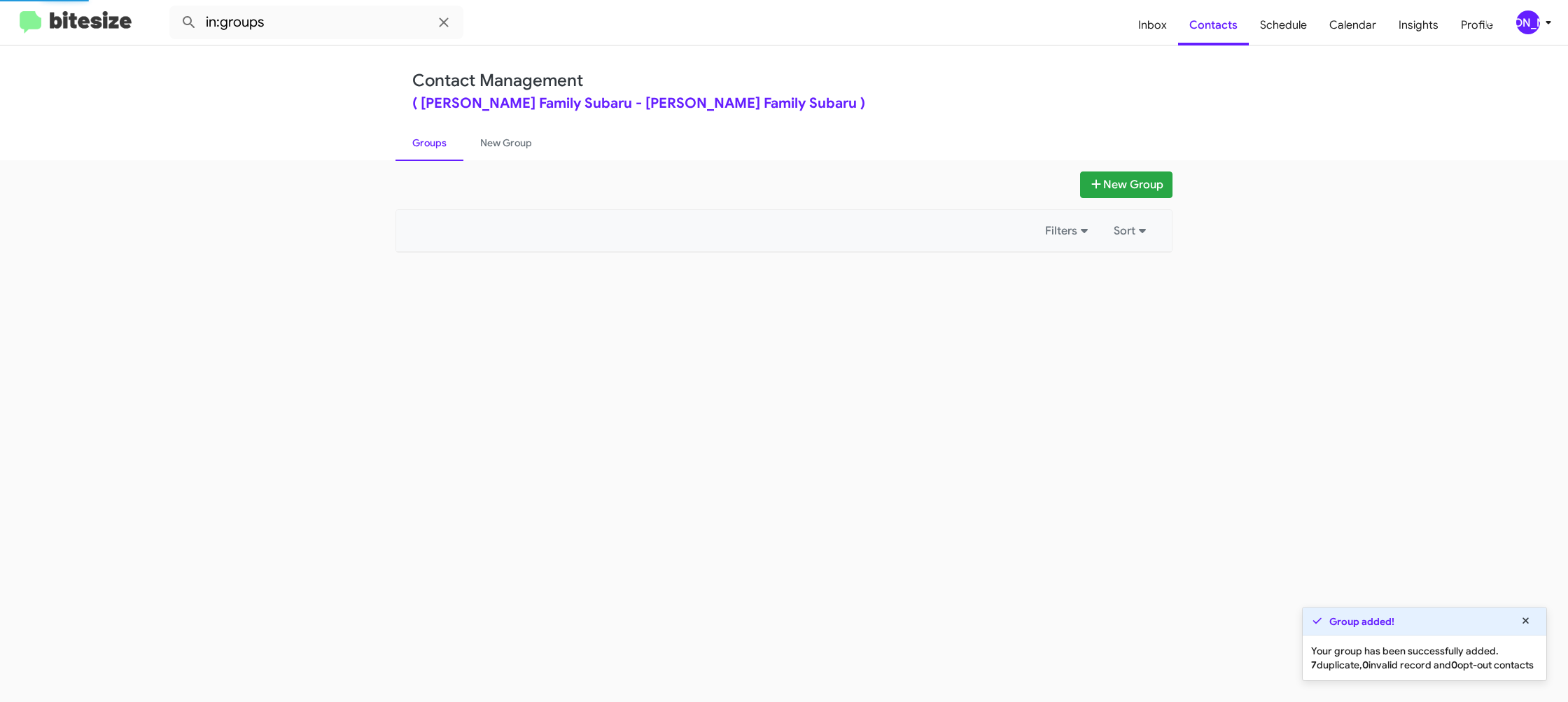
click at [451, 156] on link "Groups" at bounding box center [430, 142] width 68 height 36
drag, startPoint x: 451, startPoint y: 156, endPoint x: 510, endPoint y: 173, distance: 61.4
click at [454, 154] on link "Groups" at bounding box center [430, 142] width 68 height 36
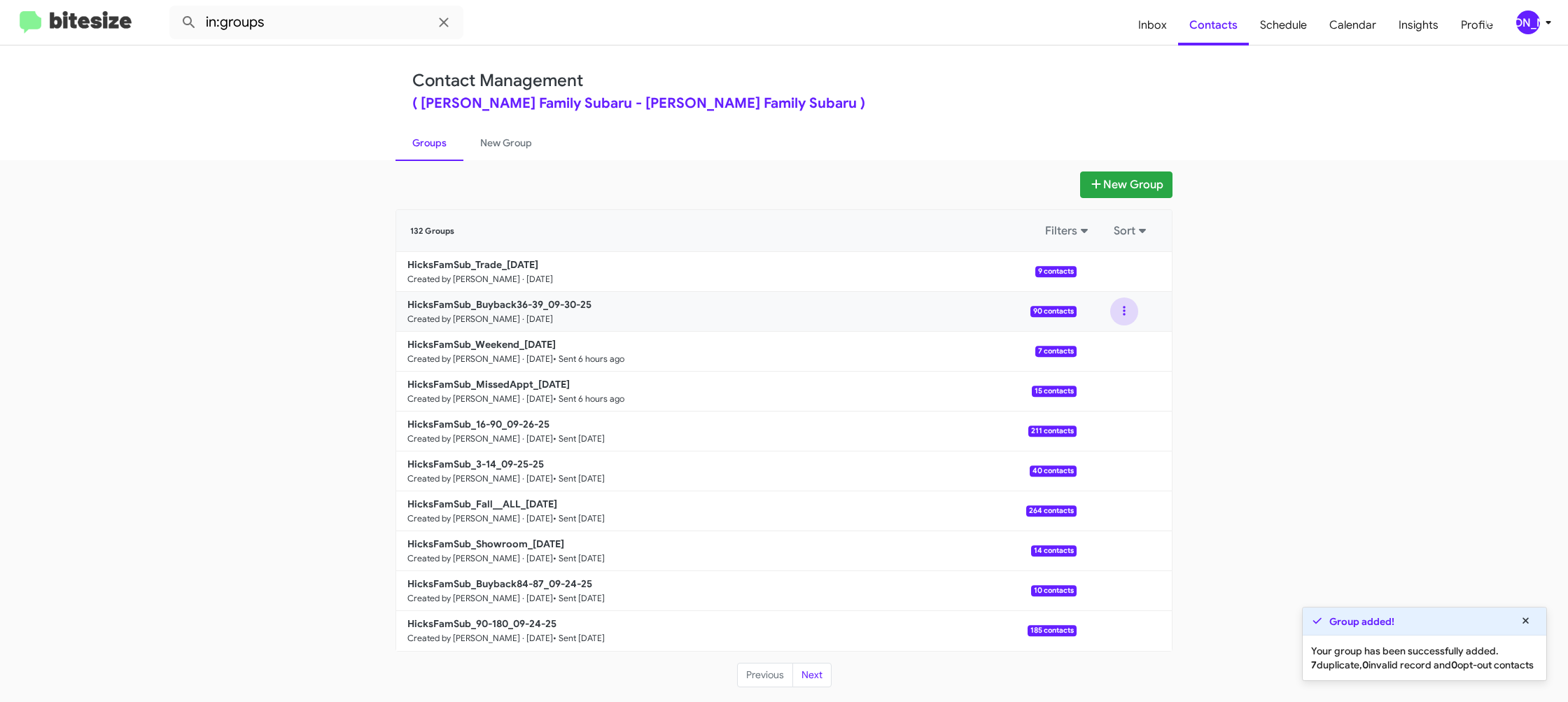
click at [1120, 312] on button at bounding box center [1124, 312] width 28 height 28
click at [1115, 344] on button "View contacts" at bounding box center [1082, 349] width 112 height 34
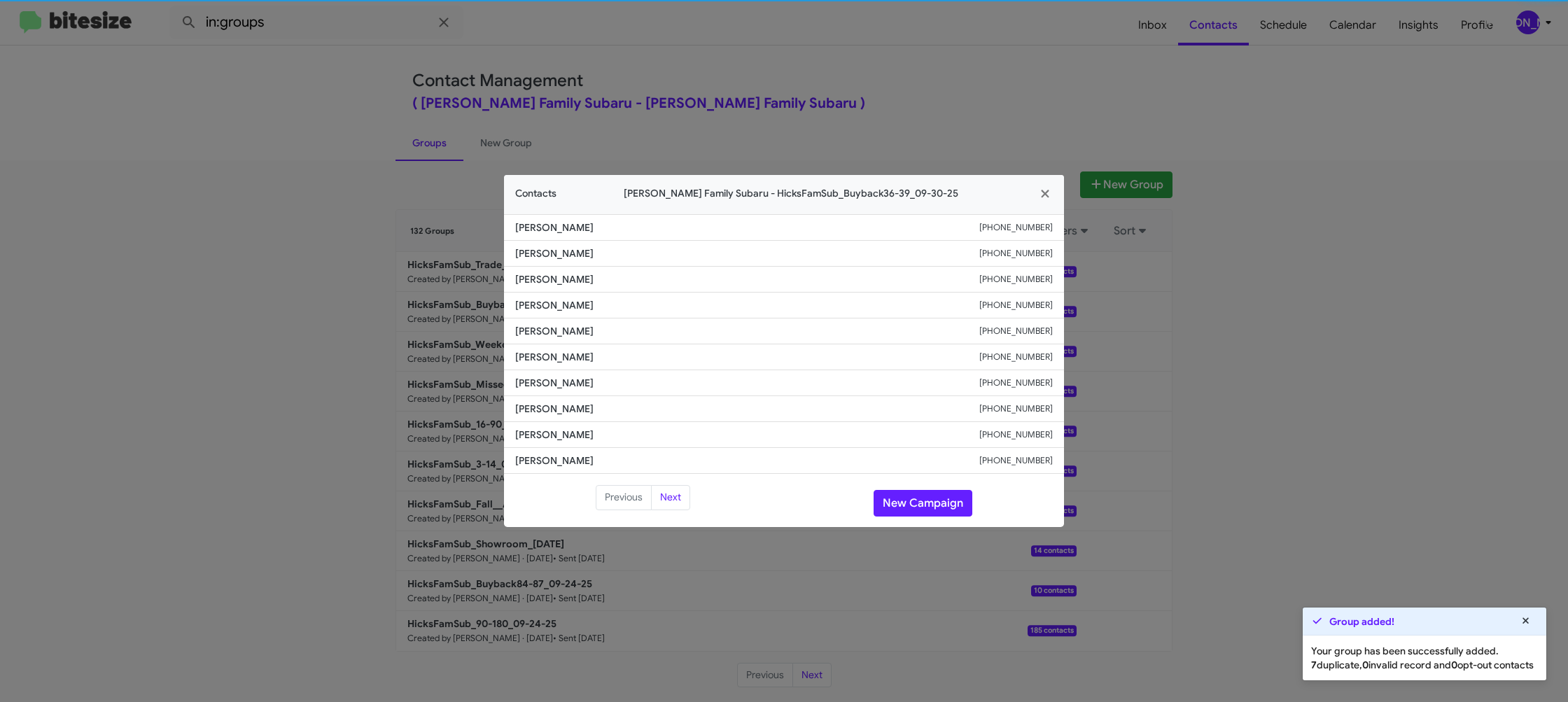
click at [546, 358] on span "Jose Rodriguez" at bounding box center [747, 357] width 464 height 14
copy span "Jose Rodriguez"
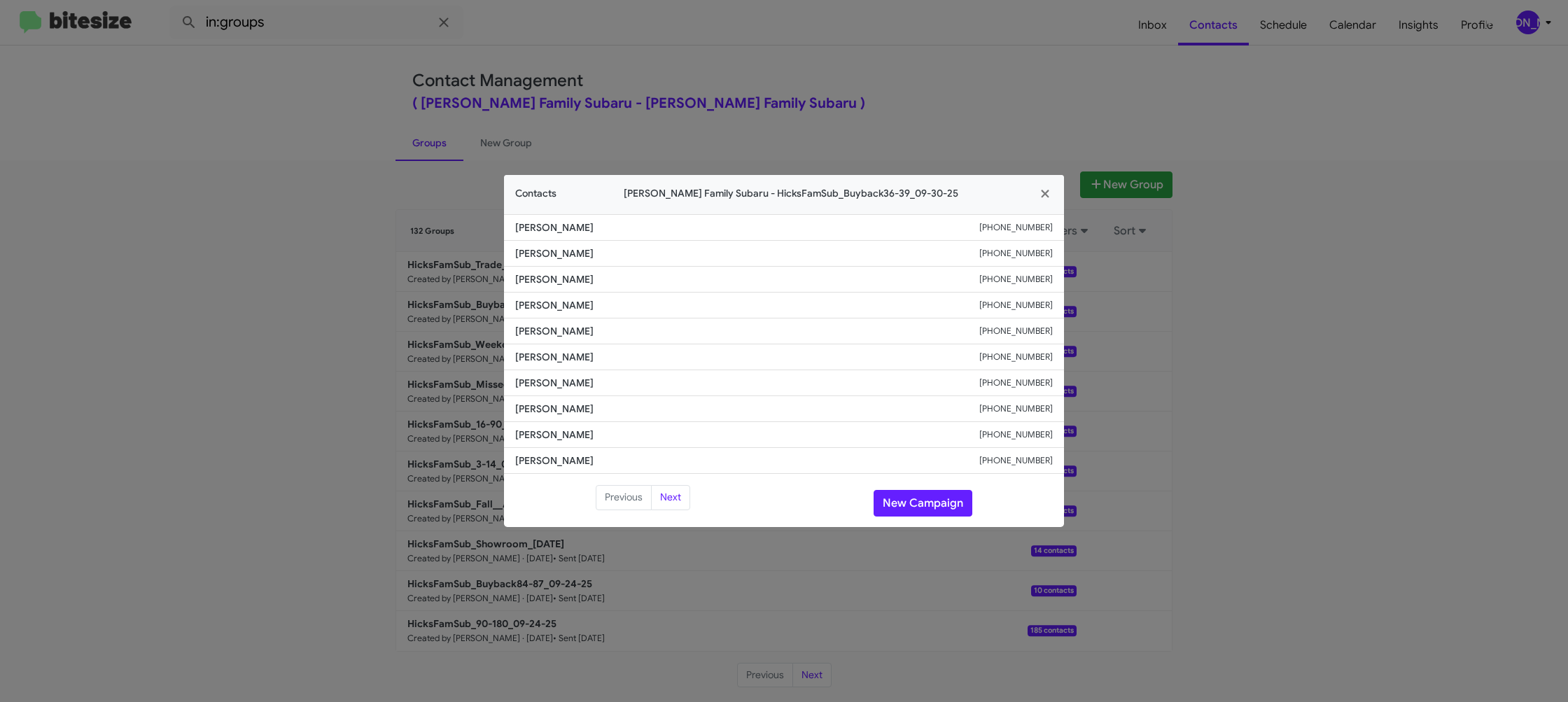
click at [1028, 364] on li "Jose Rodriguez +13614437469" at bounding box center [784, 357] width 560 height 26
copy small "+13614437469"
drag, startPoint x: 810, startPoint y: 44, endPoint x: 1089, endPoint y: 196, distance: 317.7
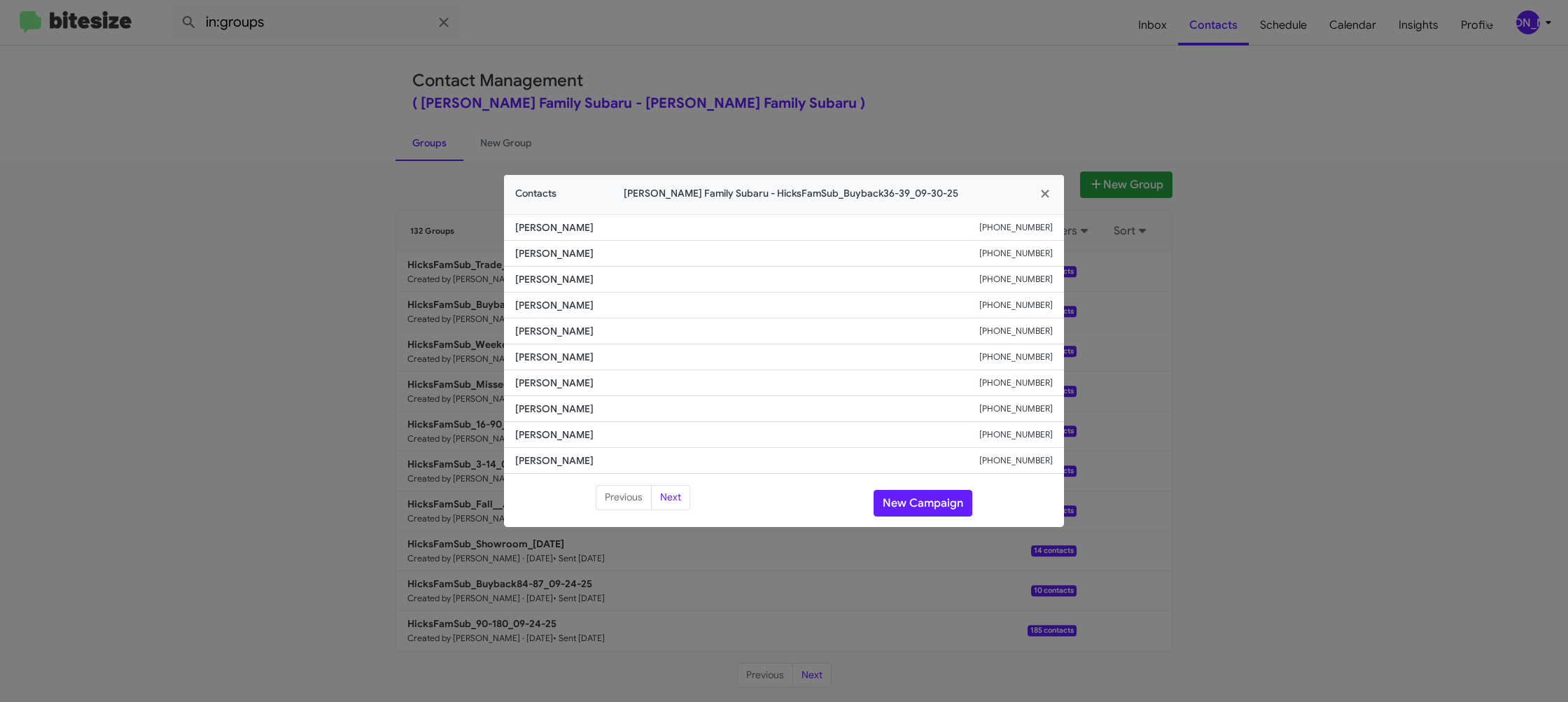
click at [818, 47] on modal-container "Contacts Hicks Family Subaru - HicksFamSub_Buyback36-39_09-30-25 Doroteo Iruega…" at bounding box center [784, 351] width 1568 height 702
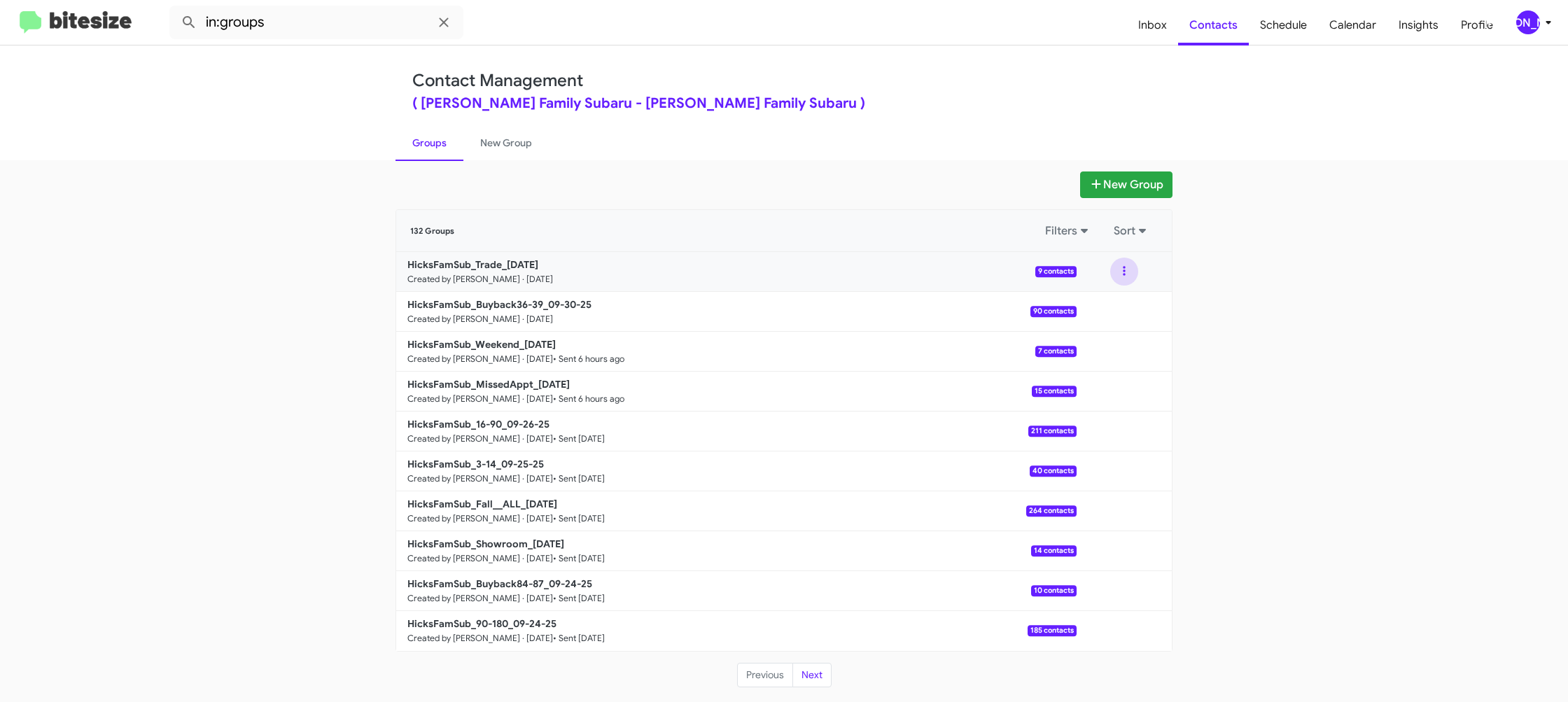
click at [1129, 275] on button at bounding box center [1124, 272] width 28 height 28
click at [1118, 300] on button "View contacts" at bounding box center [1082, 309] width 112 height 34
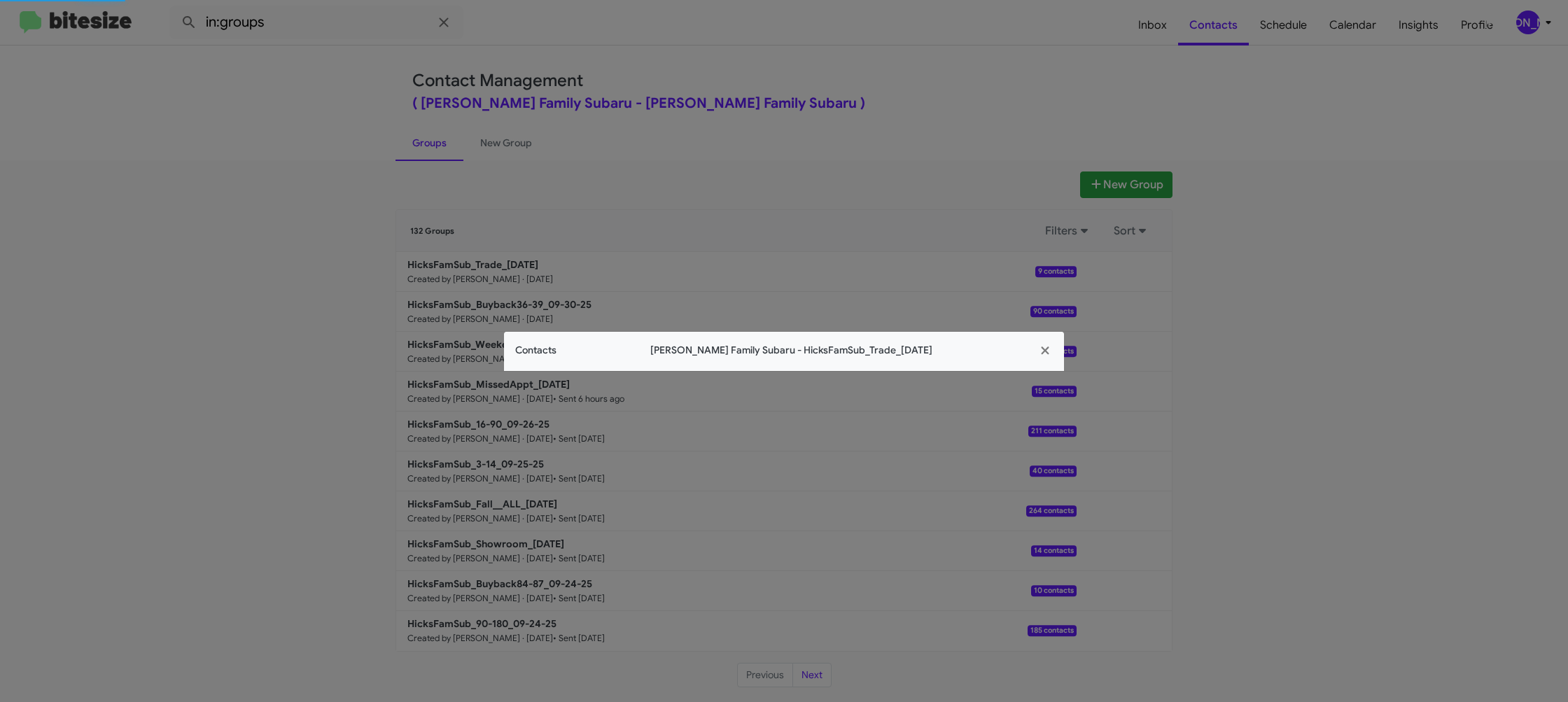
click at [571, 345] on span "Hicks Family Subaru - HicksFamSub_Trade_09-30-25" at bounding box center [791, 351] width 470 height 15
click at [571, 345] on app-contacts-modal "Contacts Hicks Family Subaru - HicksFamSub_Trade_09-30-25" at bounding box center [784, 351] width 560 height 39
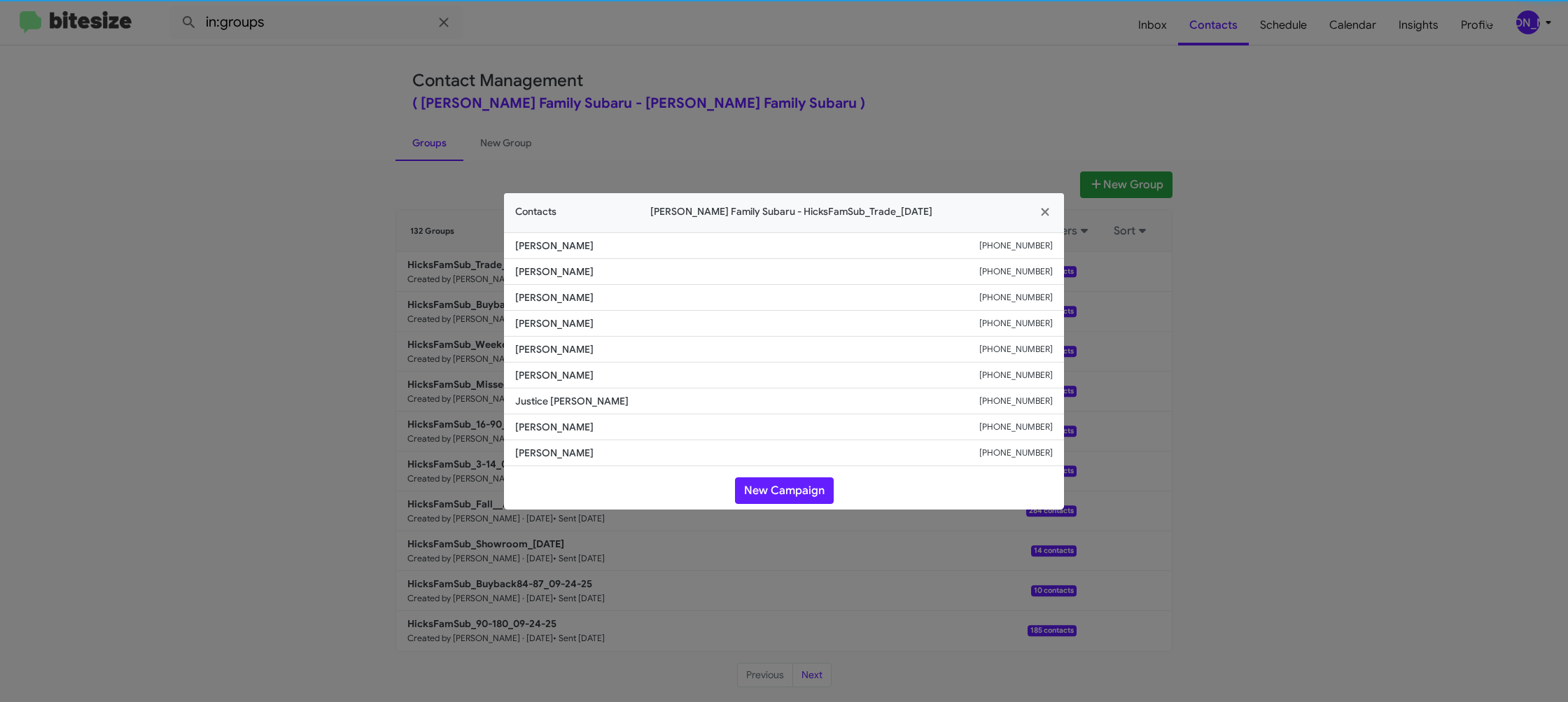
click at [571, 345] on span "Michael Nolastname" at bounding box center [747, 349] width 464 height 14
click at [549, 303] on span "Dillon Tobola" at bounding box center [747, 297] width 464 height 14
click at [550, 303] on span "Dillon Tobola" at bounding box center [747, 297] width 464 height 14
copy span "Dillon Tobola"
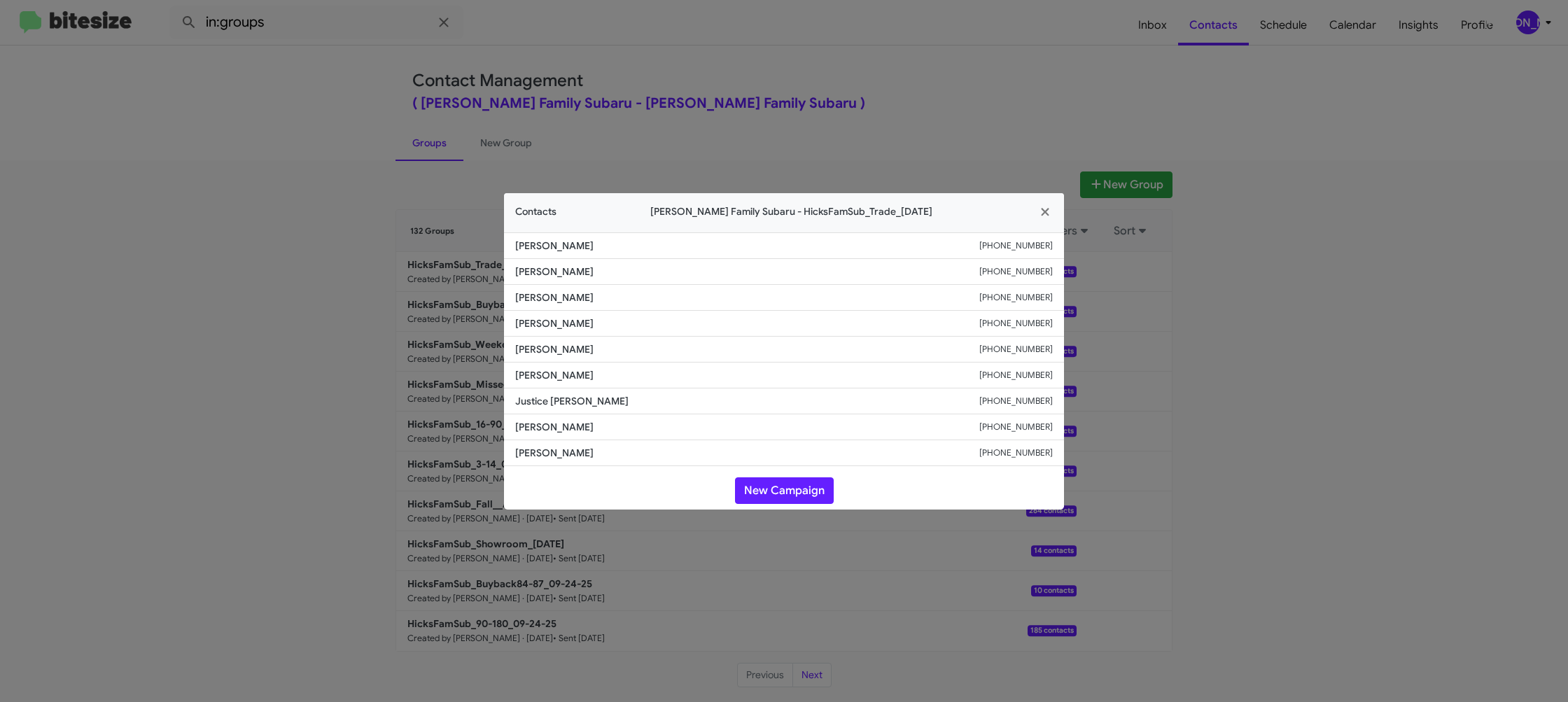
drag, startPoint x: 401, startPoint y: 210, endPoint x: 494, endPoint y: 296, distance: 126.7
click at [401, 210] on modal-container "Contacts Hicks Family Subaru - HicksFamSub_Trade_09-30-25 Sarah K Stroud +14044…" at bounding box center [784, 351] width 1568 height 702
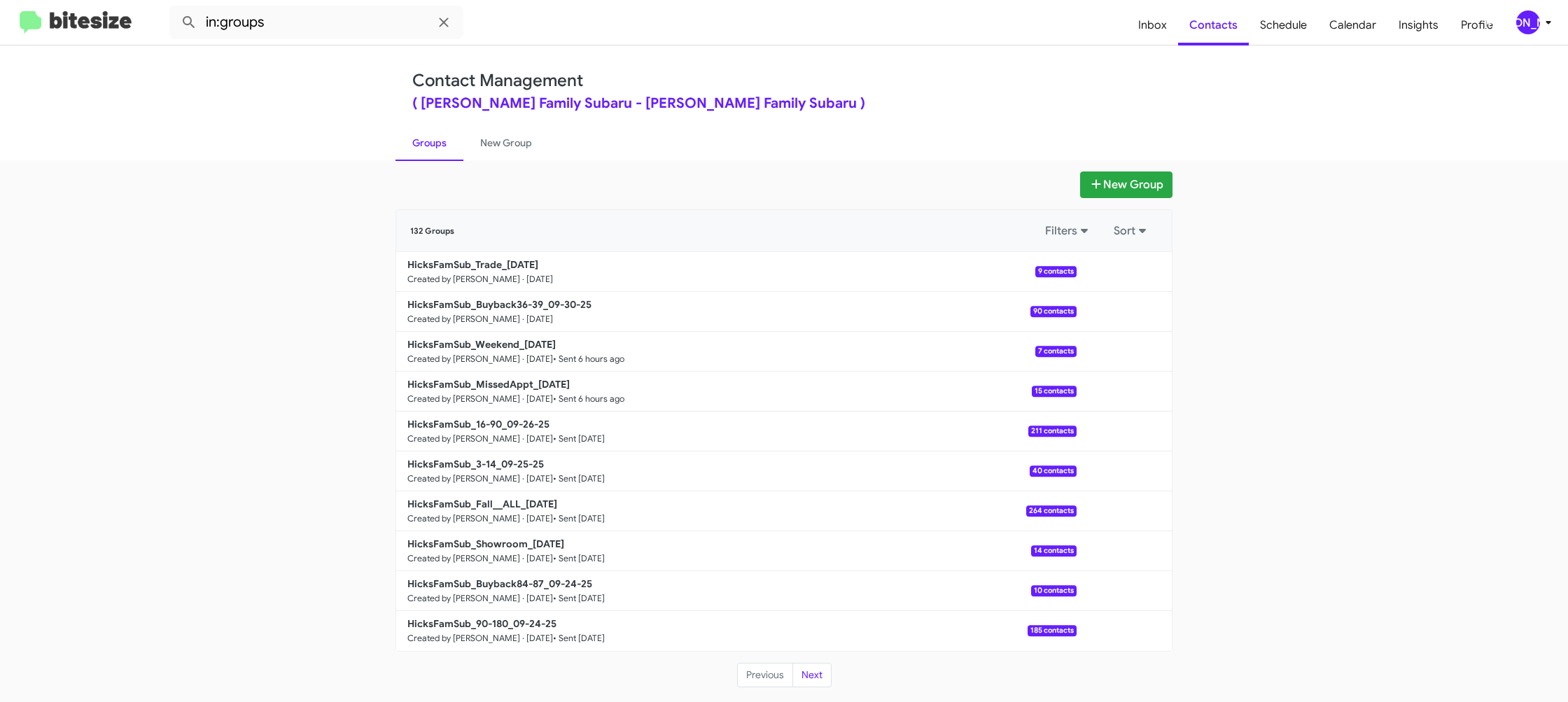
click at [514, 303] on b "HicksFamSub_Buyback36-39_09-30-25" at bounding box center [499, 304] width 184 height 13
drag, startPoint x: 514, startPoint y: 303, endPoint x: 504, endPoint y: 289, distance: 17.2
click at [514, 303] on b "HicksFamSub_Buyback36-39_09-30-25" at bounding box center [499, 304] width 184 height 13
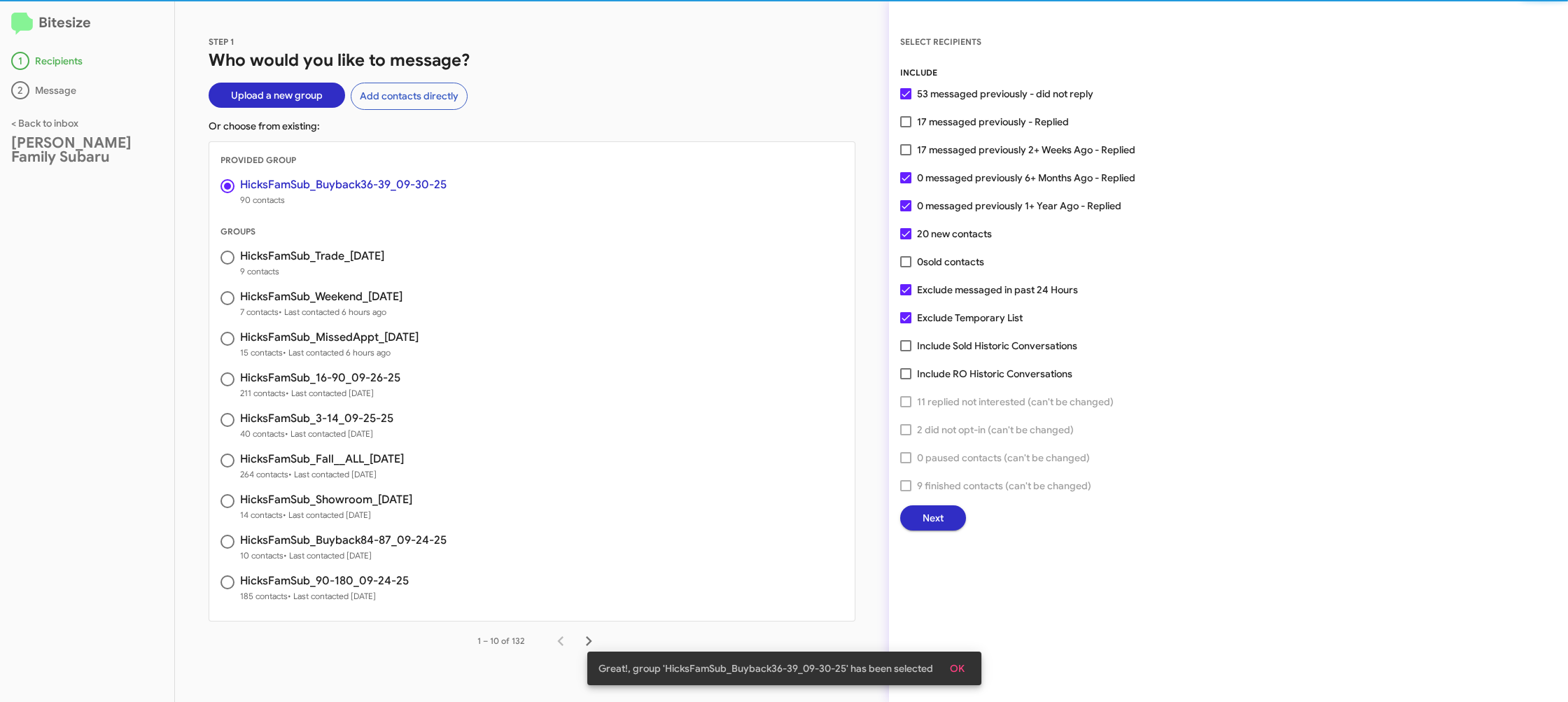
click at [935, 513] on span "Next" at bounding box center [933, 518] width 21 height 25
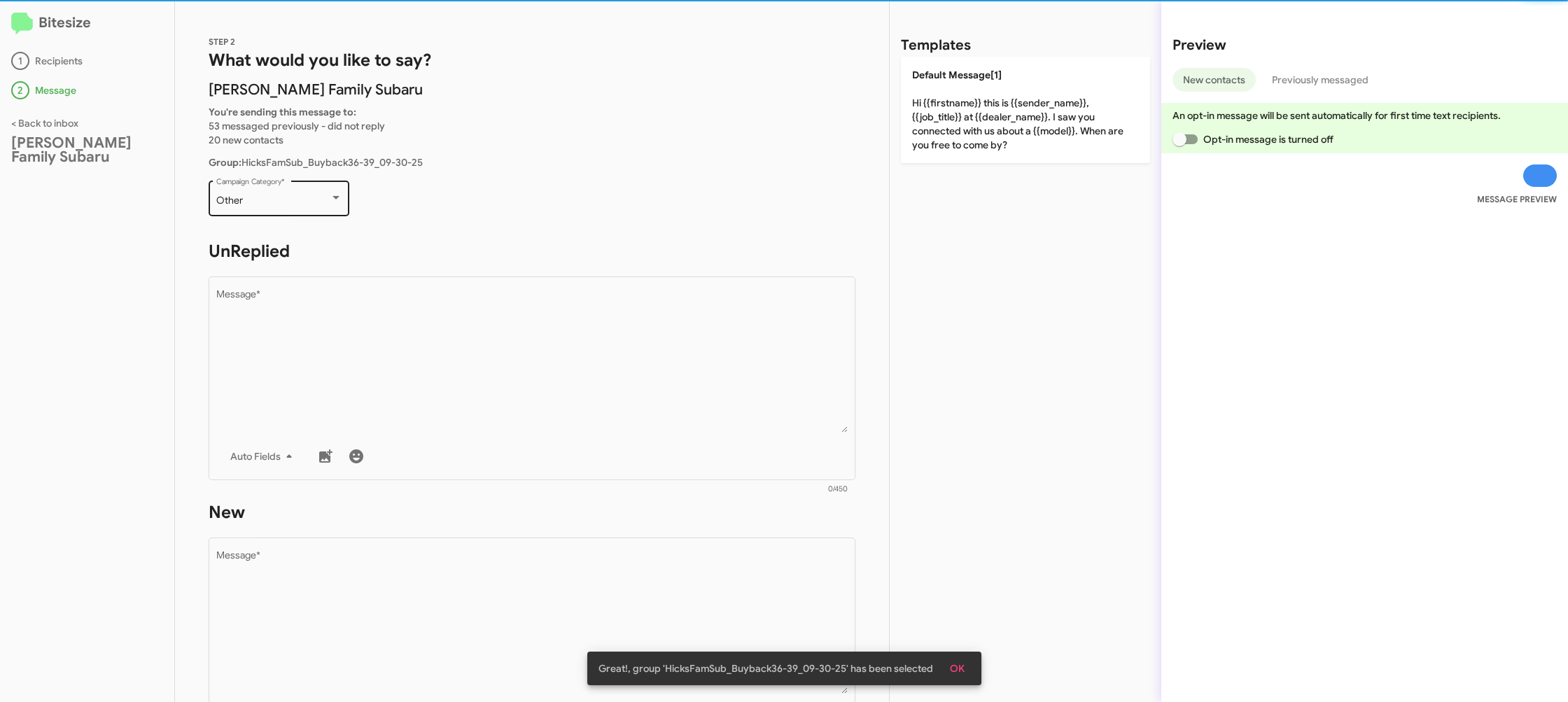
click at [297, 199] on div "Other" at bounding box center [273, 201] width 114 height 11
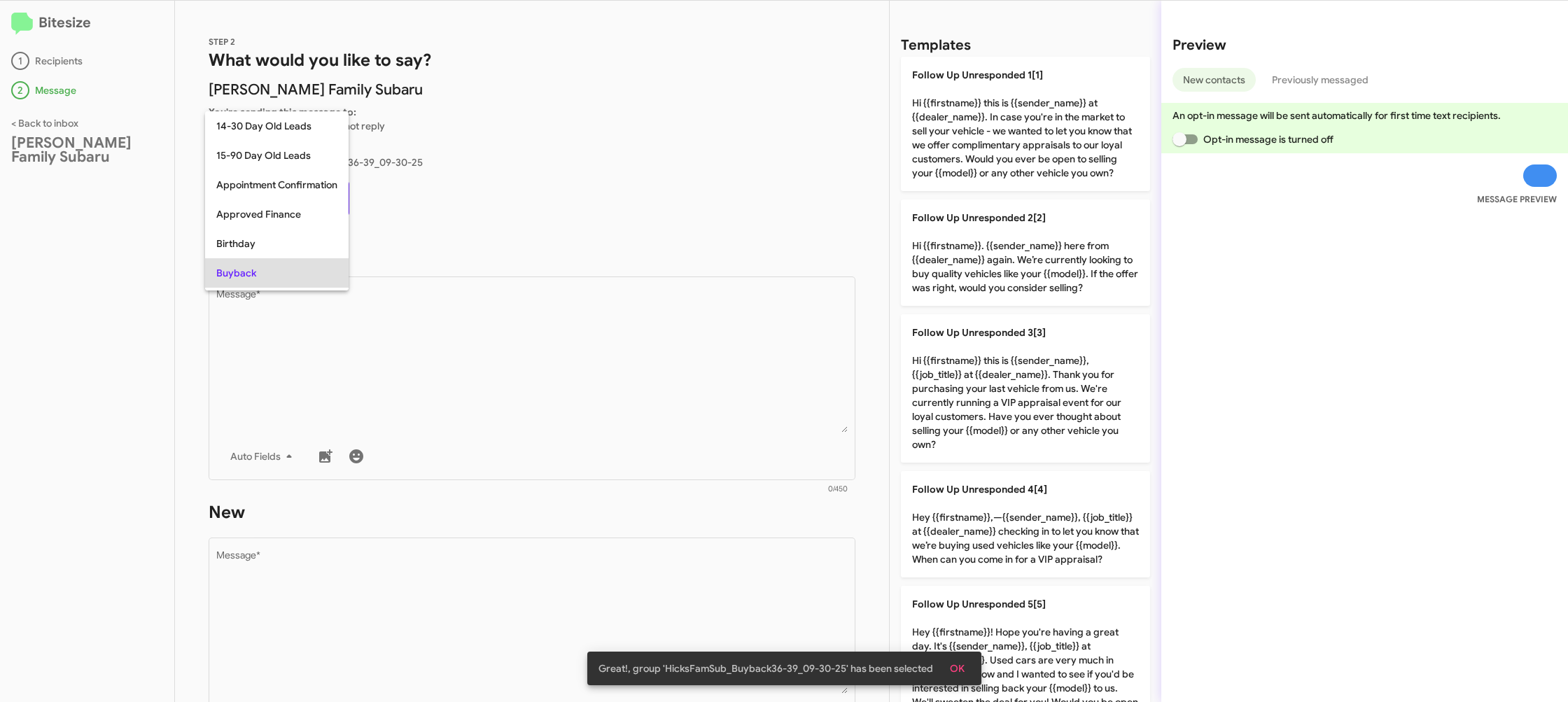
scroll to position [72, 0]
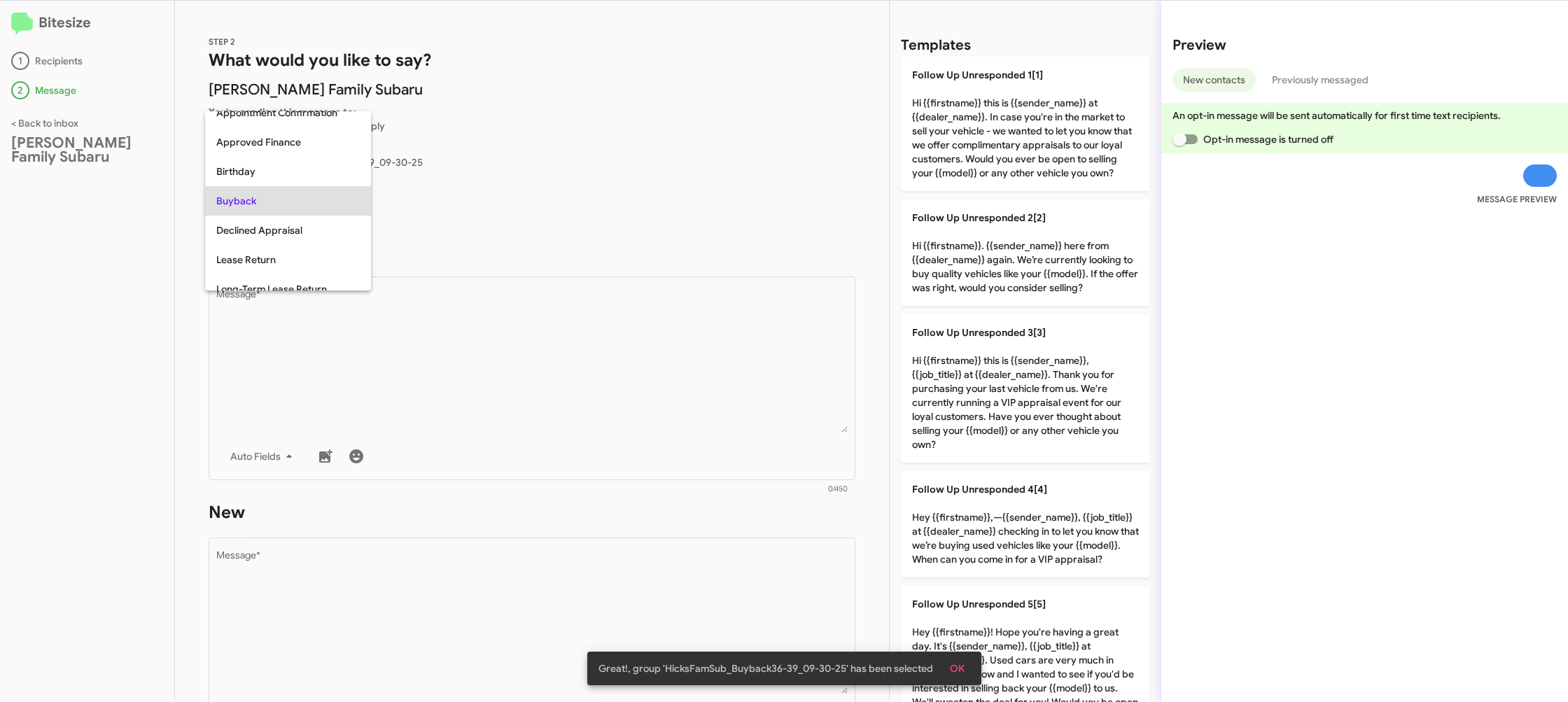
click at [587, 383] on div at bounding box center [784, 351] width 1568 height 702
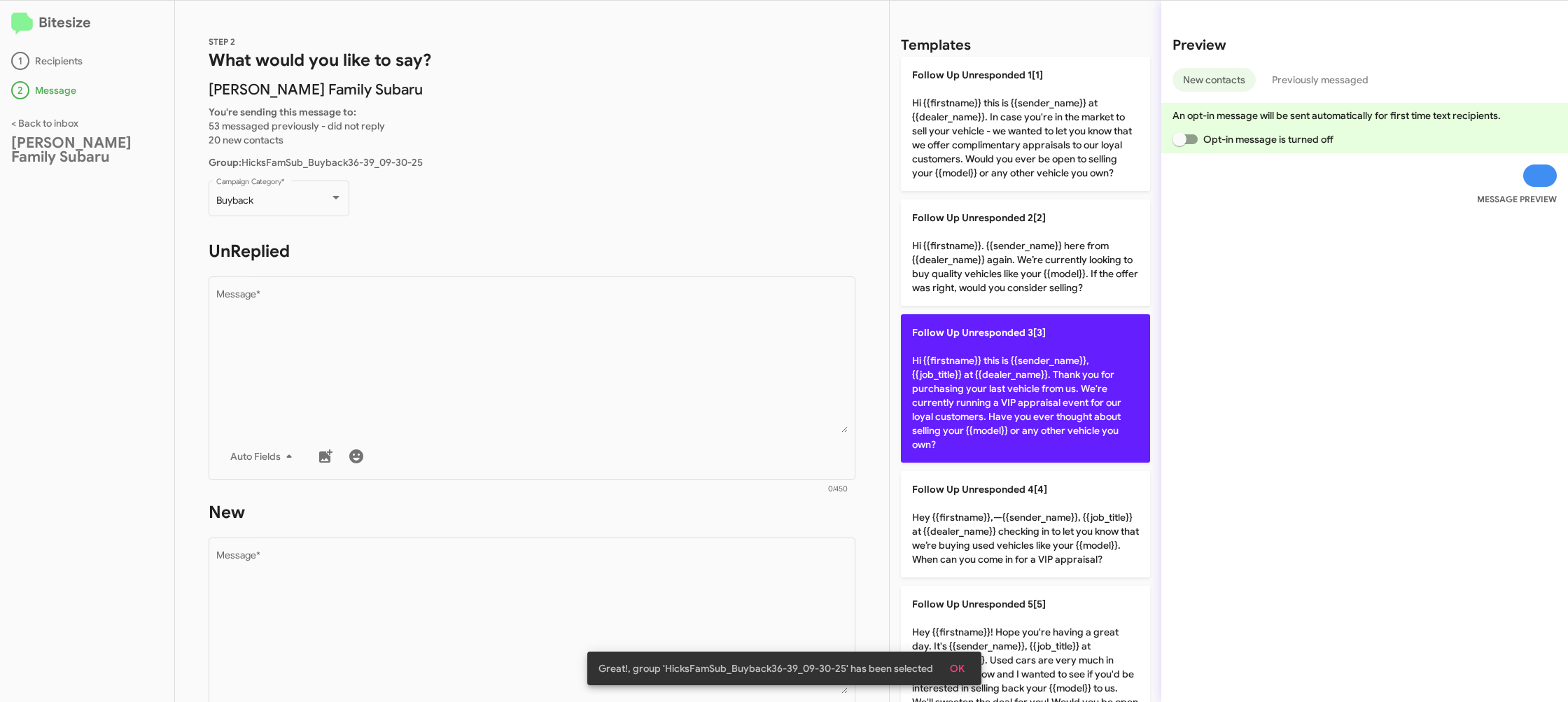
drag, startPoint x: 587, startPoint y: 383, endPoint x: 1106, endPoint y: 419, distance: 520.2
click at [594, 381] on textarea "Message *" at bounding box center [532, 361] width 632 height 142
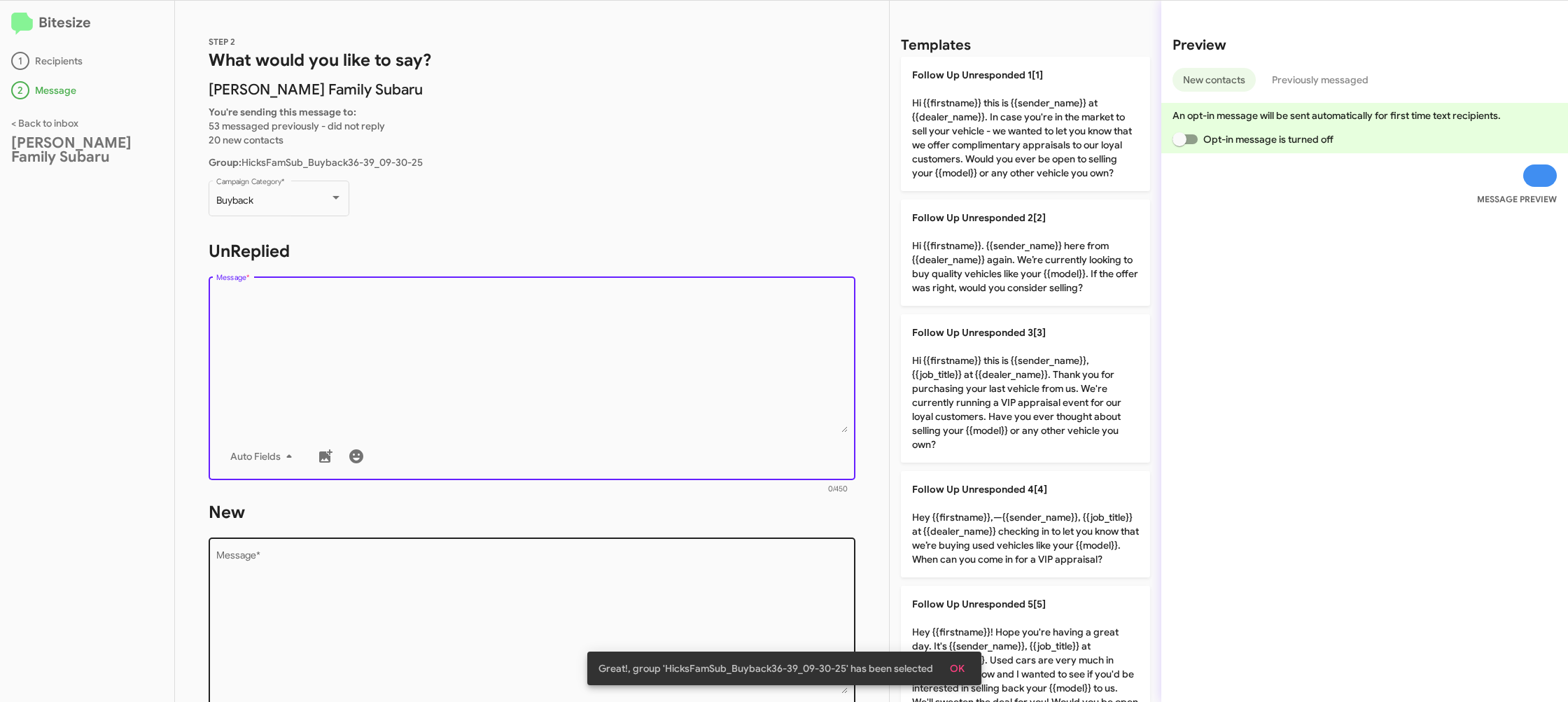
drag, startPoint x: 1017, startPoint y: 512, endPoint x: 742, endPoint y: 576, distance: 282.3
click at [1014, 512] on p "Follow Up Unresponded 4[4] Hey {{firstname}},—{{sender_name}}, {{job_title}} at…" at bounding box center [1025, 524] width 250 height 106
type textarea "Hey {{firstname}},—{{sender_name}}, {{job_title}} at {{dealer_name}} checking i…"
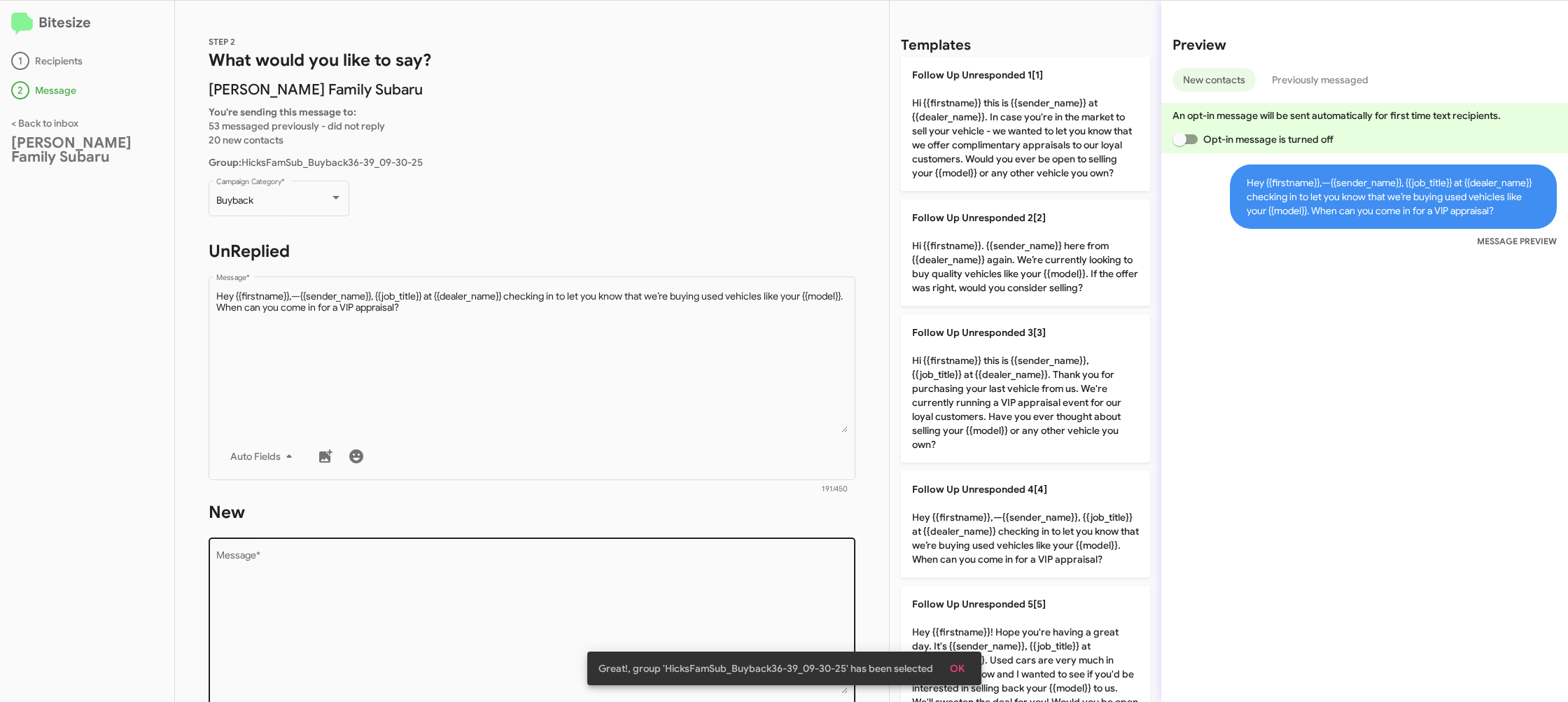
click at [729, 581] on textarea "Message *" at bounding box center [532, 622] width 632 height 142
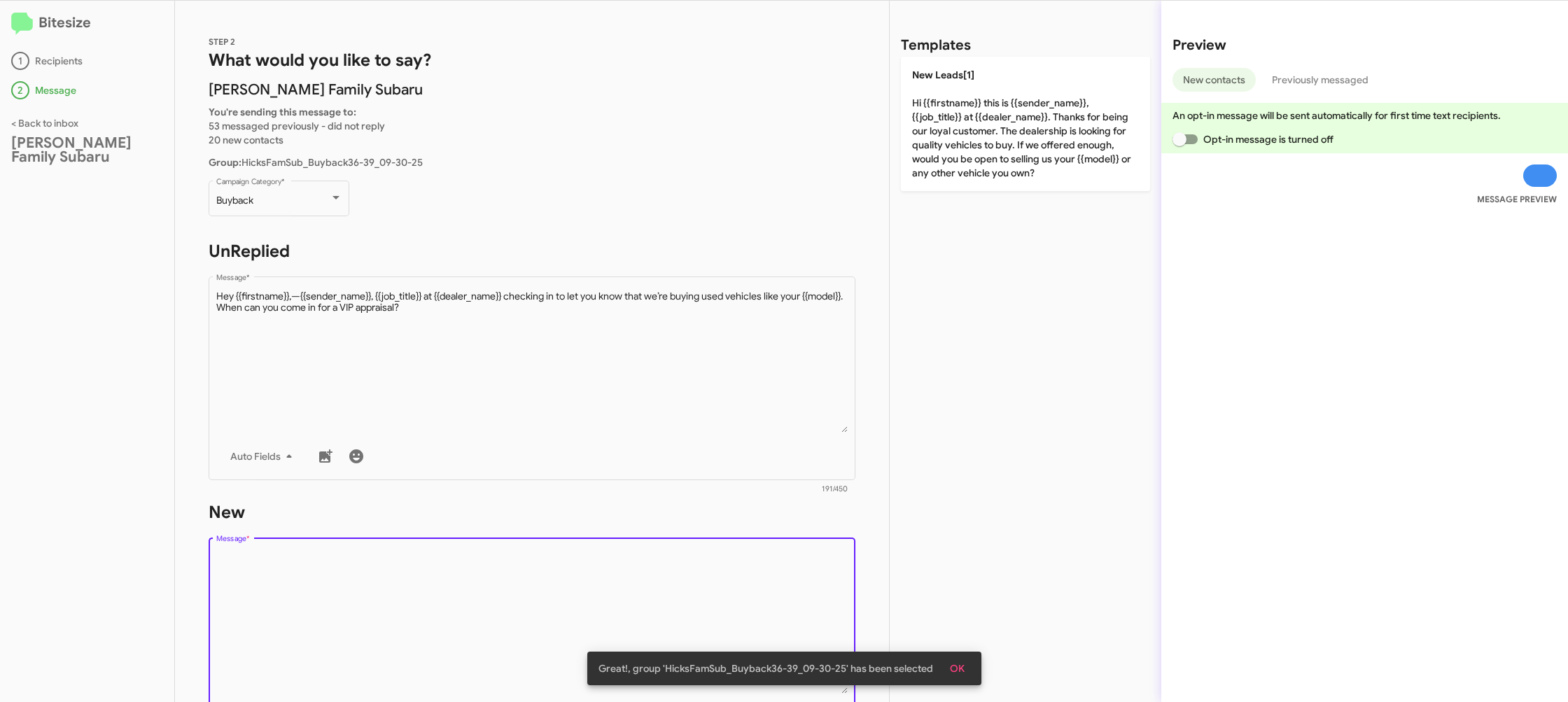
drag, startPoint x: 729, startPoint y: 581, endPoint x: 931, endPoint y: 270, distance: 370.8
click at [731, 564] on textarea "Message *" at bounding box center [532, 622] width 632 height 142
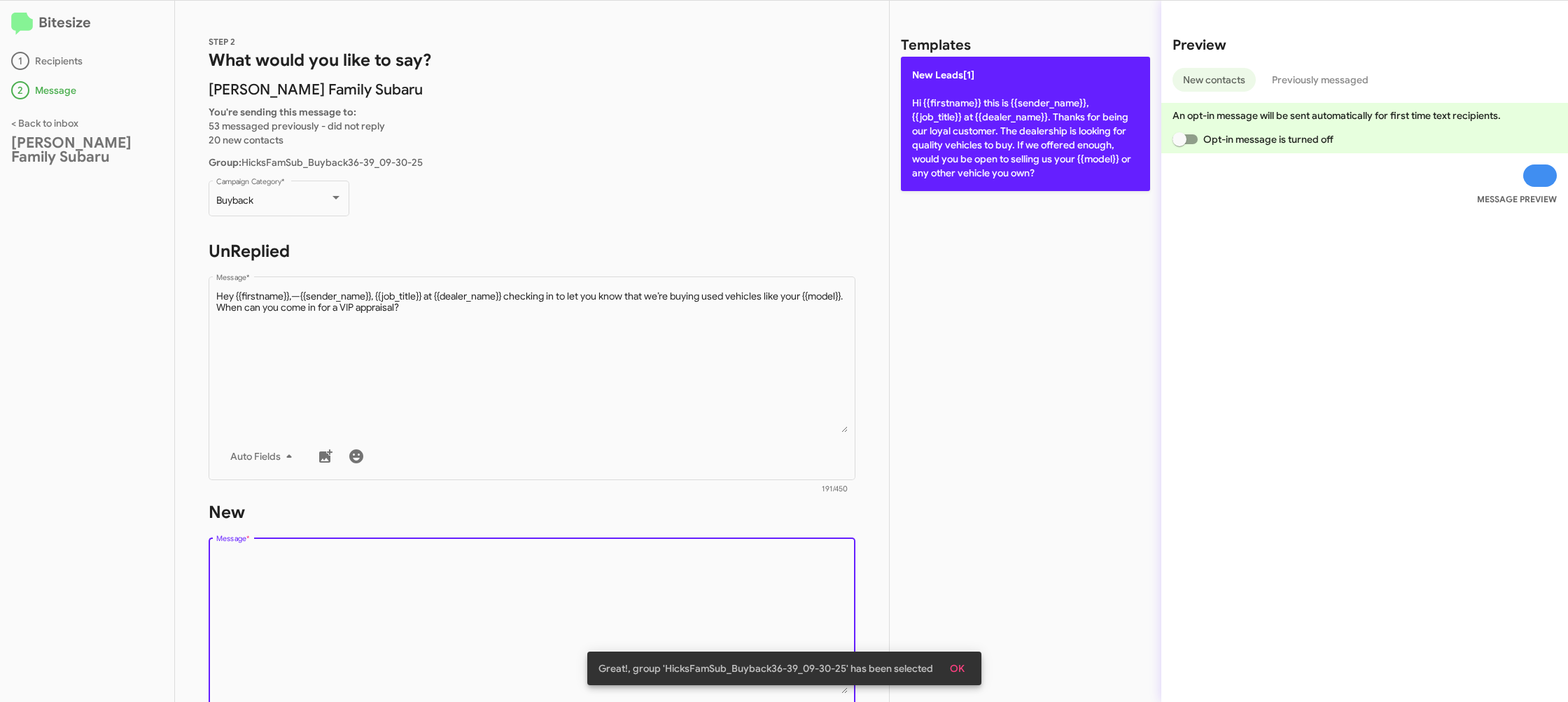
click at [998, 179] on p "New Leads[1] Hi {{firstname}} this is {{sender_name}}, {{job_title}} at {{deale…" at bounding box center [1025, 124] width 250 height 134
type textarea "Hi {{firstname}} this is {{sender_name}}, {{job_title}} at {{dealer_name}}. Tha…"
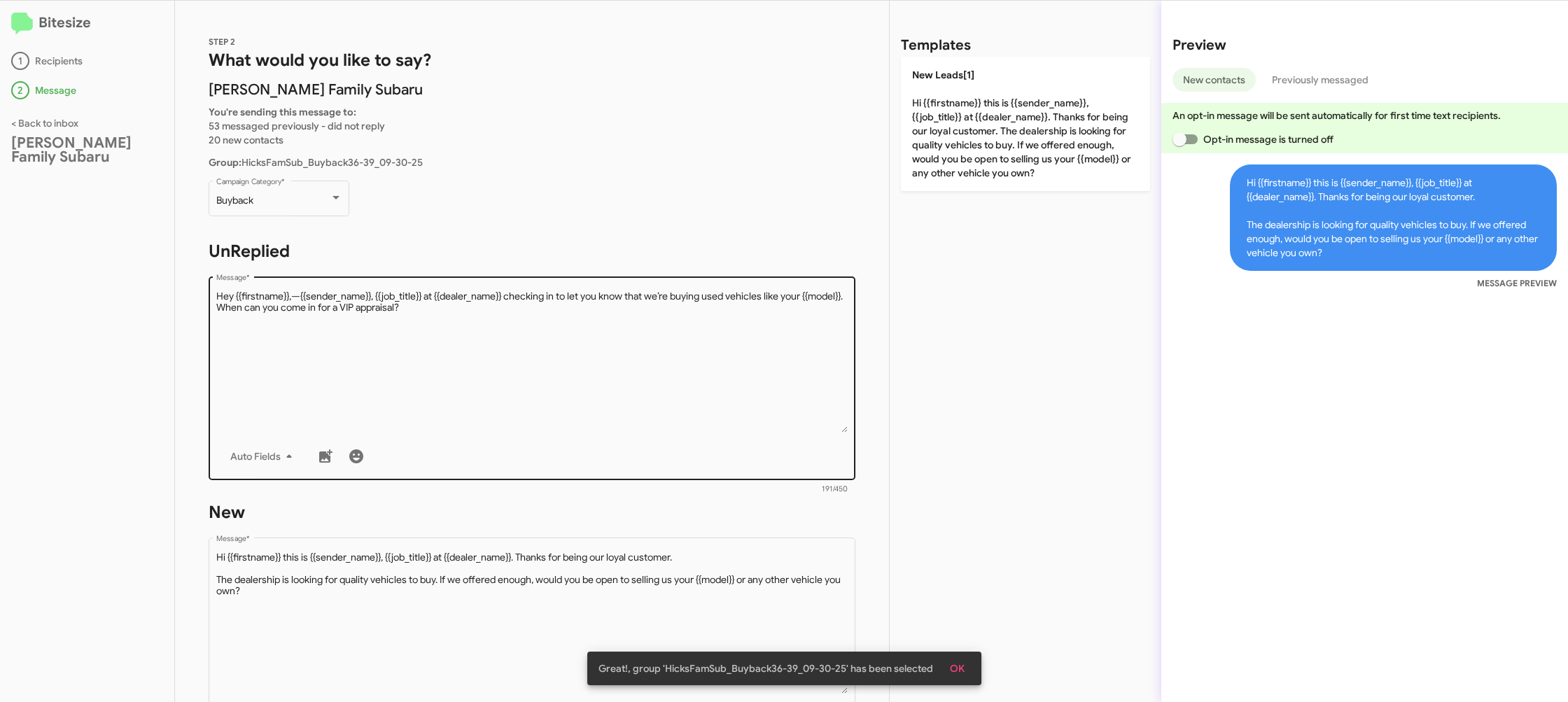
scroll to position [235, 0]
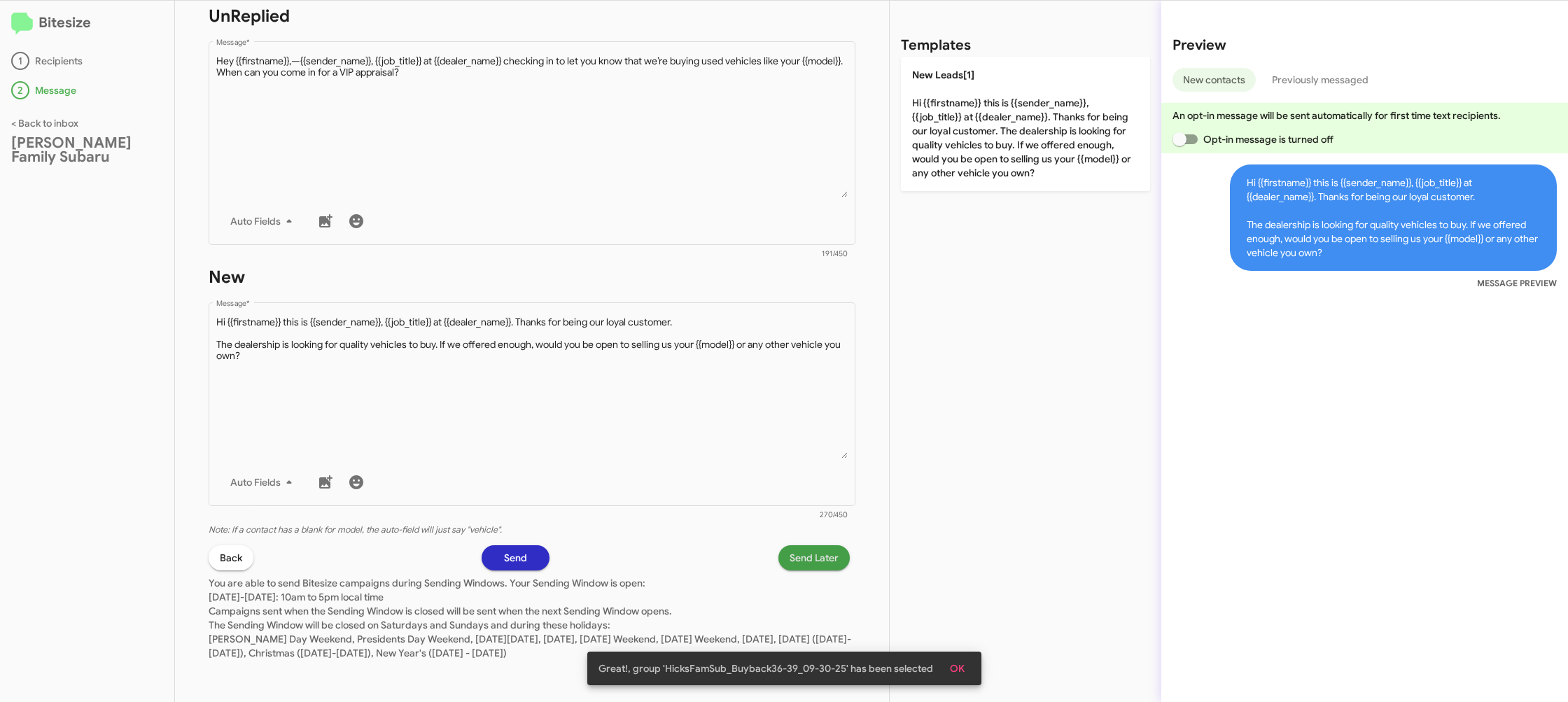
click at [828, 566] on span "Send Later" at bounding box center [814, 558] width 49 height 25
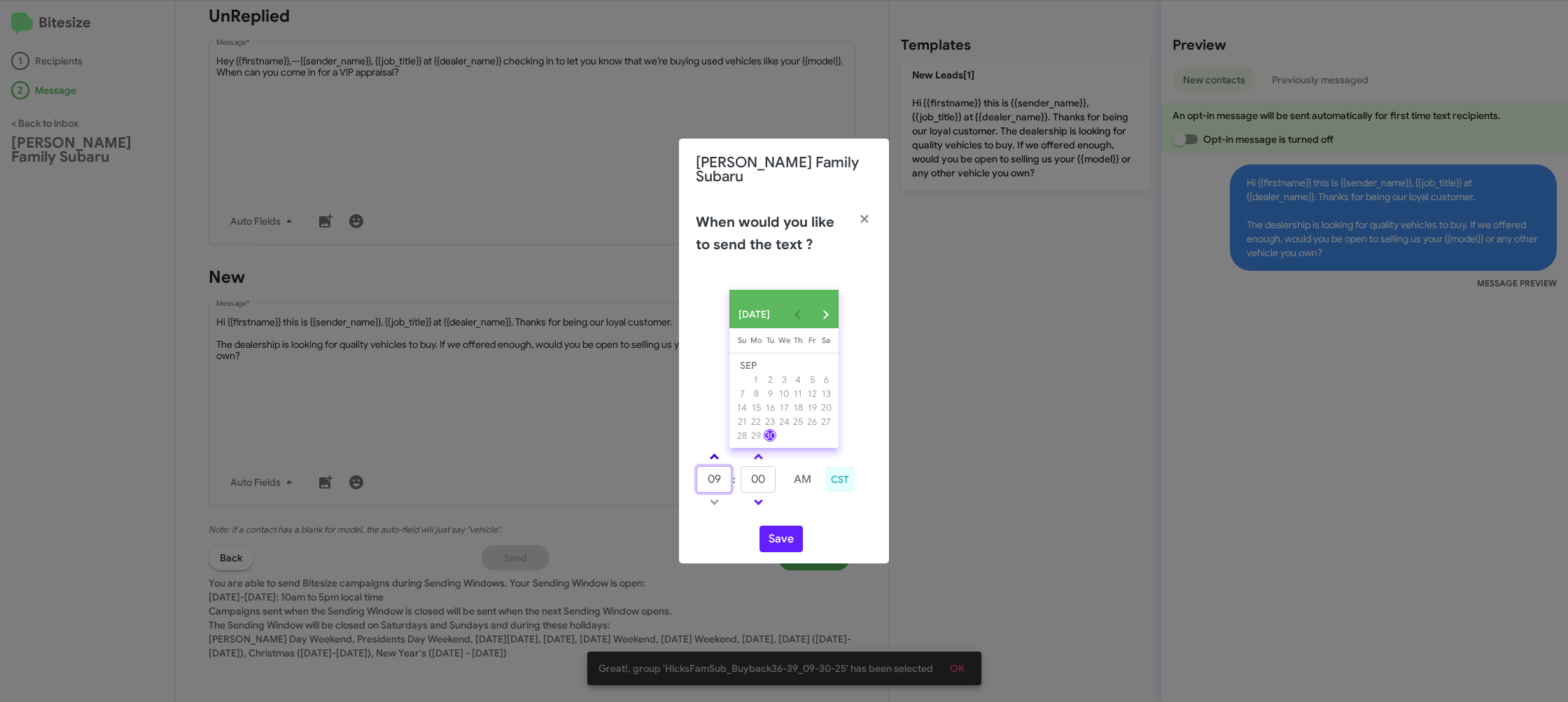
drag, startPoint x: 716, startPoint y: 461, endPoint x: 715, endPoint y: 454, distance: 7.1
click at [715, 460] on tbody "09 : 00 AM" at bounding box center [759, 479] width 125 height 63
click at [715, 454] on span at bounding box center [714, 458] width 9 height 9
click at [715, 453] on span at bounding box center [714, 458] width 9 height 9
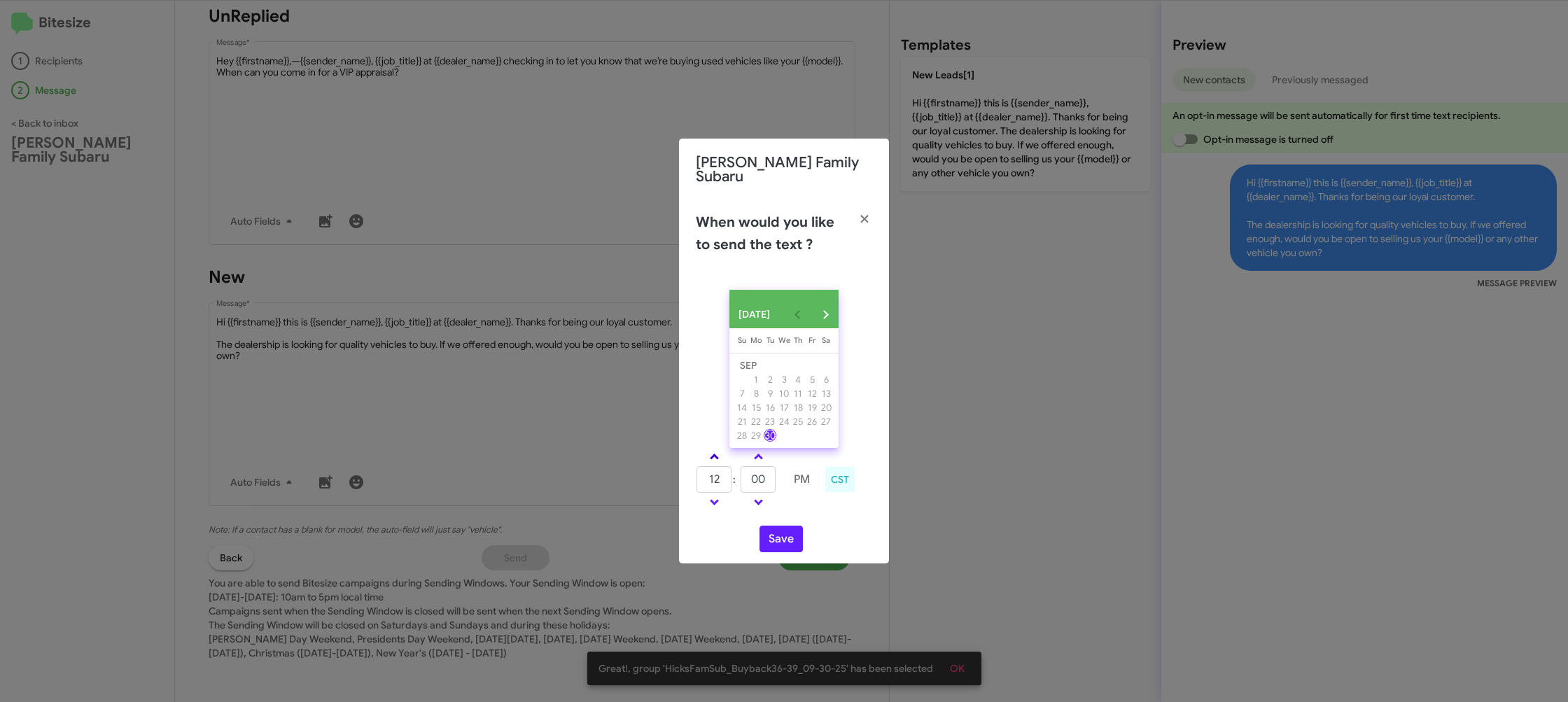
click at [715, 453] on span at bounding box center [714, 458] width 9 height 9
click at [714, 453] on span at bounding box center [714, 458] width 9 height 9
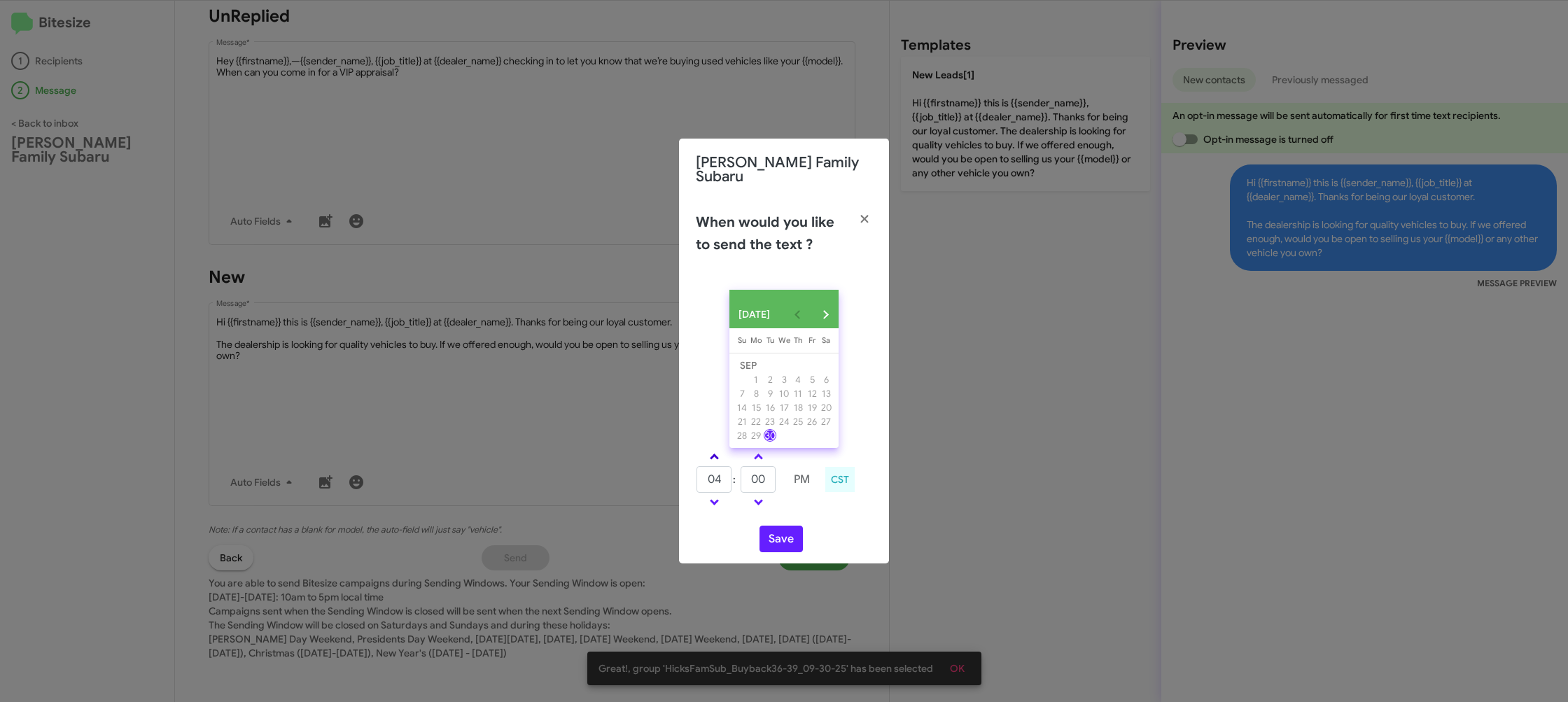
type input "05"
click at [764, 478] on input "00" at bounding box center [757, 480] width 35 height 27
click at [764, 477] on input "00" at bounding box center [757, 480] width 35 height 27
type input "27"
click at [799, 511] on div "SEP 2025 Sunday Su Monday Mo Tuesday Tu Wednesday We Thursday Th Friday Fr Satu…" at bounding box center [784, 421] width 210 height 285
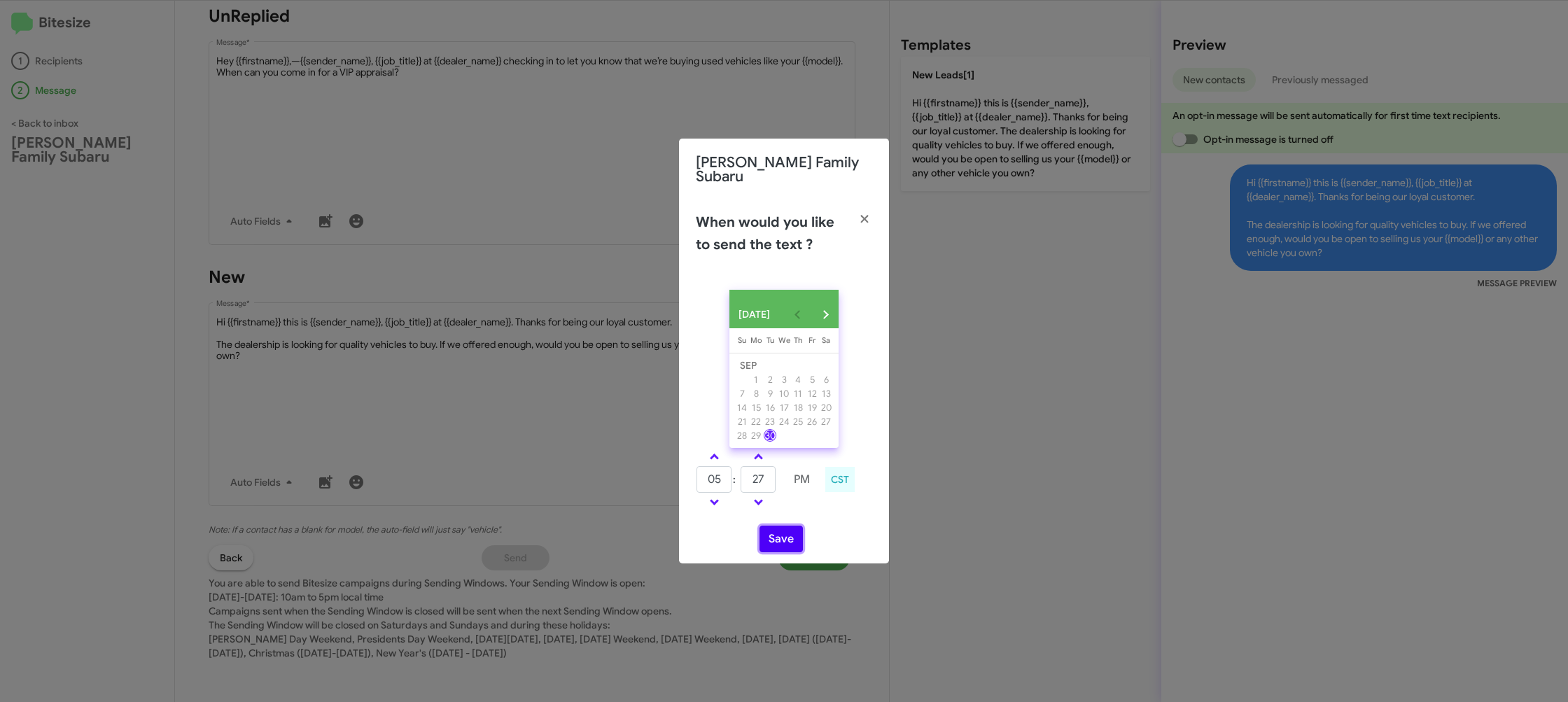
click at [774, 532] on button "Save" at bounding box center [781, 539] width 44 height 27
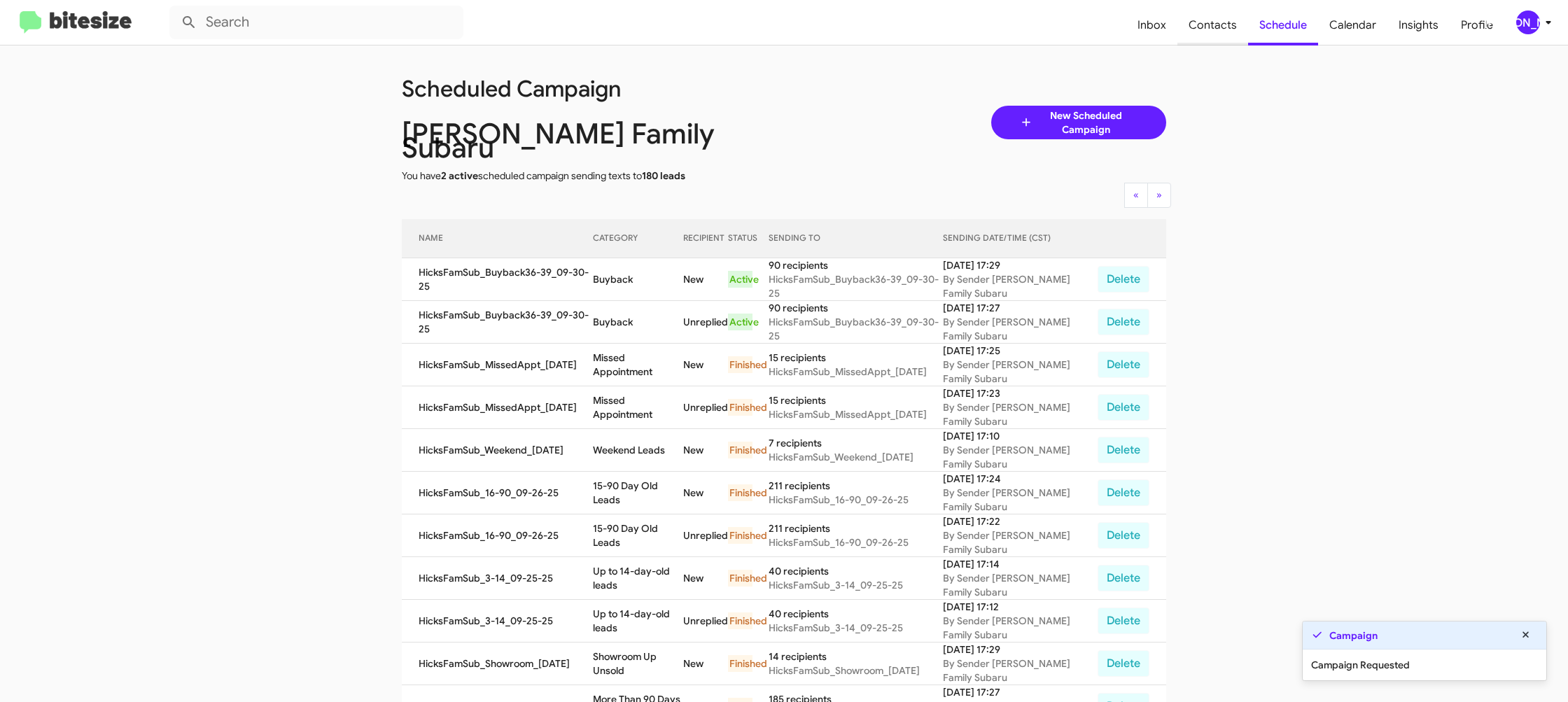
click at [1191, 26] on span "Contacts" at bounding box center [1213, 25] width 71 height 41
type input "in:groups"
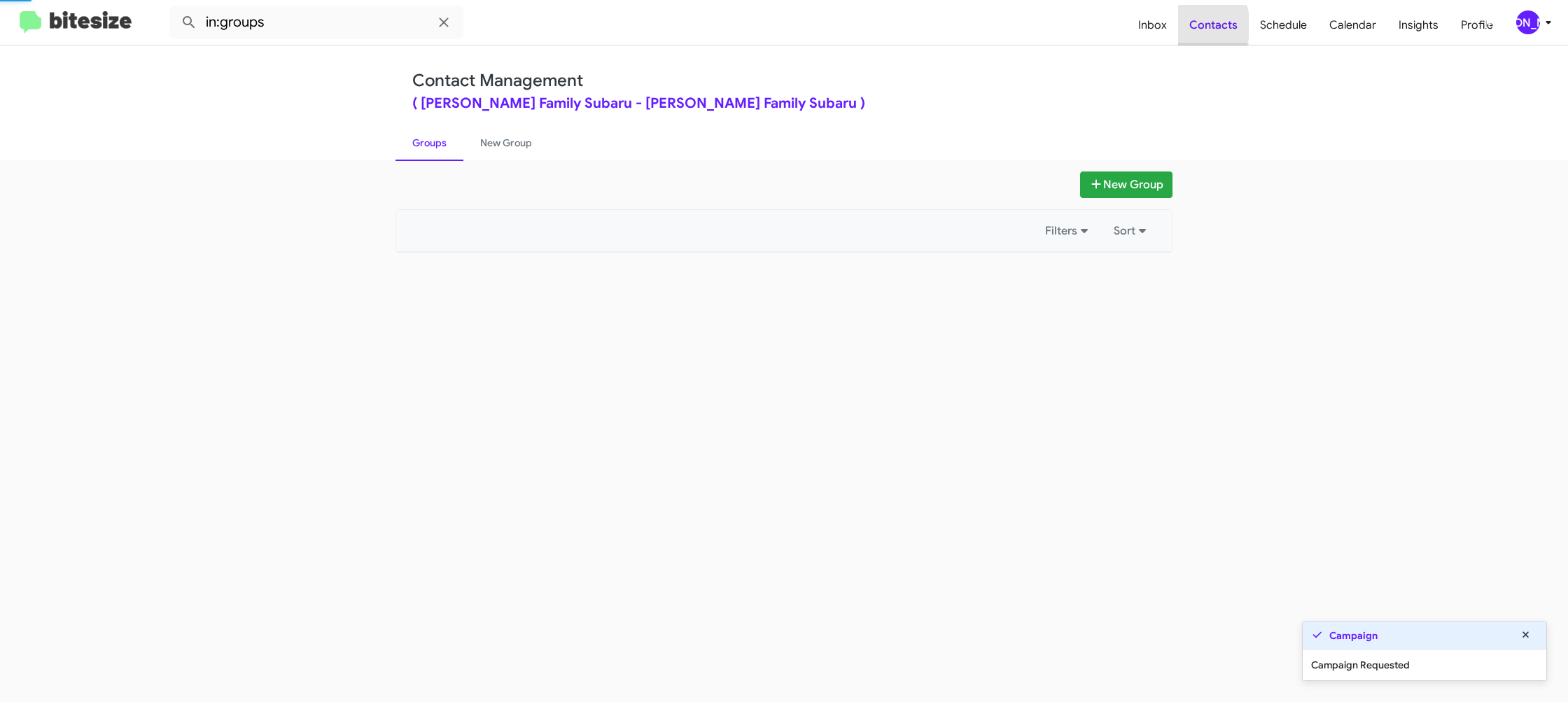
click at [1191, 26] on span "Contacts" at bounding box center [1214, 25] width 71 height 41
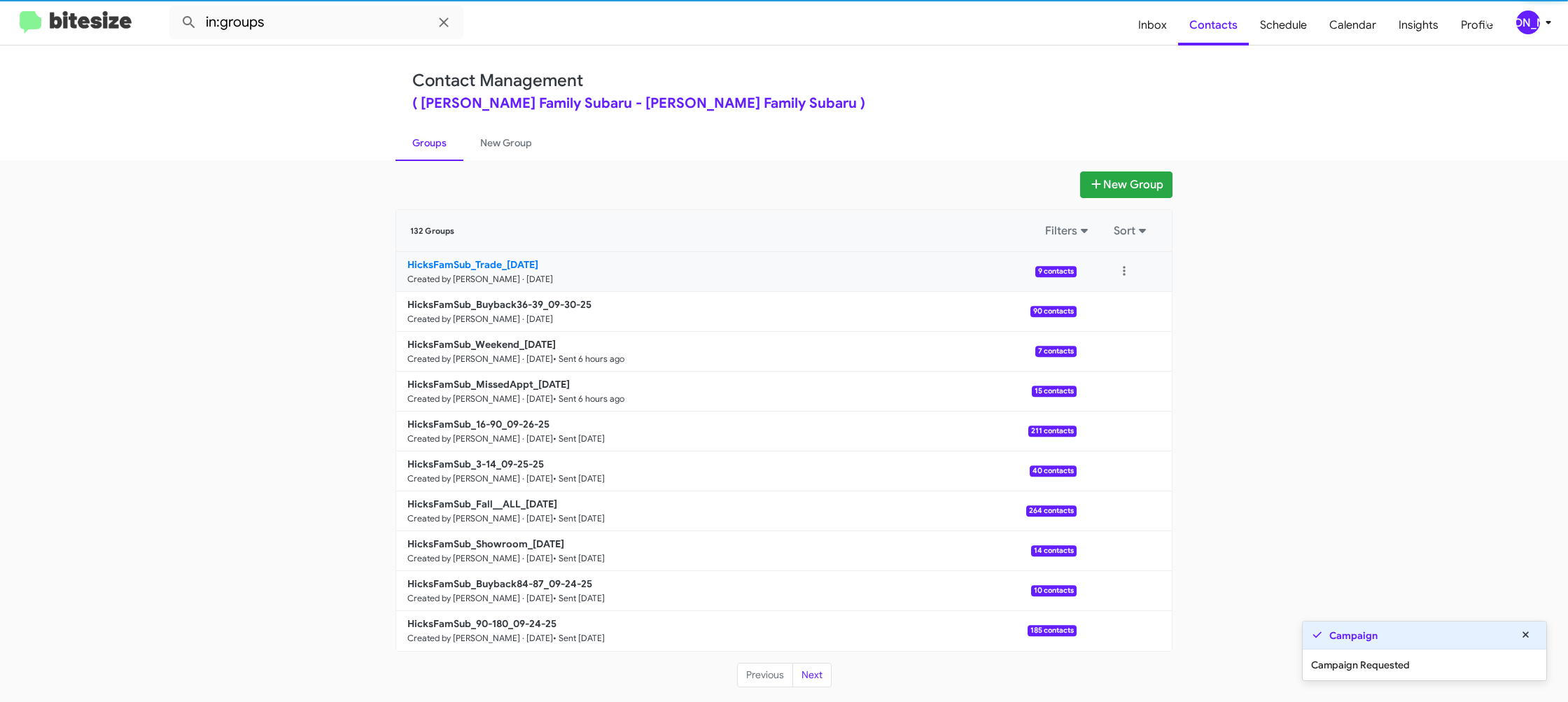
click at [489, 268] on b "HicksFamSub_Trade_09-30-25" at bounding box center [472, 264] width 131 height 13
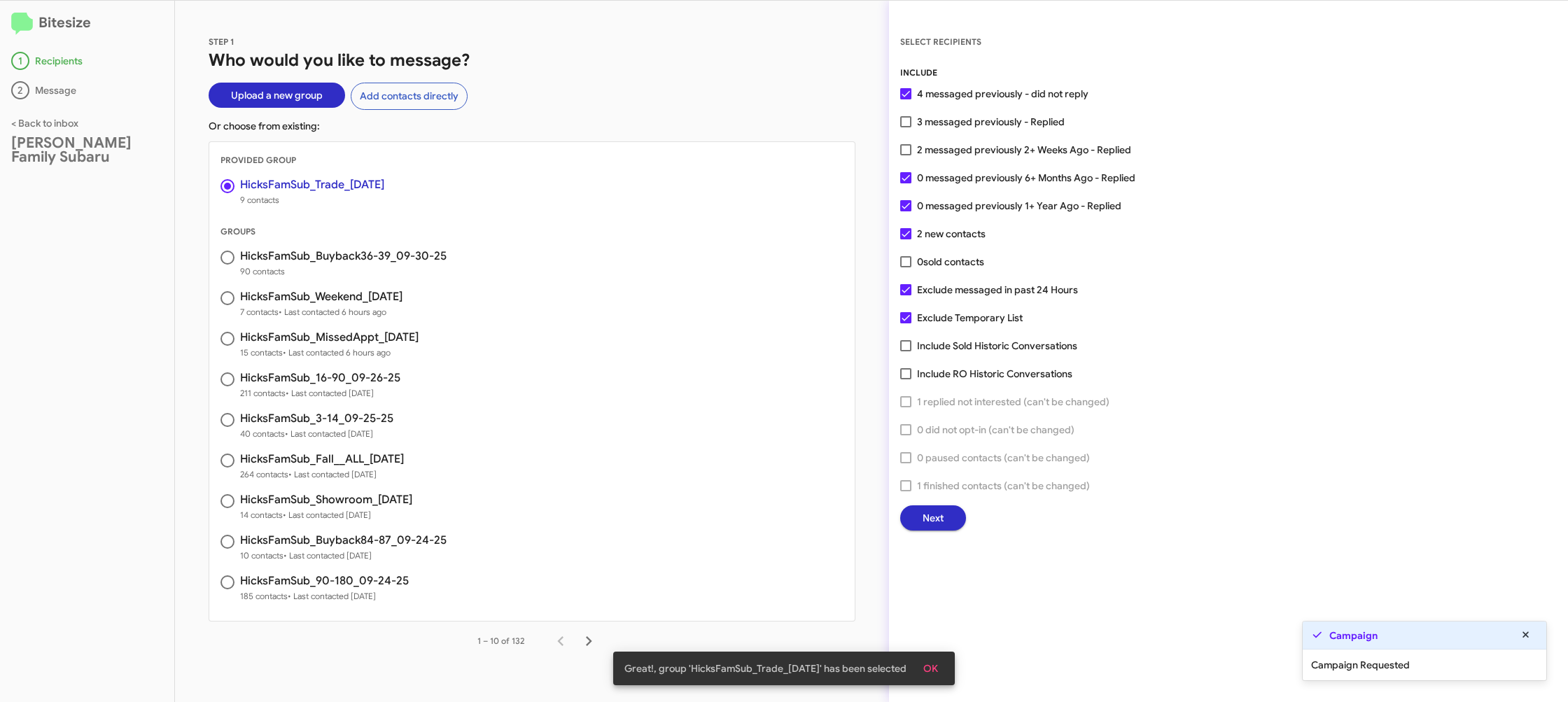
click at [911, 515] on button "Next" at bounding box center [932, 518] width 66 height 25
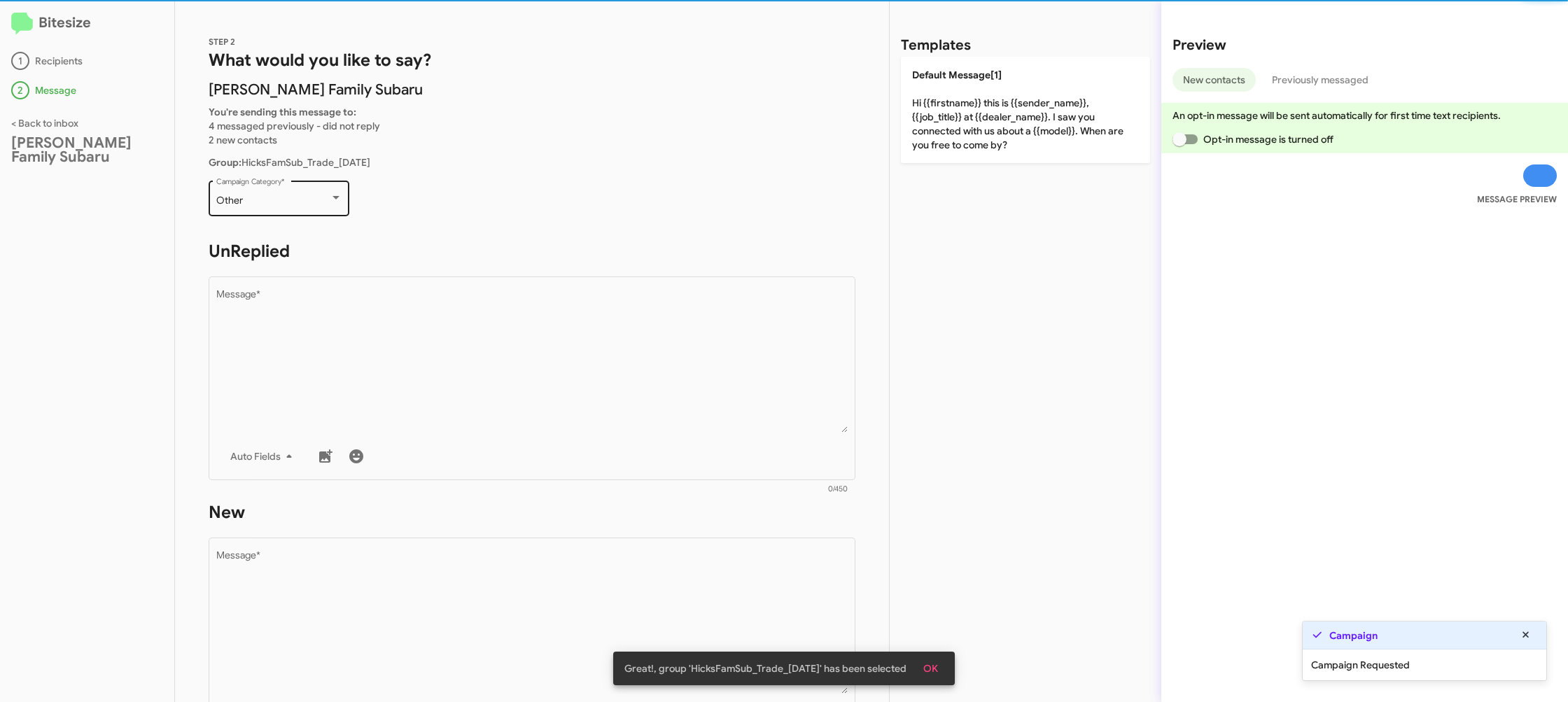
click at [299, 192] on div "Other Campaign Category *" at bounding box center [279, 197] width 126 height 38
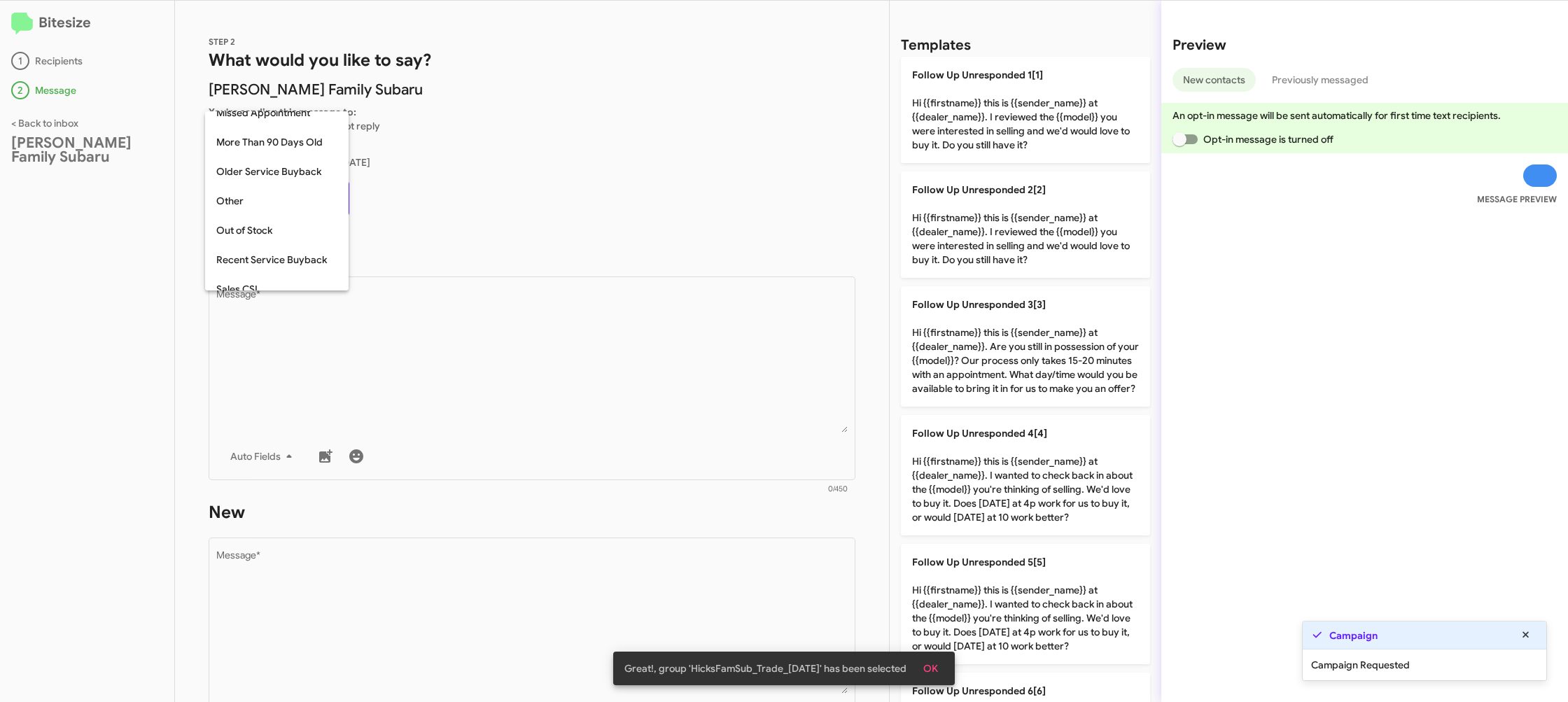
scroll to position [497, 0]
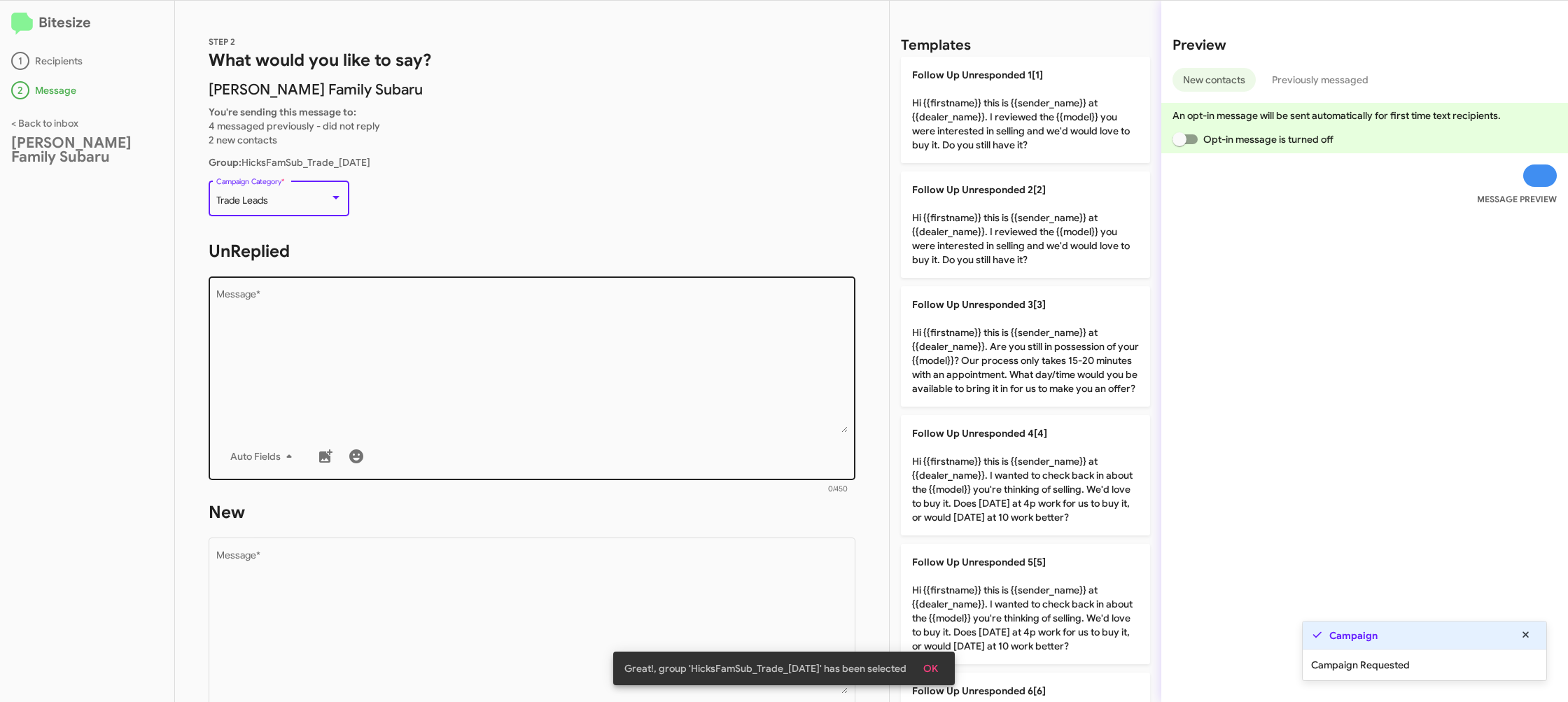
drag, startPoint x: 540, startPoint y: 375, endPoint x: 565, endPoint y: 372, distance: 25.2
click at [543, 375] on textarea "Message *" at bounding box center [532, 361] width 632 height 142
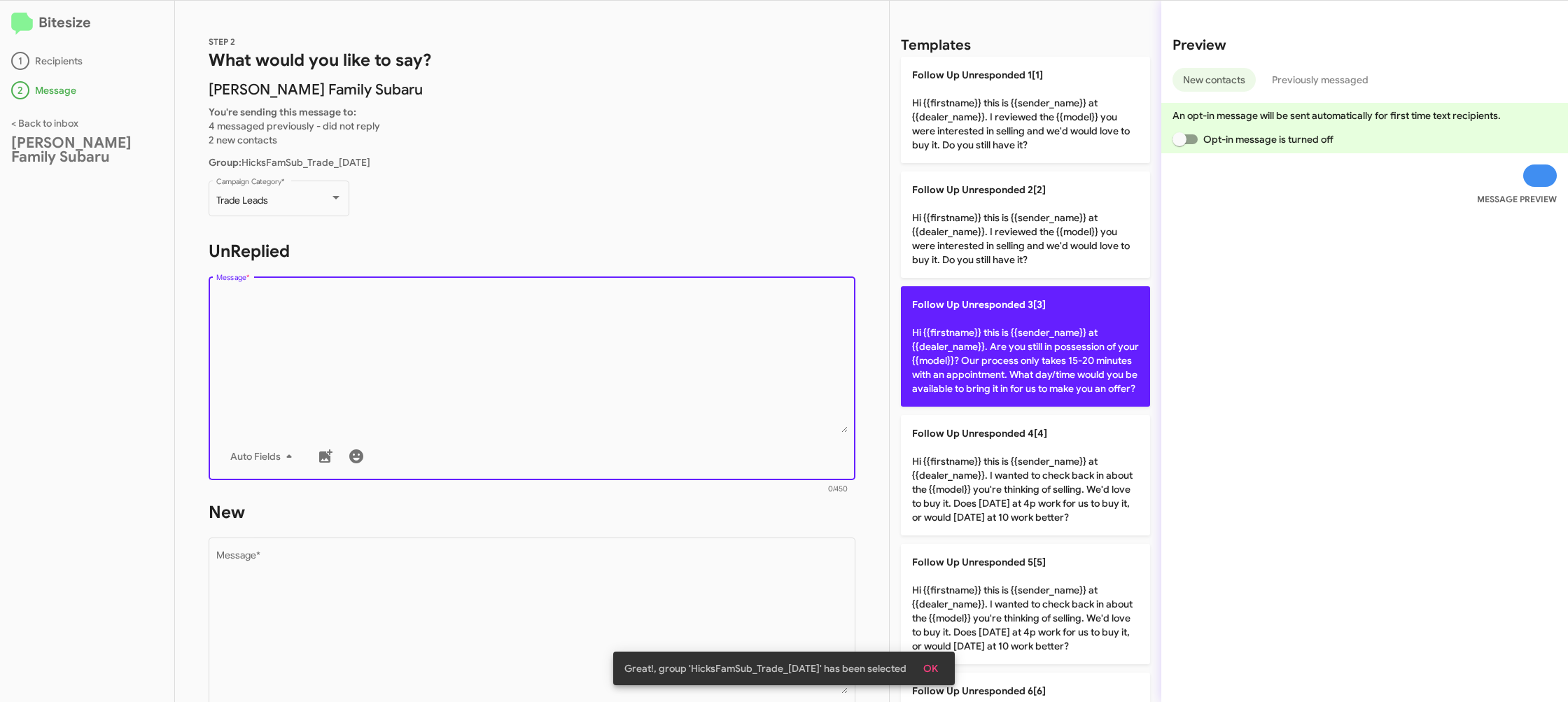
drag, startPoint x: 960, startPoint y: 360, endPoint x: 915, endPoint y: 413, distance: 69.5
click at [955, 364] on p "Follow Up Unresponded 3[3] Hi {{firstname}} this is {{sender_name}} at {{dealer…" at bounding box center [1025, 346] width 250 height 120
type textarea "Hi {{firstname}} this is {{sender_name}} at {{dealer_name}}. Are you still in p…"
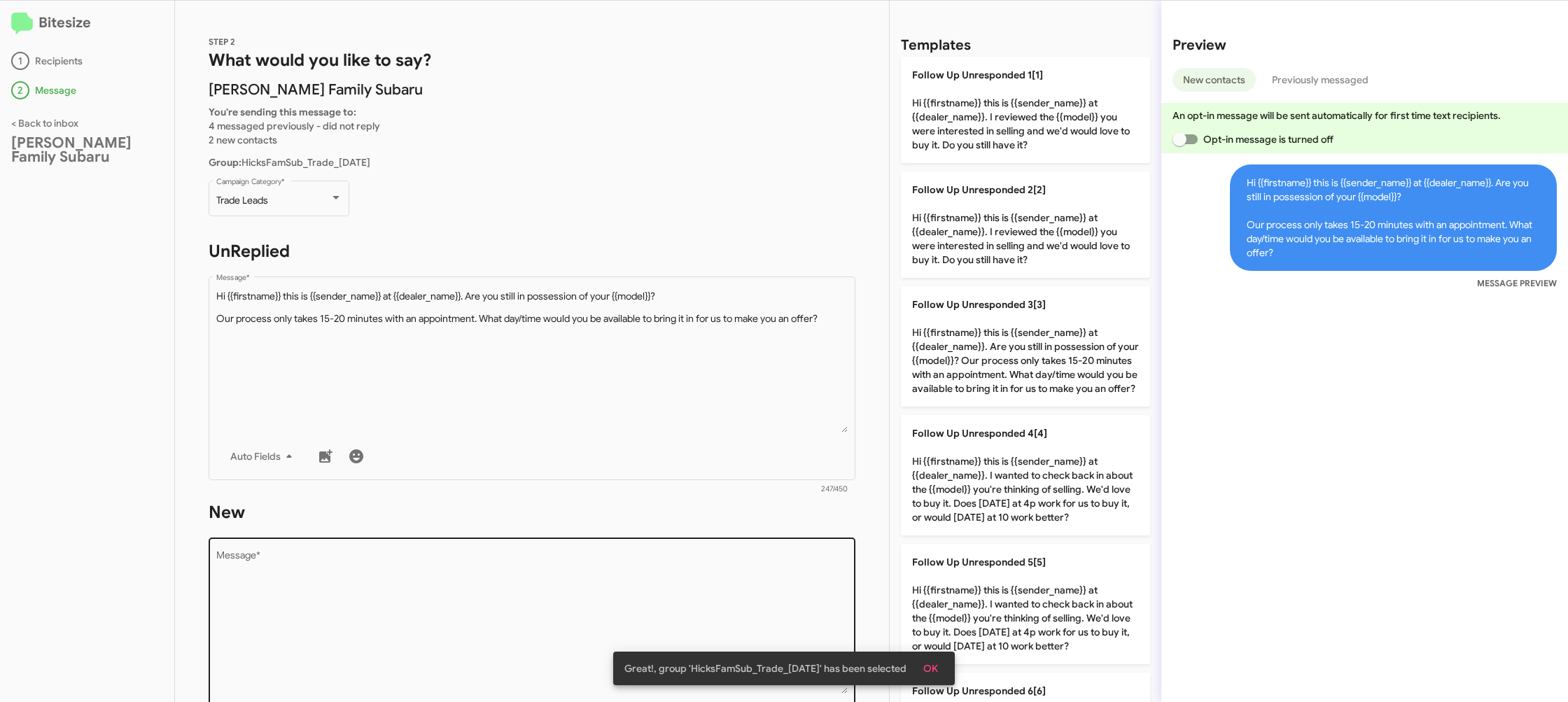
click at [815, 548] on div "Drop image here to insert Auto Fields Message *" at bounding box center [532, 638] width 632 height 207
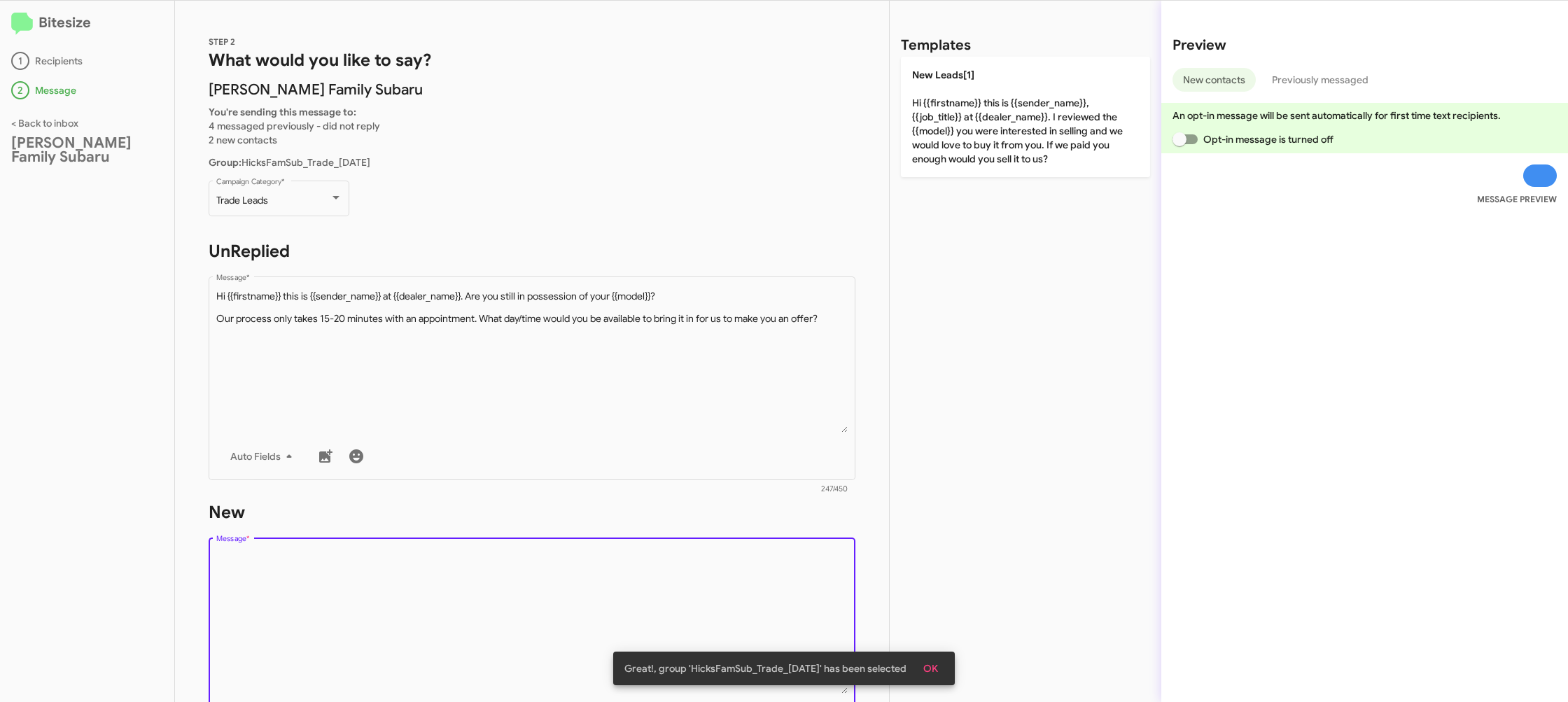
click at [811, 551] on div "Drop image here to insert Auto Fields Message *" at bounding box center [532, 638] width 632 height 207
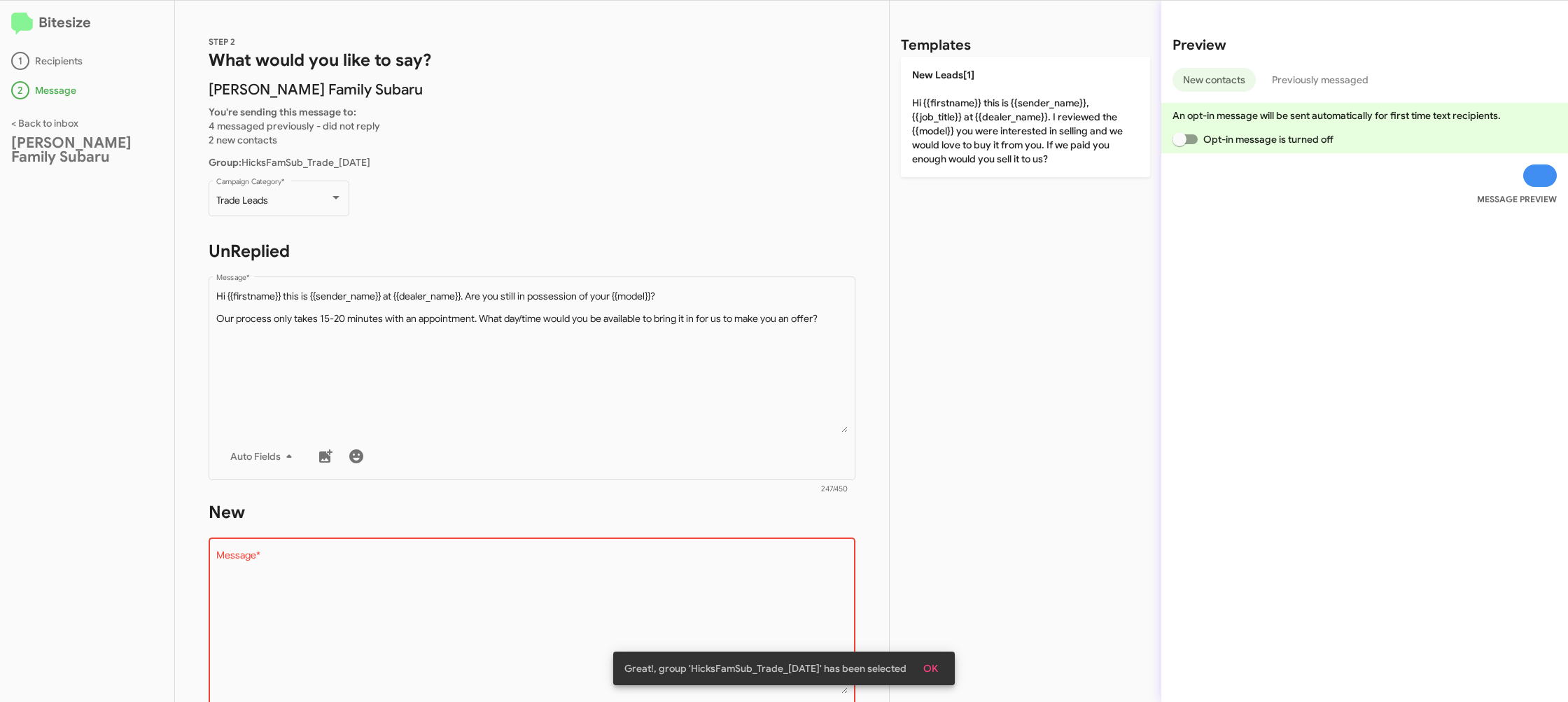
drag, startPoint x: 811, startPoint y: 551, endPoint x: 933, endPoint y: 381, distance: 209.2
click at [819, 544] on div "Drop image here to insert Auto Fields Message *" at bounding box center [532, 638] width 632 height 207
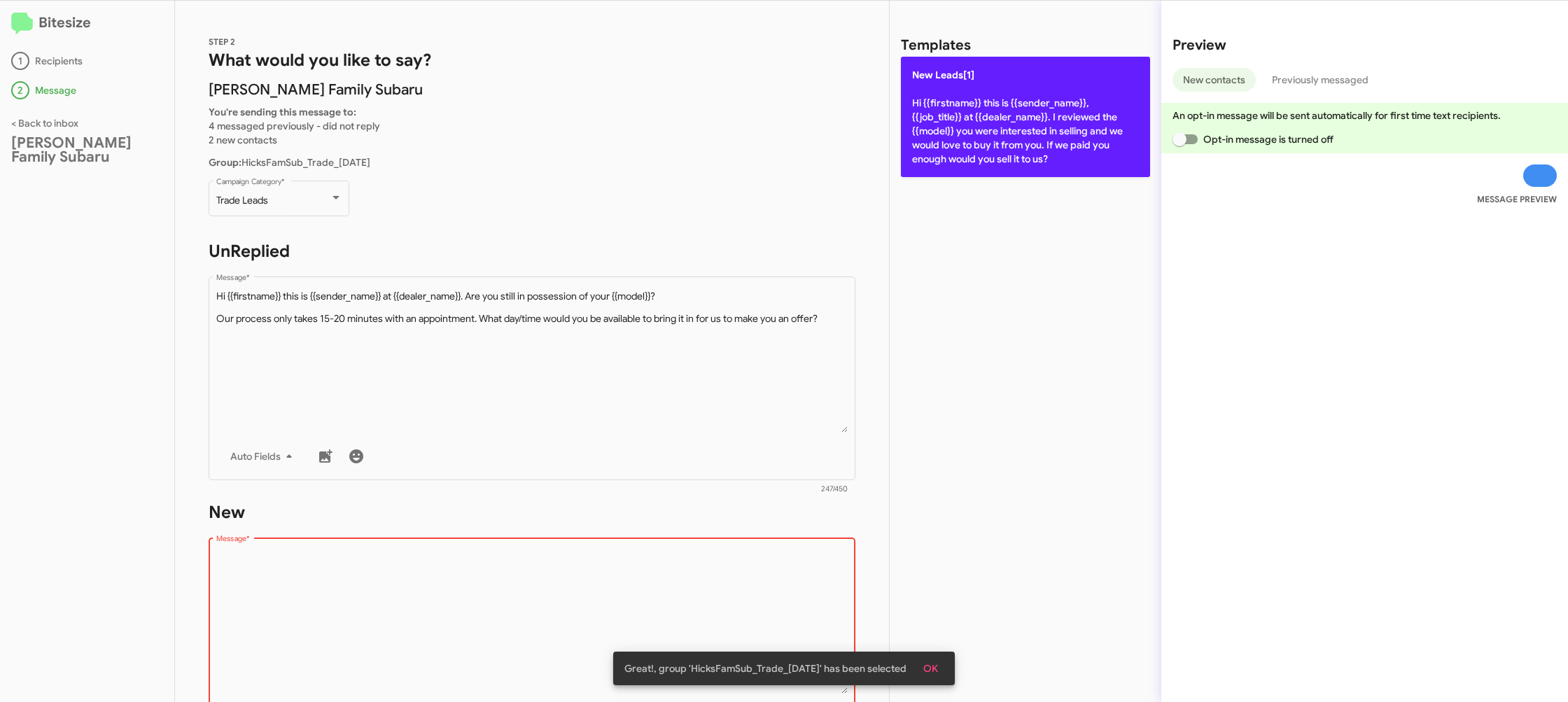
drag, startPoint x: 959, startPoint y: 102, endPoint x: 950, endPoint y: 112, distance: 13.5
click at [957, 106] on p "New Leads[1] Hi {{firstname}} this is {{sender_name}}, {{job_title}} at {{deale…" at bounding box center [1025, 117] width 250 height 120
type textarea "Hi {{firstname}} this is {{sender_name}}, {{job_title}} at {{dealer_name}}. I r…"
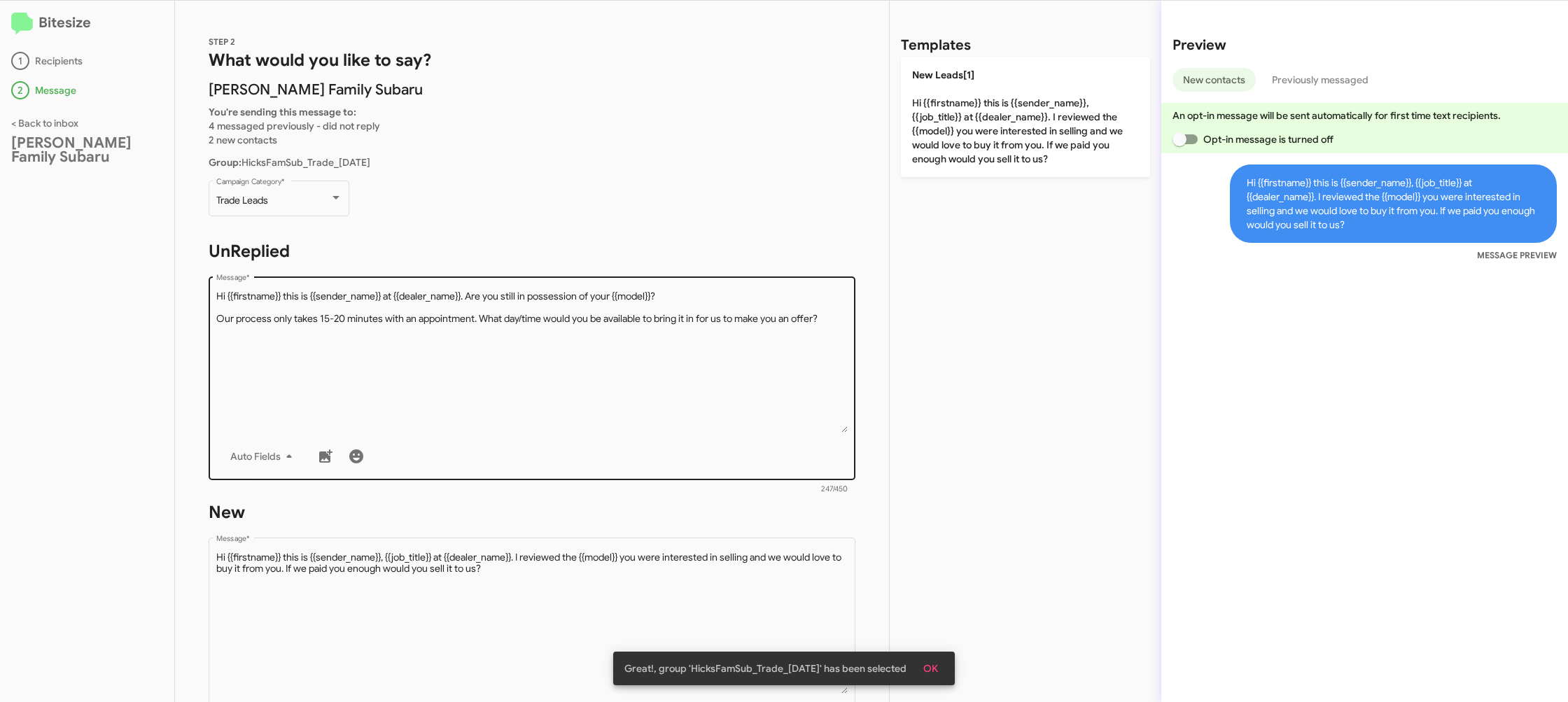
scroll to position [235, 0]
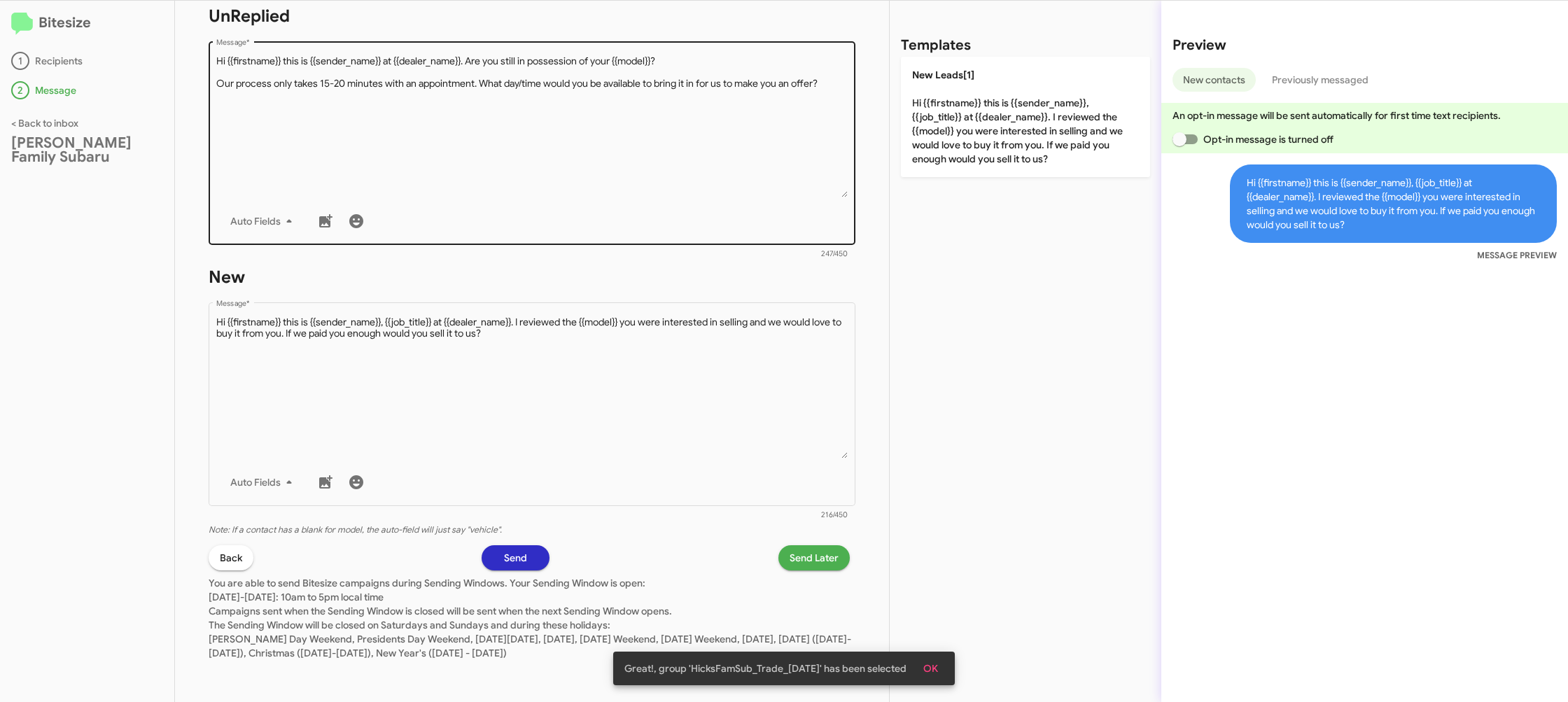
click at [656, 182] on textarea "Message *" at bounding box center [532, 125] width 632 height 142
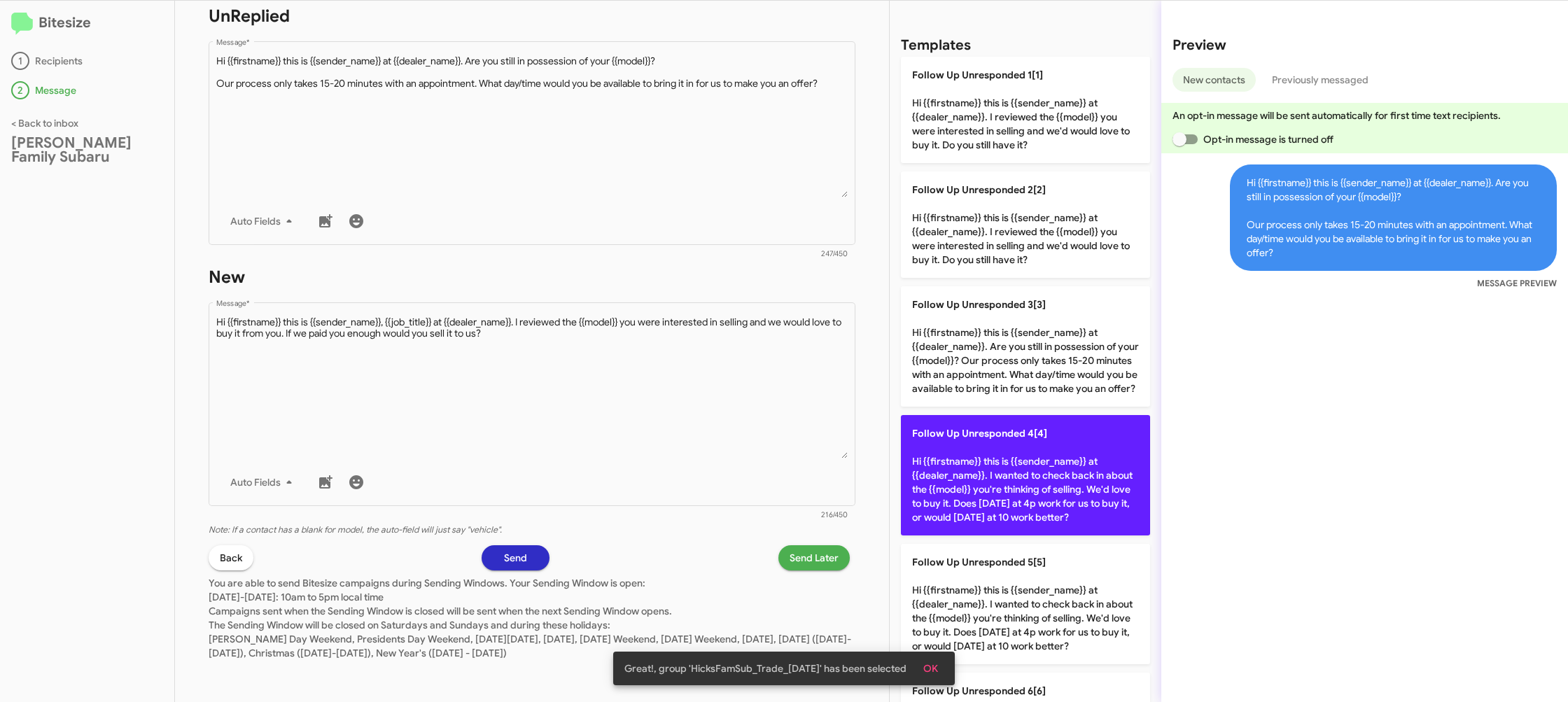
drag, startPoint x: 1050, startPoint y: 507, endPoint x: 678, endPoint y: 517, distance: 372.1
click at [1047, 507] on p "Follow Up Unresponded 4[4] Hi {{firstname}} this is {{sender_name}} at {{dealer…" at bounding box center [1025, 475] width 250 height 120
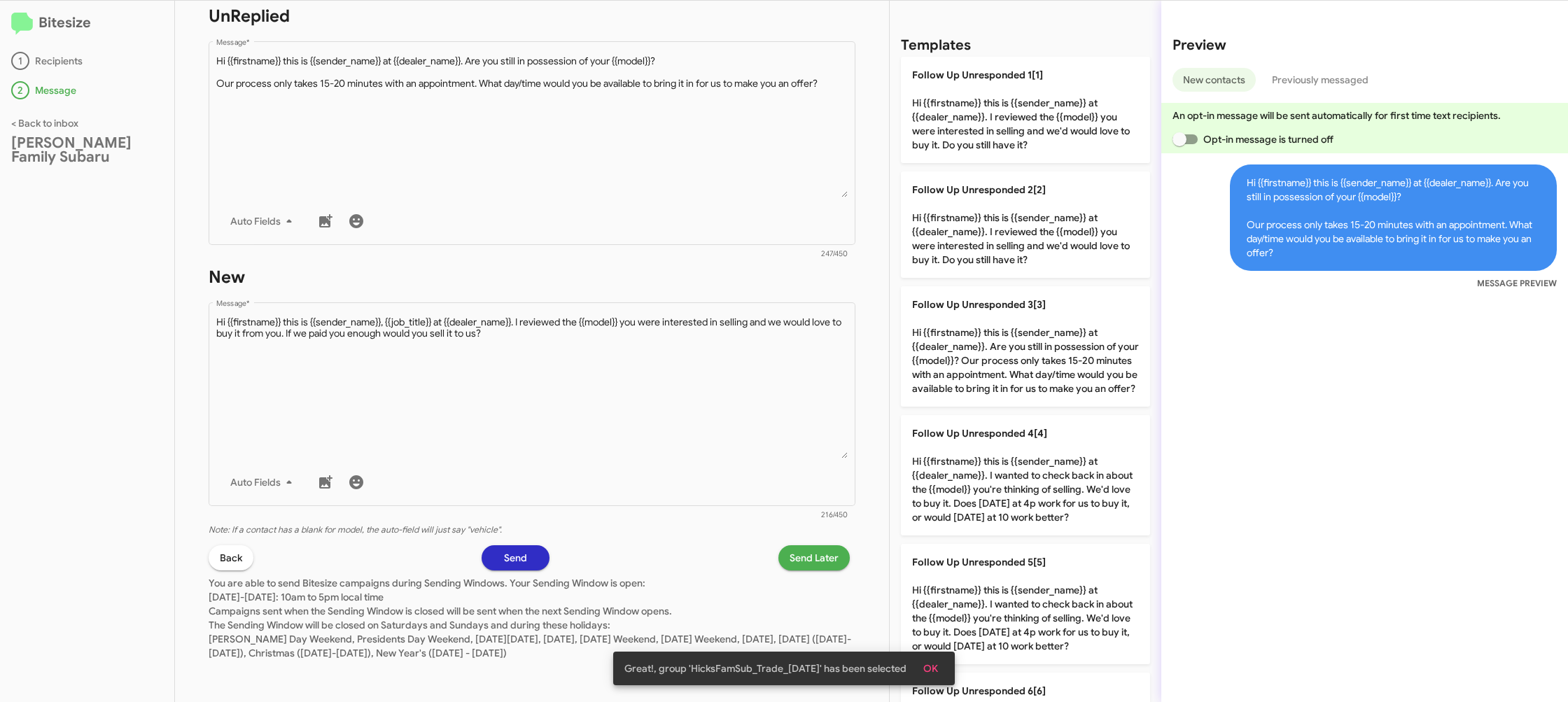
type textarea "Hi {{firstname}} this is {{sender_name}} at {{dealer_name}}. I wanted to check …"
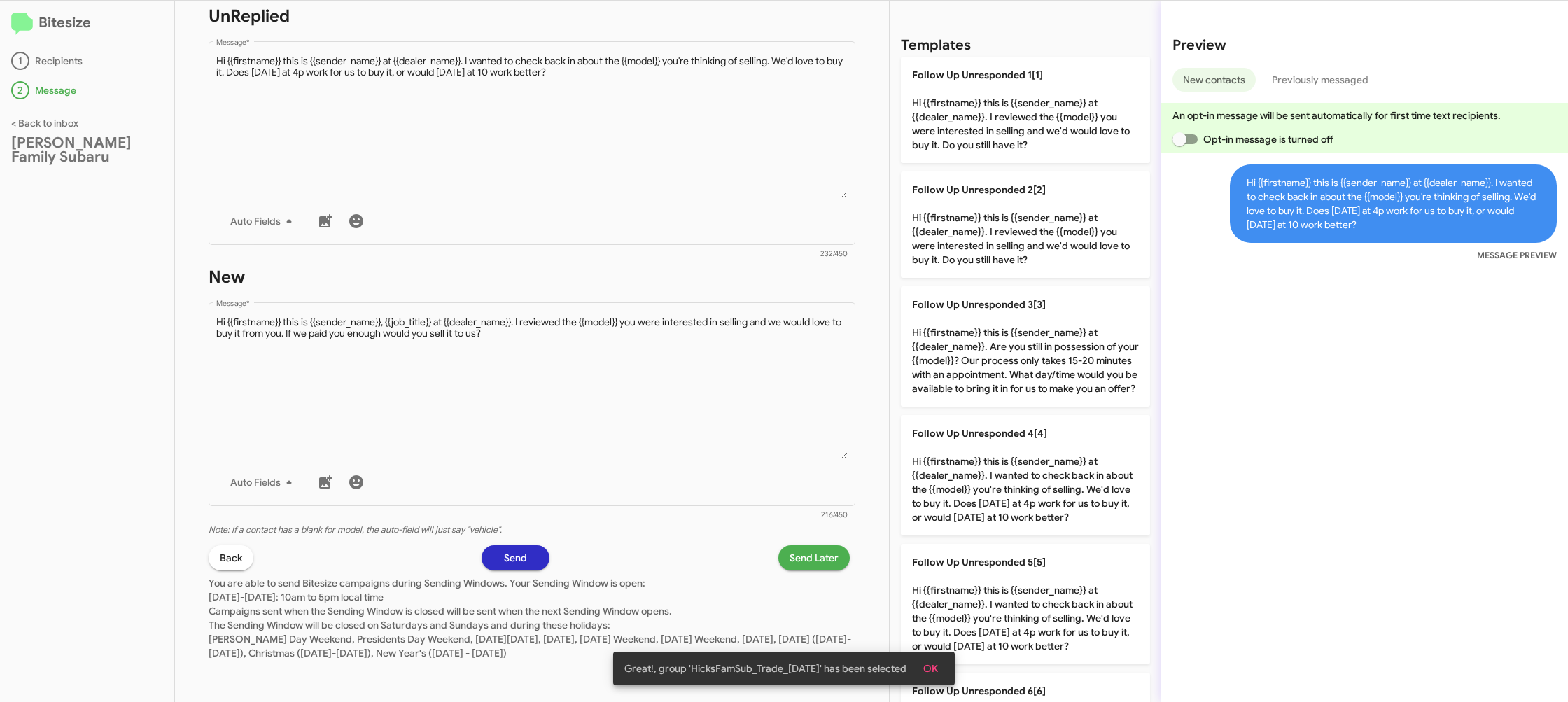
drag, startPoint x: 741, startPoint y: 437, endPoint x: 892, endPoint y: 199, distance: 281.9
click at [741, 436] on textarea "Message *" at bounding box center [532, 387] width 632 height 142
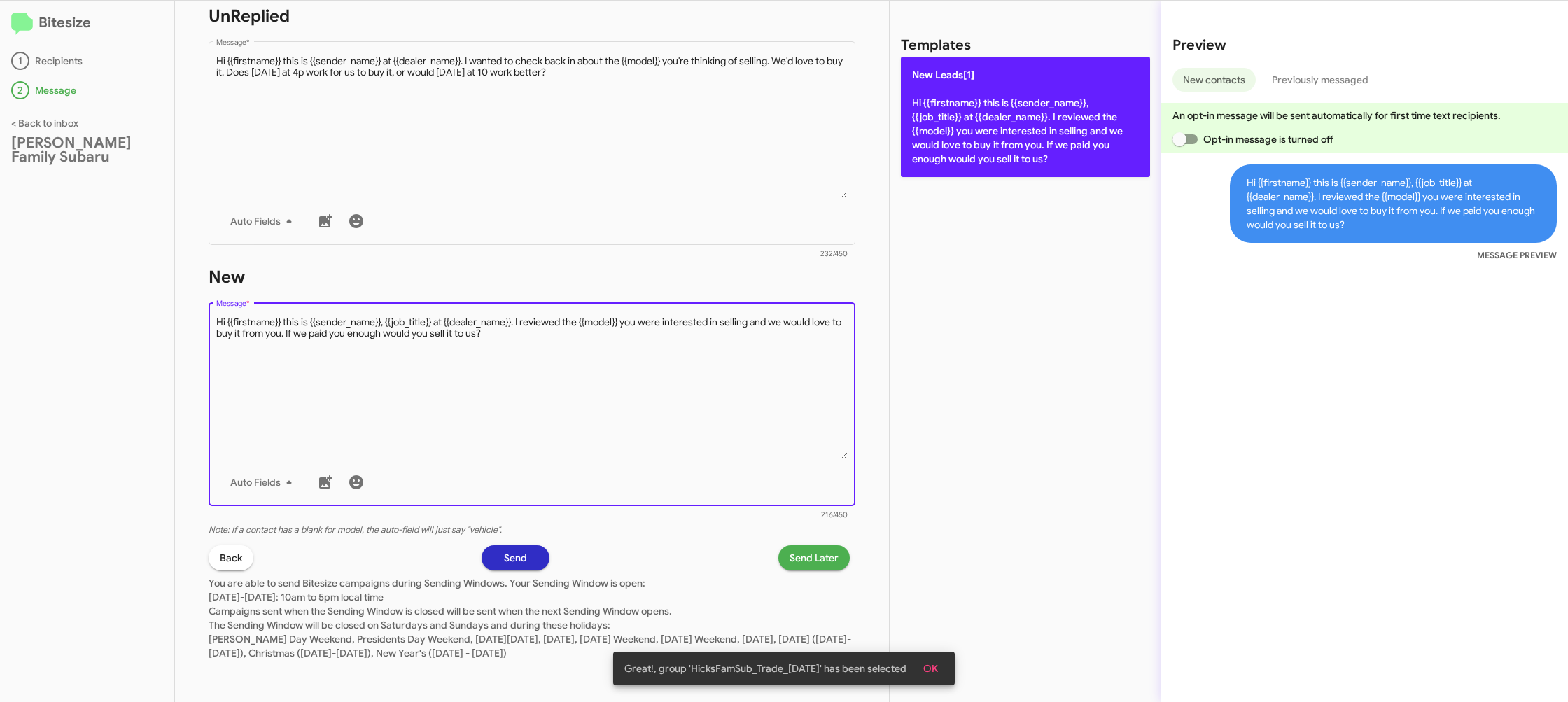
click at [974, 100] on p "New Leads[1] Hi {{firstname}} this is {{sender_name}}, {{job_title}} at {{deale…" at bounding box center [1025, 117] width 250 height 120
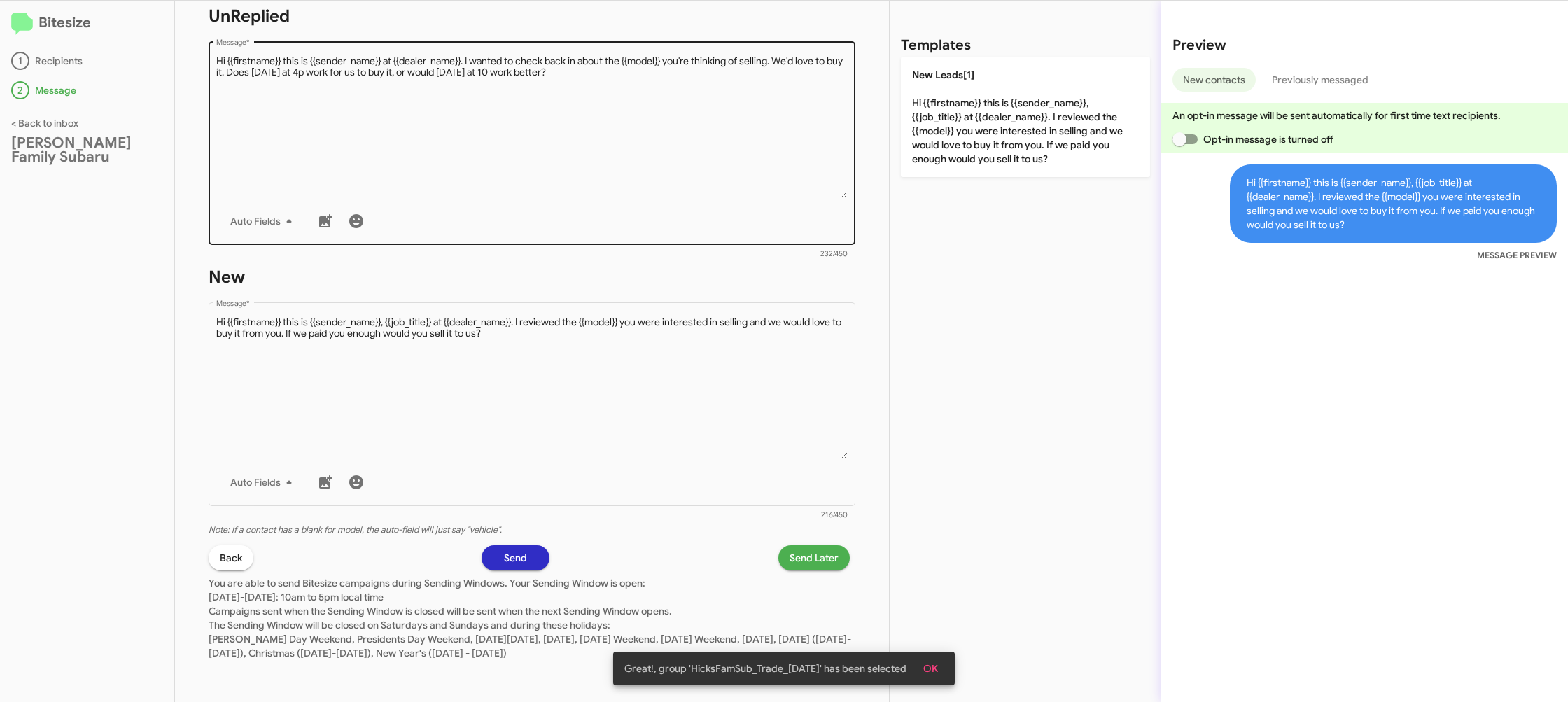
click at [771, 176] on textarea "Message *" at bounding box center [532, 125] width 632 height 142
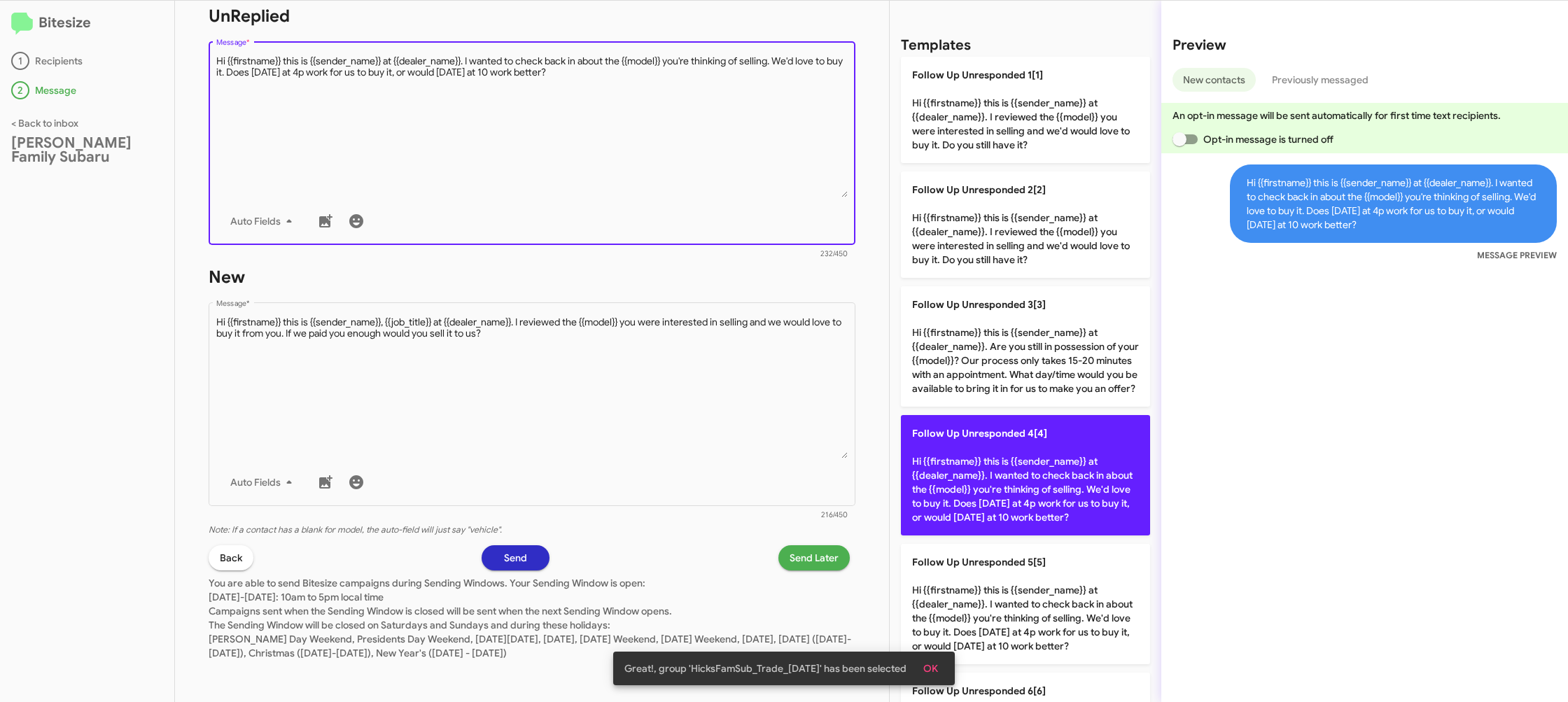
drag, startPoint x: 1051, startPoint y: 469, endPoint x: 1005, endPoint y: 472, distance: 46.1
click at [1038, 468] on p "Follow Up Unresponded 4[4] Hi {{firstname}} this is {{sender_name}} at {{dealer…" at bounding box center [1025, 475] width 250 height 120
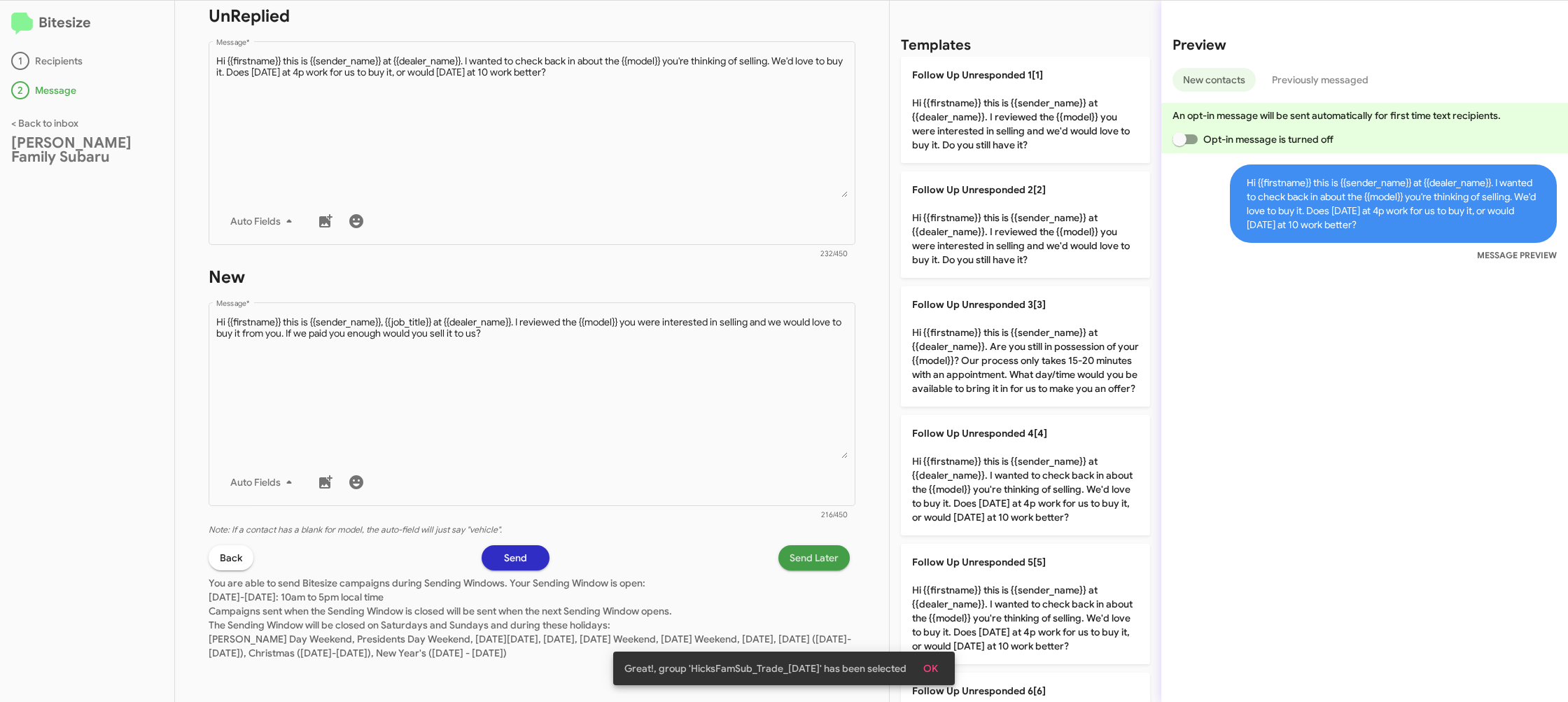
click at [835, 560] on span "Send Later" at bounding box center [814, 558] width 49 height 25
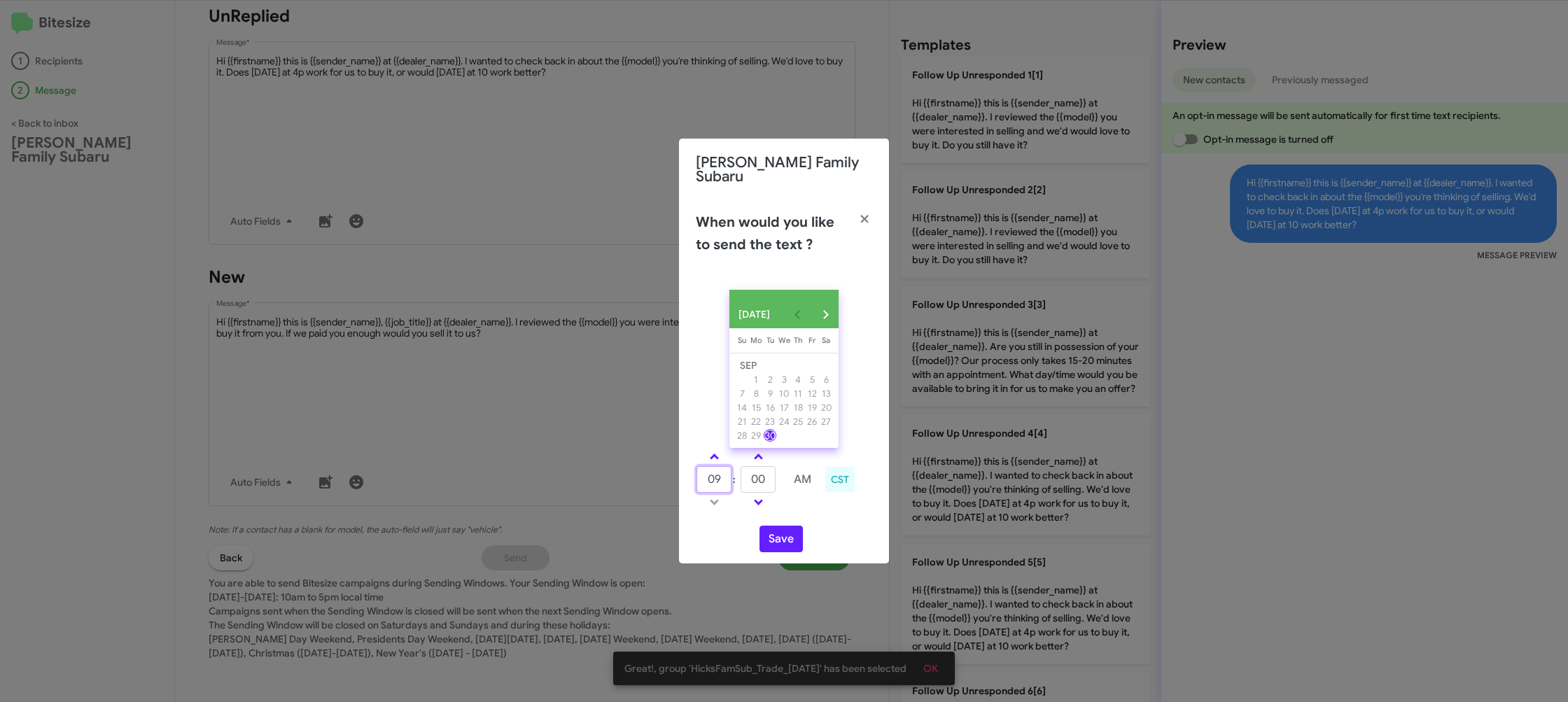
click at [719, 473] on input "09" at bounding box center [713, 480] width 35 height 27
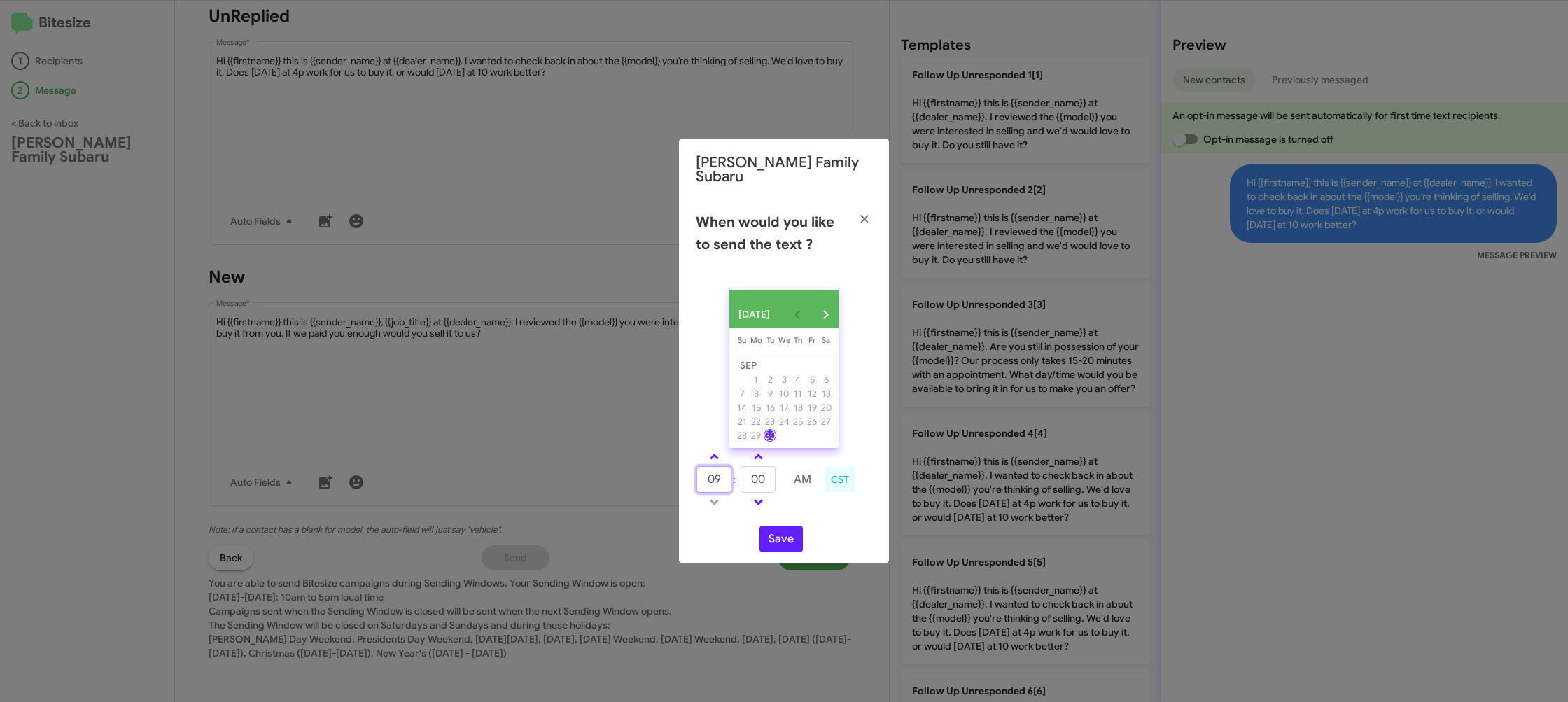
click at [719, 473] on input "09" at bounding box center [713, 480] width 35 height 27
drag, startPoint x: 715, startPoint y: 467, endPoint x: 709, endPoint y: 458, distance: 10.8
click at [713, 467] on input "09" at bounding box center [713, 480] width 35 height 27
click at [709, 456] on link at bounding box center [714, 457] width 24 height 16
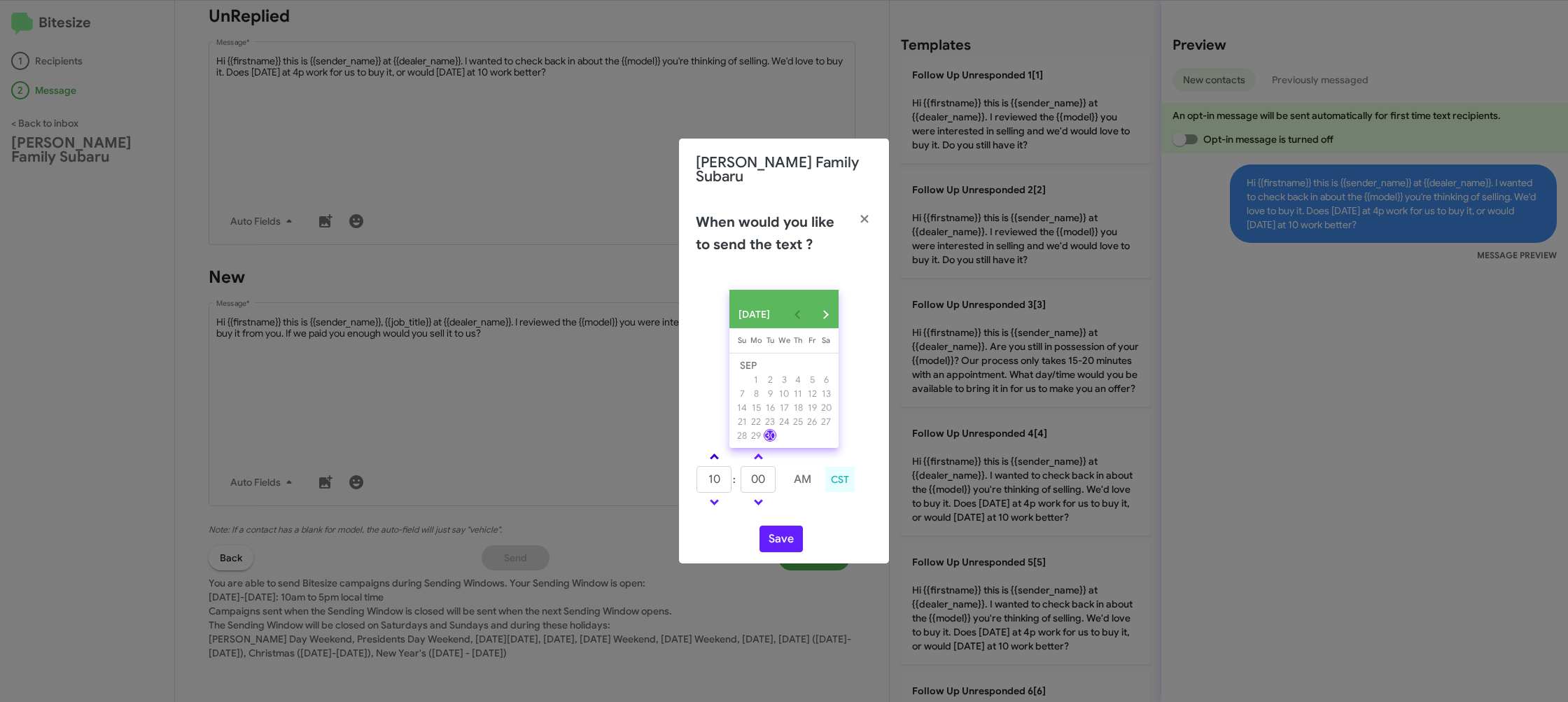
click at [709, 456] on span at bounding box center [714, 458] width 9 height 9
click at [710, 455] on span at bounding box center [714, 458] width 9 height 9
click at [710, 454] on span at bounding box center [714, 458] width 9 height 9
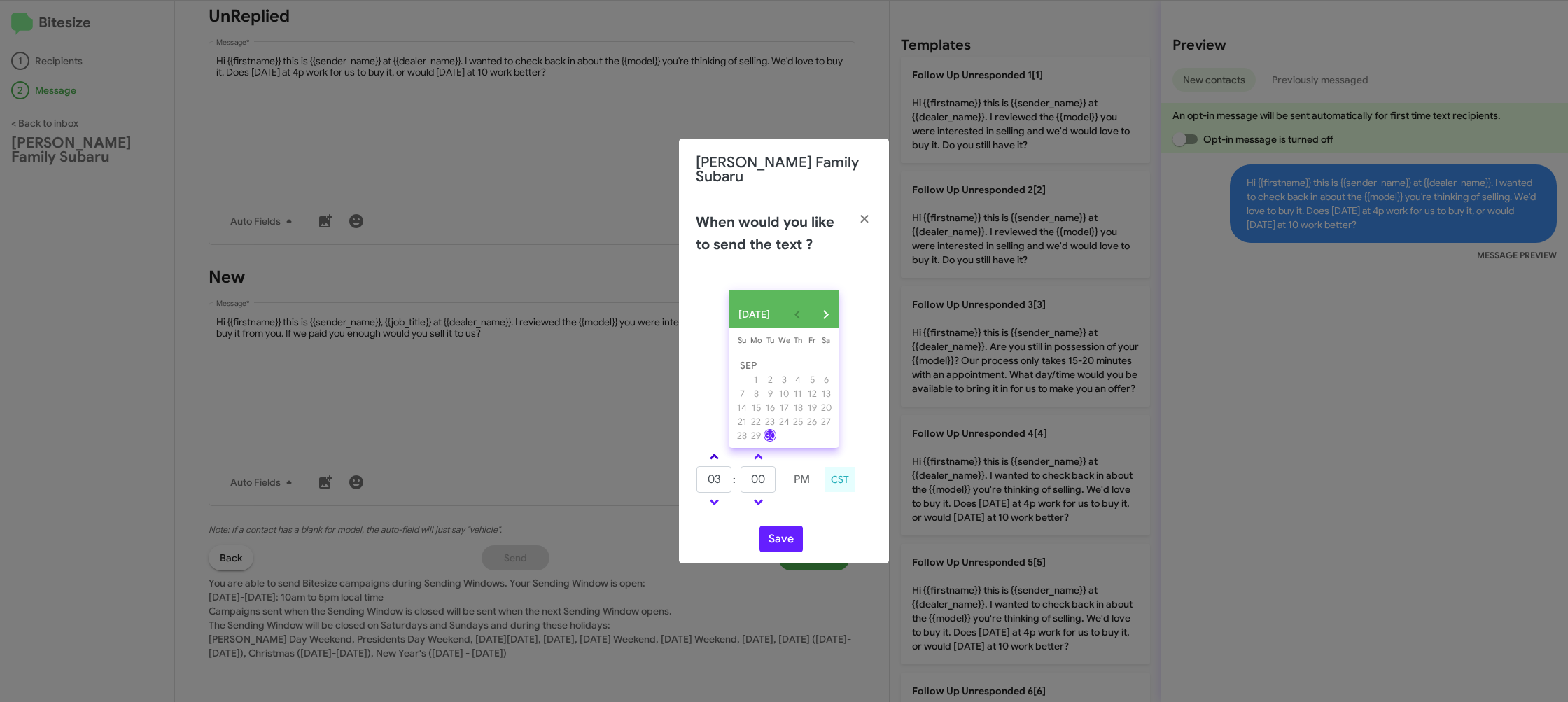
click at [710, 454] on span at bounding box center [714, 458] width 9 height 9
type input "05"
click at [761, 486] on input "00" at bounding box center [757, 480] width 35 height 27
click at [763, 483] on input "00" at bounding box center [757, 480] width 35 height 27
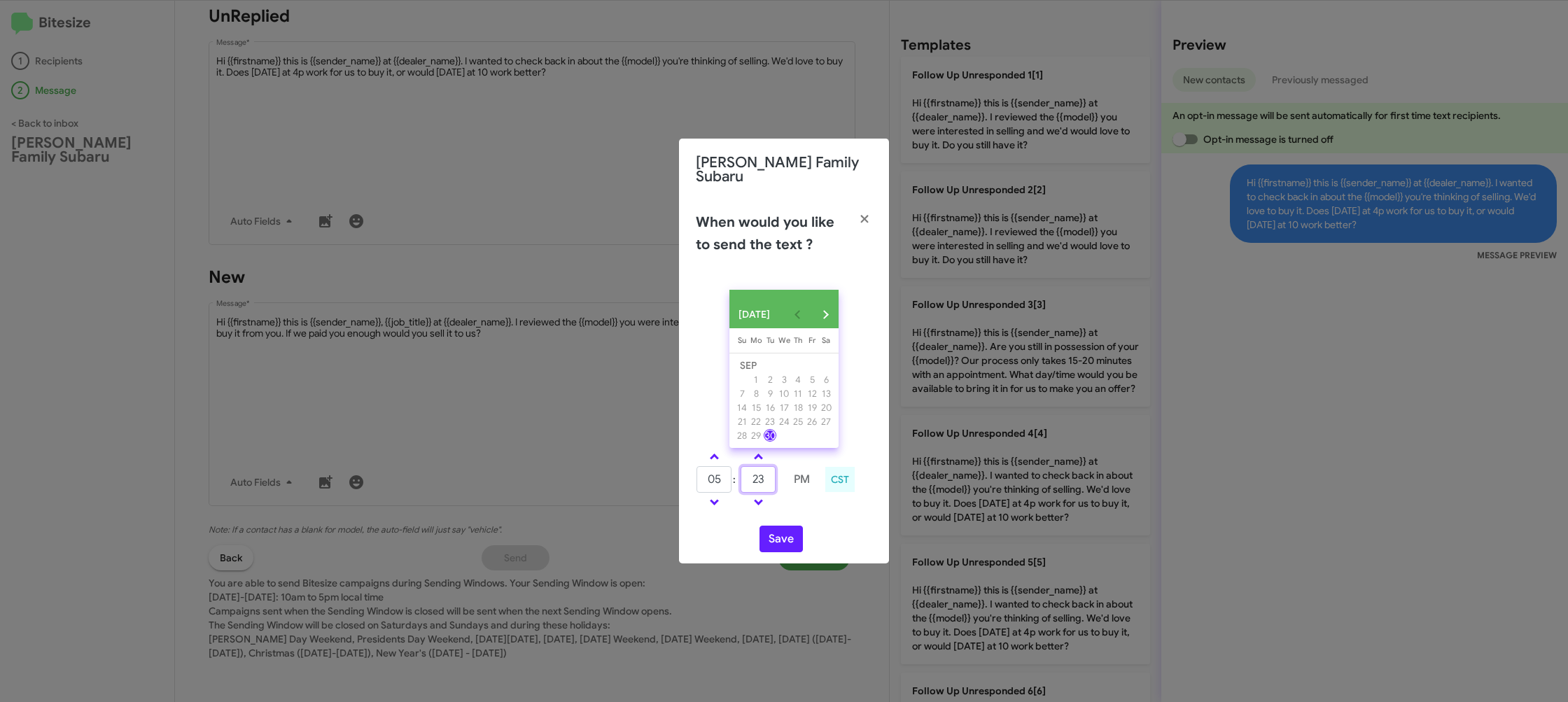
type input "23"
drag, startPoint x: 819, startPoint y: 510, endPoint x: 791, endPoint y: 529, distance: 33.8
click at [802, 520] on div "SEP 2025 Sunday Su Monday Mo Tuesday Tu Wednesday We Thursday Th Friday Fr Satu…" at bounding box center [784, 421] width 210 height 285
click at [791, 529] on button "Save" at bounding box center [781, 539] width 44 height 27
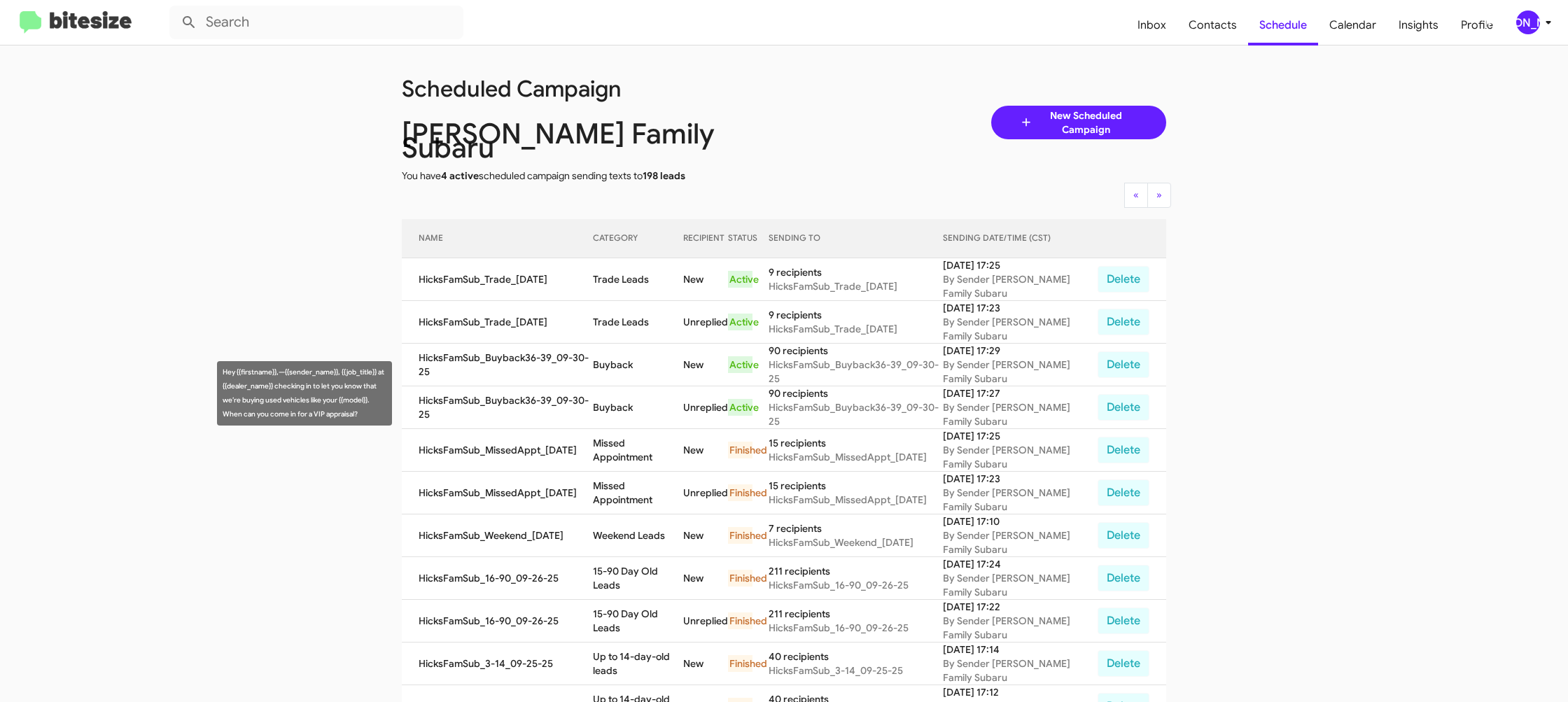
click at [611, 386] on td "Buyback" at bounding box center [638, 407] width 90 height 43
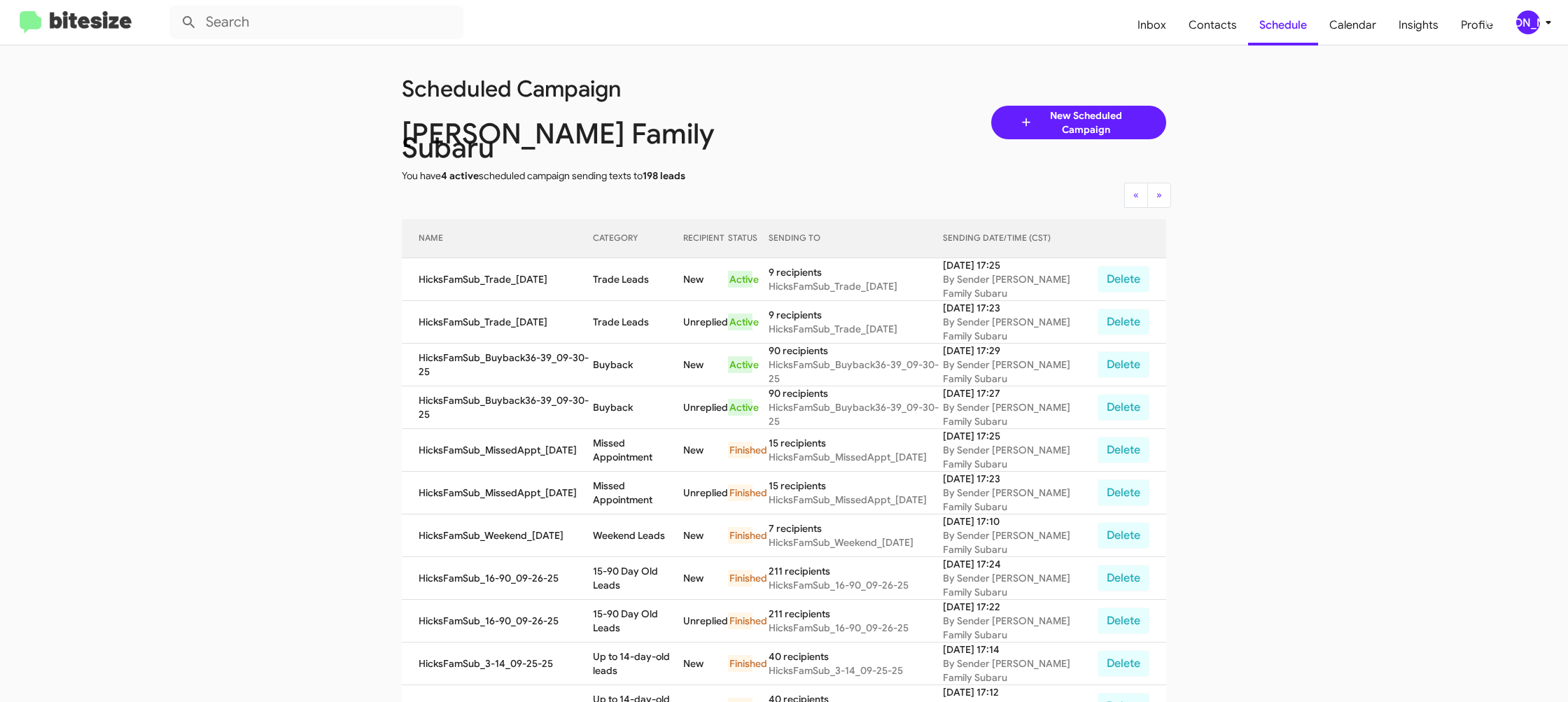
click at [615, 396] on td "Buyback" at bounding box center [638, 407] width 90 height 43
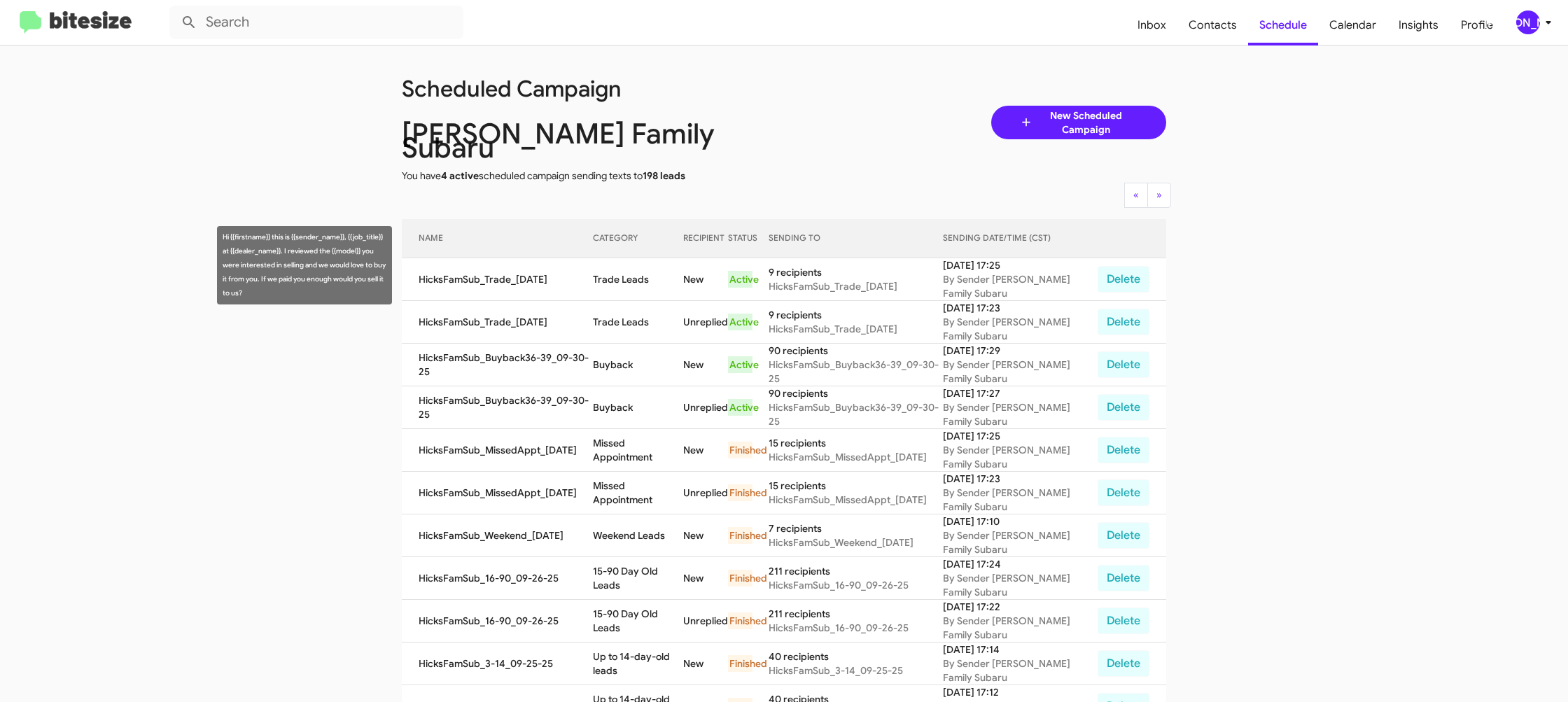
click at [623, 264] on td "Trade Leads" at bounding box center [638, 280] width 90 height 43
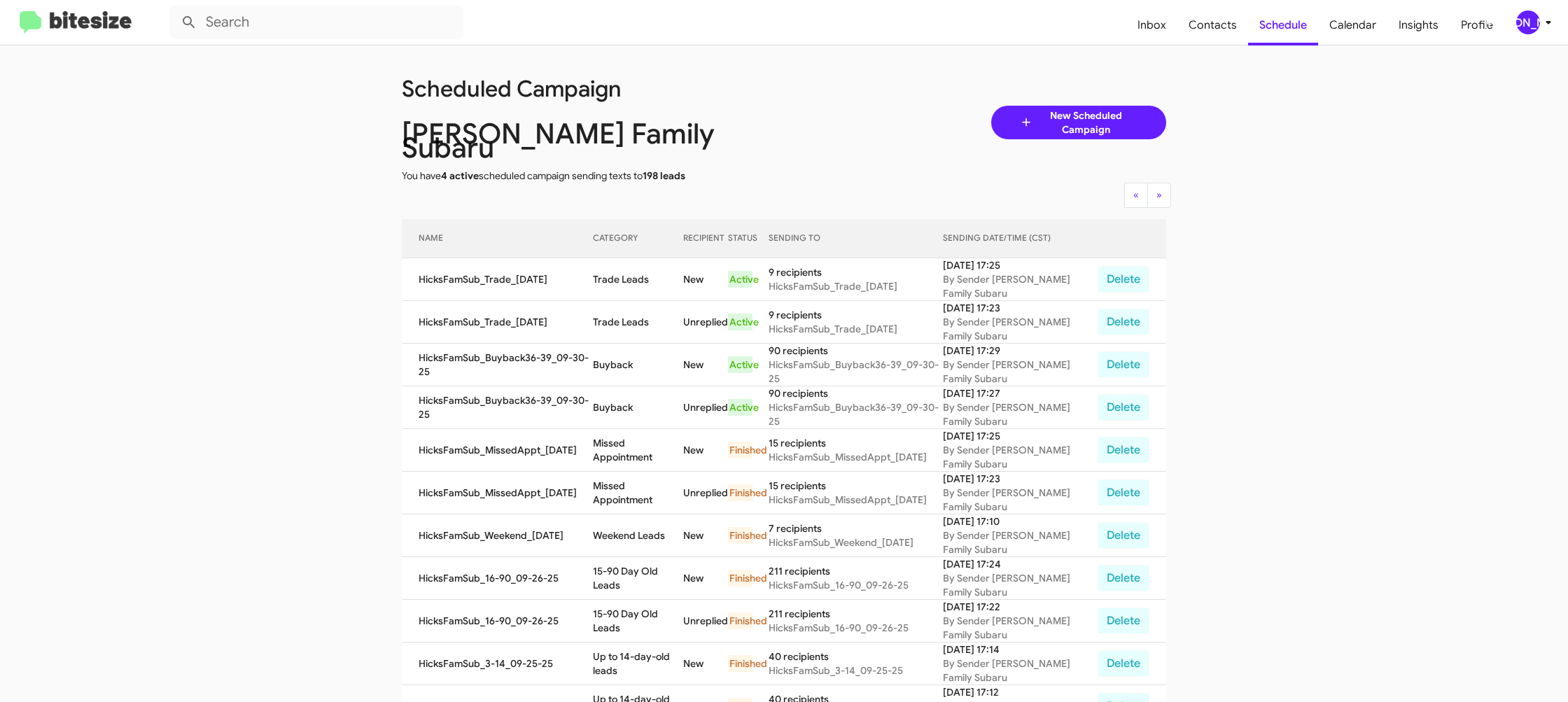
click at [623, 264] on td "Trade Leads" at bounding box center [638, 280] width 90 height 43
drag, startPoint x: 623, startPoint y: 264, endPoint x: 596, endPoint y: 236, distance: 38.9
click at [622, 261] on td "Trade Leads" at bounding box center [638, 280] width 90 height 43
copy td "Trade Leads"
click at [1526, 20] on div "[PERSON_NAME]" at bounding box center [1528, 22] width 24 height 24
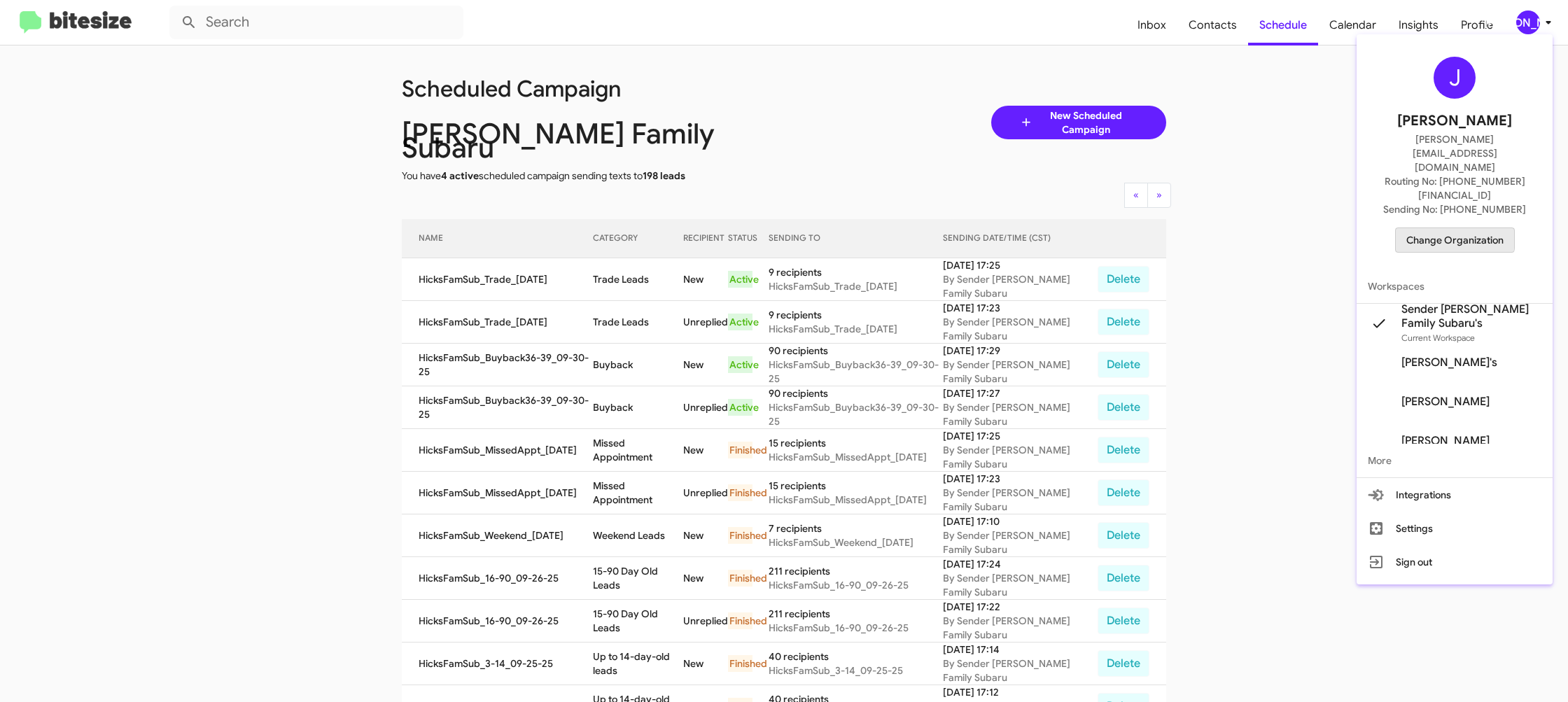
click at [1427, 228] on span "Change Organization" at bounding box center [1455, 240] width 97 height 24
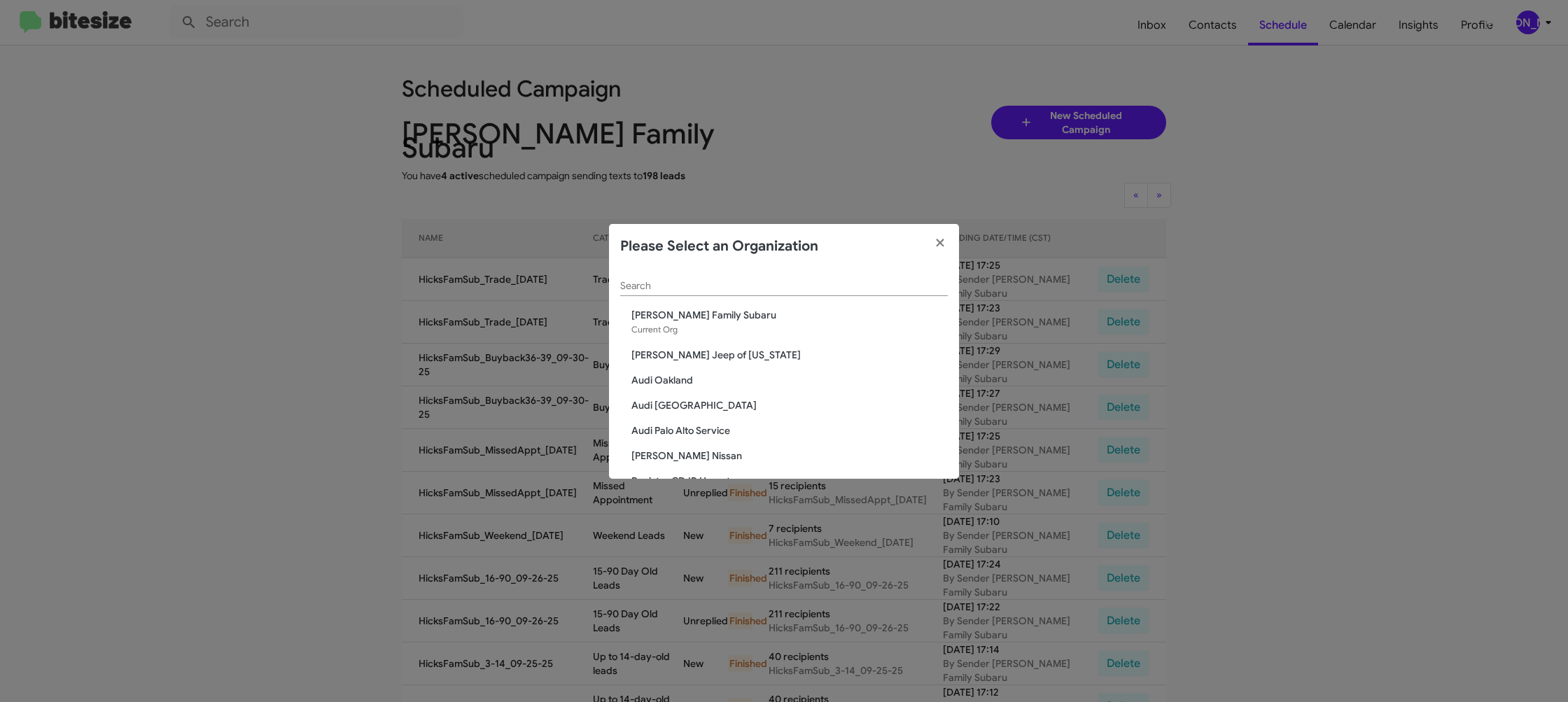
click at [638, 291] on div "Search" at bounding box center [784, 282] width 328 height 27
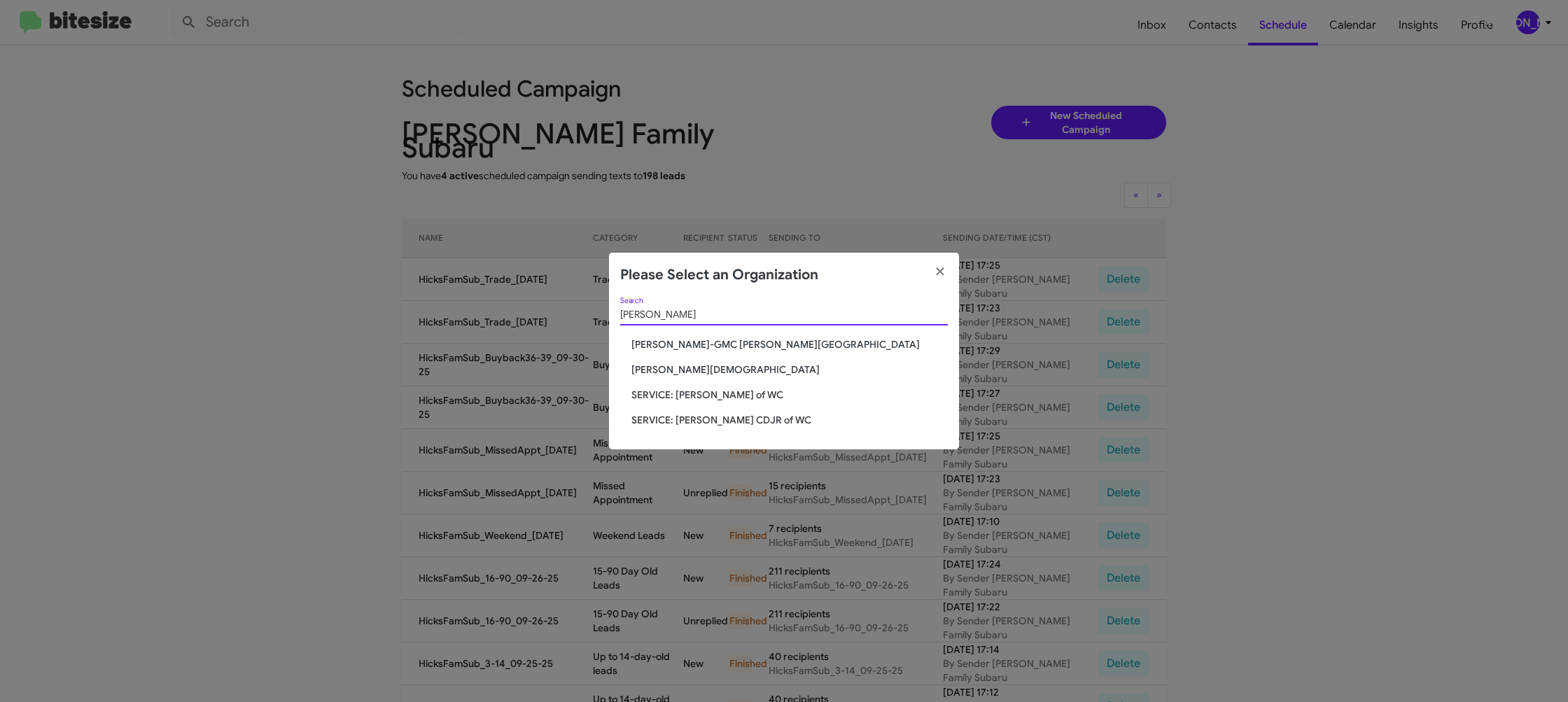
type input "ferman"
click at [689, 362] on div "ferman Search Ferman Buick-GMC Wesley Chapel Ferman Wesley Chapel SERVICE: Ferm…" at bounding box center [784, 374] width 350 height 152
click at [689, 366] on span "Ferman Wesley Chapel" at bounding box center [789, 369] width 317 height 14
click at [690, 366] on span "Ferman Wesley Chapel" at bounding box center [789, 369] width 317 height 14
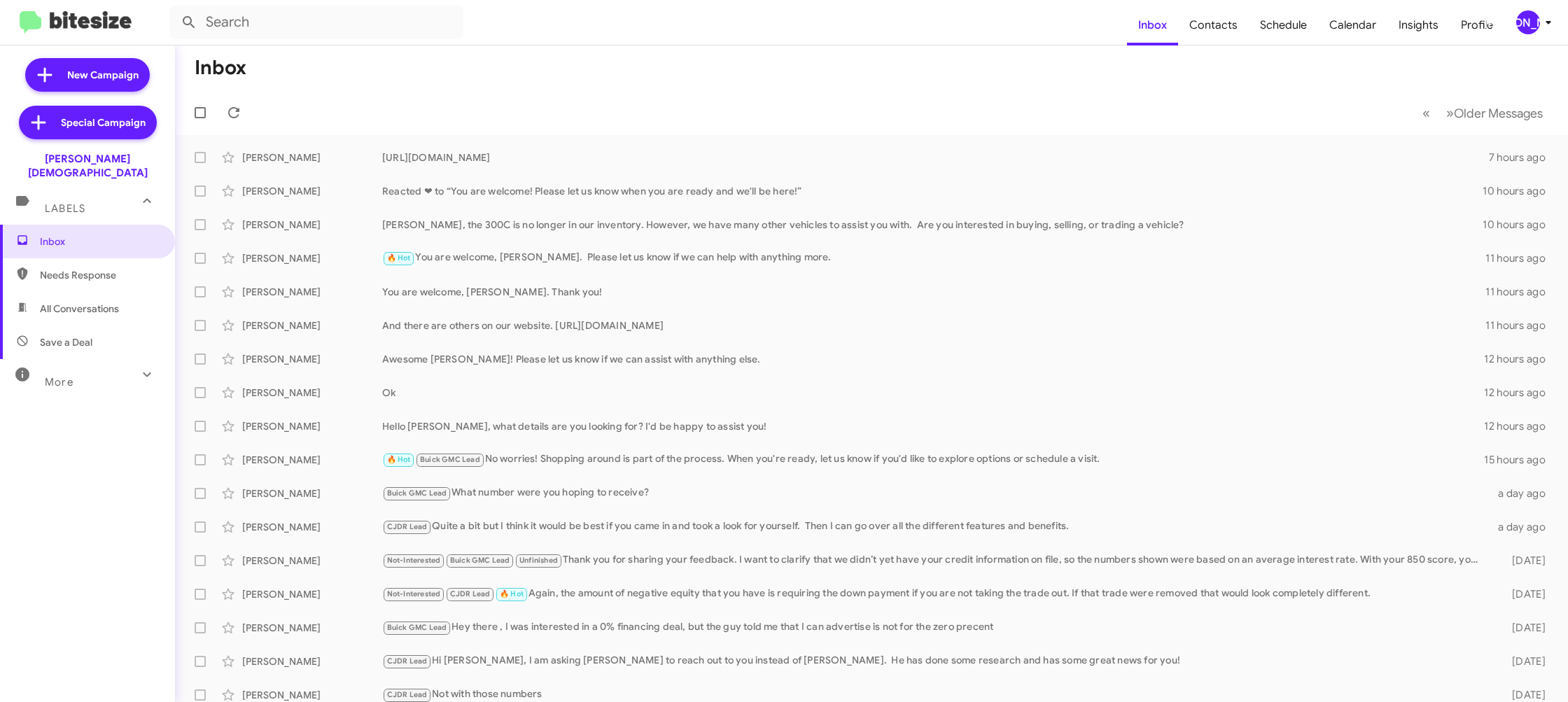
click at [1528, 19] on div "[PERSON_NAME]" at bounding box center [1528, 22] width 24 height 24
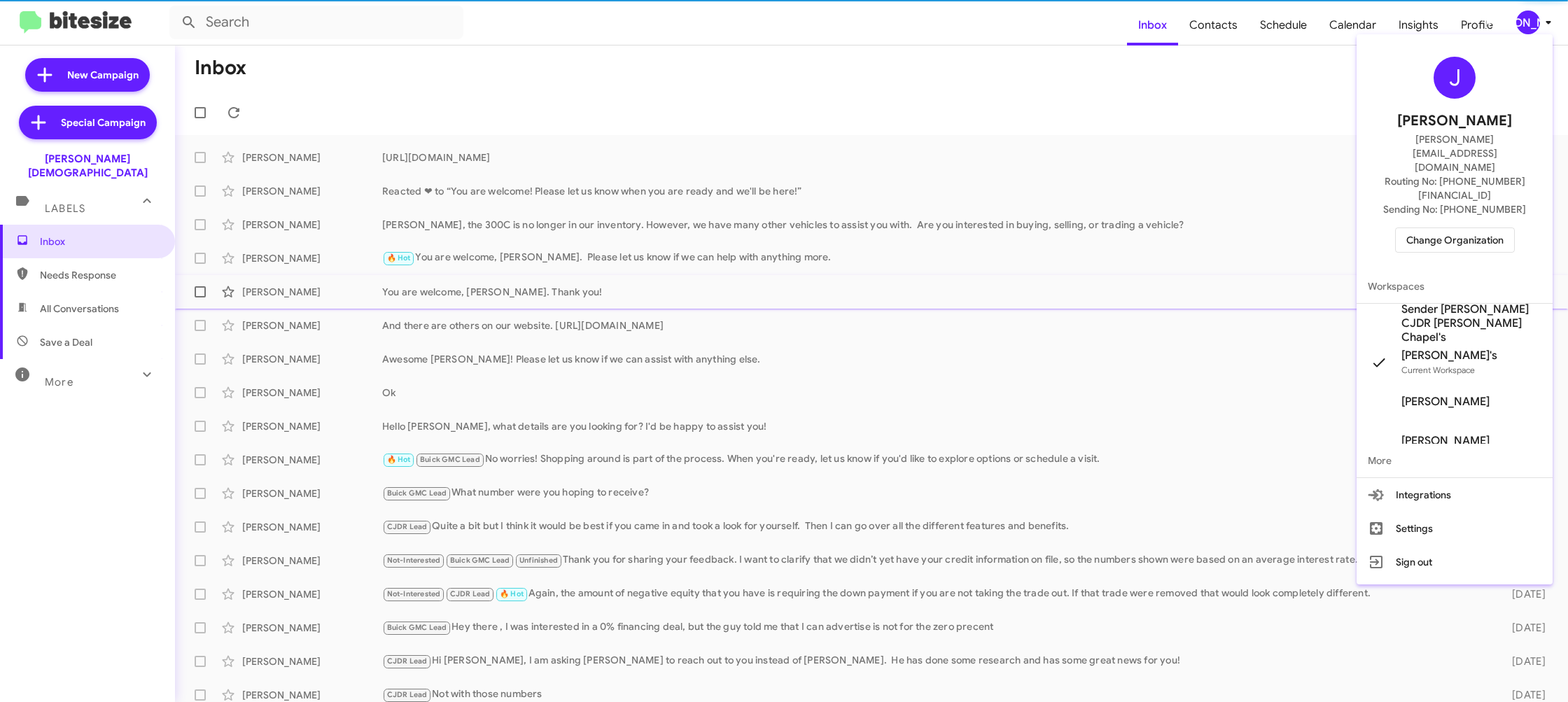
click at [1482, 303] on span "Sender [PERSON_NAME] CJDR [PERSON_NAME] Chapel's" at bounding box center [1471, 323] width 140 height 42
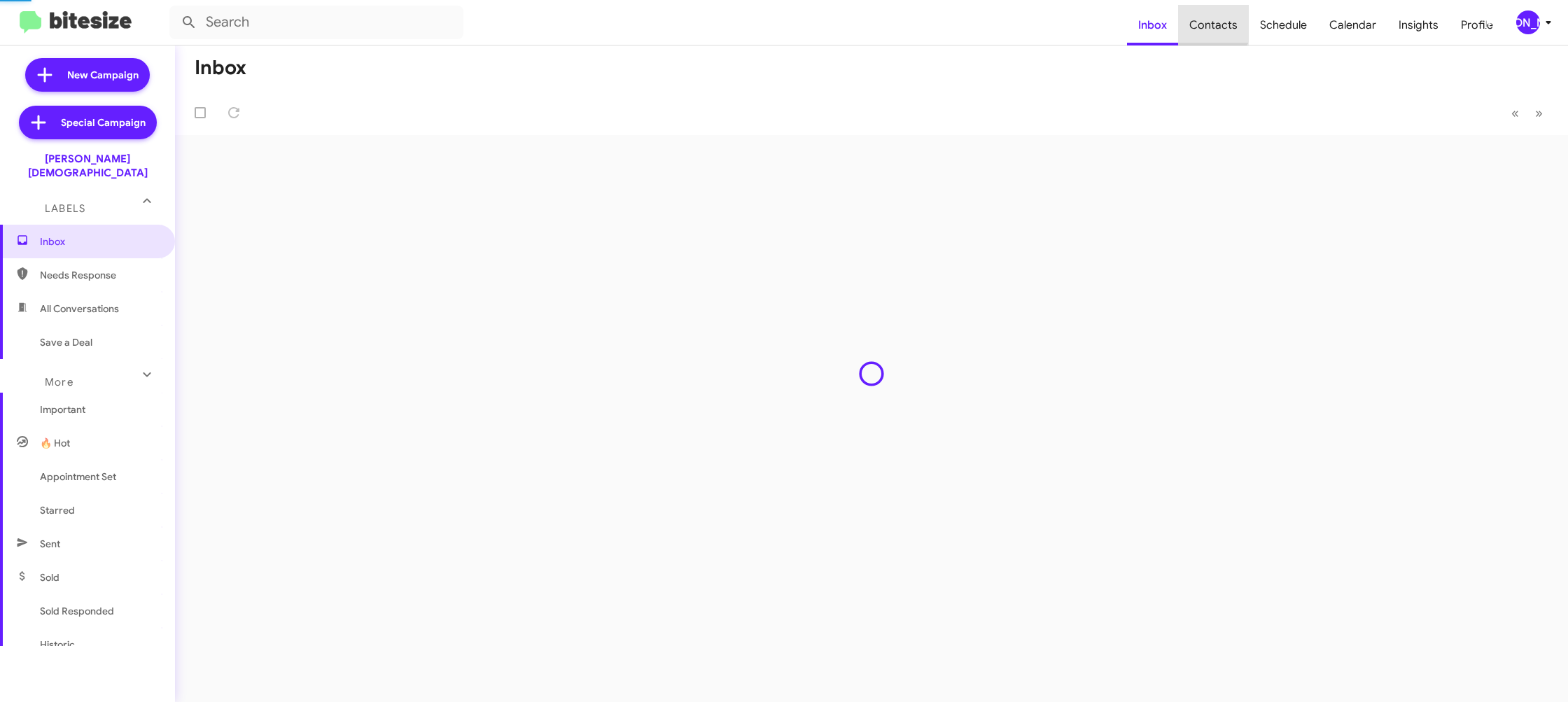
drag, startPoint x: 0, startPoint y: 0, endPoint x: 1217, endPoint y: 22, distance: 1217.2
click at [1217, 22] on span "Contacts" at bounding box center [1214, 25] width 71 height 41
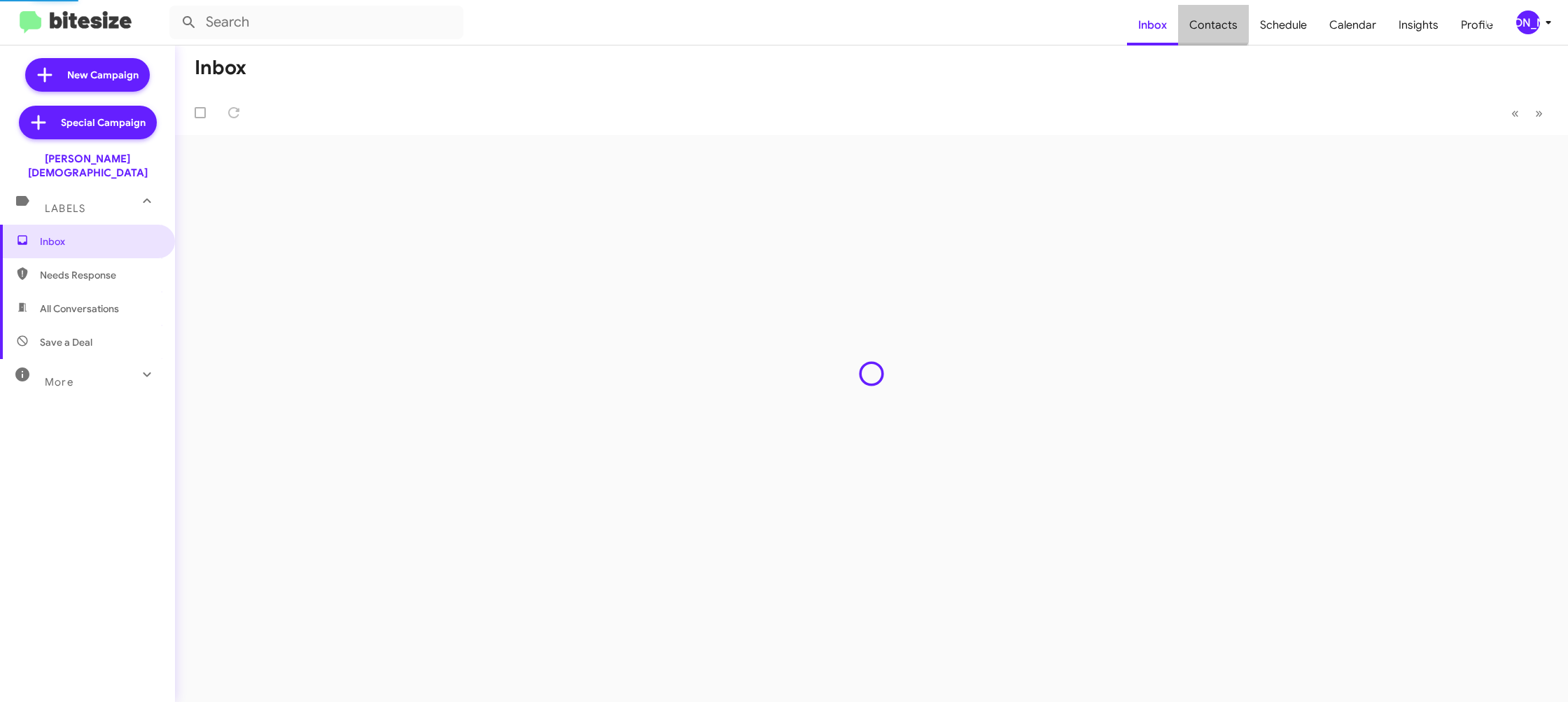
click at [1217, 21] on span "Contacts" at bounding box center [1214, 25] width 71 height 41
click at [1217, 21] on span "Contacts" at bounding box center [1214, 25] width 71 height 41
type input "in:groups"
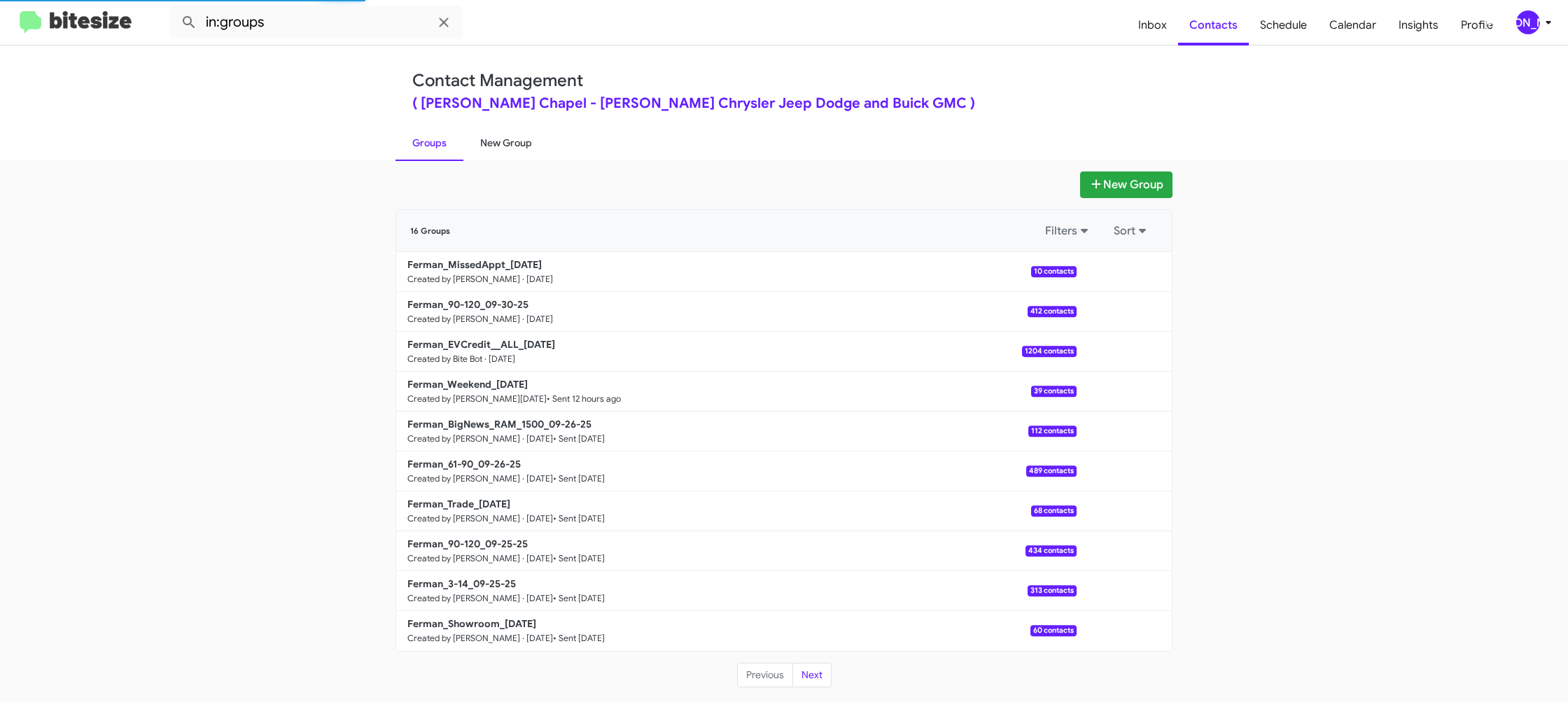
click at [511, 145] on link "New Group" at bounding box center [506, 142] width 86 height 36
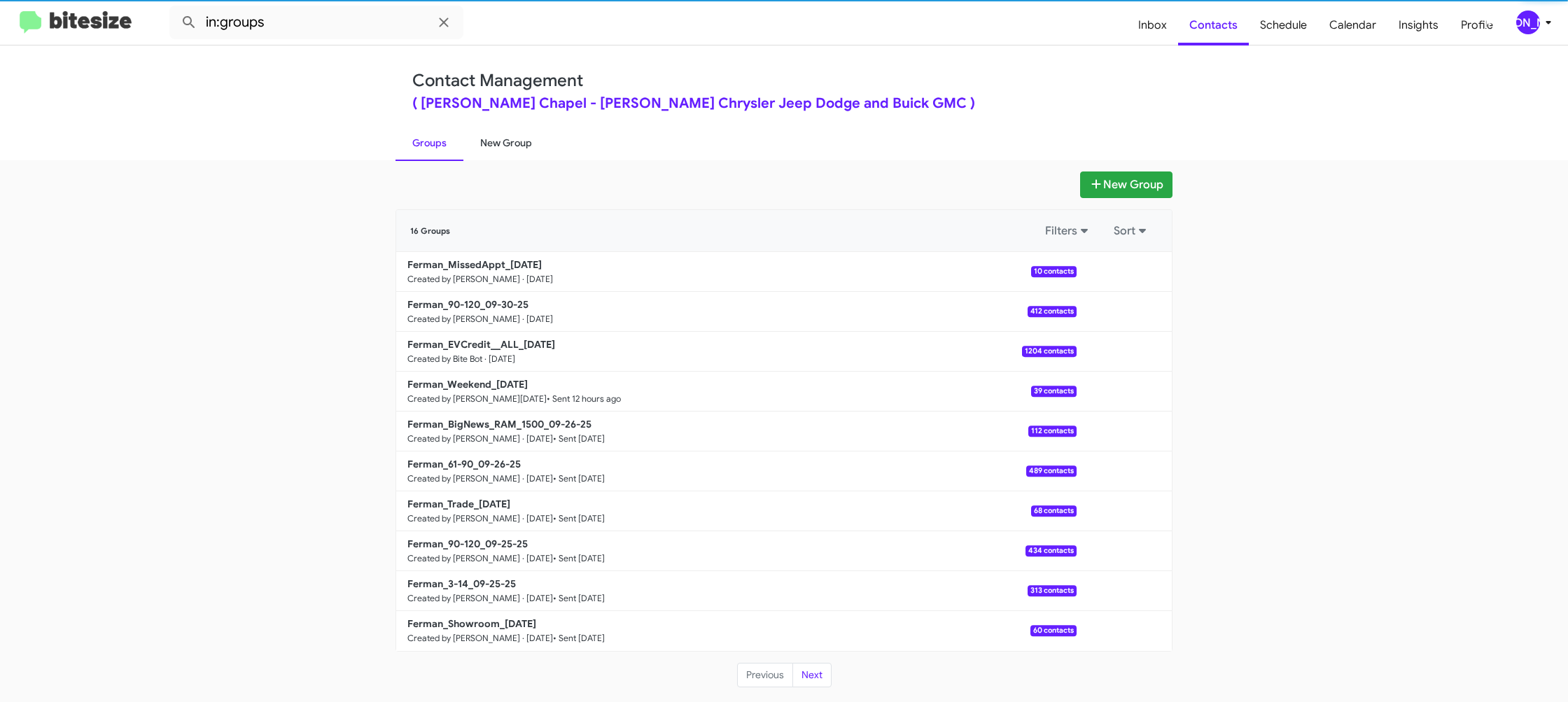
click at [511, 145] on link "New Group" at bounding box center [506, 142] width 86 height 36
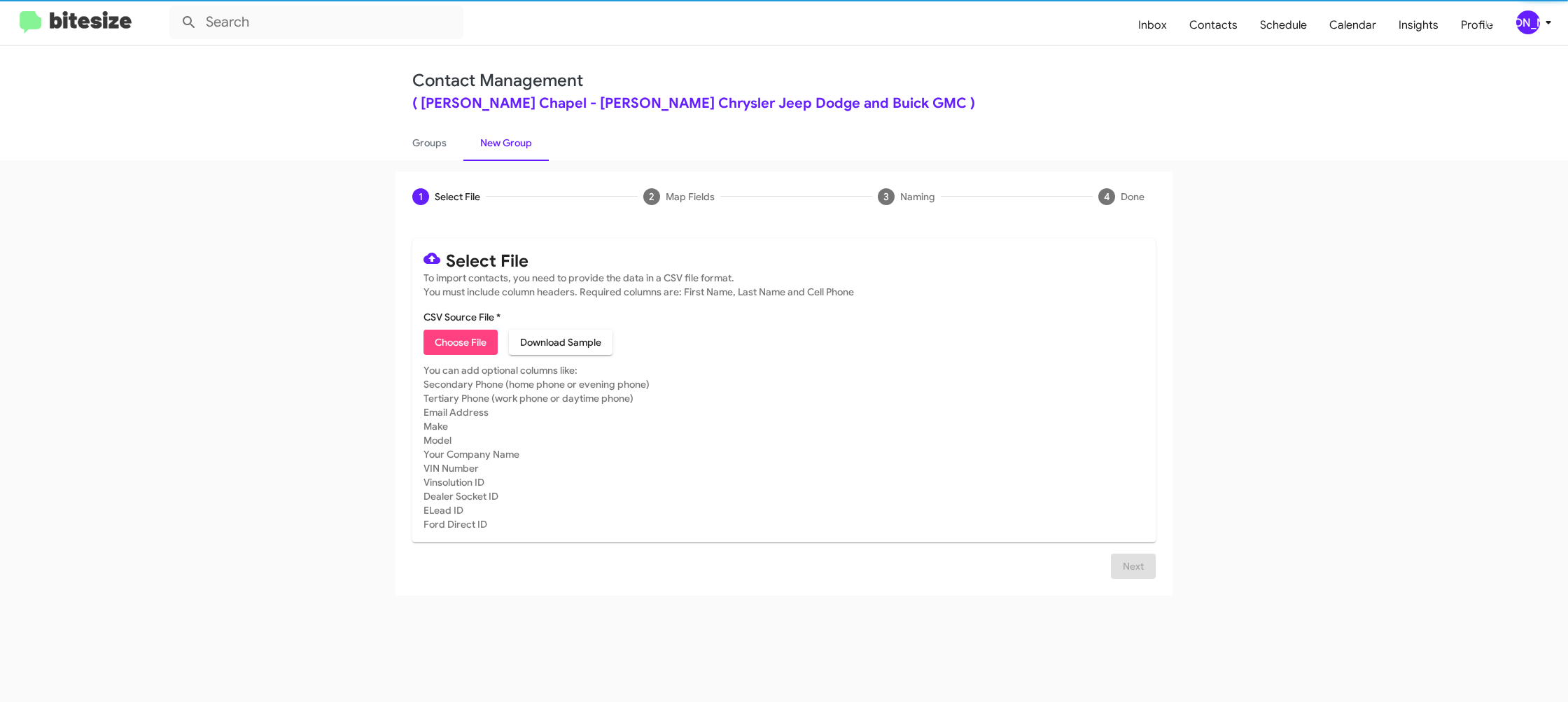
click at [511, 145] on link "New Group" at bounding box center [506, 142] width 86 height 36
drag, startPoint x: 511, startPoint y: 145, endPoint x: 532, endPoint y: 13, distance: 133.7
click at [511, 142] on link "New Group" at bounding box center [506, 142] width 86 height 36
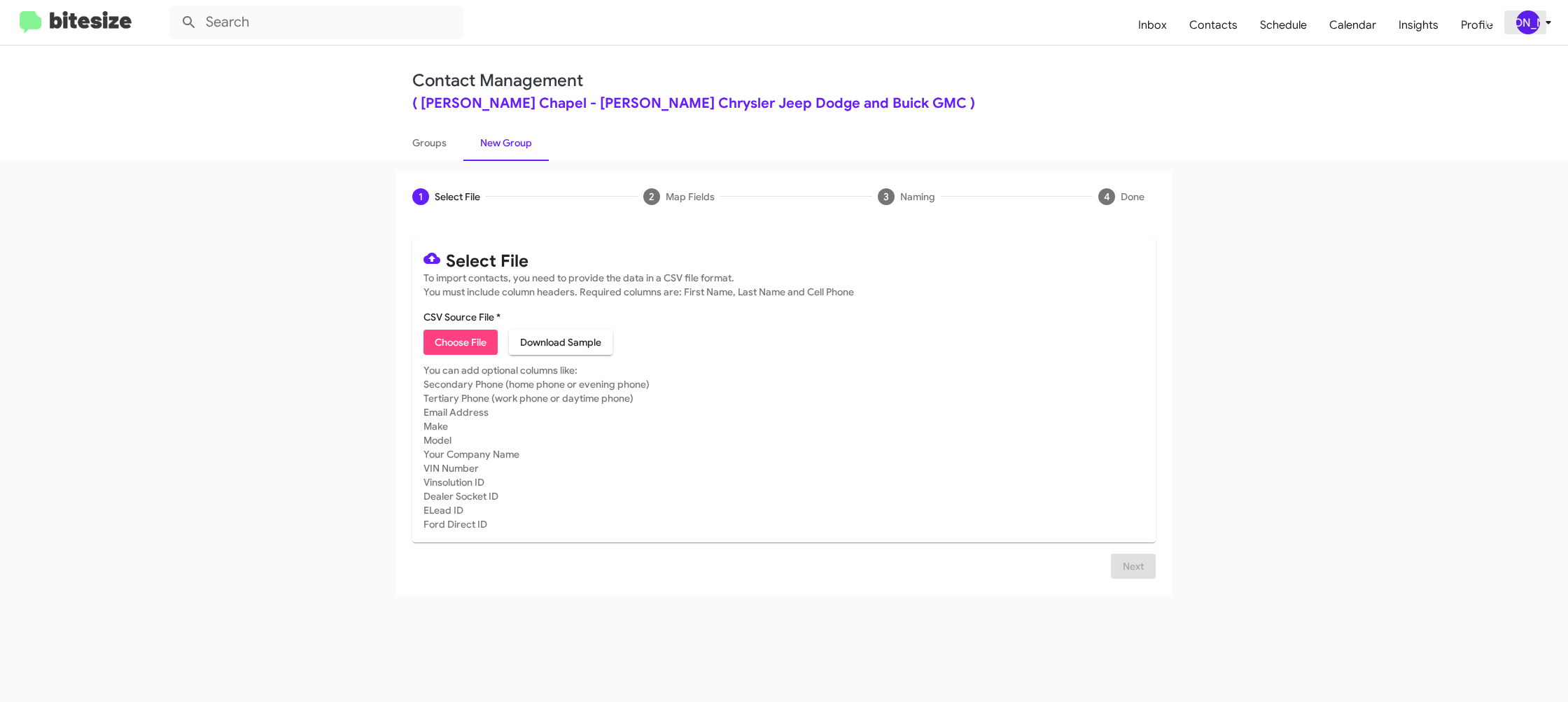
click at [1544, 28] on icon at bounding box center [1548, 22] width 17 height 17
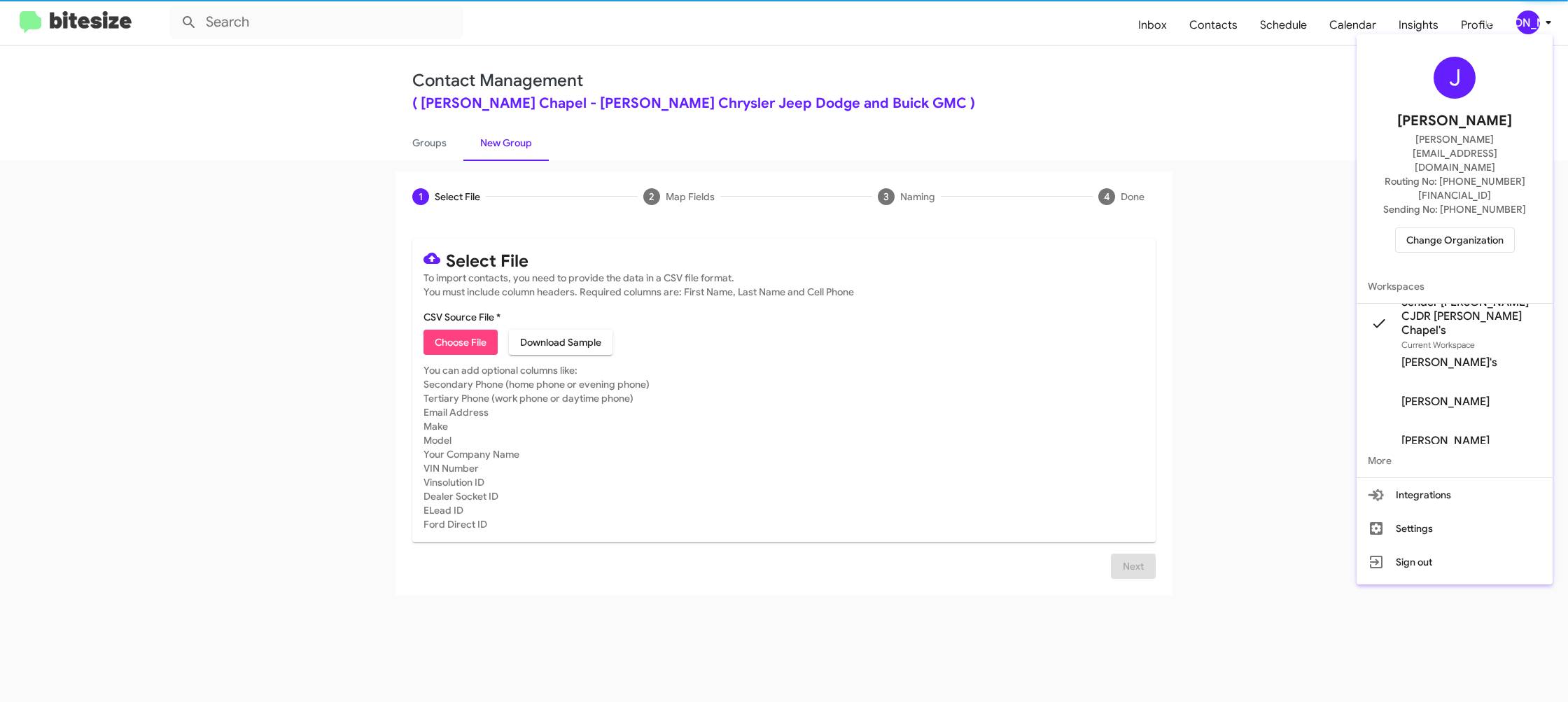
click at [1540, 28] on div at bounding box center [784, 351] width 1568 height 702
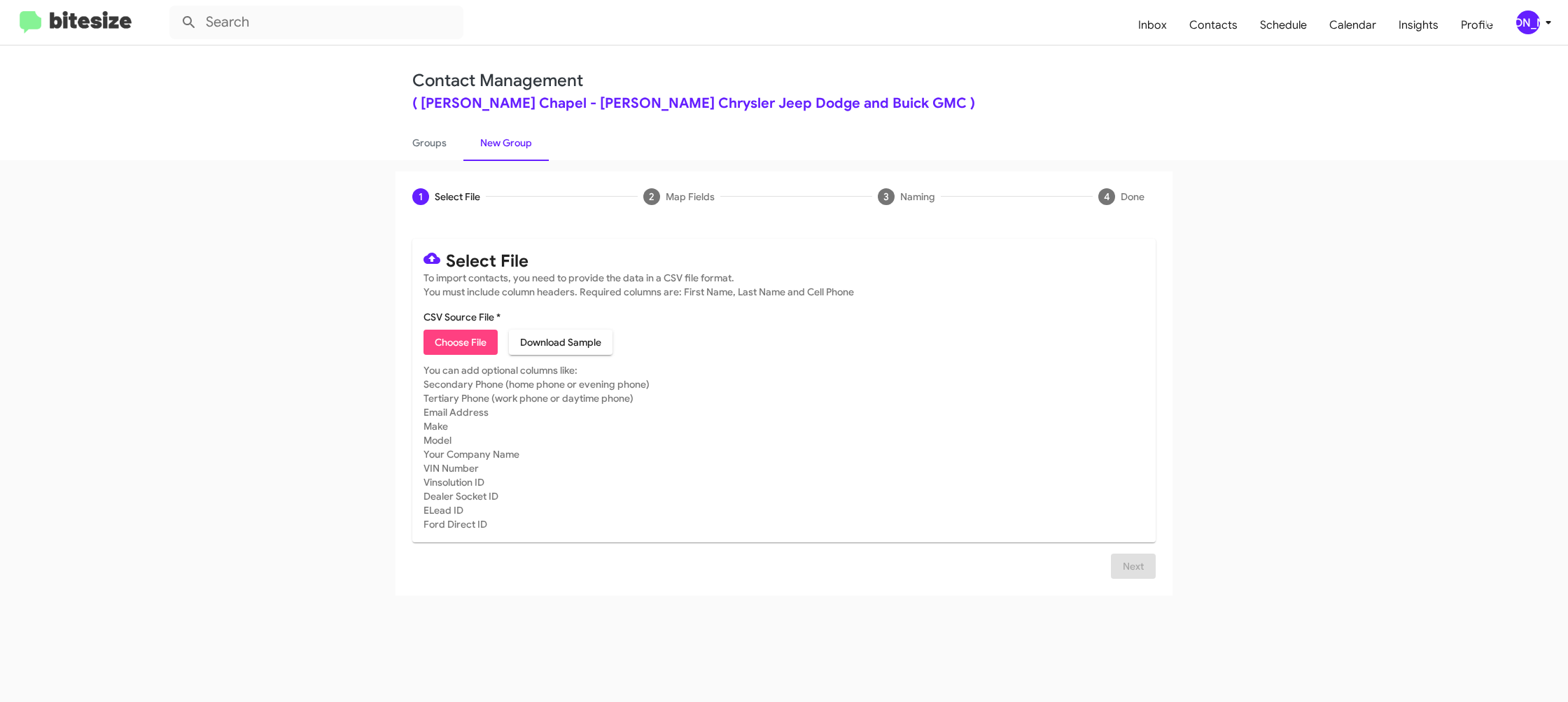
click at [444, 346] on span "Choose File" at bounding box center [461, 343] width 52 height 25
type input "Ferman_Buyback36-37_09-30-25"
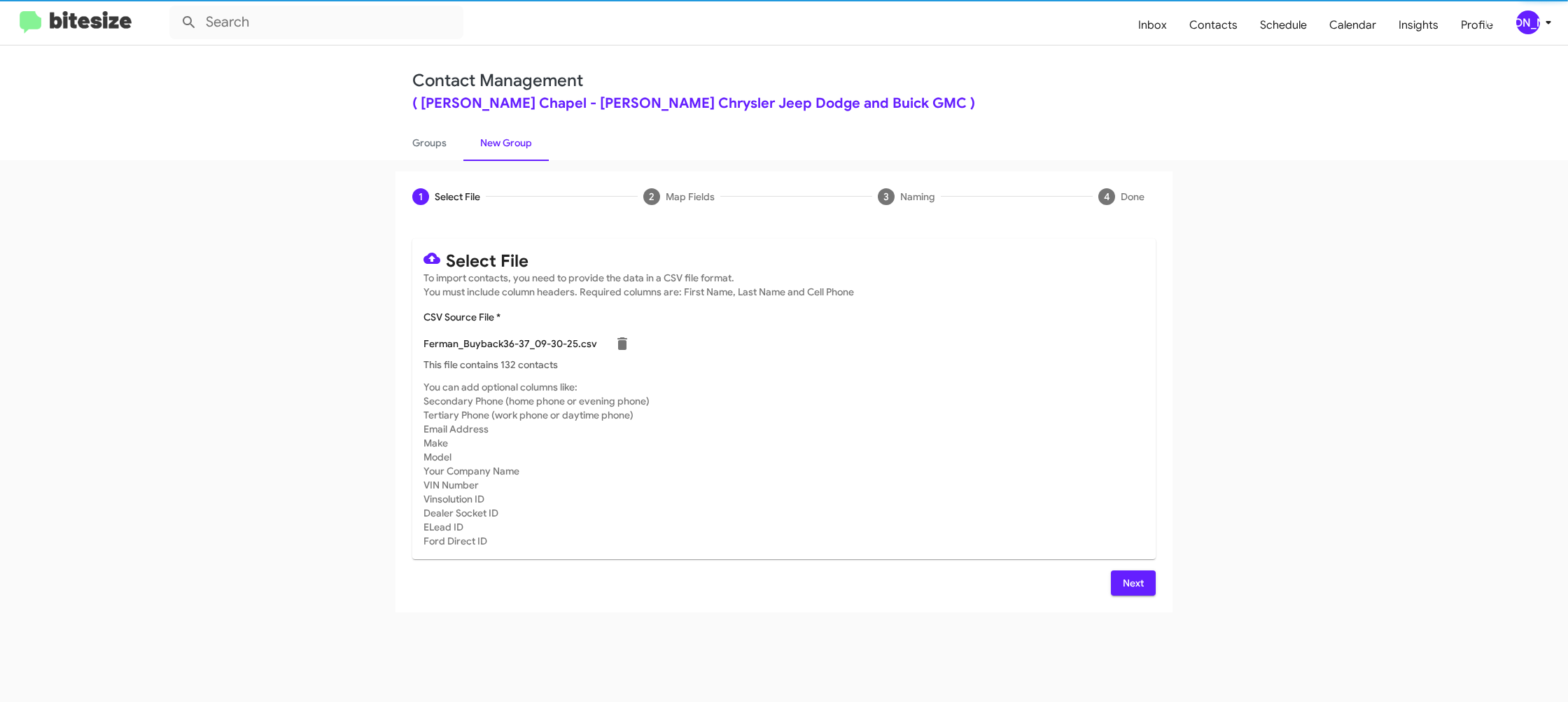
drag, startPoint x: 912, startPoint y: 410, endPoint x: 890, endPoint y: 411, distance: 22.0
click at [912, 410] on mat-card-subtitle "You can add optional columns like: Secondary Phone (home phone or evening phone…" at bounding box center [784, 464] width 721 height 168
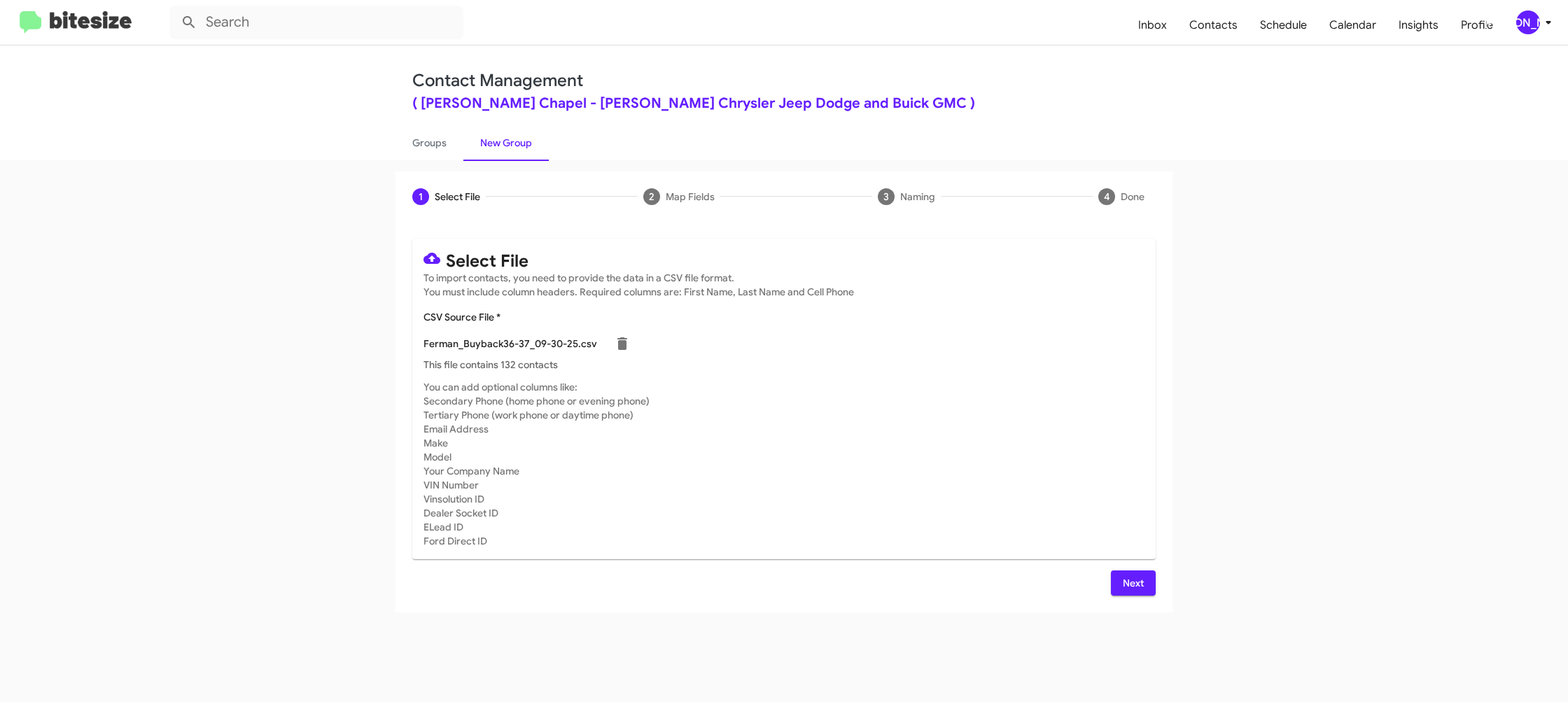
click at [1128, 588] on span "Next" at bounding box center [1133, 583] width 22 height 25
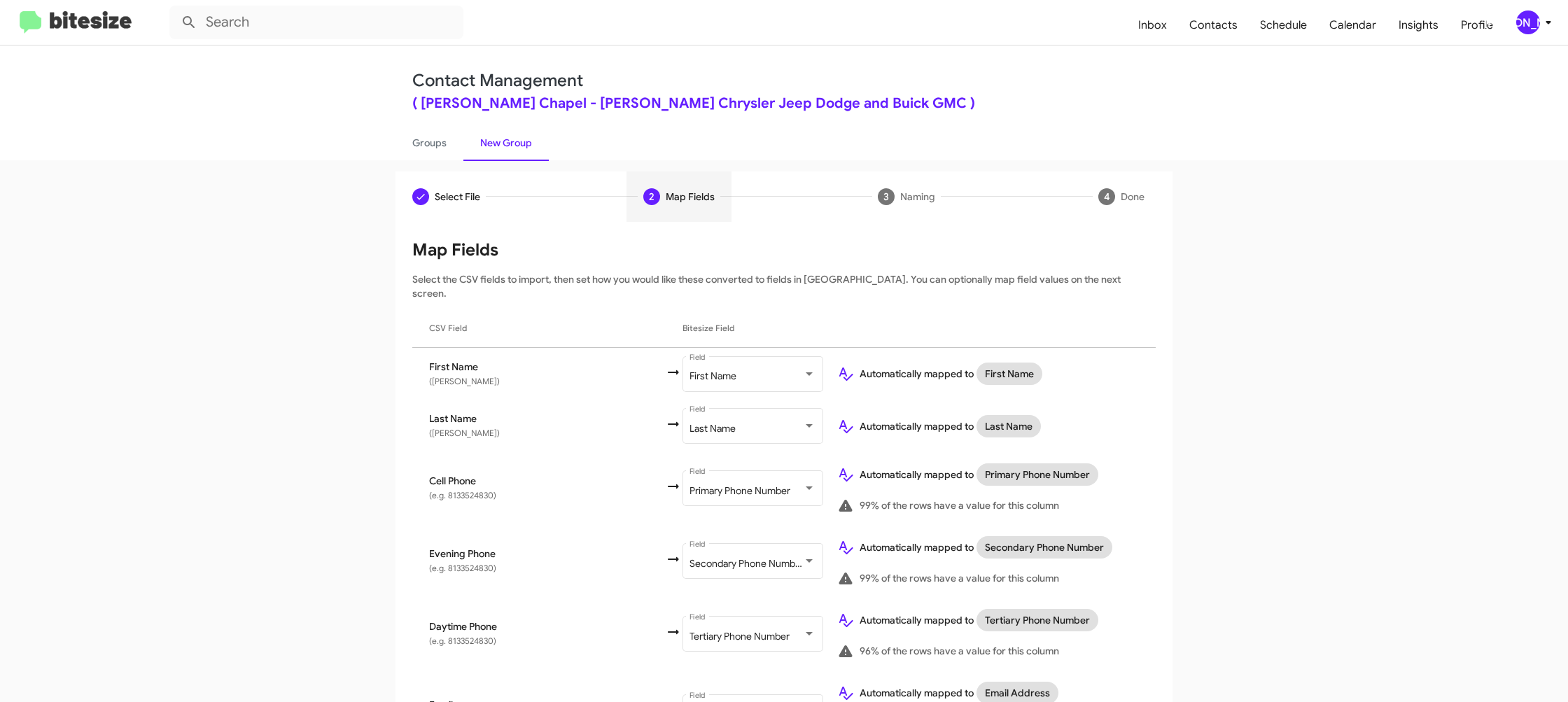
scroll to position [458, 0]
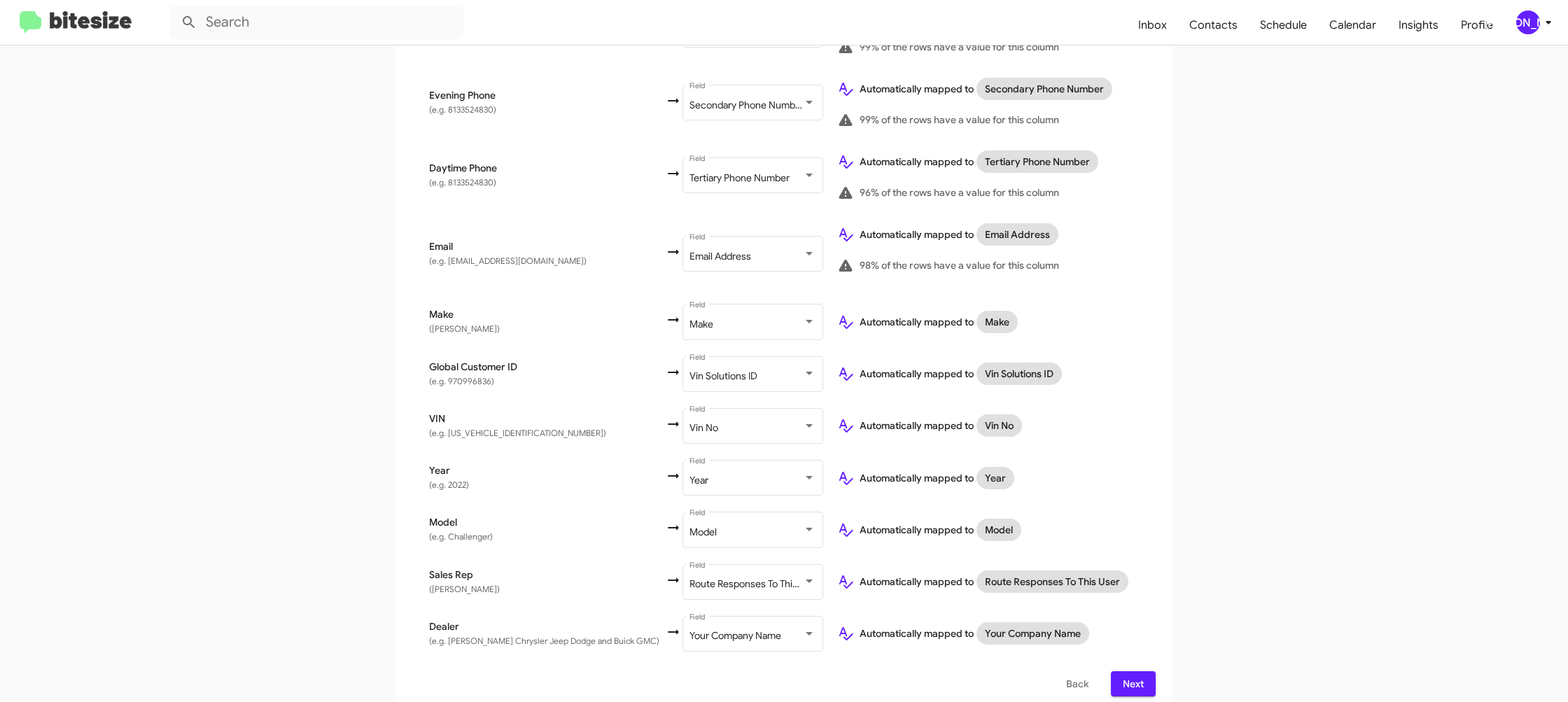
click at [1531, 19] on div "[PERSON_NAME]" at bounding box center [1528, 22] width 24 height 24
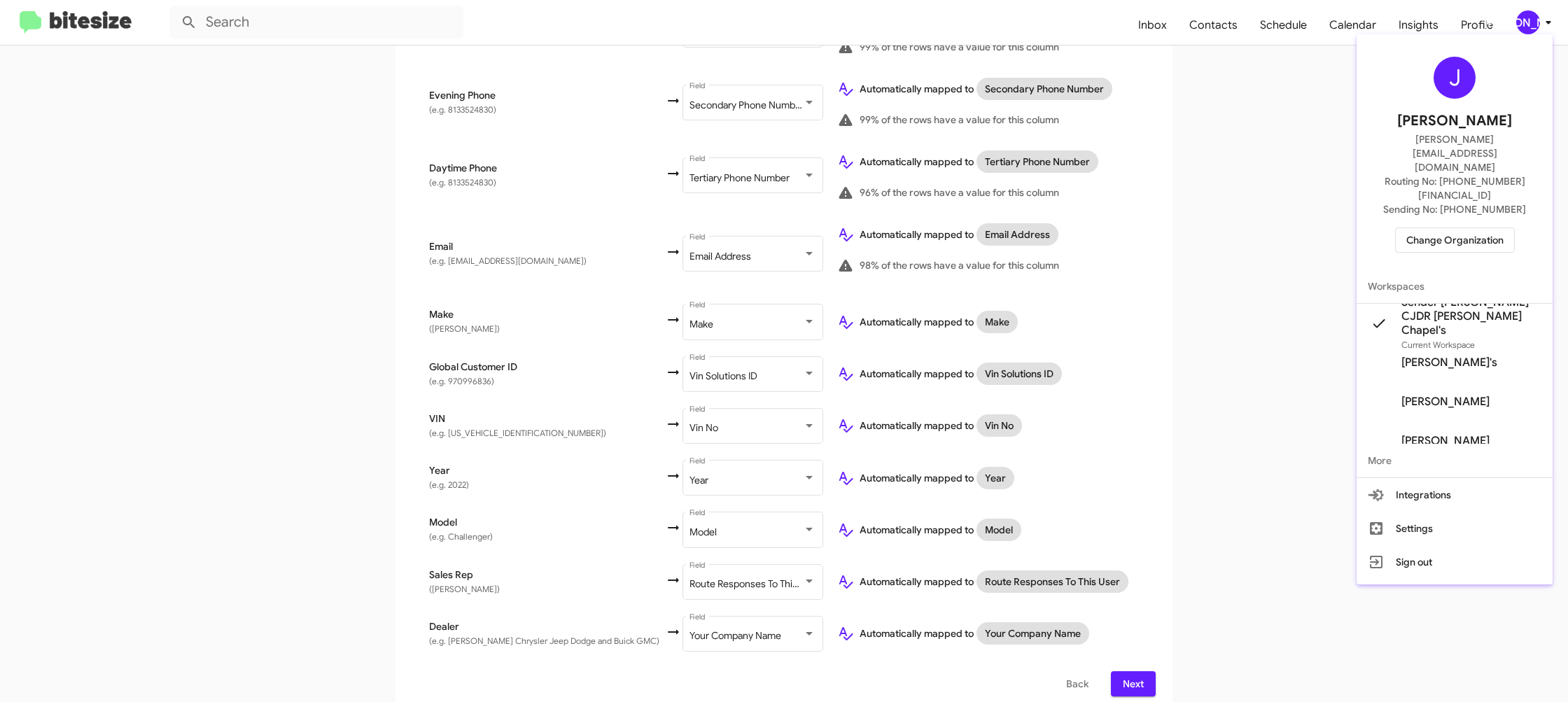
click at [1532, 20] on div at bounding box center [784, 351] width 1568 height 702
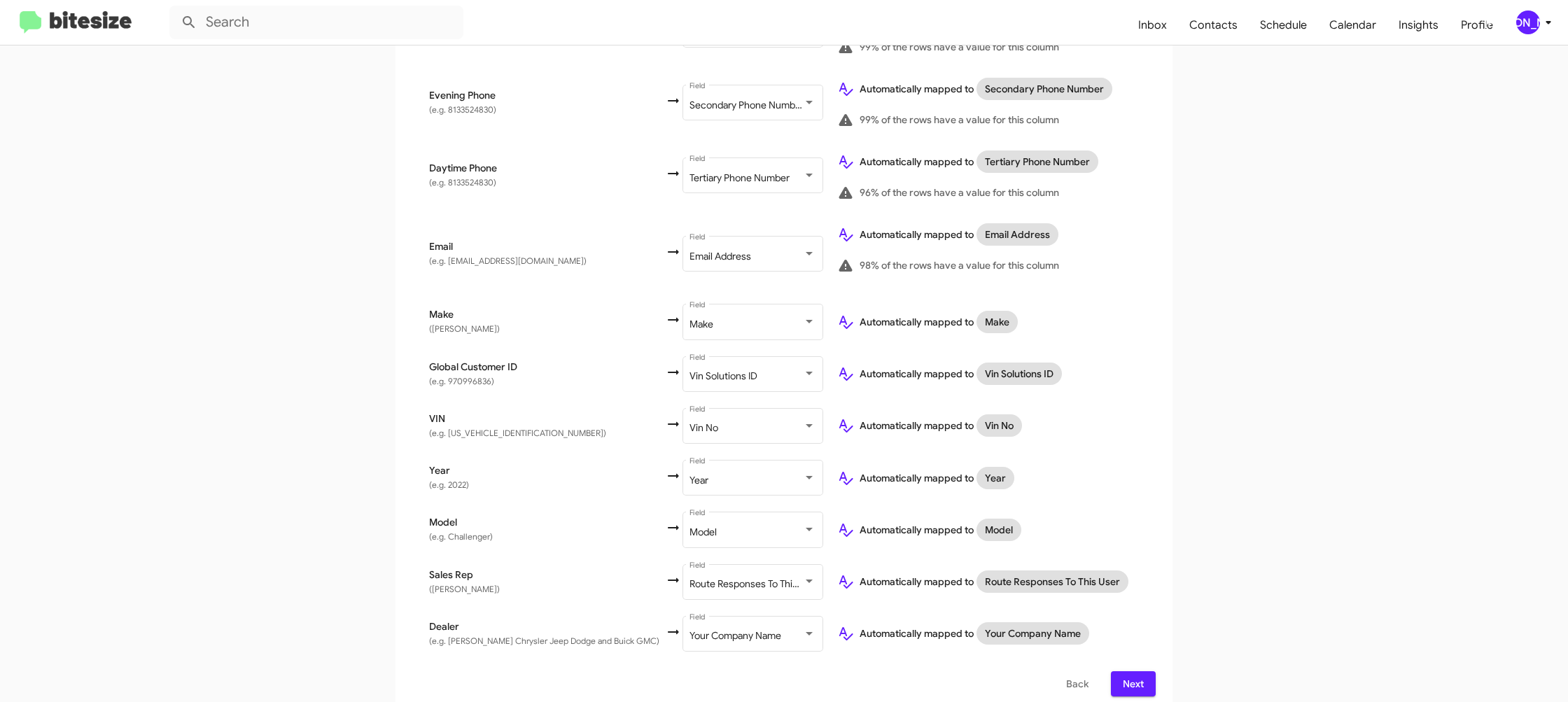
click at [1132, 675] on span "Next" at bounding box center [1133, 684] width 22 height 25
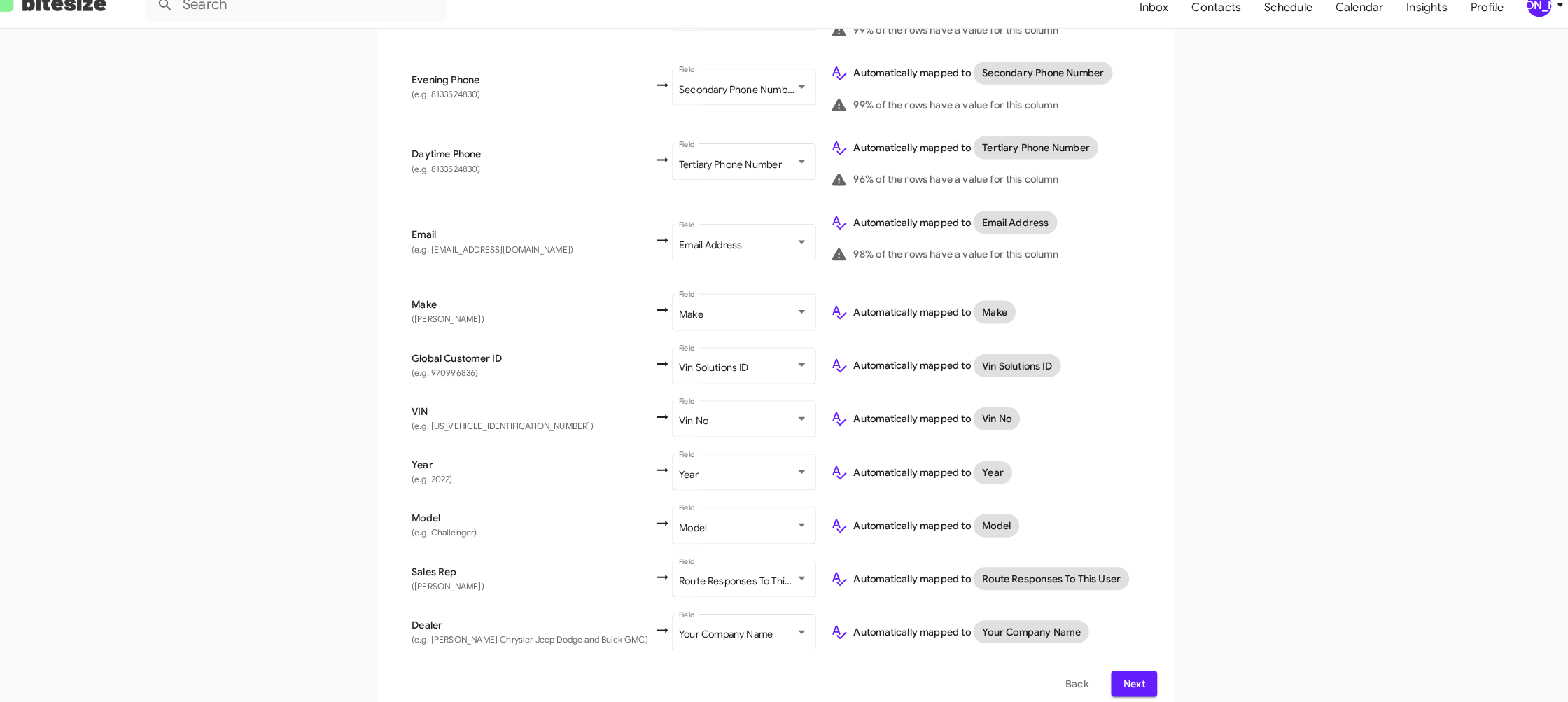
scroll to position [0, 0]
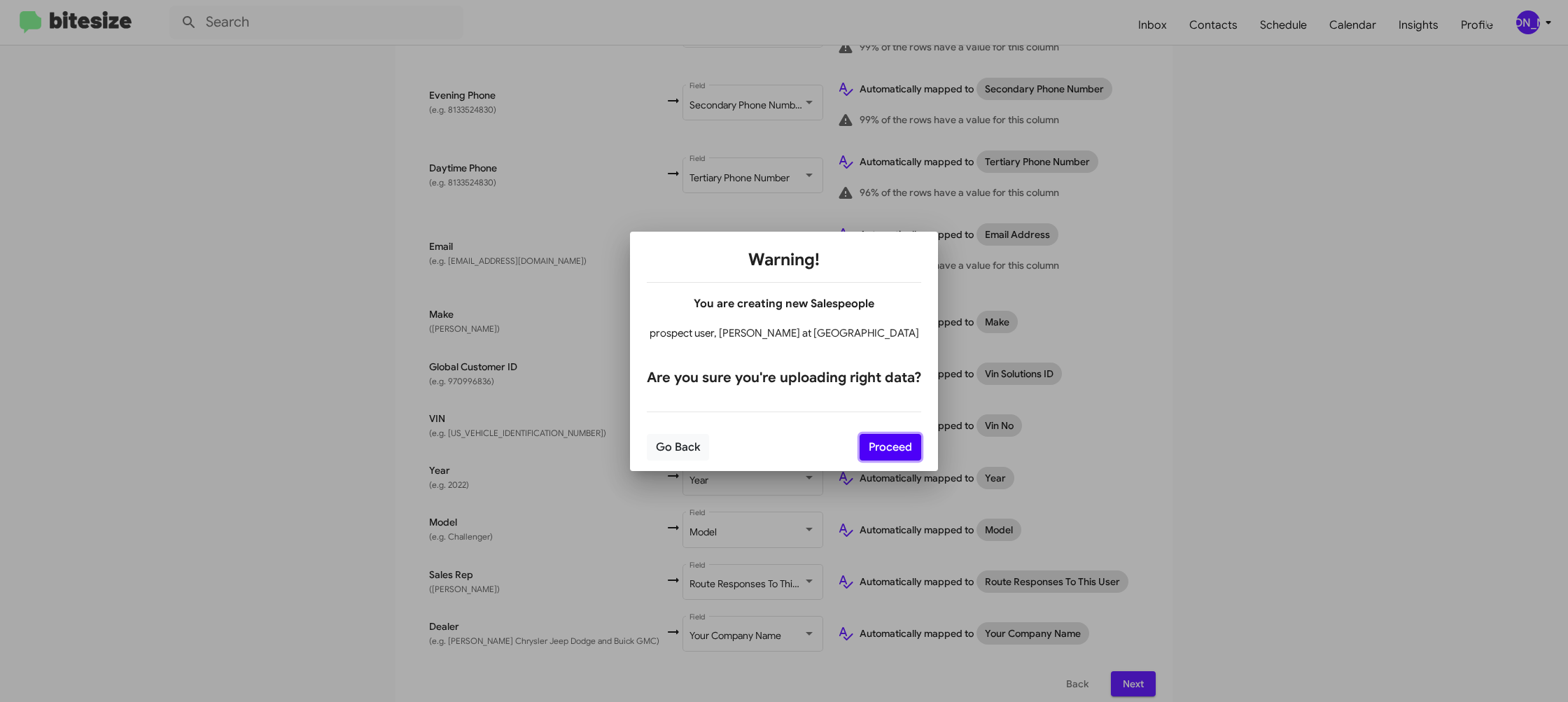
click at [873, 444] on button "Proceed" at bounding box center [890, 447] width 61 height 27
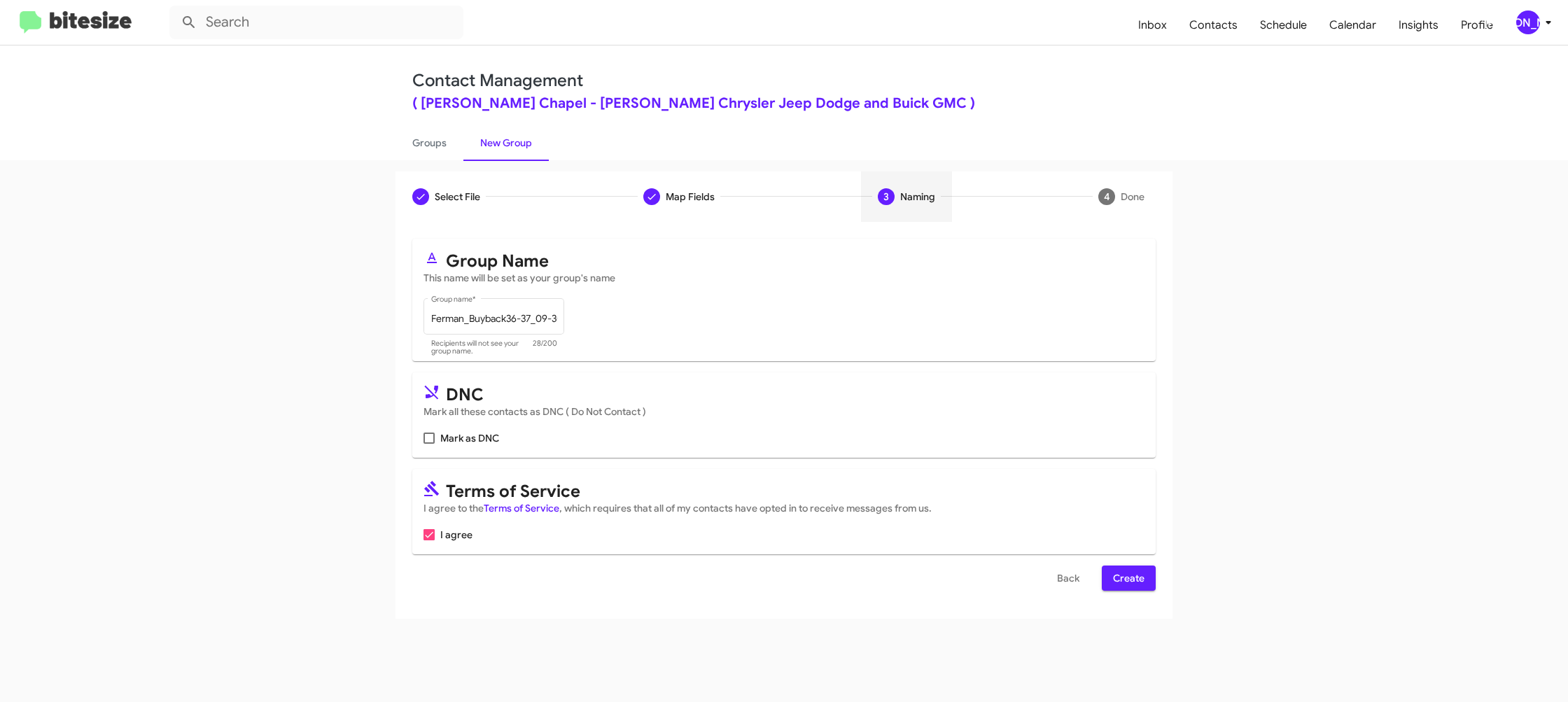
click at [1129, 578] on span "Create" at bounding box center [1129, 578] width 32 height 25
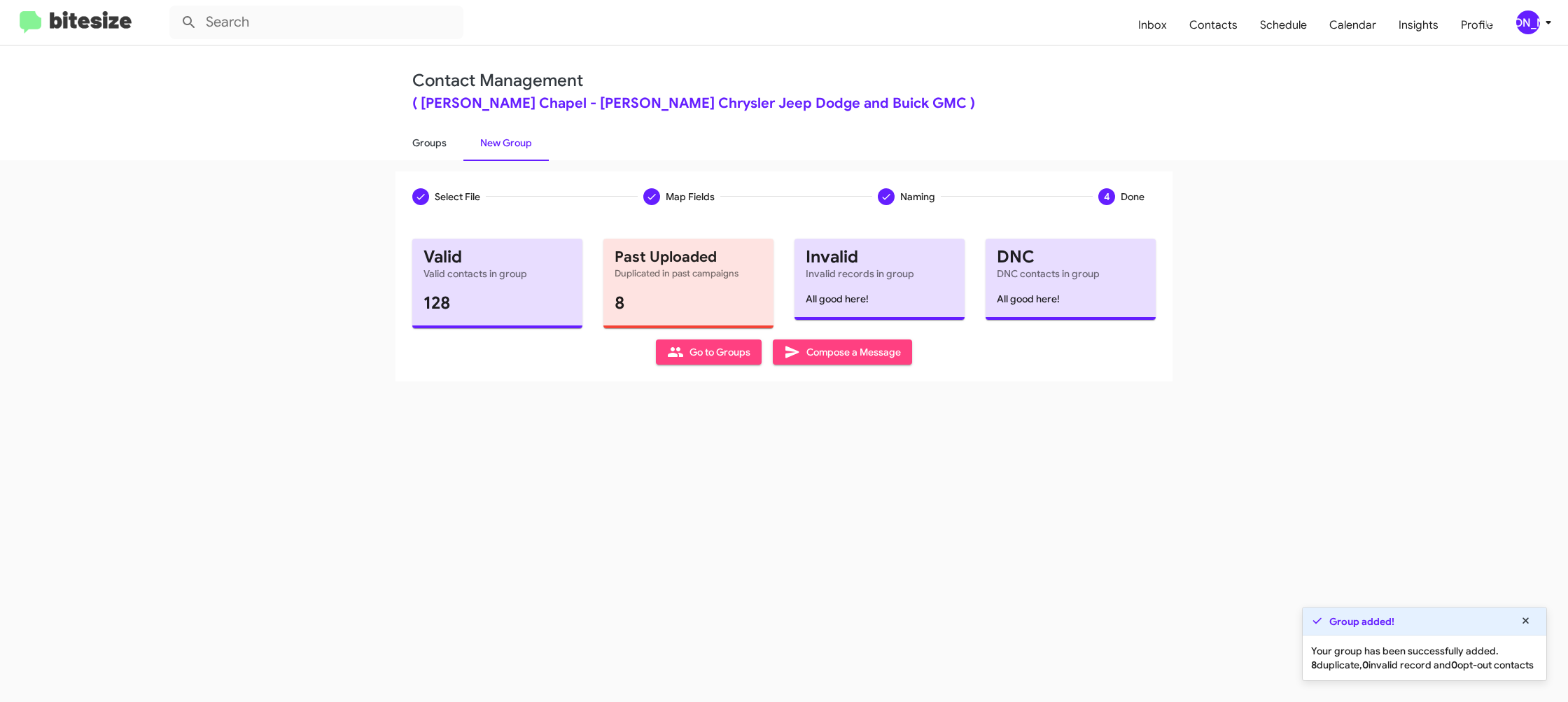
click at [458, 141] on link "Groups" at bounding box center [430, 142] width 68 height 36
drag, startPoint x: 458, startPoint y: 141, endPoint x: 421, endPoint y: 112, distance: 47.0
click at [458, 140] on link "Groups" at bounding box center [430, 142] width 68 height 36
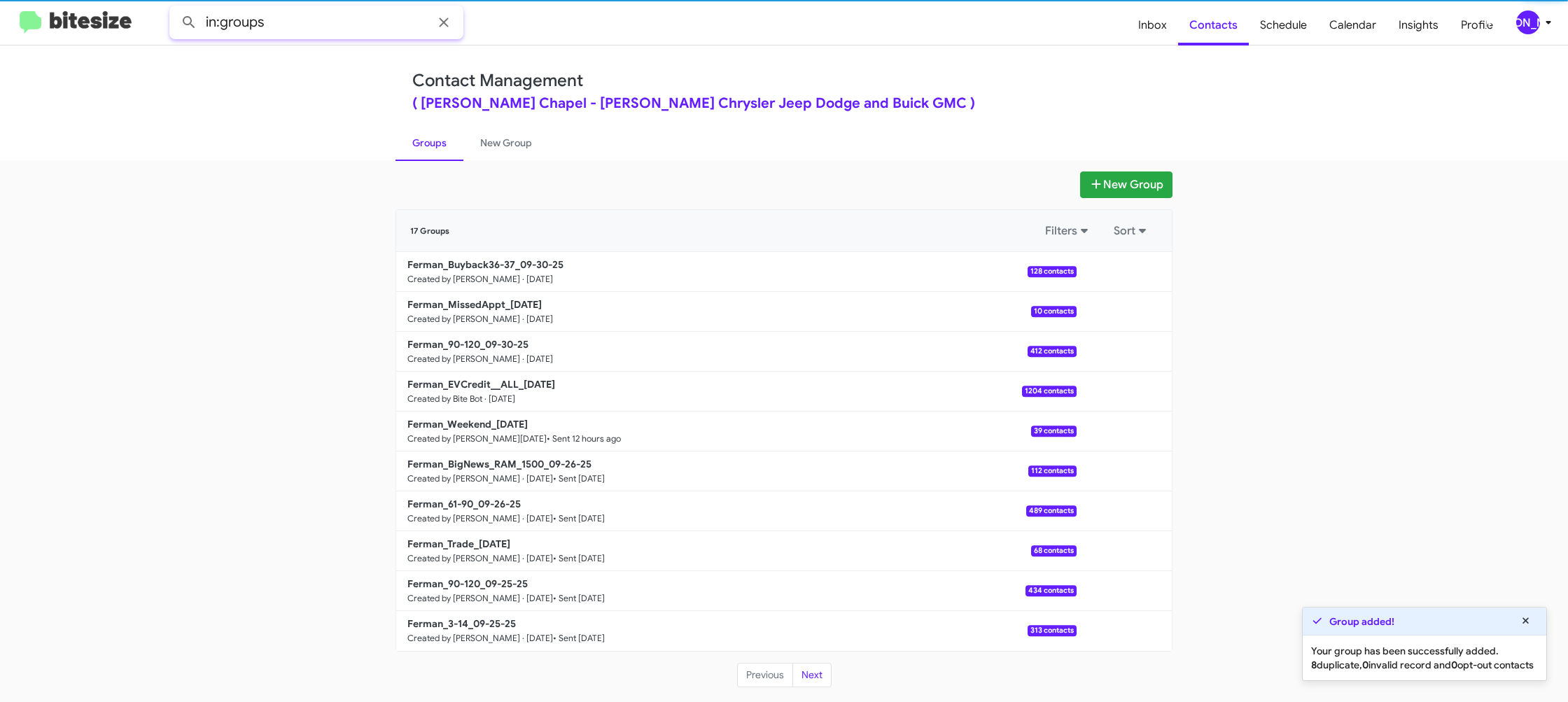
click at [324, 24] on input "in:groups" at bounding box center [316, 23] width 294 height 34
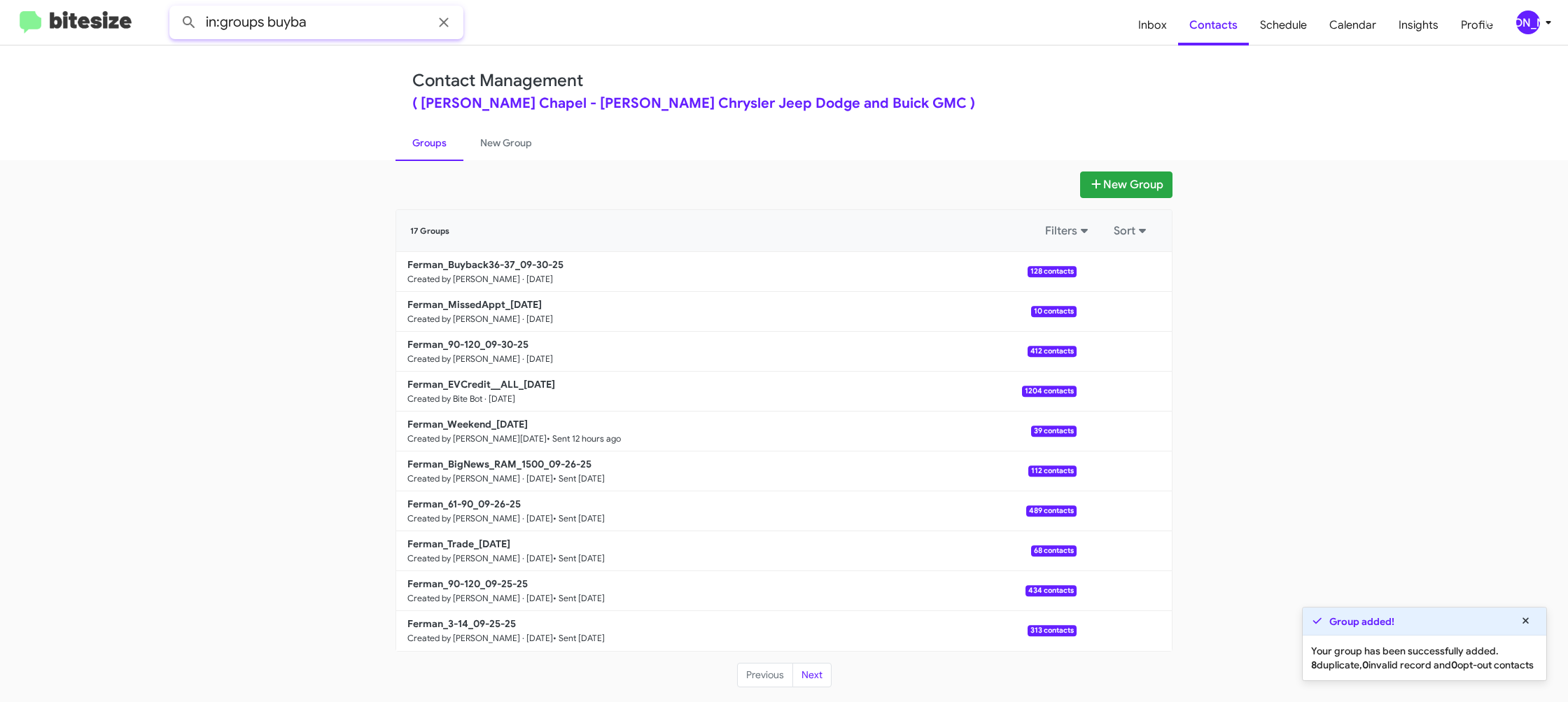
type input "in:groups buyba"
click at [175, 8] on button at bounding box center [189, 22] width 28 height 28
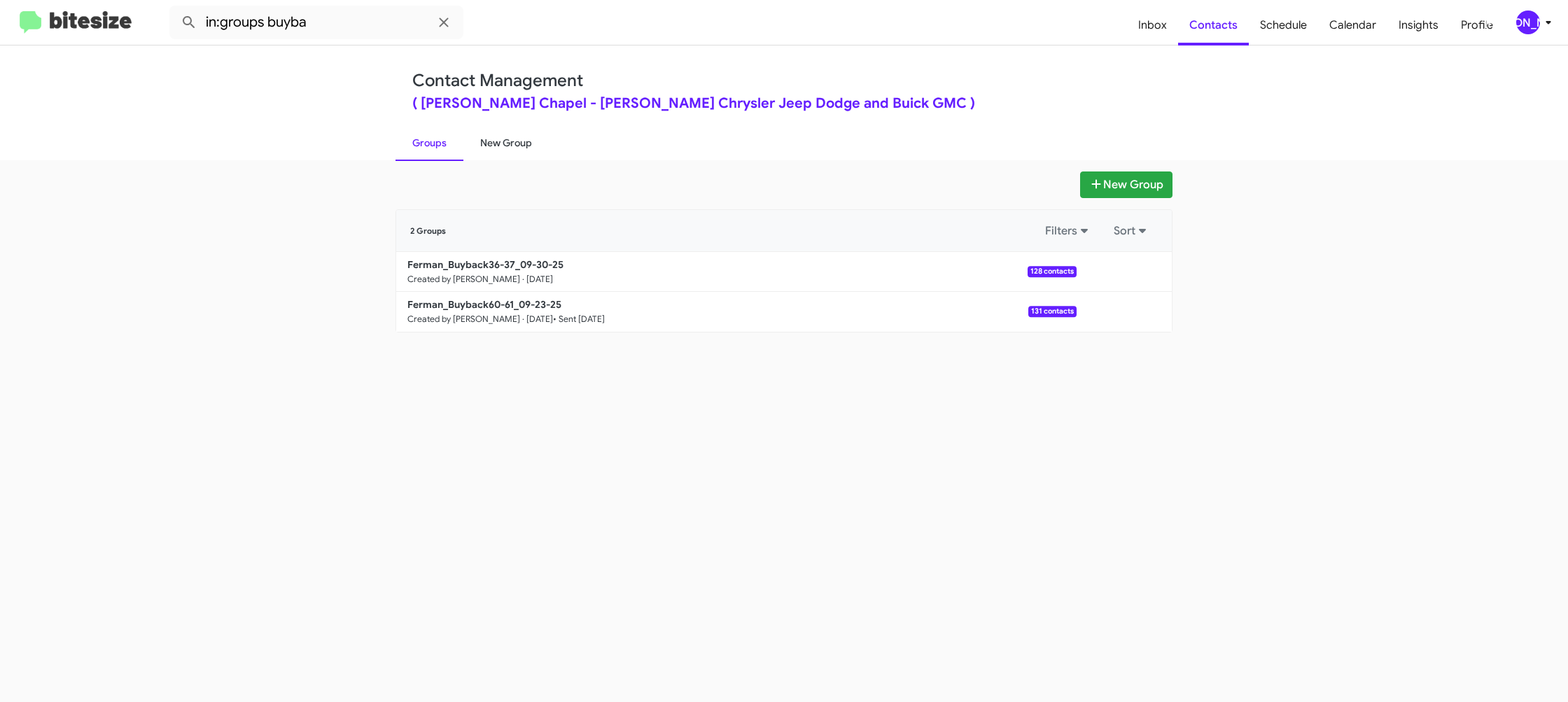
click at [517, 145] on link "New Group" at bounding box center [506, 142] width 86 height 36
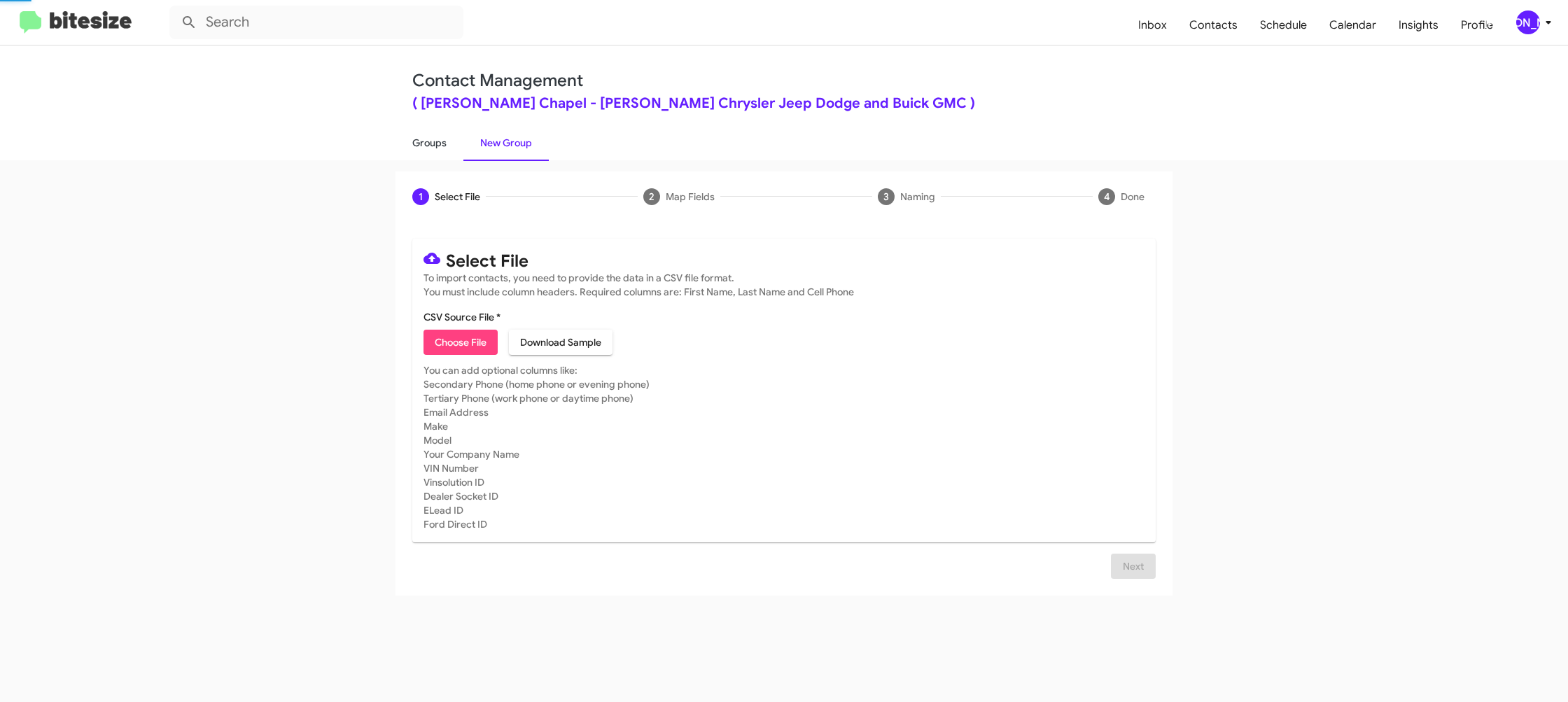
click at [451, 145] on link "Groups" at bounding box center [430, 142] width 68 height 36
type input "in:groups"
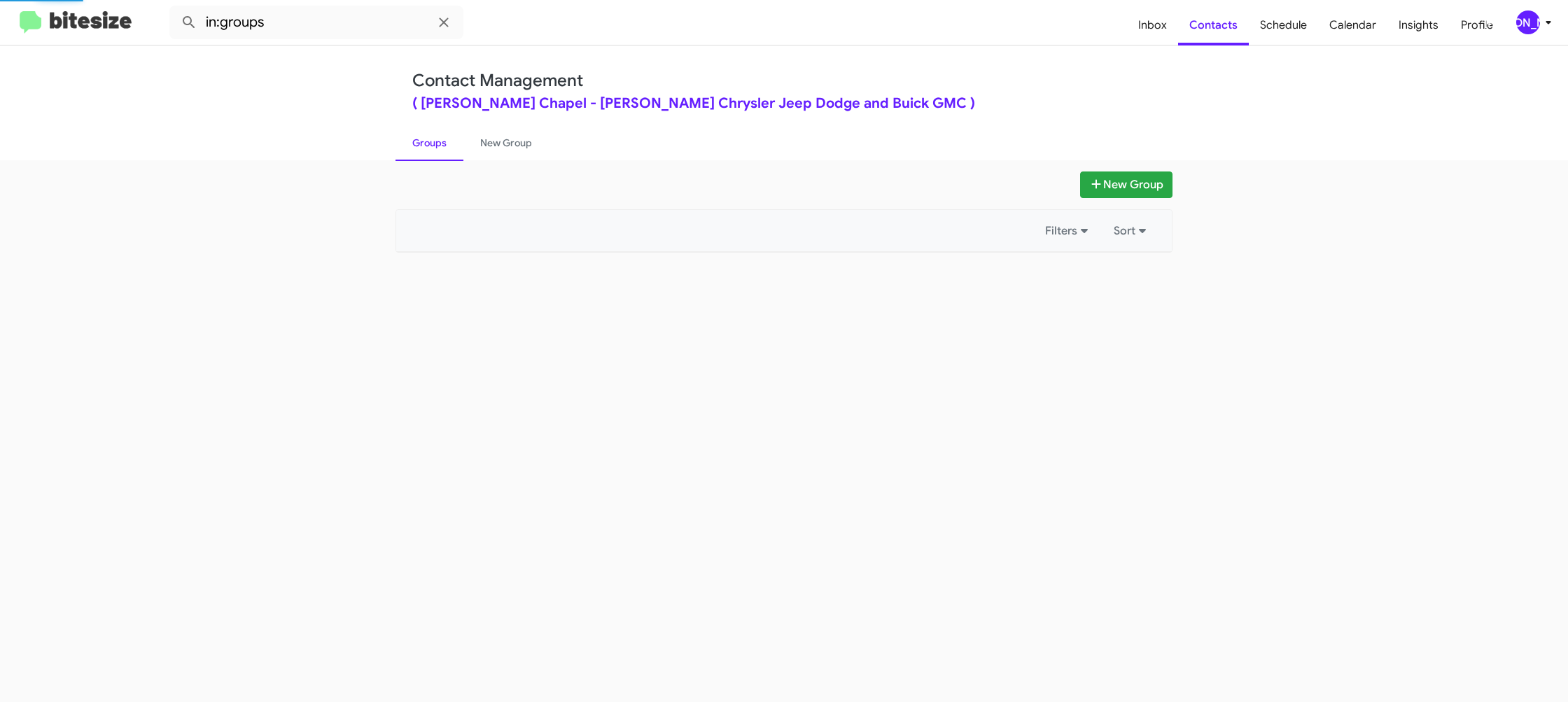
click at [451, 145] on link "Groups" at bounding box center [430, 142] width 68 height 36
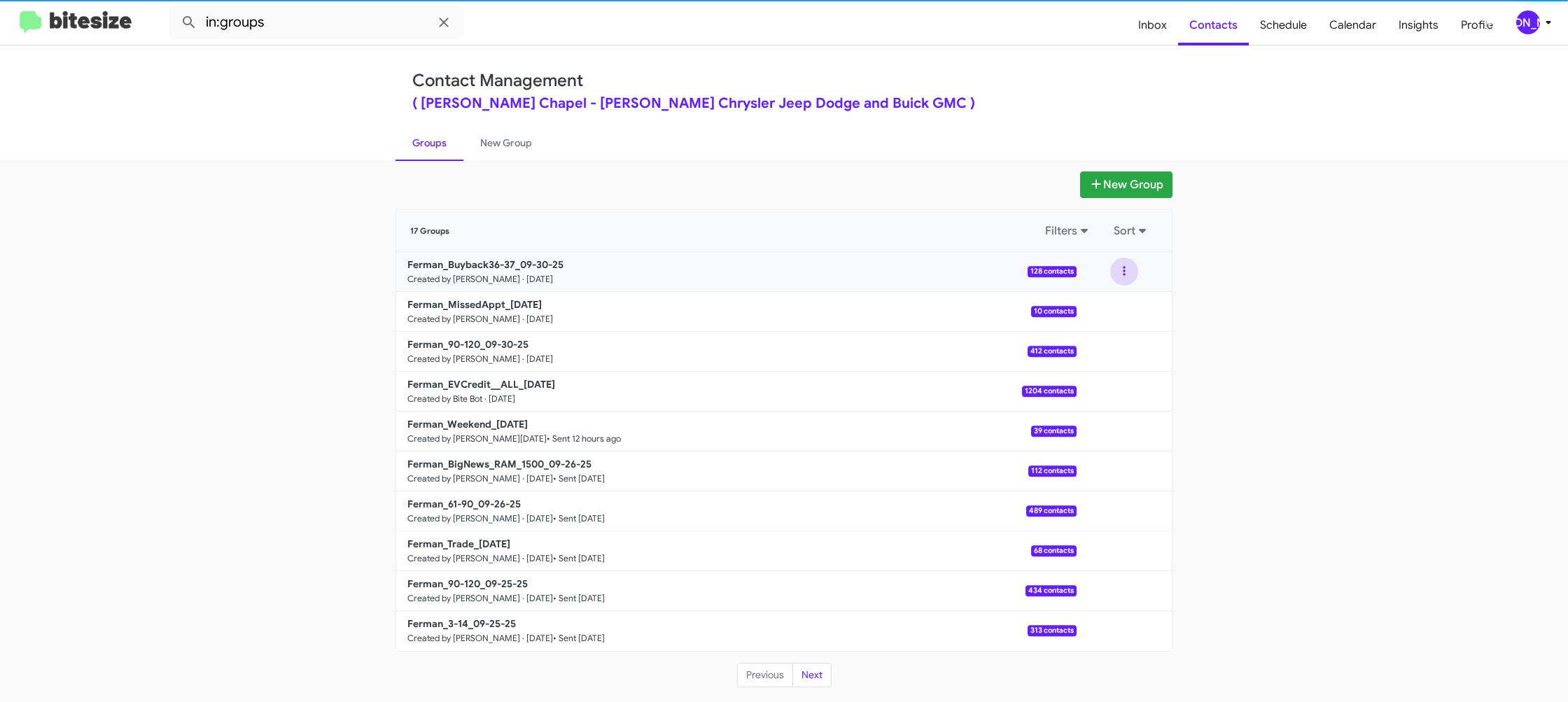
click at [1120, 276] on button at bounding box center [1124, 272] width 28 height 28
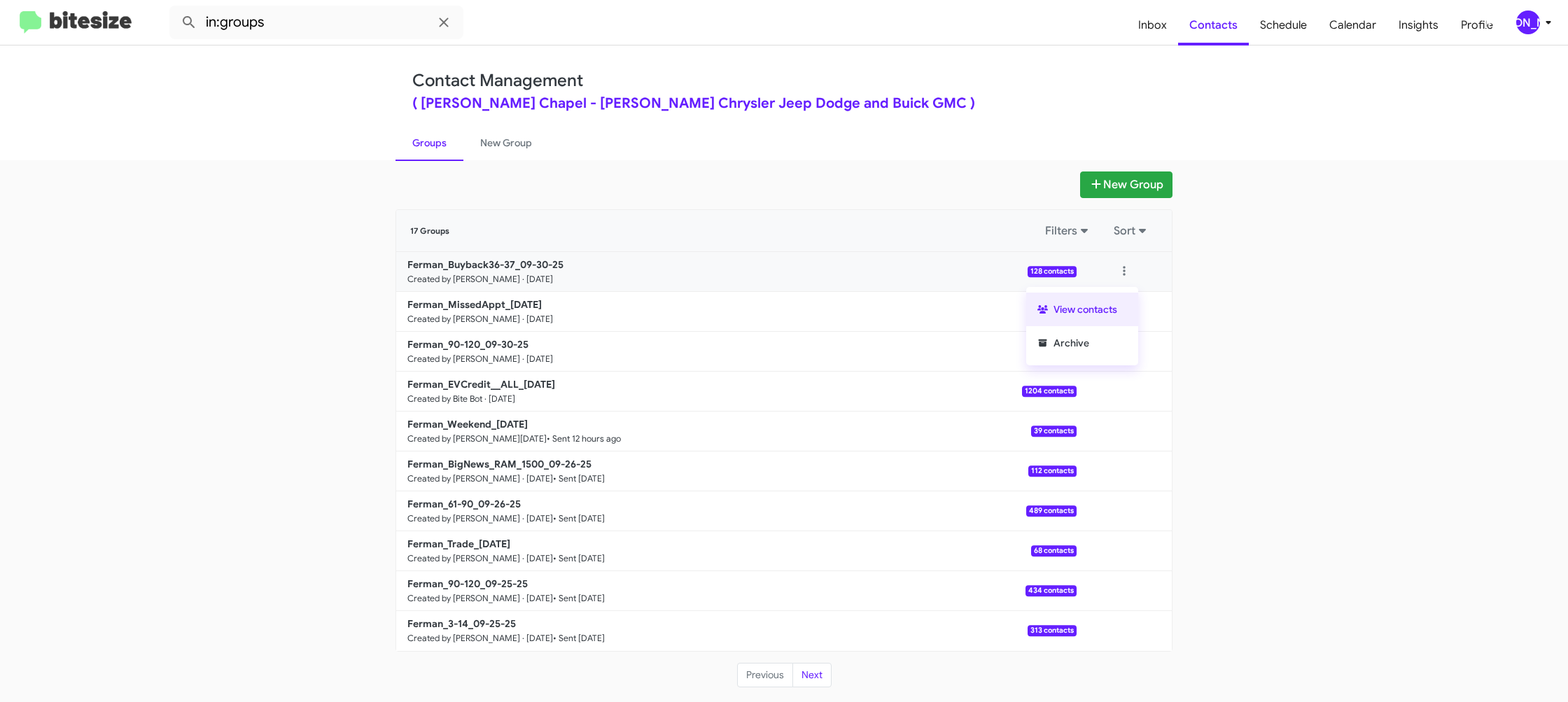
click at [1109, 303] on button "View contacts" at bounding box center [1082, 309] width 112 height 34
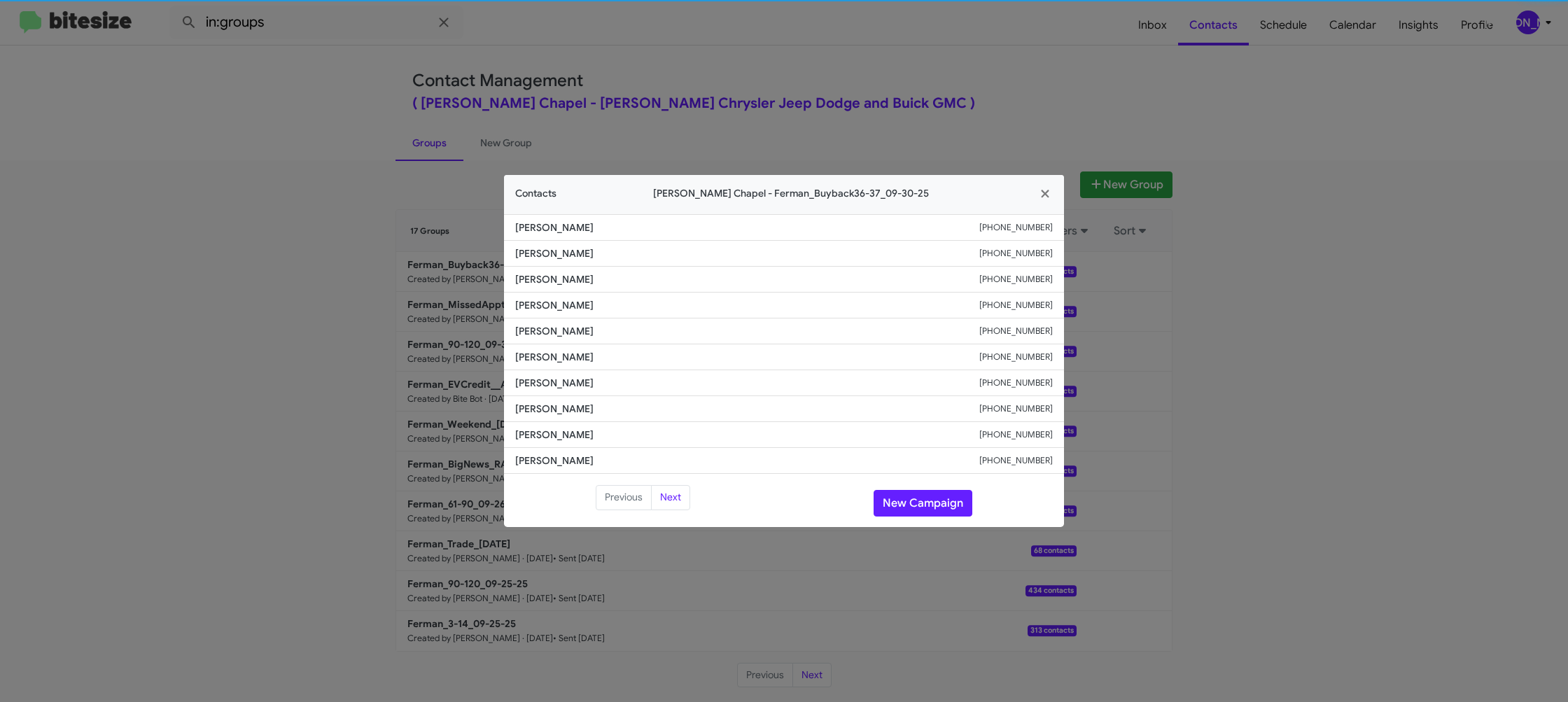
click at [534, 359] on span "Janet Schroeder" at bounding box center [747, 357] width 464 height 14
drag, startPoint x: 534, startPoint y: 359, endPoint x: 561, endPoint y: 357, distance: 27.1
click at [534, 359] on span "Janet Schroeder" at bounding box center [747, 357] width 464 height 14
copy span "Janet Schroeder"
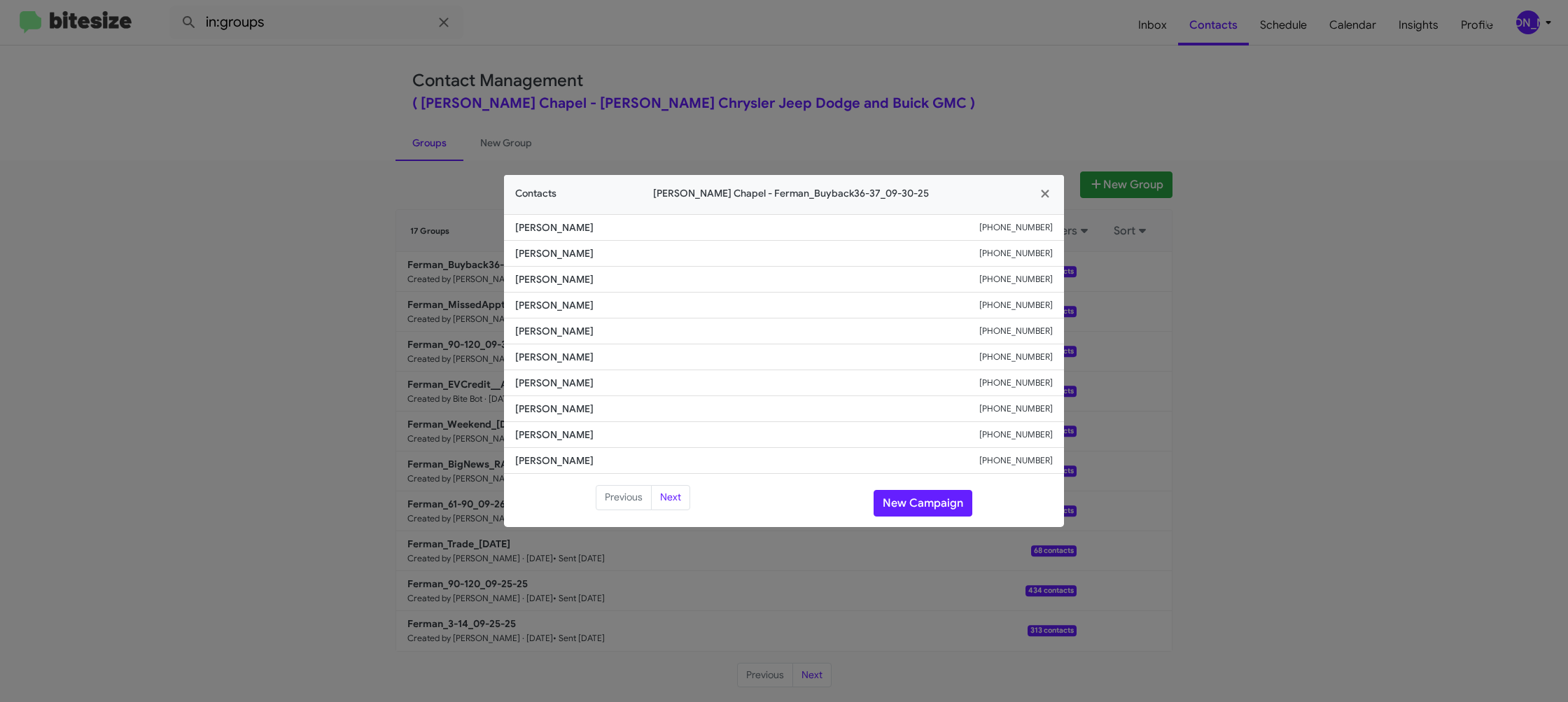
drag, startPoint x: 385, startPoint y: 205, endPoint x: 481, endPoint y: 267, distance: 114.3
click at [385, 206] on modal-container "Contacts Ferman Wesley Chapel - Ferman_Buyback36-37_09-30-25 Christopher Donahu…" at bounding box center [784, 351] width 1568 height 702
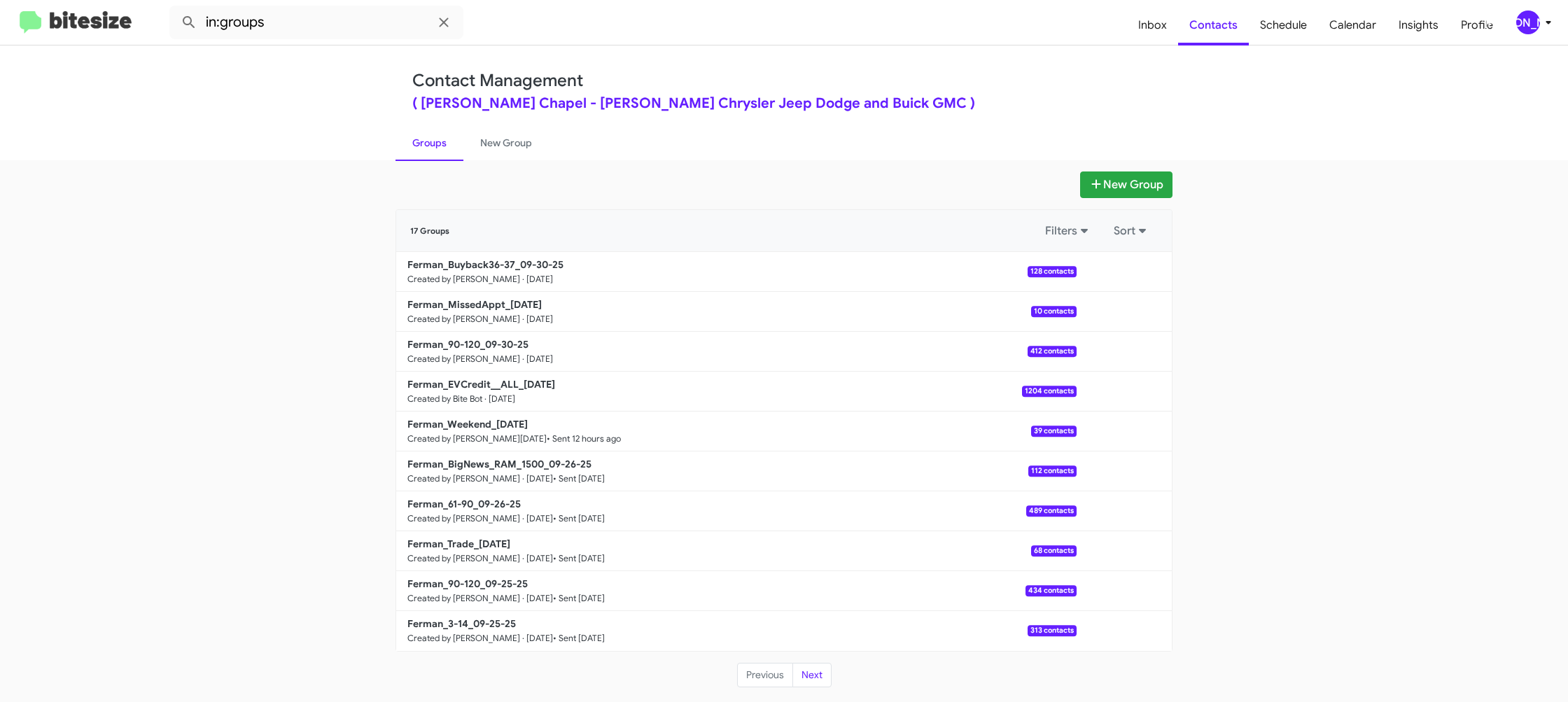
click at [489, 274] on small "Created by Jason Apdua · Sep 30, 2025" at bounding box center [480, 279] width 145 height 11
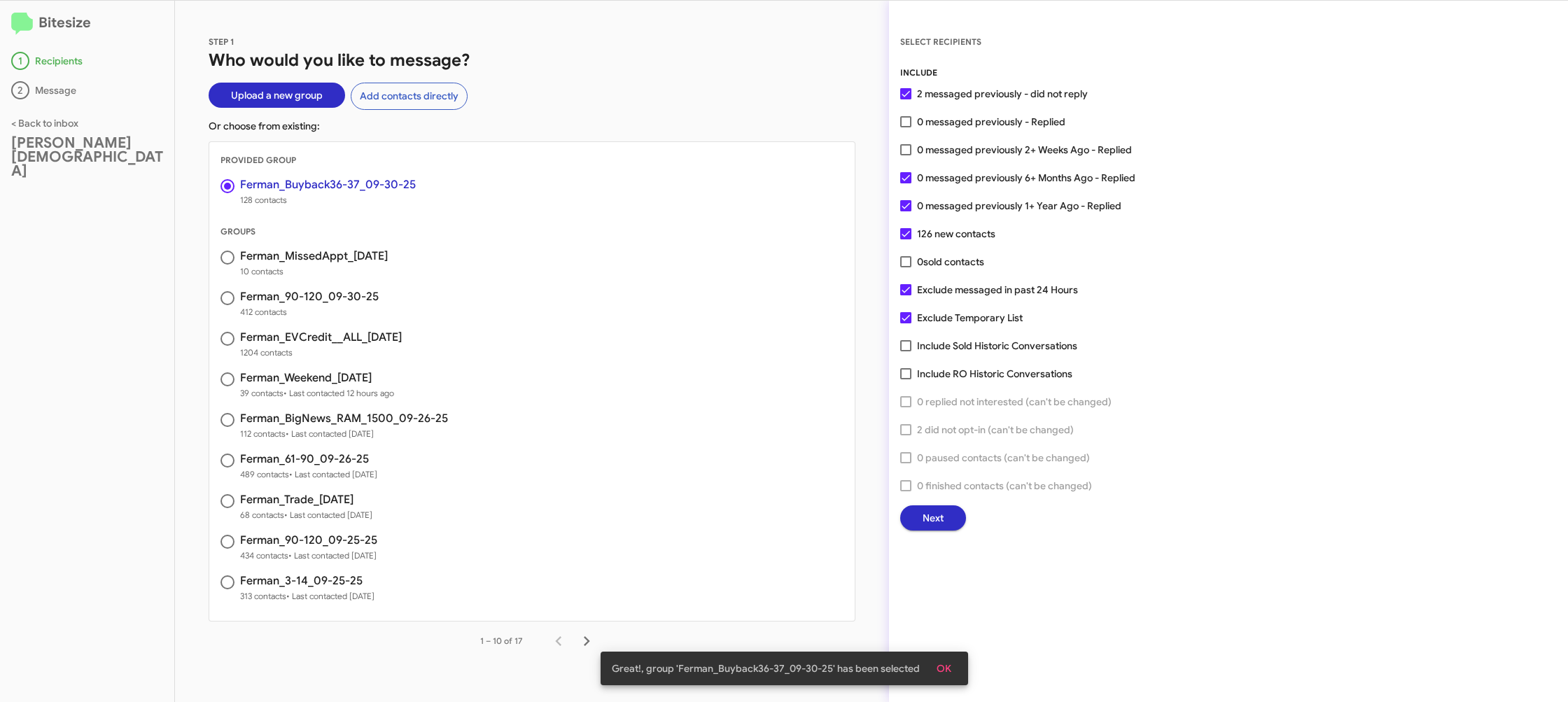
click at [939, 512] on span "Next" at bounding box center [933, 518] width 21 height 25
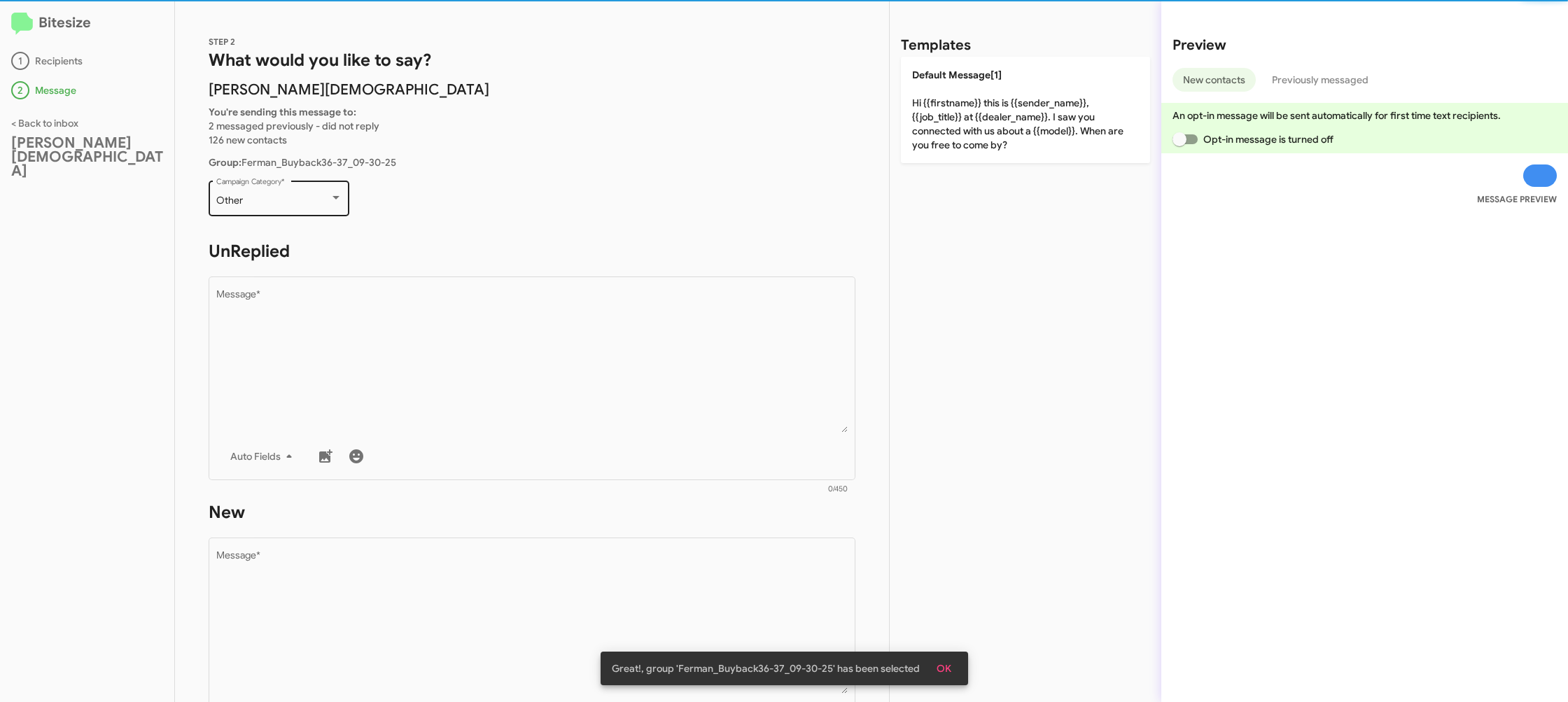
click at [308, 203] on div "Other" at bounding box center [273, 201] width 114 height 11
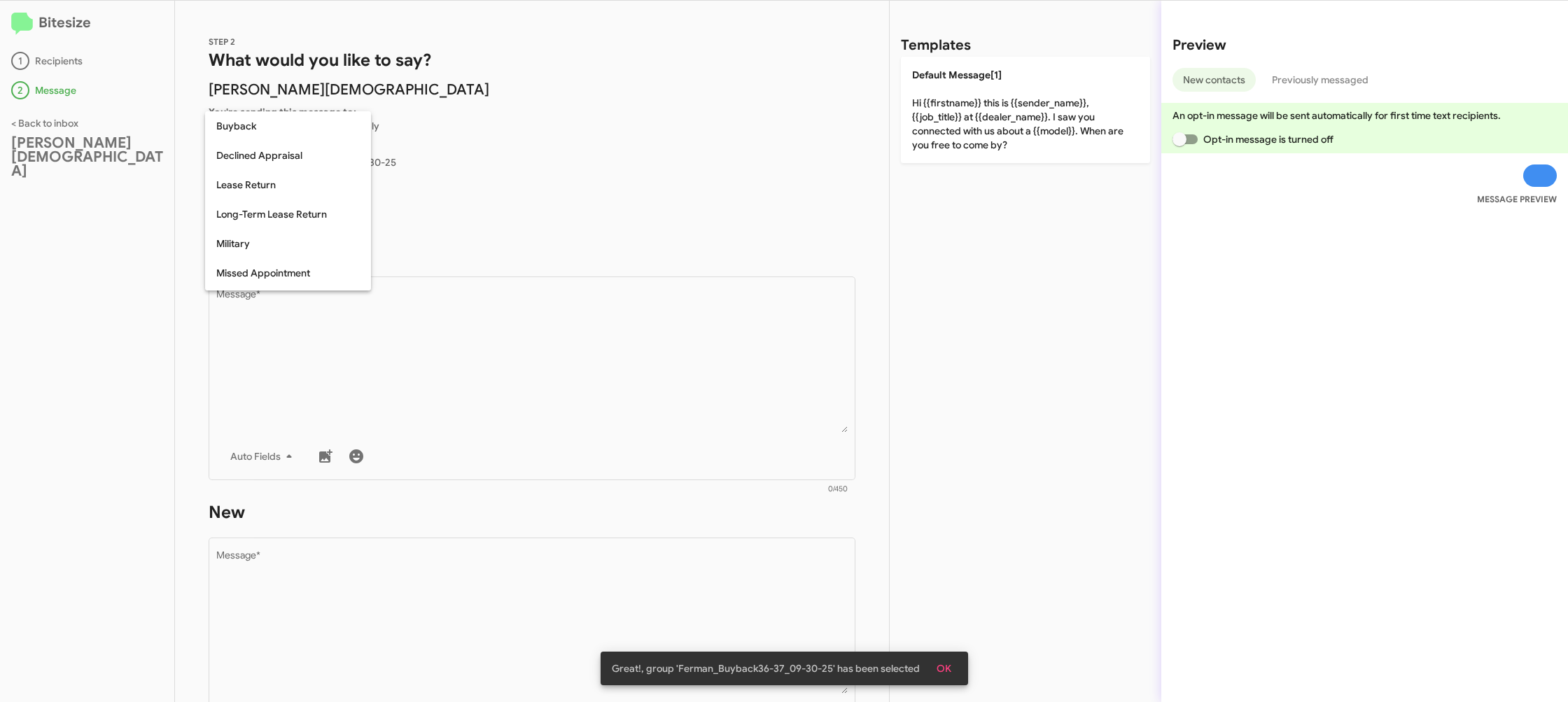
scroll to position [117, 0]
drag, startPoint x: 281, startPoint y: 153, endPoint x: 439, endPoint y: 227, distance: 174.5
click at [281, 151] on span "Buyback" at bounding box center [288, 156] width 143 height 30
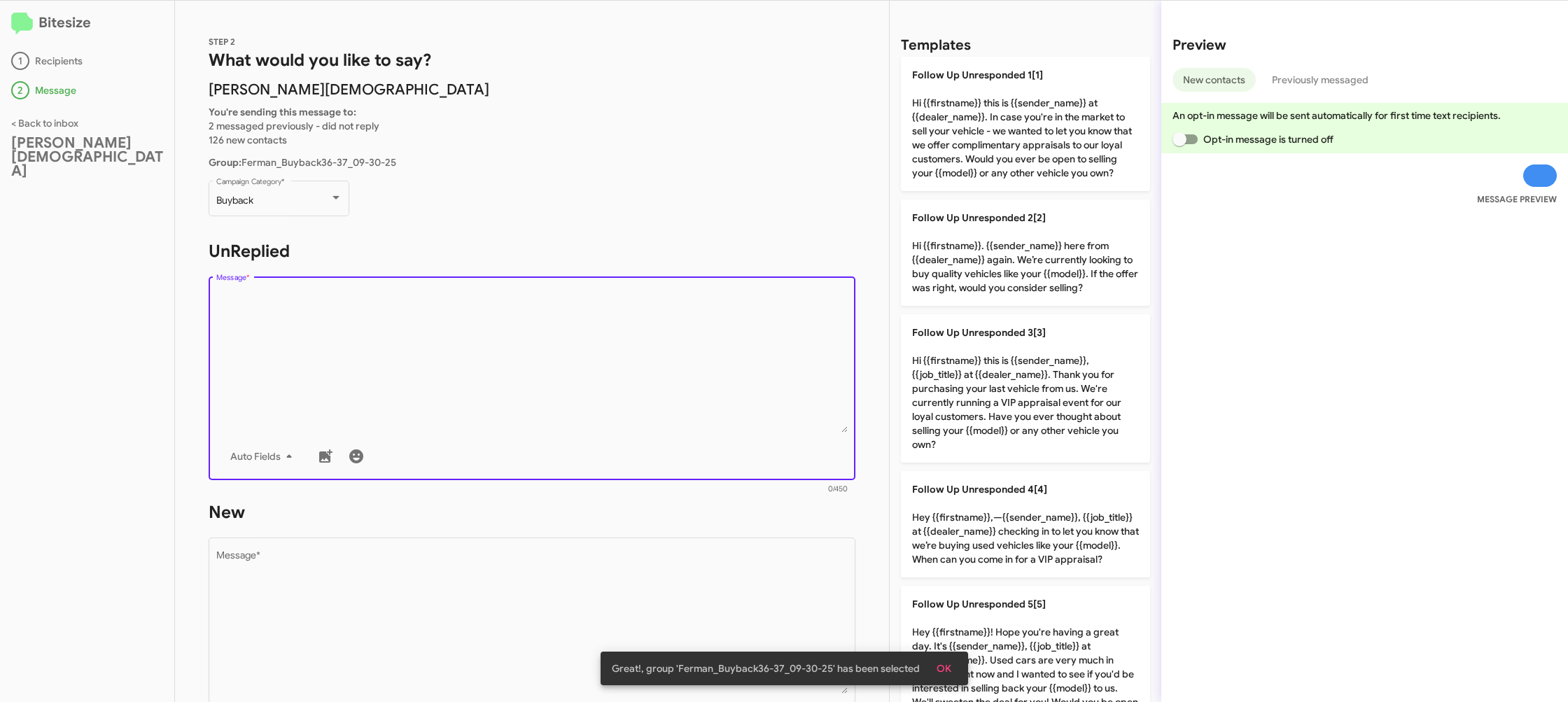
click at [508, 323] on textarea "Message *" at bounding box center [532, 361] width 632 height 142
drag, startPoint x: 510, startPoint y: 326, endPoint x: 430, endPoint y: 19, distance: 317.3
click at [508, 325] on textarea "Message *" at bounding box center [532, 361] width 632 height 142
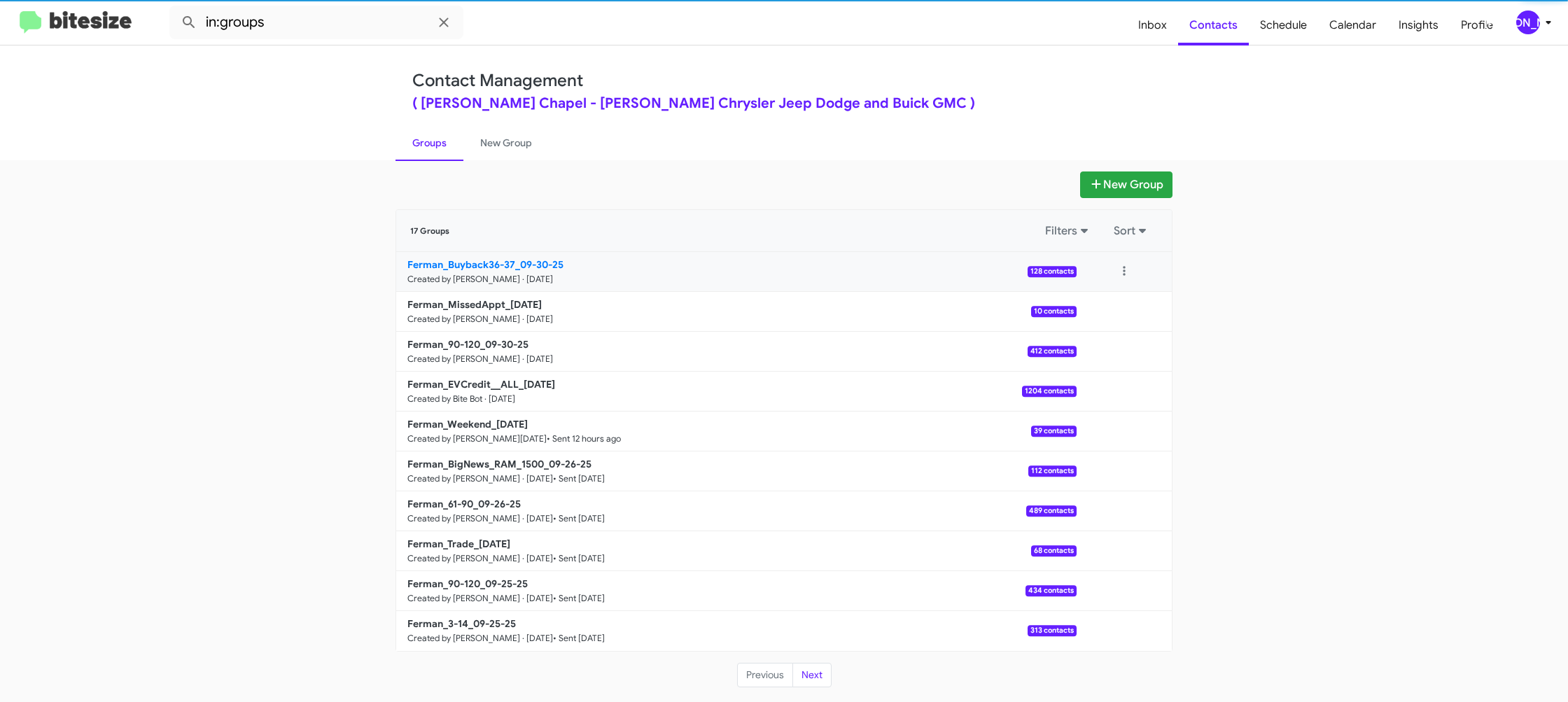
click at [508, 258] on b "Ferman_Buyback36-37_09-30-25" at bounding box center [485, 264] width 156 height 13
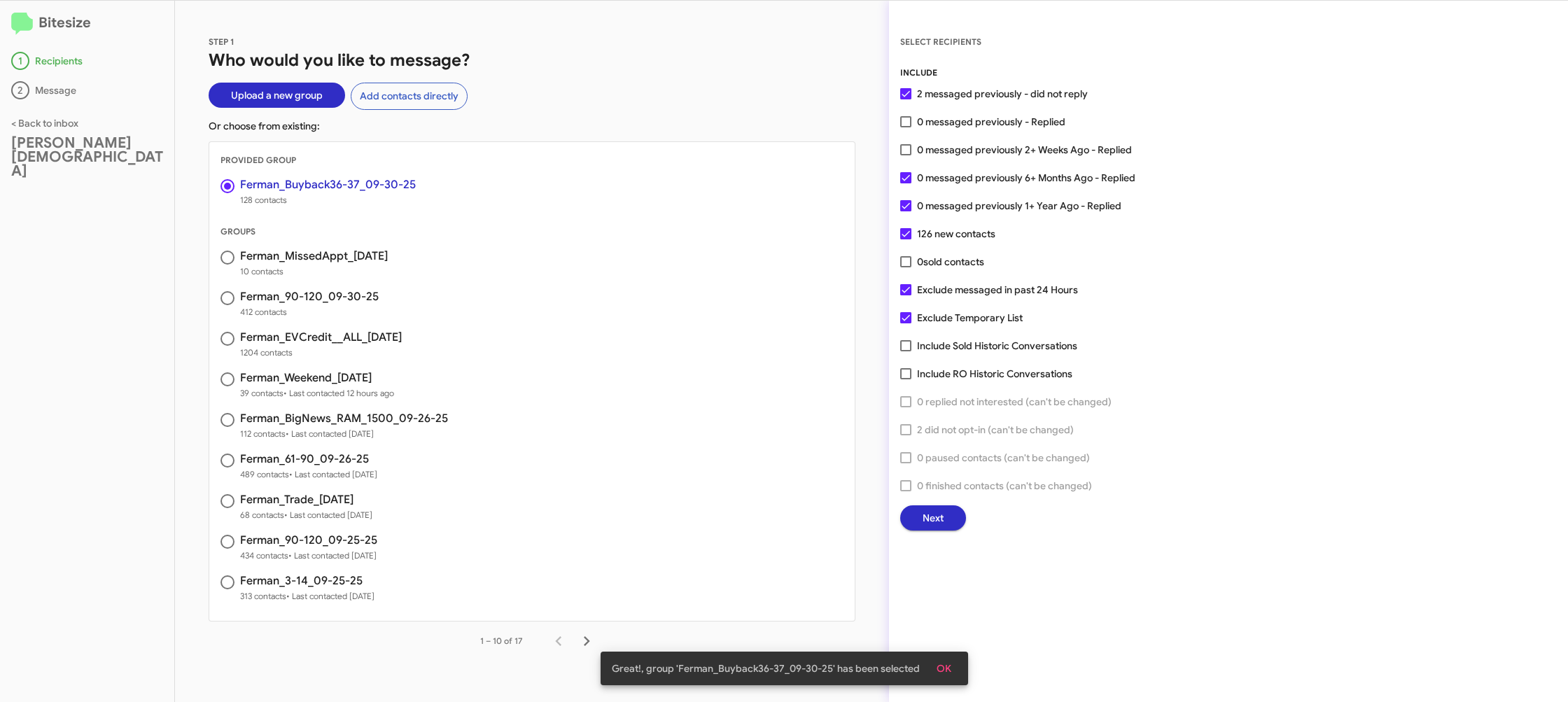
click at [947, 515] on button "Next" at bounding box center [932, 518] width 66 height 25
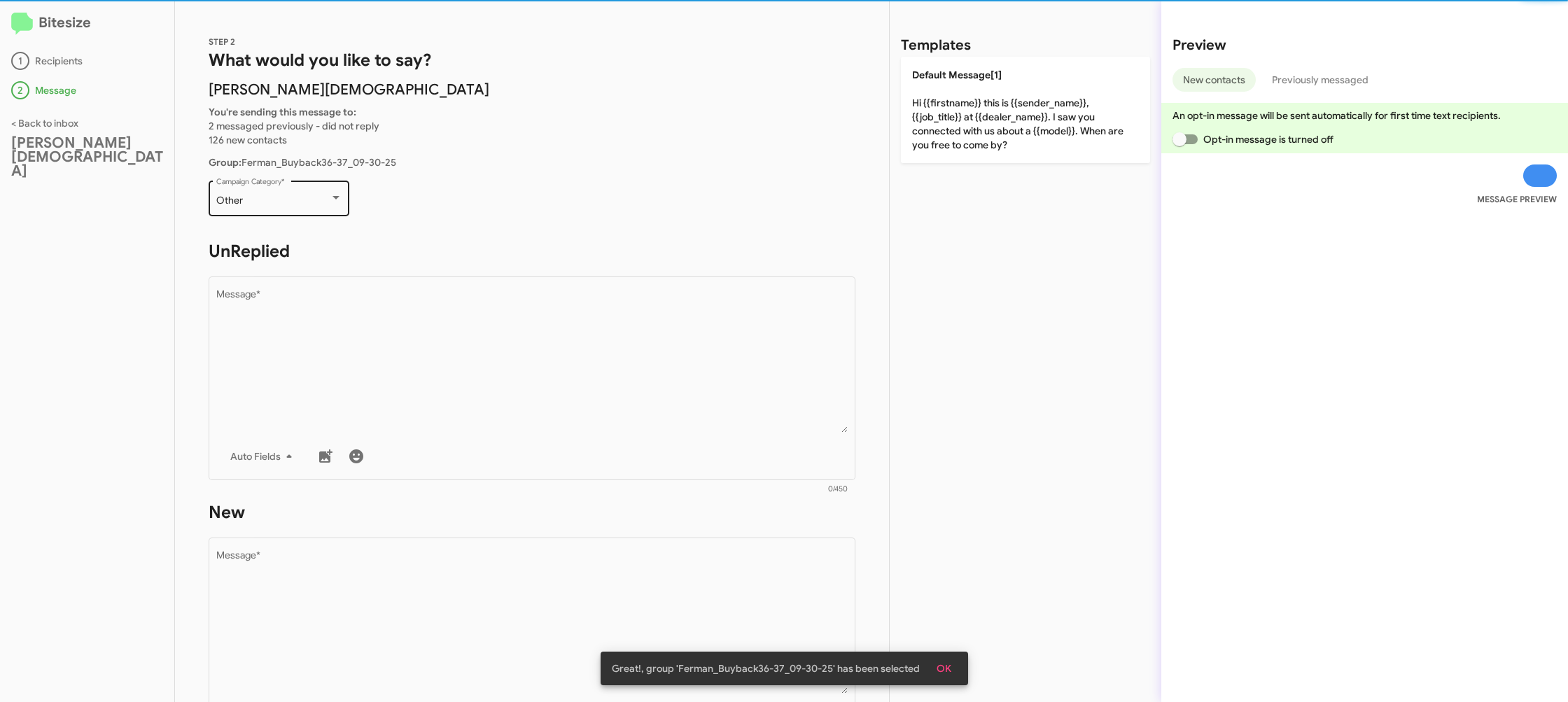
click at [263, 204] on div "Other" at bounding box center [273, 201] width 114 height 11
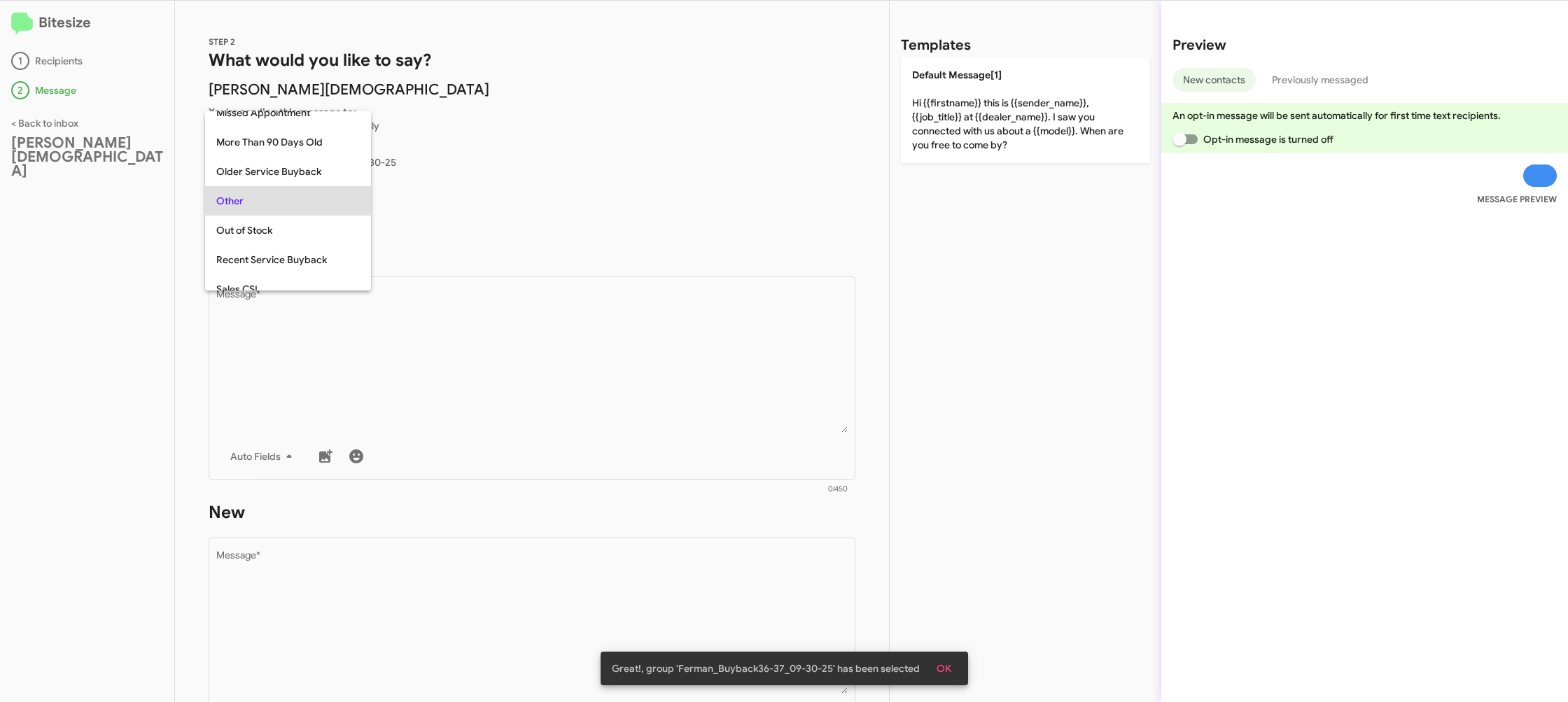
scroll to position [147, 0]
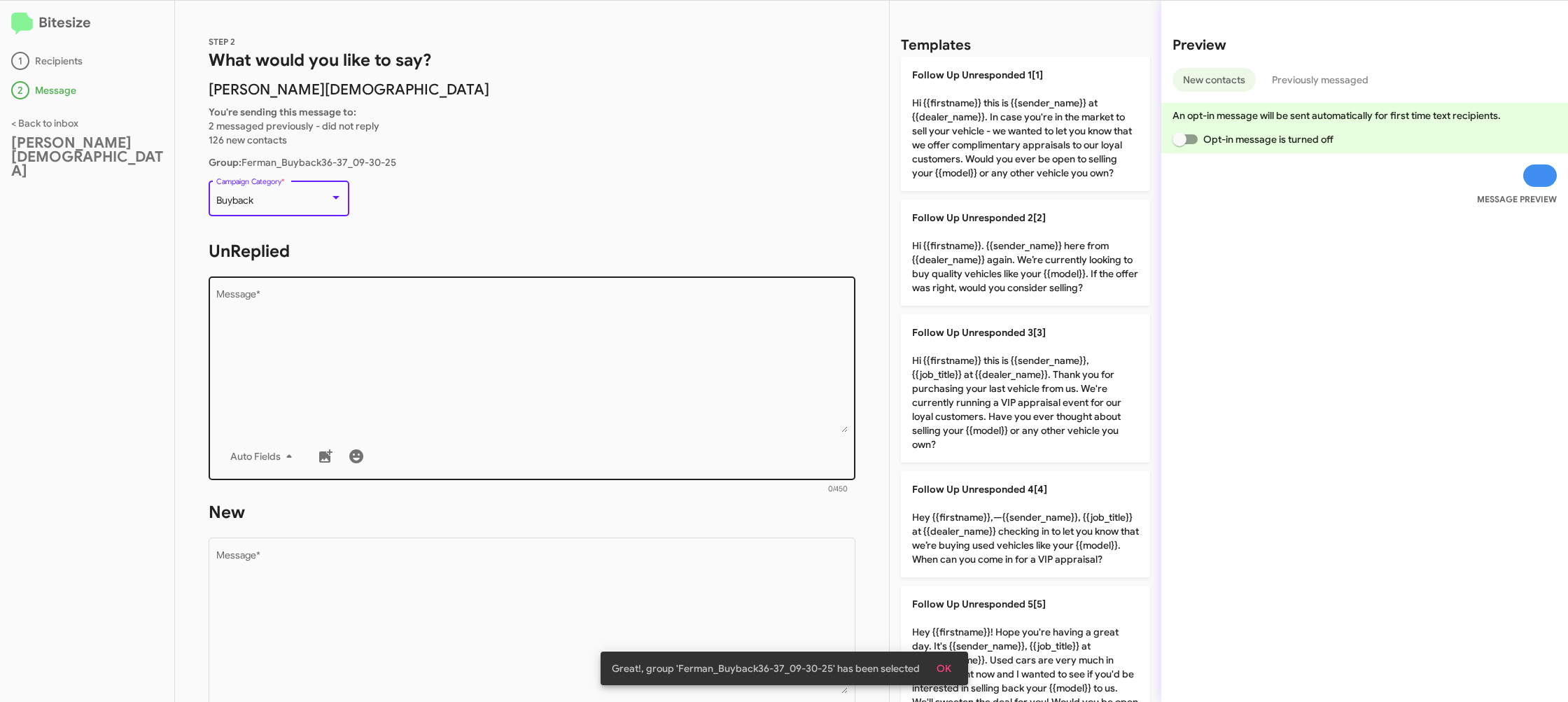
click at [464, 324] on textarea "Message *" at bounding box center [532, 361] width 632 height 142
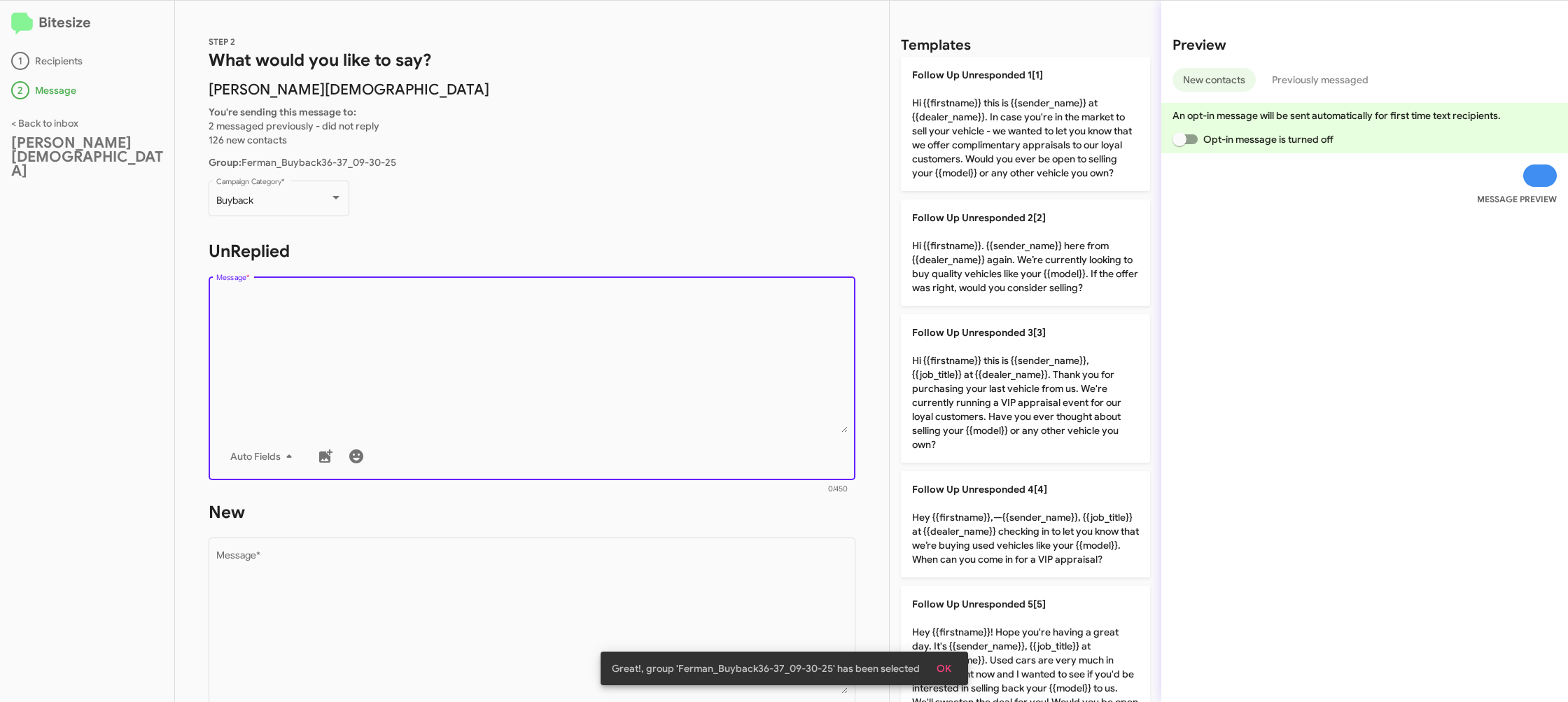
click at [464, 326] on textarea "Message *" at bounding box center [532, 361] width 632 height 142
click at [454, 309] on textarea "Message *" at bounding box center [532, 361] width 632 height 142
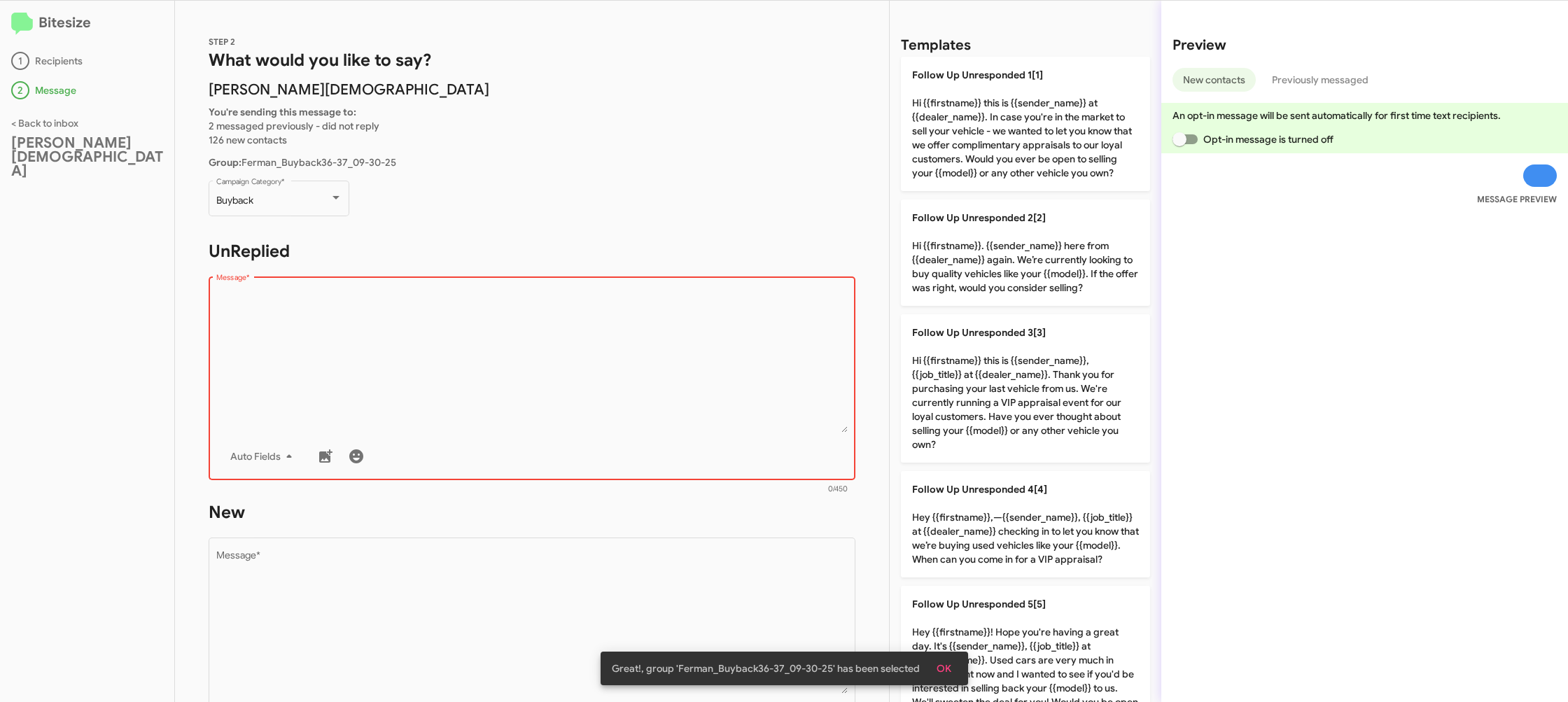
click at [692, 387] on textarea "Message *" at bounding box center [532, 361] width 632 height 142
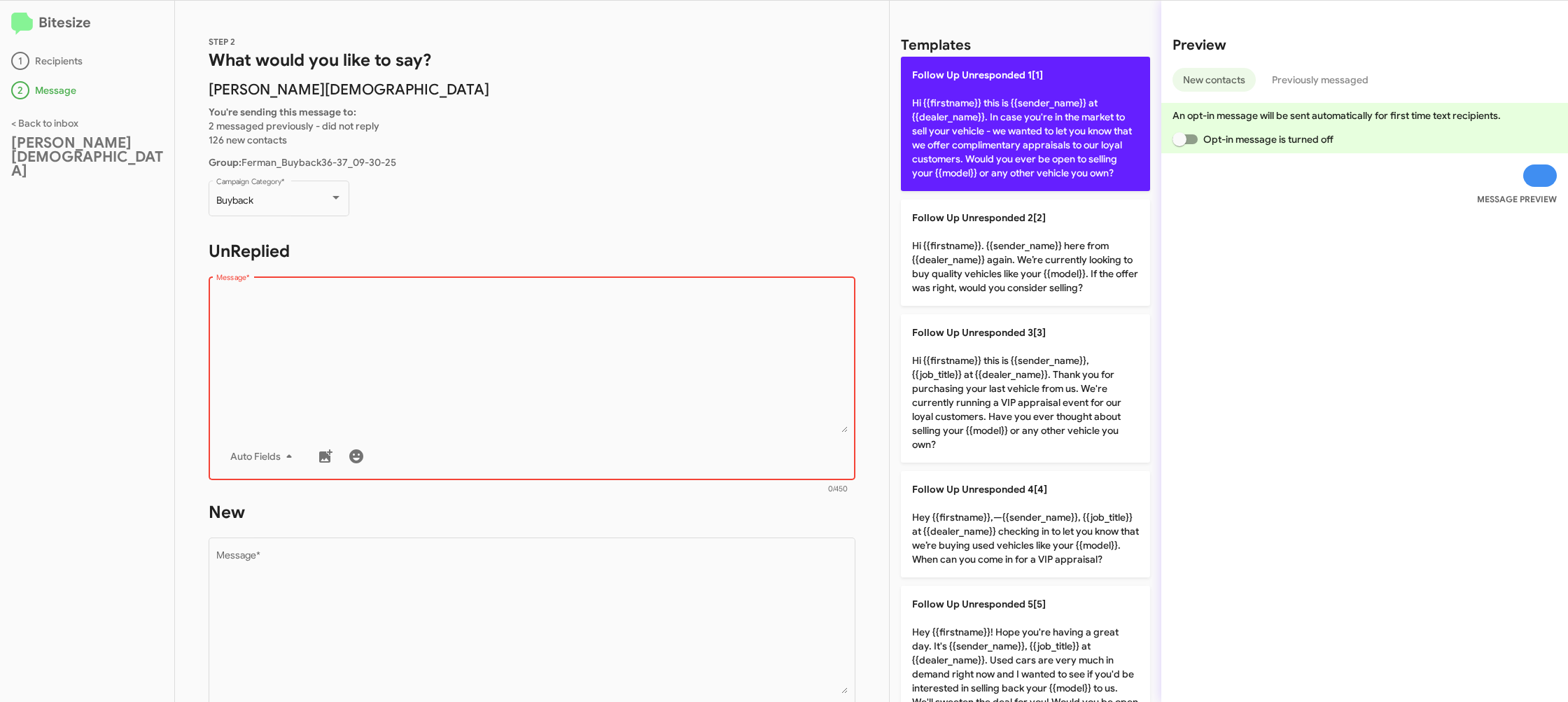
click at [948, 159] on p "Follow Up Unresponded 1[1] Hi {{firstname}} this is {{sender_name}} at {{dealer…" at bounding box center [1025, 124] width 250 height 134
type textarea "Hi {{firstname}} this is {{sender_name}} at {{dealer_name}}. In case you're in …"
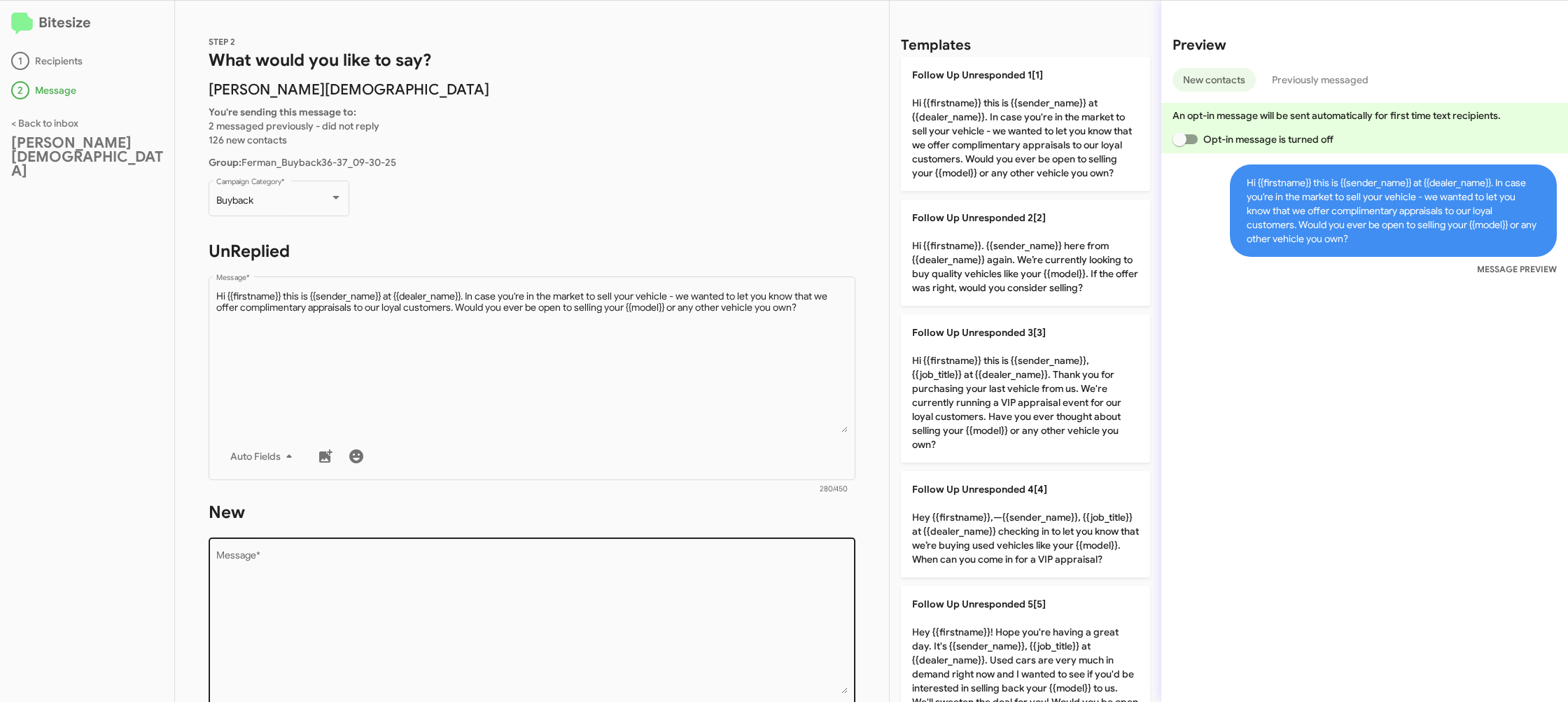
scroll to position [75, 0]
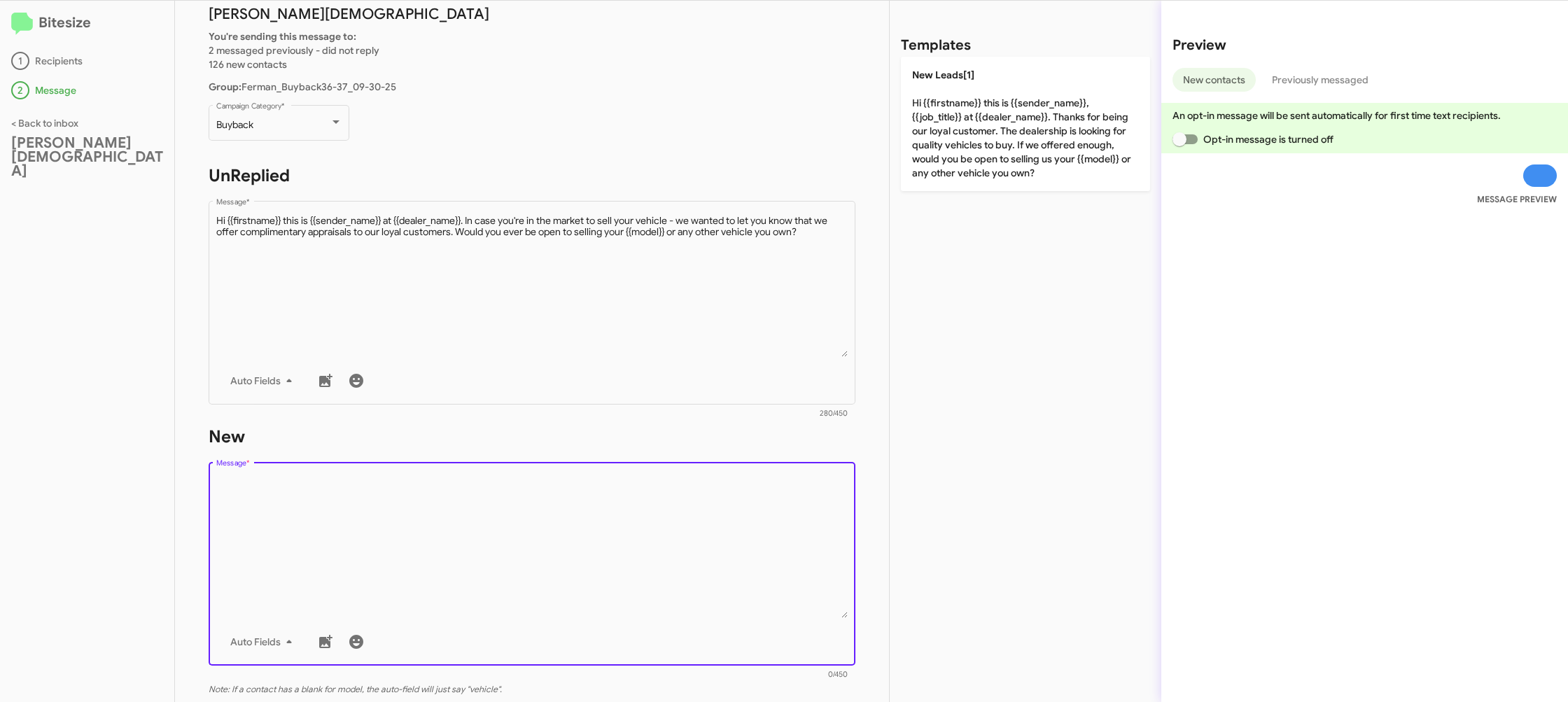
click at [723, 534] on textarea "Message *" at bounding box center [532, 546] width 632 height 142
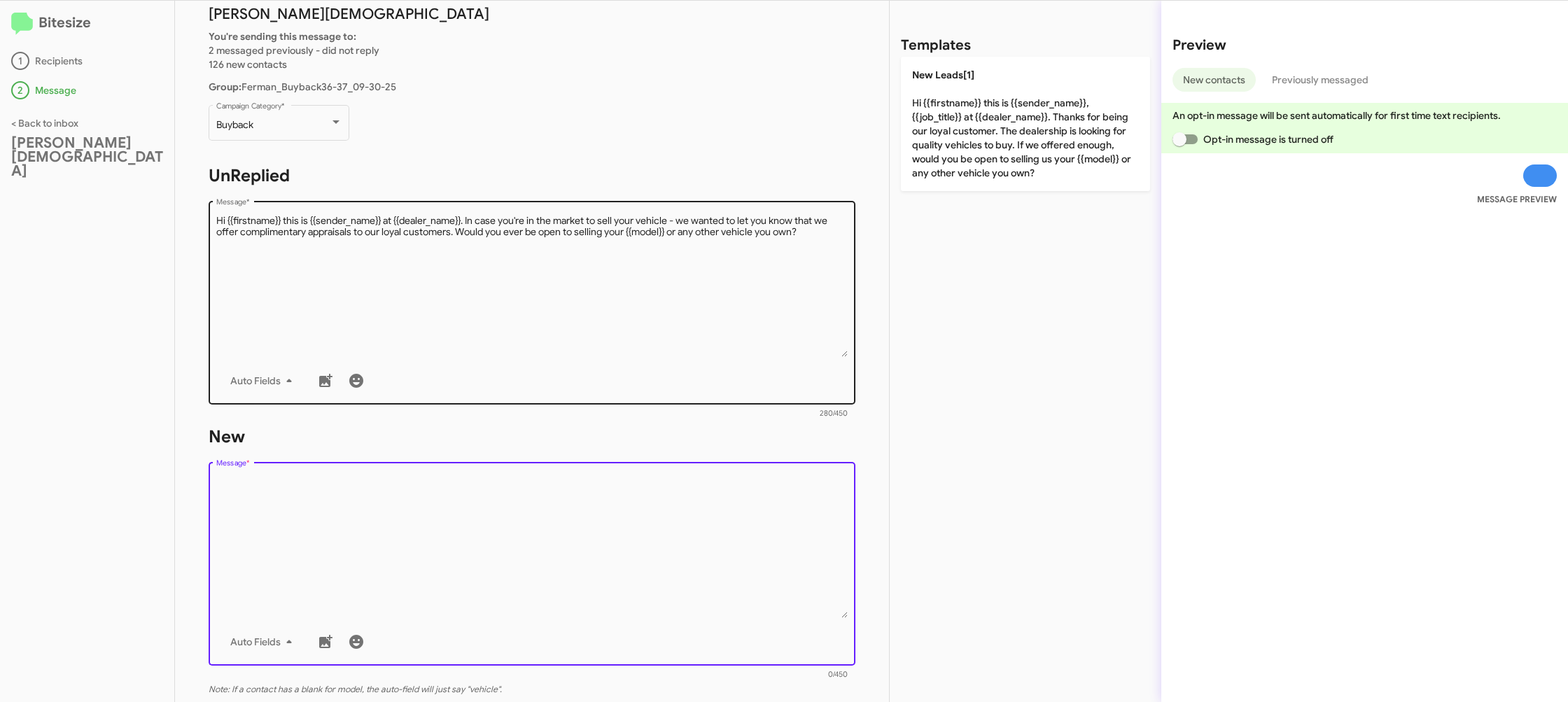
drag, startPoint x: 736, startPoint y: 480, endPoint x: 814, endPoint y: 323, distance: 175.3
click at [737, 479] on textarea "Message *" at bounding box center [532, 546] width 632 height 142
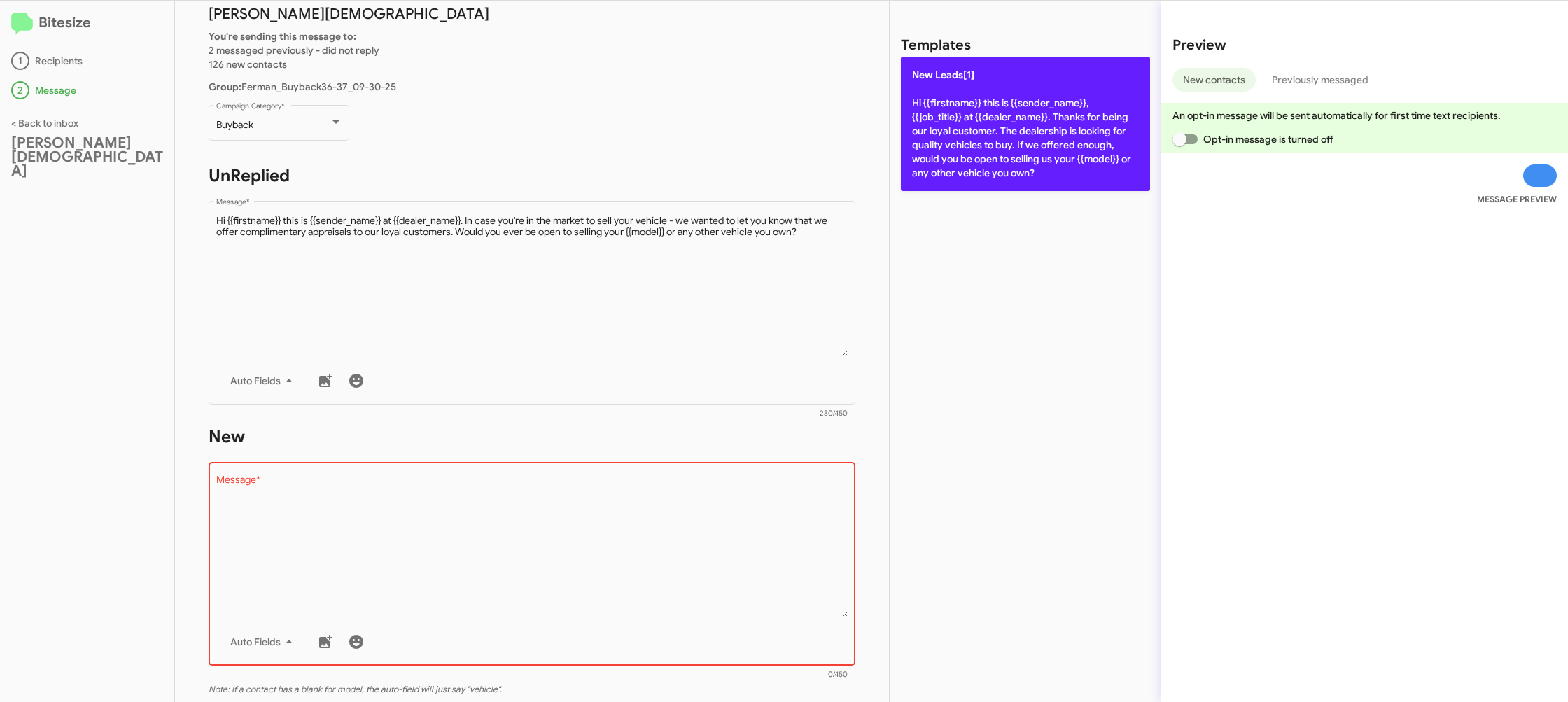
click at [939, 149] on p "New Leads[1] Hi {{firstname}} this is {{sender_name}}, {{job_title}} at {{deale…" at bounding box center [1025, 124] width 250 height 134
type textarea "Hi {{firstname}} this is {{sender_name}}, {{job_title}} at {{dealer_name}}. Tha…"
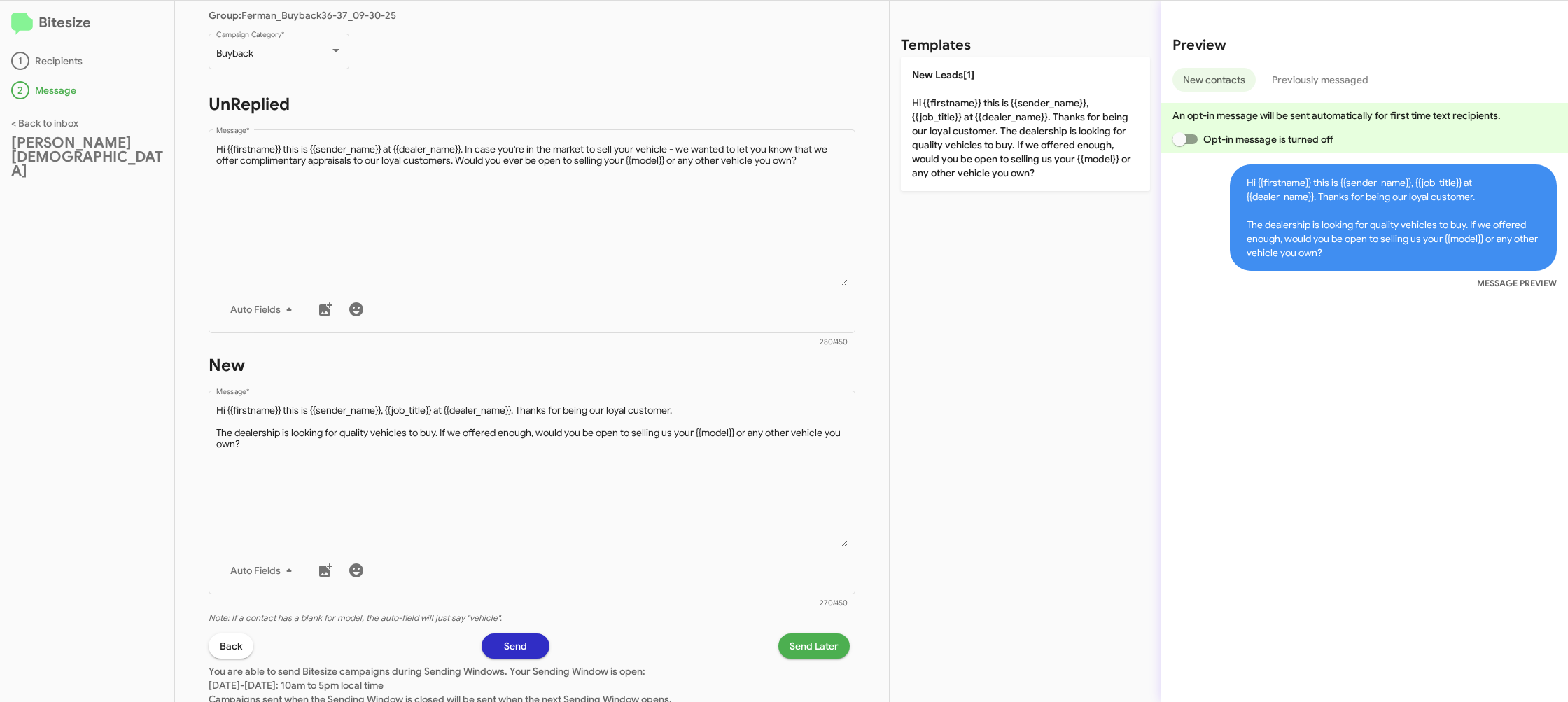
scroll to position [176, 0]
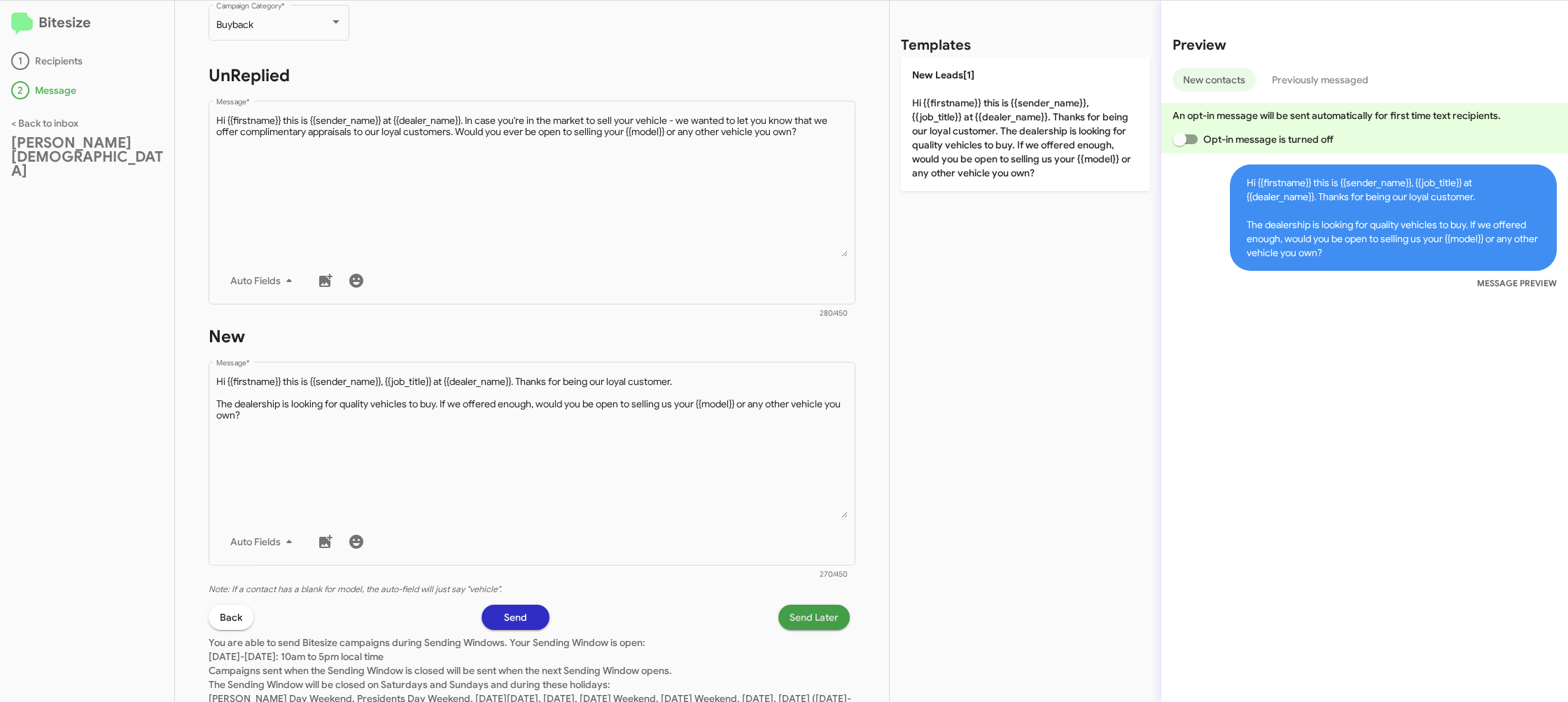
click at [800, 611] on span "Send Later" at bounding box center [814, 617] width 49 height 25
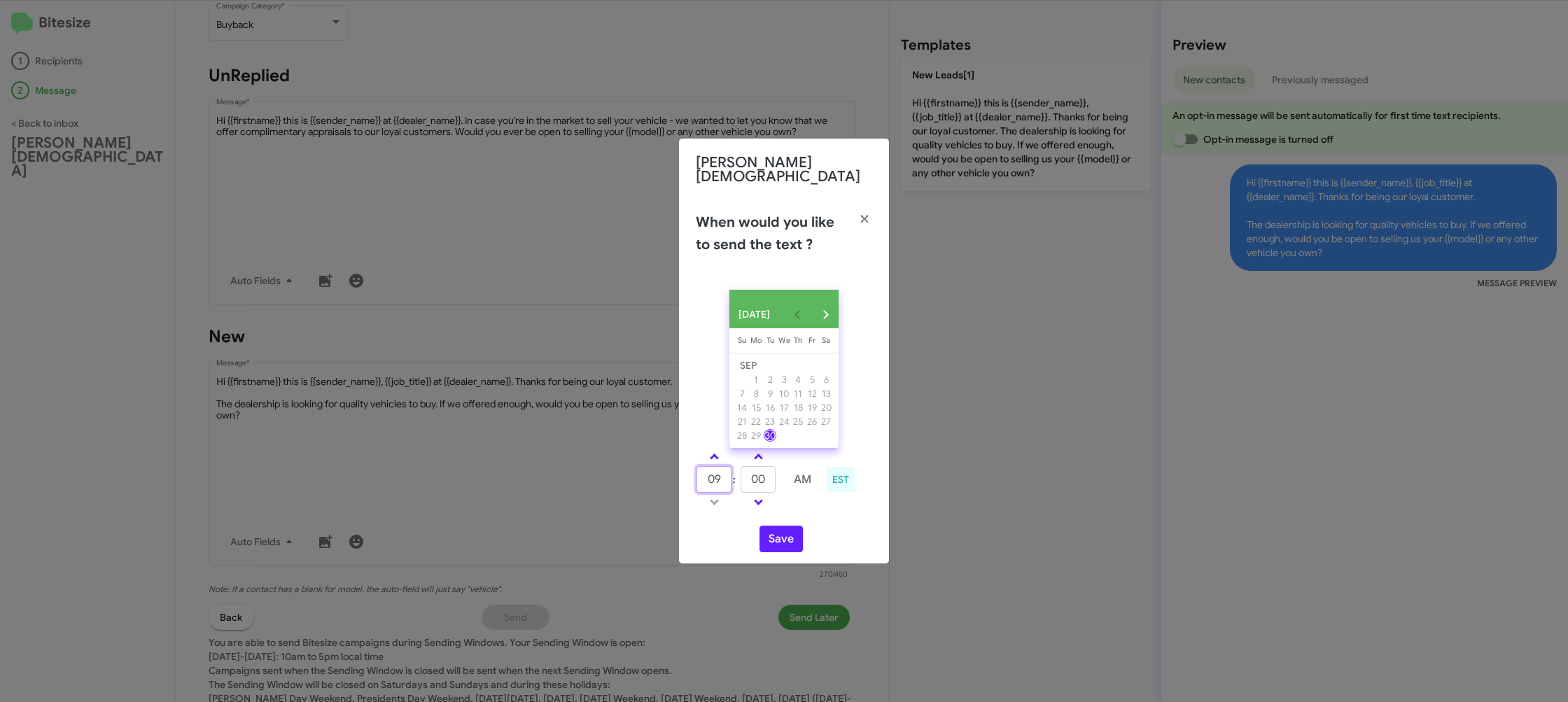
click at [707, 485] on input "09" at bounding box center [713, 480] width 35 height 27
type input "12"
click at [763, 483] on input "00" at bounding box center [757, 480] width 35 height 27
click at [769, 481] on input "00" at bounding box center [757, 480] width 35 height 27
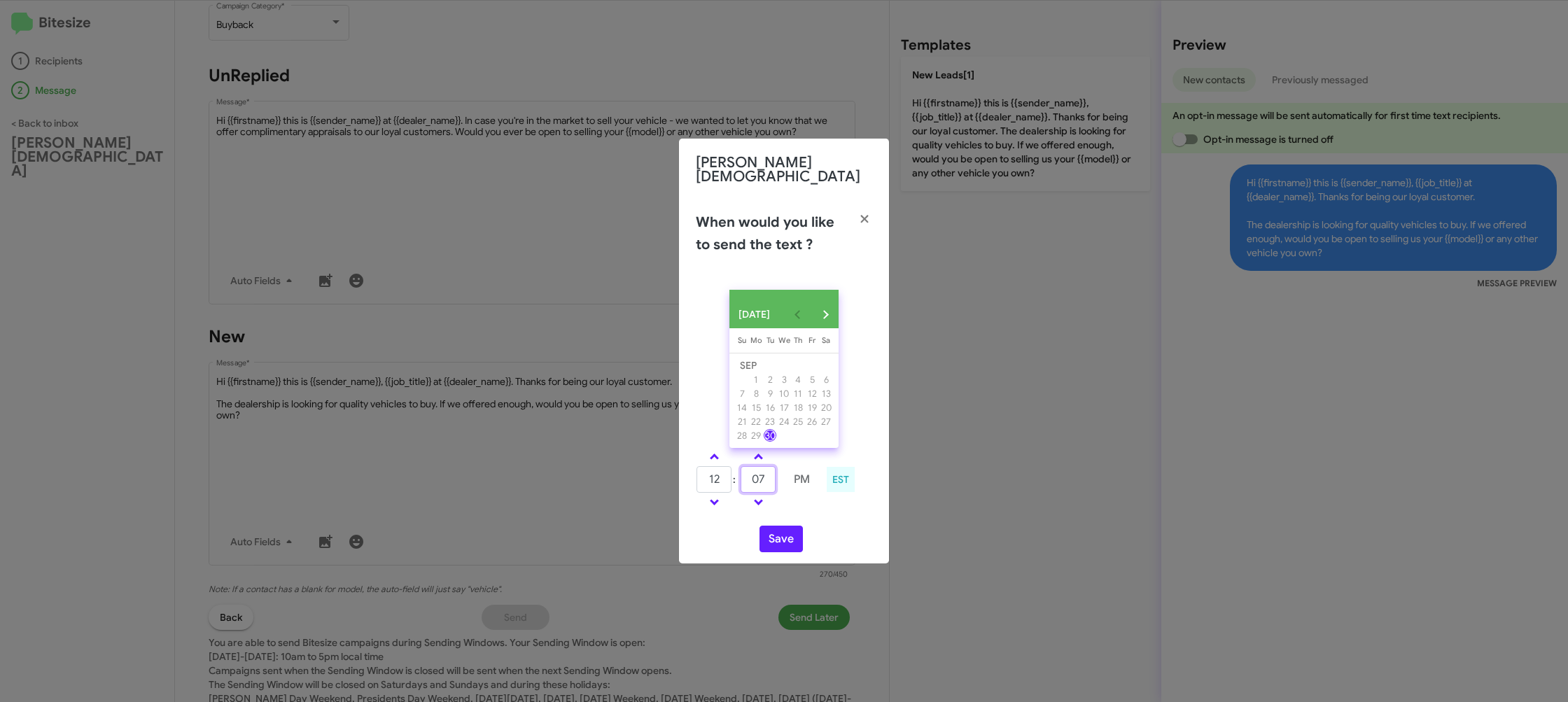
type input "07"
drag, startPoint x: 793, startPoint y: 505, endPoint x: 782, endPoint y: 537, distance: 33.8
click at [791, 507] on td at bounding box center [802, 502] width 35 height 18
click at [783, 540] on button "Save" at bounding box center [781, 539] width 44 height 27
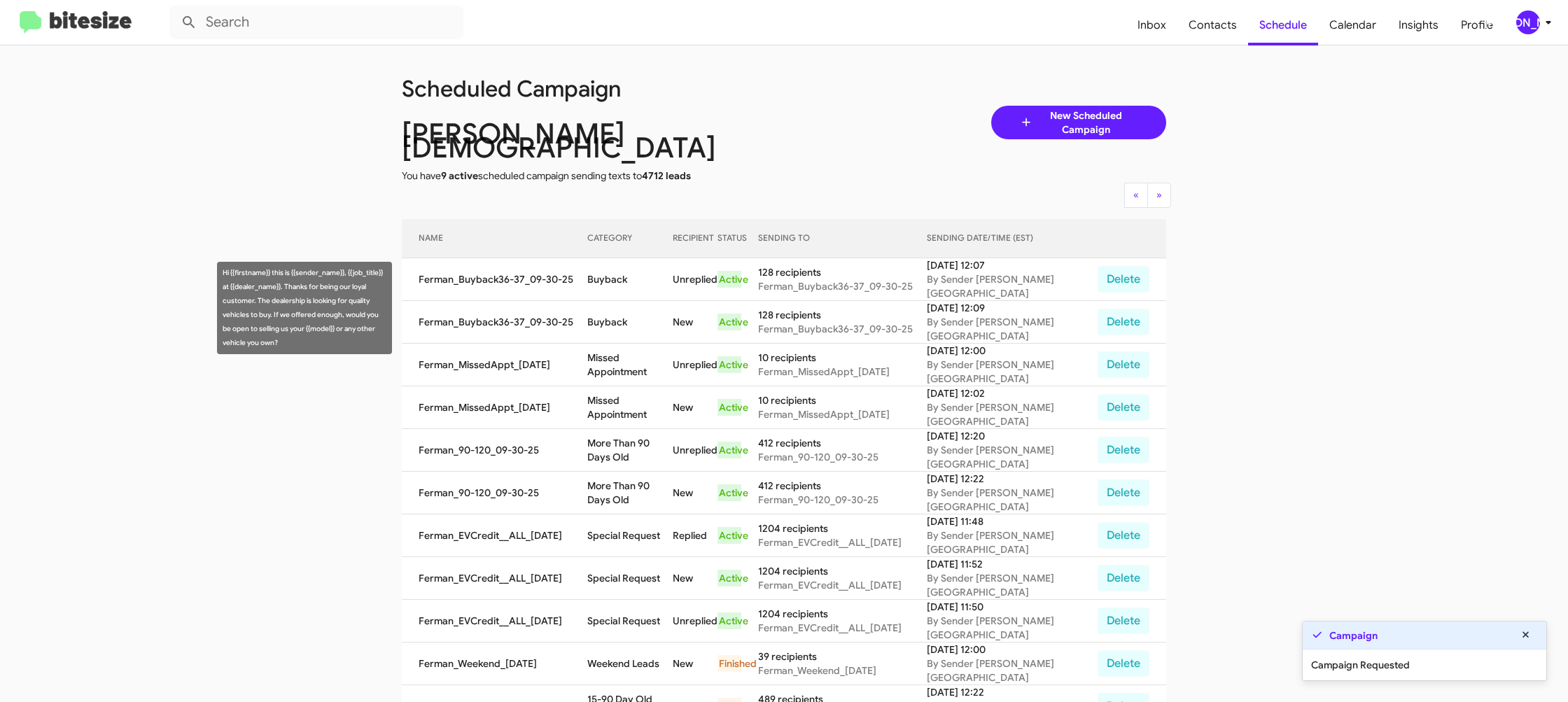
click at [624, 312] on td "Buyback" at bounding box center [630, 323] width 85 height 43
click at [623, 312] on td "Buyback" at bounding box center [630, 323] width 85 height 43
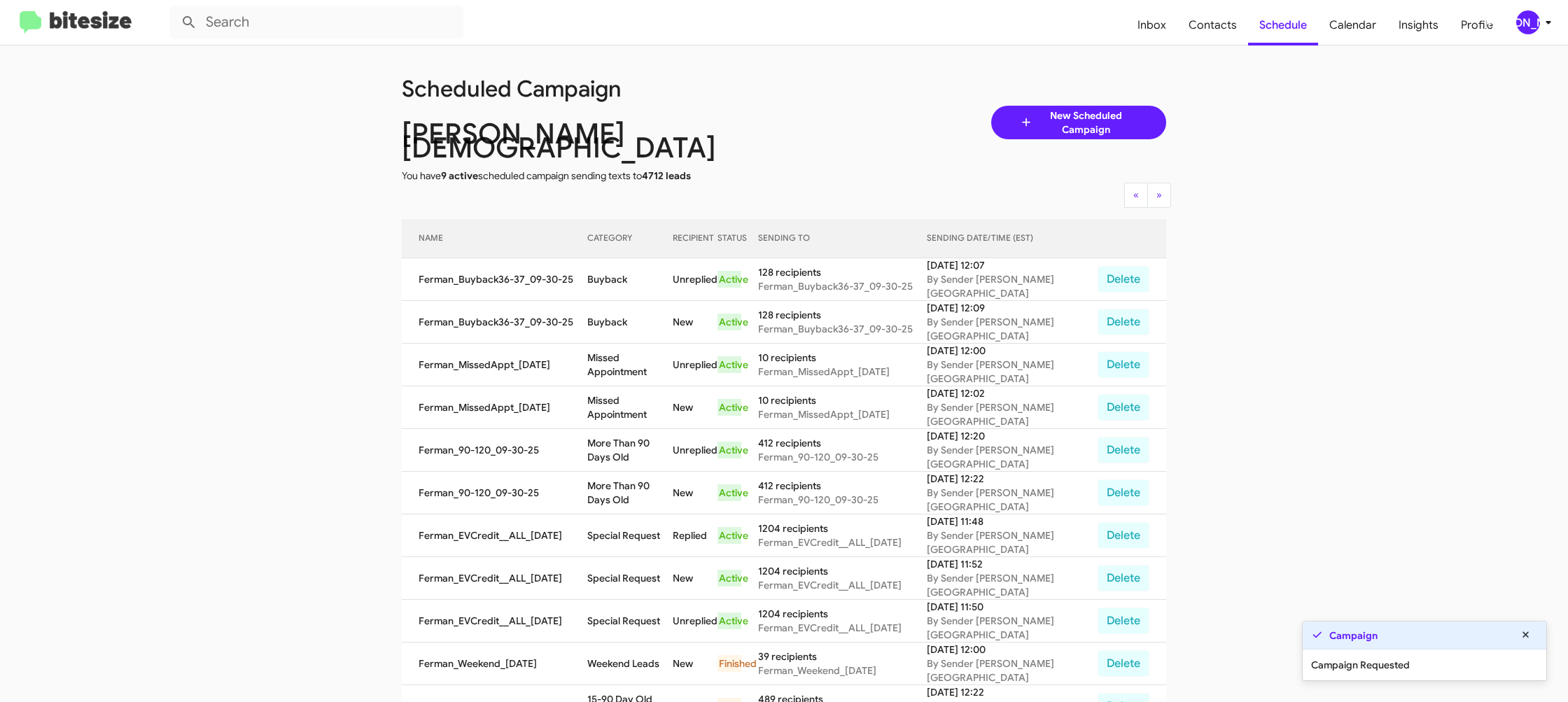
click at [623, 312] on td "Buyback" at bounding box center [630, 323] width 85 height 43
copy td "Buyback"
drag, startPoint x: 1547, startPoint y: 24, endPoint x: 1538, endPoint y: 22, distance: 9.2
click at [1538, 22] on span "[PERSON_NAME]" at bounding box center [1536, 22] width 42 height 24
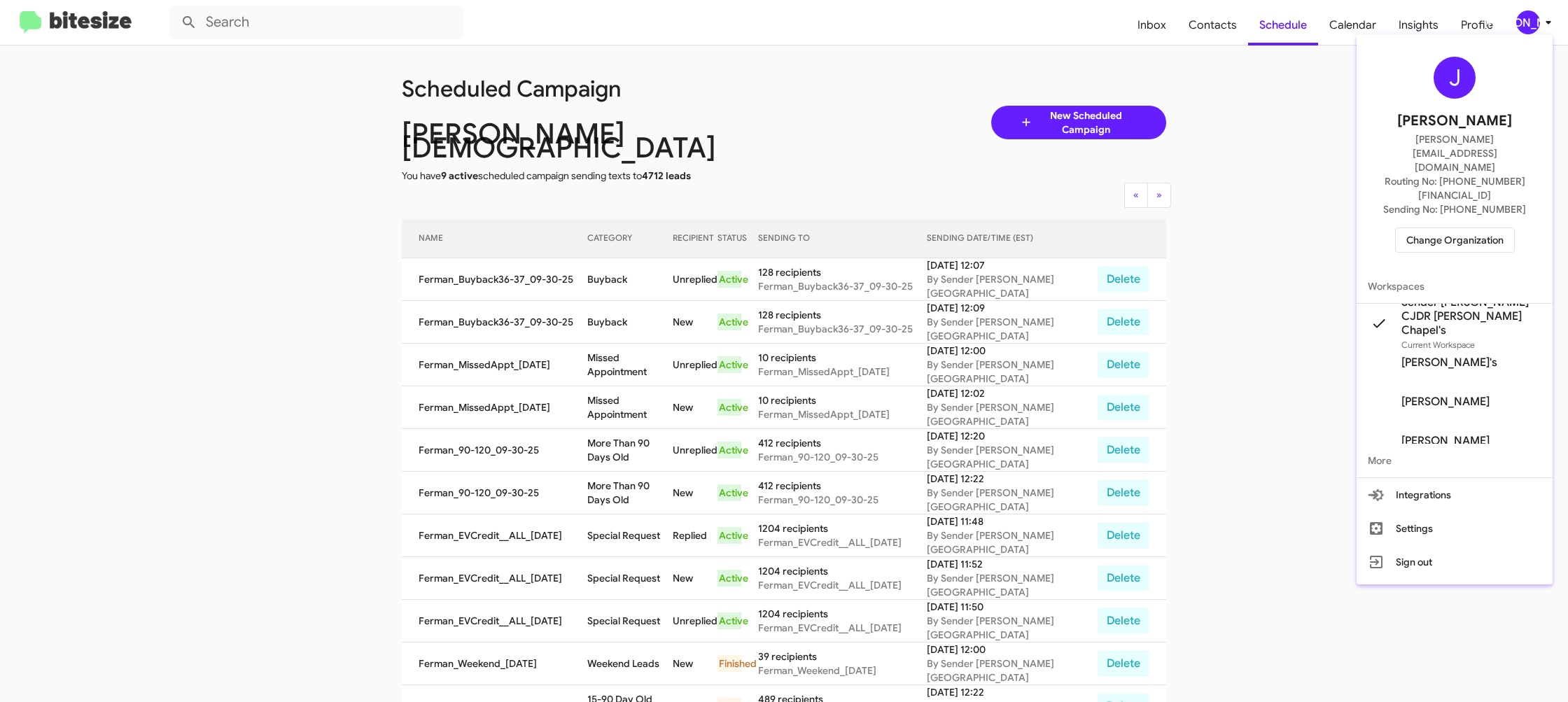
click at [1459, 228] on span "Change Organization" at bounding box center [1455, 240] width 97 height 24
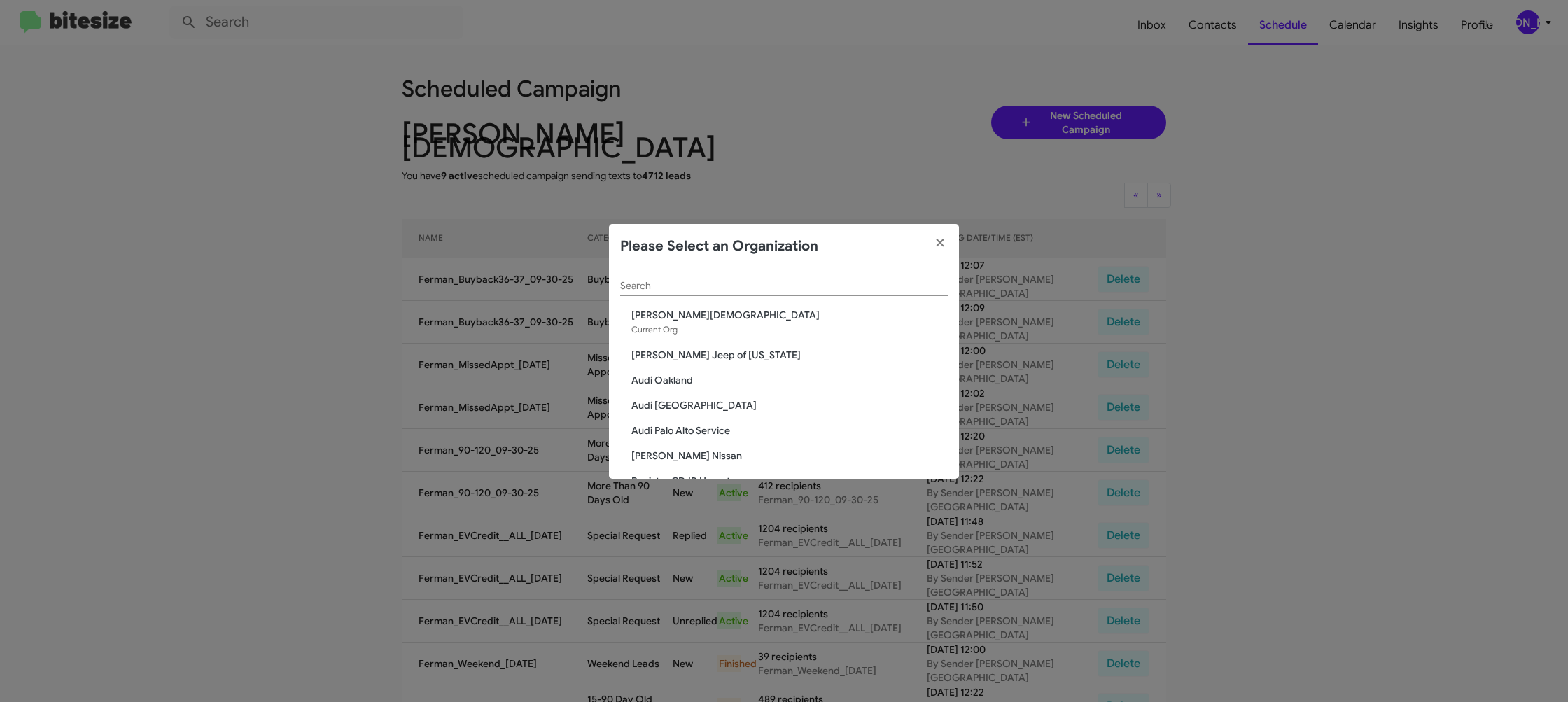
drag, startPoint x: 715, startPoint y: 292, endPoint x: 711, endPoint y: 280, distance: 12.6
click at [715, 292] on div "Search" at bounding box center [784, 282] width 328 height 27
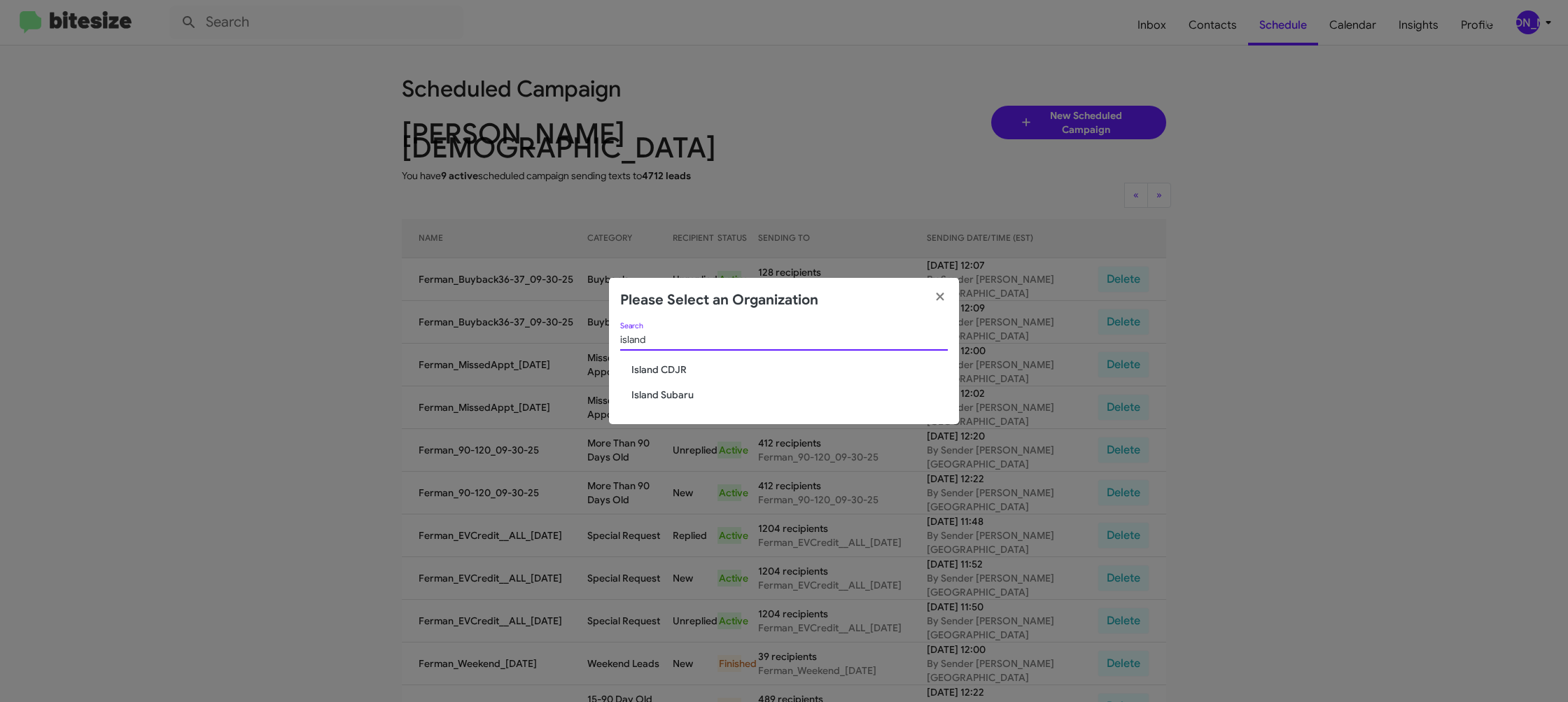
type input "island"
click at [671, 393] on span "Island Subaru" at bounding box center [789, 394] width 317 height 14
click at [671, 392] on span "Island Subaru" at bounding box center [789, 394] width 317 height 14
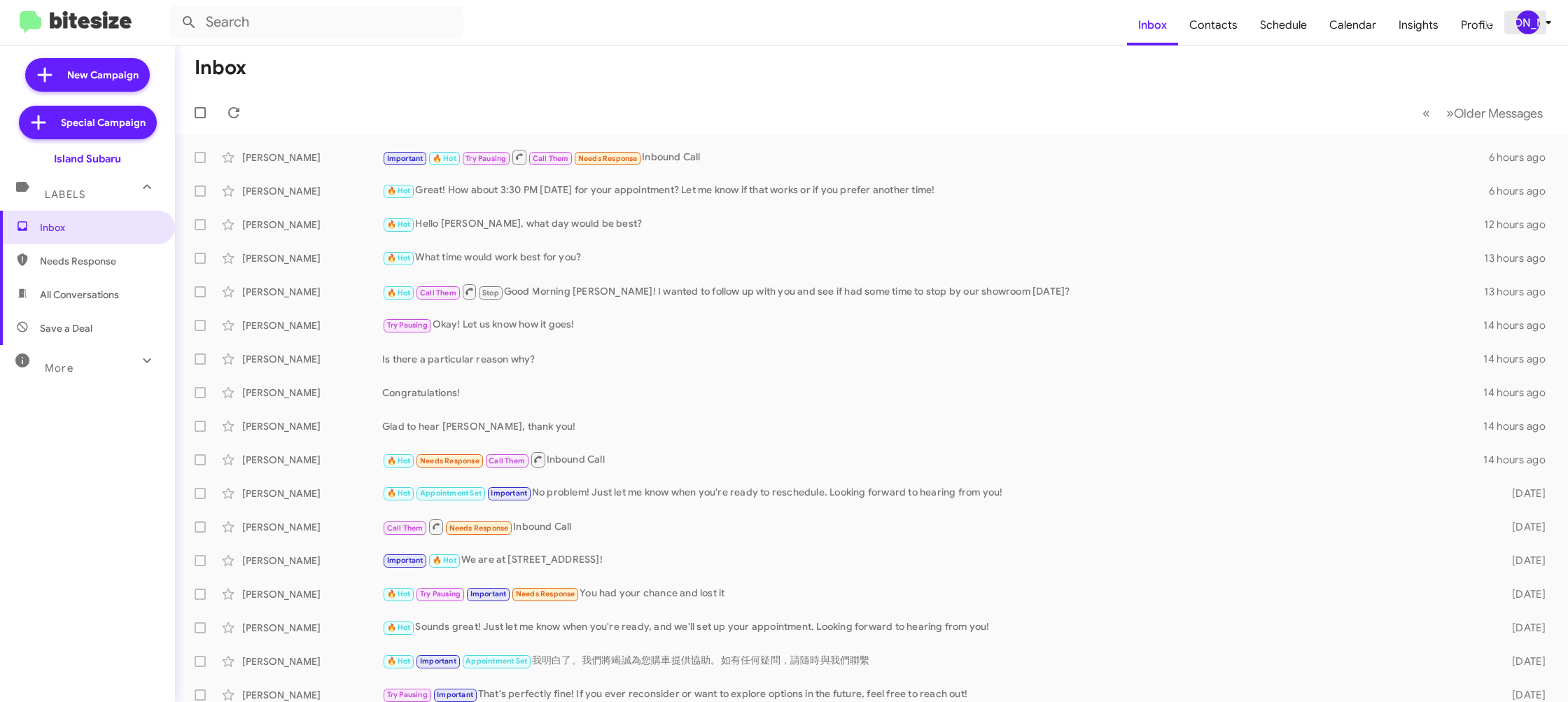
drag, startPoint x: 1532, startPoint y: 21, endPoint x: 1520, endPoint y: 27, distance: 13.4
click at [1529, 21] on div "[PERSON_NAME]" at bounding box center [1528, 22] width 24 height 24
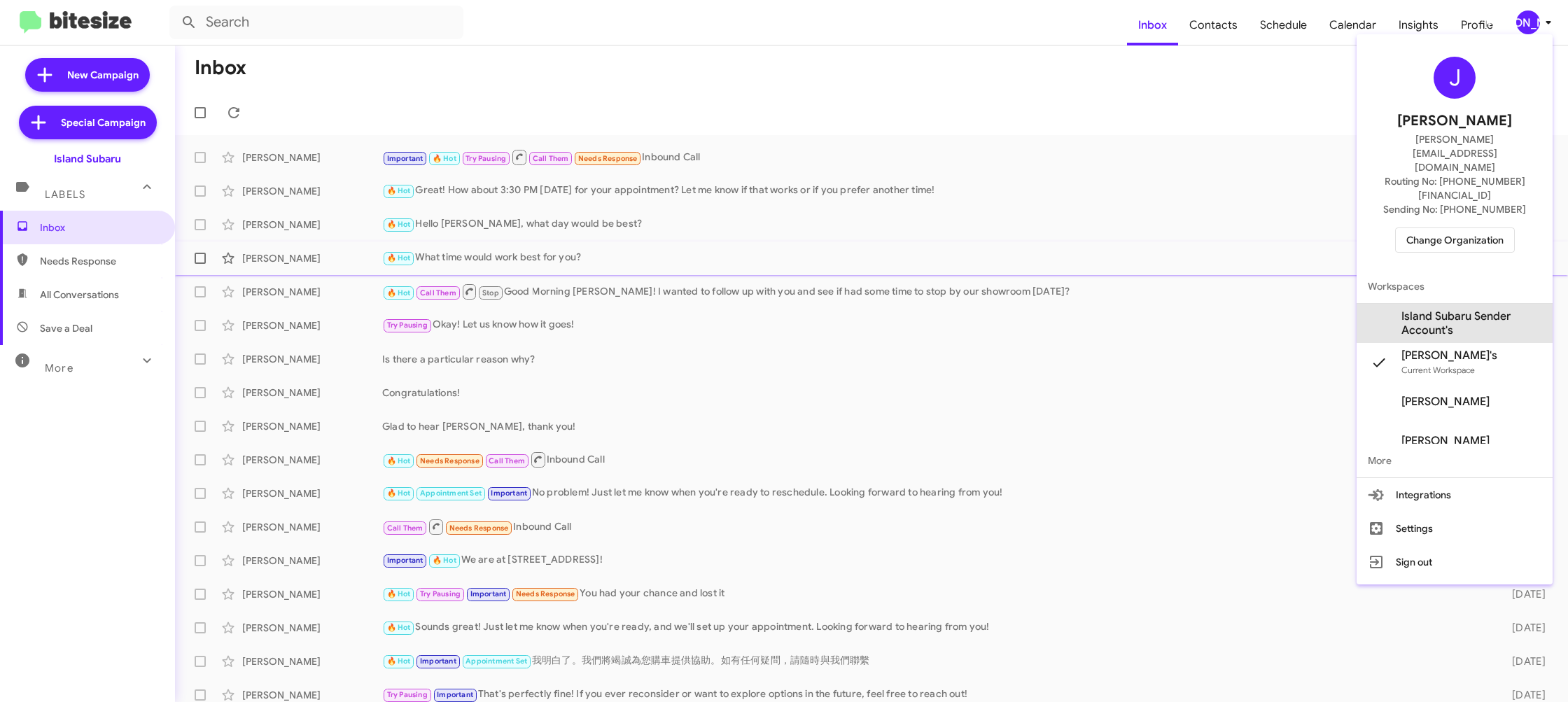
drag, startPoint x: 1474, startPoint y: 275, endPoint x: 1448, endPoint y: 256, distance: 32.2
click at [1474, 309] on span "Island Subaru Sender Account's" at bounding box center [1471, 323] width 140 height 28
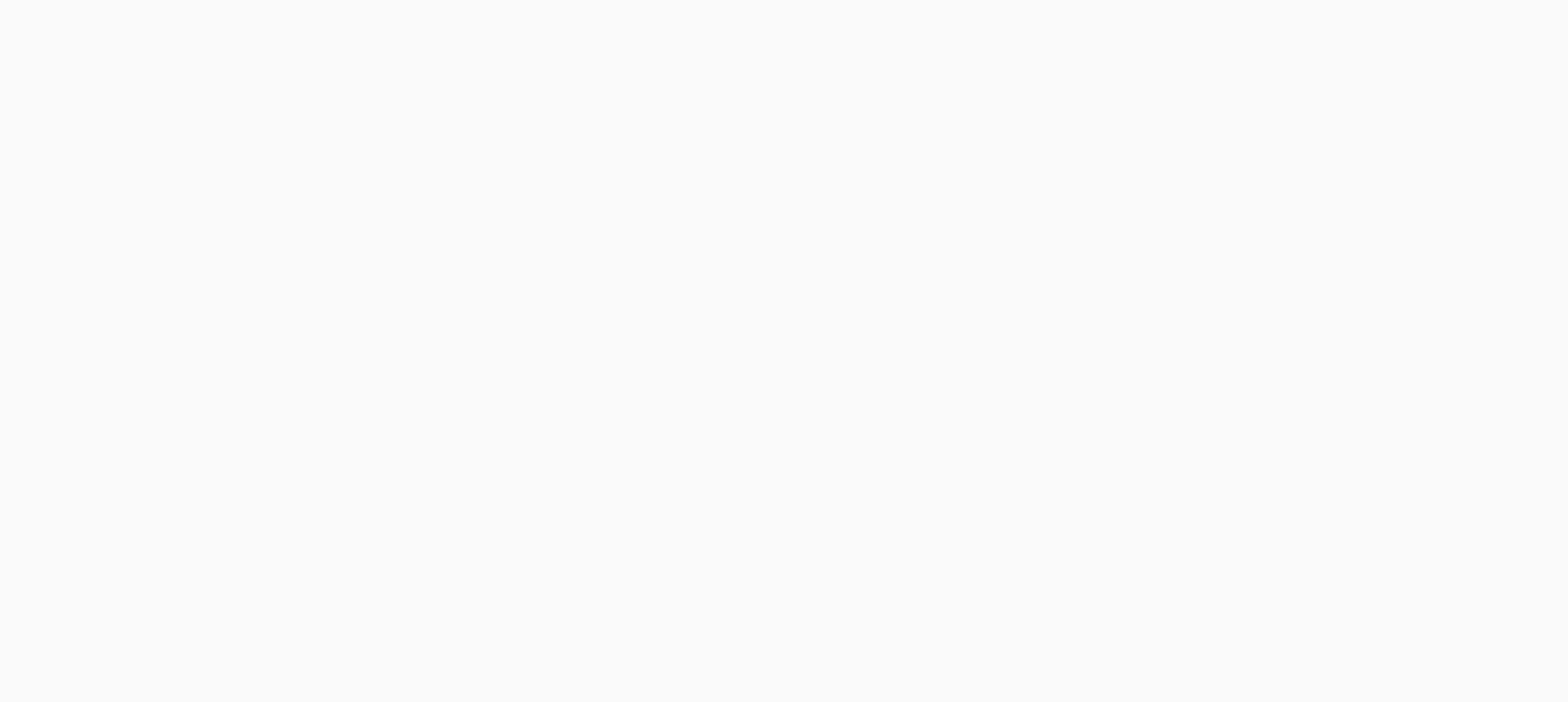
click at [1208, 24] on body at bounding box center [784, 351] width 1568 height 702
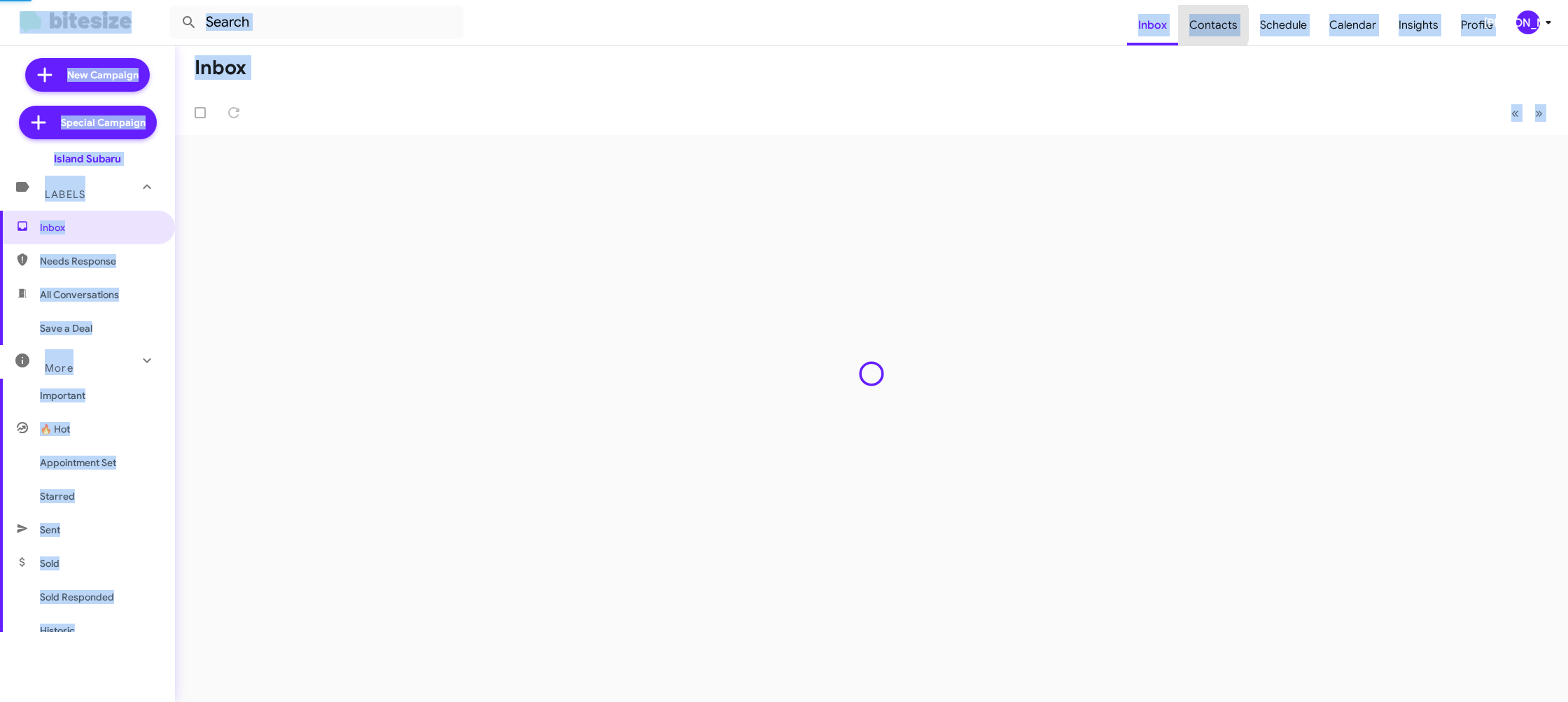
click at [1208, 24] on span "Contacts" at bounding box center [1214, 25] width 71 height 41
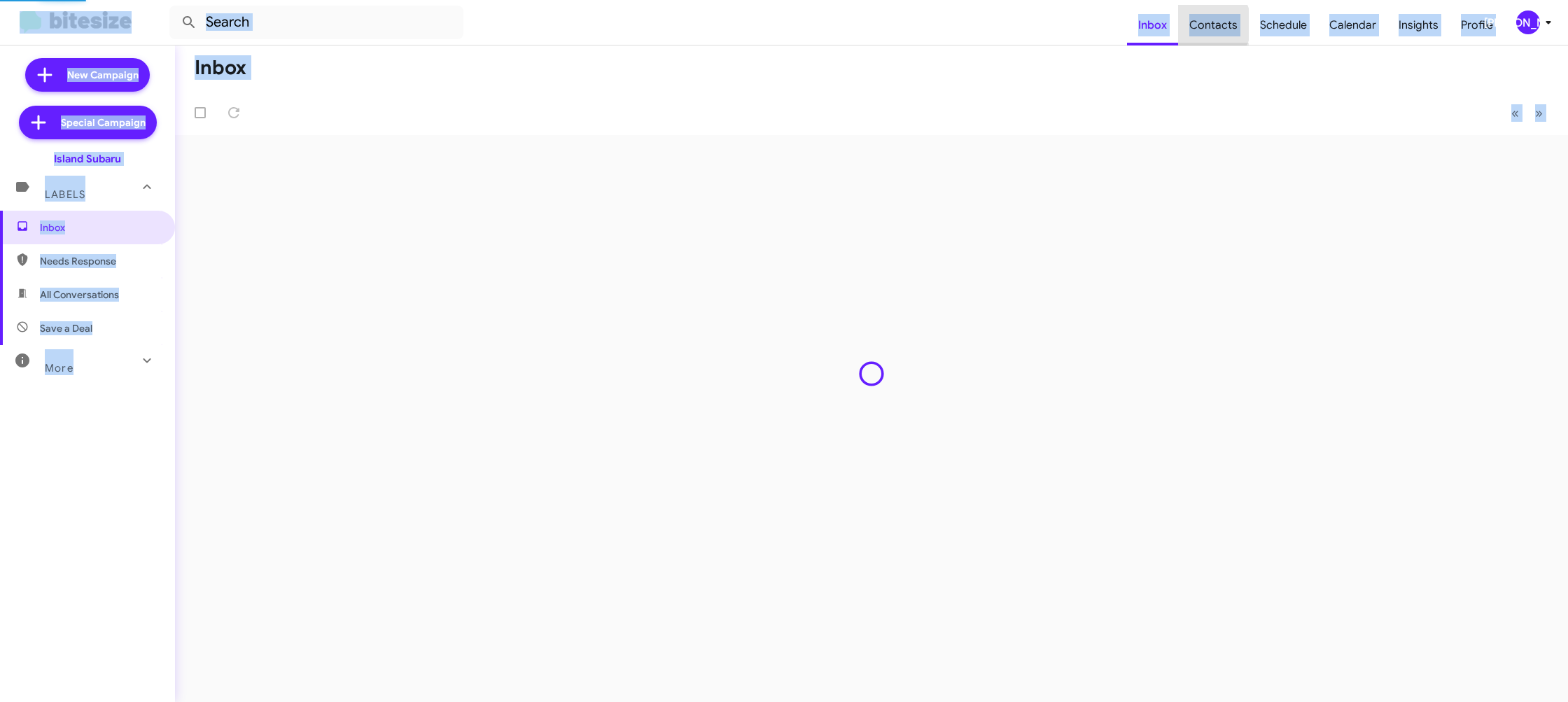
click at [1210, 23] on span "Contacts" at bounding box center [1214, 25] width 71 height 41
type input "in:groups"
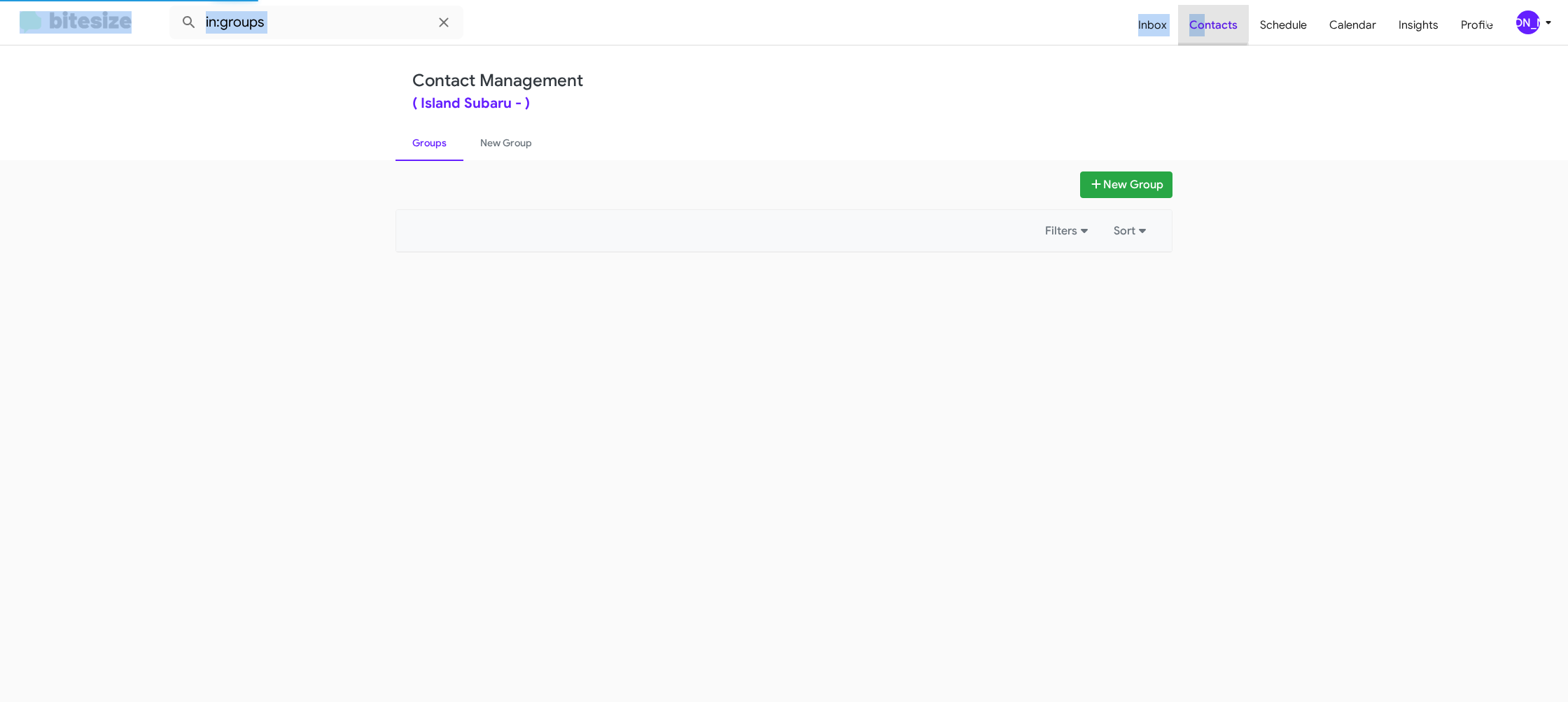
drag, startPoint x: 1211, startPoint y: 22, endPoint x: 1564, endPoint y: 13, distance: 353.1
click at [1211, 21] on span "Contacts" at bounding box center [1214, 25] width 71 height 41
click at [1538, 19] on div "[PERSON_NAME]" at bounding box center [1528, 22] width 24 height 24
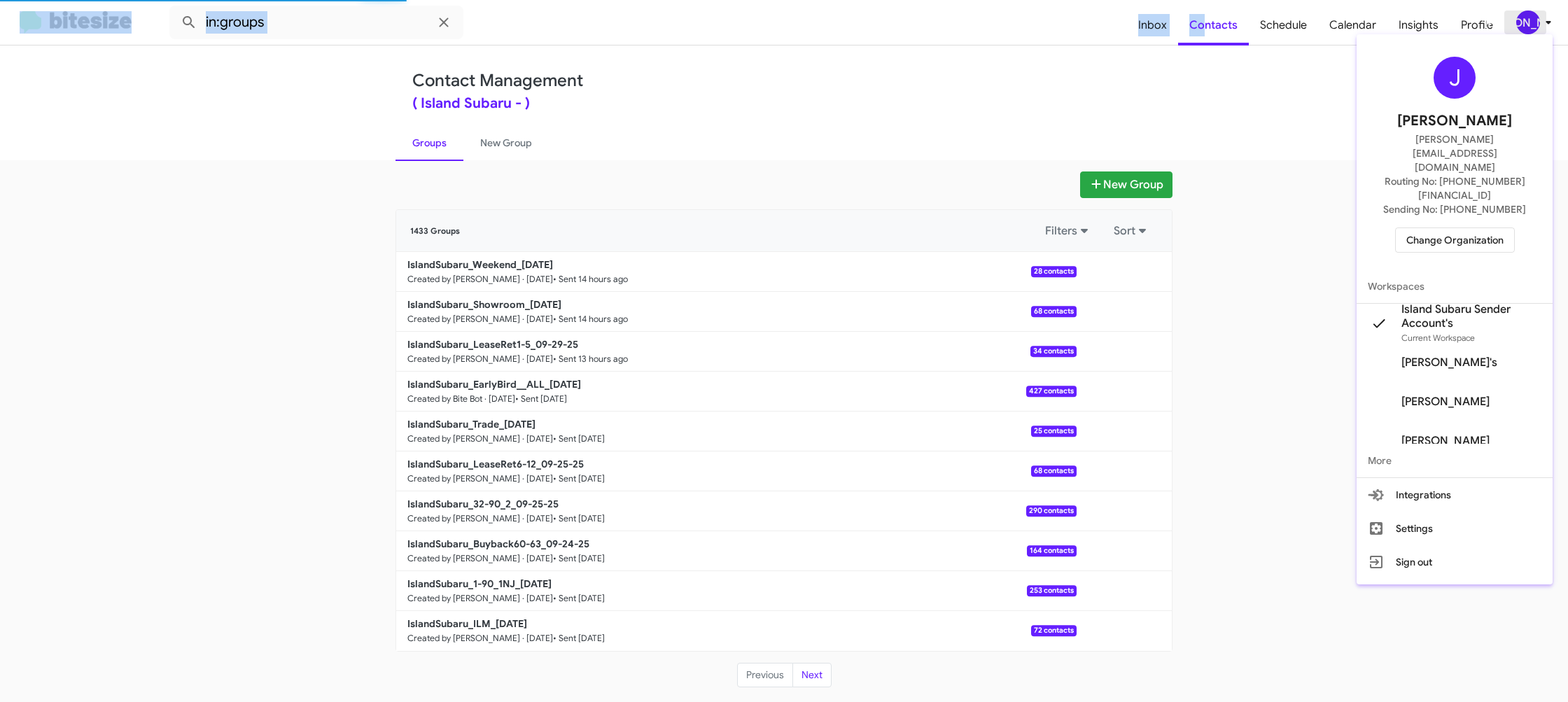
click at [1538, 19] on div at bounding box center [784, 351] width 1568 height 702
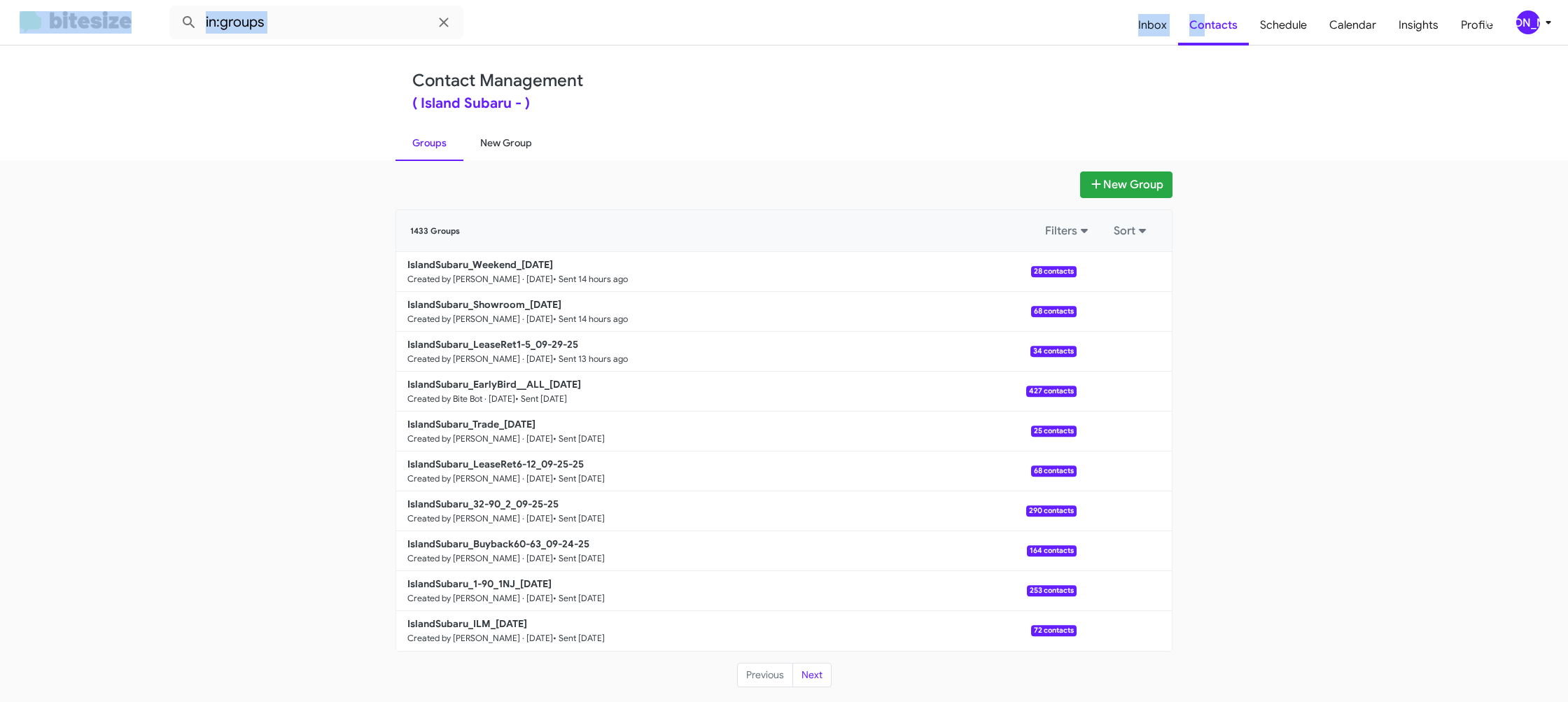
click at [523, 142] on link "New Group" at bounding box center [506, 142] width 86 height 36
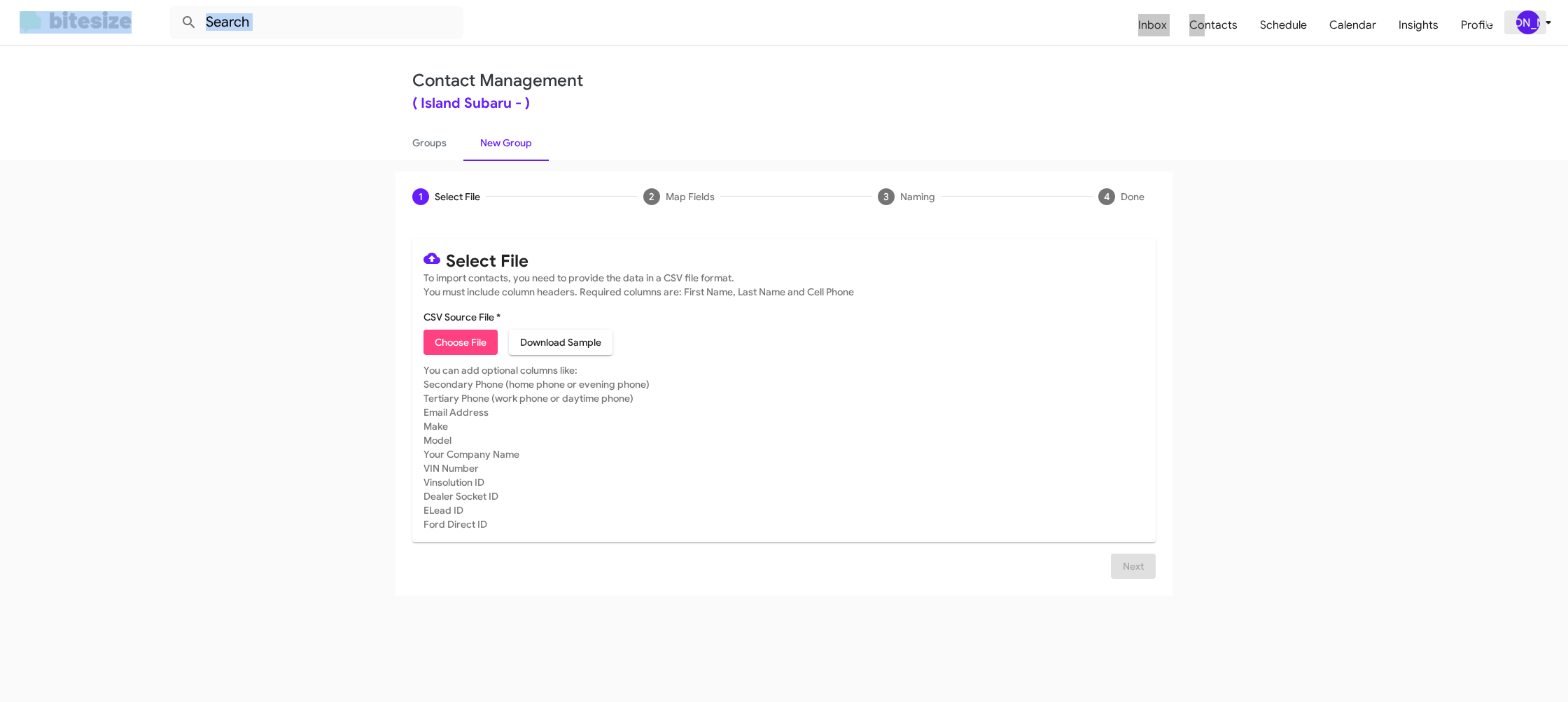
click at [1533, 19] on div "[PERSON_NAME]" at bounding box center [1528, 22] width 24 height 24
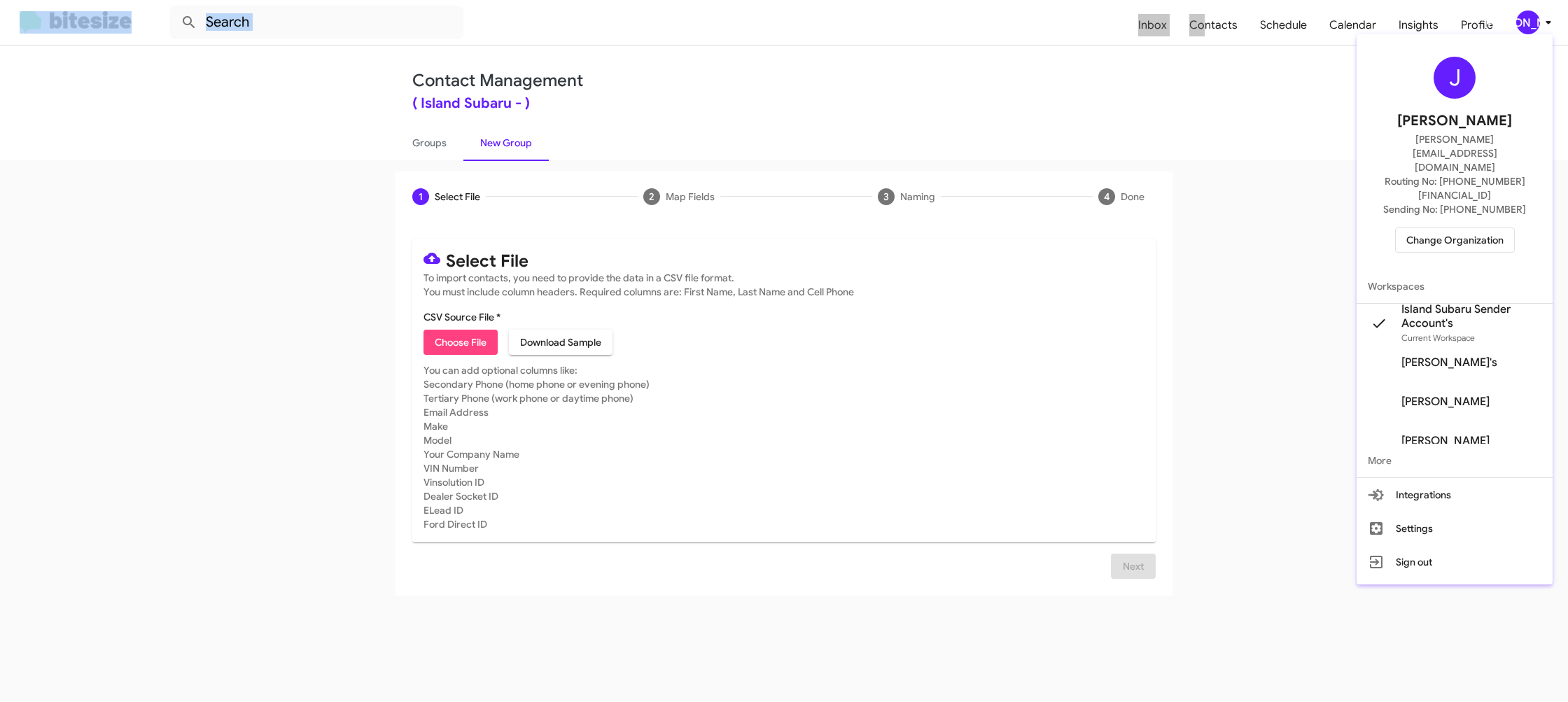
click at [1534, 19] on div at bounding box center [784, 351] width 1568 height 702
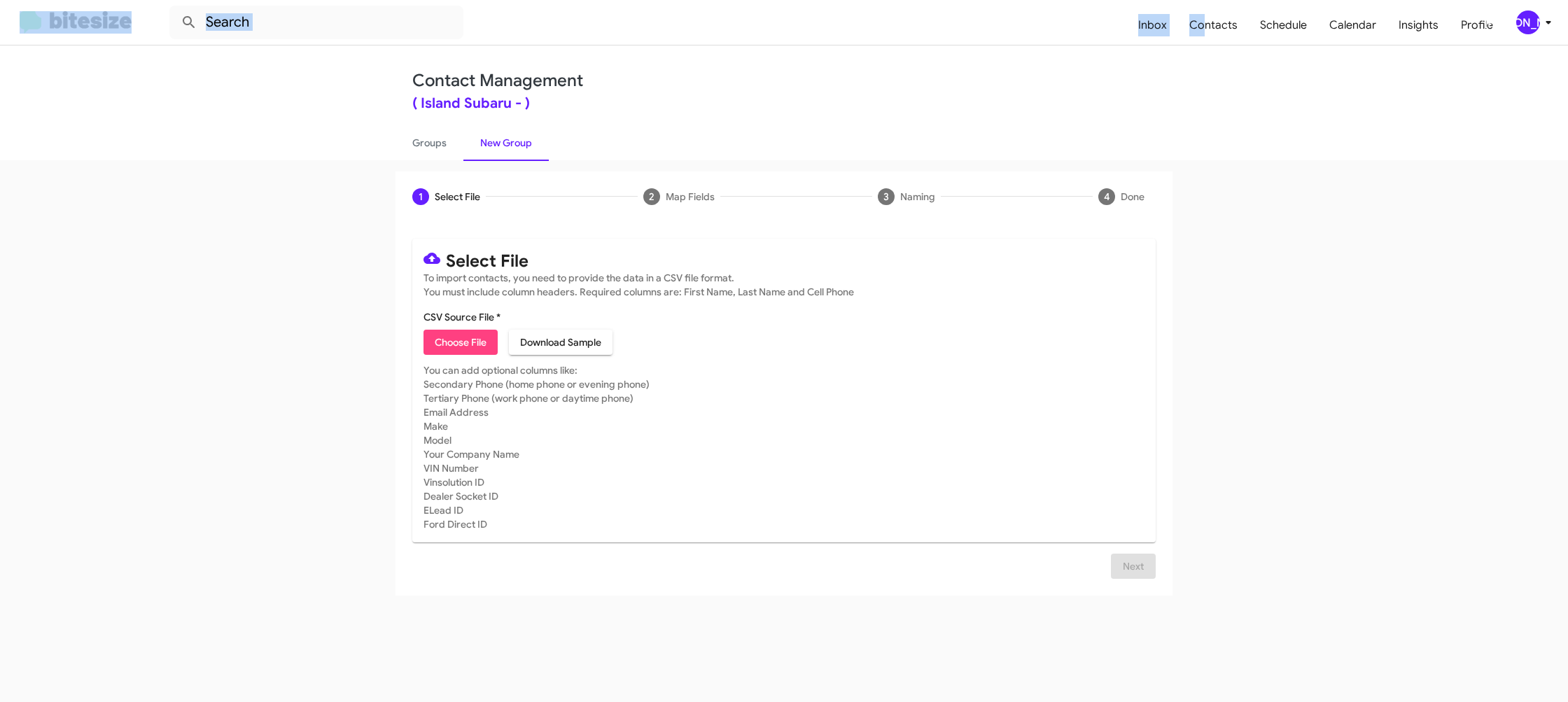
click at [467, 334] on span "Choose File" at bounding box center [461, 343] width 52 height 25
type input "IslandSubaru_ILM_[DATE]"
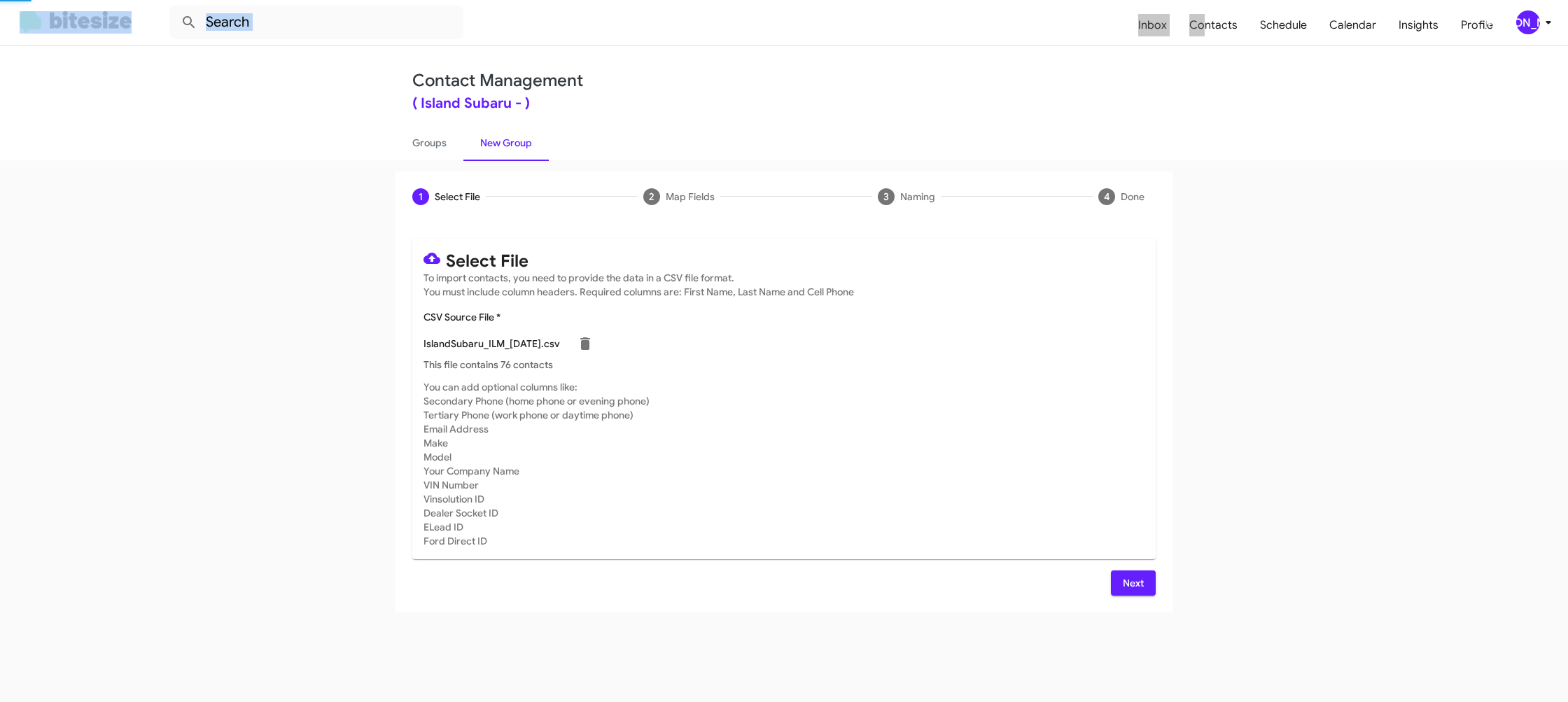
click at [882, 402] on mat-card-subtitle "You can add optional columns like: Secondary Phone (home phone or evening phone…" at bounding box center [784, 464] width 721 height 168
click at [1519, 26] on div "[PERSON_NAME]" at bounding box center [1528, 22] width 24 height 24
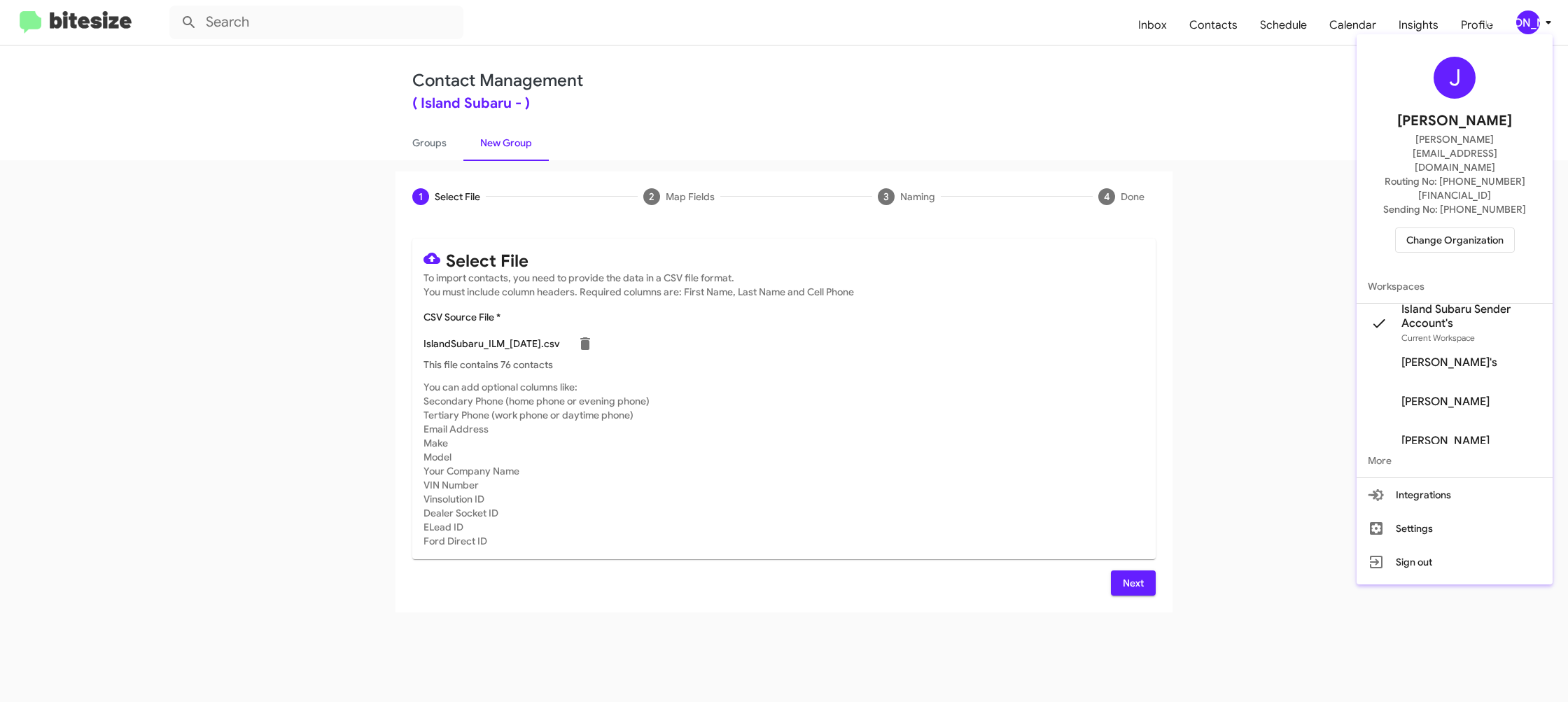
click at [1521, 24] on div at bounding box center [784, 351] width 1568 height 702
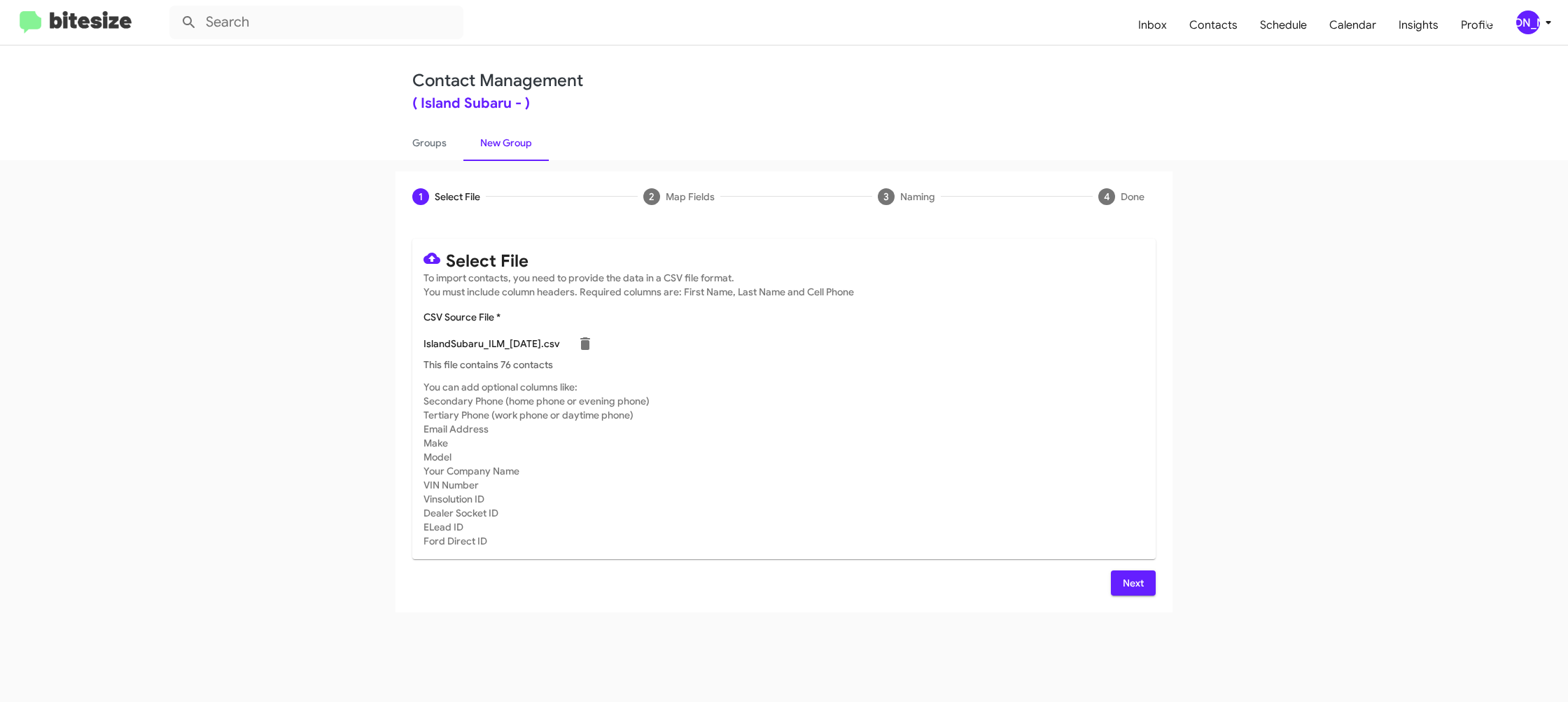
click at [1149, 582] on button "Next" at bounding box center [1133, 583] width 45 height 25
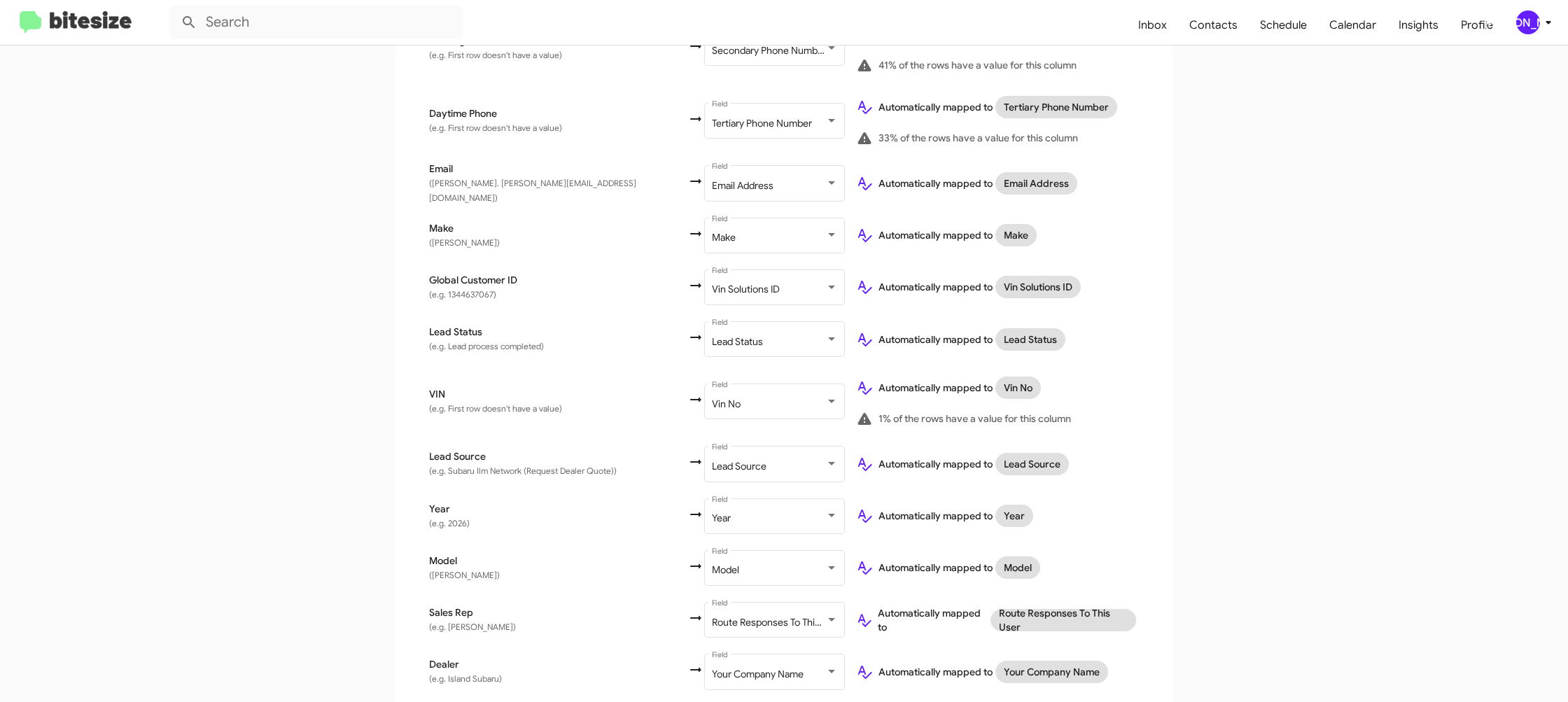
scroll to position [551, 0]
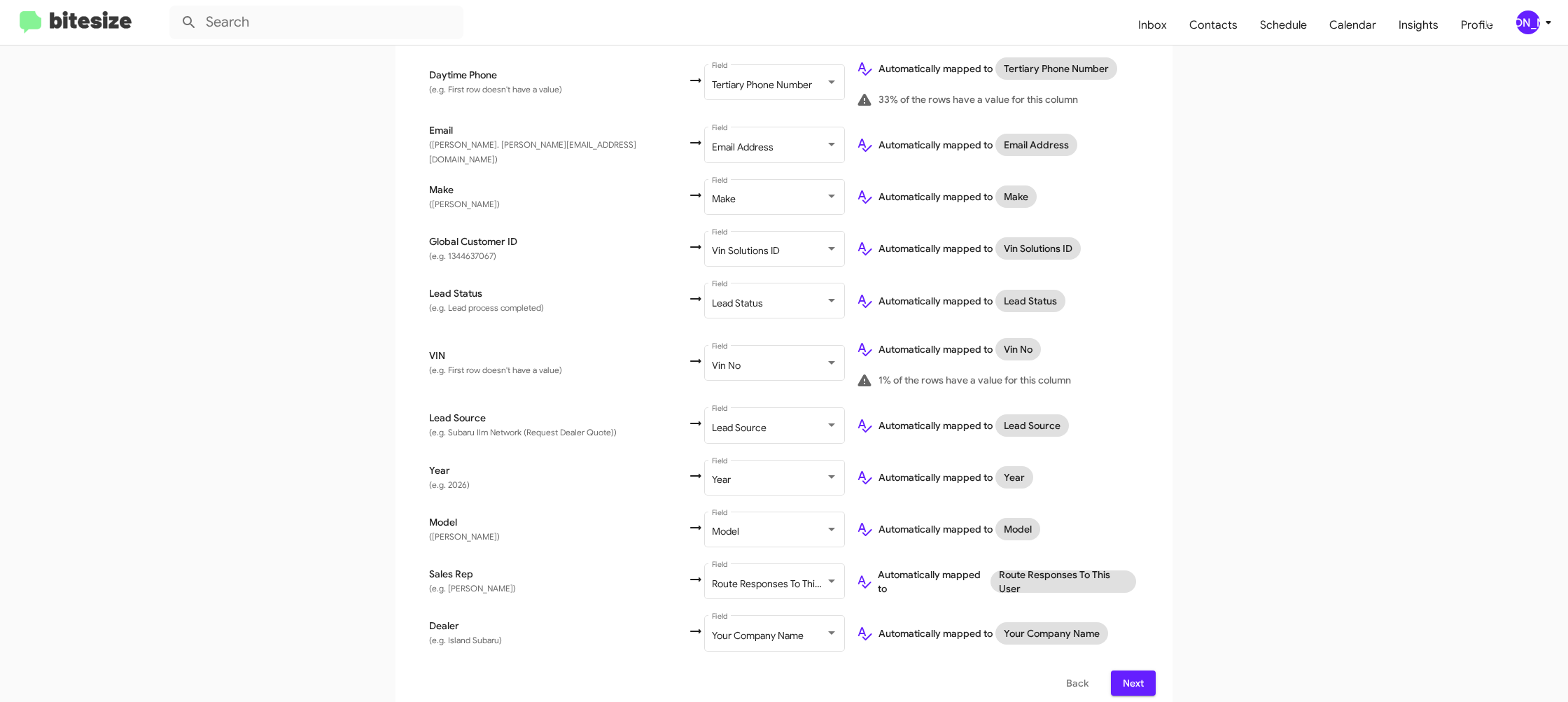
click at [1127, 670] on span "Next" at bounding box center [1133, 683] width 22 height 25
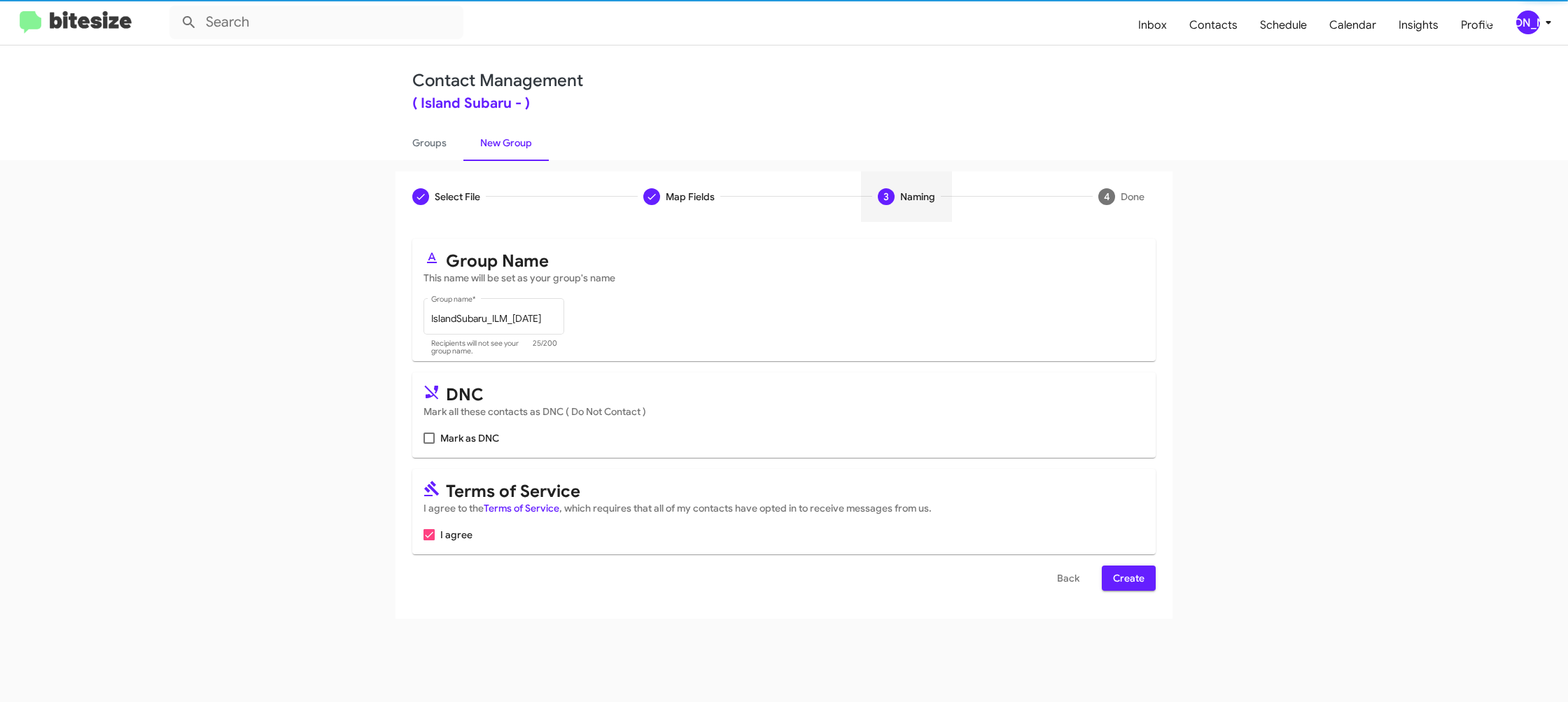
scroll to position [0, 0]
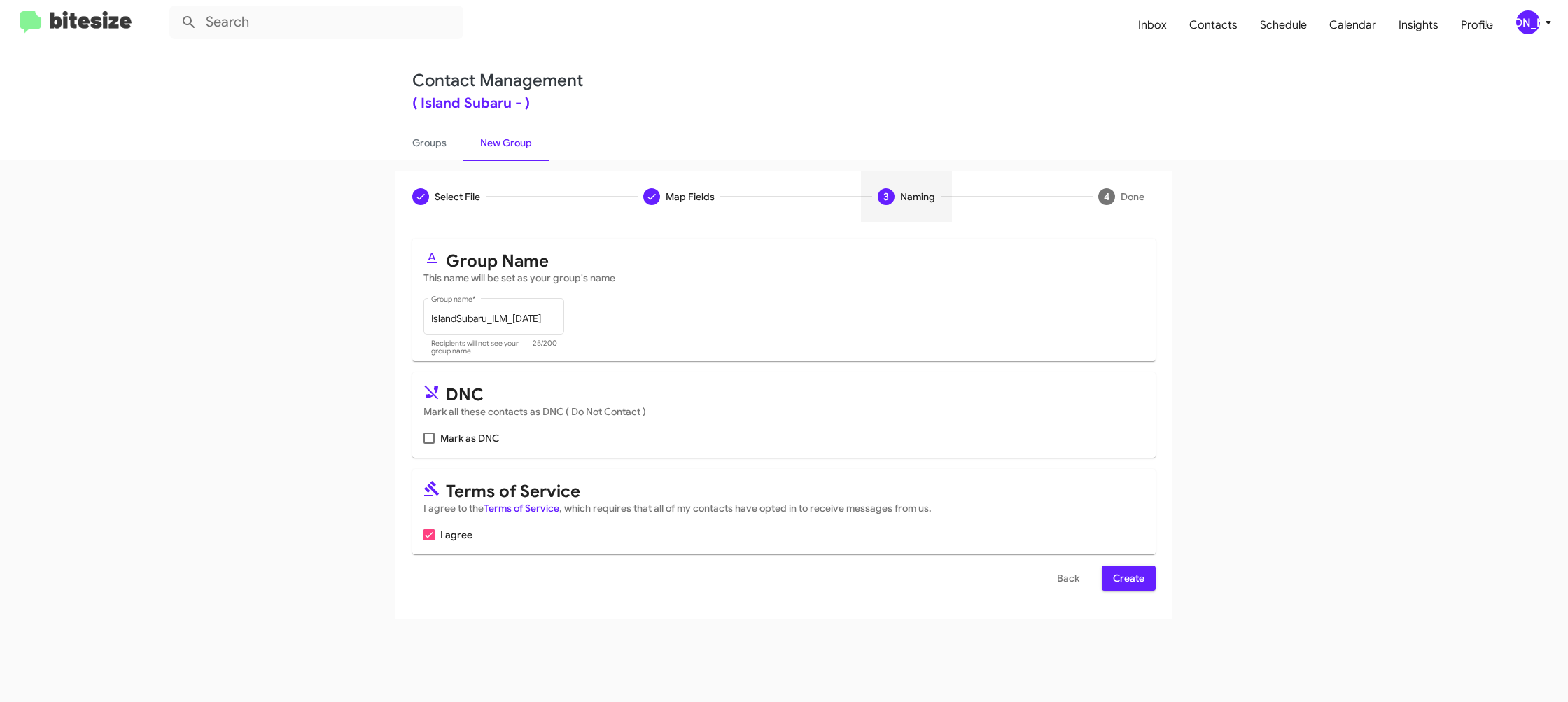
click at [1127, 582] on span "Create" at bounding box center [1129, 578] width 32 height 25
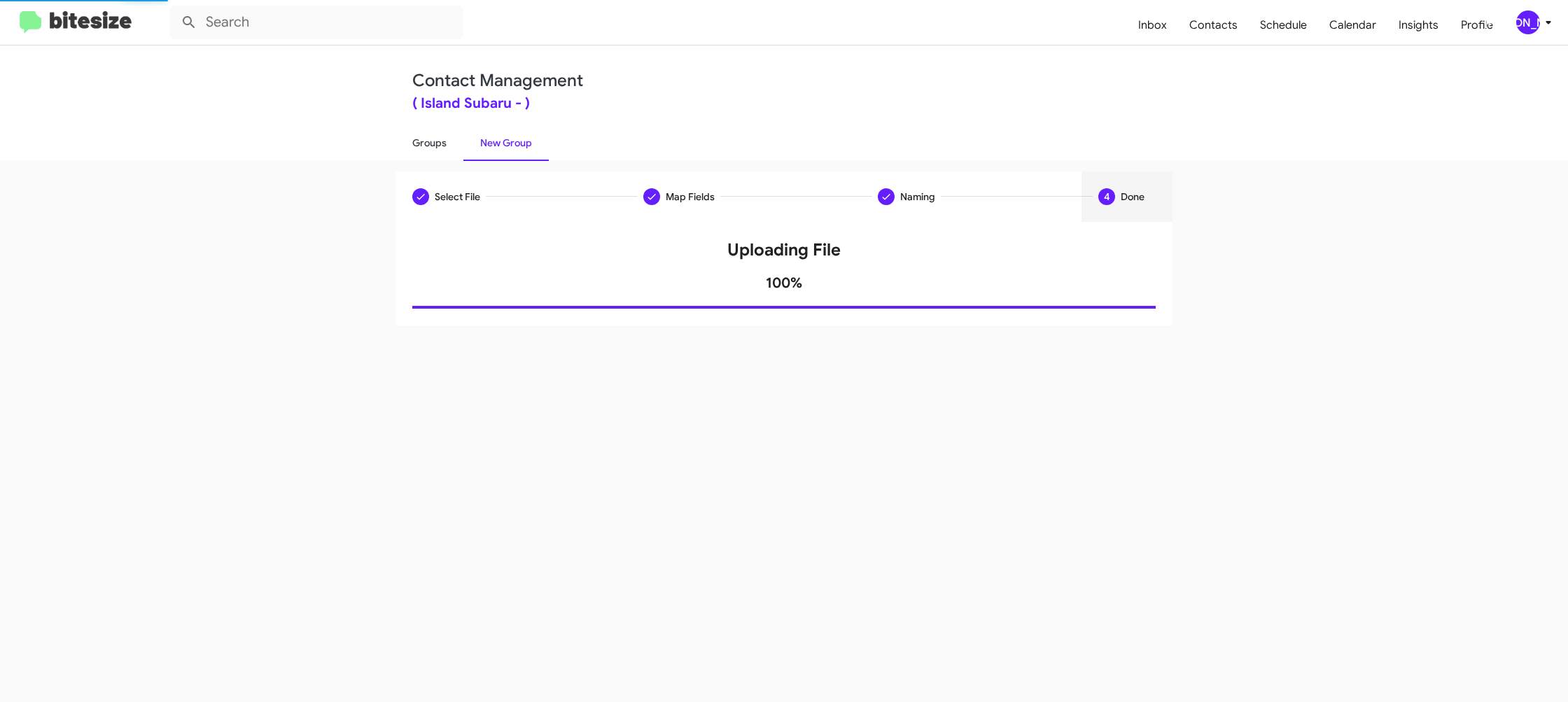
click at [450, 144] on link "Groups" at bounding box center [430, 142] width 68 height 36
type input "in:groups"
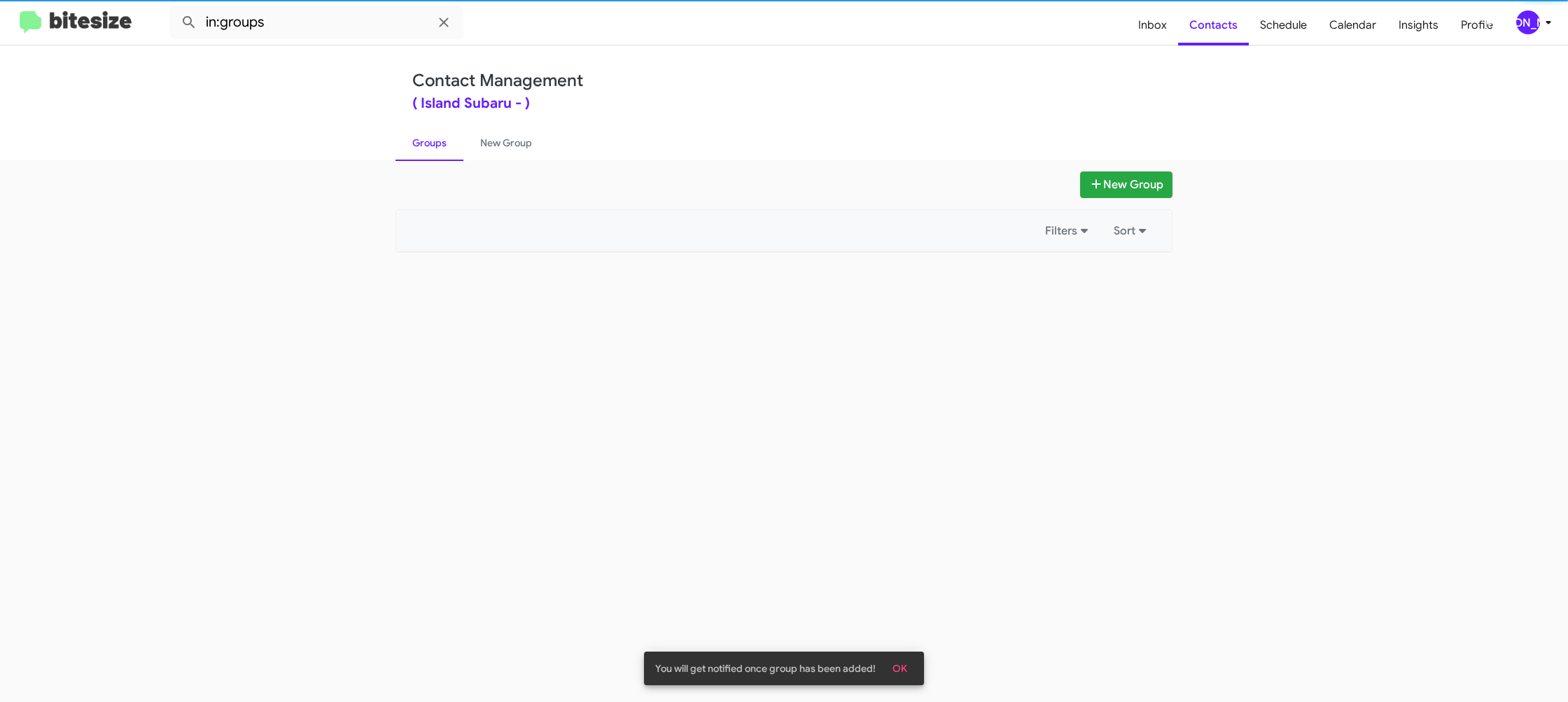
click at [450, 144] on link "Groups" at bounding box center [430, 142] width 68 height 36
click at [464, 144] on link "New Group" at bounding box center [506, 142] width 86 height 36
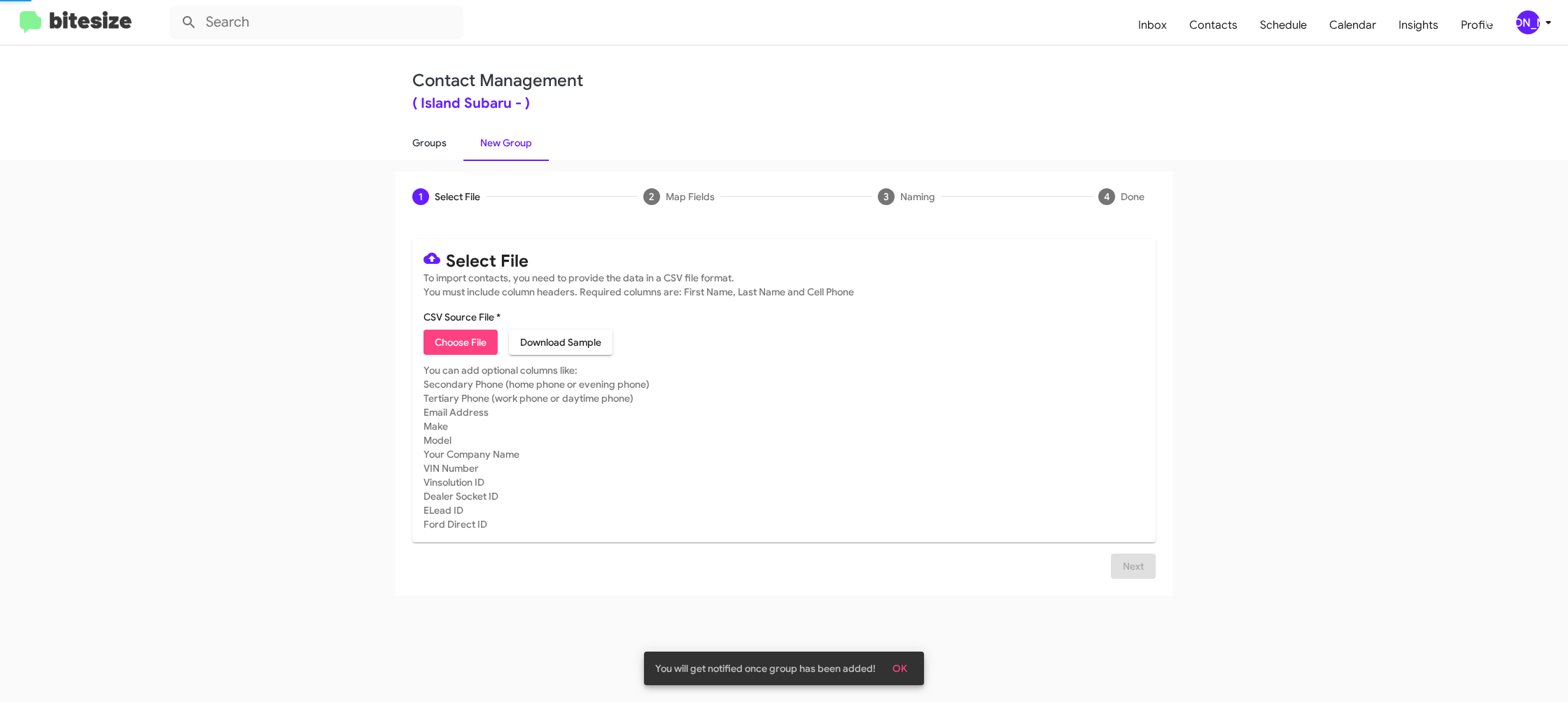
click at [441, 148] on link "Groups" at bounding box center [430, 142] width 68 height 36
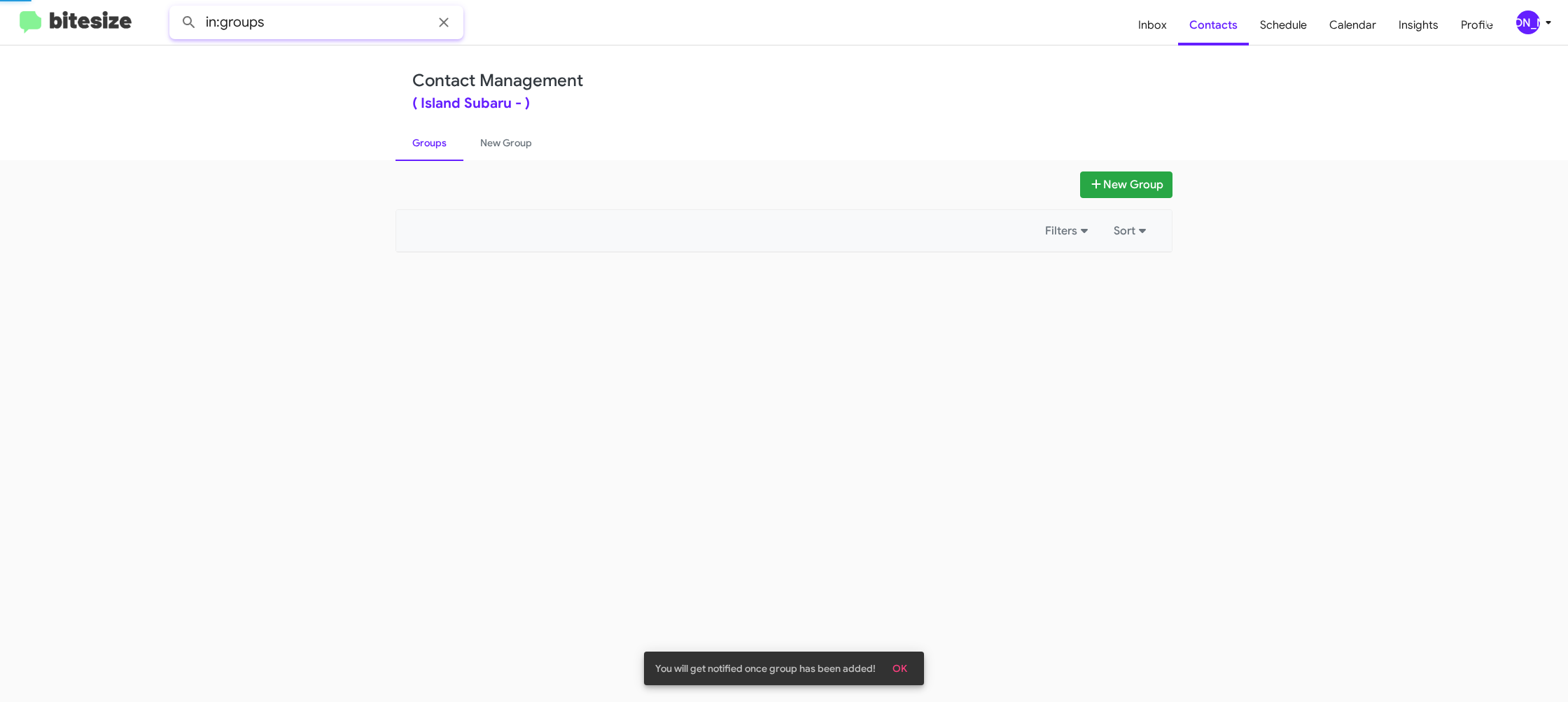
click at [334, 27] on input "in:groups" at bounding box center [316, 23] width 294 height 34
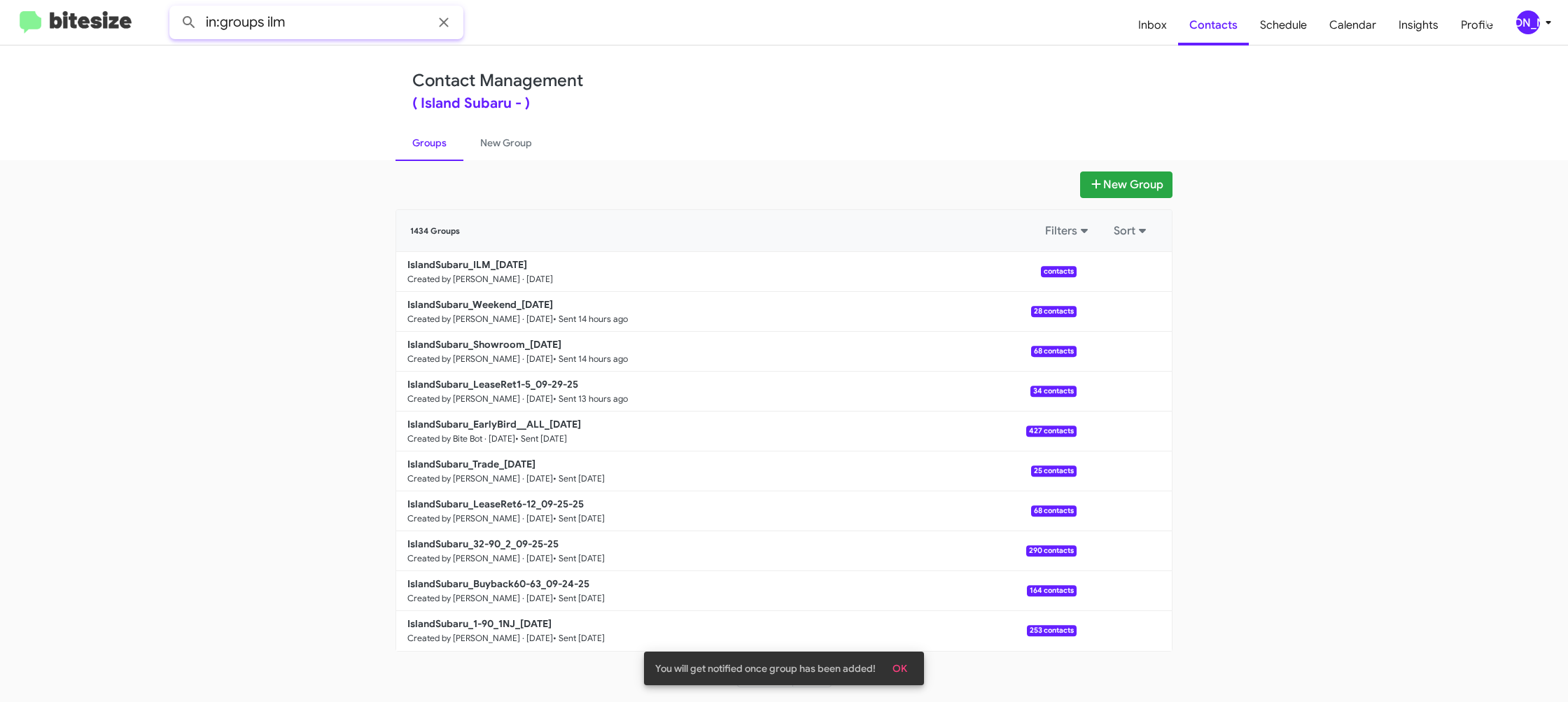
type input "in:groups ilm"
click at [175, 8] on button at bounding box center [189, 22] width 28 height 28
click at [487, 139] on link "New Group" at bounding box center [506, 142] width 86 height 36
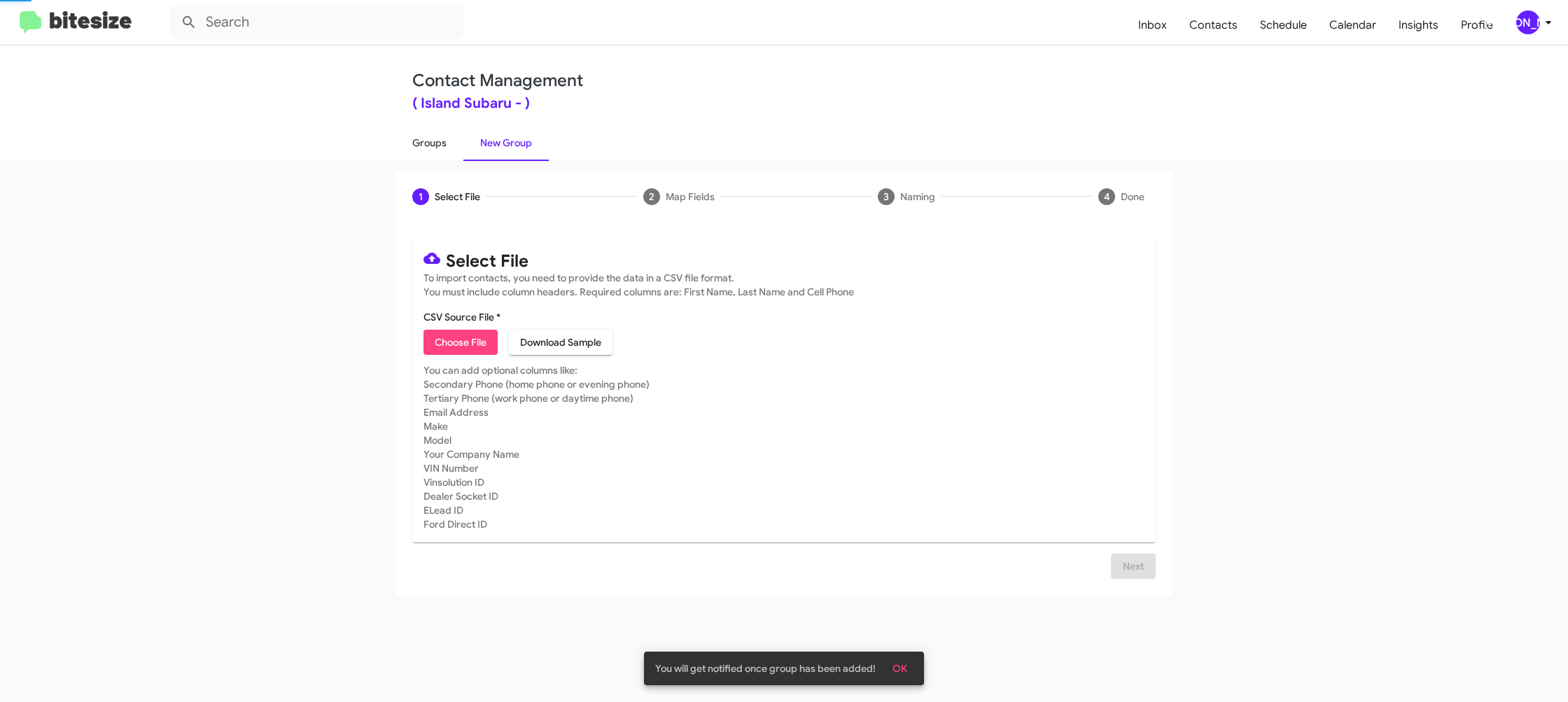
click at [432, 140] on link "Groups" at bounding box center [430, 142] width 68 height 36
type input "in:groups"
click at [432, 140] on link "Groups" at bounding box center [430, 142] width 68 height 36
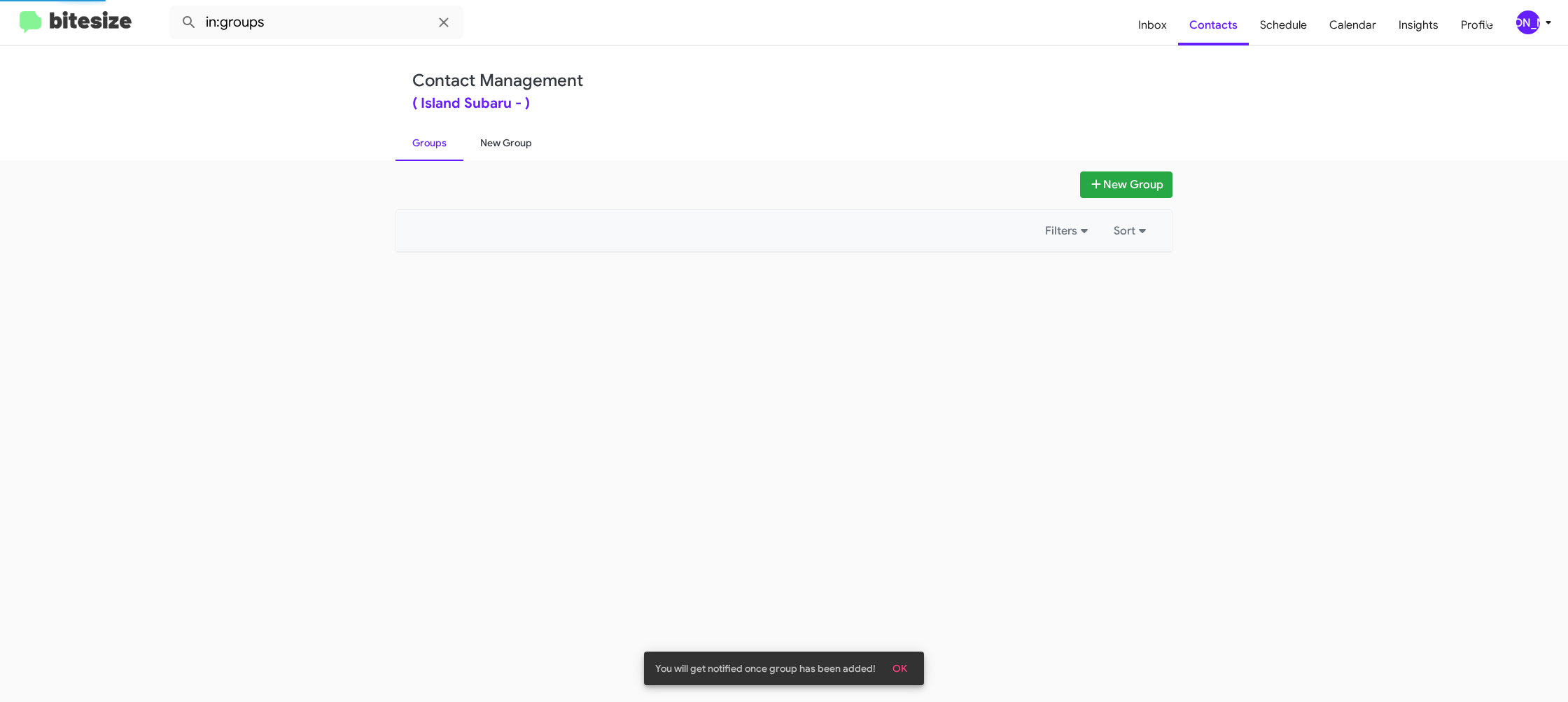
drag, startPoint x: 432, startPoint y: 140, endPoint x: 480, endPoint y: 142, distance: 48.0
click at [439, 140] on link "Groups" at bounding box center [430, 142] width 68 height 36
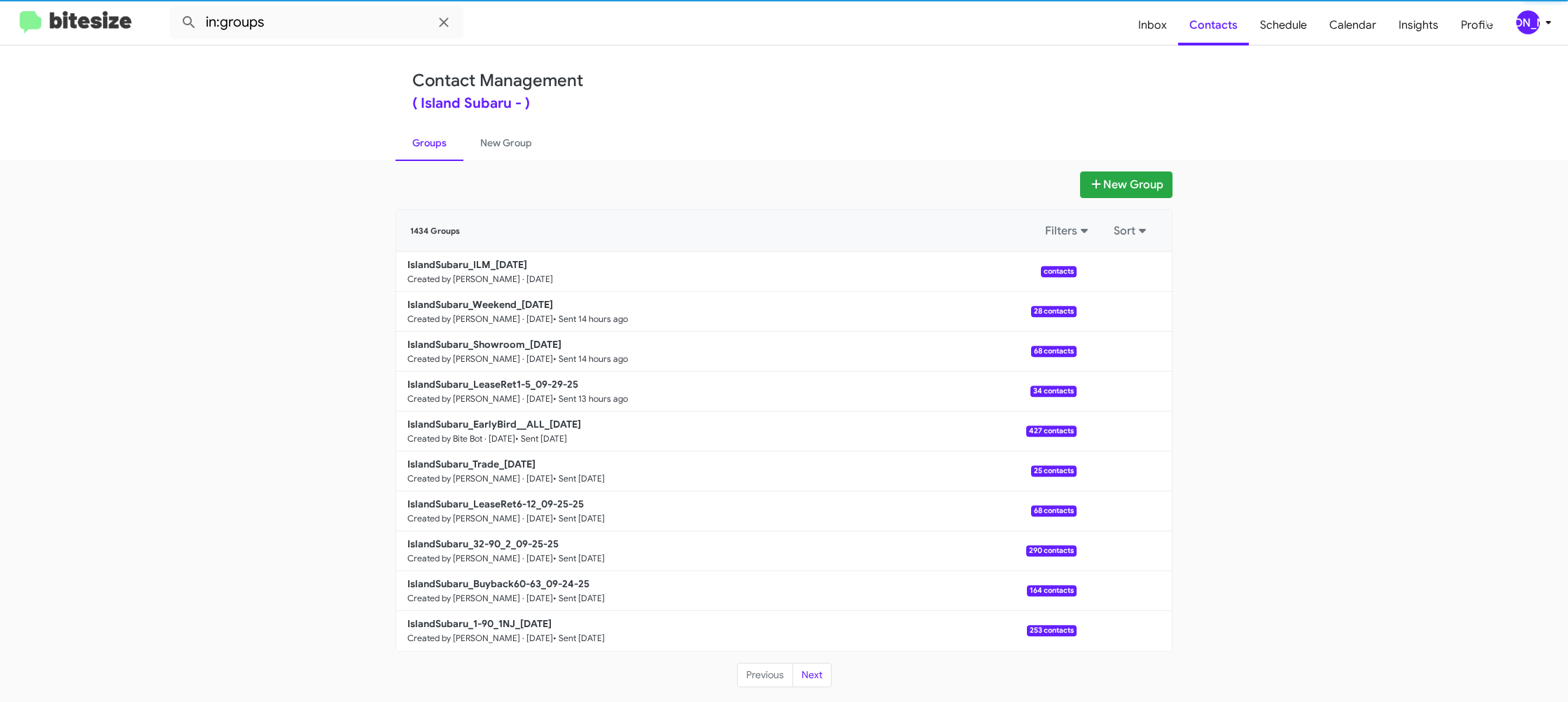
drag, startPoint x: 480, startPoint y: 142, endPoint x: 429, endPoint y: 143, distance: 51.0
click at [480, 142] on link "New Group" at bounding box center [506, 142] width 86 height 36
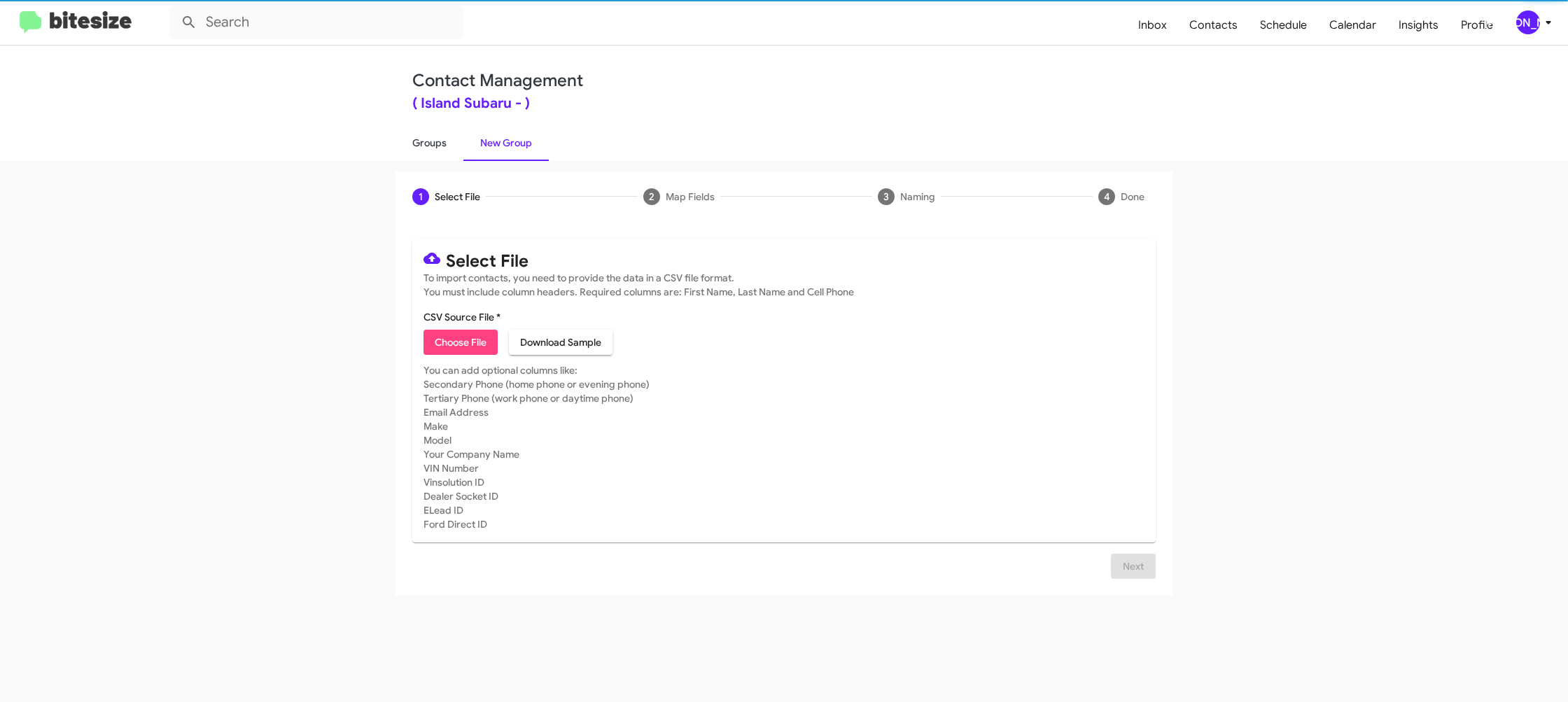
click at [429, 143] on link "Groups" at bounding box center [430, 142] width 68 height 36
type input "in:groups"
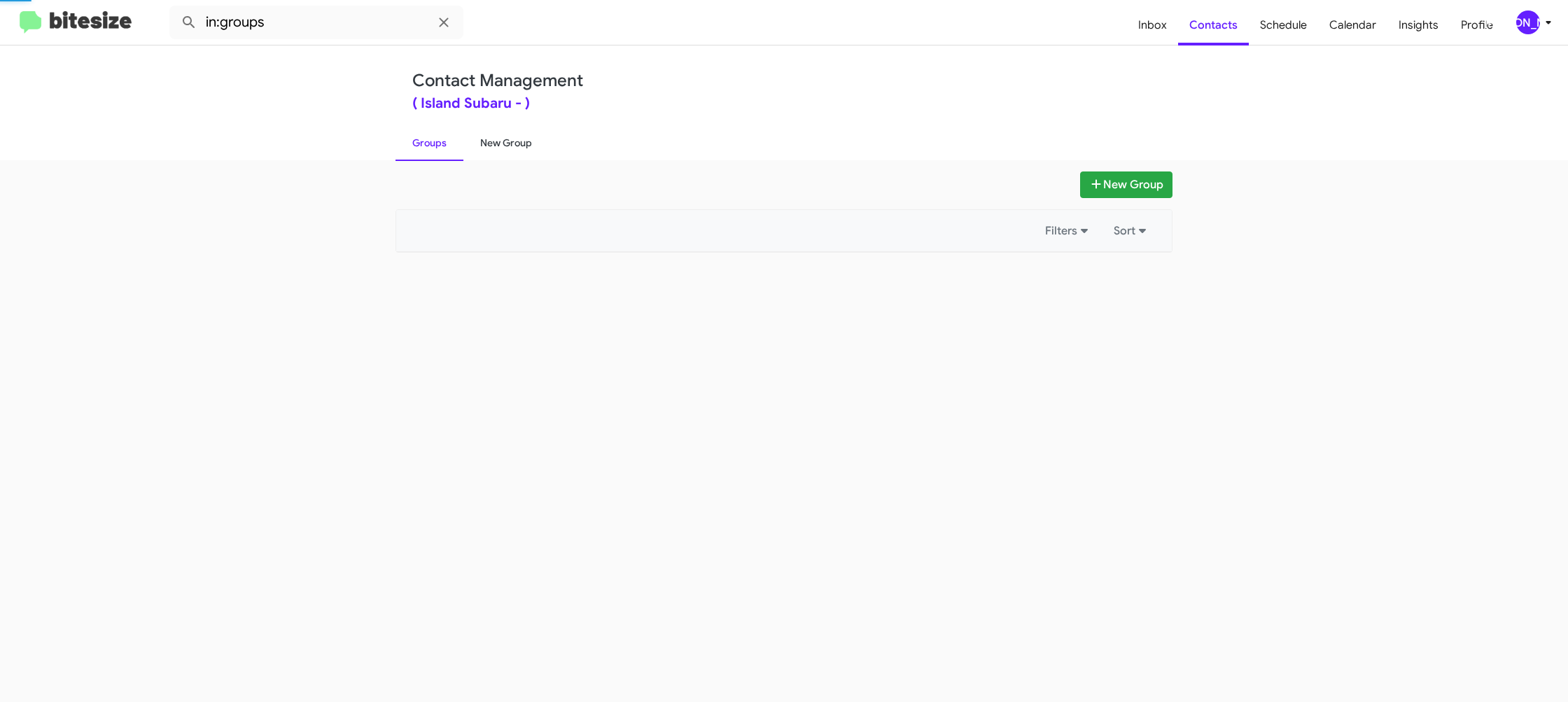
click at [504, 143] on link "New Group" at bounding box center [506, 142] width 86 height 36
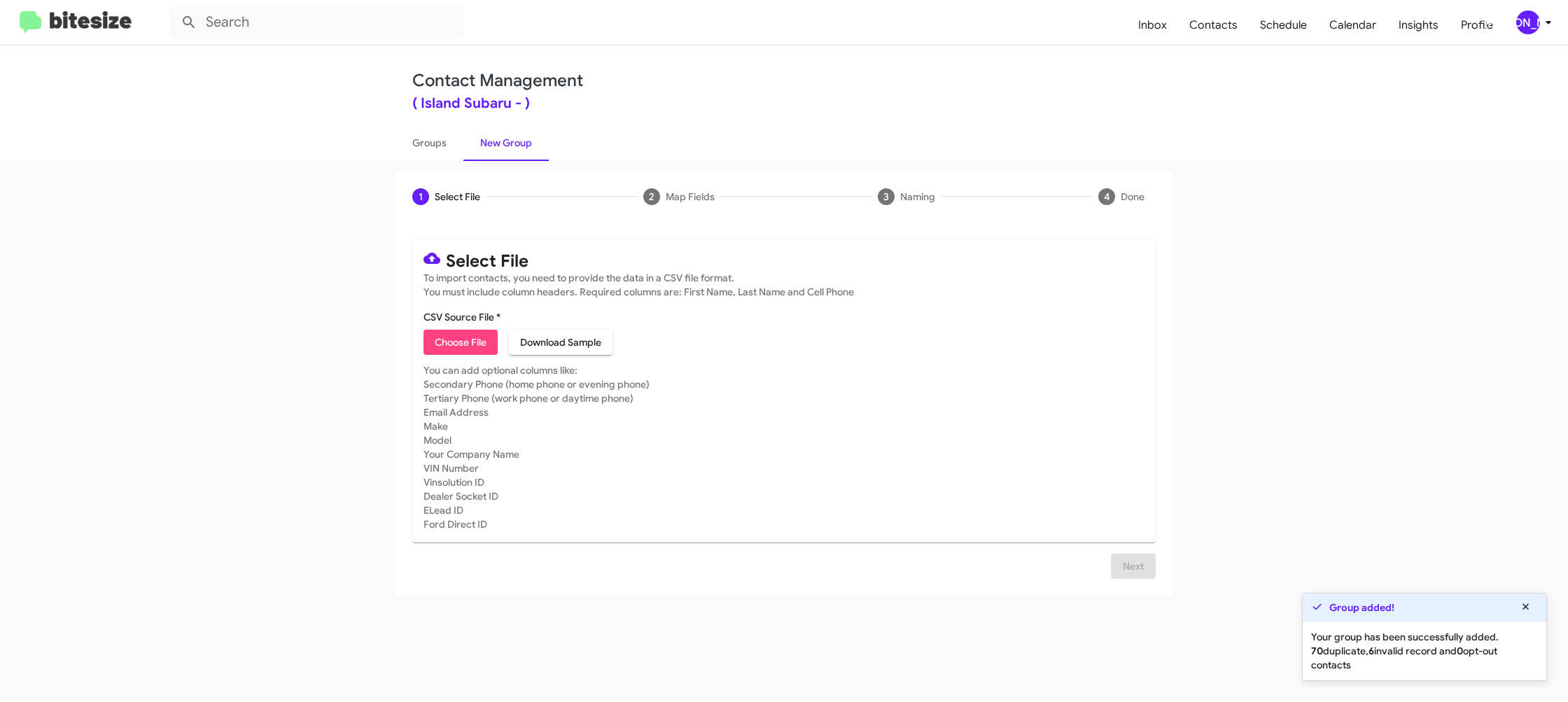
drag, startPoint x: 426, startPoint y: 140, endPoint x: 506, endPoint y: 142, distance: 80.0
click at [426, 140] on link "Groups" at bounding box center [430, 142] width 68 height 36
type input "in:groups"
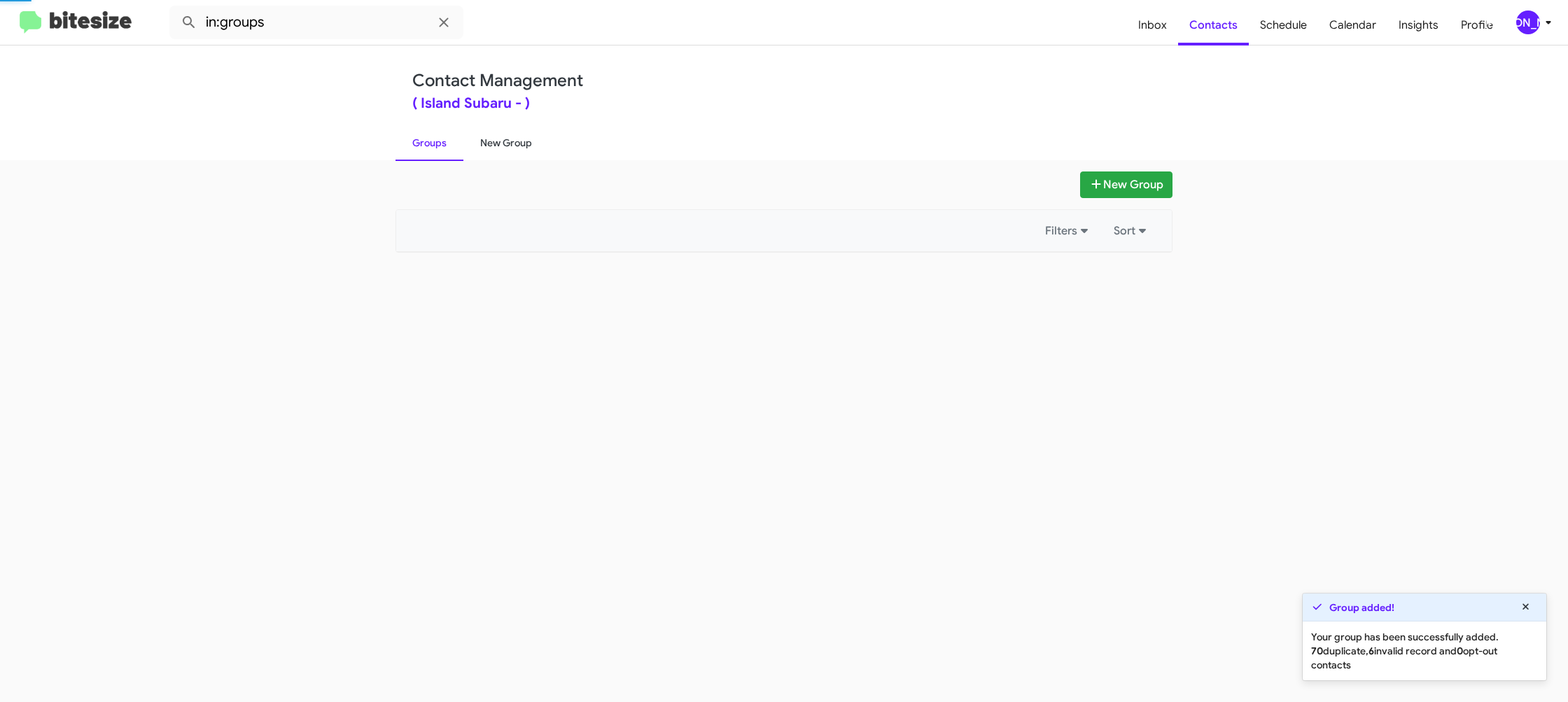
click at [506, 142] on link "New Group" at bounding box center [506, 142] width 86 height 36
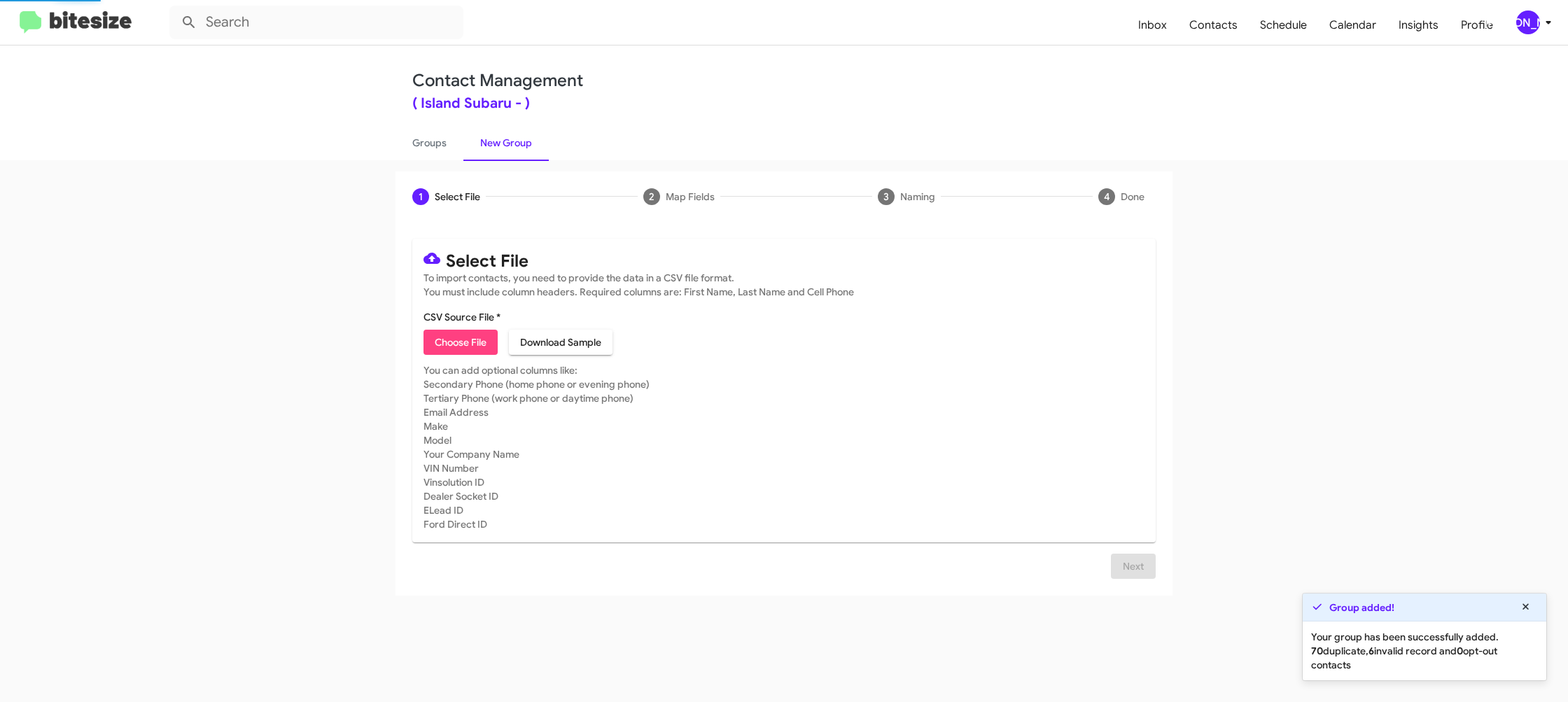
click at [506, 142] on link "New Group" at bounding box center [506, 142] width 86 height 36
click at [399, 142] on link "Groups" at bounding box center [430, 142] width 68 height 36
type input "in:groups"
click at [399, 142] on link "Groups" at bounding box center [430, 142] width 68 height 36
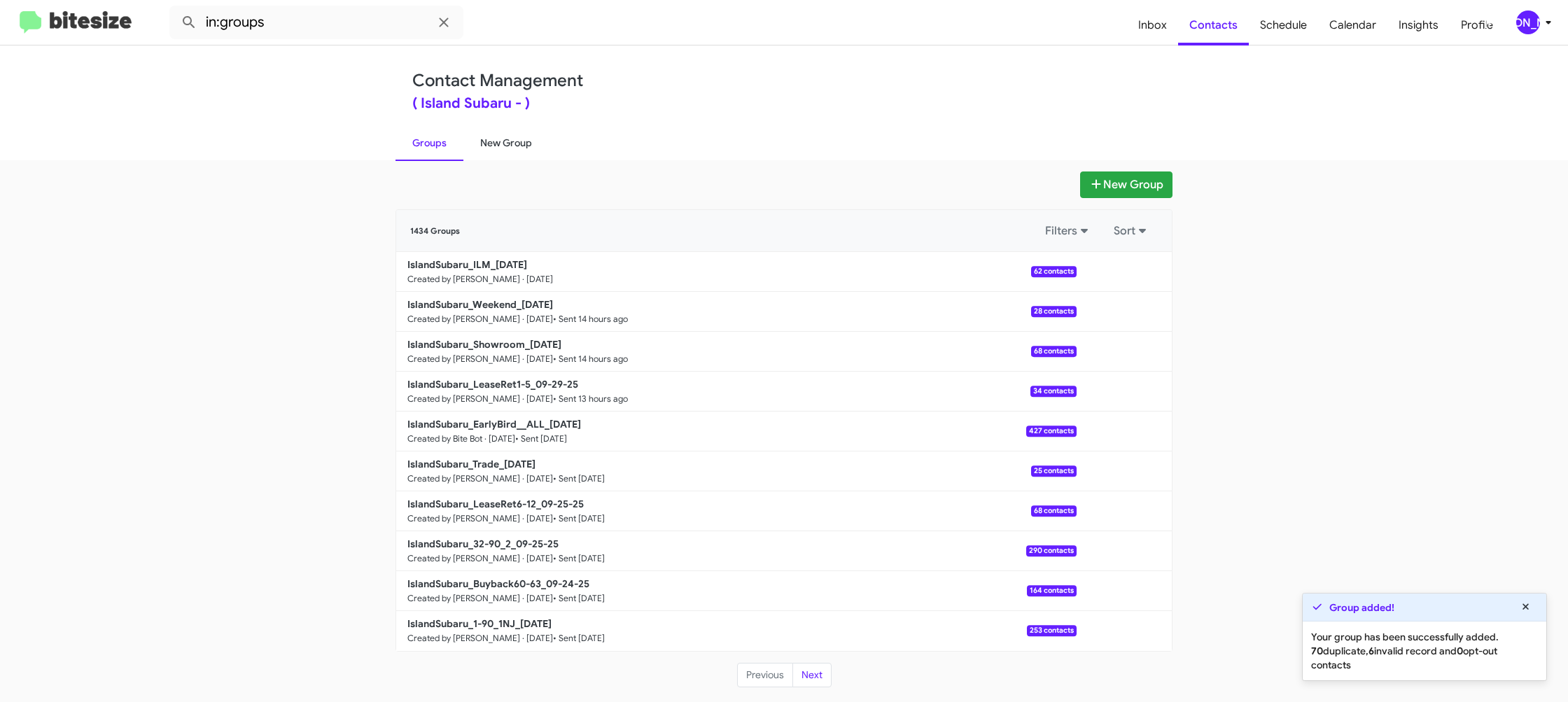
drag, startPoint x: 520, startPoint y: 142, endPoint x: 481, endPoint y: 142, distance: 39.0
click at [520, 142] on link "New Group" at bounding box center [506, 142] width 86 height 36
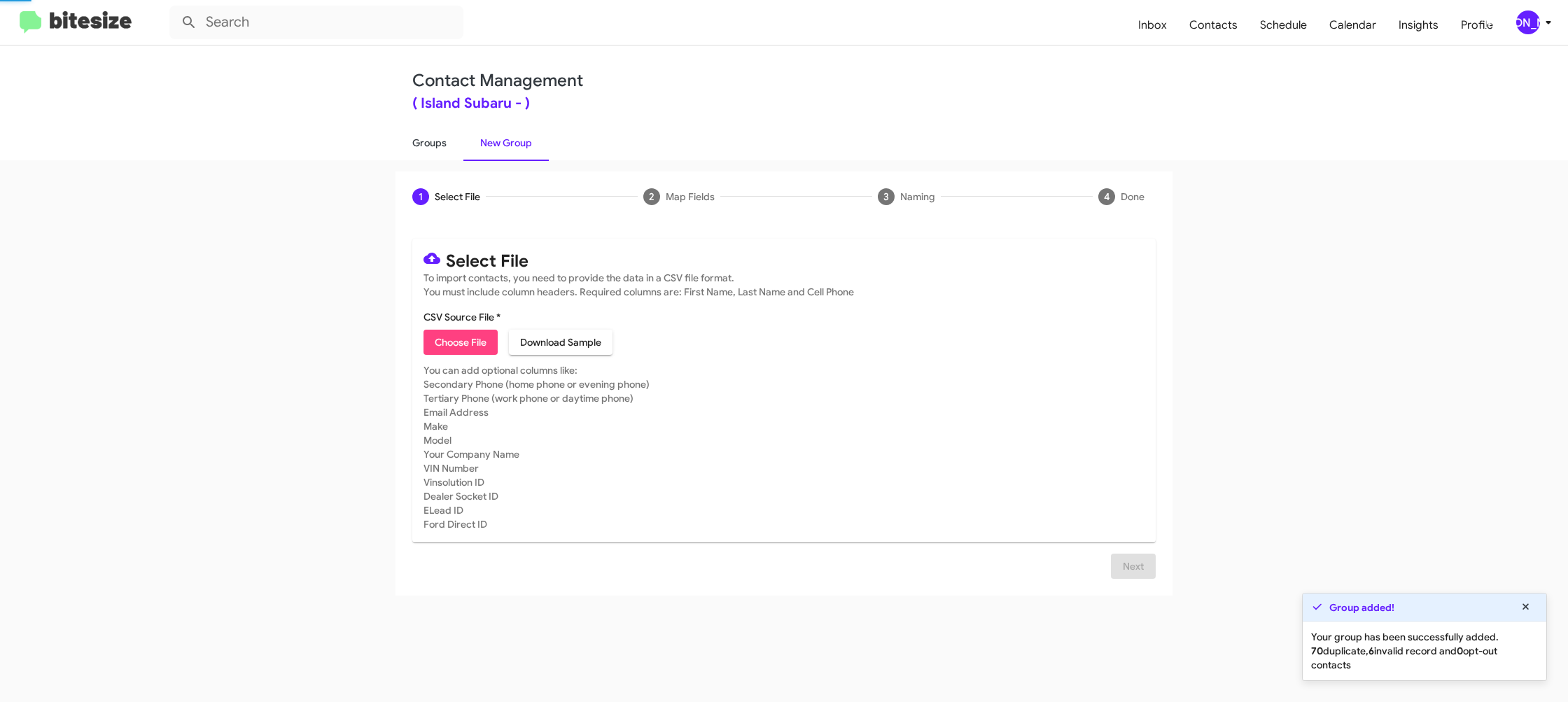
click at [455, 144] on link "Groups" at bounding box center [430, 142] width 68 height 36
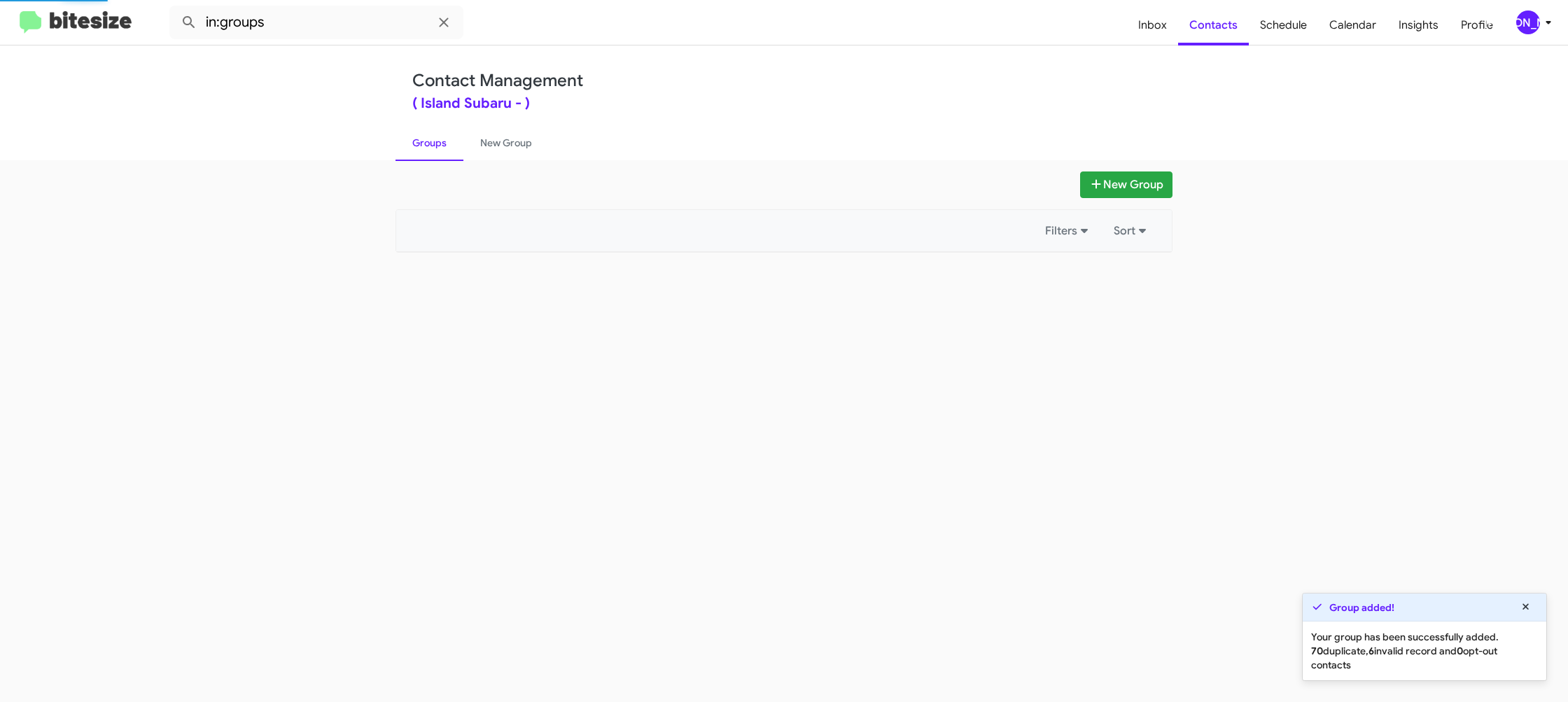
click at [455, 144] on link "Groups" at bounding box center [430, 142] width 68 height 36
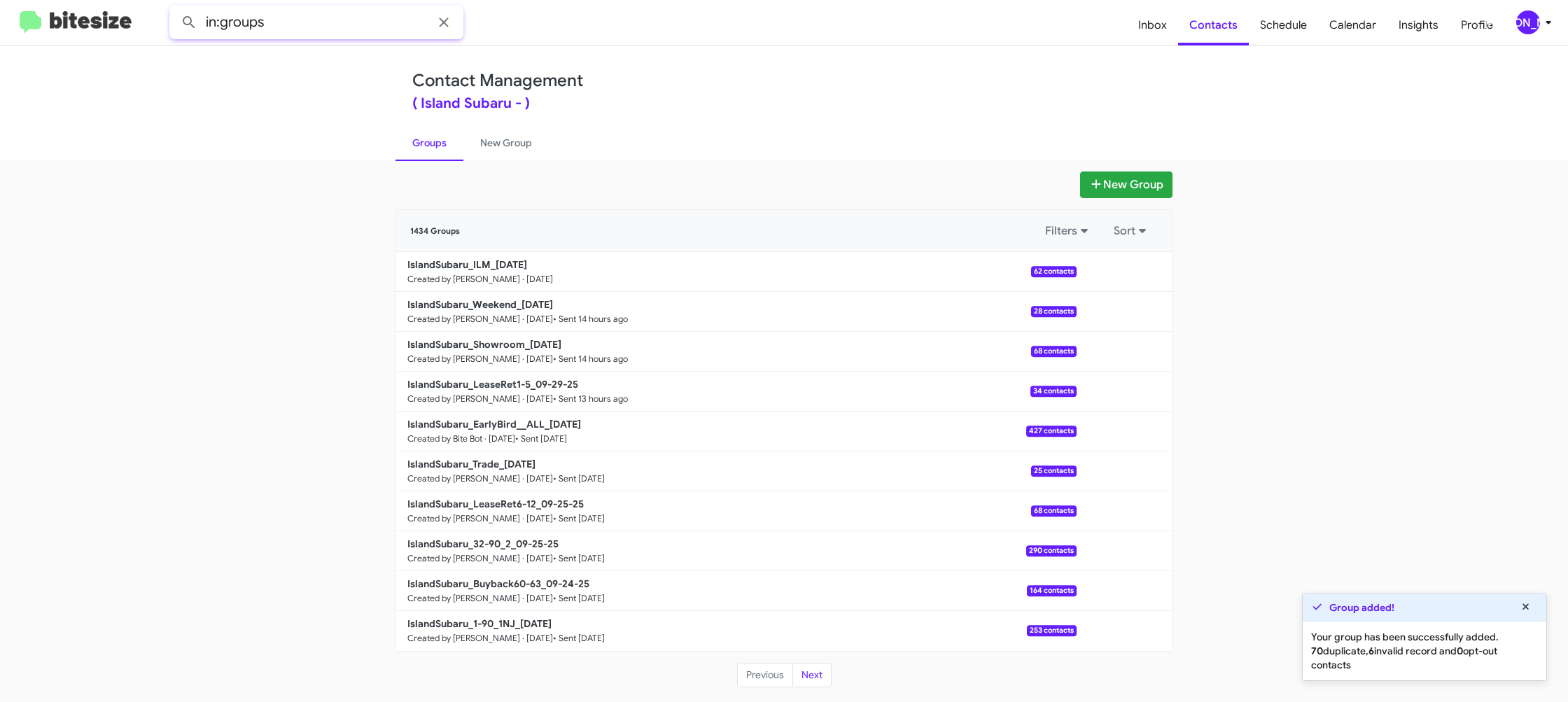
click at [354, 19] on input "in:groups" at bounding box center [316, 23] width 294 height 34
type input "in:groups ilm"
click at [175, 8] on button at bounding box center [189, 22] width 28 height 28
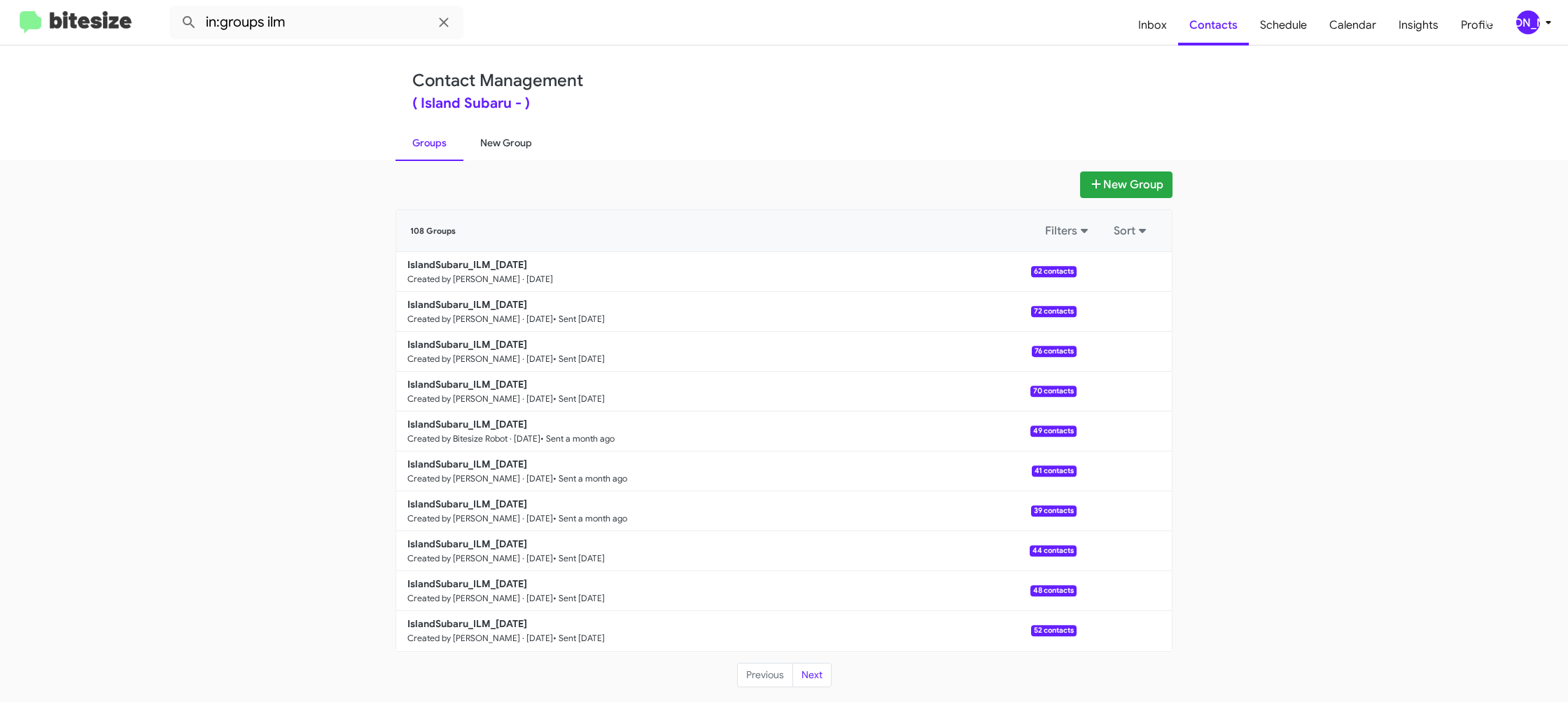
drag, startPoint x: 494, startPoint y: 138, endPoint x: 478, endPoint y: 140, distance: 16.1
click at [494, 138] on link "New Group" at bounding box center [506, 142] width 86 height 36
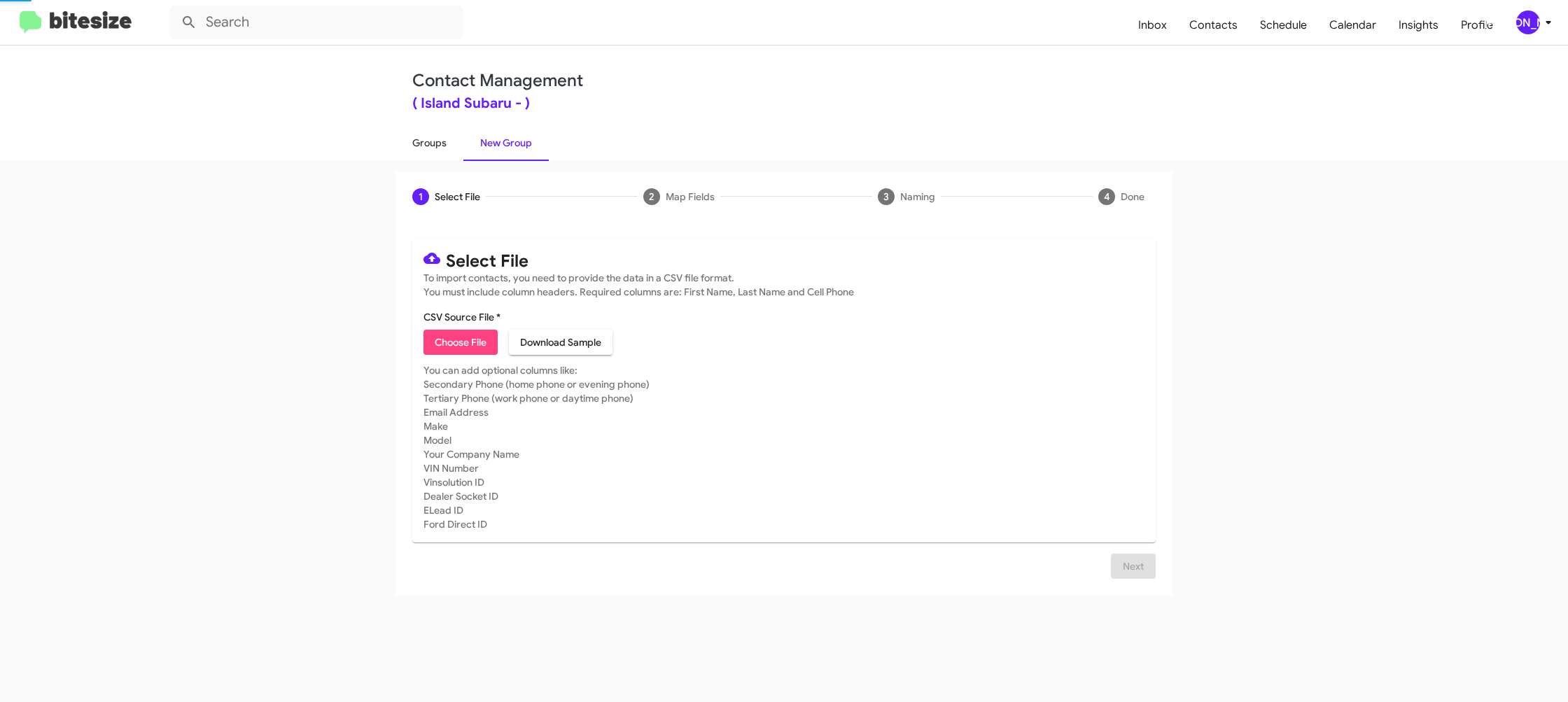
click at [427, 140] on link "Groups" at bounding box center [430, 142] width 68 height 36
type input "in:groups"
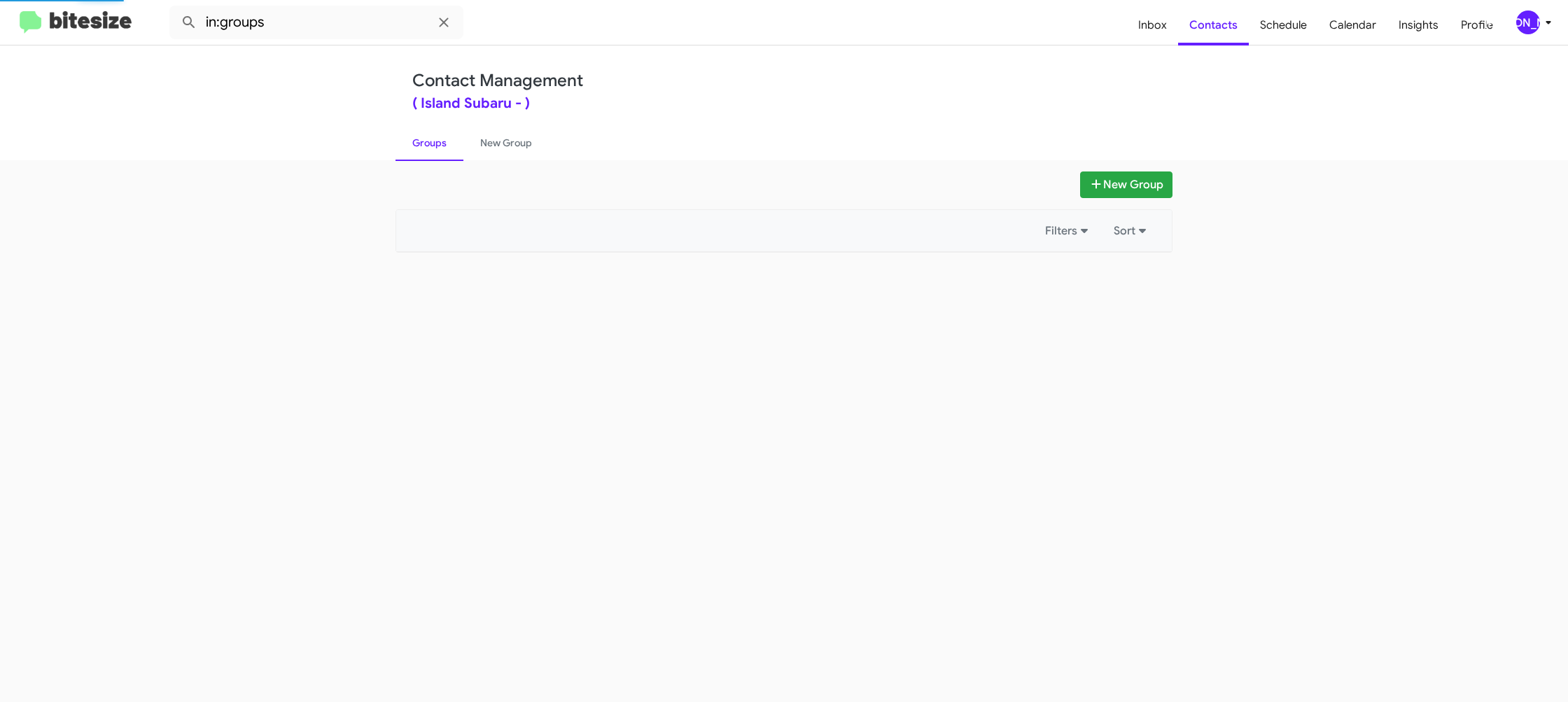
drag, startPoint x: 427, startPoint y: 140, endPoint x: 1028, endPoint y: 235, distance: 608.5
click at [427, 140] on link "Groups" at bounding box center [430, 142] width 68 height 36
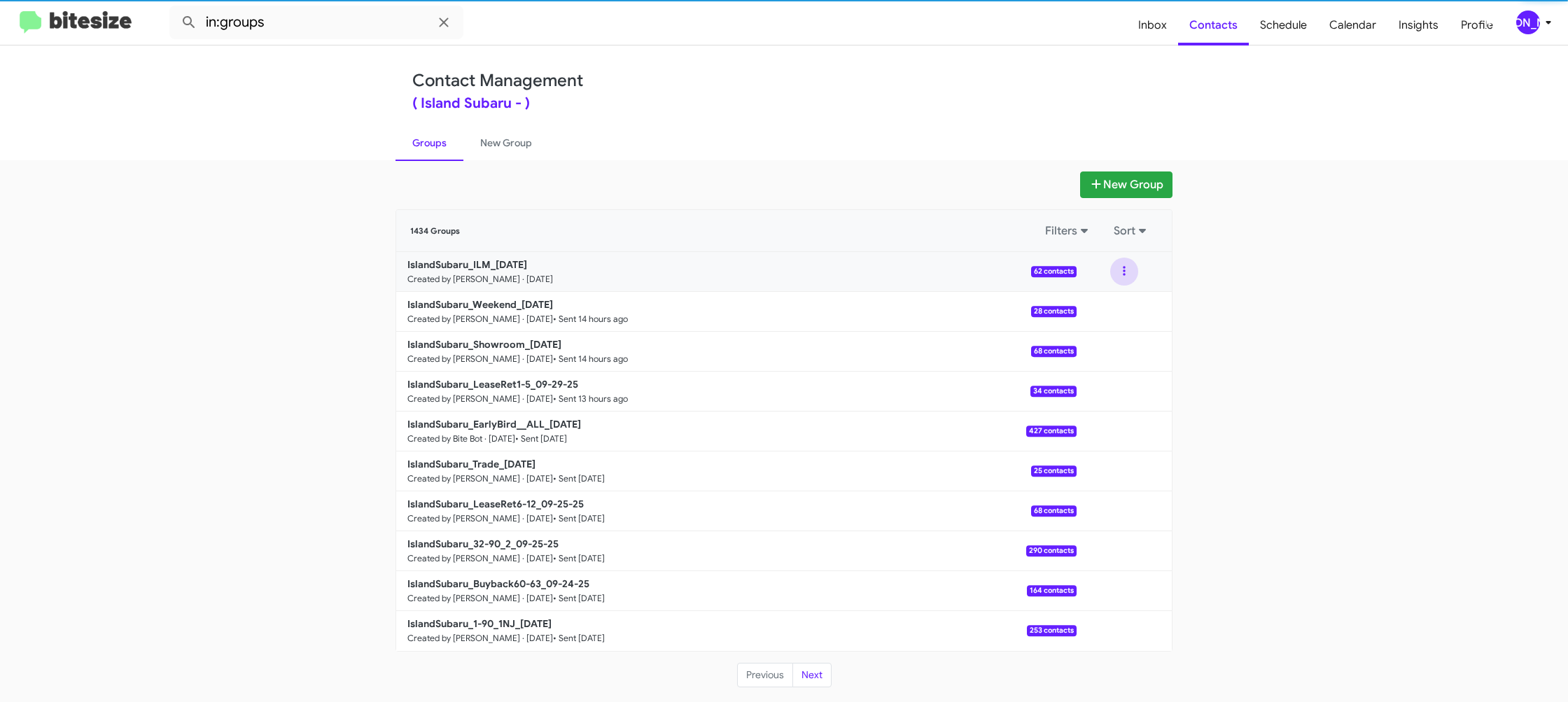
click at [1124, 280] on button at bounding box center [1124, 272] width 28 height 28
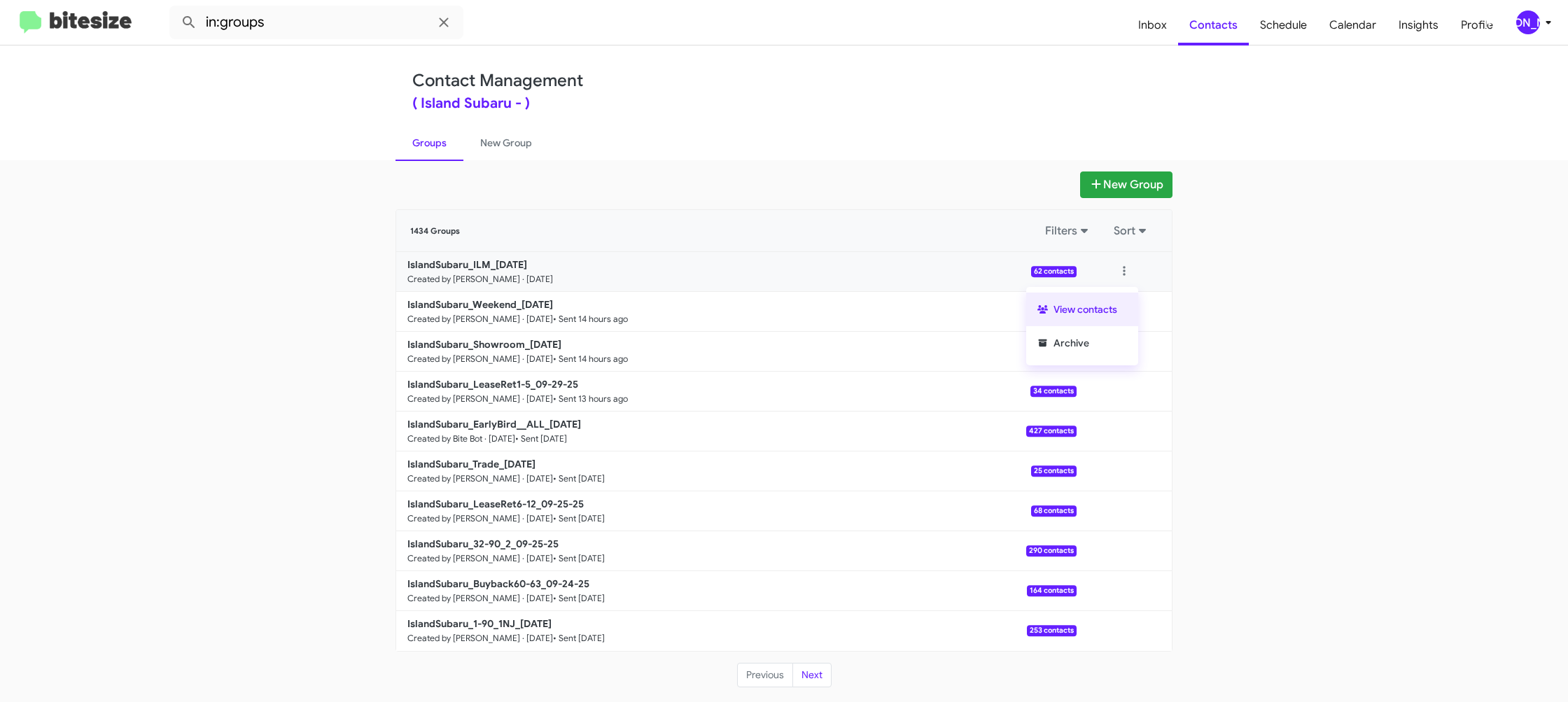
click at [1100, 303] on button "View contacts" at bounding box center [1082, 309] width 112 height 34
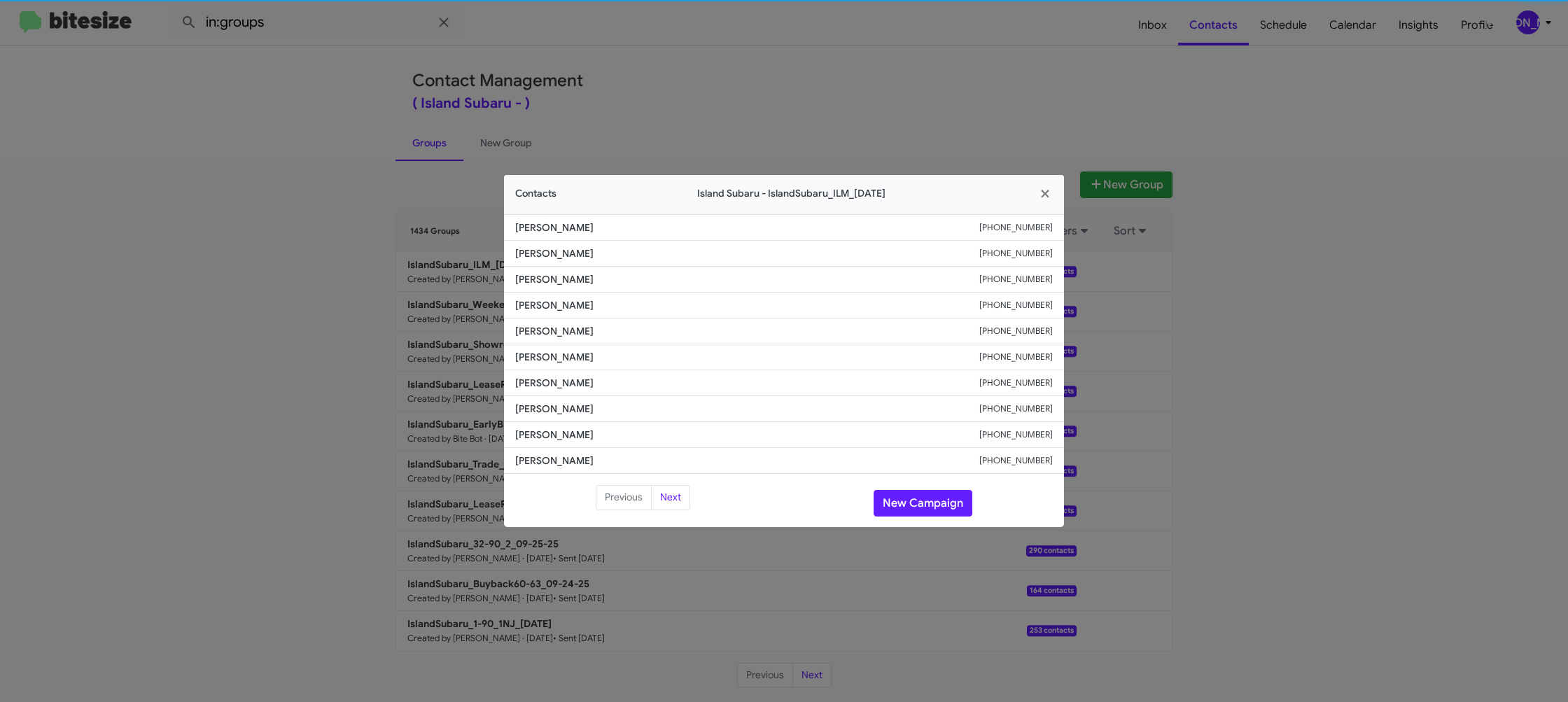
click at [557, 362] on span "Clare Daley" at bounding box center [747, 357] width 464 height 14
copy span "Clare Daley"
drag, startPoint x: 306, startPoint y: 256, endPoint x: 313, endPoint y: 260, distance: 8.1
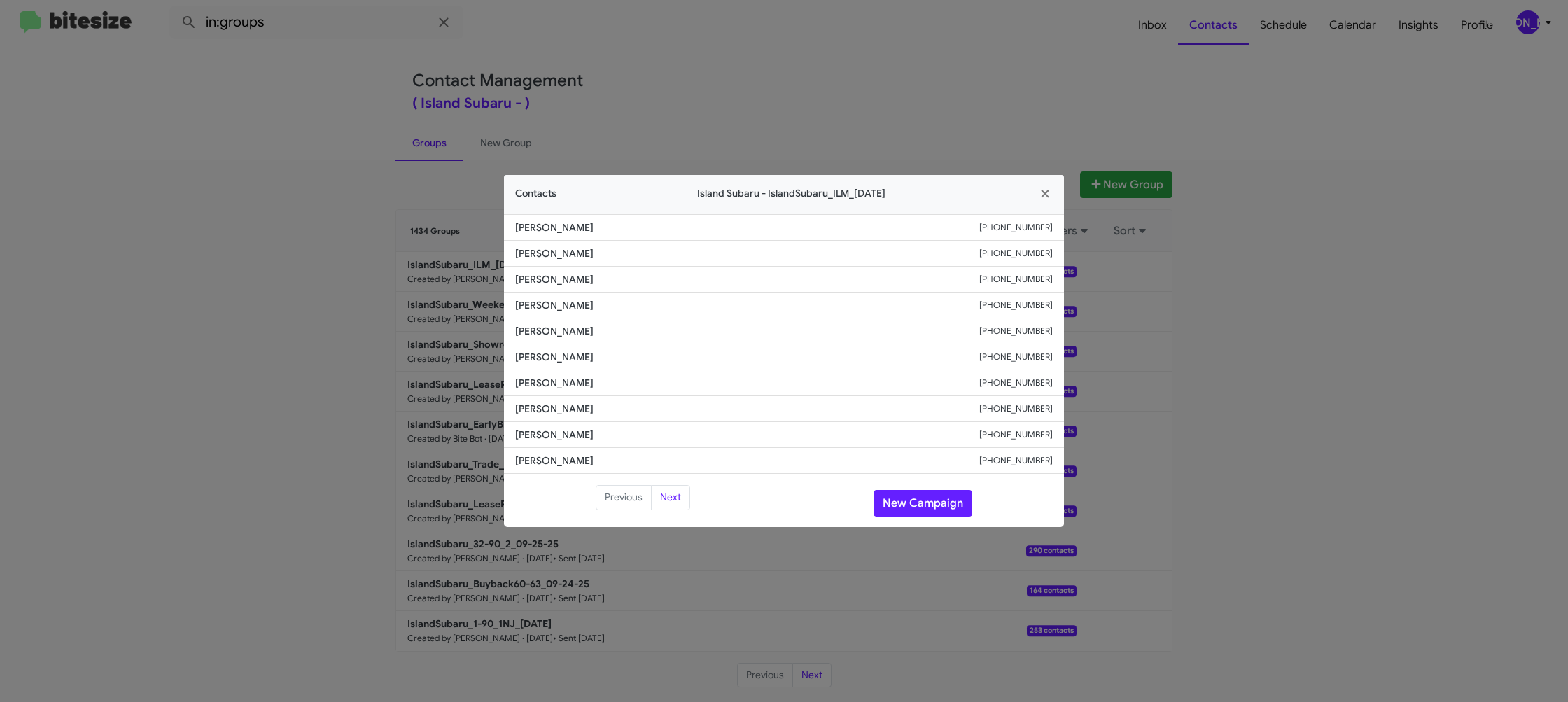
click at [308, 255] on modal-container "Contacts Island Subaru - IslandSubaru_ILM_09-30-25 Anthony Tasso +19176122552 T…" at bounding box center [784, 351] width 1568 height 702
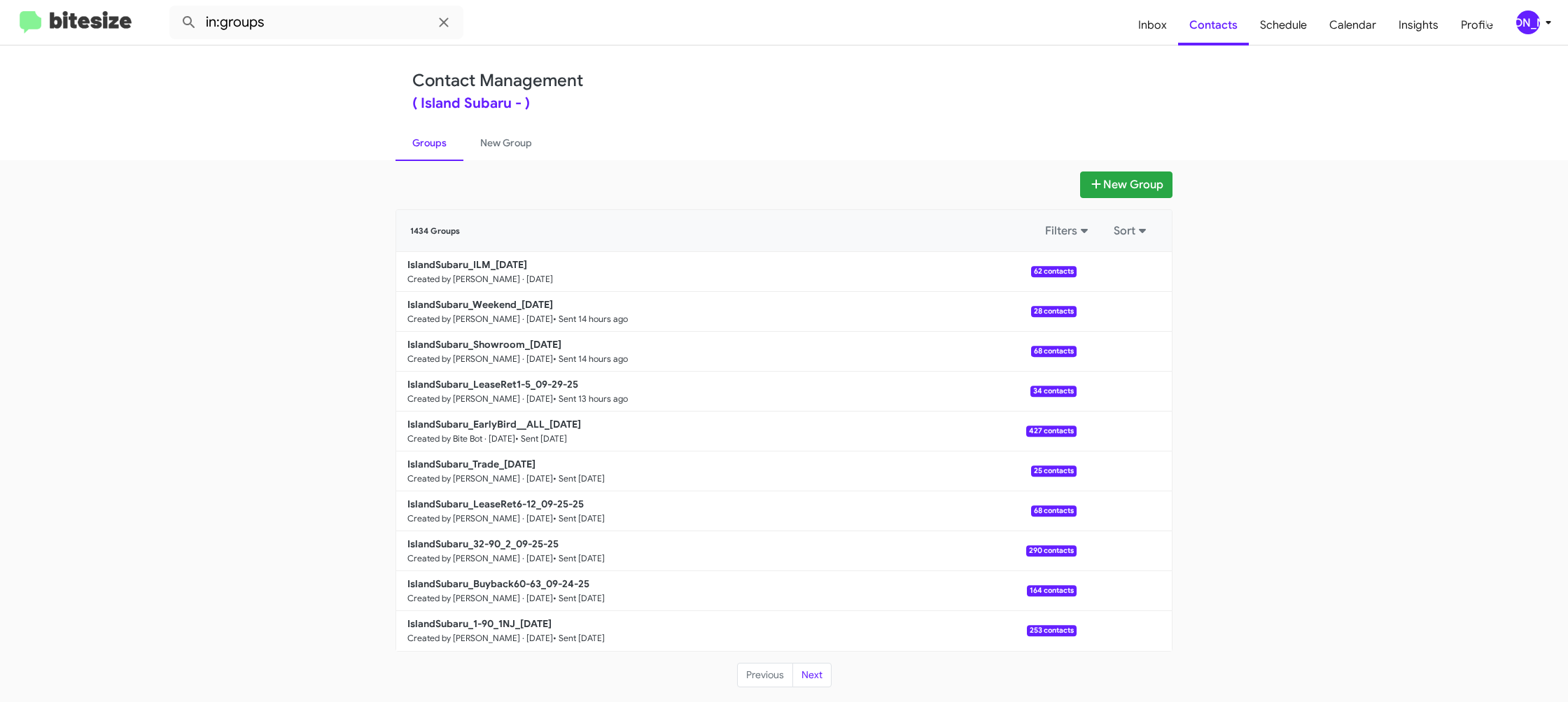
click at [526, 268] on b "IslandSubaru_ILM_09-30-25" at bounding box center [467, 264] width 120 height 13
drag, startPoint x: 526, startPoint y: 268, endPoint x: 320, endPoint y: 13, distance: 327.8
click at [510, 245] on div "1434 Groups Filters Sort IslandSubaru_ILM_09-30-25 Created by Jason Apdua · Sep…" at bounding box center [784, 430] width 777 height 442
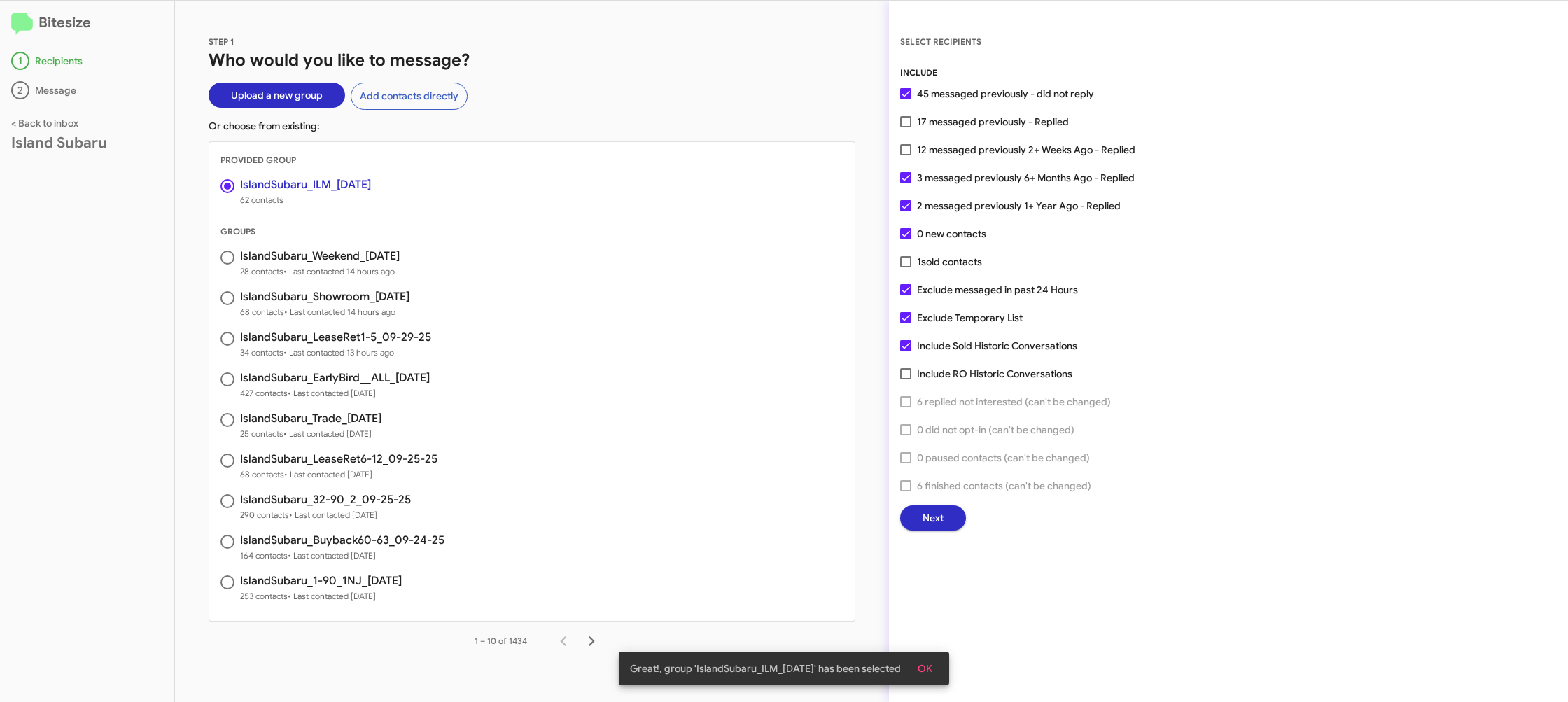
click at [954, 526] on button "Next" at bounding box center [932, 518] width 66 height 25
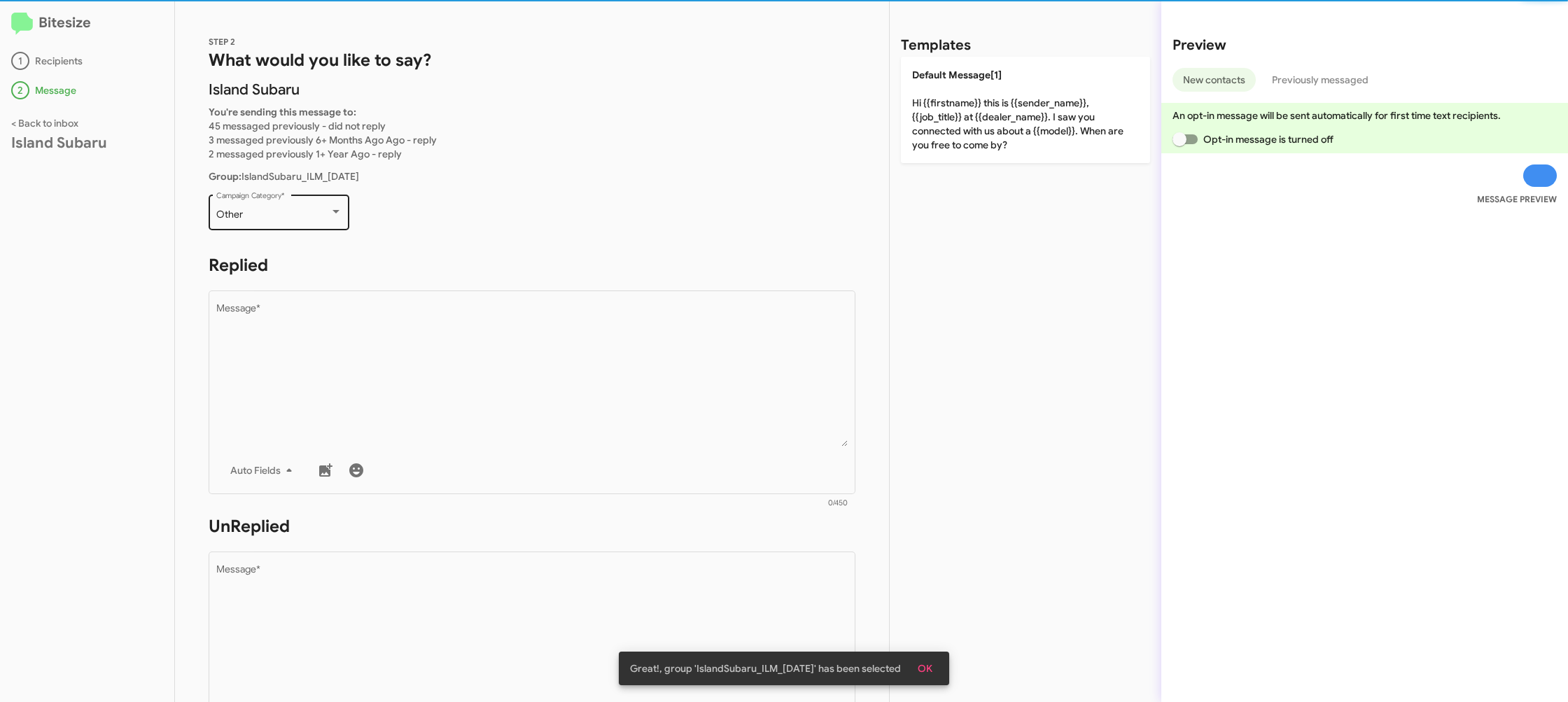
click at [295, 227] on div "Other Campaign Category *" at bounding box center [279, 211] width 126 height 38
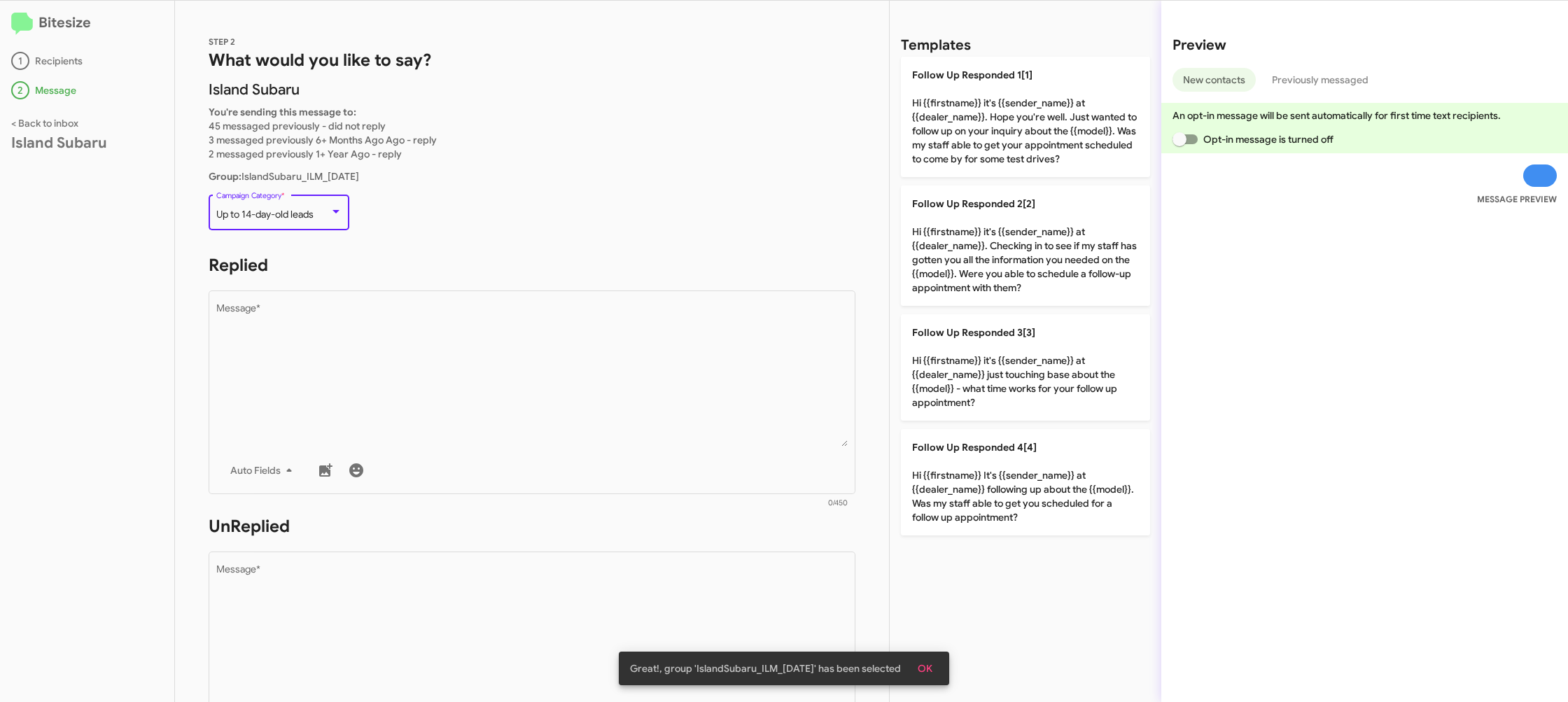
scroll to position [526, 0]
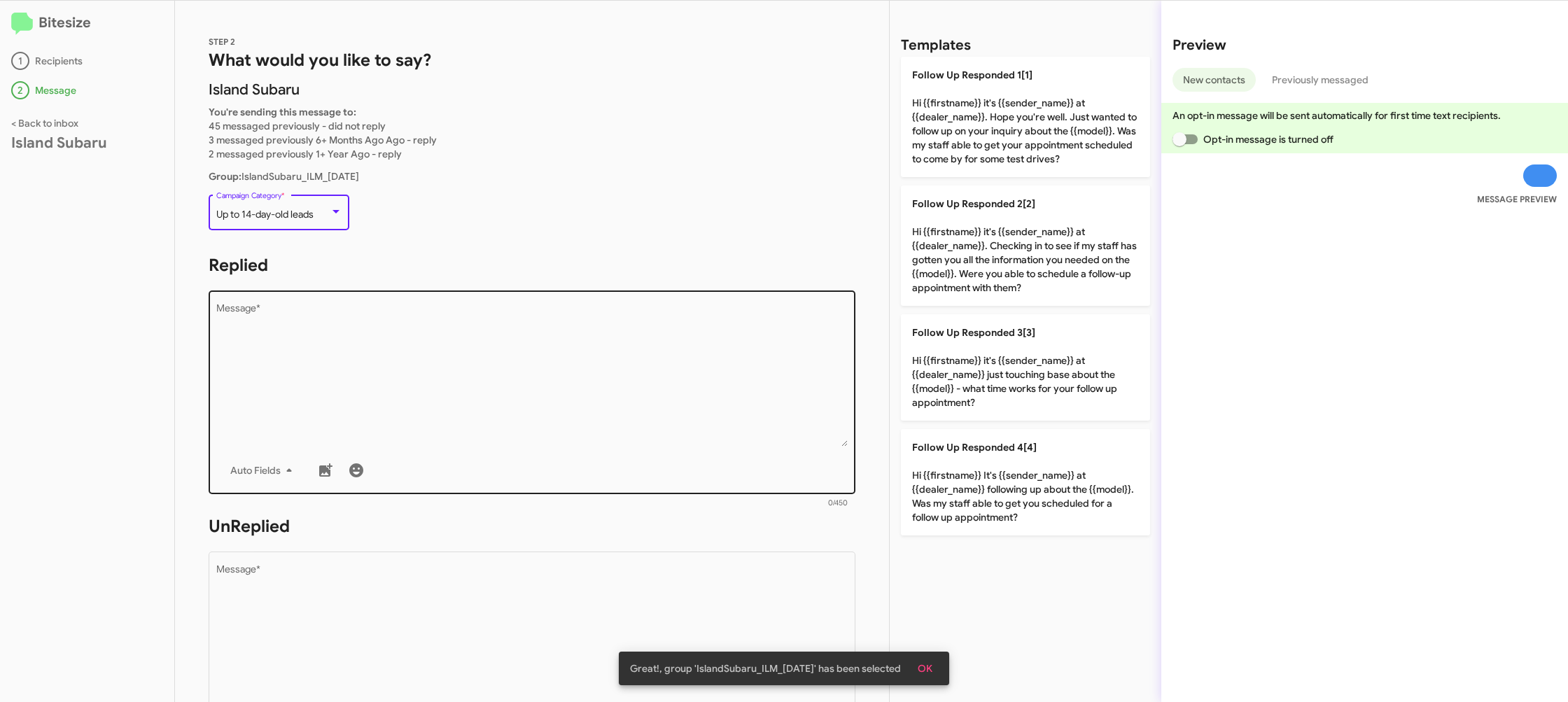
click at [512, 390] on textarea "Message *" at bounding box center [532, 375] width 632 height 142
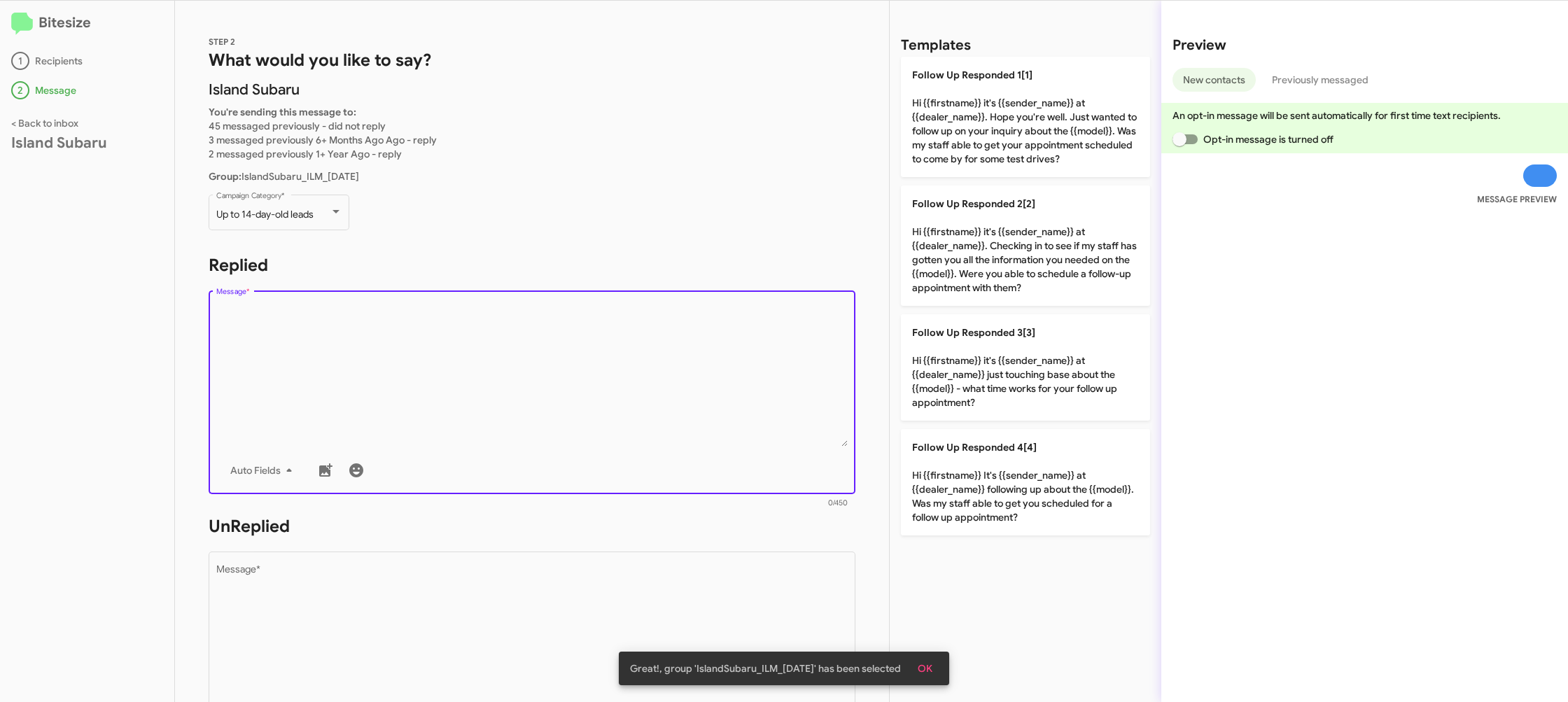
drag, startPoint x: 516, startPoint y: 393, endPoint x: 494, endPoint y: 375, distance: 28.4
click at [512, 385] on textarea "Message *" at bounding box center [532, 375] width 632 height 142
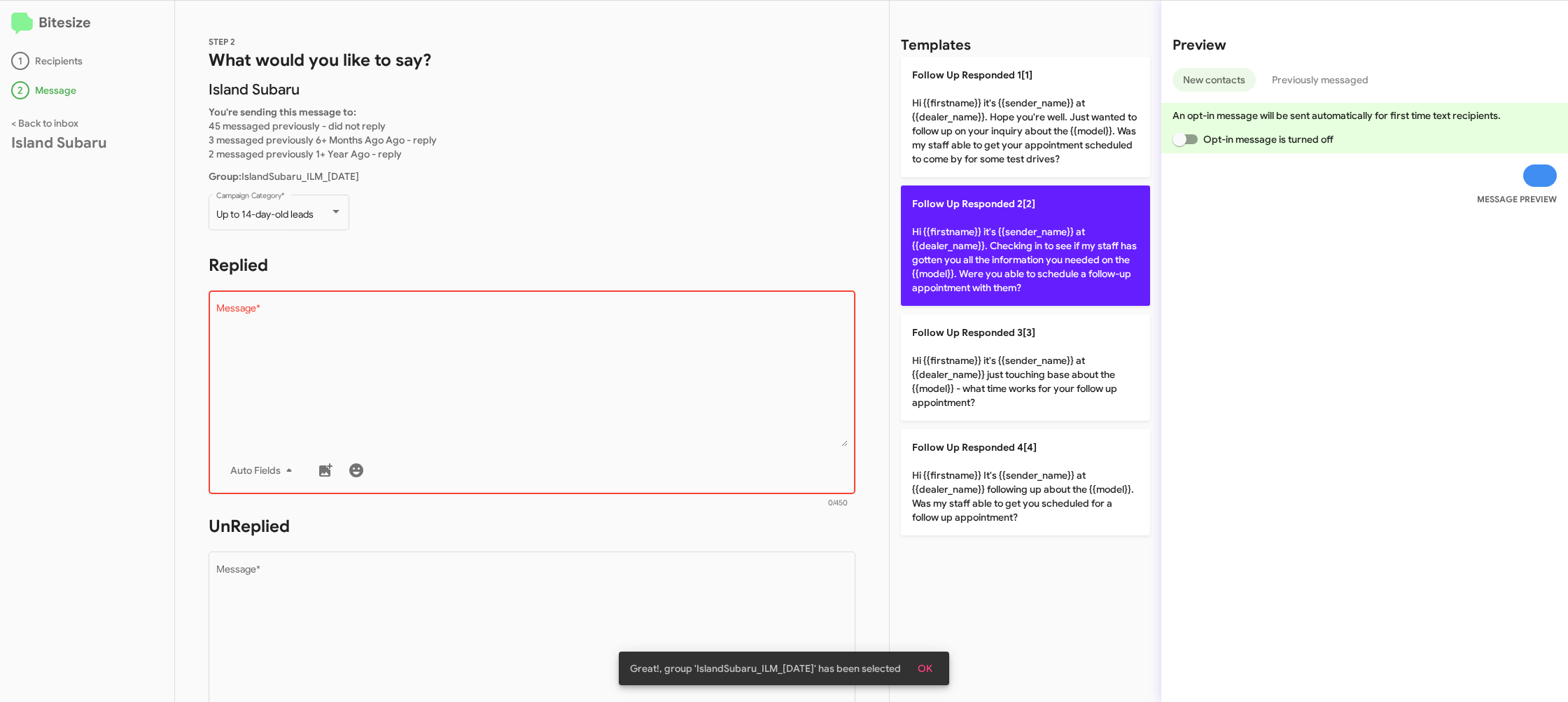
drag, startPoint x: 975, startPoint y: 241, endPoint x: 667, endPoint y: 517, distance: 413.6
click at [970, 241] on p "Follow Up Responded 2[2] Hi {{firstname}} it's {{sender_name}} at {{dealer_name…" at bounding box center [1025, 245] width 250 height 120
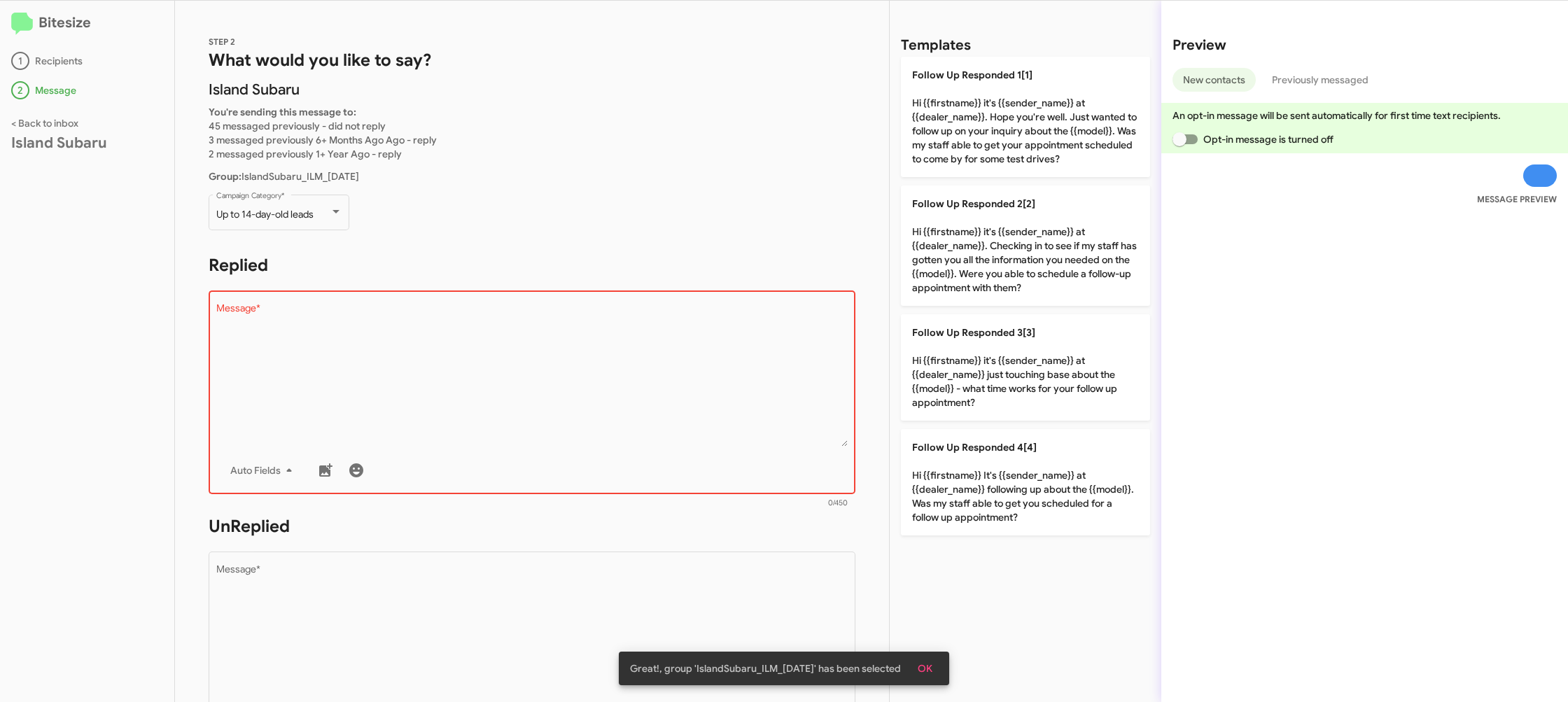
type textarea "Hi {{firstname}} it's {{sender_name}} at {{dealer_name}}. Checking in to see if…"
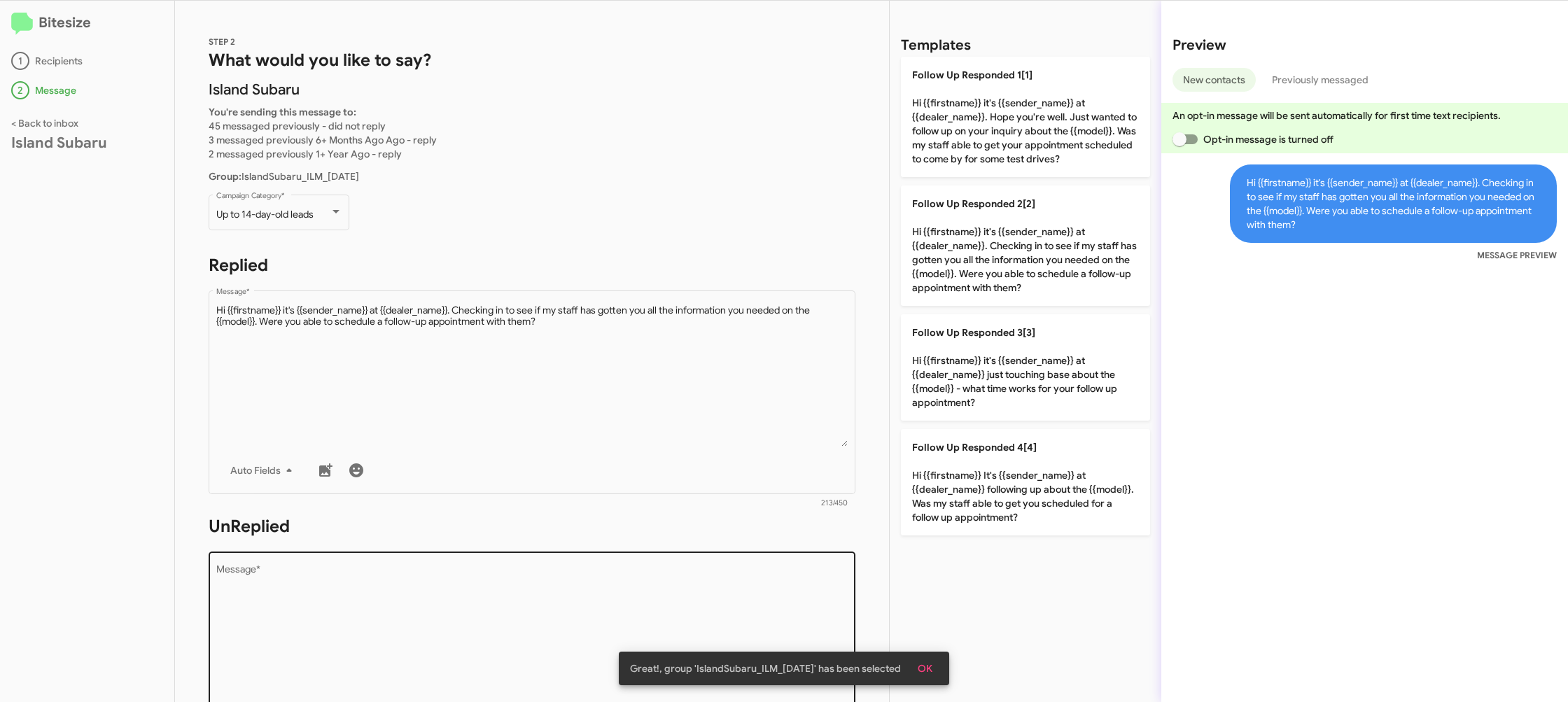
click at [596, 565] on div "Drop image here to insert Auto Fields Message *" at bounding box center [532, 652] width 632 height 207
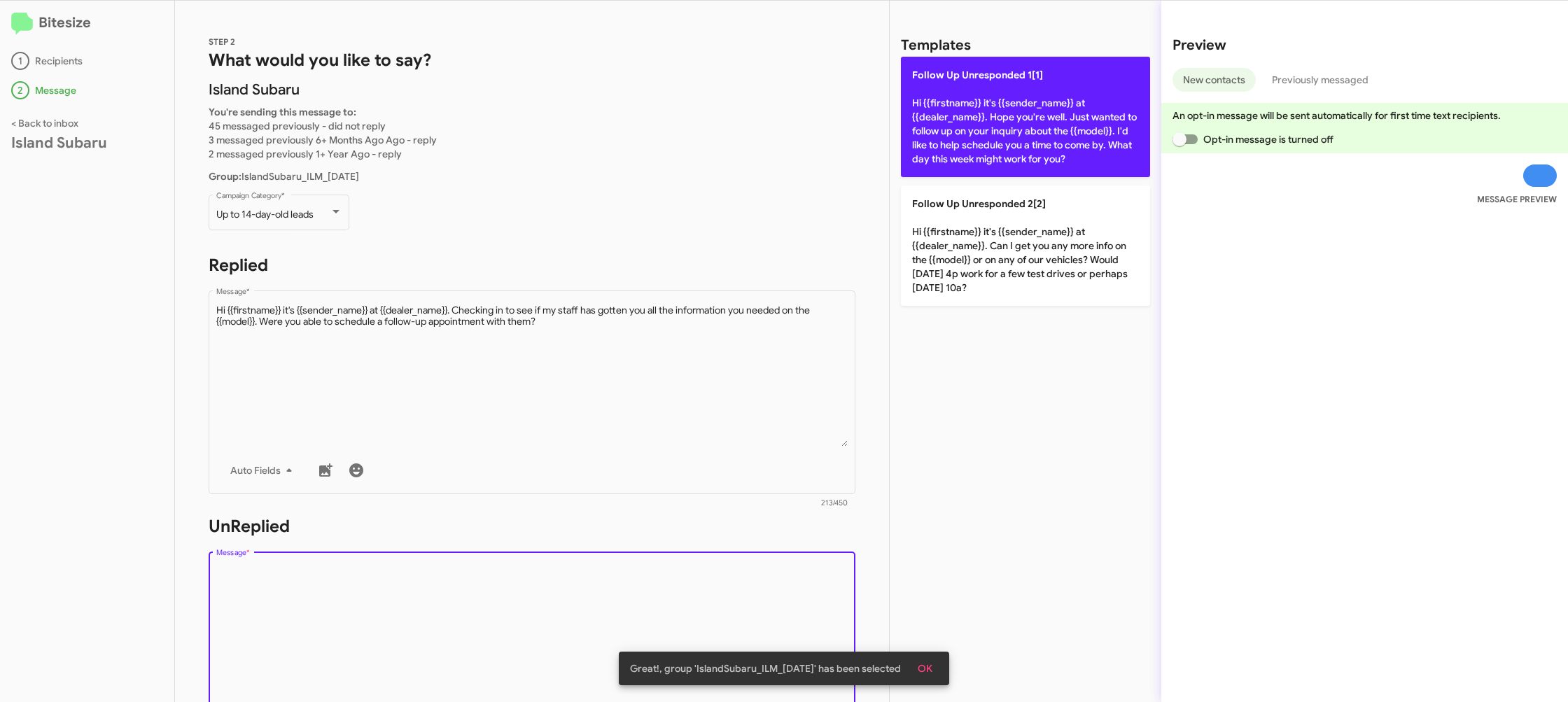
drag, startPoint x: 1018, startPoint y: 129, endPoint x: 902, endPoint y: 145, distance: 117.1
click at [1013, 128] on p "Follow Up Unresponded 1[1] Hi {{firstname}} it's {{sender_name}} at {{dealer_na…" at bounding box center [1025, 117] width 250 height 120
type textarea "Hi {{firstname}} it's {{sender_name}} at {{dealer_name}}. Hope you're well. Jus…"
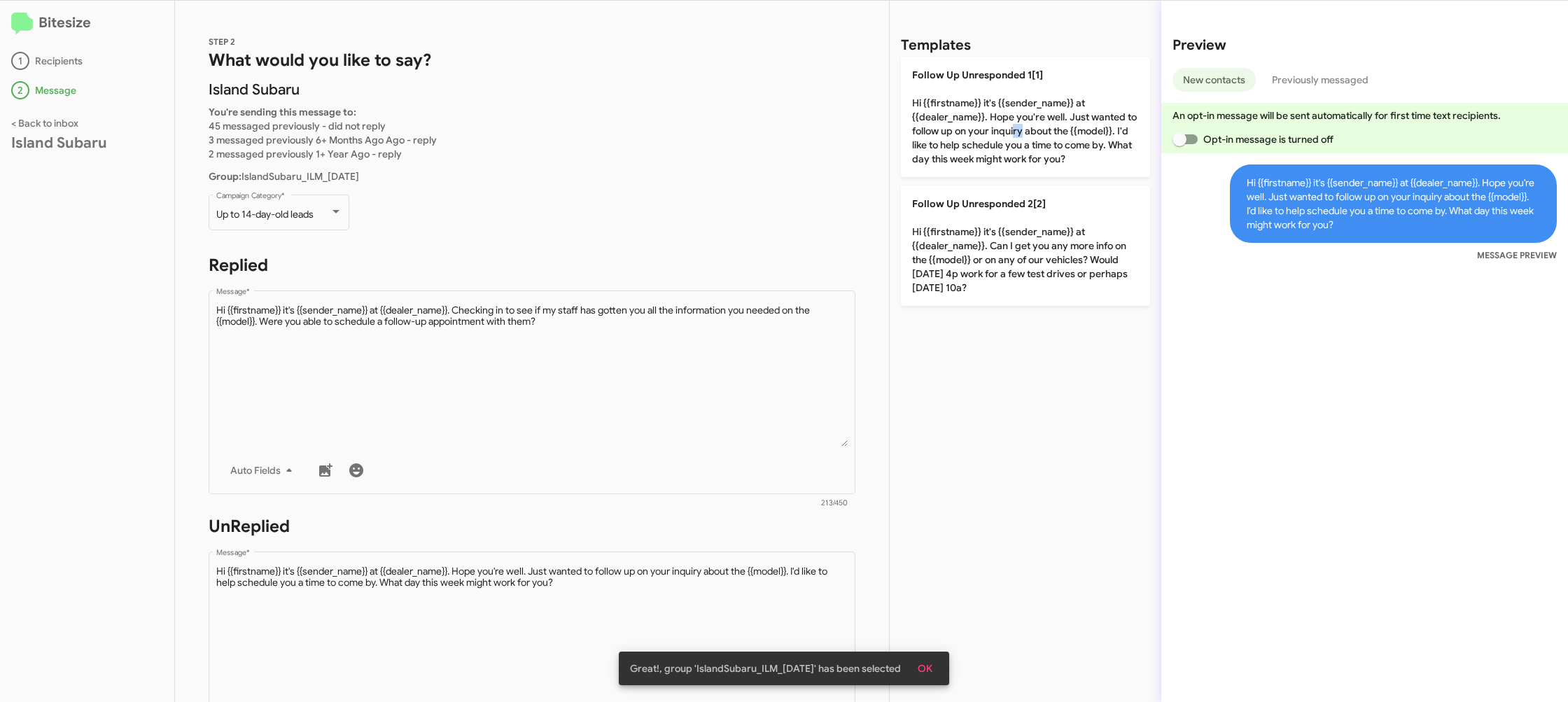
scroll to position [250, 0]
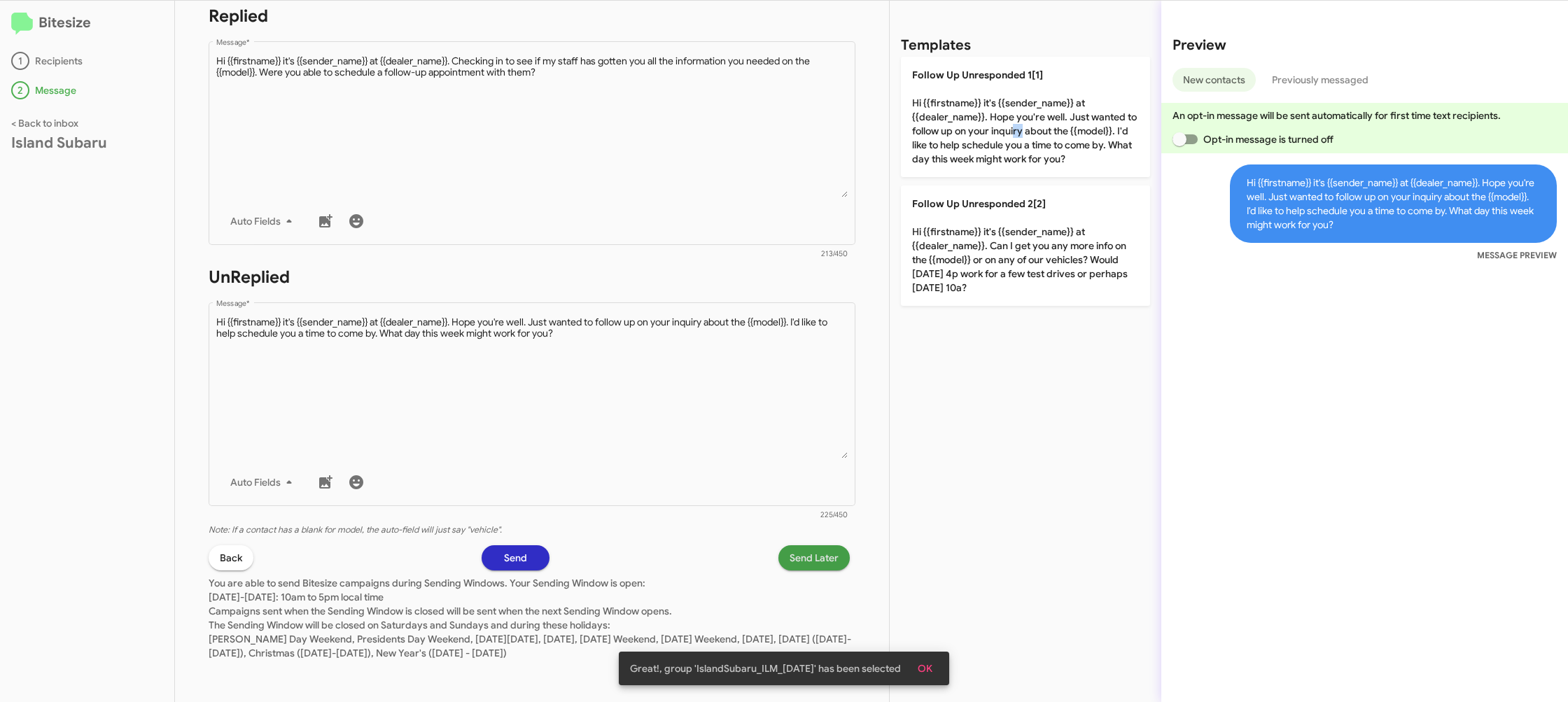
click at [814, 558] on span "Send Later" at bounding box center [814, 558] width 49 height 25
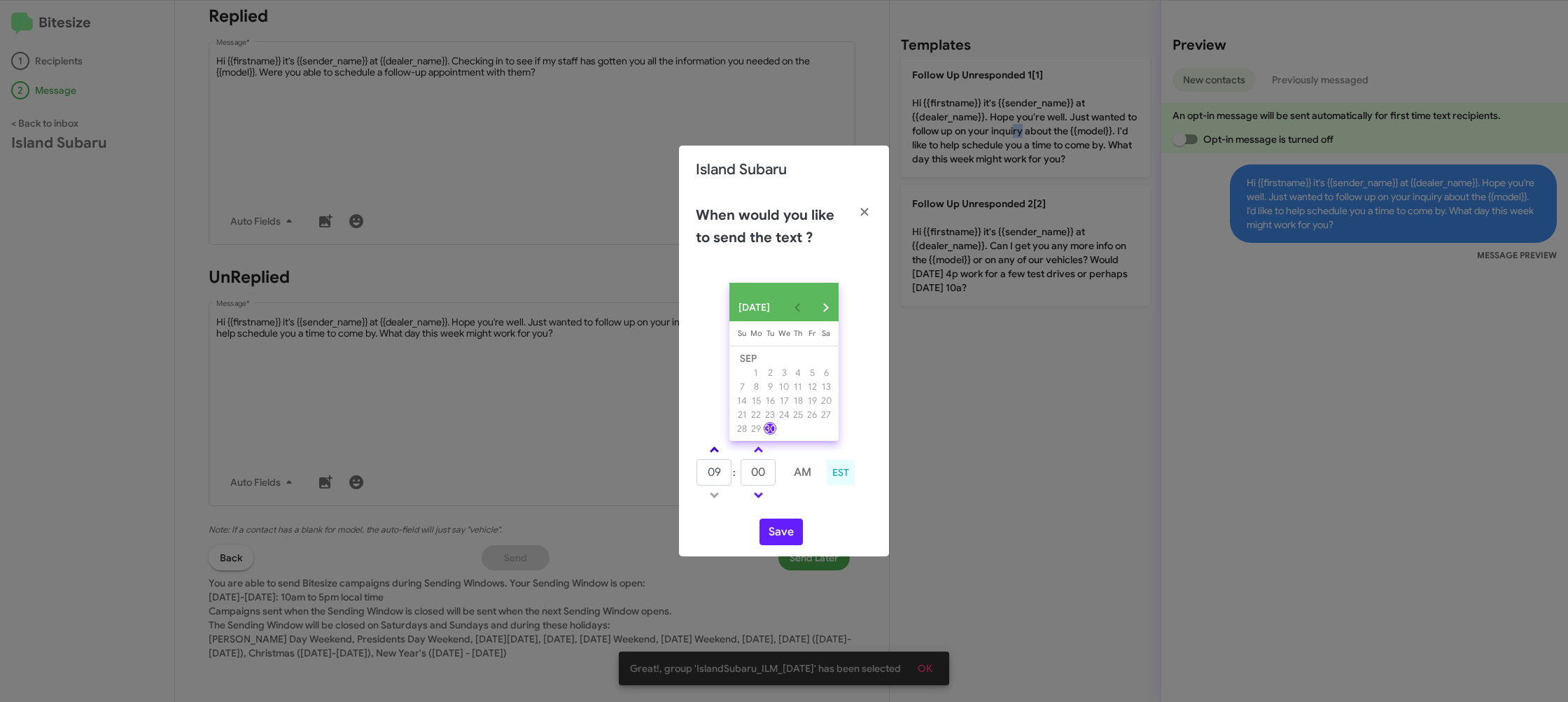
click at [718, 449] on link at bounding box center [714, 450] width 24 height 16
type input "10"
click at [760, 470] on input "00" at bounding box center [757, 472] width 35 height 27
type input "35"
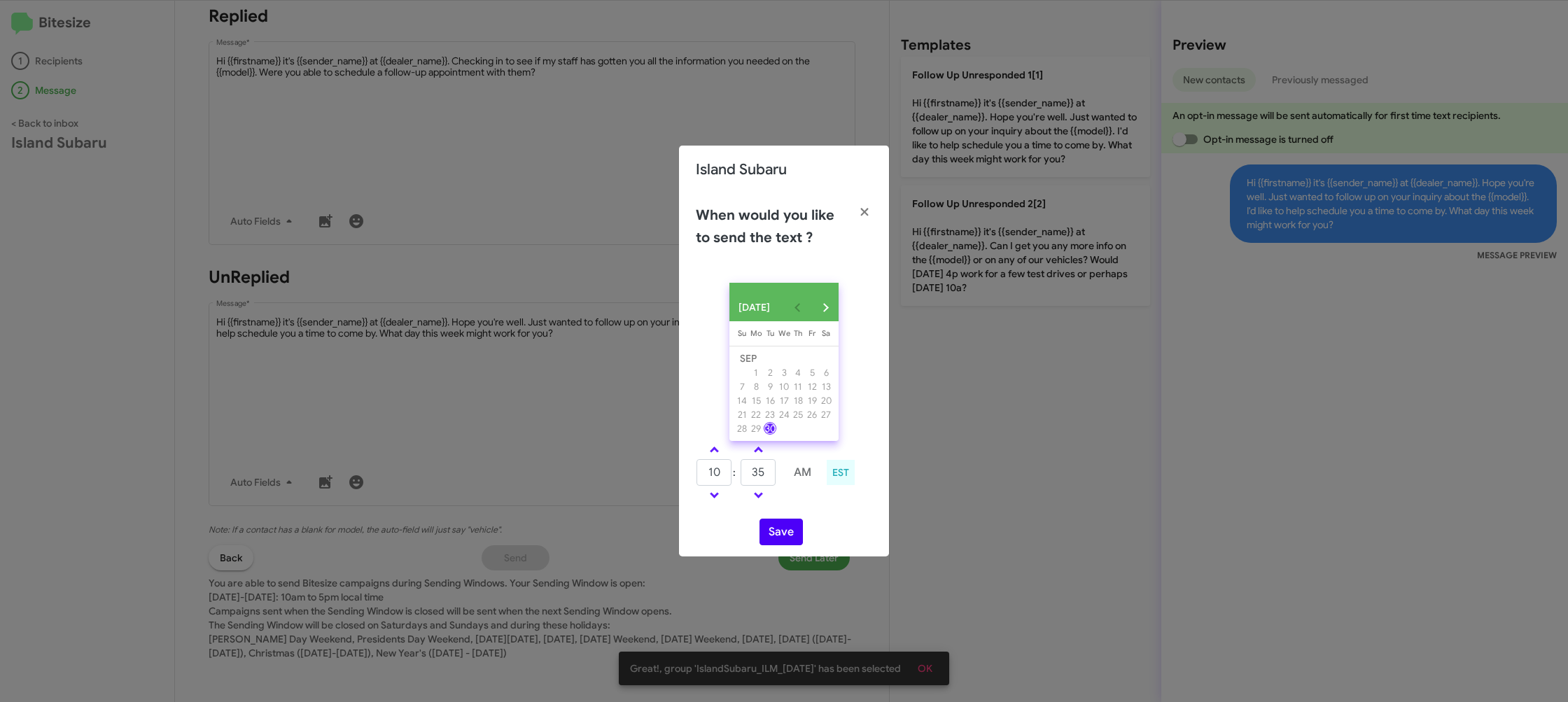
drag, startPoint x: 818, startPoint y: 501, endPoint x: 787, endPoint y: 540, distance: 49.8
click at [811, 507] on div "10 : 35 AM EST" at bounding box center [783, 474] width 197 height 66
click at [787, 540] on button "Save" at bounding box center [781, 532] width 44 height 27
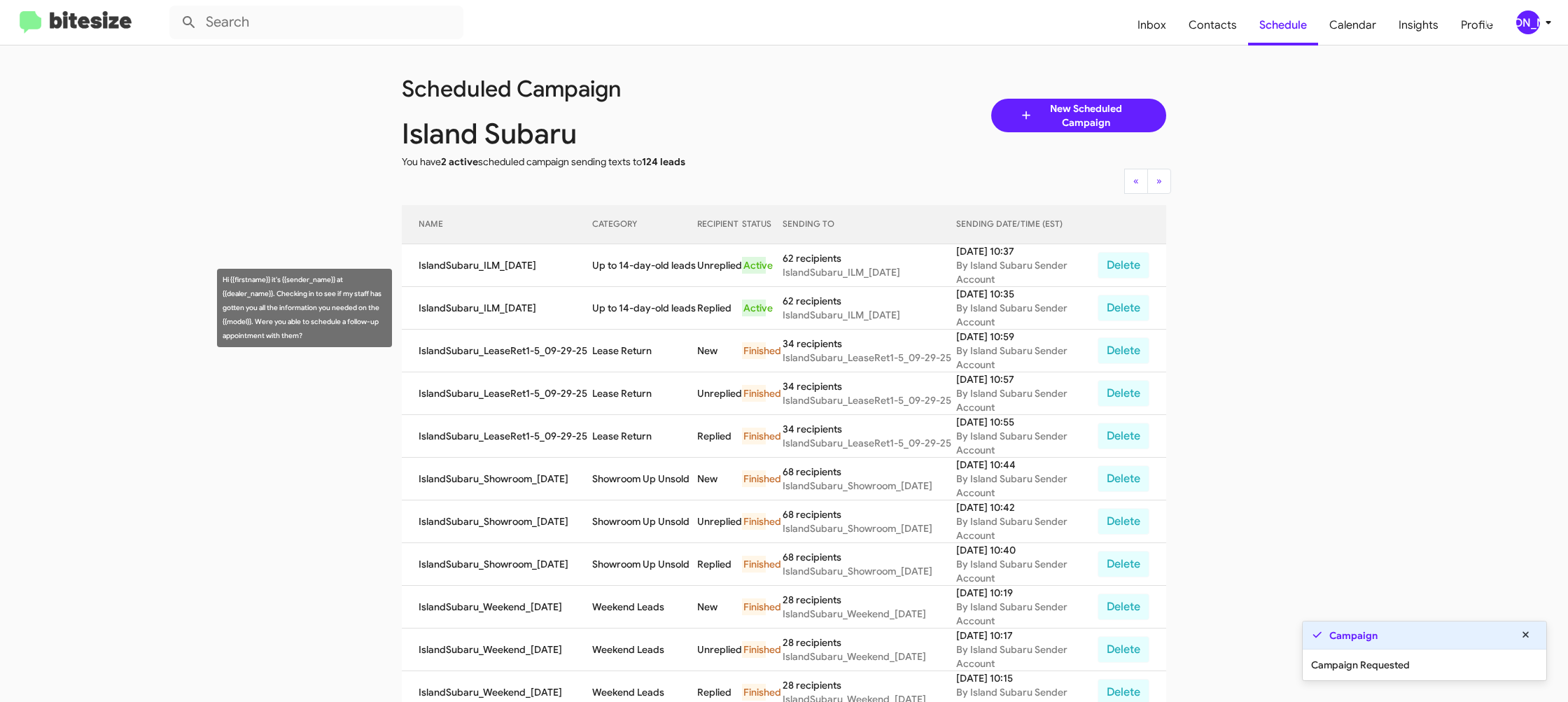
click at [649, 296] on td "Up to 14-day-old leads" at bounding box center [644, 309] width 104 height 43
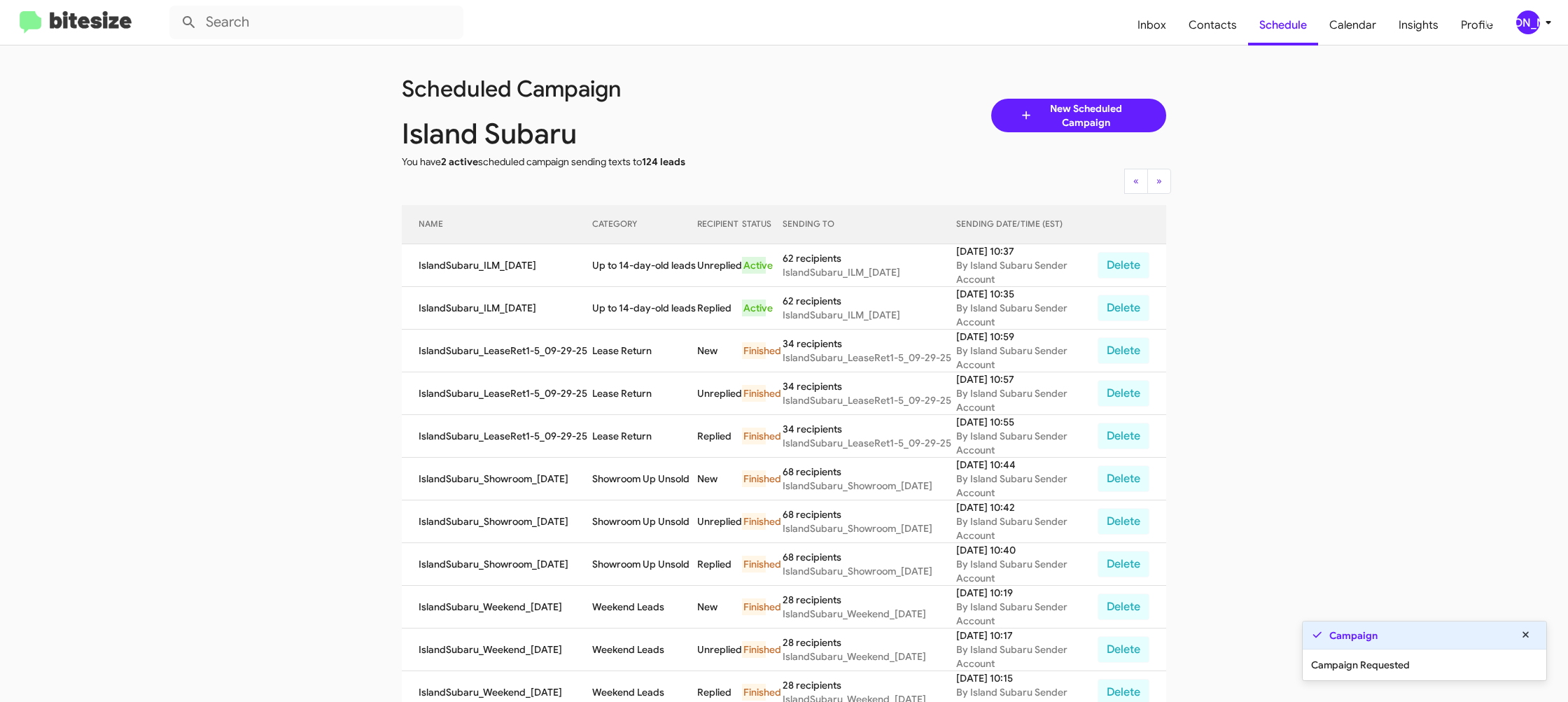
click at [649, 296] on td "Up to 14-day-old leads" at bounding box center [644, 309] width 104 height 43
drag, startPoint x: 649, startPoint y: 296, endPoint x: 616, endPoint y: 317, distance: 39.1
click at [648, 296] on td "Up to 14-day-old leads" at bounding box center [644, 309] width 104 height 43
copy td "Up to 14-day-old leads"
click at [1527, 20] on div "[PERSON_NAME]" at bounding box center [1528, 22] width 24 height 24
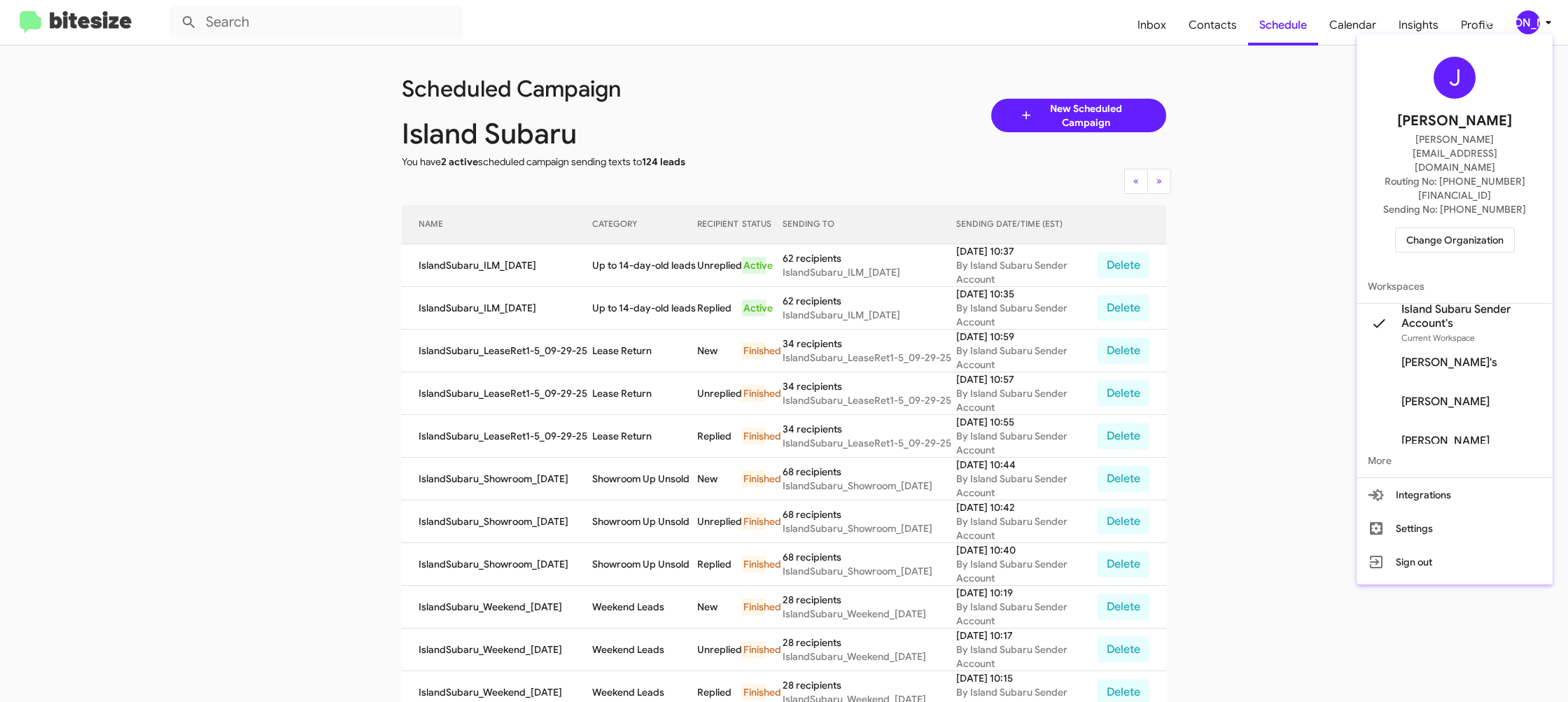
click at [1455, 228] on span "Change Organization" at bounding box center [1455, 240] width 97 height 24
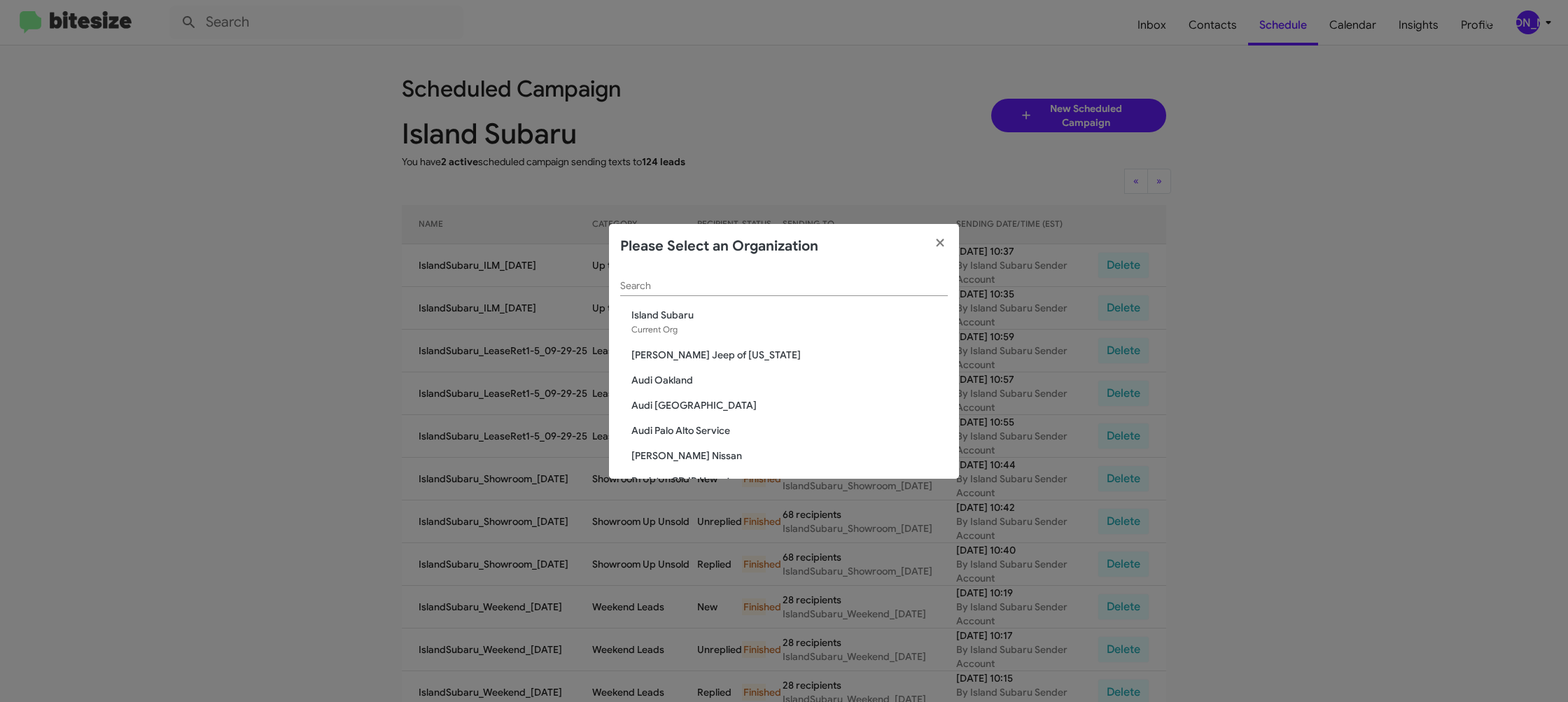
click at [664, 292] on div "Search" at bounding box center [784, 282] width 328 height 27
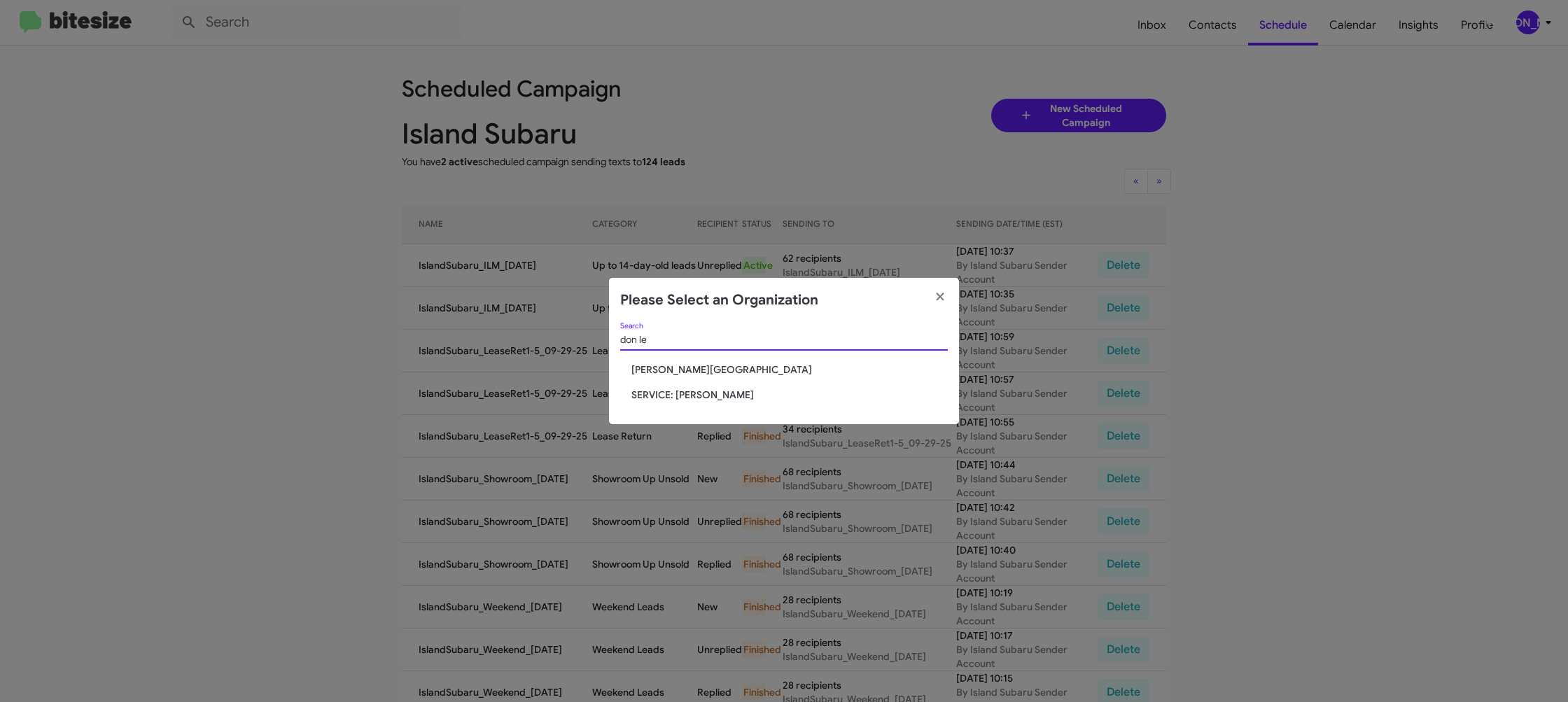
type input "don le"
click at [700, 396] on span "SERVICE: [PERSON_NAME]" at bounding box center [789, 394] width 317 height 14
click at [699, 396] on span "SERVICE: [PERSON_NAME]" at bounding box center [789, 394] width 317 height 14
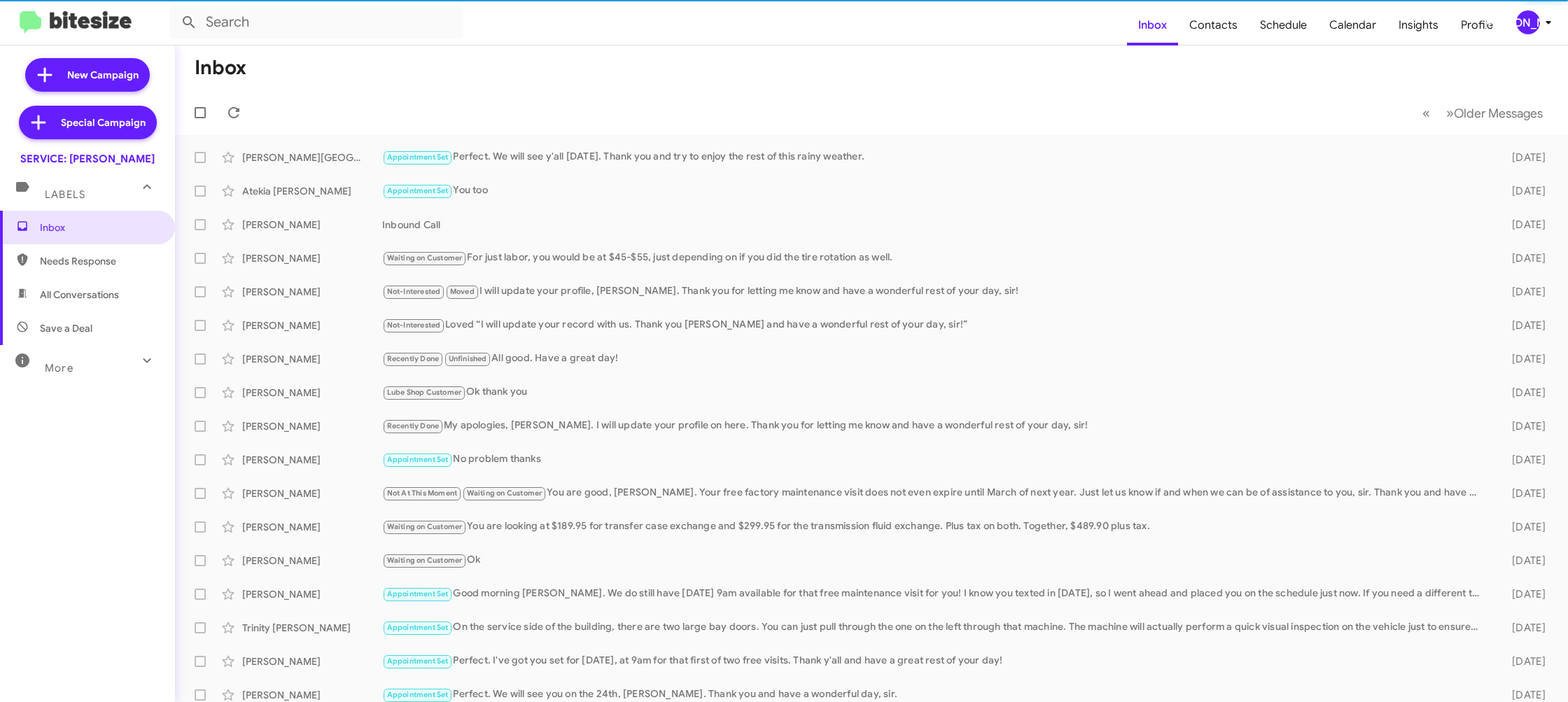
click at [1527, 30] on div "[PERSON_NAME]" at bounding box center [1528, 22] width 24 height 24
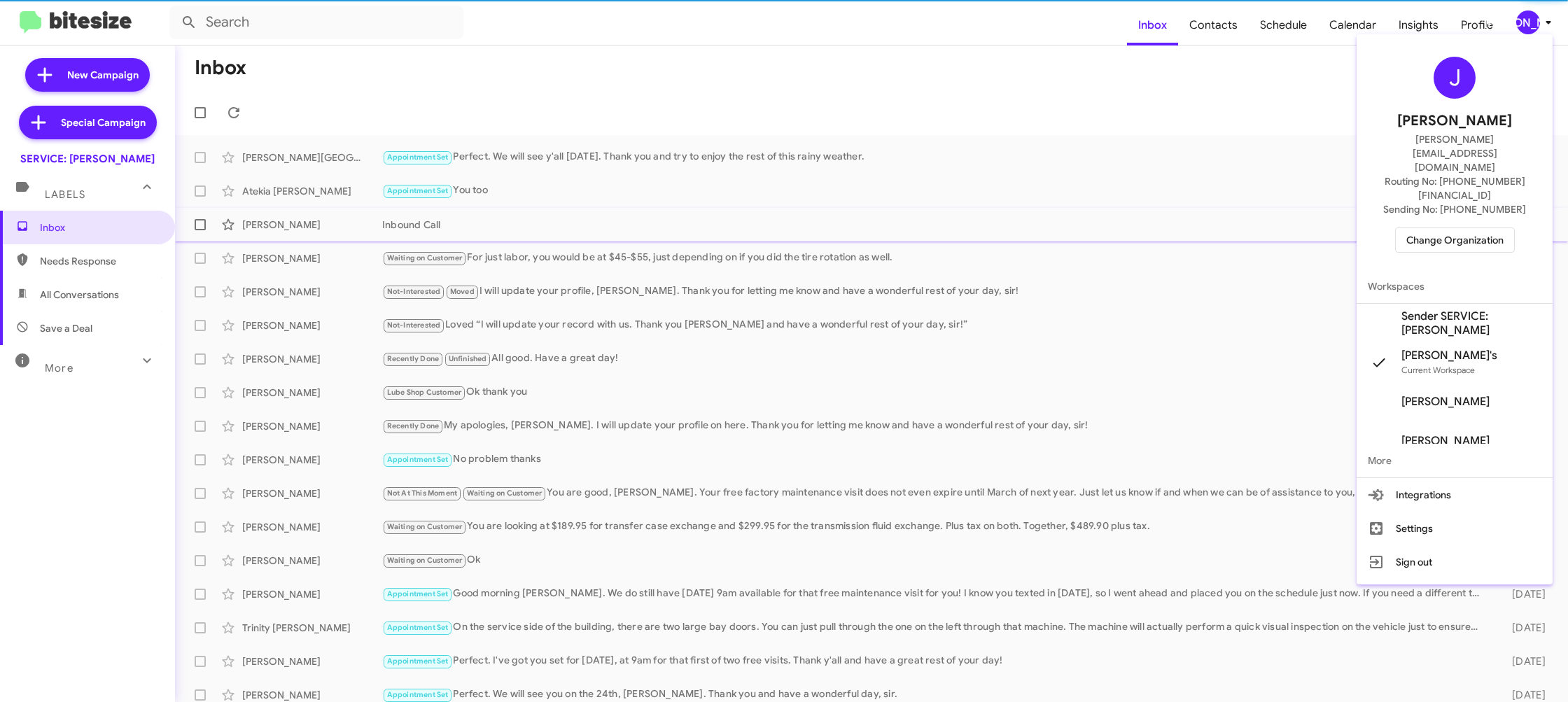
drag, startPoint x: 1465, startPoint y: 270, endPoint x: 1399, endPoint y: 225, distance: 79.9
click at [1464, 309] on span "Sender SERVICE: [PERSON_NAME]" at bounding box center [1471, 323] width 140 height 28
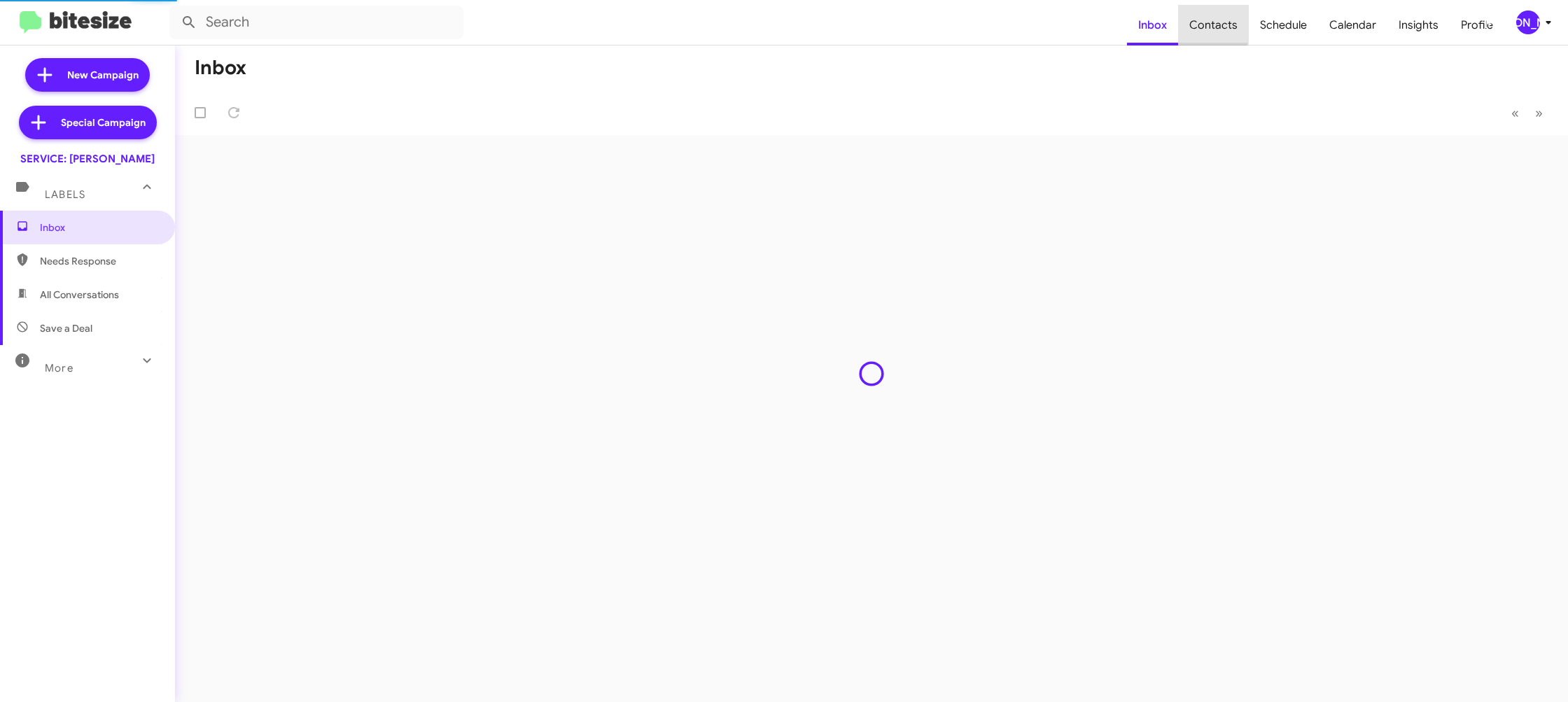
click at [1215, 27] on span "Contacts" at bounding box center [1214, 25] width 71 height 41
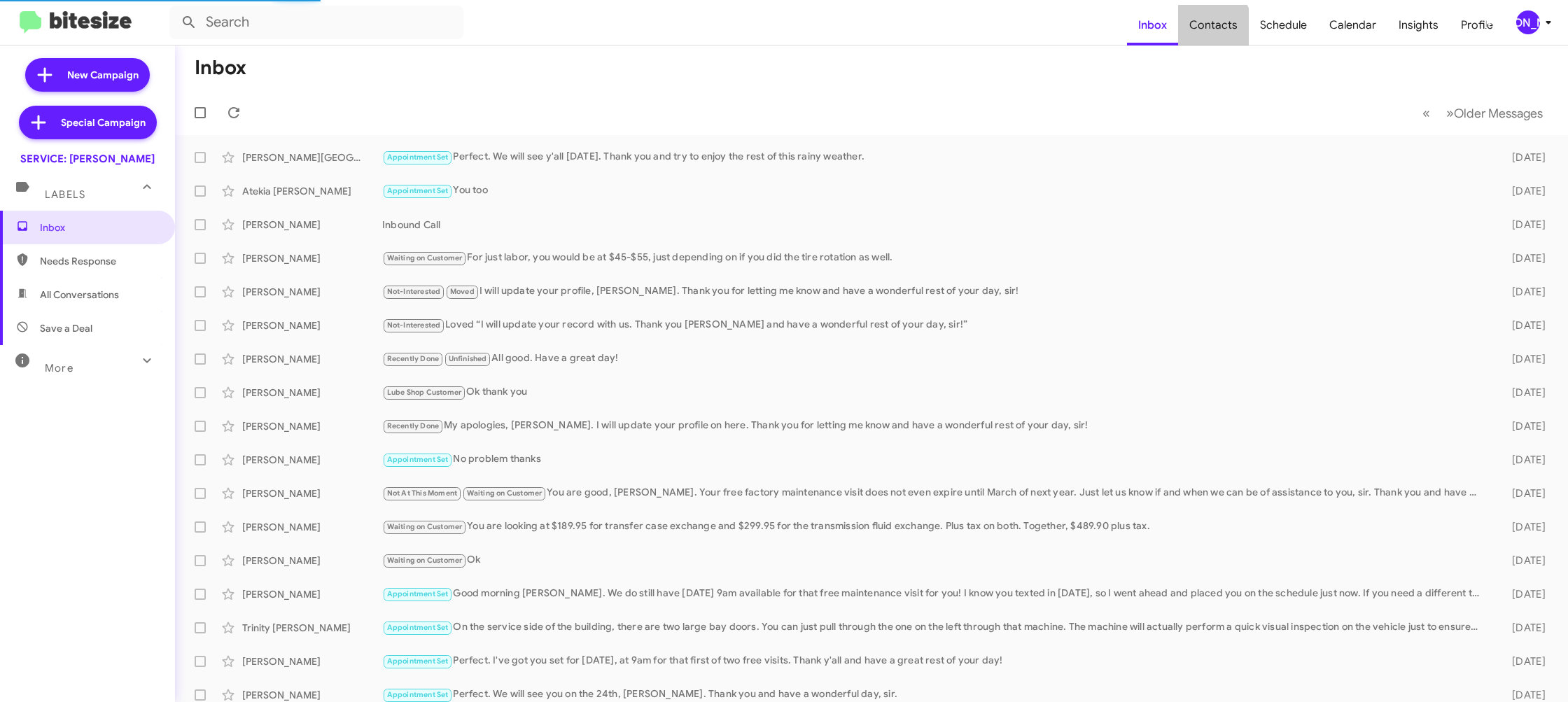
type input "in:groups"
click at [1214, 25] on span "Contacts" at bounding box center [1214, 25] width 71 height 41
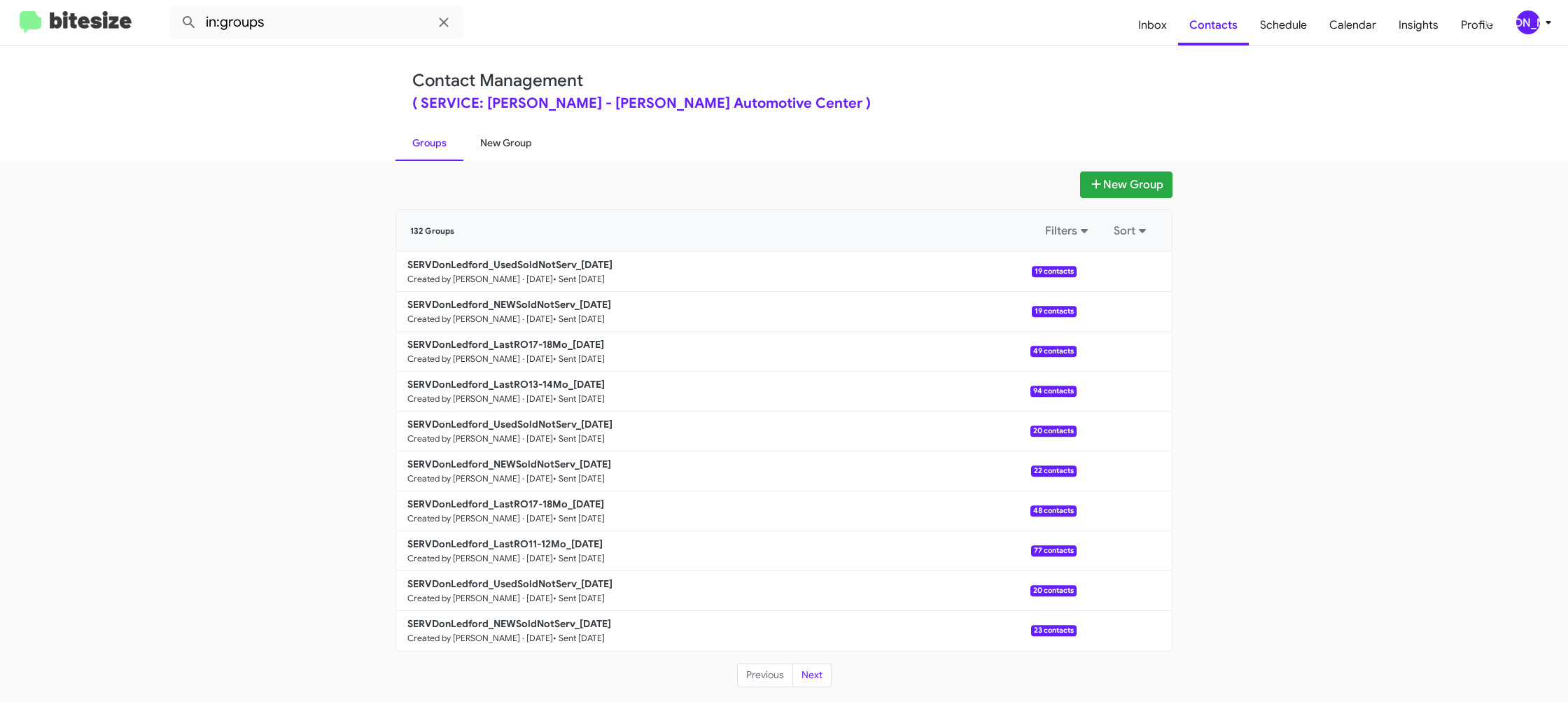
click at [517, 148] on link "New Group" at bounding box center [506, 142] width 86 height 36
click at [532, 142] on link "New Group" at bounding box center [506, 142] width 86 height 36
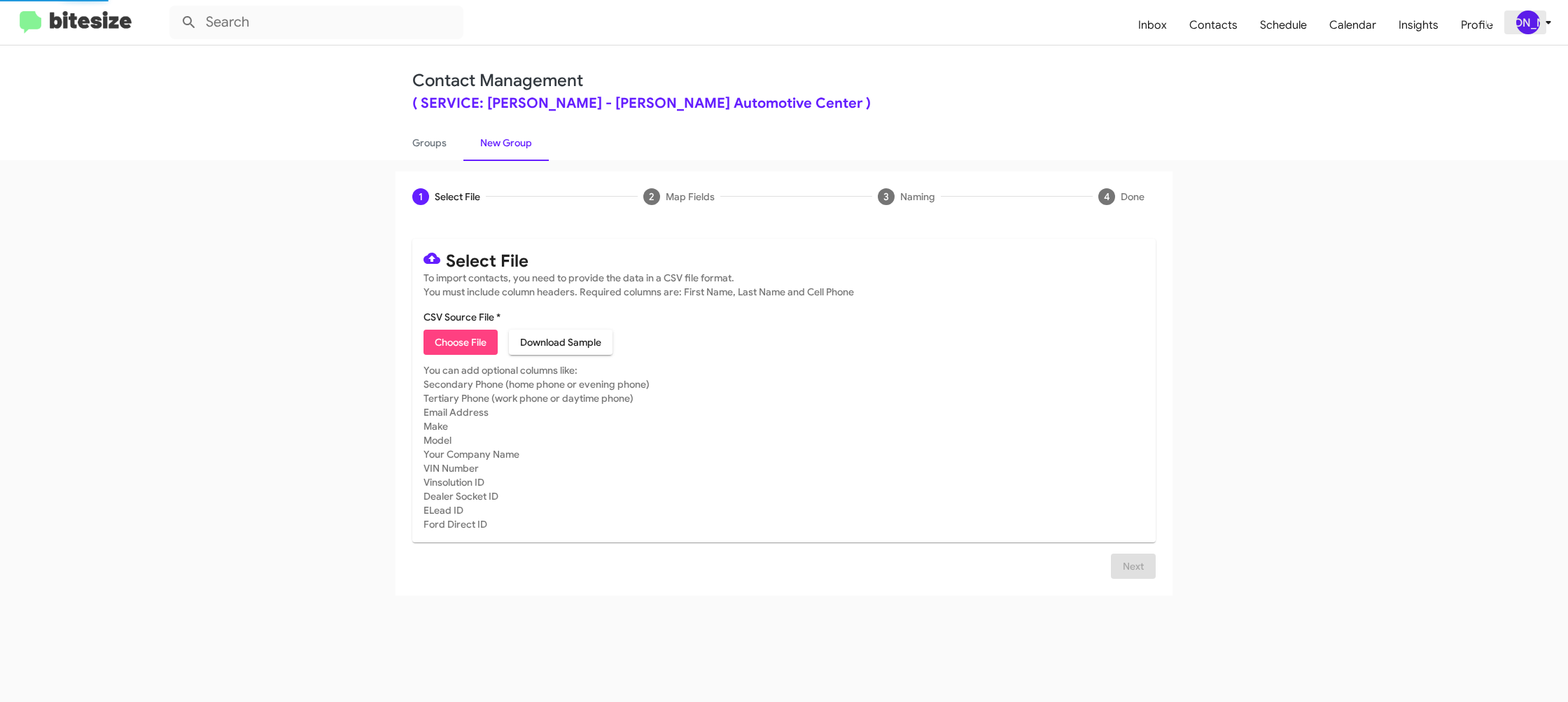
click at [1533, 23] on div "[PERSON_NAME]" at bounding box center [1528, 22] width 24 height 24
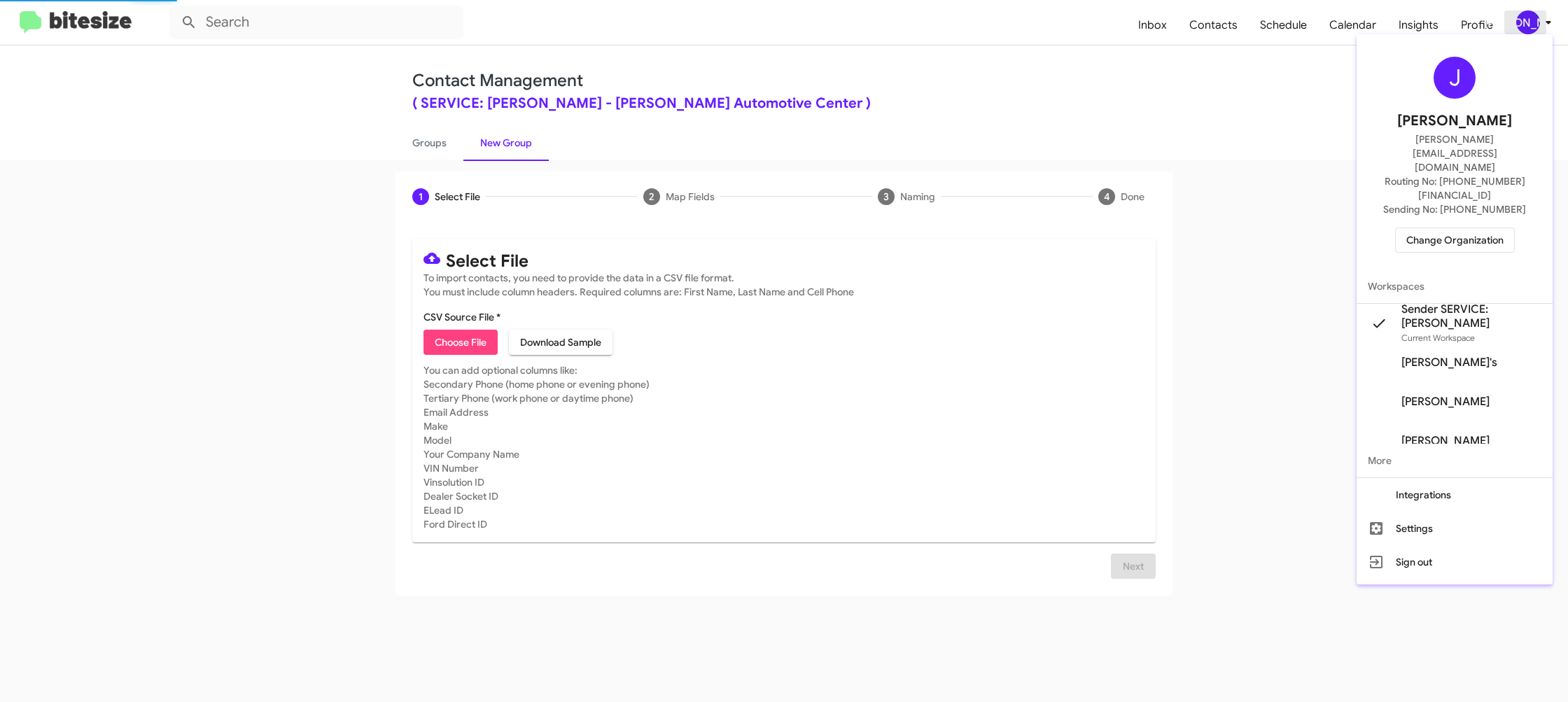
click at [1533, 24] on div at bounding box center [784, 351] width 1568 height 702
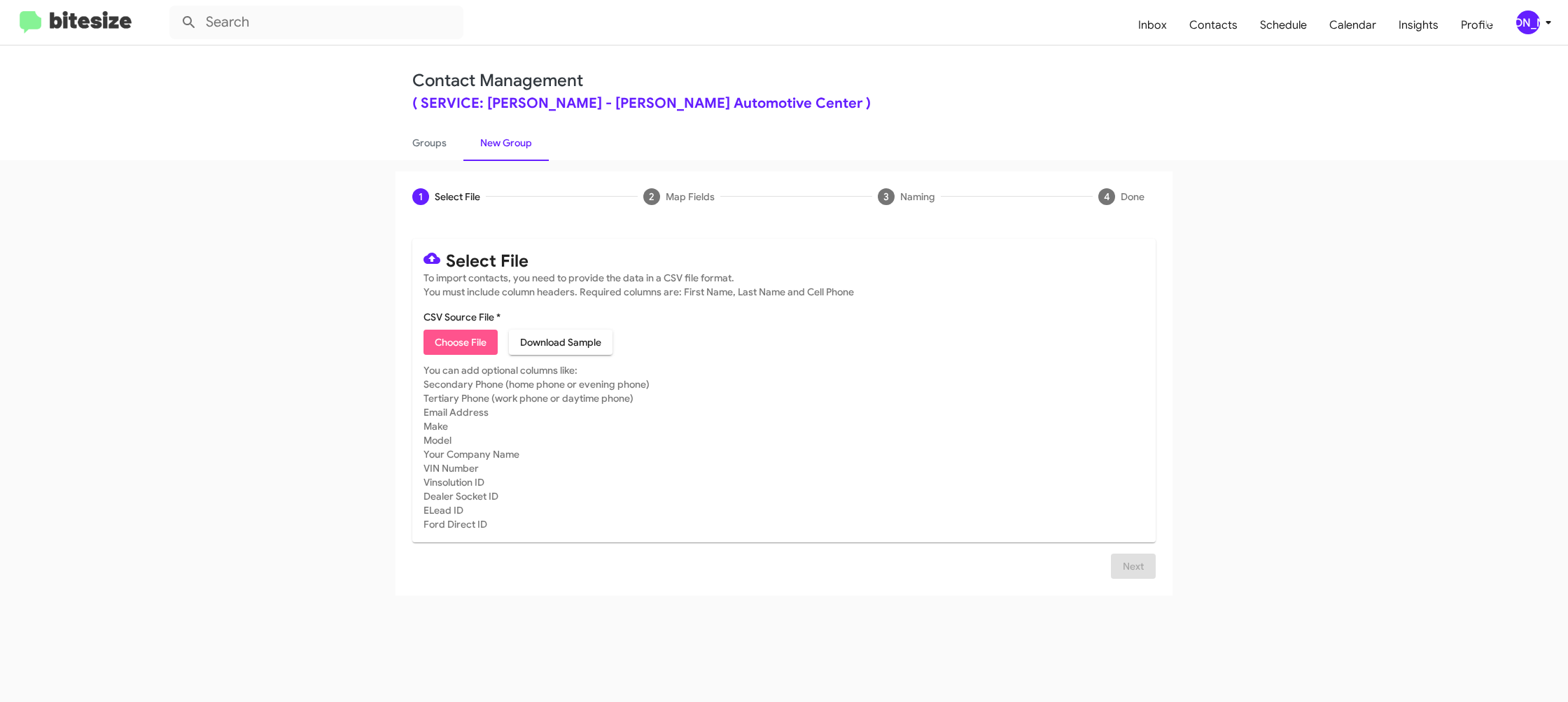
click at [458, 351] on span "Choose File" at bounding box center [461, 343] width 52 height 25
type input "SERVDonLedford_LastRO13-14Mo_[DATE]"
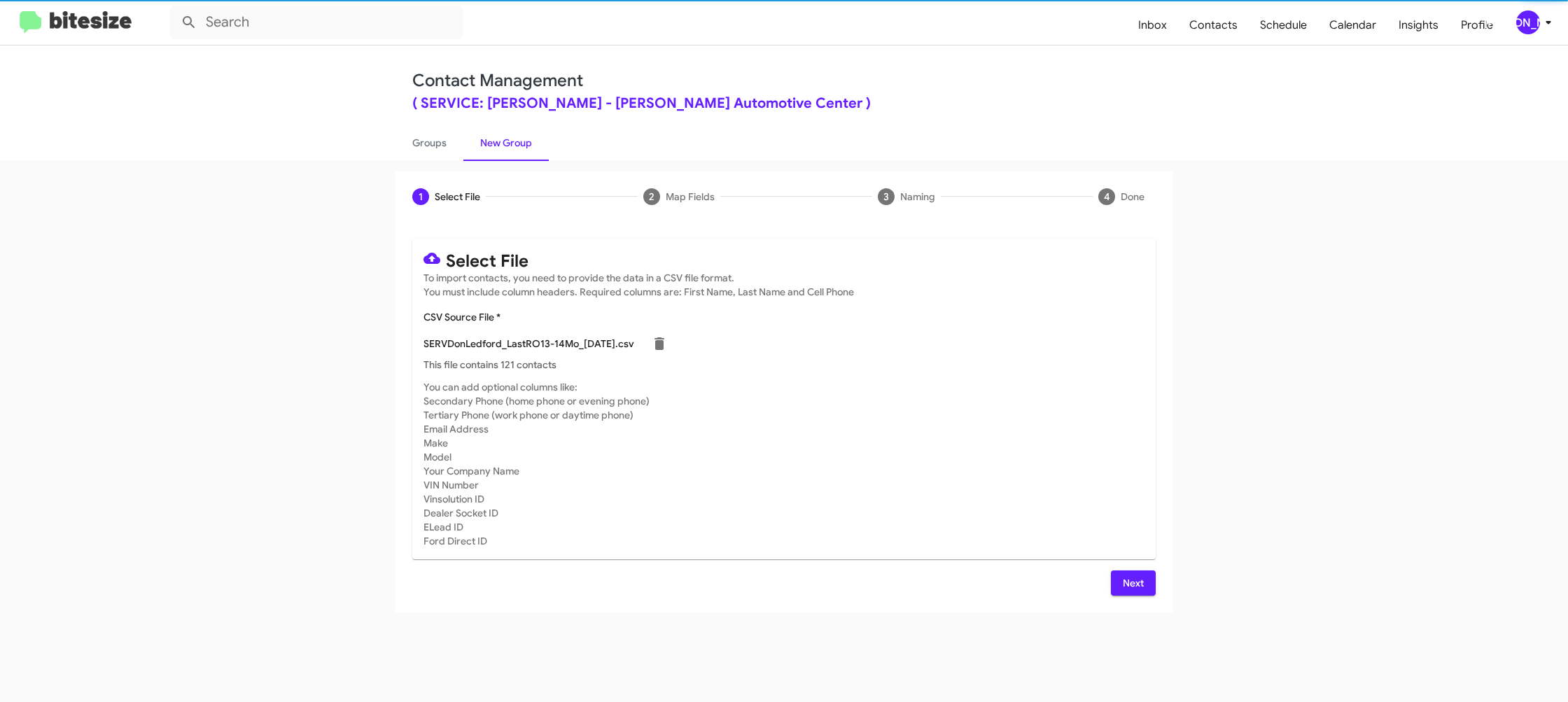
drag, startPoint x: 934, startPoint y: 345, endPoint x: 981, endPoint y: 353, distance: 47.7
click at [934, 345] on div "SERVDonLedford_LastRO13-14Mo_[DATE].csv" at bounding box center [784, 344] width 721 height 28
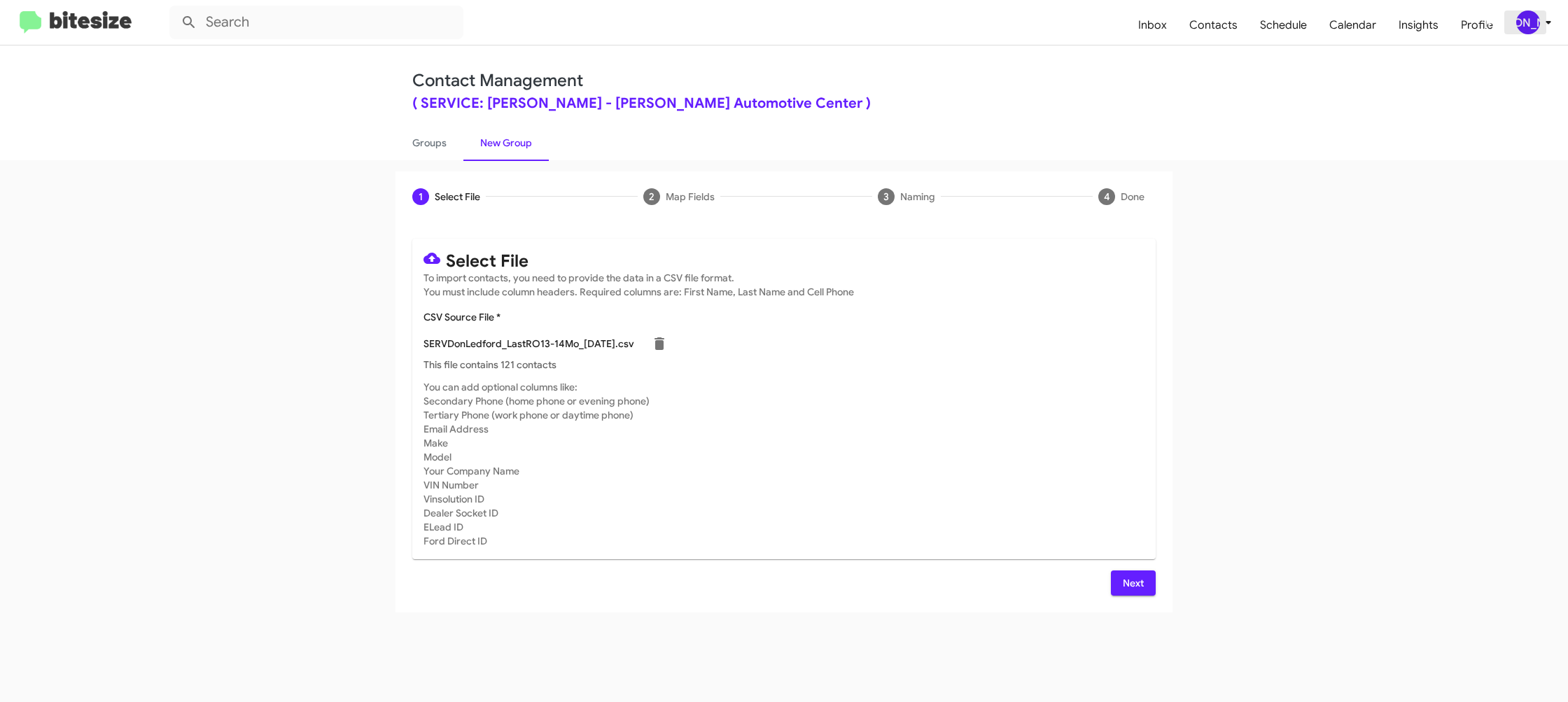
click at [1527, 22] on div "[PERSON_NAME]" at bounding box center [1528, 22] width 24 height 24
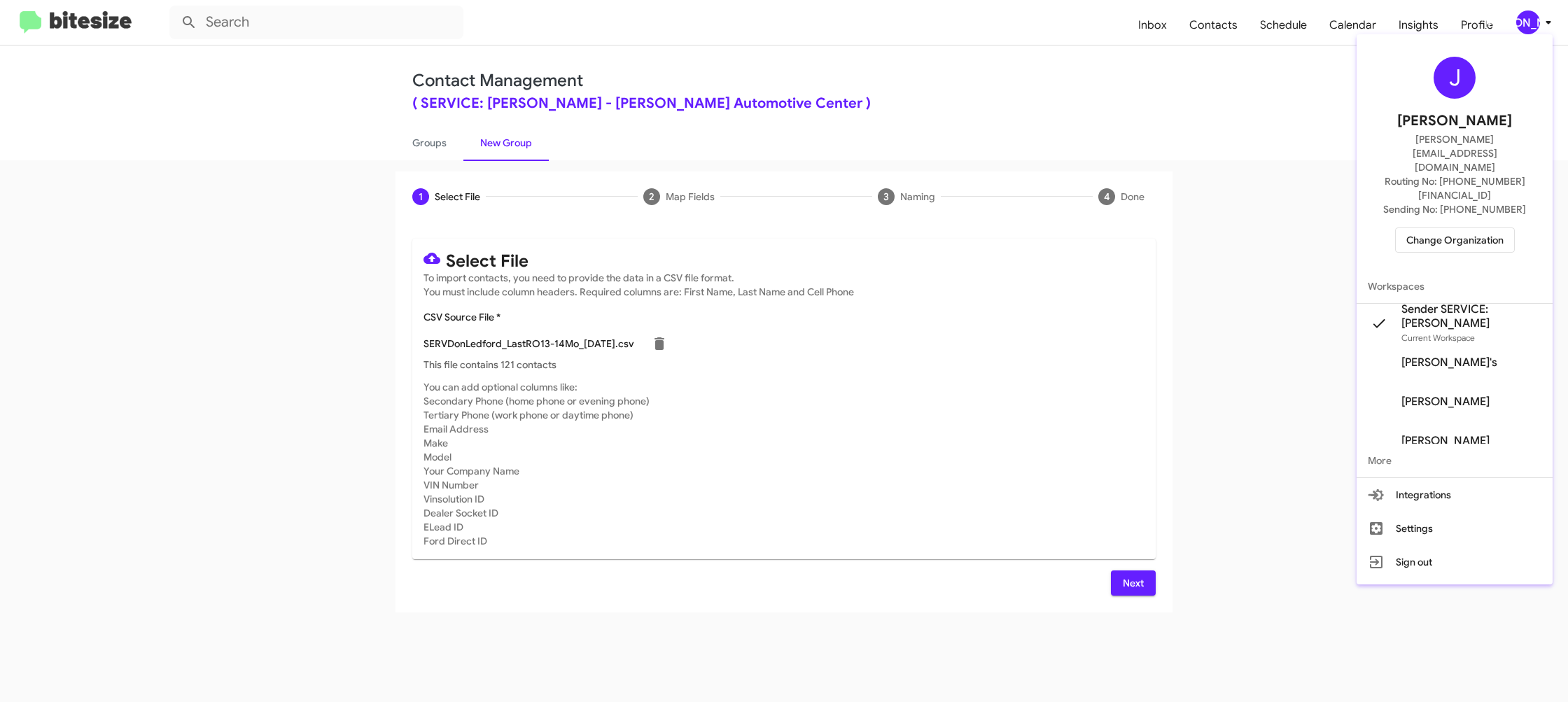
click at [1527, 20] on div at bounding box center [784, 351] width 1568 height 702
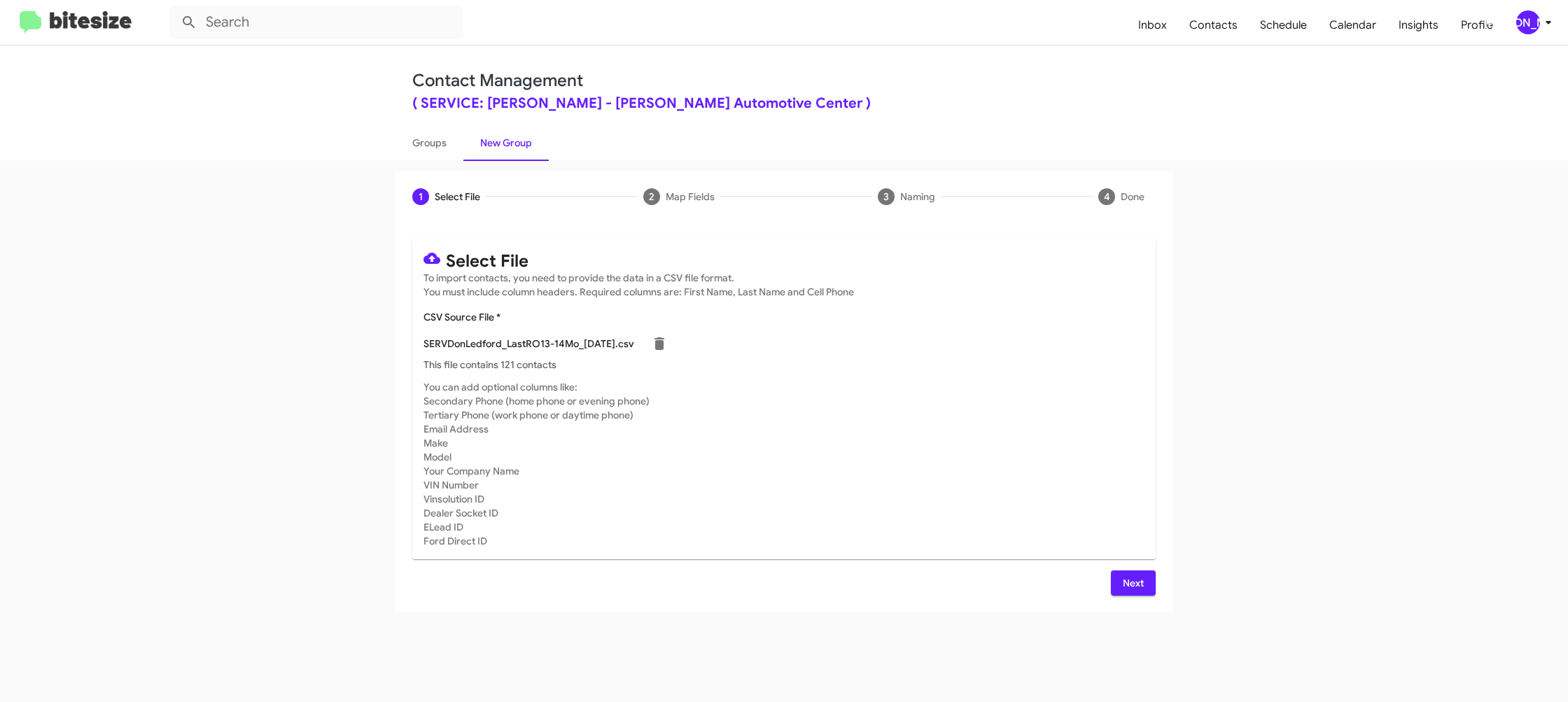
click at [1141, 590] on span "Next" at bounding box center [1133, 583] width 22 height 25
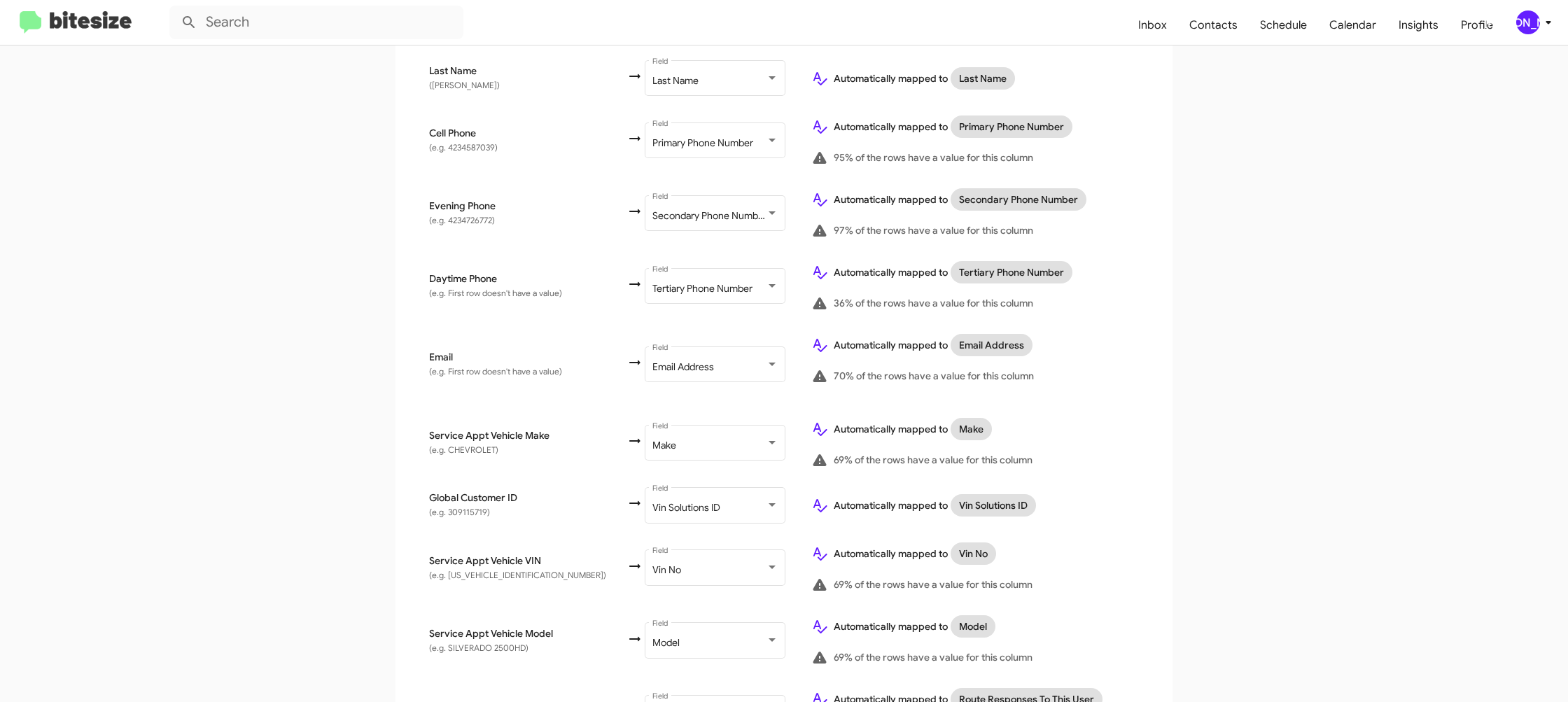
scroll to position [540, 0]
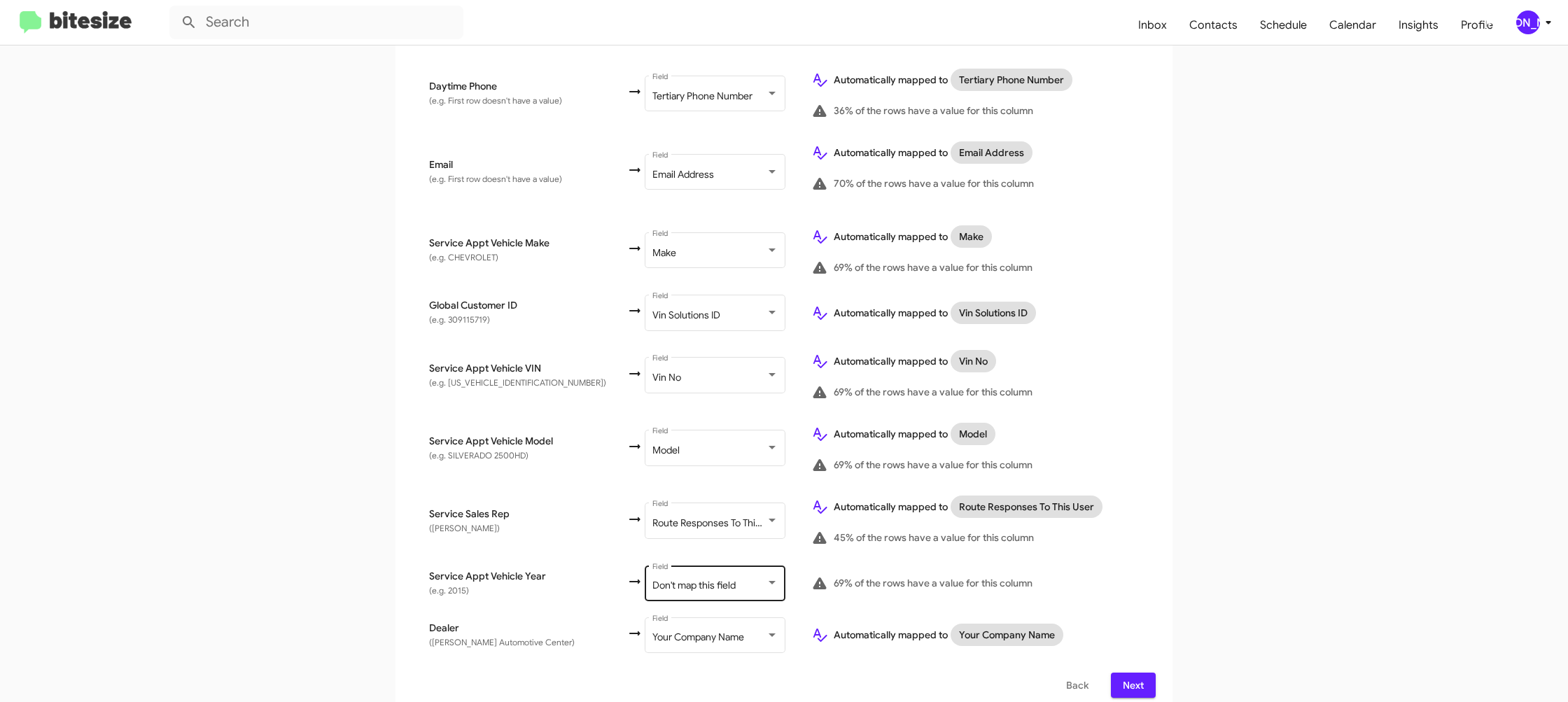
click at [664, 566] on div "Don't map this field Field" at bounding box center [715, 582] width 126 height 38
click at [686, 539] on span "Year" at bounding box center [703, 535] width 157 height 30
click at [1183, 525] on app-new-group "Select File 2 Map Fields 3 Naming 4 Done Select File To import contacts, you ne…" at bounding box center [784, 173] width 1568 height 1084
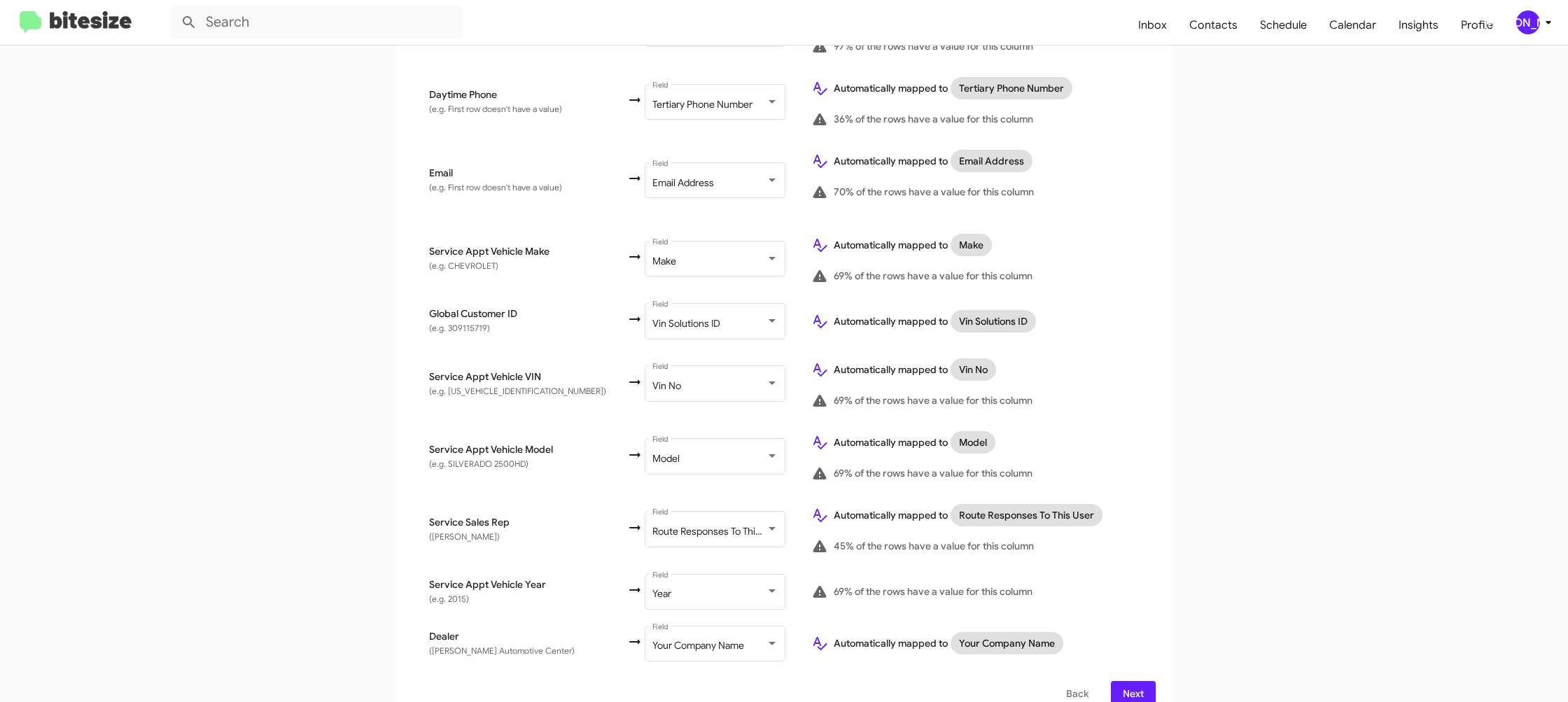
scroll to position [540, 0]
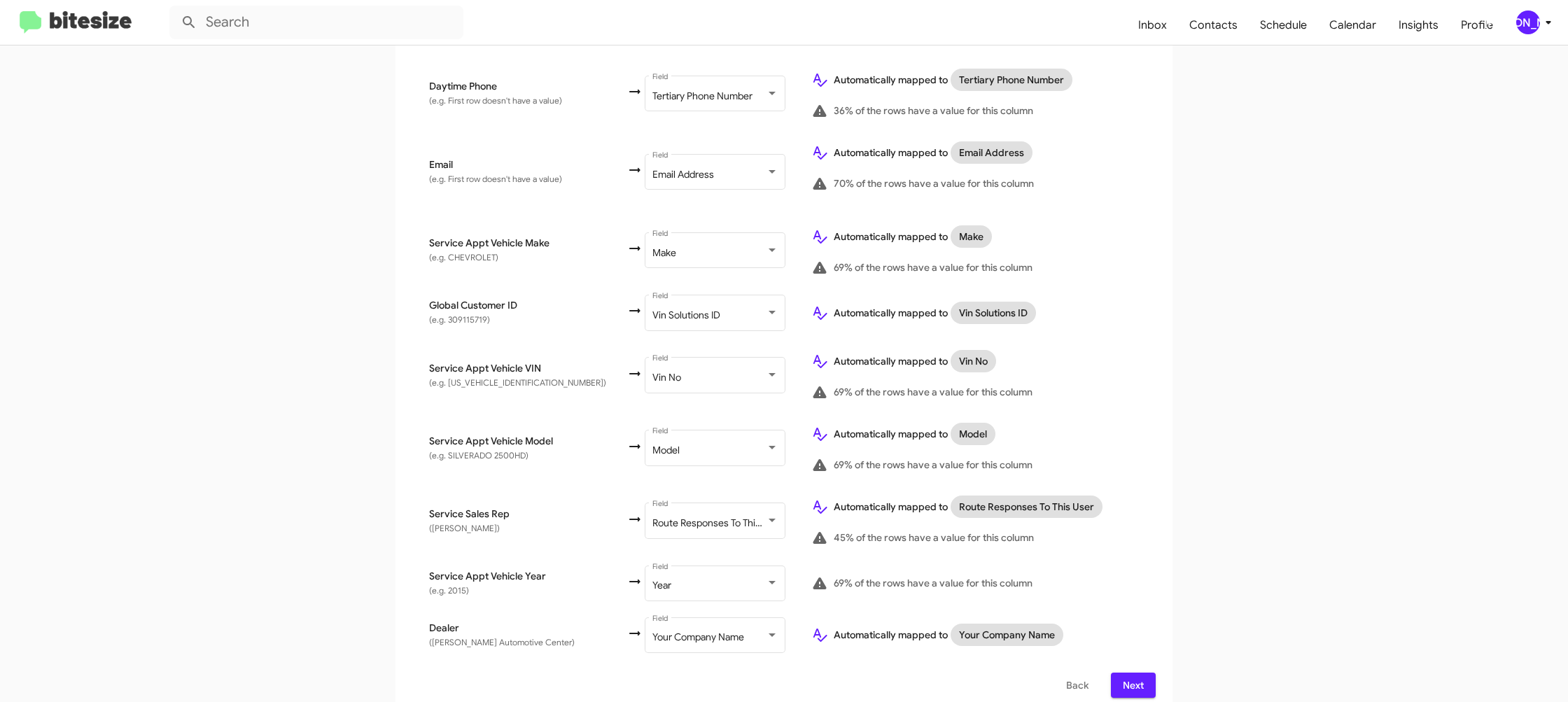
click at [1127, 672] on span "Next" at bounding box center [1133, 685] width 22 height 25
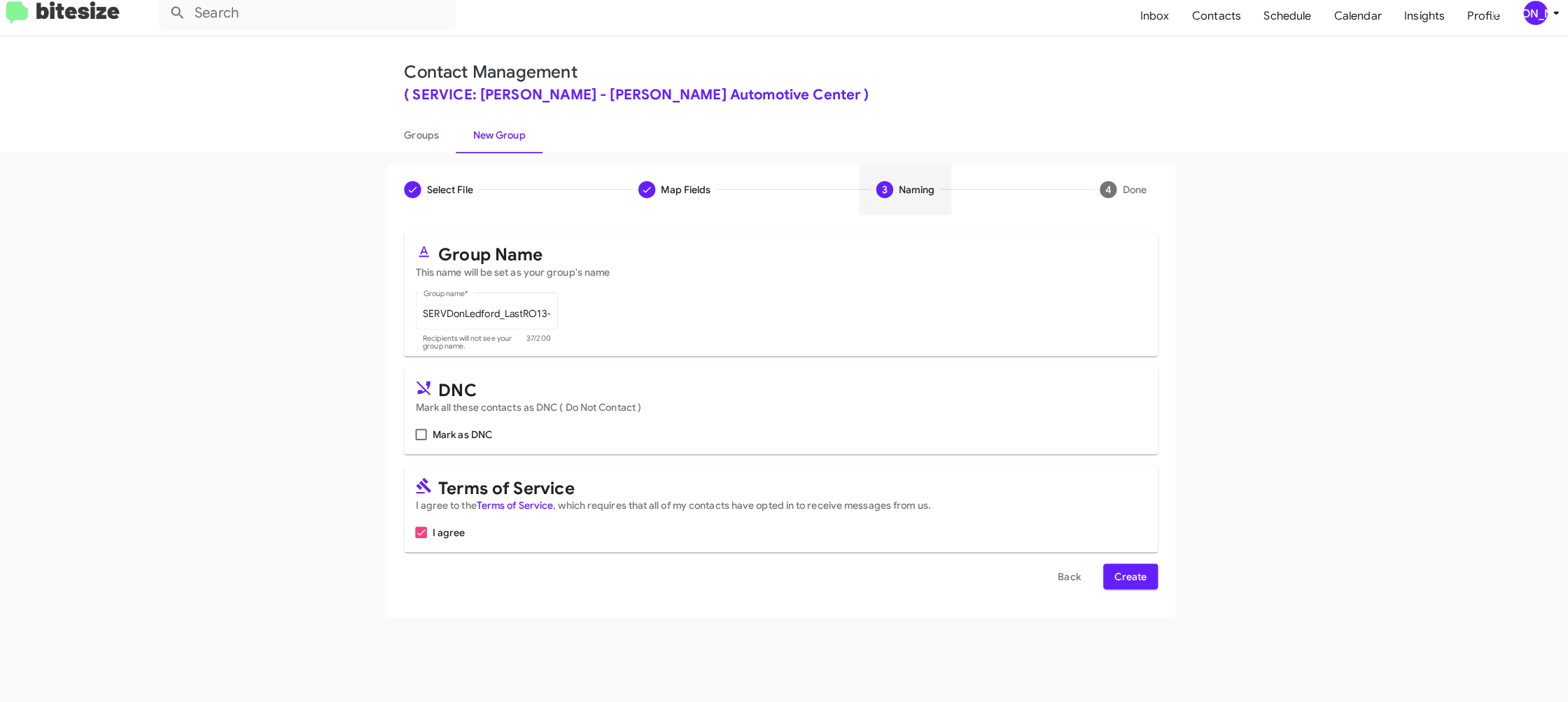
scroll to position [0, 0]
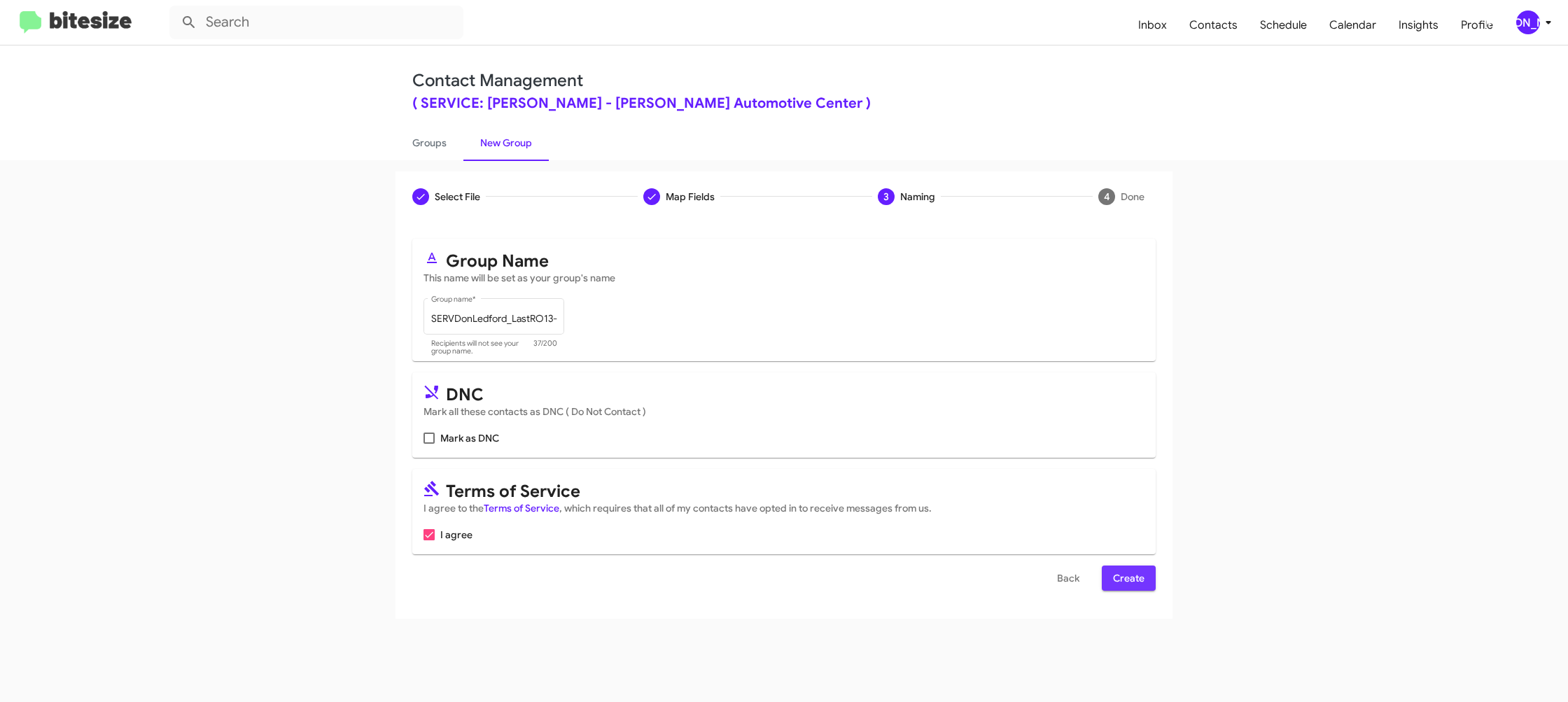
click at [1127, 585] on span "Create" at bounding box center [1129, 578] width 32 height 25
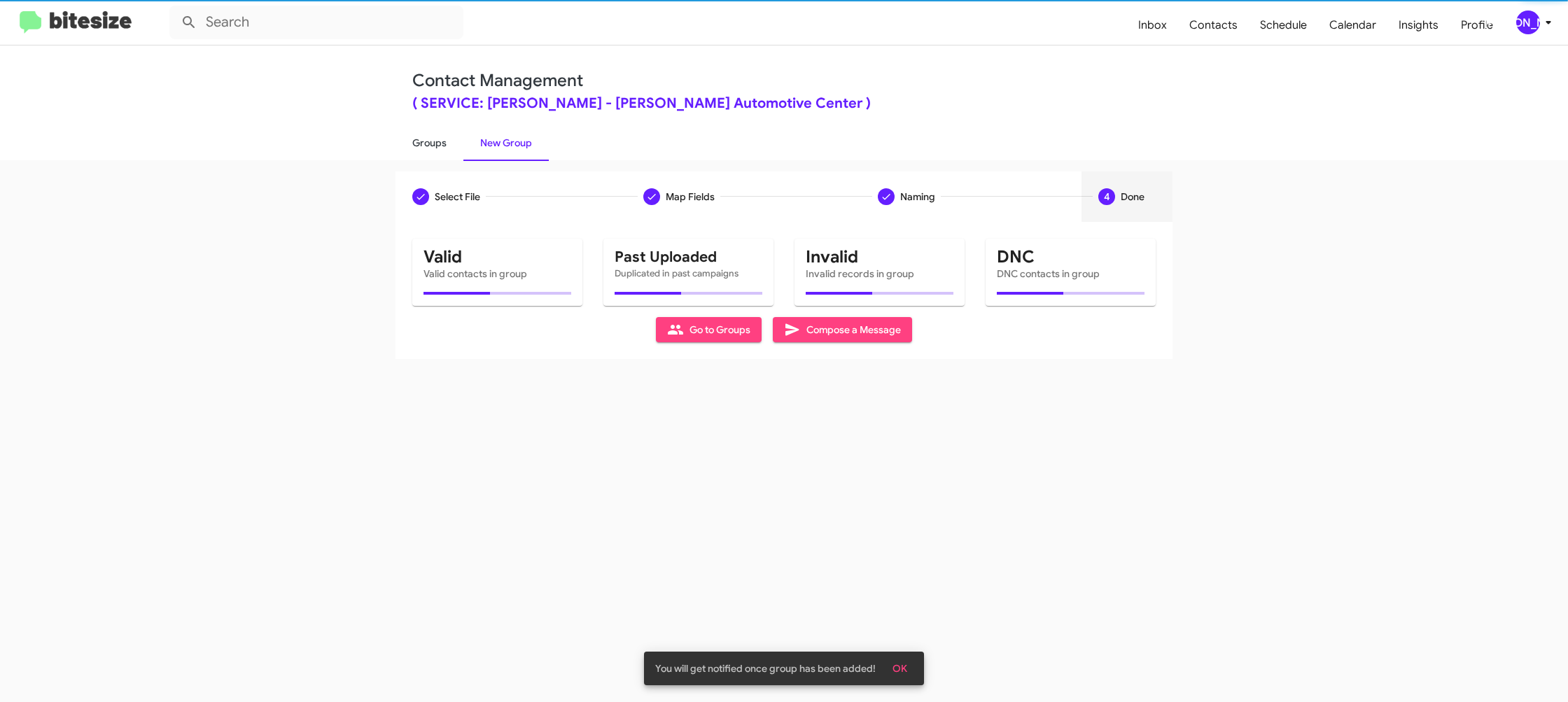
click at [434, 142] on link "Groups" at bounding box center [430, 142] width 68 height 36
type input "in:groups"
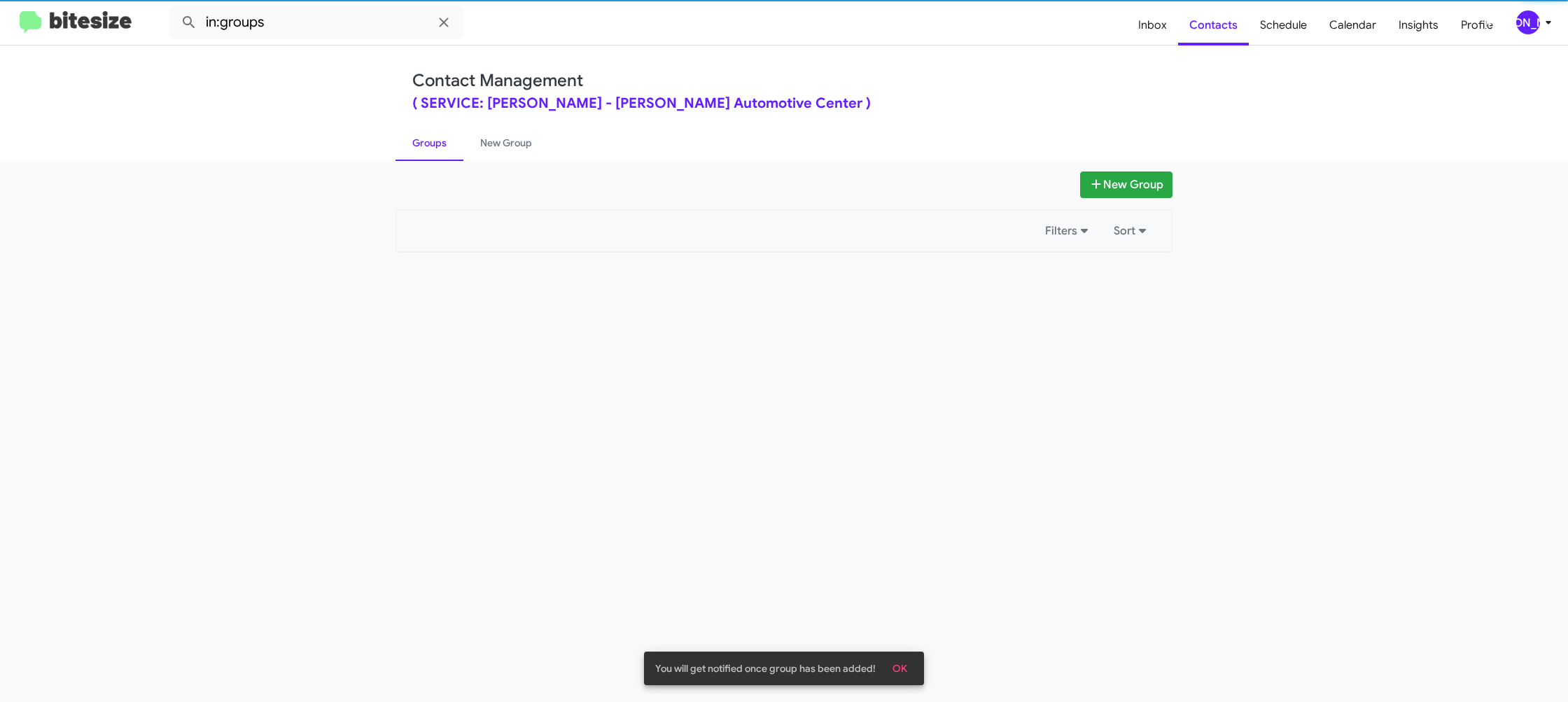
click at [435, 142] on link "Groups" at bounding box center [430, 142] width 68 height 36
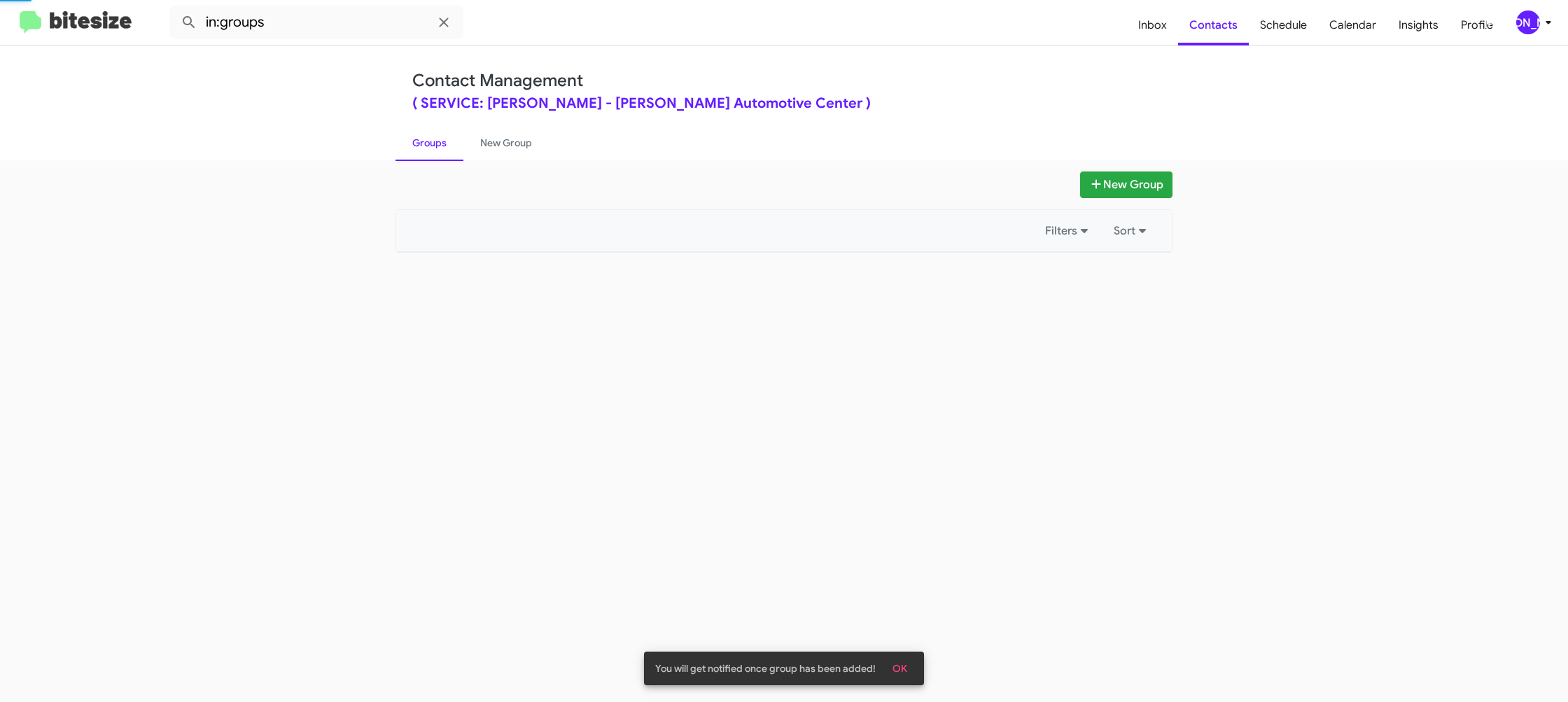
click at [435, 142] on link "Groups" at bounding box center [430, 142] width 68 height 36
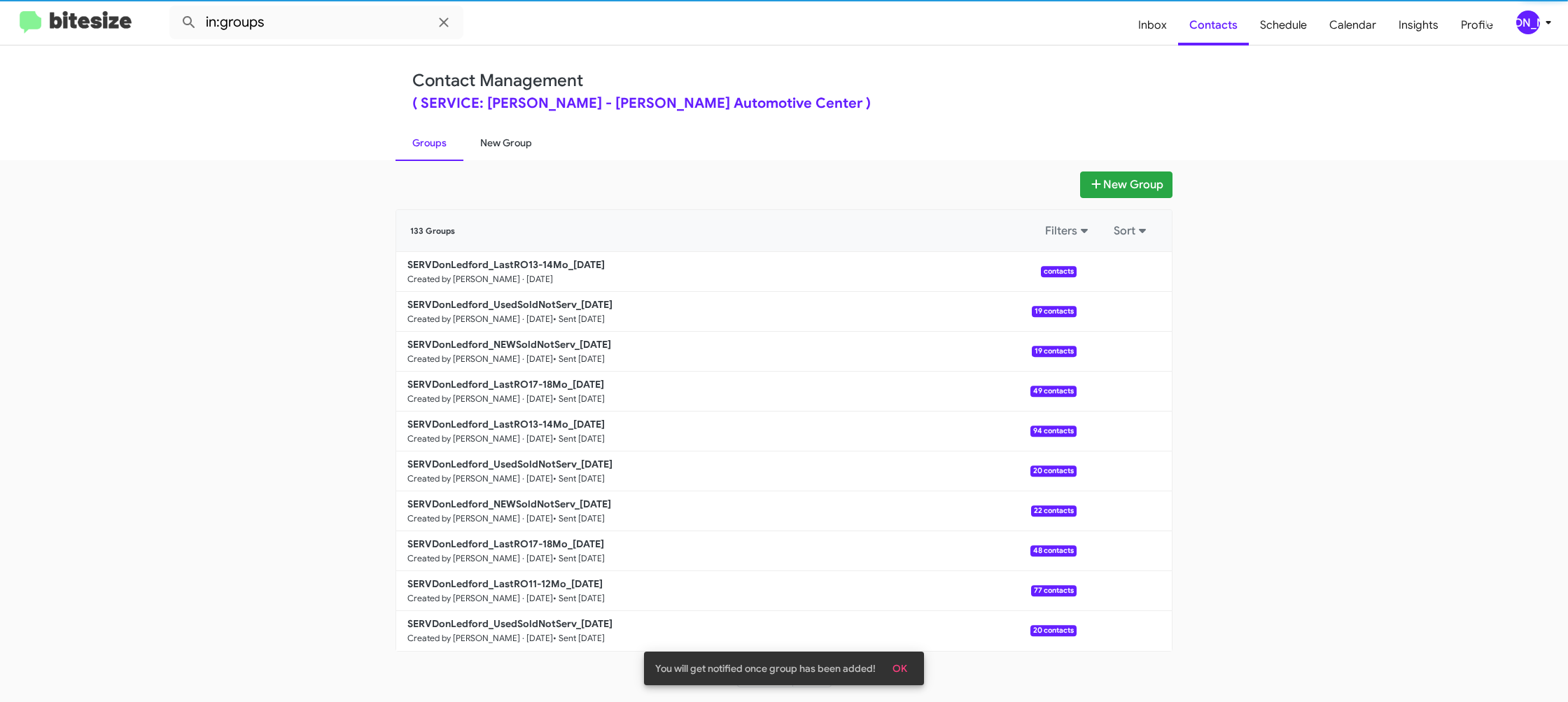
click at [495, 143] on link "New Group" at bounding box center [506, 142] width 86 height 36
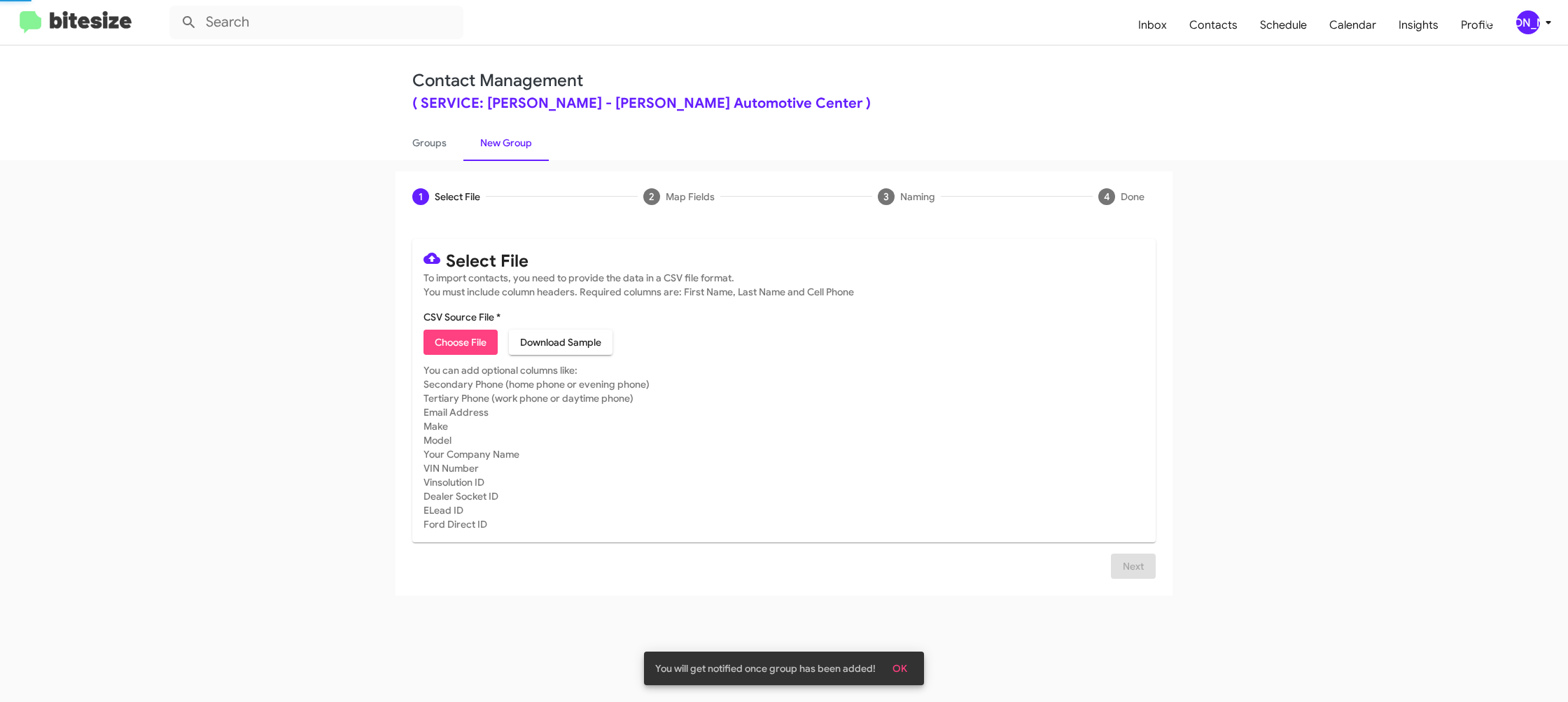
drag, startPoint x: 495, startPoint y: 143, endPoint x: 526, endPoint y: 45, distance: 102.8
click at [495, 141] on link "New Group" at bounding box center [506, 142] width 86 height 36
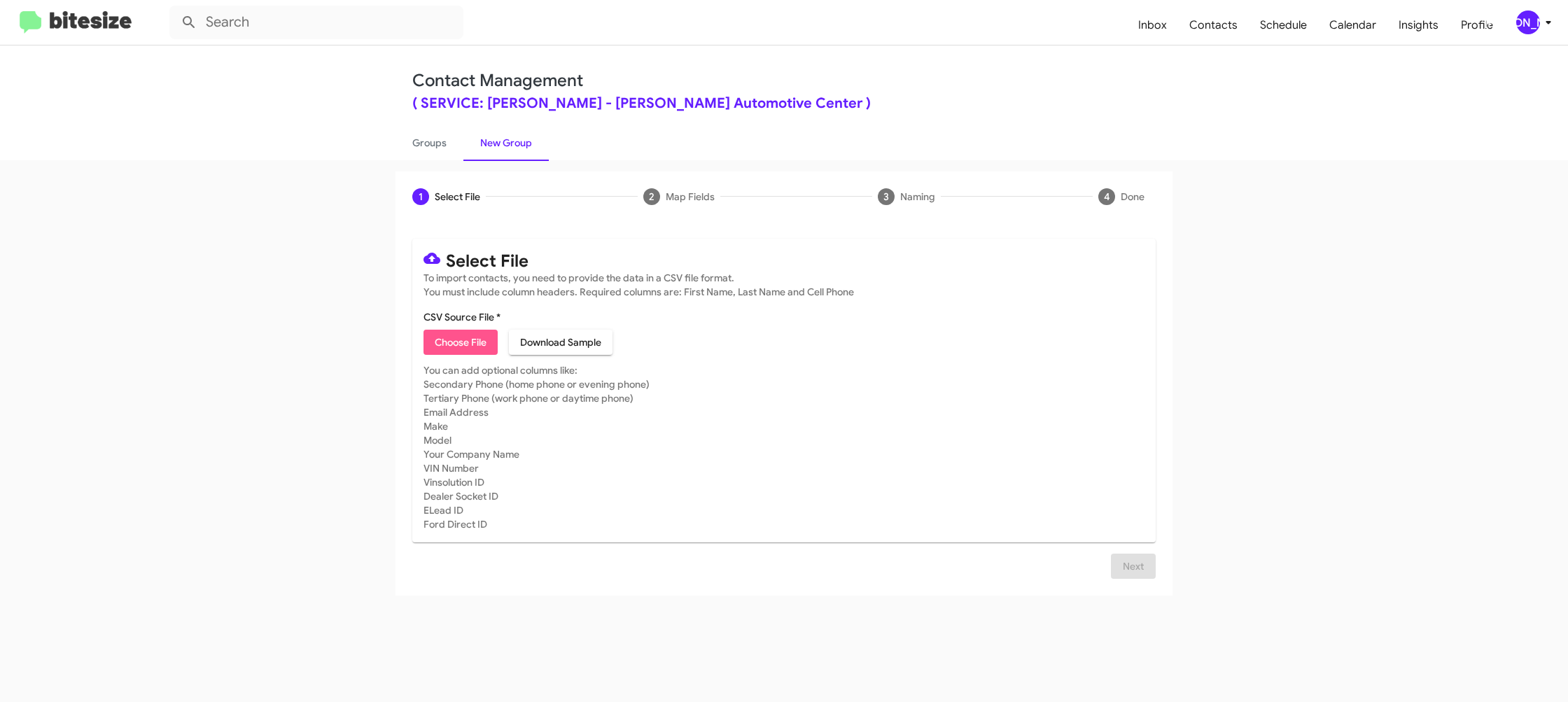
click at [462, 338] on span "Choose File" at bounding box center [461, 343] width 52 height 25
type input "SERVDonLedford_LastRO17-18Mo_[DATE]"
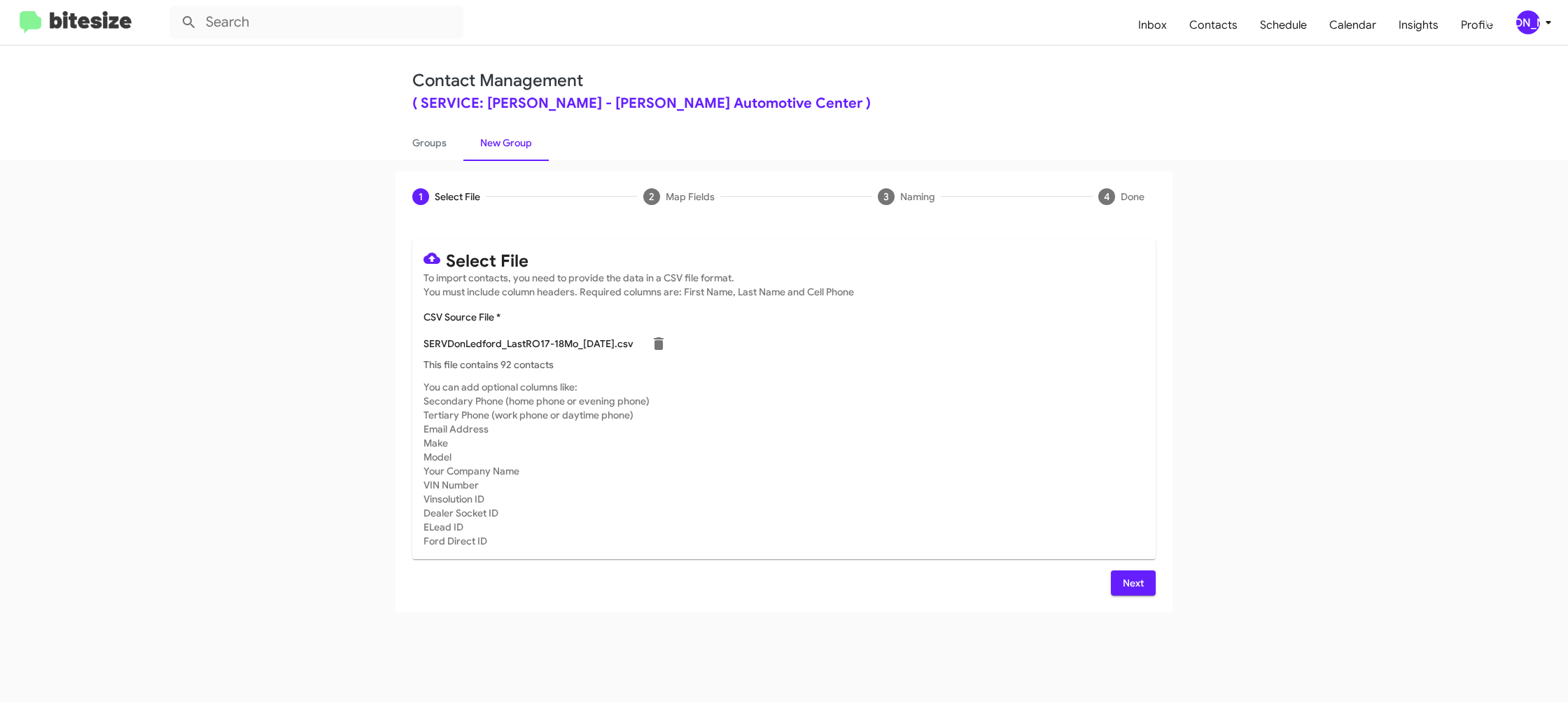
drag, startPoint x: 798, startPoint y: 429, endPoint x: 1126, endPoint y: 530, distance: 343.2
click at [808, 429] on mat-card-subtitle "You can add optional columns like: Secondary Phone (home phone or evening phone…" at bounding box center [784, 464] width 721 height 168
drag, startPoint x: 1133, startPoint y: 583, endPoint x: 1119, endPoint y: 579, distance: 14.6
click at [1133, 583] on span "Next" at bounding box center [1133, 583] width 22 height 25
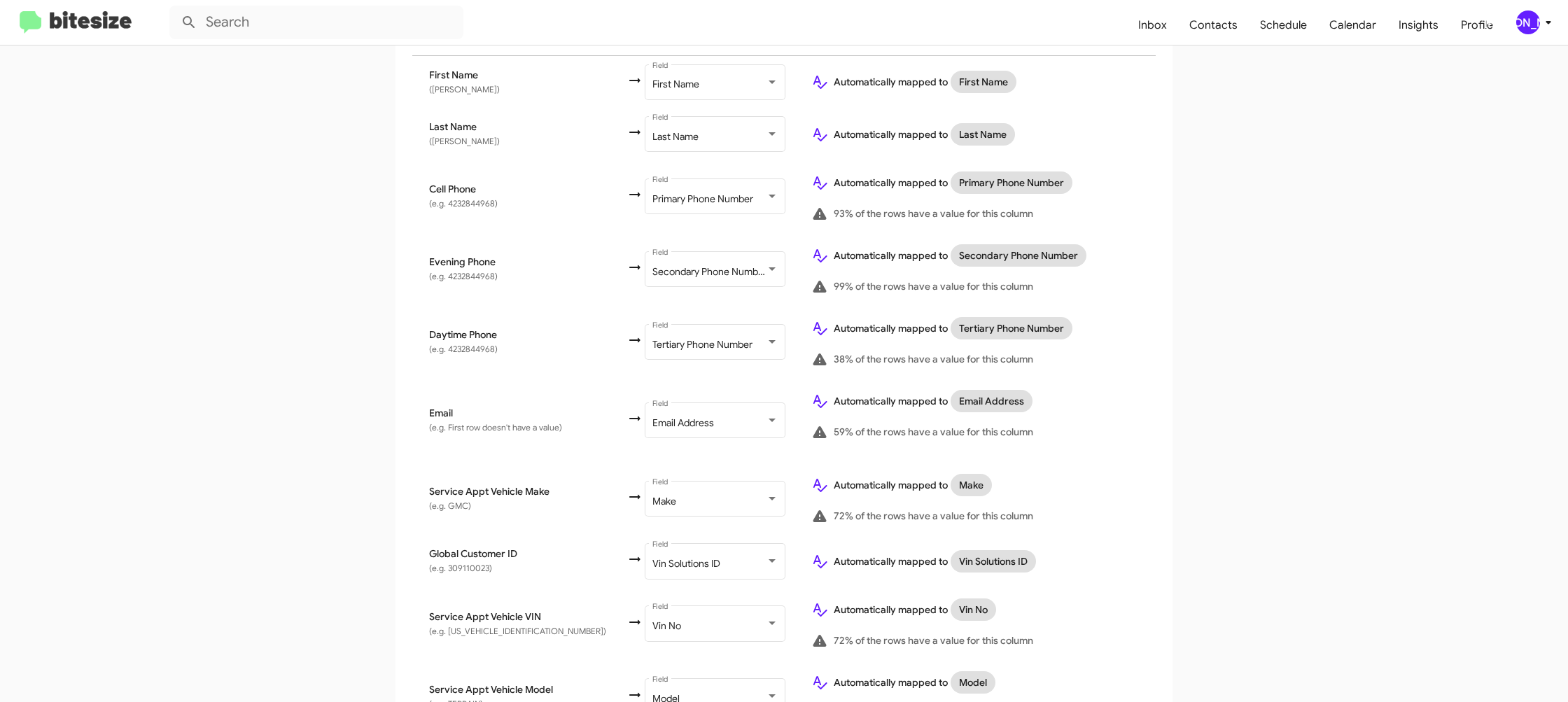
scroll to position [540, 0]
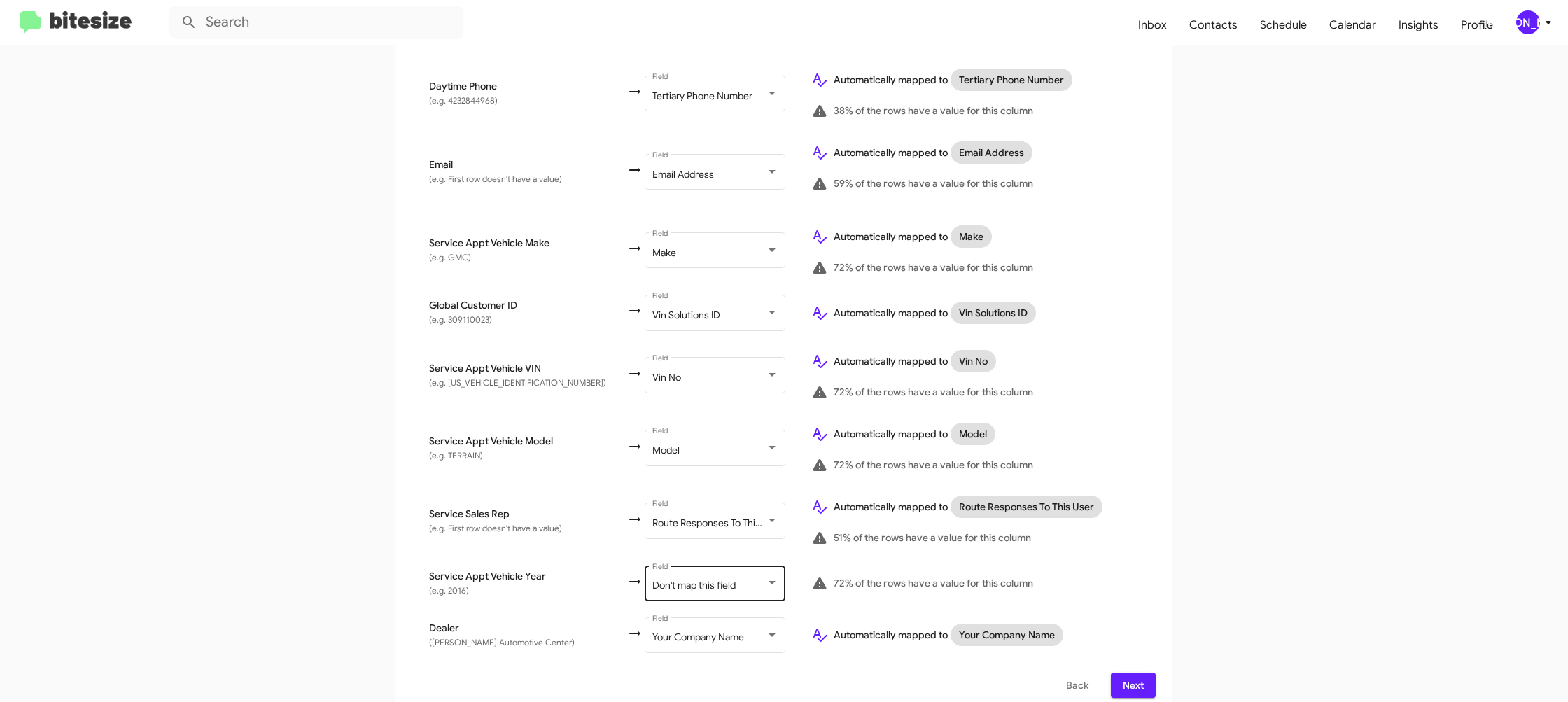
click at [696, 579] on span "Don't map this field" at bounding box center [694, 585] width 83 height 13
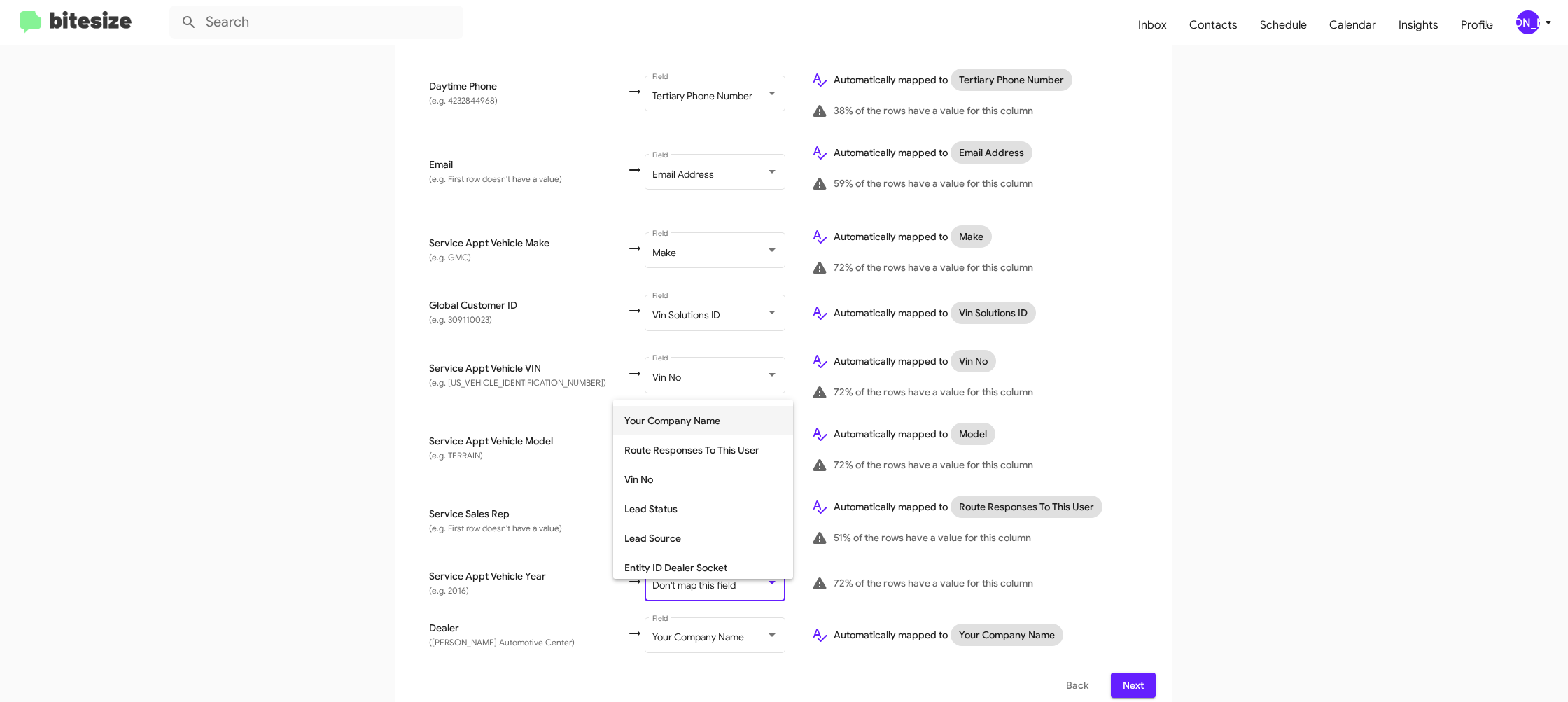
scroll to position [526, 0]
click at [684, 548] on span "Year" at bounding box center [703, 535] width 157 height 30
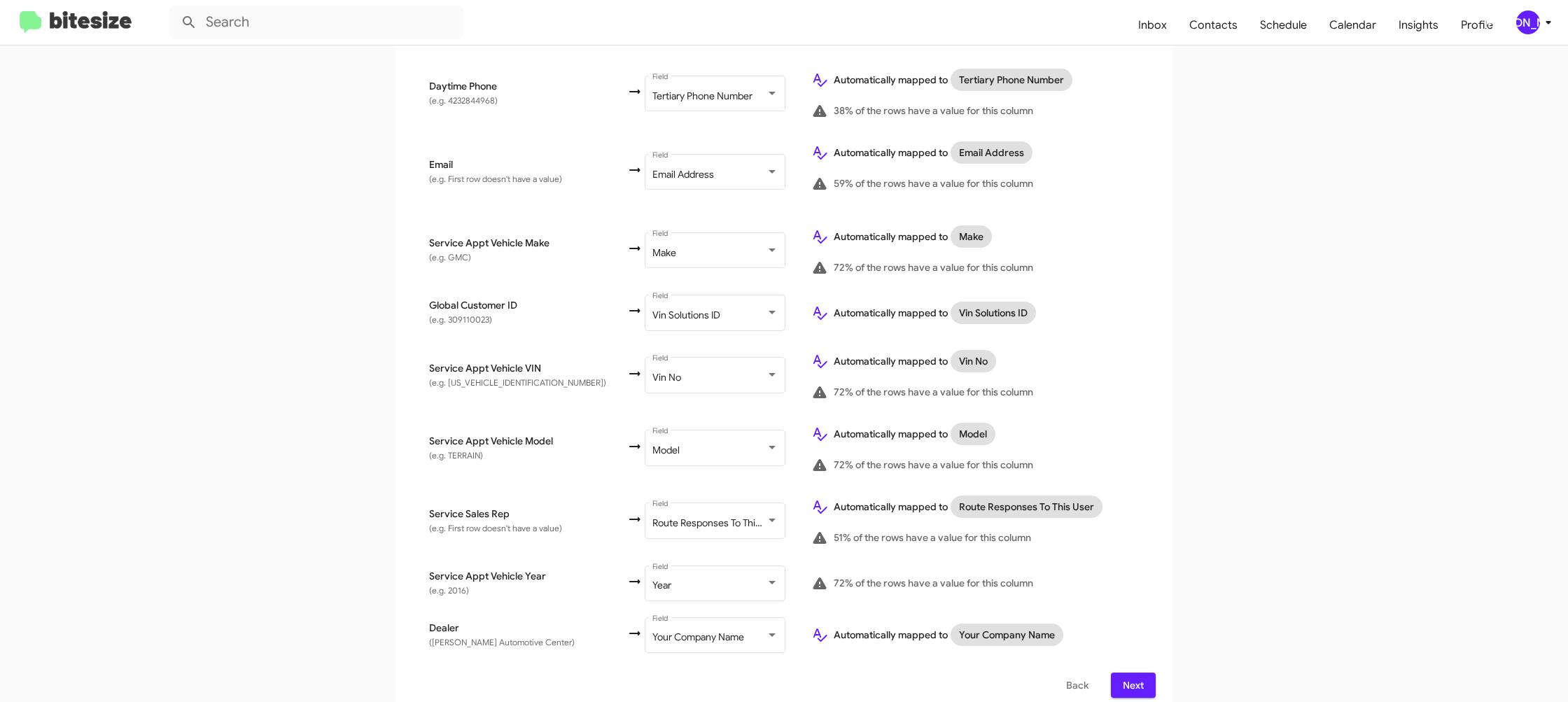
click at [1135, 557] on td "72% of the rows have a value for this column" at bounding box center [978, 583] width 356 height 52
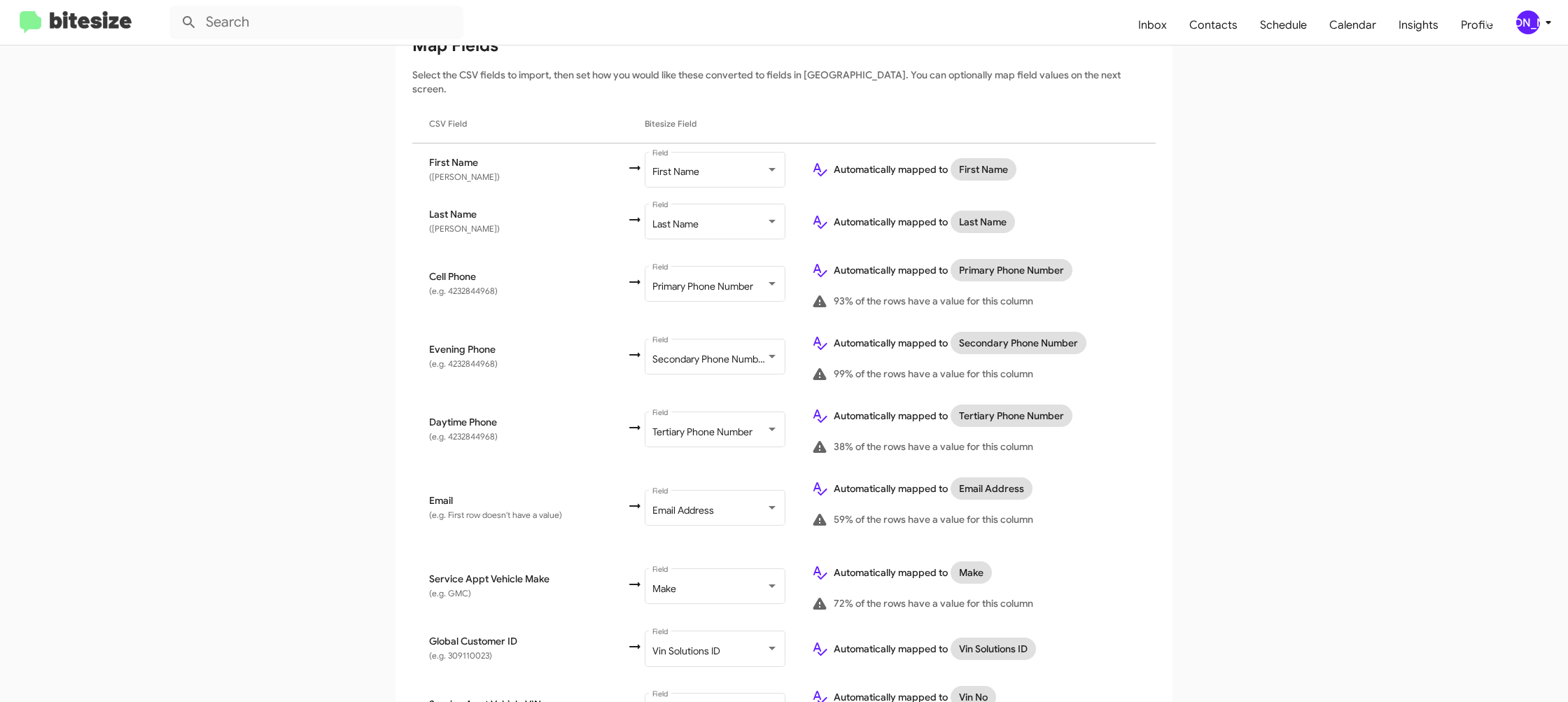
scroll to position [540, 0]
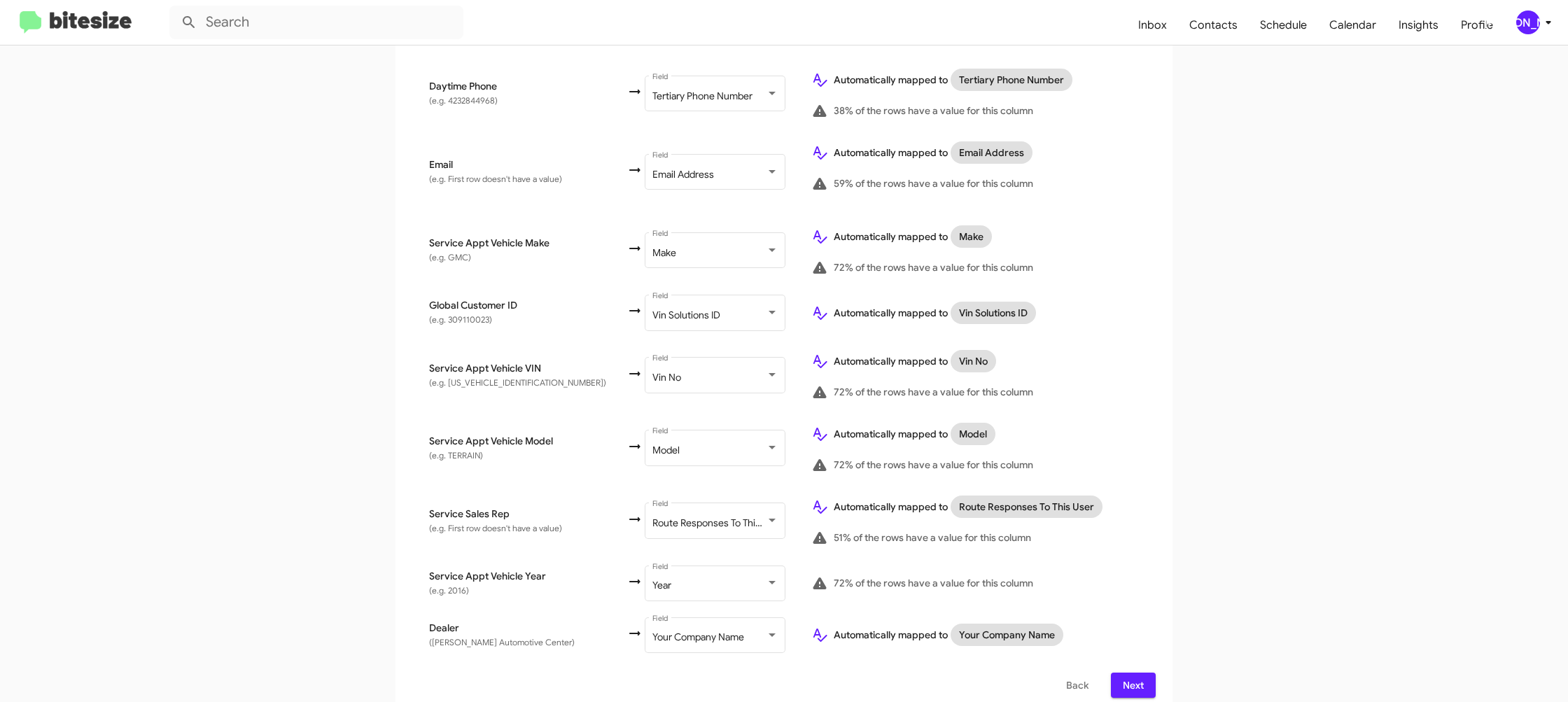
click at [1137, 672] on span "Next" at bounding box center [1133, 685] width 22 height 25
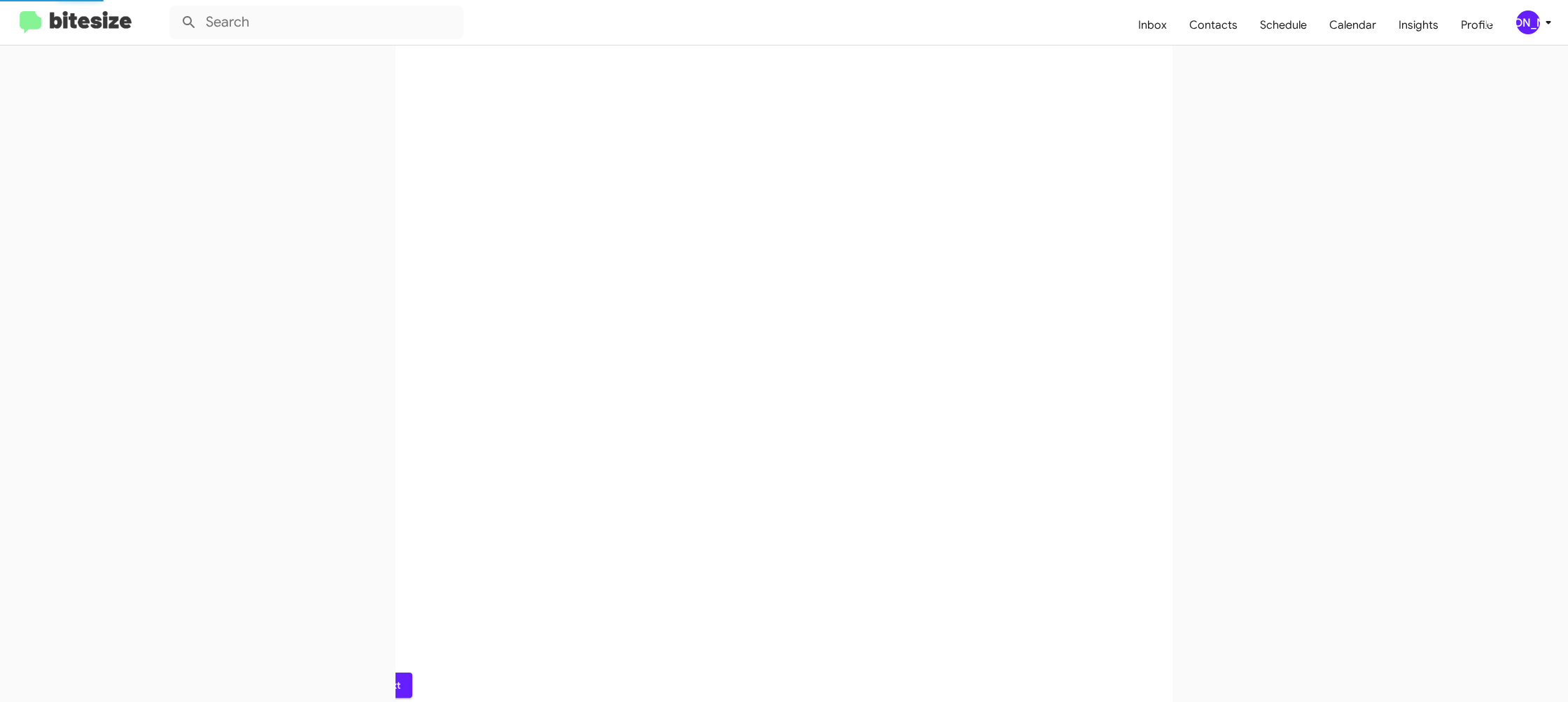
scroll to position [0, 0]
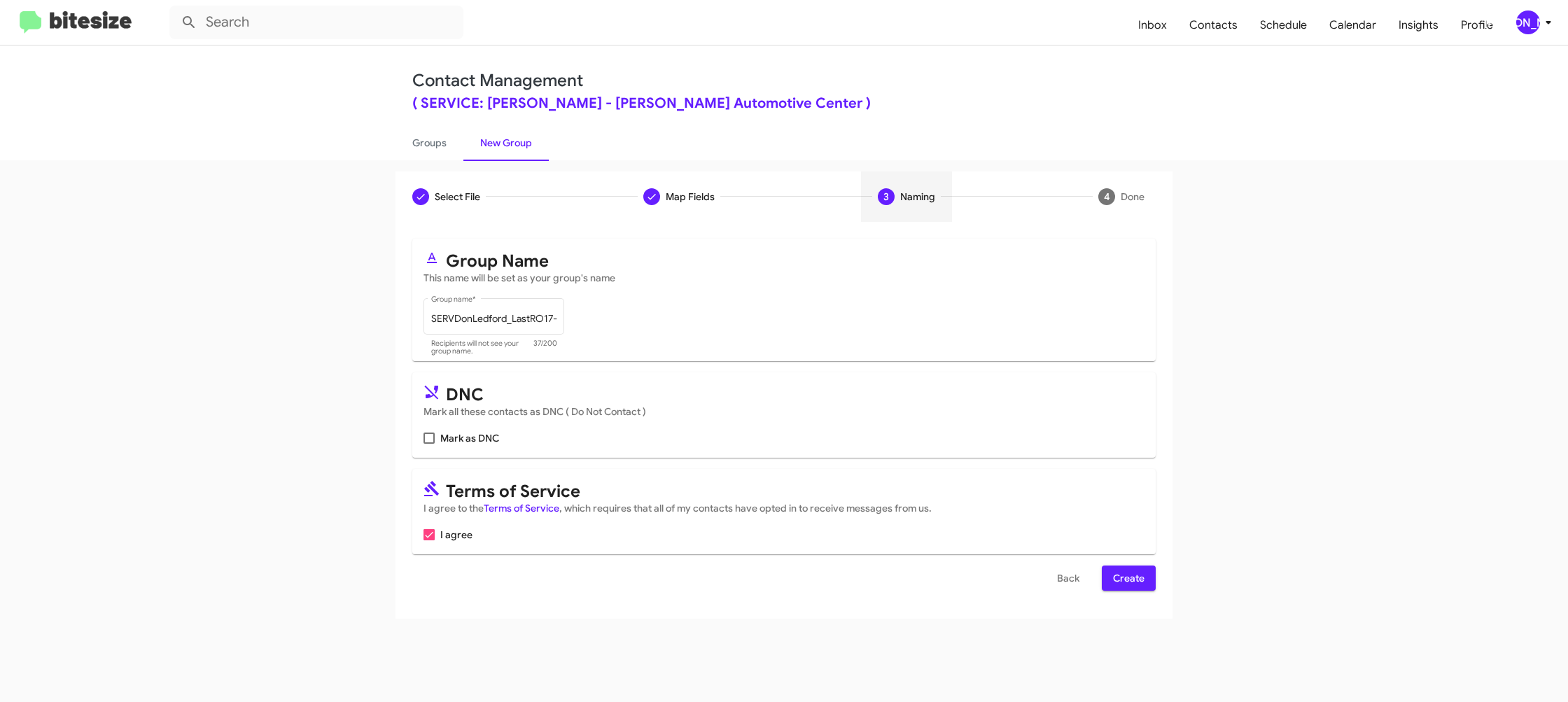
click at [1140, 569] on span "Create" at bounding box center [1129, 578] width 32 height 25
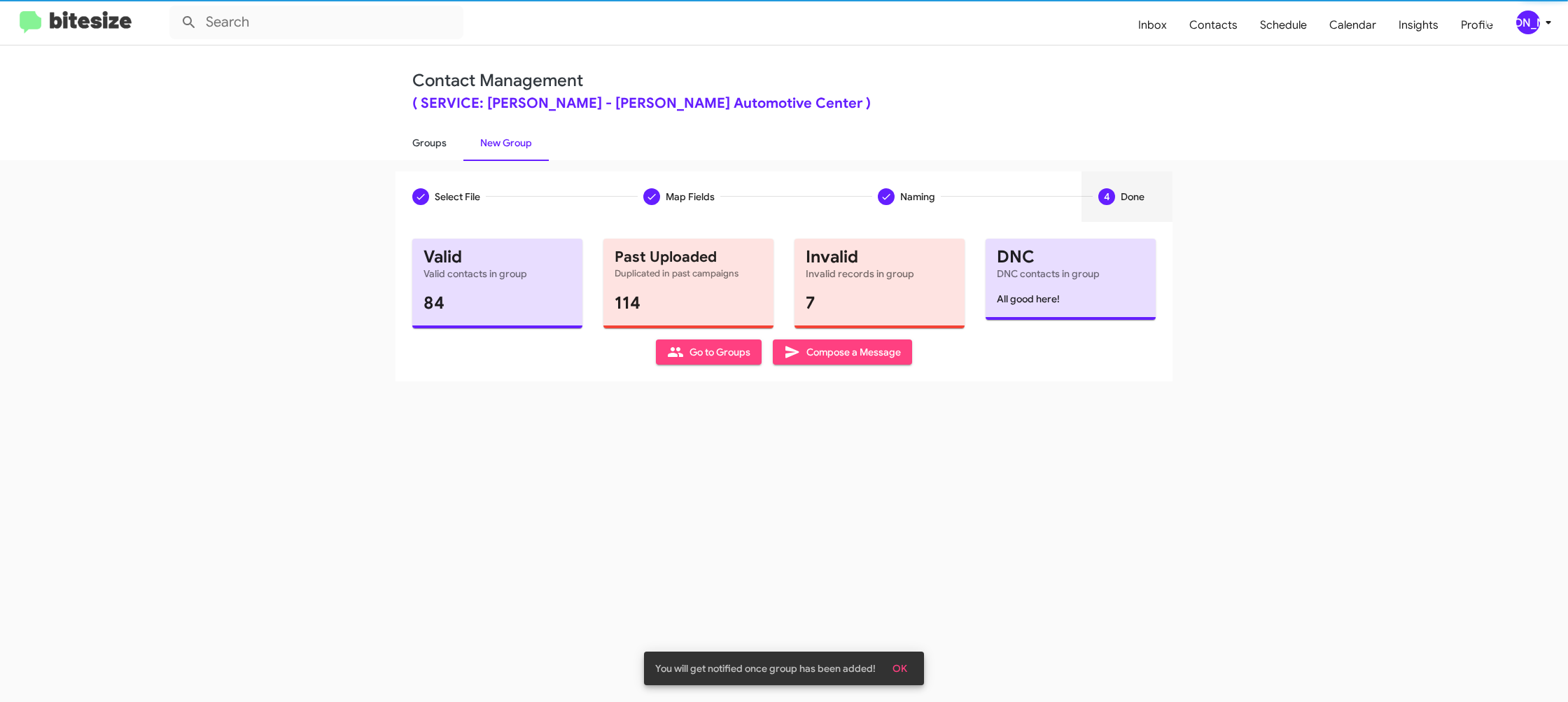
click at [438, 140] on link "Groups" at bounding box center [430, 142] width 68 height 36
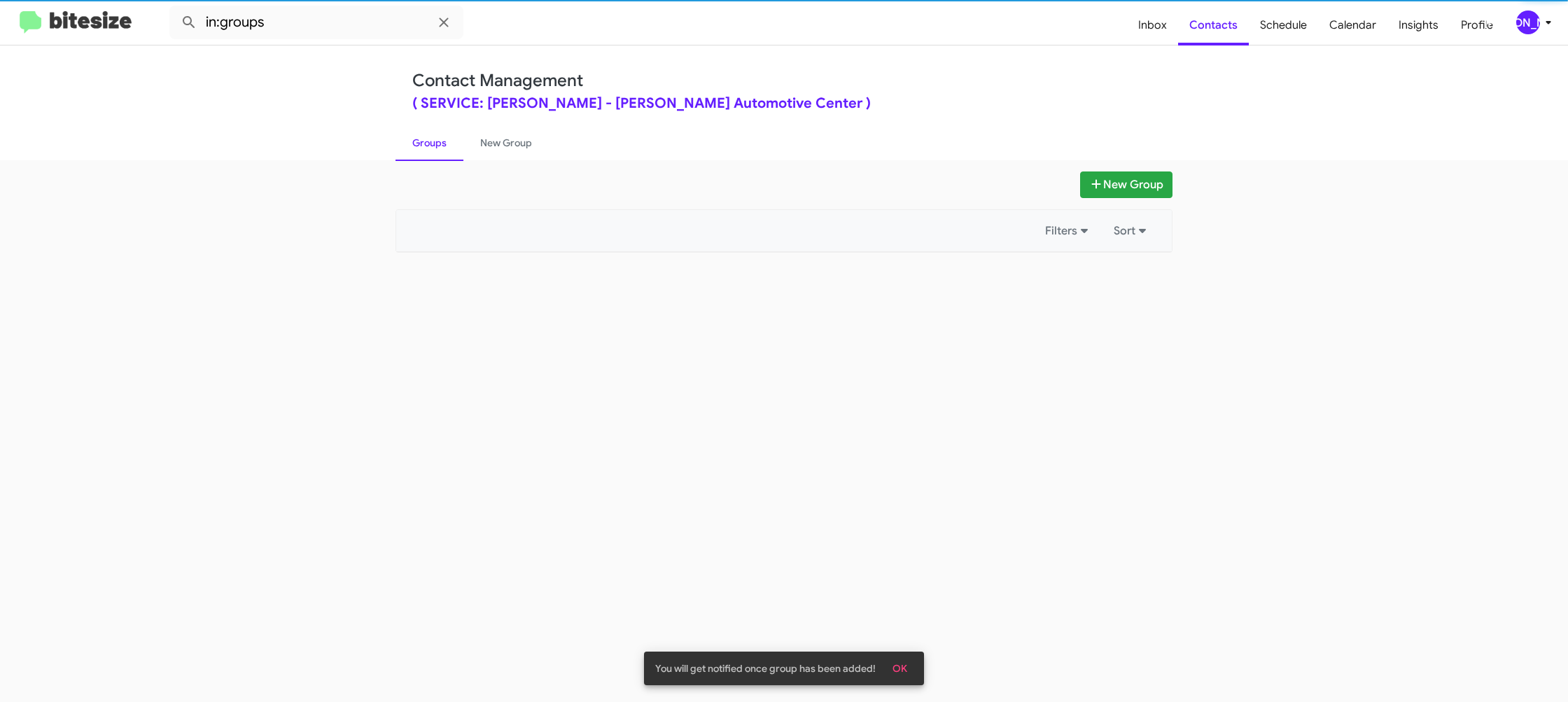
drag, startPoint x: 438, startPoint y: 140, endPoint x: 405, endPoint y: 82, distance: 66.7
click at [438, 140] on link "Groups" at bounding box center [430, 142] width 68 height 36
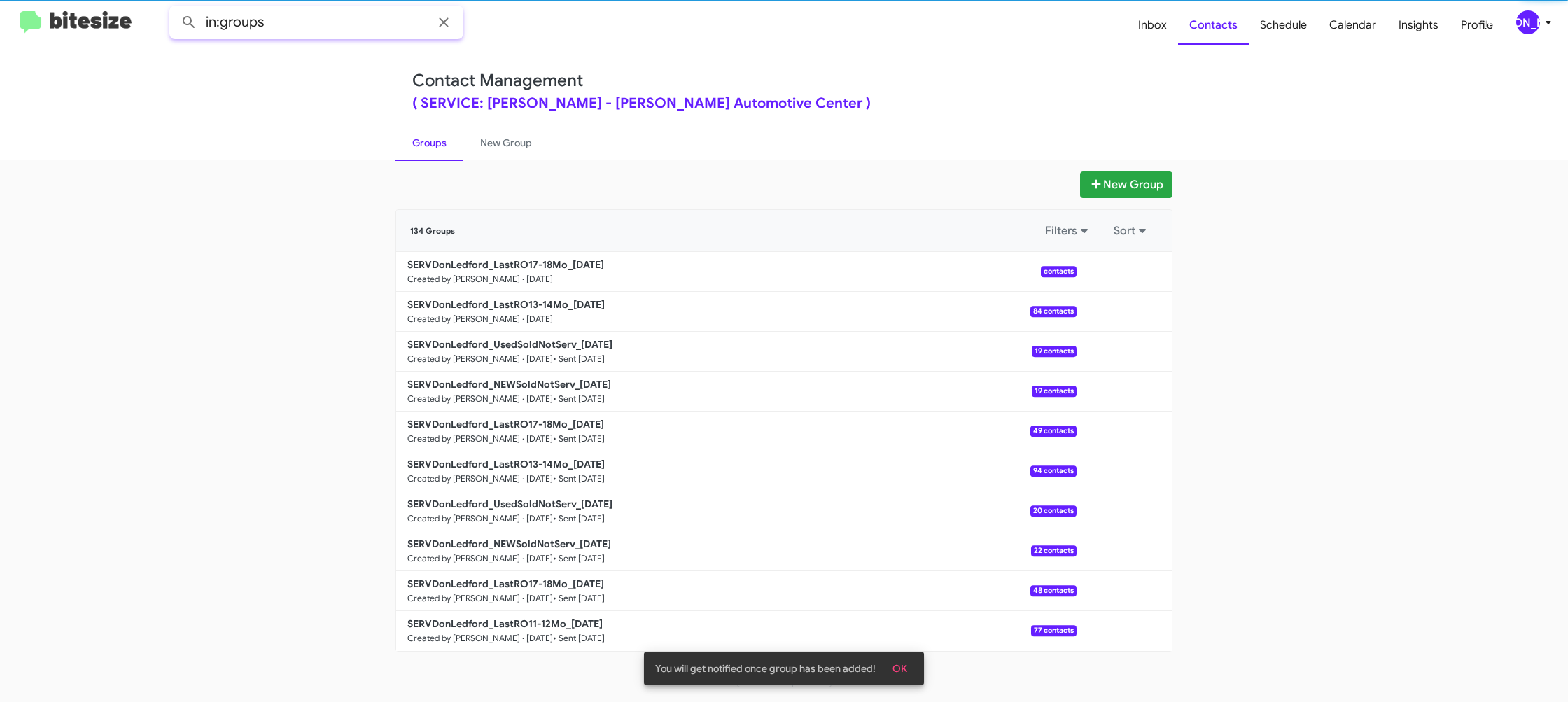
click at [327, 16] on input "in:groups" at bounding box center [316, 23] width 294 height 34
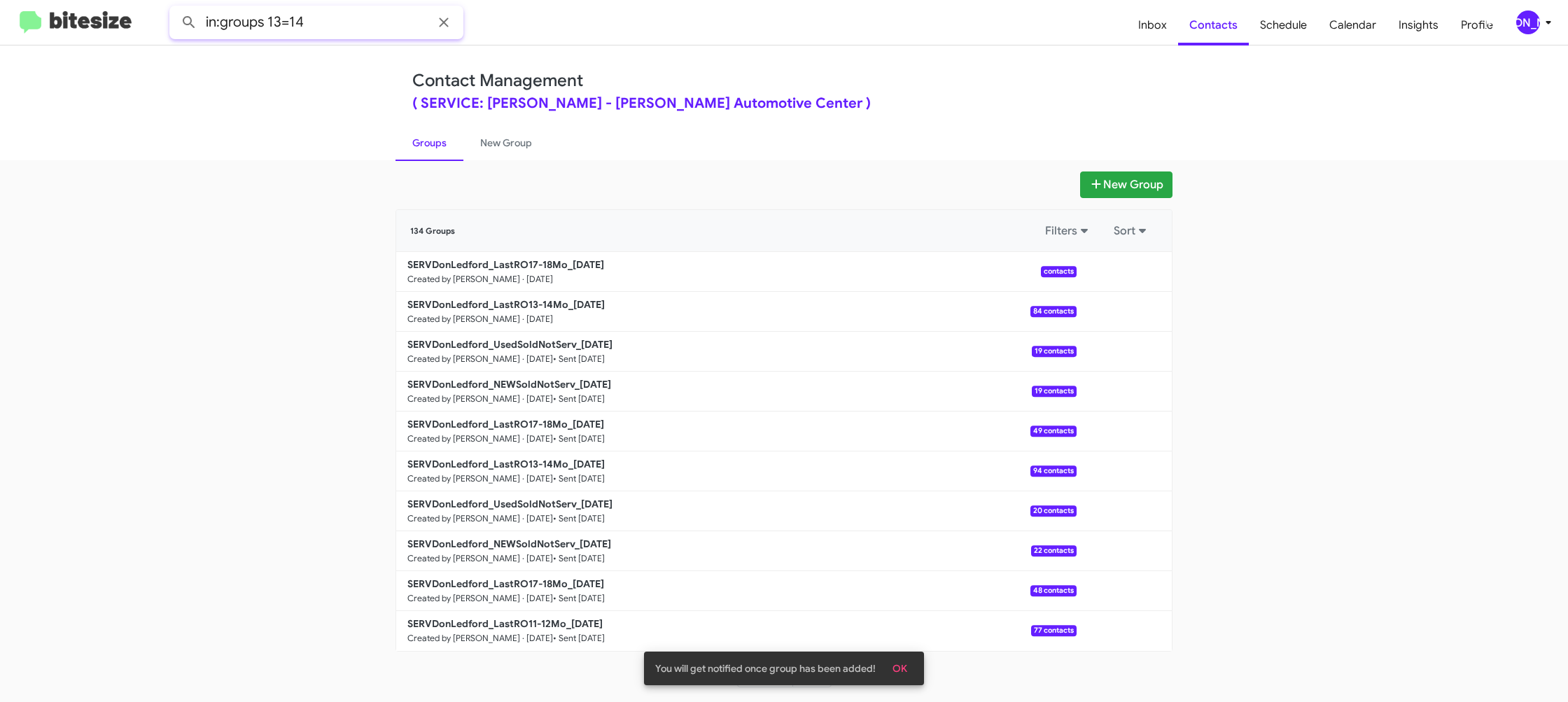
click at [175, 8] on button at bounding box center [189, 22] width 28 height 28
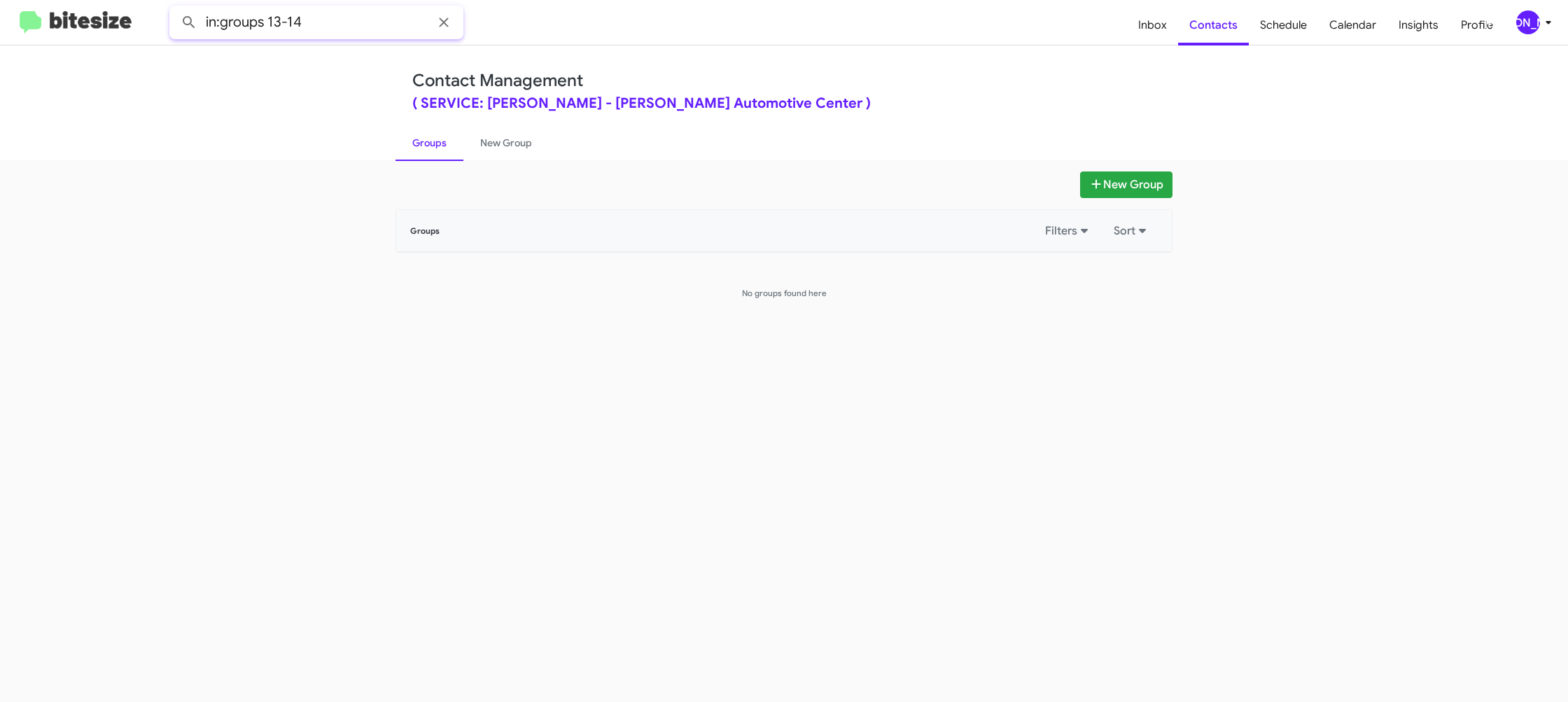
click at [175, 8] on button at bounding box center [189, 22] width 28 height 28
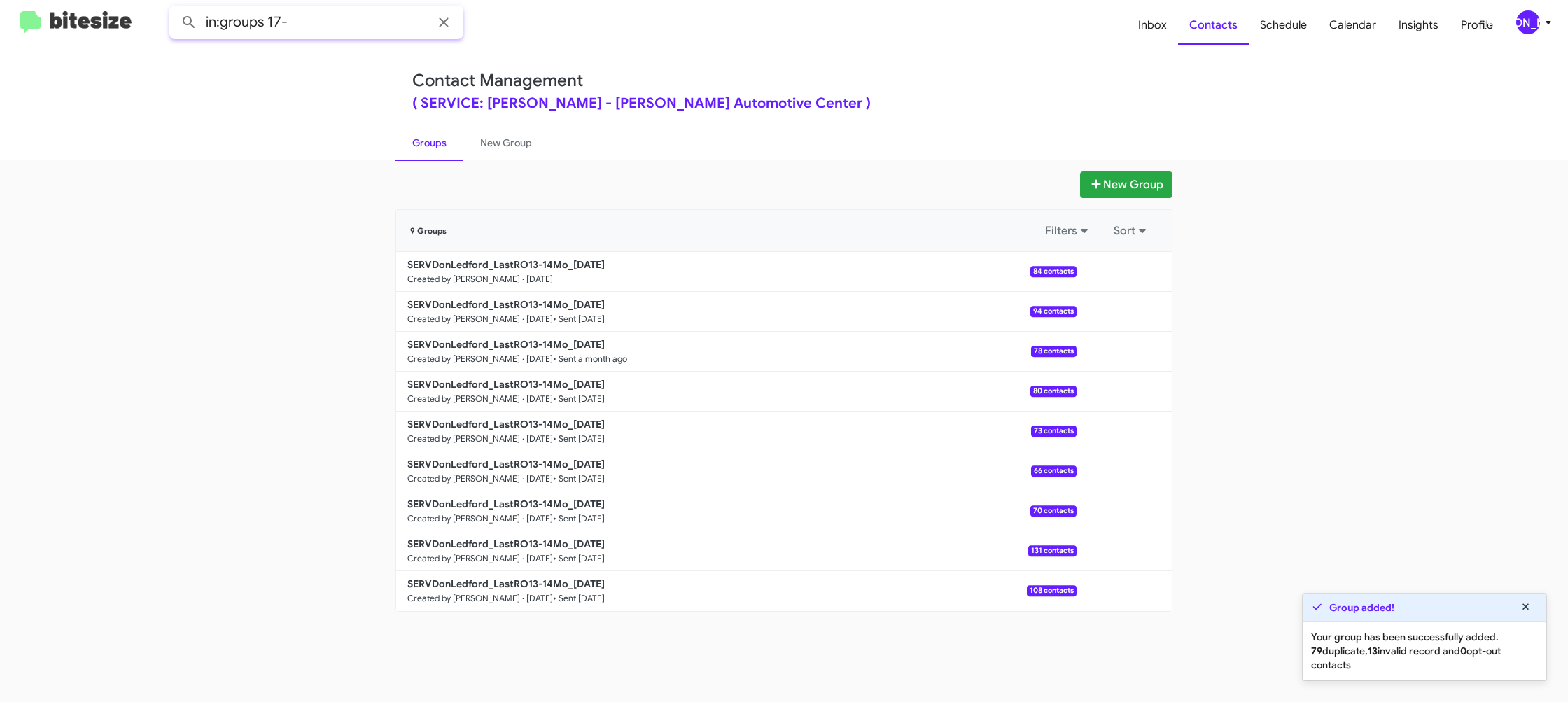
type input "in:groups 17-"
click at [175, 8] on button at bounding box center [189, 22] width 28 height 28
drag, startPoint x: 488, startPoint y: 148, endPoint x: 467, endPoint y: 148, distance: 21.0
click at [488, 148] on link "New Group" at bounding box center [506, 142] width 86 height 36
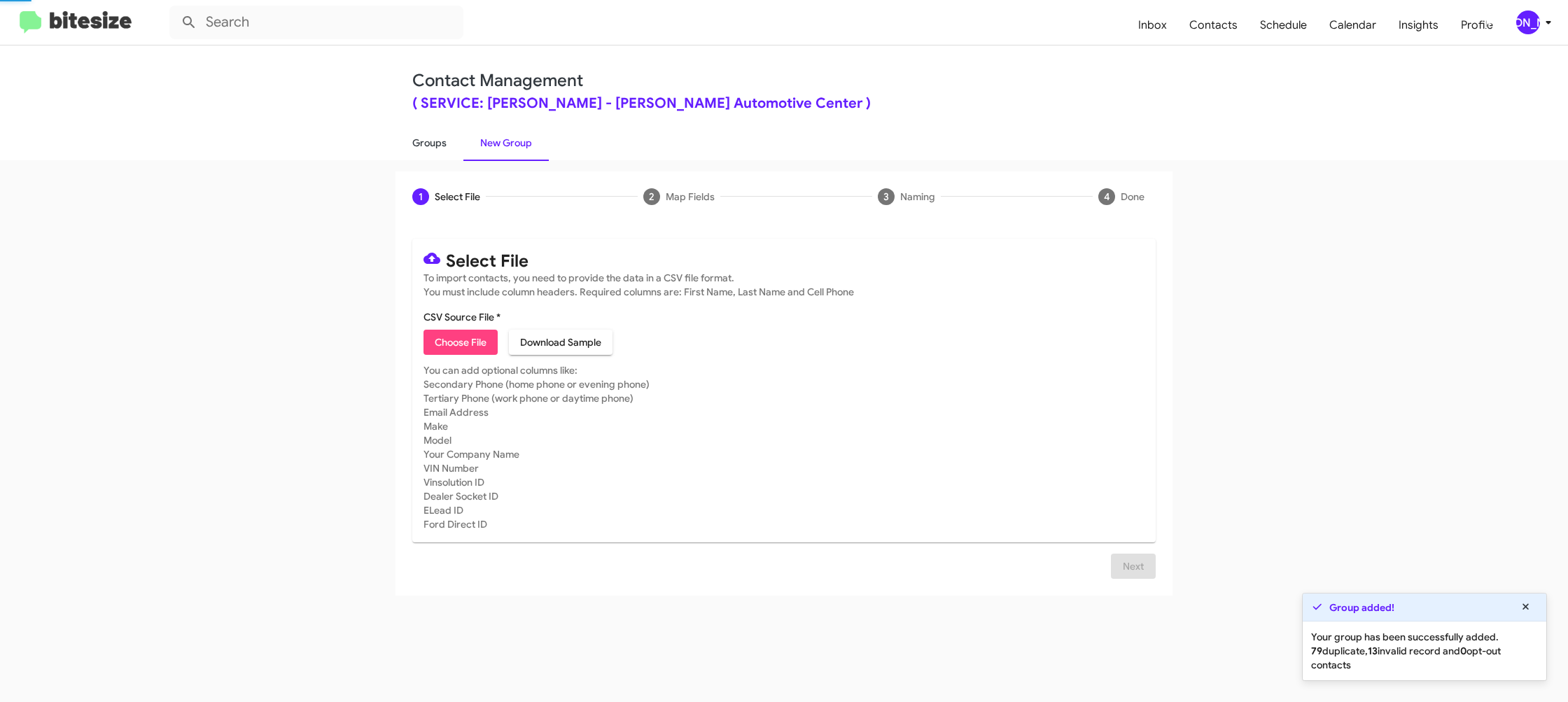
click at [437, 148] on link "Groups" at bounding box center [430, 142] width 68 height 36
type input "in:groups"
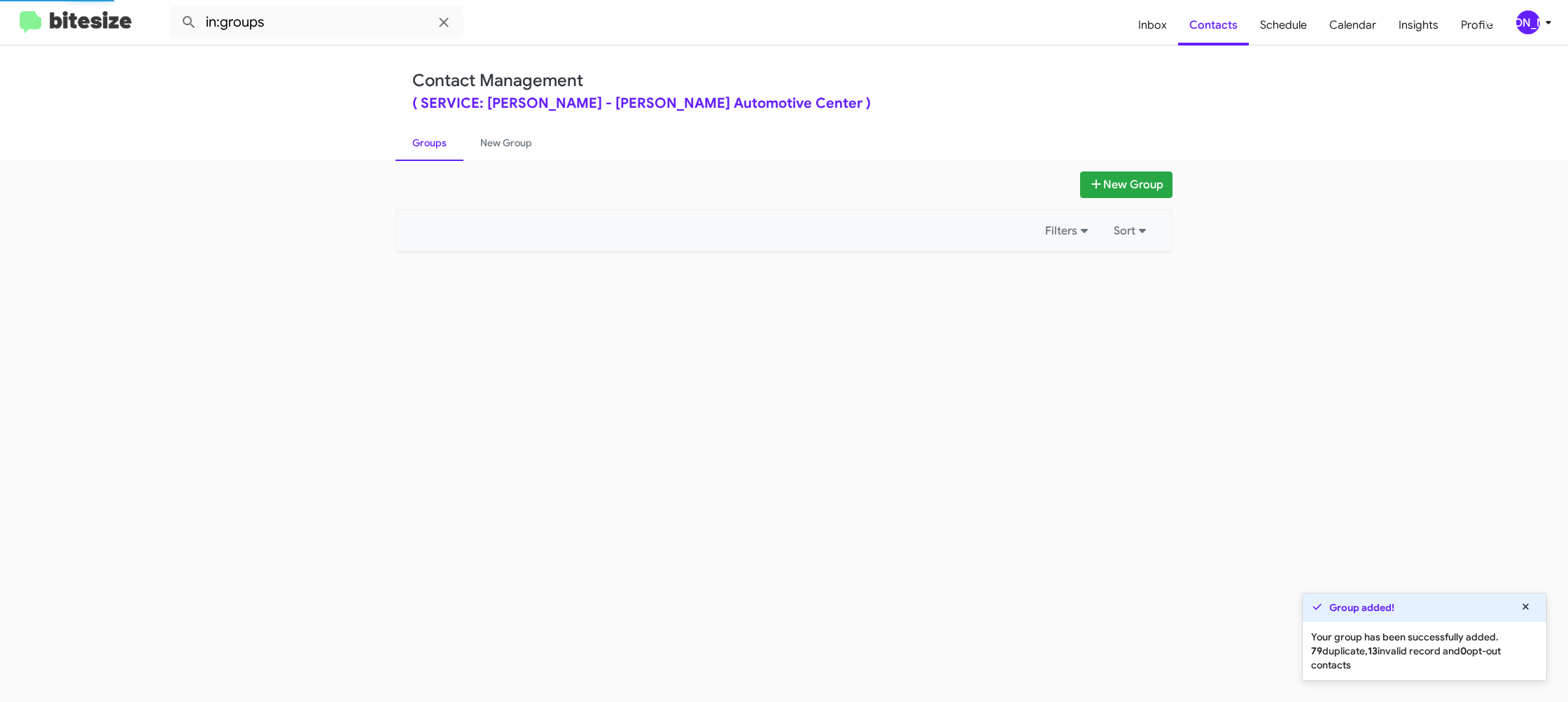
click at [437, 148] on link "Groups" at bounding box center [430, 142] width 68 height 36
drag, startPoint x: 437, startPoint y: 148, endPoint x: 454, endPoint y: 149, distance: 17.0
click at [439, 148] on link "Groups" at bounding box center [430, 142] width 68 height 36
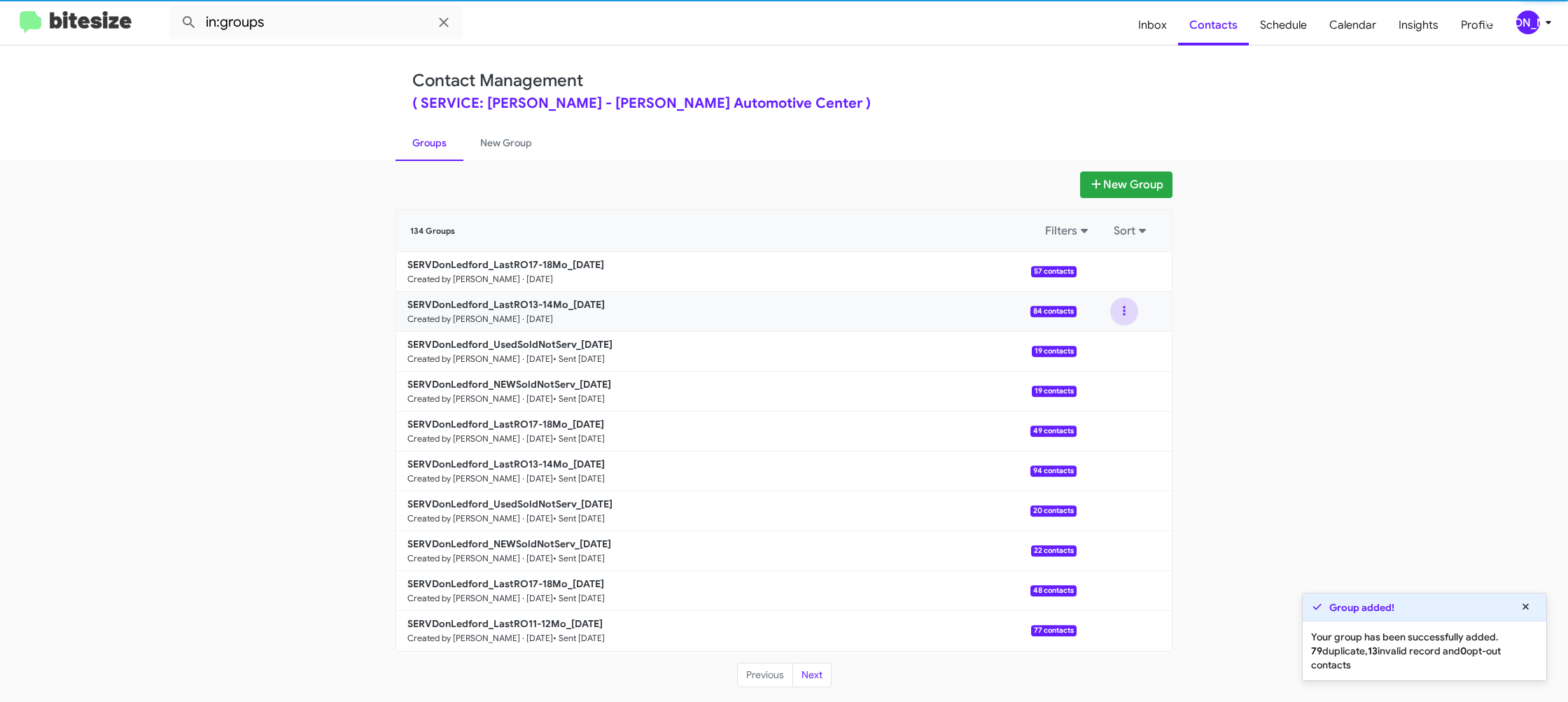
click at [1118, 311] on button at bounding box center [1124, 312] width 28 height 28
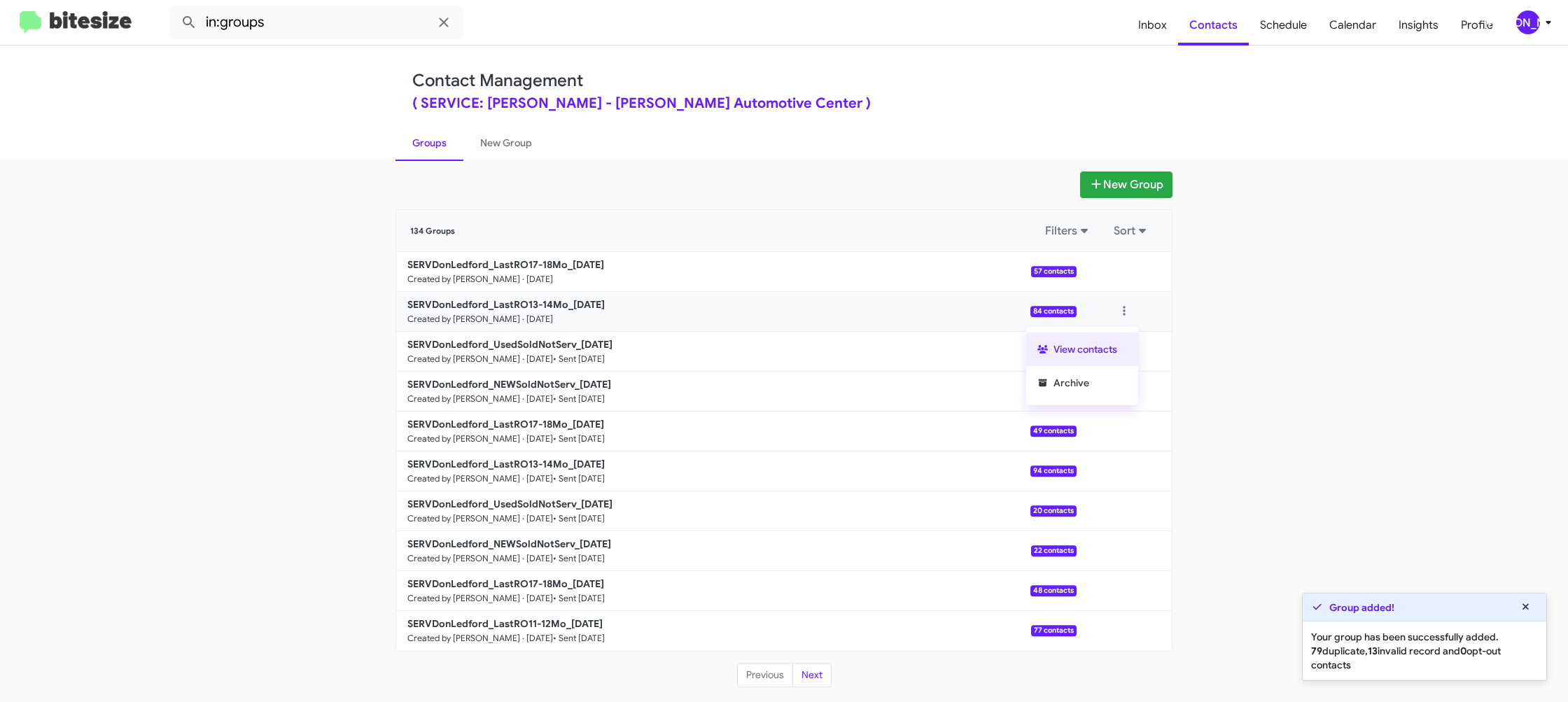
click at [1112, 340] on button "View contacts" at bounding box center [1082, 349] width 112 height 34
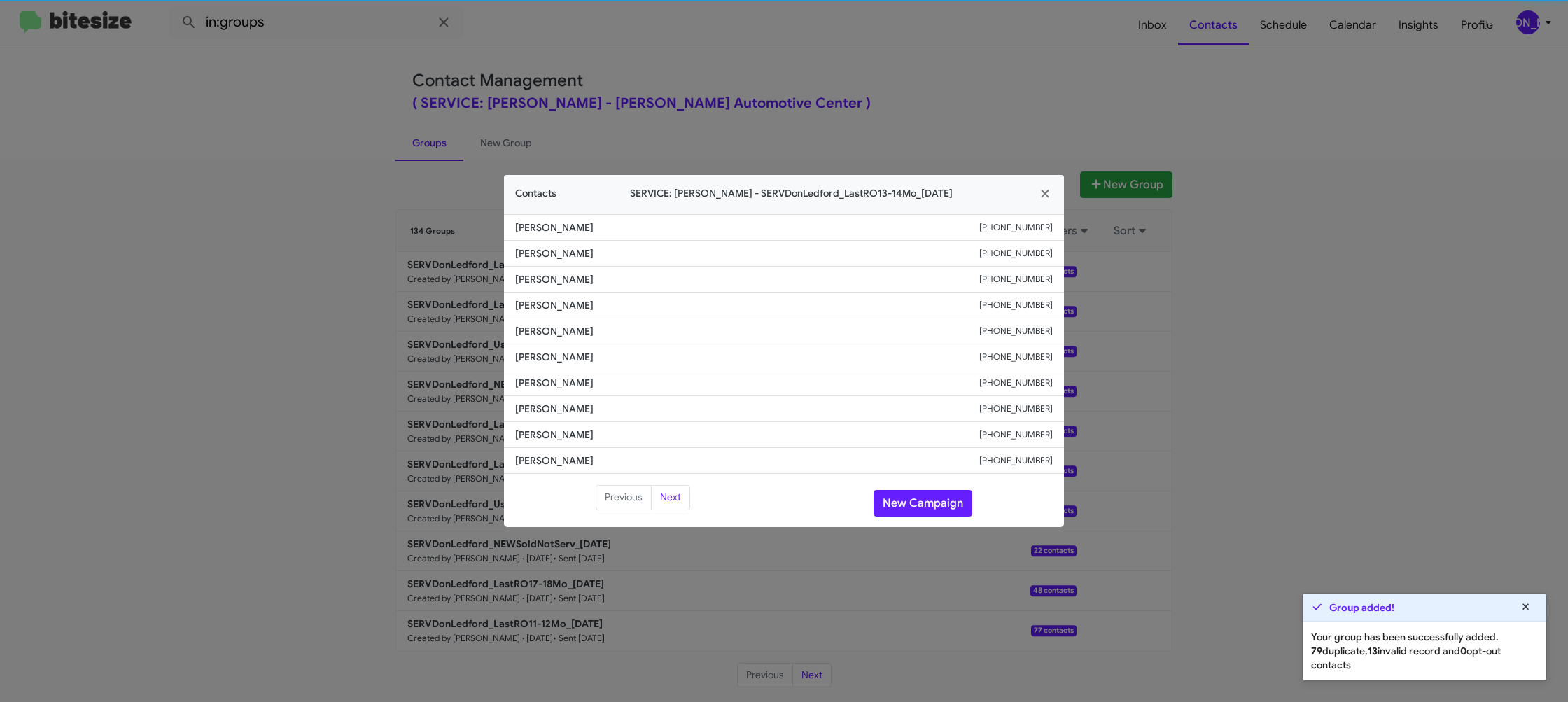
click at [542, 348] on li "[PERSON_NAME] [PHONE_NUMBER]" at bounding box center [784, 357] width 560 height 26
click at [543, 348] on li "[PERSON_NAME] [PHONE_NUMBER]" at bounding box center [784, 357] width 560 height 26
copy span "[PERSON_NAME]"
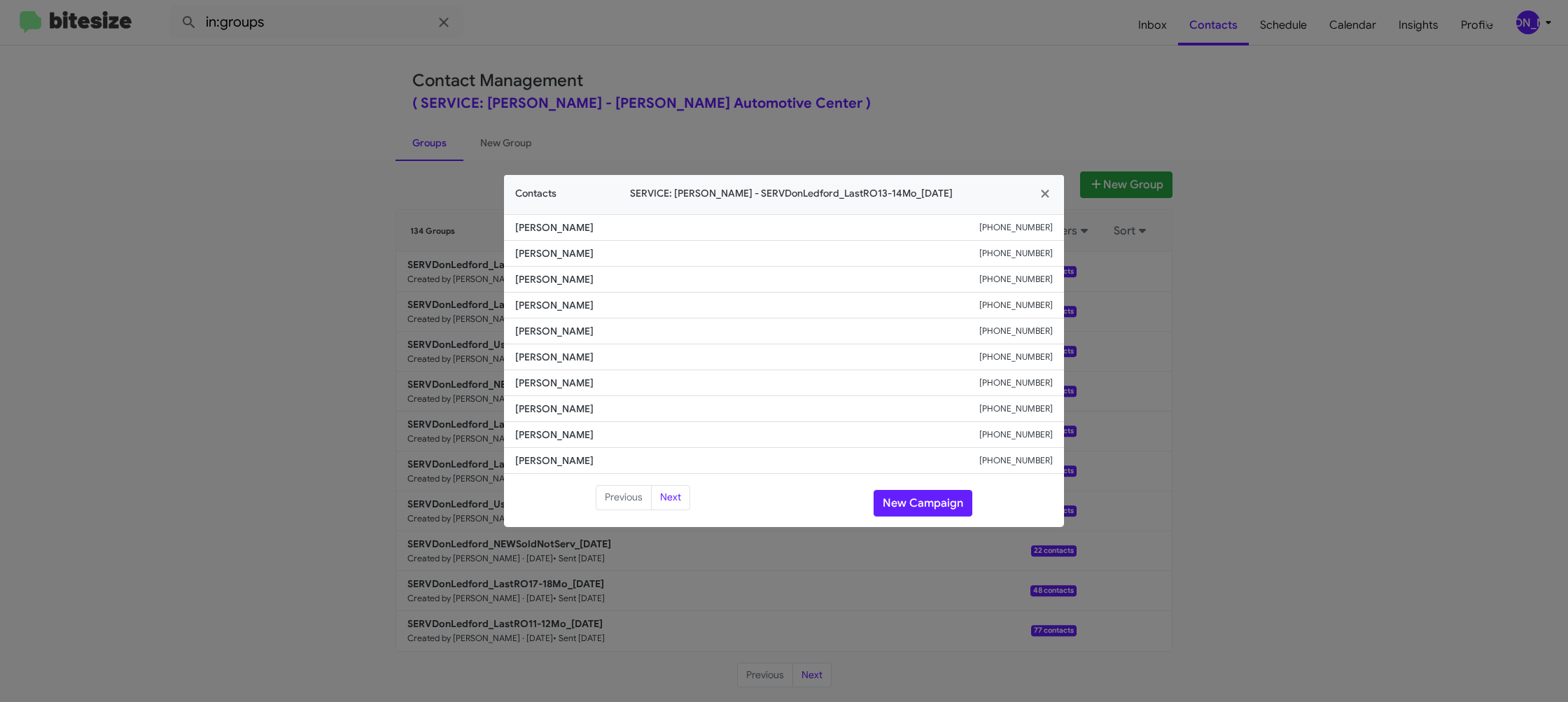
drag, startPoint x: 779, startPoint y: 94, endPoint x: 880, endPoint y: 153, distance: 117.0
click at [787, 97] on modal-container "Contacts SERVICE: [PERSON_NAME] - SERVDonLedford_LastRO13-14Mo_[DATE] [PERSON_N…" at bounding box center [784, 351] width 1568 height 702
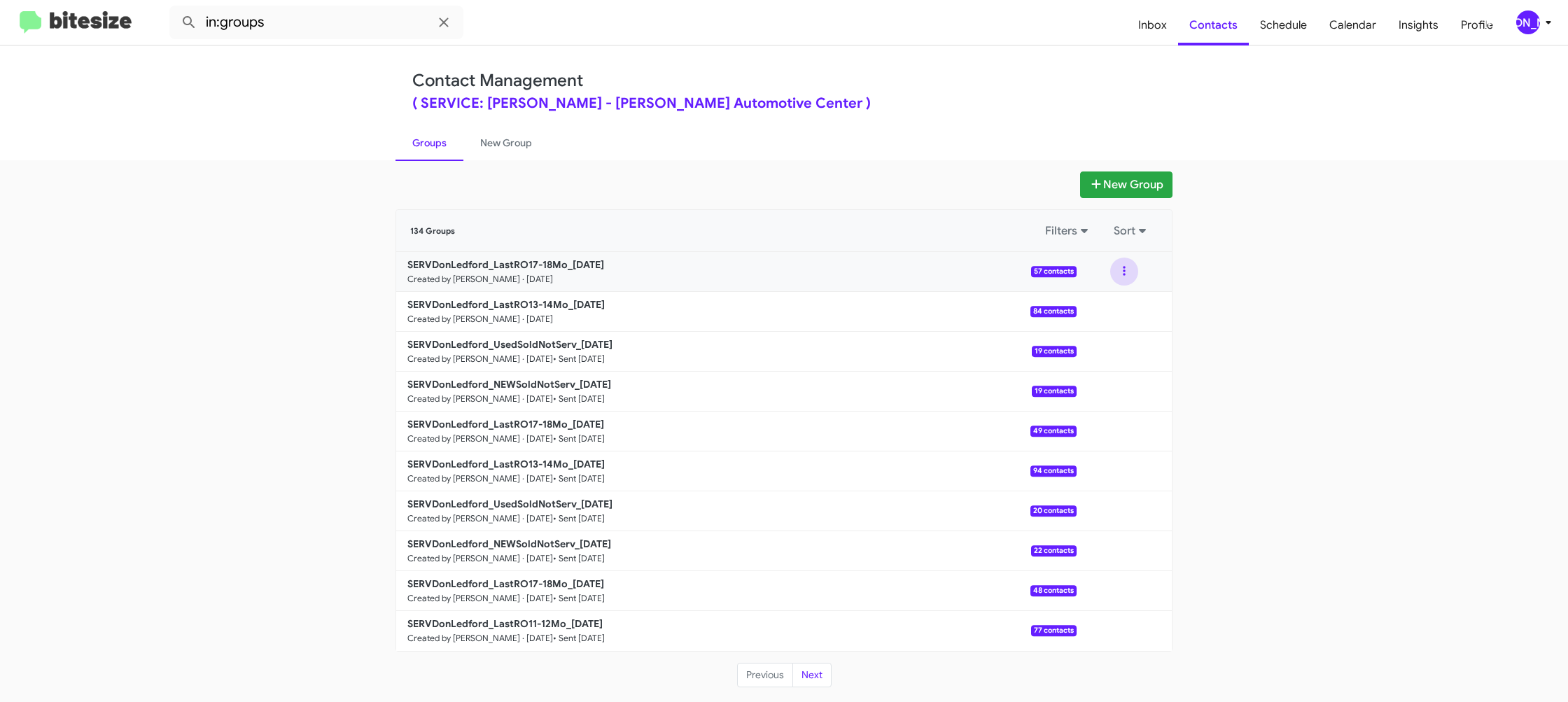
drag, startPoint x: 1118, startPoint y: 272, endPoint x: 1122, endPoint y: 286, distance: 14.6
click at [1118, 272] on button at bounding box center [1124, 272] width 28 height 28
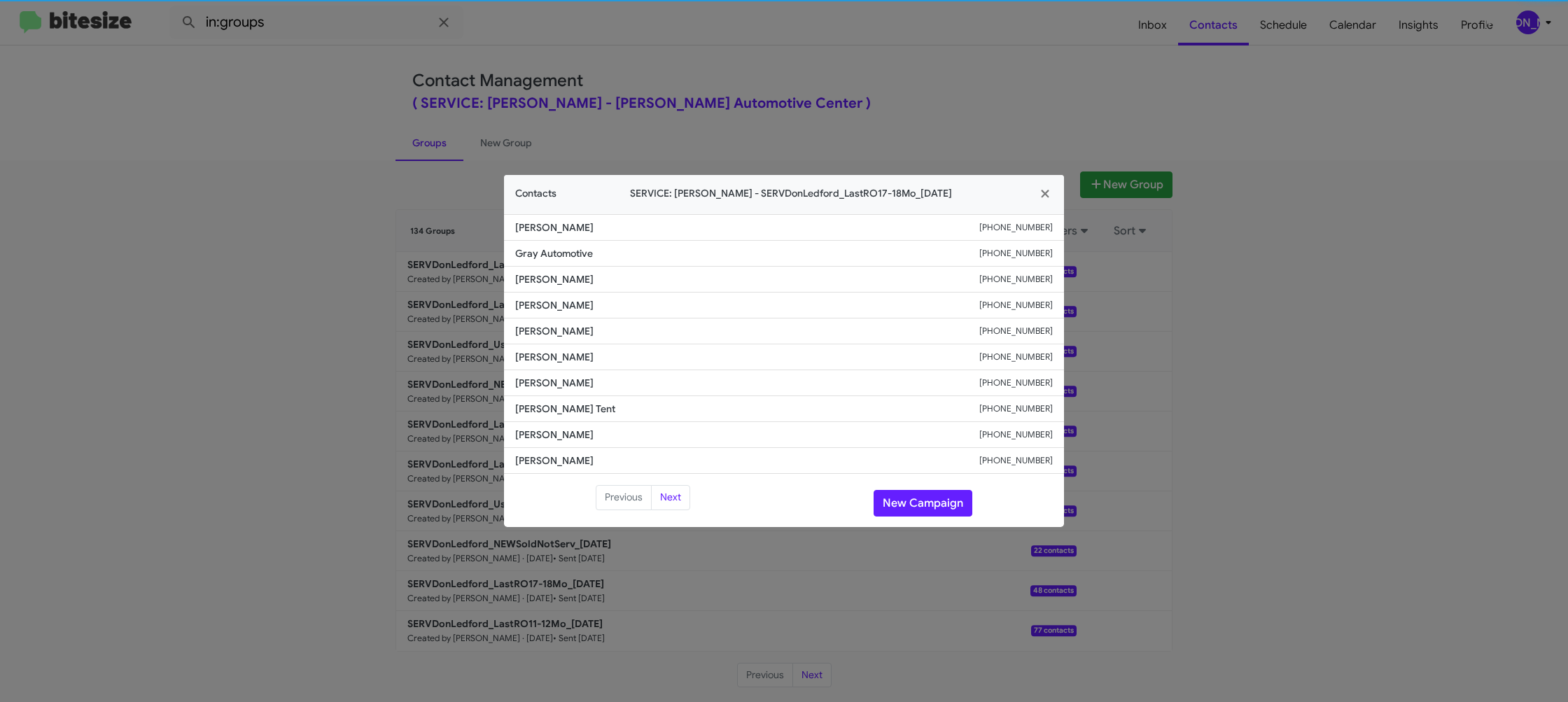
click at [548, 343] on li "[PERSON_NAME] [PHONE_NUMBER]" at bounding box center [784, 331] width 560 height 26
copy span "[PERSON_NAME]"
drag, startPoint x: 413, startPoint y: 170, endPoint x: 457, endPoint y: 270, distance: 109.3
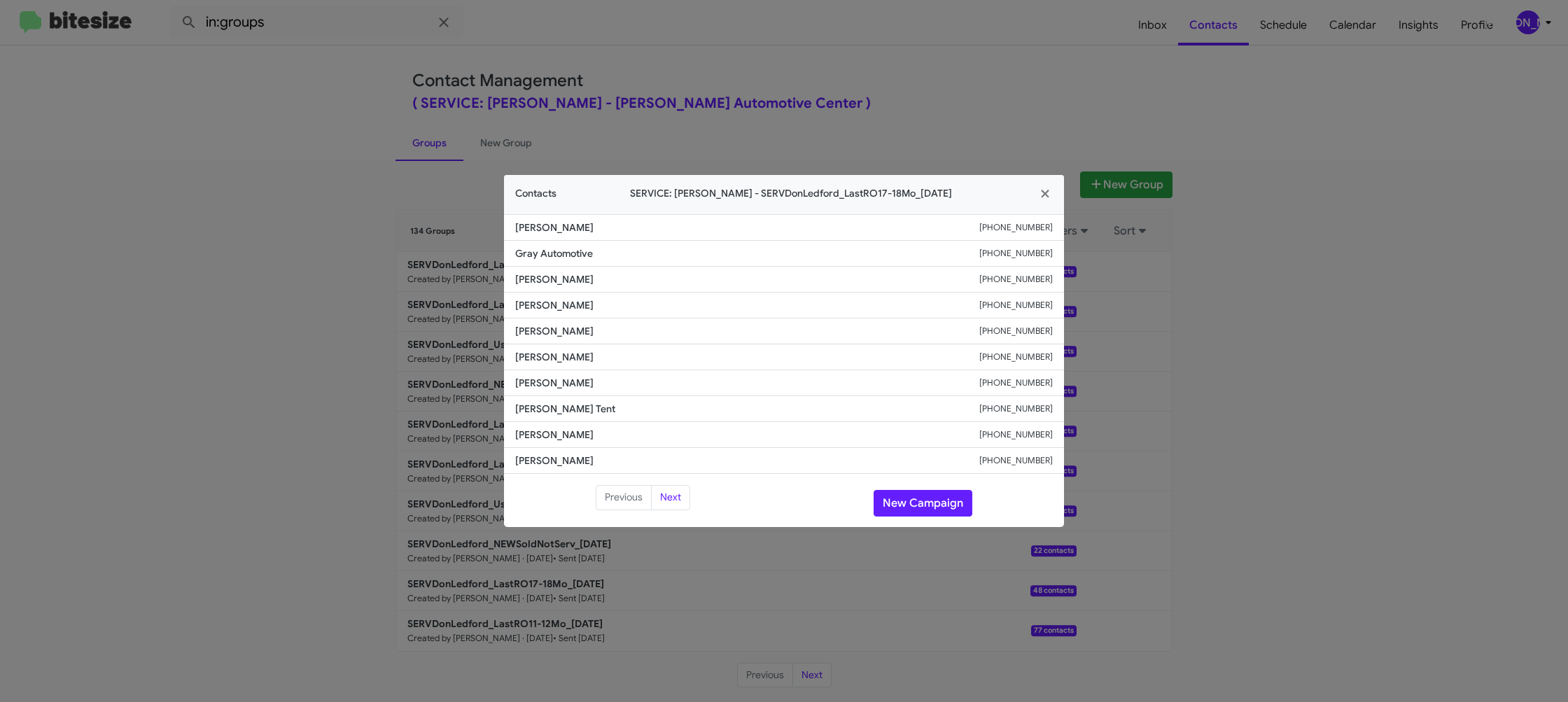
click at [413, 171] on modal-container "Contacts SERVICE: [PERSON_NAME] - [GEOGRAPHIC_DATA]-18Mo_[DATE] [PERSON_NAME] […" at bounding box center [784, 351] width 1568 height 702
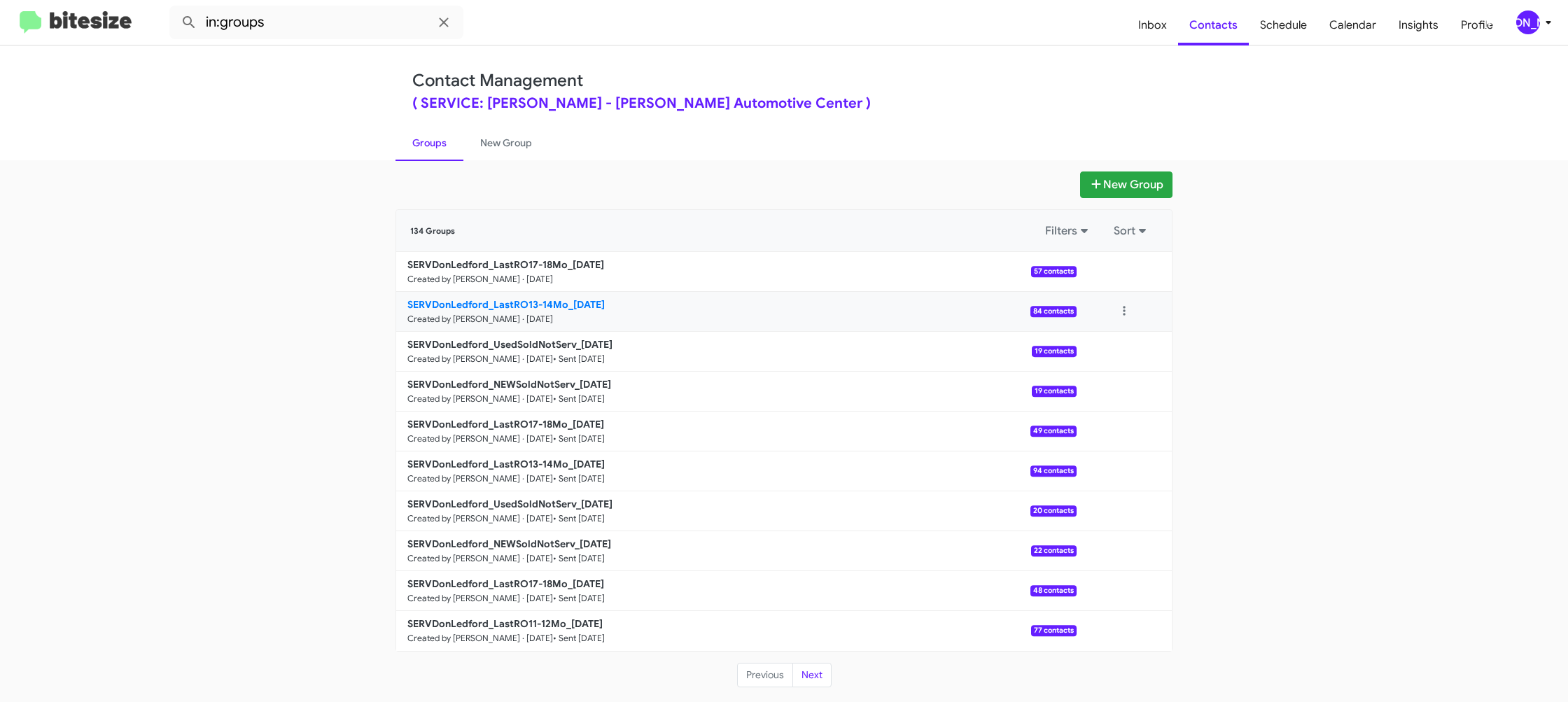
click at [504, 303] on b "SERVDonLedford_LastRO13-14Mo_[DATE]" at bounding box center [506, 304] width 197 height 13
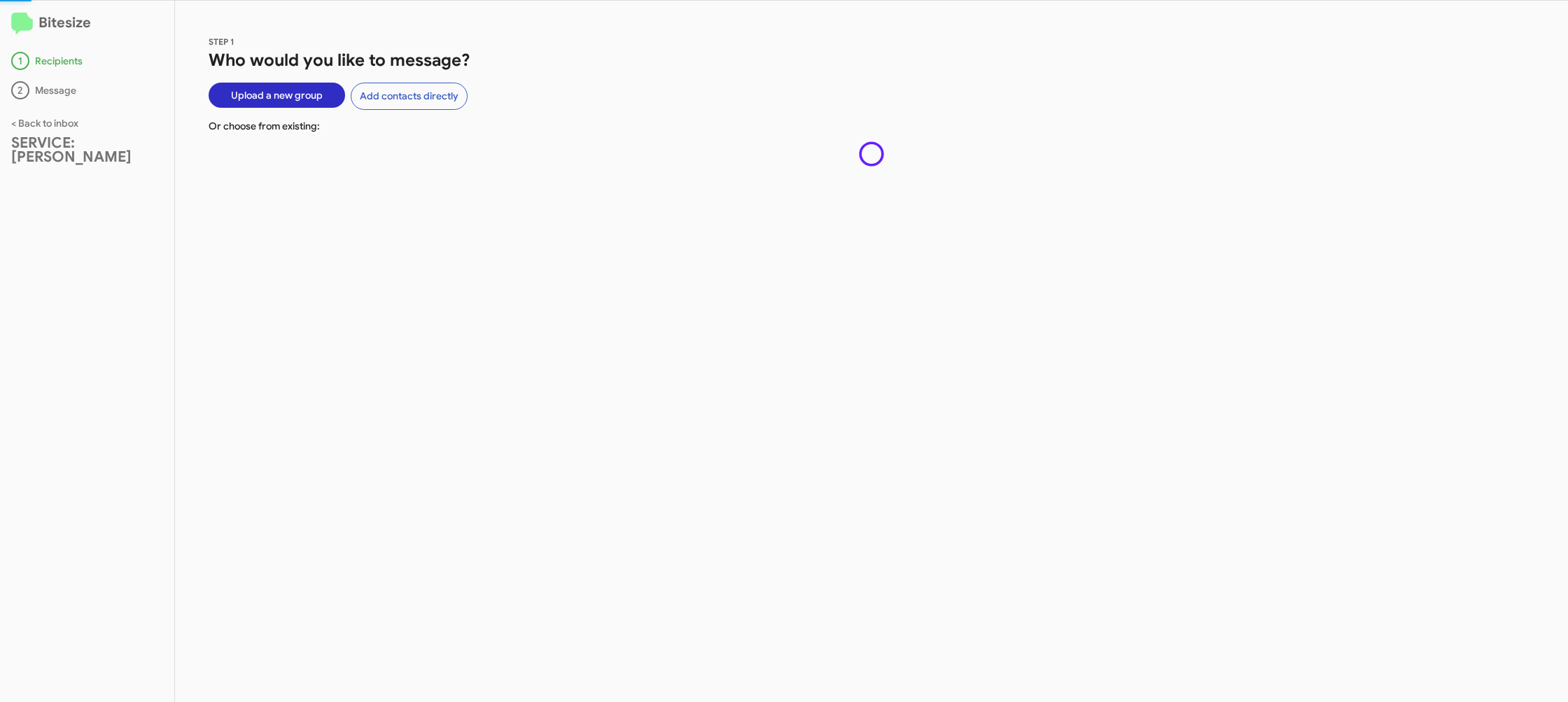
click at [504, 303] on div "STEP 1 Who would you like to message? Upload a new group Add contacts directly …" at bounding box center [871, 351] width 1393 height 701
drag, startPoint x: 504, startPoint y: 303, endPoint x: 355, endPoint y: 101, distance: 251.0
click at [504, 302] on div "STEP 1 Who would you like to message? Upload a new group Add contacts directly …" at bounding box center [871, 351] width 1393 height 701
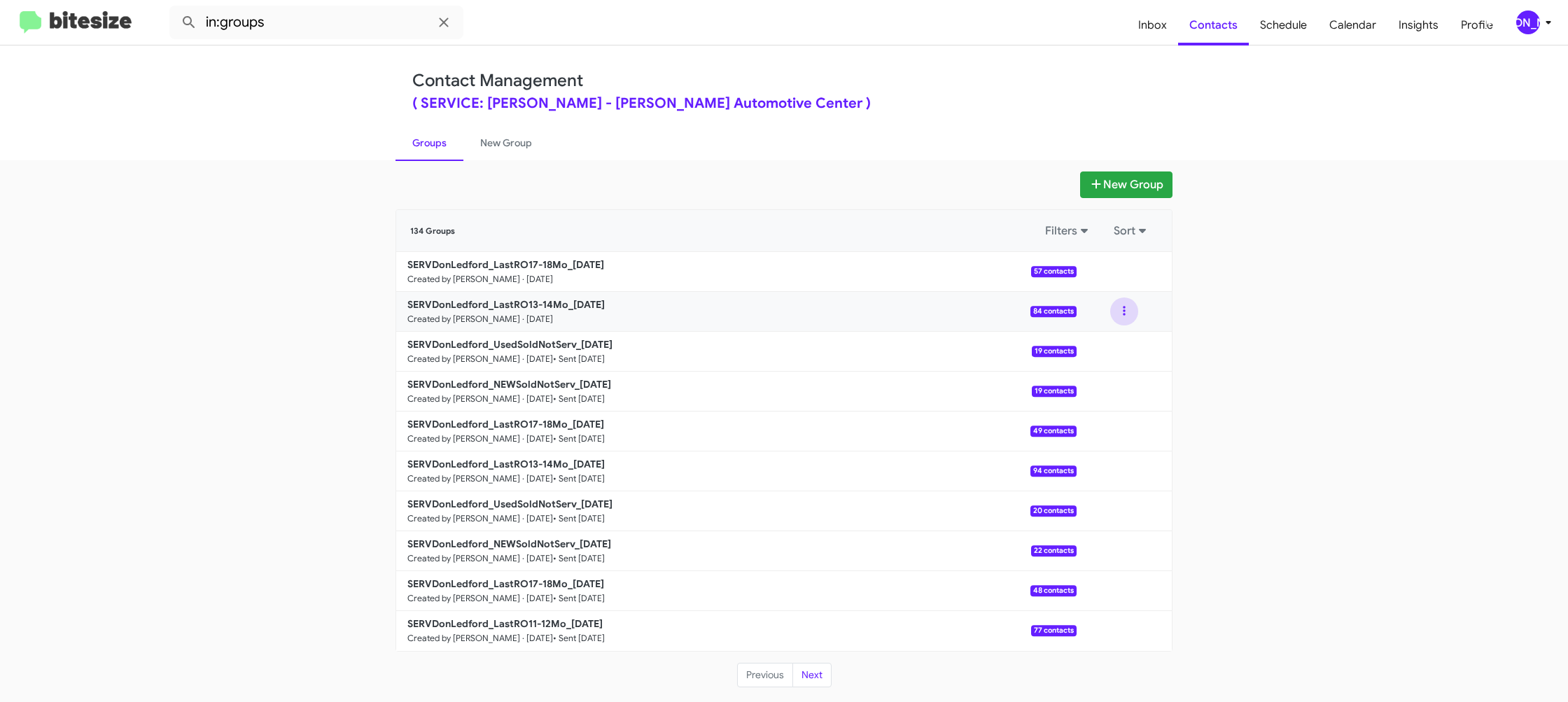
click at [1123, 314] on button at bounding box center [1124, 312] width 28 height 28
click at [1082, 388] on button "Archive" at bounding box center [1082, 383] width 112 height 34
click at [506, 149] on link "New Group" at bounding box center [506, 142] width 86 height 36
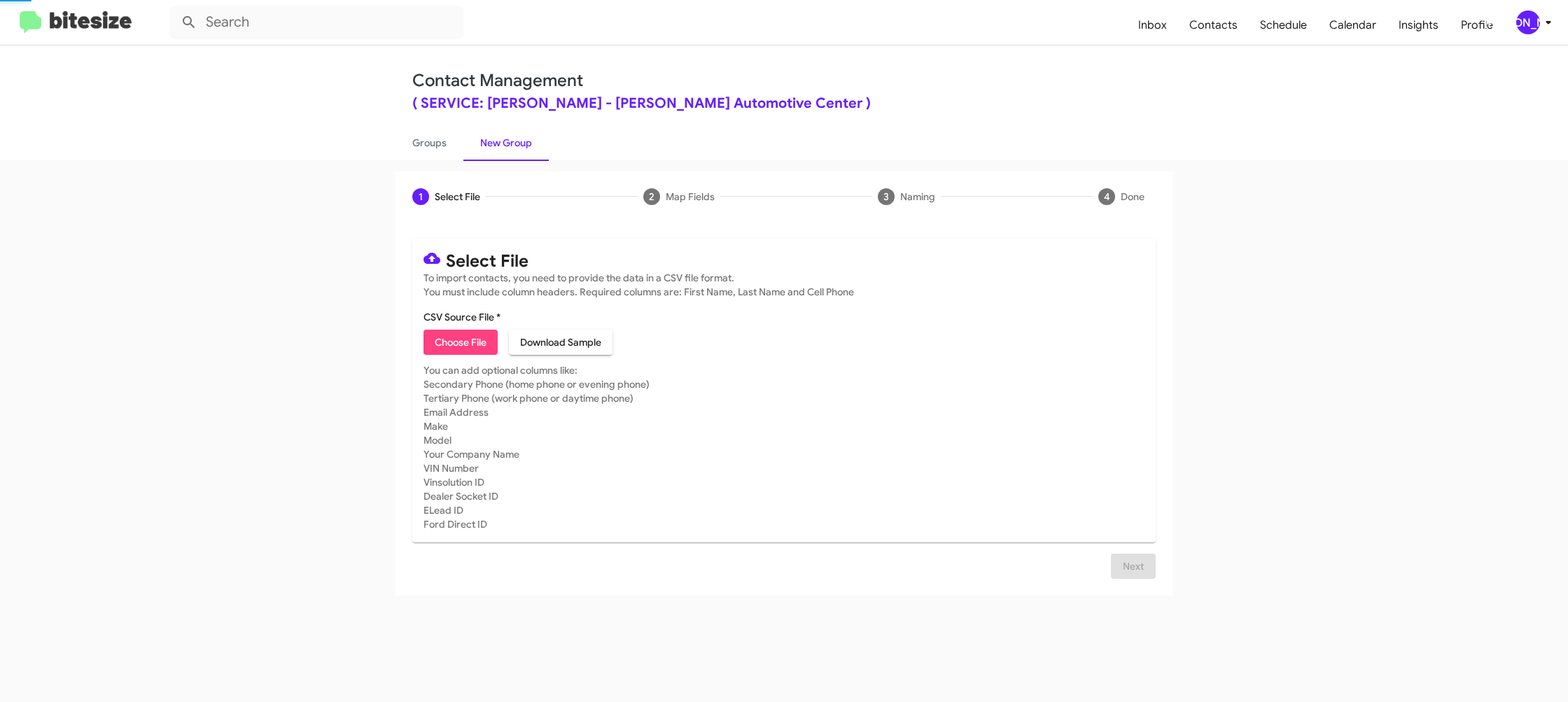
click at [506, 149] on link "New Group" at bounding box center [506, 142] width 86 height 36
drag, startPoint x: 506, startPoint y: 149, endPoint x: 489, endPoint y: 156, distance: 18.4
click at [504, 148] on link "New Group" at bounding box center [506, 142] width 86 height 36
click at [1538, 27] on div "[PERSON_NAME]" at bounding box center [1528, 22] width 24 height 24
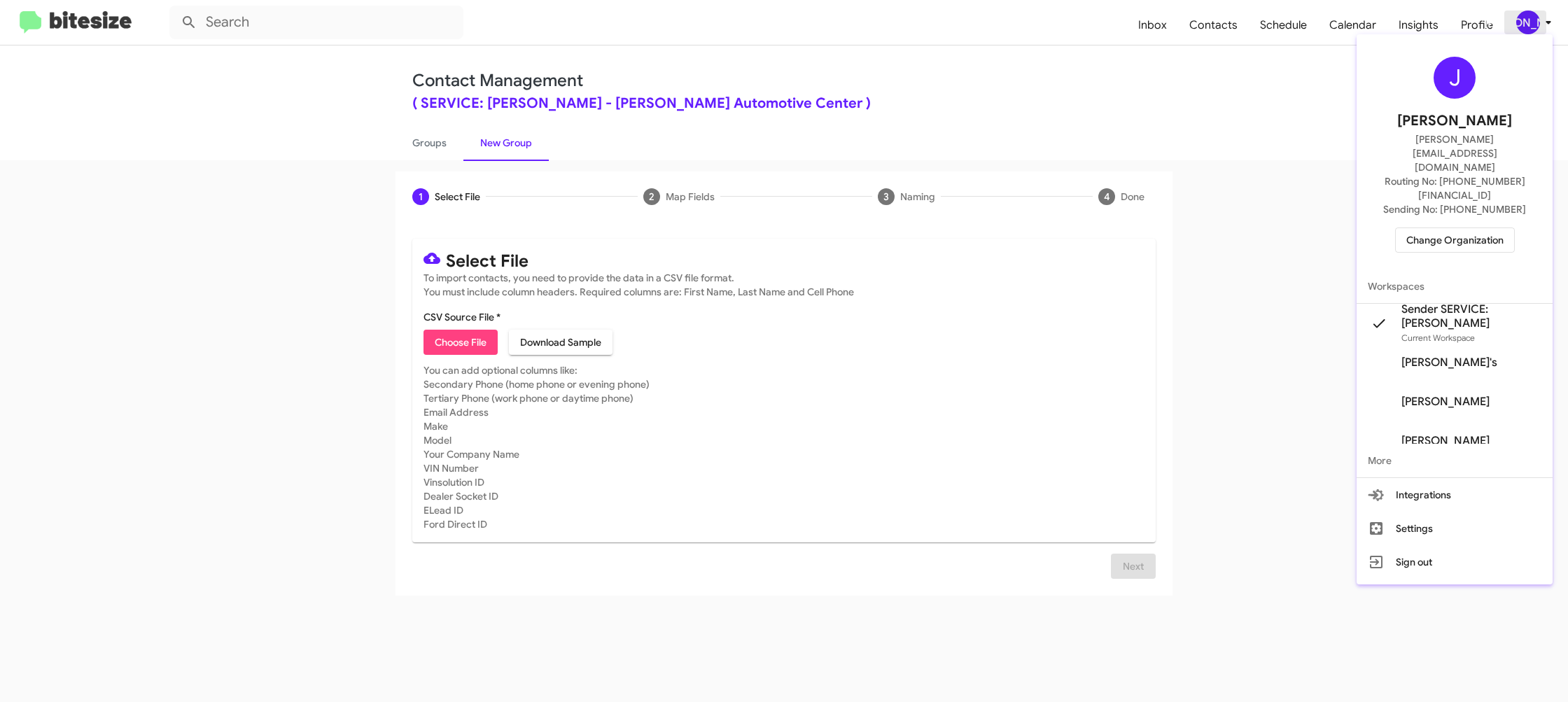
click at [1538, 27] on div at bounding box center [784, 351] width 1568 height 702
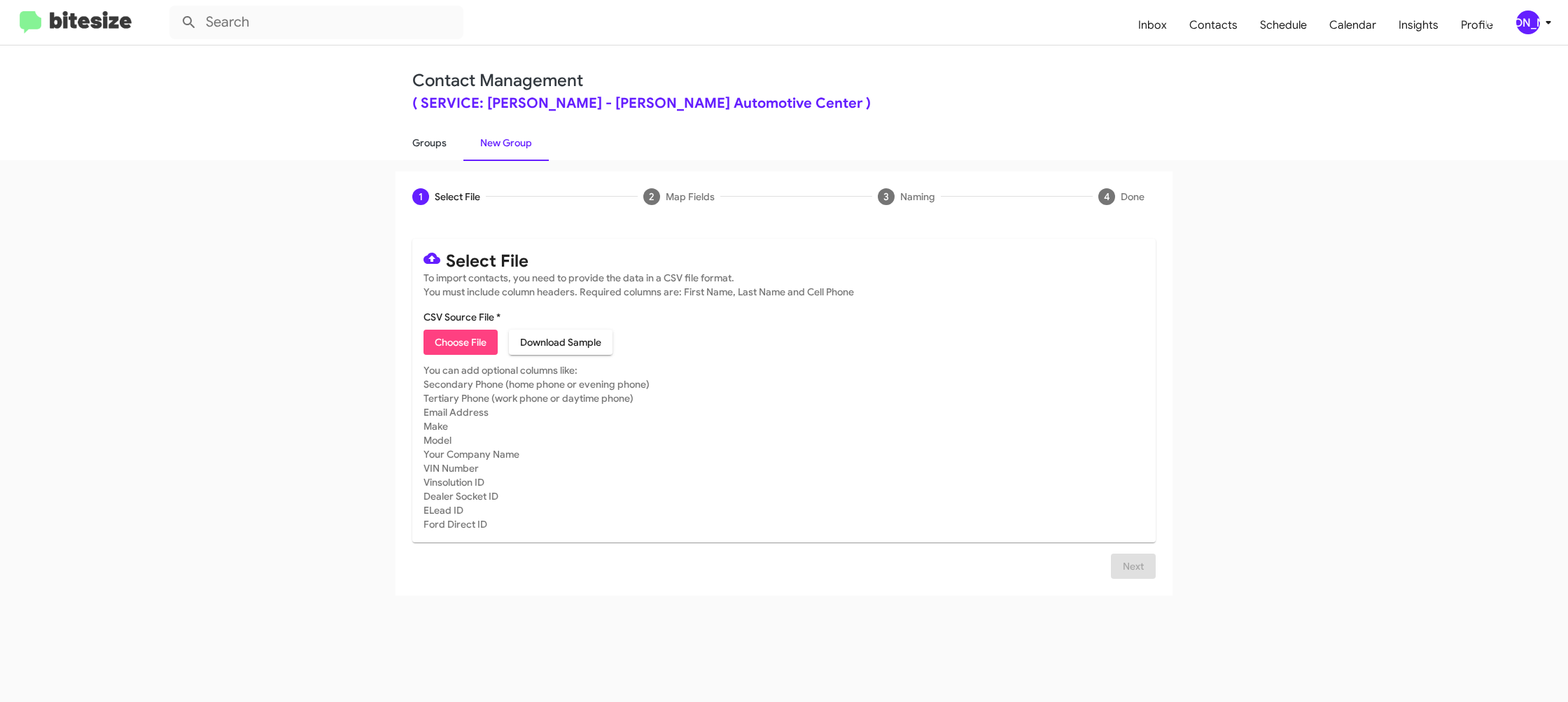
click at [422, 165] on div "1 Select File 2 Map Fields 3 Naming 4 Done Select File To import contacts, you …" at bounding box center [784, 431] width 1568 height 542
click at [425, 151] on link "Groups" at bounding box center [430, 142] width 68 height 36
type input "in:groups"
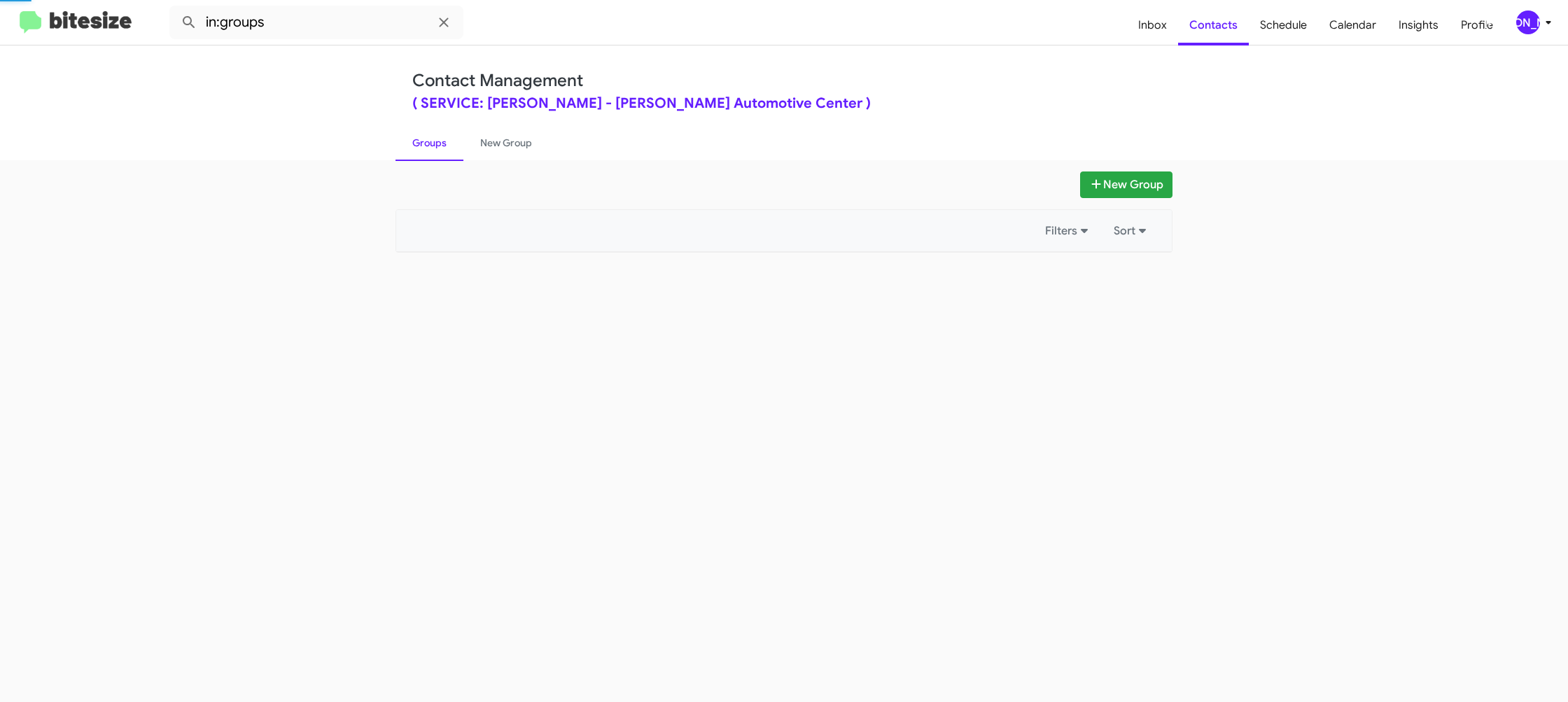
click at [425, 151] on link "Groups" at bounding box center [430, 142] width 68 height 36
drag, startPoint x: 425, startPoint y: 151, endPoint x: 435, endPoint y: 145, distance: 11.7
click at [426, 148] on link "Groups" at bounding box center [430, 142] width 68 height 36
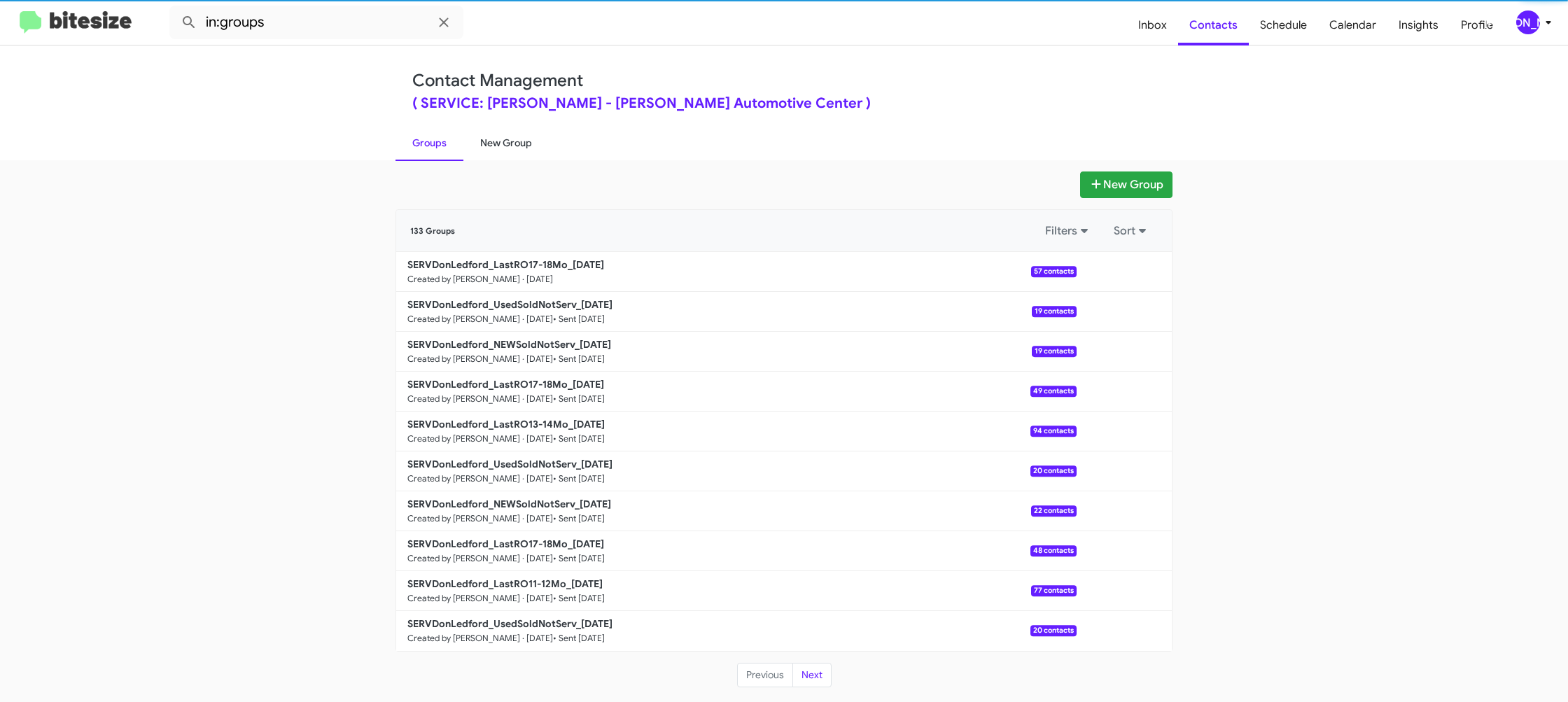
click at [488, 142] on link "New Group" at bounding box center [506, 142] width 86 height 36
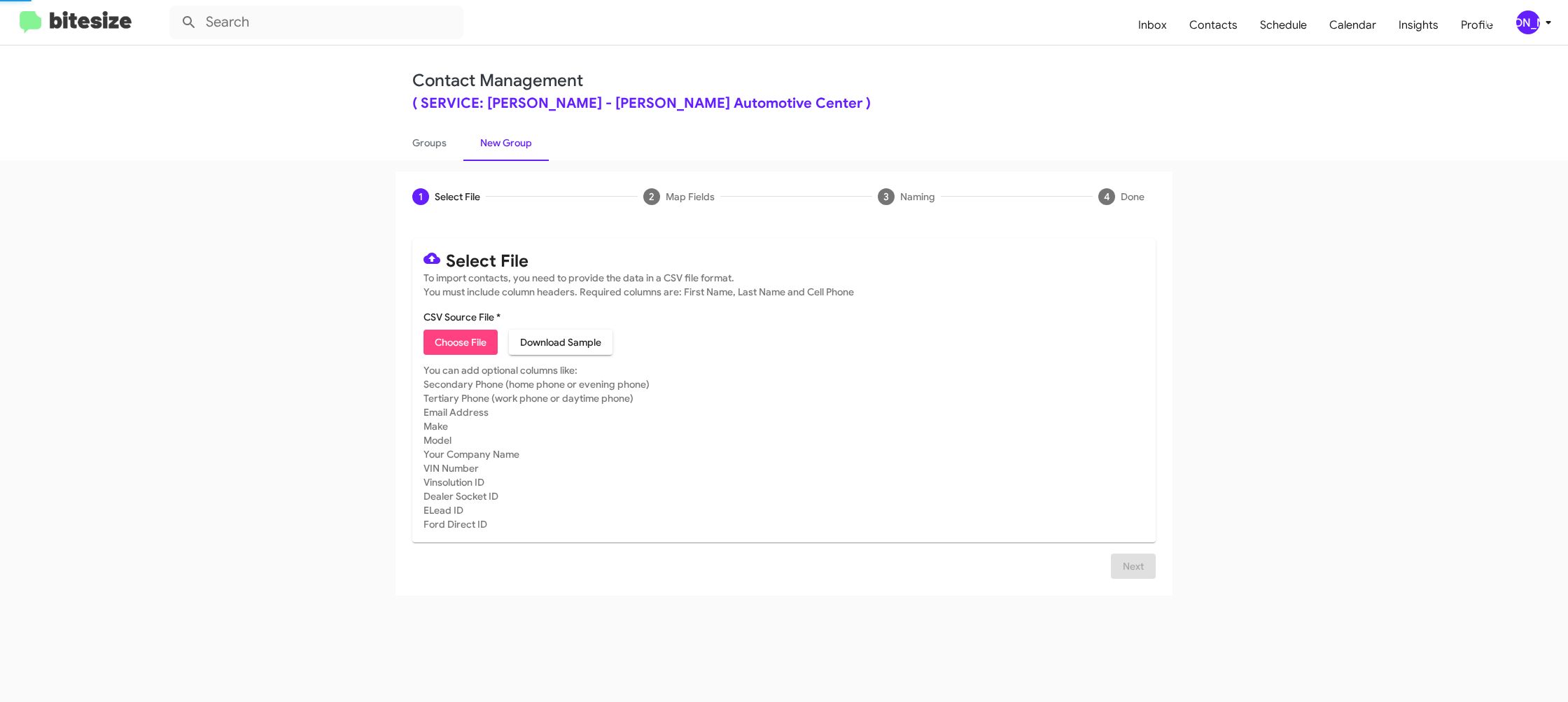
drag, startPoint x: 488, startPoint y: 142, endPoint x: 430, endPoint y: 367, distance: 232.4
click at [487, 142] on link "New Group" at bounding box center [506, 142] width 86 height 36
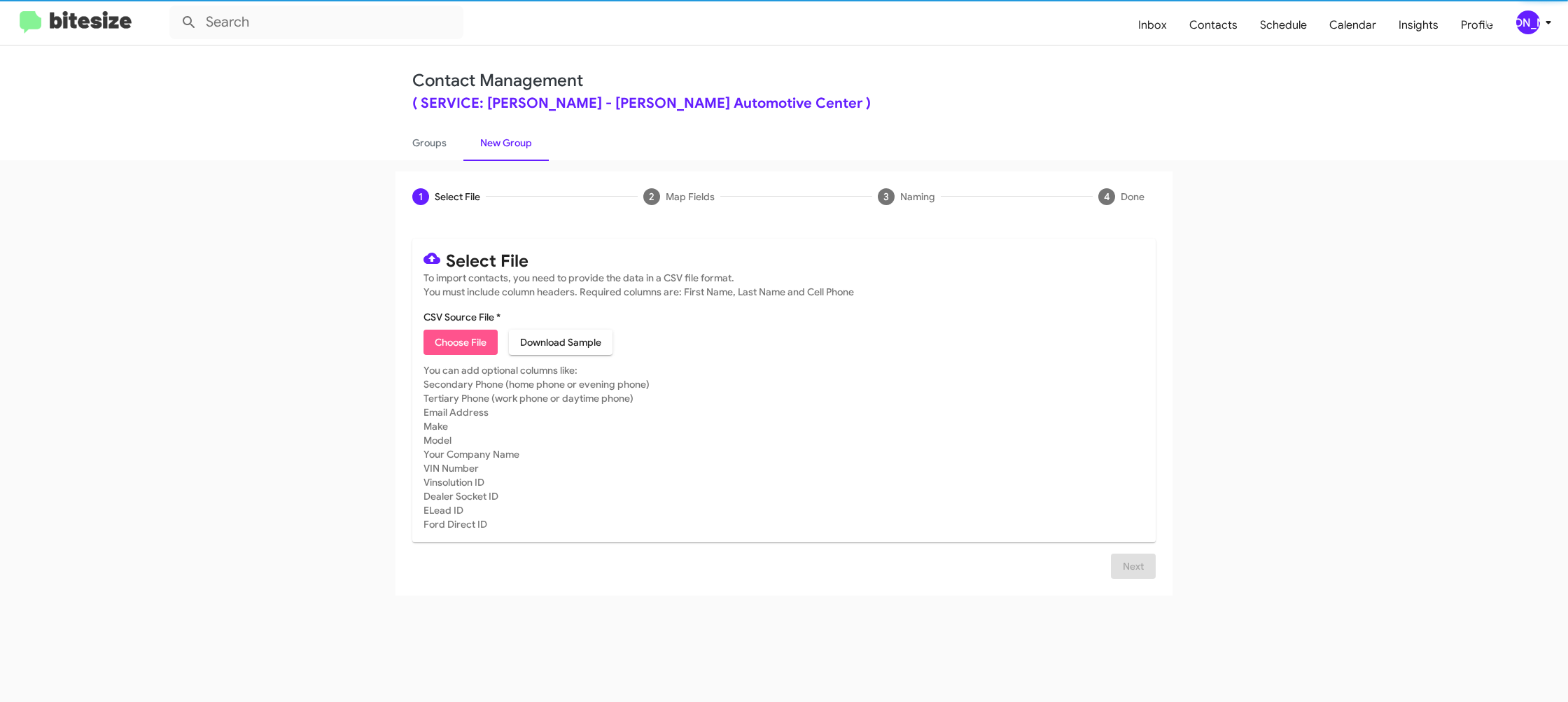
click at [461, 350] on span "Choose File" at bounding box center [461, 343] width 52 height 25
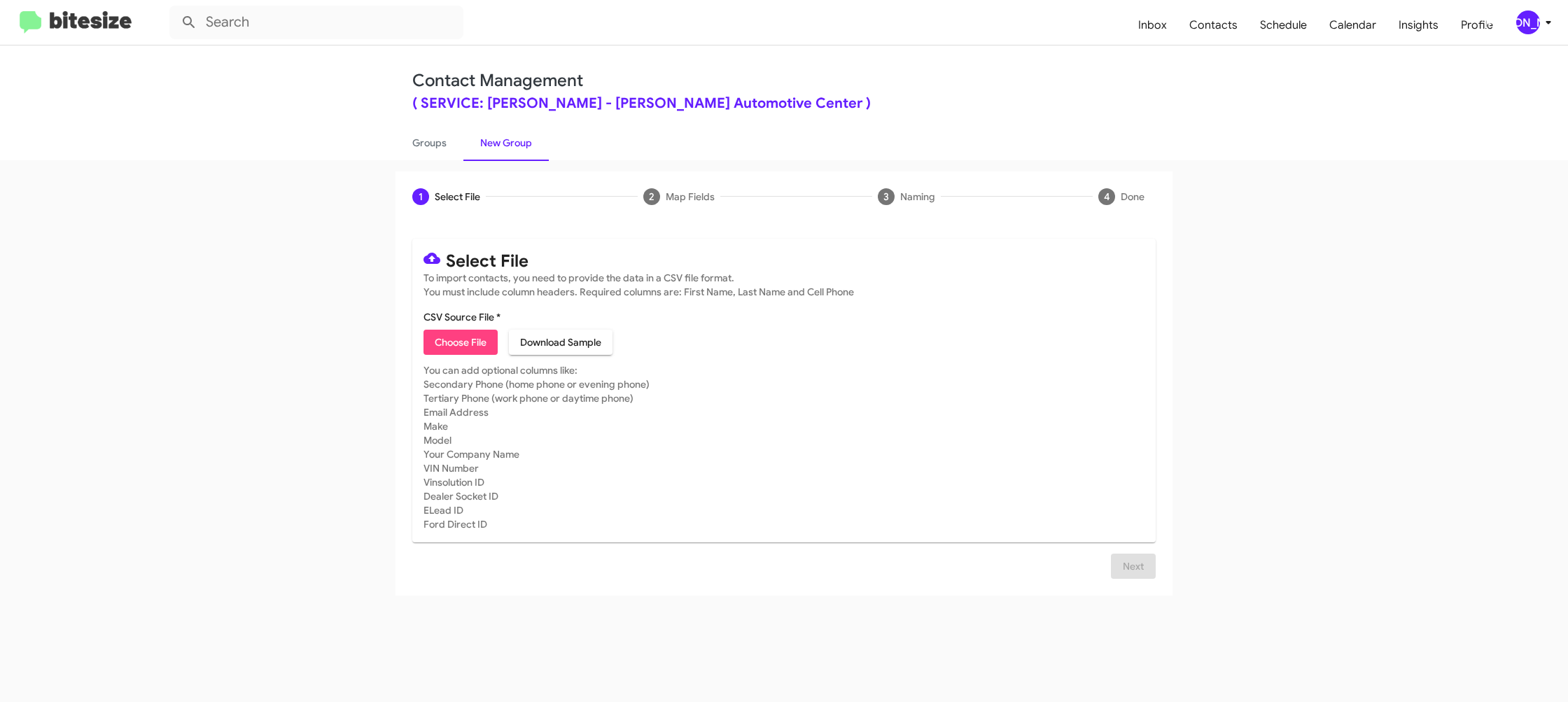
type input "SERVDonLedford_LastRO15-16Mo_[DATE]"
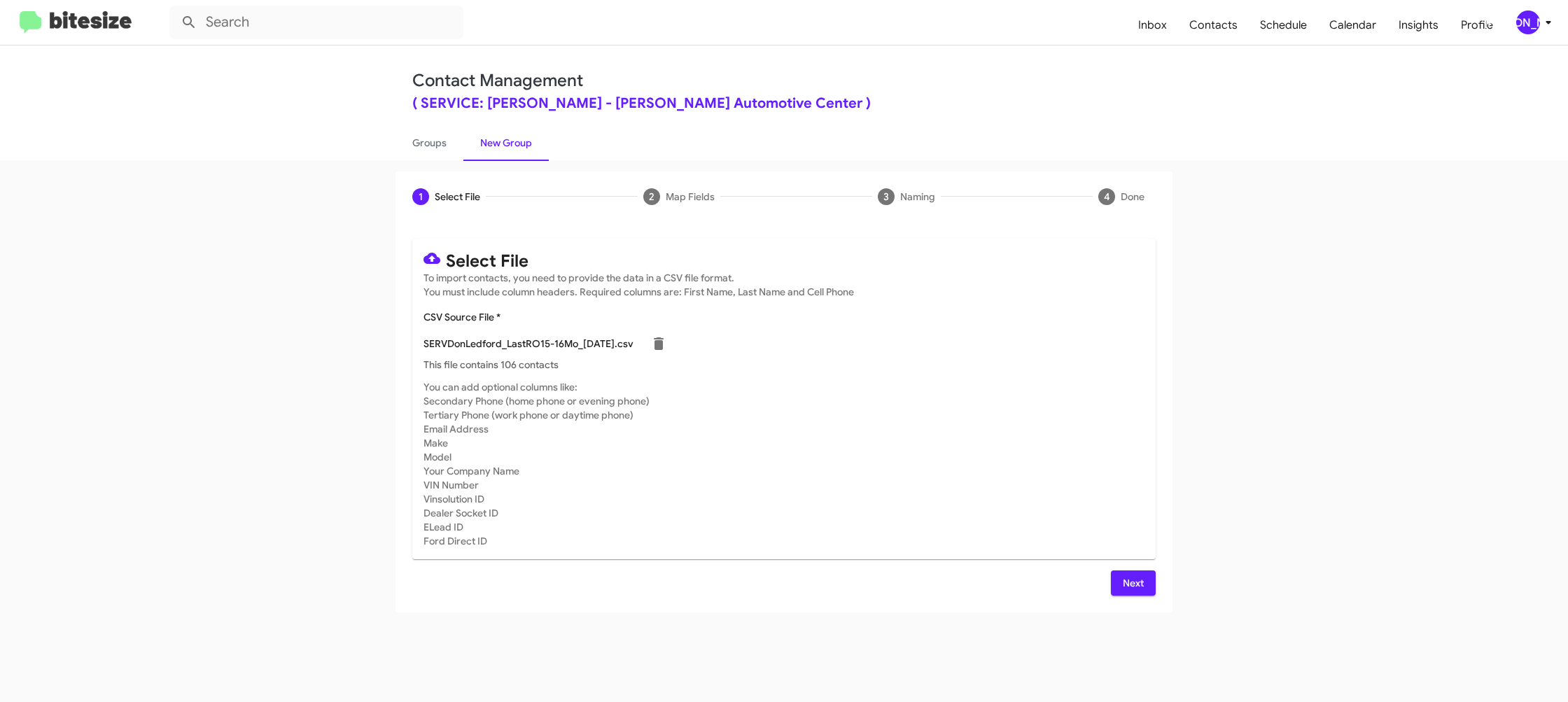
drag, startPoint x: 923, startPoint y: 432, endPoint x: 872, endPoint y: 432, distance: 51.0
click at [920, 431] on mat-card-subtitle "You can add optional columns like: Secondary Phone (home phone or evening phone…" at bounding box center [784, 464] width 721 height 168
click at [1542, 19] on icon at bounding box center [1548, 22] width 17 height 17
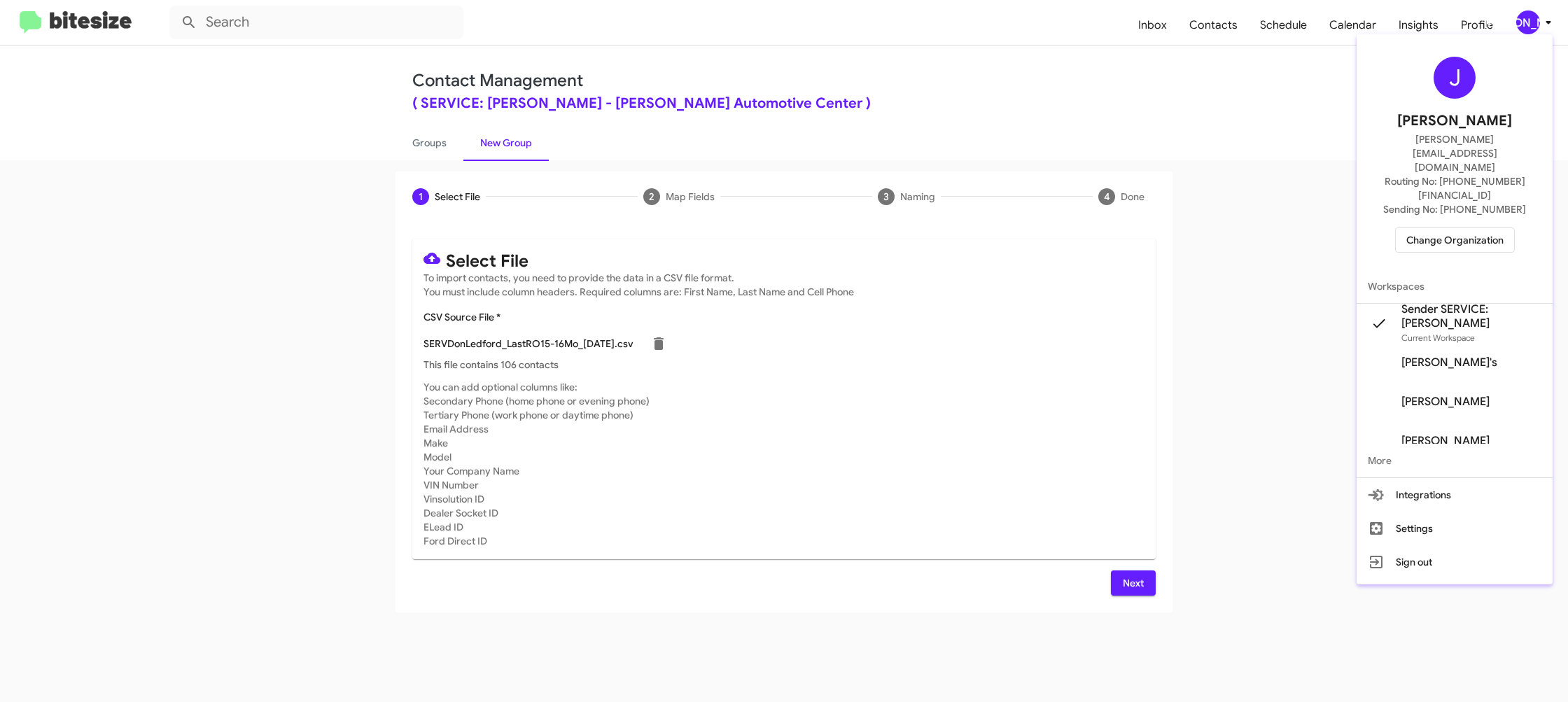
click at [1541, 25] on div at bounding box center [784, 351] width 1568 height 702
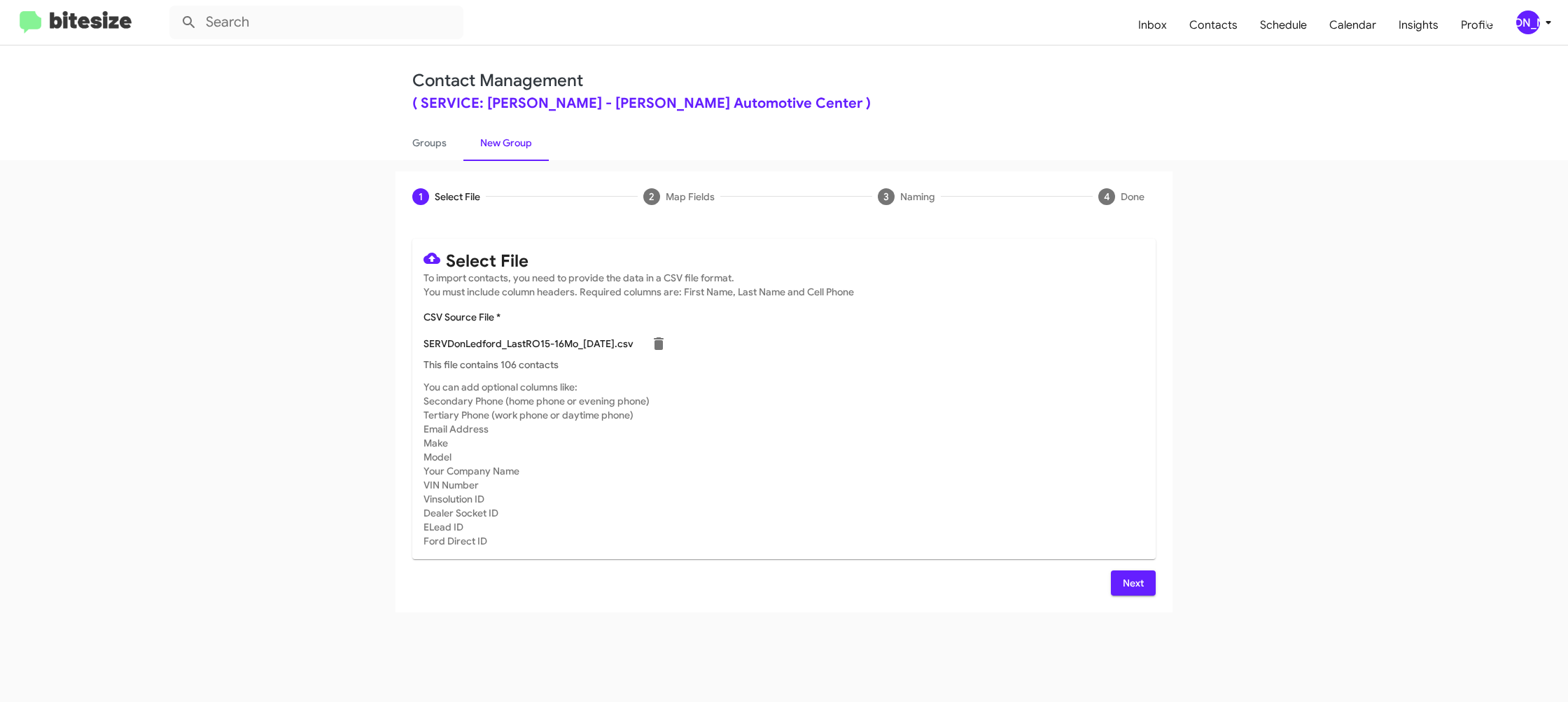
click at [1145, 577] on button "Next" at bounding box center [1133, 583] width 45 height 25
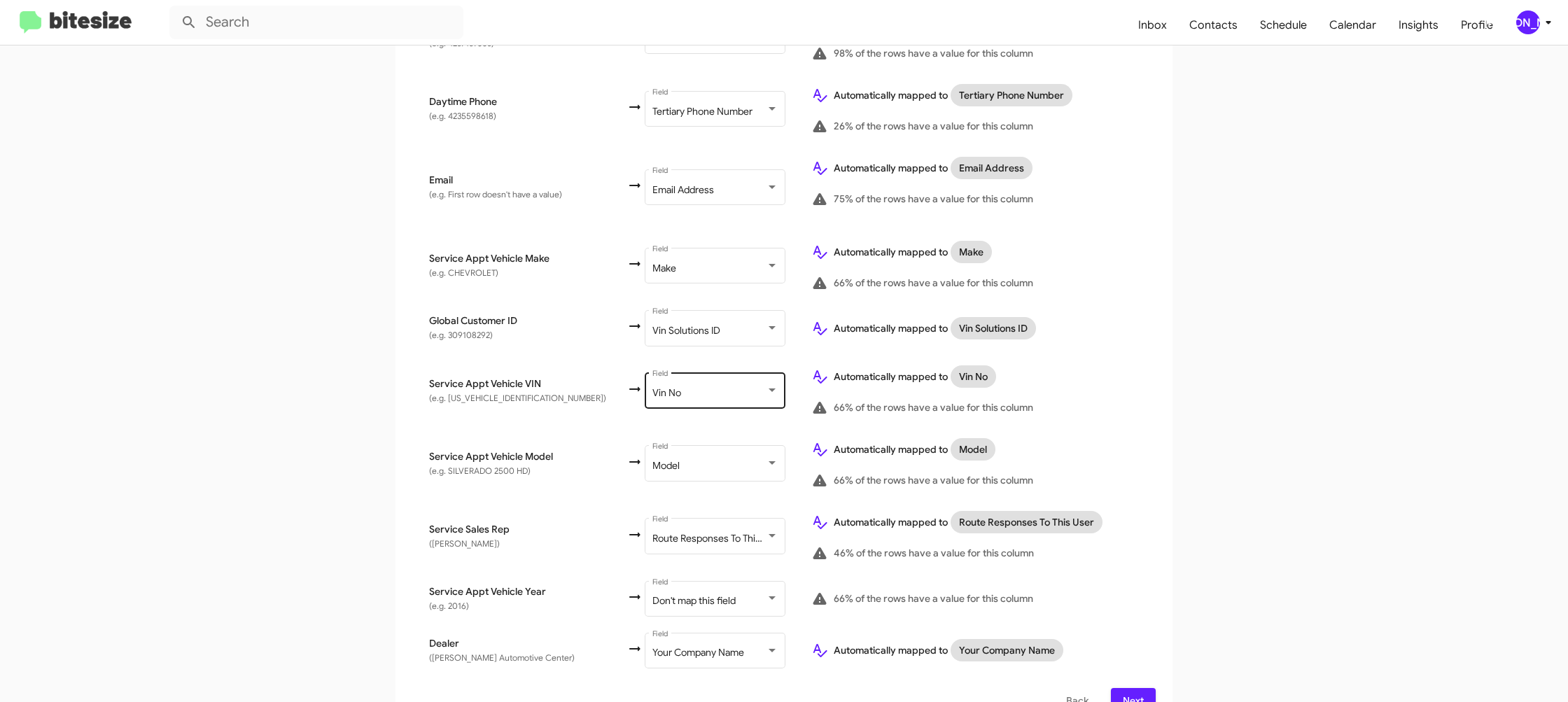
scroll to position [540, 0]
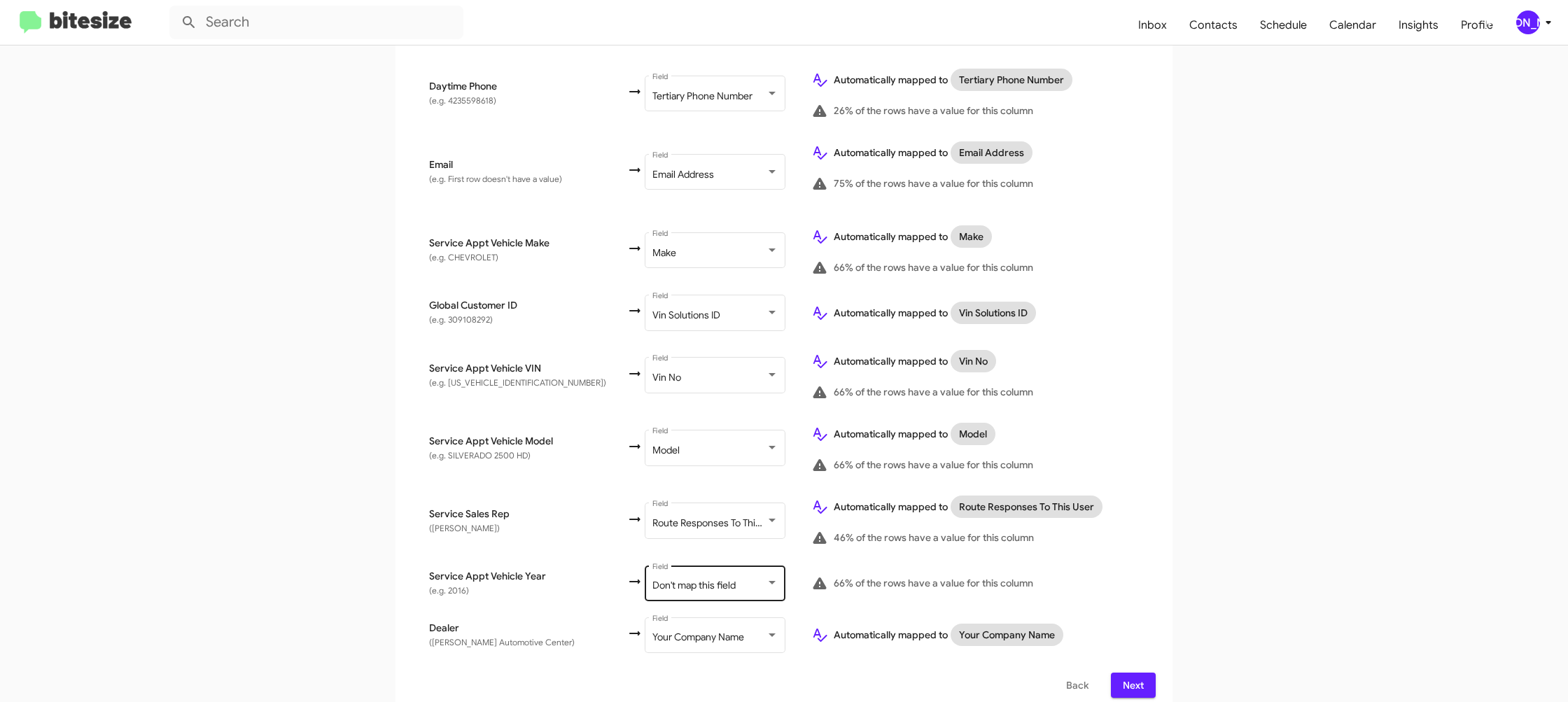
click at [676, 579] on span "Don't map this field" at bounding box center [694, 585] width 83 height 13
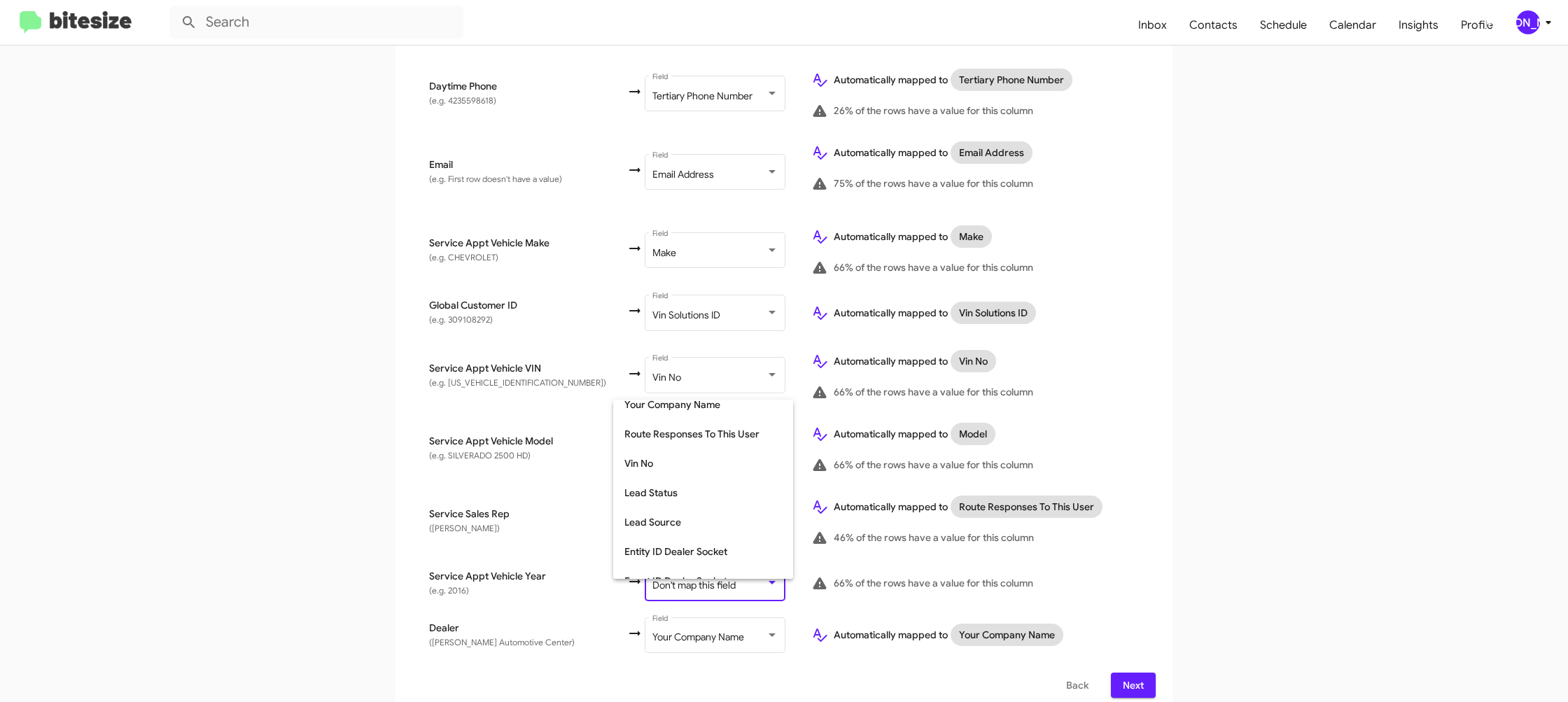
scroll to position [526, 0]
click at [675, 536] on span "Year" at bounding box center [703, 535] width 157 height 30
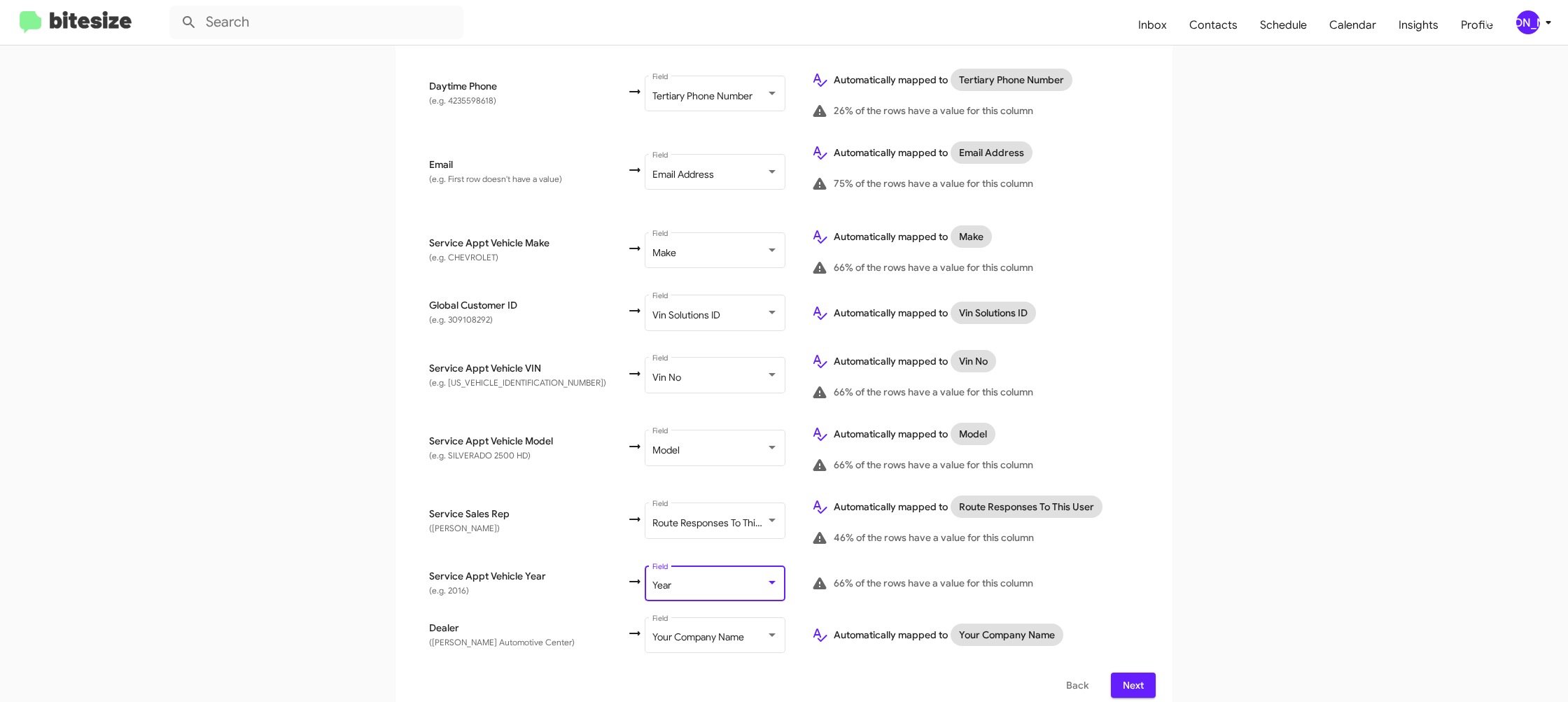
click at [1107, 542] on td "Automatically mapped to Route Responses To This User 46% of the rows have a val…" at bounding box center [978, 520] width 356 height 73
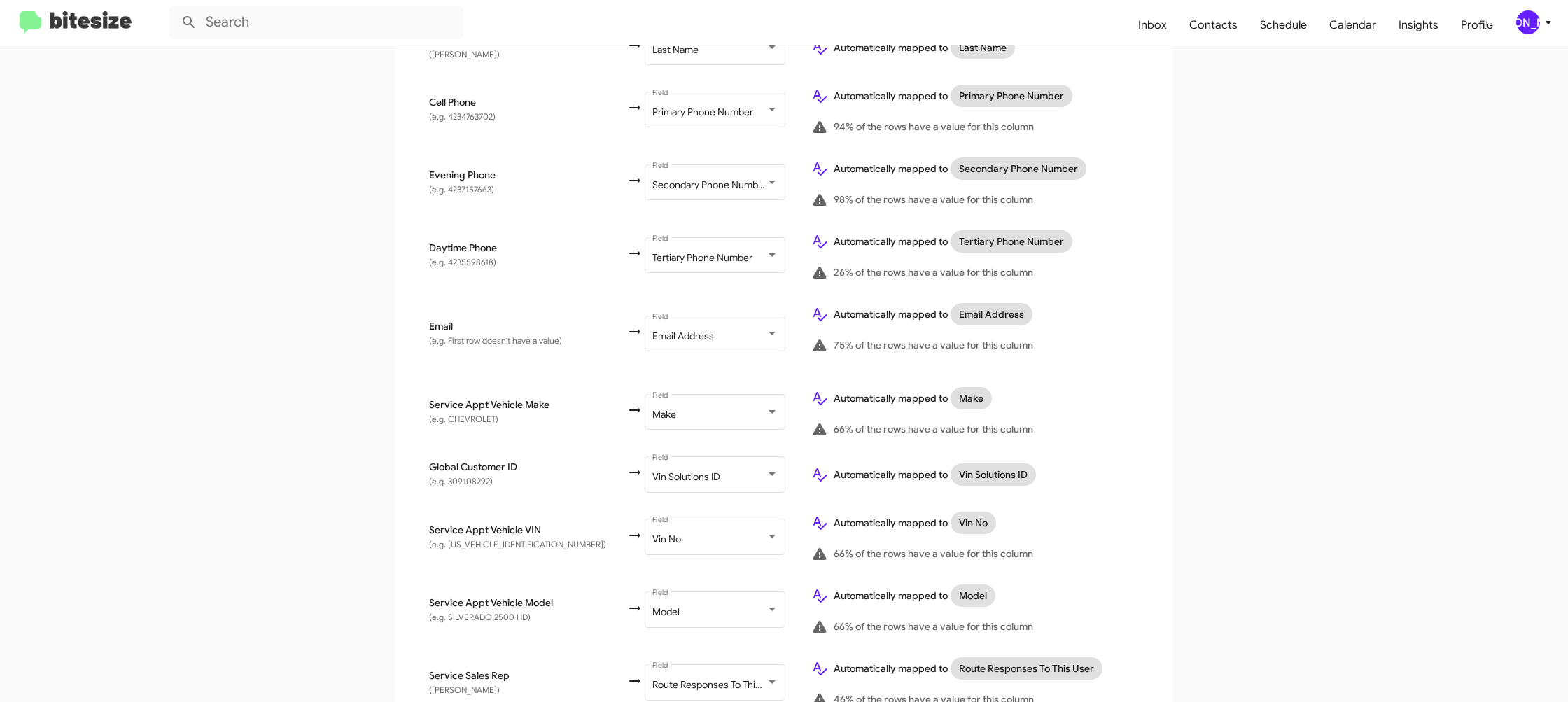
scroll to position [540, 0]
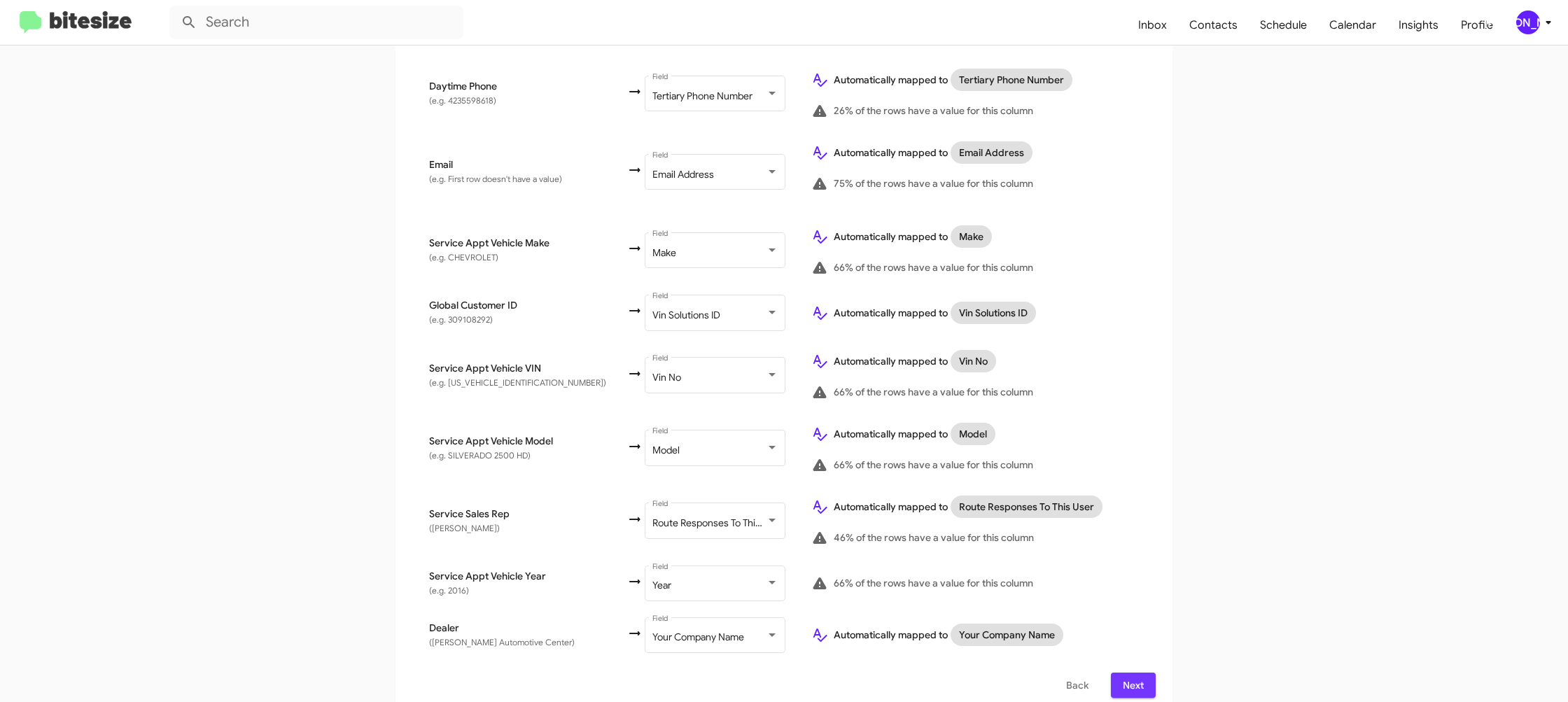
click at [1142, 676] on span "Next" at bounding box center [1133, 685] width 22 height 25
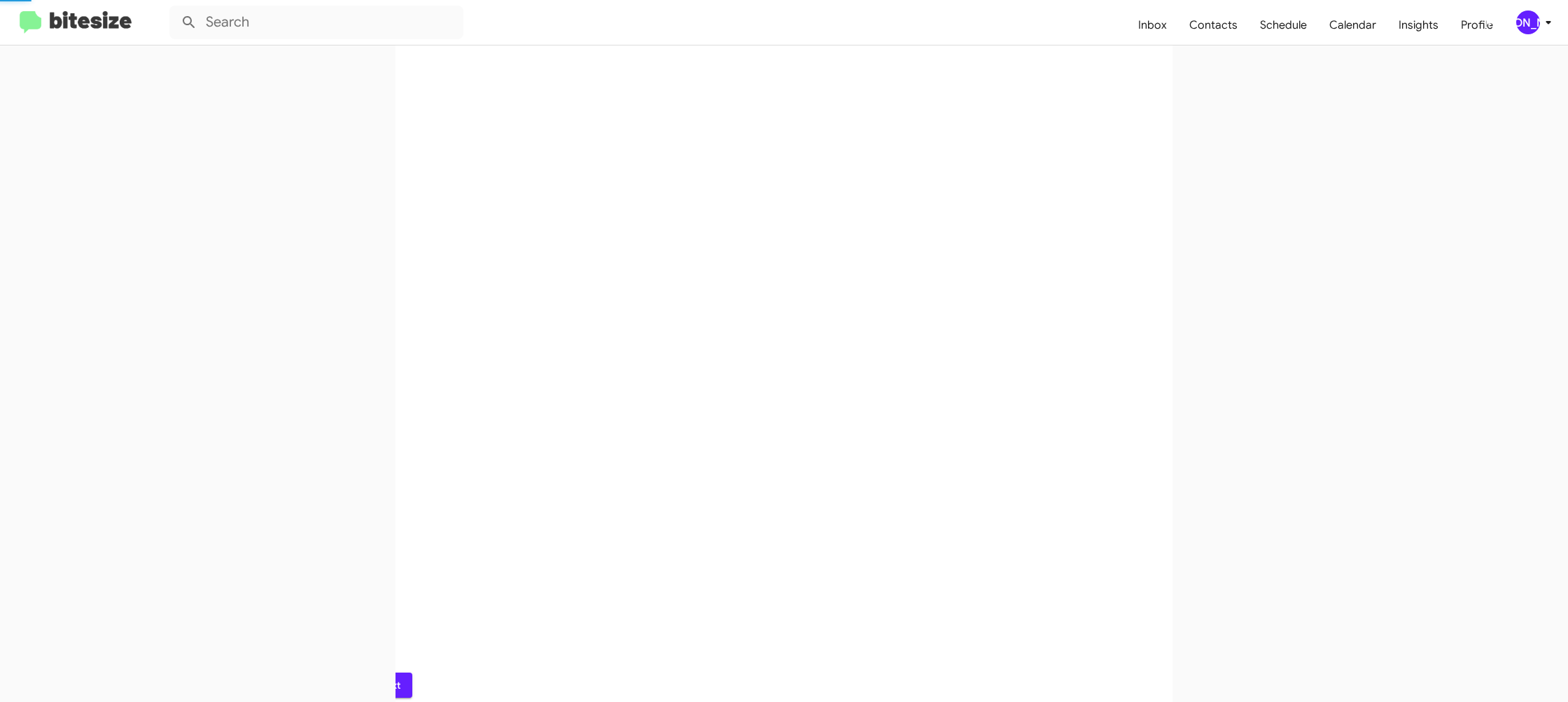
scroll to position [0, 0]
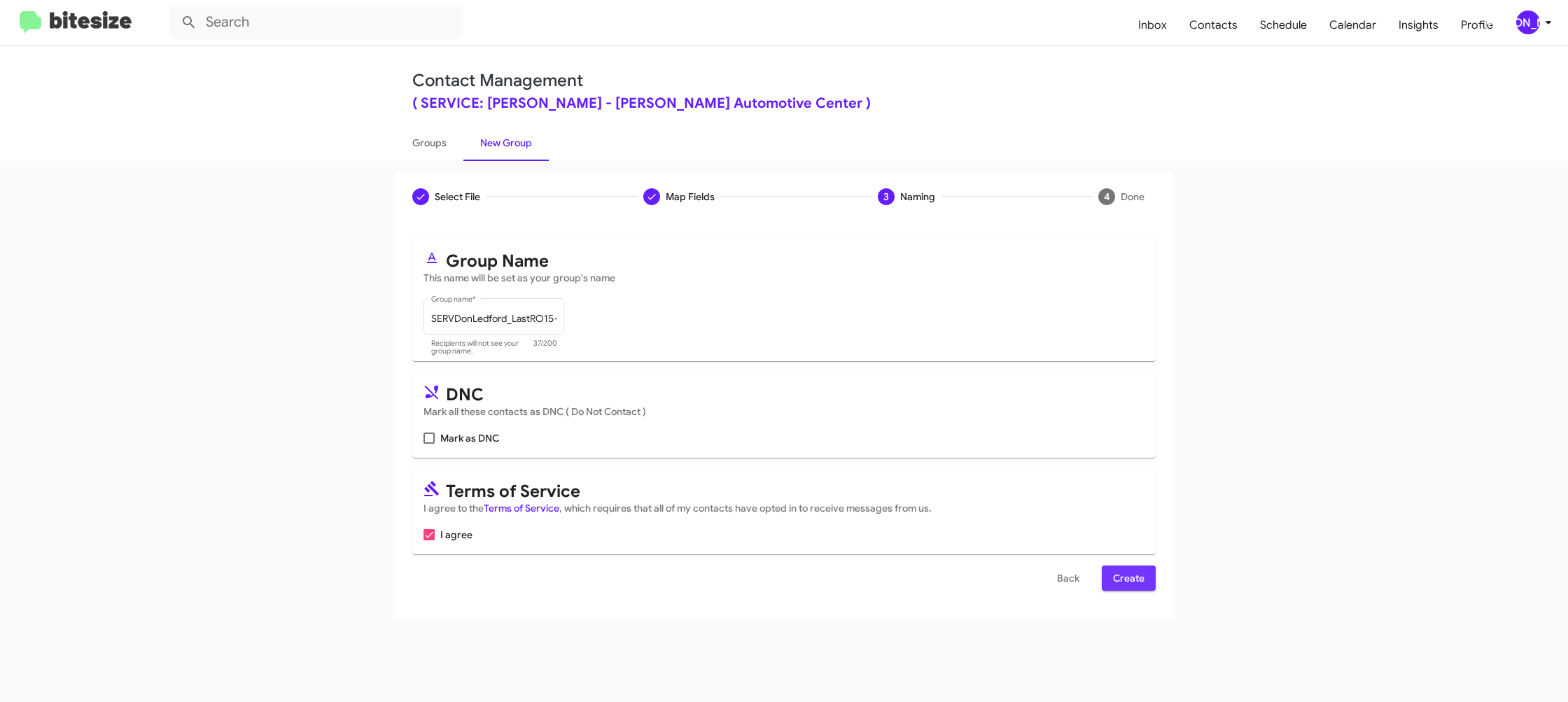
click at [1134, 583] on span "Create" at bounding box center [1129, 578] width 32 height 25
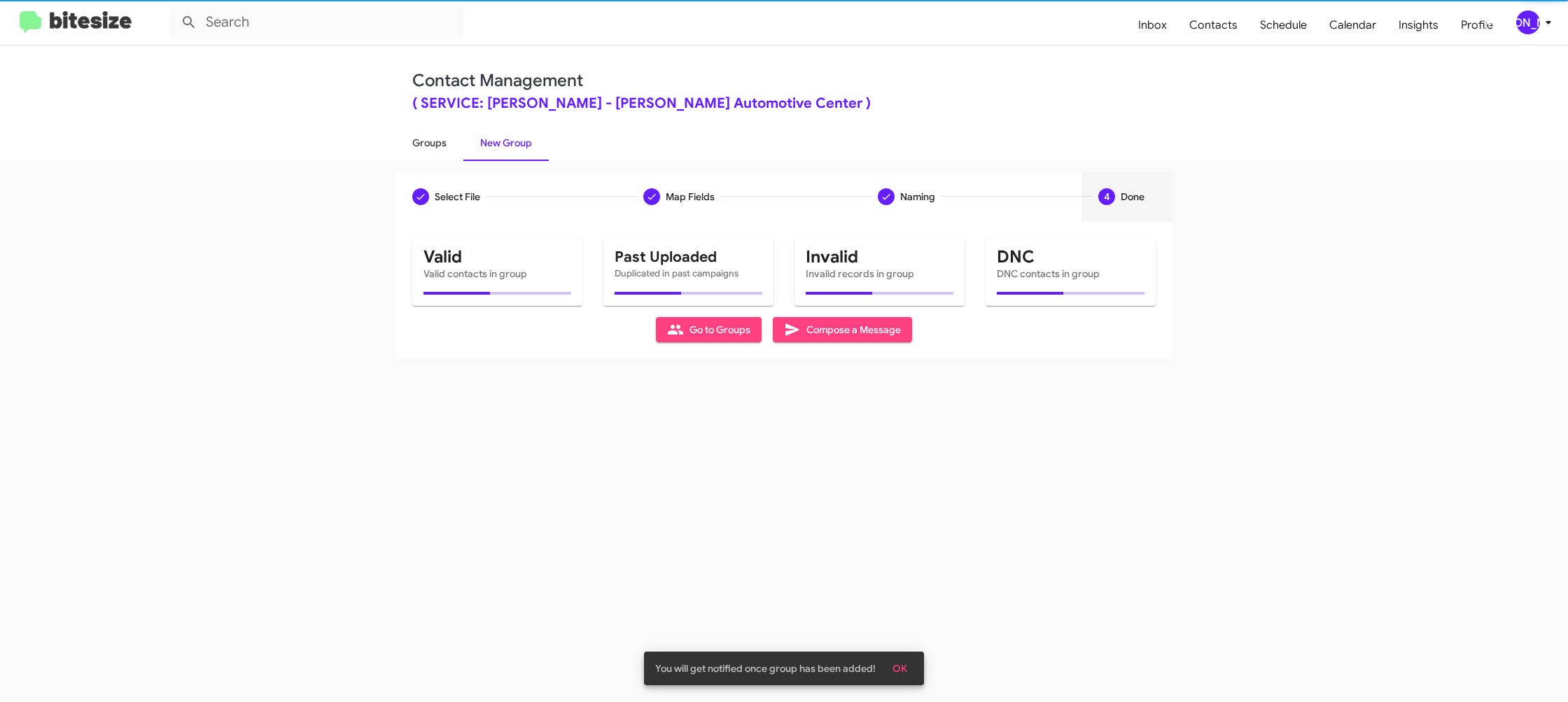
click at [441, 142] on link "Groups" at bounding box center [430, 142] width 68 height 36
type input "in:groups"
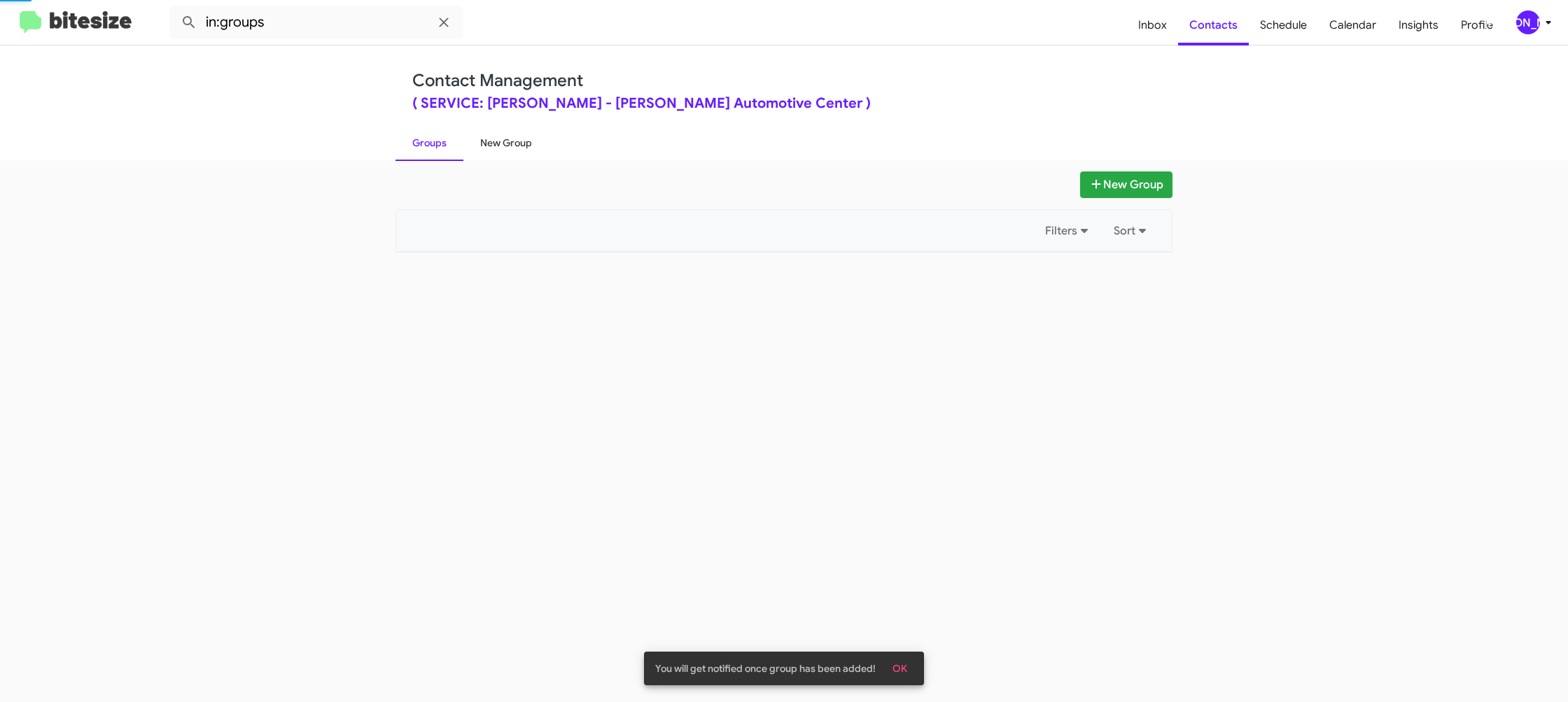
drag, startPoint x: 441, startPoint y: 142, endPoint x: 478, endPoint y: 142, distance: 37.0
click at [444, 140] on link "Groups" at bounding box center [430, 142] width 68 height 36
click at [484, 142] on link "New Group" at bounding box center [506, 142] width 86 height 36
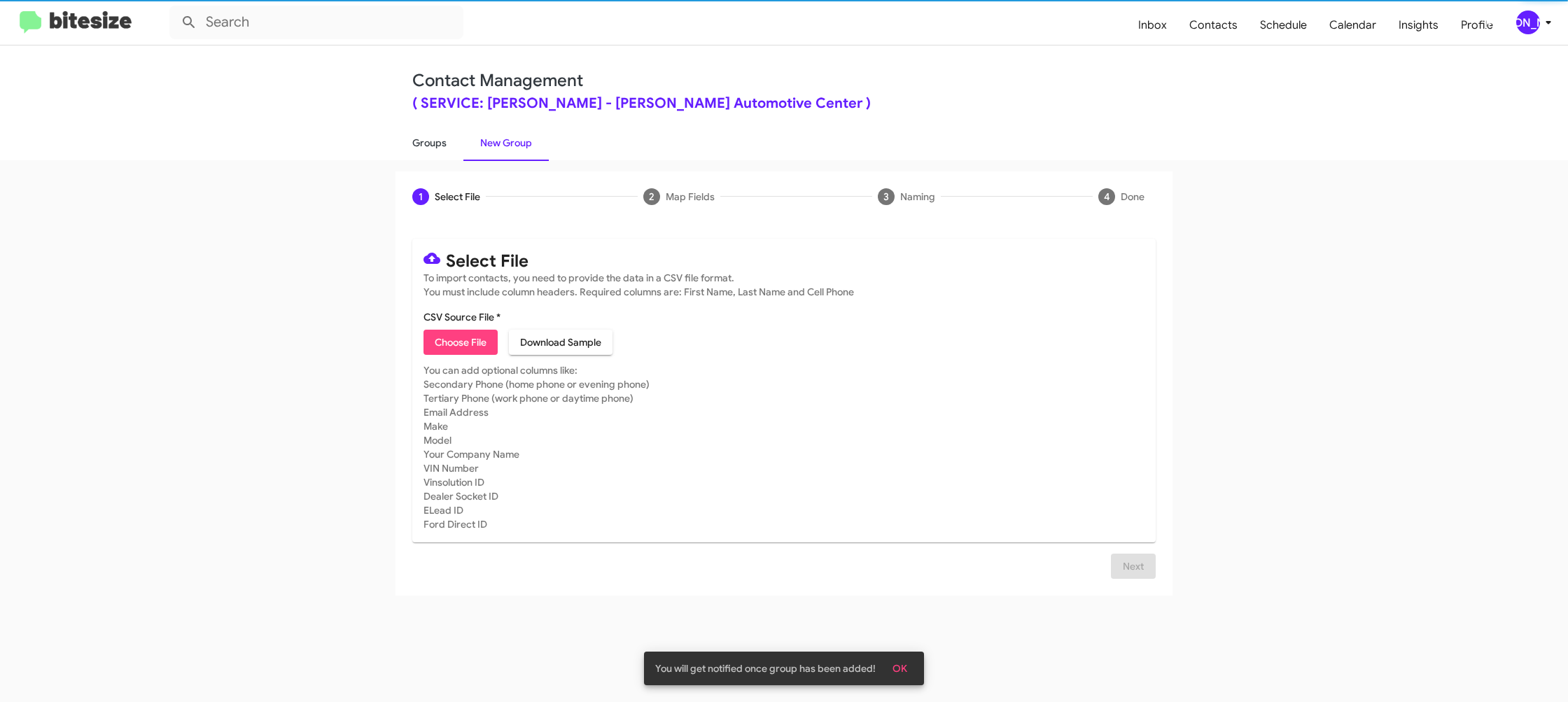
click at [447, 147] on link "Groups" at bounding box center [430, 142] width 68 height 36
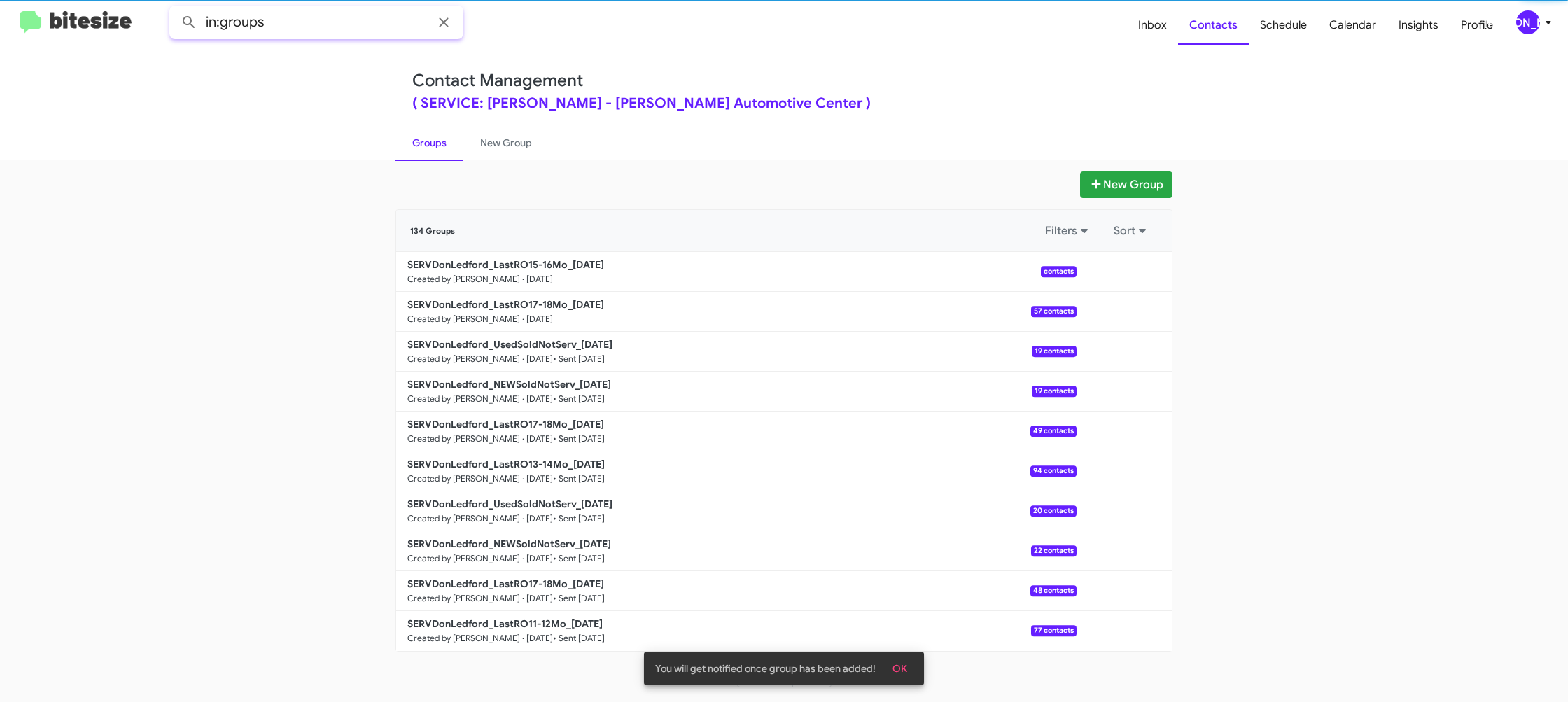
click at [331, 21] on input "in:groups" at bounding box center [316, 23] width 294 height 34
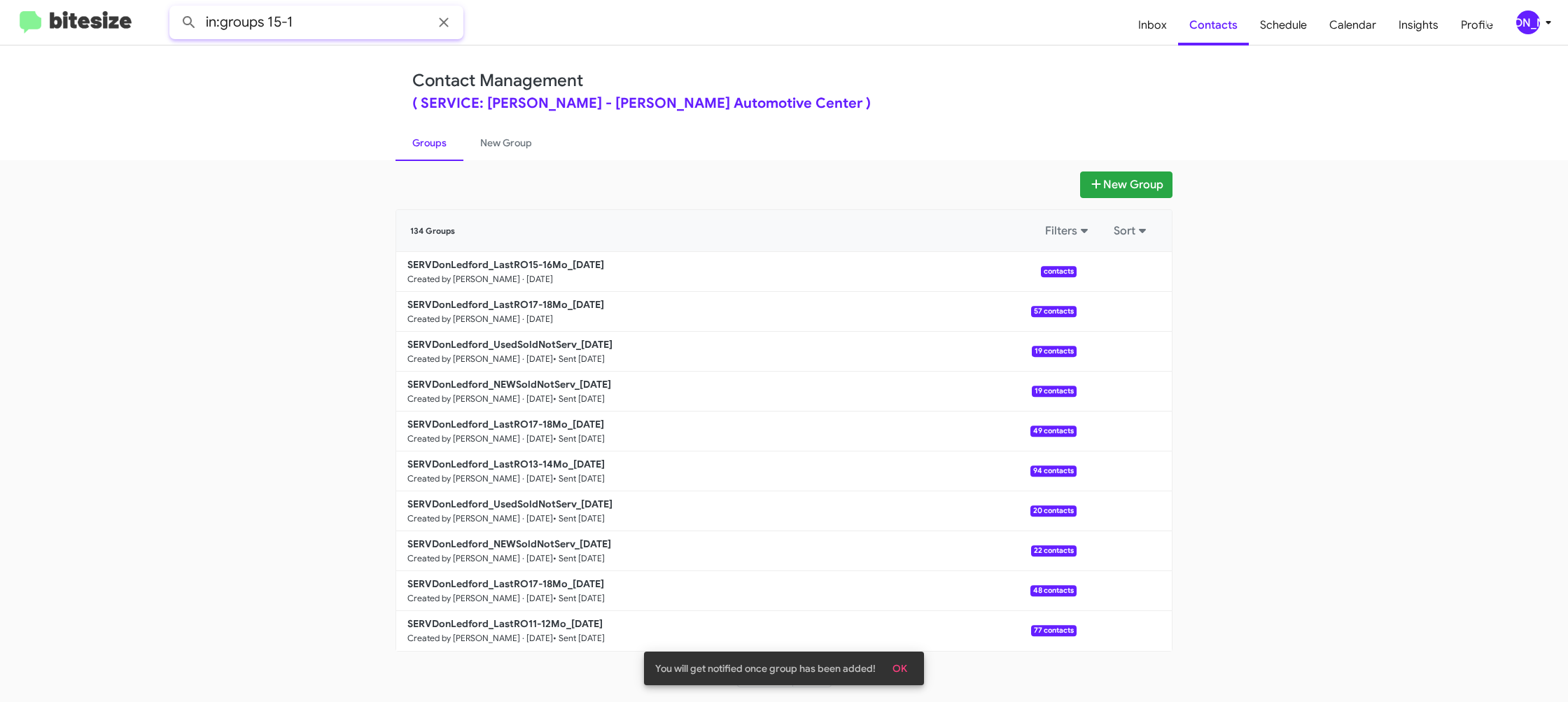
type input "in:groups 15-1"
click at [175, 8] on button at bounding box center [189, 22] width 28 height 28
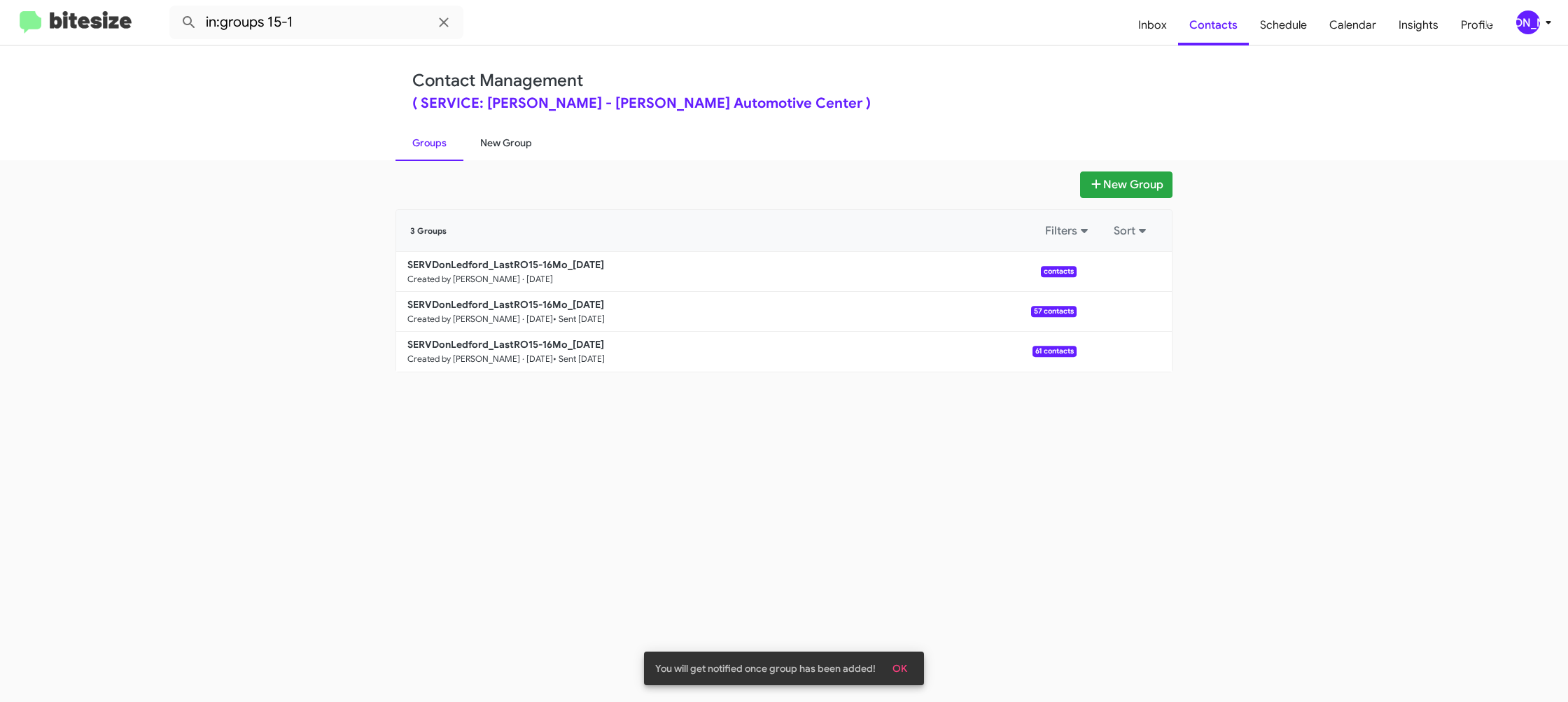
click at [507, 137] on link "New Group" at bounding box center [506, 142] width 86 height 36
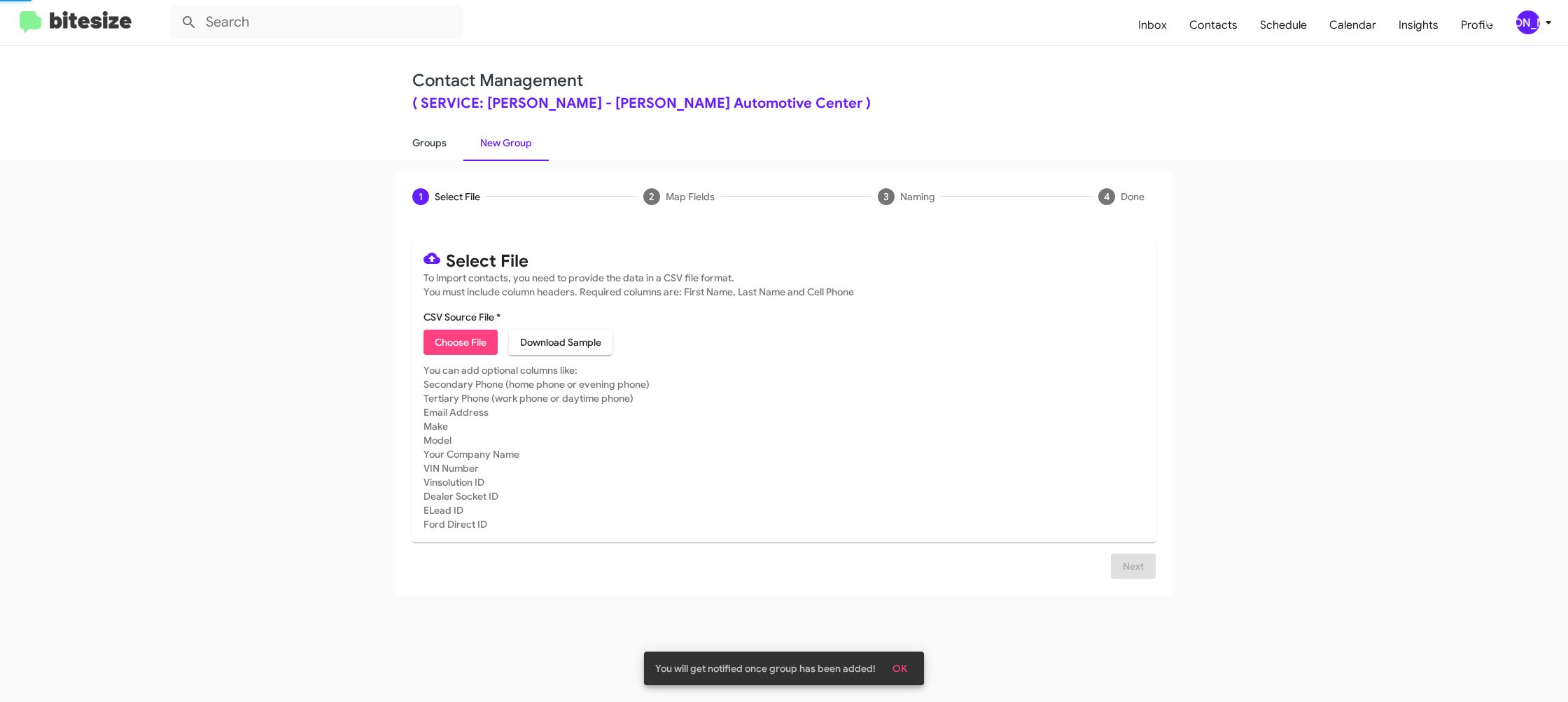
click at [441, 145] on link "Groups" at bounding box center [430, 142] width 68 height 36
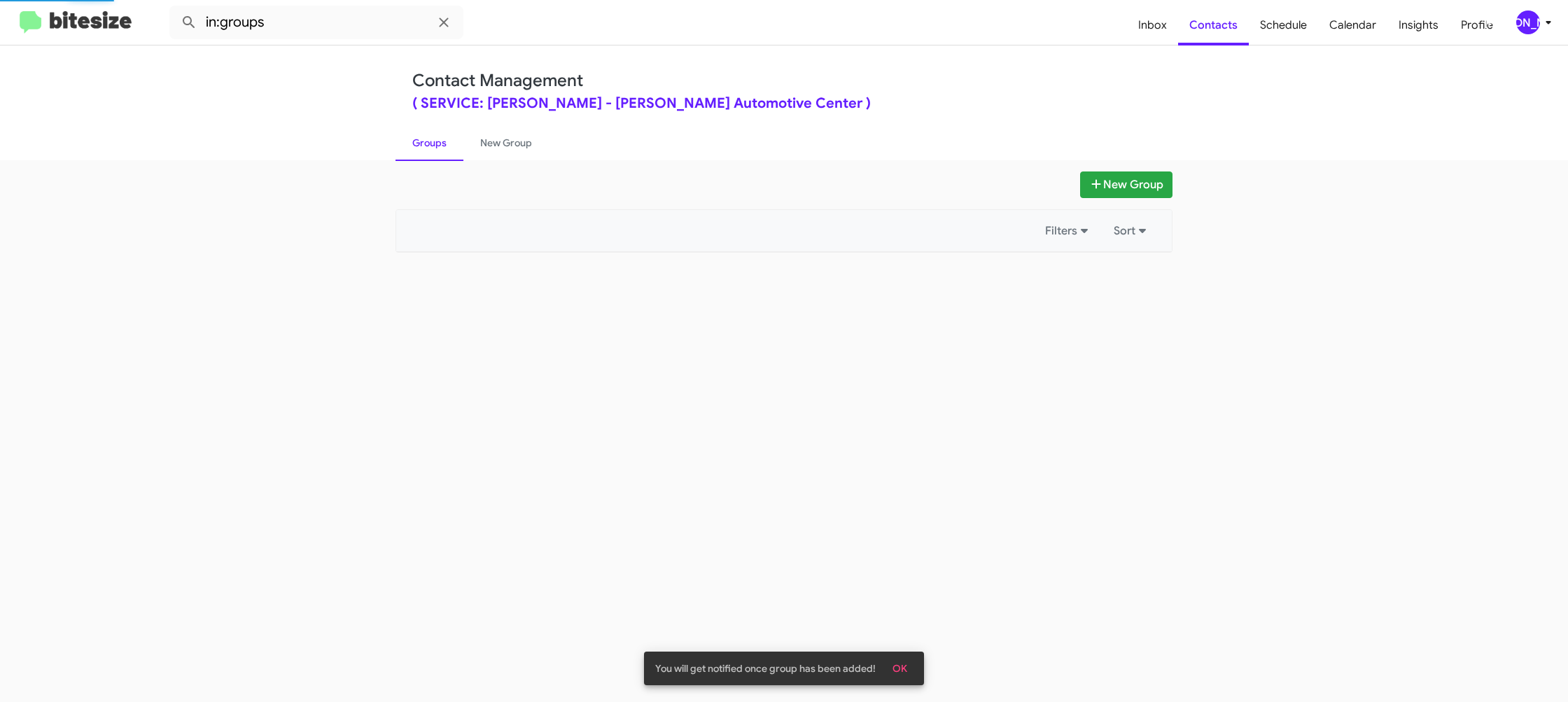
click at [441, 145] on link "Groups" at bounding box center [430, 142] width 68 height 36
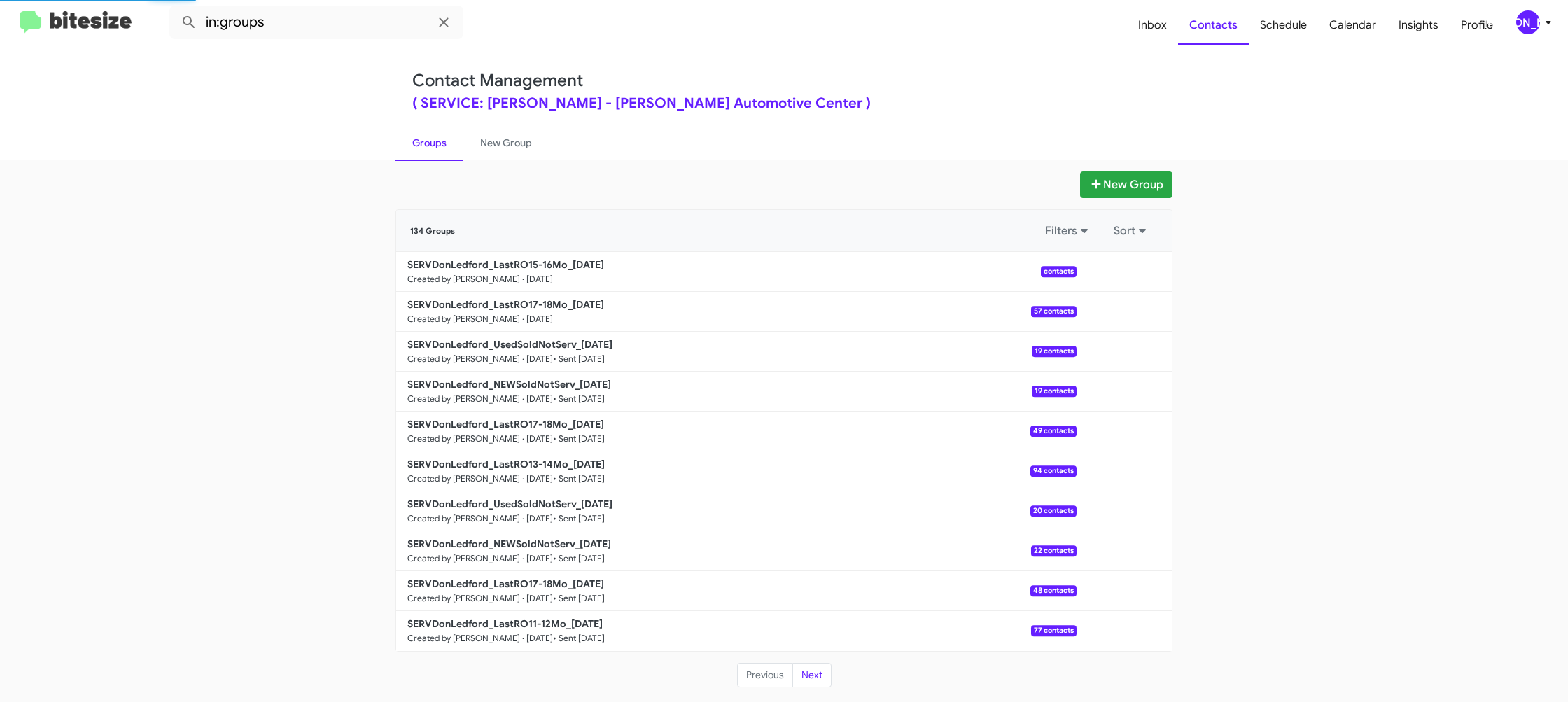
click at [441, 145] on link "Groups" at bounding box center [430, 142] width 68 height 36
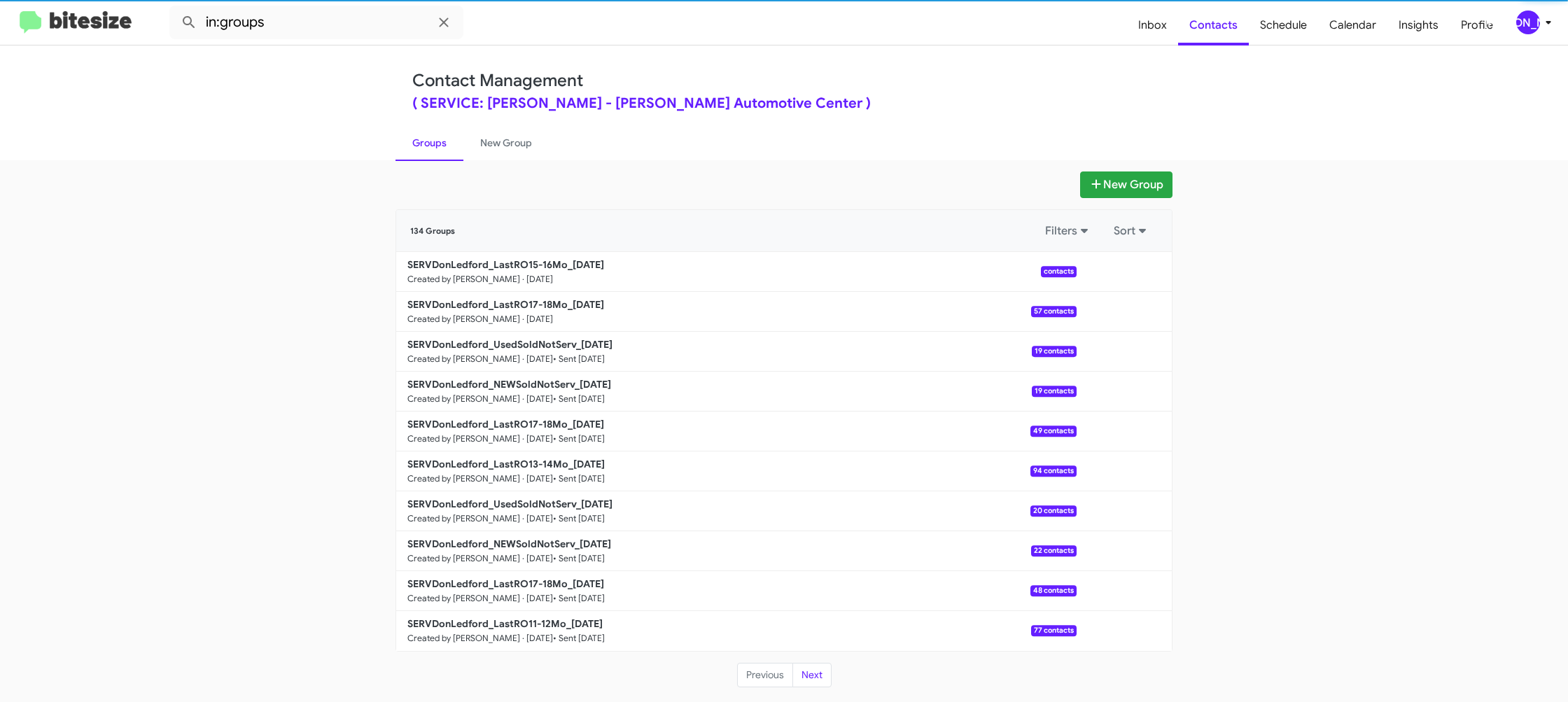
drag, startPoint x: 441, startPoint y: 145, endPoint x: 468, endPoint y: 142, distance: 27.2
click at [441, 144] on link "Groups" at bounding box center [430, 142] width 68 height 36
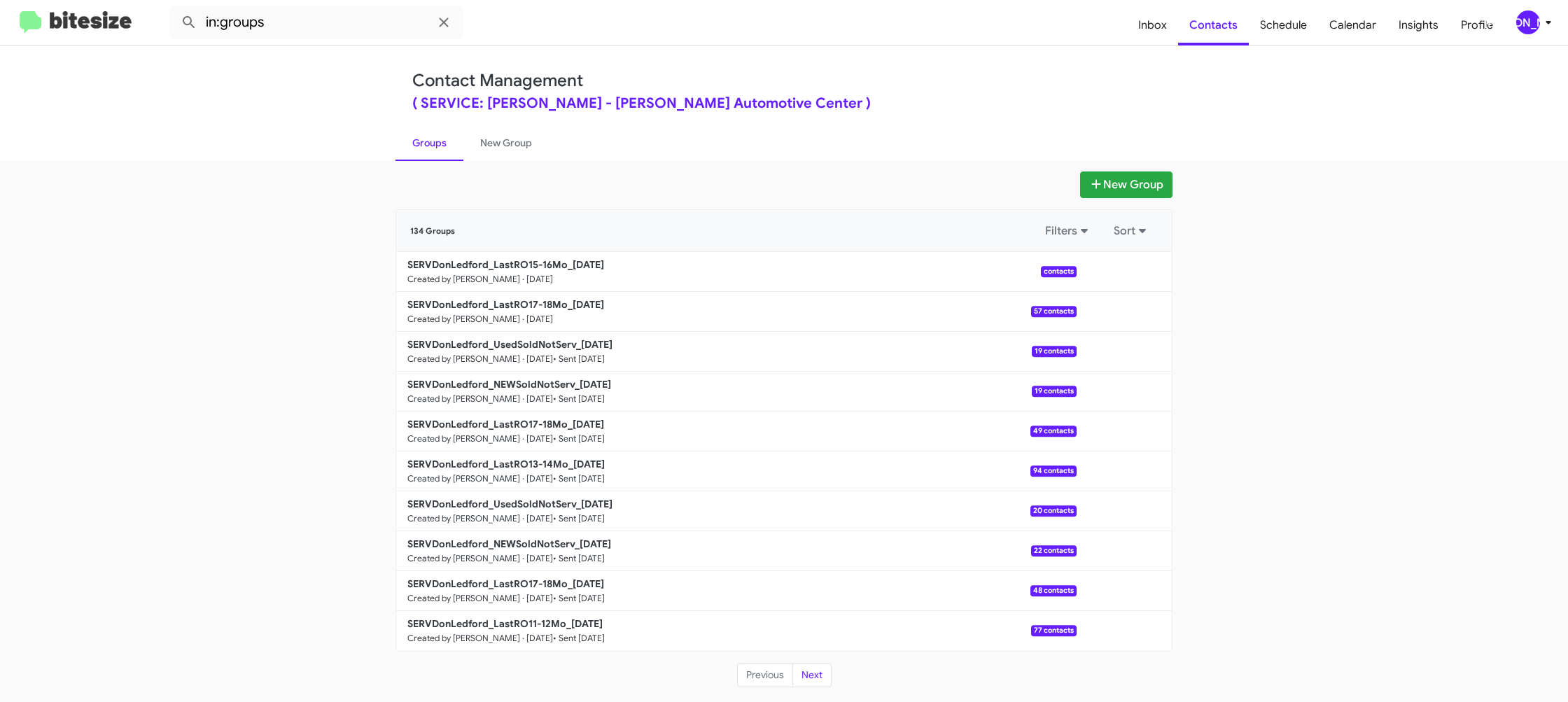
click at [412, 142] on link "Groups" at bounding box center [430, 142] width 68 height 36
click at [312, 27] on input "in:groups" at bounding box center [316, 23] width 294 height 34
type input "in:groups 17-"
click at [175, 8] on button at bounding box center [189, 22] width 28 height 28
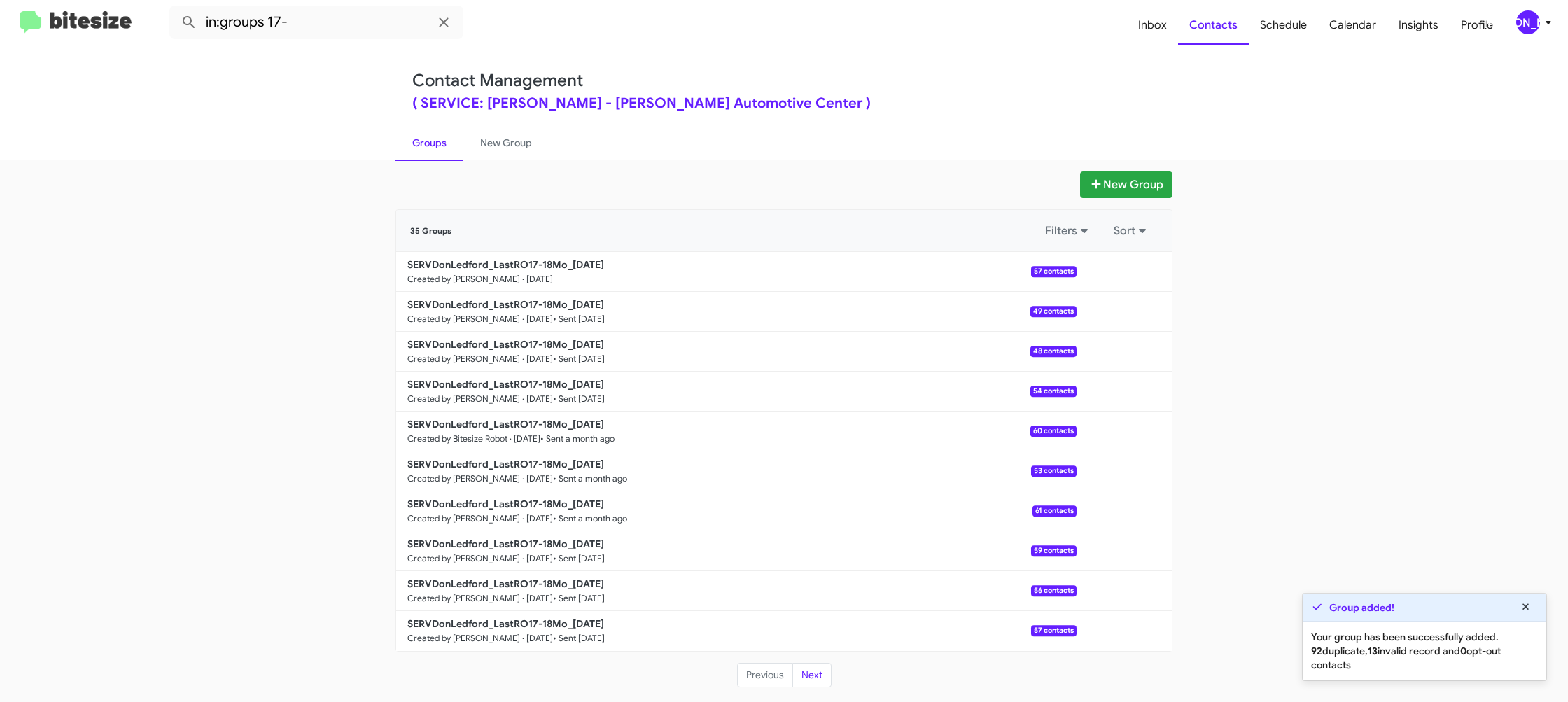
click at [480, 142] on link "New Group" at bounding box center [506, 142] width 86 height 36
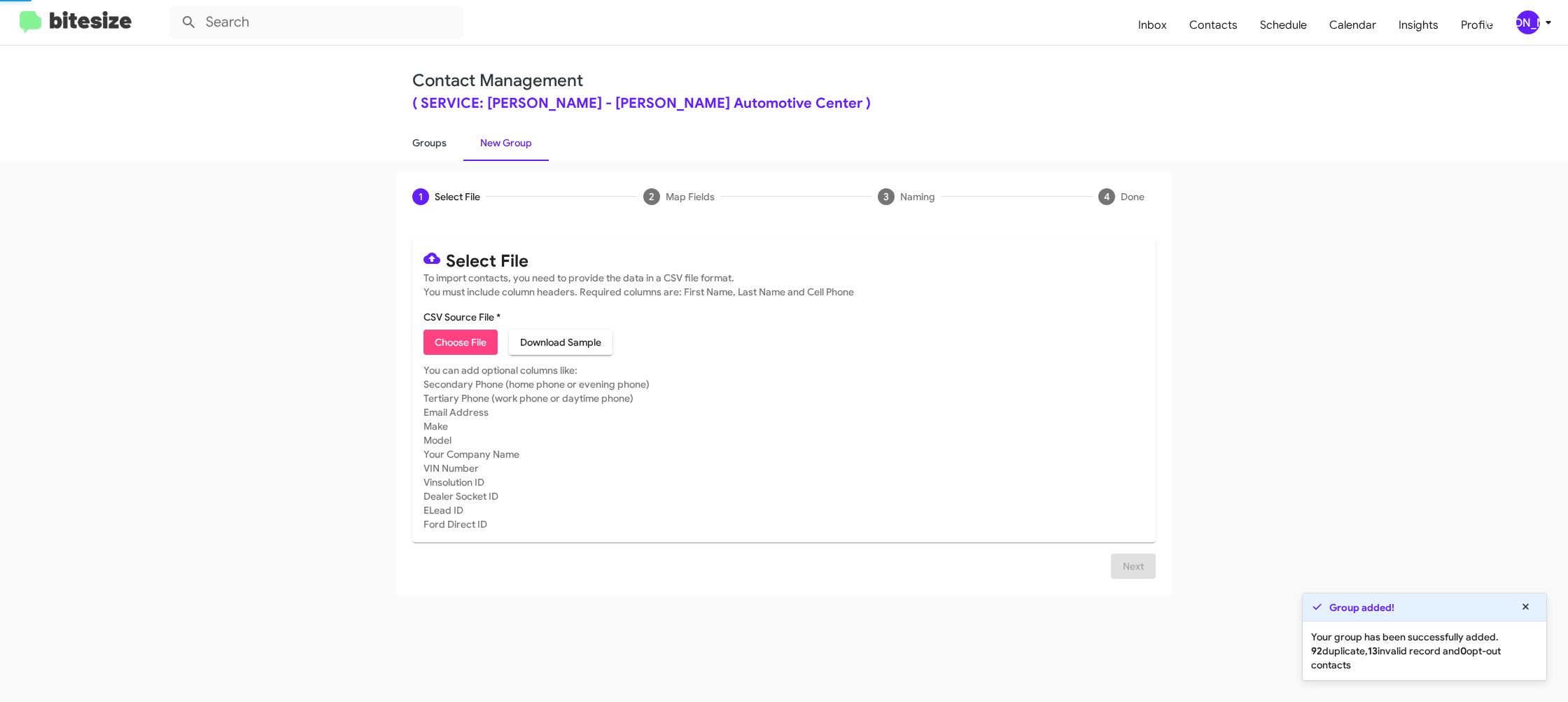
click at [424, 143] on link "Groups" at bounding box center [430, 142] width 68 height 36
drag, startPoint x: 424, startPoint y: 143, endPoint x: 416, endPoint y: 135, distance: 11.3
click at [416, 135] on link "Groups" at bounding box center [430, 142] width 68 height 36
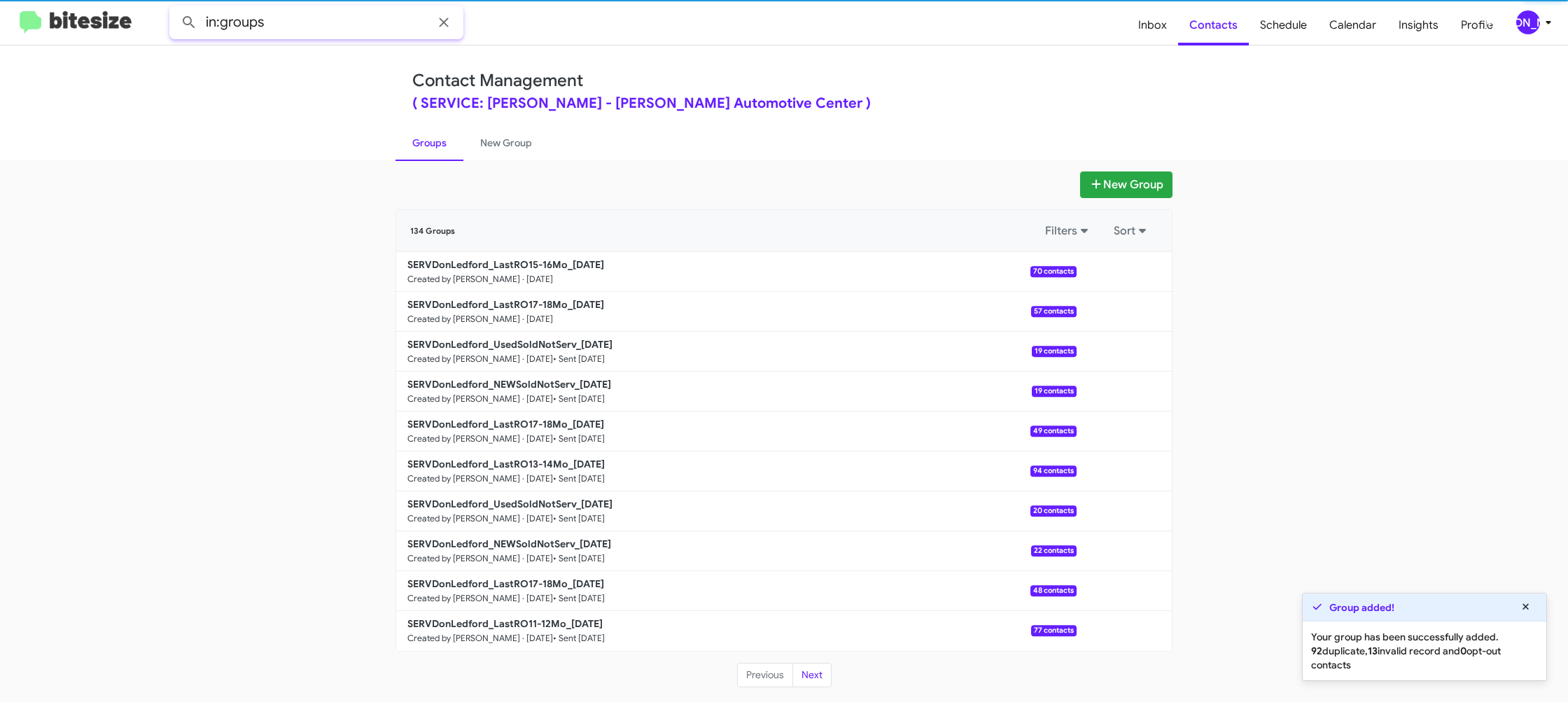
click at [345, 29] on input "in:groups" at bounding box center [316, 23] width 294 height 34
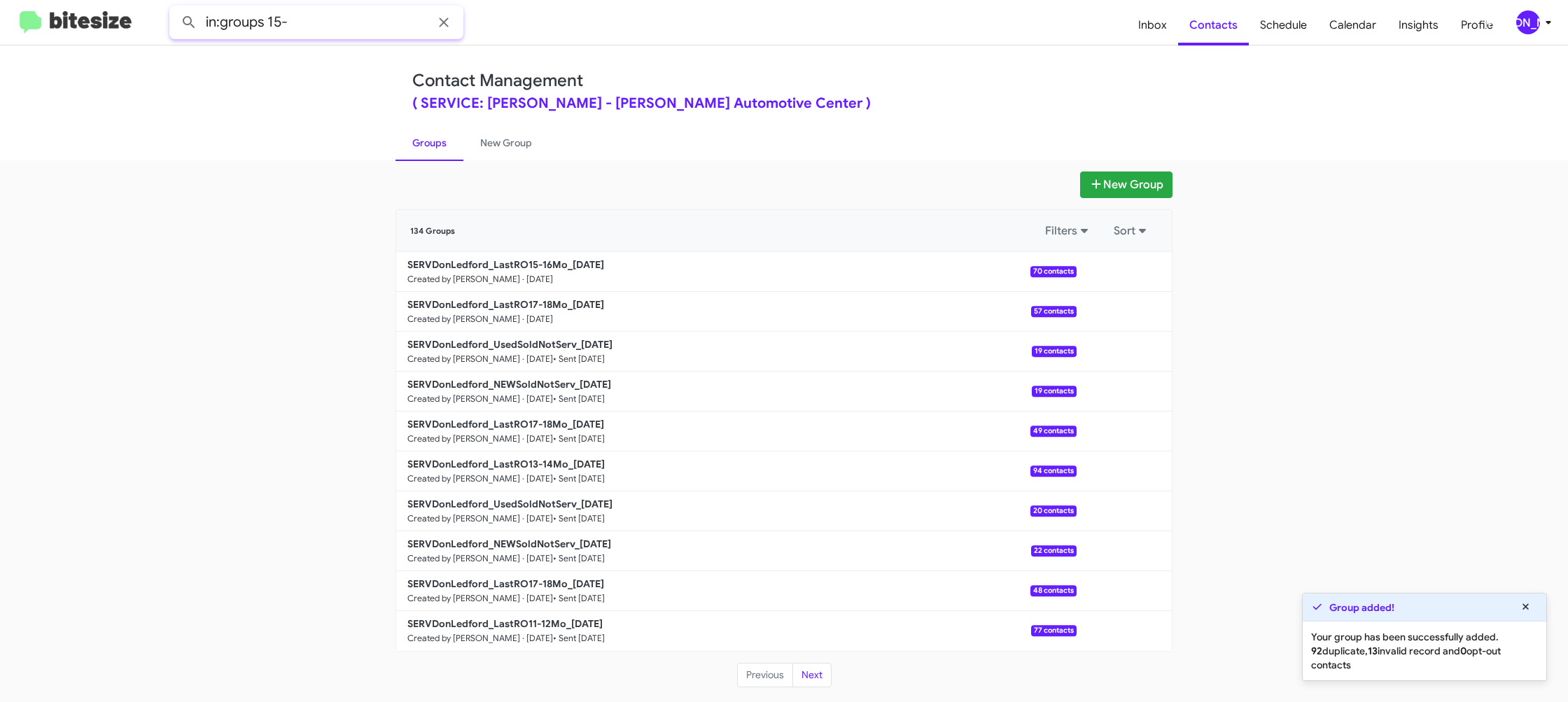
type input "in:groups 15-"
click at [175, 8] on button at bounding box center [189, 22] width 28 height 28
click at [506, 142] on link "New Group" at bounding box center [506, 142] width 86 height 36
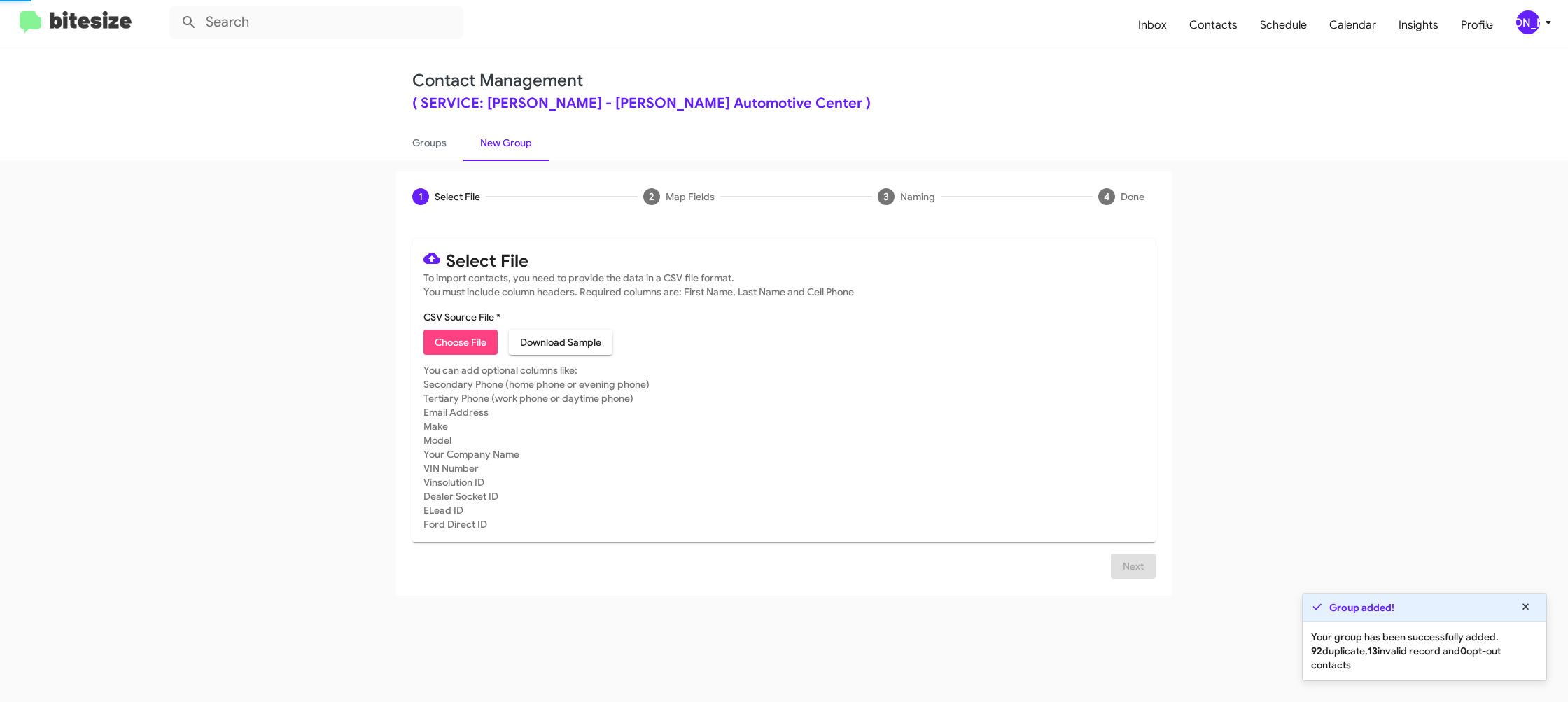
click at [506, 142] on link "New Group" at bounding box center [506, 142] width 86 height 36
click at [466, 147] on link "New Group" at bounding box center [506, 142] width 86 height 36
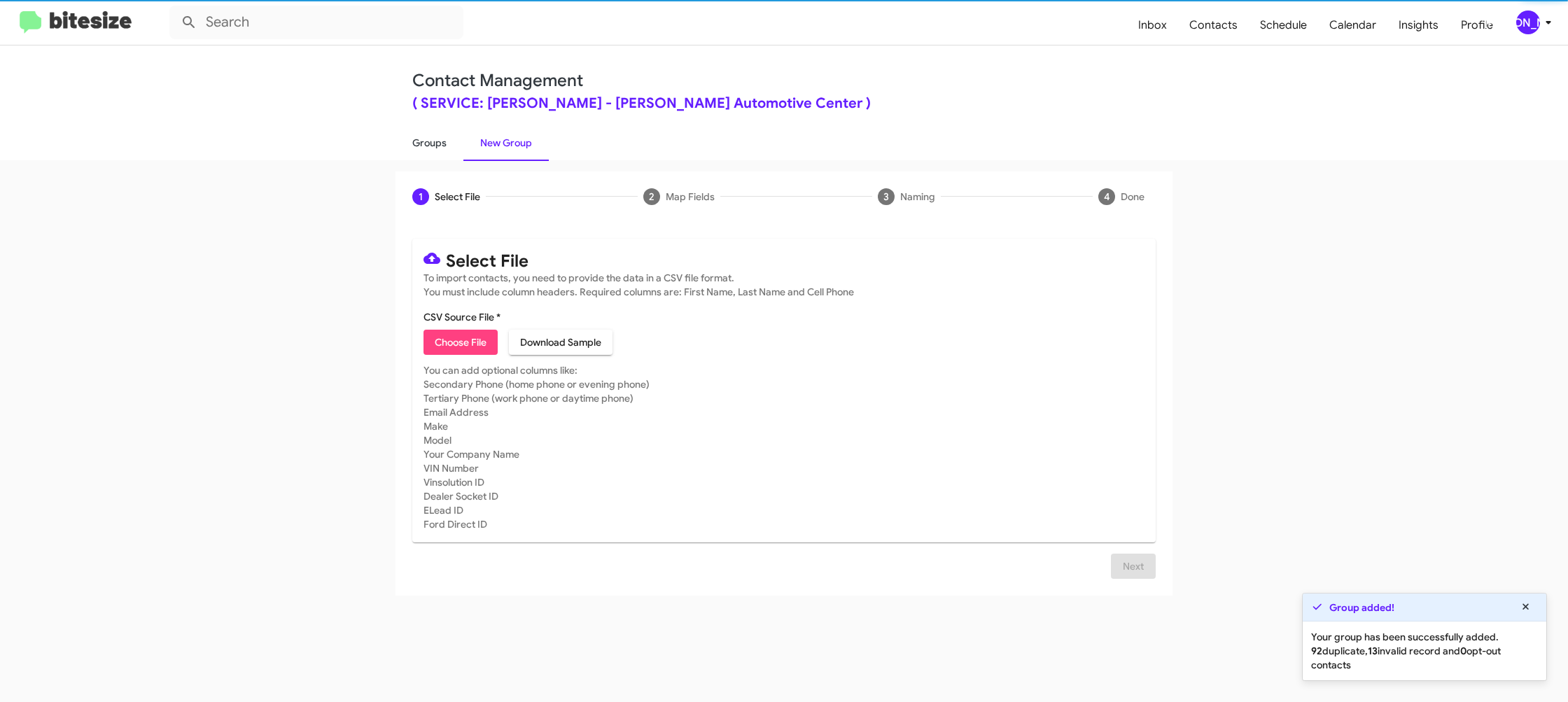
click at [420, 144] on link "Groups" at bounding box center [430, 142] width 68 height 36
type input "in:groups"
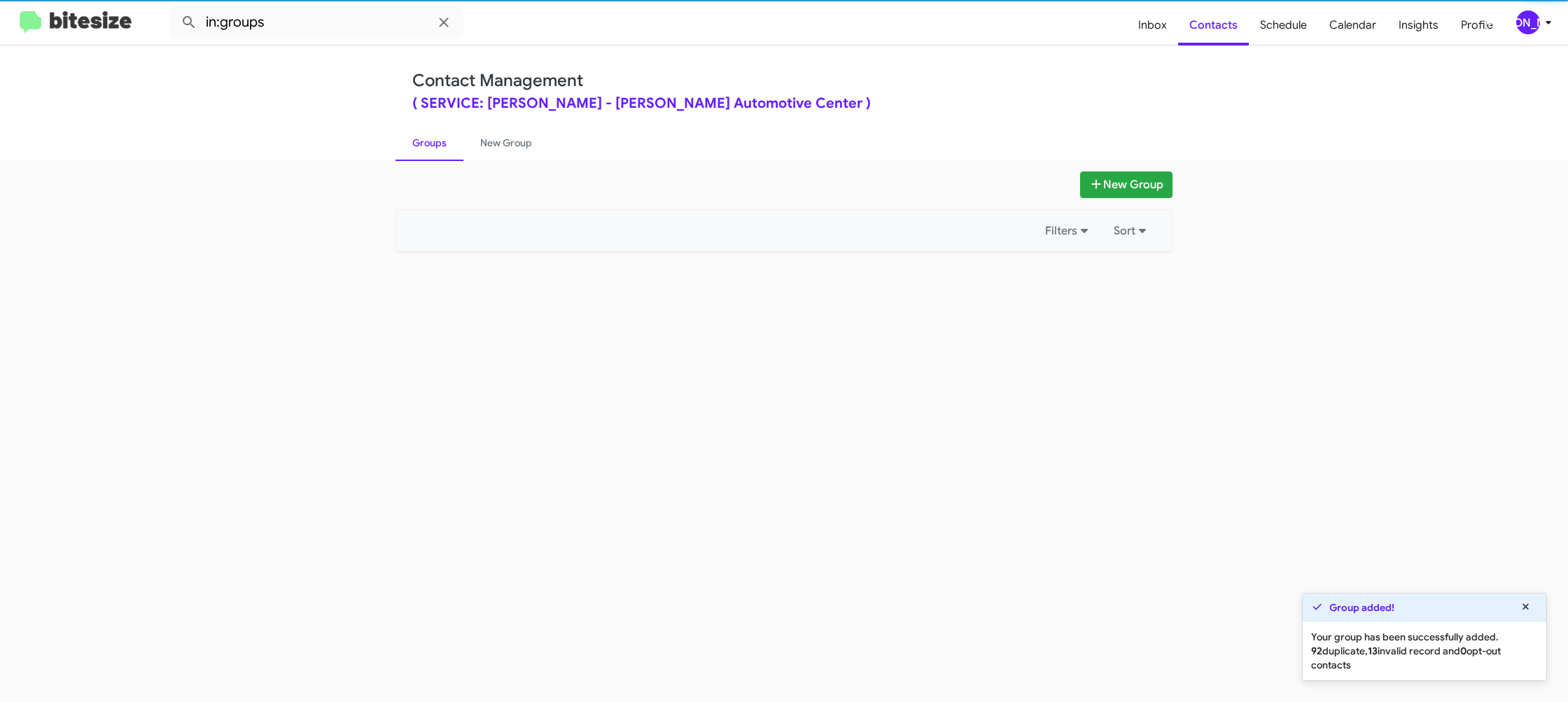
click at [420, 144] on link "Groups" at bounding box center [430, 142] width 68 height 36
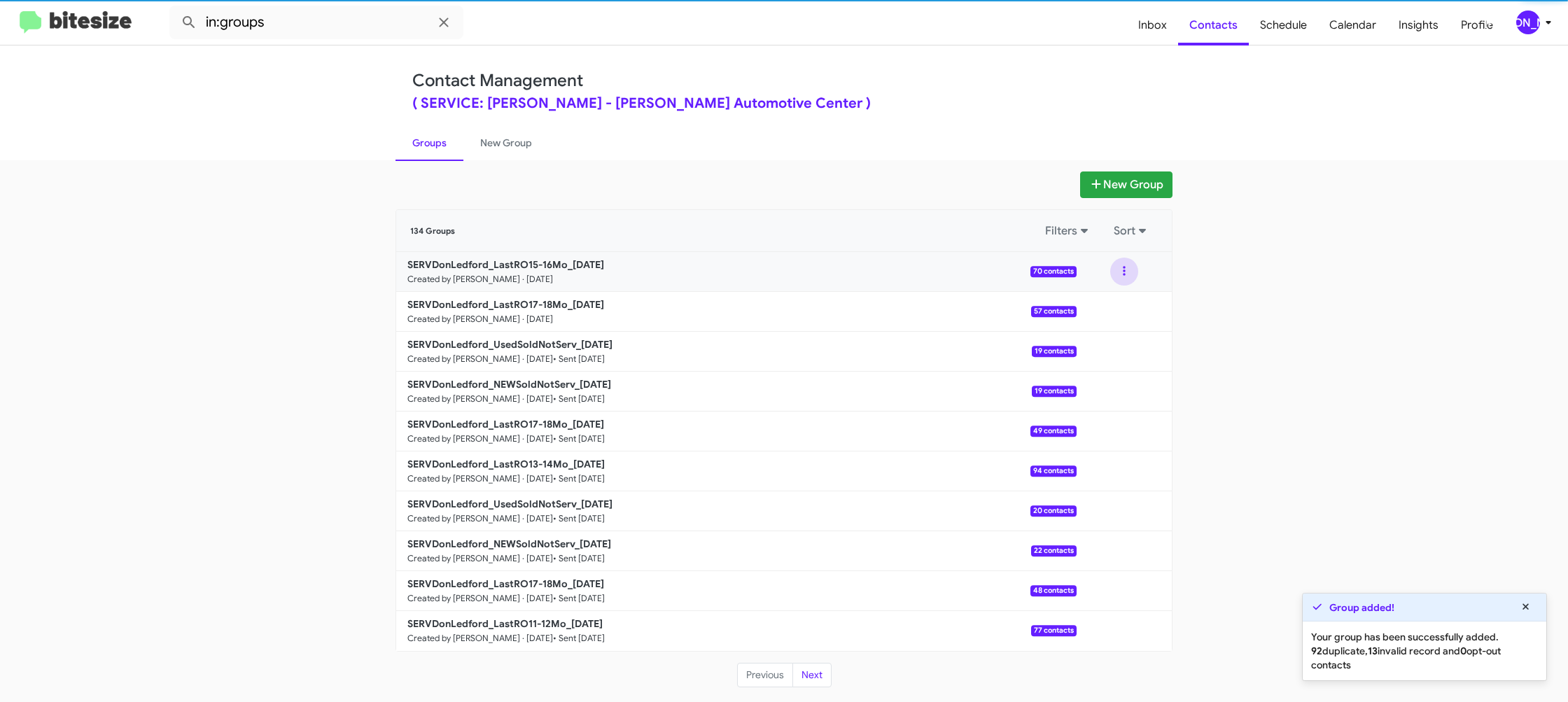
drag, startPoint x: 1118, startPoint y: 264, endPoint x: 1116, endPoint y: 286, distance: 22.1
click at [1119, 267] on button at bounding box center [1124, 272] width 28 height 28
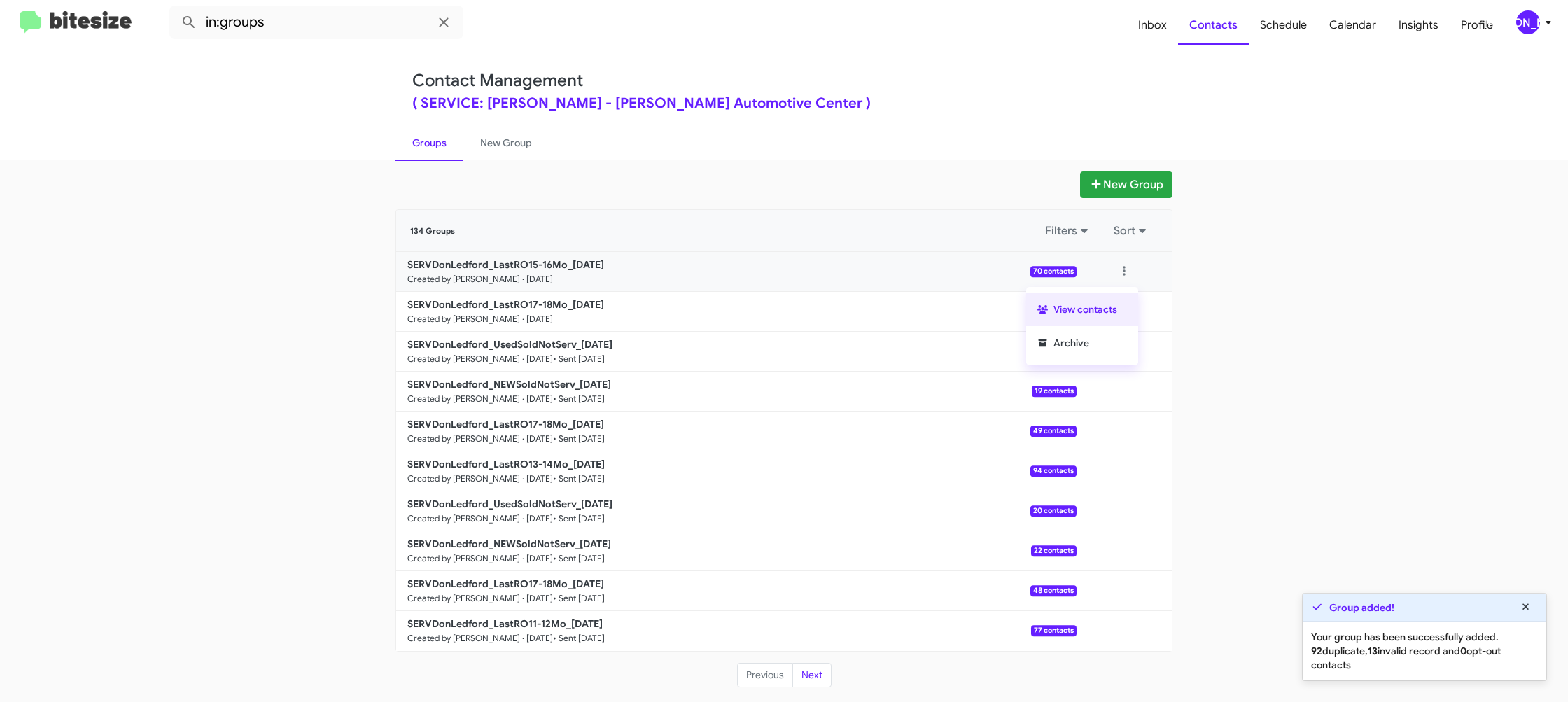
click at [1109, 307] on button "View contacts" at bounding box center [1082, 309] width 112 height 34
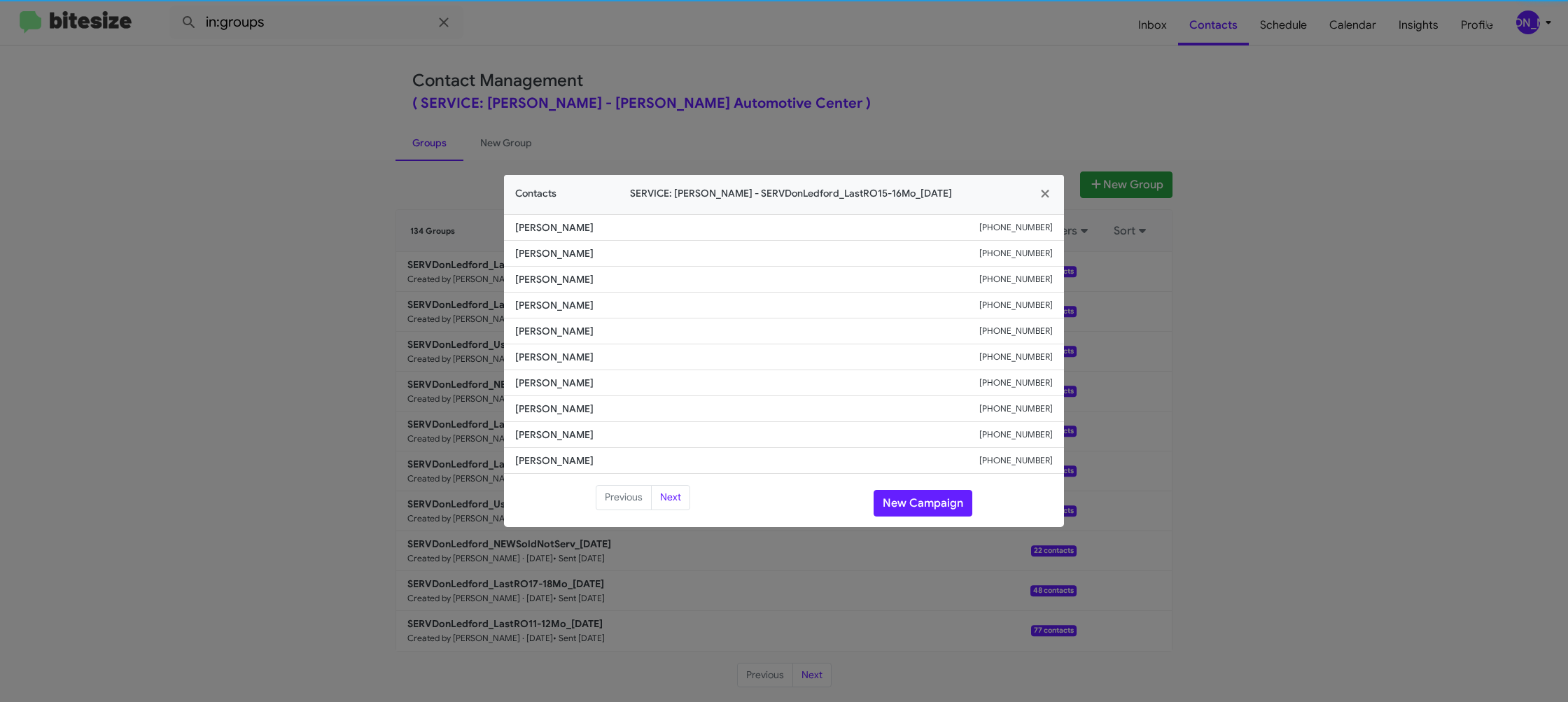
click at [549, 342] on li "[PERSON_NAME] [PHONE_NUMBER]" at bounding box center [784, 331] width 560 height 26
copy span "[PERSON_NAME]"
click at [461, 292] on modal-container "Contacts SERVICE: [PERSON_NAME] - SERVDonLedford_LastRO15-16Mo_[DATE] [PERSON_N…" at bounding box center [784, 351] width 1568 height 702
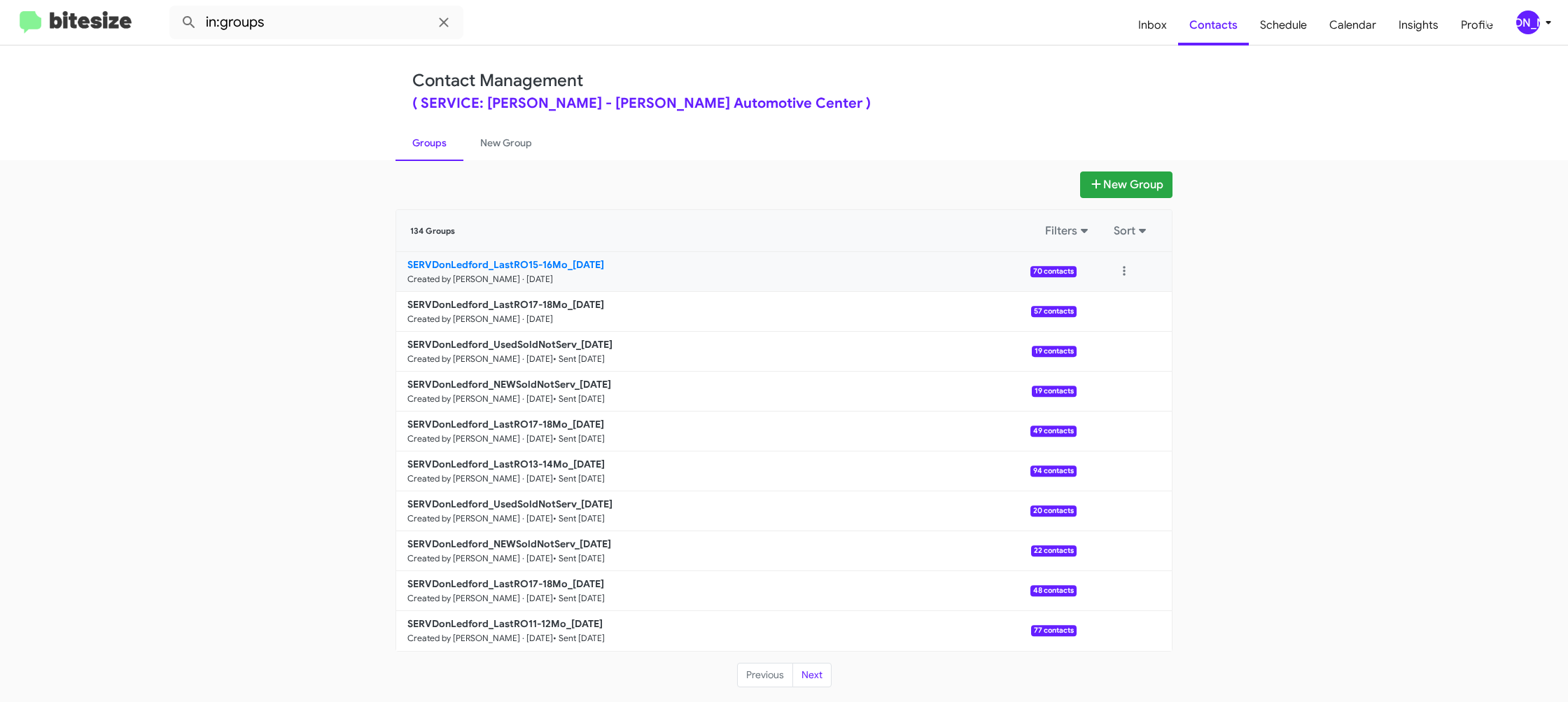
click at [519, 262] on b "SERVDonLedford_LastRO15-16Mo_[DATE]" at bounding box center [506, 264] width 196 height 13
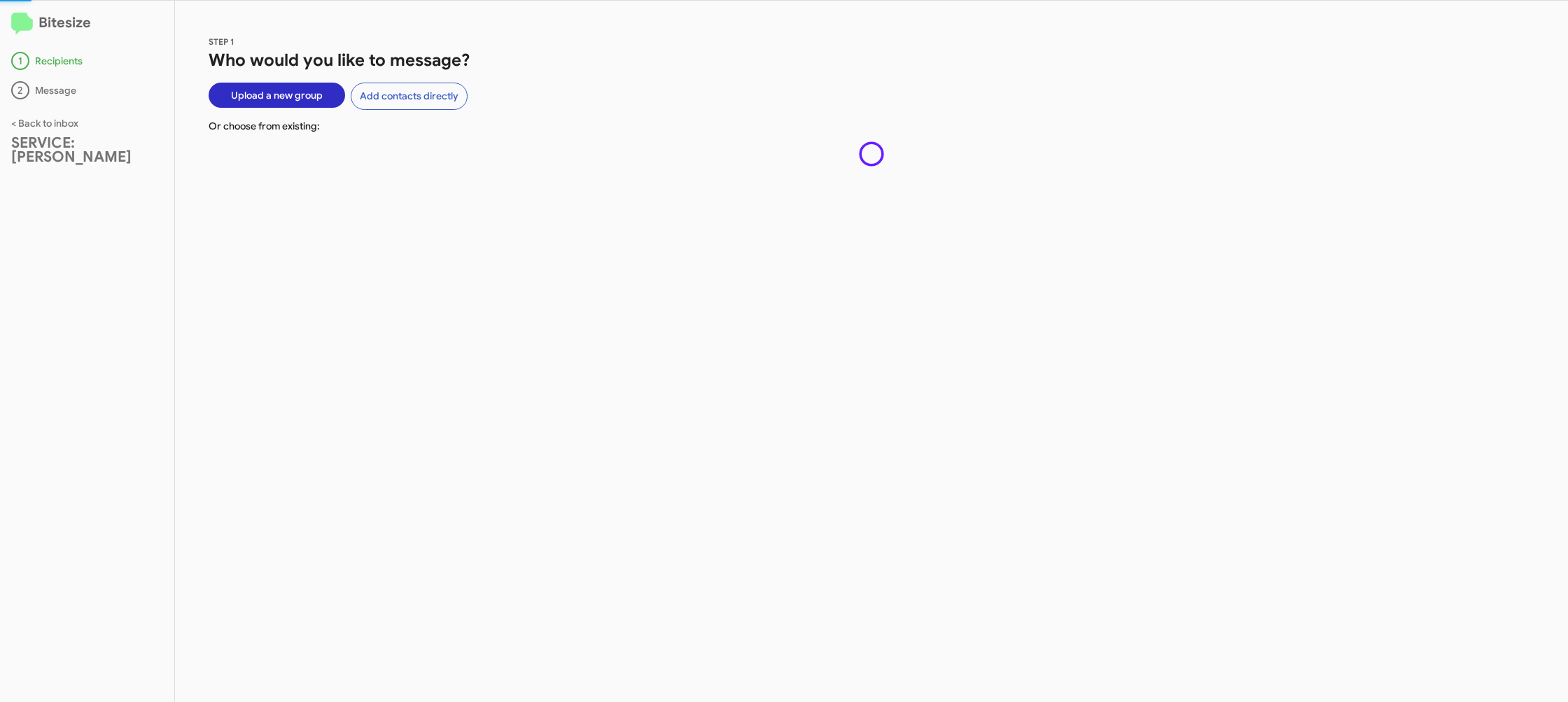
click at [519, 260] on div "STEP 1 Who would you like to message? Upload a new group Add contacts directly …" at bounding box center [871, 351] width 1393 height 701
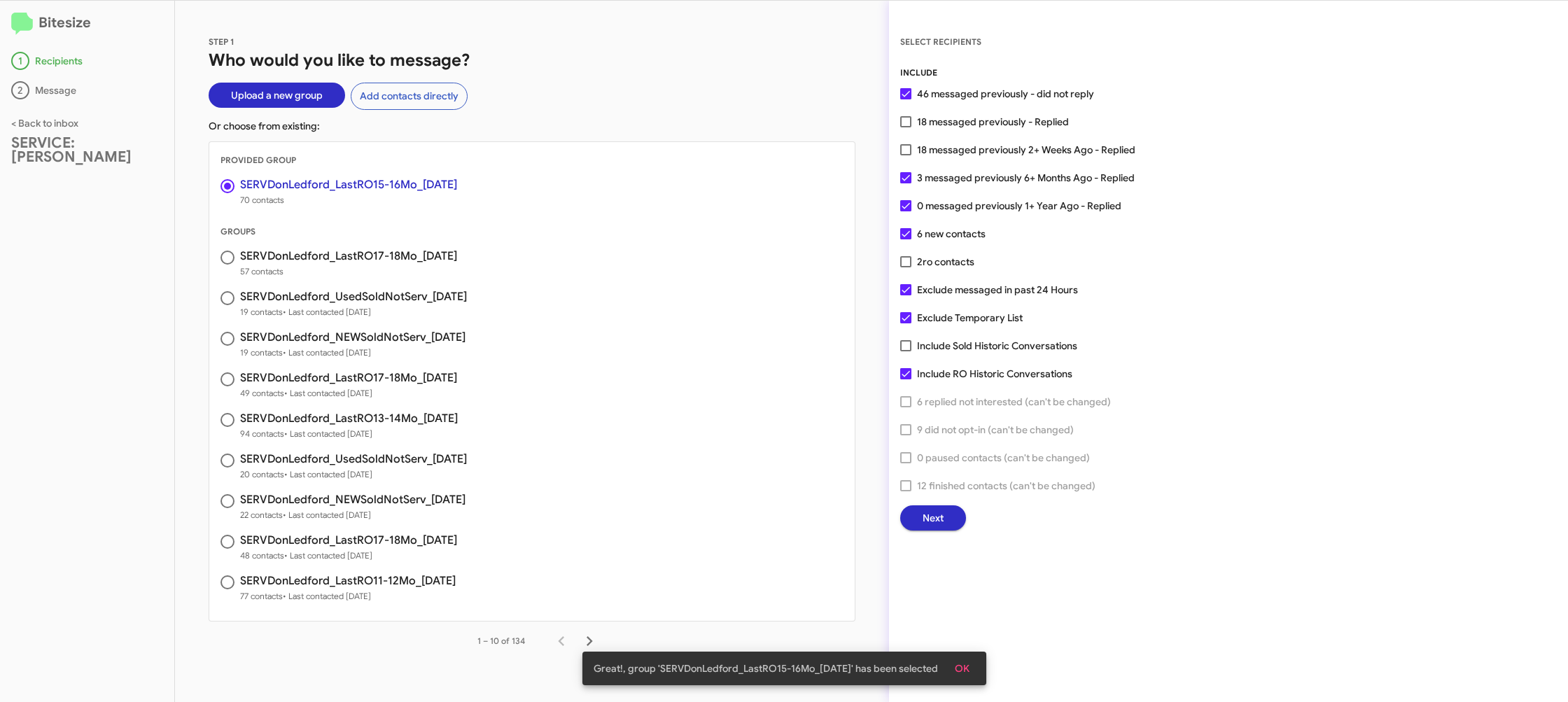
click at [928, 520] on span "Next" at bounding box center [933, 518] width 21 height 25
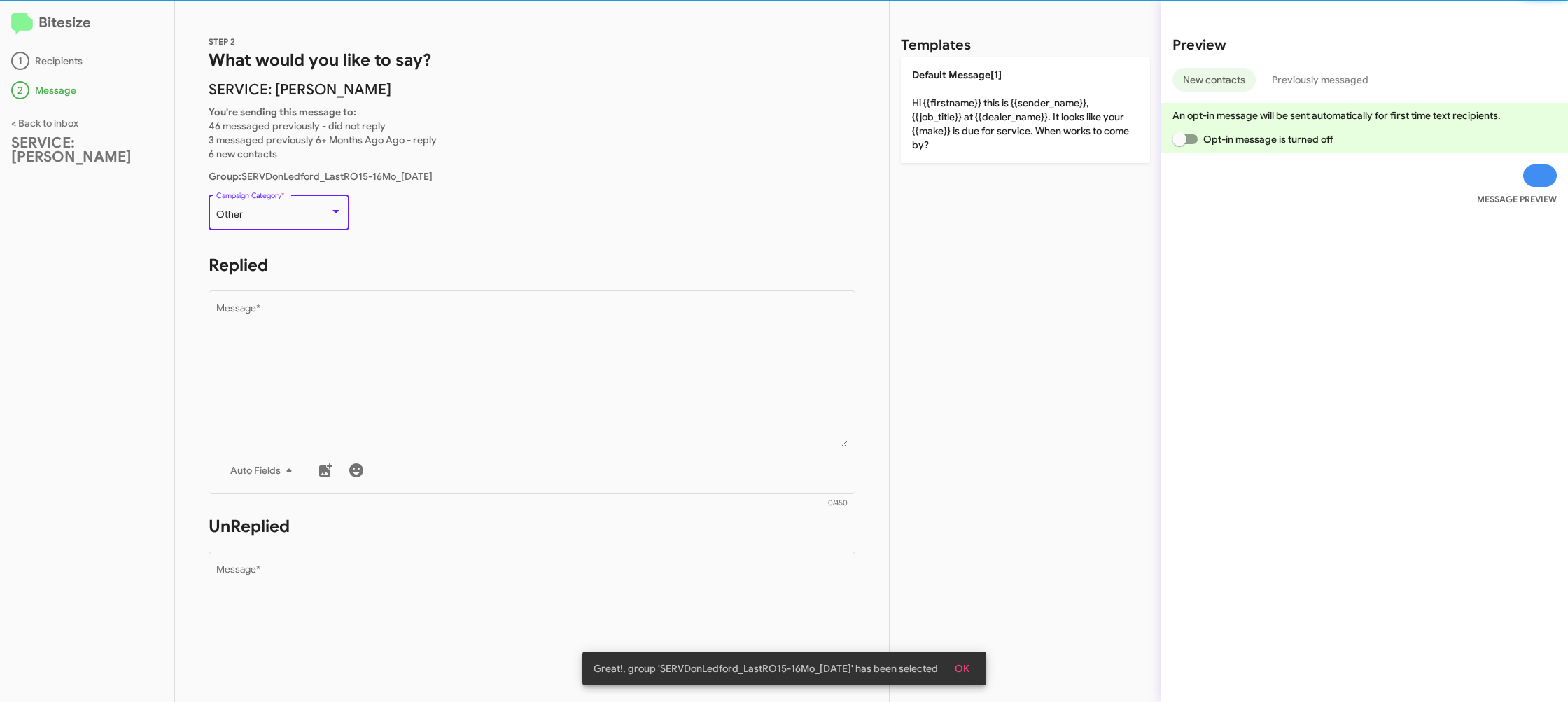
click at [302, 211] on div "Other" at bounding box center [273, 215] width 114 height 11
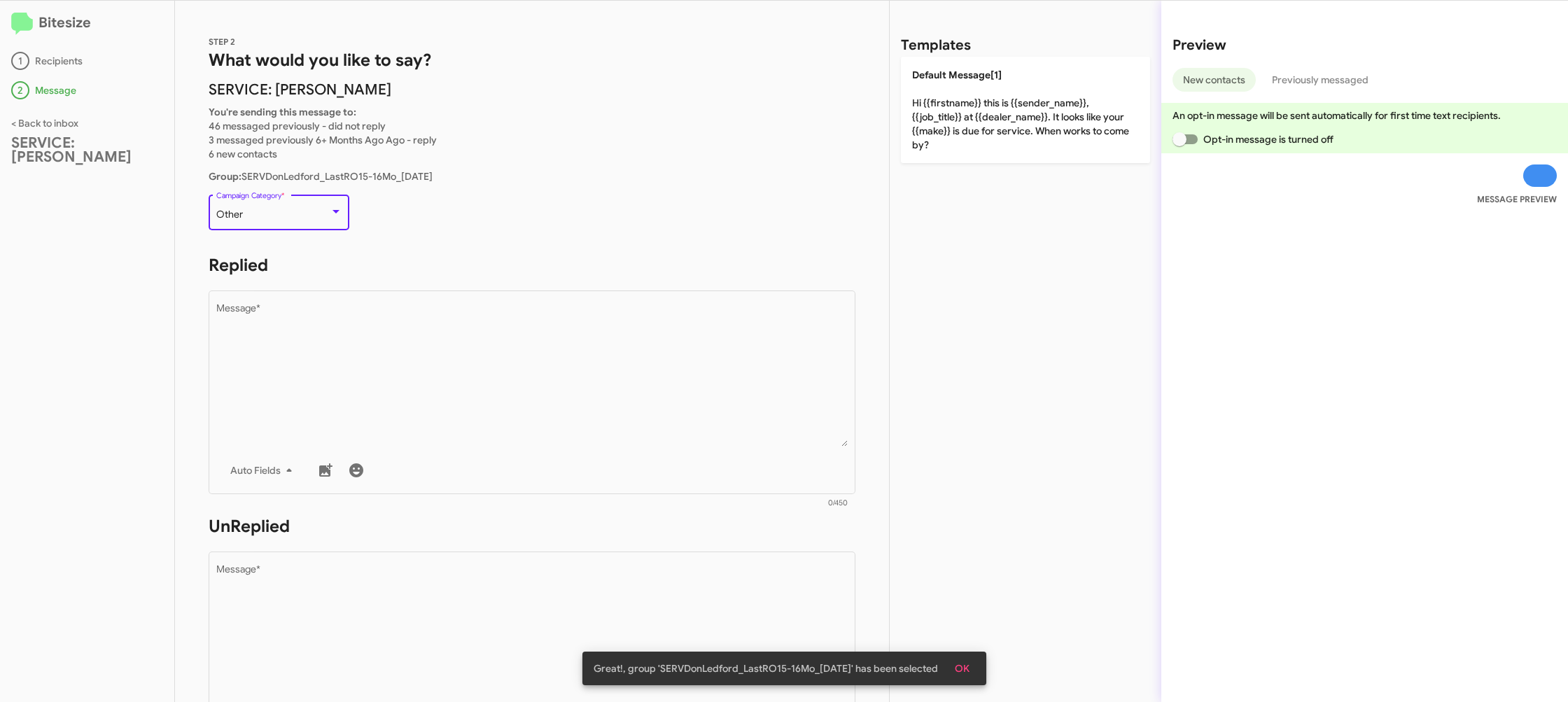
scroll to position [30, 0]
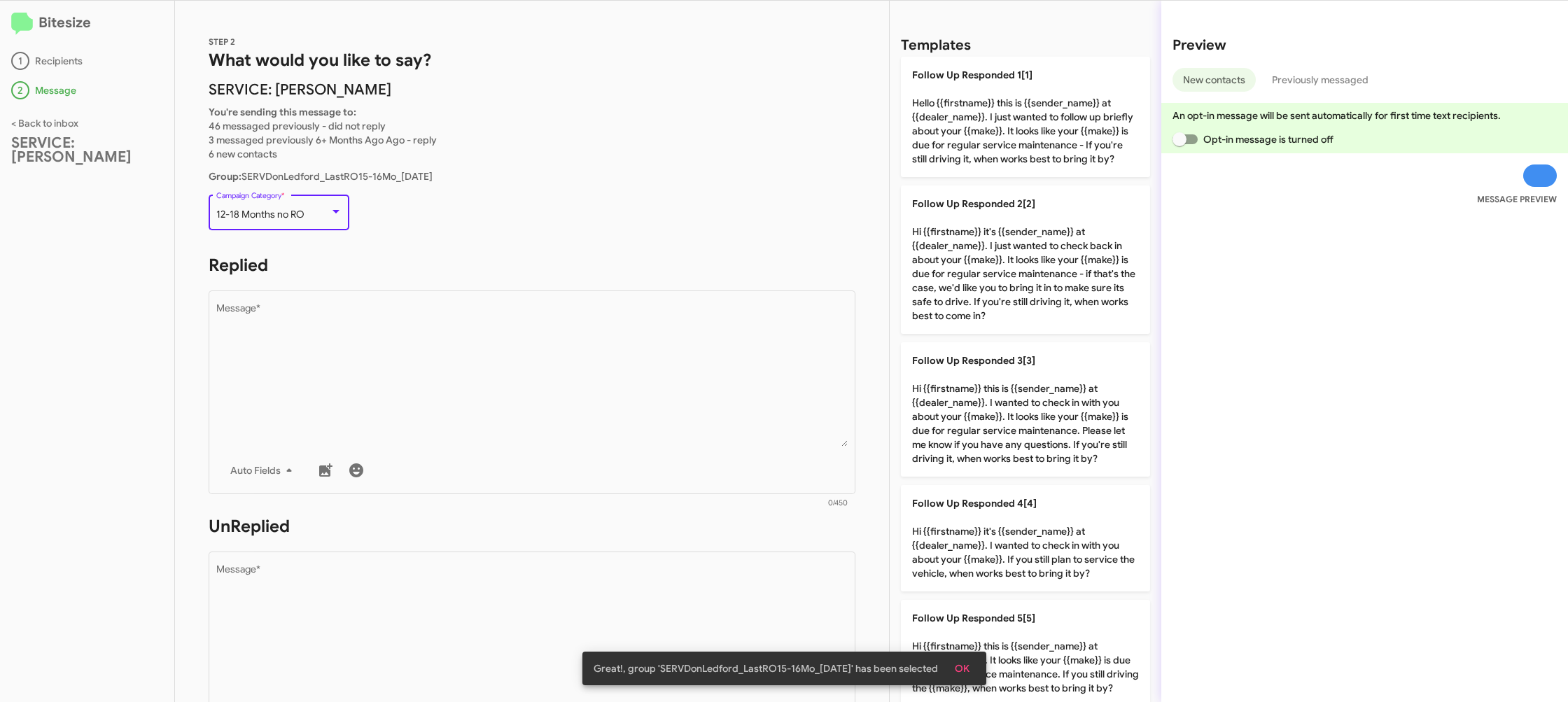
drag, startPoint x: 507, startPoint y: 351, endPoint x: 484, endPoint y: 252, distance: 101.6
click at [509, 353] on textarea "Message *" at bounding box center [532, 375] width 632 height 142
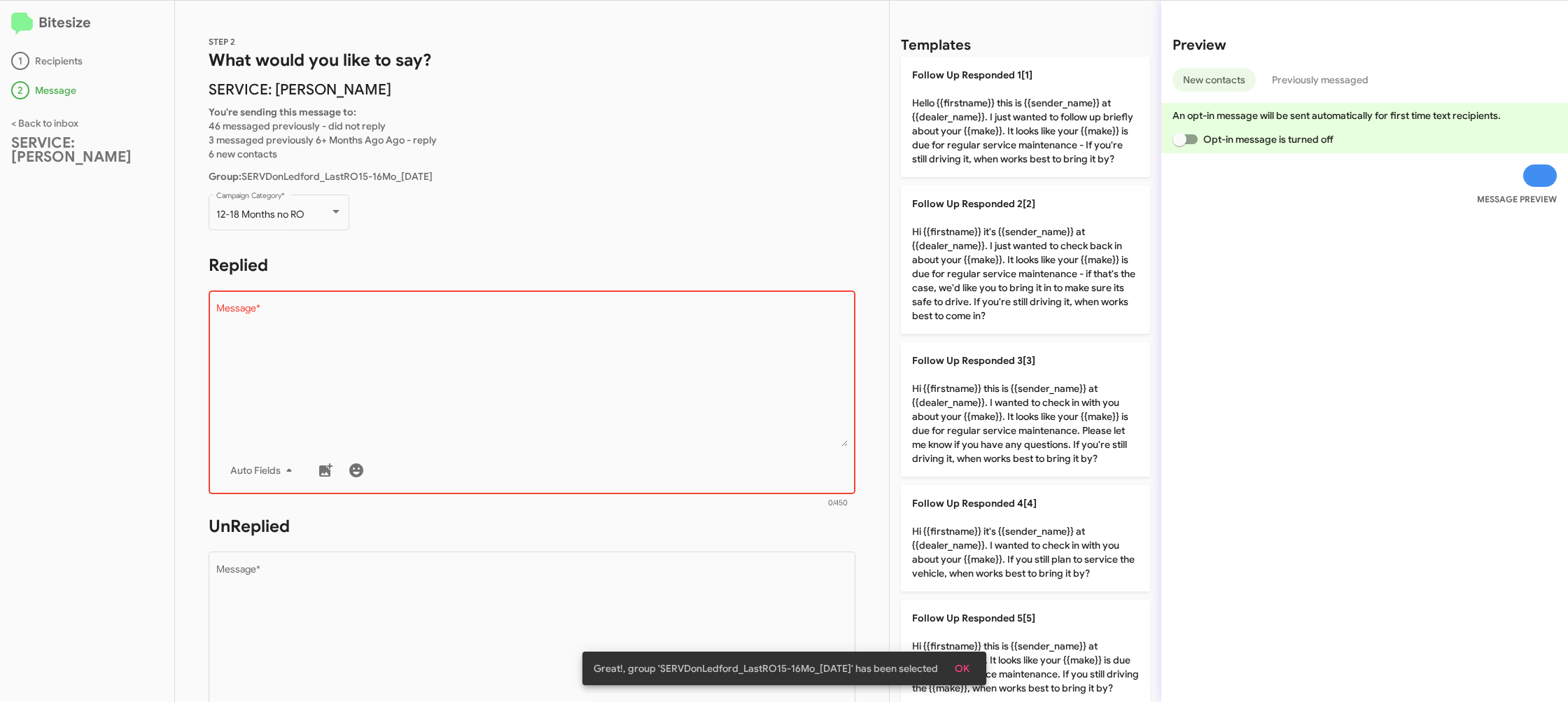
drag, startPoint x: 595, startPoint y: 445, endPoint x: 610, endPoint y: 436, distance: 17.5
click at [596, 444] on div "Drop image here to insert Auto Fields Message *" at bounding box center [532, 391] width 632 height 207
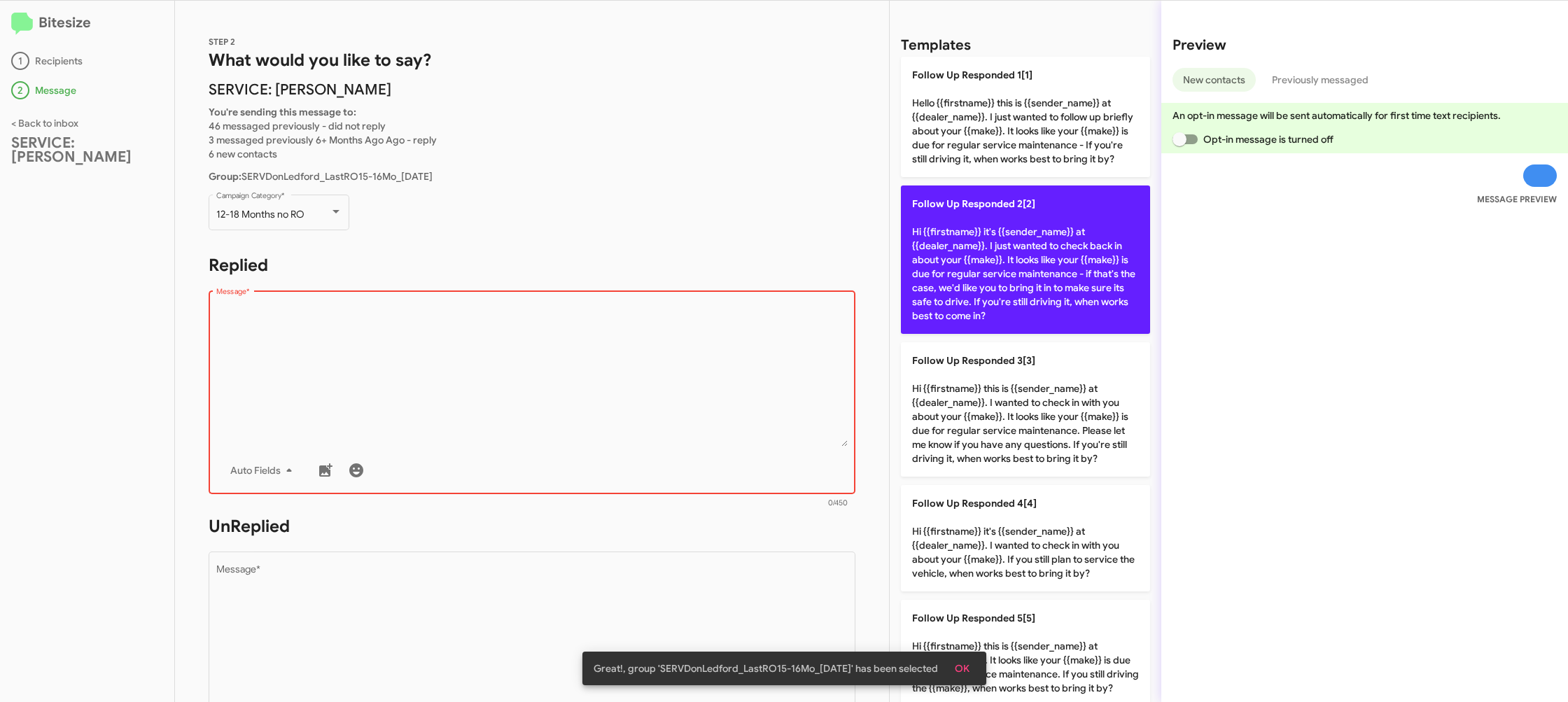
click at [947, 262] on p "Follow Up Responded 2[2] Hi {{firstname}} it's {{sender_name}} at {{dealer_name…" at bounding box center [1025, 259] width 250 height 148
type textarea "Hi {{firstname}} it's {{sender_name}} at {{dealer_name}}. I just wanted to chec…"
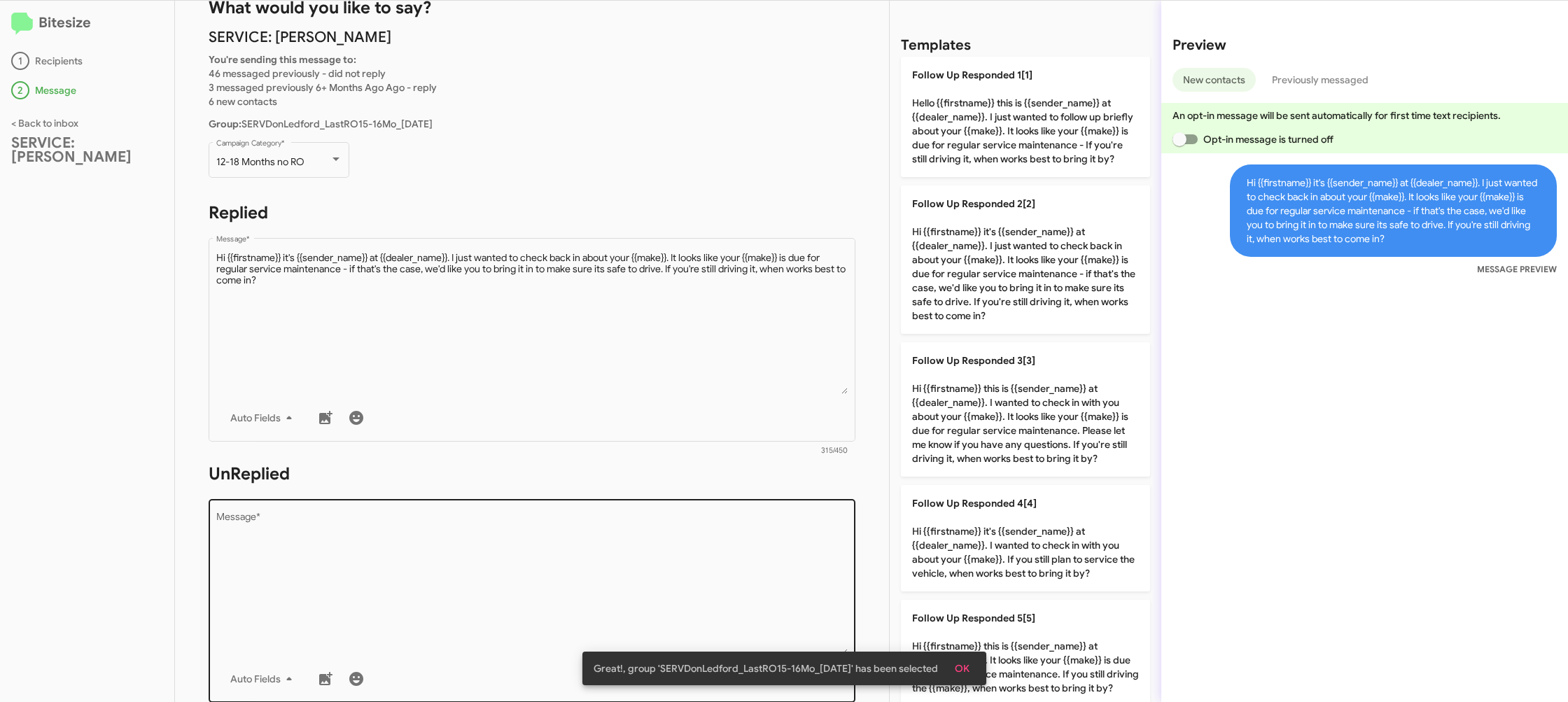
scroll to position [61, 0]
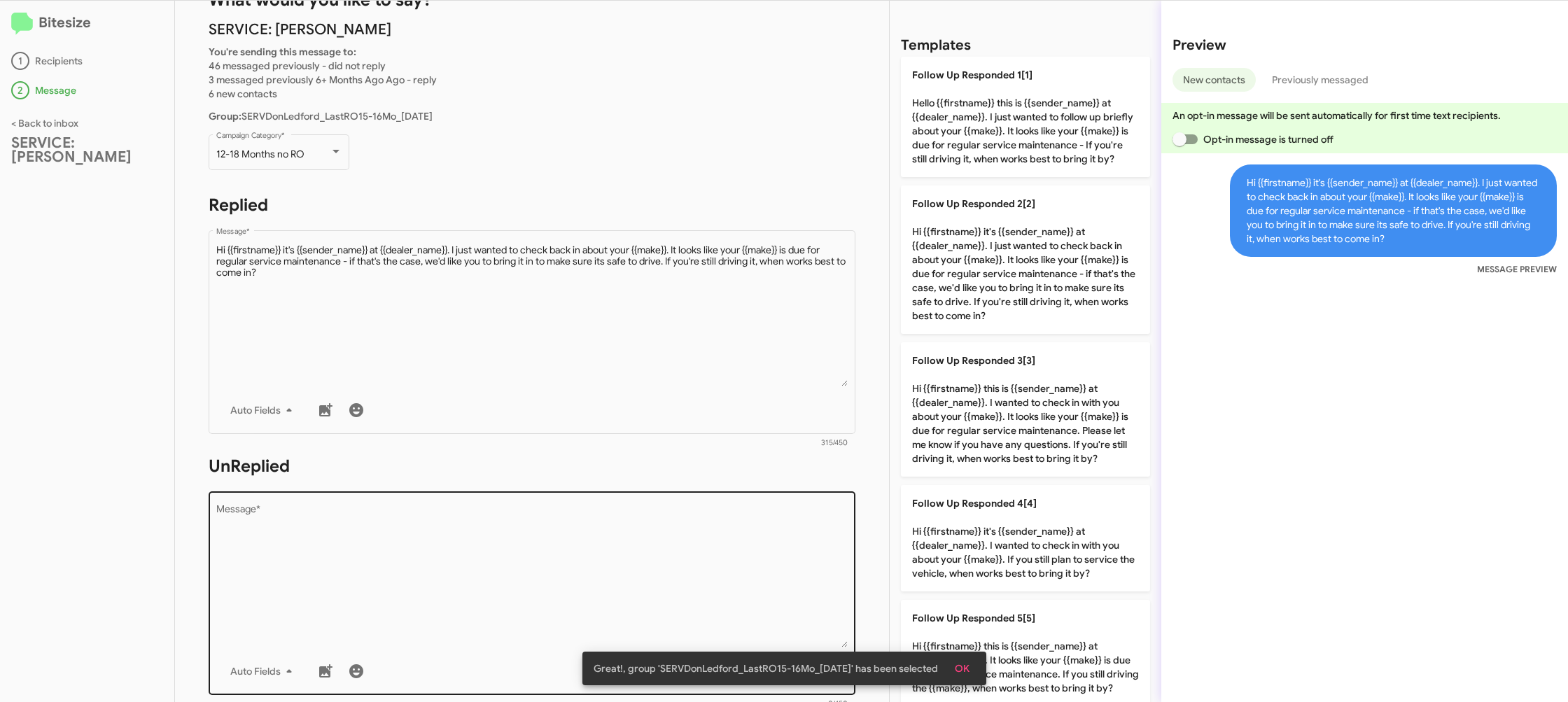
click at [701, 507] on textarea "Message *" at bounding box center [532, 576] width 632 height 142
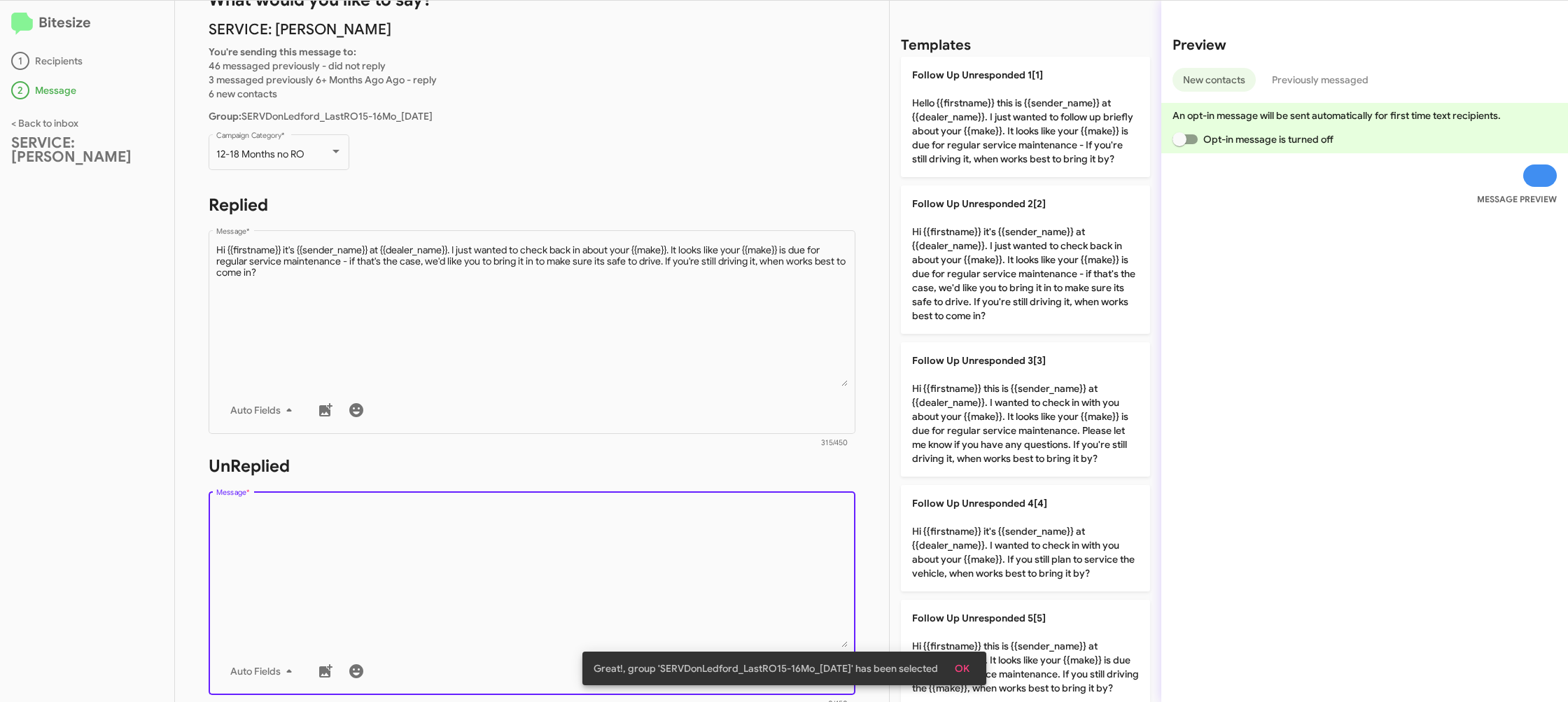
click at [701, 508] on textarea "Message *" at bounding box center [532, 576] width 632 height 142
click at [756, 488] on form "UnReplied Drop image here to insert Auto Fields Message * 0/450" at bounding box center [532, 582] width 647 height 255
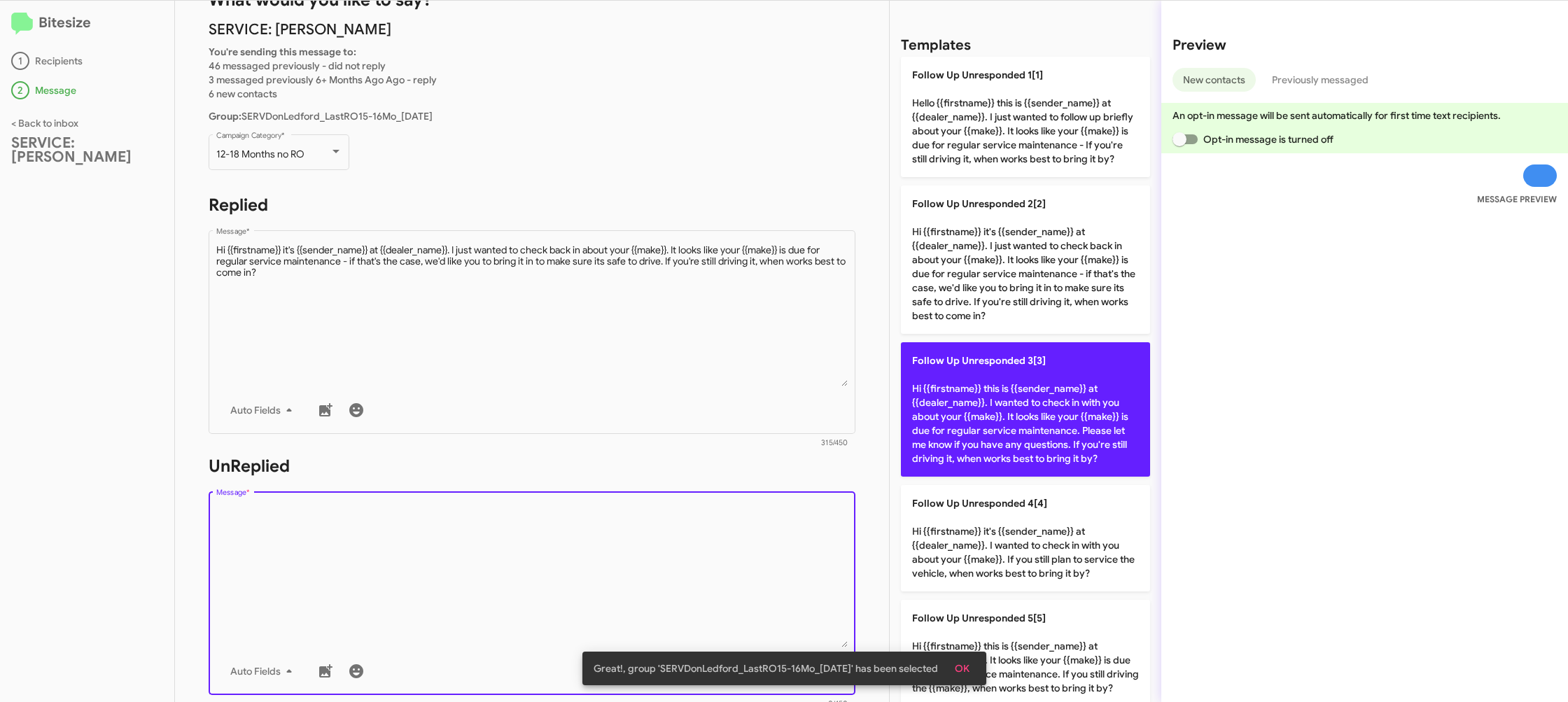
drag, startPoint x: 1030, startPoint y: 400, endPoint x: 966, endPoint y: 396, distance: 64.1
click at [1000, 398] on p "Follow Up Unresponded 3[3] Hi {{firstname}} this is {{sender_name}} at {{dealer…" at bounding box center [1025, 410] width 250 height 134
type textarea "Hi {{firstname}} this is {{sender_name}} at {{dealer_name}}. I wanted to check …"
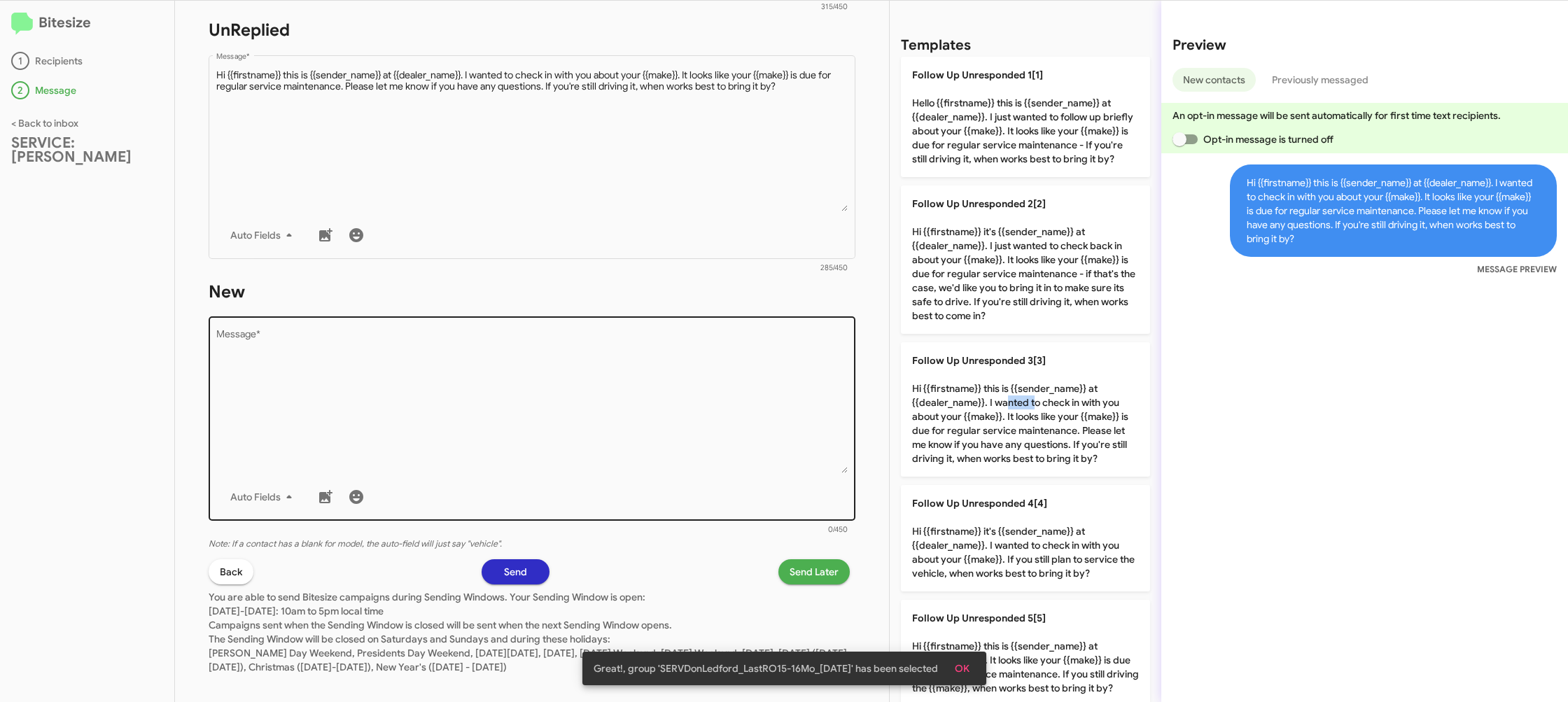
scroll to position [511, 0]
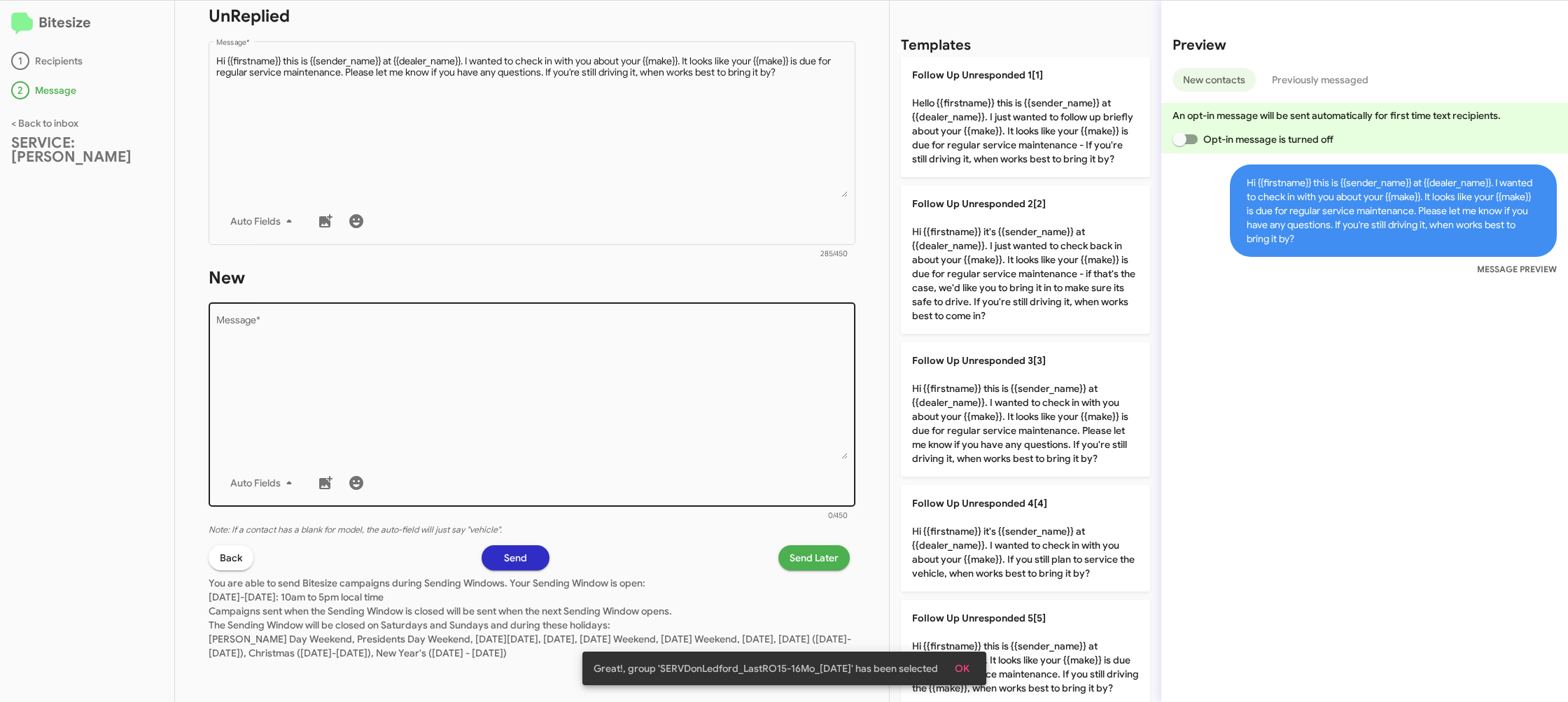
click at [738, 348] on textarea "Message *" at bounding box center [532, 388] width 632 height 142
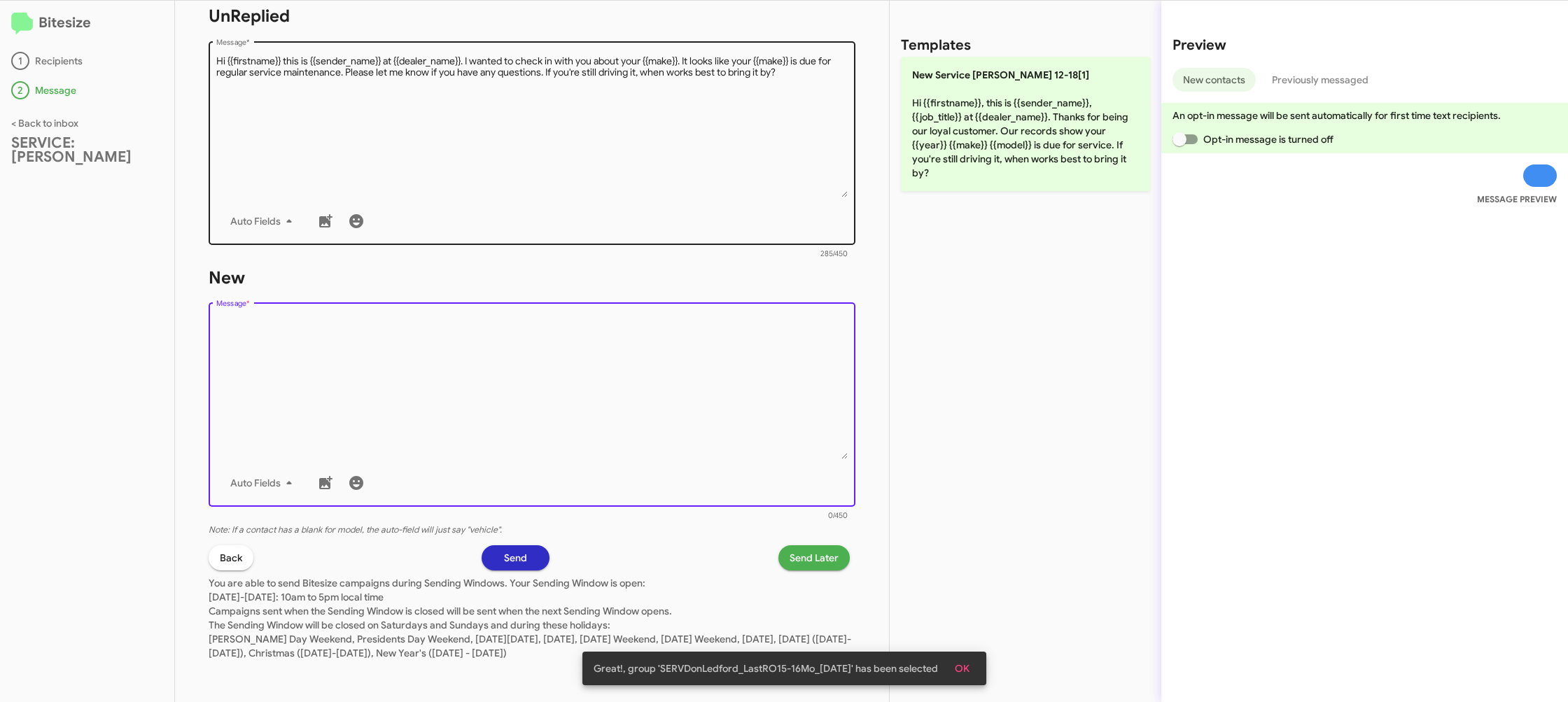
click at [765, 301] on div "Drop image here to insert Auto Fields Message *" at bounding box center [532, 404] width 632 height 207
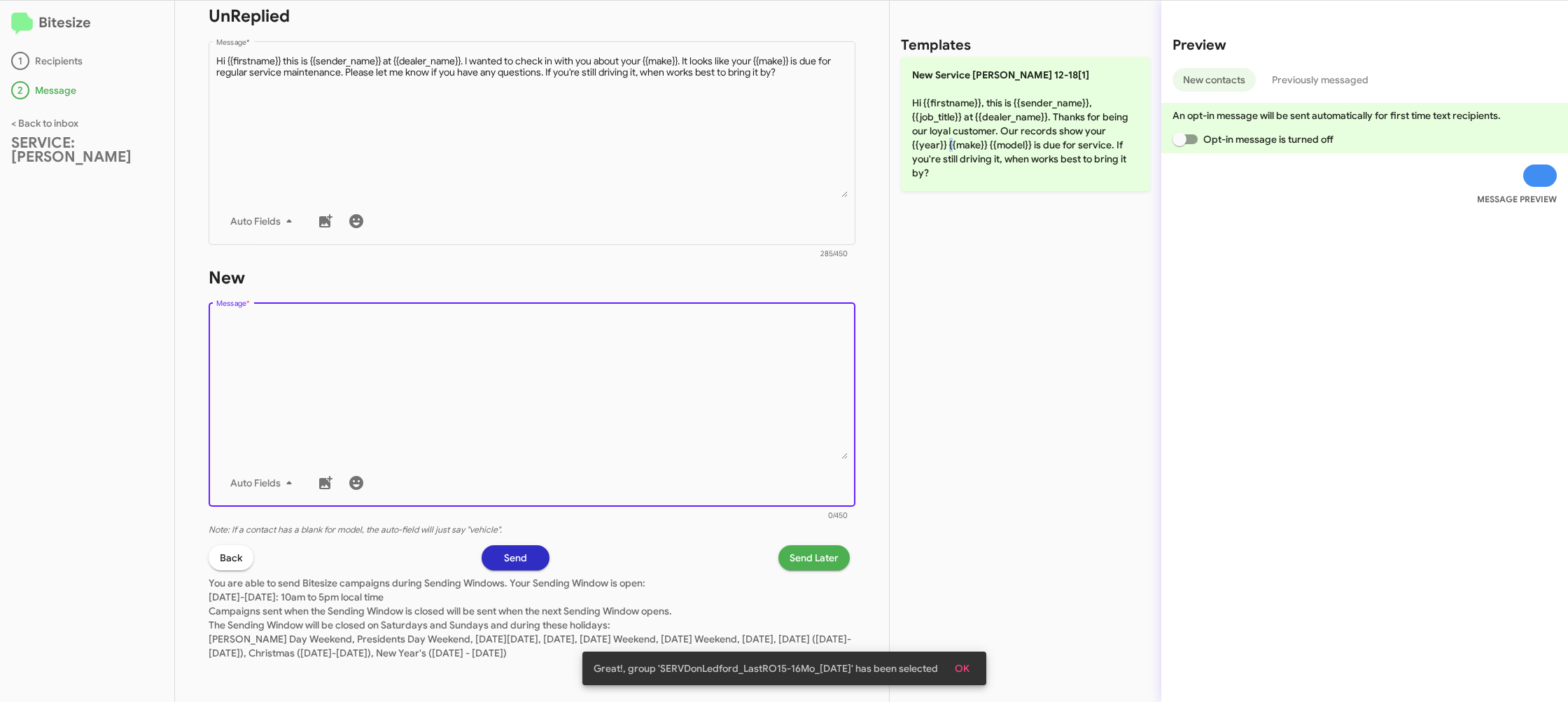
drag, startPoint x: 948, startPoint y: 141, endPoint x: 737, endPoint y: 526, distance: 439.0
click at [945, 149] on p "New Service [PERSON_NAME] 12-18[1] Hi {{firstname}}, this is {{sender_name}}, {…" at bounding box center [1025, 124] width 250 height 134
type textarea "Hi {{firstname}}, this is {{sender_name}}, {{job_title}} at {{dealer_name}}. Th…"
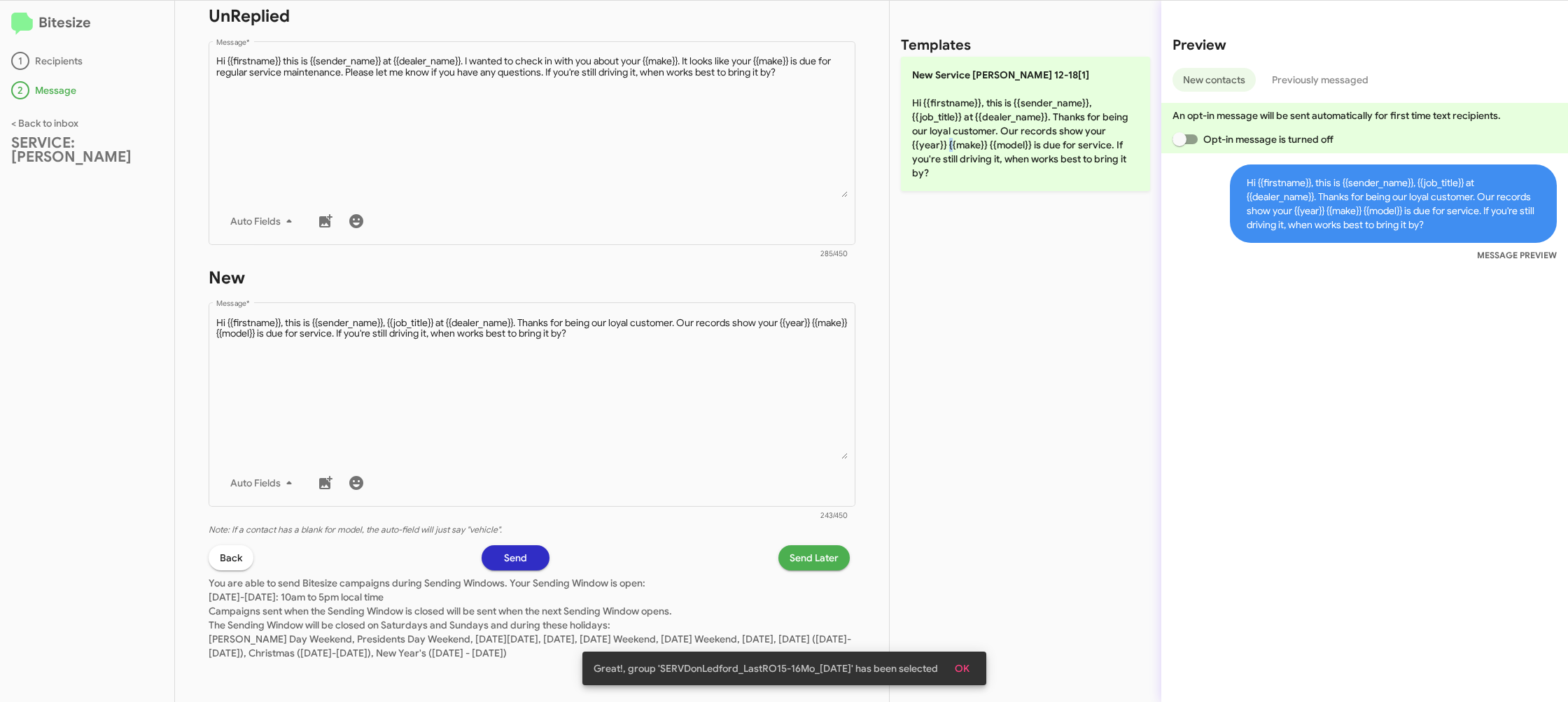
click at [803, 551] on span "Send Later" at bounding box center [814, 558] width 49 height 25
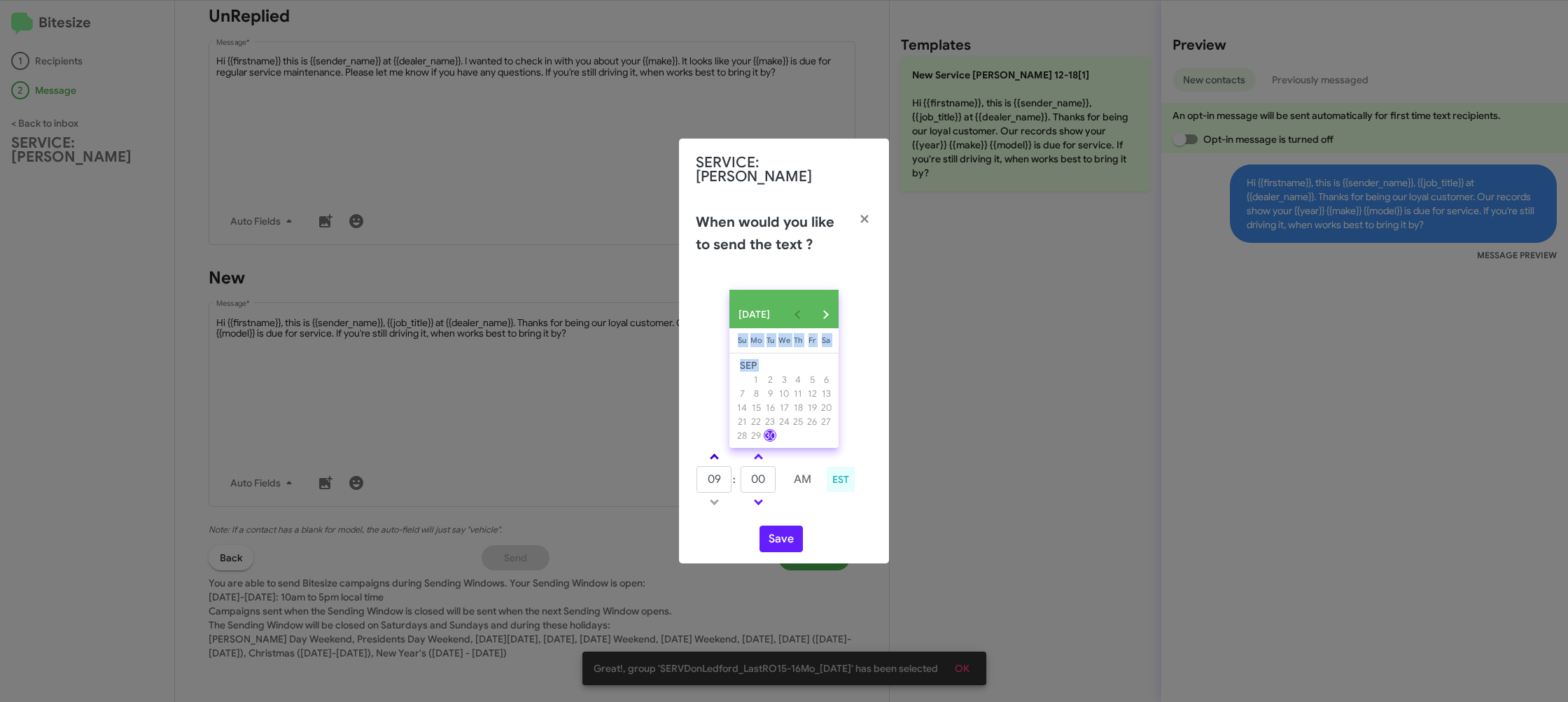
click at [715, 449] on div "[DATE] [DATE] Su [DATE] Mo [DATE] Tu [DATE] We [DATE] Th [DATE] Fr [DATE] [DATE…" at bounding box center [784, 421] width 210 height 285
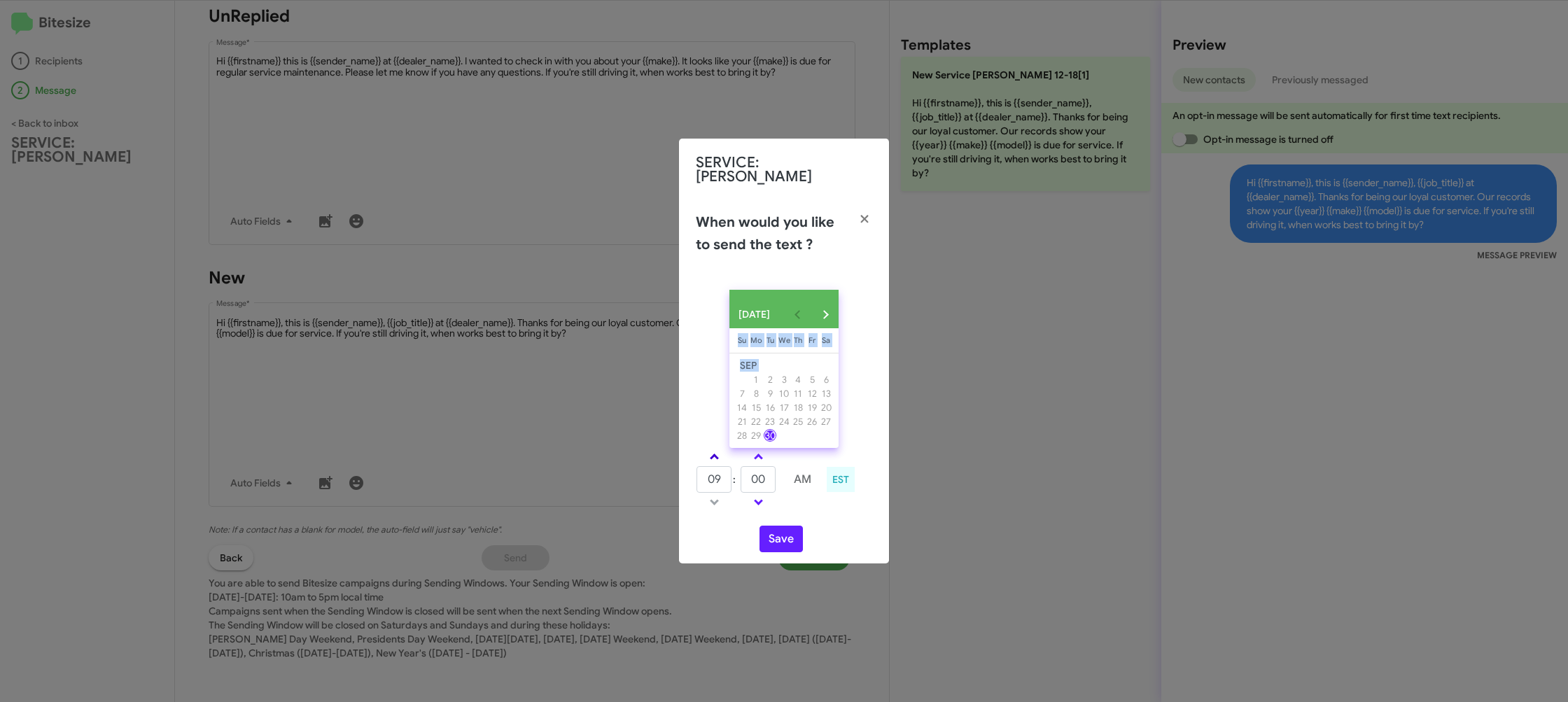
click at [715, 450] on link at bounding box center [714, 457] width 24 height 16
click at [715, 449] on link at bounding box center [714, 457] width 24 height 16
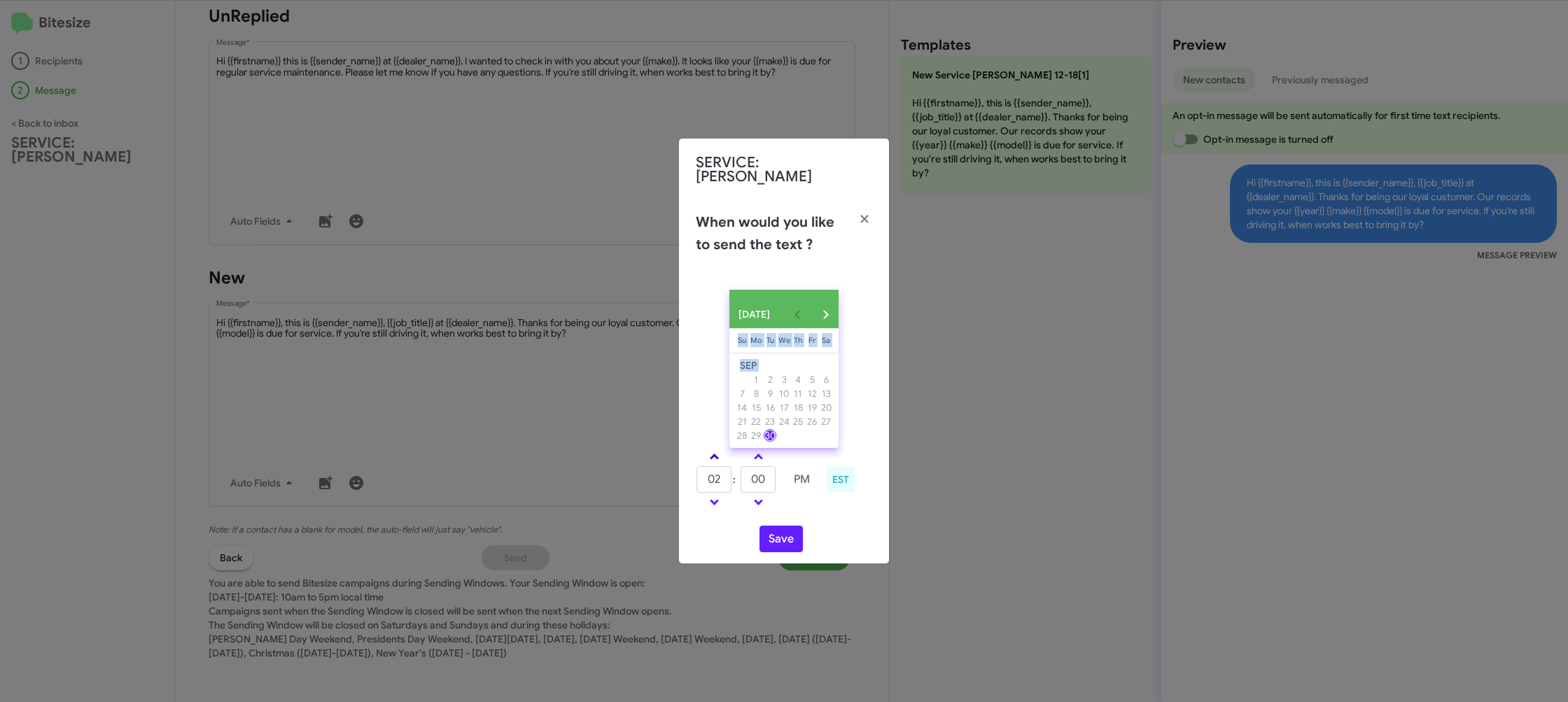
click at [715, 449] on link at bounding box center [714, 457] width 24 height 16
click at [718, 496] on link at bounding box center [714, 502] width 24 height 16
type input "02"
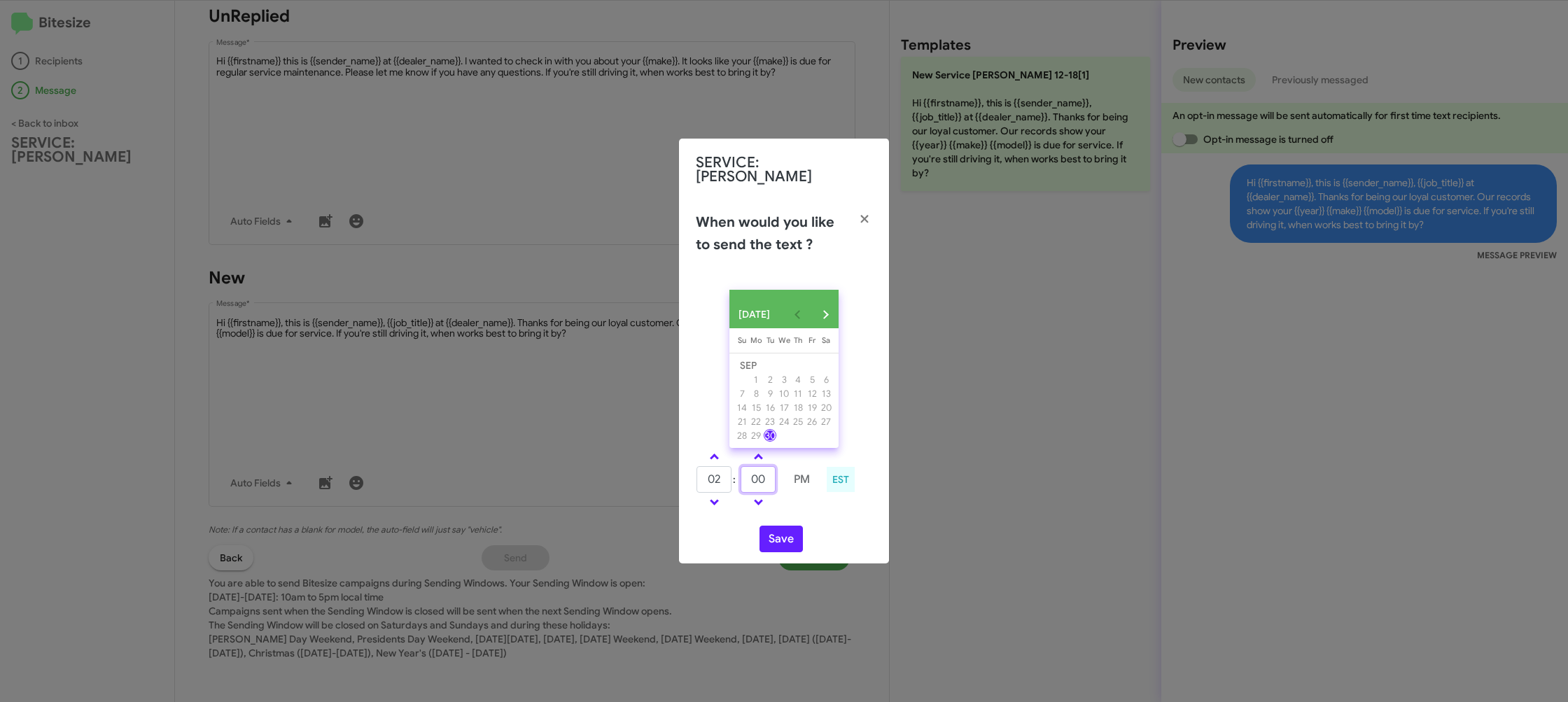
click at [766, 479] on input "00" at bounding box center [757, 480] width 35 height 27
click at [766, 476] on input "00" at bounding box center [757, 480] width 35 height 27
type input "10"
drag, startPoint x: 815, startPoint y: 525, endPoint x: 796, endPoint y: 530, distance: 19.6
click at [806, 526] on div "Save" at bounding box center [784, 539] width 176 height 27
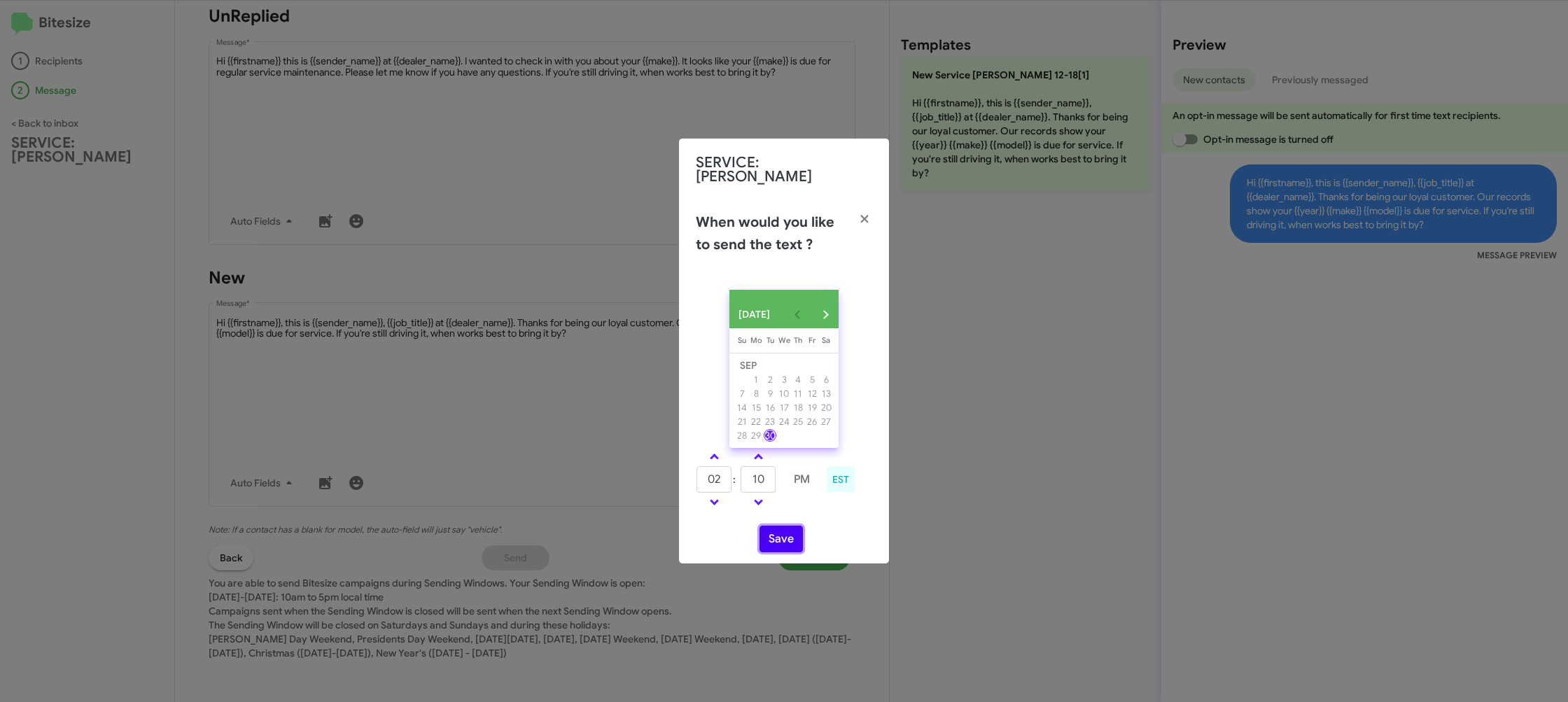
click at [788, 536] on button "Save" at bounding box center [781, 539] width 44 height 27
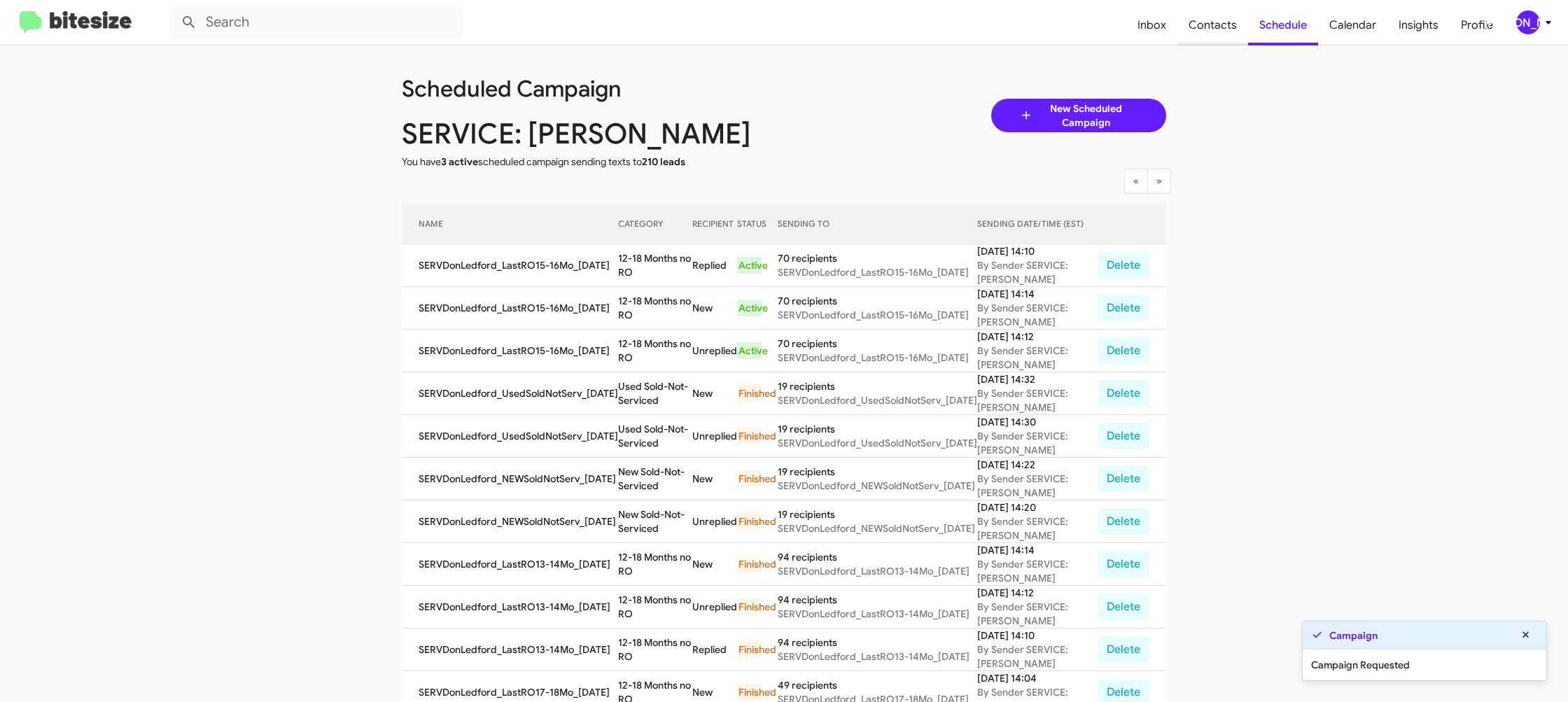
click at [1198, 27] on span "Contacts" at bounding box center [1213, 25] width 71 height 41
type input "in:groups"
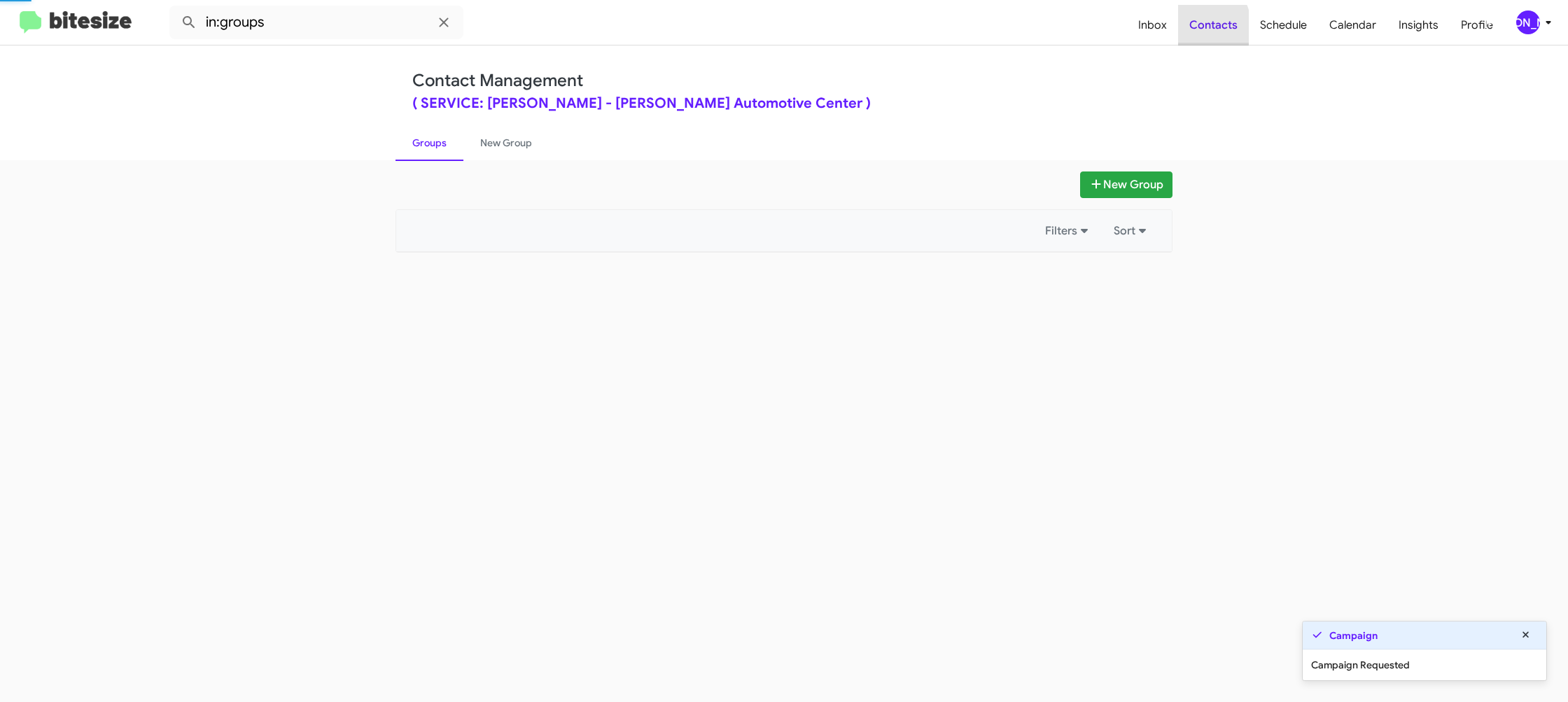
click at [1198, 27] on span "Contacts" at bounding box center [1214, 25] width 71 height 41
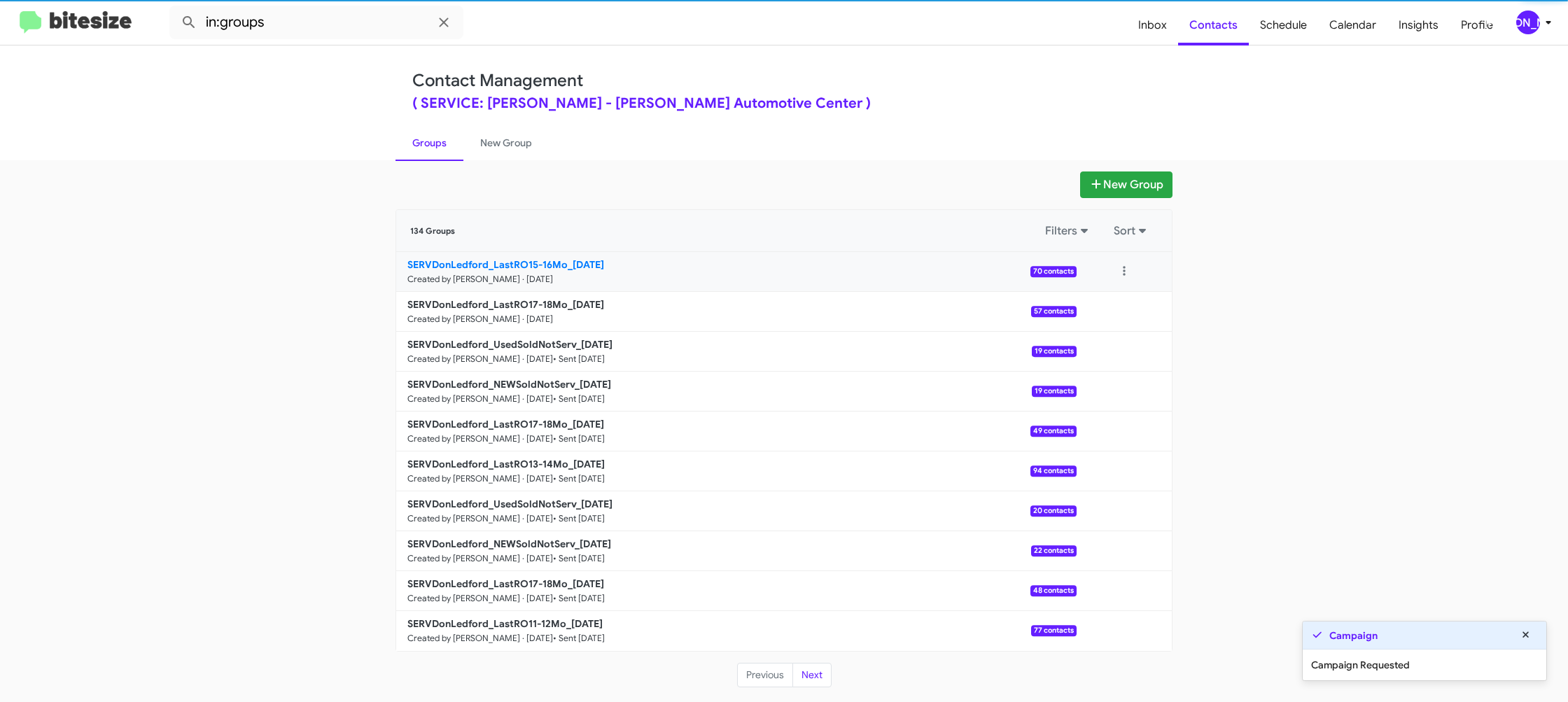
click at [532, 270] on b "SERVDonLedford_LastRO15-16Mo_[DATE]" at bounding box center [506, 264] width 196 height 13
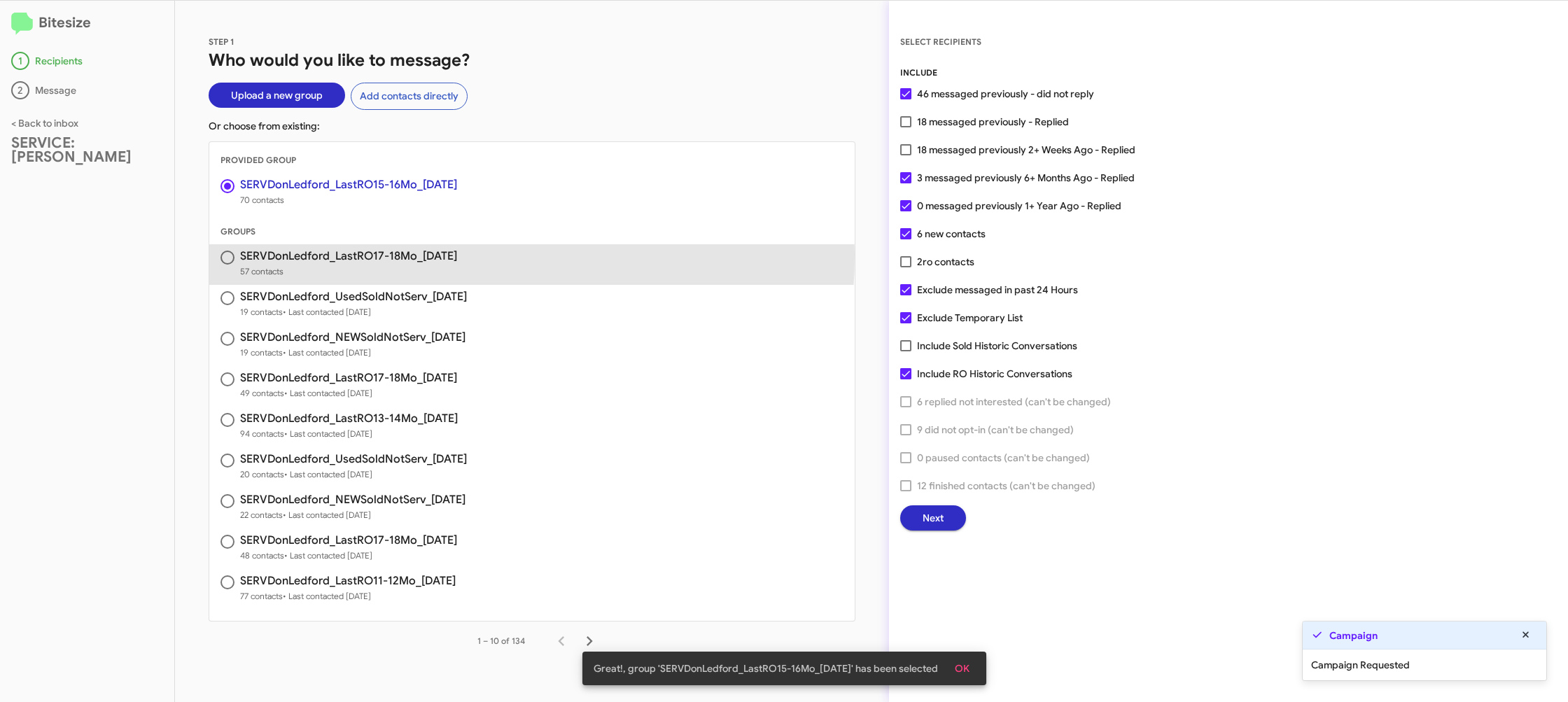
click at [355, 255] on h3 "SERVDonLedford_LastRO17-18Mo_[DATE]" at bounding box center [348, 255] width 217 height 11
radio input "false"
radio input "true"
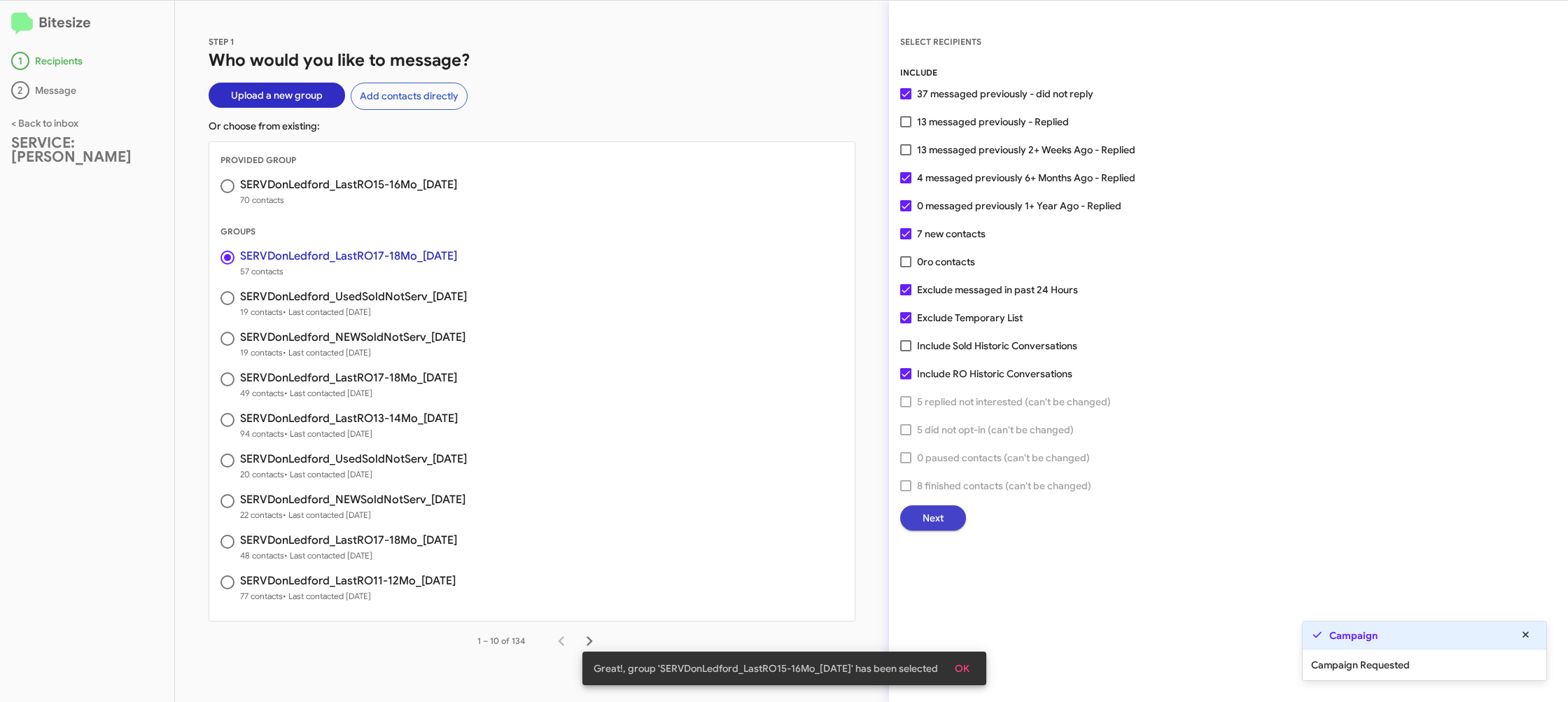
click at [927, 515] on span "Next" at bounding box center [933, 518] width 21 height 25
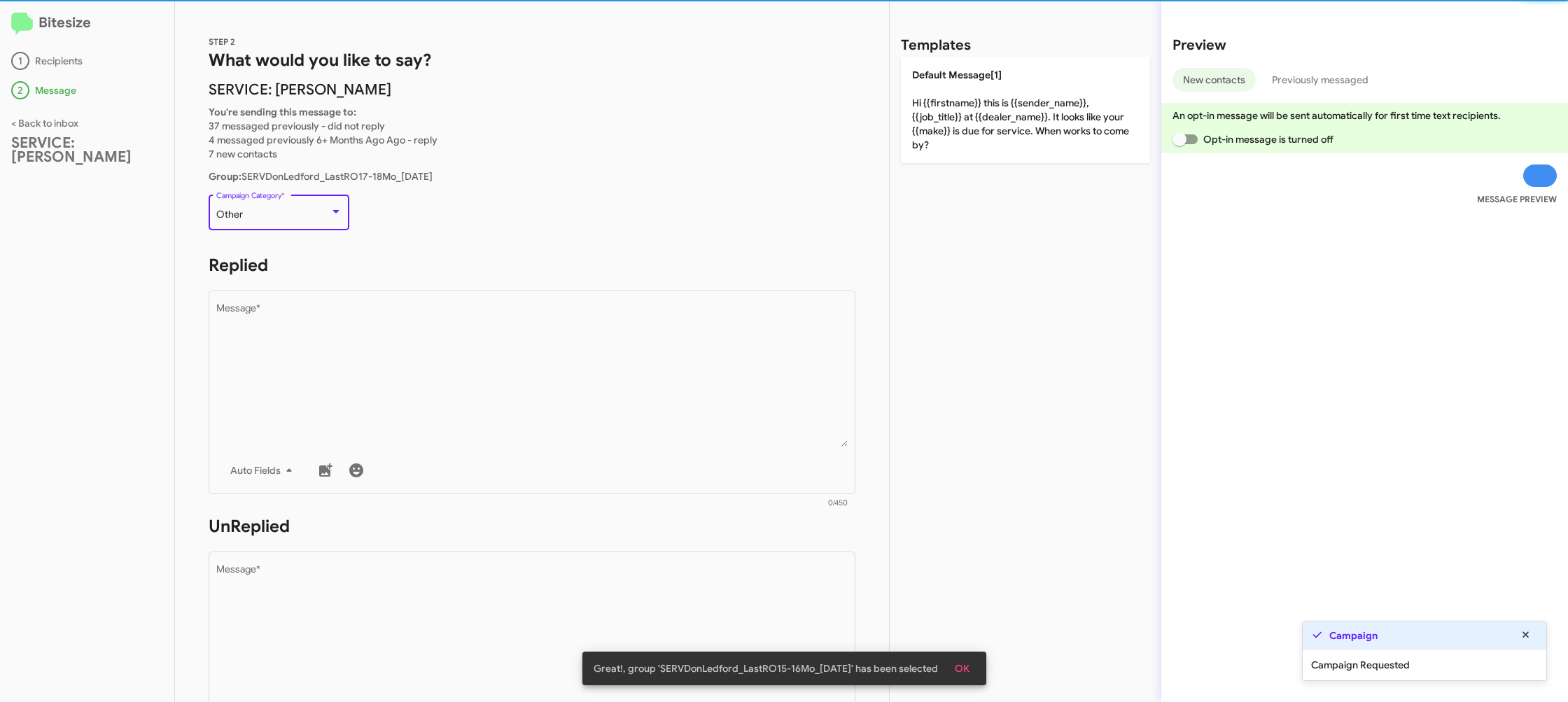
click at [300, 216] on div "Other" at bounding box center [273, 215] width 114 height 11
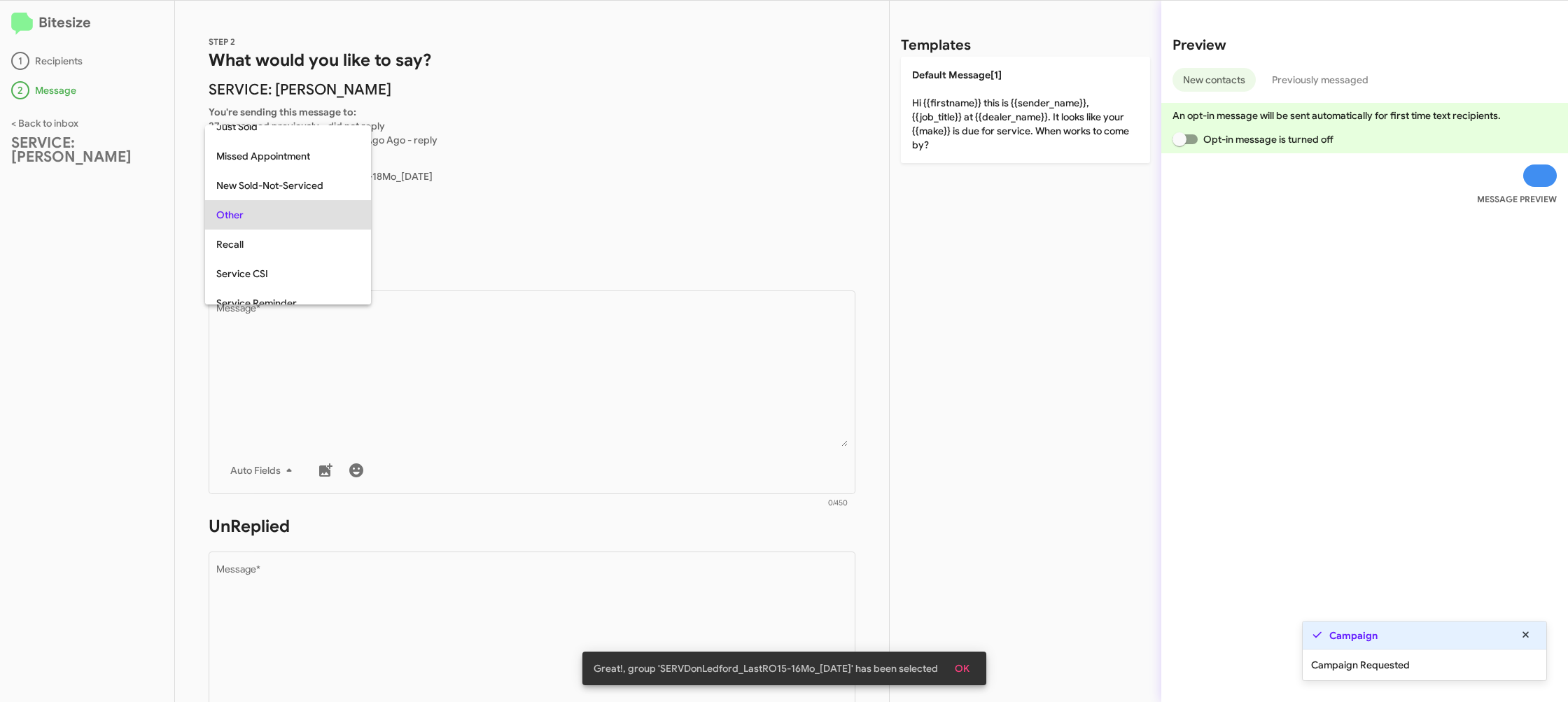
scroll to position [30, 0]
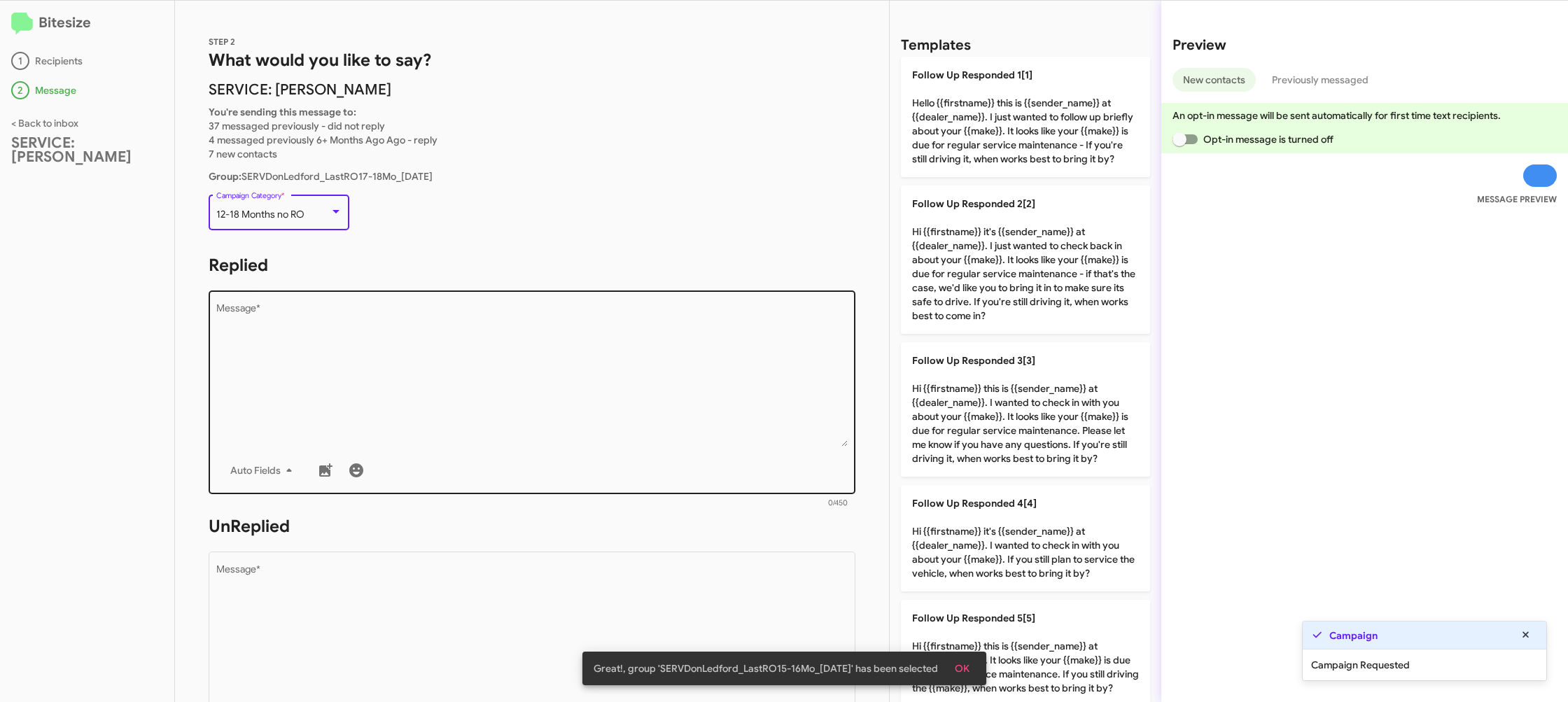
drag, startPoint x: 494, startPoint y: 330, endPoint x: 807, endPoint y: 388, distance: 318.3
click at [494, 330] on textarea "Message *" at bounding box center [532, 375] width 632 height 142
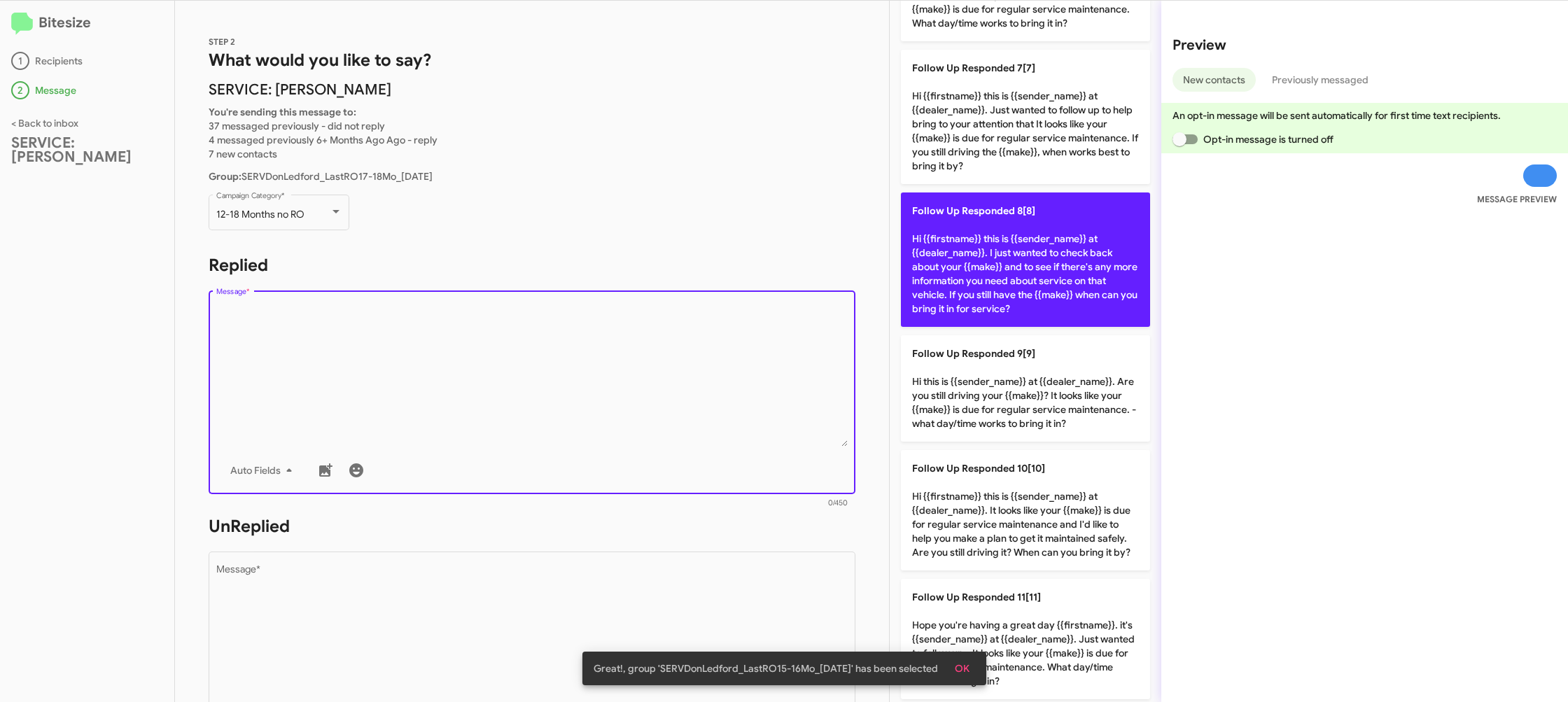
scroll to position [808, 0]
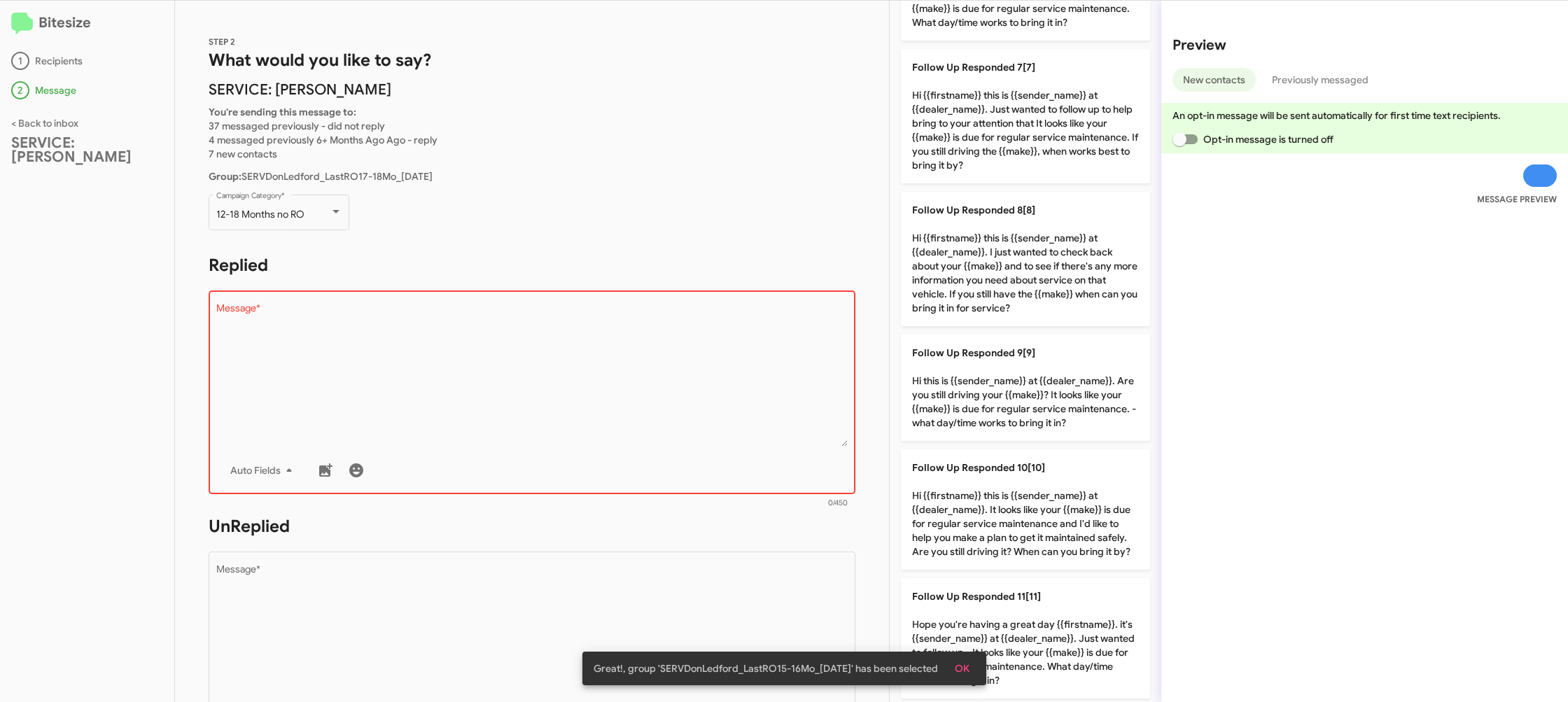
drag, startPoint x: 987, startPoint y: 277, endPoint x: 681, endPoint y: 523, distance: 392.6
click at [982, 278] on p "Follow Up Responded 8[8] Hi {{firstname}} this is {{sender_name}} at {{dealer_n…" at bounding box center [1025, 259] width 250 height 134
type textarea "Hi {{firstname}} this is {{sender_name}} at {{dealer_name}}. I just wanted to c…"
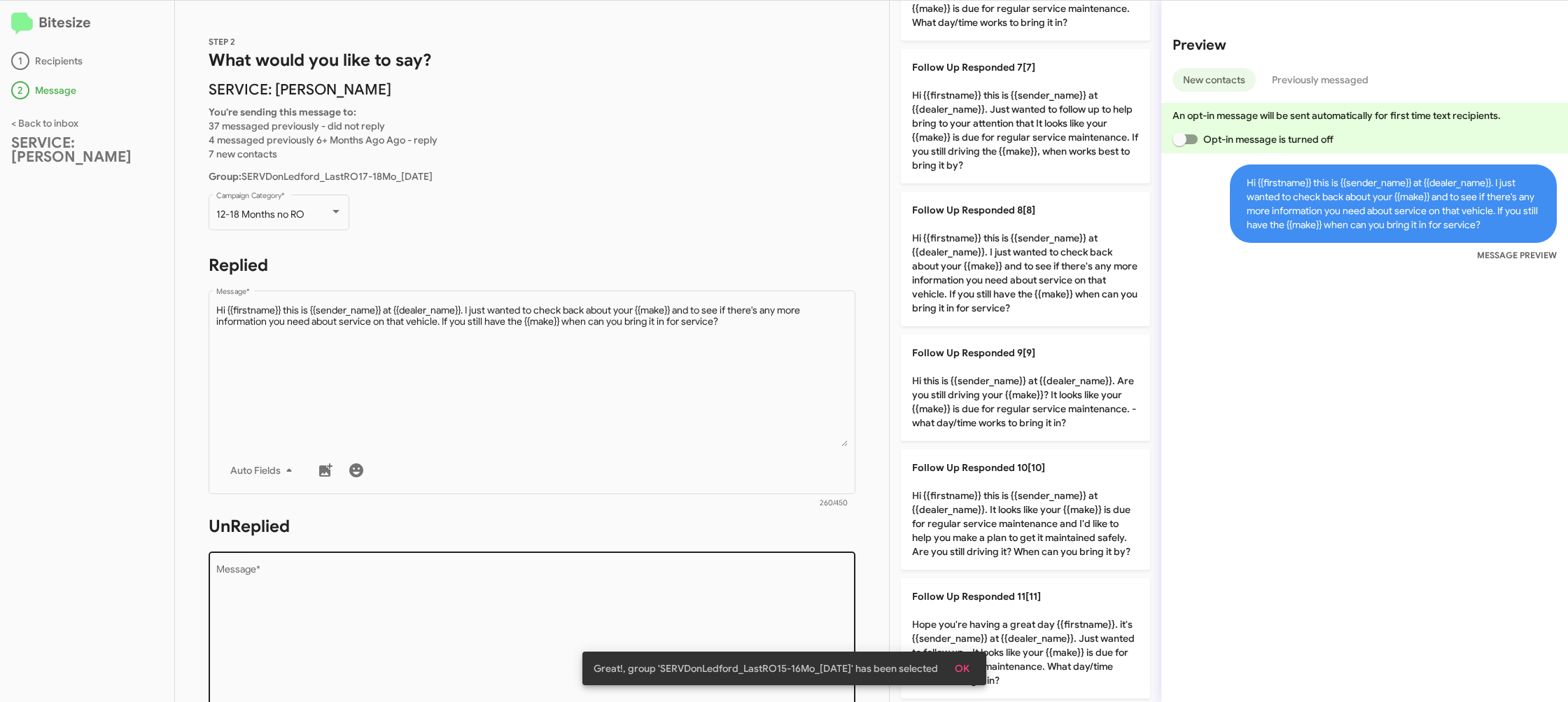
click at [674, 555] on div "Drop image here to insert Auto Fields Message *" at bounding box center [532, 652] width 632 height 207
click at [673, 560] on div "Drop image here to insert Auto Fields Message *" at bounding box center [532, 652] width 632 height 207
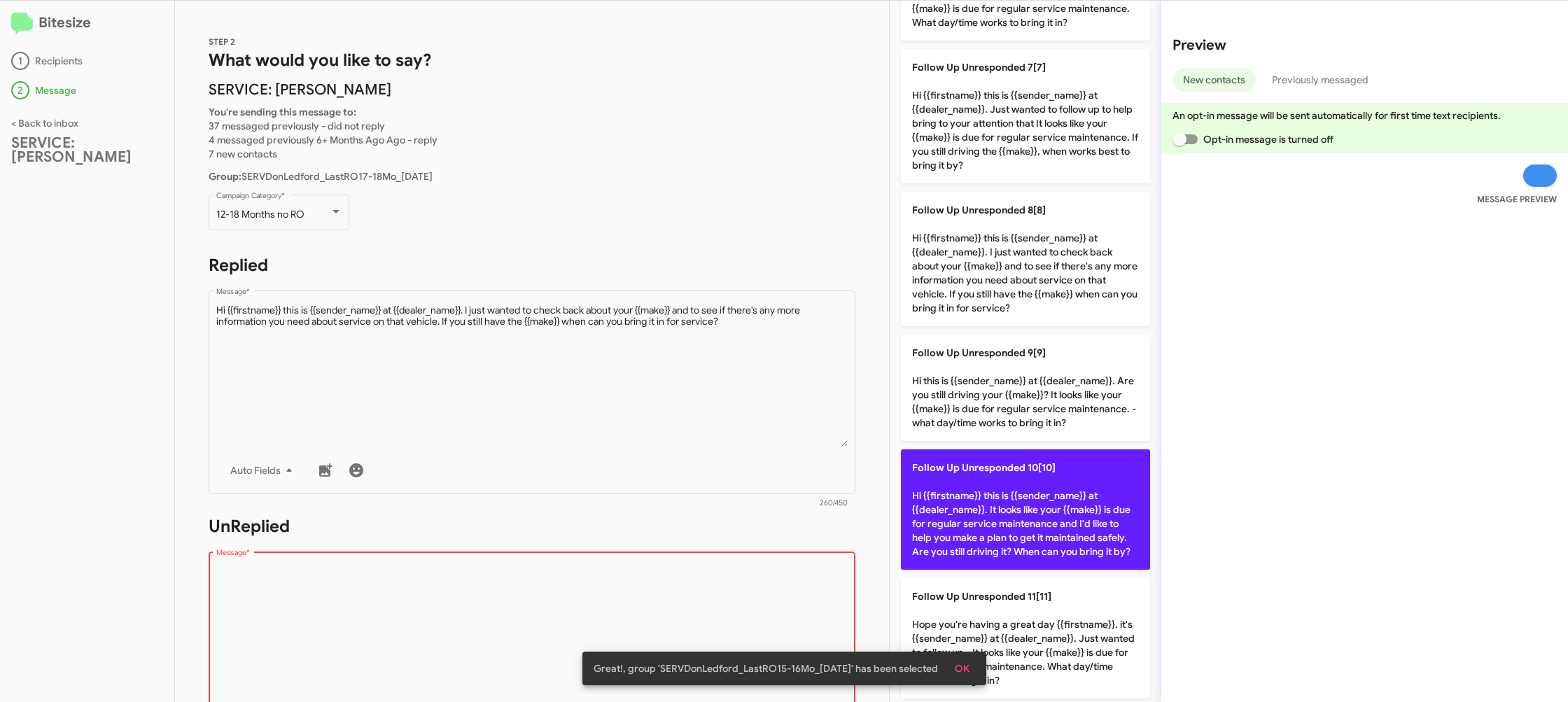
drag, startPoint x: 673, startPoint y: 560, endPoint x: 917, endPoint y: 532, distance: 245.6
click at [680, 558] on div "Drop image here to insert Auto Fields Message *" at bounding box center [532, 652] width 632 height 207
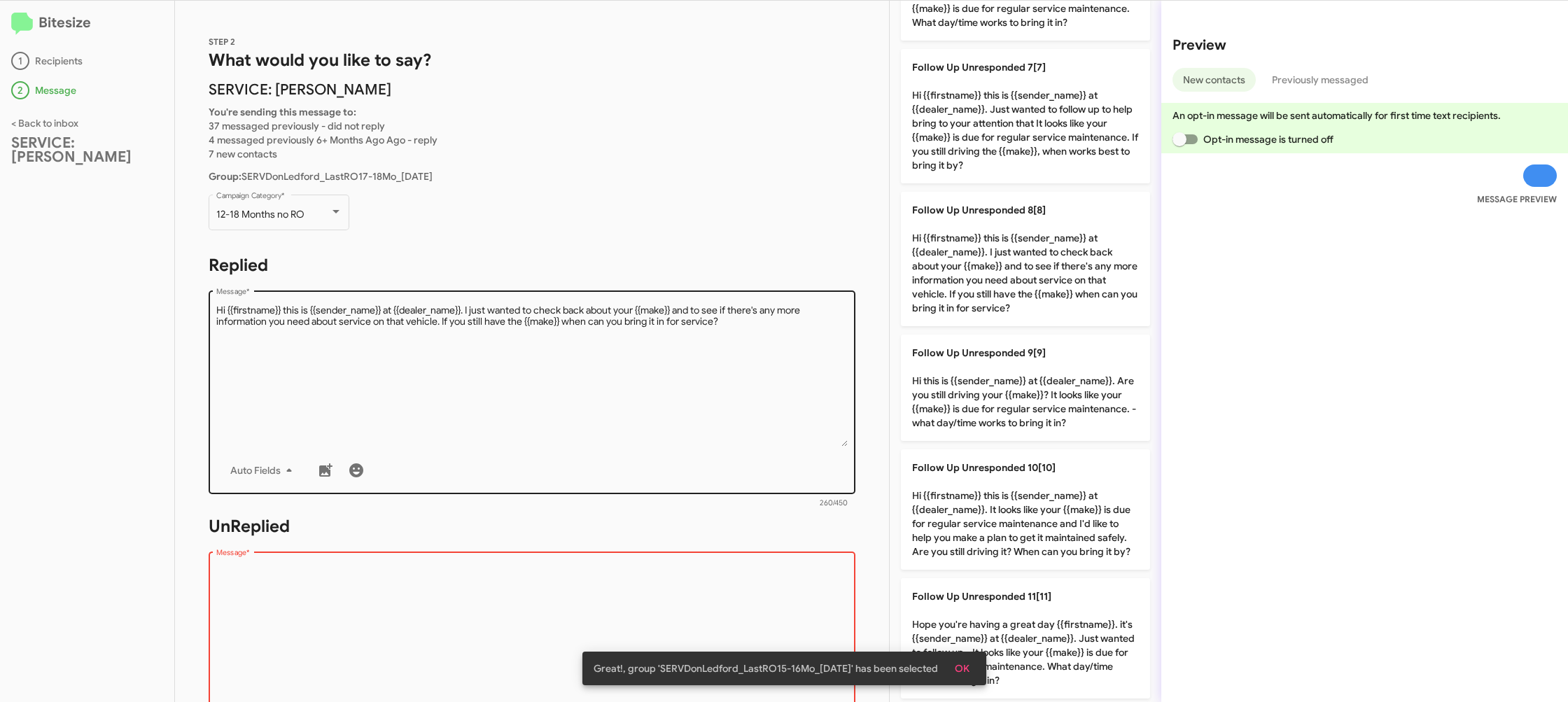
drag, startPoint x: 972, startPoint y: 531, endPoint x: 650, endPoint y: 481, distance: 325.9
click at [966, 530] on p "Follow Up Unresponded 10[10] Hi {{firstname}} this is {{sender_name}} at {{deal…" at bounding box center [1025, 509] width 250 height 120
type textarea "Hi {{firstname}} this is {{sender_name}} at {{dealer_name}}. It looks like your…"
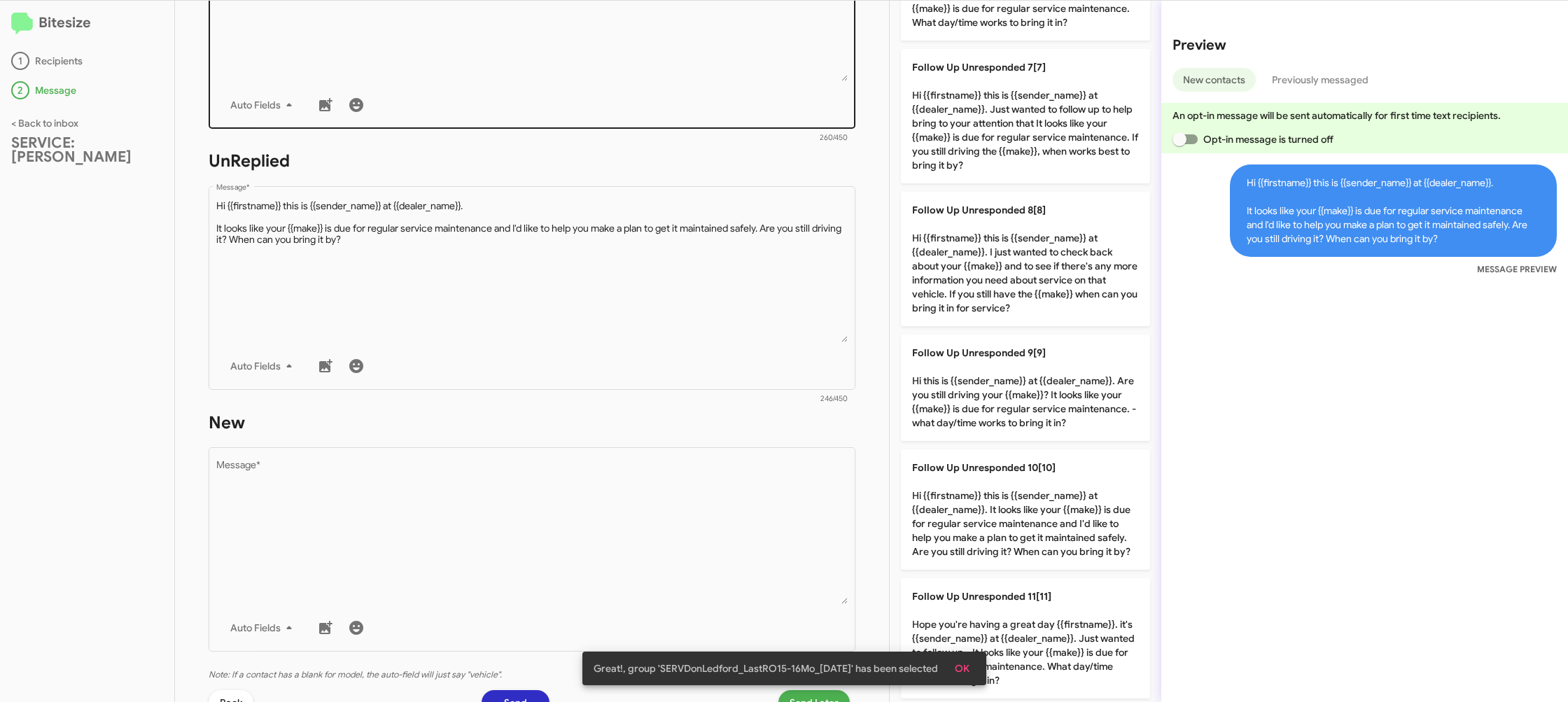
scroll to position [511, 0]
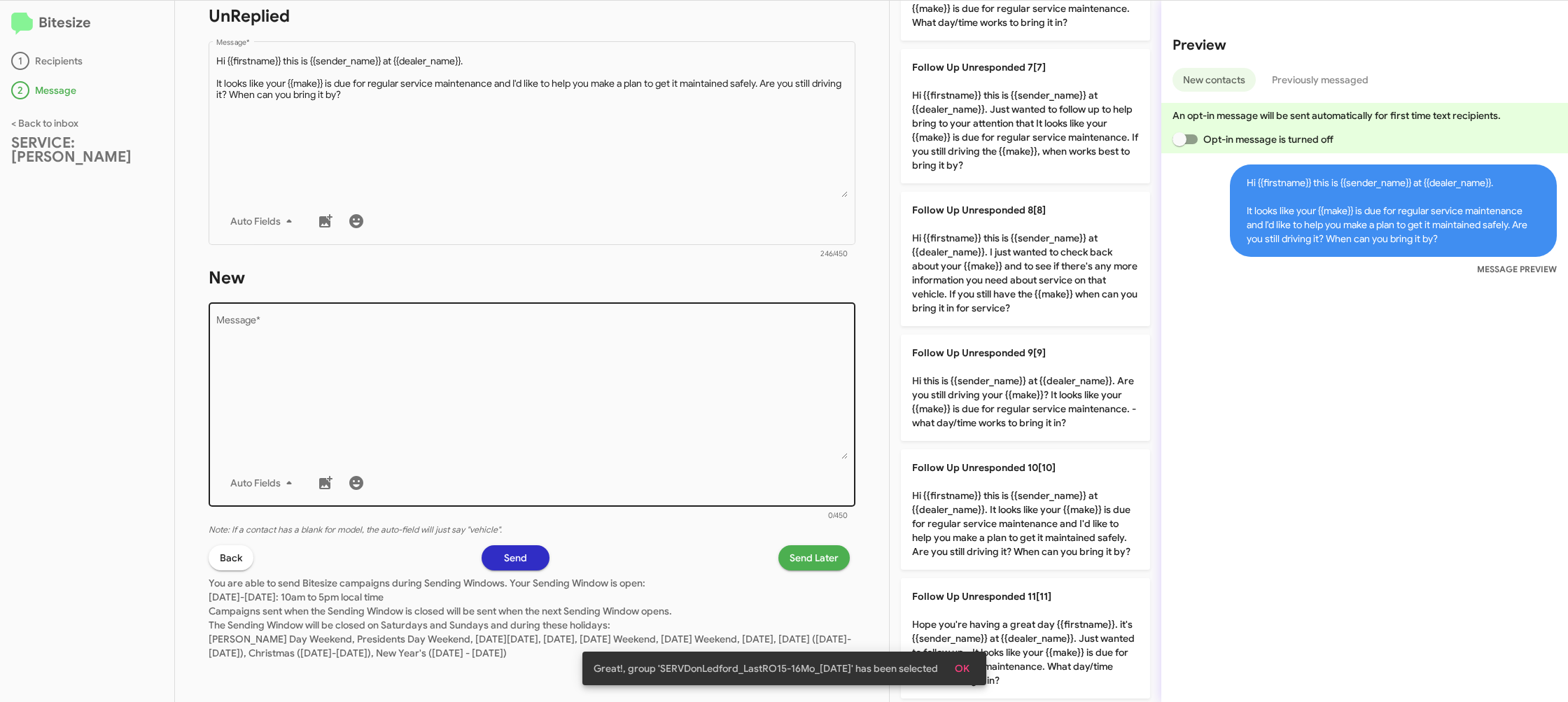
click at [648, 492] on div "Auto Fields" at bounding box center [532, 483] width 632 height 28
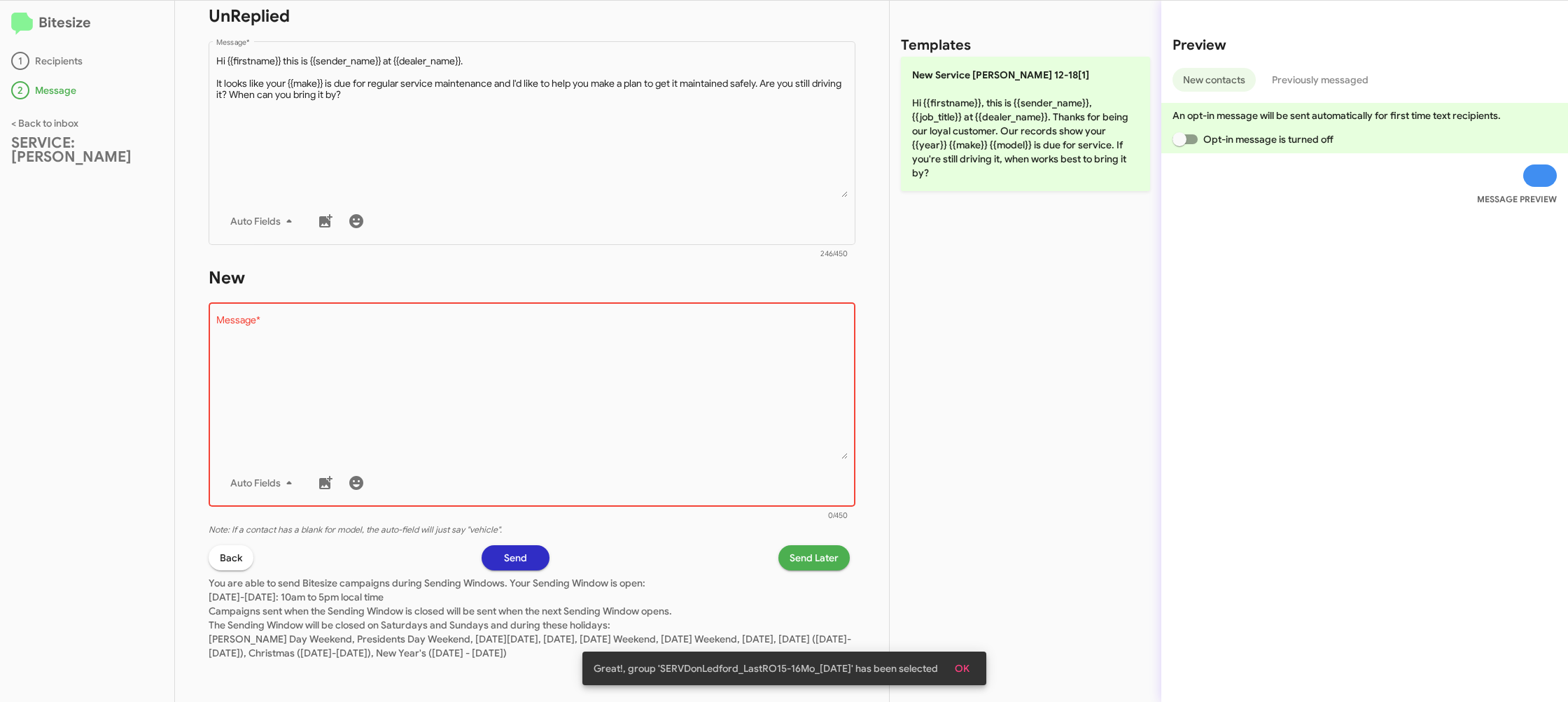
drag, startPoint x: 647, startPoint y: 490, endPoint x: 1000, endPoint y: 85, distance: 537.2
click at [652, 476] on div "Auto Fields" at bounding box center [532, 483] width 632 height 28
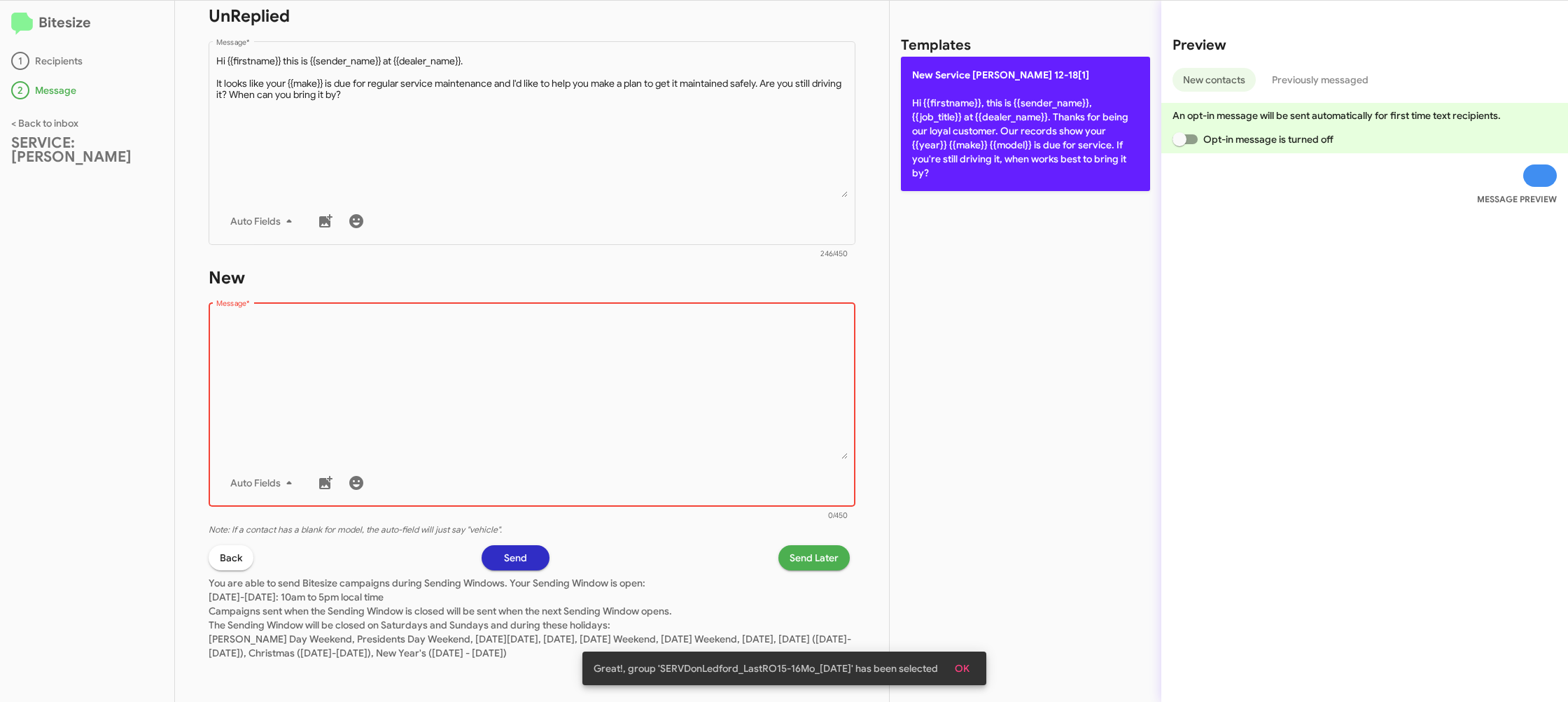
drag, startPoint x: 1000, startPoint y: 88, endPoint x: 856, endPoint y: 50, distance: 148.9
click at [1000, 88] on p "New Service [PERSON_NAME] 12-18[1] Hi {{firstname}}, this is {{sender_name}}, {…" at bounding box center [1025, 124] width 250 height 134
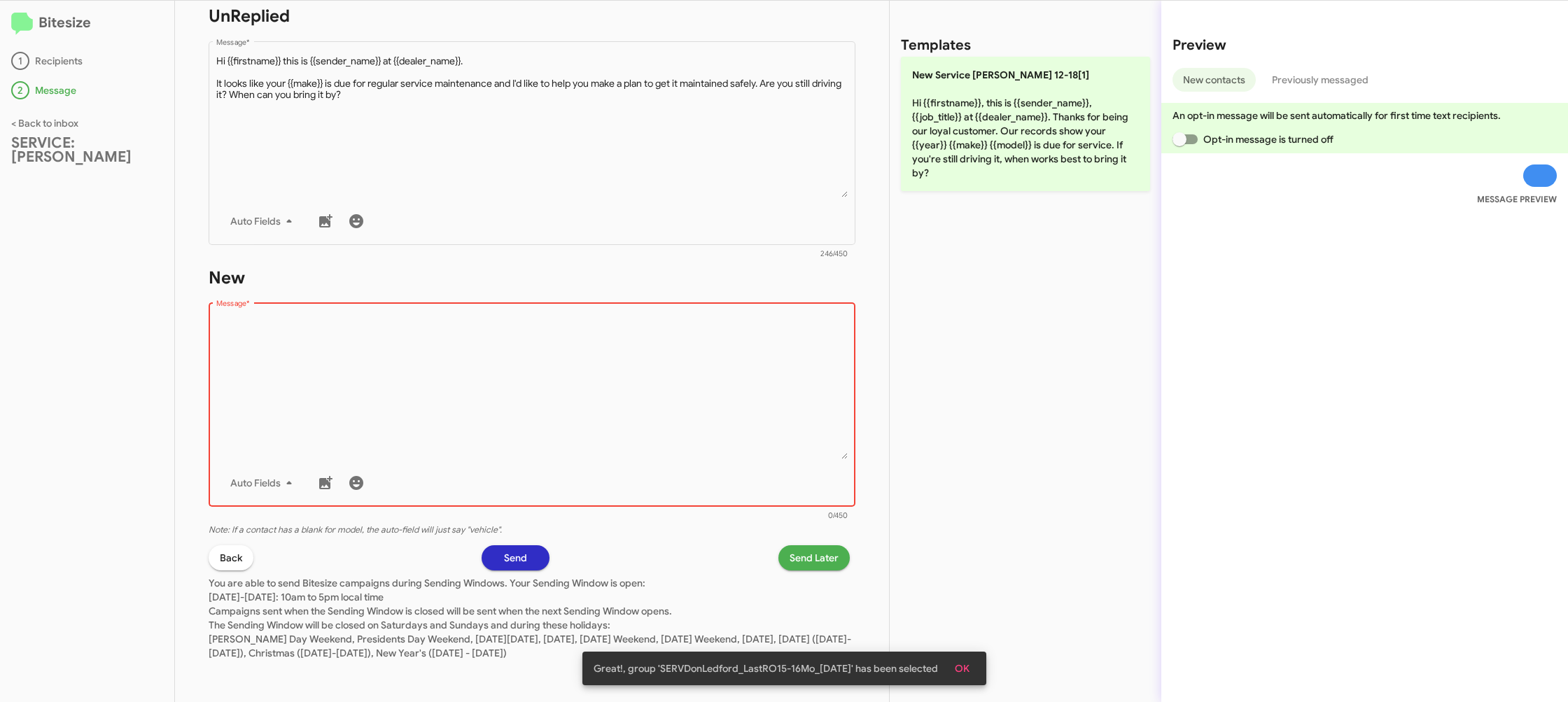
type textarea "Hi {{firstname}}, this is {{sender_name}}, {{job_title}} at {{dealer_name}}. Th…"
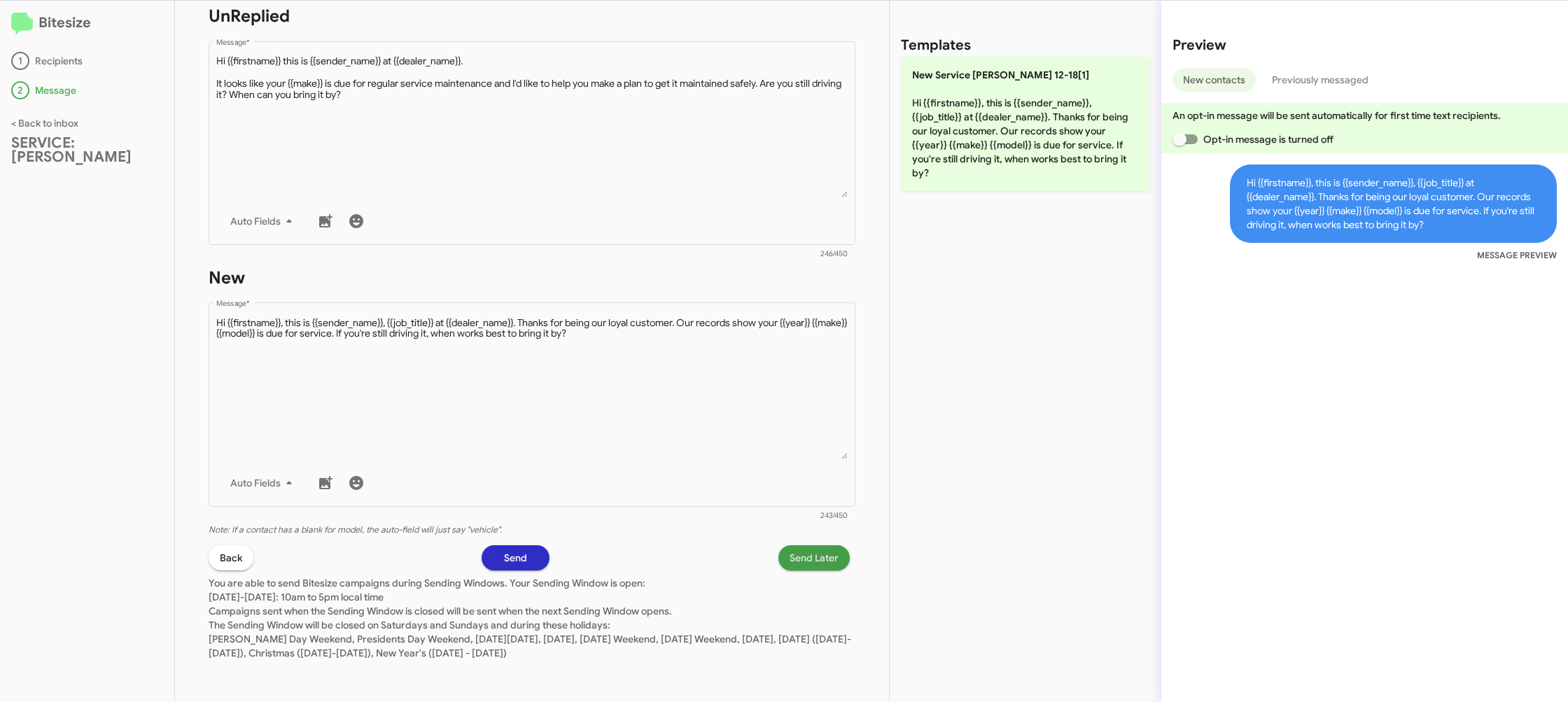
click at [794, 549] on span "Send Later" at bounding box center [814, 558] width 49 height 25
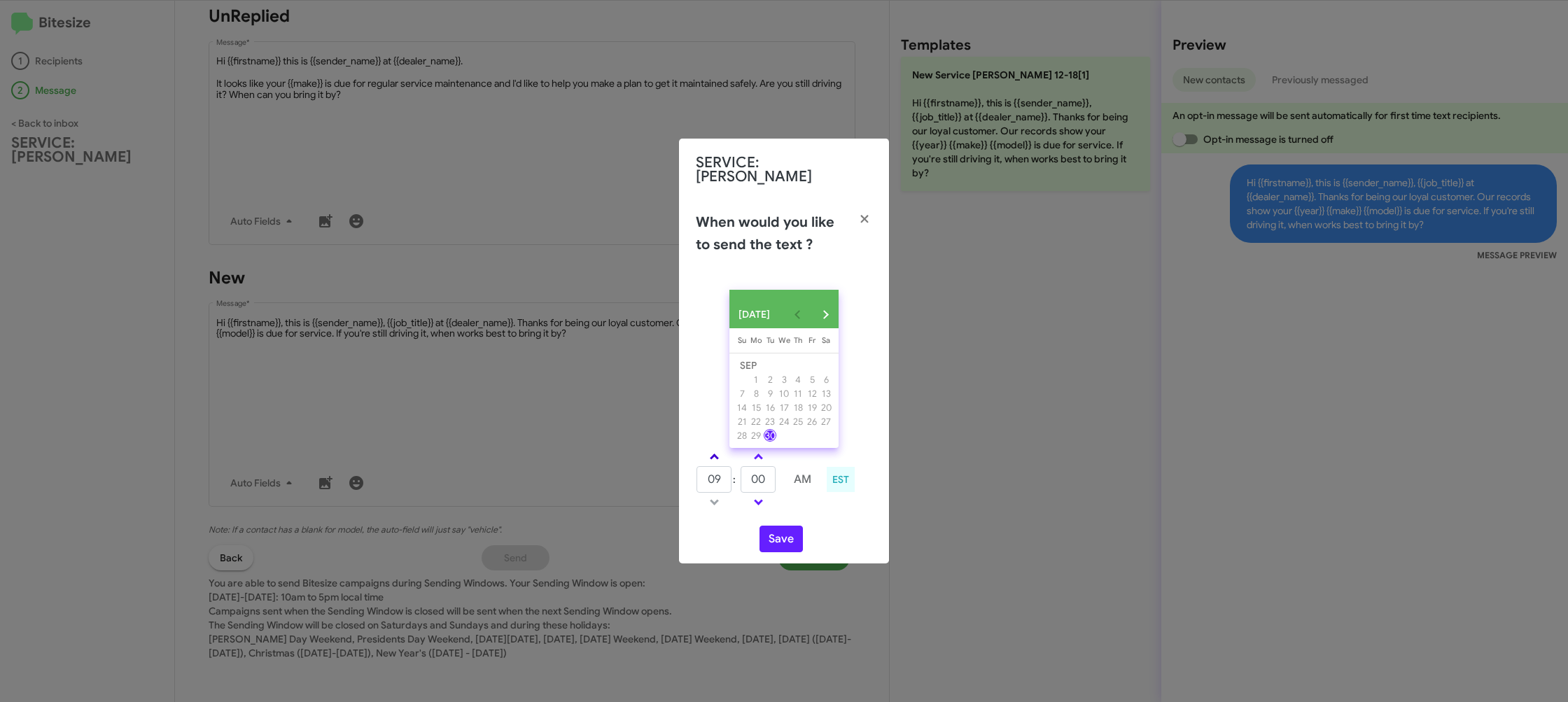
click at [715, 455] on span at bounding box center [714, 458] width 9 height 9
click at [715, 454] on span at bounding box center [714, 458] width 9 height 9
click at [715, 453] on span at bounding box center [714, 458] width 9 height 9
click at [716, 453] on span at bounding box center [714, 458] width 9 height 9
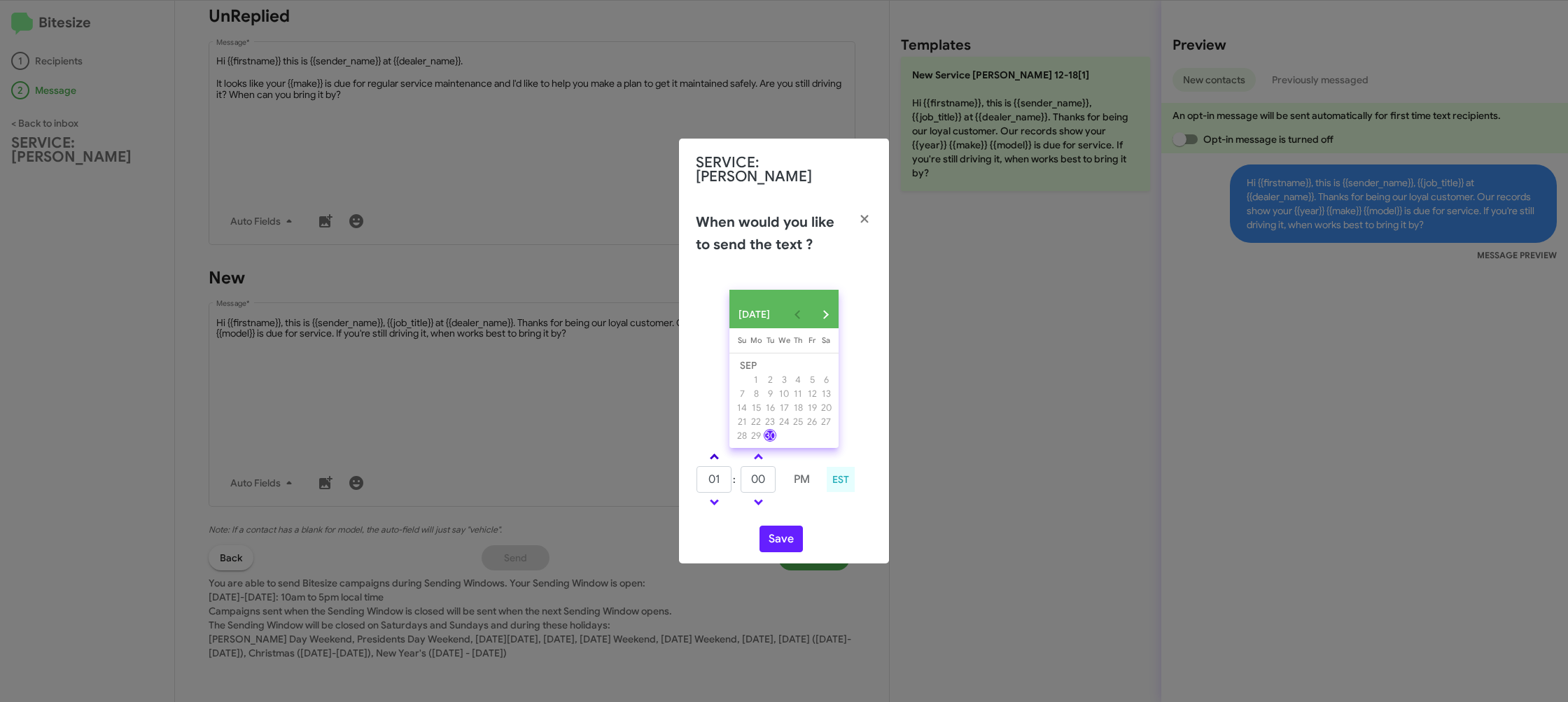
type input "02"
click at [779, 539] on button "Save" at bounding box center [781, 539] width 44 height 27
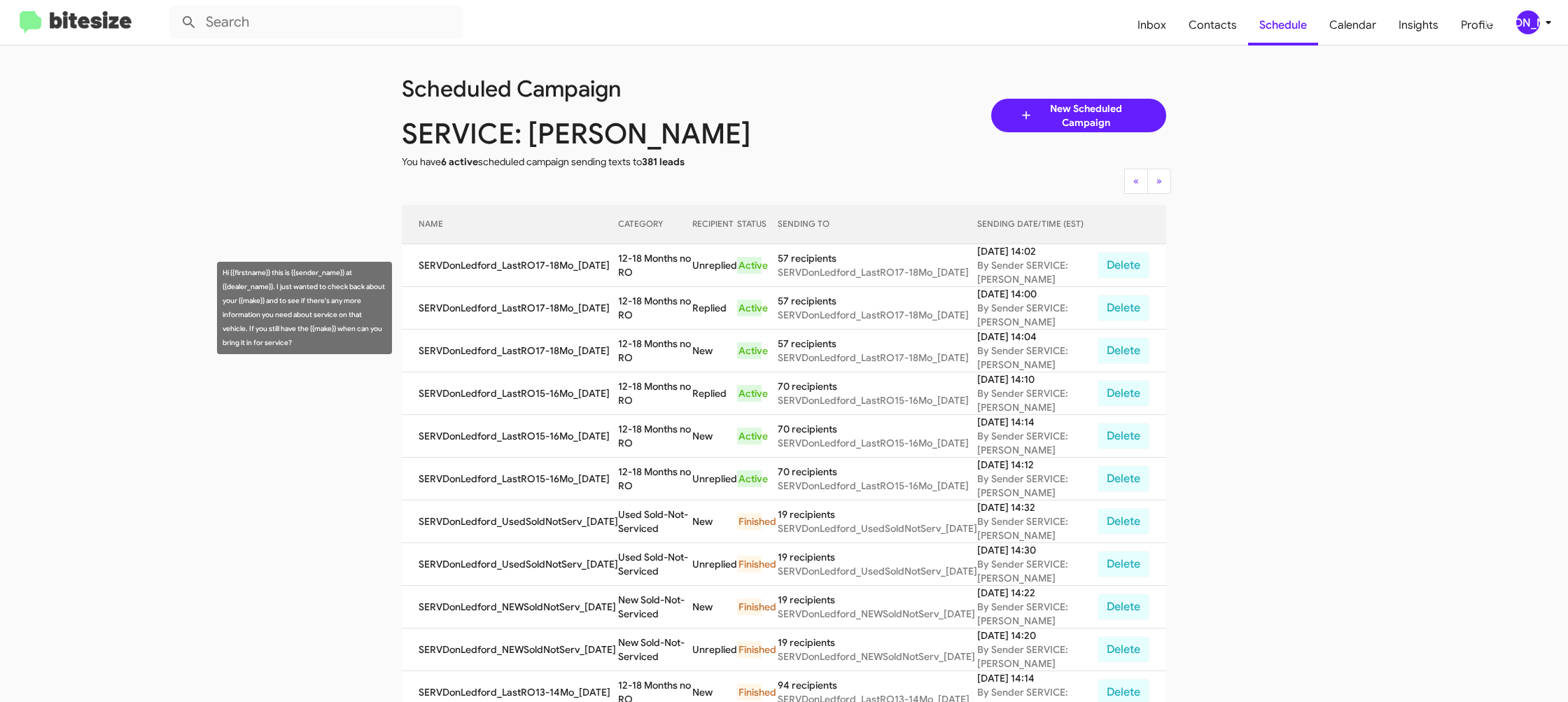
click at [656, 303] on td "12-18 Months no RO" at bounding box center [655, 309] width 75 height 43
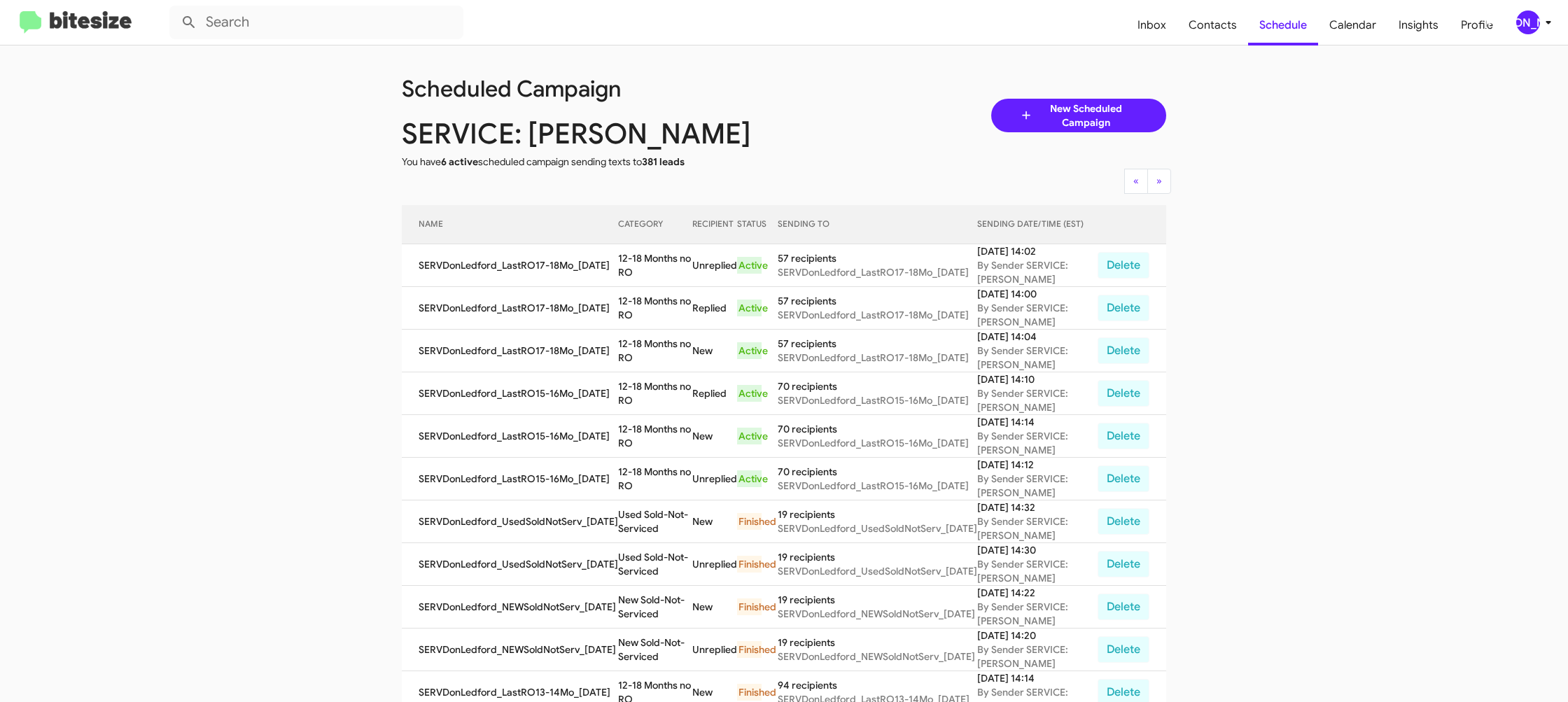
click at [656, 303] on td "12-18 Months no RO" at bounding box center [655, 309] width 75 height 43
drag, startPoint x: 656, startPoint y: 303, endPoint x: 642, endPoint y: 308, distance: 14.9
click at [654, 303] on td "12-18 Months no RO" at bounding box center [655, 309] width 75 height 43
copy td "12-18 Months no RO"
click at [1414, 34] on span "Insights" at bounding box center [1418, 25] width 62 height 41
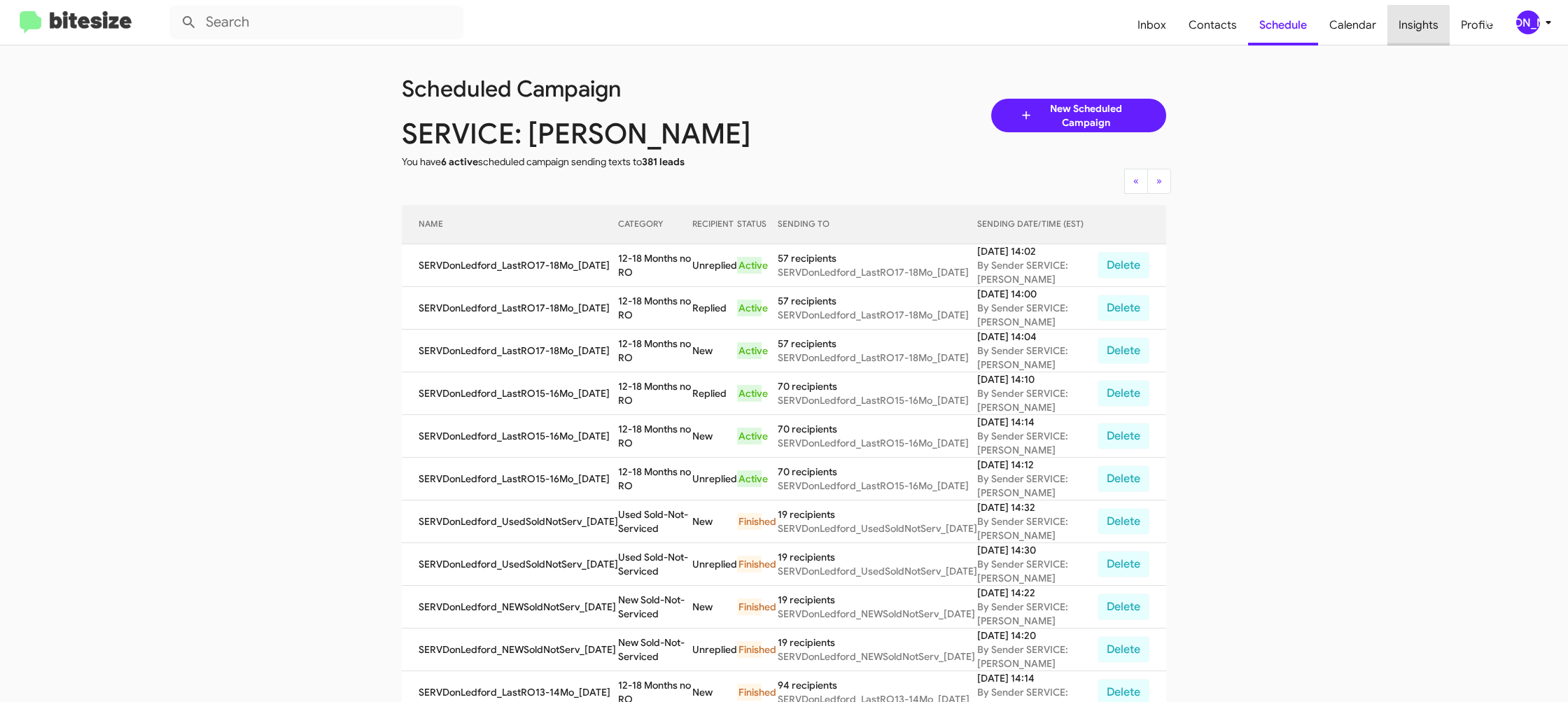
click at [1414, 34] on span "Insights" at bounding box center [1418, 25] width 62 height 41
click at [1414, 33] on span "Insights" at bounding box center [1418, 25] width 62 height 41
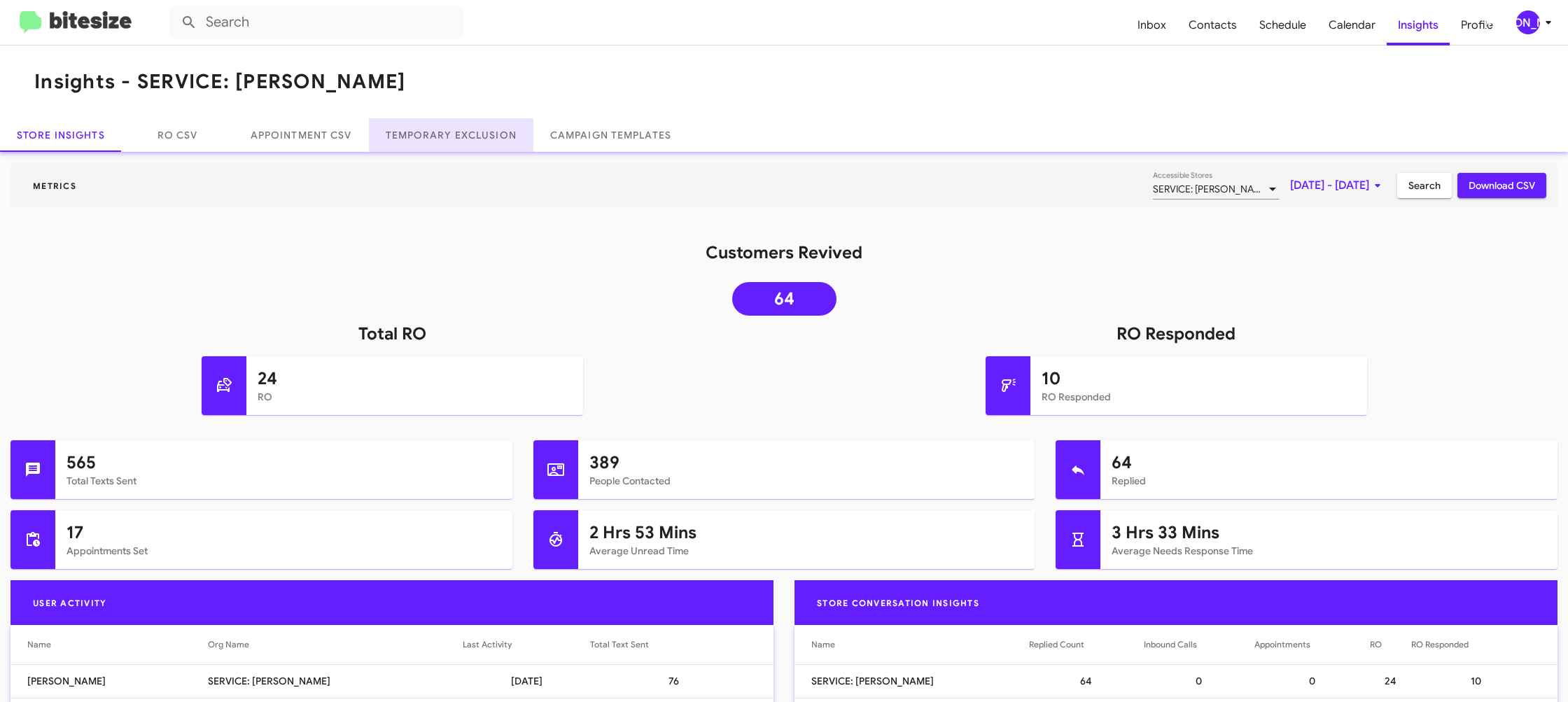
click at [450, 134] on link "Temporary Exclusion" at bounding box center [451, 135] width 165 height 34
click at [451, 134] on link "Temporary Exclusion" at bounding box center [451, 135] width 165 height 34
drag, startPoint x: 451, startPoint y: 134, endPoint x: 470, endPoint y: 125, distance: 21.0
click at [458, 126] on link "Temporary Exclusion" at bounding box center [451, 135] width 165 height 34
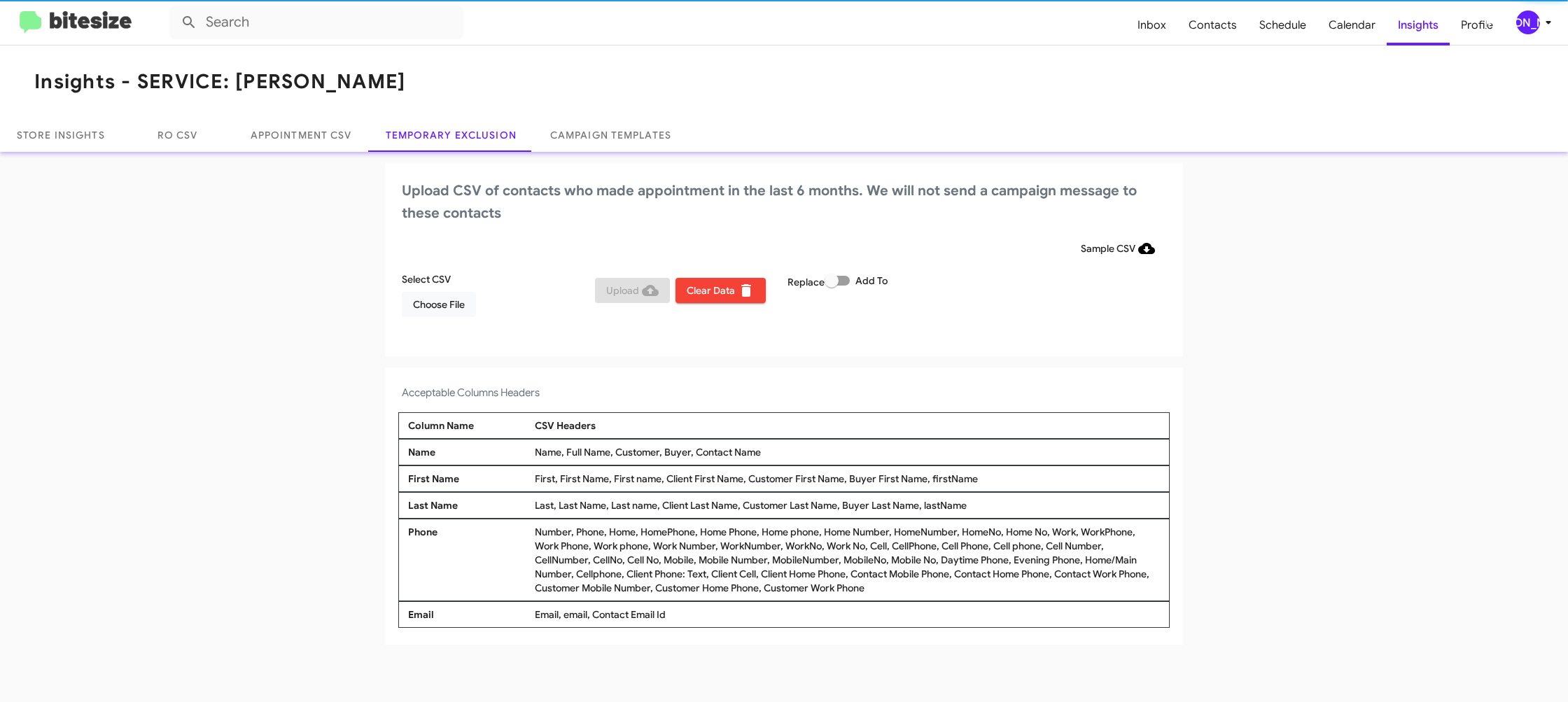
click at [1520, 23] on div "[PERSON_NAME]" at bounding box center [1528, 22] width 24 height 24
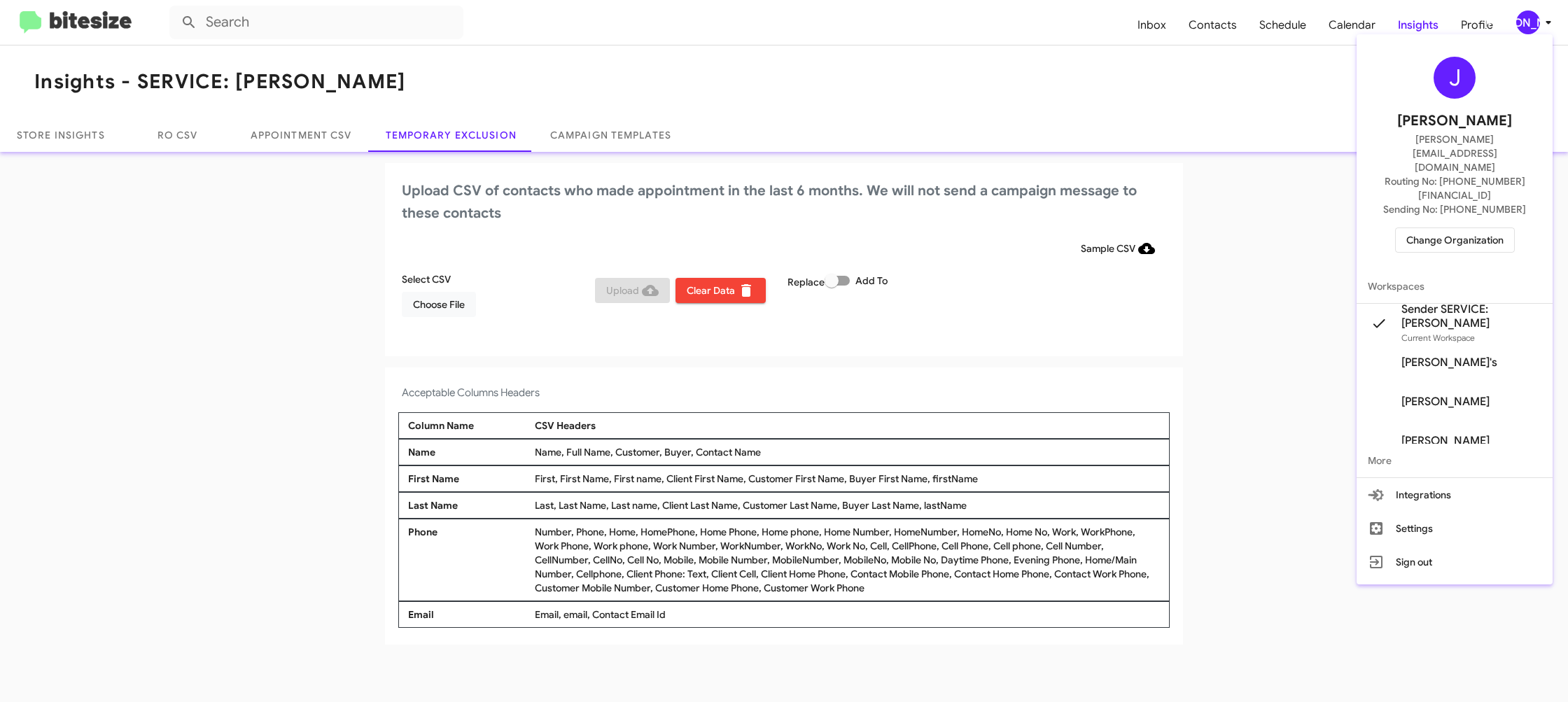
click at [1521, 21] on div at bounding box center [784, 351] width 1568 height 702
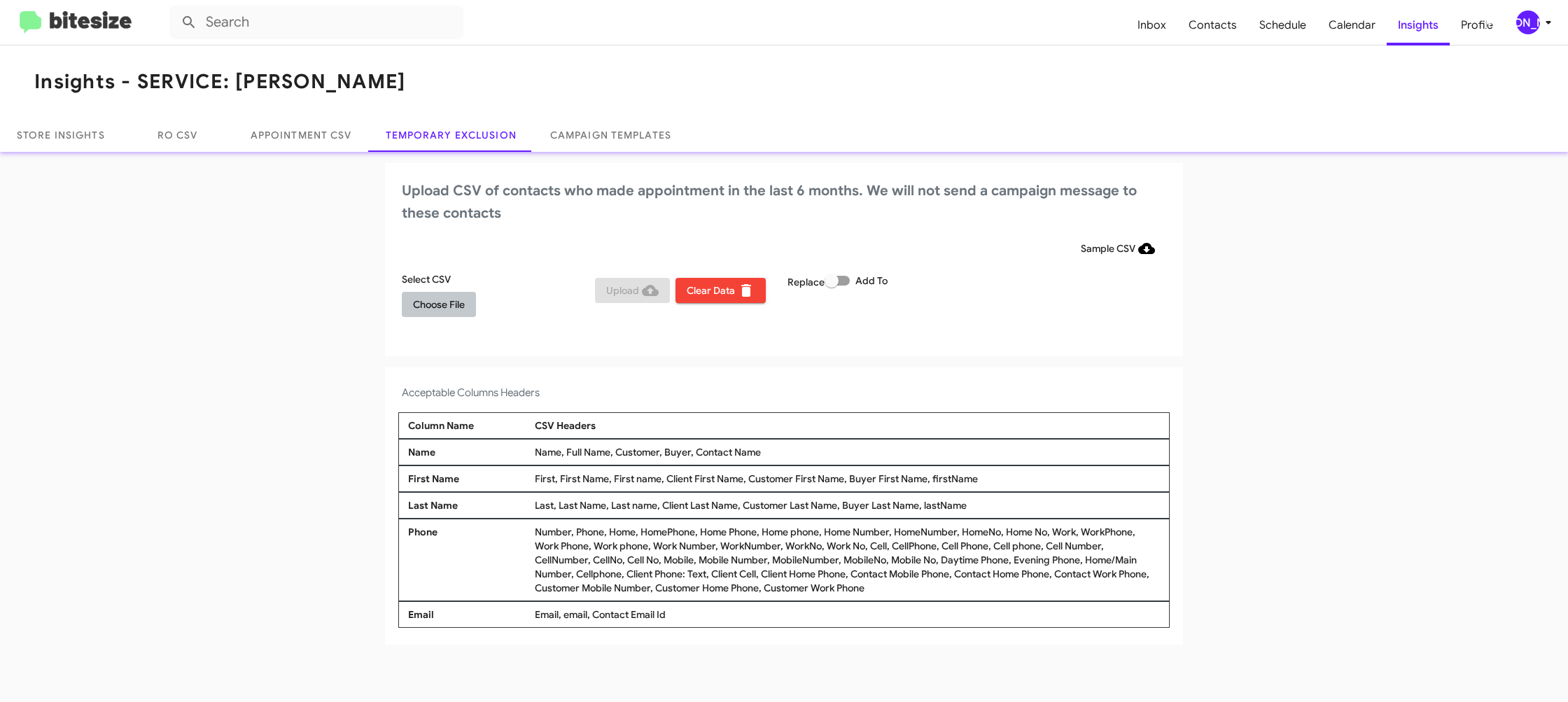
click at [434, 309] on span "Choose File" at bounding box center [439, 304] width 52 height 25
click at [843, 332] on div "Upload CSV of contacts who made appointment in the last 6 months. We will not s…" at bounding box center [784, 261] width 798 height 196
click at [1539, 15] on span "[PERSON_NAME]" at bounding box center [1536, 22] width 42 height 24
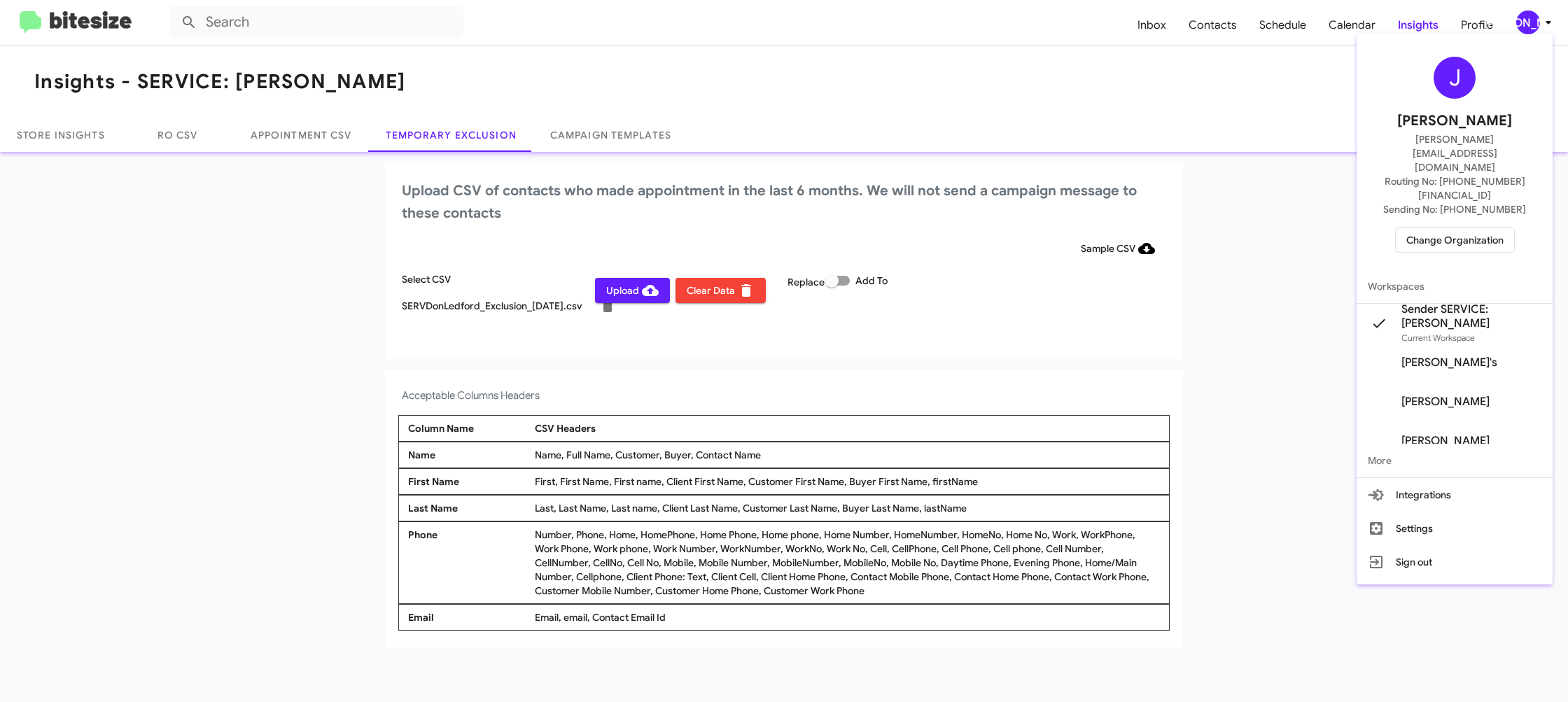
click at [1540, 16] on div at bounding box center [784, 351] width 1568 height 702
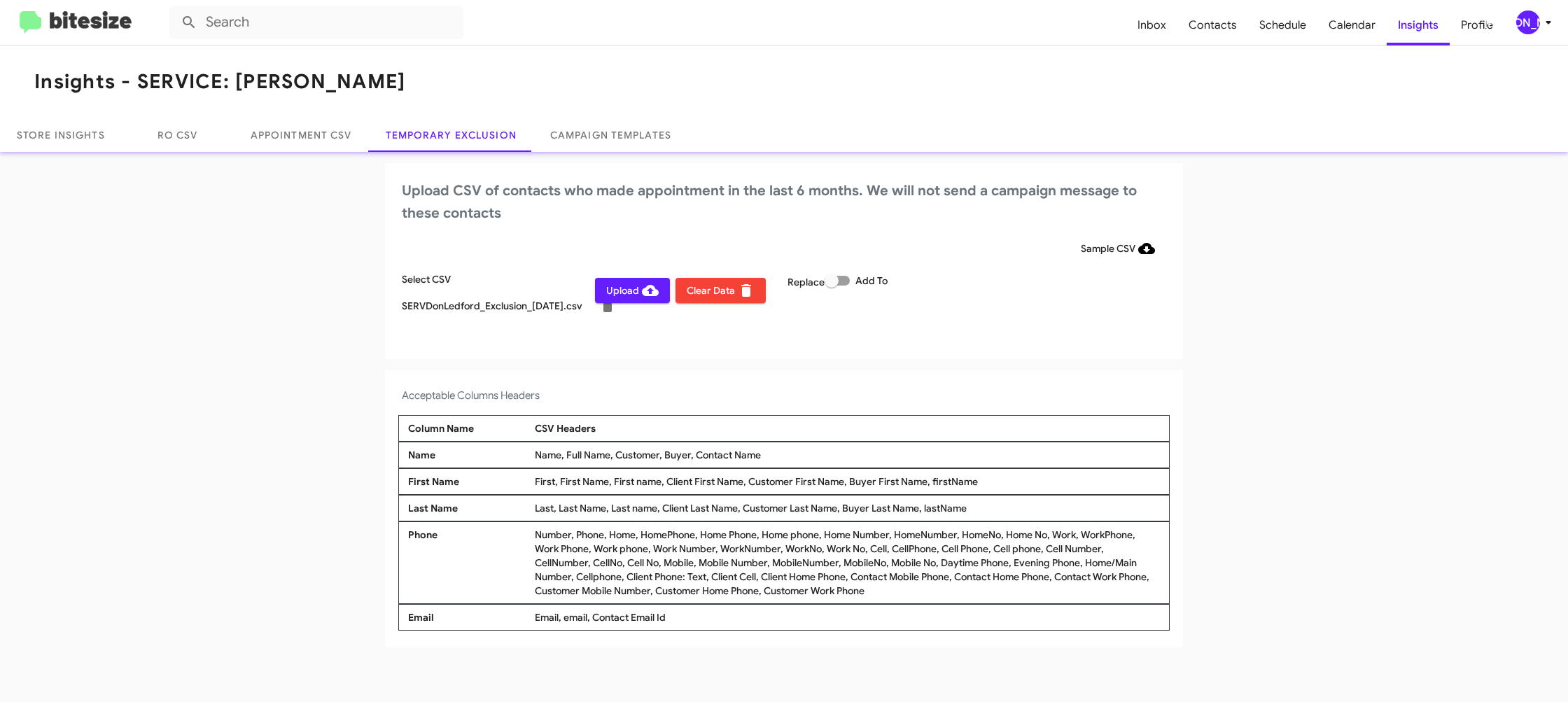
click at [1537, 24] on div "[PERSON_NAME]" at bounding box center [1528, 22] width 24 height 24
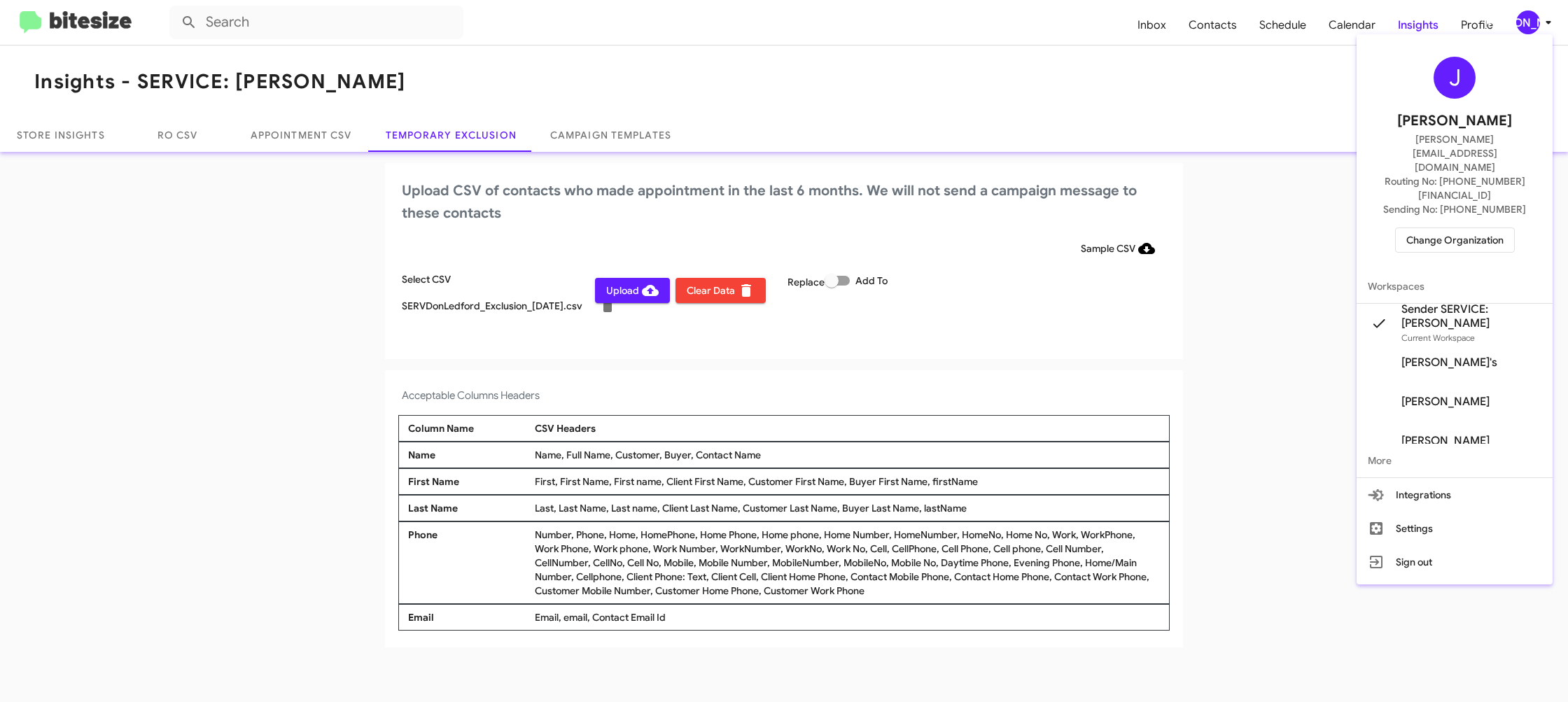
click at [1538, 23] on div at bounding box center [784, 351] width 1568 height 702
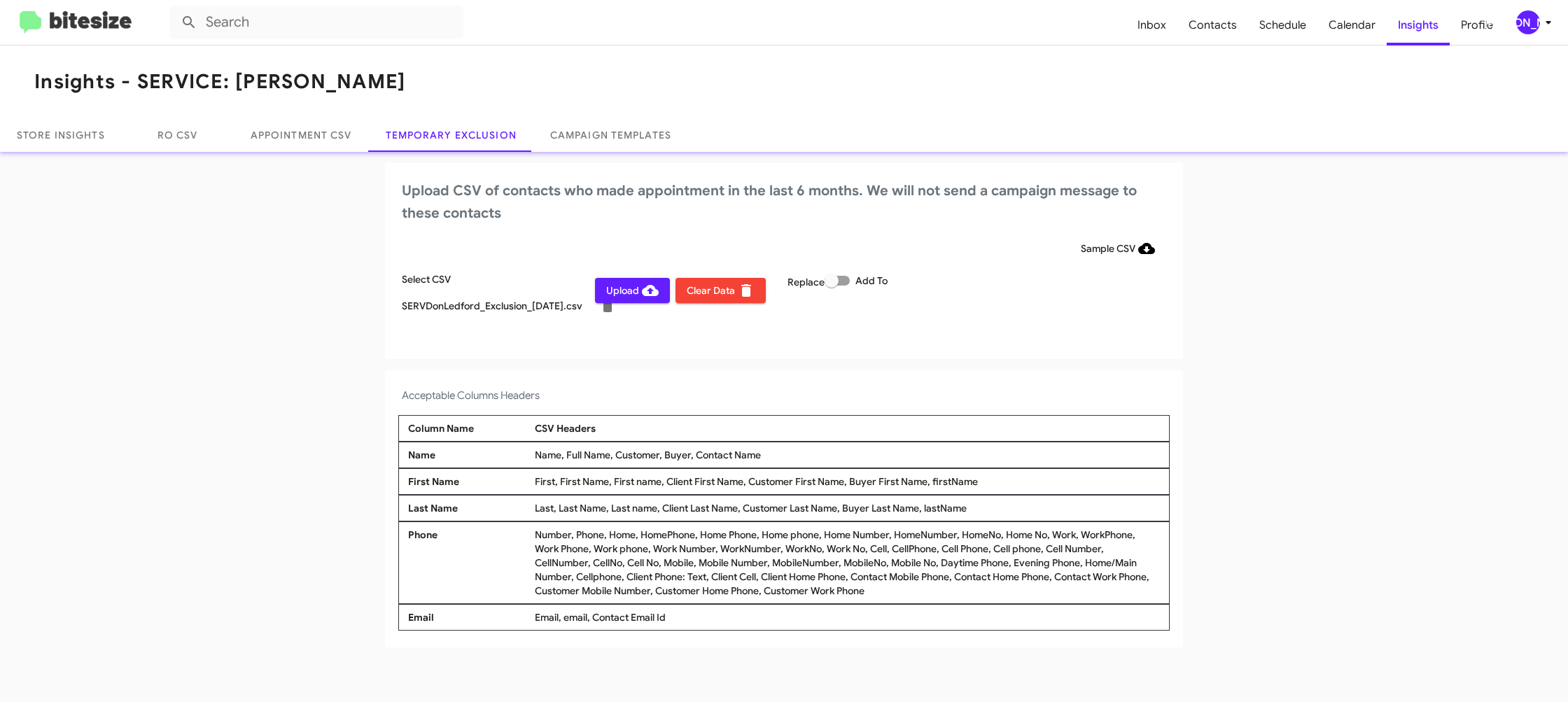
click at [622, 287] on span "Upload" at bounding box center [632, 290] width 52 height 25
